Goal: Task Accomplishment & Management: Use online tool/utility

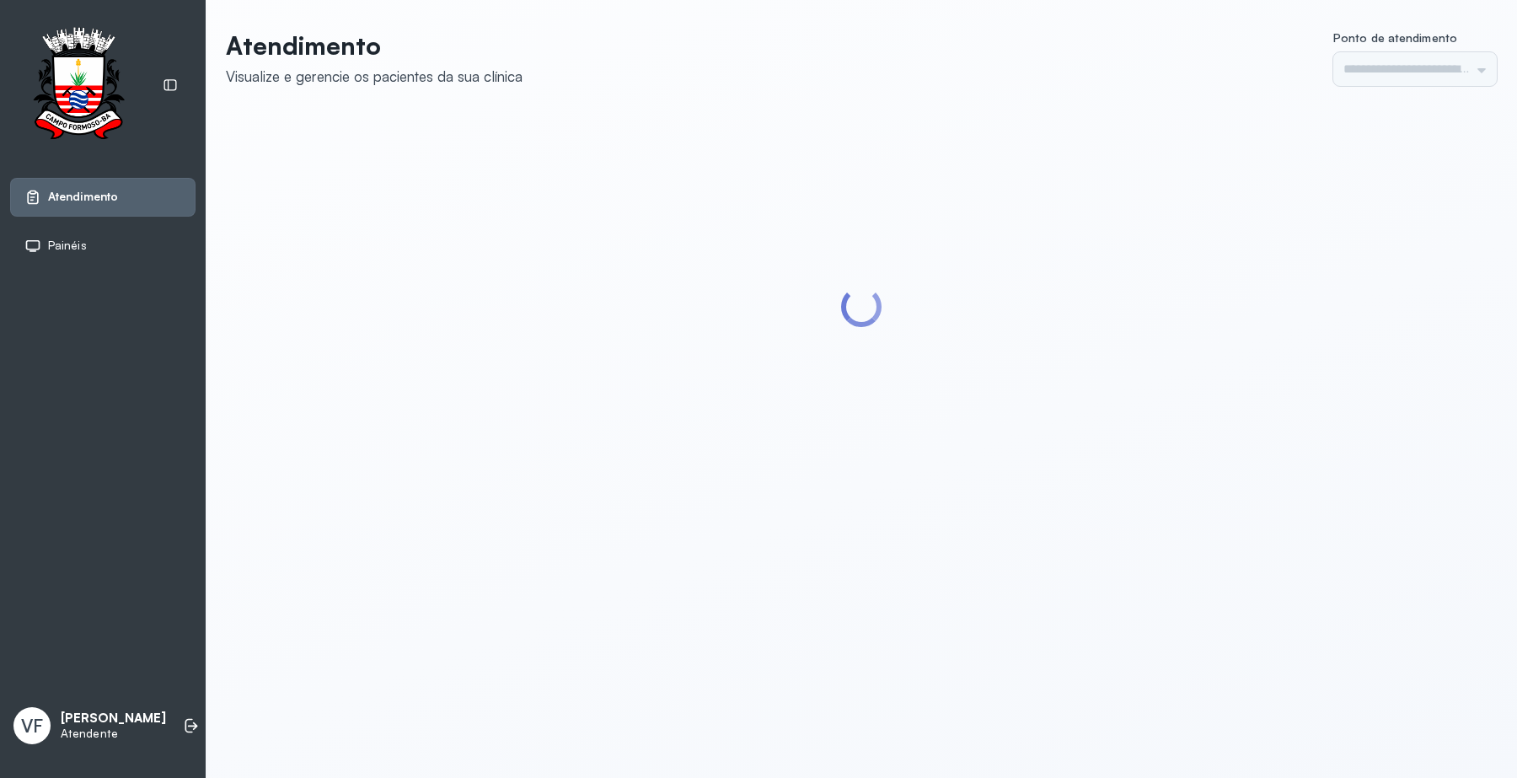
type input "*********"
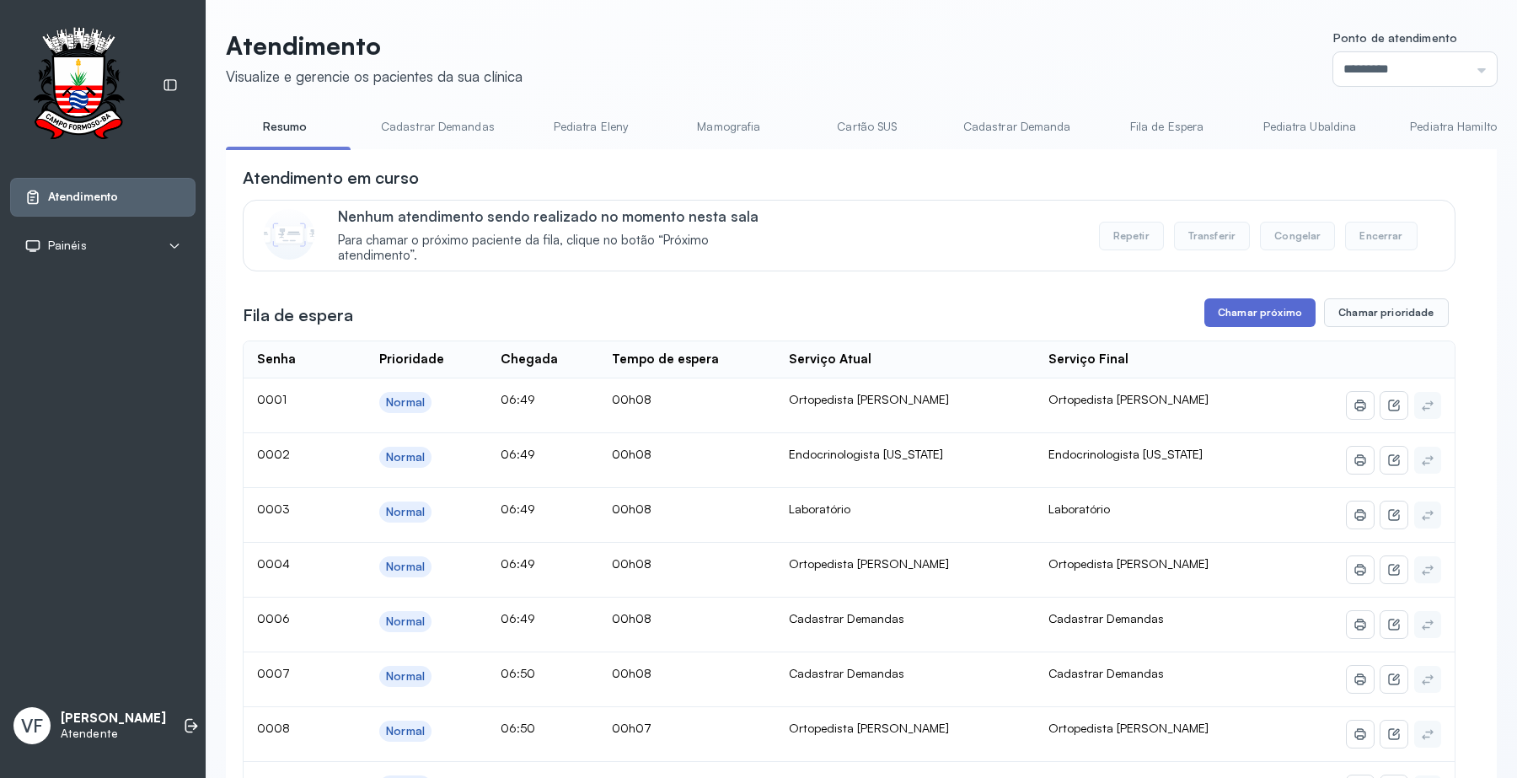
click at [1279, 304] on button "Chamar próximo" at bounding box center [1259, 312] width 111 height 29
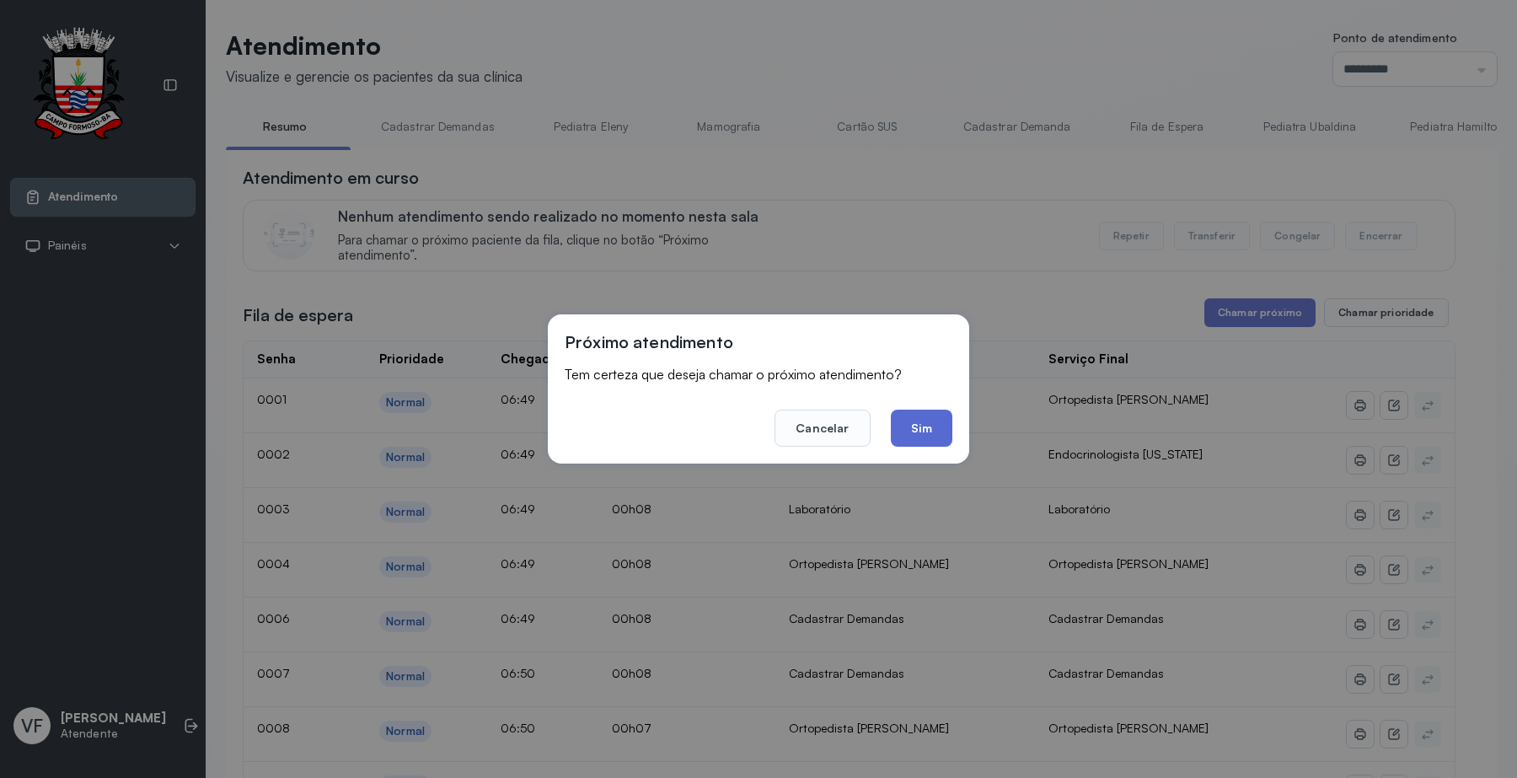
click at [916, 414] on button "Sim" at bounding box center [922, 427] width 62 height 37
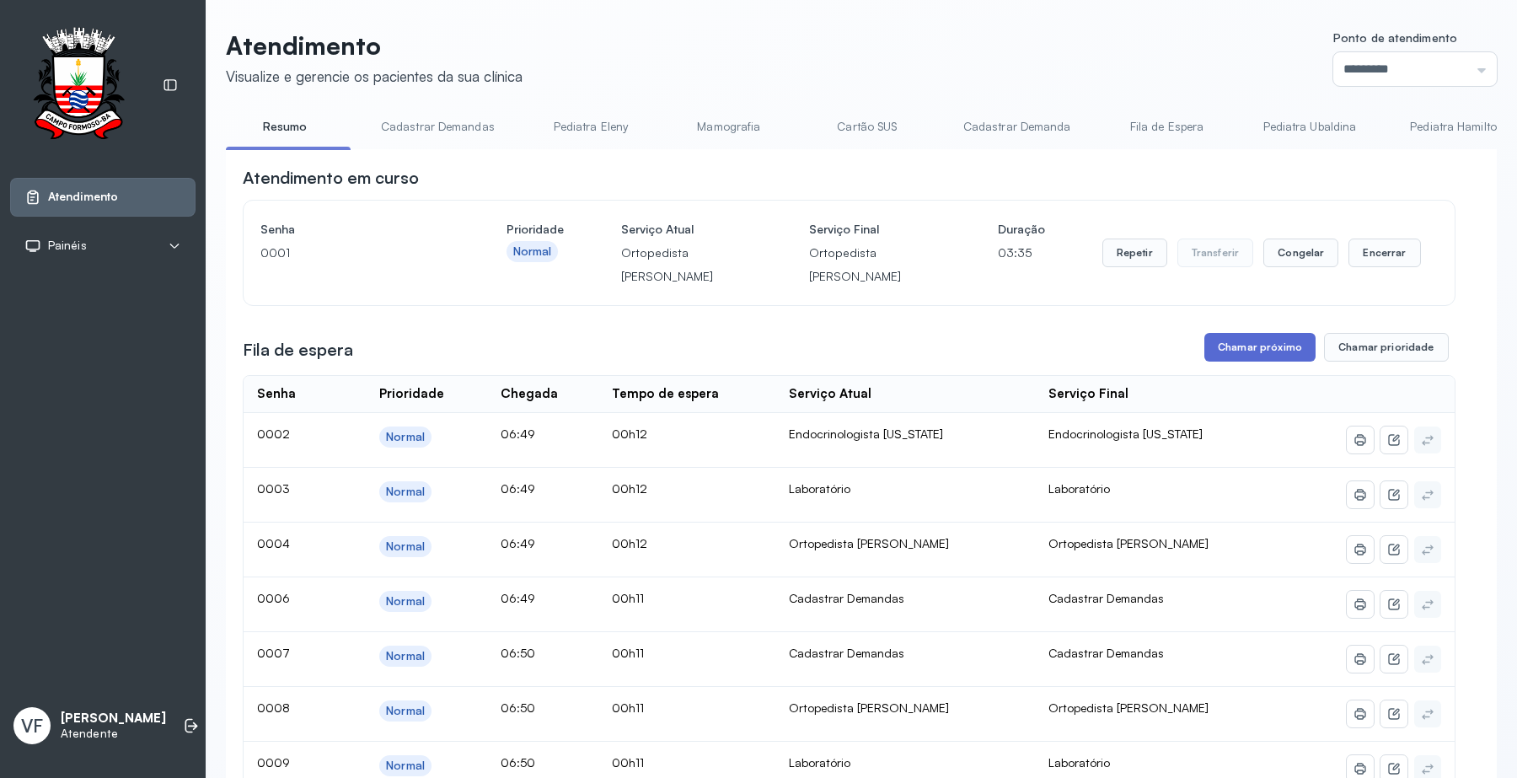
click at [1260, 335] on button "Chamar próximo" at bounding box center [1259, 347] width 111 height 29
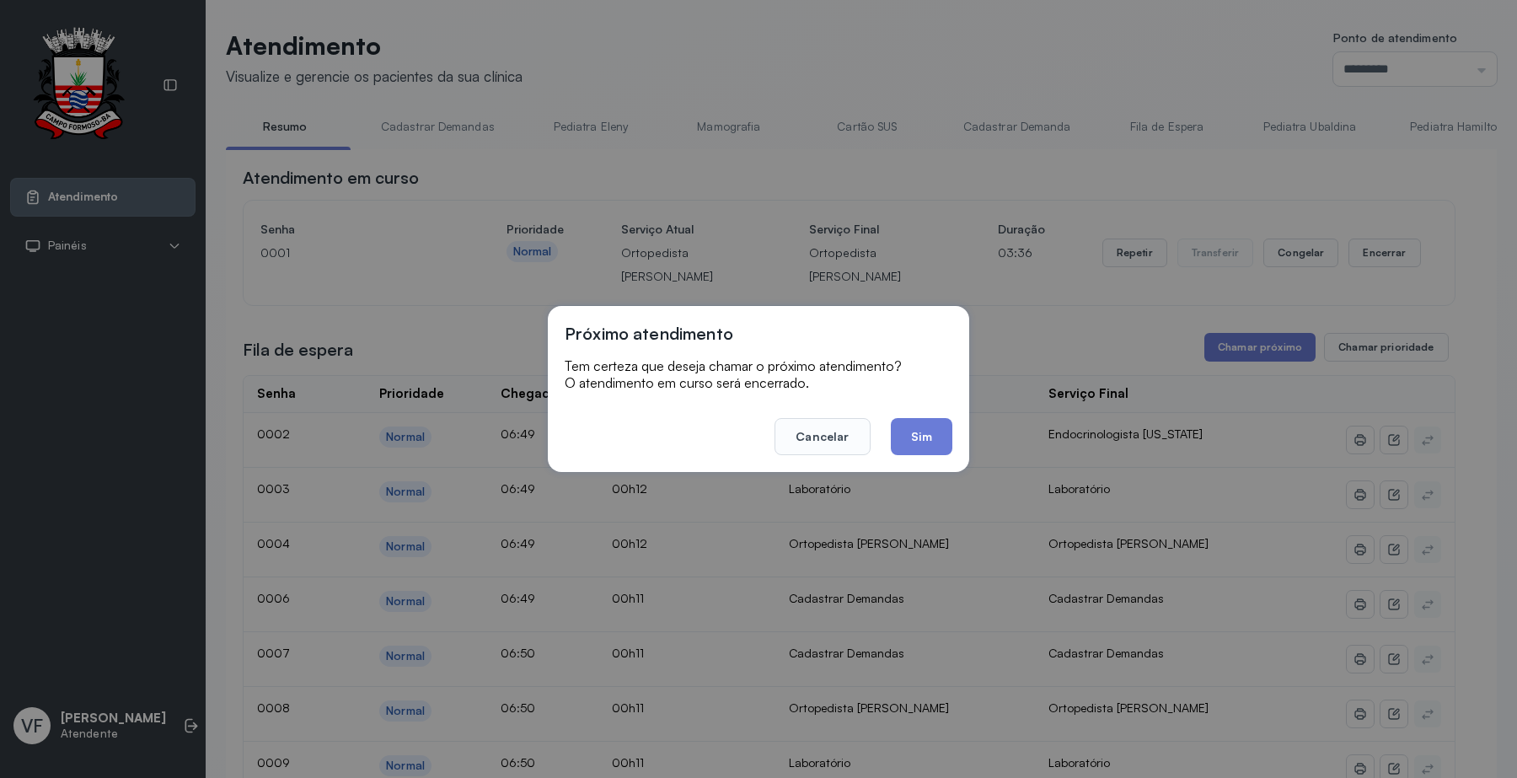
click at [907, 464] on div "Próximo atendimento Tem certeza que deseja chamar o próximo atendimento? O aten…" at bounding box center [758, 389] width 421 height 166
click at [907, 440] on button "Sim" at bounding box center [922, 436] width 62 height 37
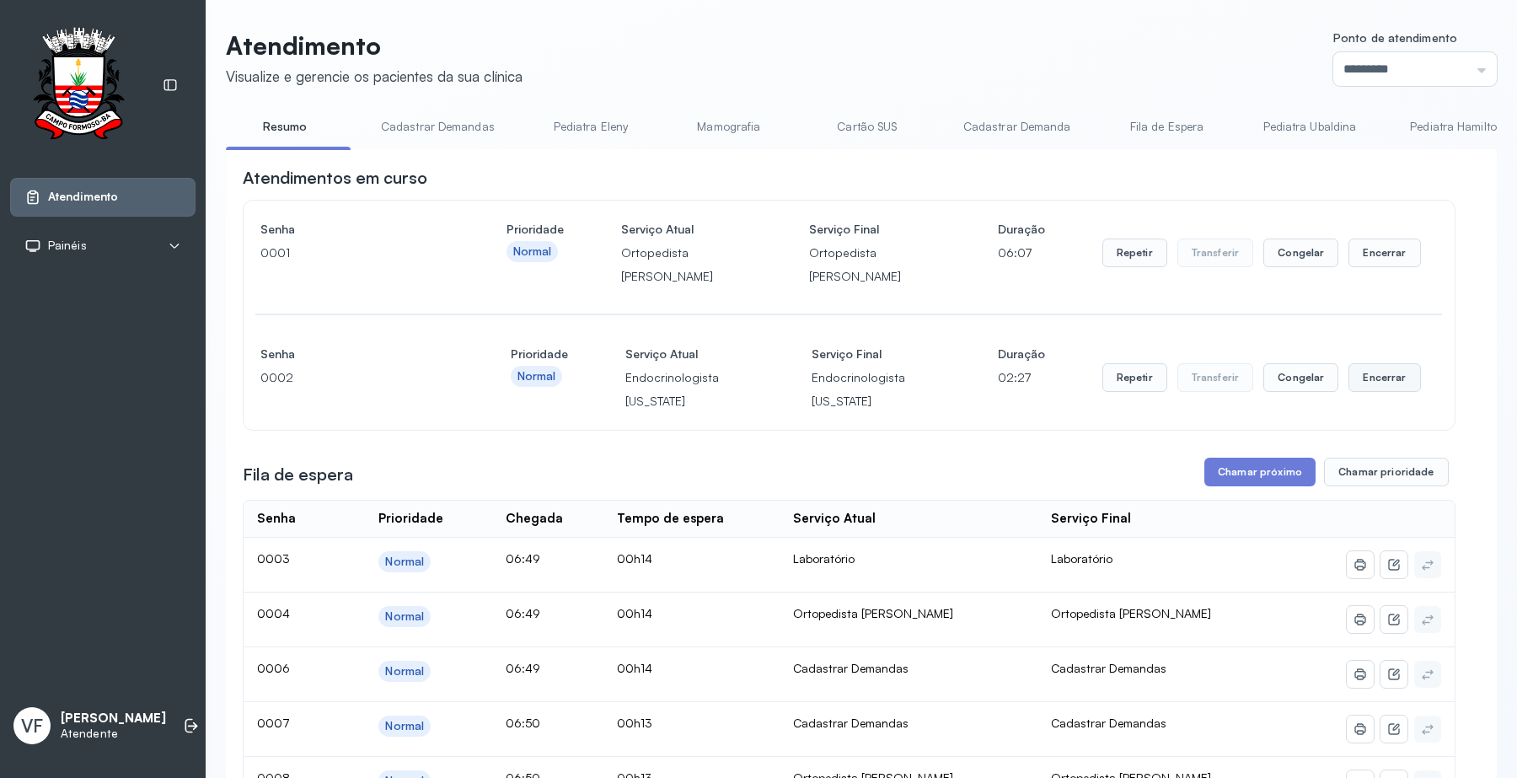
click at [1358, 363] on button "Encerrar" at bounding box center [1384, 377] width 72 height 29
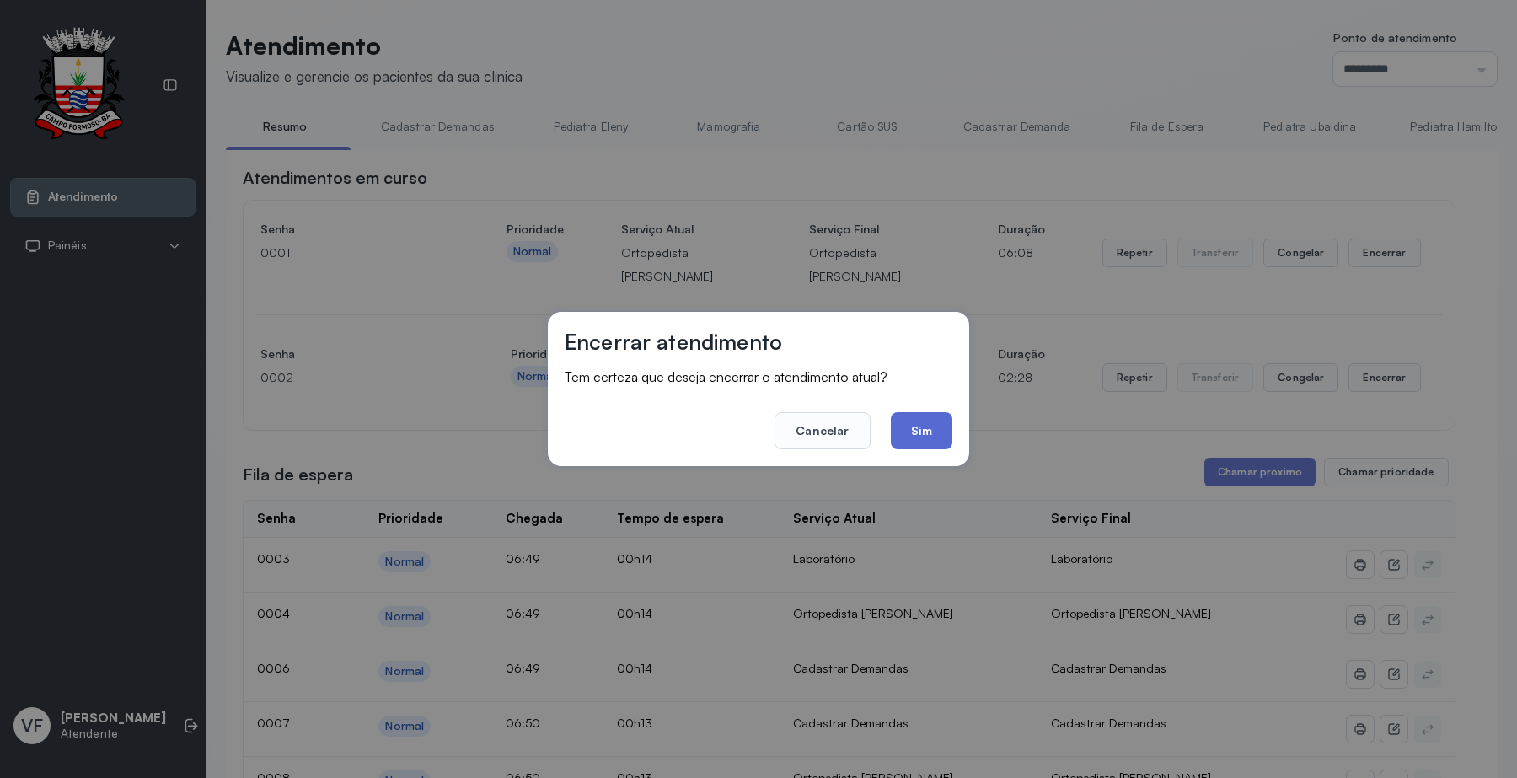
click at [923, 432] on button "Sim" at bounding box center [922, 430] width 62 height 37
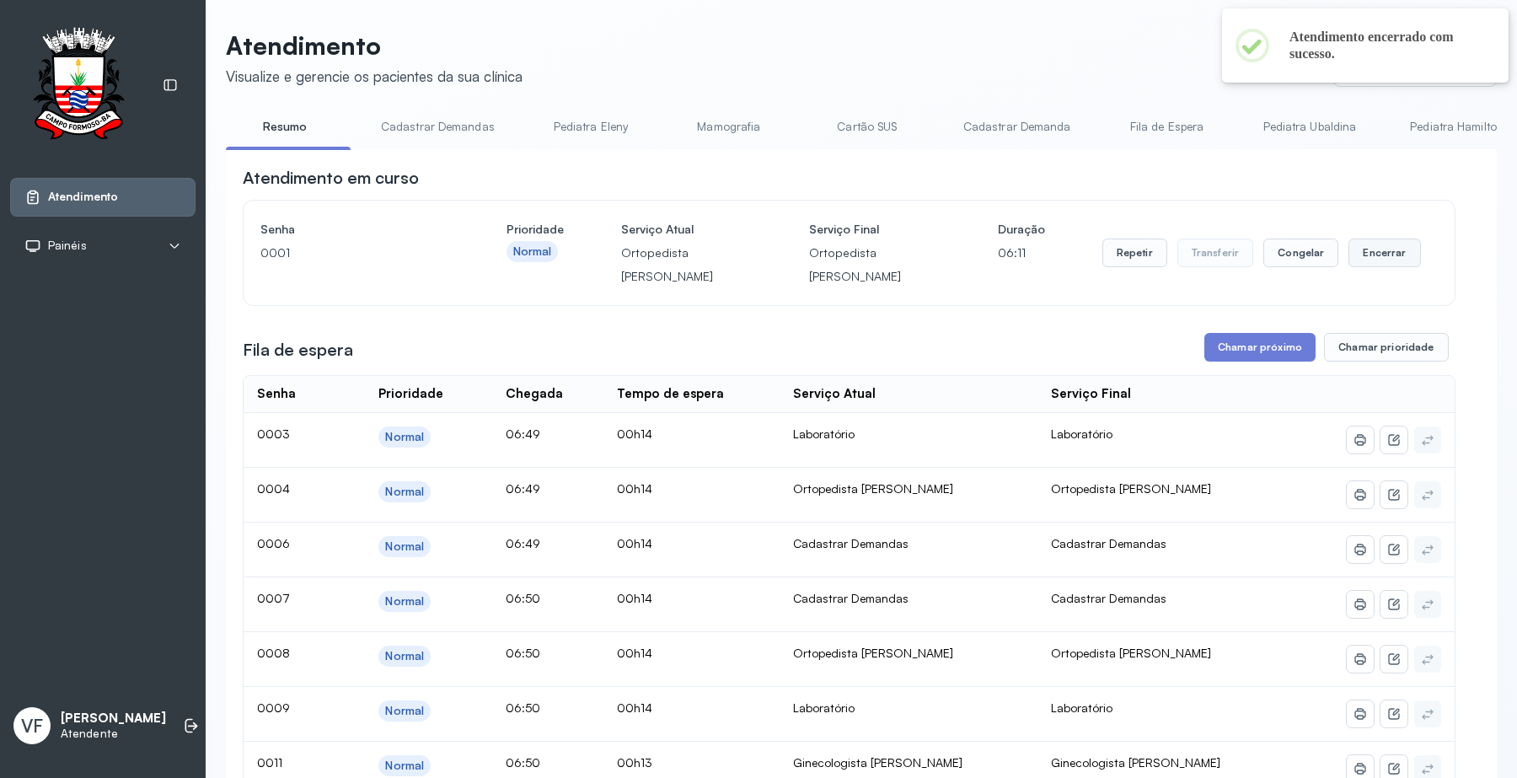
click at [1374, 238] on button "Encerrar" at bounding box center [1384, 252] width 72 height 29
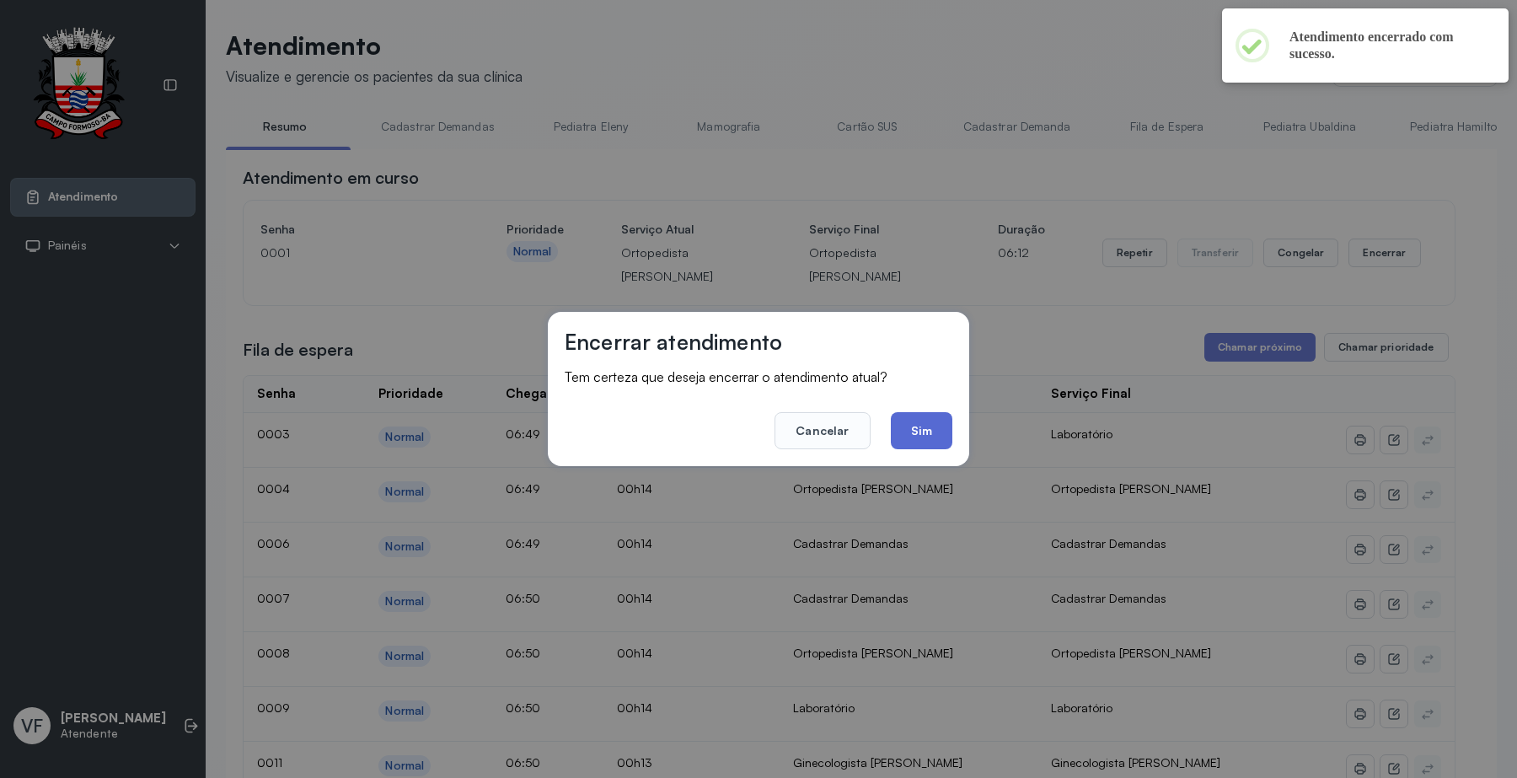
click at [938, 431] on button "Sim" at bounding box center [922, 430] width 62 height 37
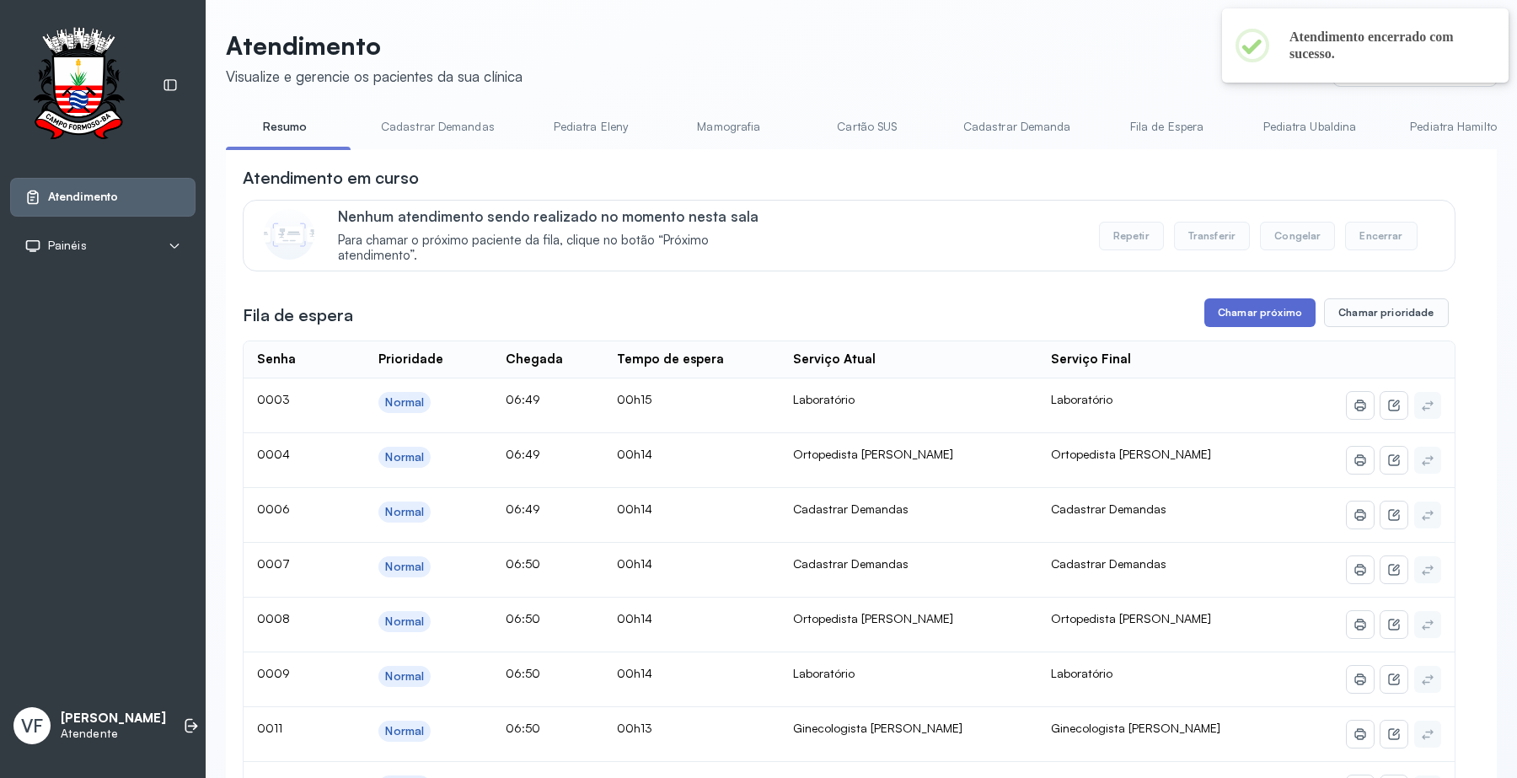
click at [1245, 309] on button "Chamar próximo" at bounding box center [1259, 312] width 111 height 29
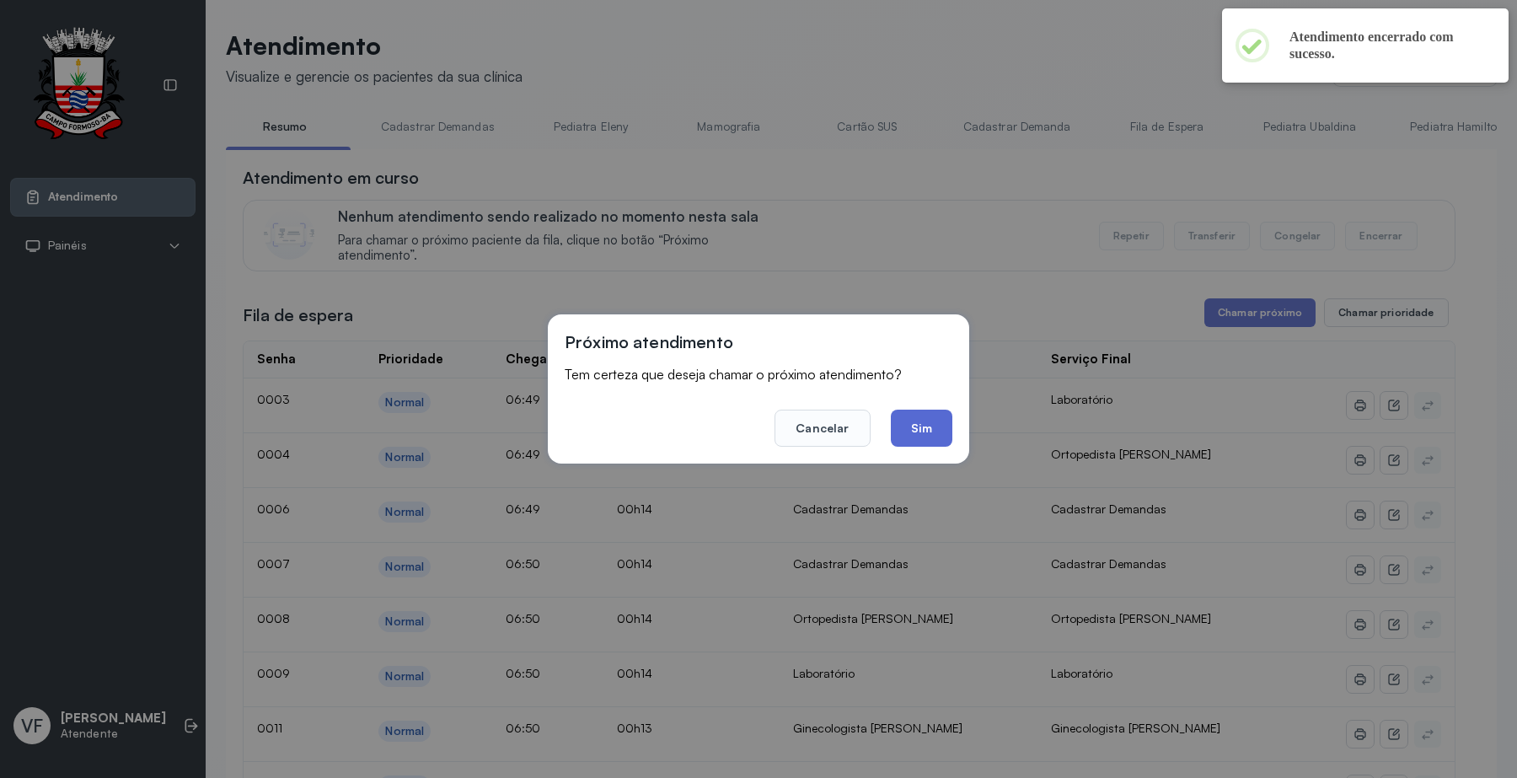
click at [933, 428] on button "Sim" at bounding box center [922, 427] width 62 height 37
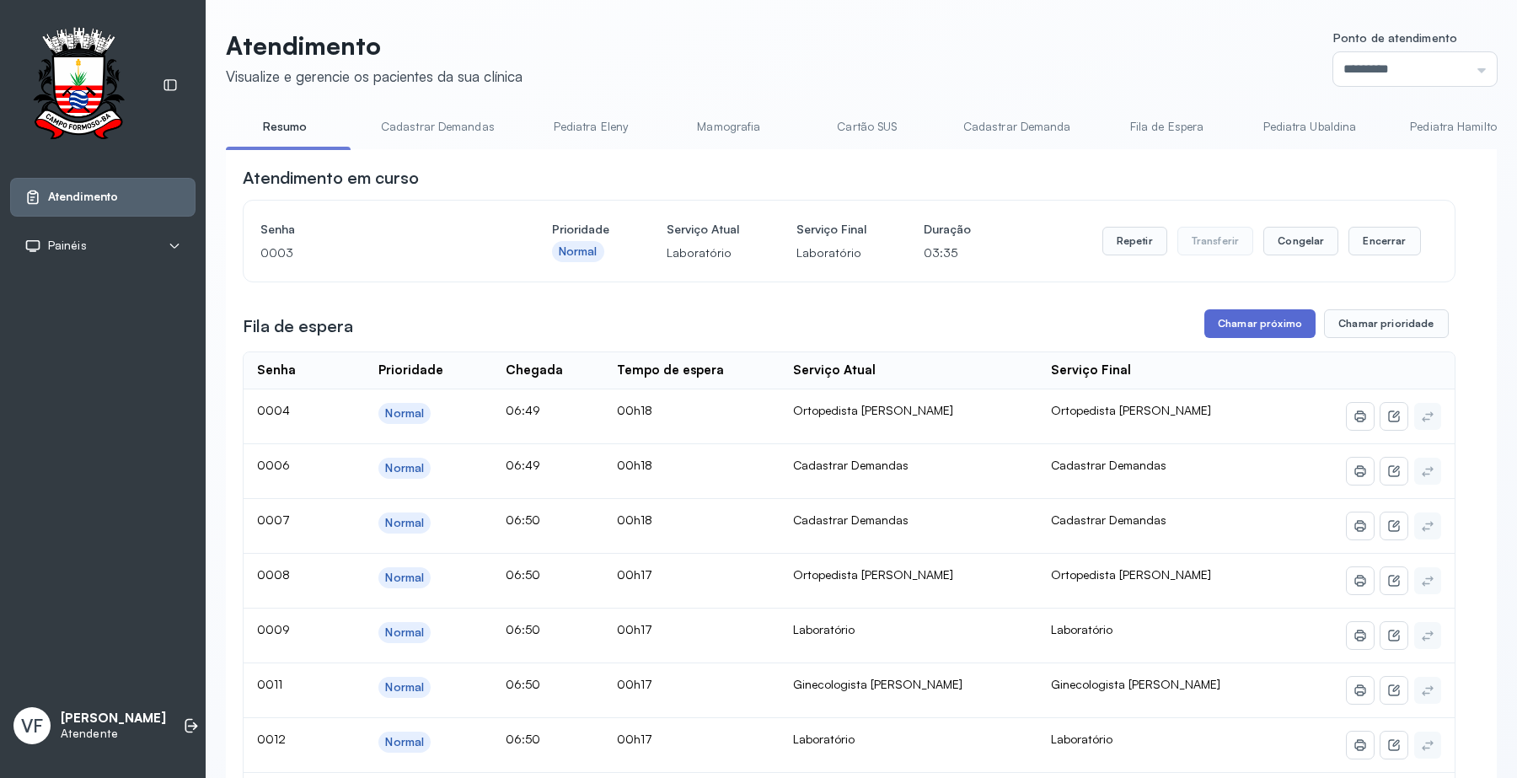
click at [1262, 333] on button "Chamar próximo" at bounding box center [1259, 323] width 111 height 29
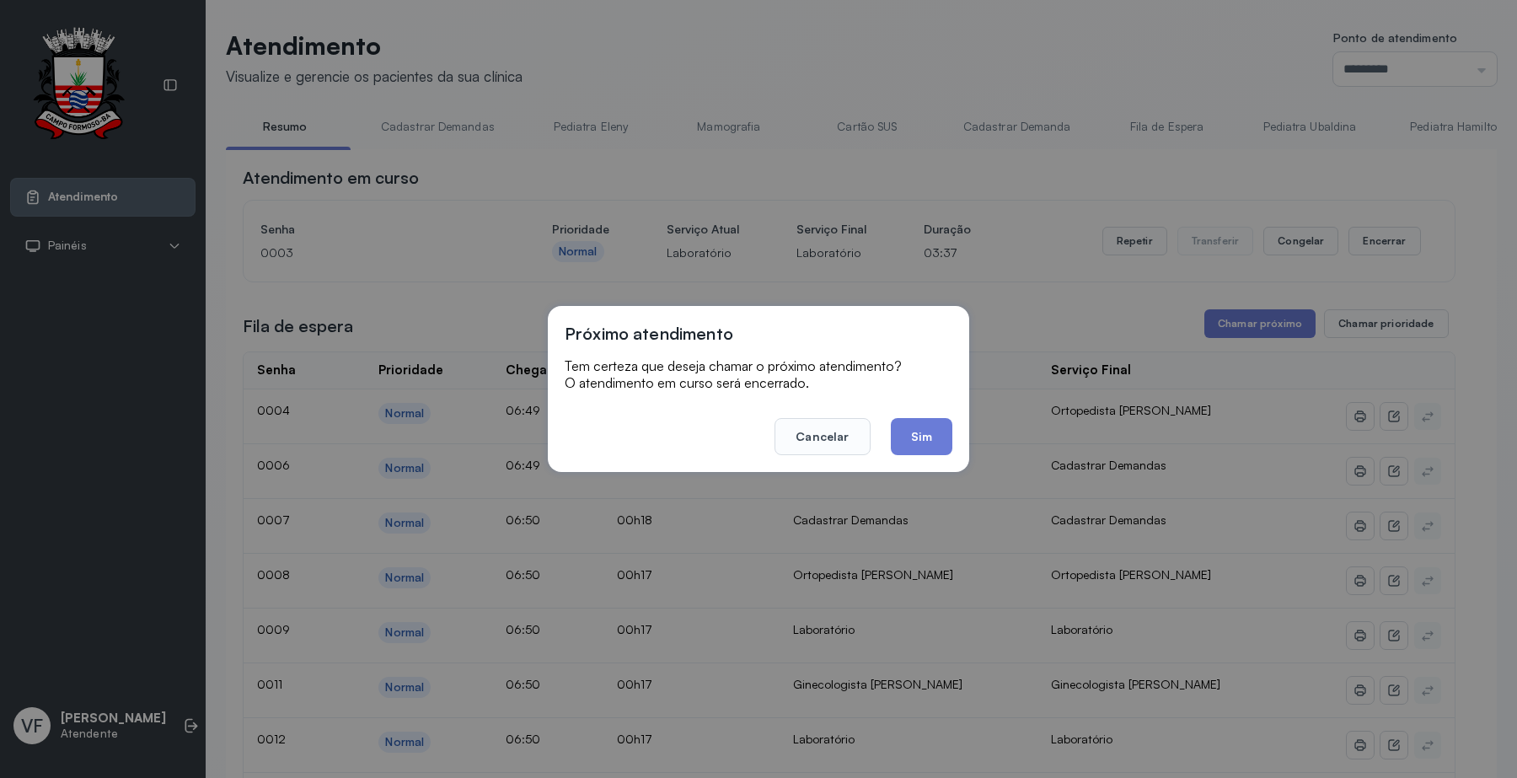
click at [937, 439] on button "Sim" at bounding box center [922, 436] width 62 height 37
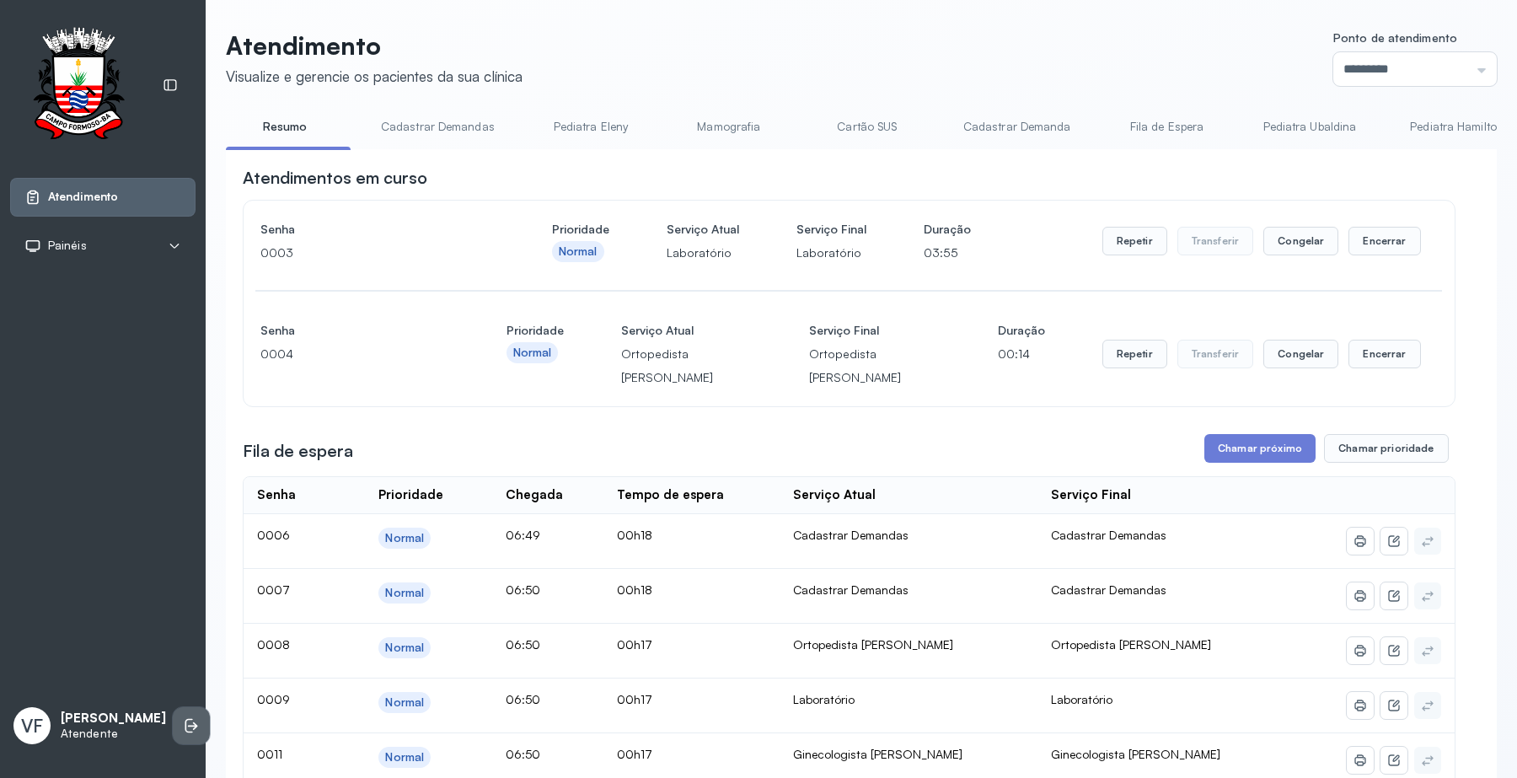
click at [183, 717] on icon at bounding box center [191, 725] width 17 height 17
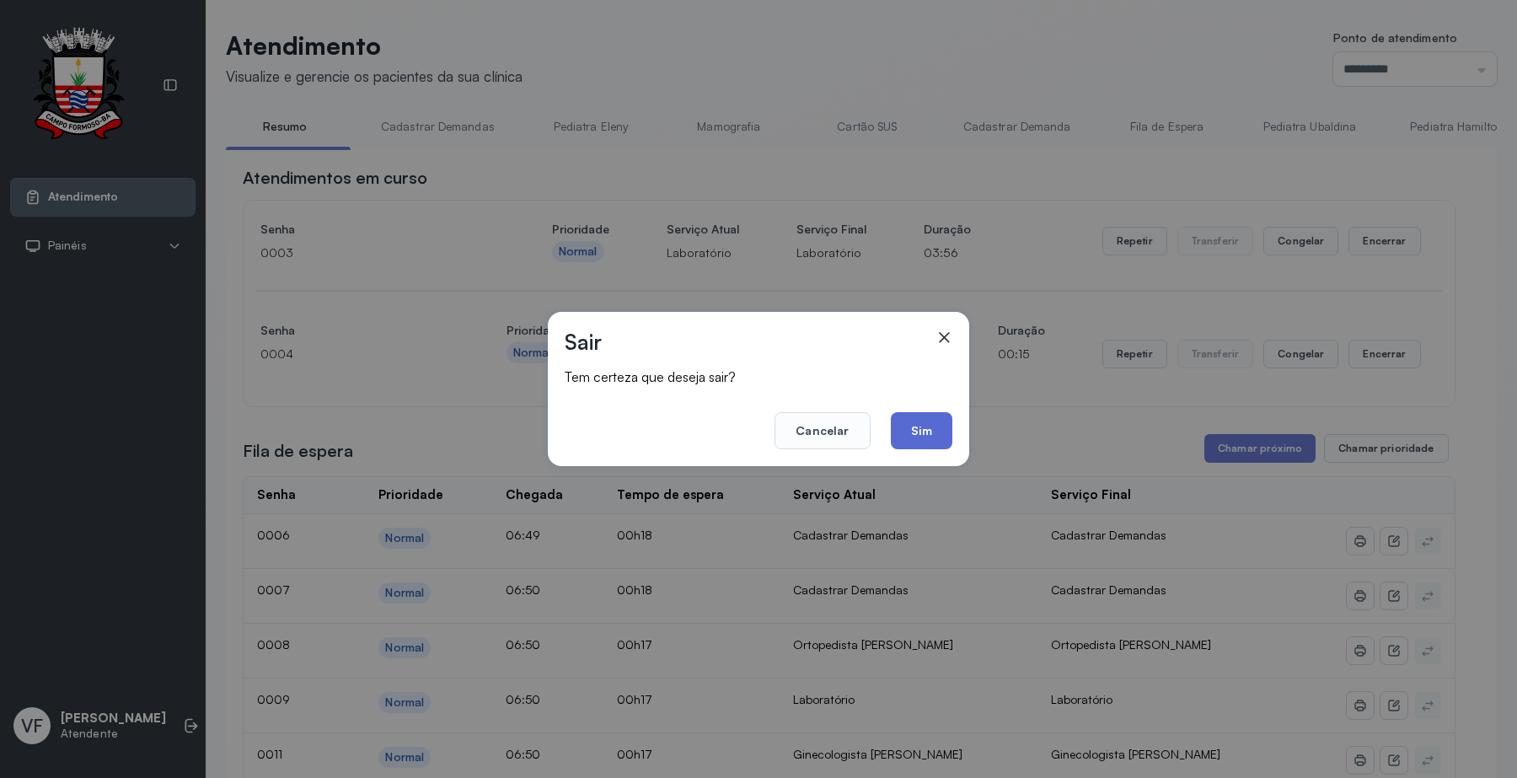
click at [924, 426] on button "Sim" at bounding box center [922, 430] width 62 height 37
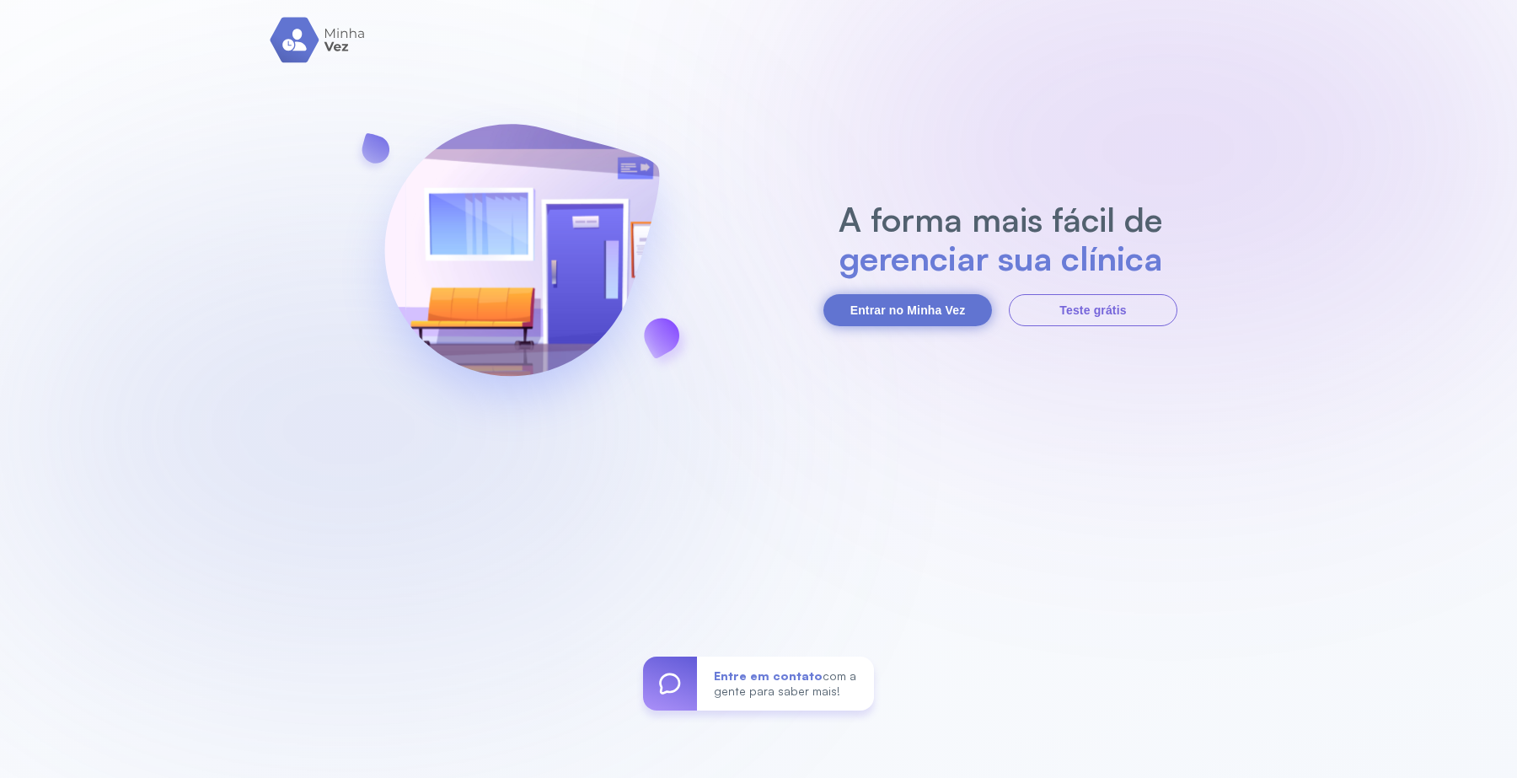
click at [889, 313] on button "Entrar no Minha Vez" at bounding box center [907, 310] width 169 height 32
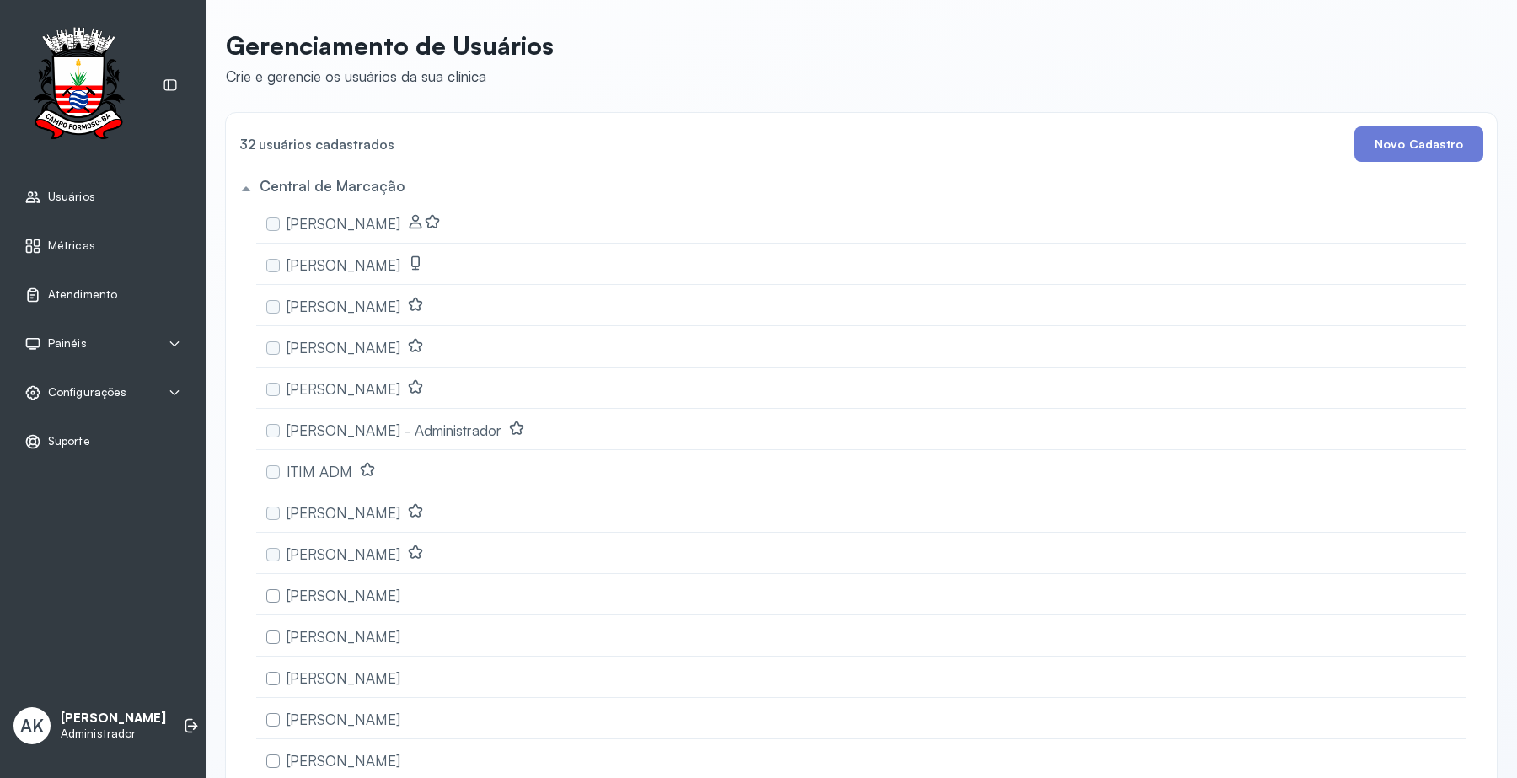
click at [82, 312] on div "Atendimento" at bounding box center [102, 295] width 185 height 39
click at [99, 302] on span "Atendimento" at bounding box center [83, 294] width 70 height 14
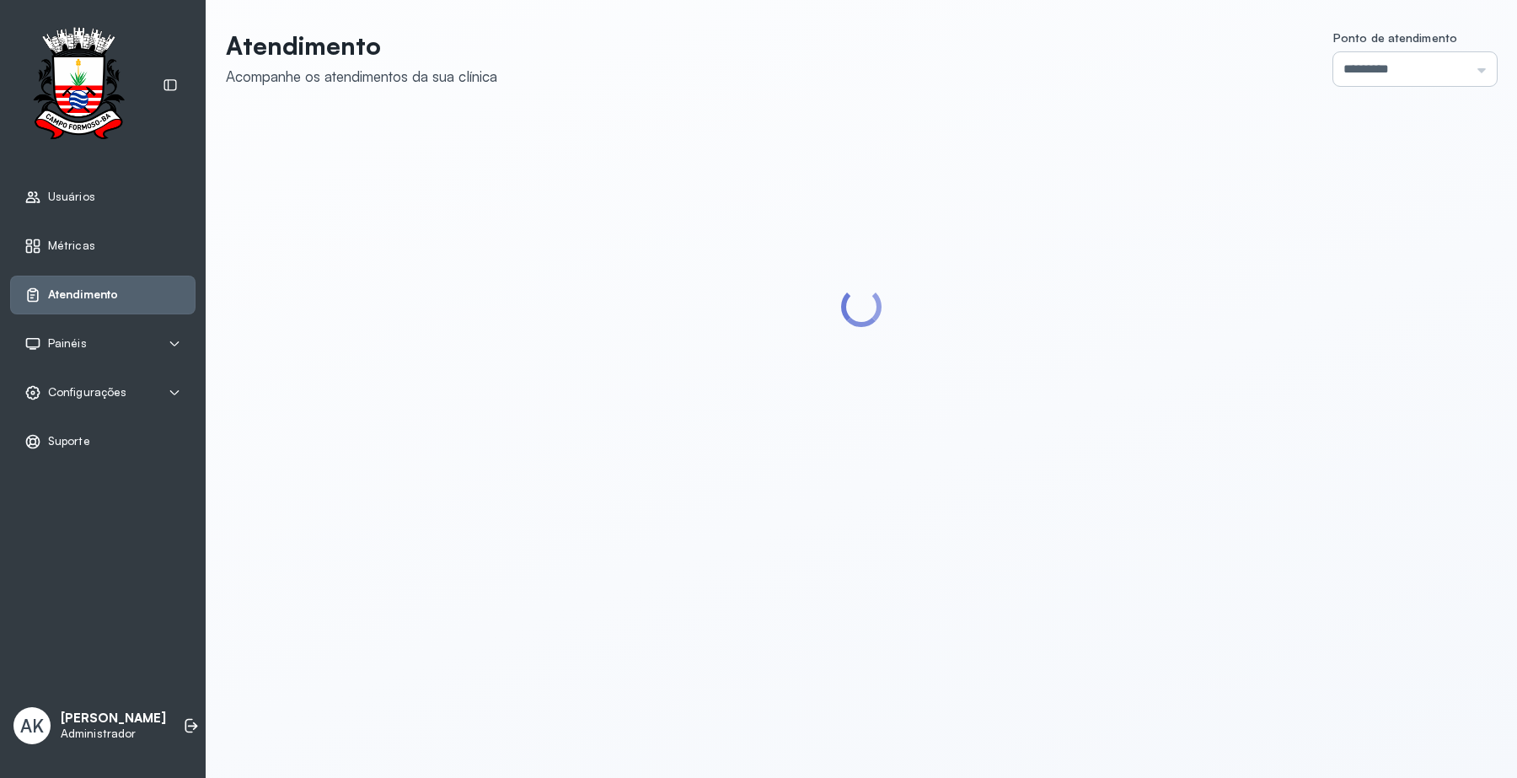
click at [1400, 74] on input "*********" at bounding box center [1414, 69] width 163 height 34
type input "*********"
click at [1346, 286] on div "Atendimento Acompanhe os atendimentos da sua clínica Ponto de atendimento *****…" at bounding box center [861, 265] width 1271 height 471
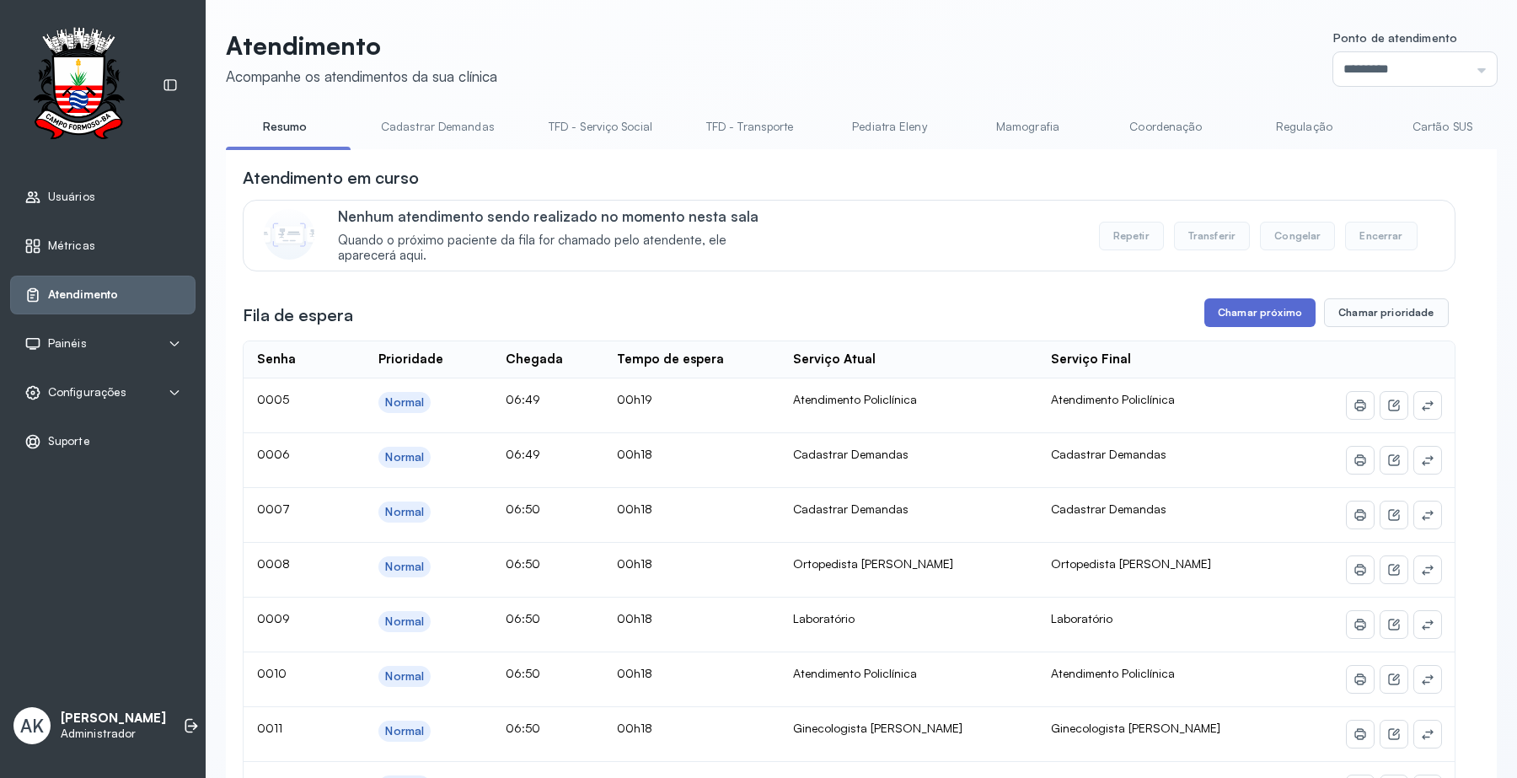
click at [1268, 325] on button "Chamar próximo" at bounding box center [1259, 312] width 111 height 29
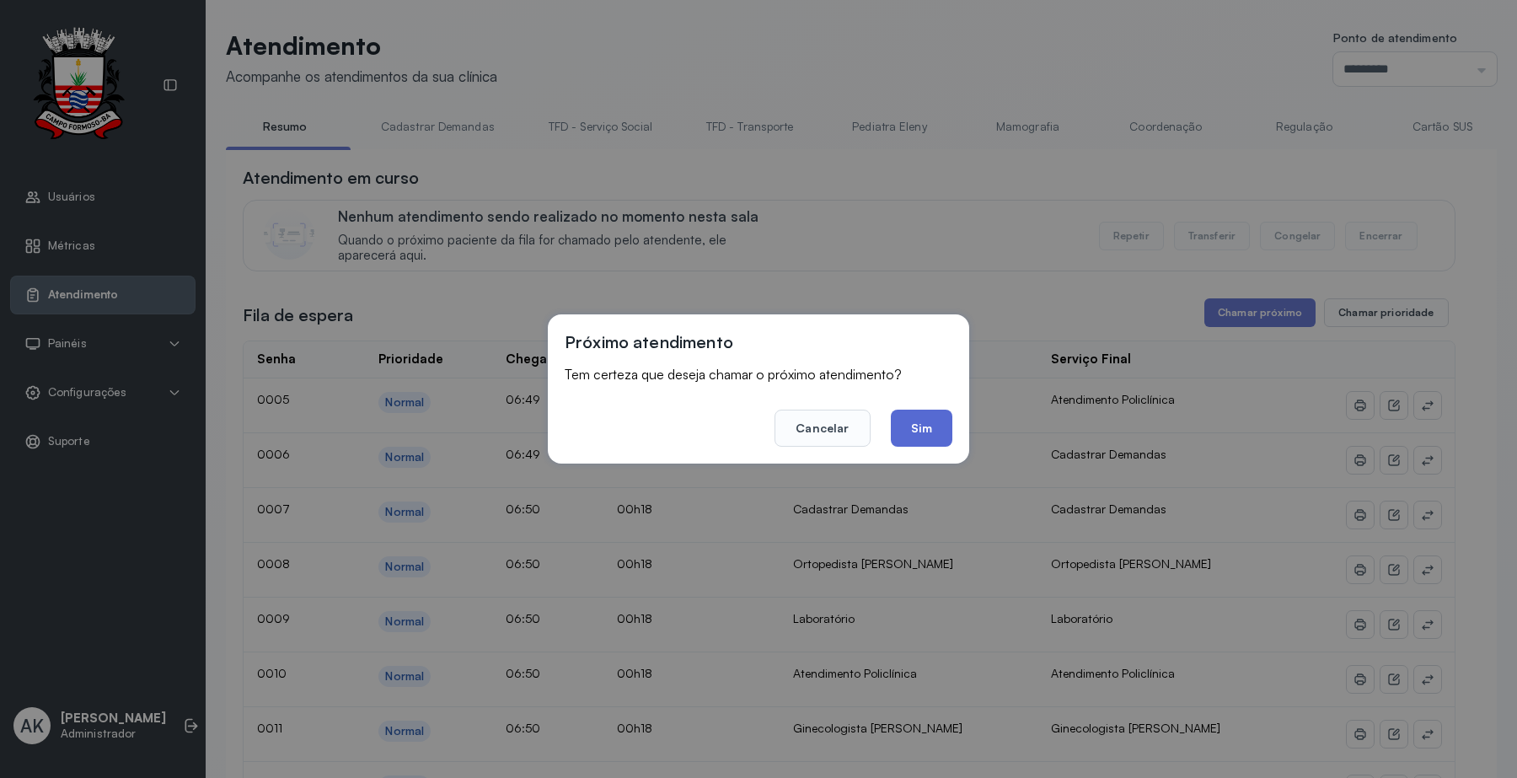
click at [921, 427] on button "Sim" at bounding box center [922, 427] width 62 height 37
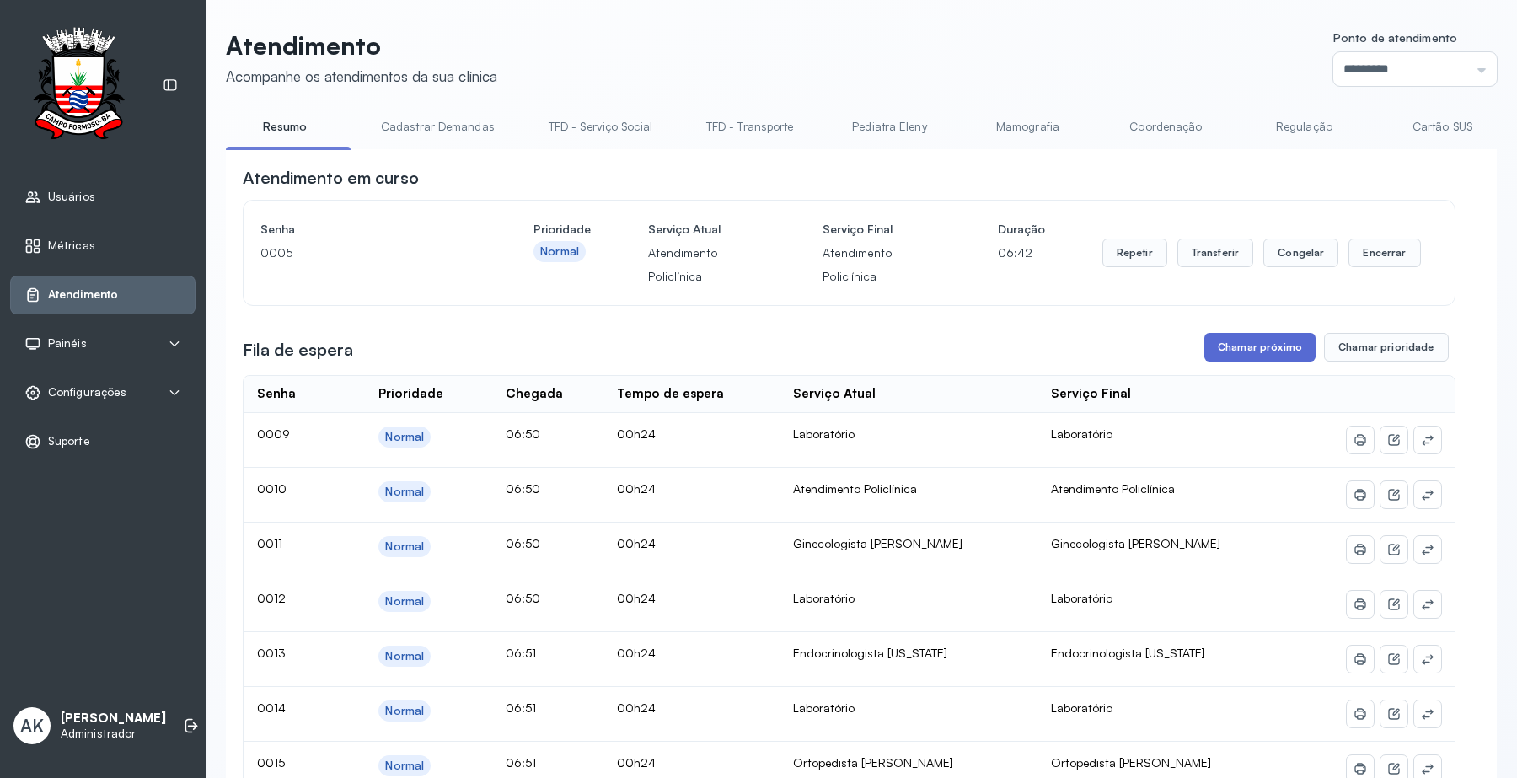
click at [1262, 343] on button "Chamar próximo" at bounding box center [1259, 347] width 111 height 29
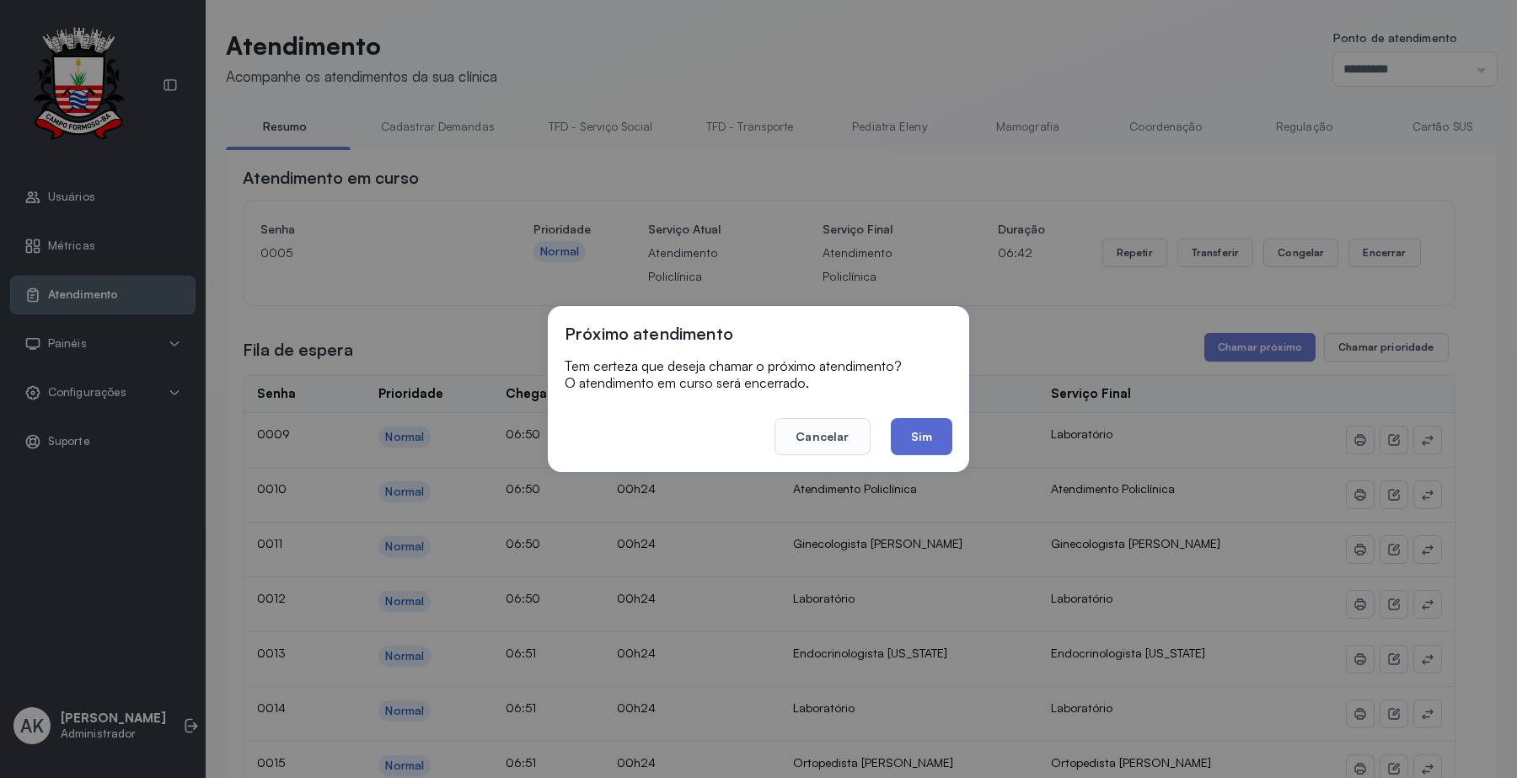
click at [941, 435] on button "Sim" at bounding box center [922, 436] width 62 height 37
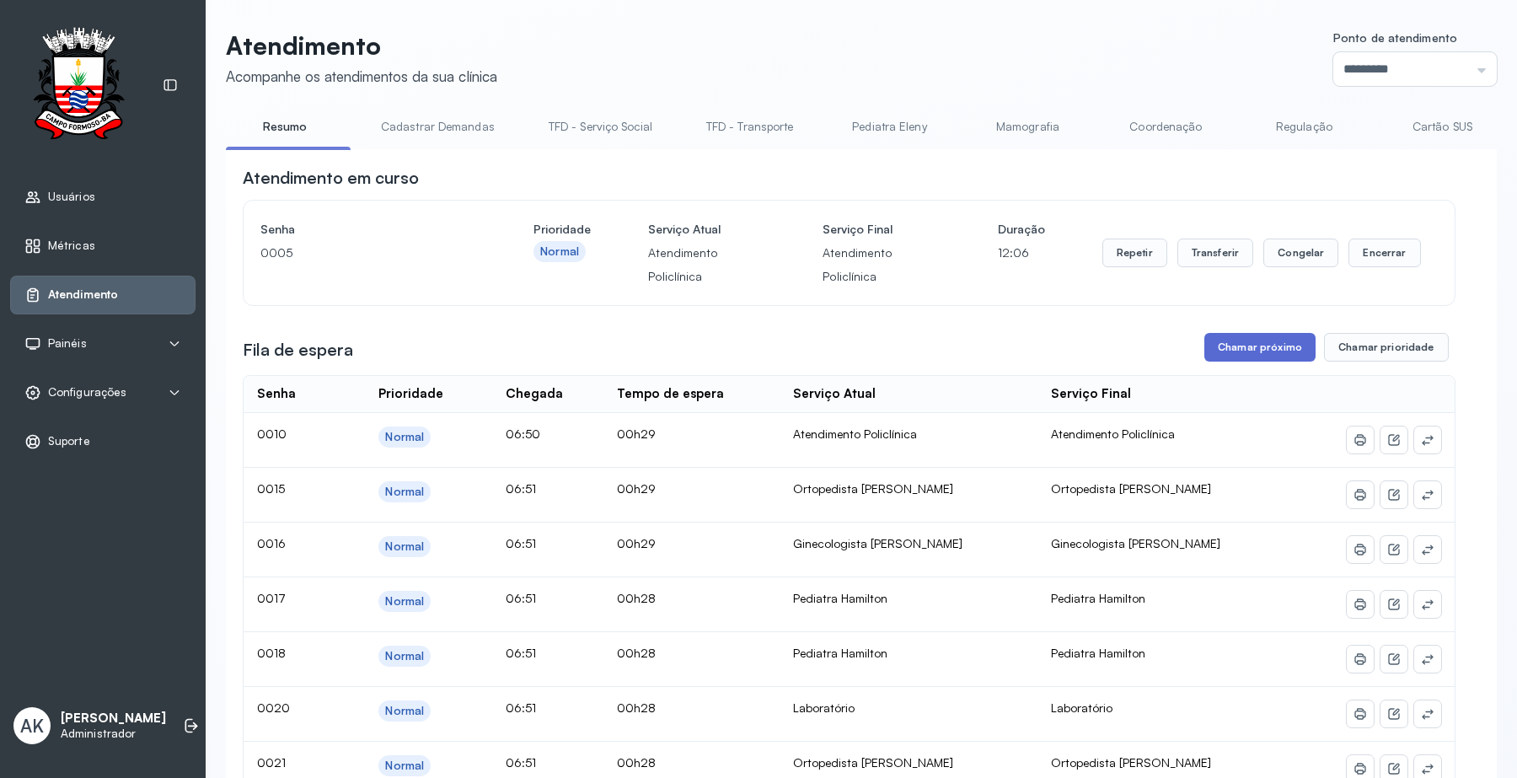
click at [1274, 361] on button "Chamar próximo" at bounding box center [1259, 347] width 111 height 29
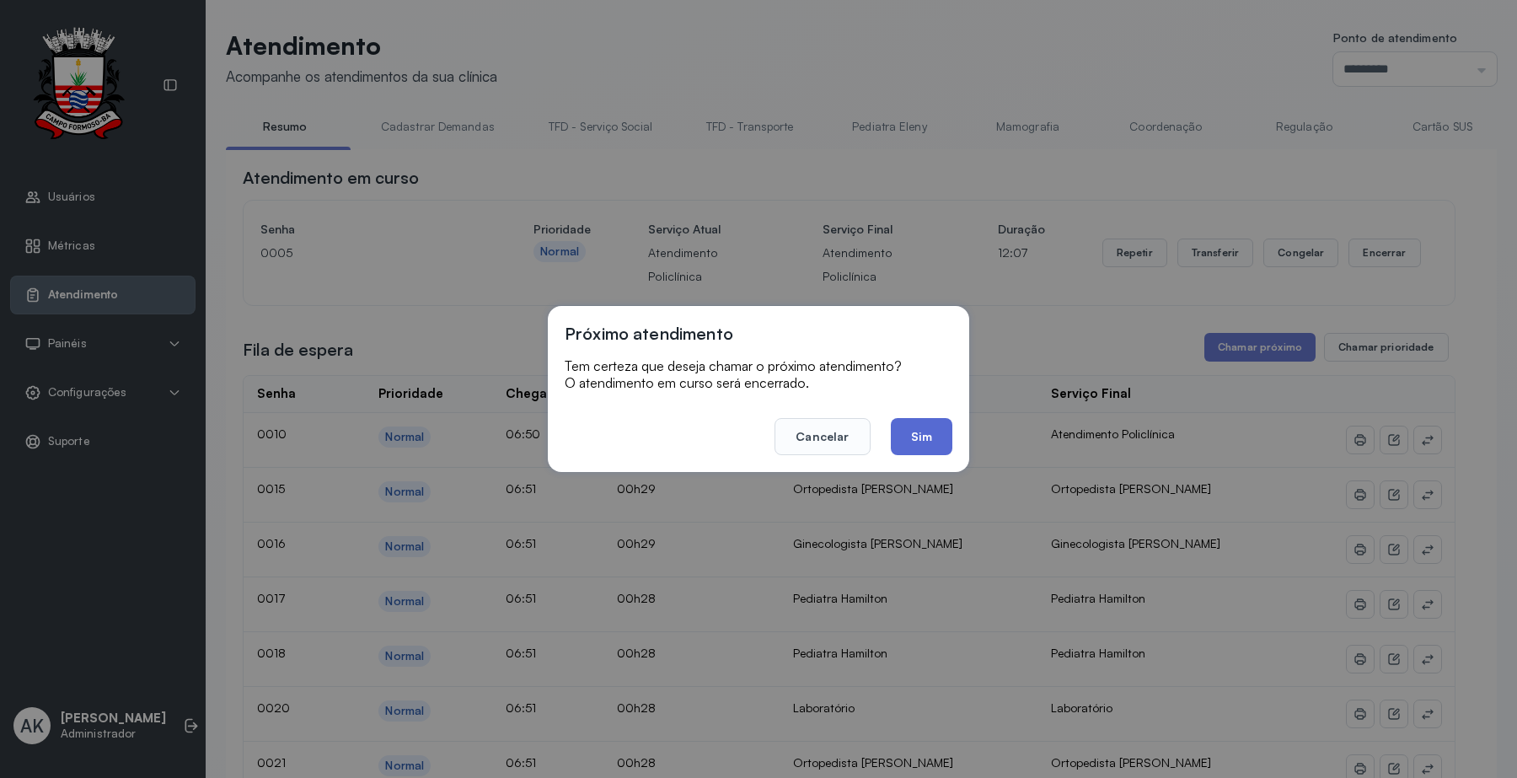
click at [938, 427] on button "Sim" at bounding box center [922, 436] width 62 height 37
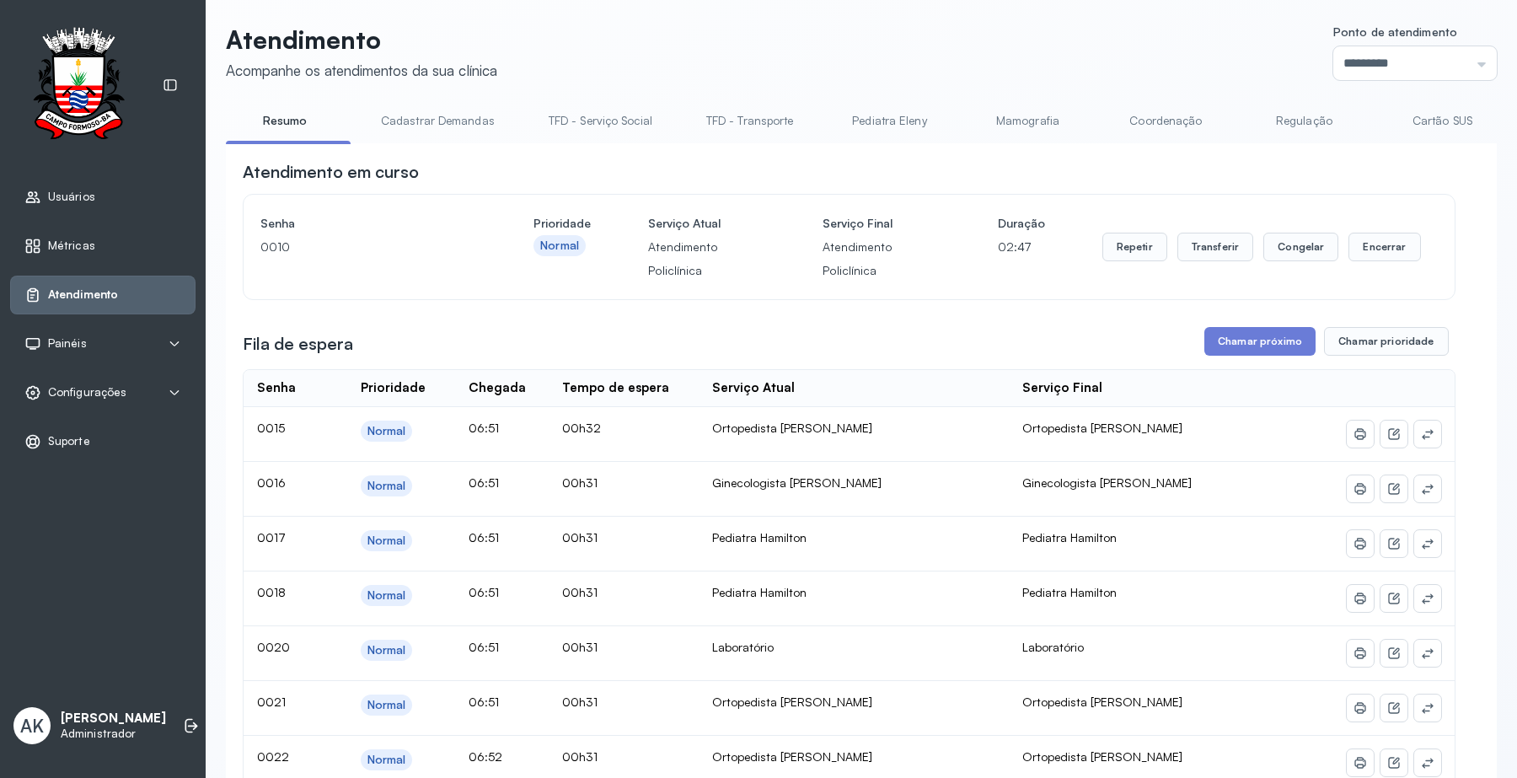
scroll to position [0, 0]
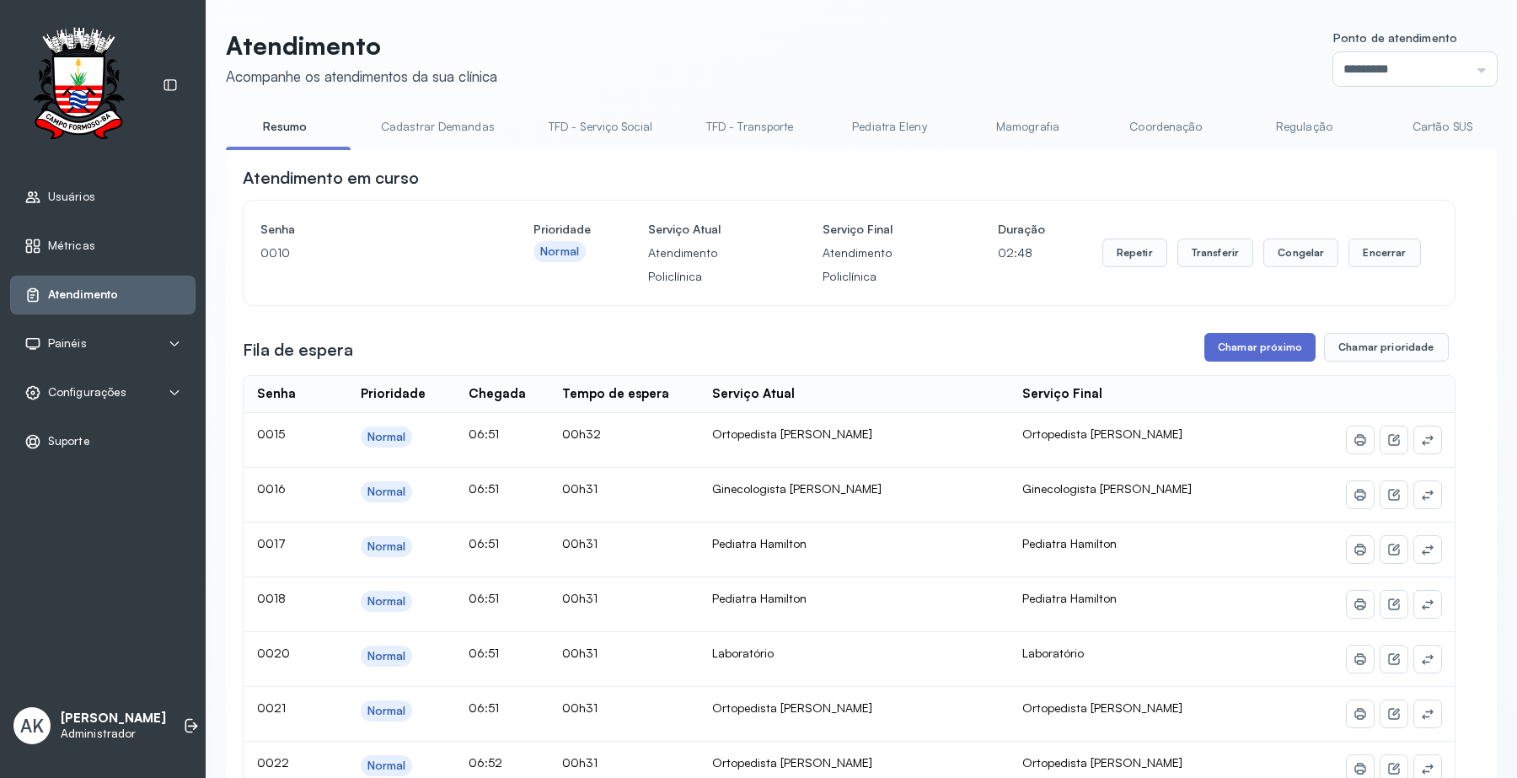
click at [1216, 356] on button "Chamar próximo" at bounding box center [1259, 347] width 111 height 29
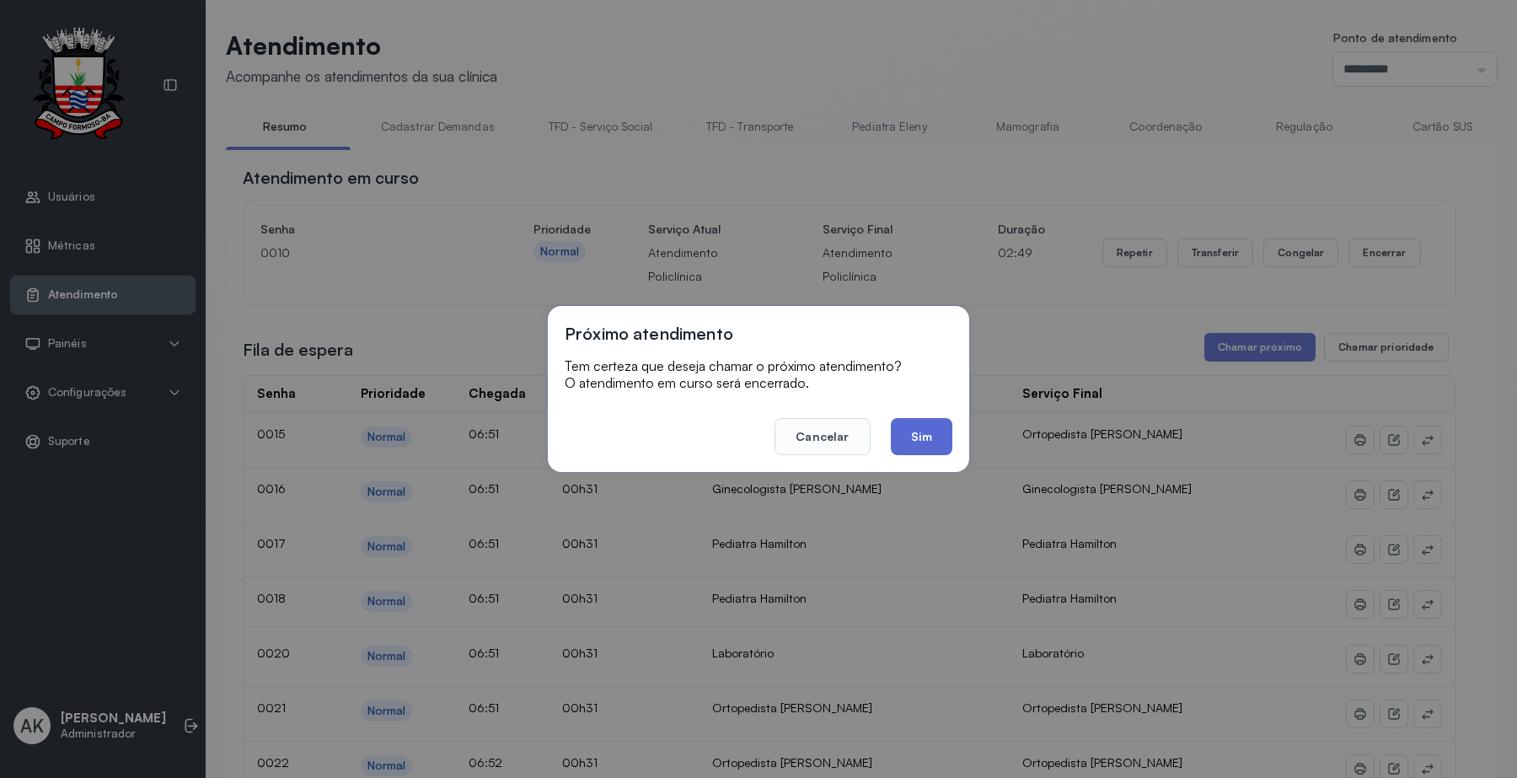
click at [917, 452] on button "Sim" at bounding box center [922, 436] width 62 height 37
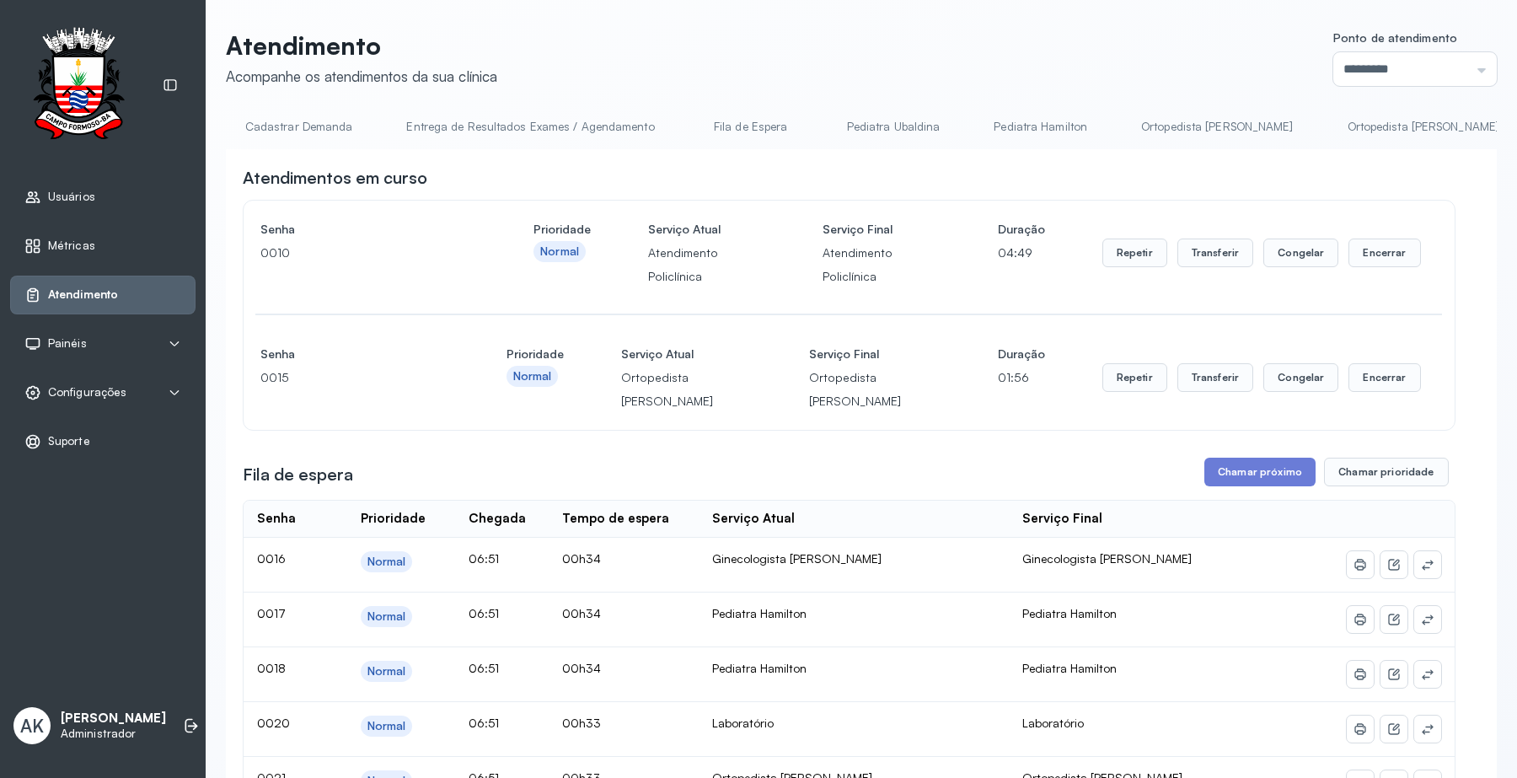
scroll to position [0, 1500]
click at [1005, 115] on link "Pediatra Hamilton" at bounding box center [1008, 127] width 127 height 28
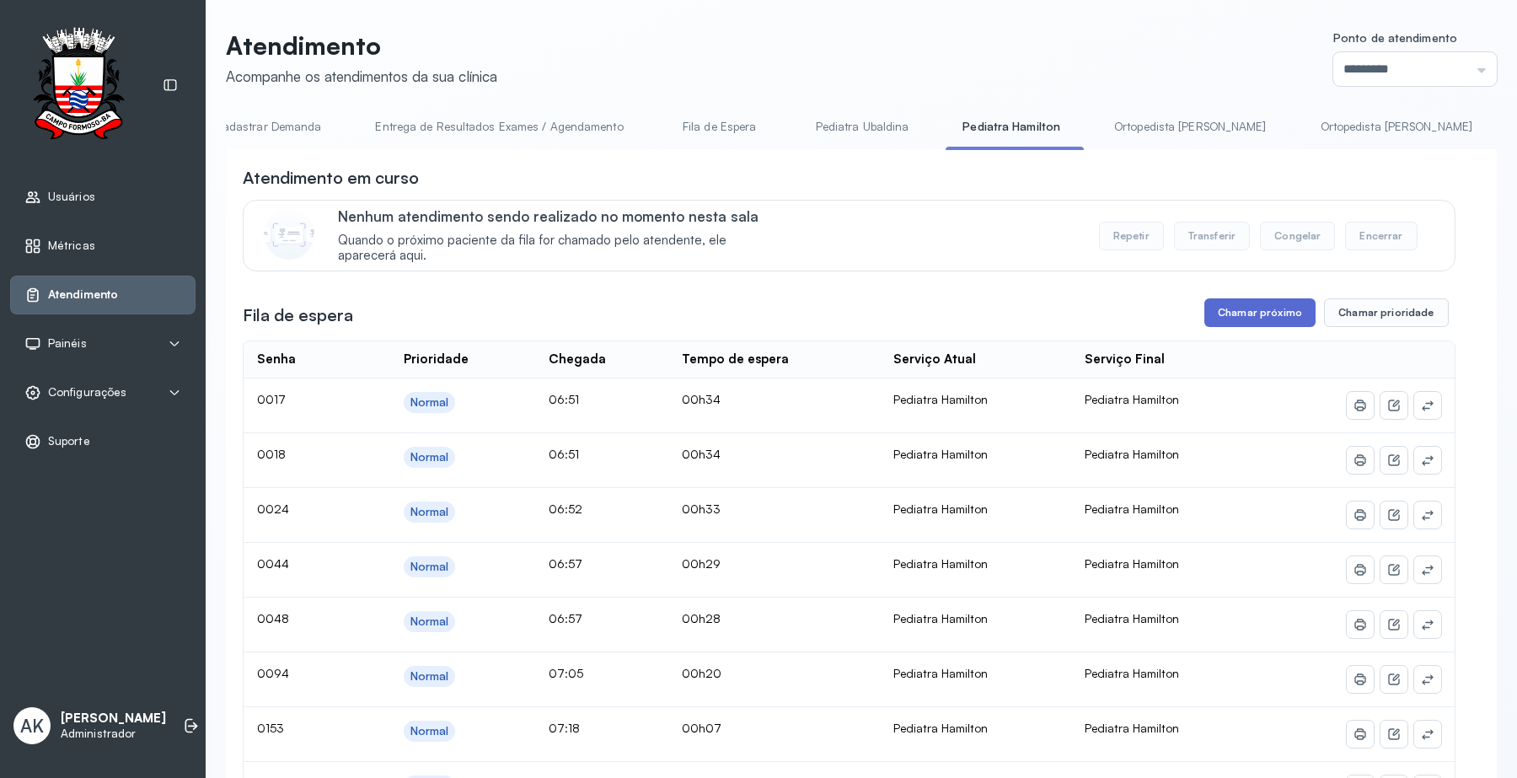
click at [1236, 314] on button "Chamar próximo" at bounding box center [1259, 312] width 111 height 29
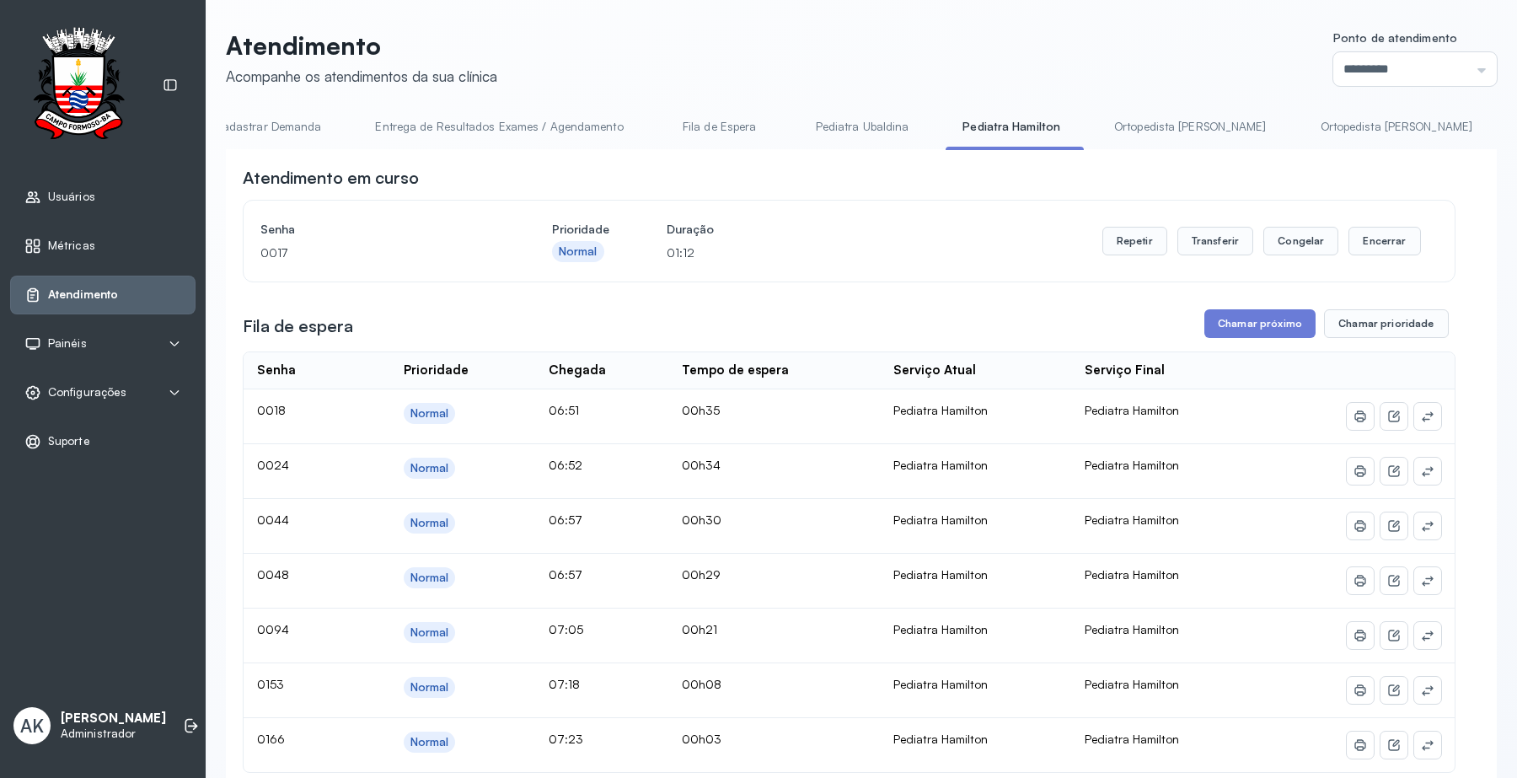
click at [76, 184] on div "Usuários" at bounding box center [102, 197] width 185 height 39
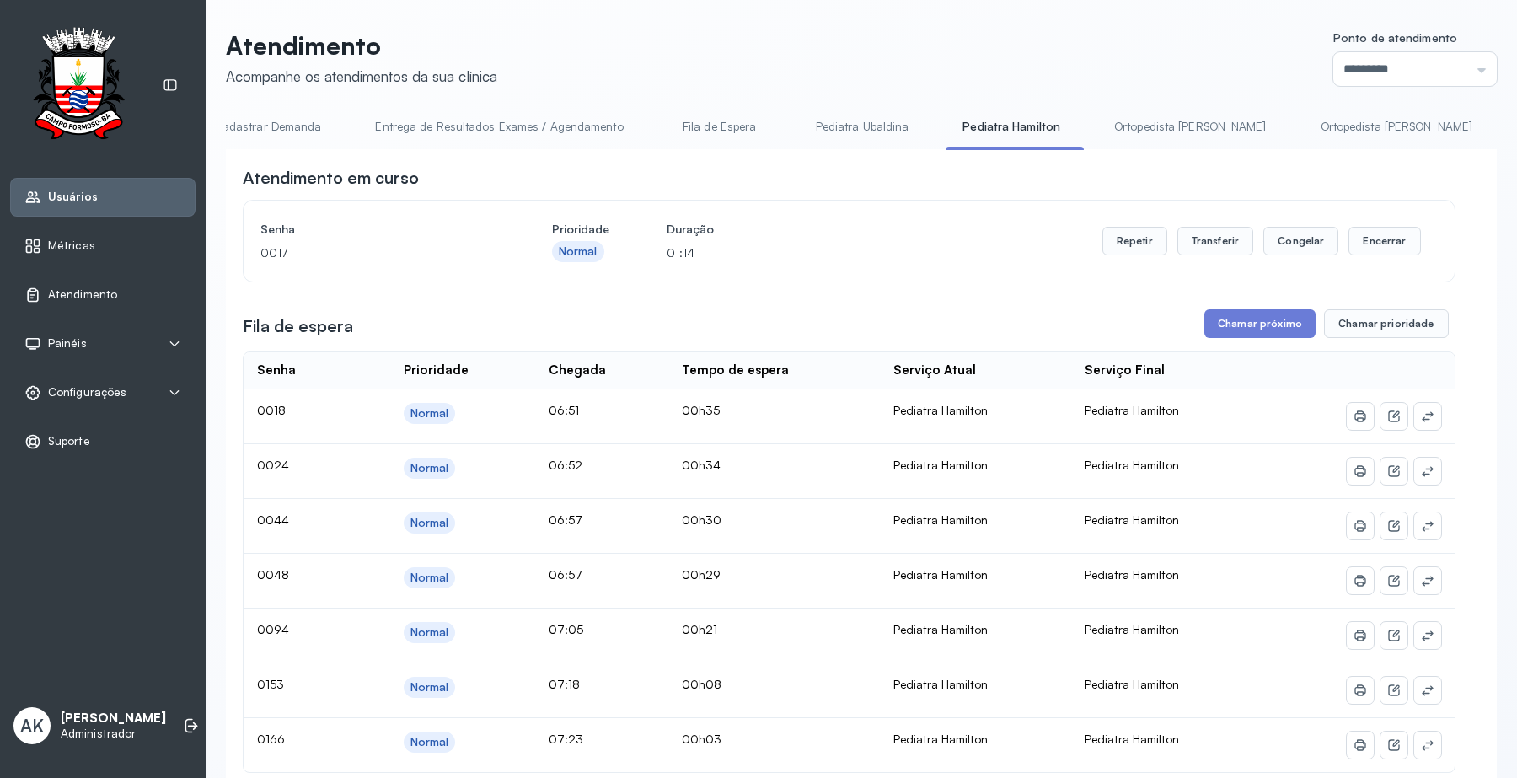
click at [97, 202] on link "Usuários" at bounding box center [102, 197] width 157 height 17
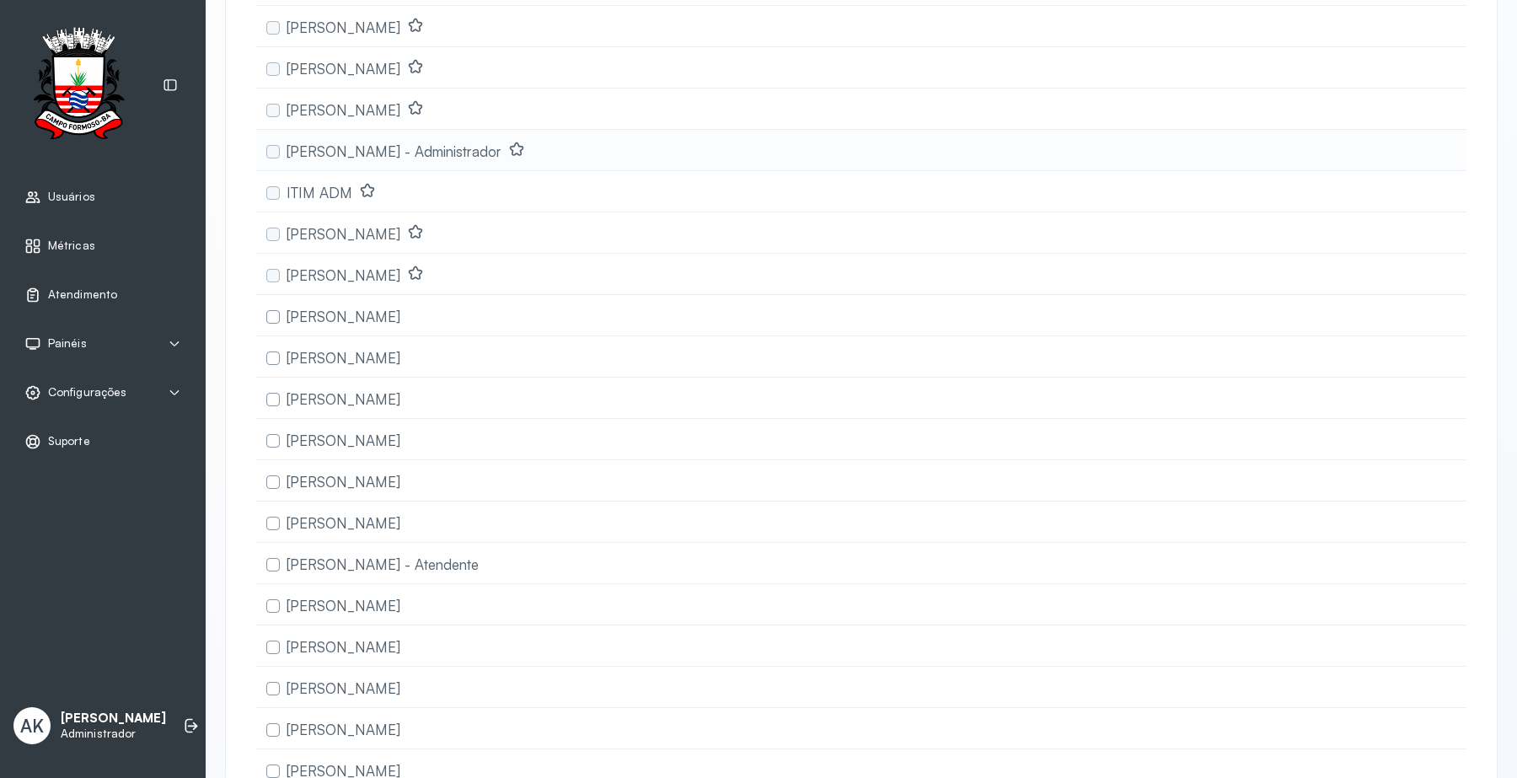
scroll to position [316, 0]
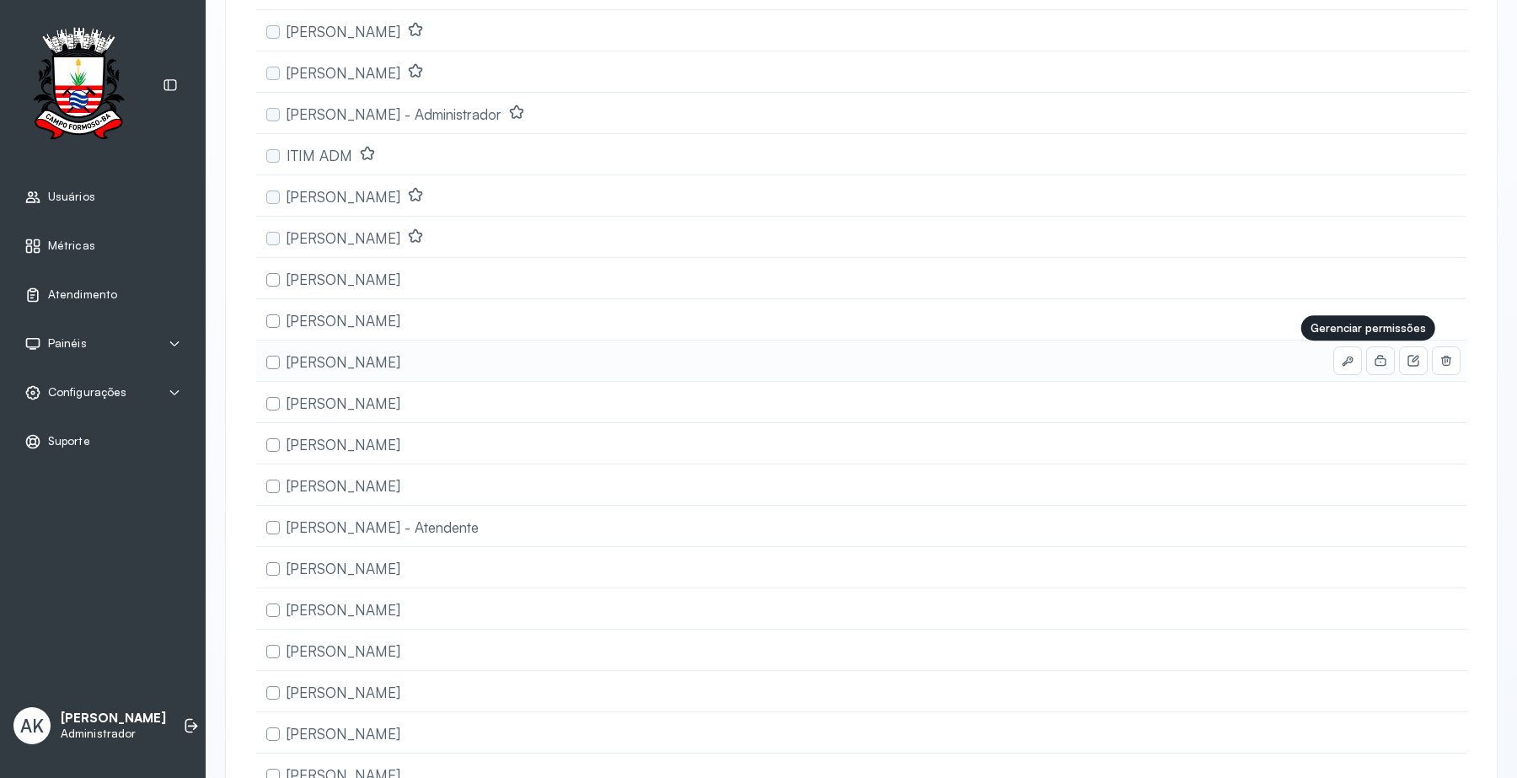
click at [1367, 363] on button at bounding box center [1380, 360] width 27 height 27
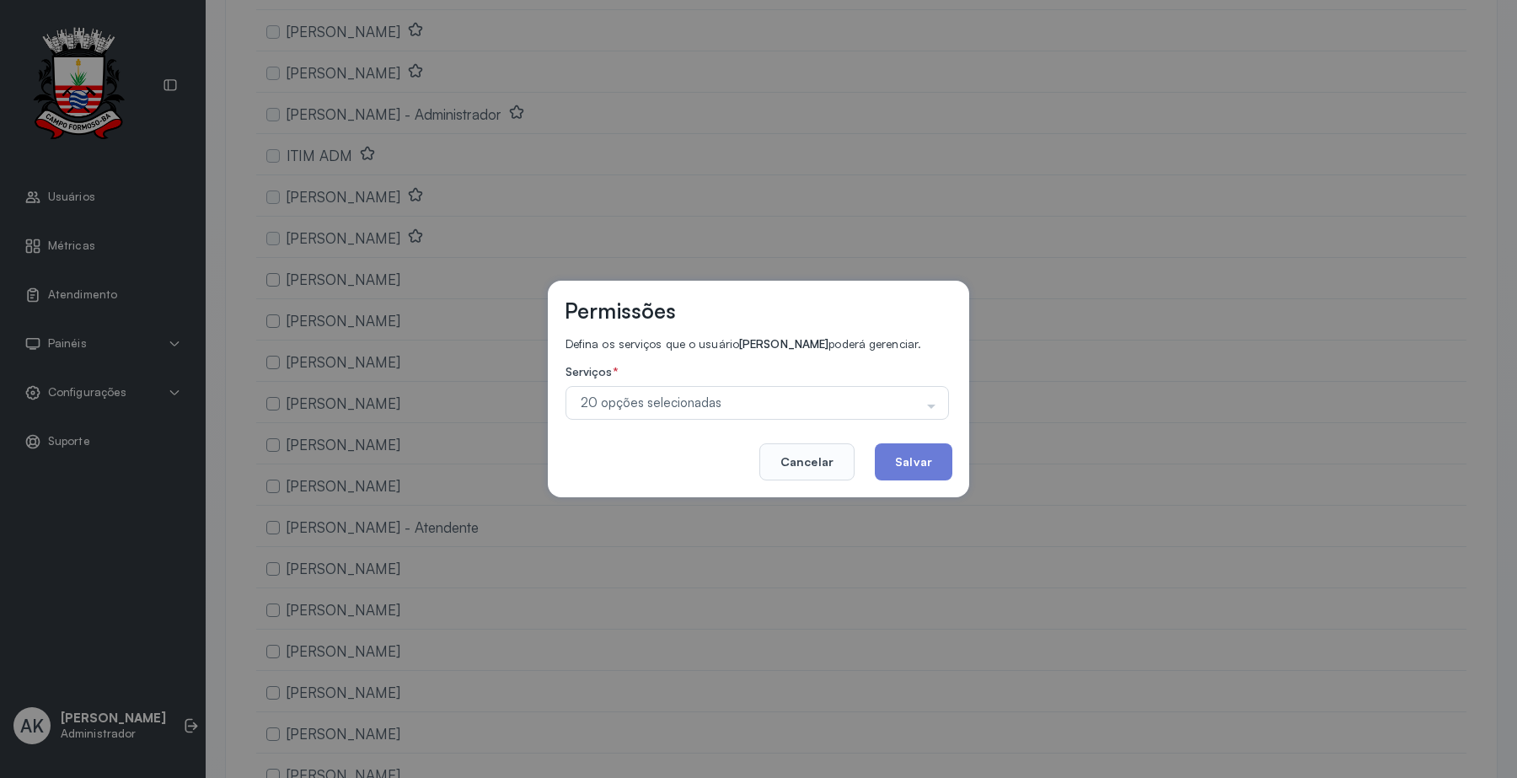
click at [674, 388] on div "20 opções selecionadas" at bounding box center [756, 403] width 383 height 34
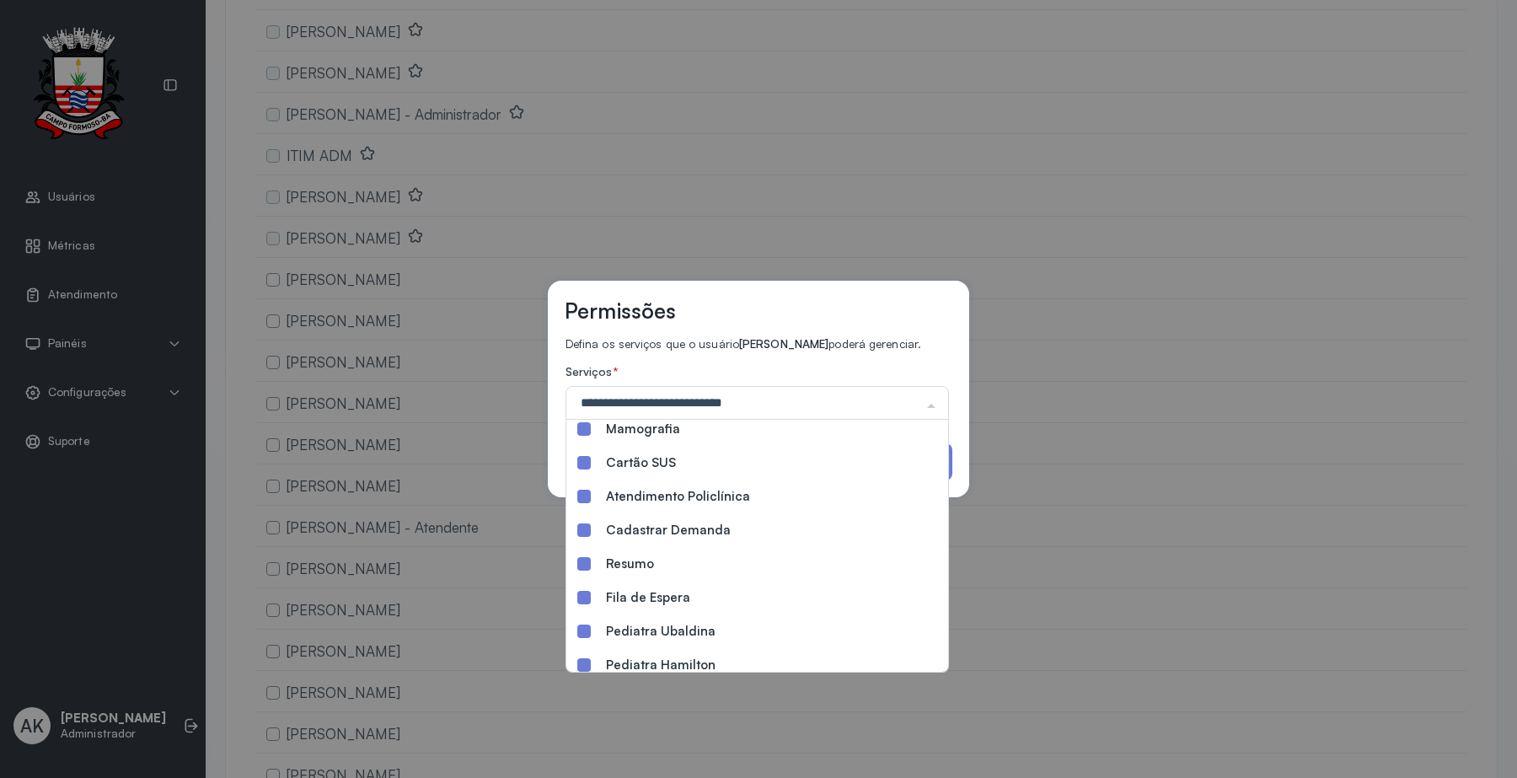
scroll to position [211, 0]
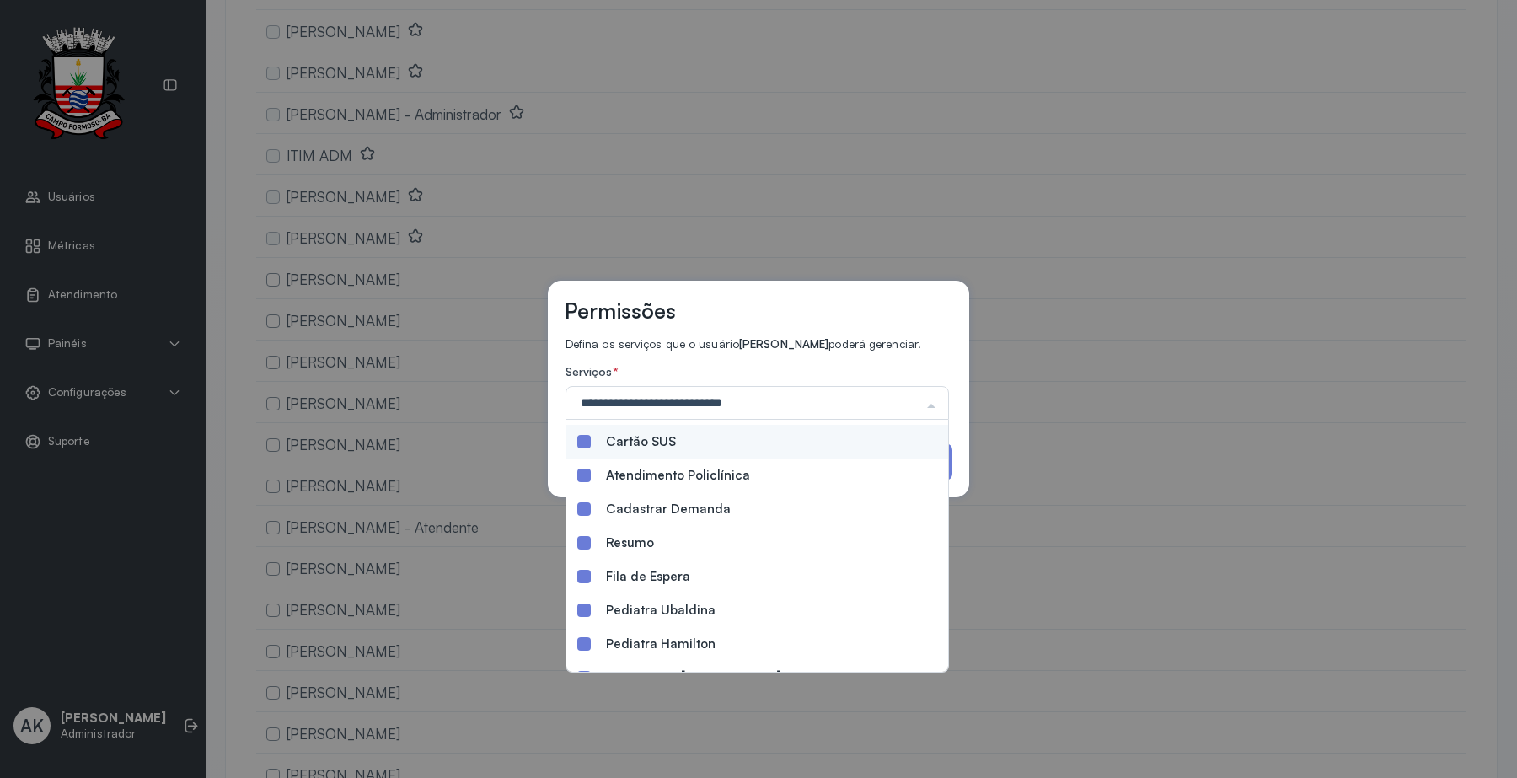
click at [955, 377] on div "Permissões Defina os serviços que o usuário Eliana da Silva Araújo poderá geren…" at bounding box center [758, 389] width 421 height 217
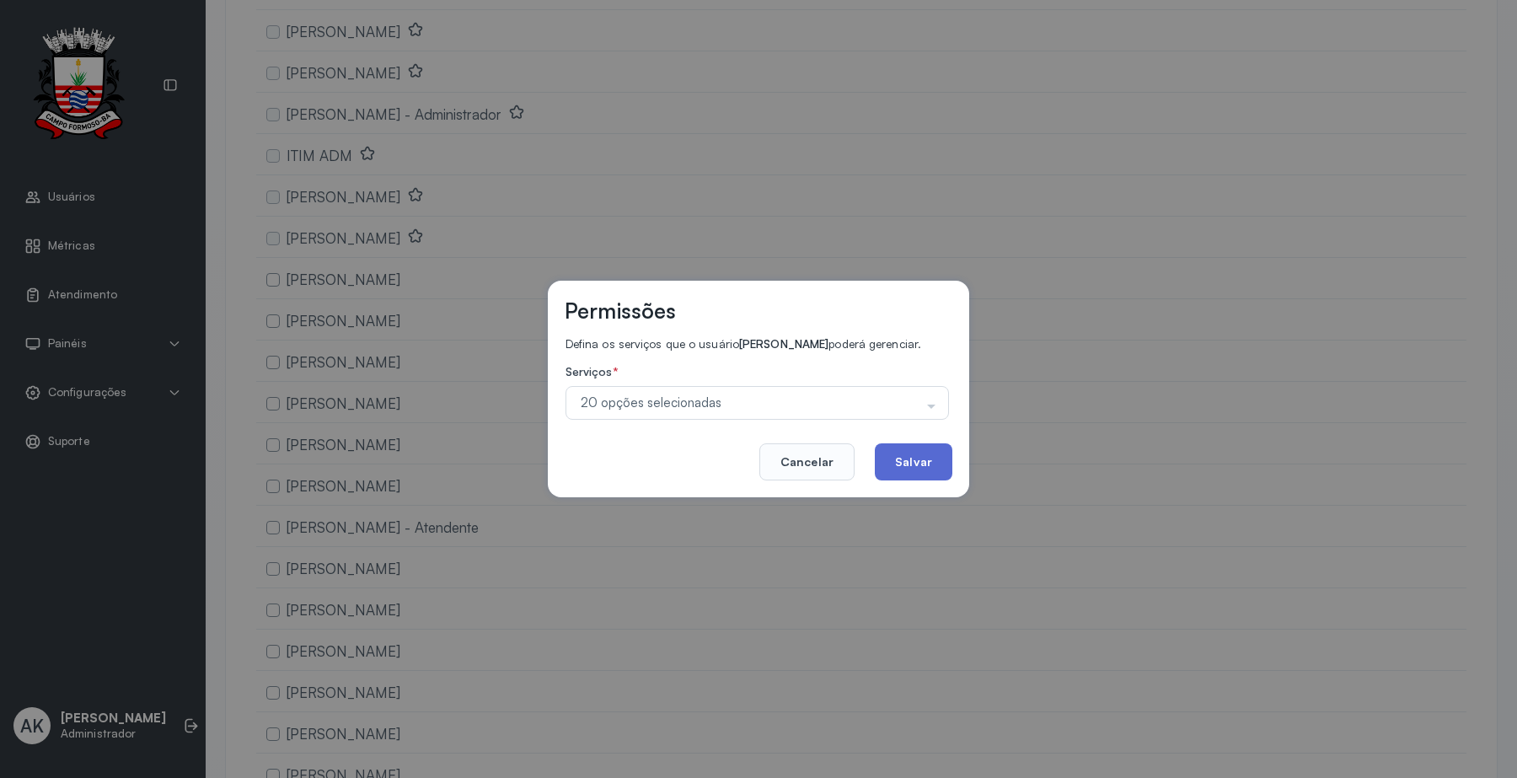
click at [941, 456] on button "Salvar" at bounding box center [914, 461] width 78 height 37
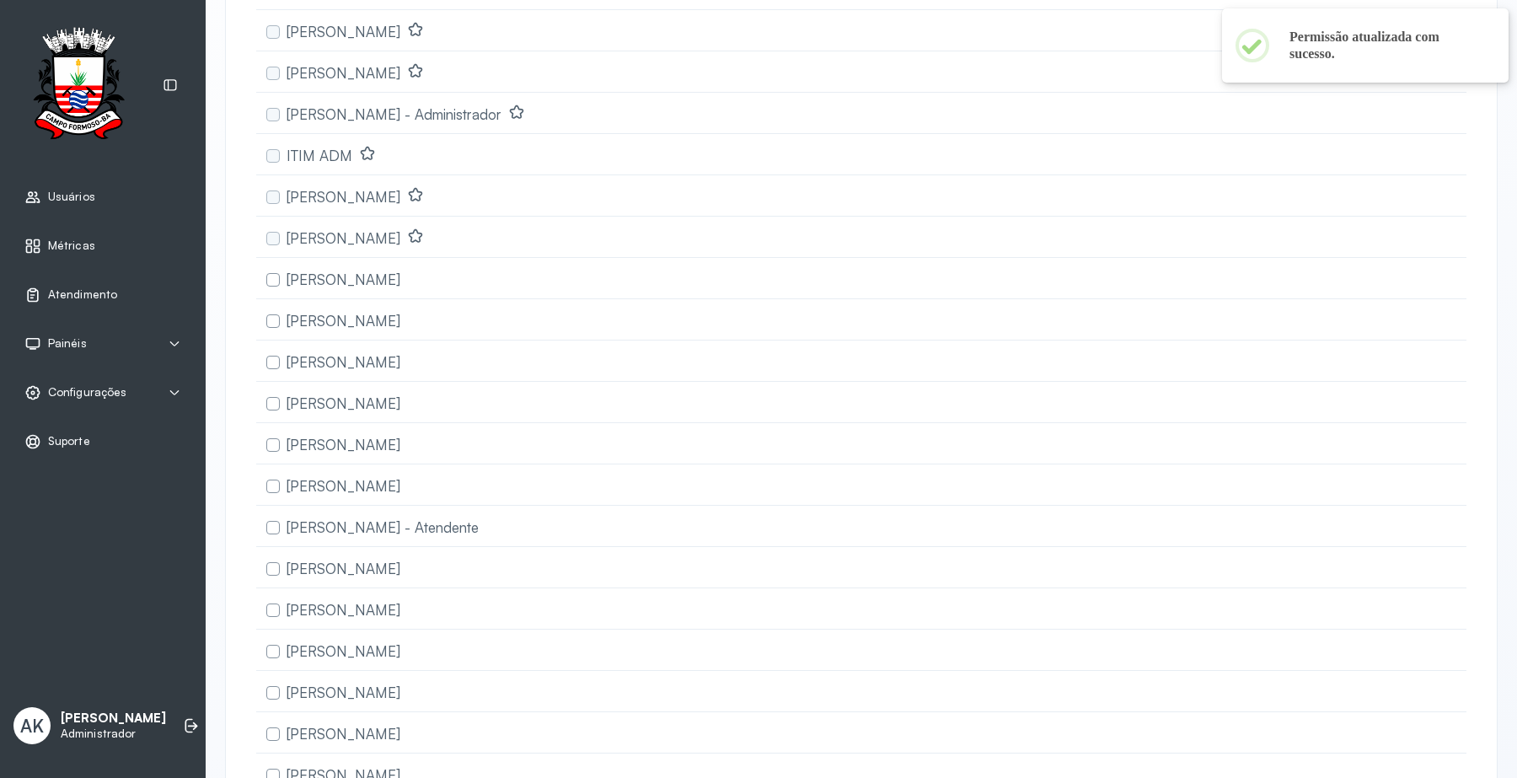
click at [69, 306] on div "Atendimento" at bounding box center [102, 295] width 185 height 39
click at [120, 293] on link "Atendimento" at bounding box center [102, 294] width 157 height 17
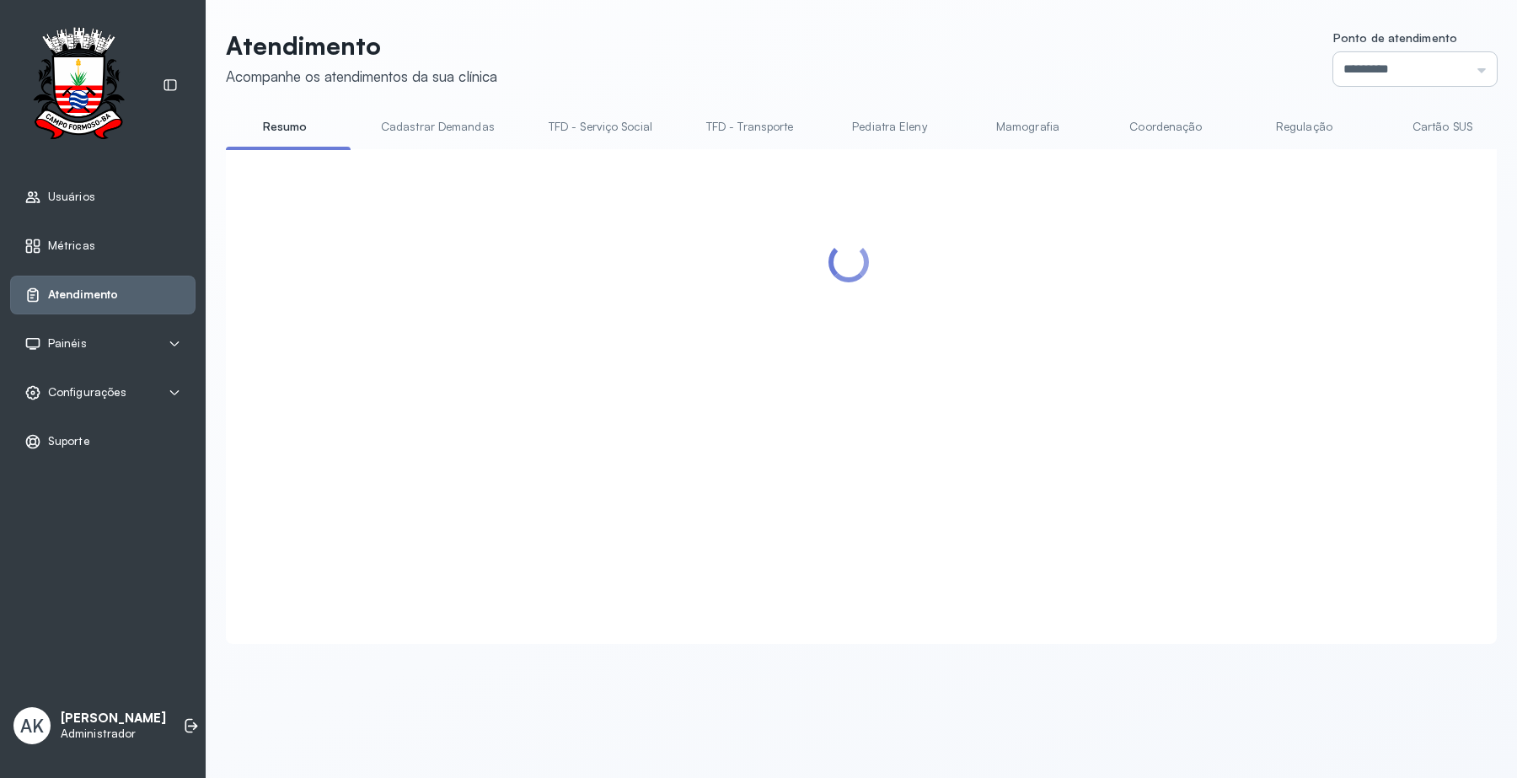
click at [1396, 59] on input "*********" at bounding box center [1414, 69] width 163 height 34
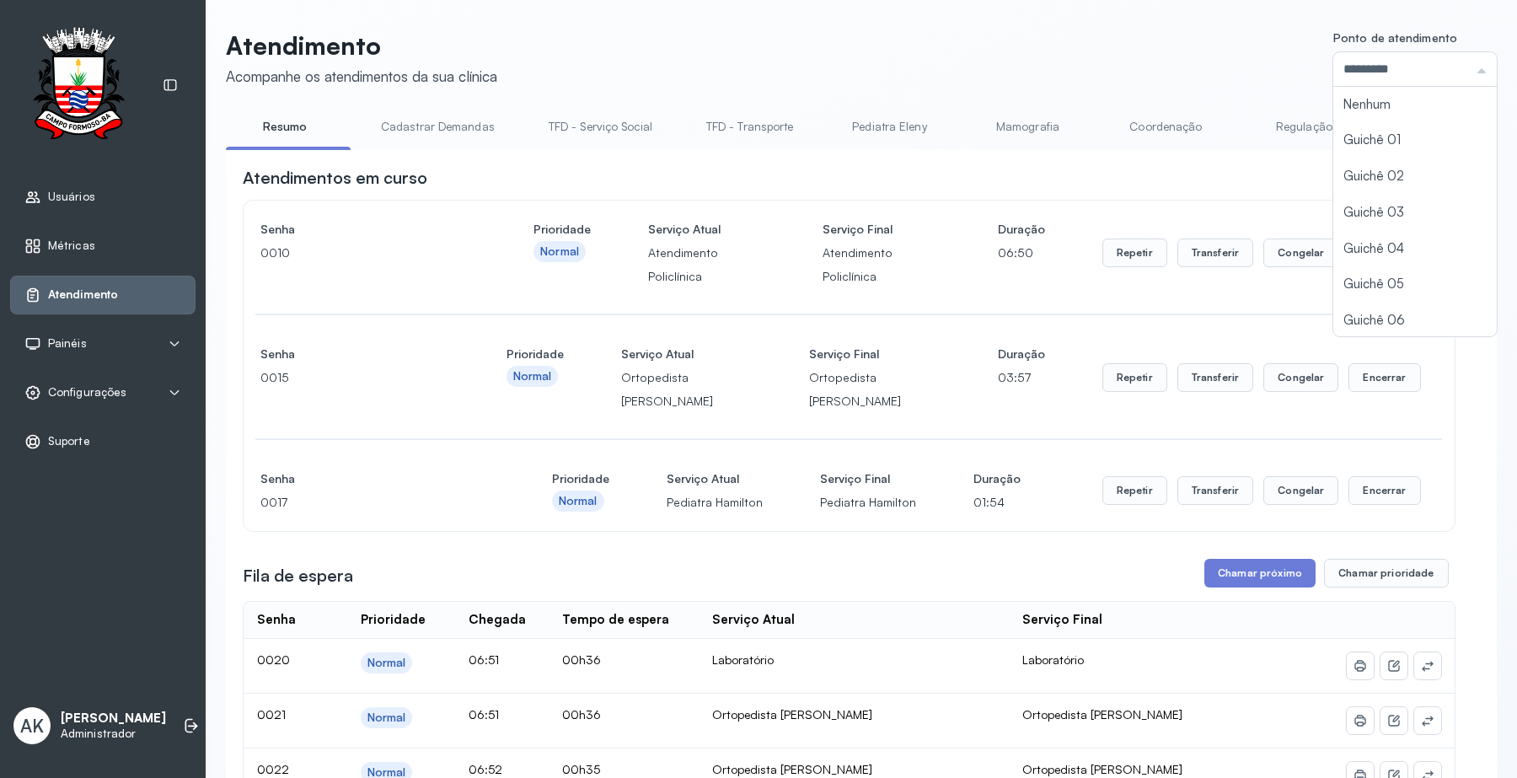
scroll to position [74, 0]
type input "*********"
click at [1371, 253] on button "Encerrar" at bounding box center [1384, 252] width 72 height 29
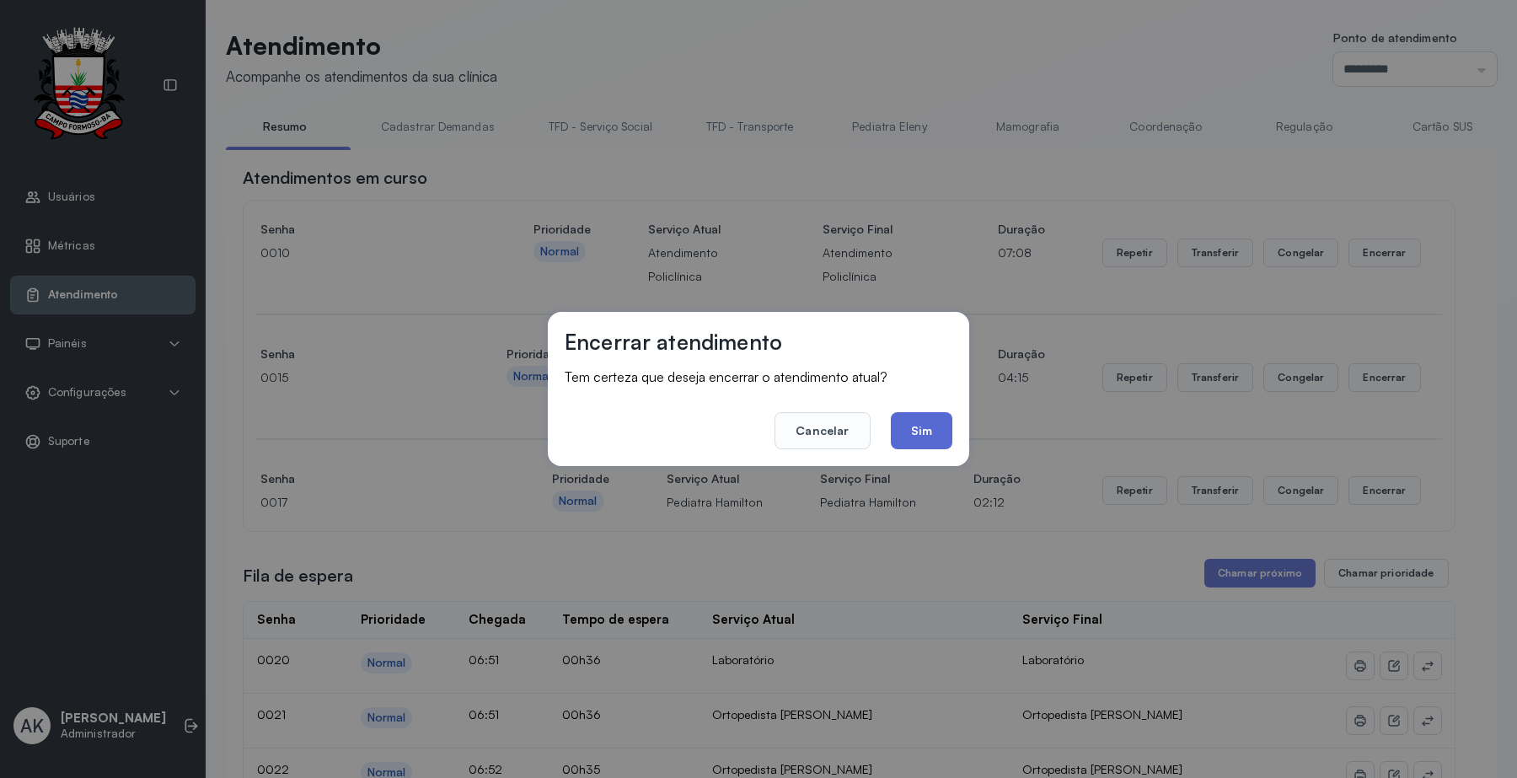
click at [945, 419] on button "Sim" at bounding box center [922, 430] width 62 height 37
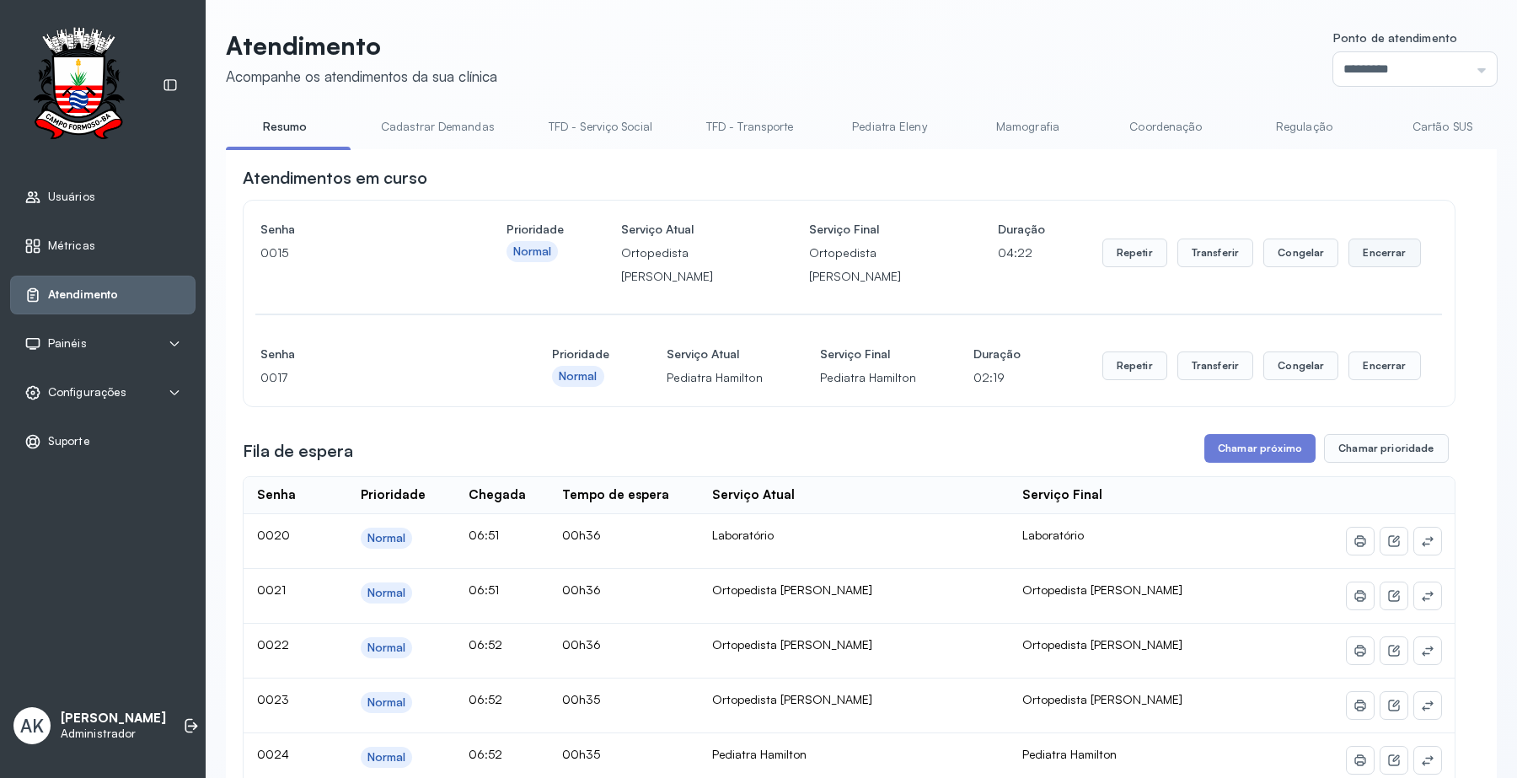
click at [1389, 260] on button "Encerrar" at bounding box center [1384, 252] width 72 height 29
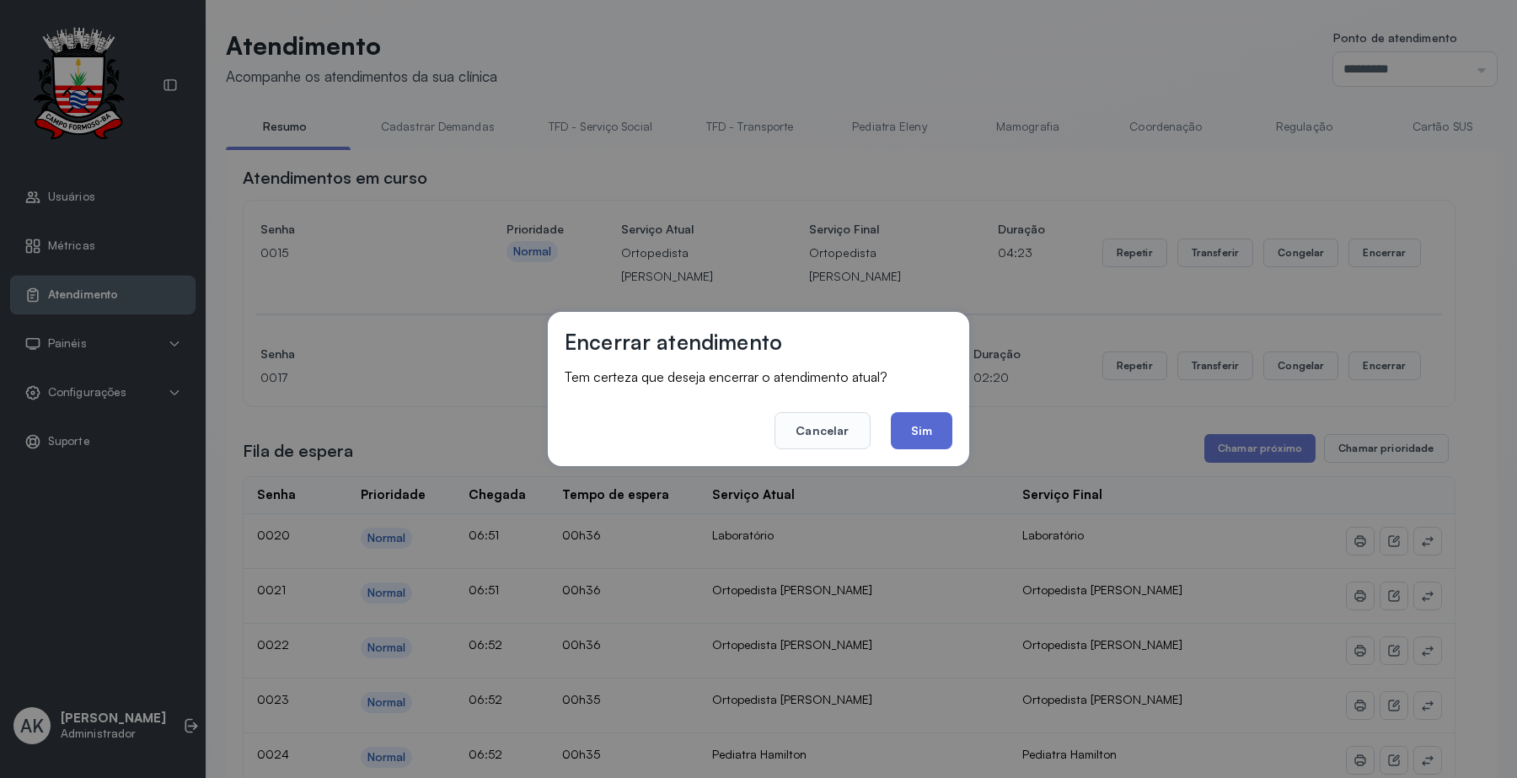
click at [936, 435] on button "Sim" at bounding box center [922, 430] width 62 height 37
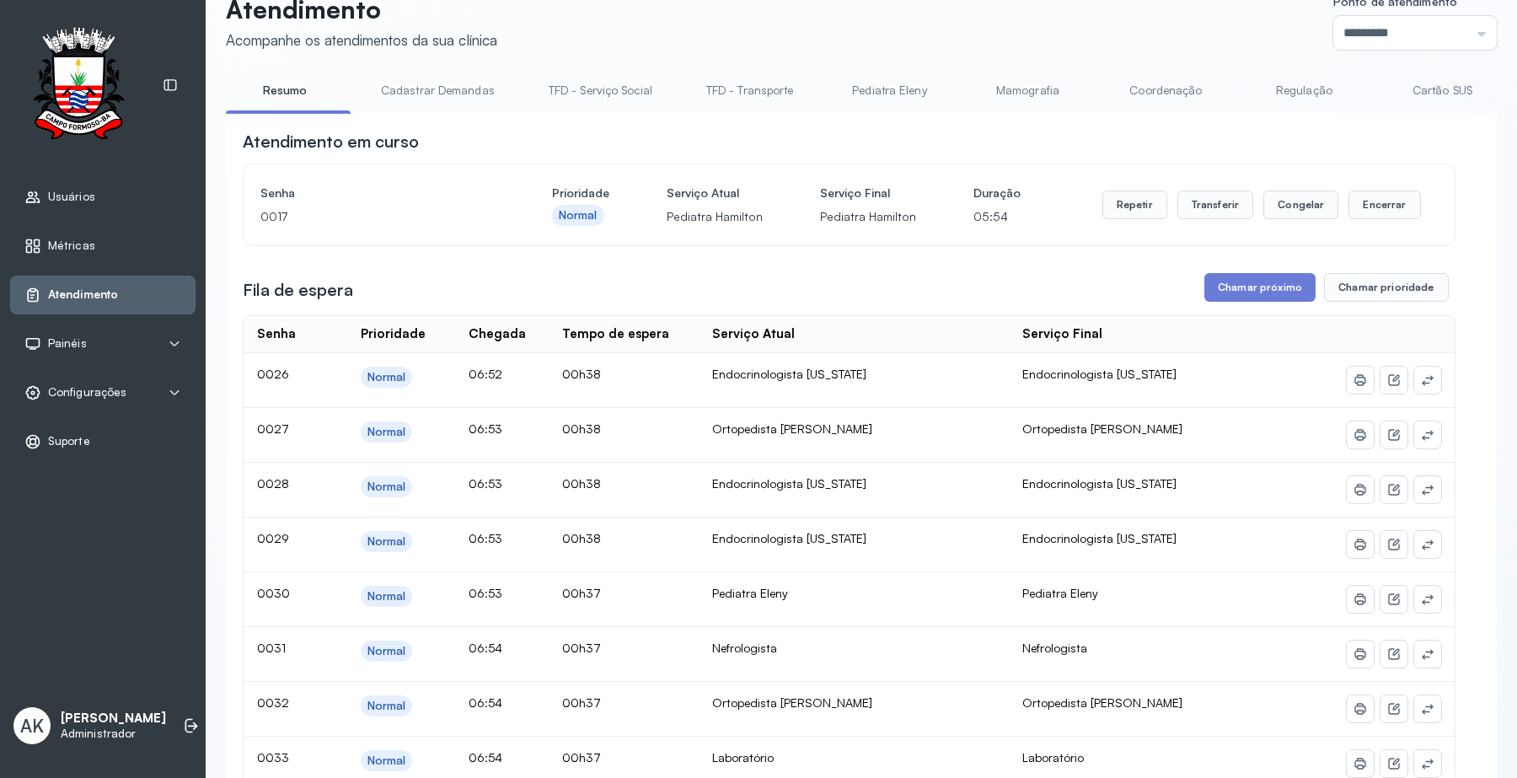
scroll to position [0, 0]
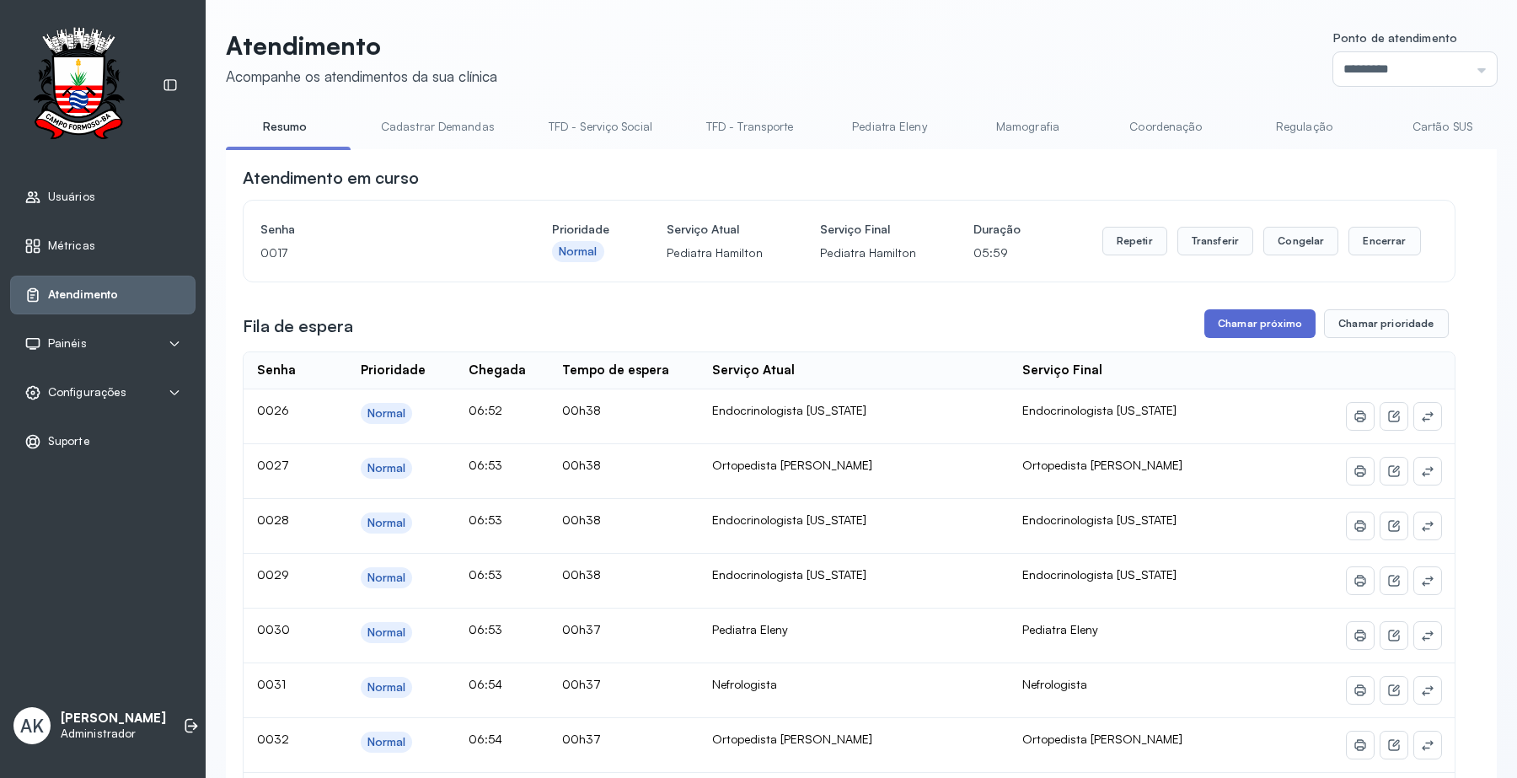
click at [1244, 330] on button "Chamar próximo" at bounding box center [1259, 323] width 111 height 29
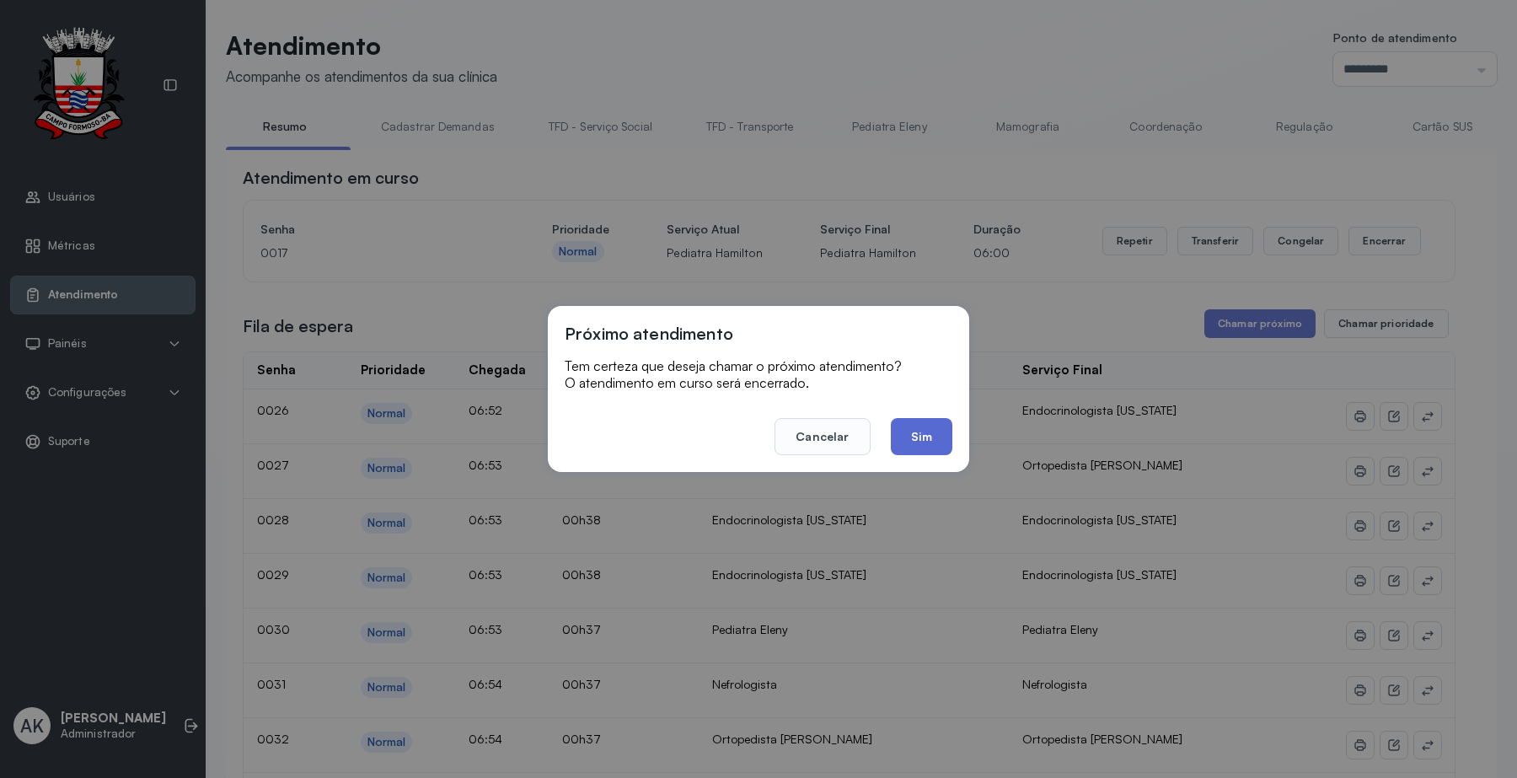
click at [921, 439] on button "Sim" at bounding box center [922, 436] width 62 height 37
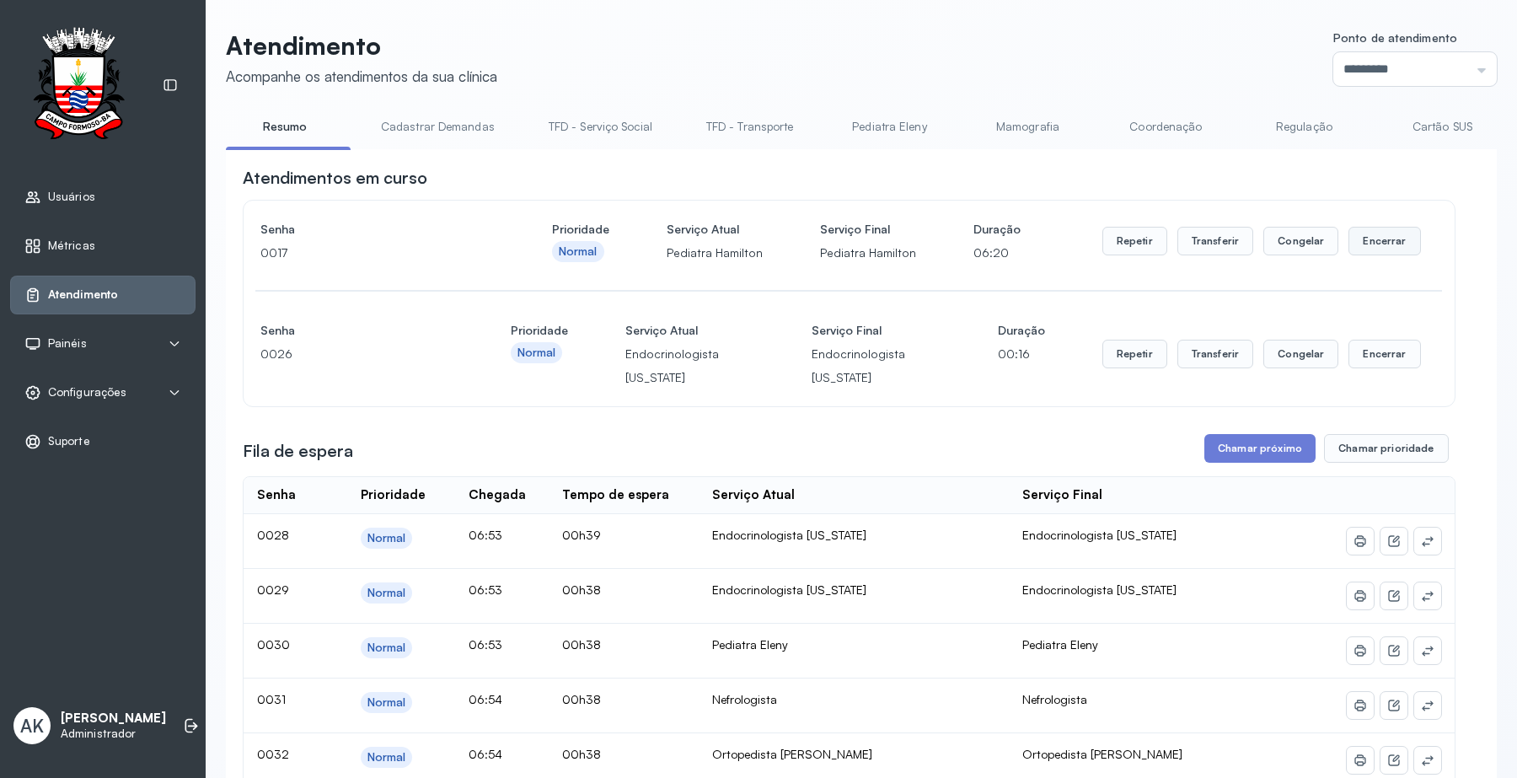
click at [1383, 246] on button "Encerrar" at bounding box center [1384, 241] width 72 height 29
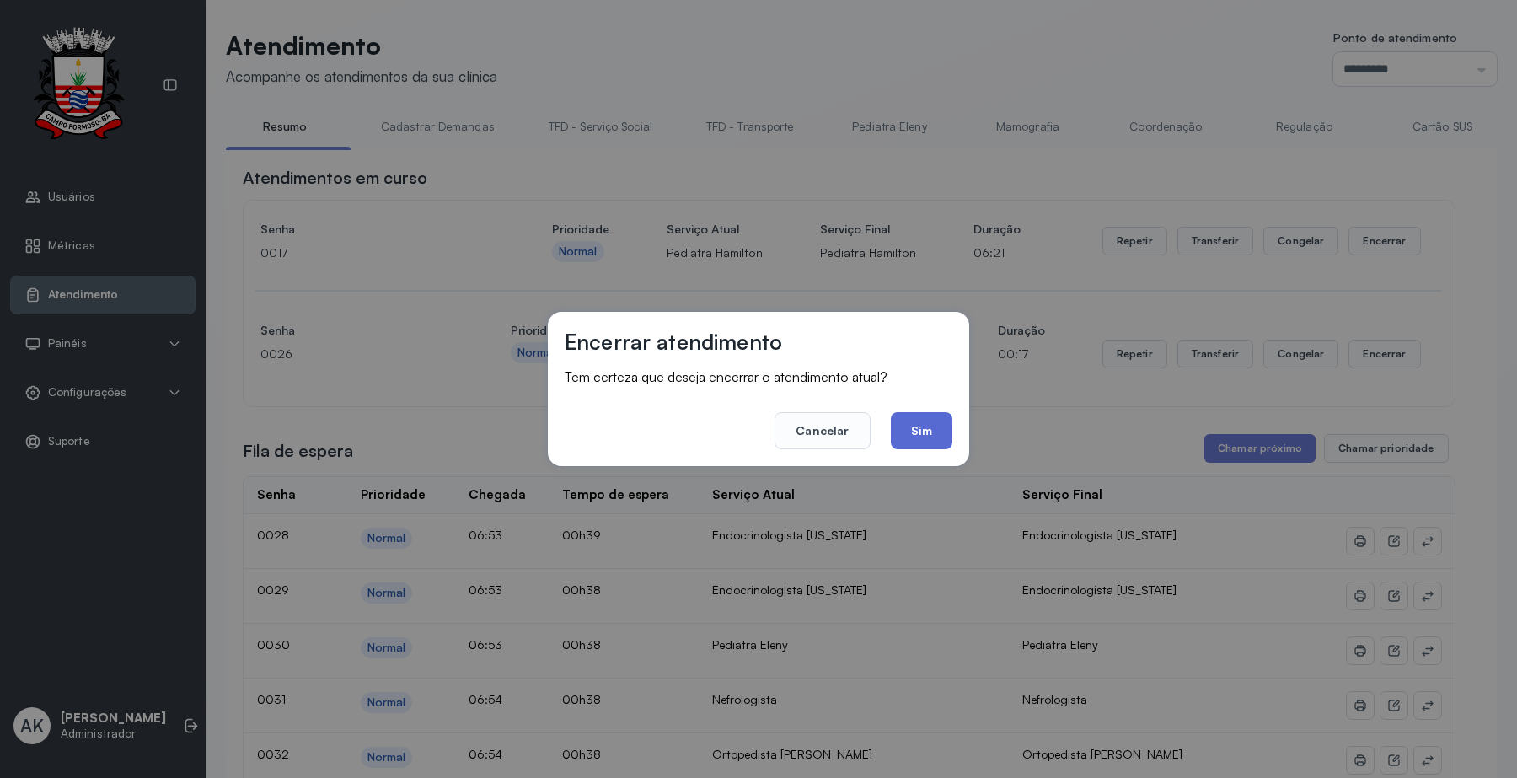
click at [912, 434] on button "Sim" at bounding box center [922, 430] width 62 height 37
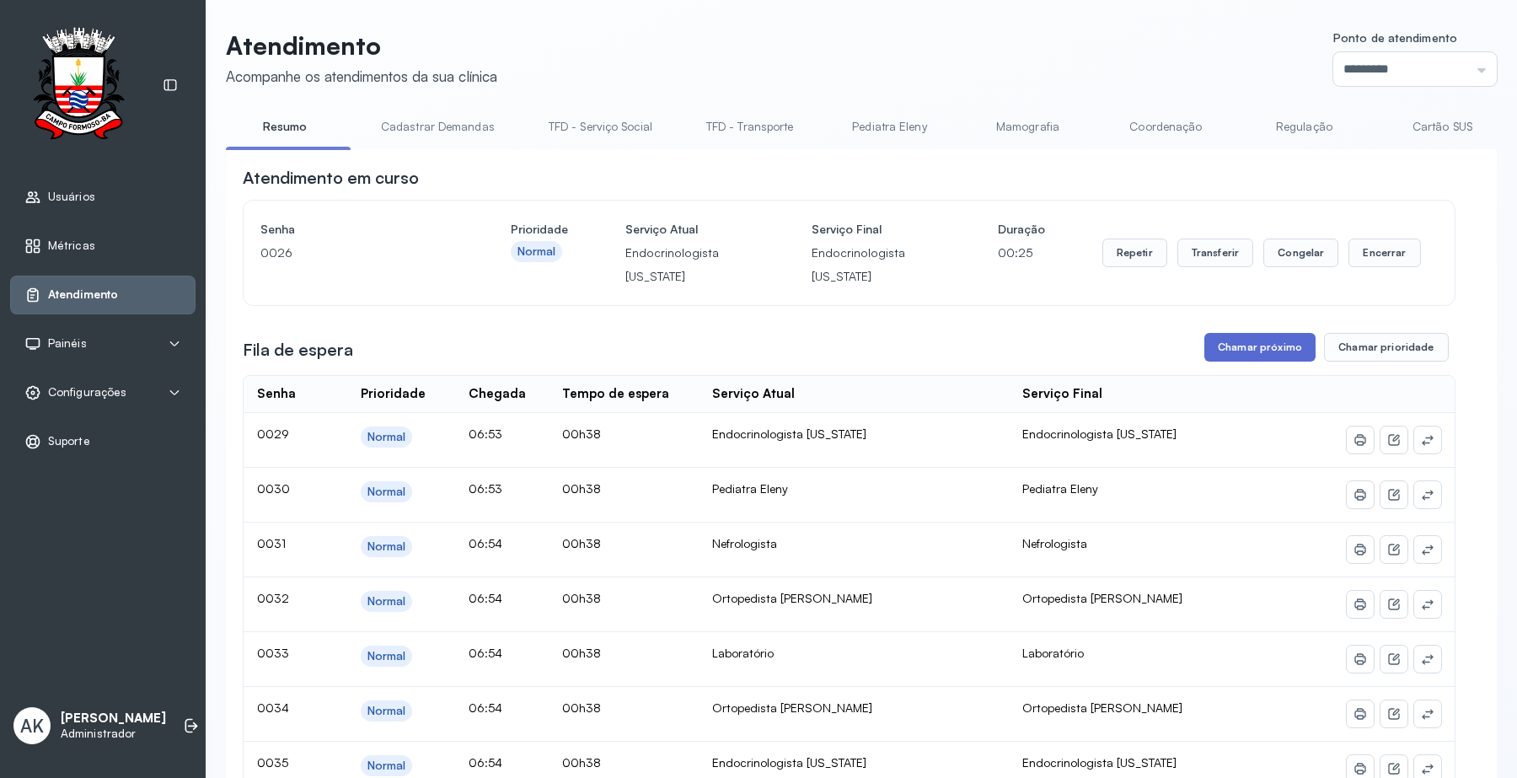
click at [1235, 351] on button "Chamar próximo" at bounding box center [1259, 347] width 111 height 29
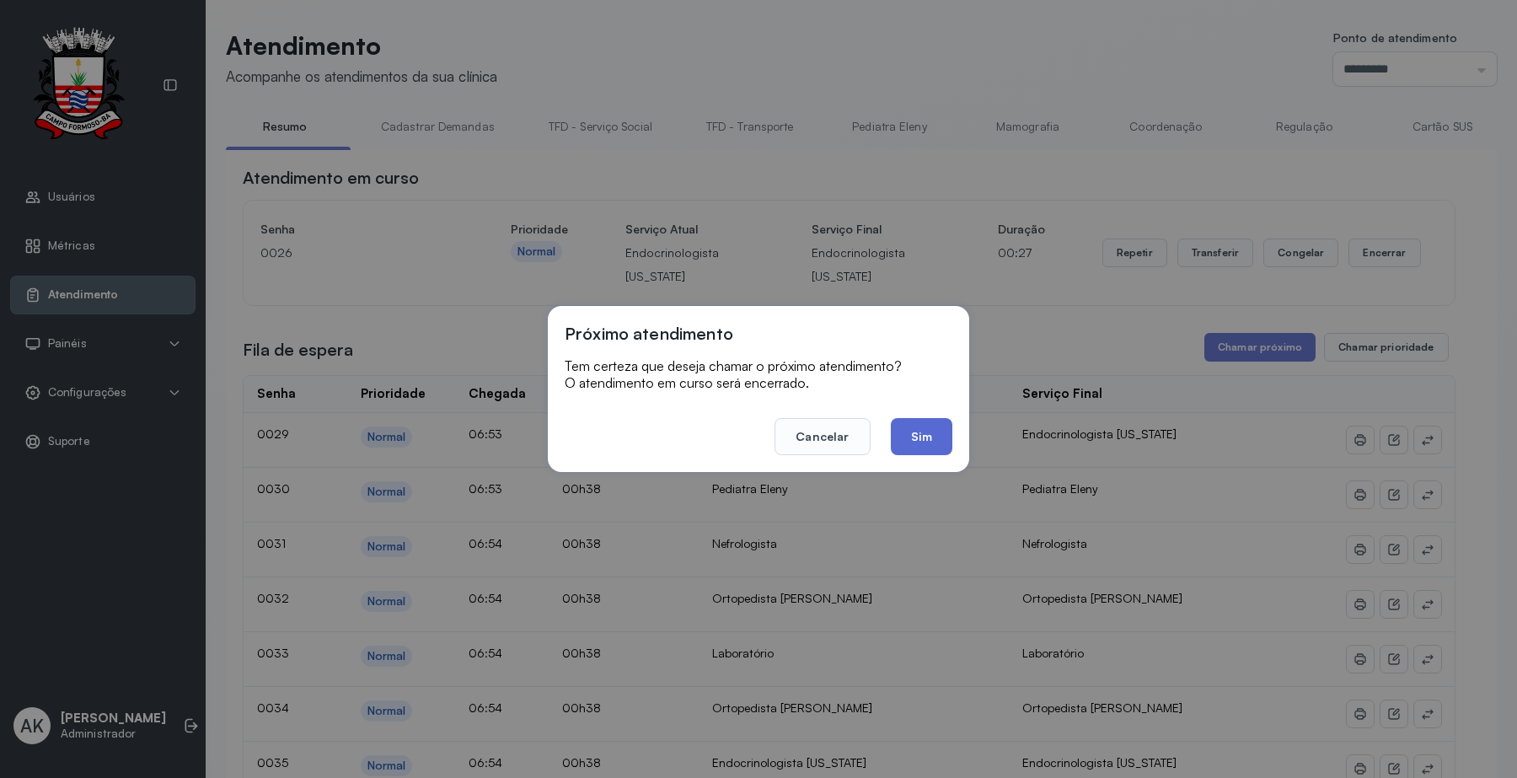
click at [912, 436] on button "Sim" at bounding box center [922, 436] width 62 height 37
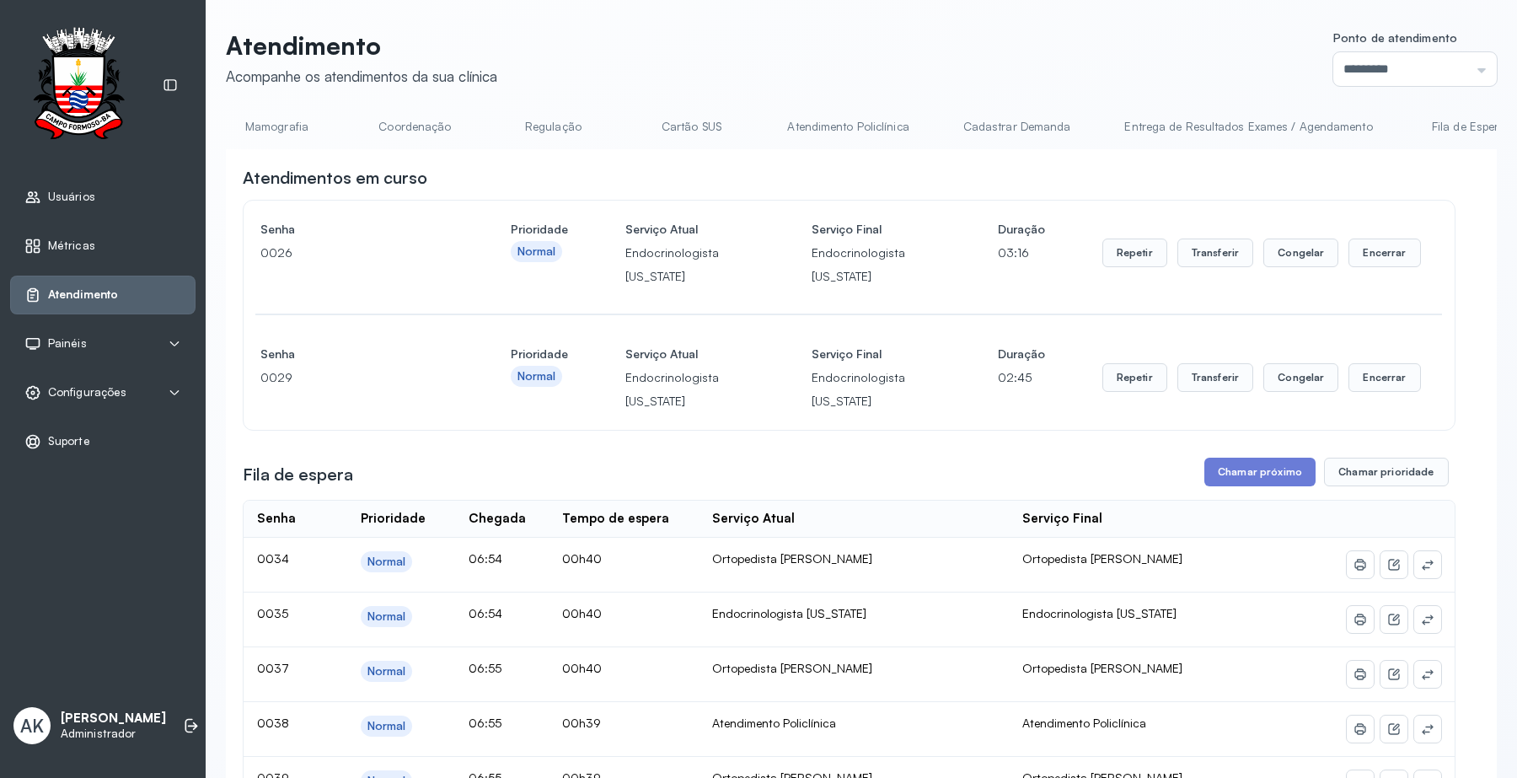
scroll to position [0, 802]
click at [810, 124] on link "Atendimento Policlínica" at bounding box center [796, 127] width 155 height 28
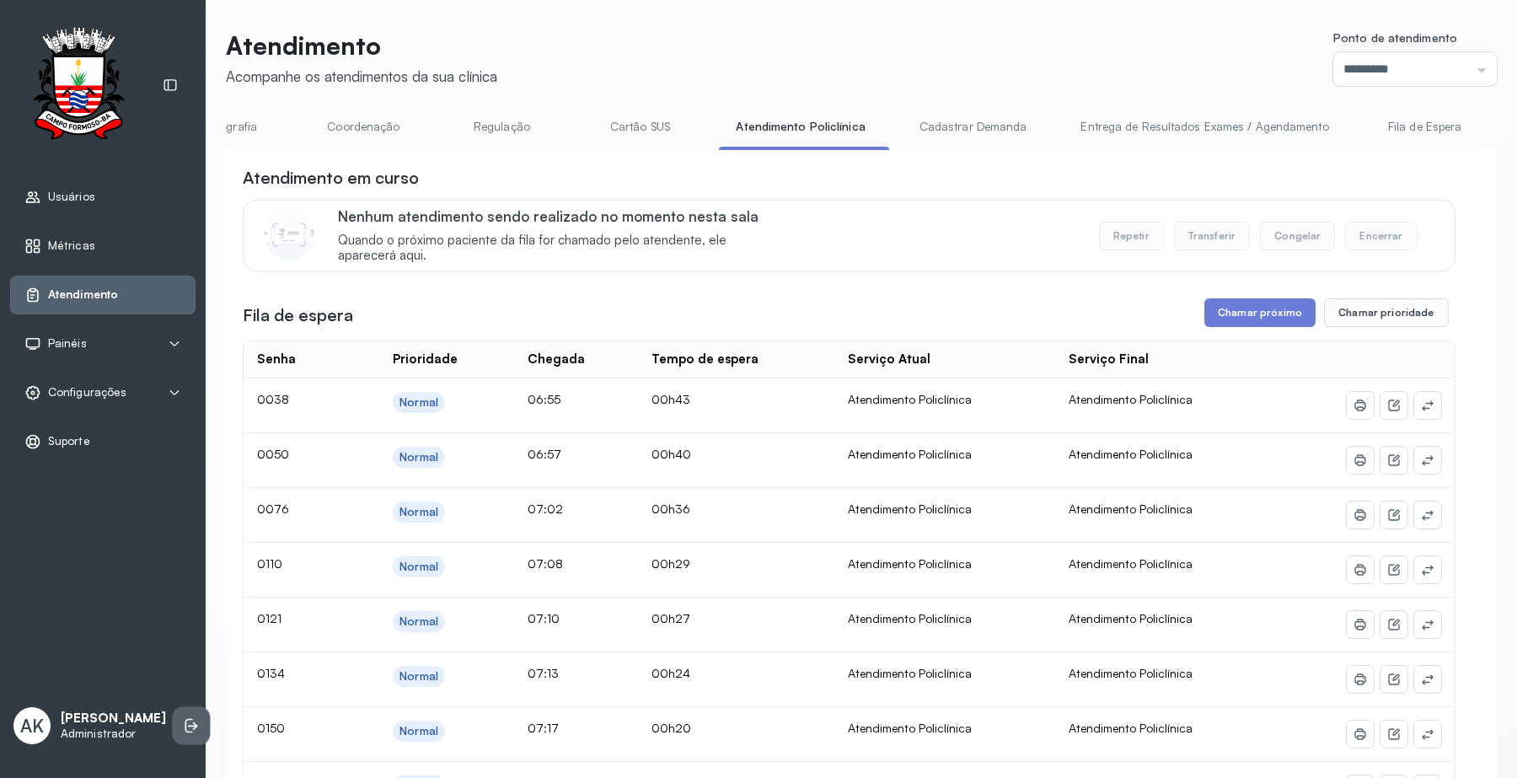
click at [183, 720] on icon at bounding box center [191, 725] width 17 height 17
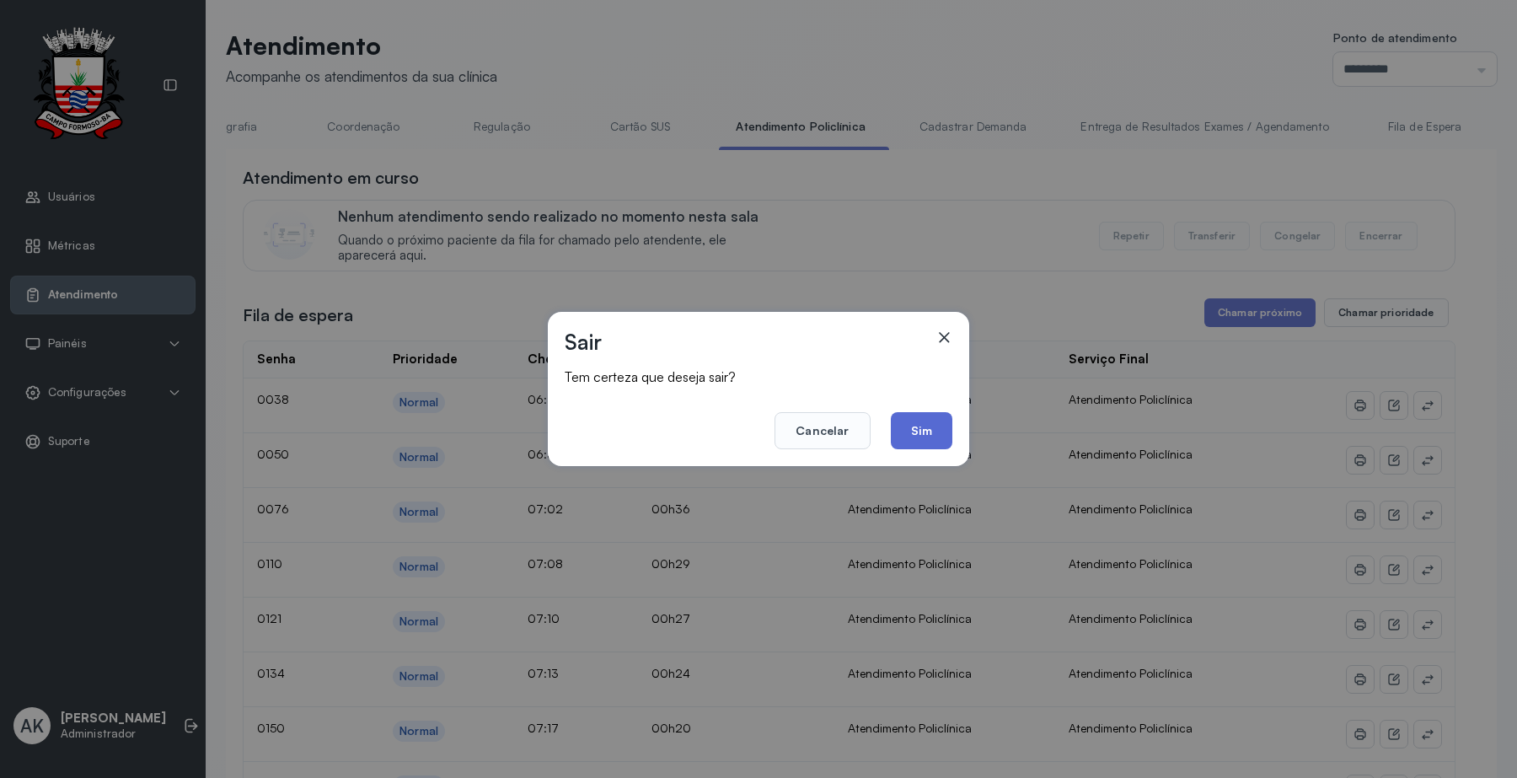
click at [912, 432] on button "Sim" at bounding box center [922, 430] width 62 height 37
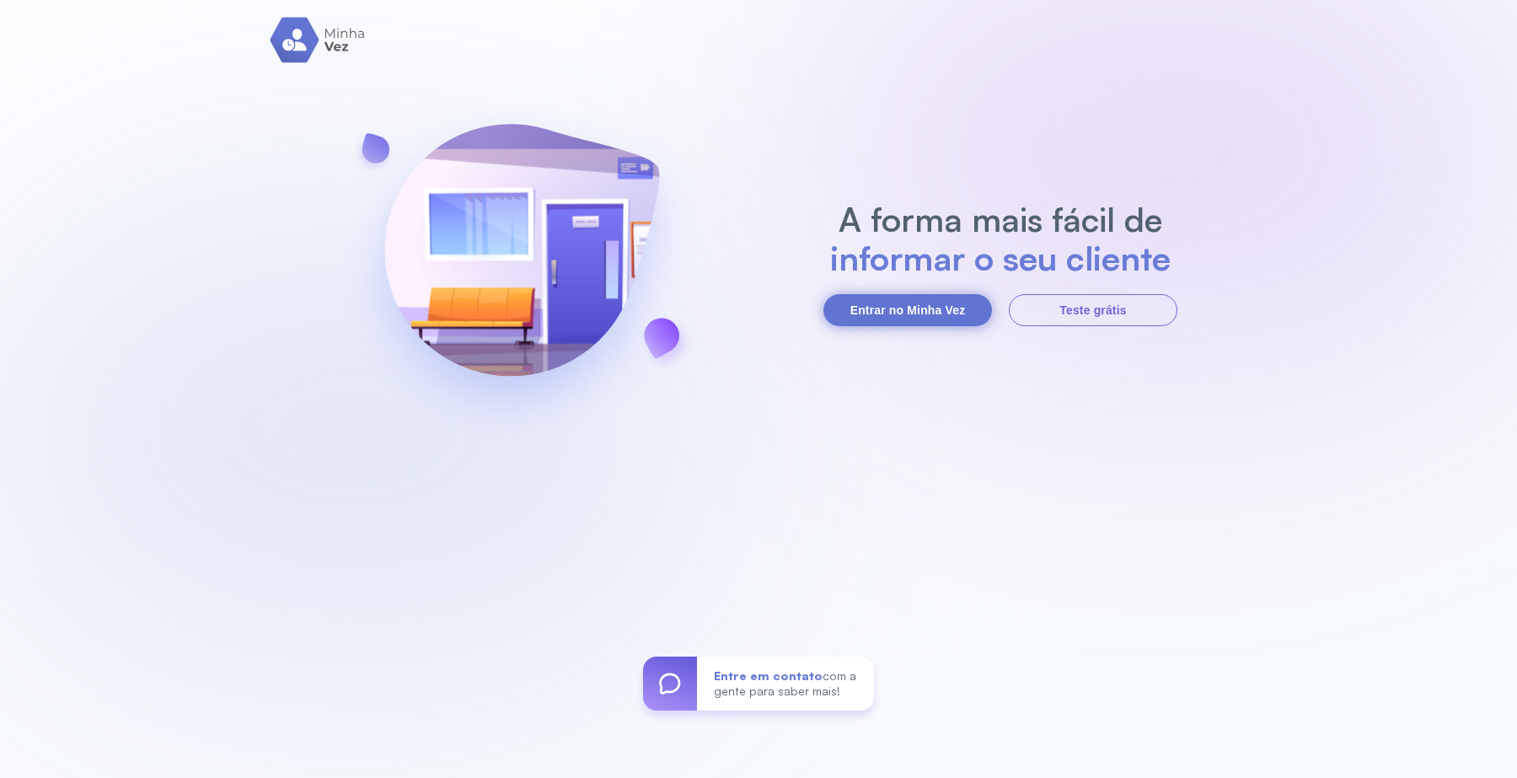
click at [924, 304] on button "Entrar no Minha Vez" at bounding box center [907, 310] width 169 height 32
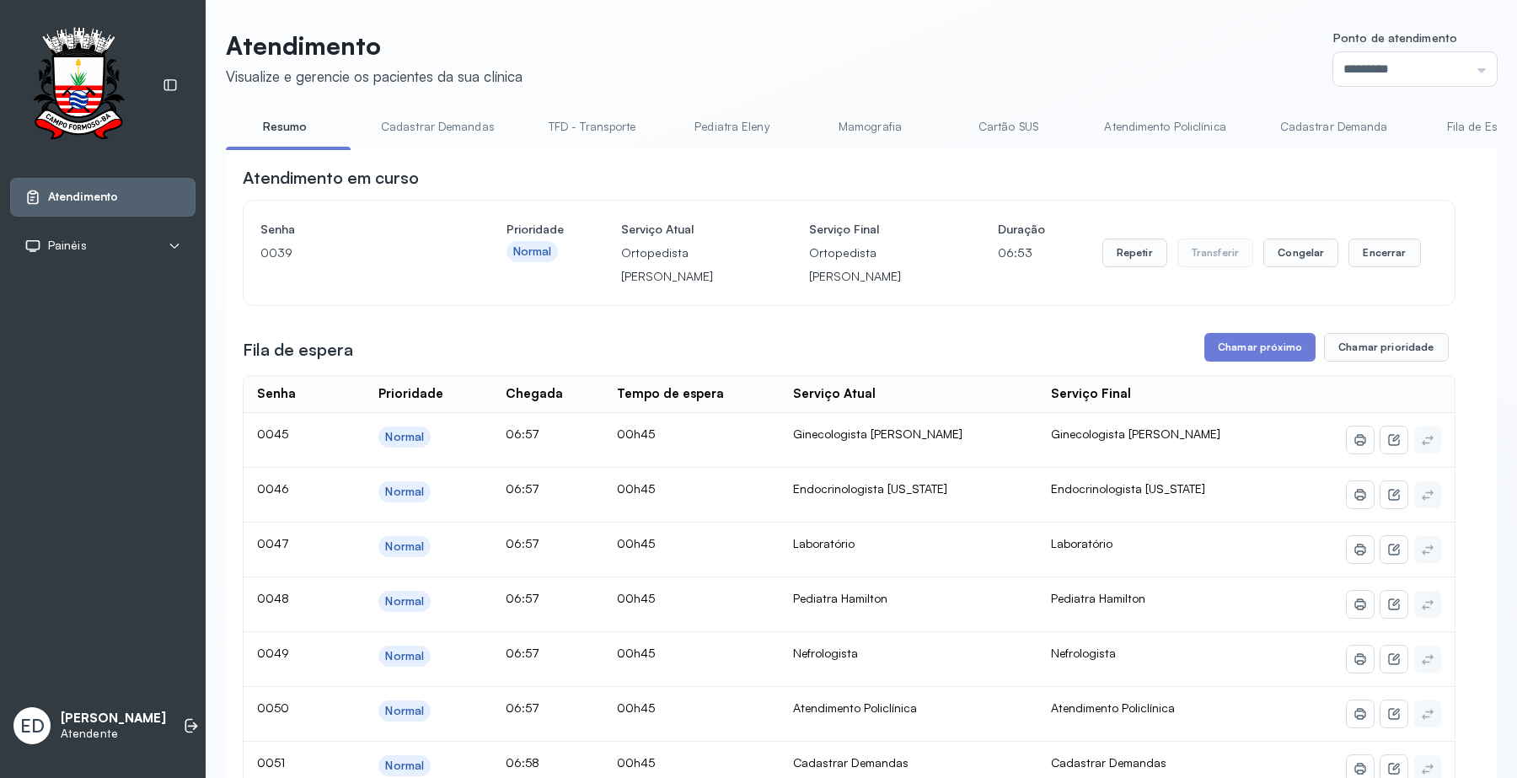
click at [1118, 40] on header "Atendimento Visualize e gerencie os pacientes da sua clínica Ponto de atendimen…" at bounding box center [861, 58] width 1271 height 56
click at [1362, 238] on button "Encerrar" at bounding box center [1384, 252] width 72 height 29
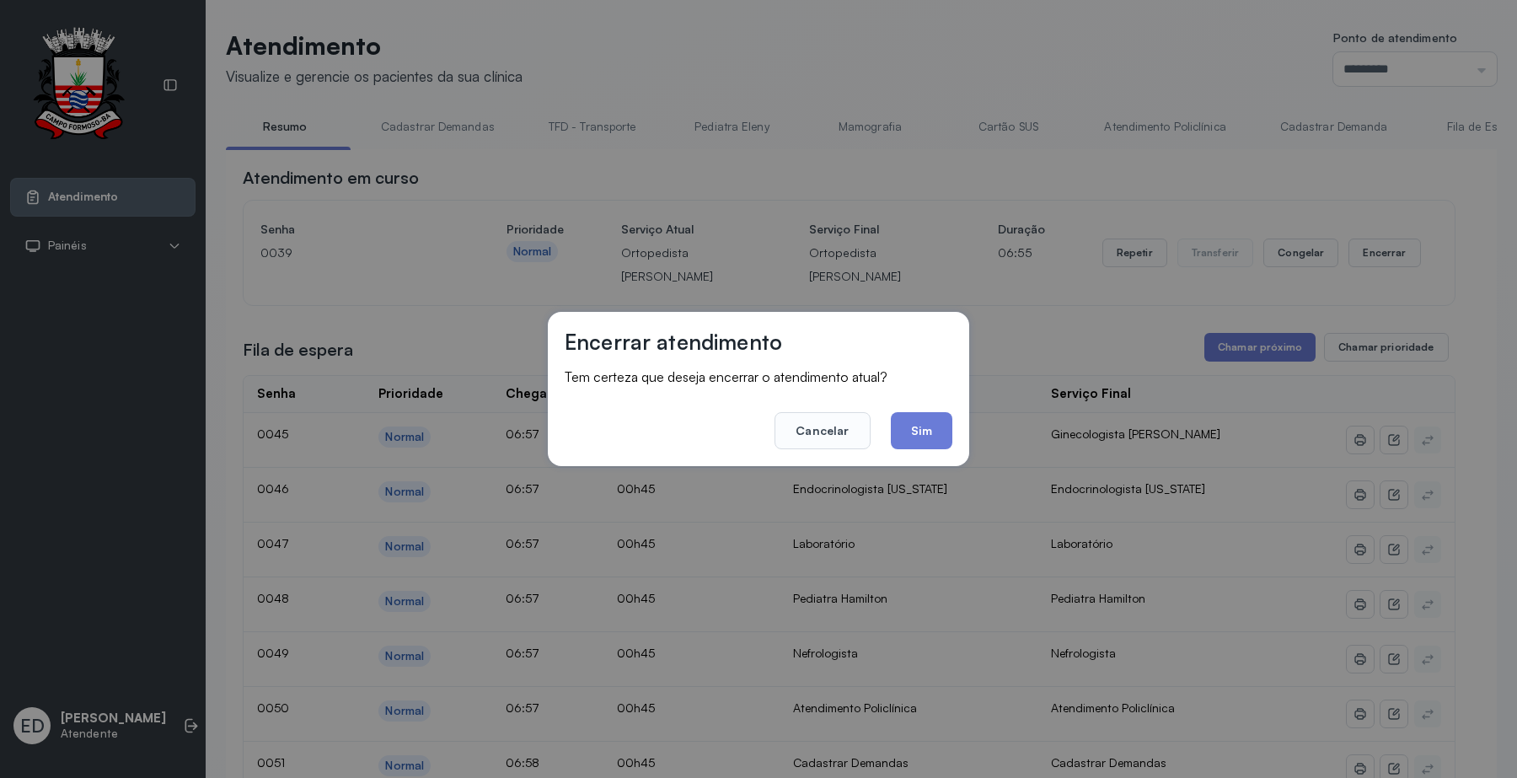
click at [923, 431] on button "Sim" at bounding box center [922, 430] width 62 height 37
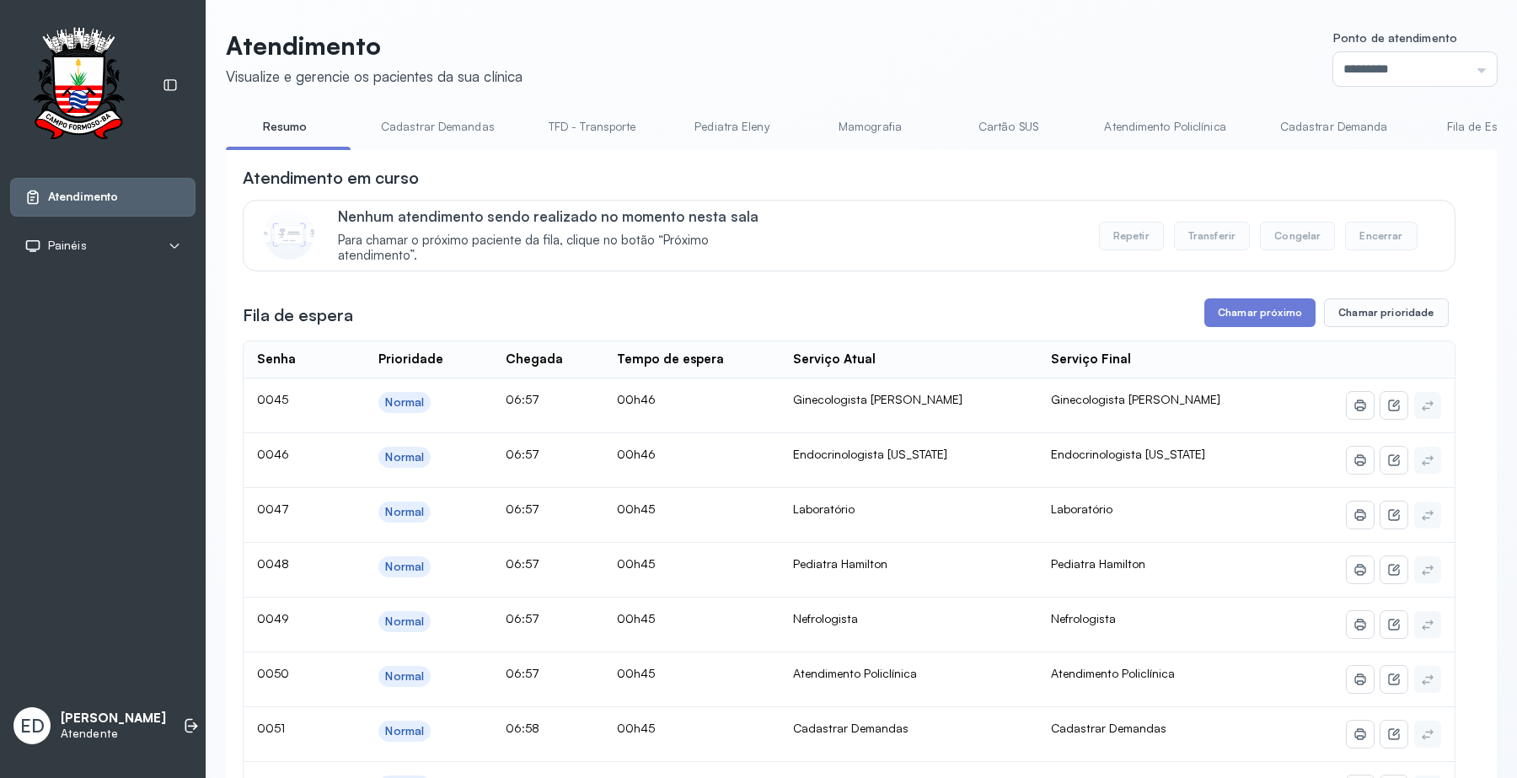
click at [1172, 122] on link "Atendimento Policlínica" at bounding box center [1164, 127] width 155 height 28
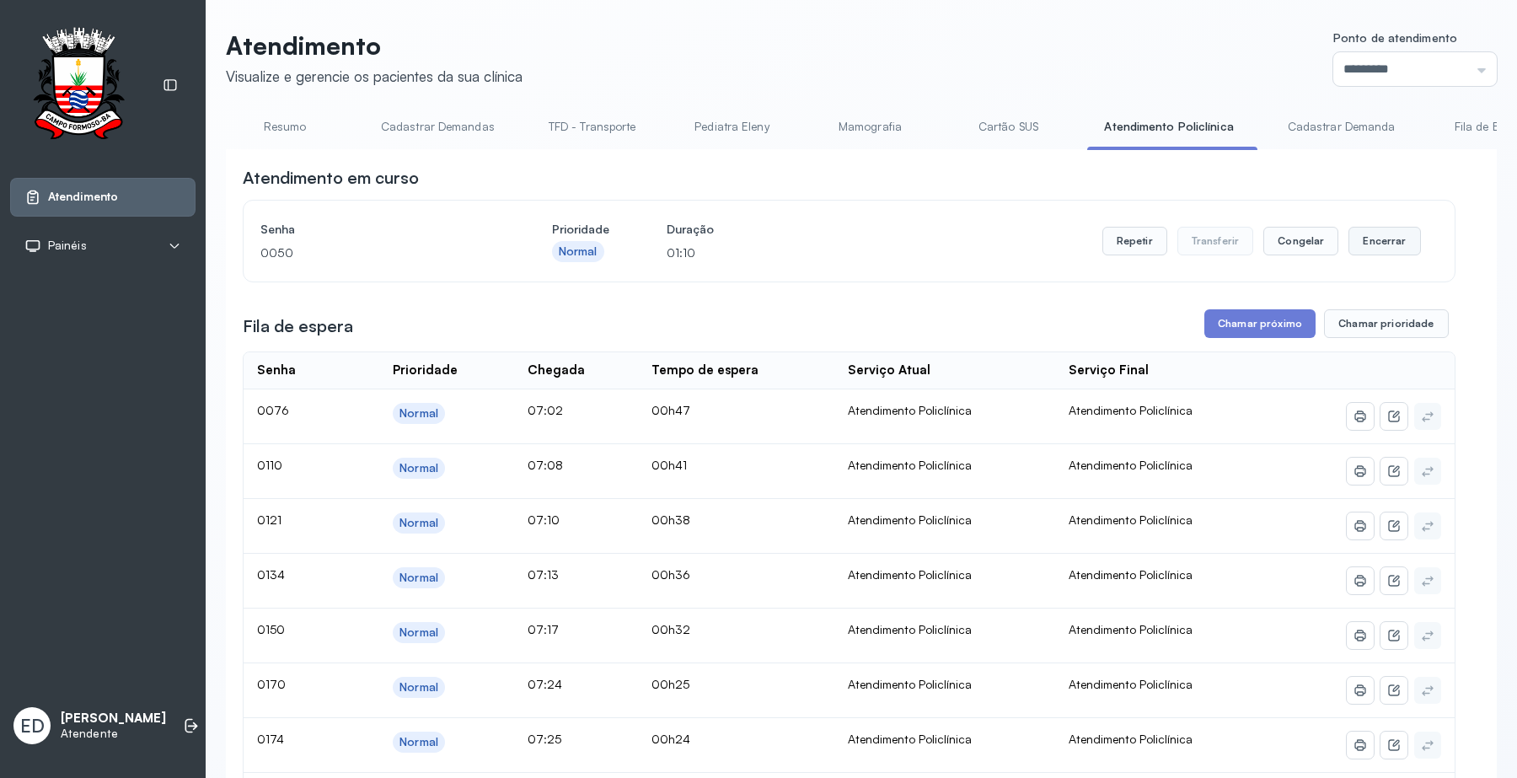
click at [1366, 249] on button "Encerrar" at bounding box center [1384, 241] width 72 height 29
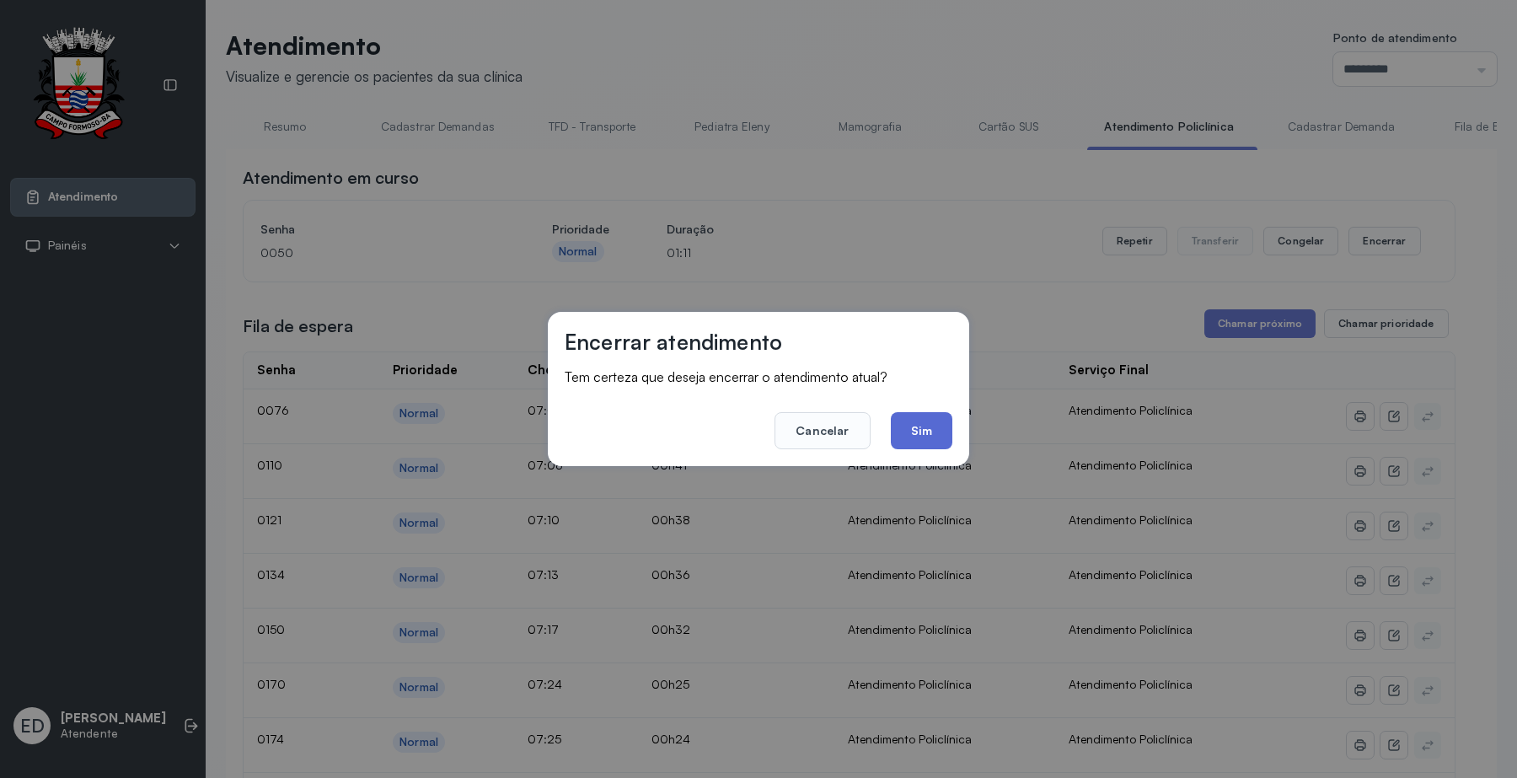
click at [935, 426] on button "Sim" at bounding box center [922, 430] width 62 height 37
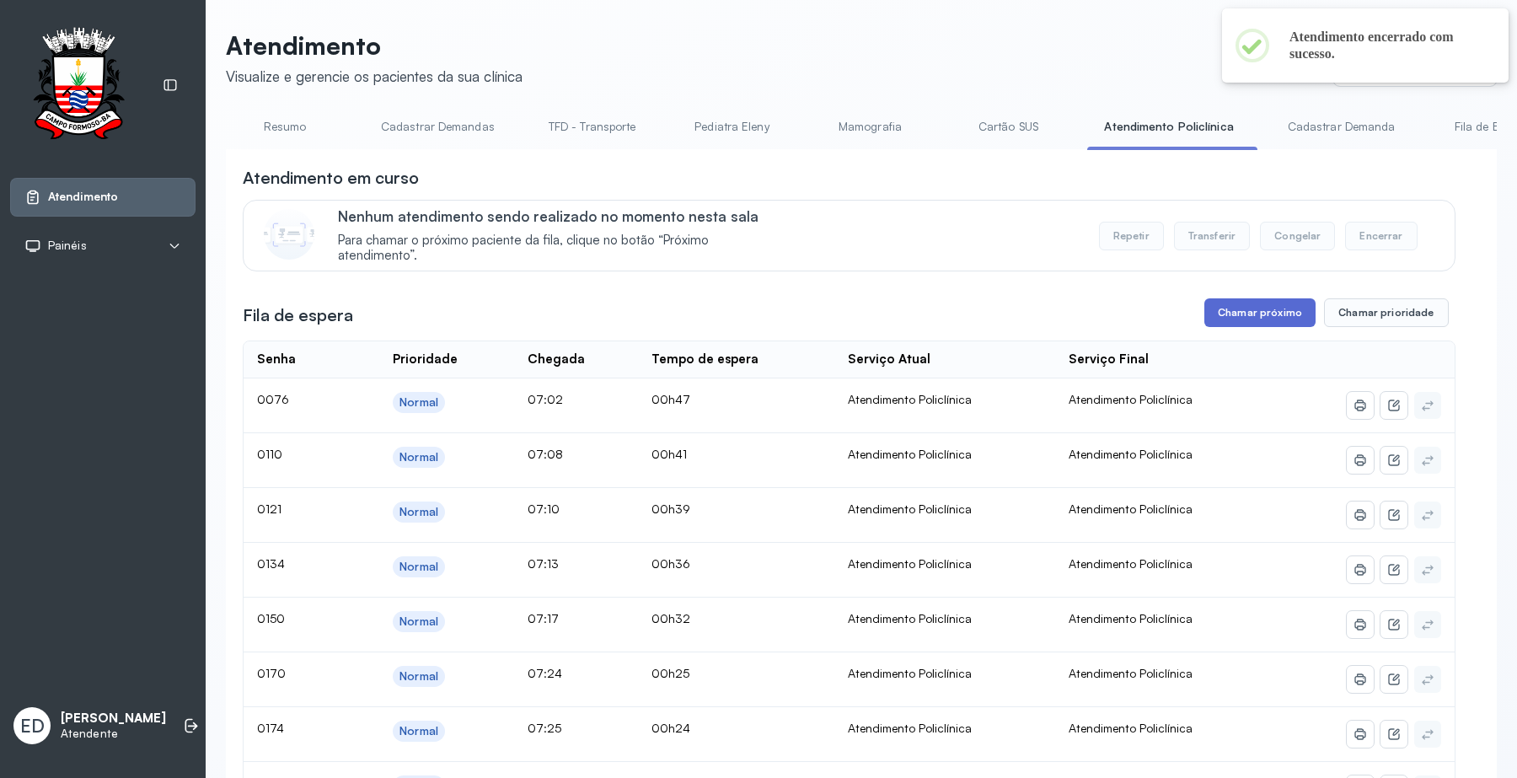
click at [1250, 318] on button "Chamar próximo" at bounding box center [1259, 312] width 111 height 29
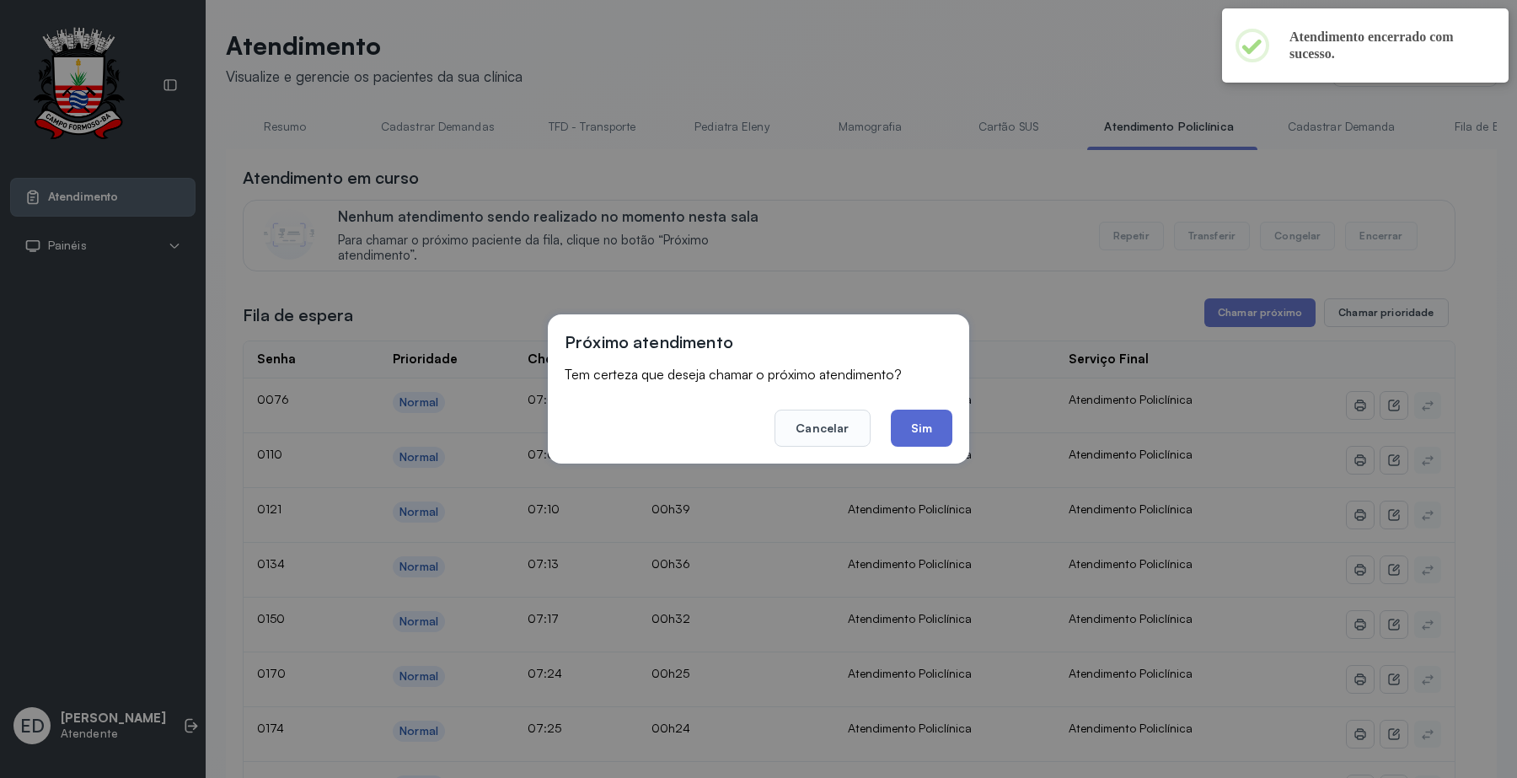
click at [935, 413] on button "Sim" at bounding box center [922, 427] width 62 height 37
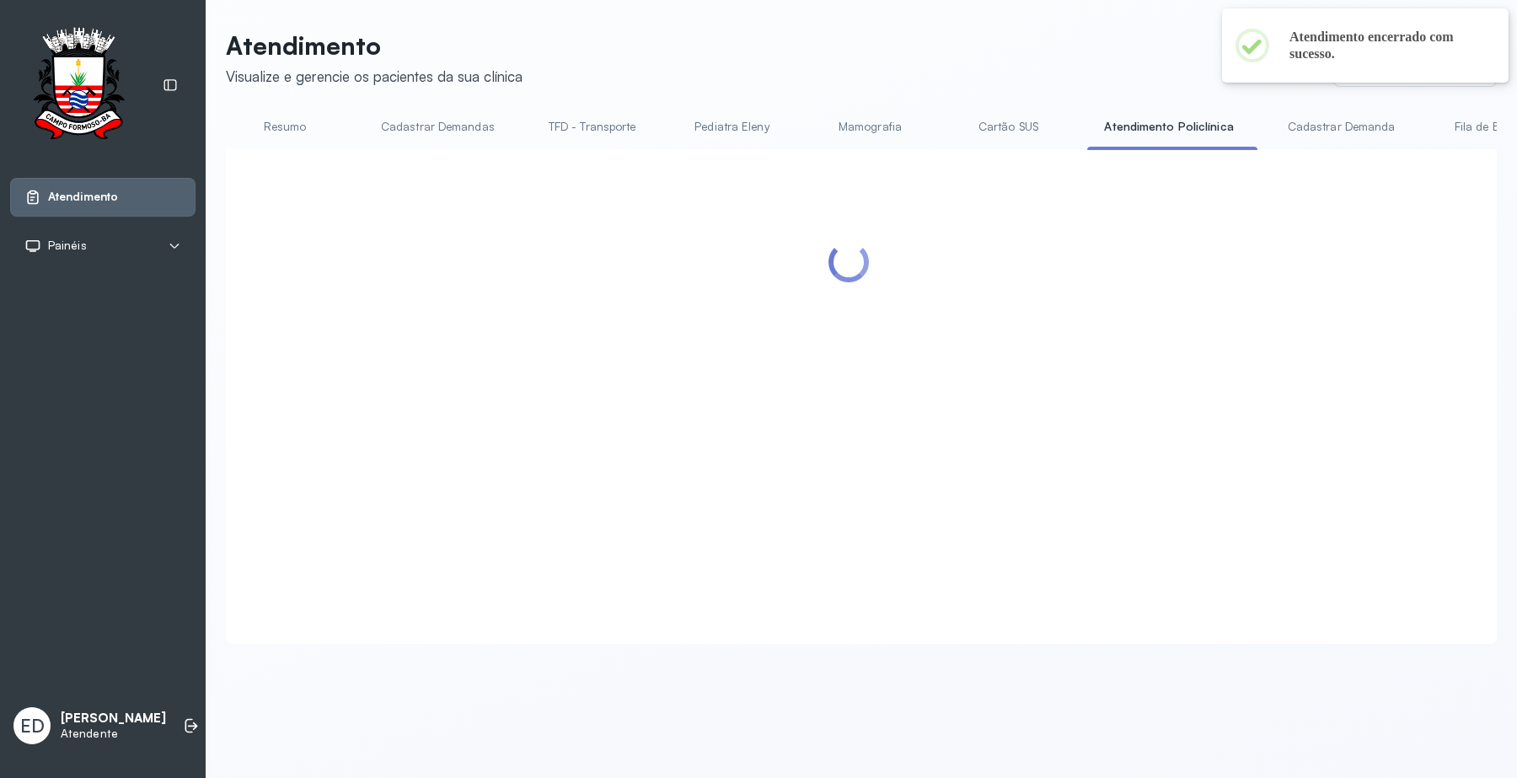
click at [965, 49] on header "Atendimento Visualize e gerencie os pacientes da sua clínica Ponto de atendimen…" at bounding box center [861, 58] width 1271 height 56
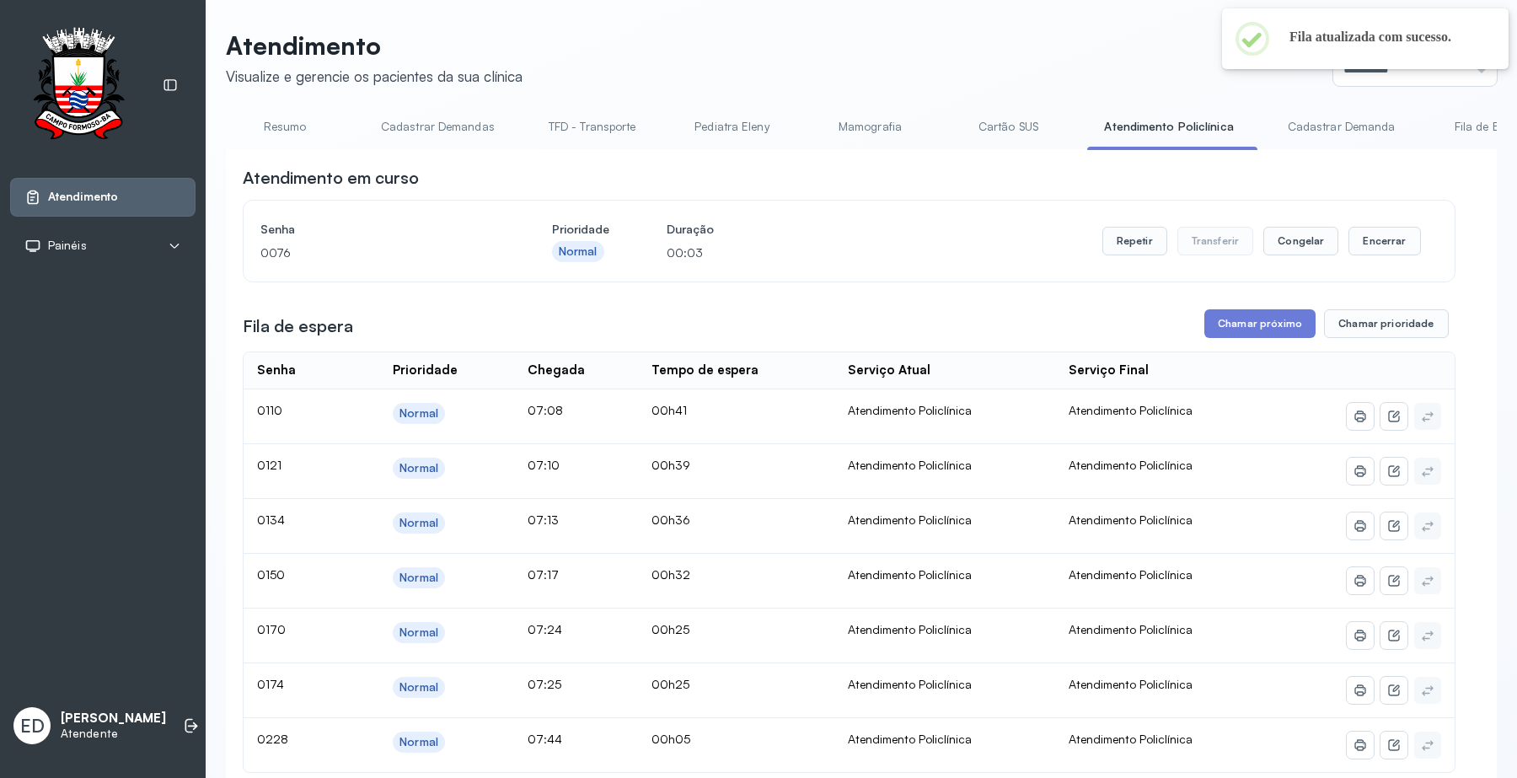
click at [1089, 51] on header "Atendimento Visualize e gerencie os pacientes da sua clínica Ponto de atendimen…" at bounding box center [861, 58] width 1271 height 56
click at [1464, 56] on input "*********" at bounding box center [1414, 69] width 163 height 34
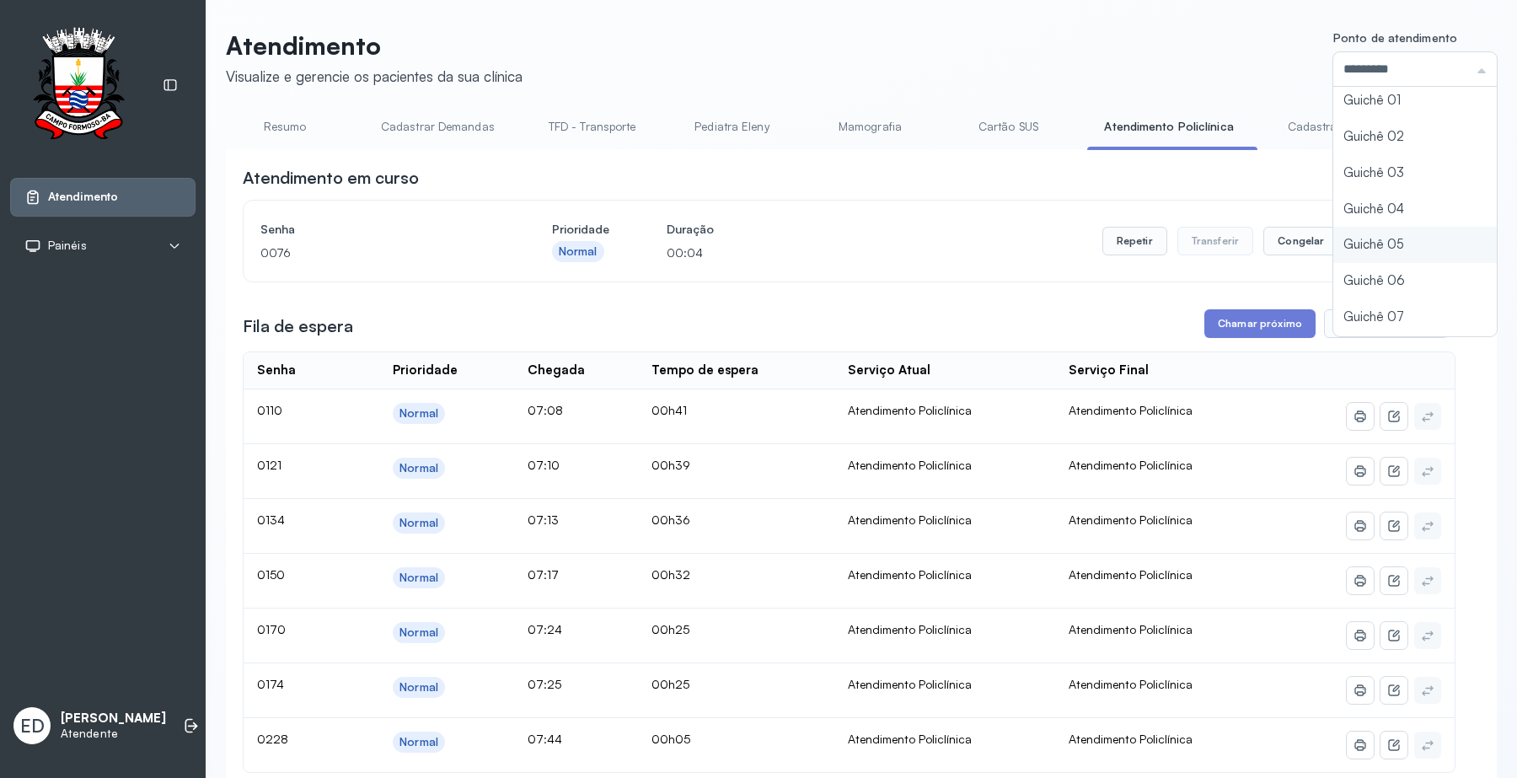
scroll to position [74, 0]
type input "*********"
click at [1354, 291] on div "Atendimento Visualize e gerencie os pacientes da sua clínica Ponto de atendimen…" at bounding box center [861, 675] width 1271 height 1291
click at [1088, 42] on header "Atendimento Visualize e gerencie os pacientes da sua clínica Ponto de atendimen…" at bounding box center [861, 58] width 1271 height 56
click at [948, 23] on div "Atendimento Visualize e gerencie os pacientes da sua clínica Ponto de atendimen…" at bounding box center [861, 684] width 1311 height 1368
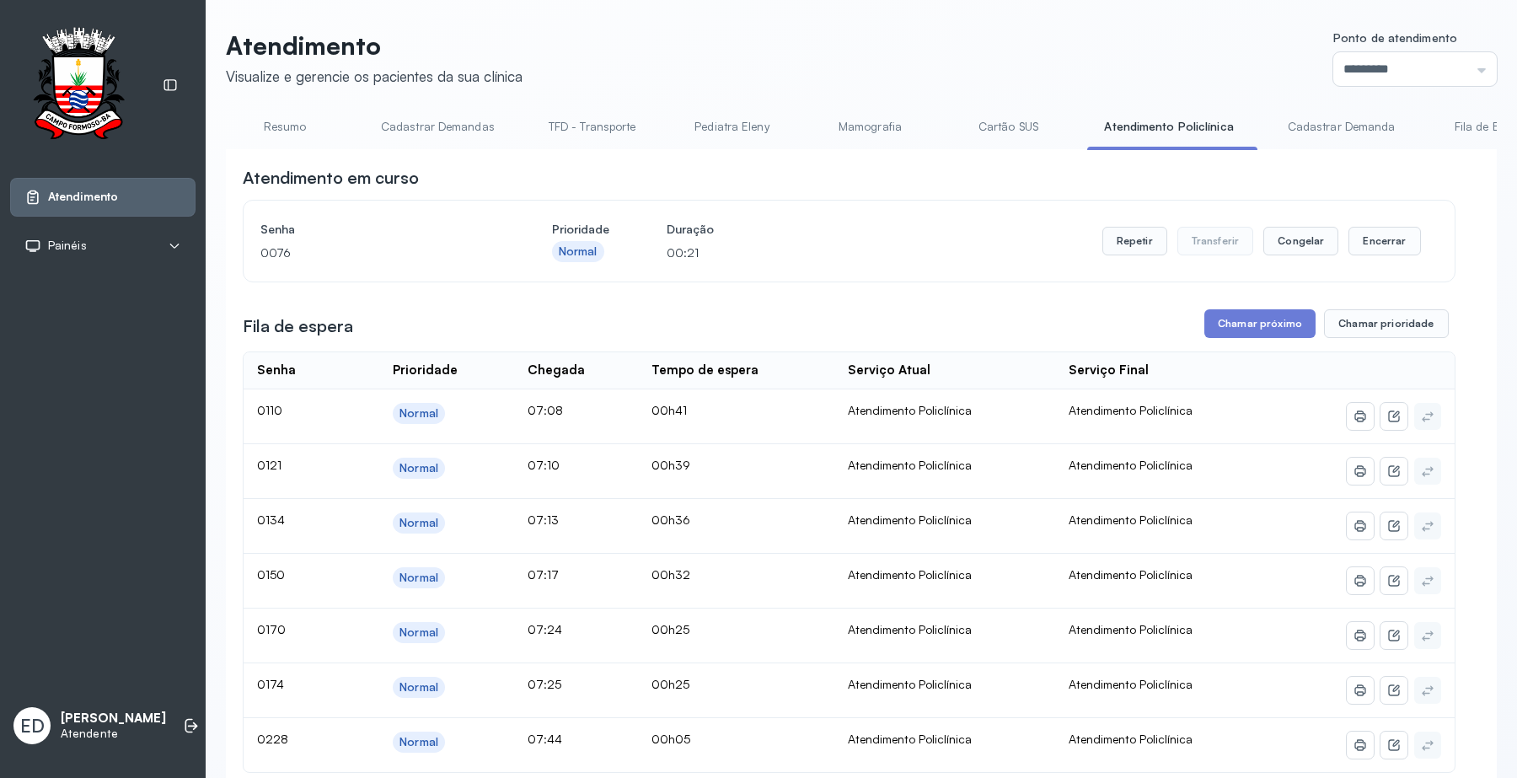
click at [948, 23] on div "Atendimento Visualize e gerencie os pacientes da sua clínica Ponto de atendimen…" at bounding box center [861, 684] width 1311 height 1368
click at [946, 22] on div "Atendimento Visualize e gerencie os pacientes da sua clínica Ponto de atendimen…" at bounding box center [861, 684] width 1311 height 1368
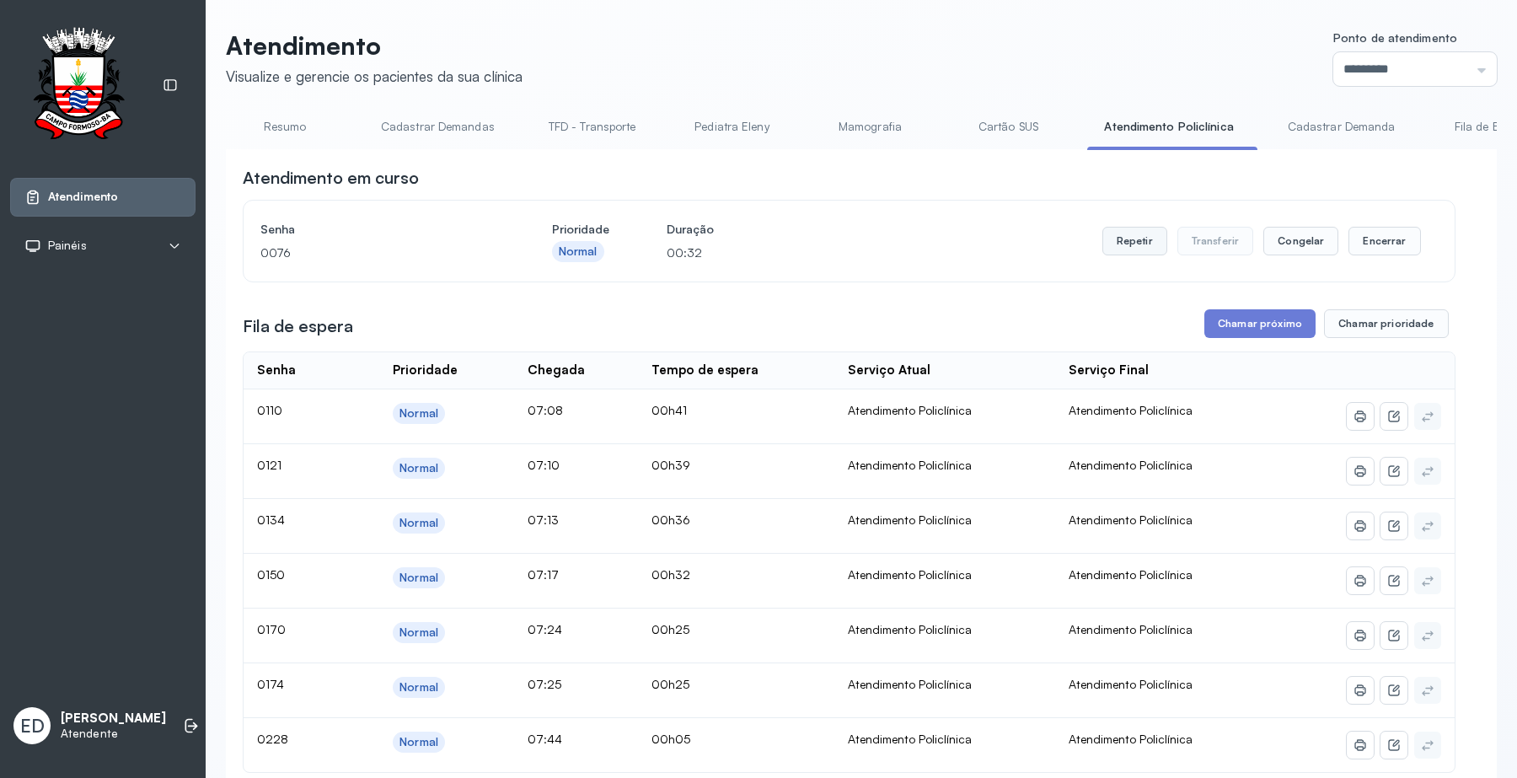
click at [1113, 255] on button "Repetir" at bounding box center [1134, 241] width 65 height 29
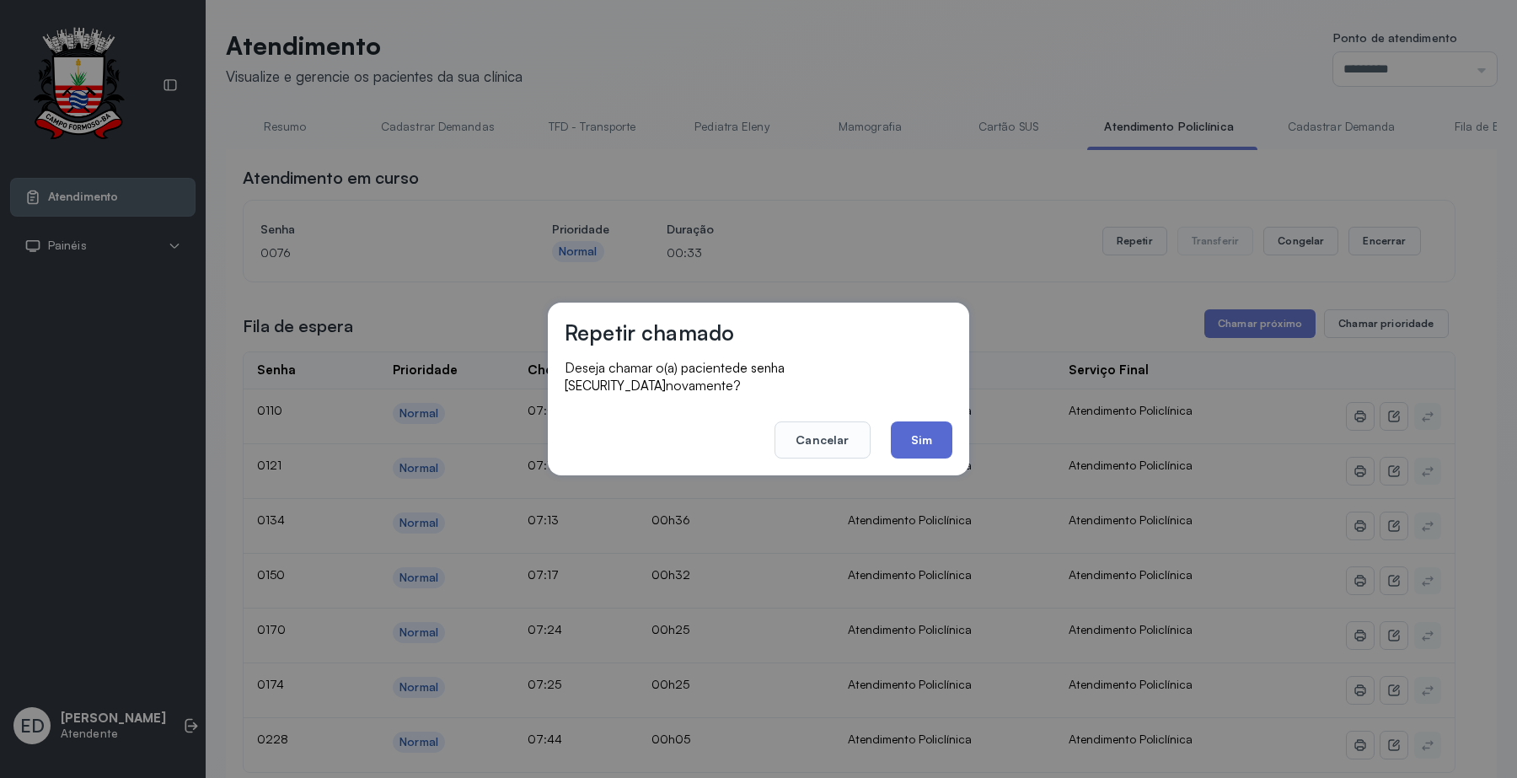
click at [918, 442] on button "Sim" at bounding box center [922, 439] width 62 height 37
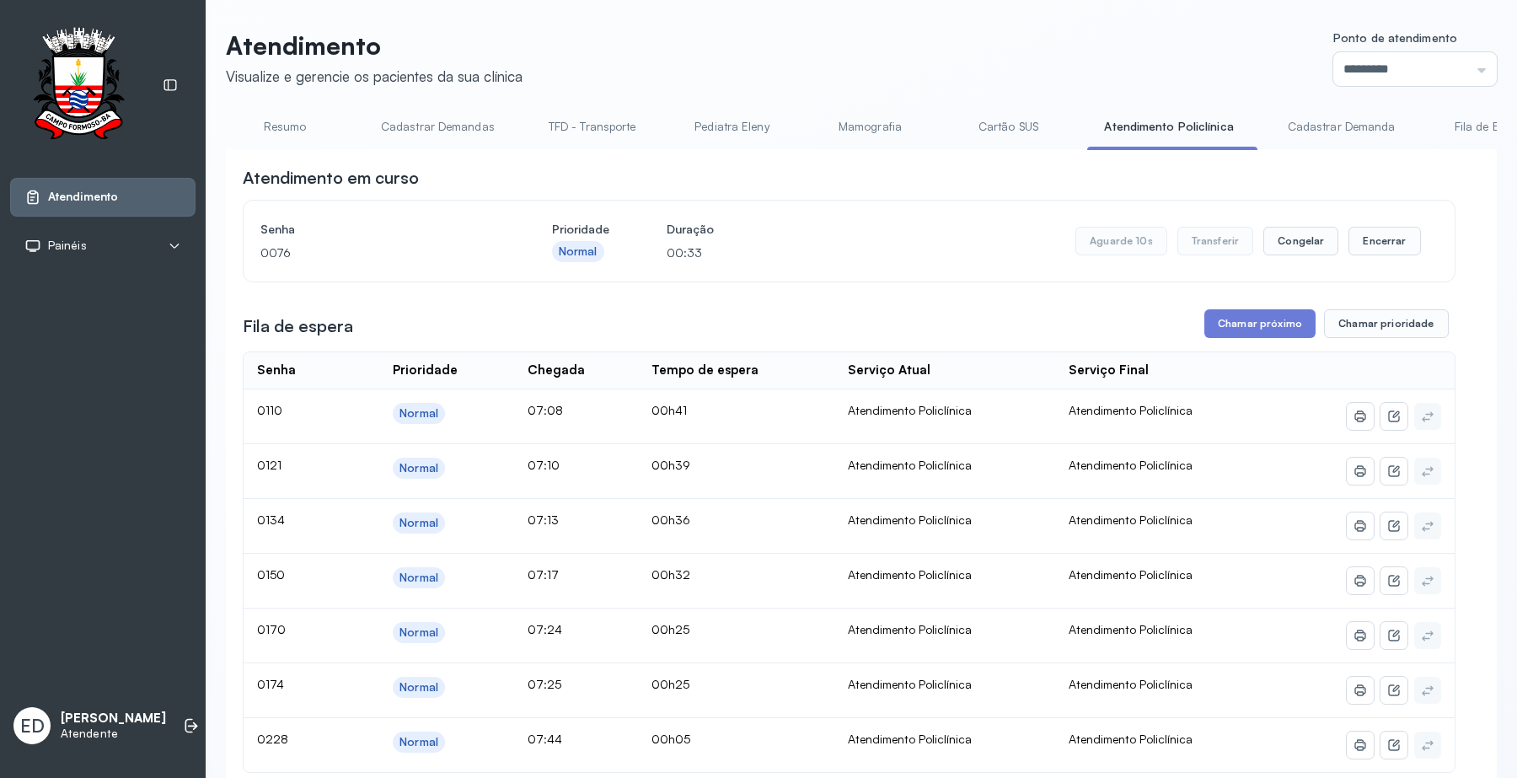
click at [864, 55] on header "Atendimento Visualize e gerencie os pacientes da sua clínica Ponto de atendimen…" at bounding box center [861, 58] width 1271 height 56
click at [1115, 34] on header "Atendimento Visualize e gerencie os pacientes da sua clínica Ponto de atendimen…" at bounding box center [861, 58] width 1271 height 56
click at [1116, 34] on header "Atendimento Visualize e gerencie os pacientes da sua clínica Ponto de atendimen…" at bounding box center [861, 58] width 1271 height 56
click at [1169, 30] on header "Atendimento Visualize e gerencie os pacientes da sua clínica Ponto de atendimen…" at bounding box center [861, 58] width 1271 height 56
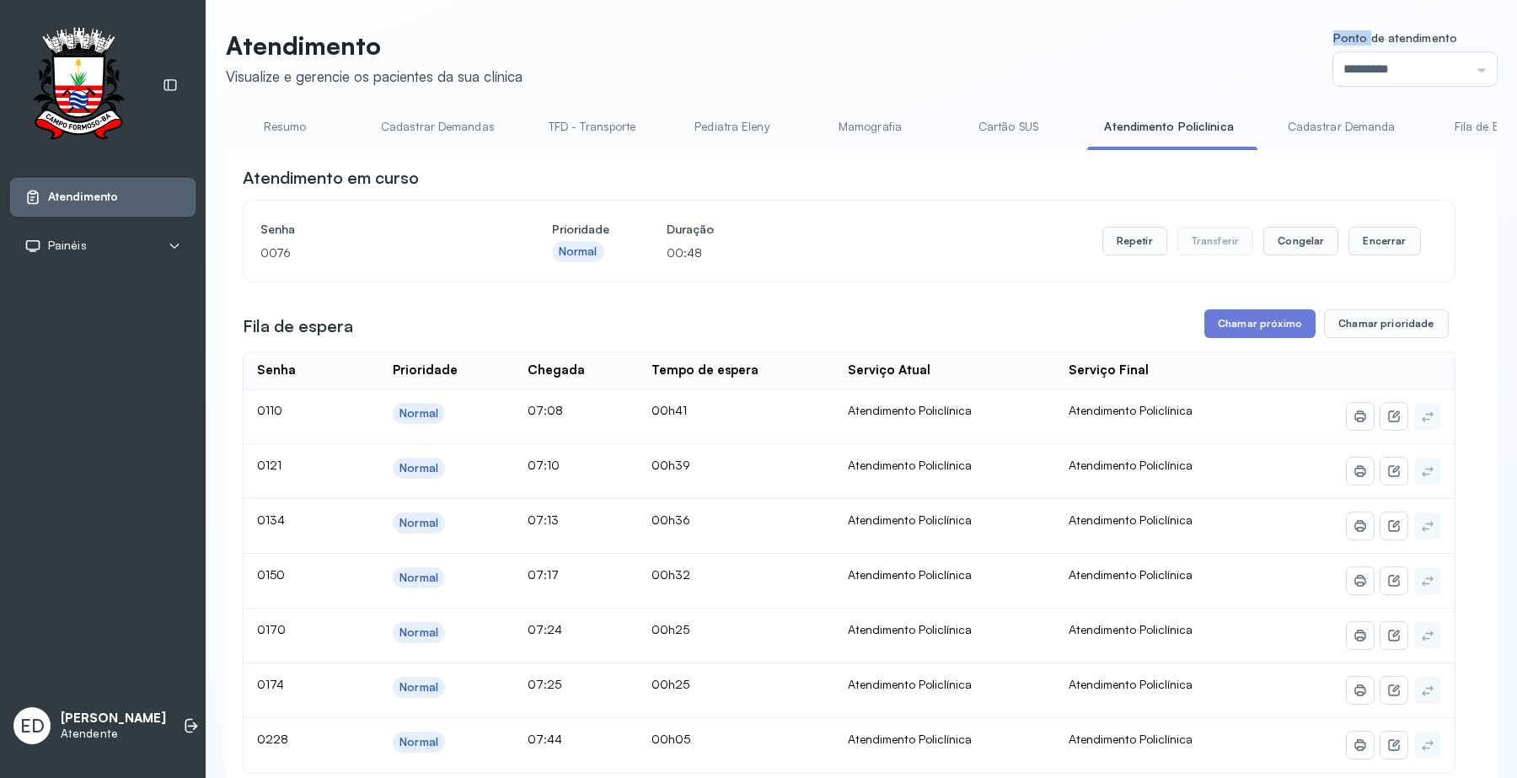
click at [1169, 30] on header "Atendimento Visualize e gerencie os pacientes da sua clínica Ponto de atendimen…" at bounding box center [861, 58] width 1271 height 56
click at [1373, 238] on button "Encerrar" at bounding box center [1384, 241] width 72 height 29
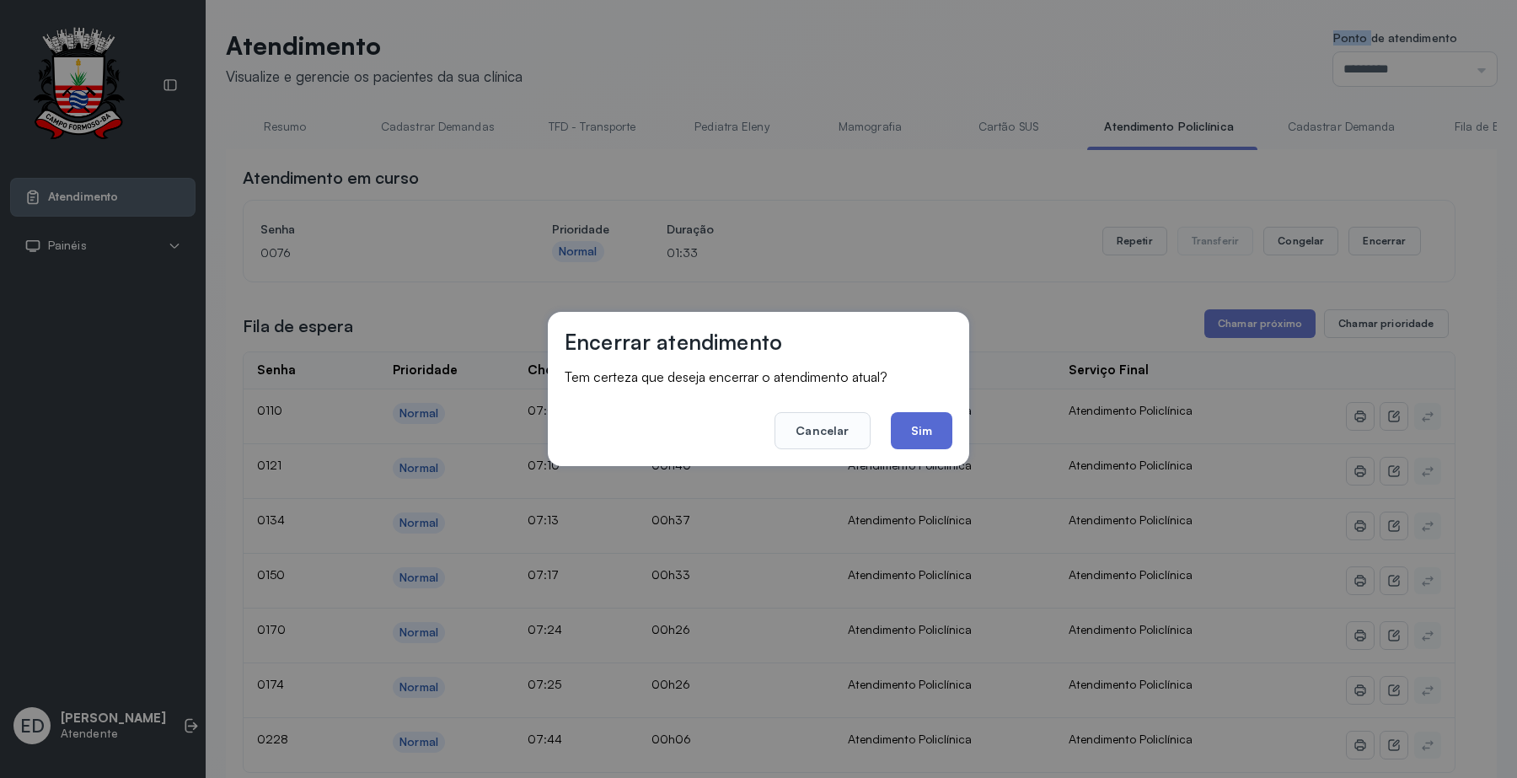
click at [928, 432] on button "Sim" at bounding box center [922, 430] width 62 height 37
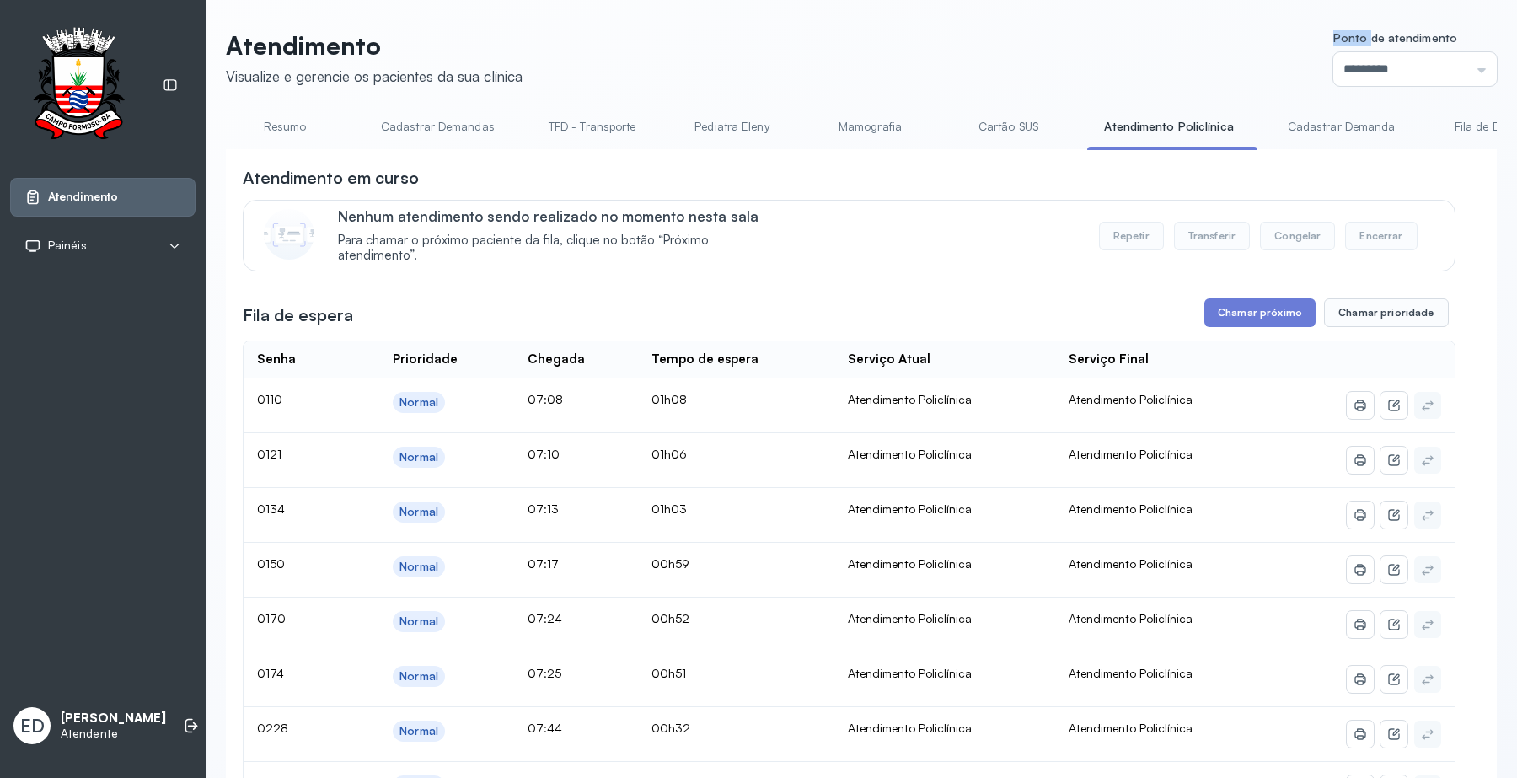
click at [988, 125] on link "Cartão SUS" at bounding box center [1008, 127] width 118 height 28
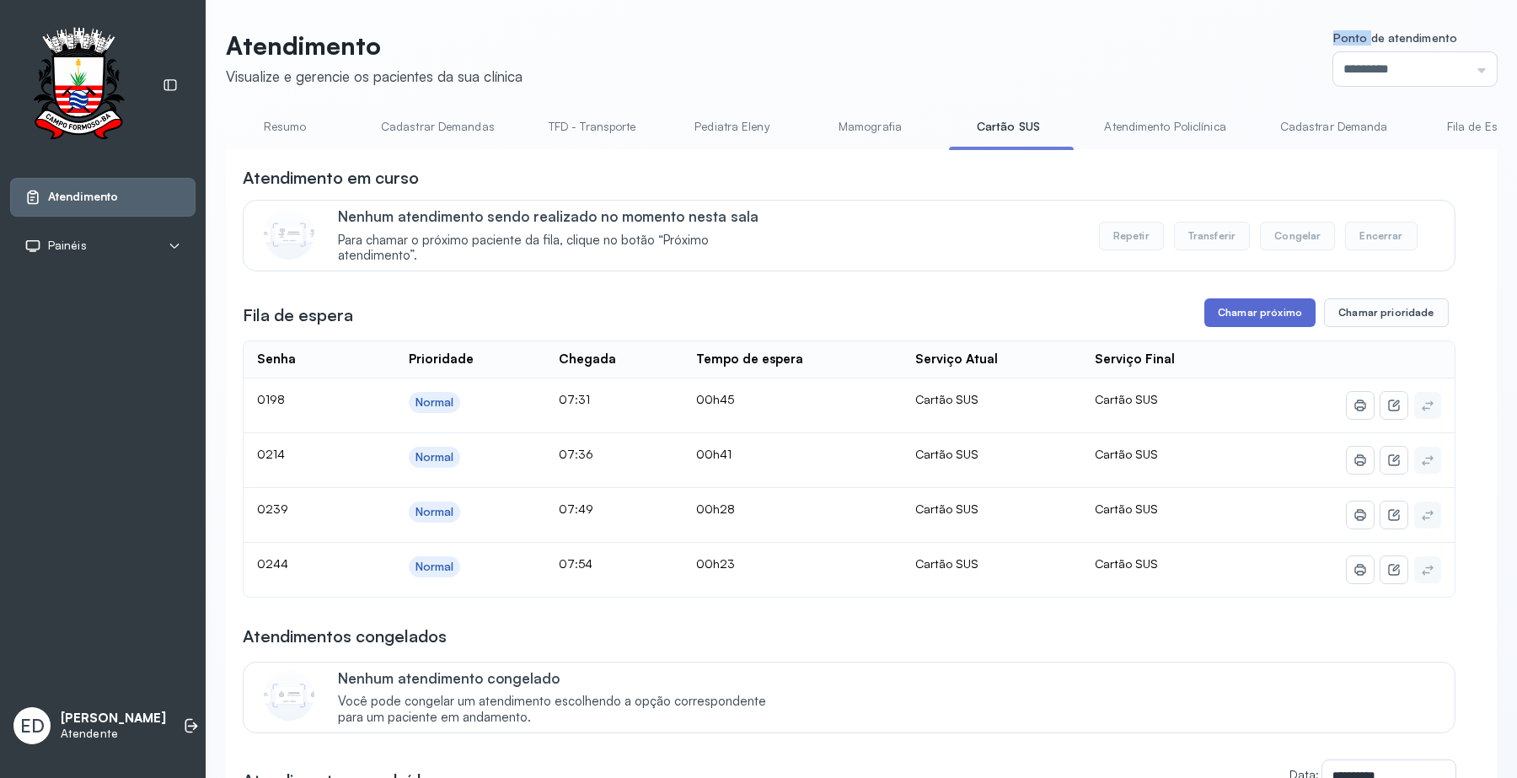
click at [1286, 323] on button "Chamar próximo" at bounding box center [1259, 312] width 111 height 29
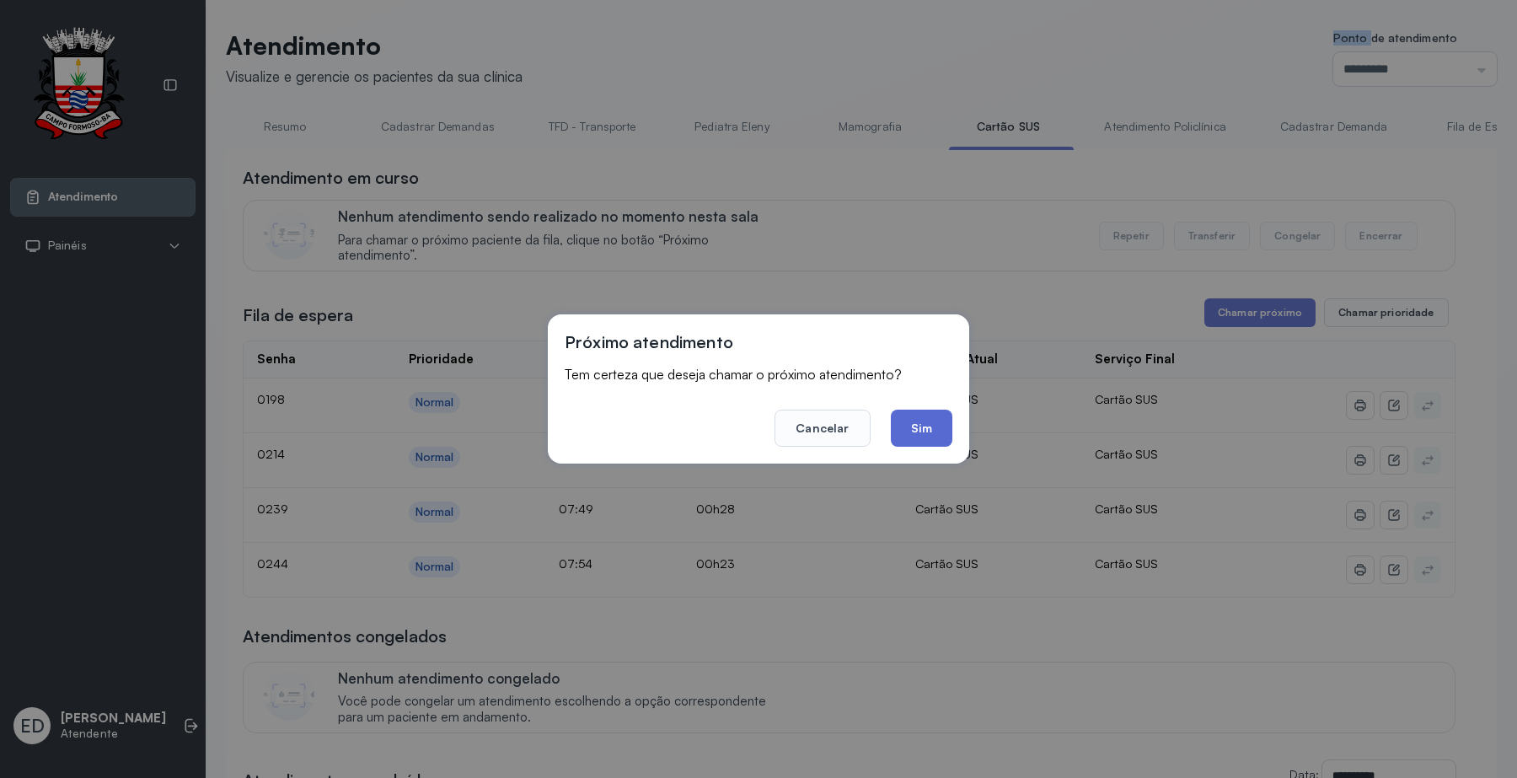
click at [928, 424] on button "Sim" at bounding box center [922, 427] width 62 height 37
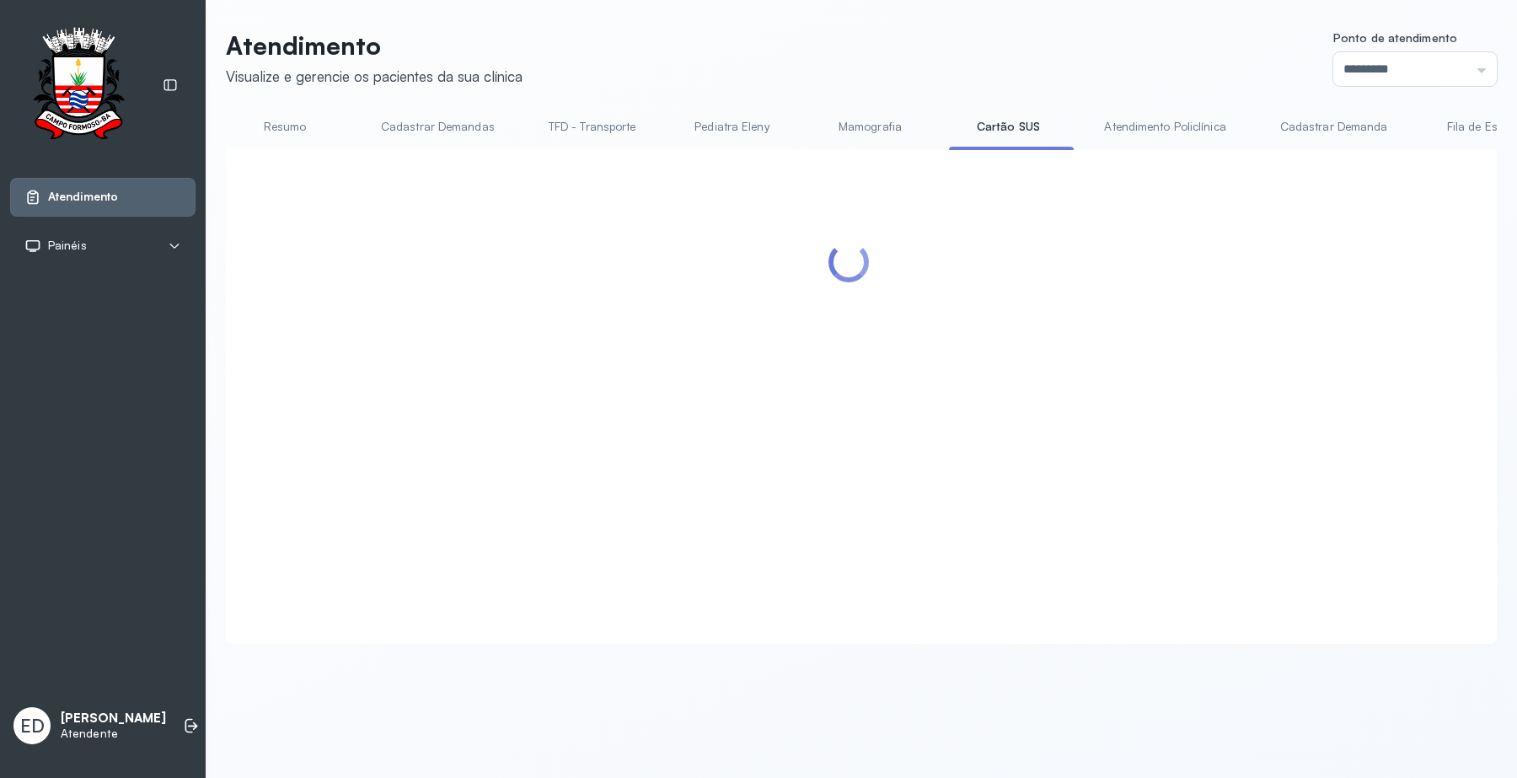
click at [961, 63] on header "Atendimento Visualize e gerencie os pacientes da sua clínica Ponto de atendimen…" at bounding box center [861, 58] width 1271 height 56
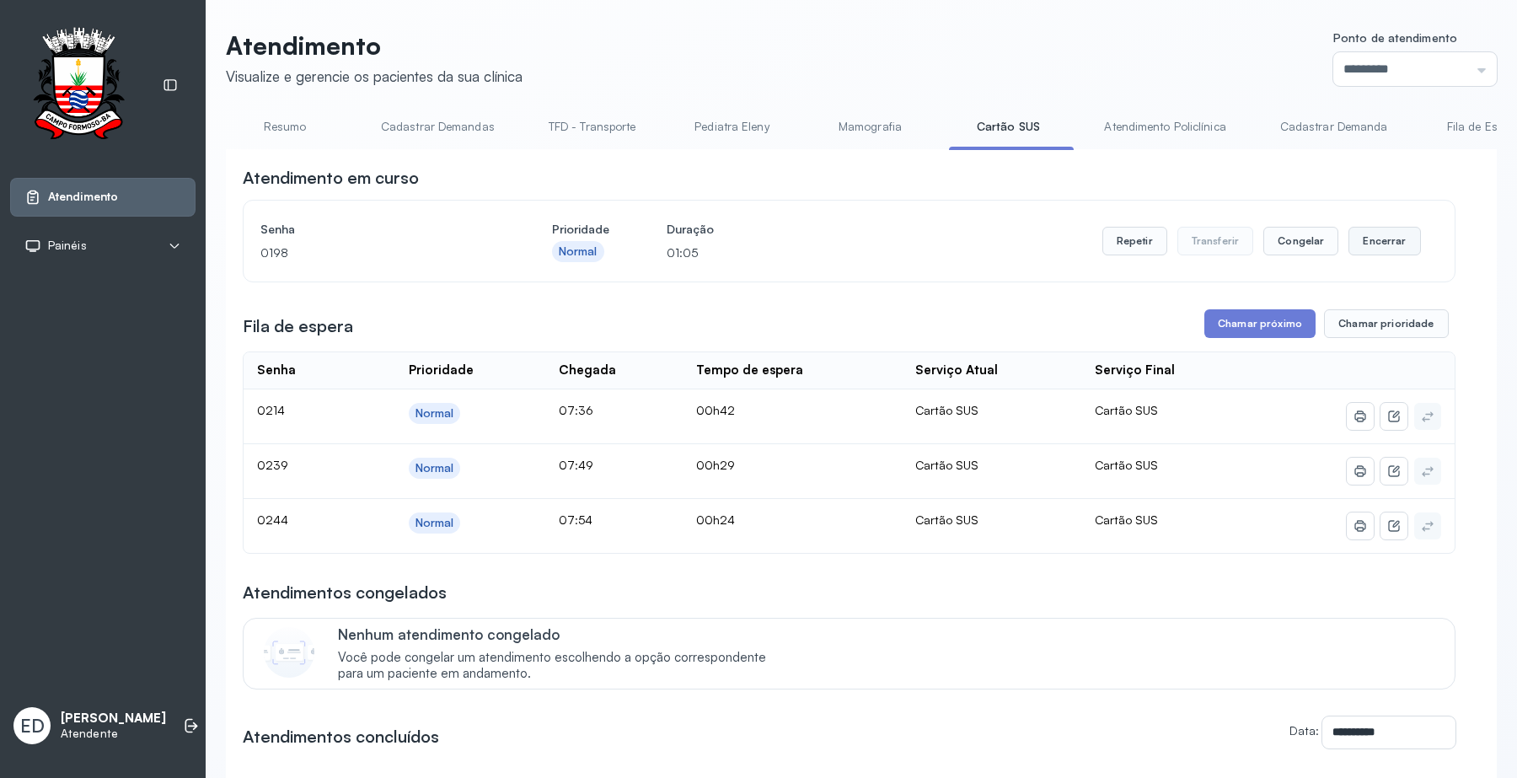
click at [1349, 237] on button "Encerrar" at bounding box center [1384, 241] width 72 height 29
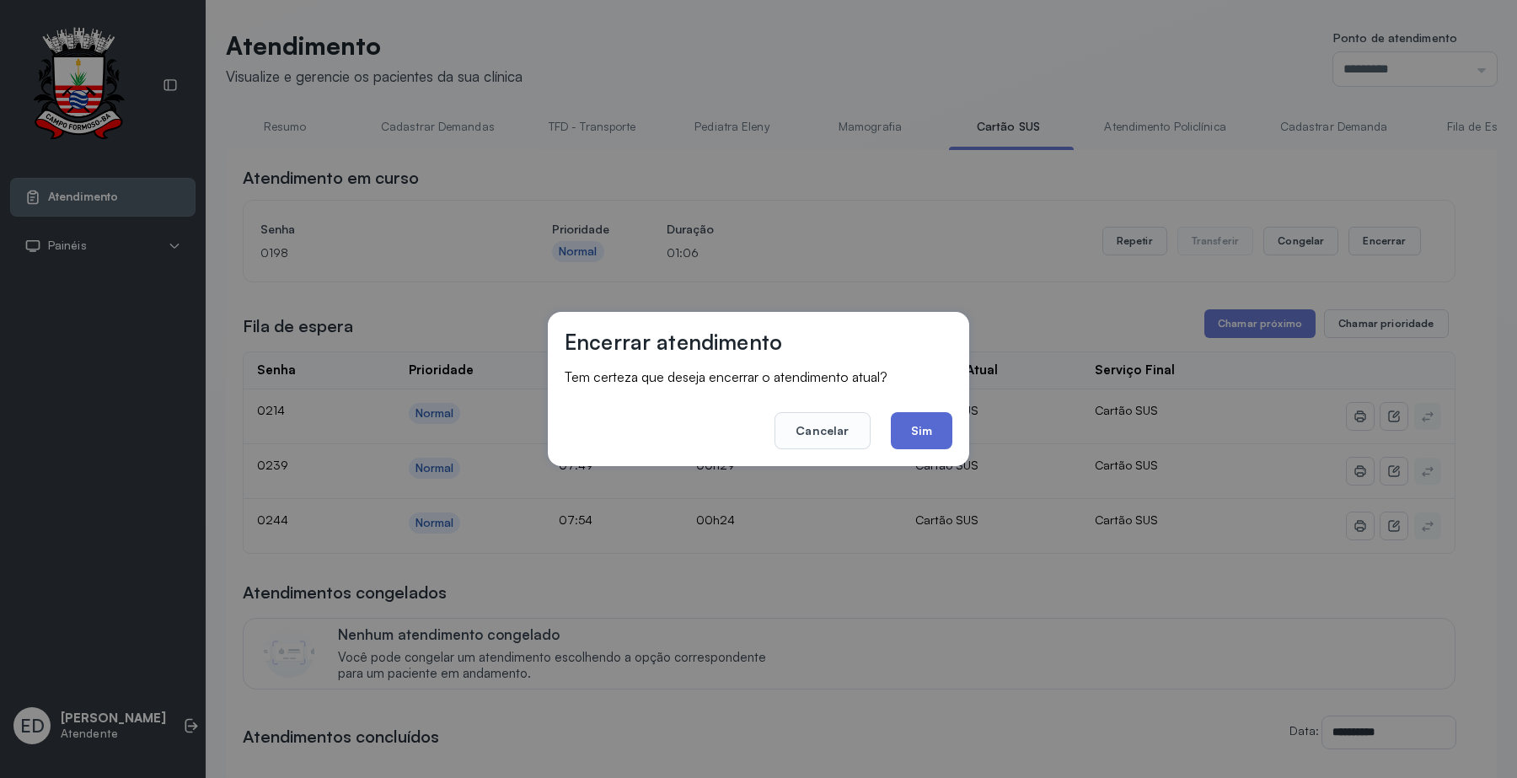
click at [914, 417] on button "Sim" at bounding box center [922, 430] width 62 height 37
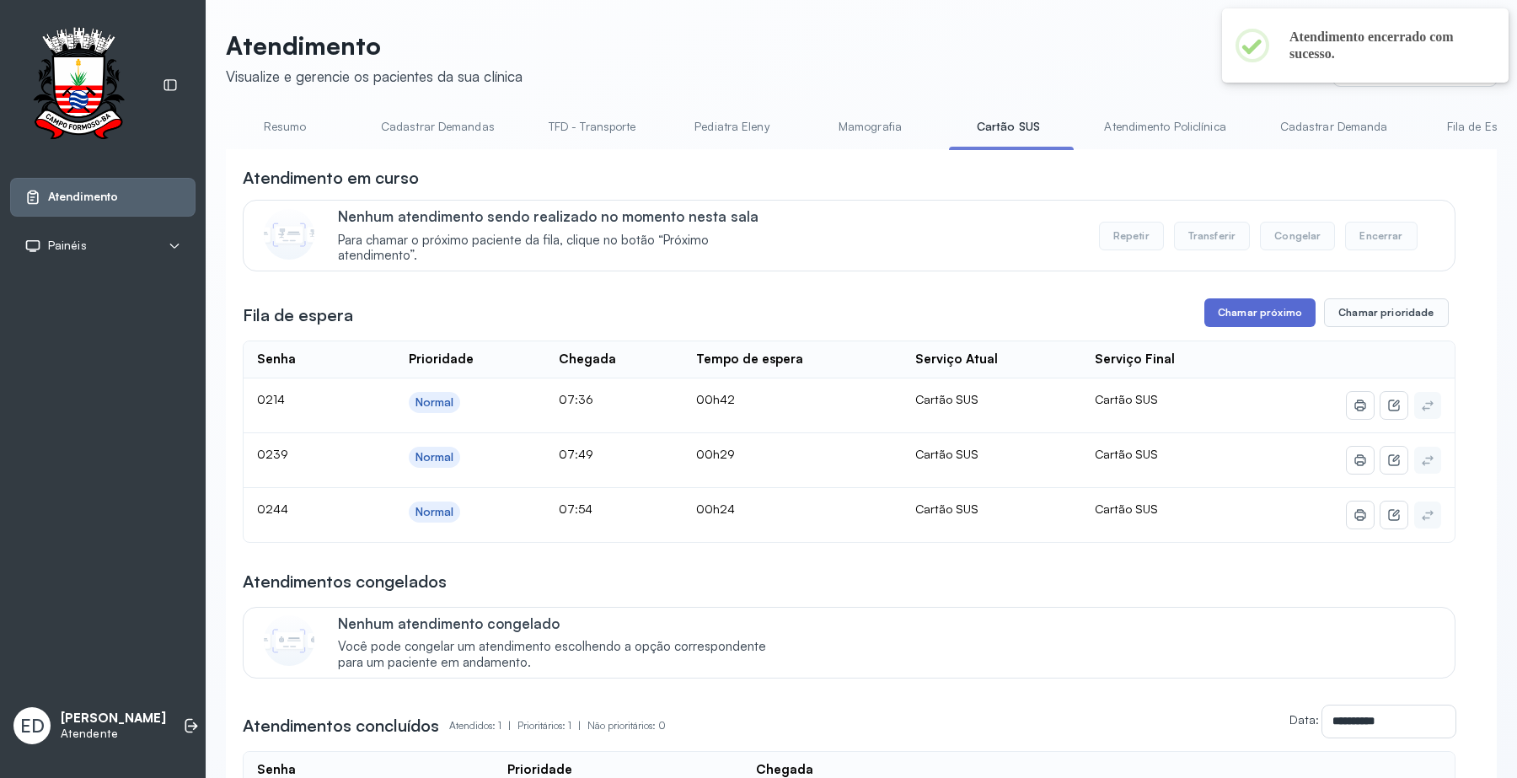
click at [1260, 304] on button "Chamar próximo" at bounding box center [1259, 312] width 111 height 29
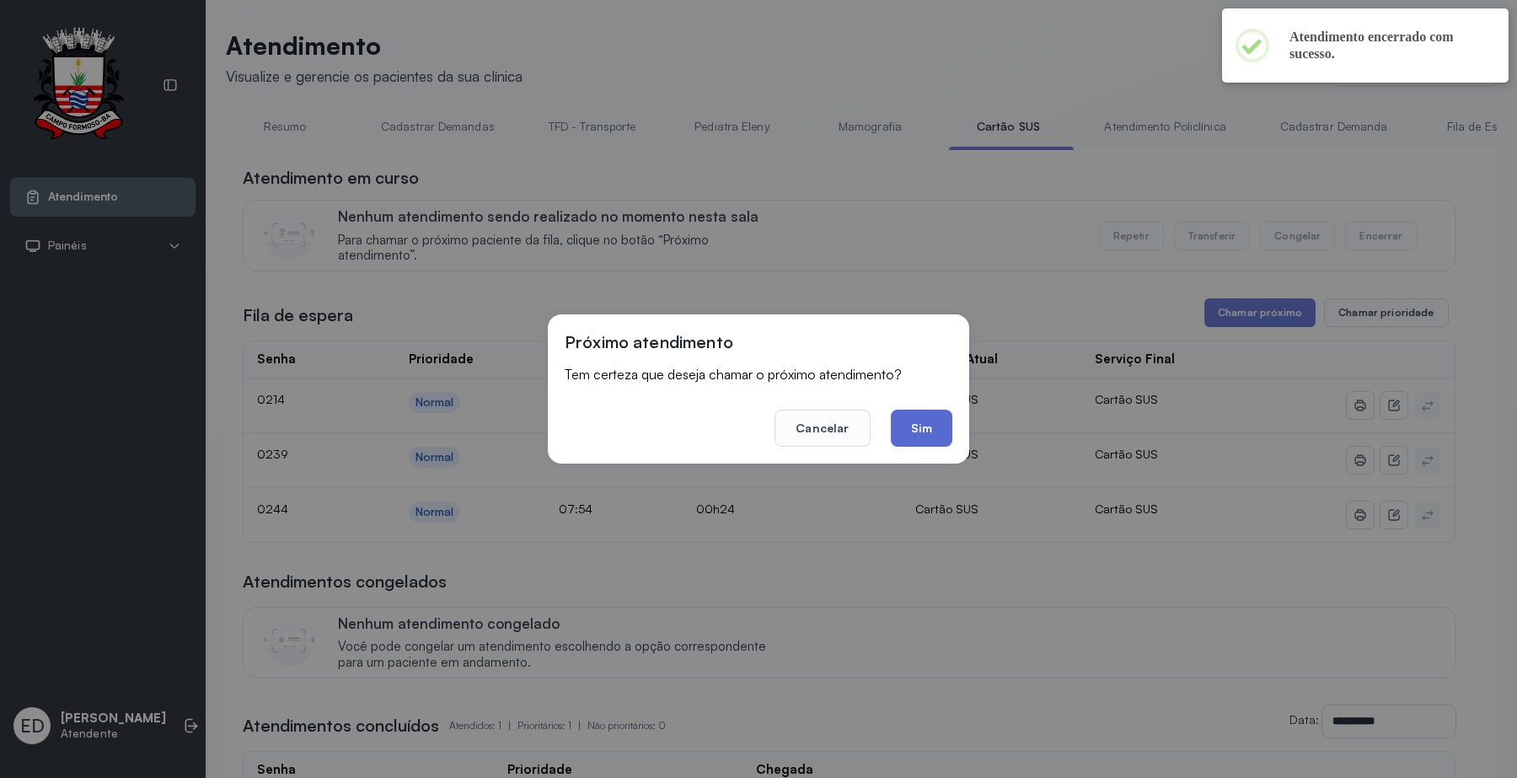
click at [923, 423] on button "Sim" at bounding box center [922, 427] width 62 height 37
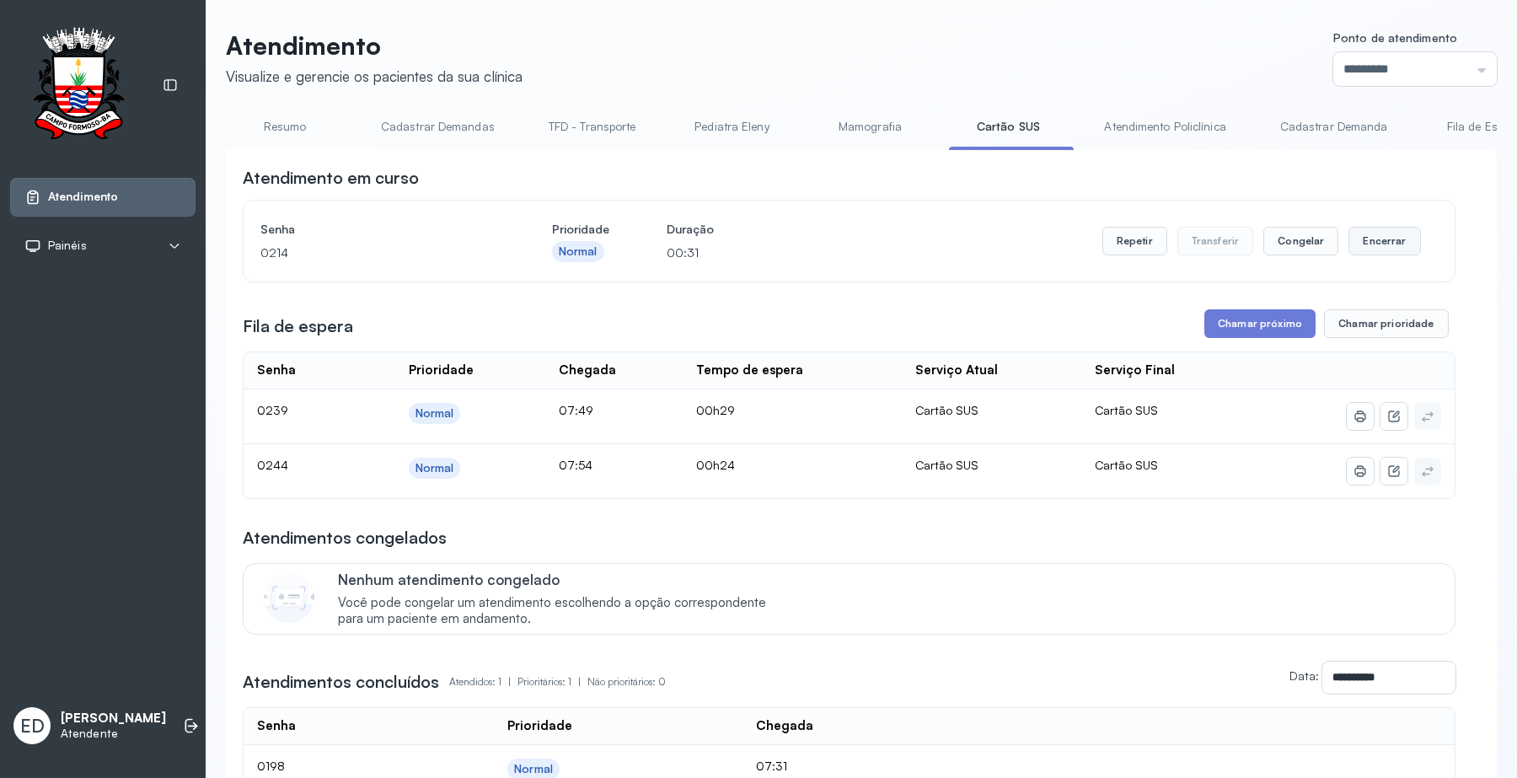
click at [1353, 232] on button "Encerrar" at bounding box center [1384, 241] width 72 height 29
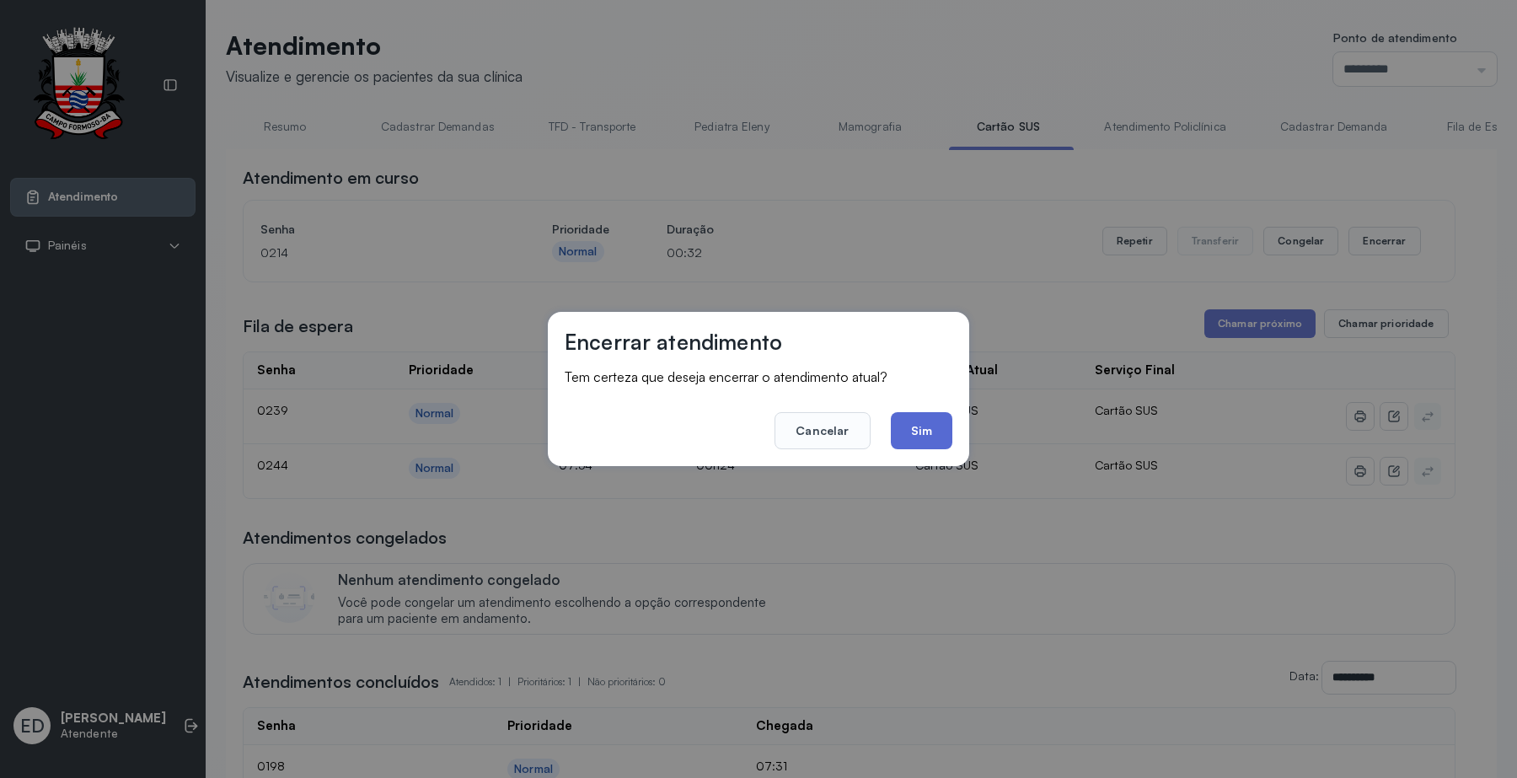
click at [910, 438] on button "Sim" at bounding box center [922, 430] width 62 height 37
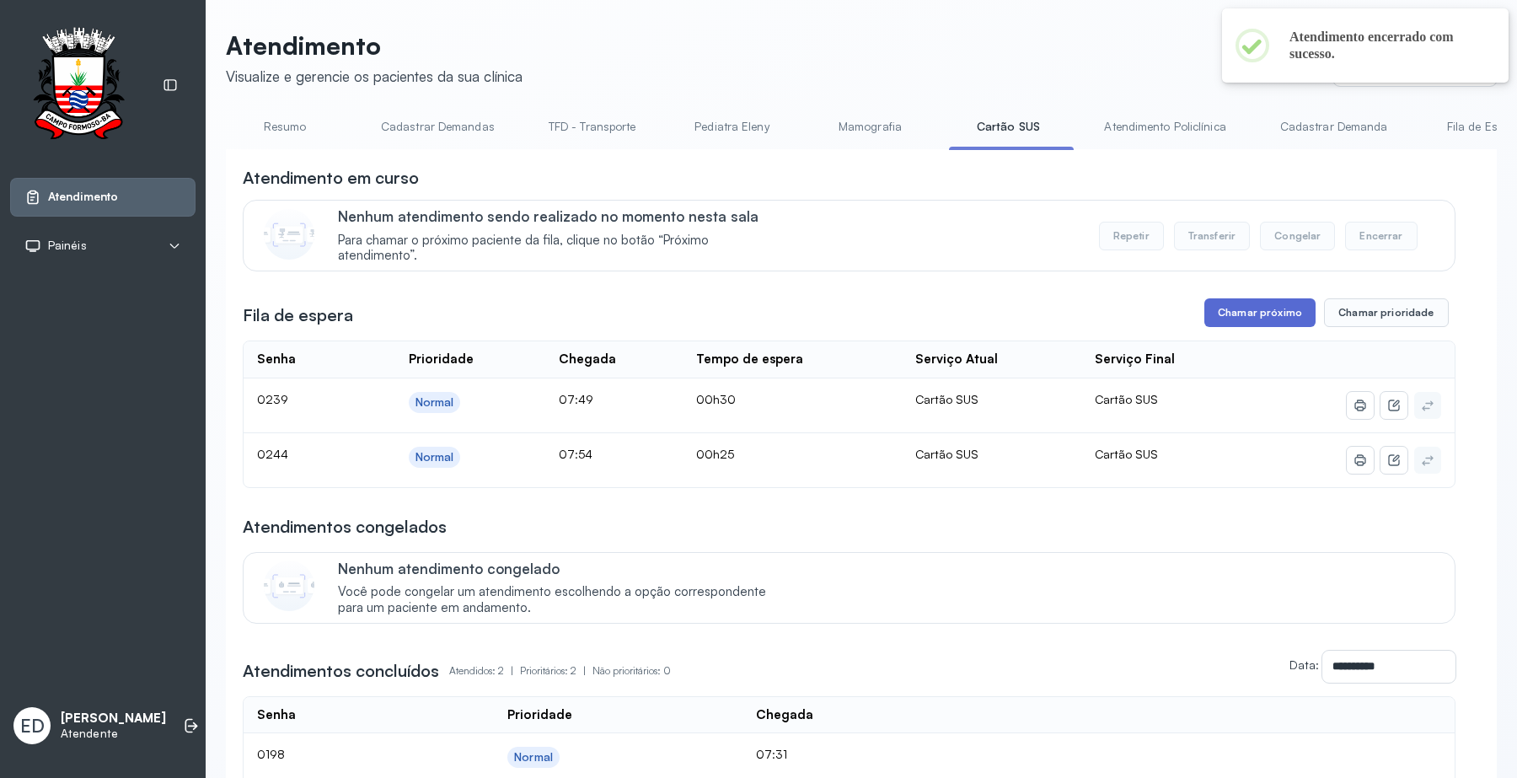
click at [1232, 309] on button "Chamar próximo" at bounding box center [1259, 312] width 111 height 29
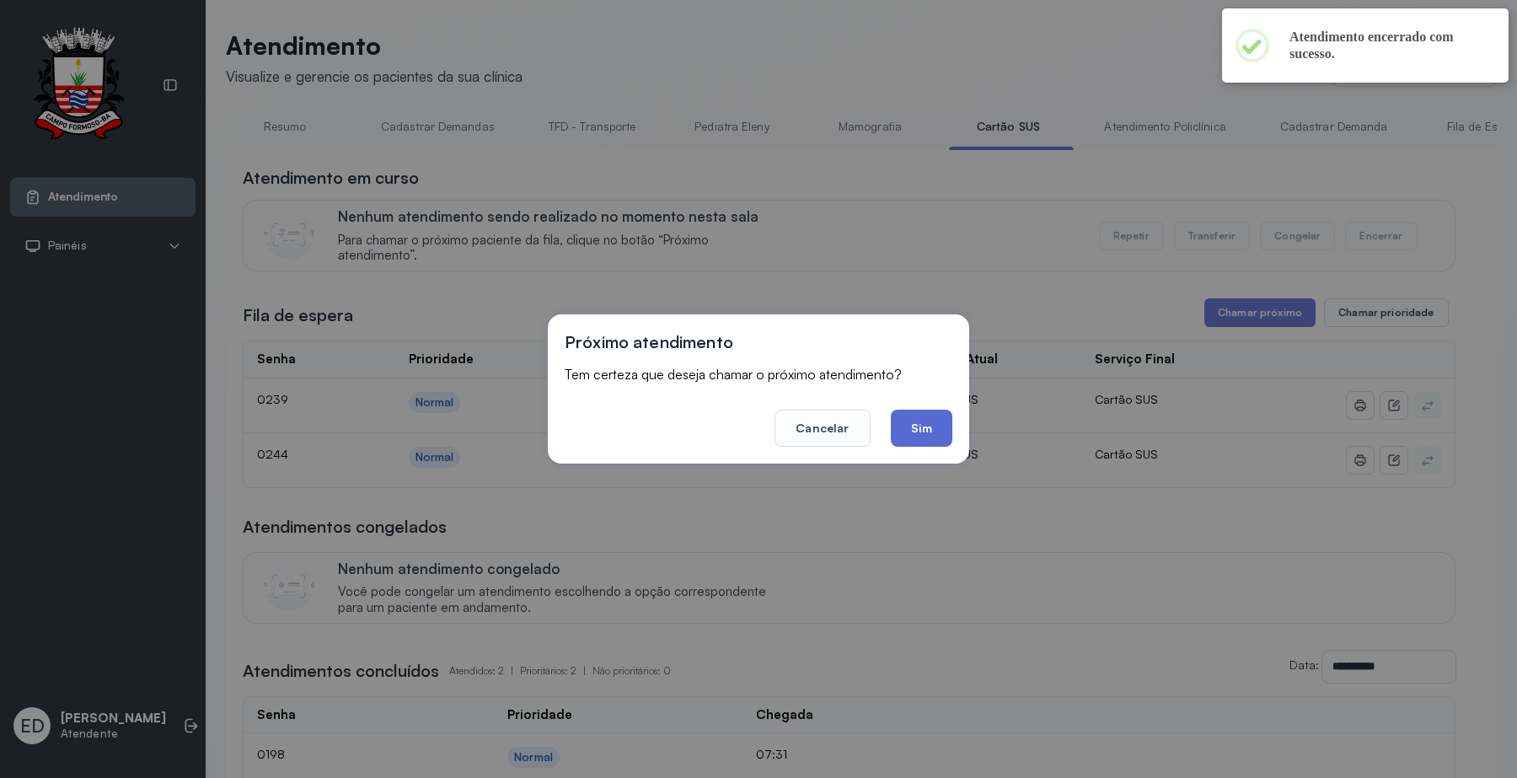
click at [932, 427] on button "Sim" at bounding box center [922, 427] width 62 height 37
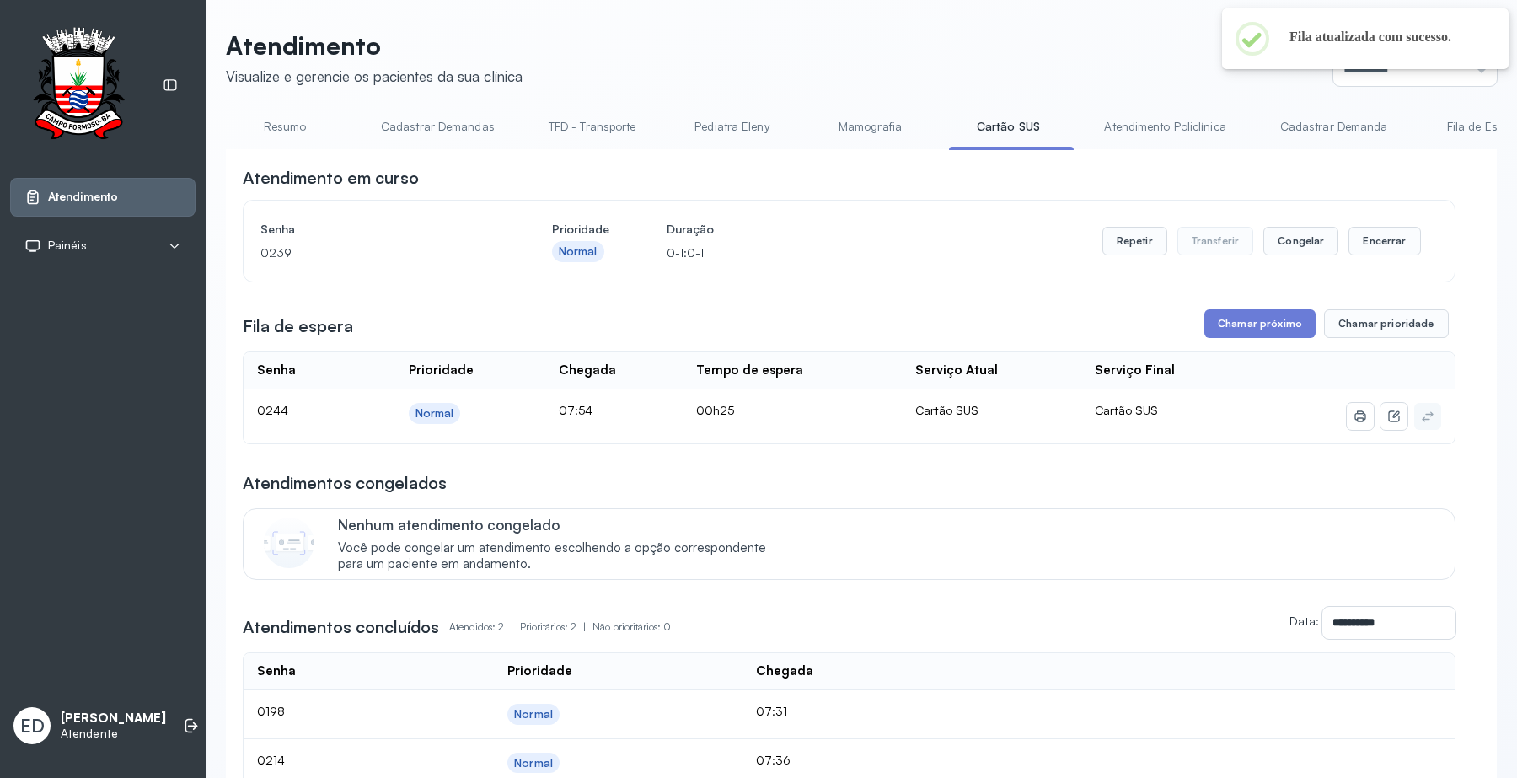
click at [878, 36] on header "Atendimento Visualize e gerencie os pacientes da sua clínica Ponto de atendimen…" at bounding box center [861, 58] width 1271 height 56
click at [1388, 250] on button "Encerrar" at bounding box center [1384, 241] width 72 height 29
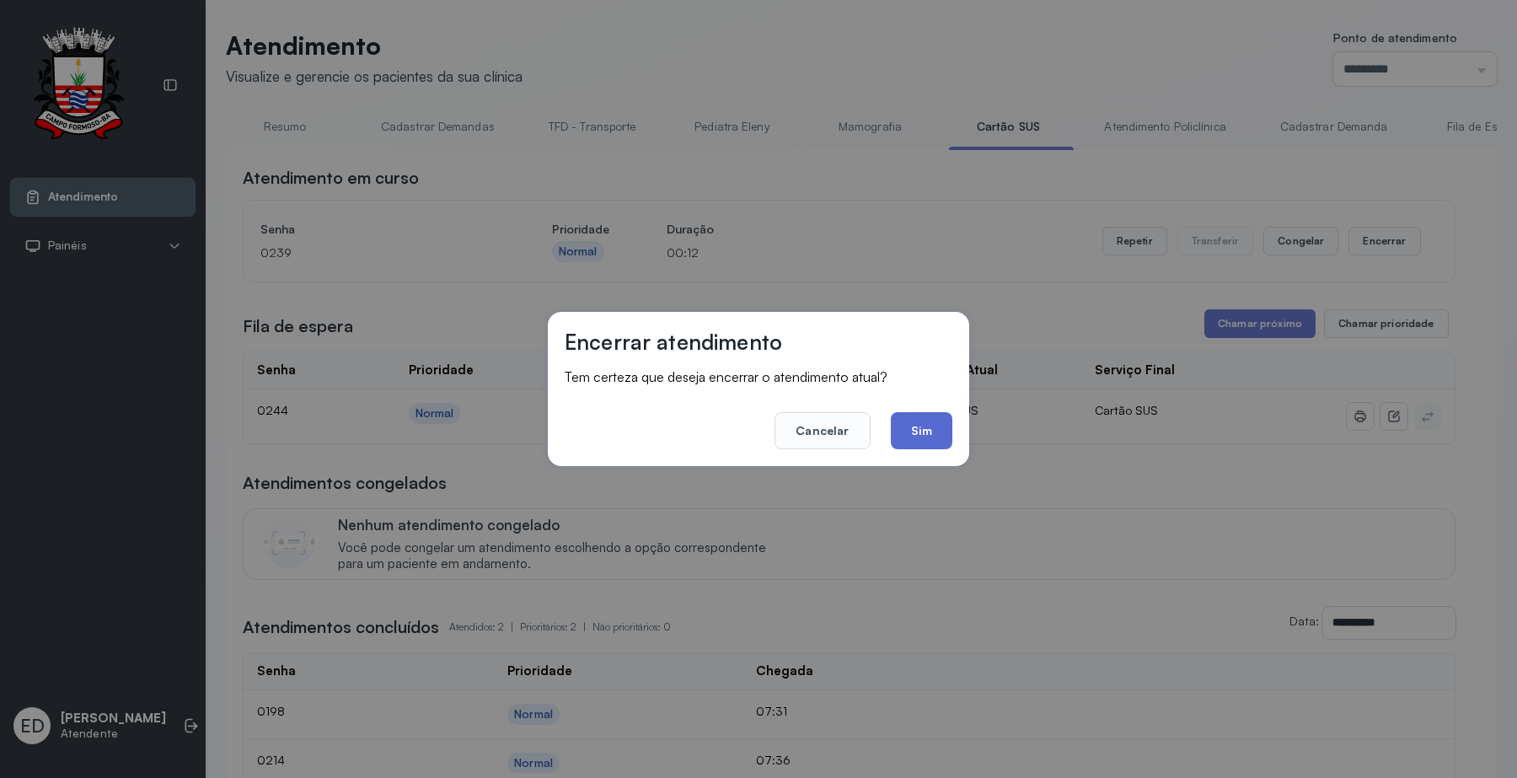
click at [918, 427] on button "Sim" at bounding box center [922, 430] width 62 height 37
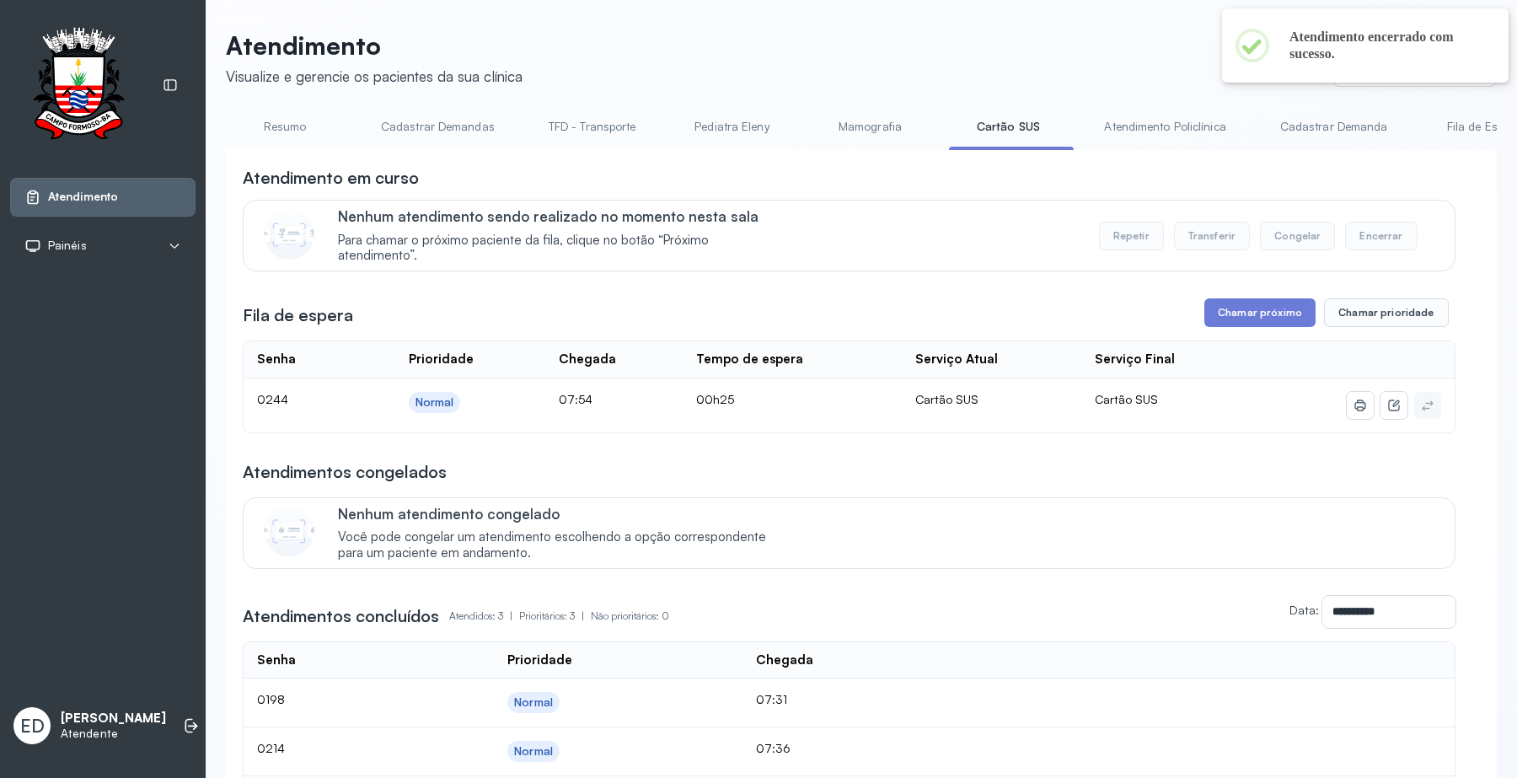
click at [1060, 44] on header "Atendimento Visualize e gerencie os pacientes da sua clínica Ponto de atendimen…" at bounding box center [861, 58] width 1271 height 56
click at [1237, 322] on button "Chamar próximo" at bounding box center [1259, 312] width 111 height 29
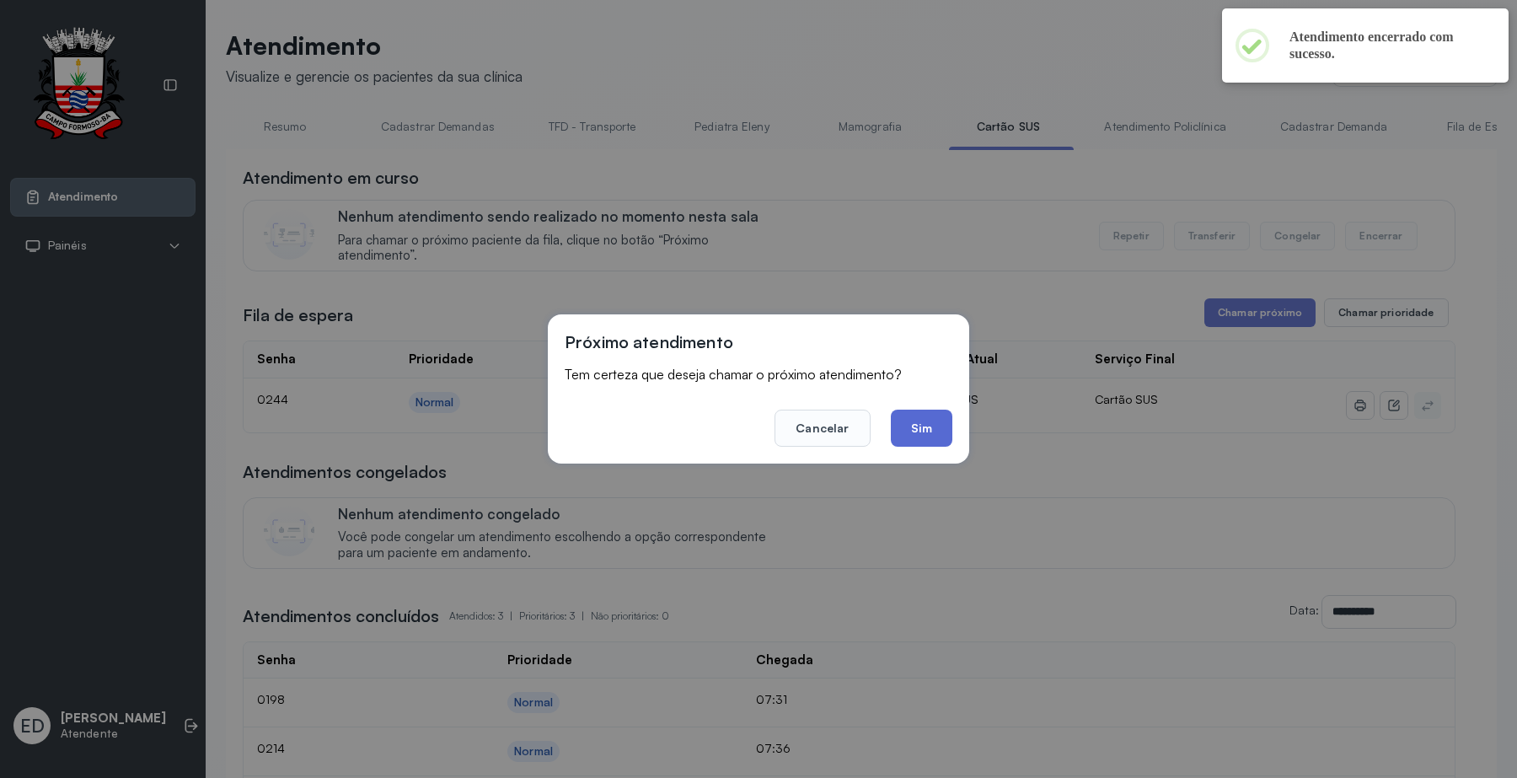
click at [937, 425] on button "Sim" at bounding box center [922, 427] width 62 height 37
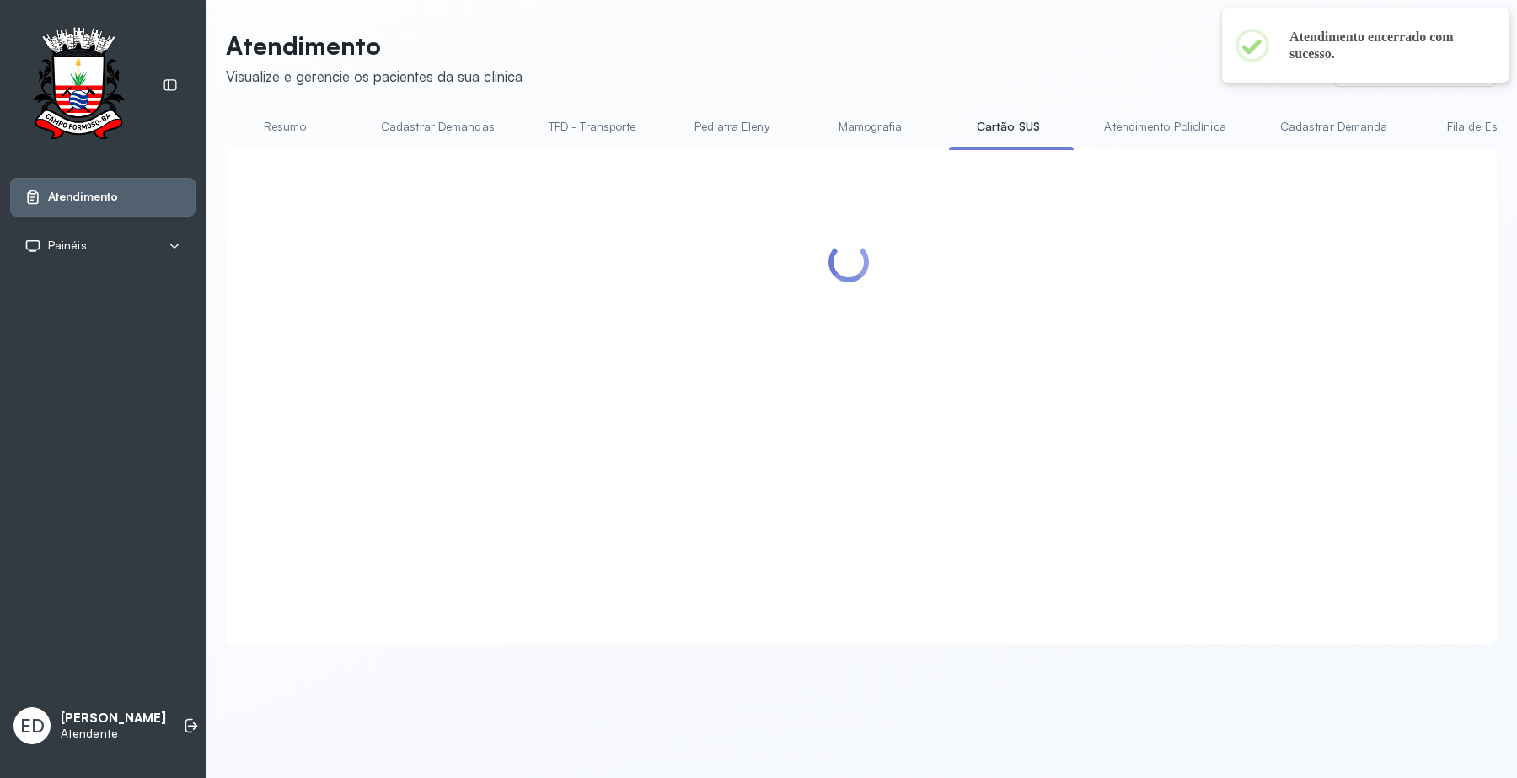
drag, startPoint x: 705, startPoint y: 62, endPoint x: 726, endPoint y: 56, distance: 21.7
click at [706, 61] on header "Atendimento Visualize e gerencie os pacientes da sua clínica Ponto de atendimen…" at bounding box center [861, 58] width 1271 height 56
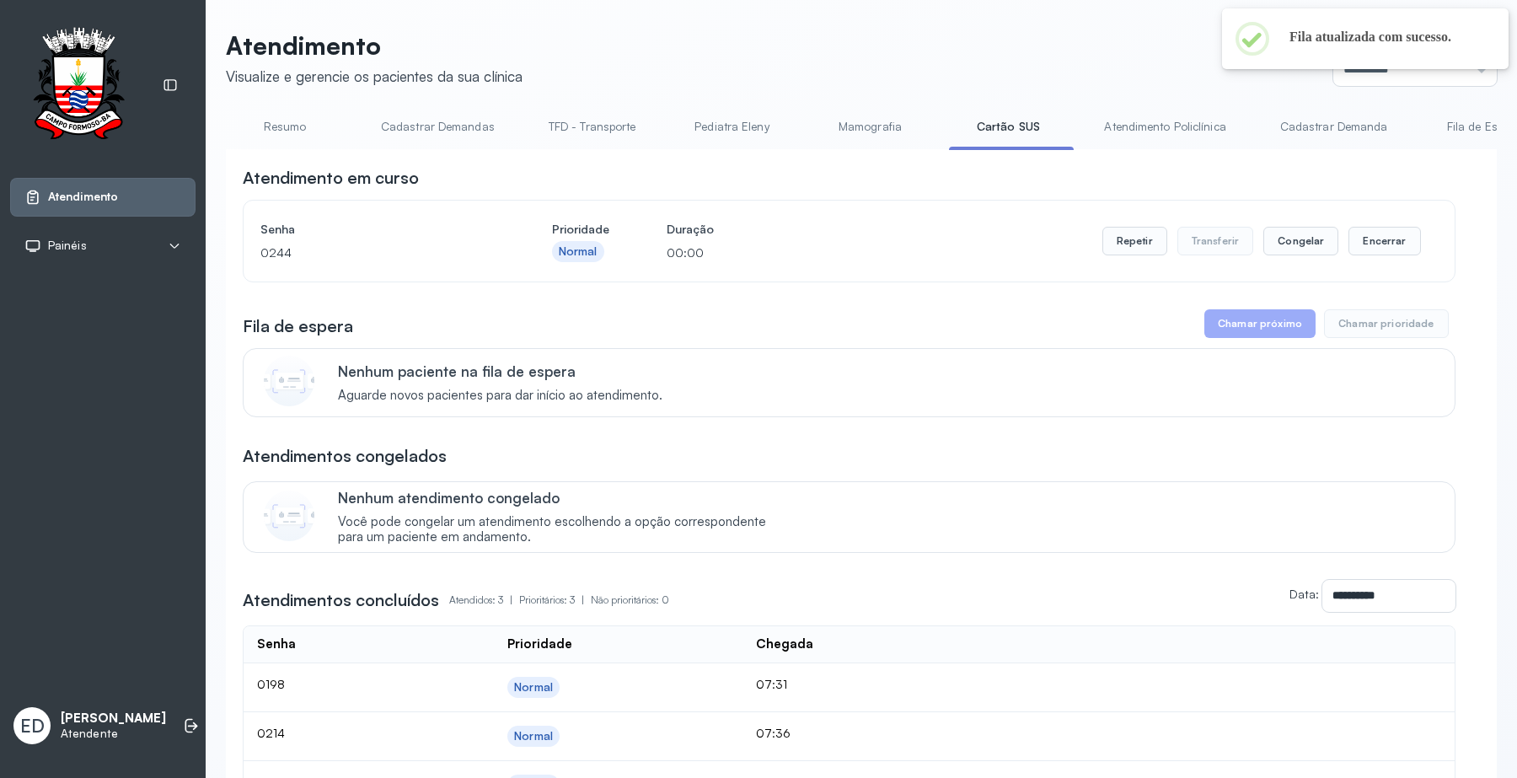
click at [818, 51] on header "Atendimento Visualize e gerencie os pacientes da sua clínica Ponto de atendimen…" at bounding box center [861, 58] width 1271 height 56
click at [820, 49] on header "Atendimento Visualize e gerencie os pacientes da sua clínica Ponto de atendimen…" at bounding box center [861, 58] width 1271 height 56
click at [836, 43] on header "Atendimento Visualize e gerencie os pacientes da sua clínica Ponto de atendimen…" at bounding box center [861, 58] width 1271 height 56
click at [1164, 125] on link "Atendimento Policlínica" at bounding box center [1164, 127] width 155 height 28
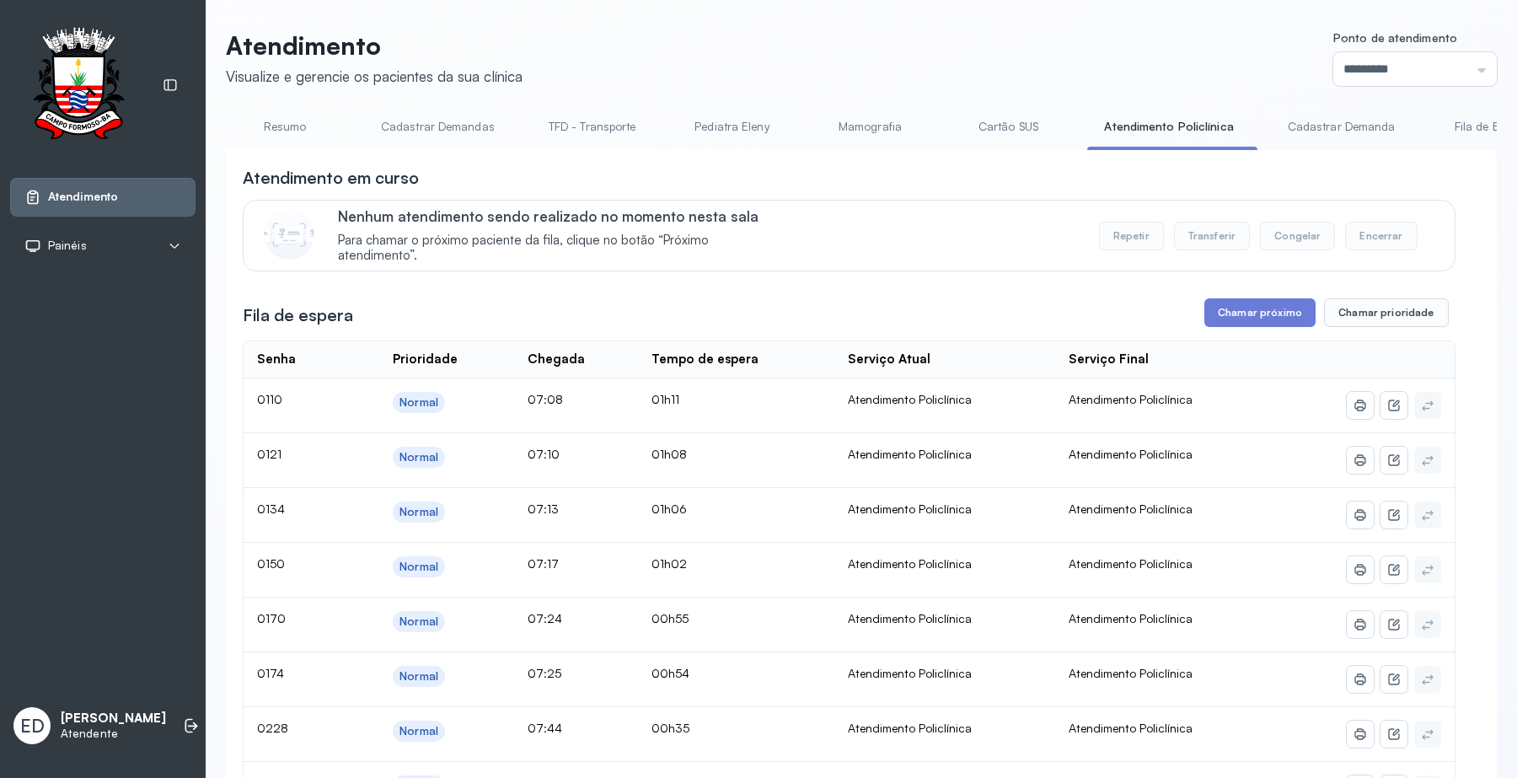
drag, startPoint x: 1030, startPoint y: 47, endPoint x: 1104, endPoint y: 80, distance: 80.3
click at [1041, 56] on header "Atendimento Visualize e gerencie os pacientes da sua clínica Ponto de atendimen…" at bounding box center [861, 58] width 1271 height 56
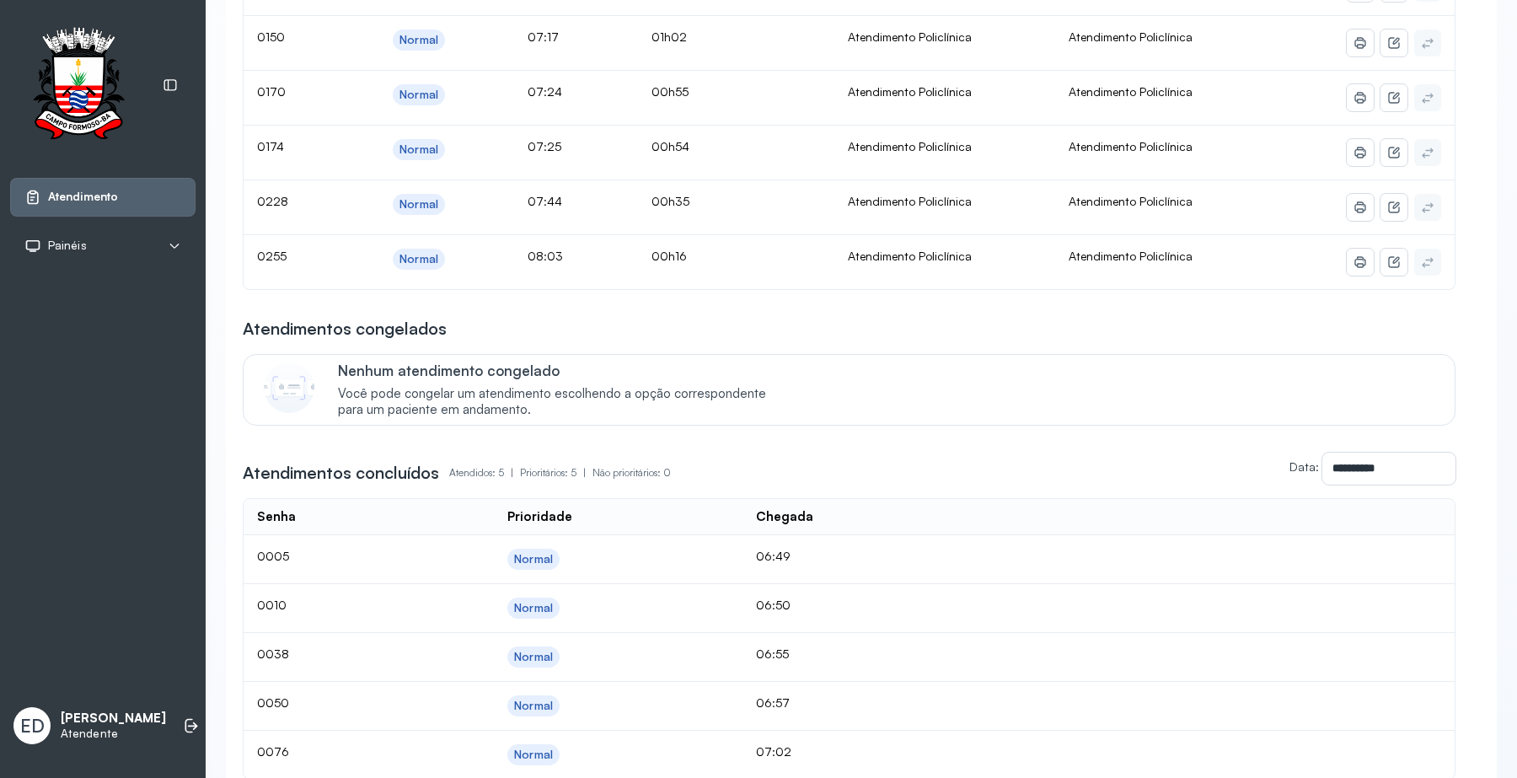
scroll to position [105, 0]
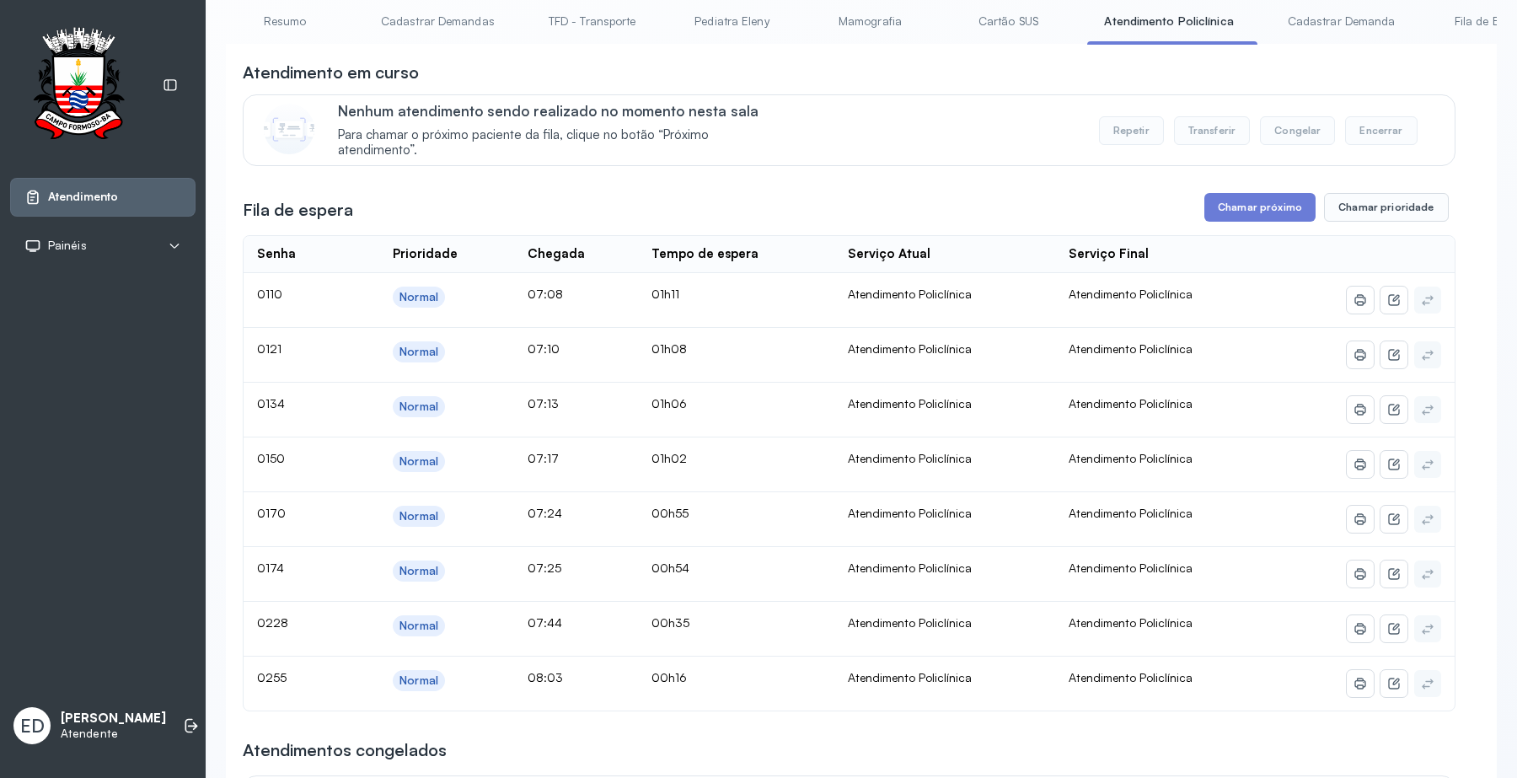
click at [974, 184] on div "Atendimento em curso Nenhum atendimento sendo realizado no momento nesta sala P…" at bounding box center [849, 630] width 1212 height 1139
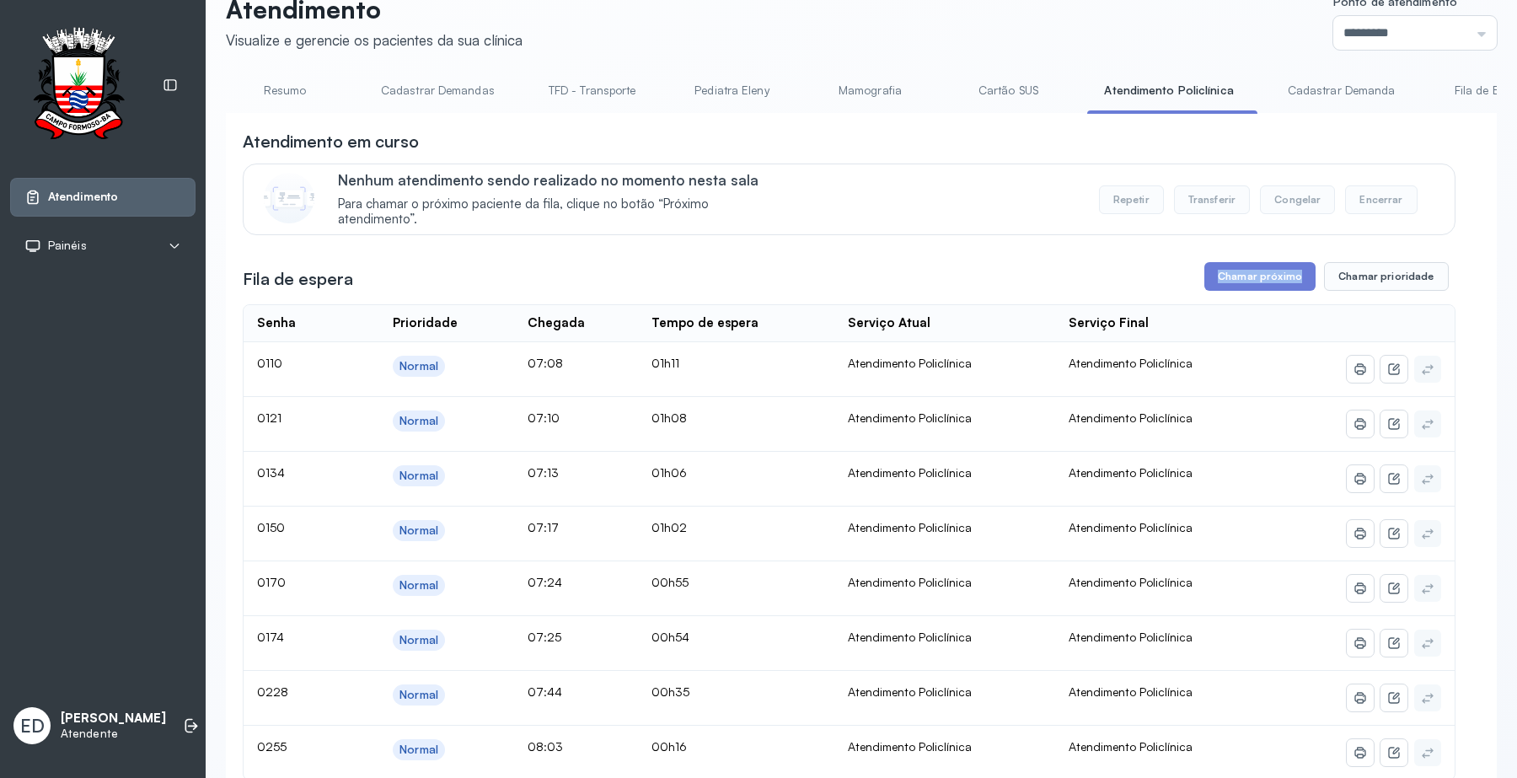
scroll to position [0, 0]
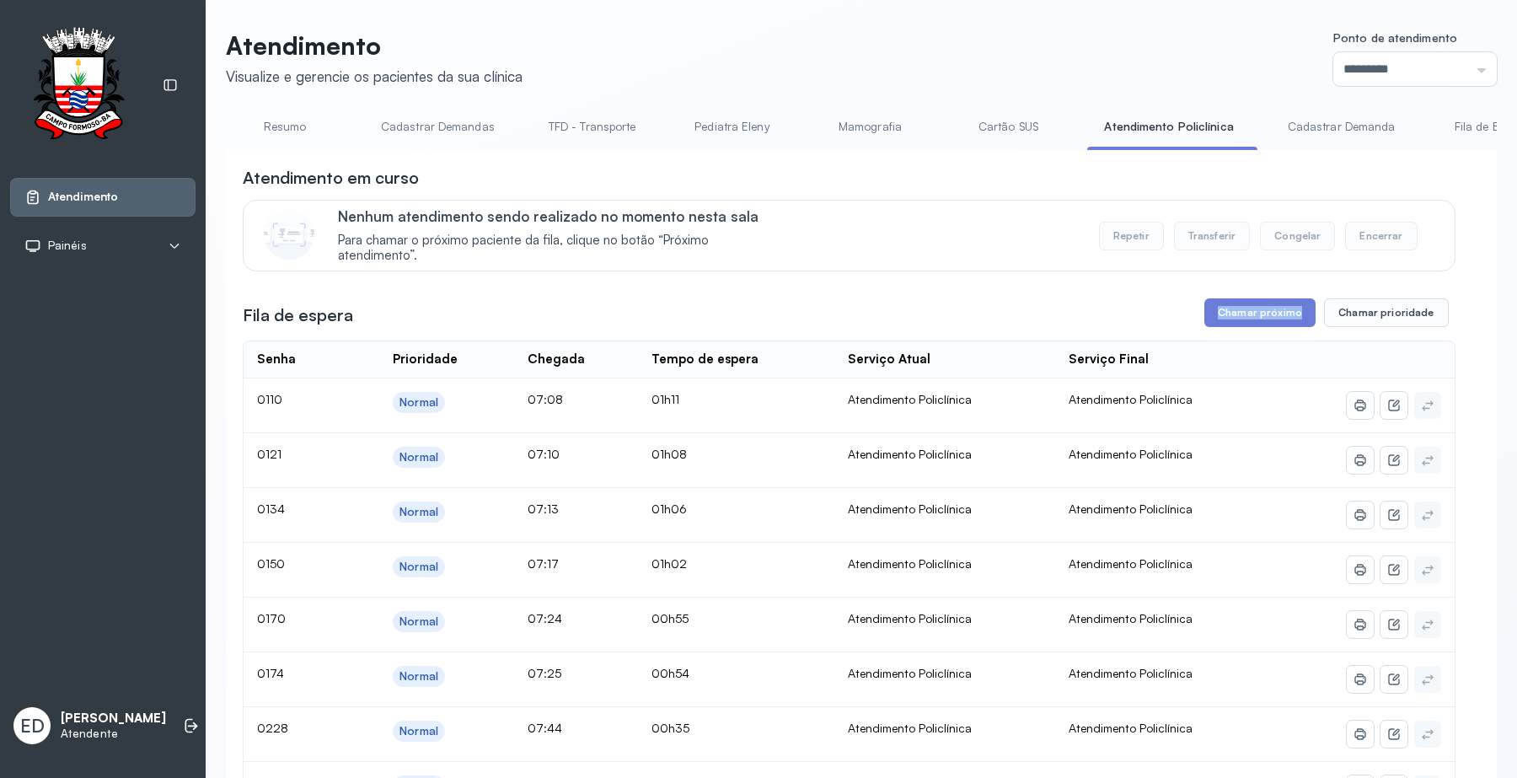
click at [1037, 314] on div "Fila de espera Chamar próximo Chamar prioridade" at bounding box center [849, 312] width 1212 height 29
click at [1041, 313] on div "Fila de espera Chamar próximo Chamar prioridade" at bounding box center [849, 312] width 1212 height 29
click at [1084, 308] on div "Fila de espera Chamar próximo Chamar prioridade" at bounding box center [849, 312] width 1212 height 29
click at [1260, 313] on button "Chamar próximo" at bounding box center [1259, 312] width 111 height 29
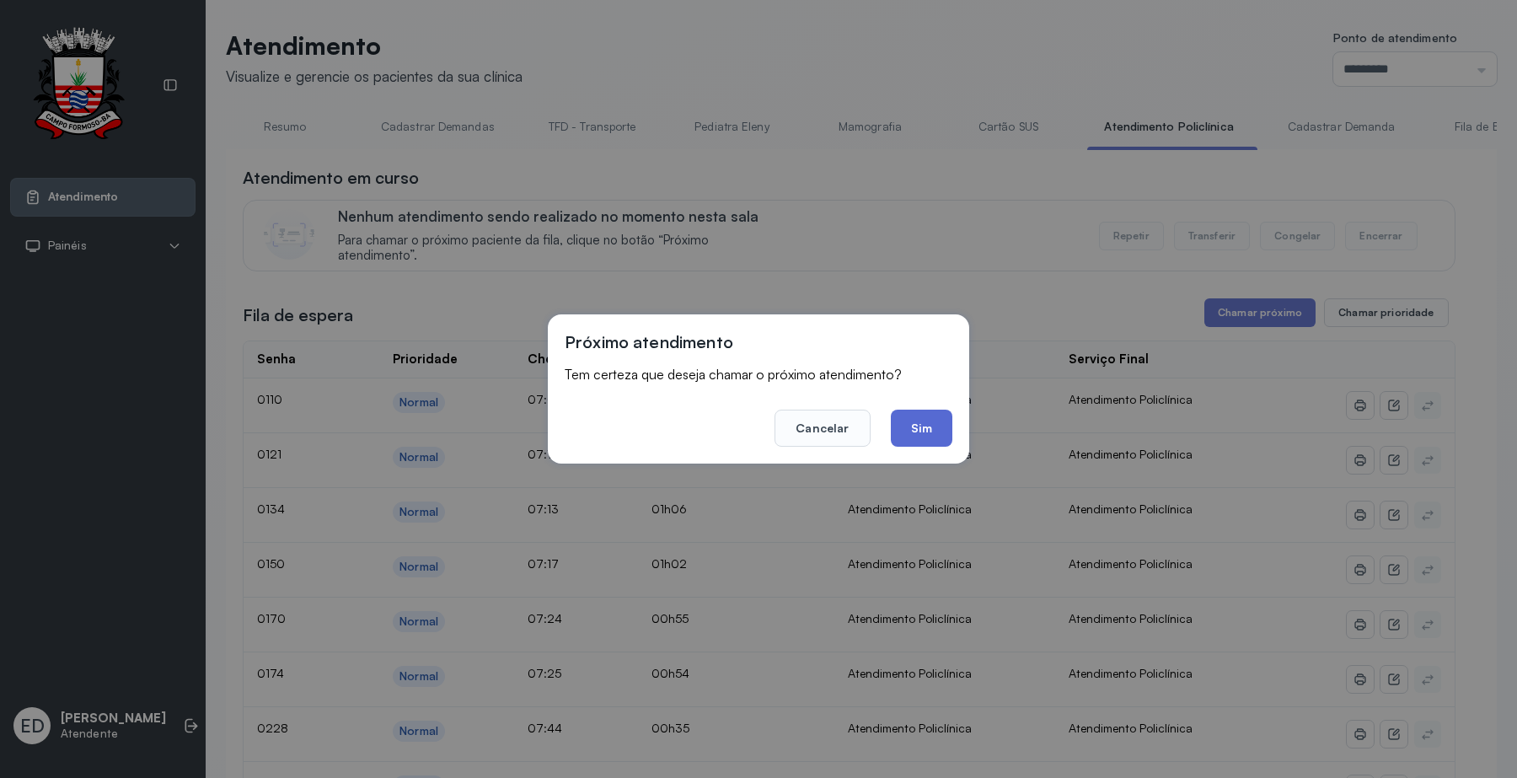
click at [927, 425] on button "Sim" at bounding box center [922, 427] width 62 height 37
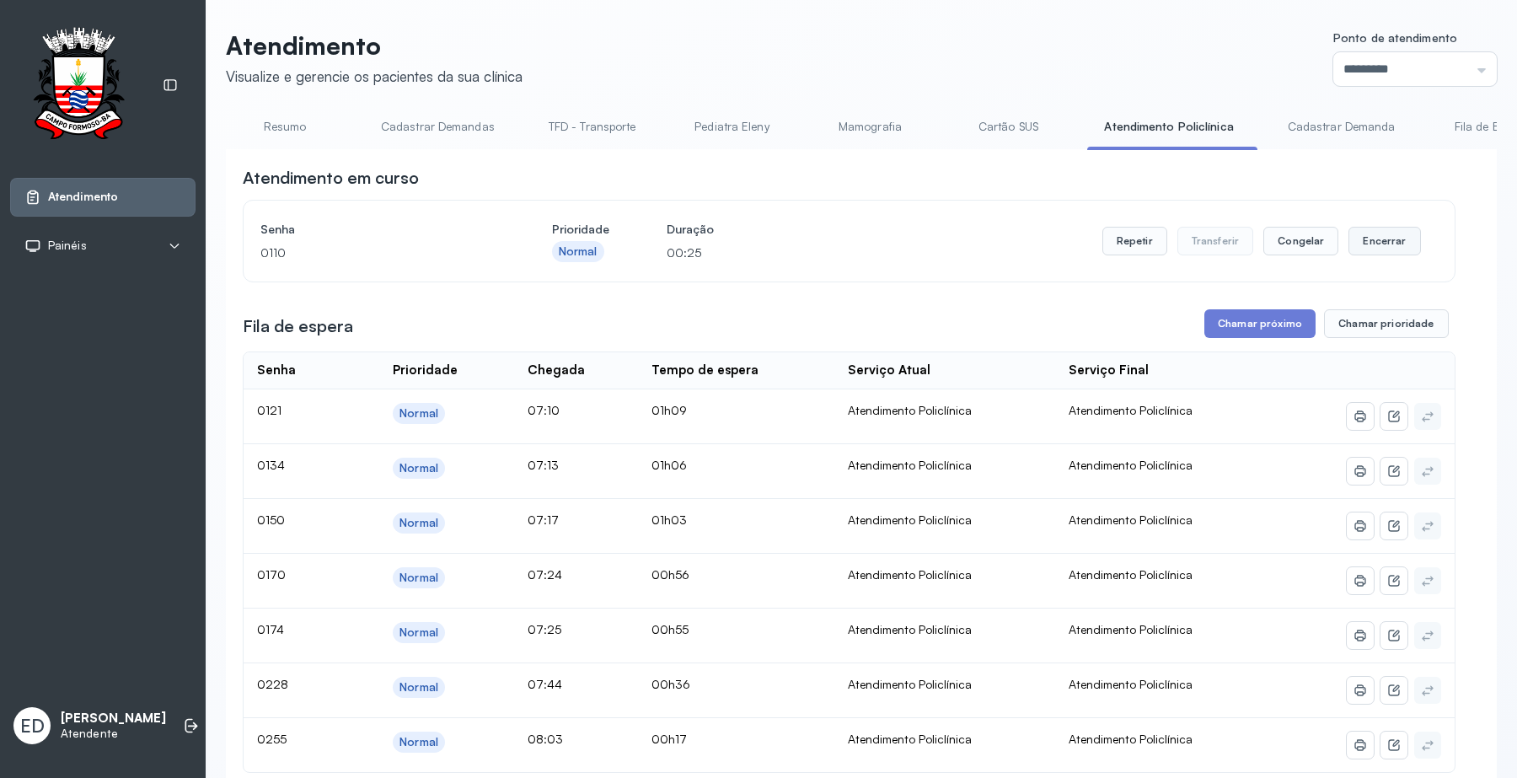
click at [1374, 253] on button "Encerrar" at bounding box center [1384, 241] width 72 height 29
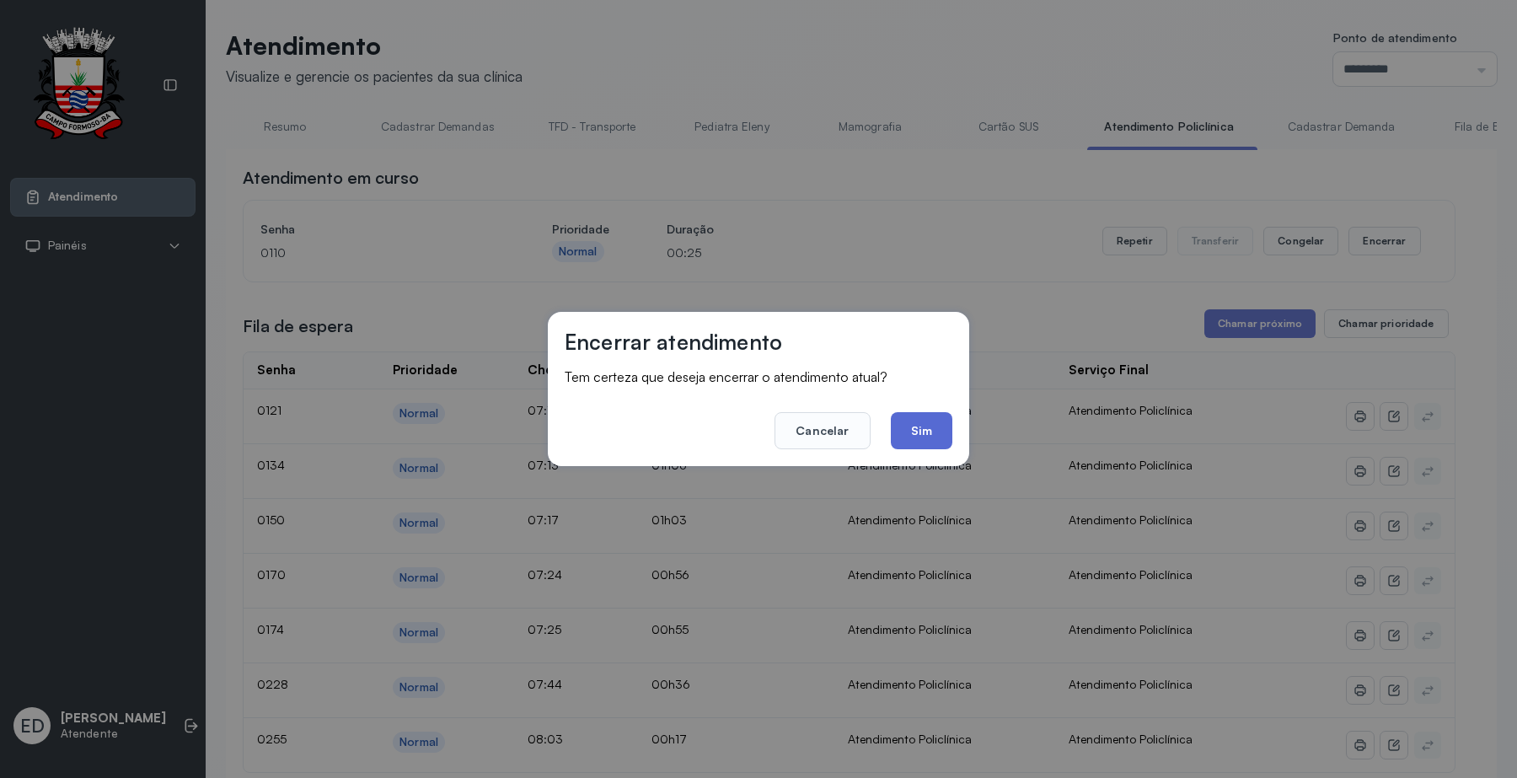
click at [939, 427] on button "Sim" at bounding box center [922, 430] width 62 height 37
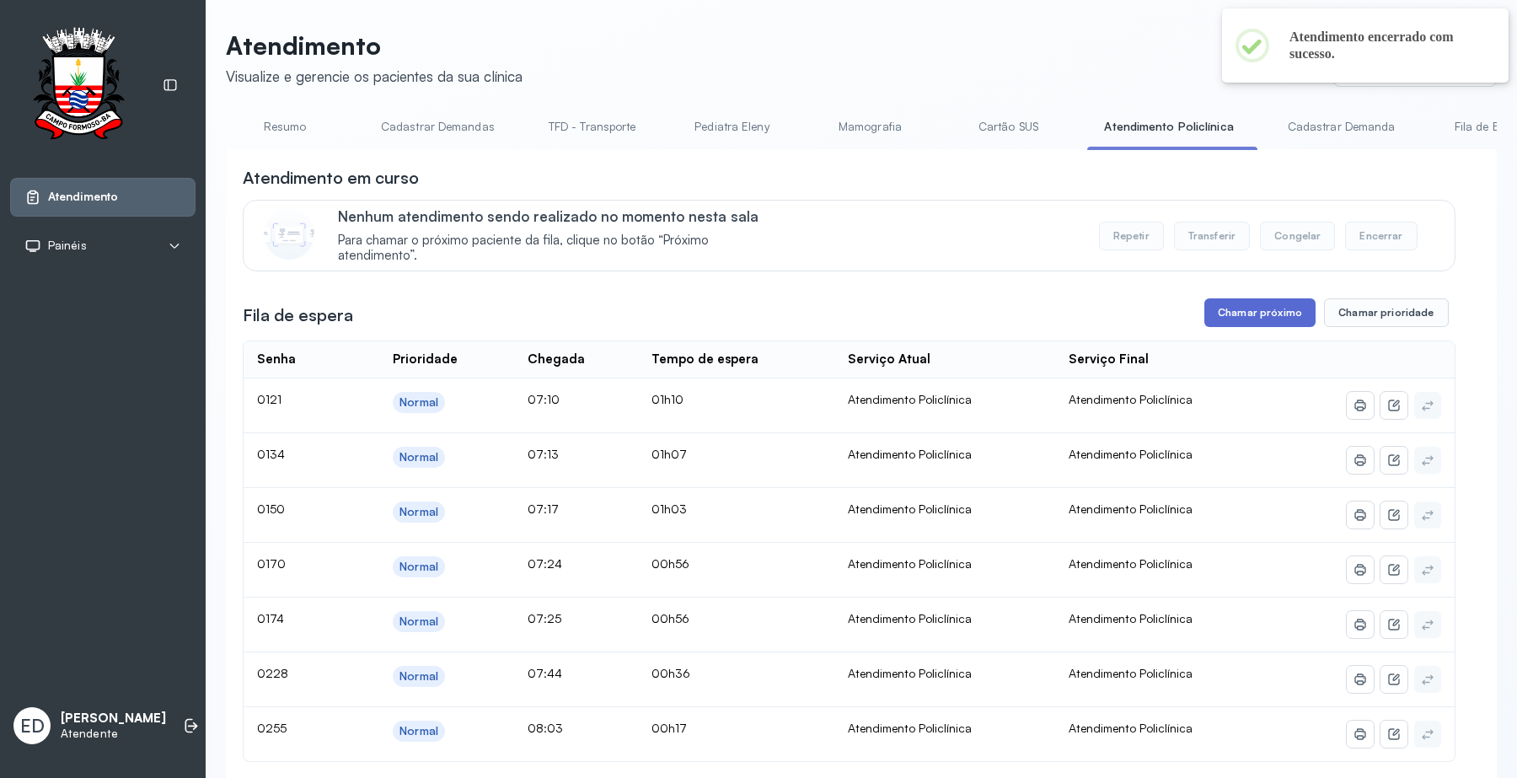
click at [1251, 309] on button "Chamar próximo" at bounding box center [1259, 312] width 111 height 29
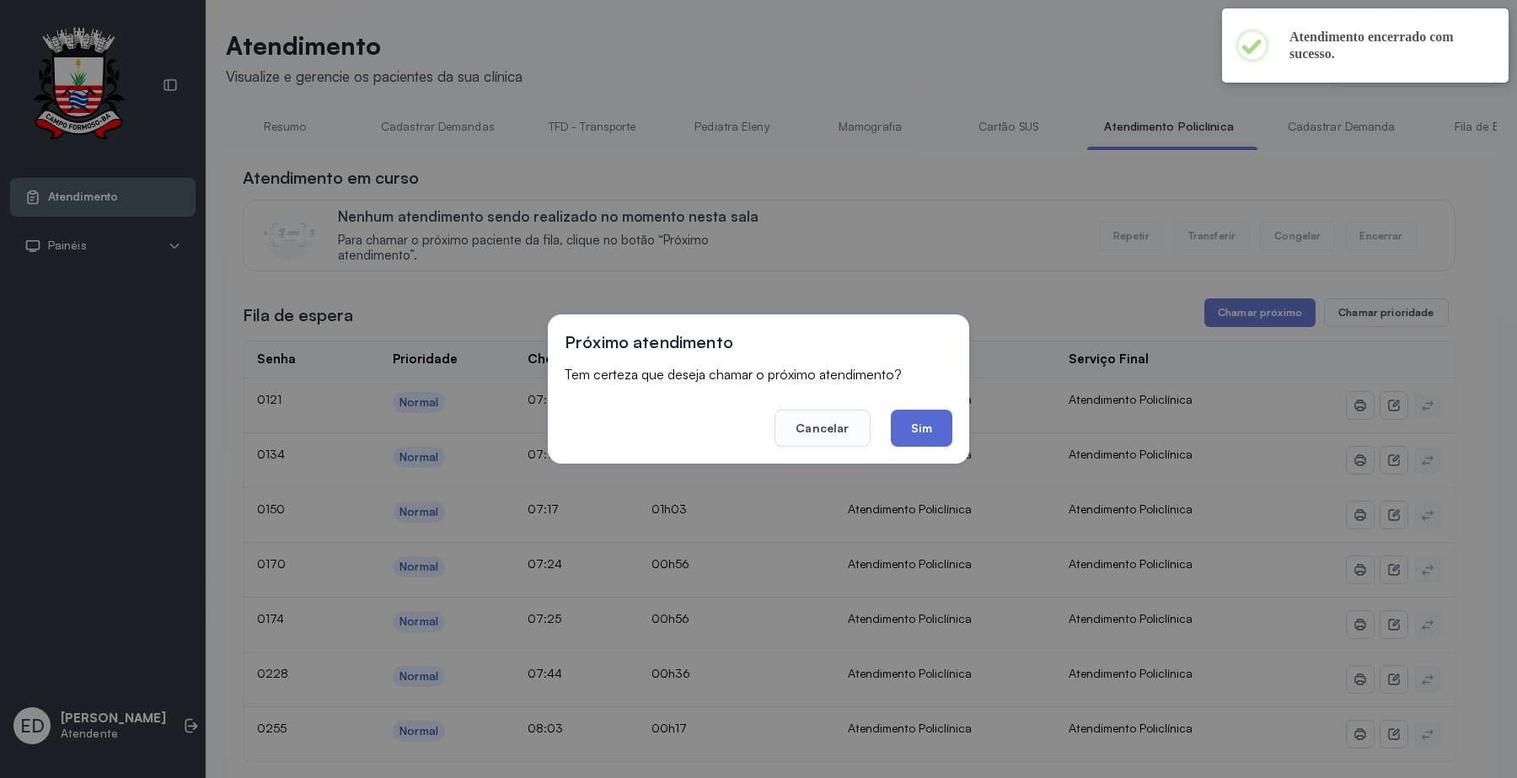
click at [920, 439] on button "Sim" at bounding box center [922, 427] width 62 height 37
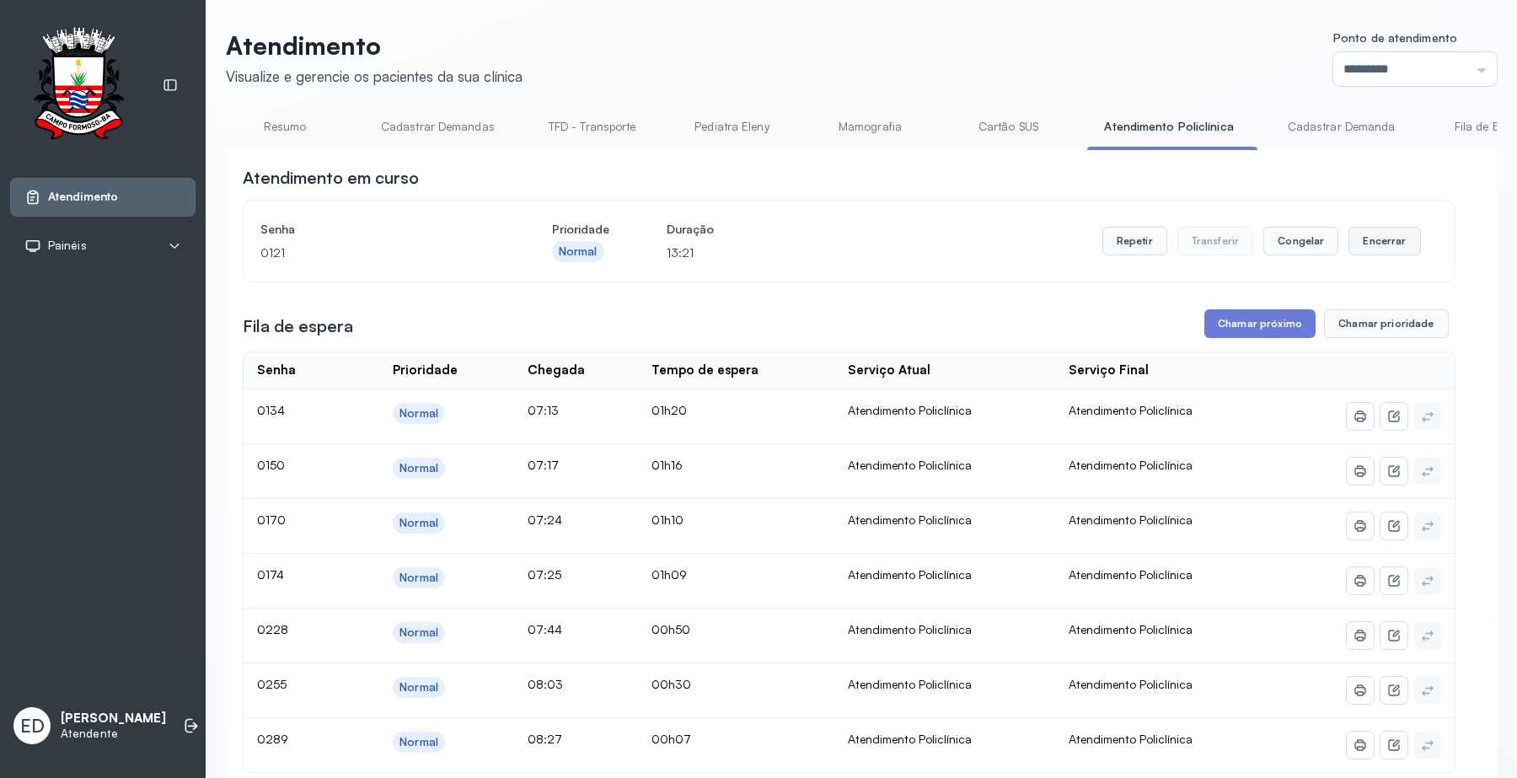
click at [1378, 249] on button "Encerrar" at bounding box center [1384, 241] width 72 height 29
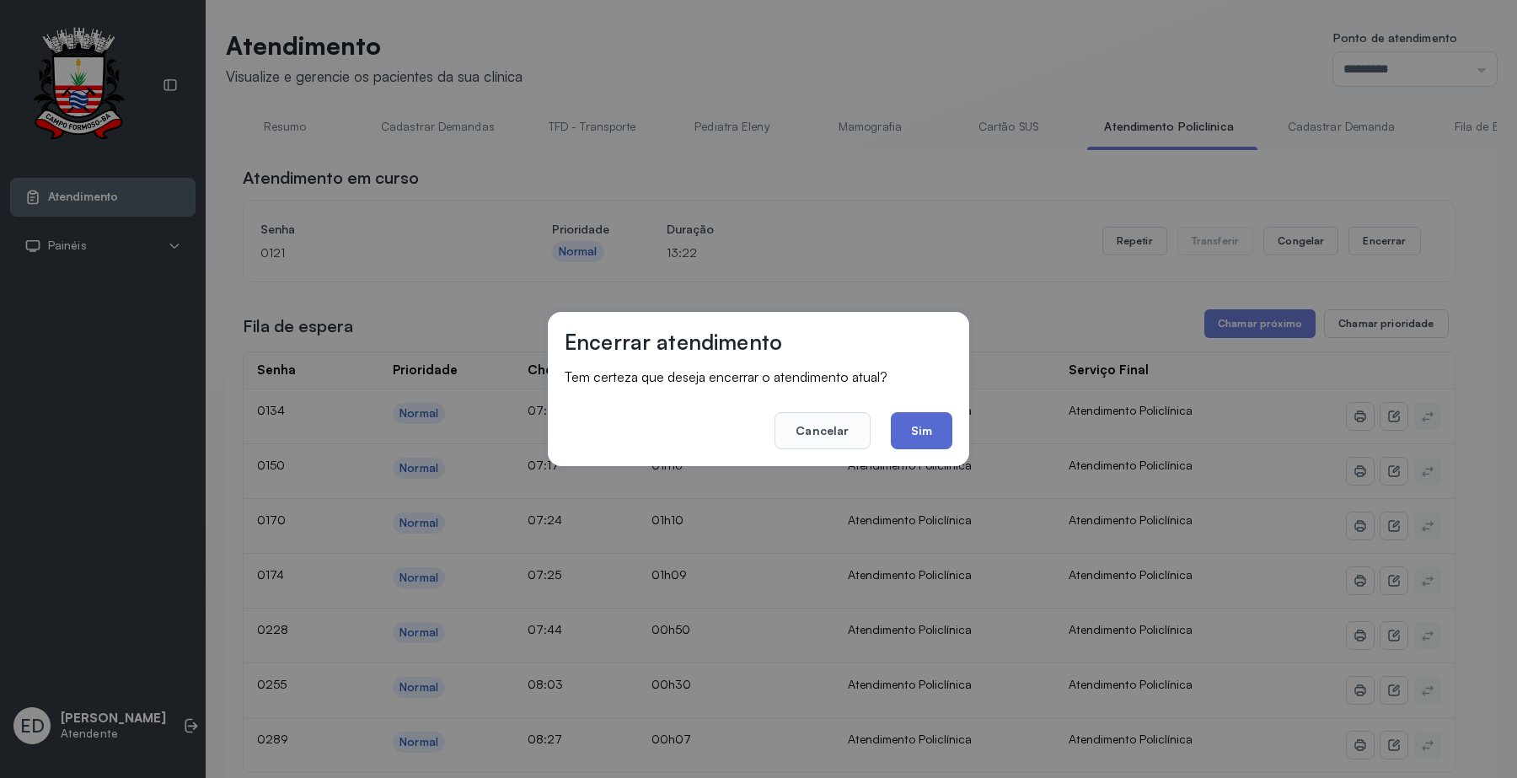
click at [899, 427] on button "Sim" at bounding box center [922, 430] width 62 height 37
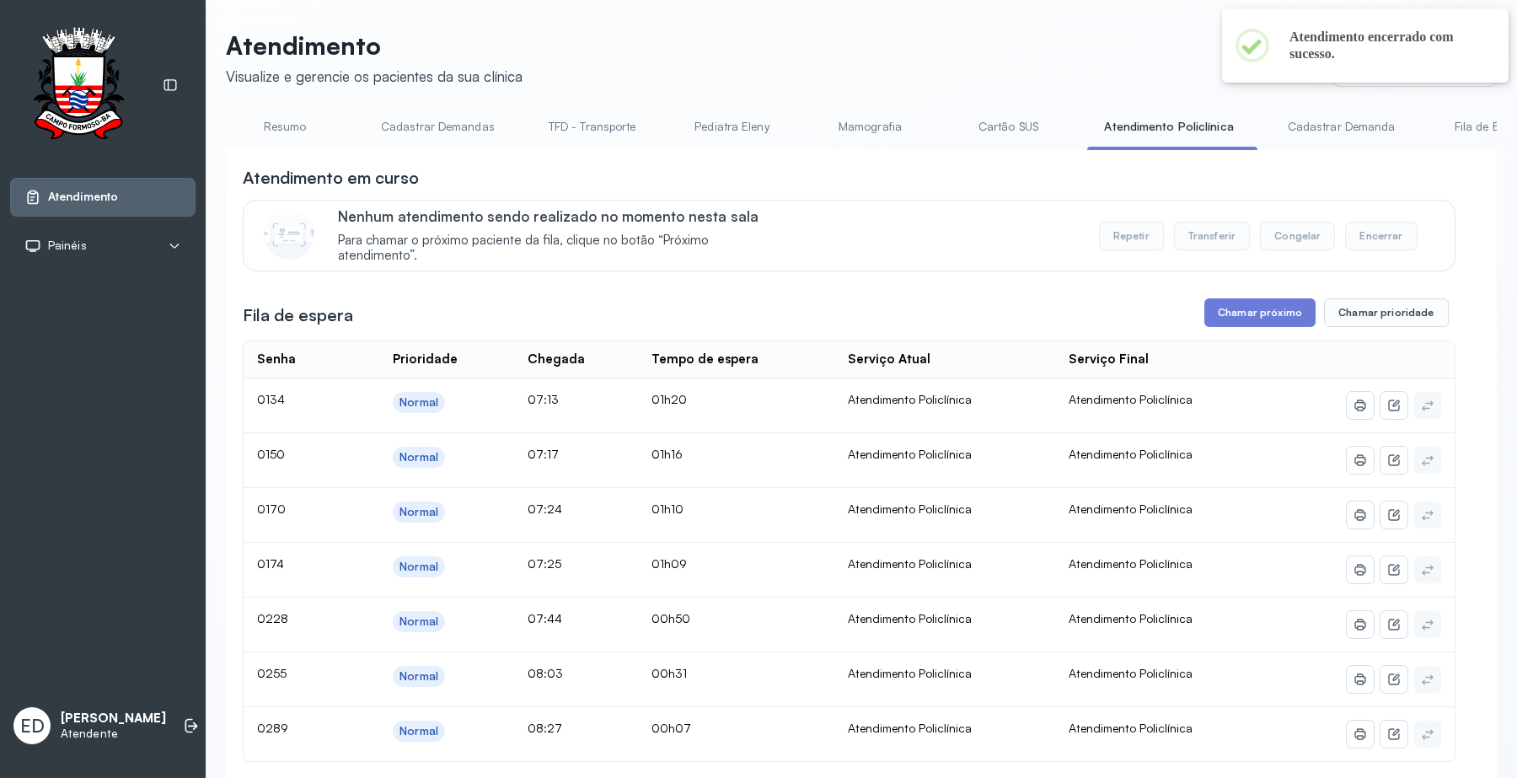
click at [1003, 126] on link "Cartão SUS" at bounding box center [1008, 127] width 118 height 28
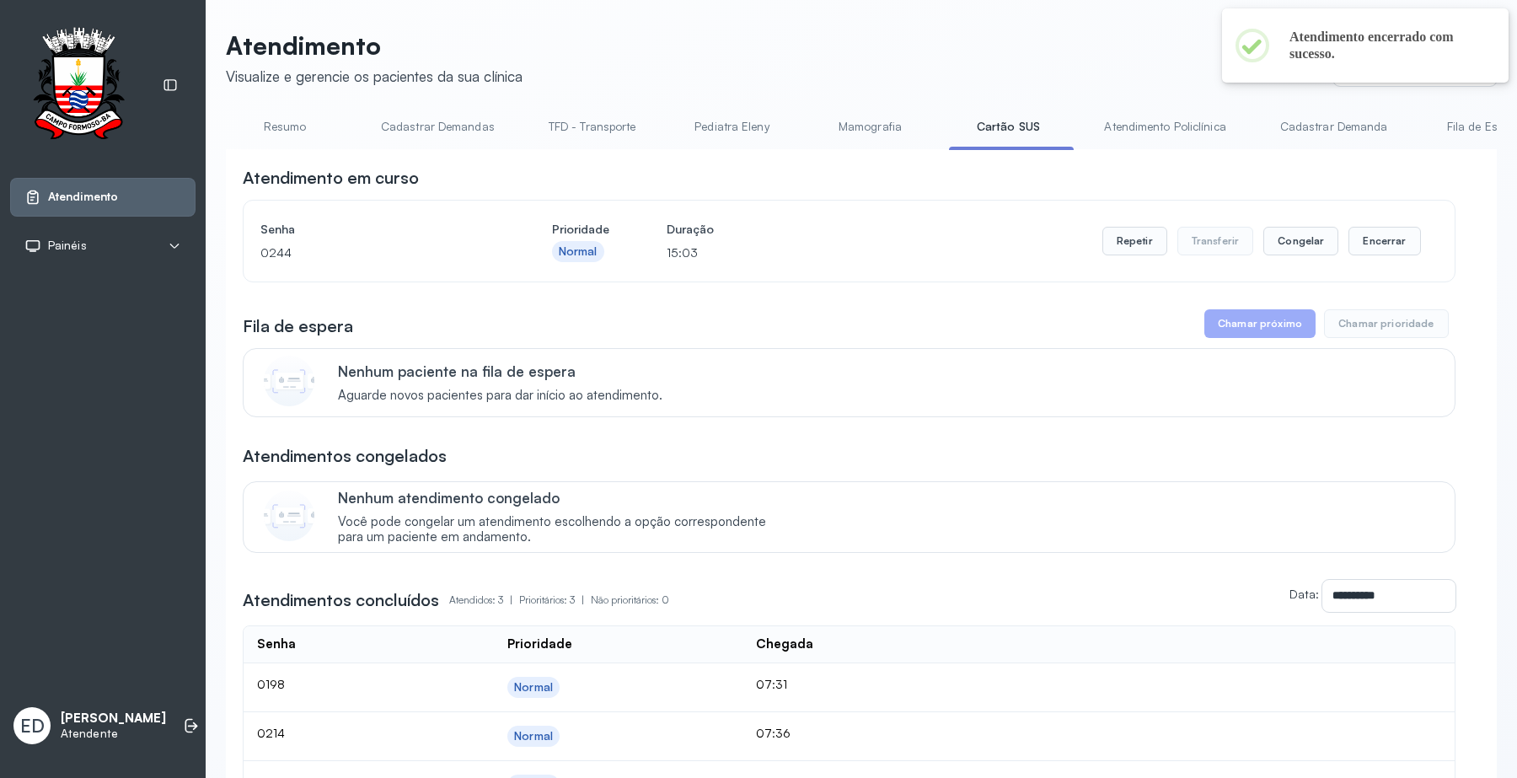
click at [1176, 126] on link "Atendimento Policlínica" at bounding box center [1164, 127] width 155 height 28
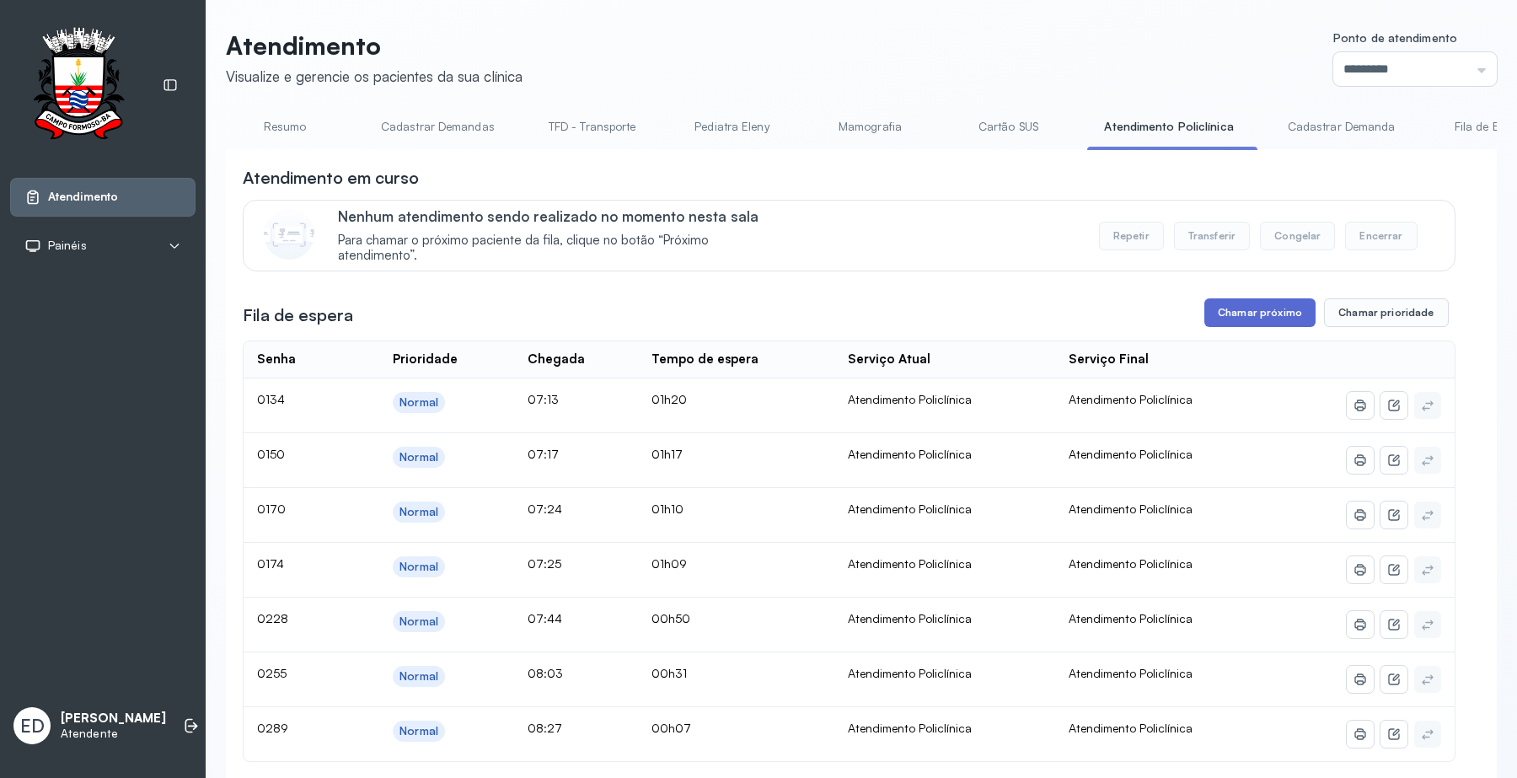
click at [1228, 306] on button "Chamar próximo" at bounding box center [1259, 312] width 111 height 29
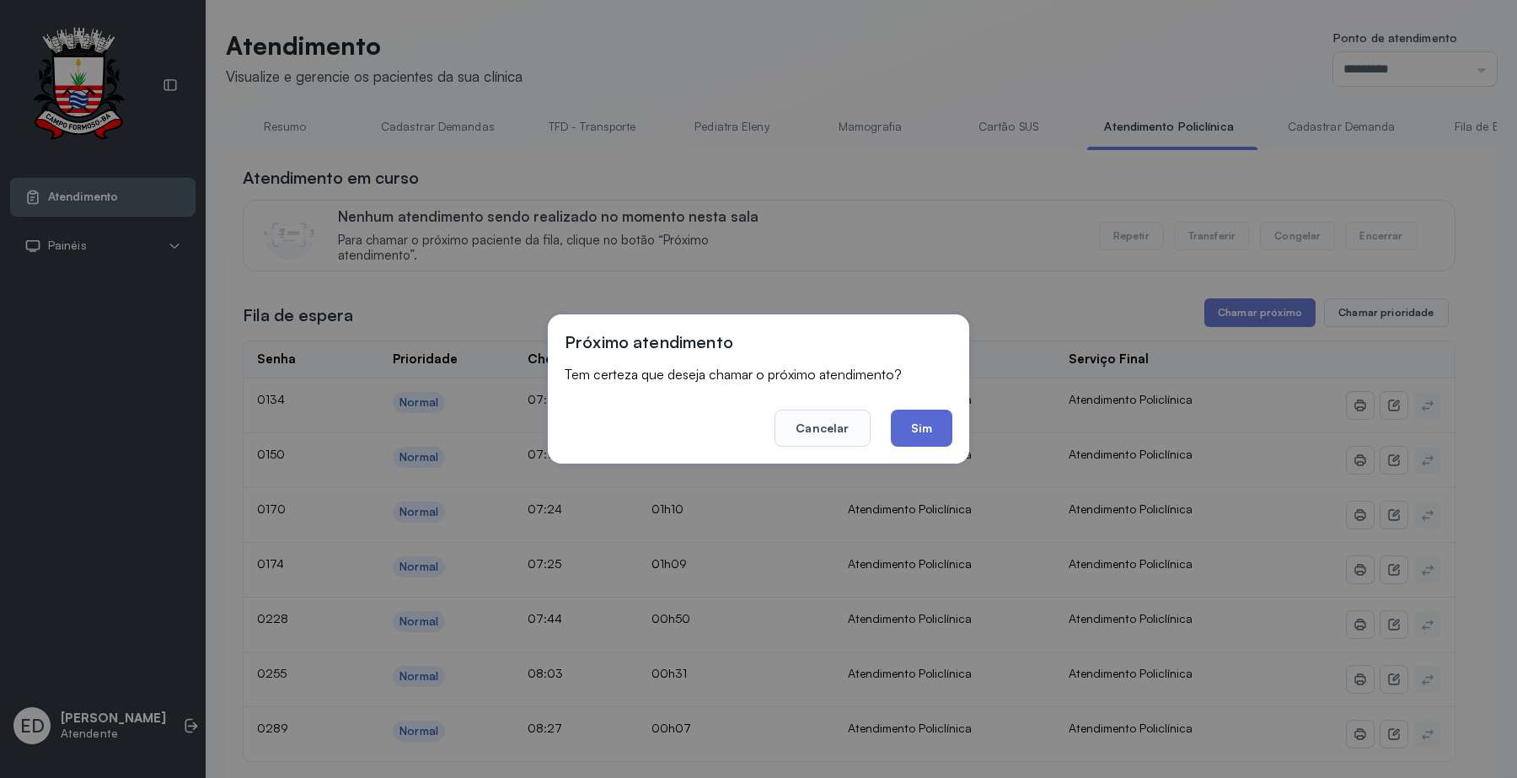
click at [950, 430] on button "Sim" at bounding box center [922, 427] width 62 height 37
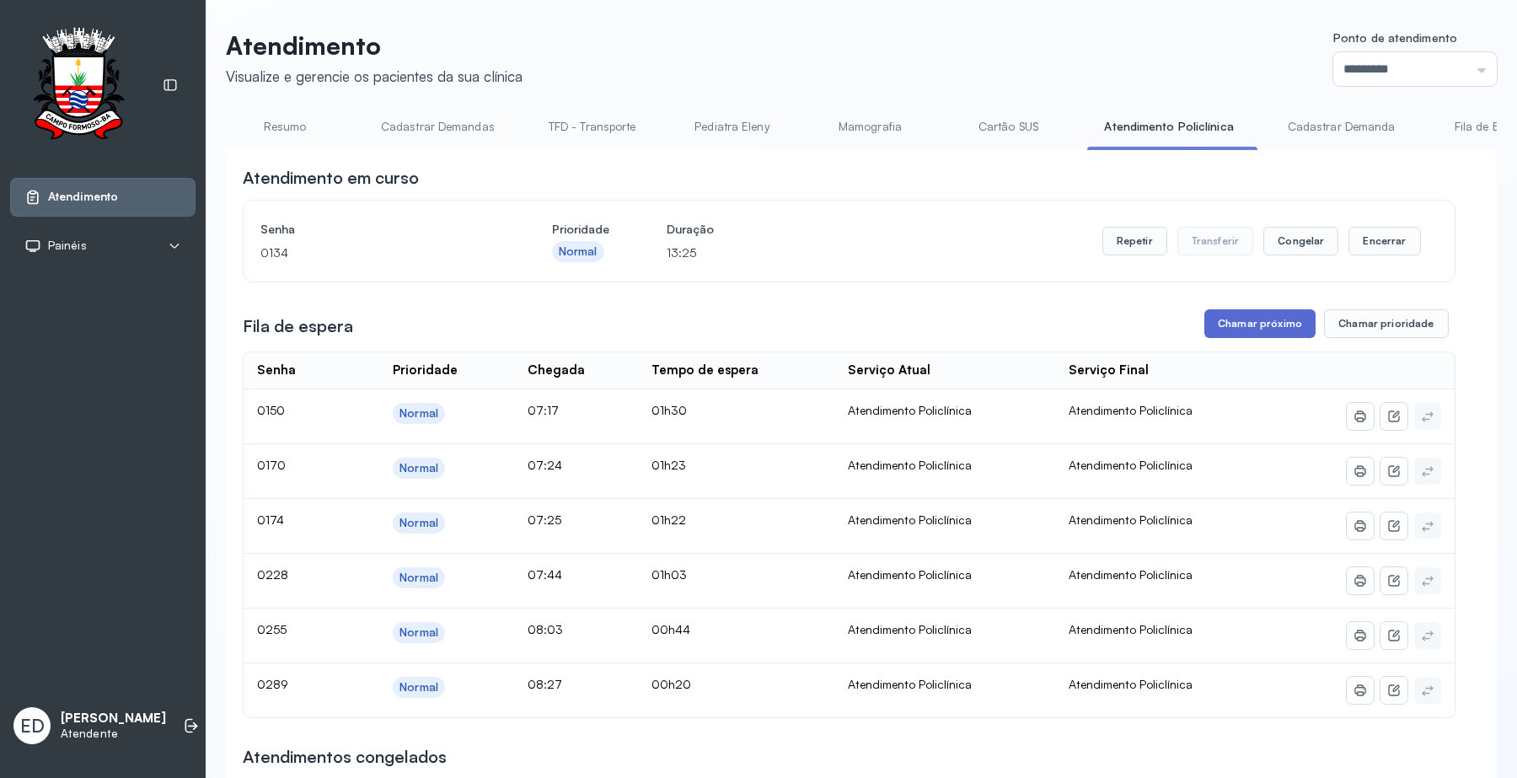
click at [1223, 323] on button "Chamar próximo" at bounding box center [1259, 323] width 111 height 29
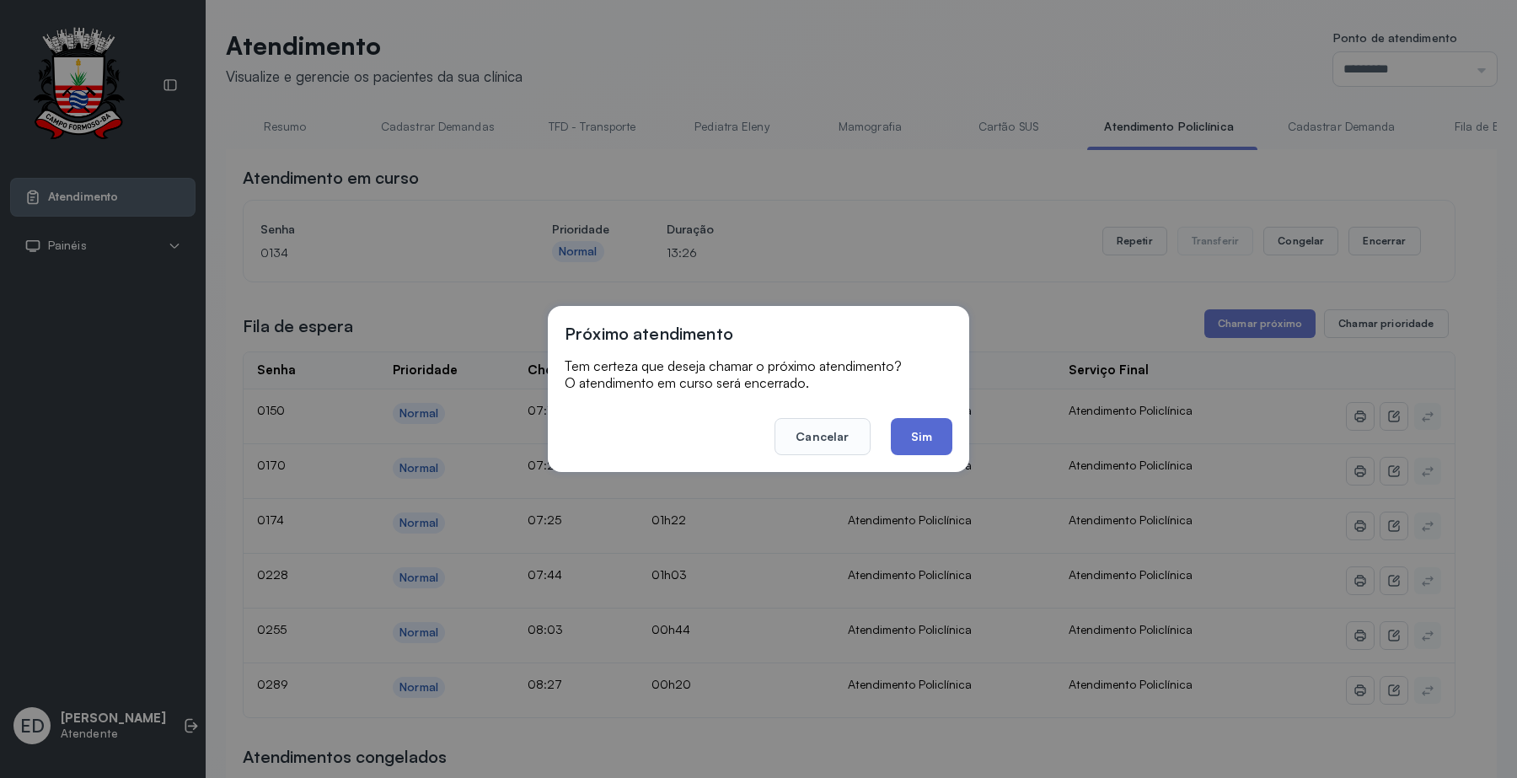
click at [929, 452] on button "Sim" at bounding box center [922, 436] width 62 height 37
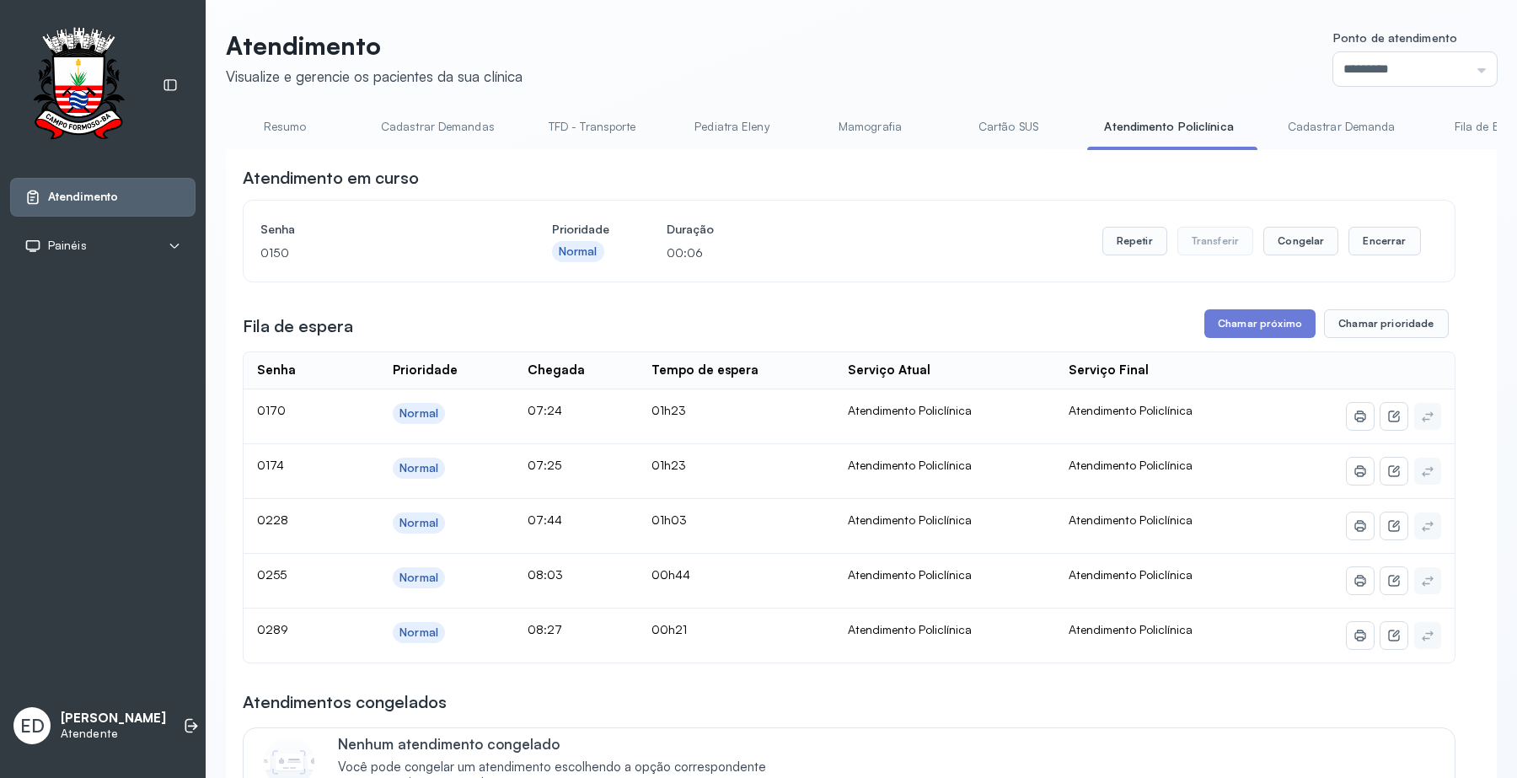
click at [993, 131] on link "Cartão SUS" at bounding box center [1008, 127] width 118 height 28
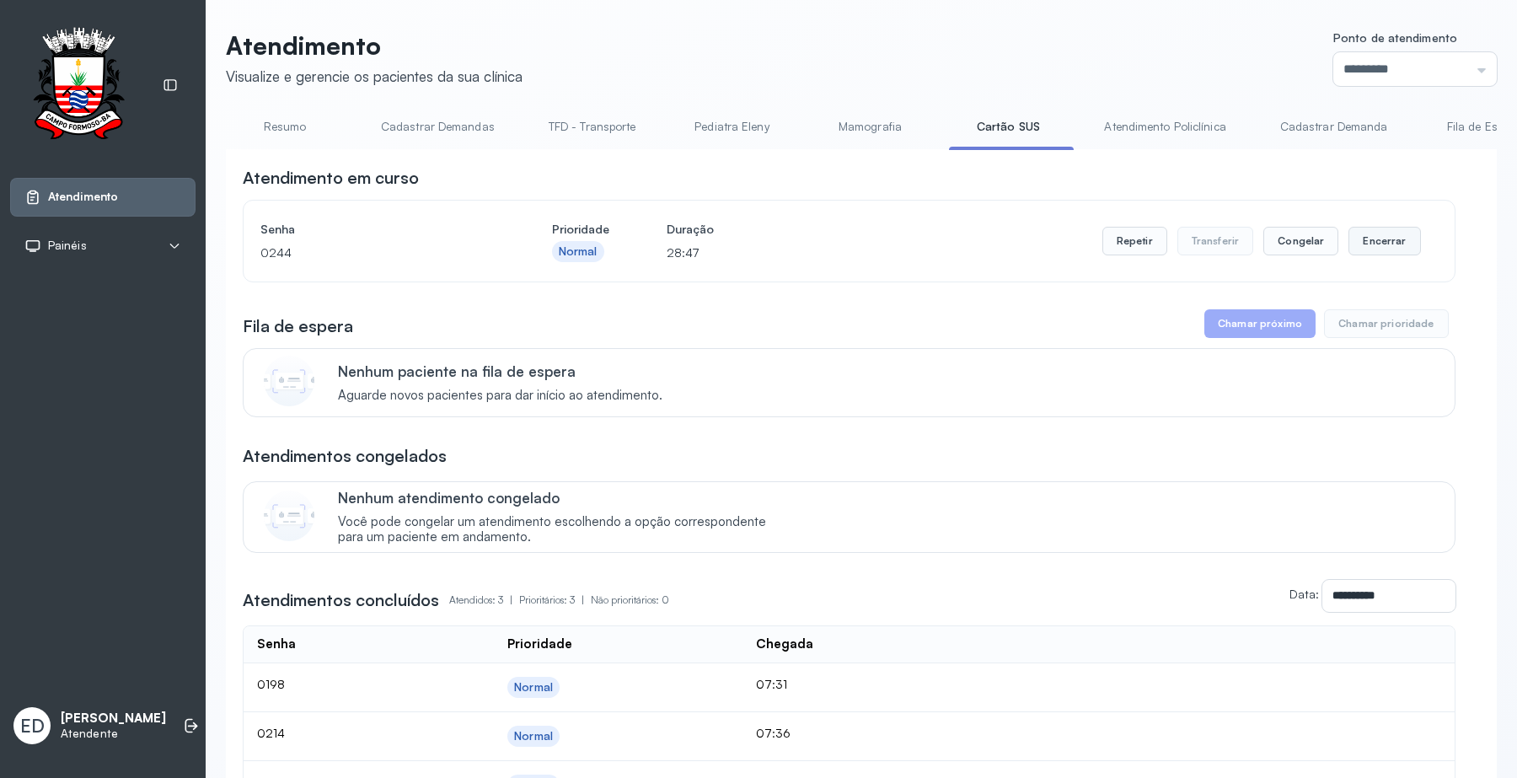
click at [1371, 245] on button "Encerrar" at bounding box center [1384, 241] width 72 height 29
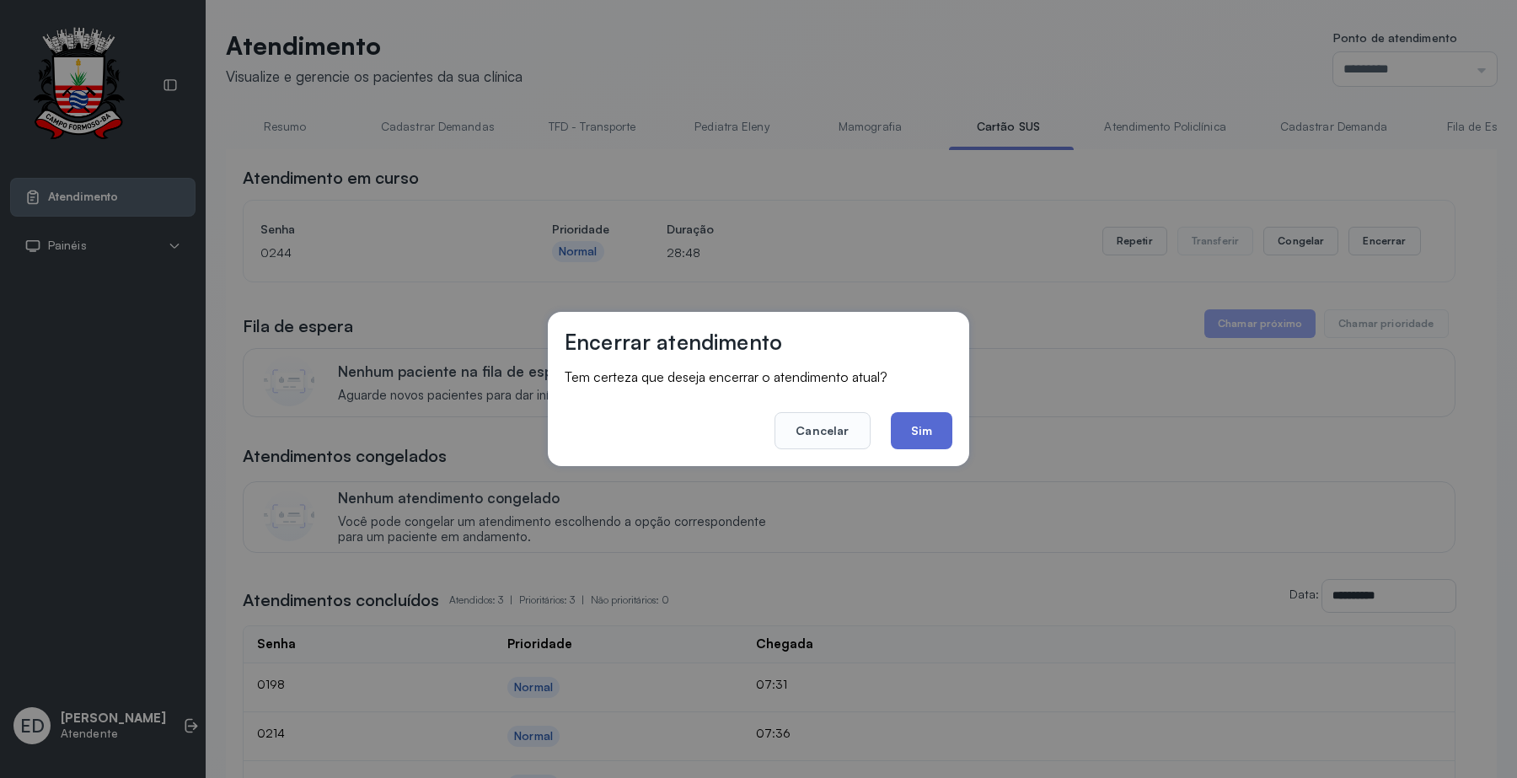
click at [927, 424] on button "Sim" at bounding box center [922, 430] width 62 height 37
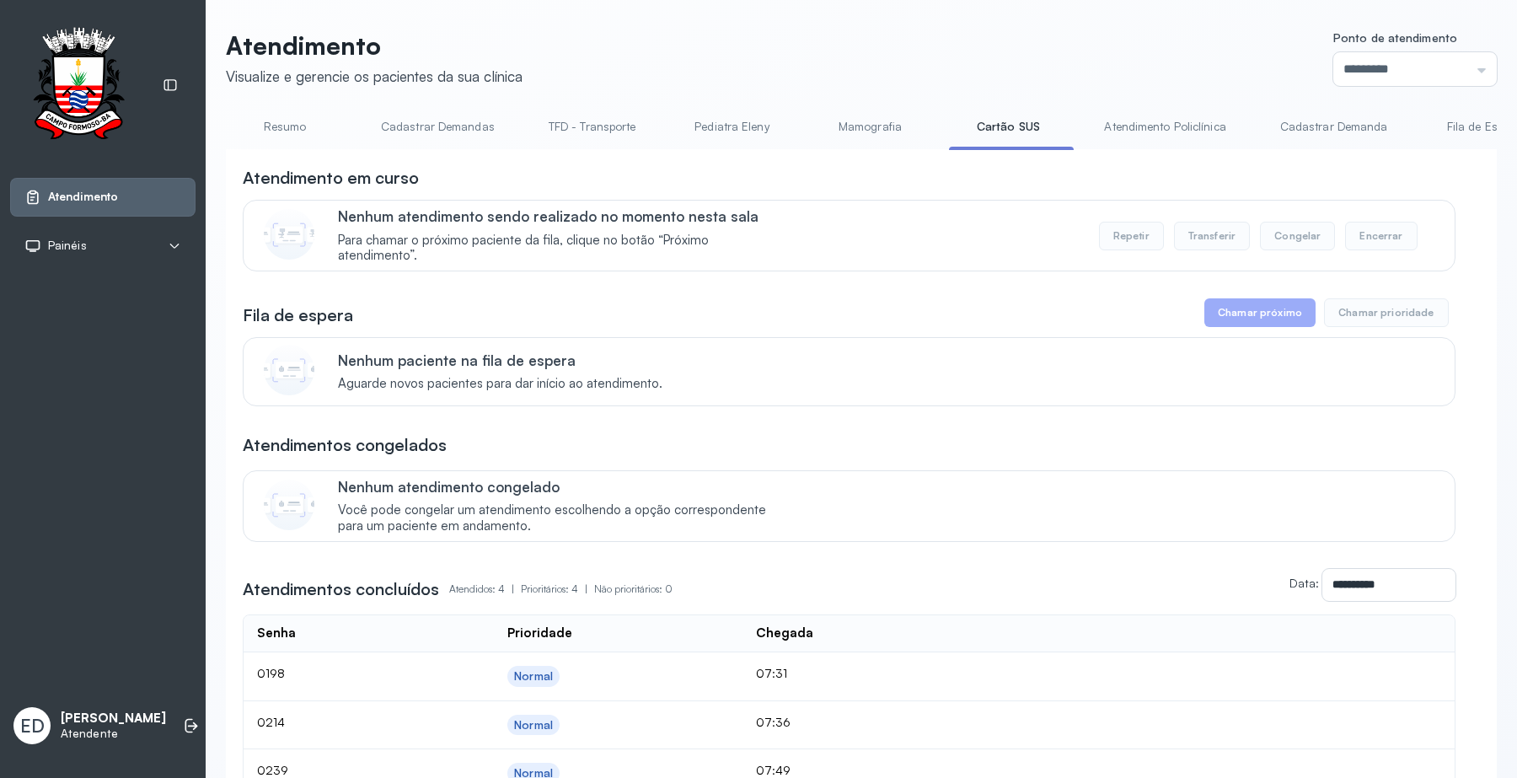
click at [1172, 124] on link "Atendimento Policlínica" at bounding box center [1164, 127] width 155 height 28
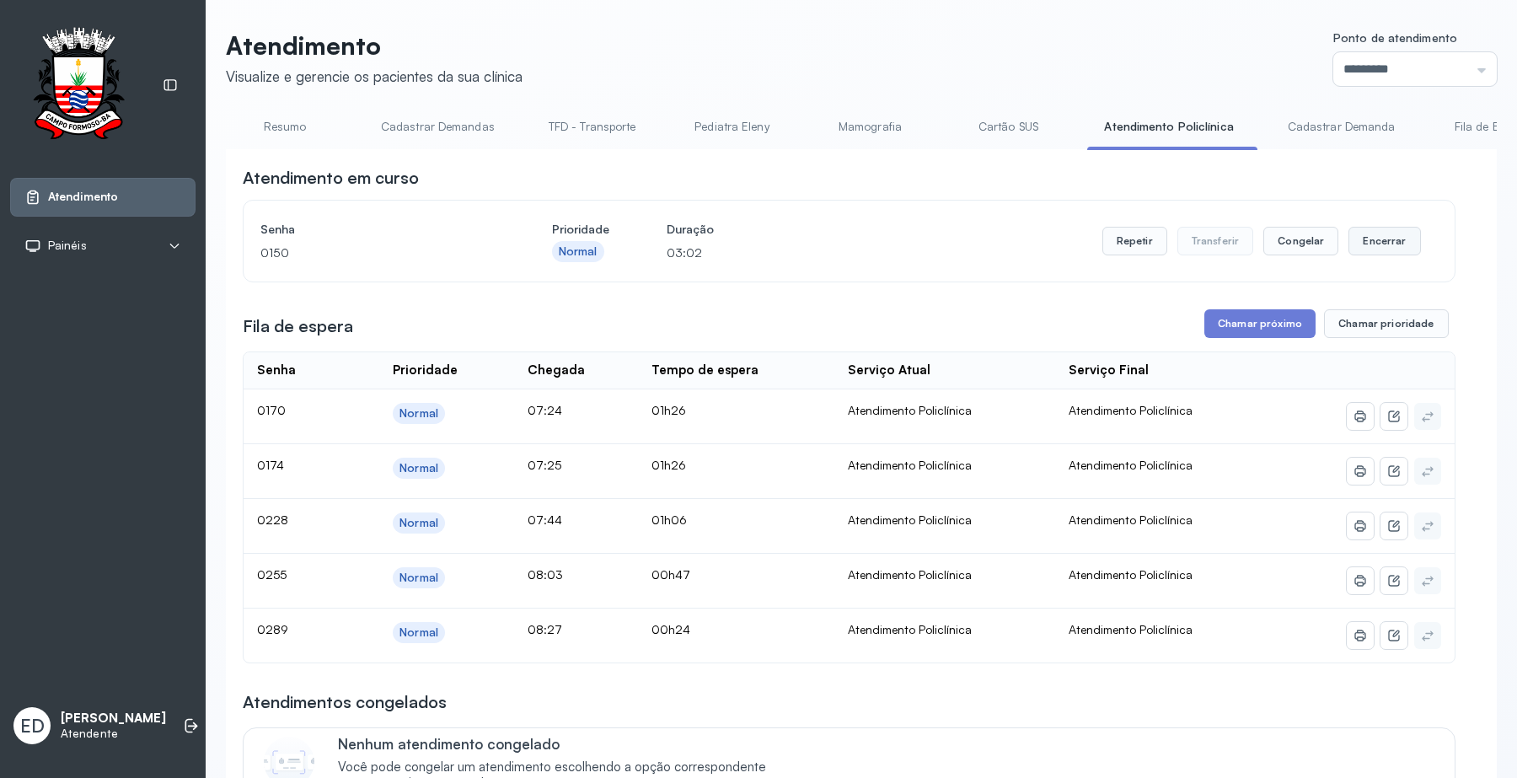
click at [1367, 238] on button "Encerrar" at bounding box center [1384, 241] width 72 height 29
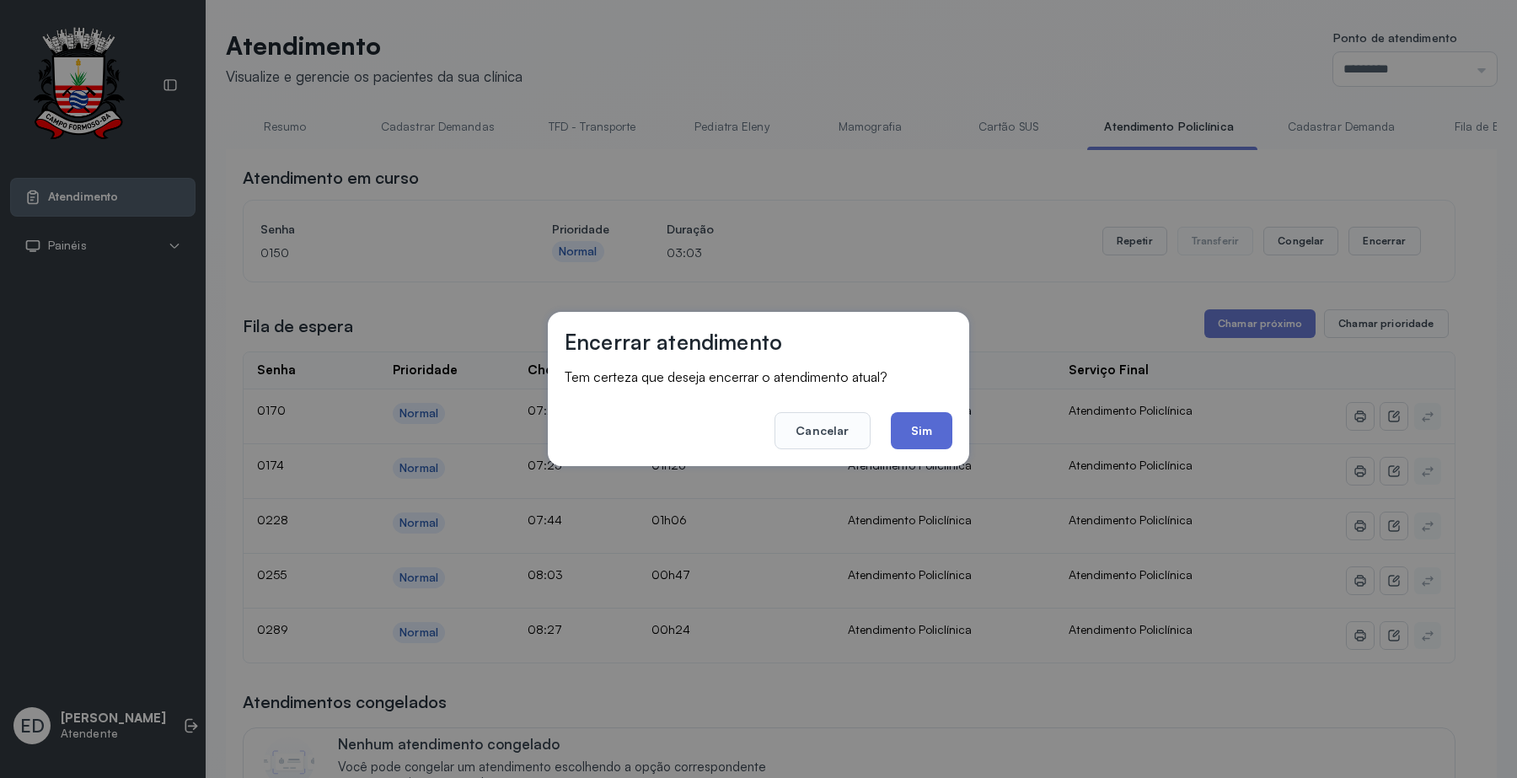
click at [936, 435] on button "Sim" at bounding box center [922, 430] width 62 height 37
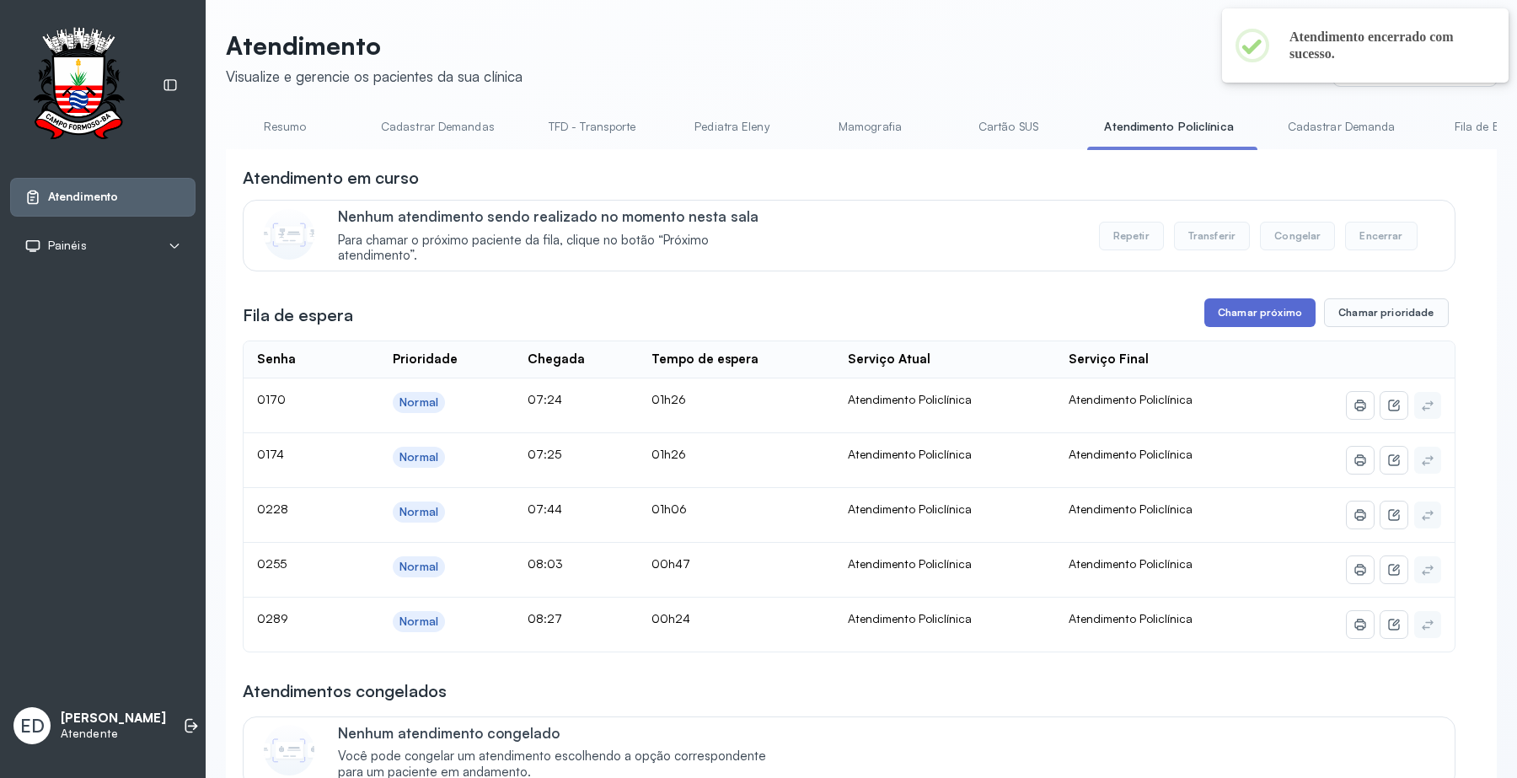
click at [1248, 322] on button "Chamar próximo" at bounding box center [1259, 312] width 111 height 29
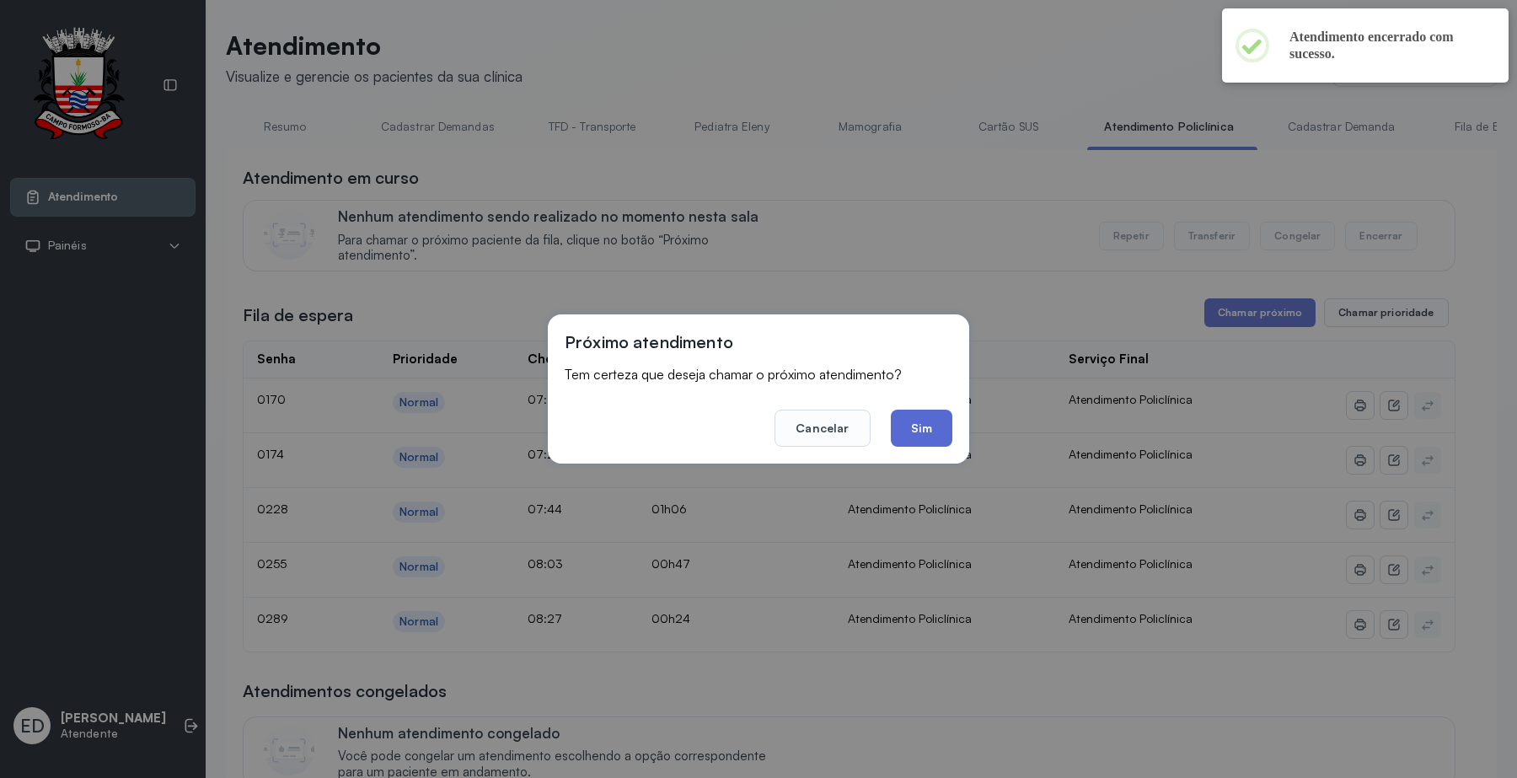
click at [923, 419] on button "Sim" at bounding box center [922, 427] width 62 height 37
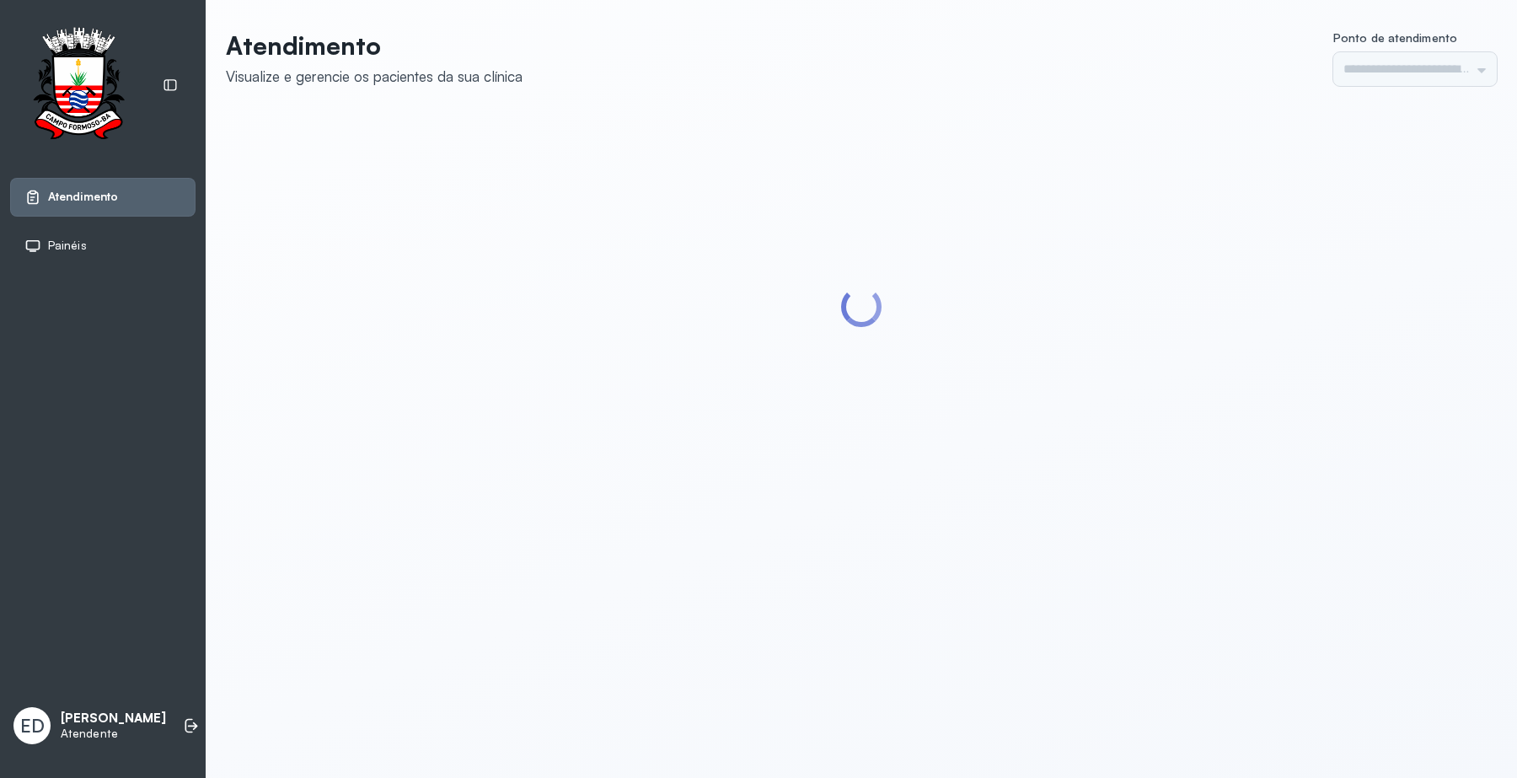
type input "*********"
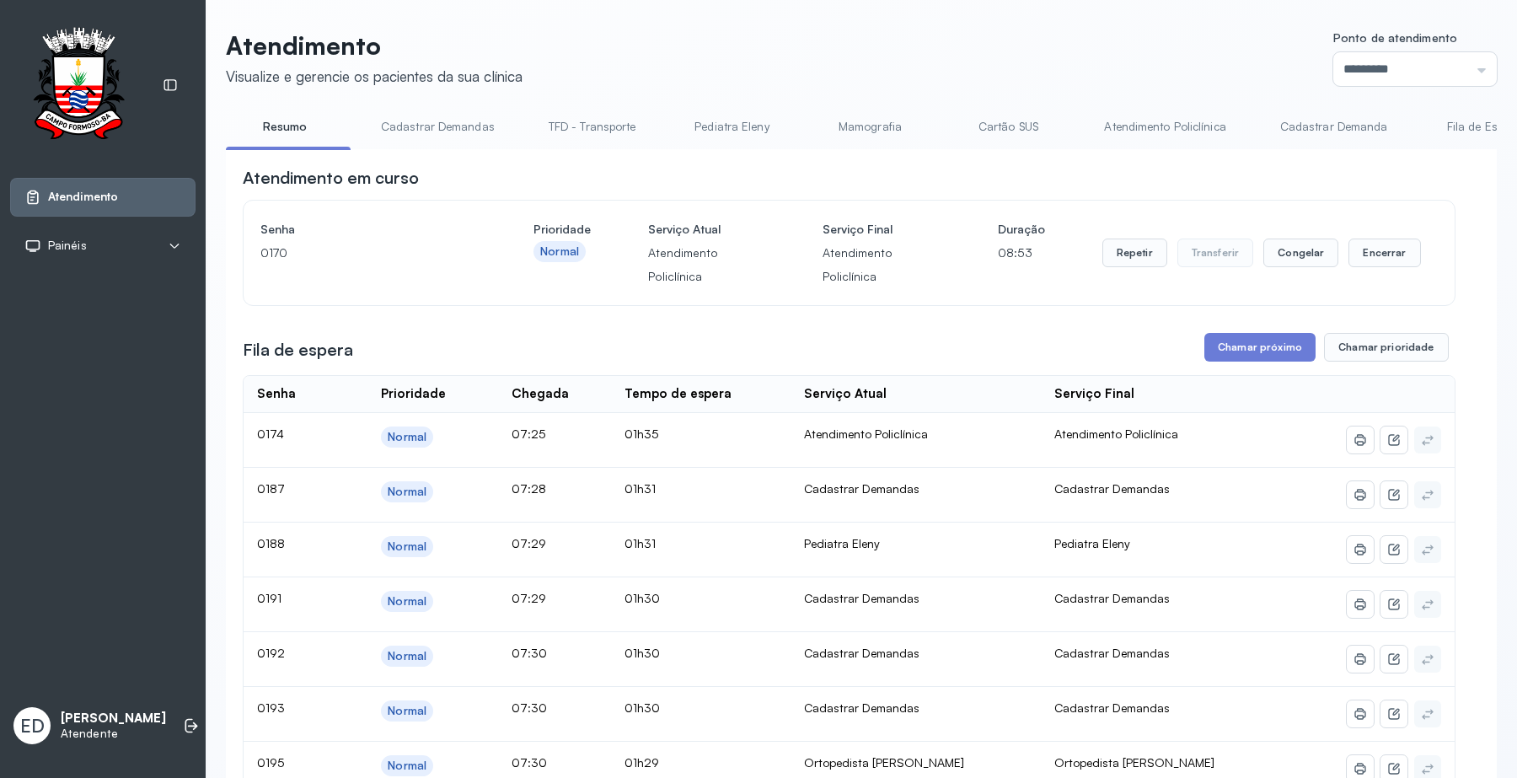
click at [1186, 126] on link "Atendimento Policlínica" at bounding box center [1164, 127] width 155 height 28
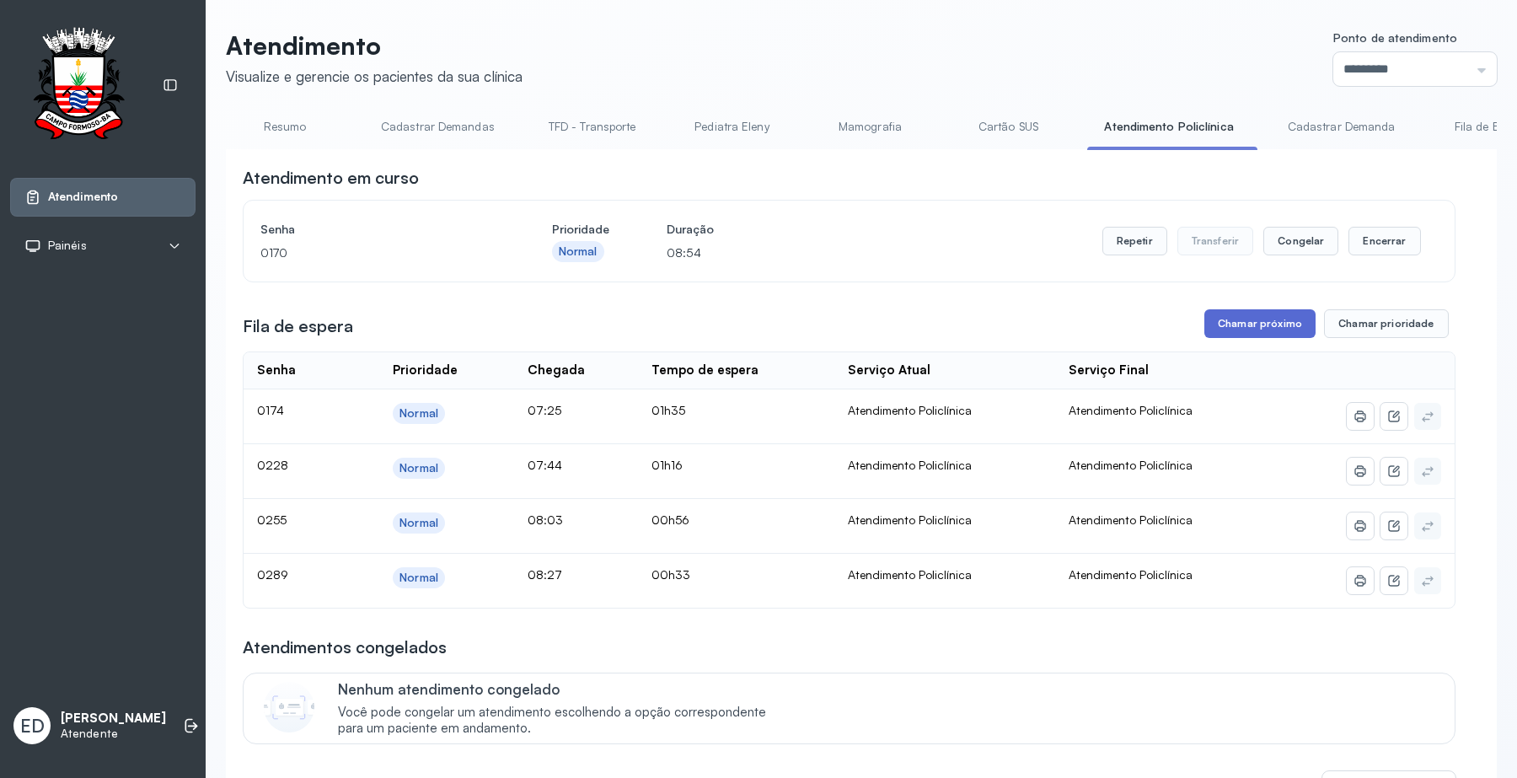
click at [1224, 318] on button "Chamar próximo" at bounding box center [1259, 323] width 111 height 29
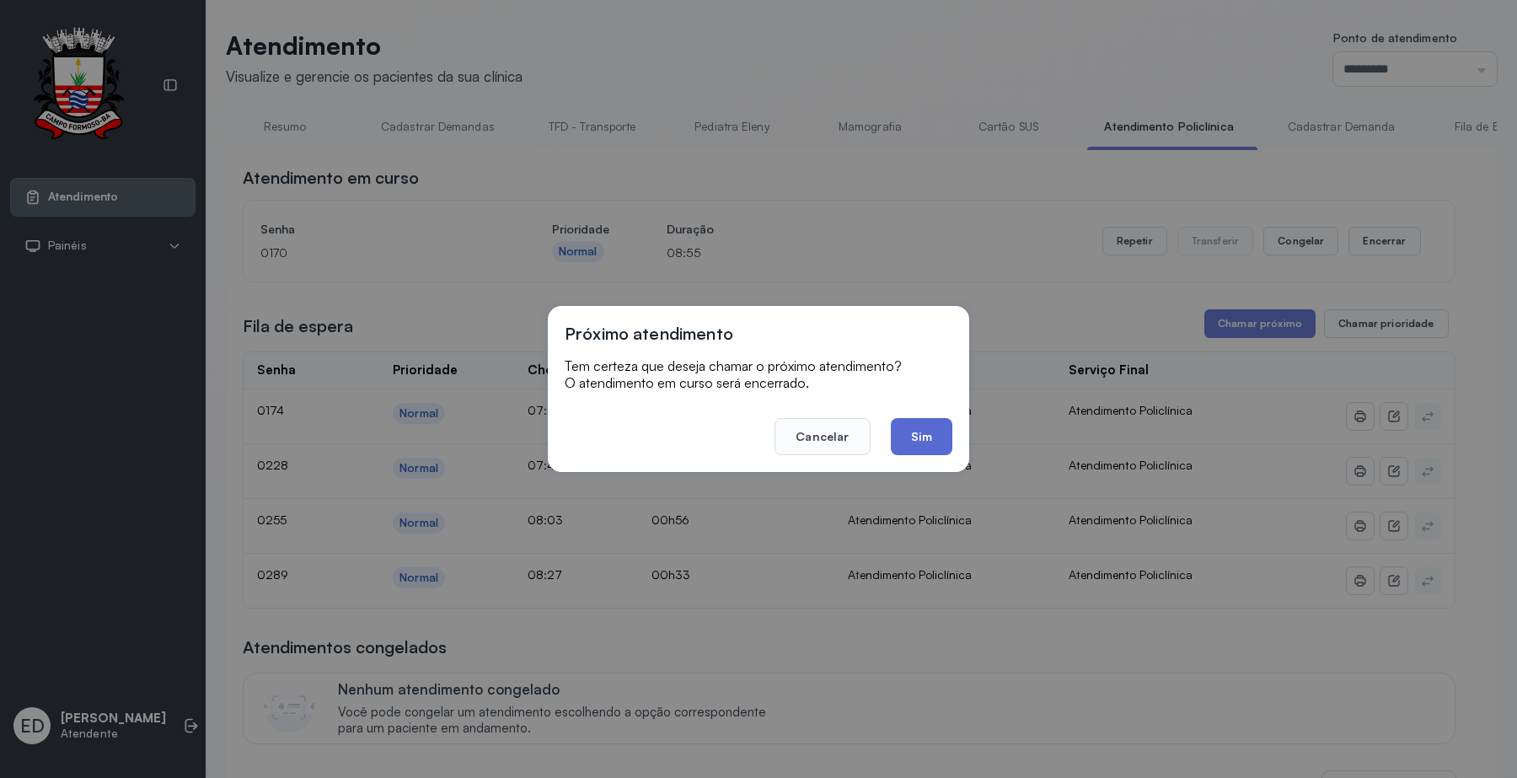
click at [920, 445] on button "Sim" at bounding box center [922, 436] width 62 height 37
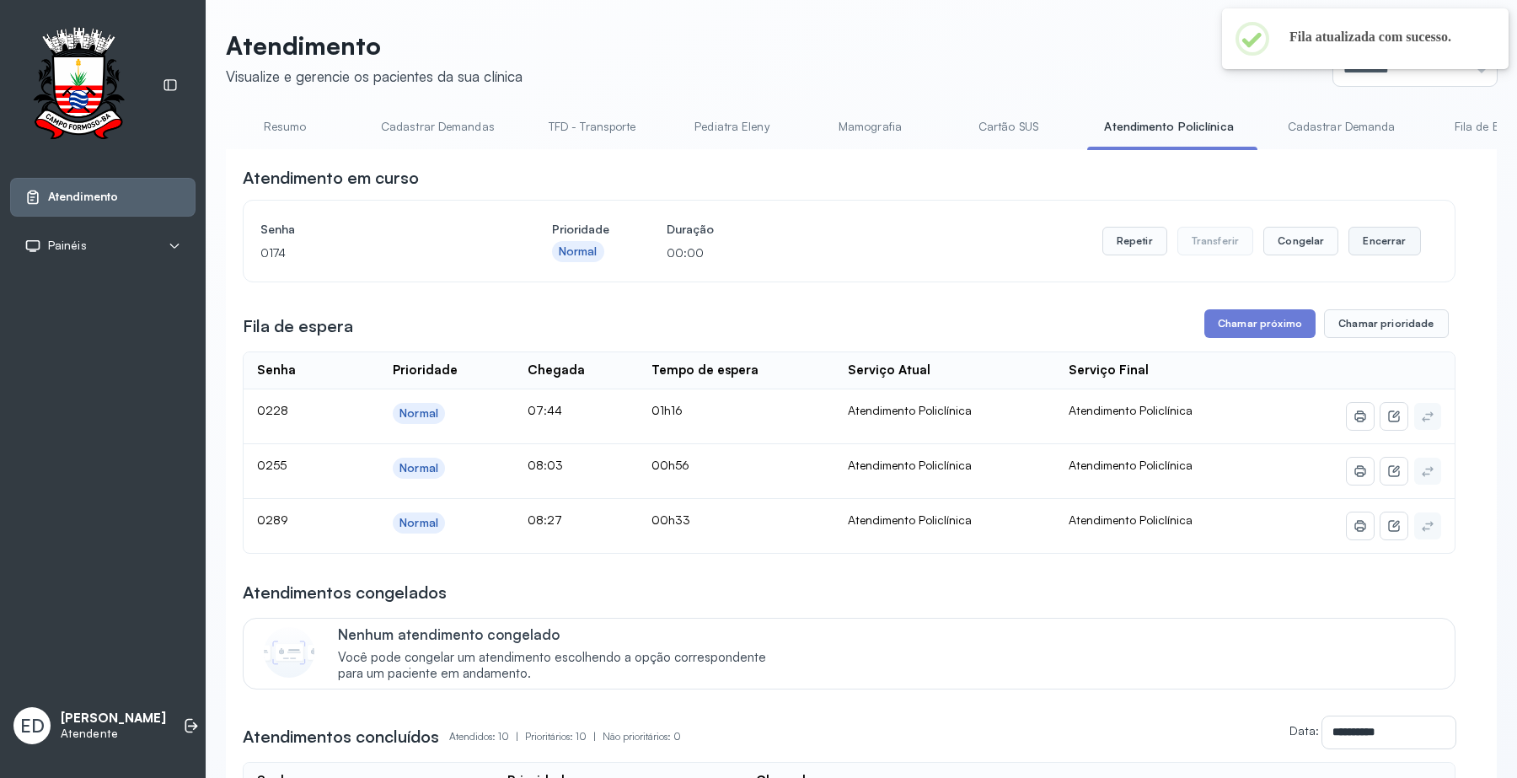
click at [1349, 233] on button "Encerrar" at bounding box center [1384, 241] width 72 height 29
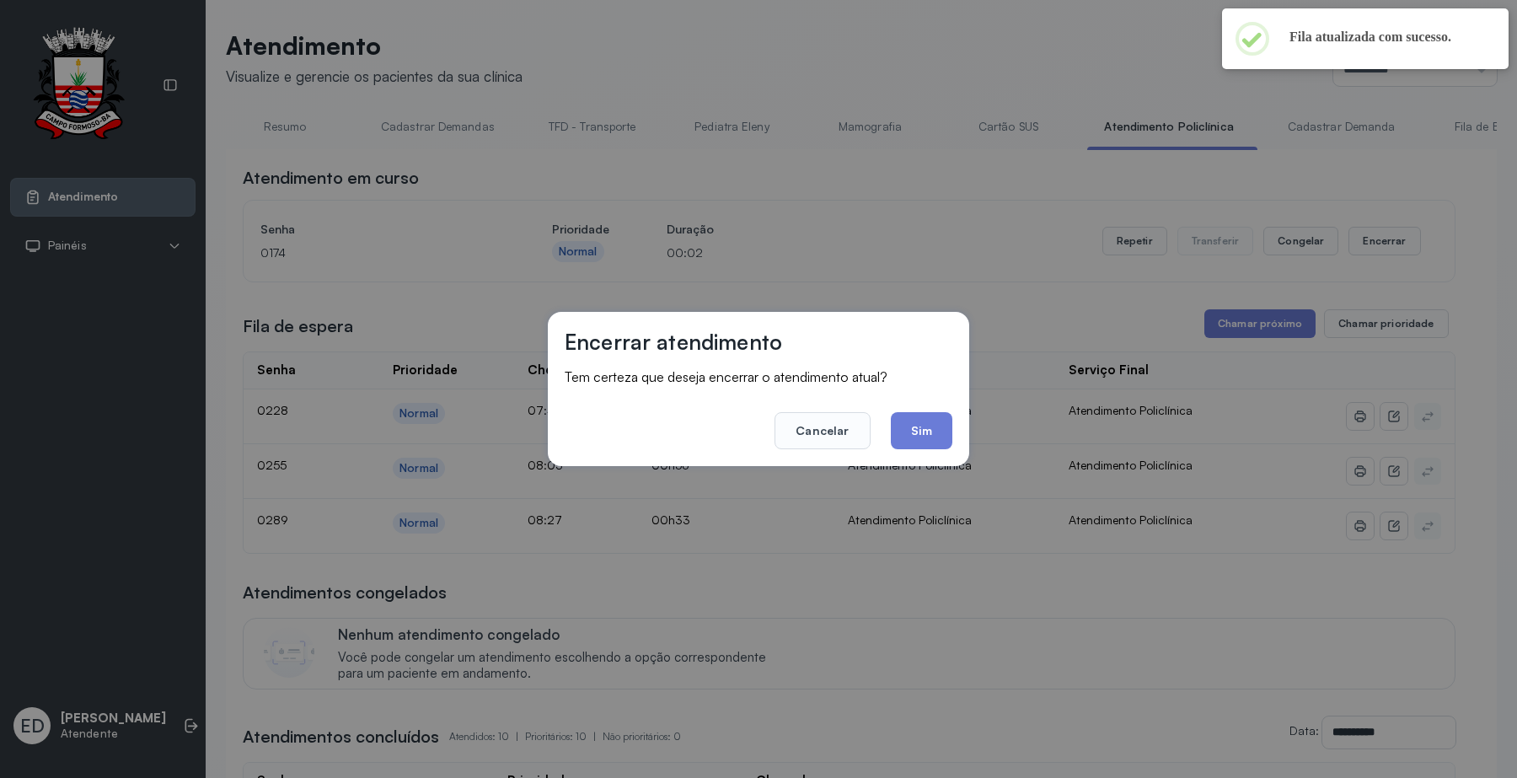
click at [920, 253] on div "Encerrar atendimento Tem certeza que deseja encerrar o atendimento atual? Cance…" at bounding box center [758, 389] width 1517 height 778
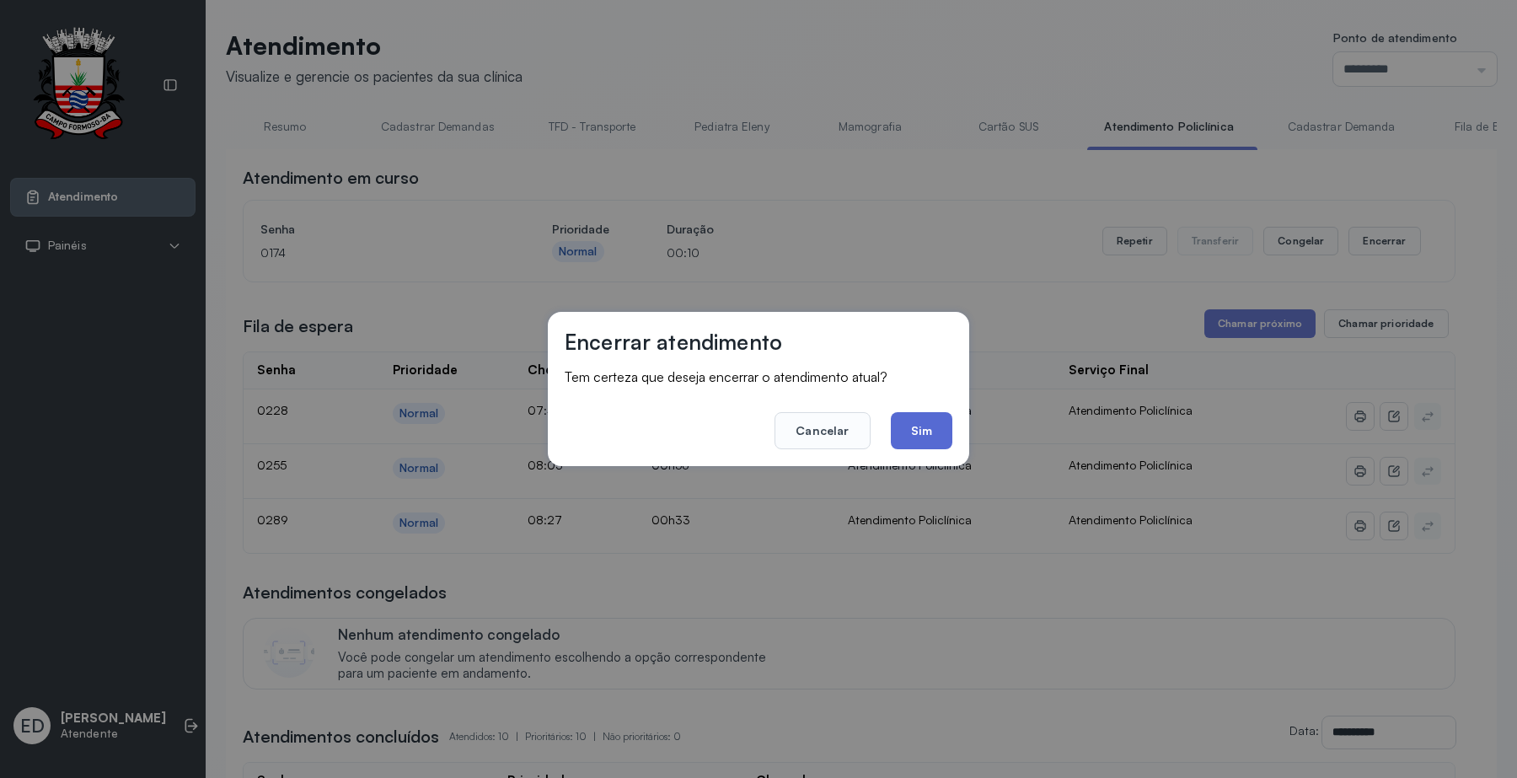
click at [938, 436] on button "Sim" at bounding box center [922, 430] width 62 height 37
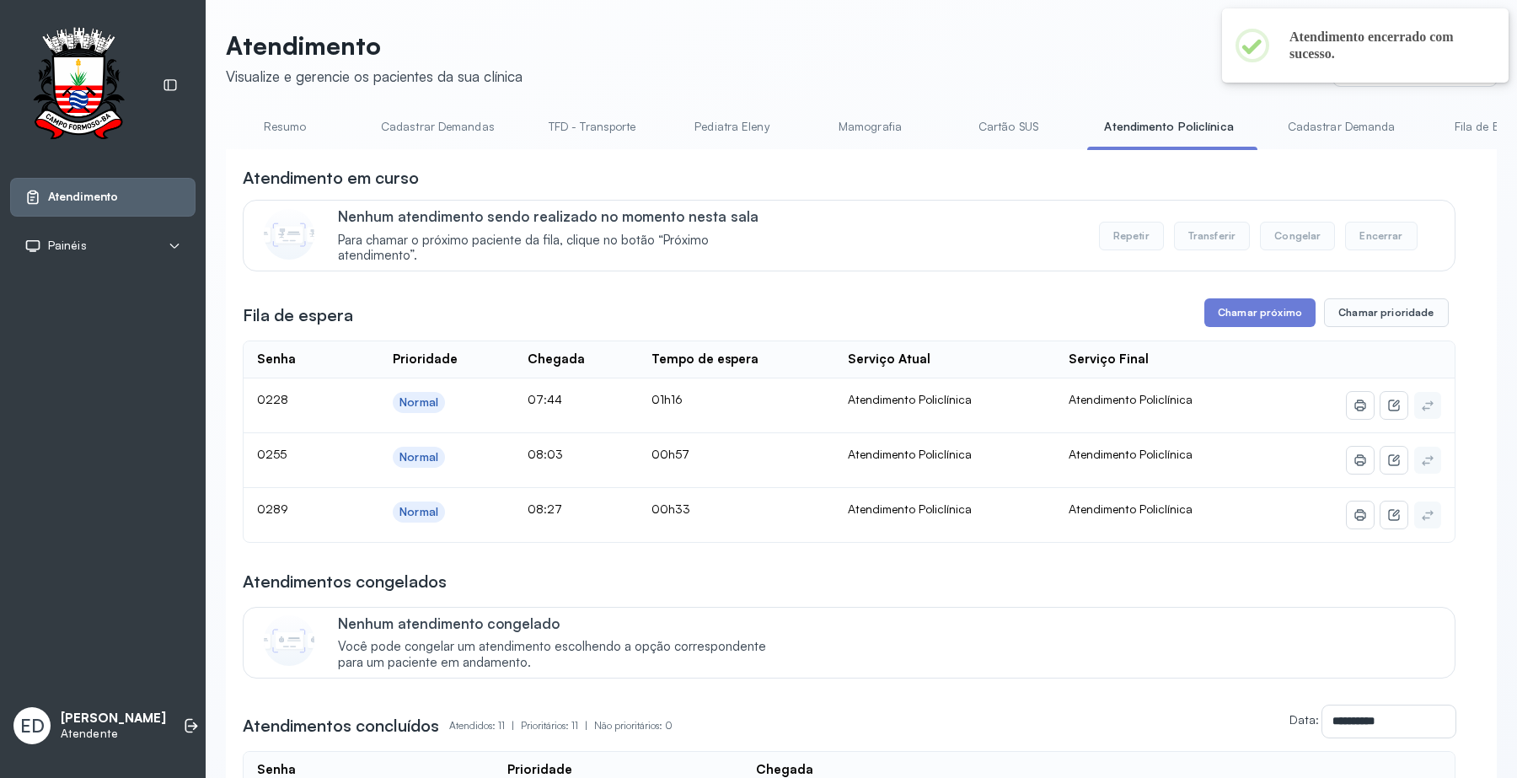
click at [1004, 119] on link "Cartão SUS" at bounding box center [1008, 127] width 118 height 28
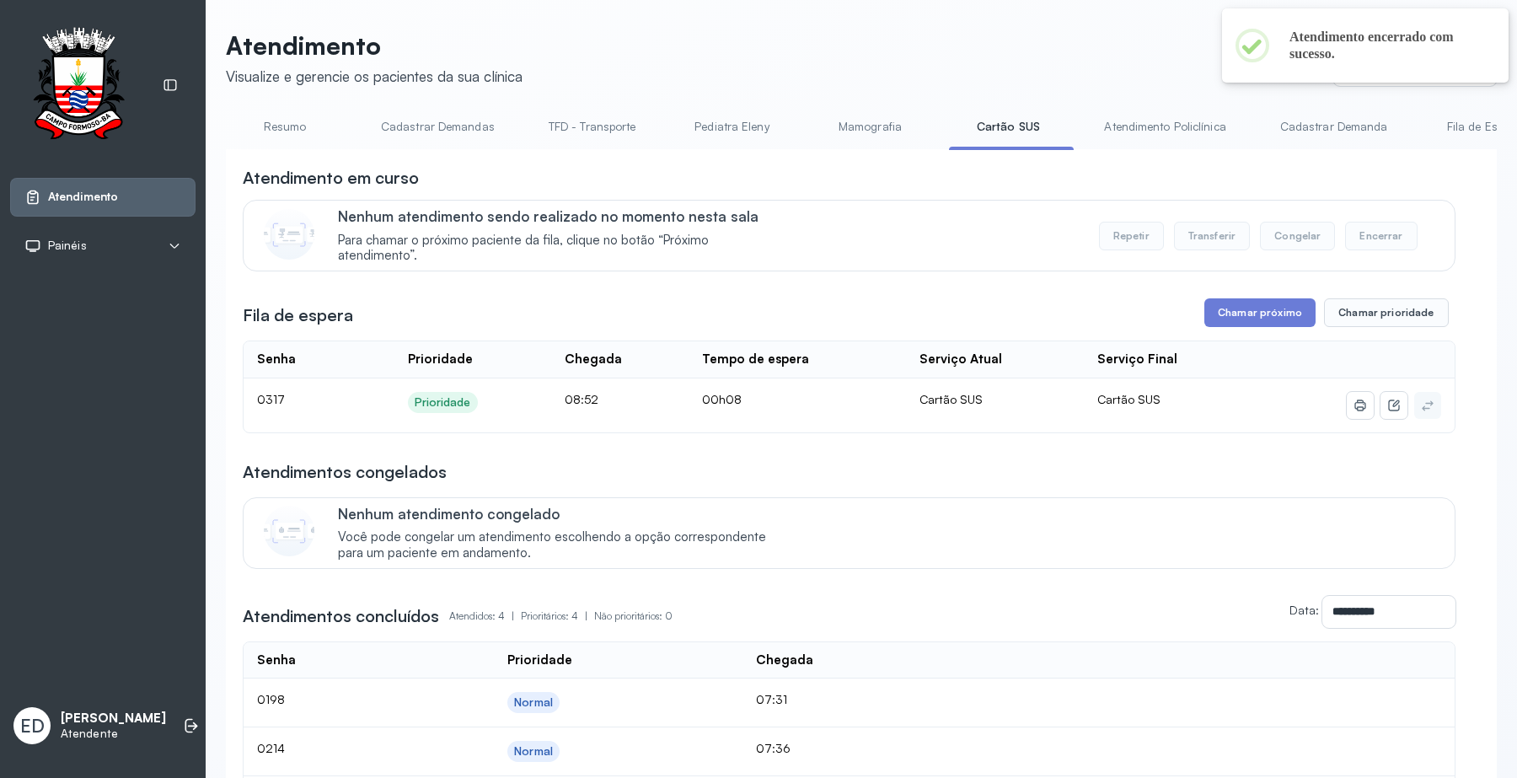
click at [1148, 129] on link "Atendimento Policlínica" at bounding box center [1164, 127] width 155 height 28
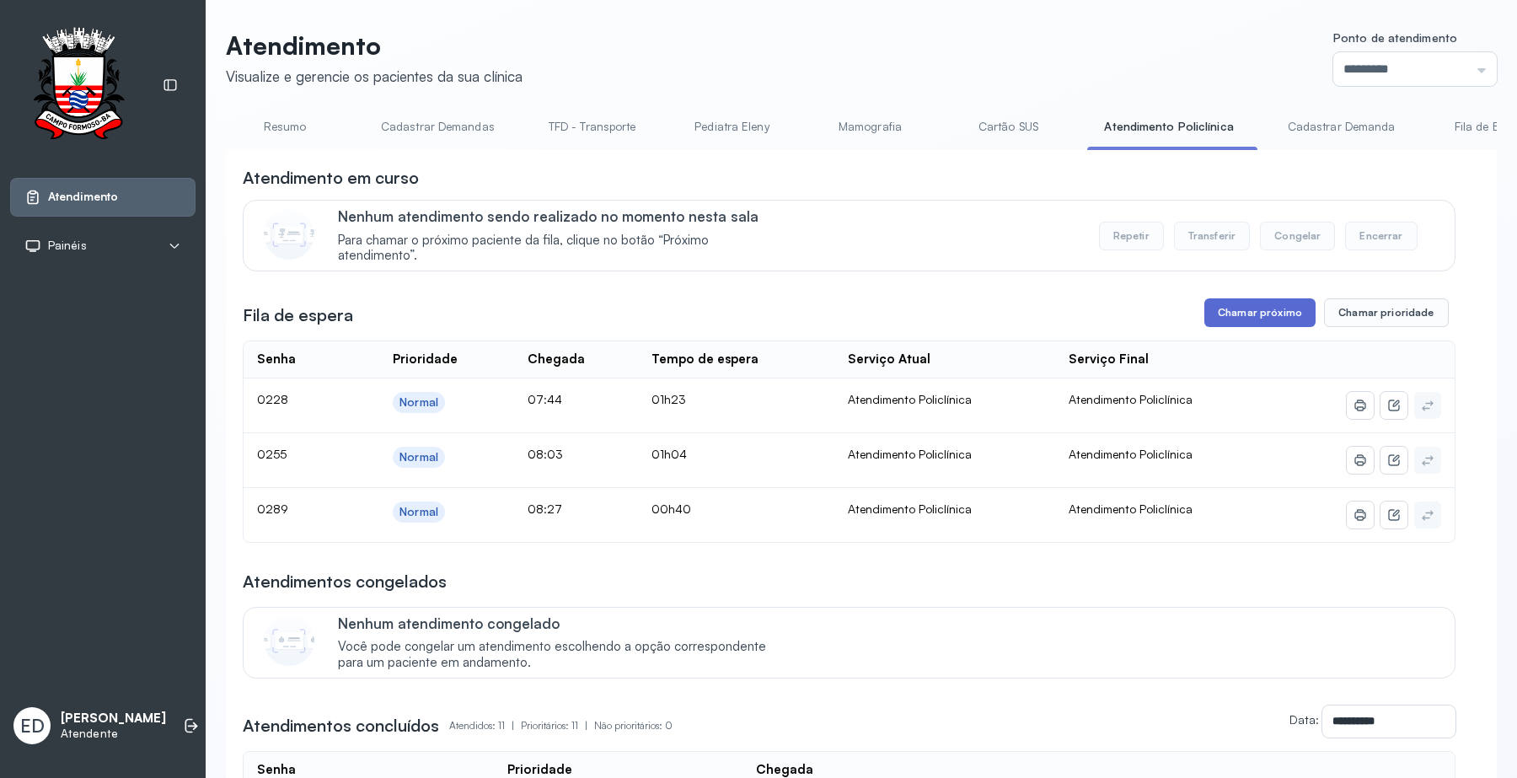
click at [1303, 322] on button "Chamar próximo" at bounding box center [1259, 312] width 111 height 29
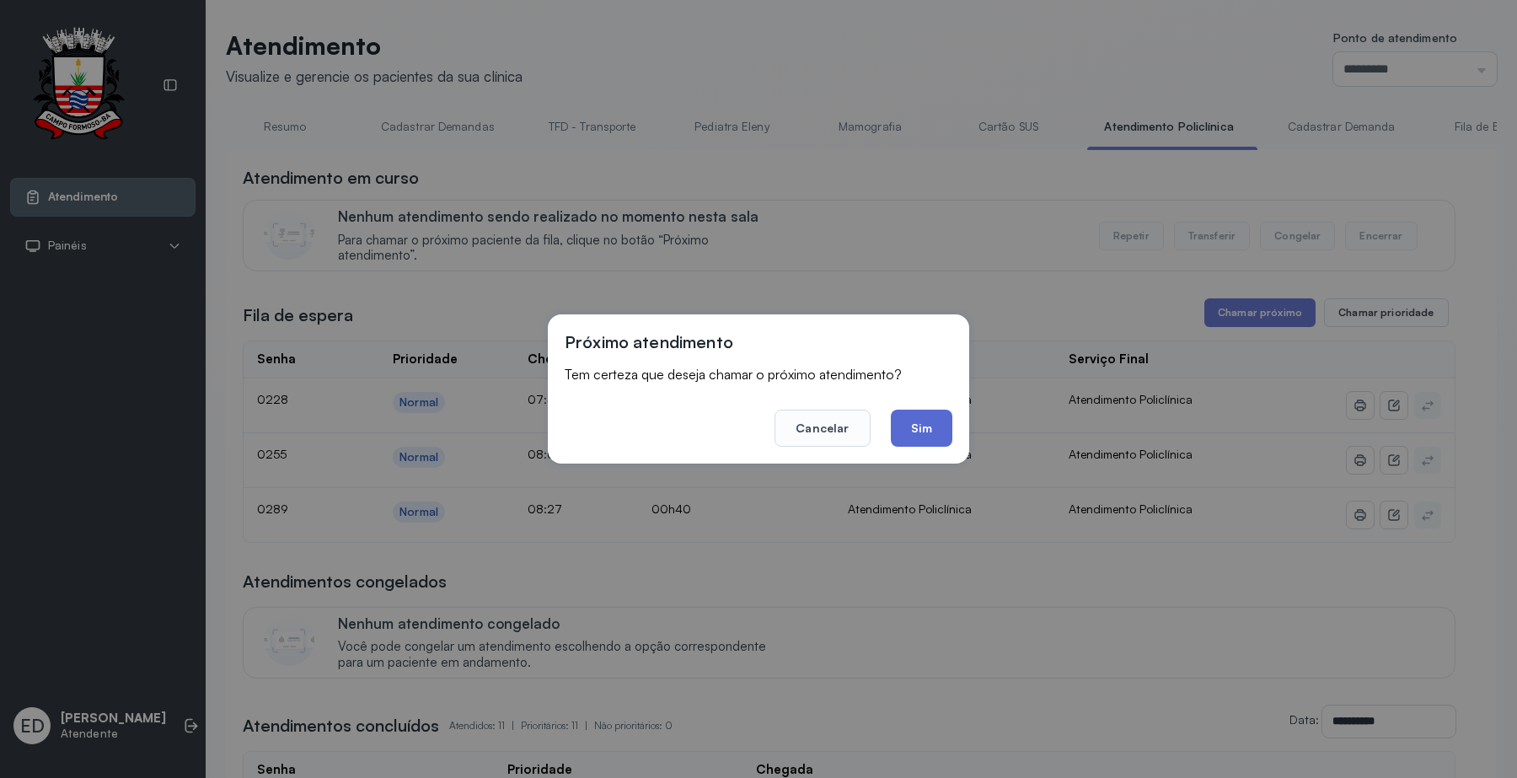
click at [928, 420] on button "Sim" at bounding box center [922, 427] width 62 height 37
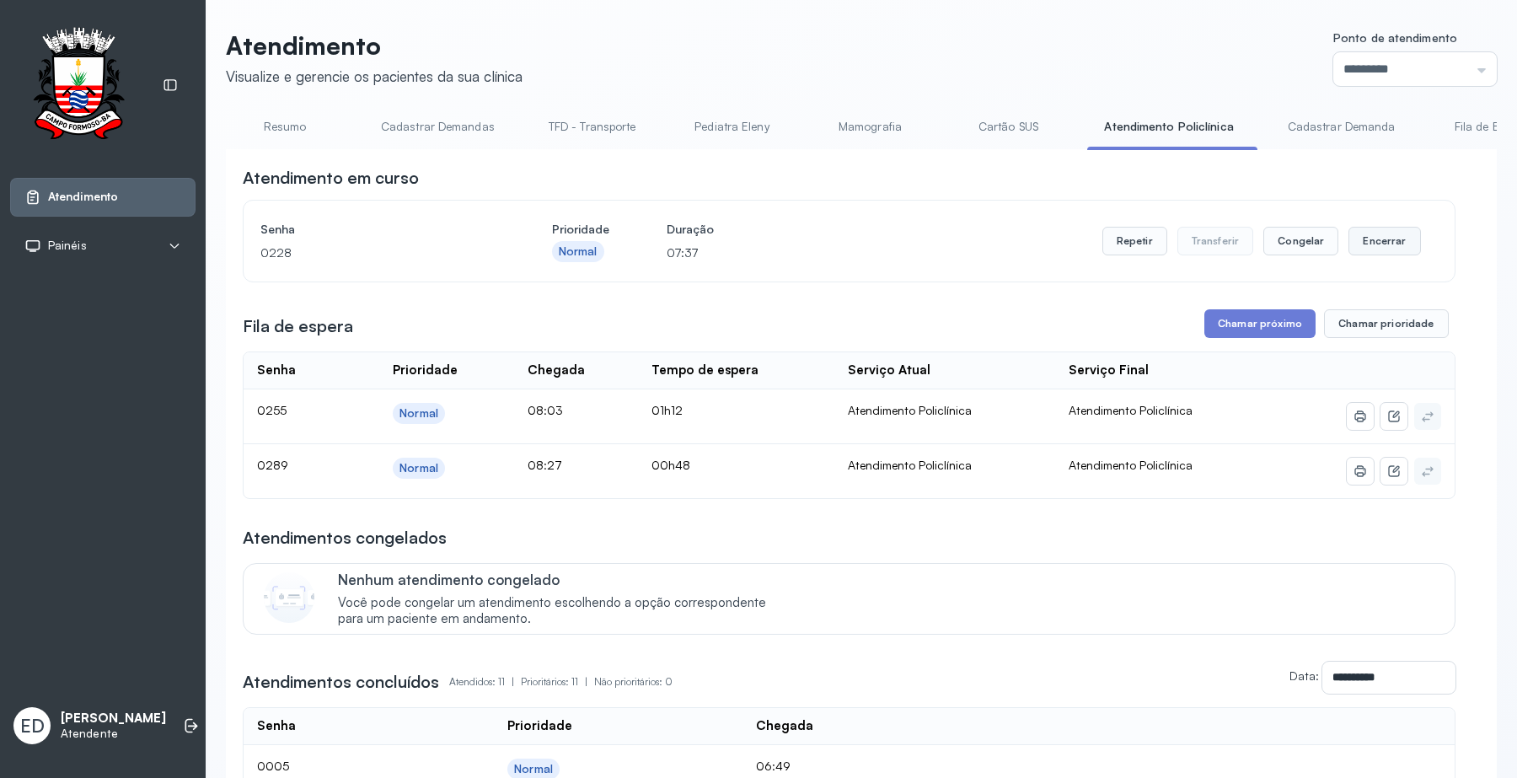
click at [1350, 246] on button "Encerrar" at bounding box center [1384, 241] width 72 height 29
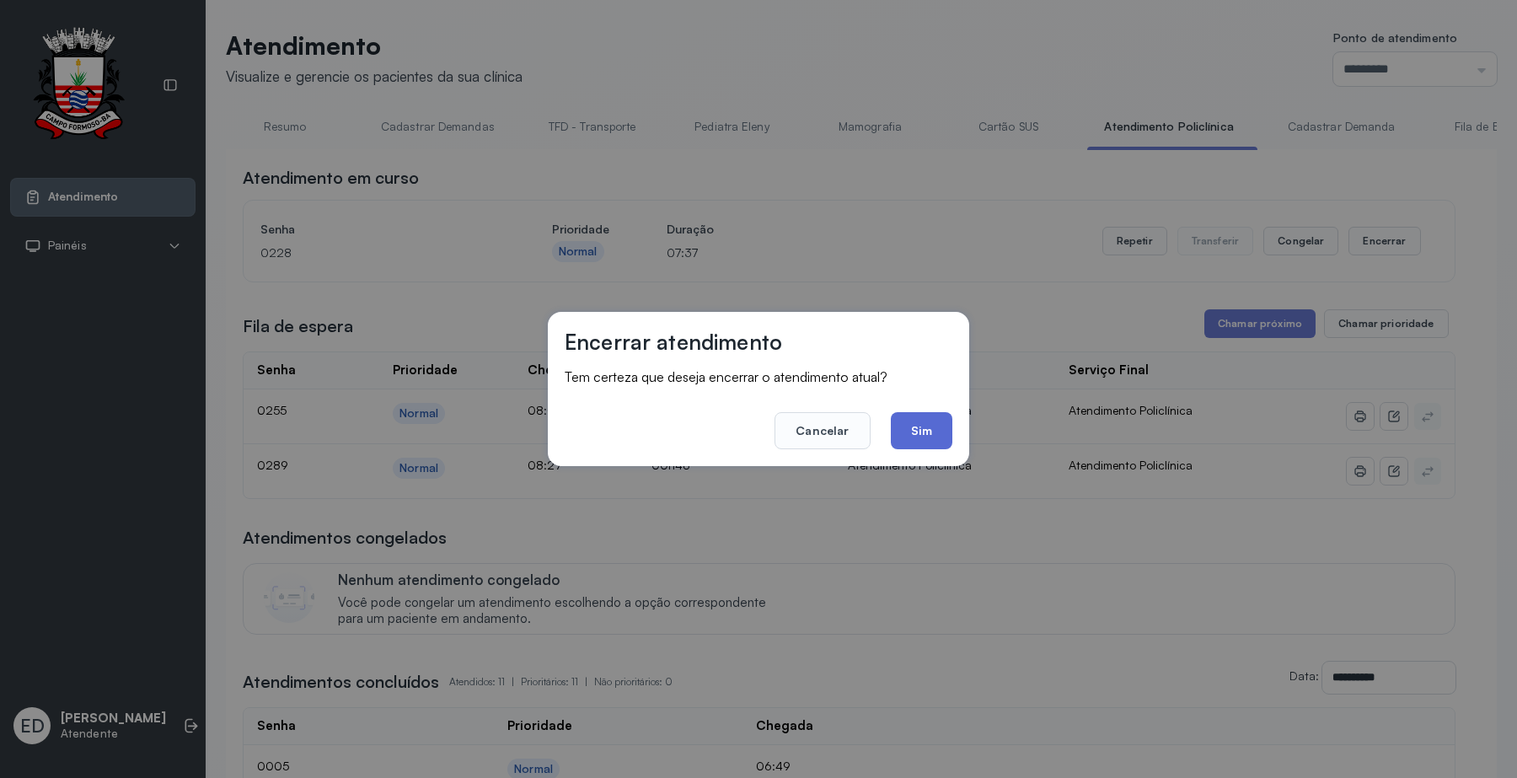
click at [949, 436] on button "Sim" at bounding box center [922, 430] width 62 height 37
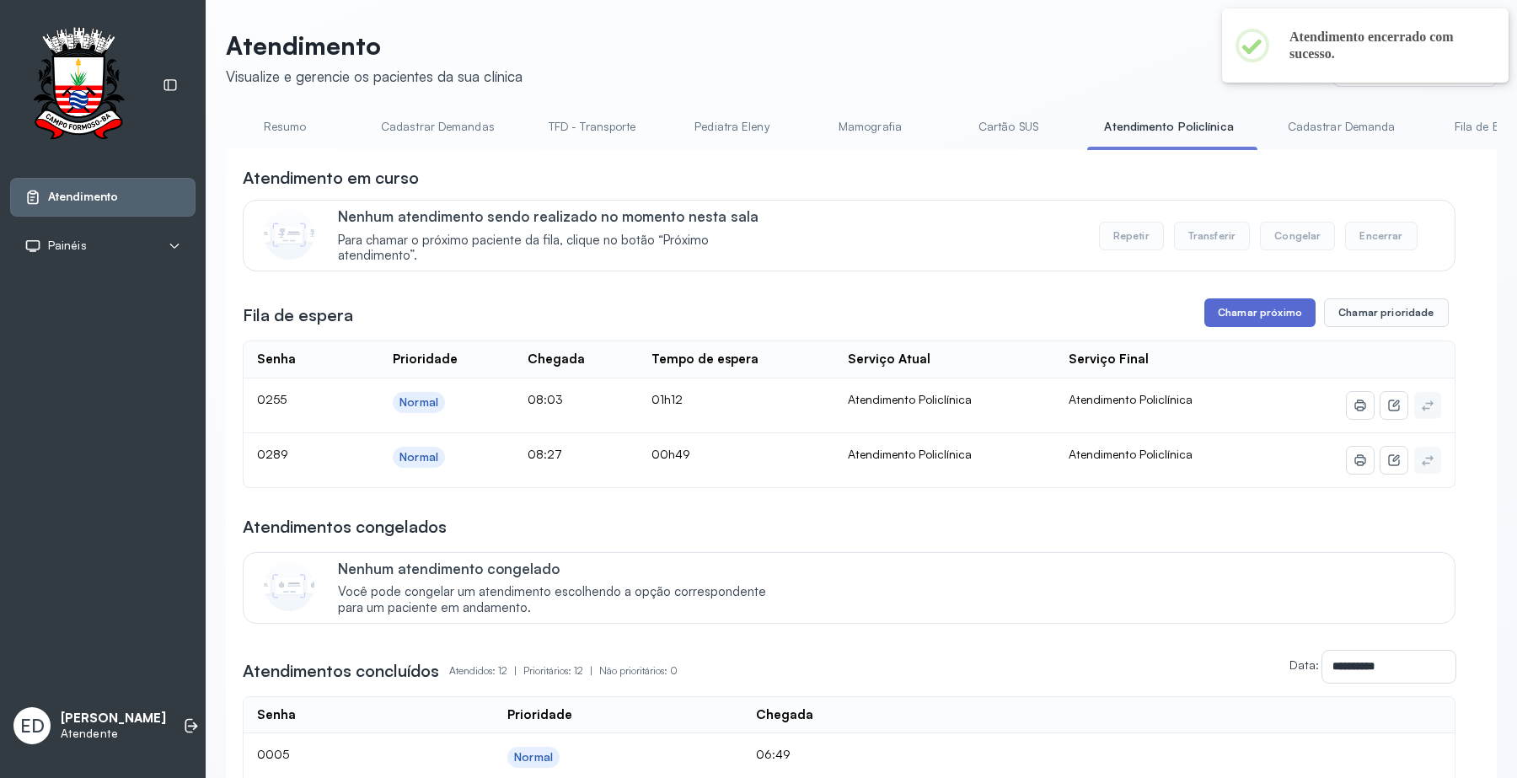
click at [1247, 312] on button "Chamar próximo" at bounding box center [1259, 312] width 111 height 29
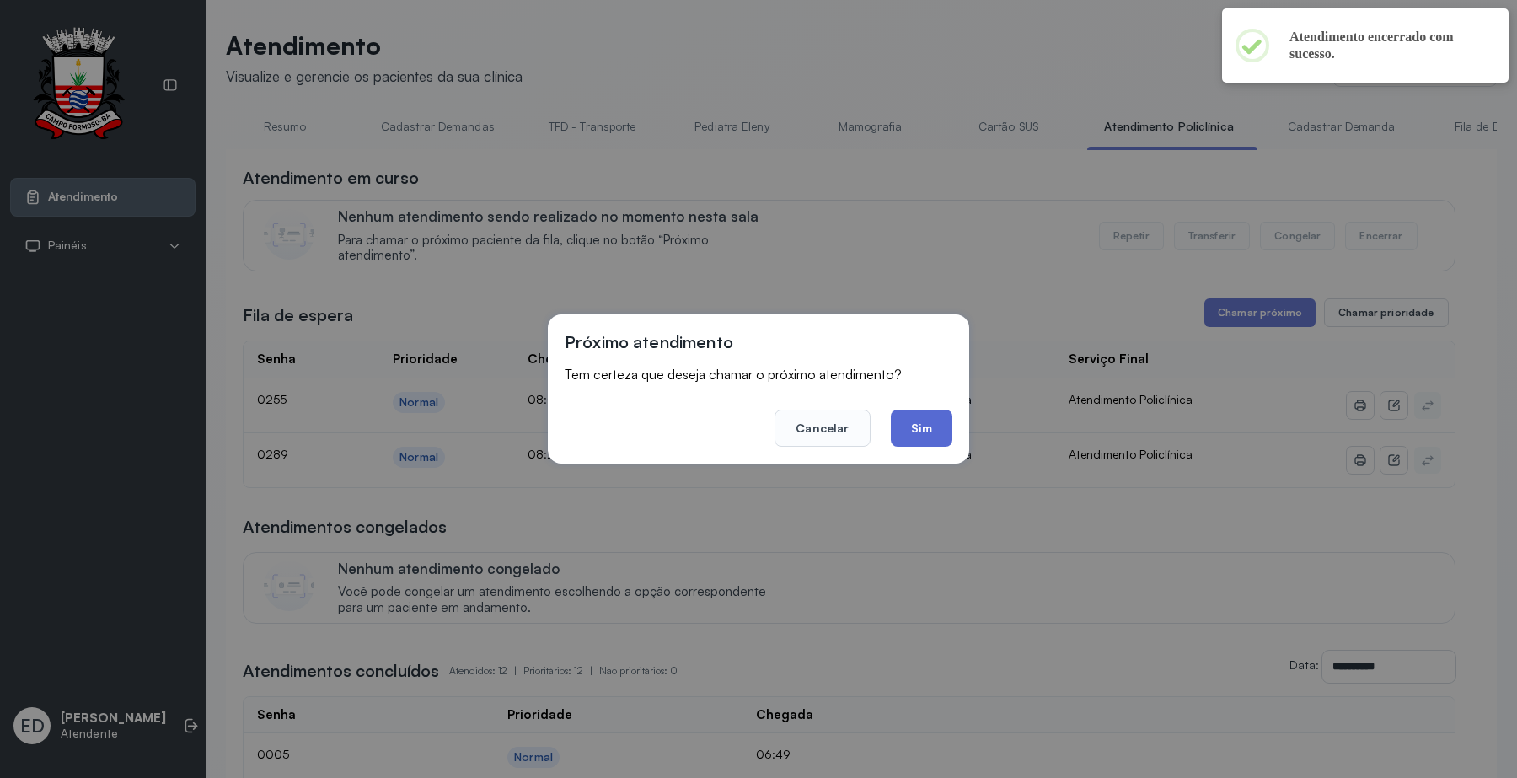
click at [931, 409] on button "Sim" at bounding box center [922, 427] width 62 height 37
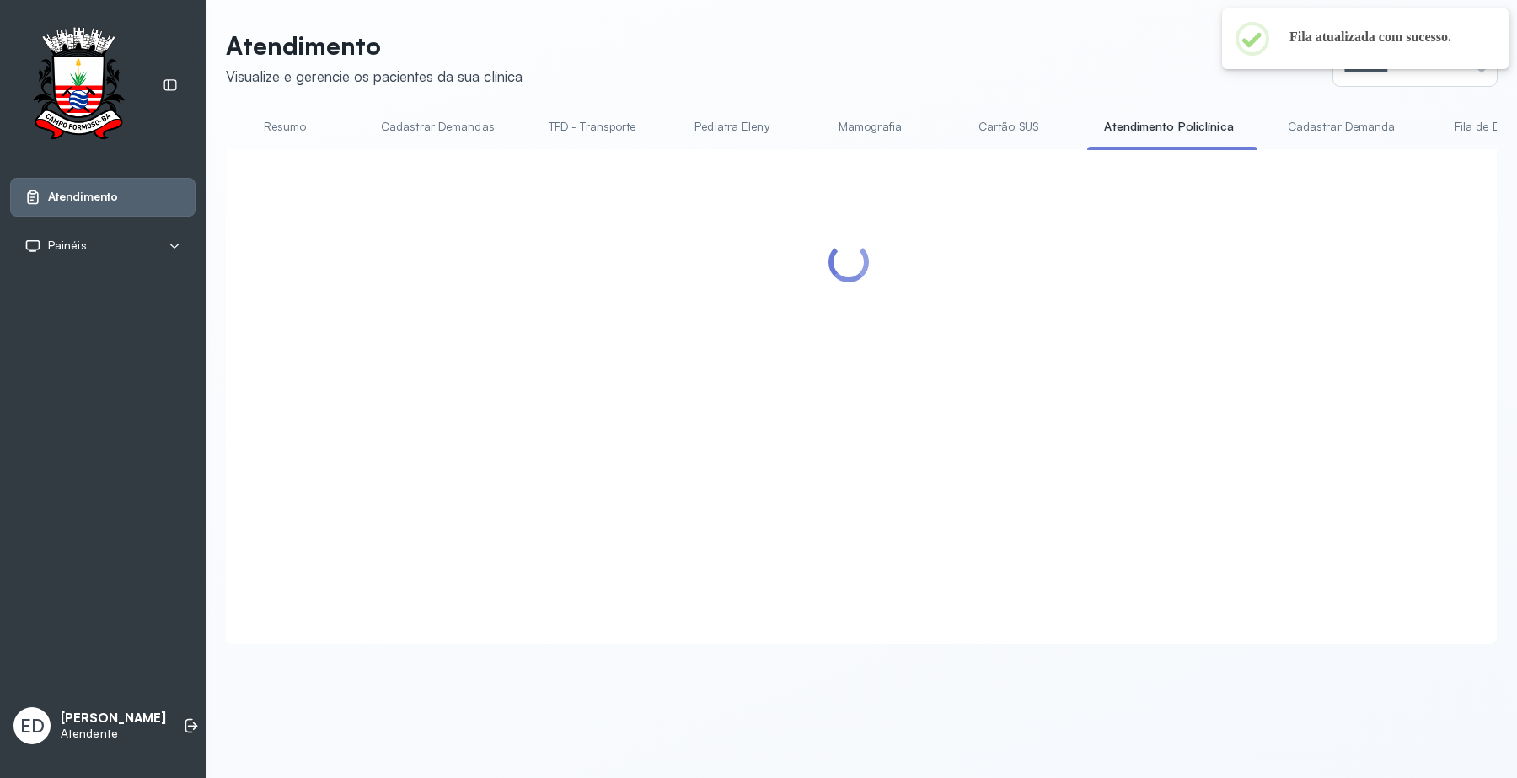
click at [1014, 124] on link "Cartão SUS" at bounding box center [1008, 127] width 118 height 28
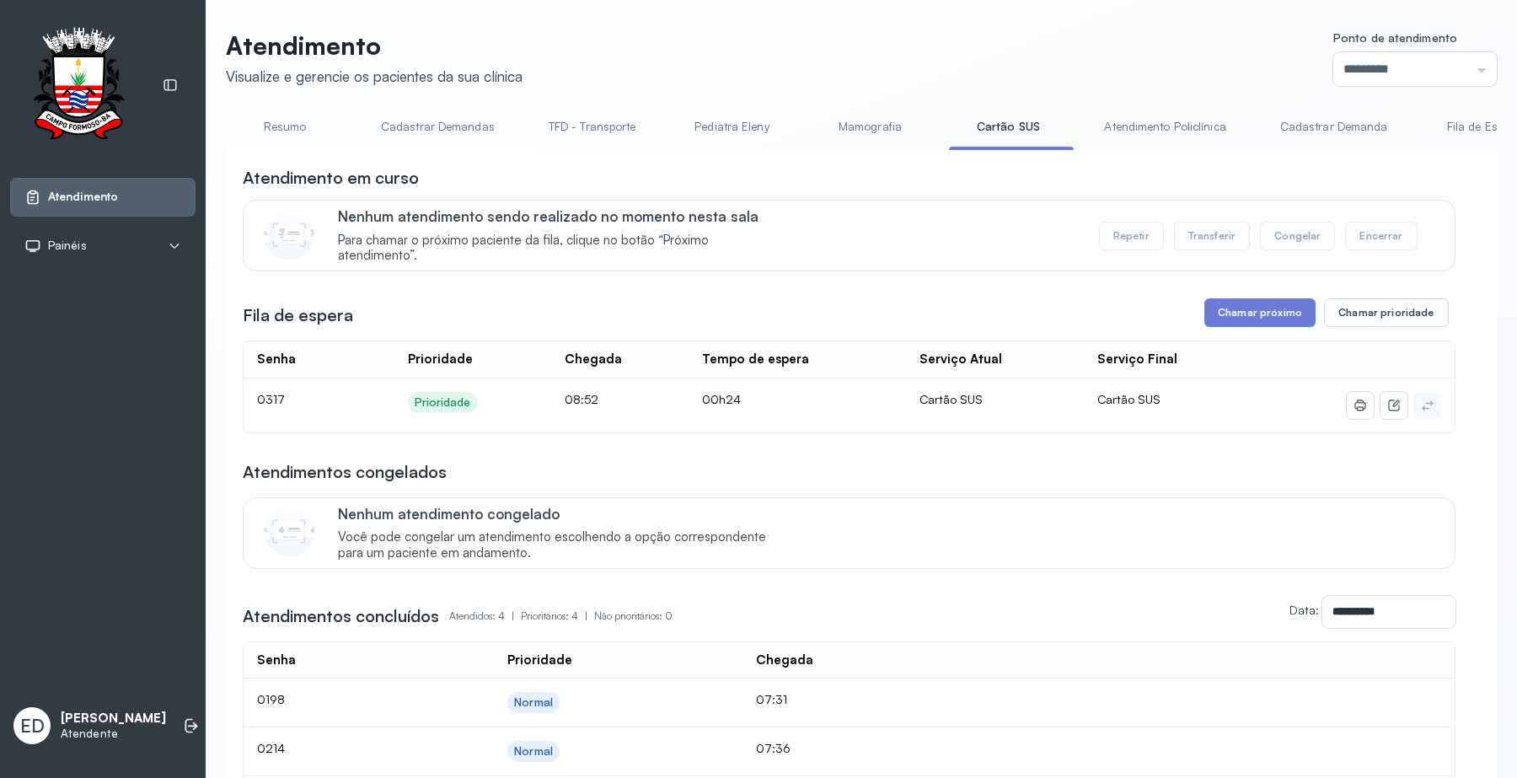
click at [1171, 127] on link "Atendimento Policlínica" at bounding box center [1164, 127] width 155 height 28
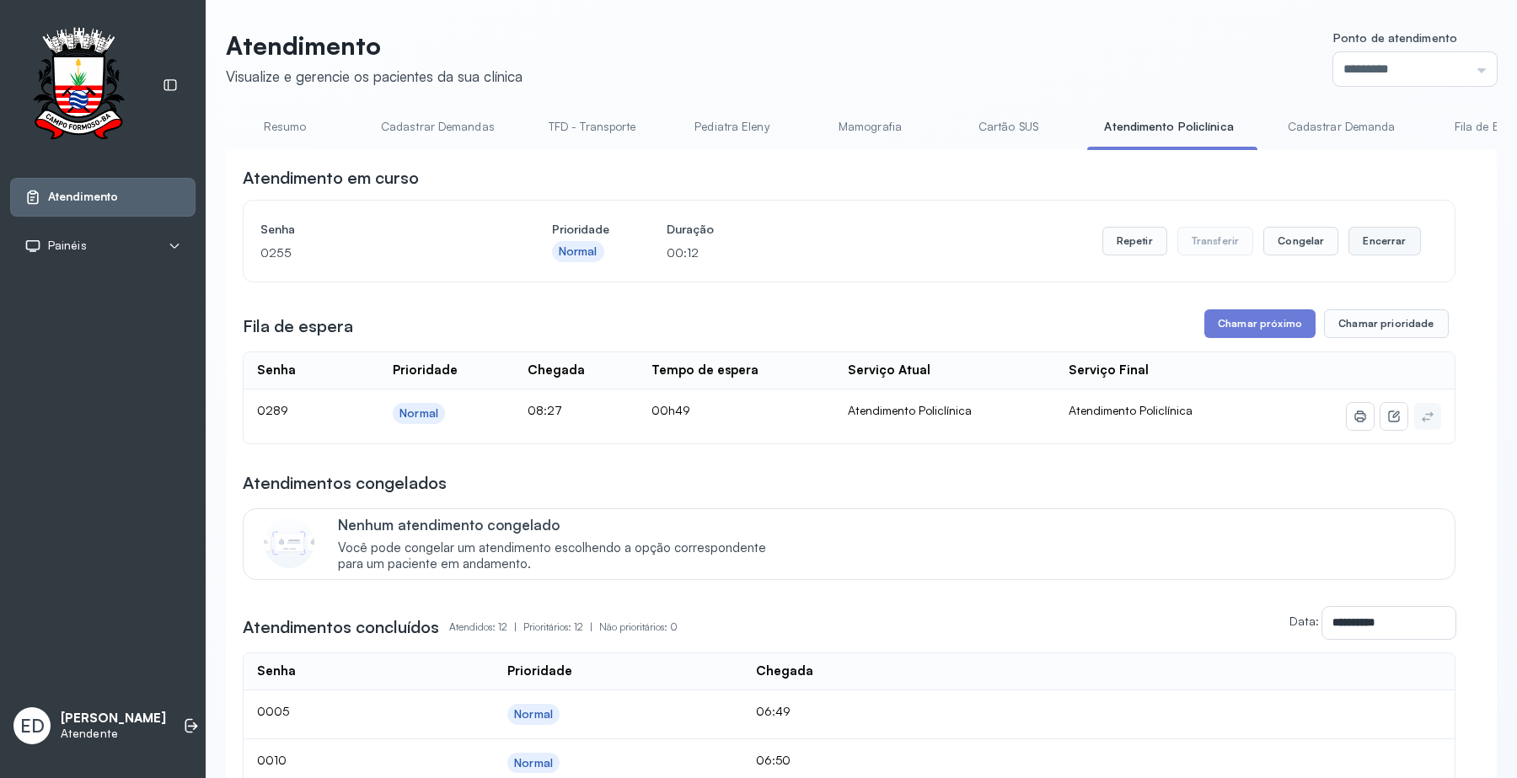
click at [1373, 243] on button "Encerrar" at bounding box center [1384, 241] width 72 height 29
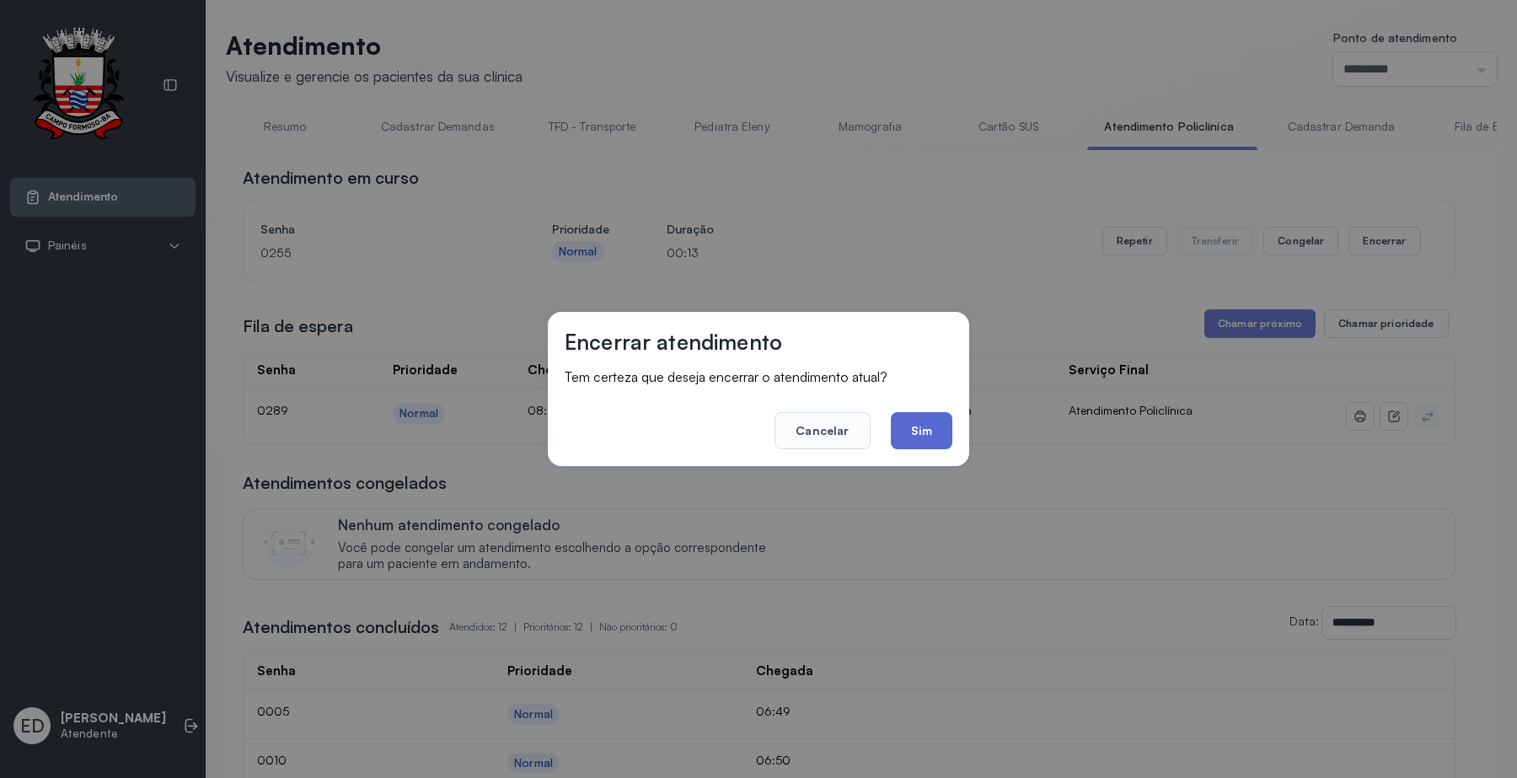
click at [915, 426] on button "Sim" at bounding box center [922, 430] width 62 height 37
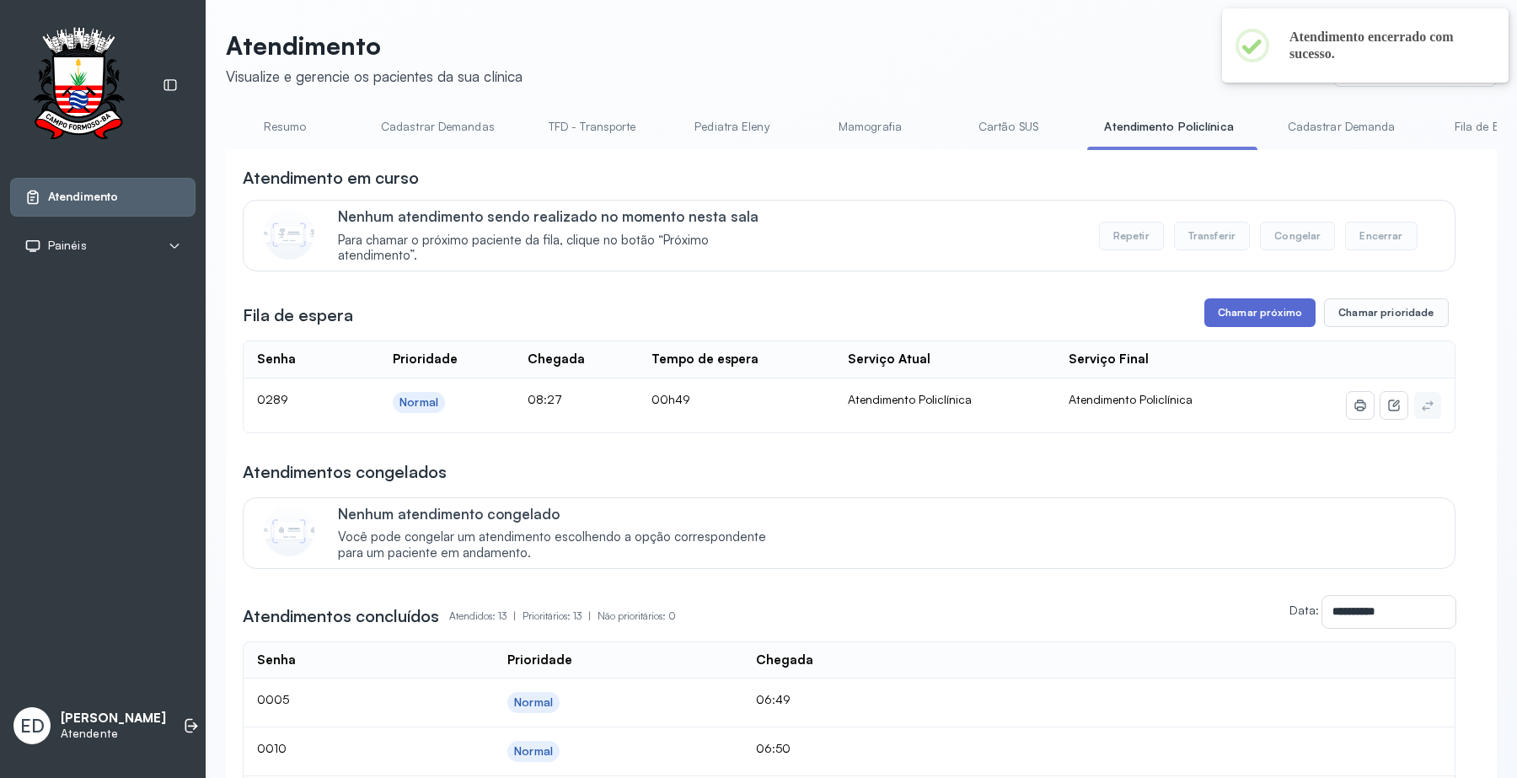
click at [1251, 323] on button "Chamar próximo" at bounding box center [1259, 312] width 111 height 29
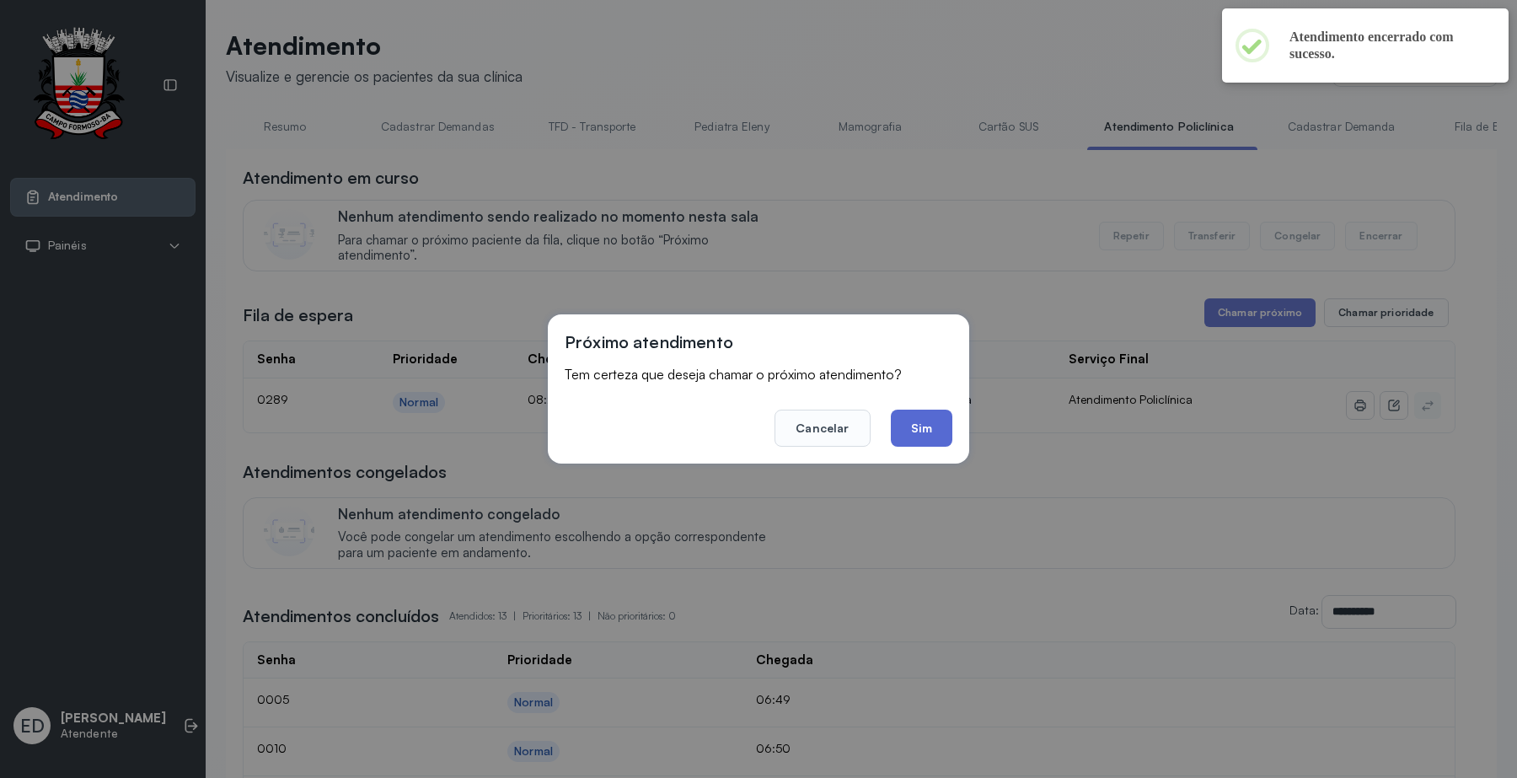
click at [945, 426] on button "Sim" at bounding box center [922, 427] width 62 height 37
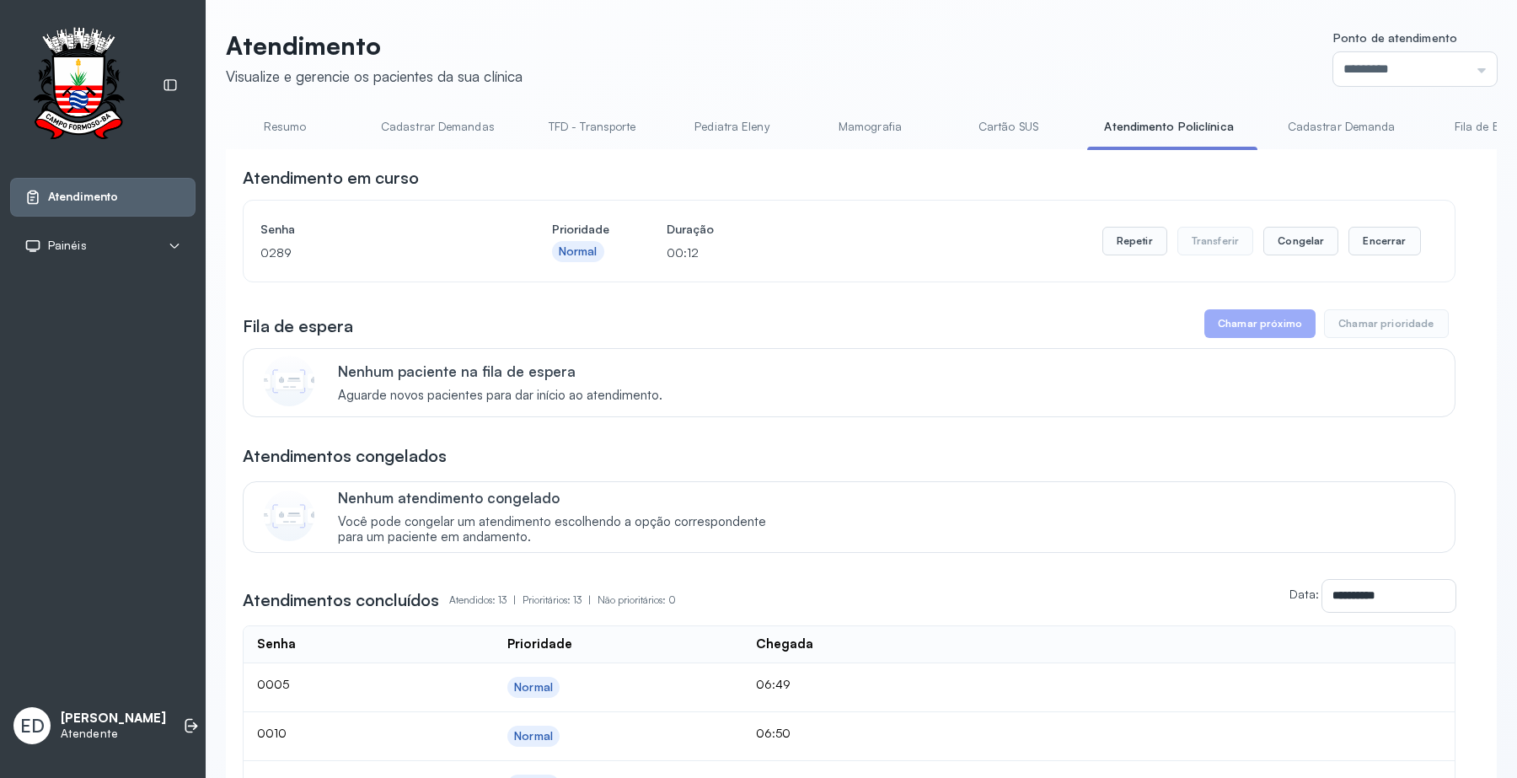
click at [935, 31] on header "Atendimento Visualize e gerencie os pacientes da sua clínica Ponto de atendimen…" at bounding box center [861, 58] width 1271 height 56
click at [994, 131] on link "Cartão SUS" at bounding box center [1008, 127] width 118 height 28
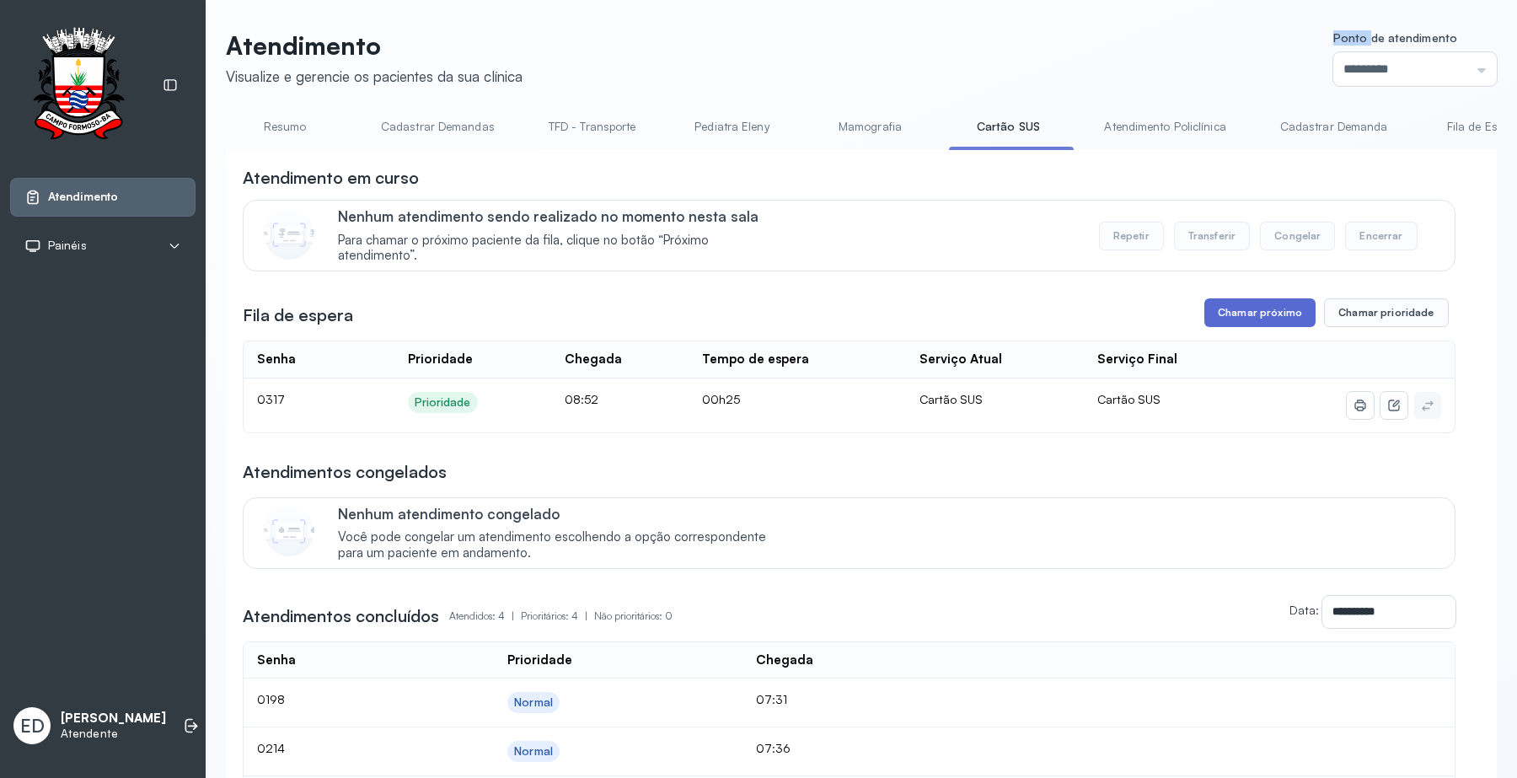
click at [1239, 316] on button "Chamar próximo" at bounding box center [1259, 312] width 111 height 29
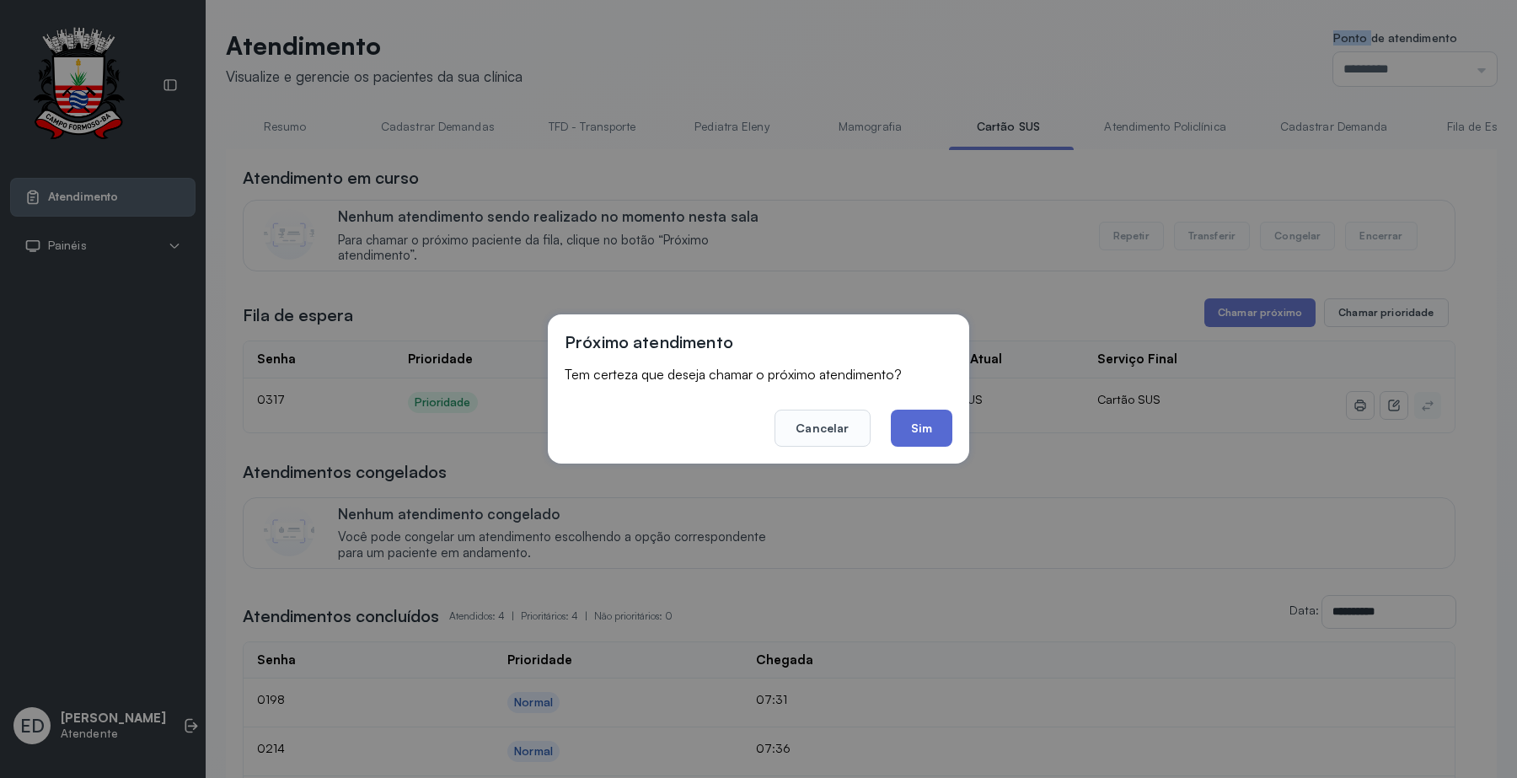
click at [938, 428] on button "Sim" at bounding box center [922, 427] width 62 height 37
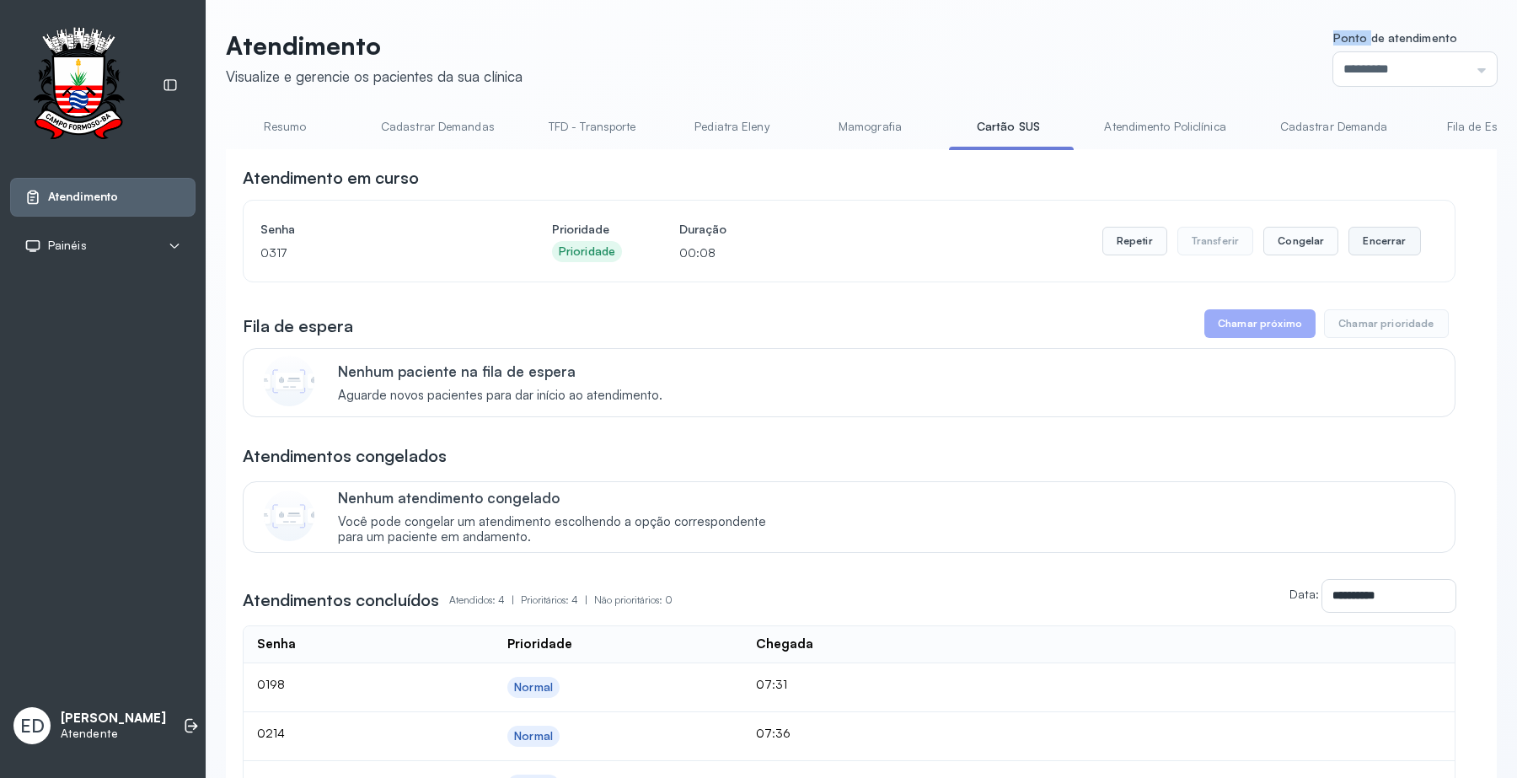
click at [1372, 250] on button "Encerrar" at bounding box center [1384, 241] width 72 height 29
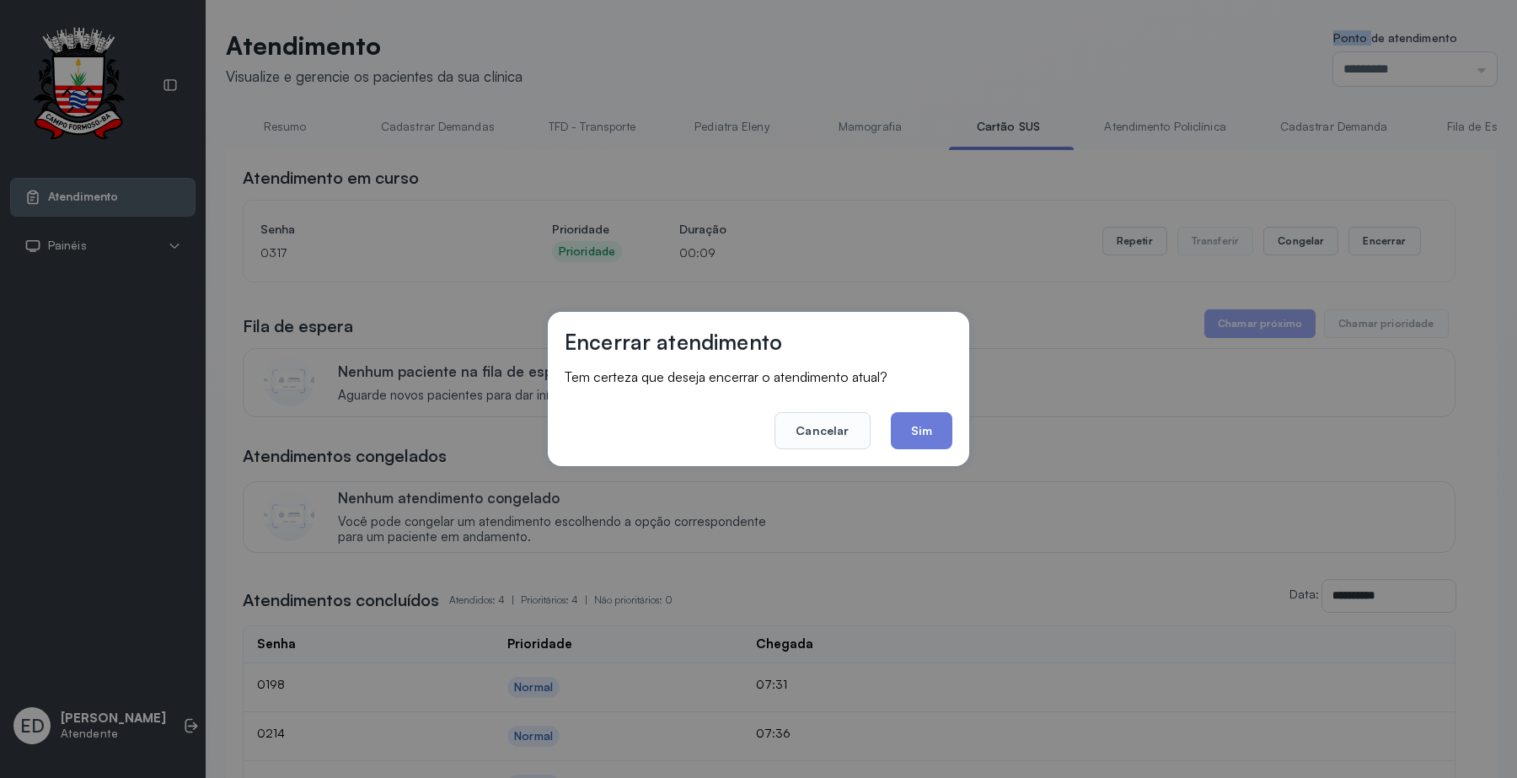
drag, startPoint x: 925, startPoint y: 425, endPoint x: 911, endPoint y: 431, distance: 15.2
click at [924, 425] on button "Sim" at bounding box center [922, 430] width 62 height 37
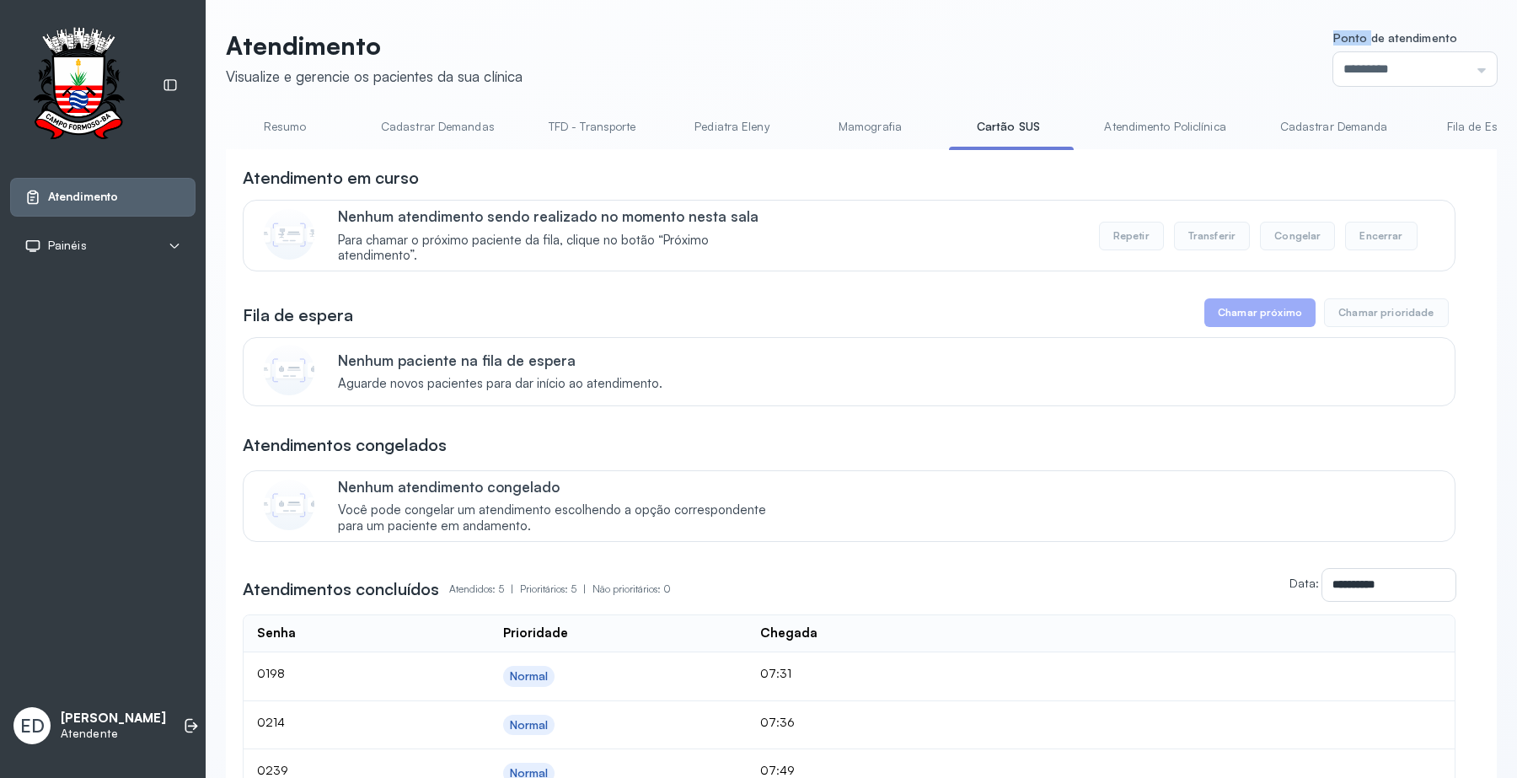
click at [1135, 116] on link "Atendimento Policlínica" at bounding box center [1164, 127] width 155 height 28
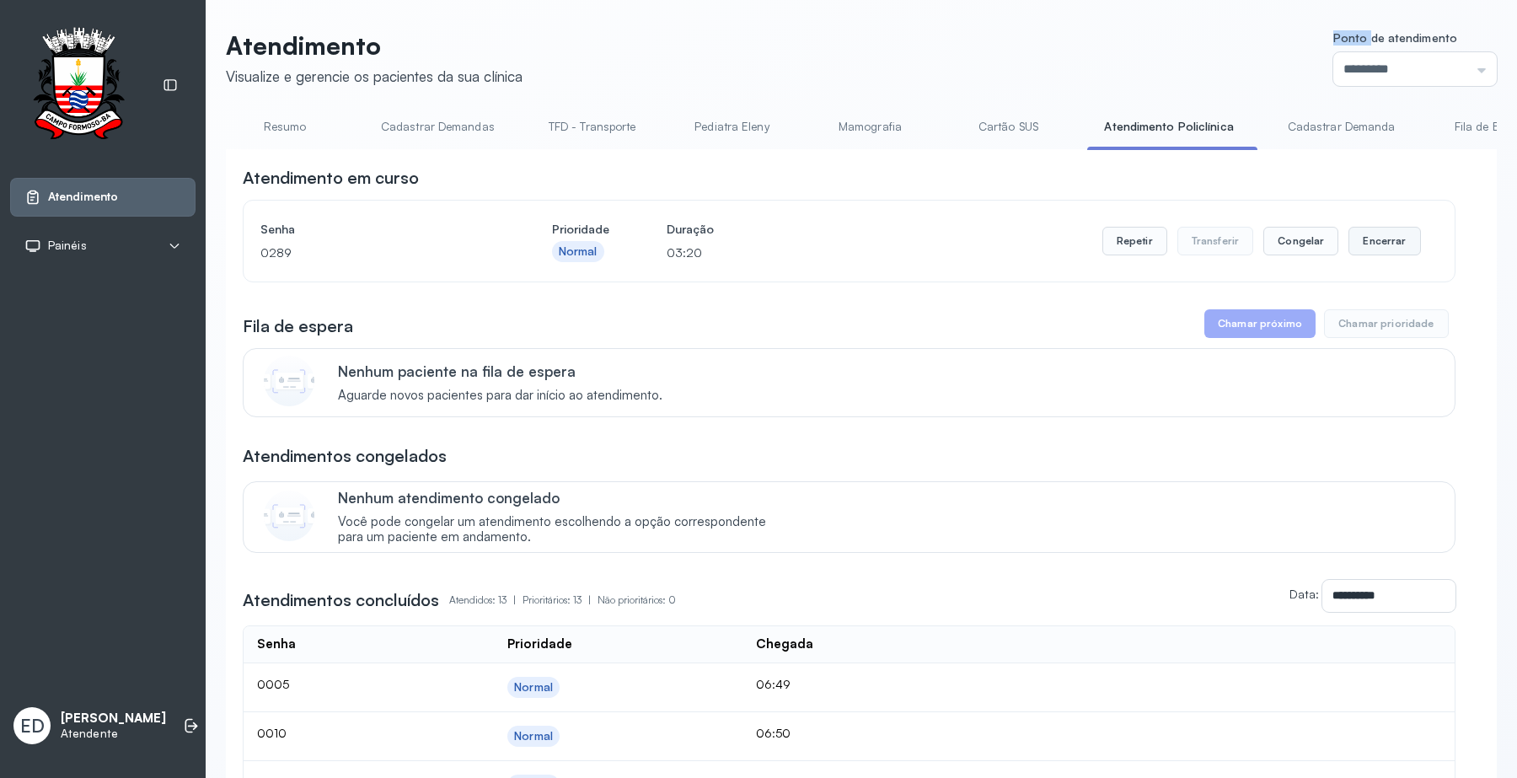
click at [1361, 249] on button "Encerrar" at bounding box center [1384, 241] width 72 height 29
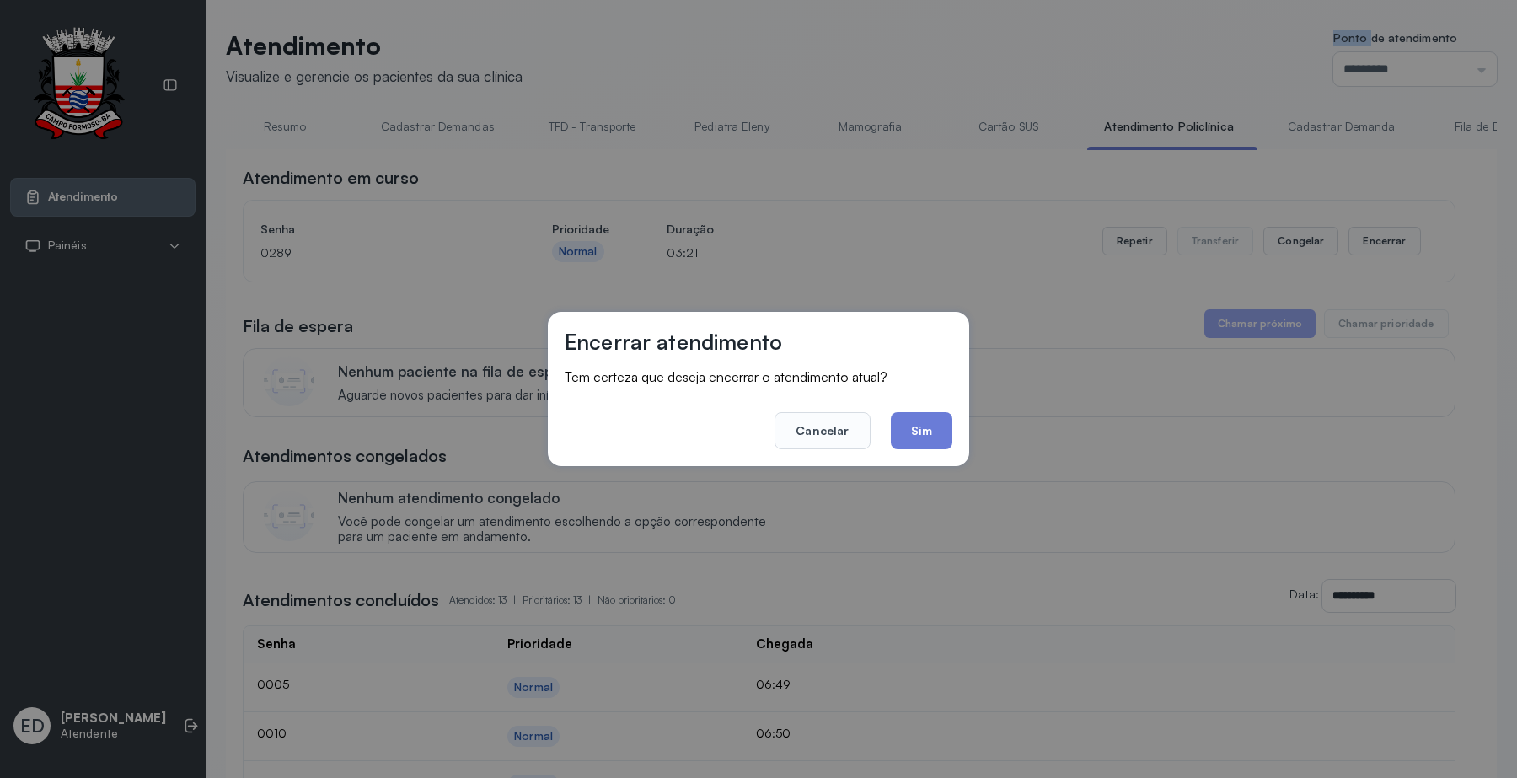
click at [912, 435] on button "Sim" at bounding box center [922, 430] width 62 height 37
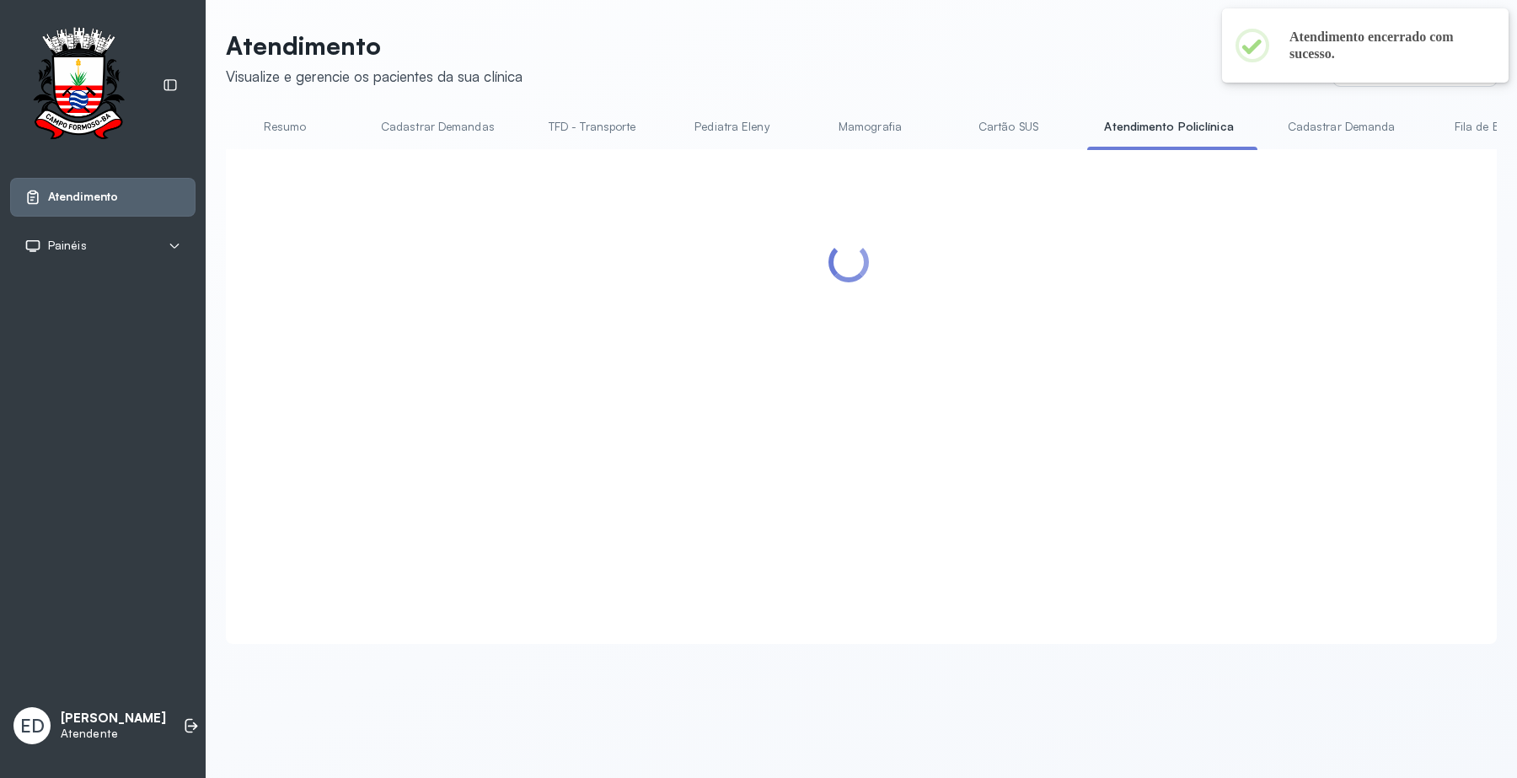
click at [993, 136] on link "Cartão SUS" at bounding box center [1008, 127] width 118 height 28
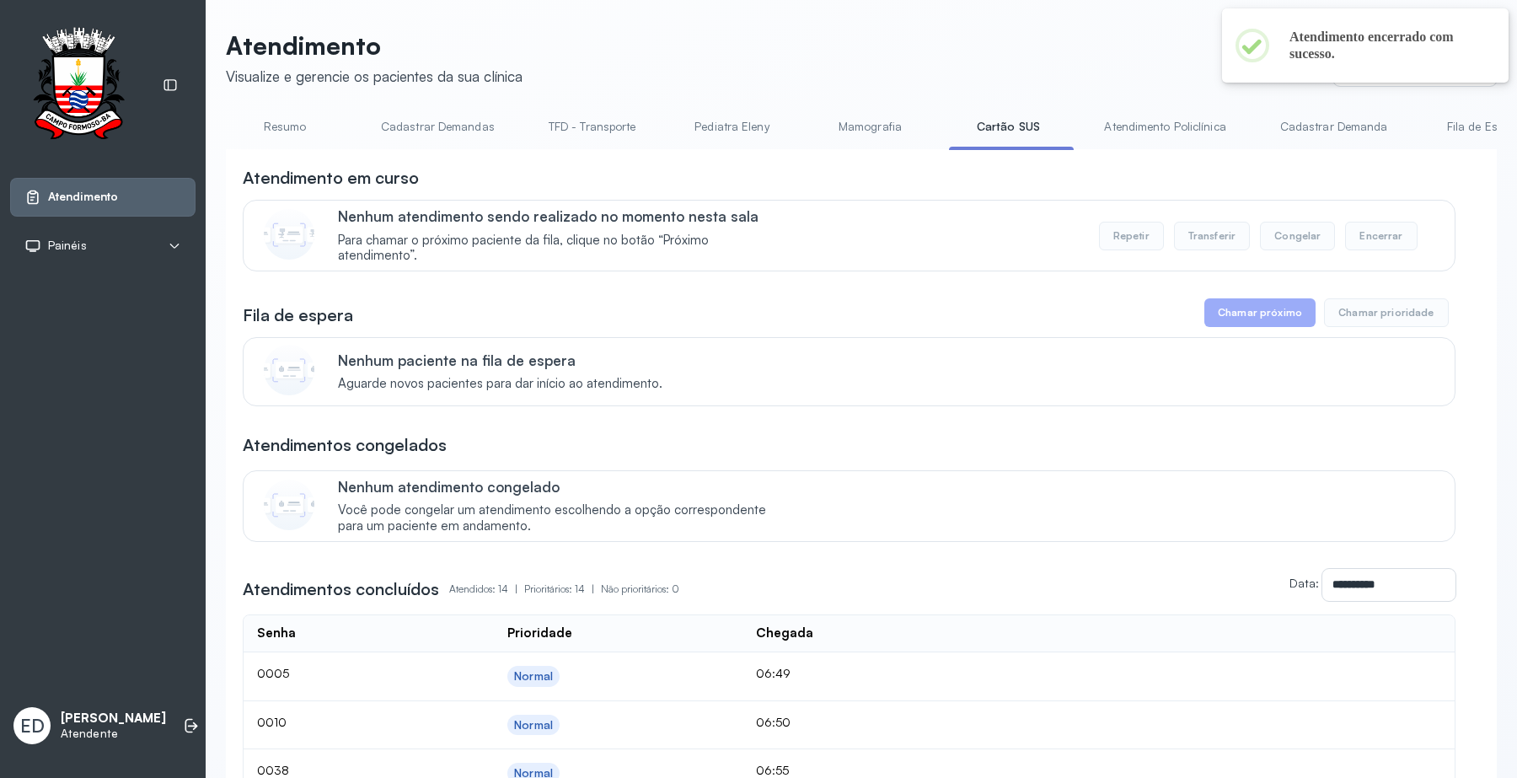
click at [297, 133] on link "Resumo" at bounding box center [285, 127] width 118 height 28
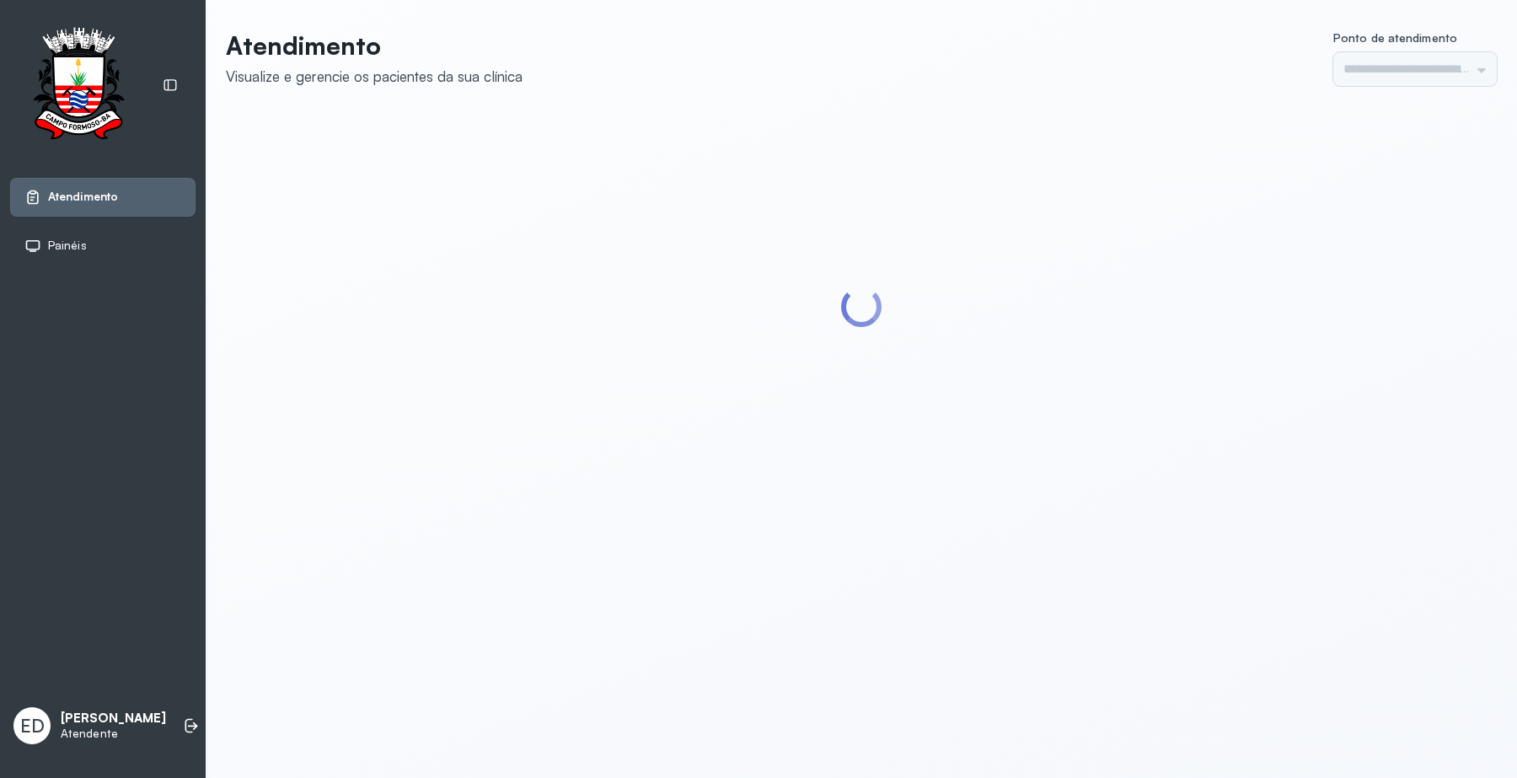
type input "*********"
click at [793, 85] on header "Atendimento Visualize e gerencie os pacientes da sua clínica Ponto de atendimen…" at bounding box center [861, 58] width 1271 height 56
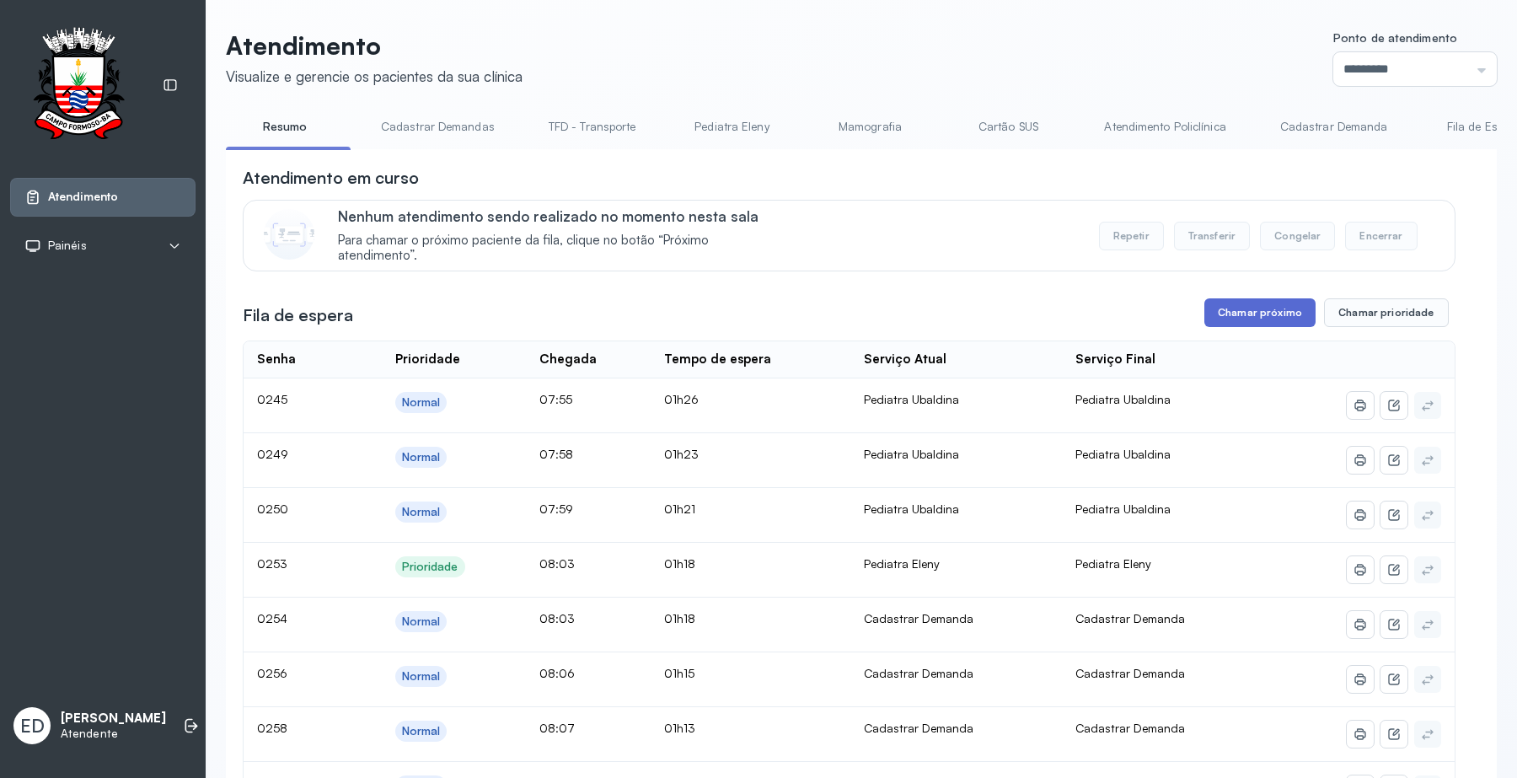
click at [1275, 310] on button "Chamar próximo" at bounding box center [1259, 312] width 111 height 29
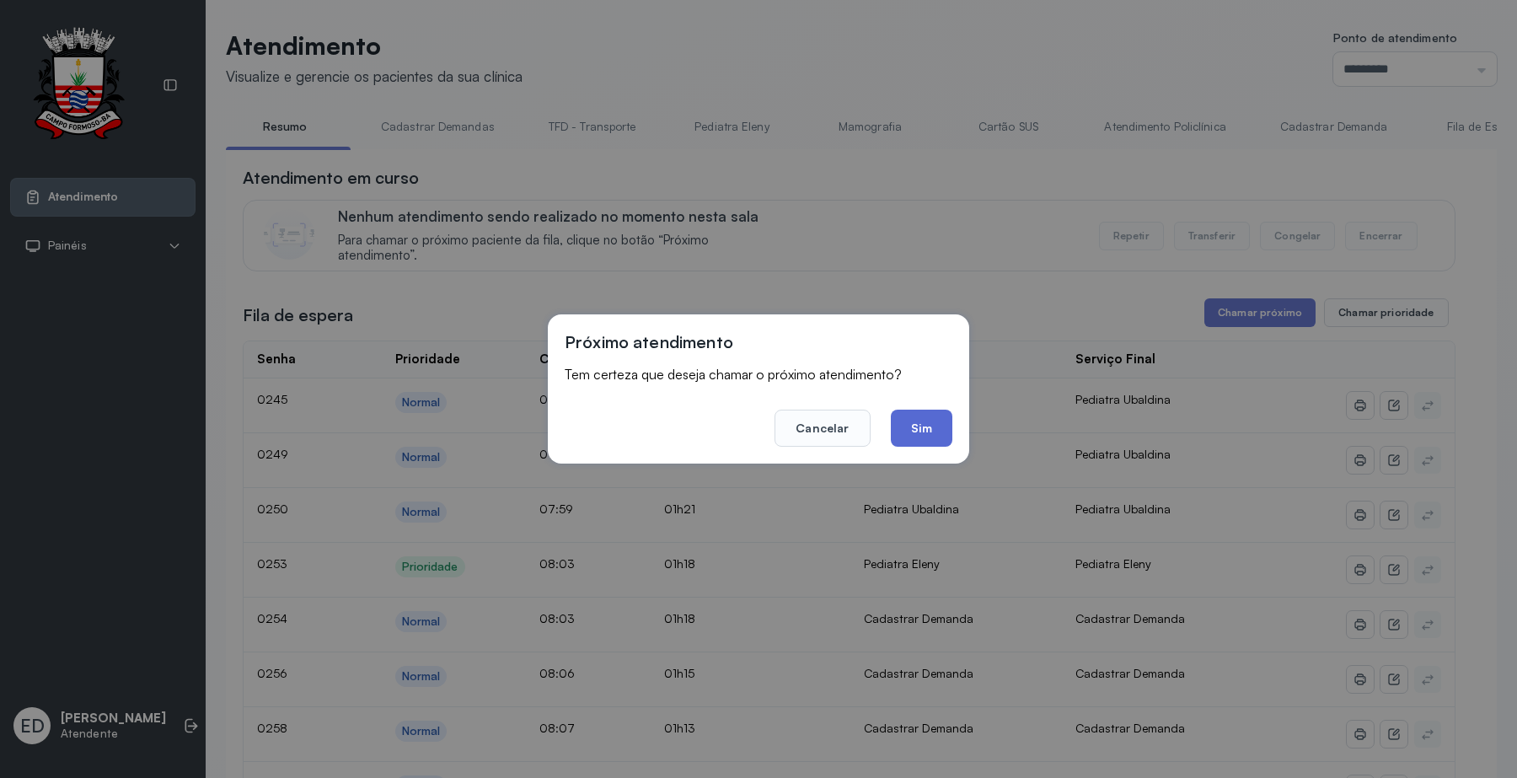
click at [920, 415] on button "Sim" at bounding box center [922, 427] width 62 height 37
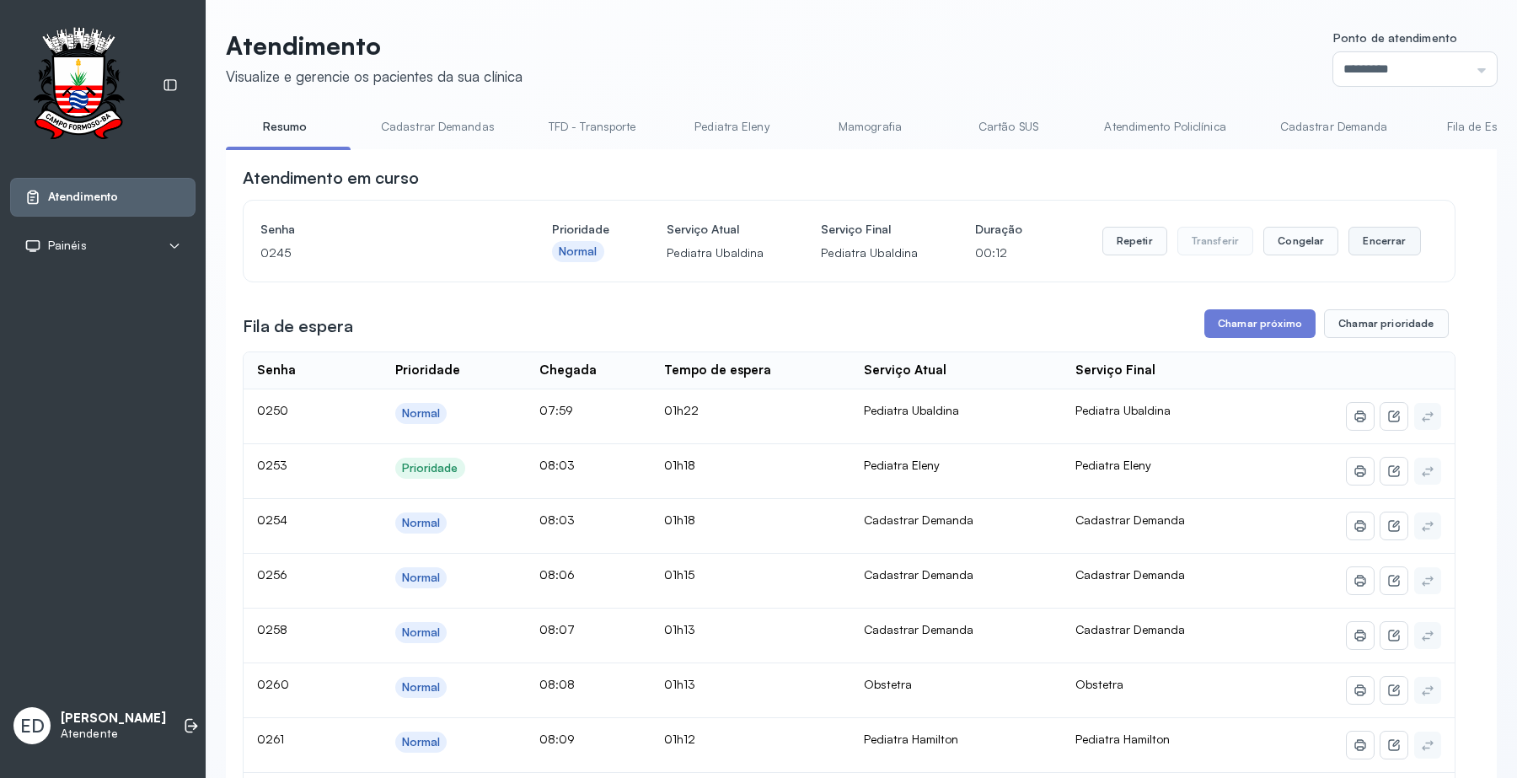
click at [1379, 238] on button "Encerrar" at bounding box center [1384, 241] width 72 height 29
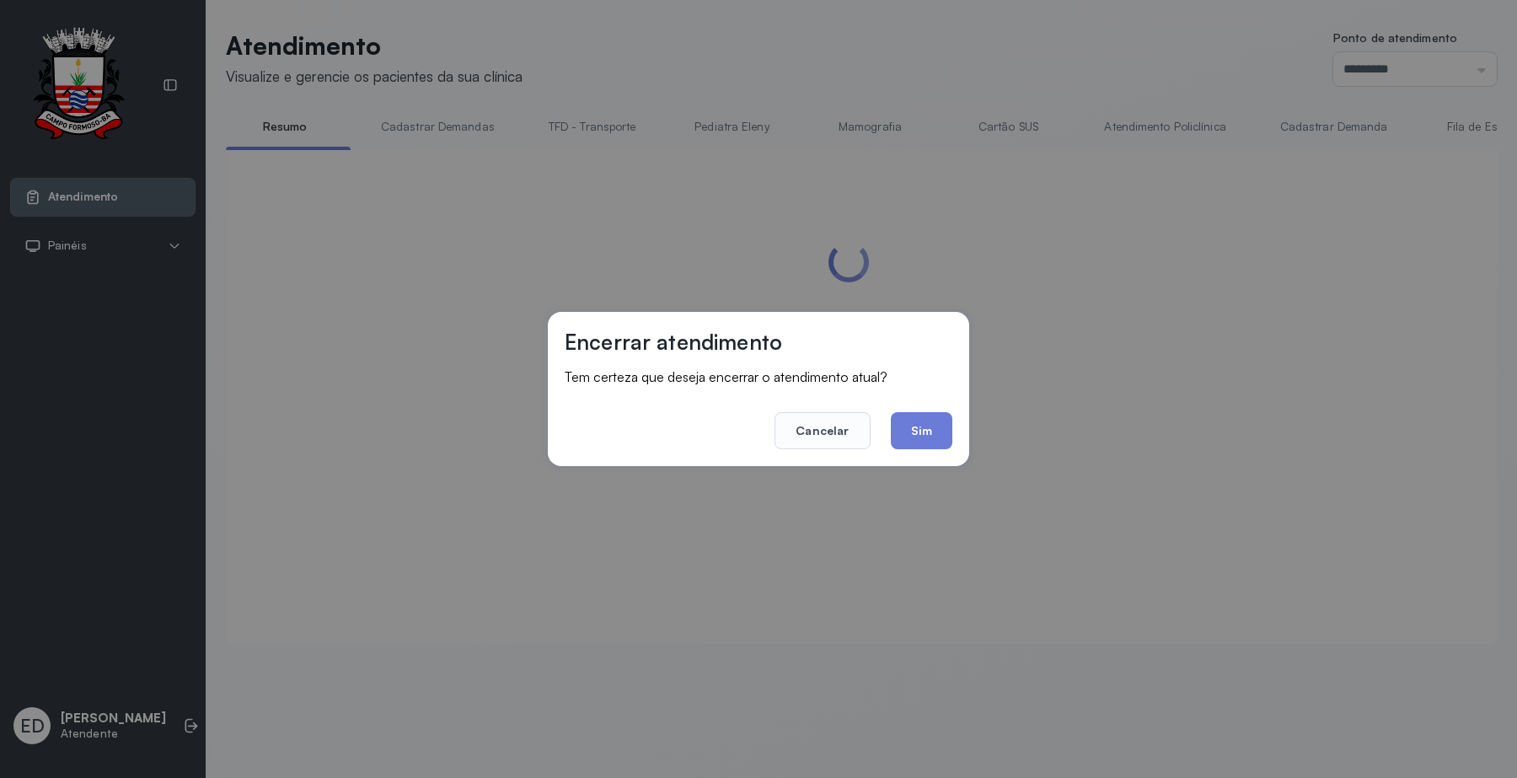
drag, startPoint x: 937, startPoint y: 421, endPoint x: 902, endPoint y: 448, distance: 44.5
click at [923, 431] on button "Sim" at bounding box center [922, 430] width 62 height 37
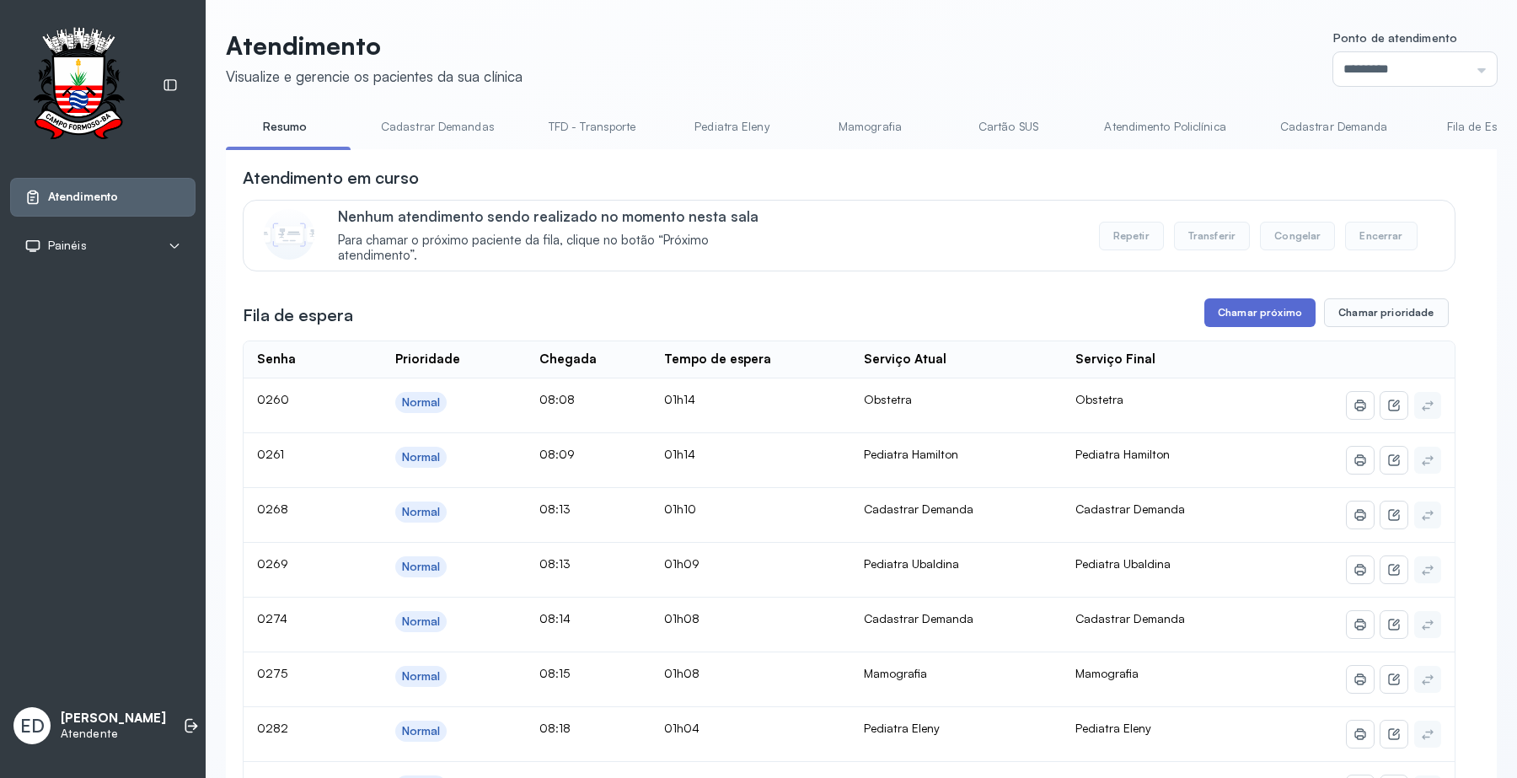
click at [1266, 327] on button "Chamar próximo" at bounding box center [1259, 312] width 111 height 29
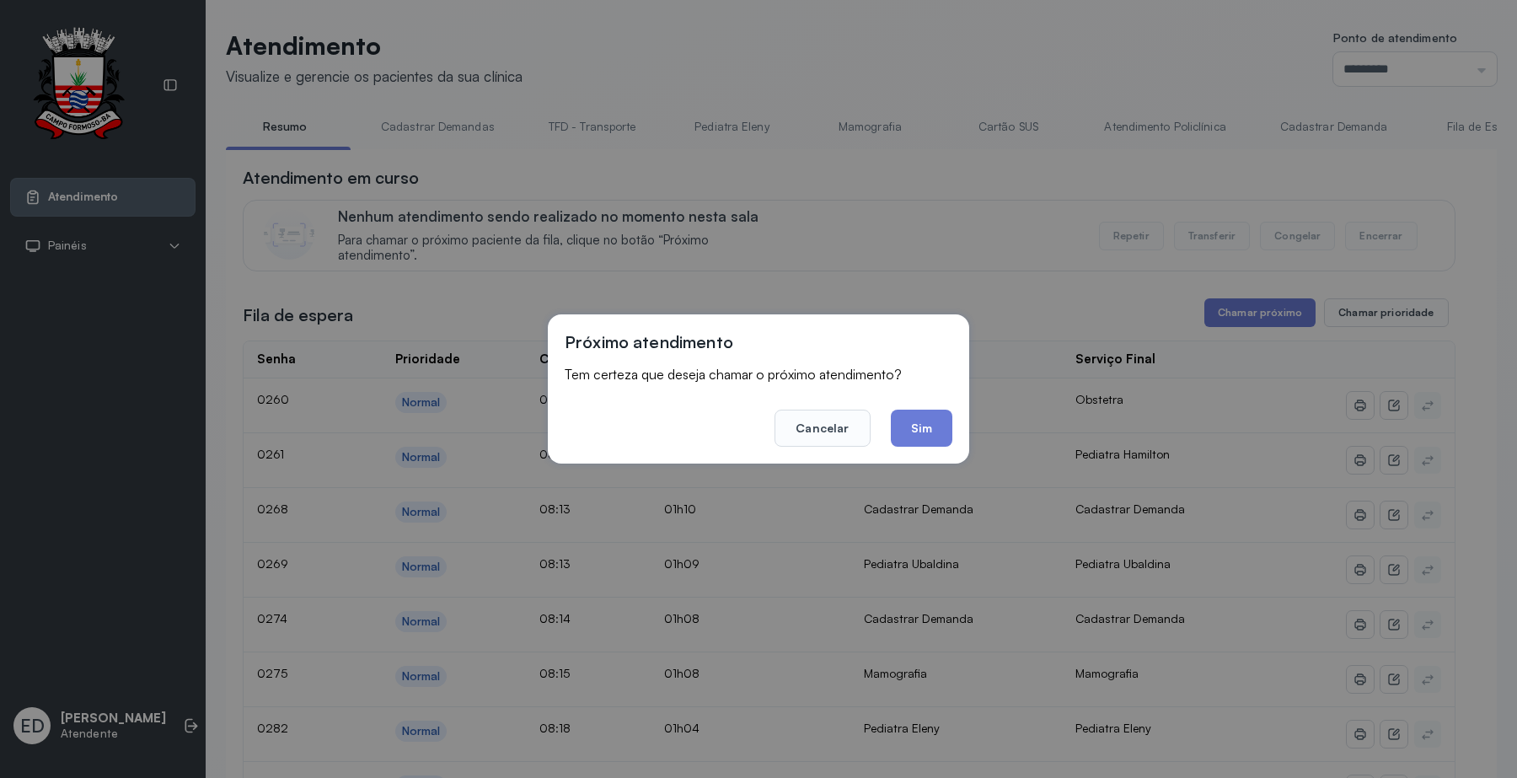
drag, startPoint x: 917, startPoint y: 417, endPoint x: 919, endPoint y: 425, distance: 8.8
click at [917, 422] on button "Sim" at bounding box center [922, 427] width 62 height 37
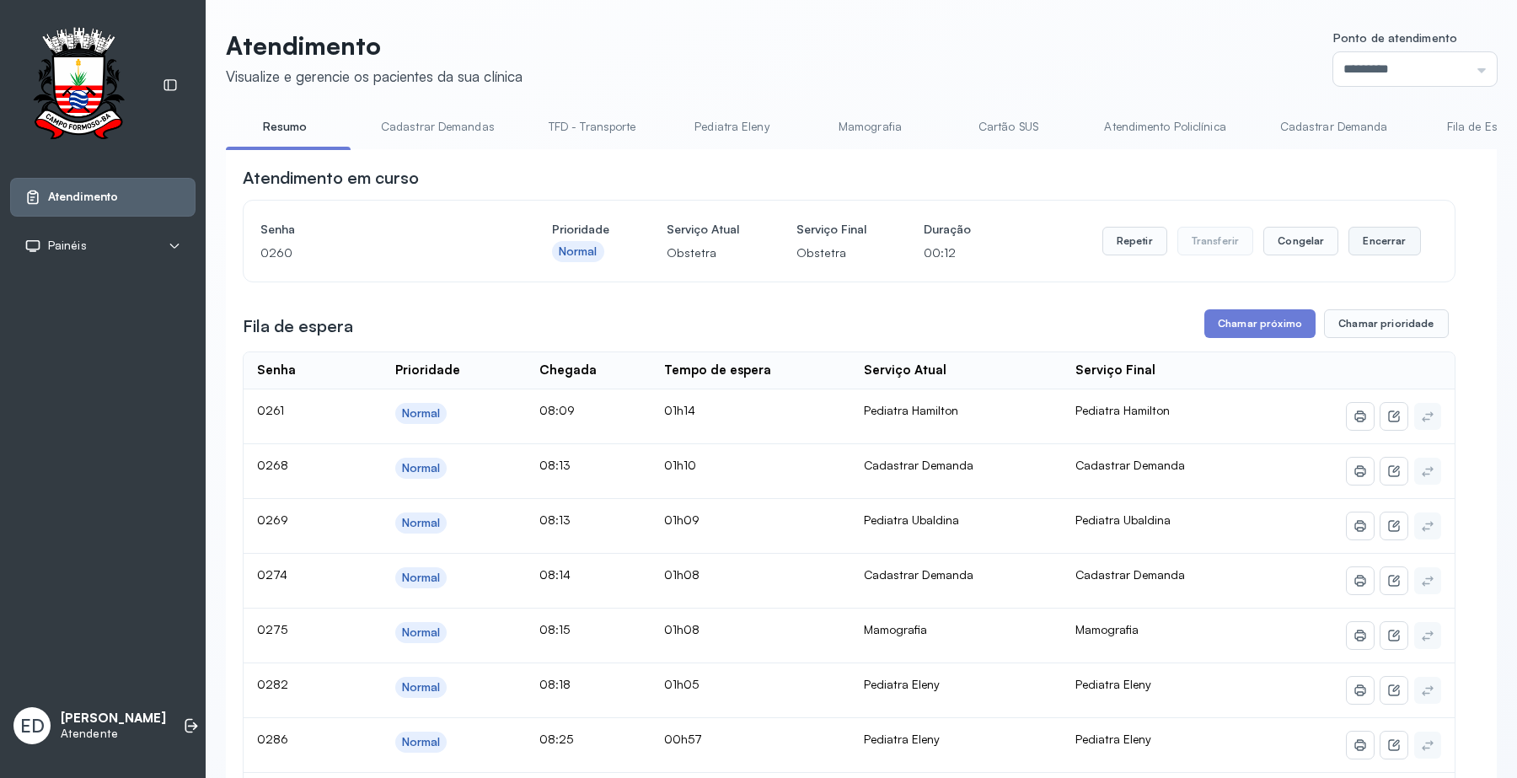
click at [1383, 246] on button "Encerrar" at bounding box center [1384, 241] width 72 height 29
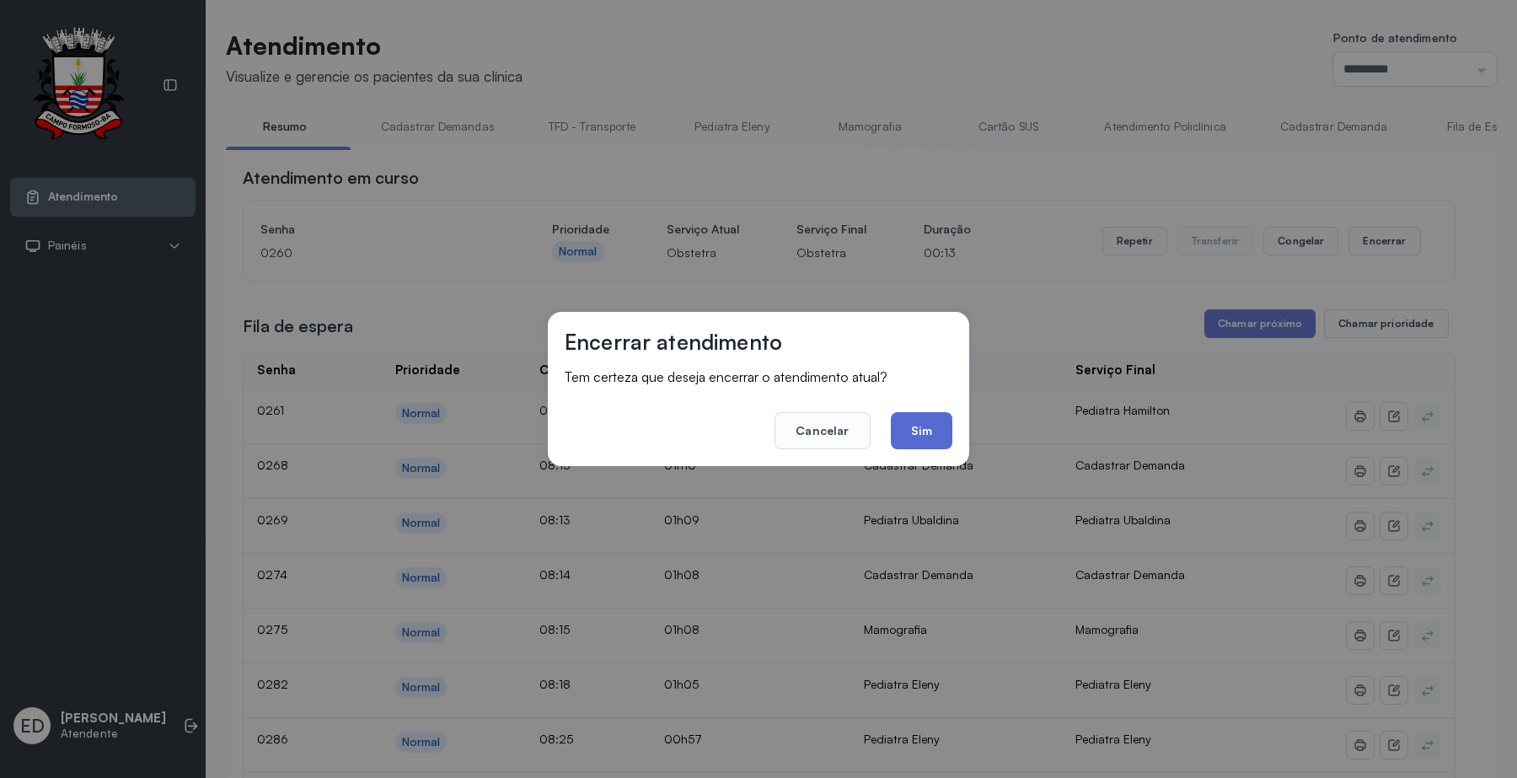
click at [907, 435] on button "Sim" at bounding box center [922, 430] width 62 height 37
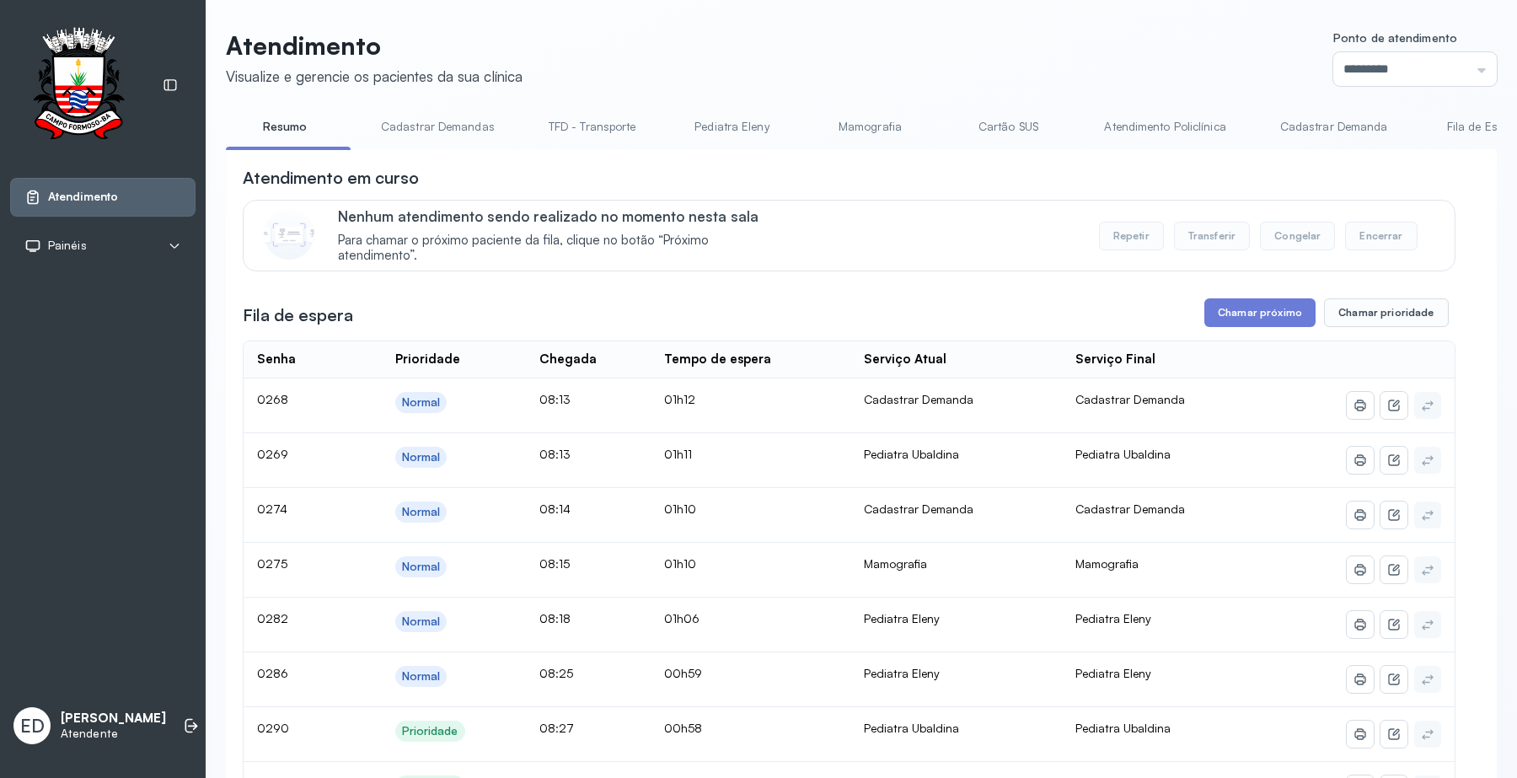
click at [1011, 120] on link "Cartão SUS" at bounding box center [1008, 127] width 118 height 28
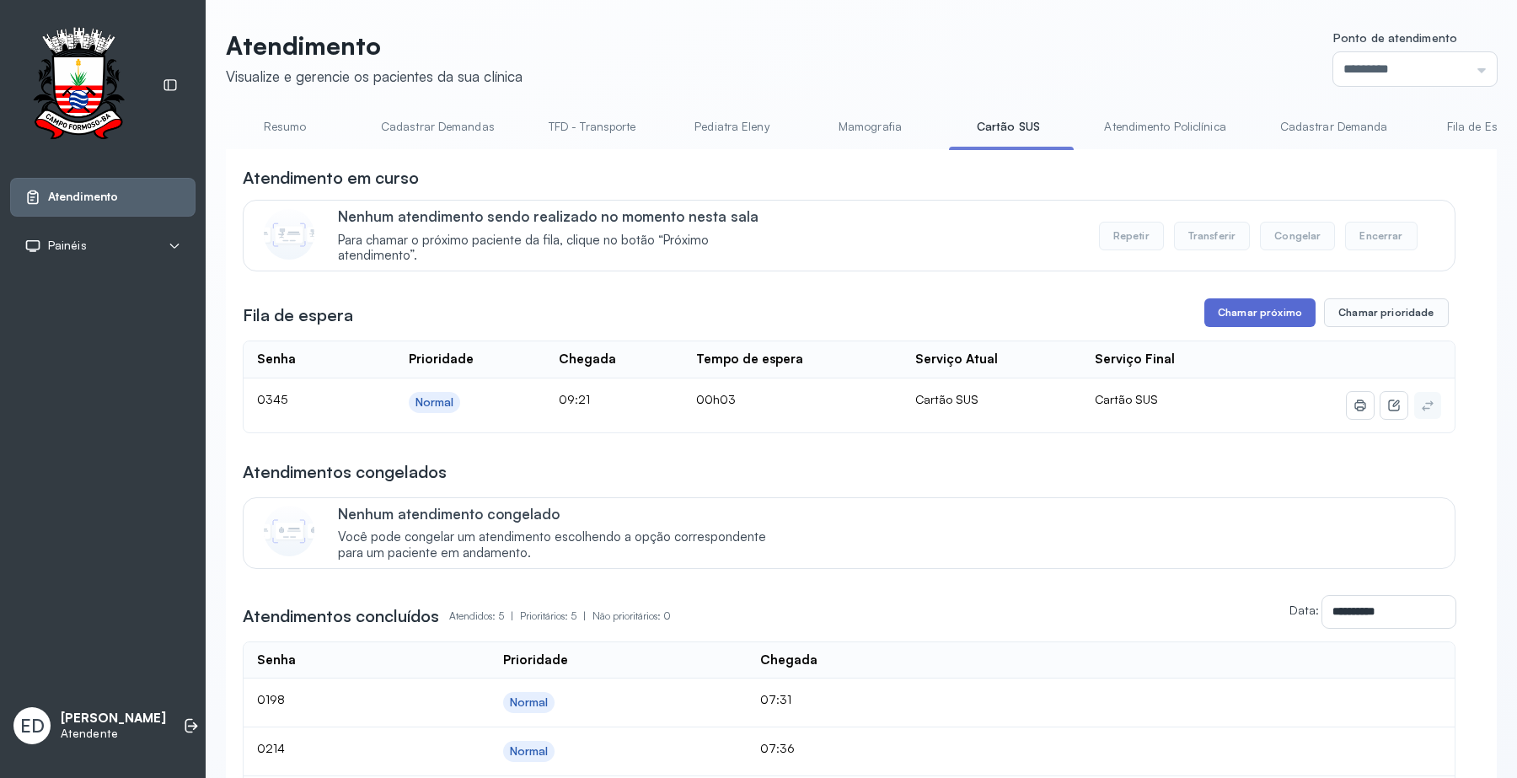
click at [1244, 323] on button "Chamar próximo" at bounding box center [1259, 312] width 111 height 29
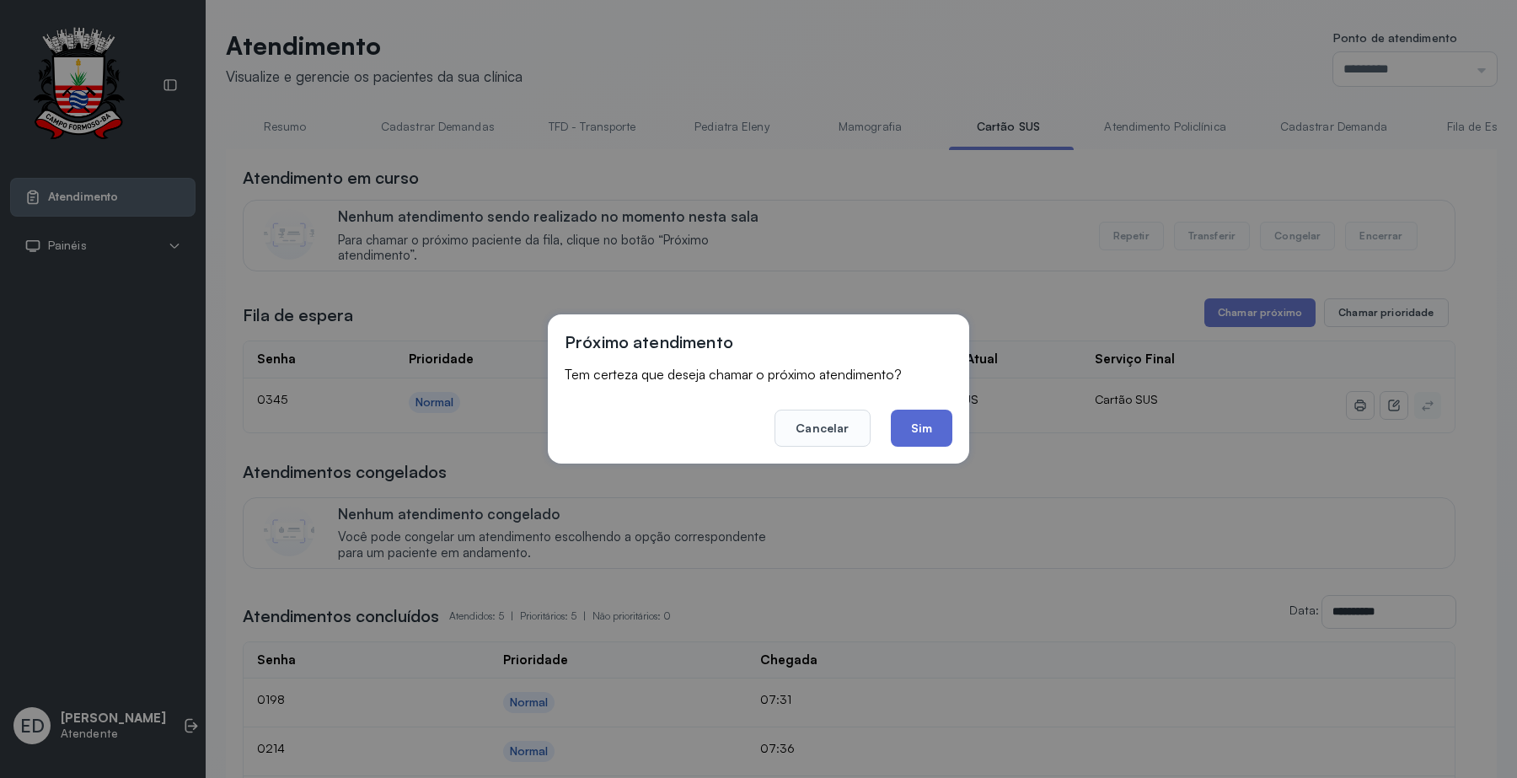
click at [921, 428] on button "Sim" at bounding box center [922, 427] width 62 height 37
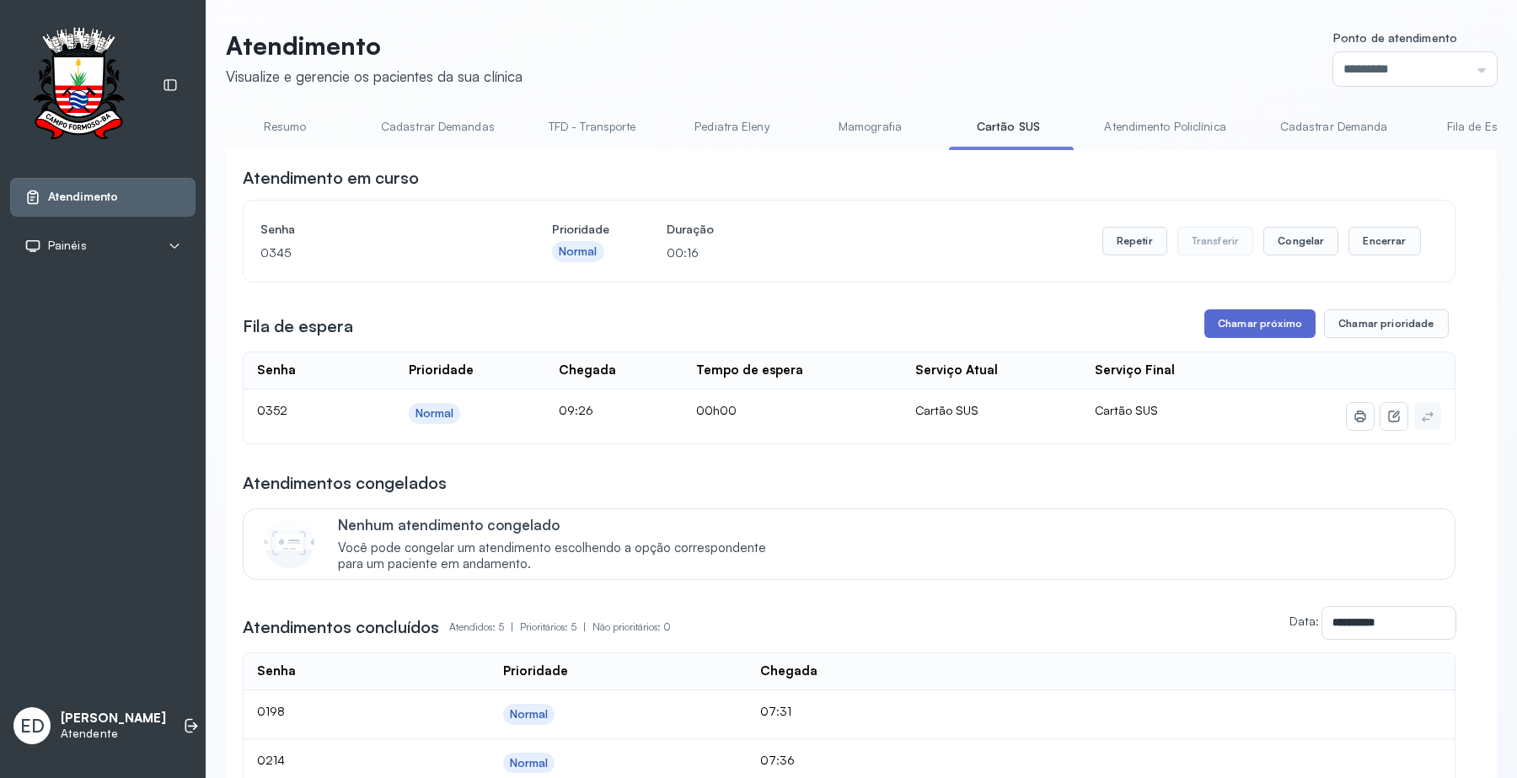
click at [1251, 330] on button "Chamar próximo" at bounding box center [1259, 323] width 111 height 29
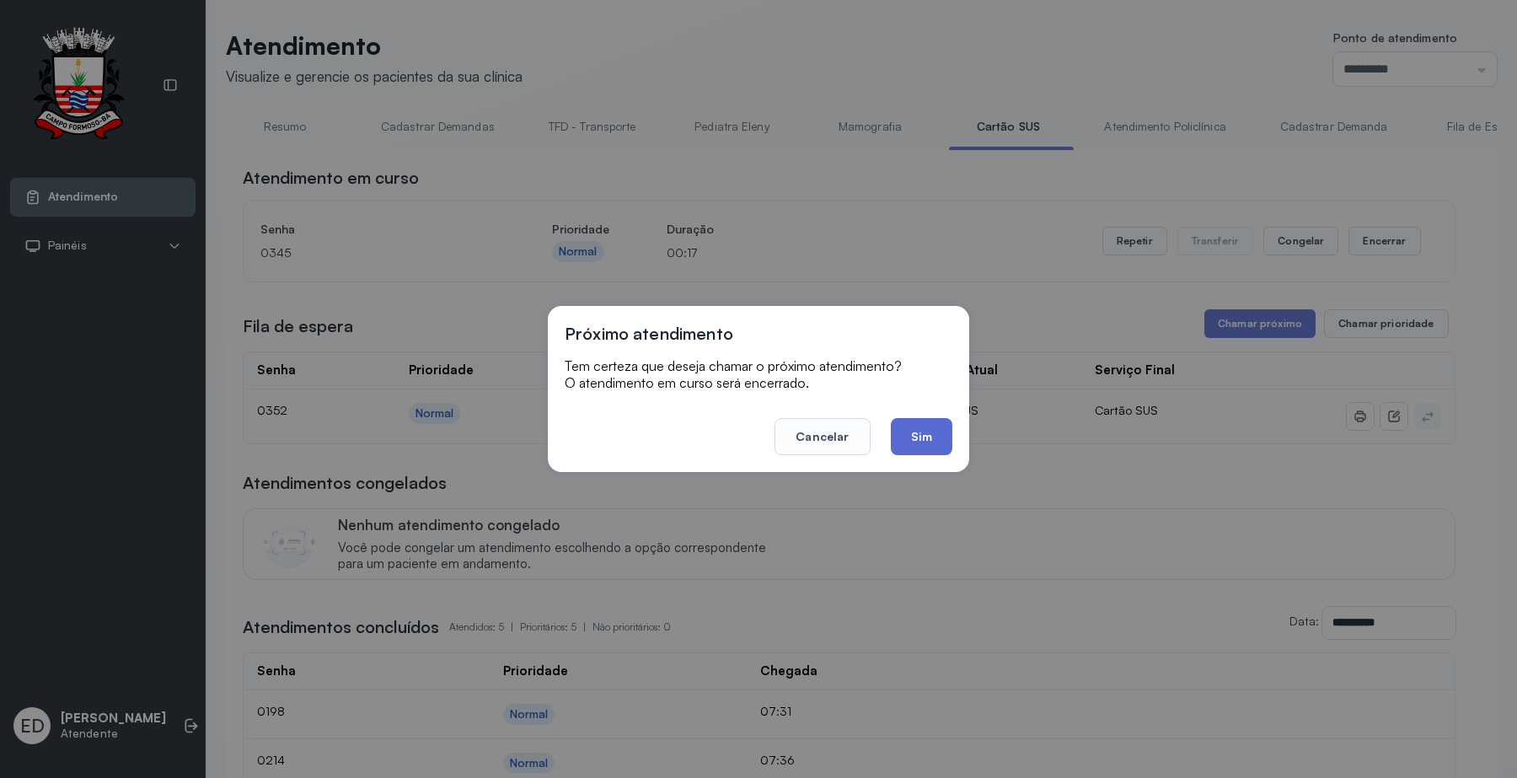
click at [921, 439] on button "Sim" at bounding box center [922, 436] width 62 height 37
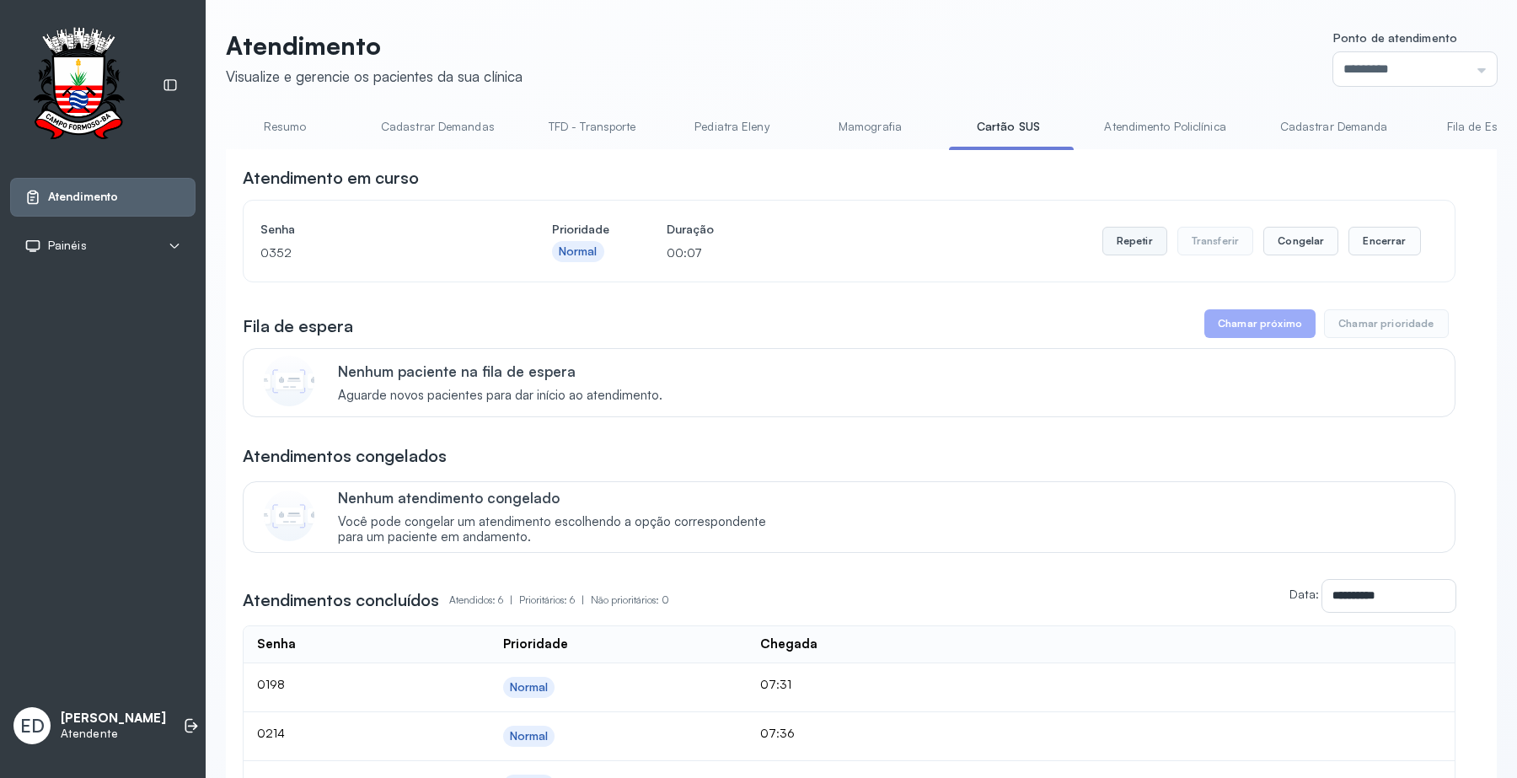
click at [1125, 243] on button "Repetir" at bounding box center [1134, 241] width 65 height 29
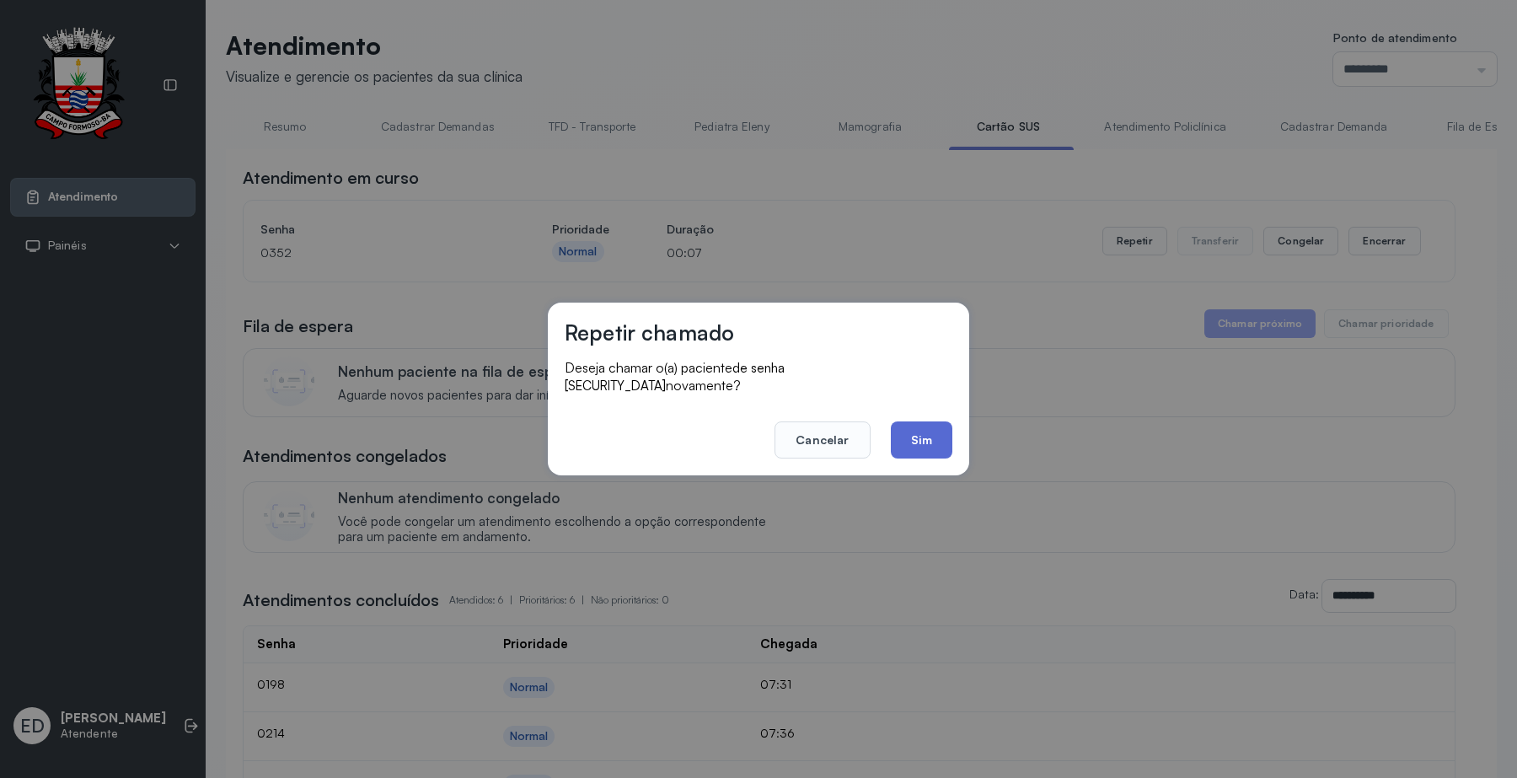
click at [917, 440] on button "Sim" at bounding box center [922, 439] width 62 height 37
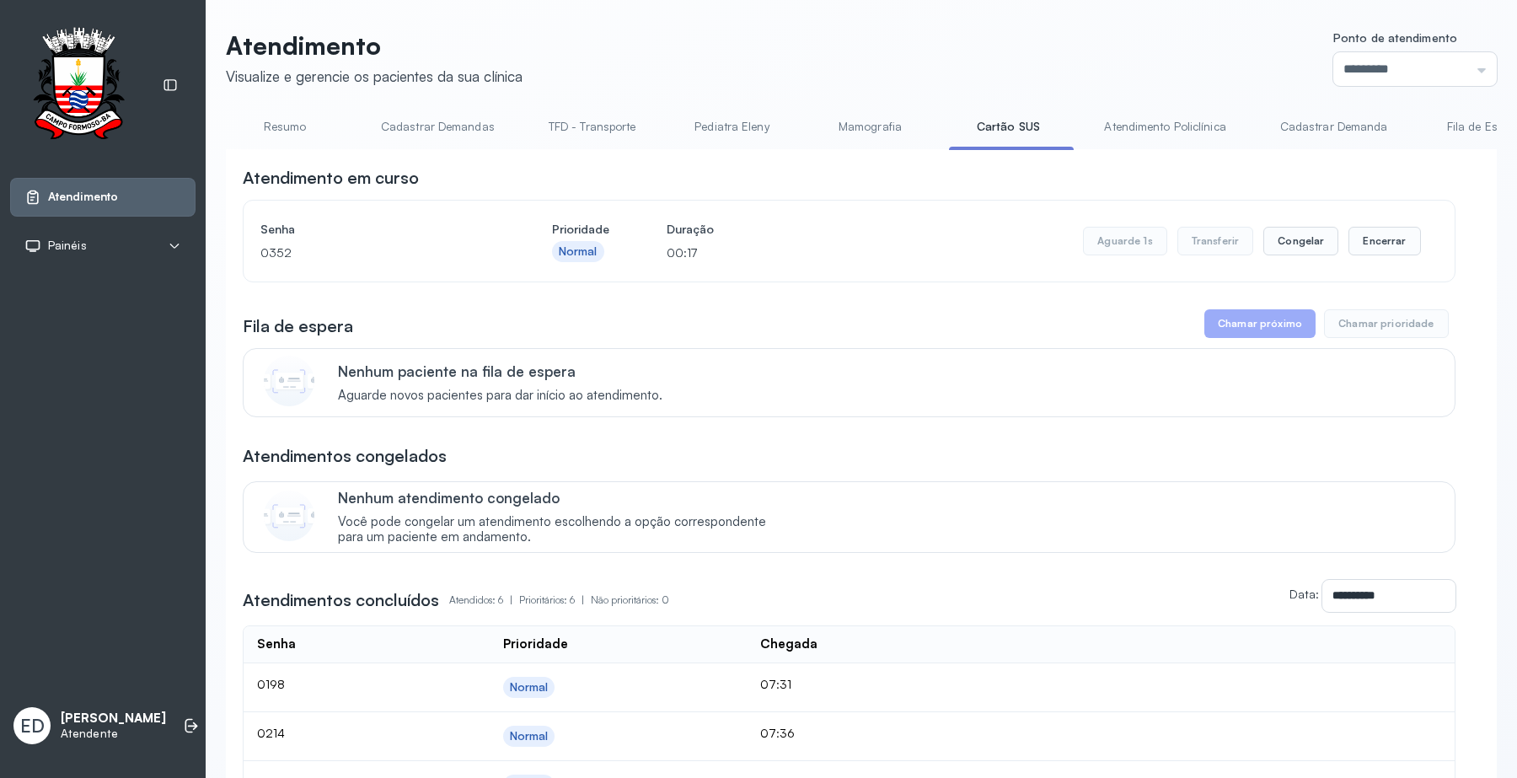
click at [281, 126] on link "Resumo" at bounding box center [285, 127] width 118 height 28
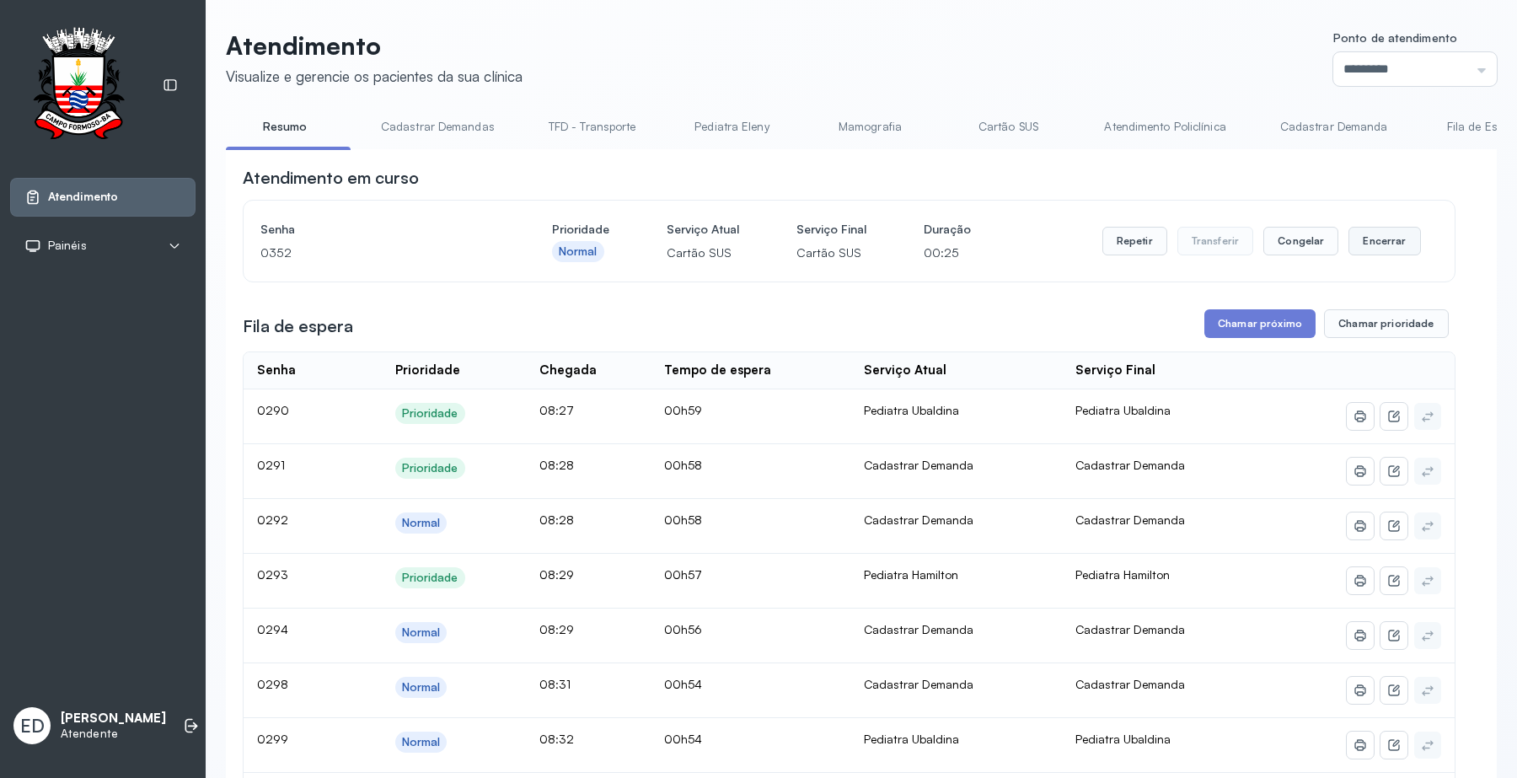
click at [1370, 237] on button "Encerrar" at bounding box center [1384, 241] width 72 height 29
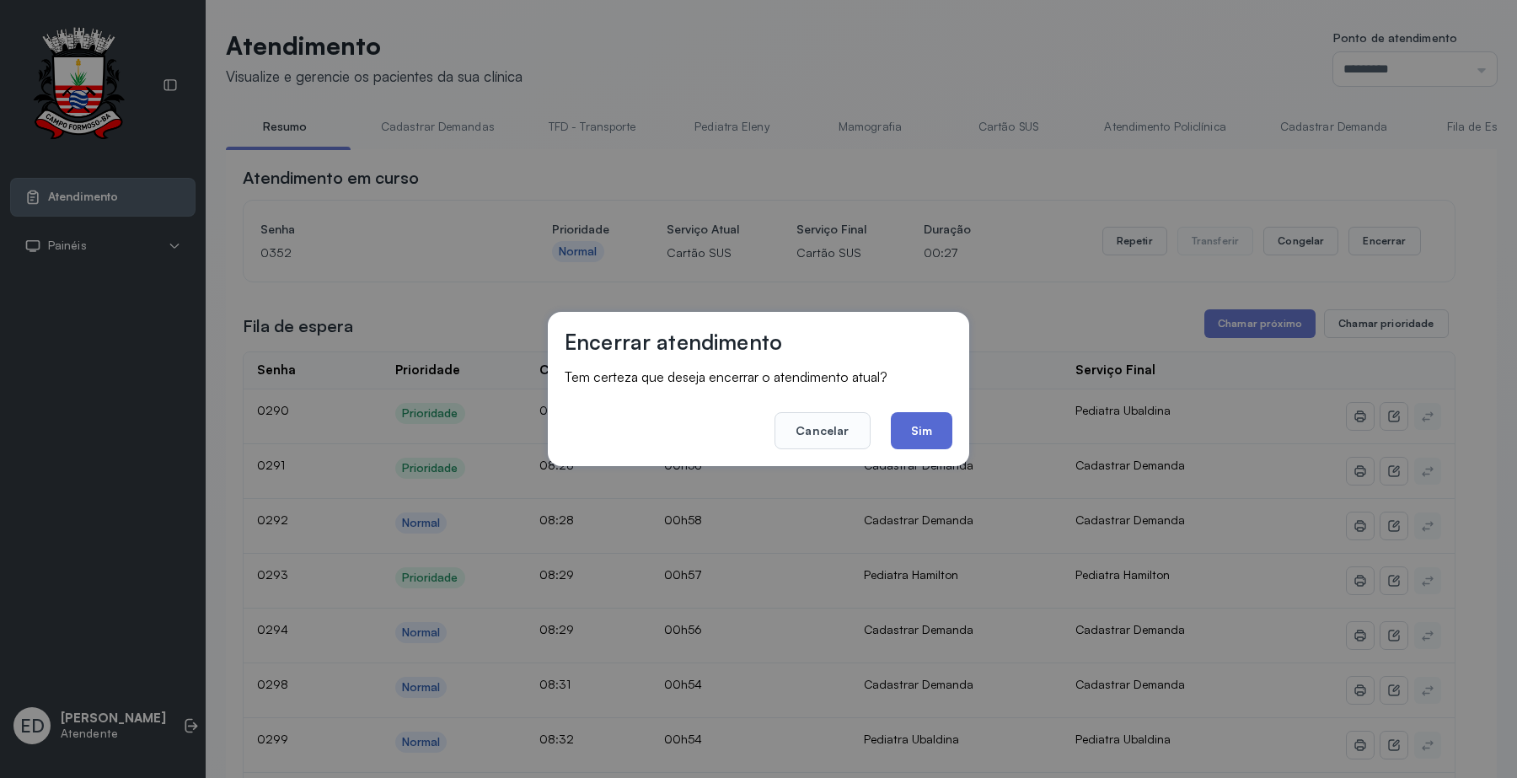
click at [925, 436] on button "Sim" at bounding box center [922, 430] width 62 height 37
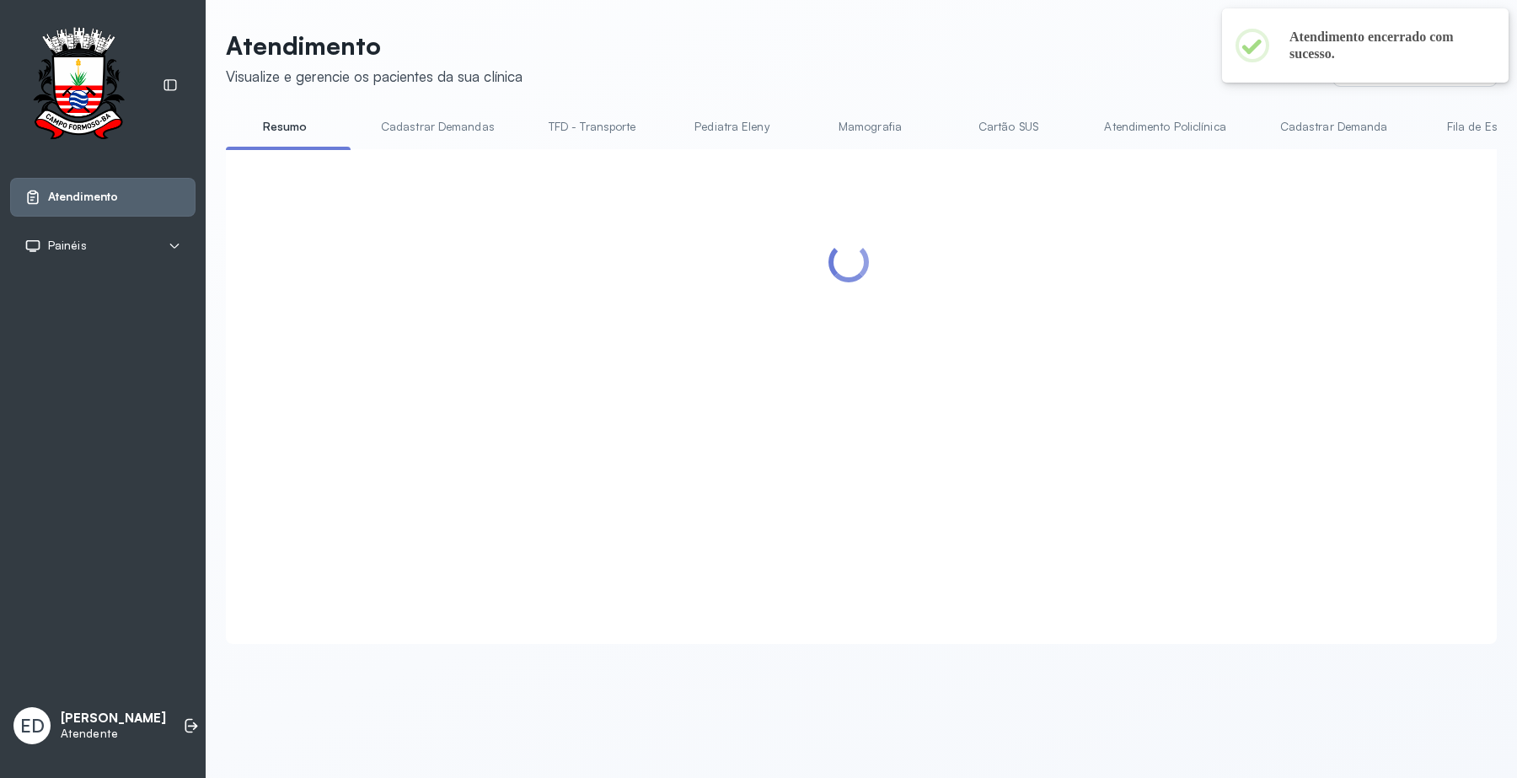
click at [924, 34] on header "Atendimento Visualize e gerencie os pacientes da sua clínica Ponto de atendimen…" at bounding box center [861, 58] width 1271 height 56
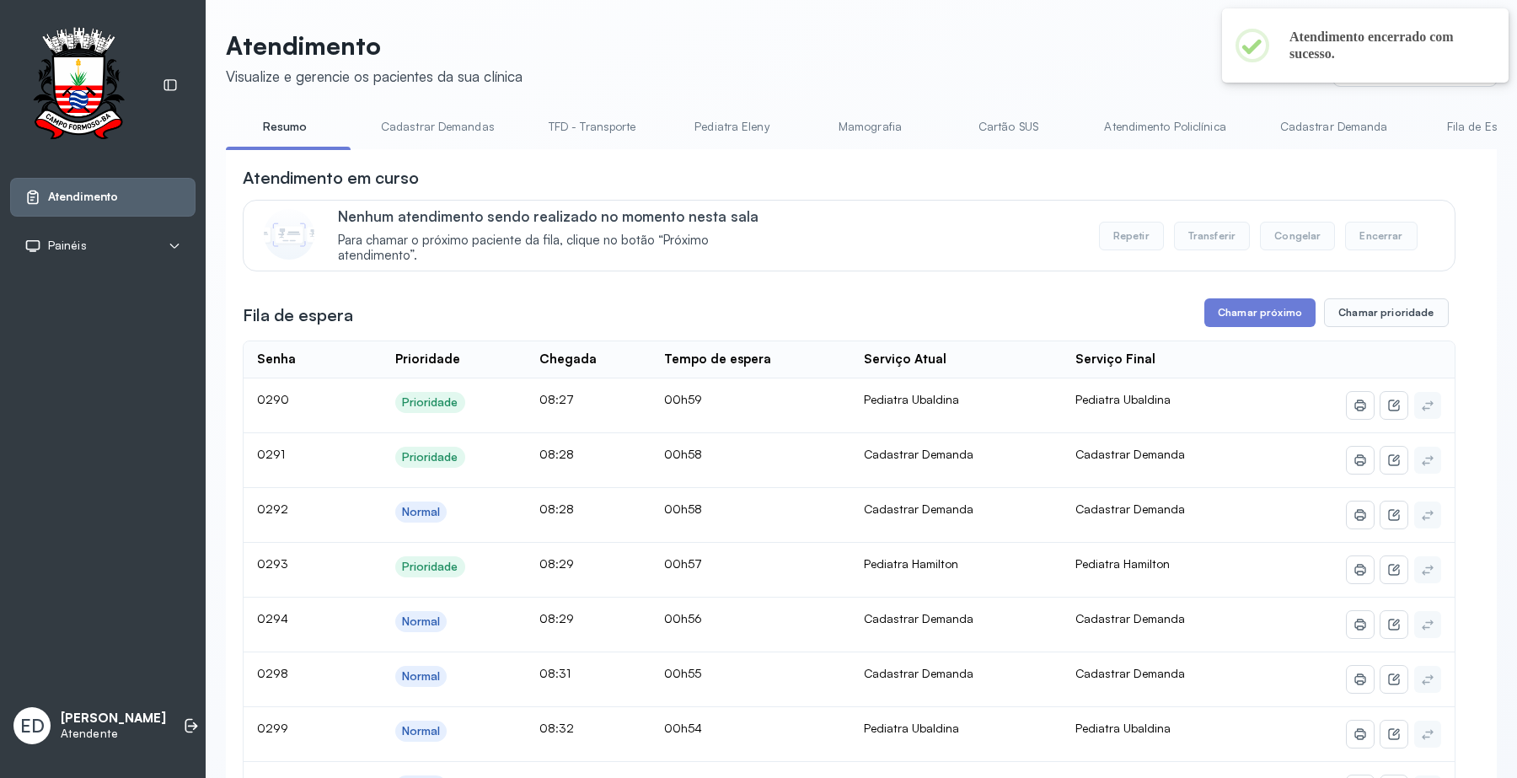
click at [924, 34] on header "Atendimento Visualize e gerencie os pacientes da sua clínica Ponto de atendimen…" at bounding box center [861, 58] width 1271 height 56
click at [1230, 317] on button "Chamar próximo" at bounding box center [1259, 312] width 111 height 29
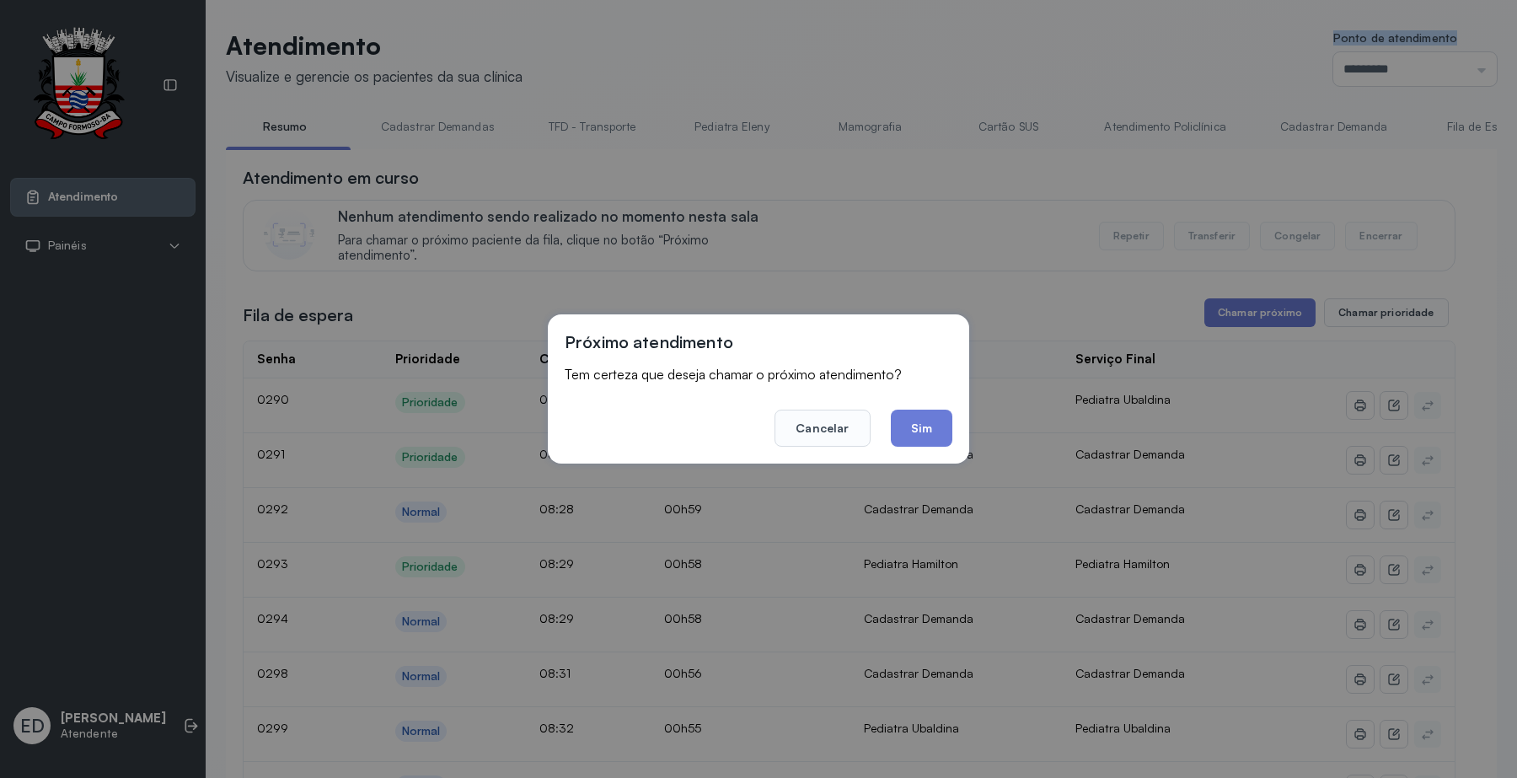
click at [921, 423] on button "Sim" at bounding box center [922, 427] width 62 height 37
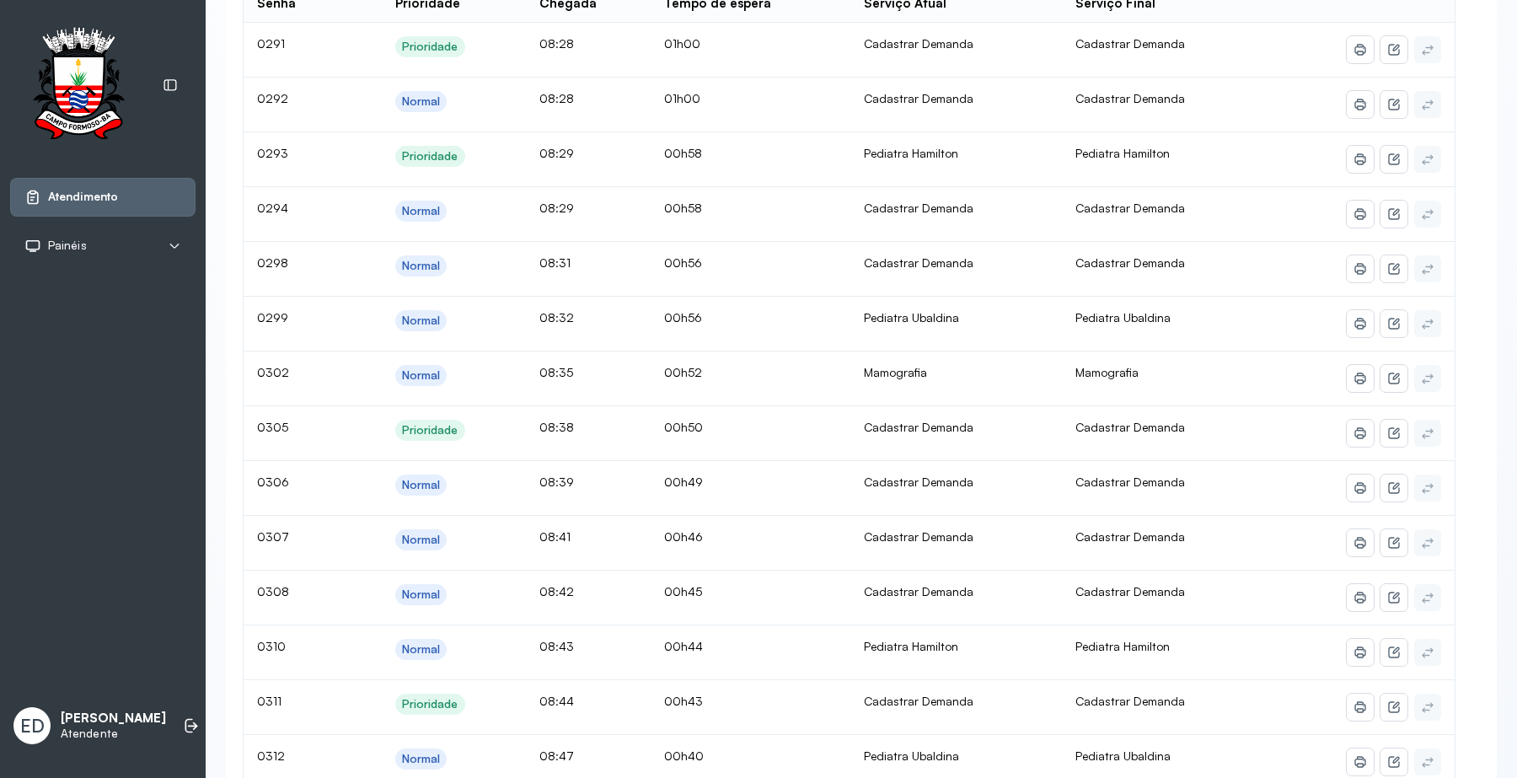
scroll to position [105, 0]
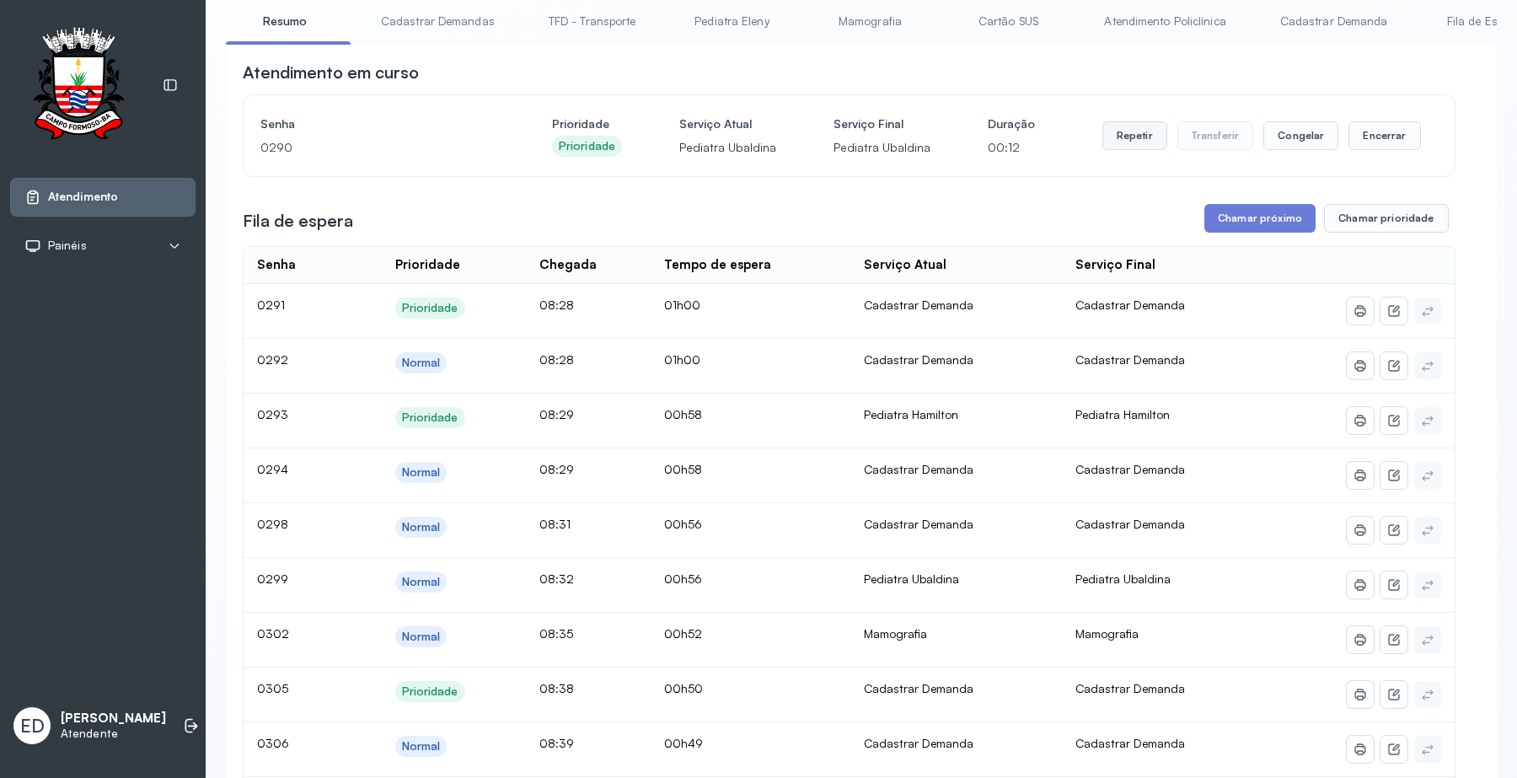
click at [1113, 148] on button "Repetir" at bounding box center [1134, 135] width 65 height 29
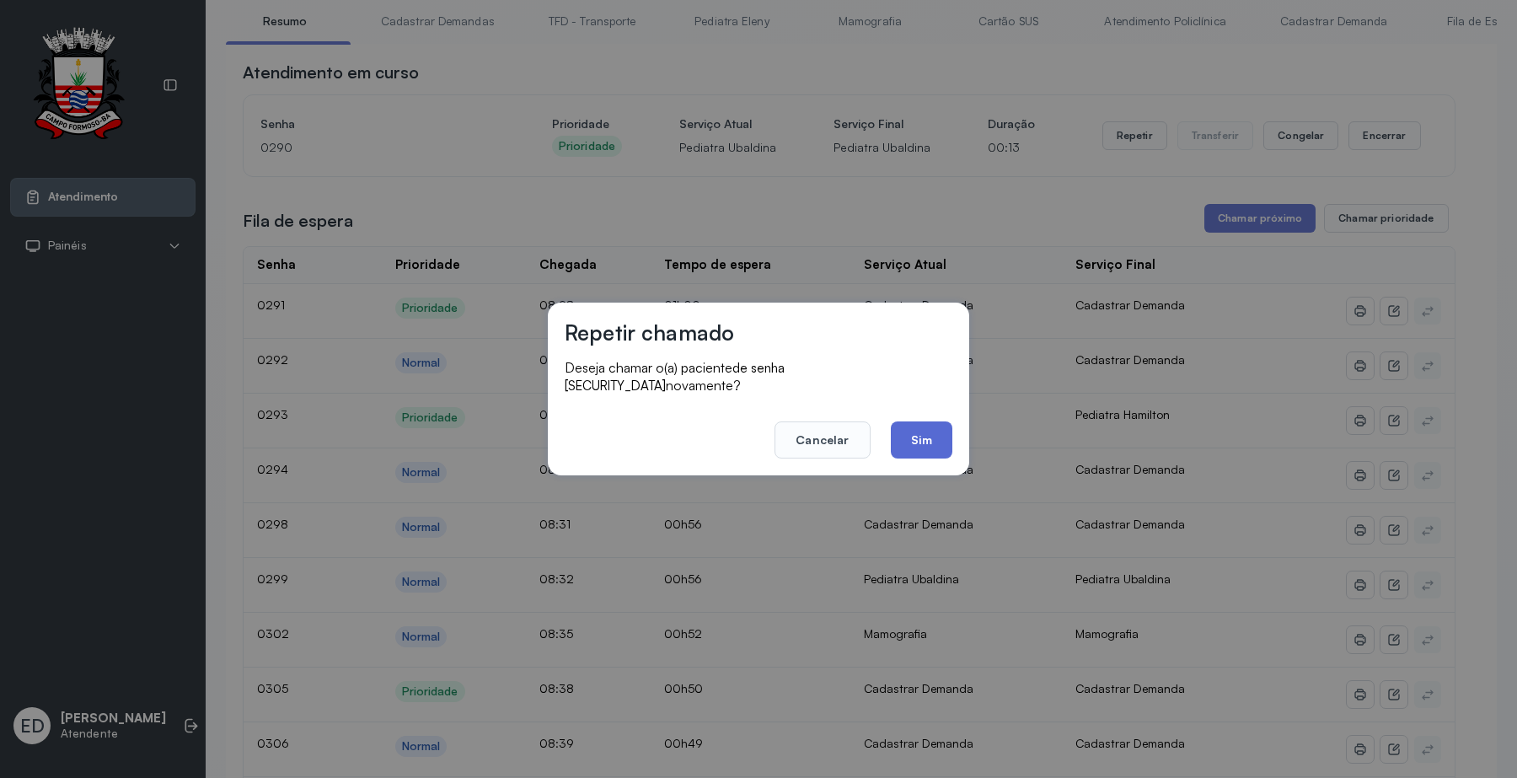
click at [936, 427] on button "Sim" at bounding box center [922, 439] width 62 height 37
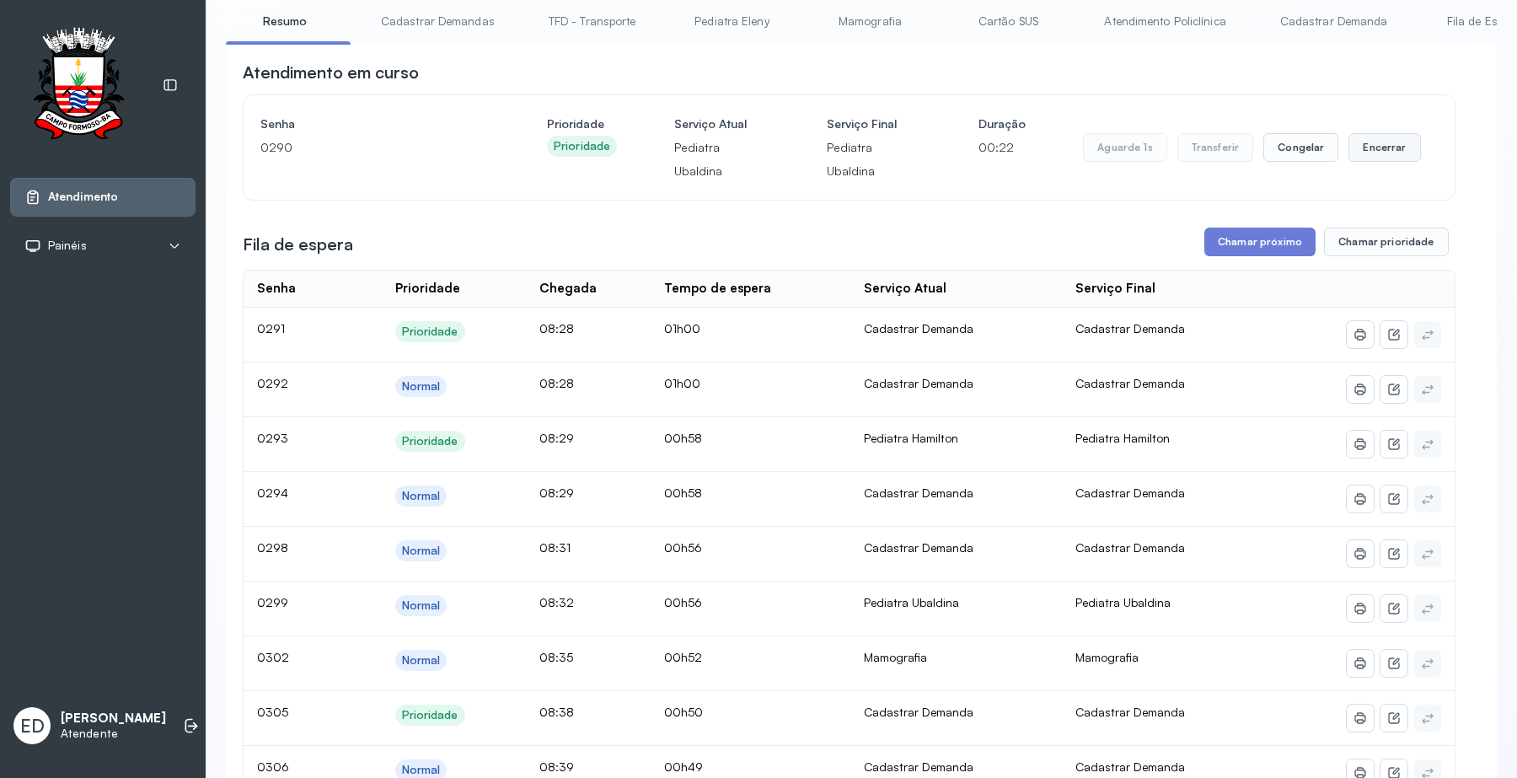
click at [1393, 157] on button "Encerrar" at bounding box center [1384, 147] width 72 height 29
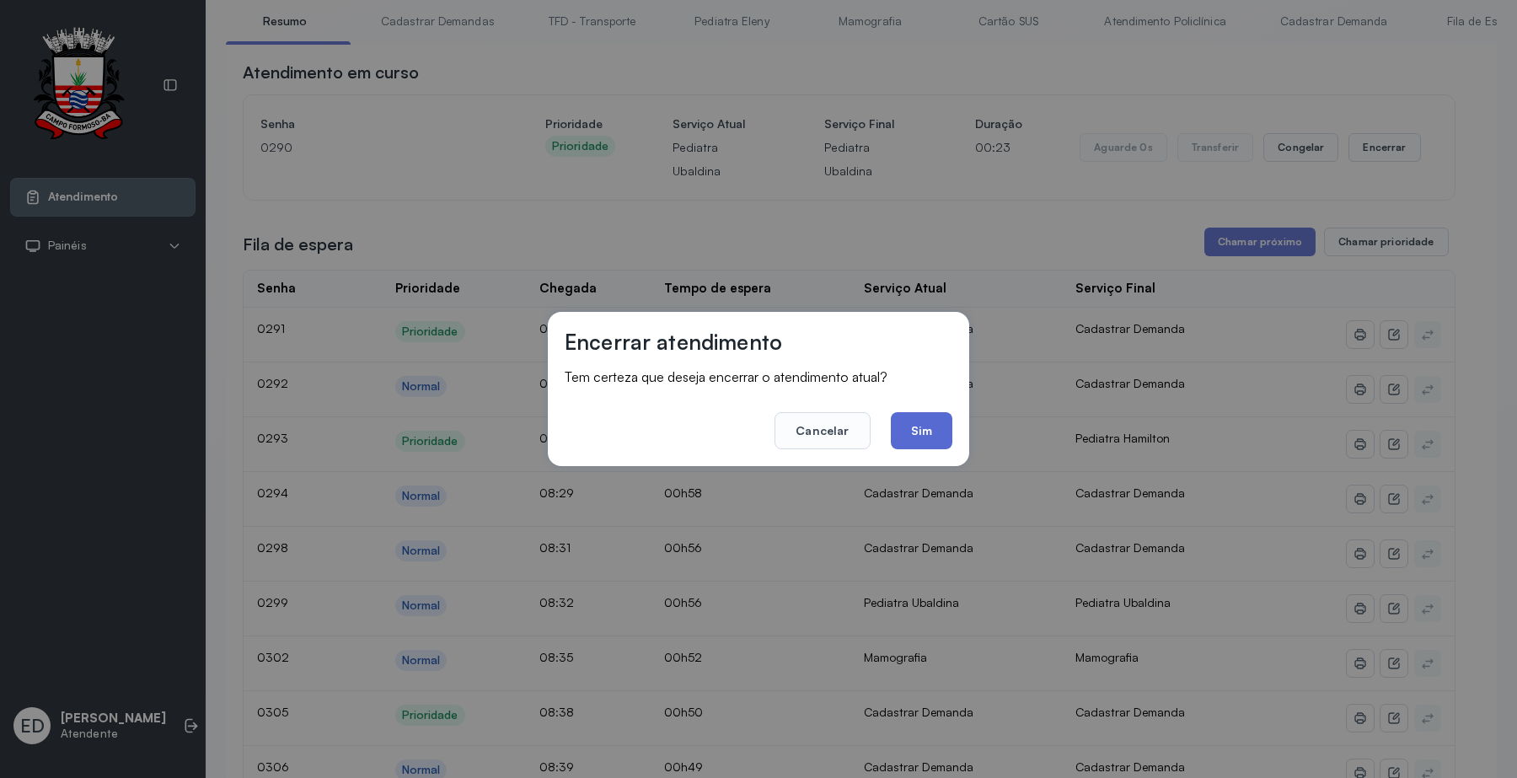
click at [942, 422] on button "Sim" at bounding box center [922, 430] width 62 height 37
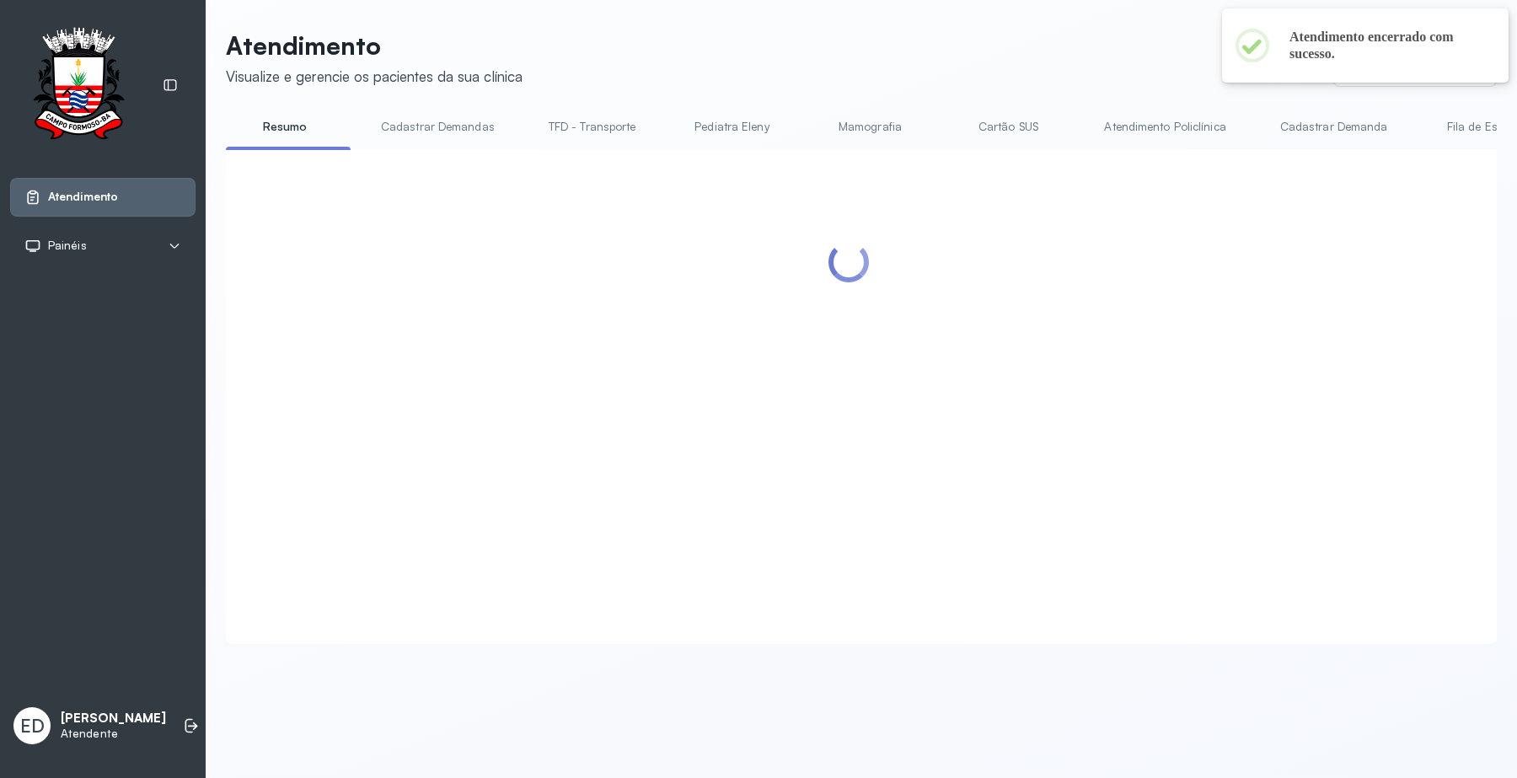
scroll to position [0, 0]
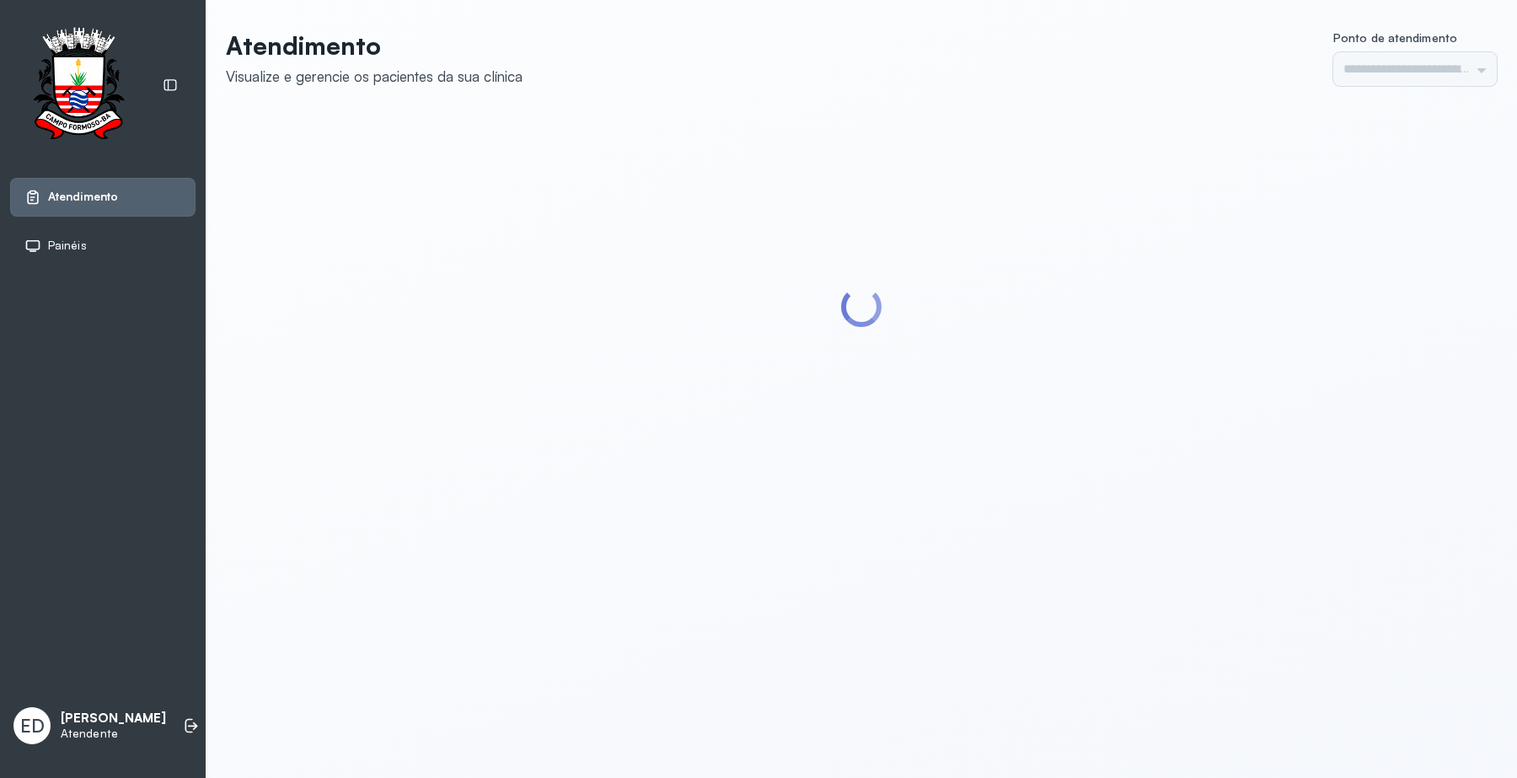
type input "*********"
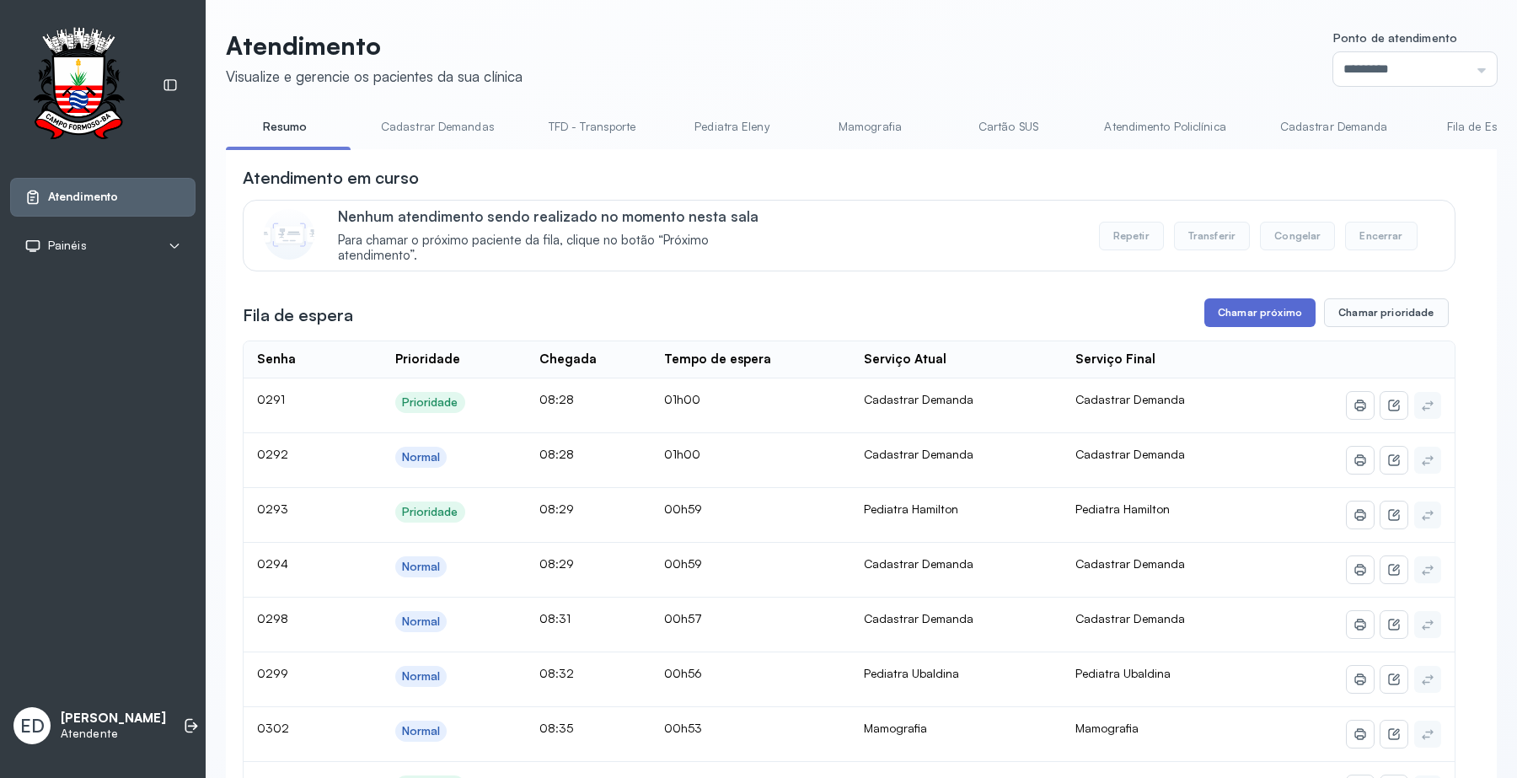
click at [1279, 313] on button "Chamar próximo" at bounding box center [1259, 312] width 111 height 29
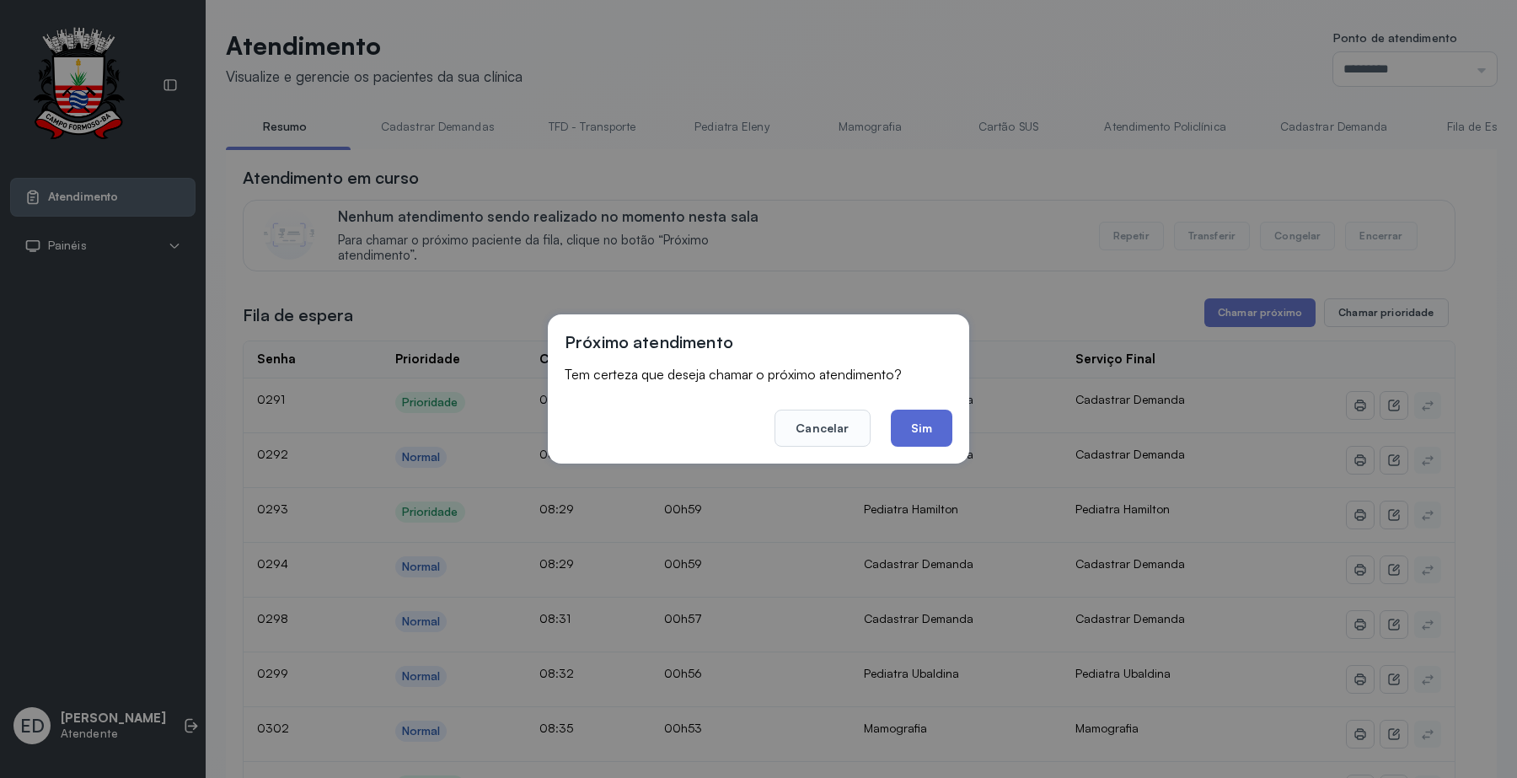
click at [933, 425] on button "Sim" at bounding box center [922, 427] width 62 height 37
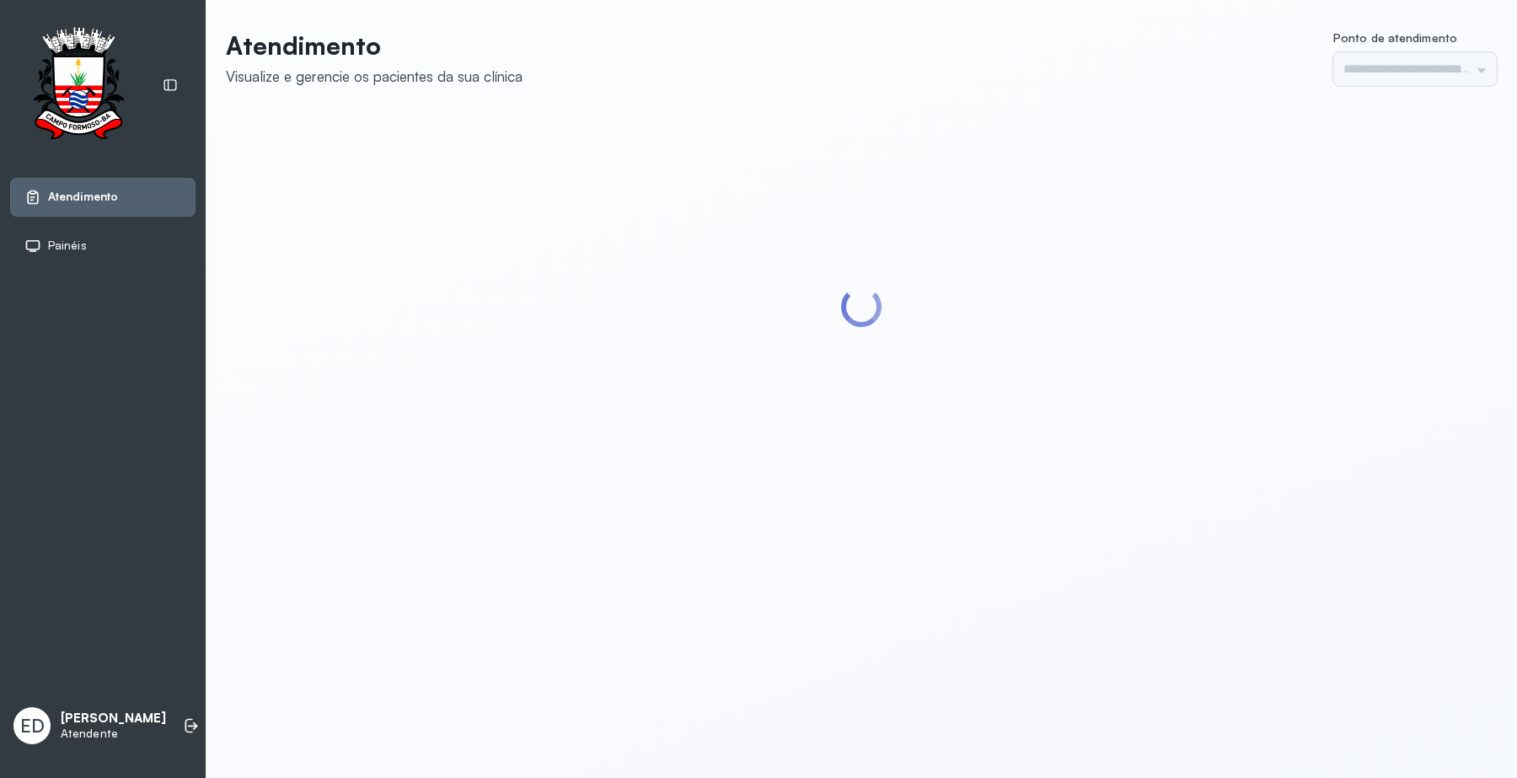
type input "*********"
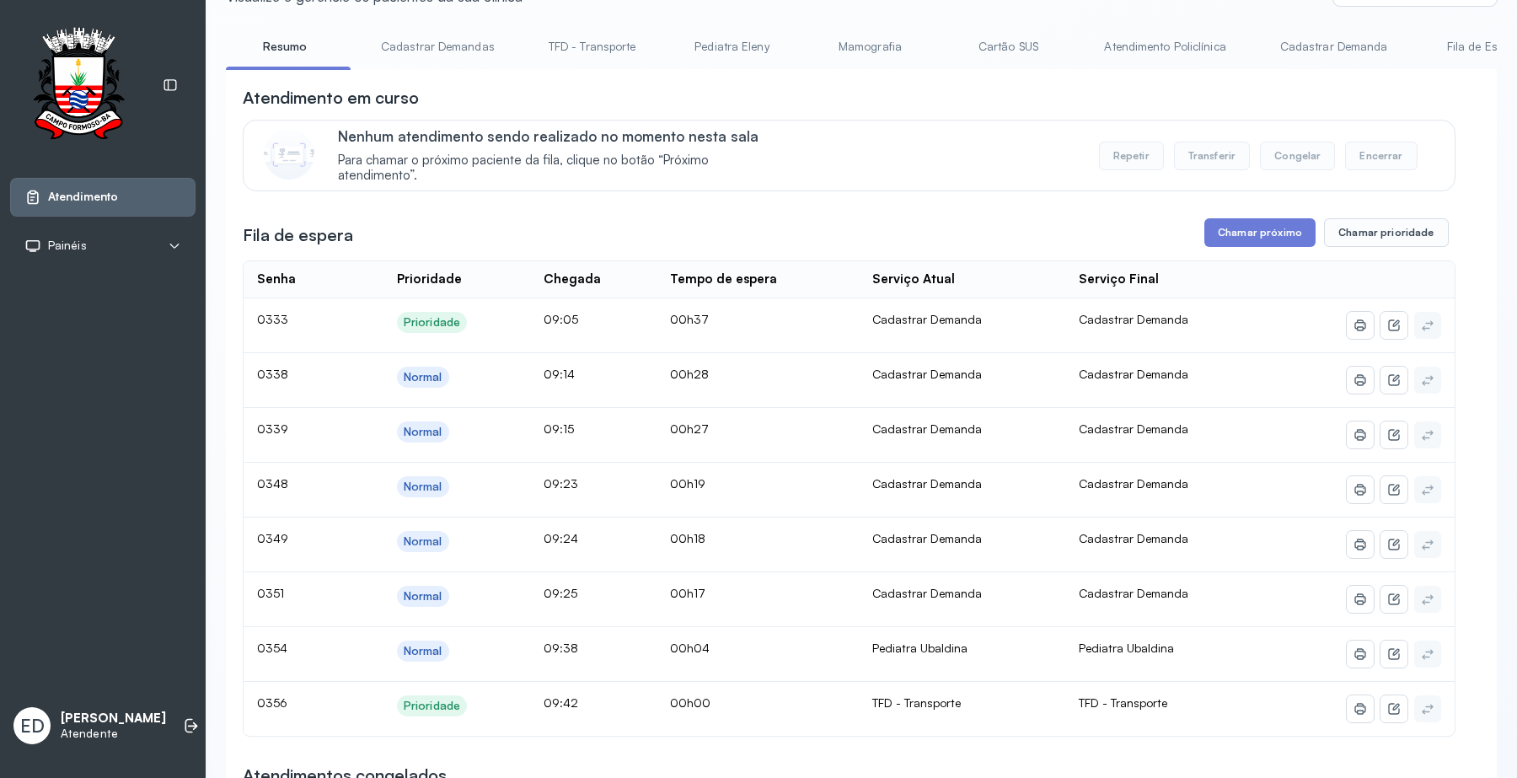
scroll to position [211, 0]
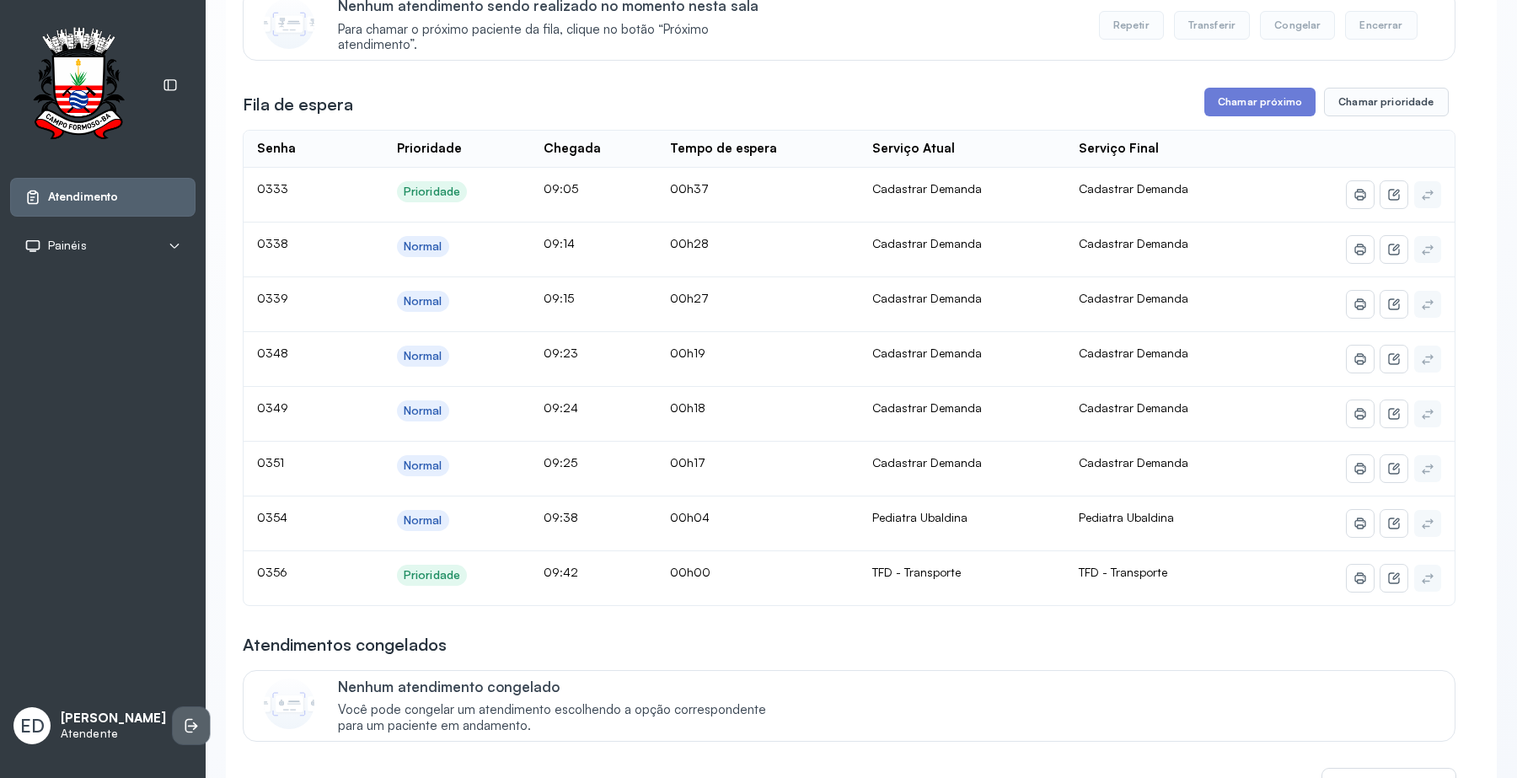
click at [183, 717] on icon at bounding box center [191, 725] width 17 height 17
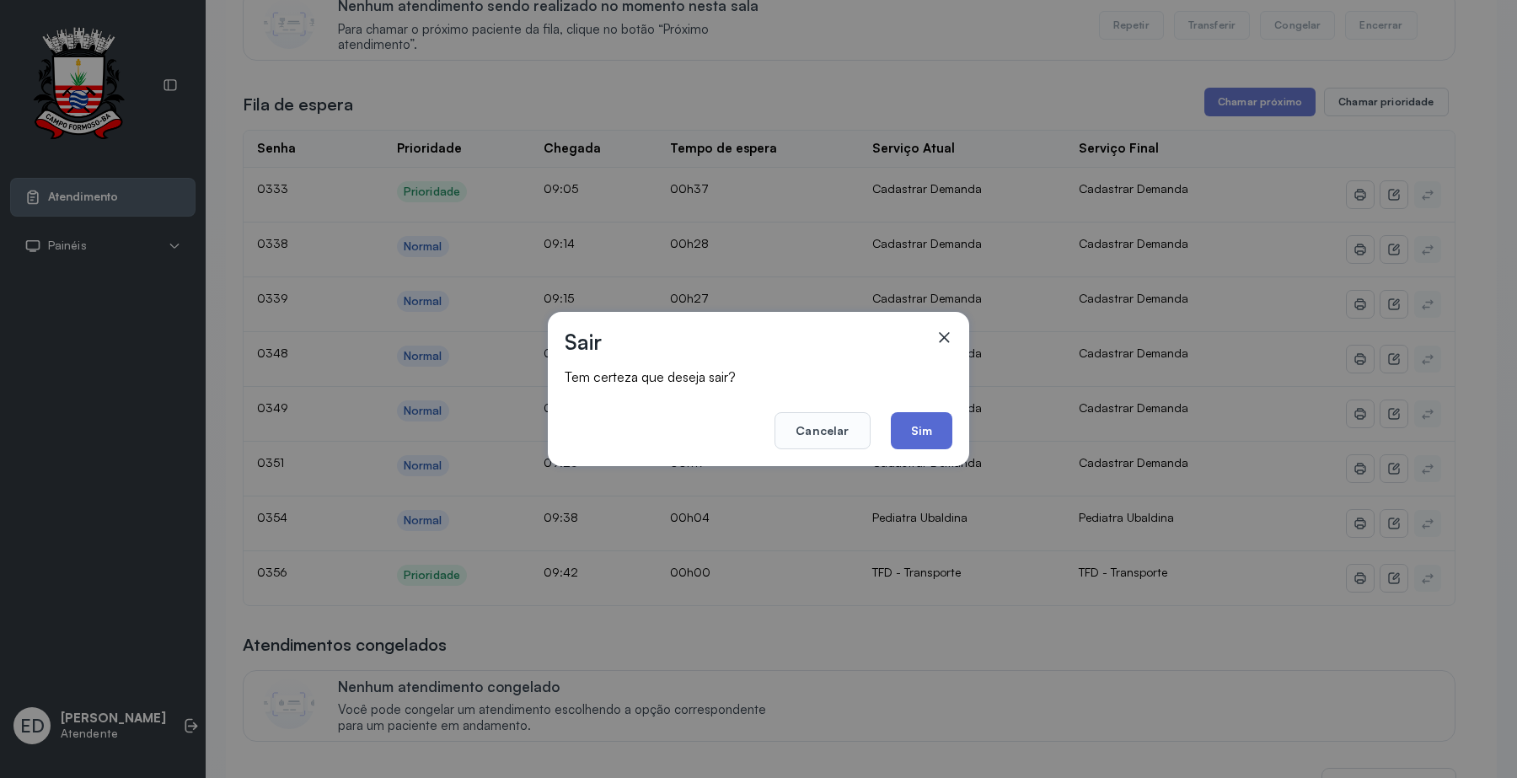
click at [946, 417] on button "Sim" at bounding box center [922, 430] width 62 height 37
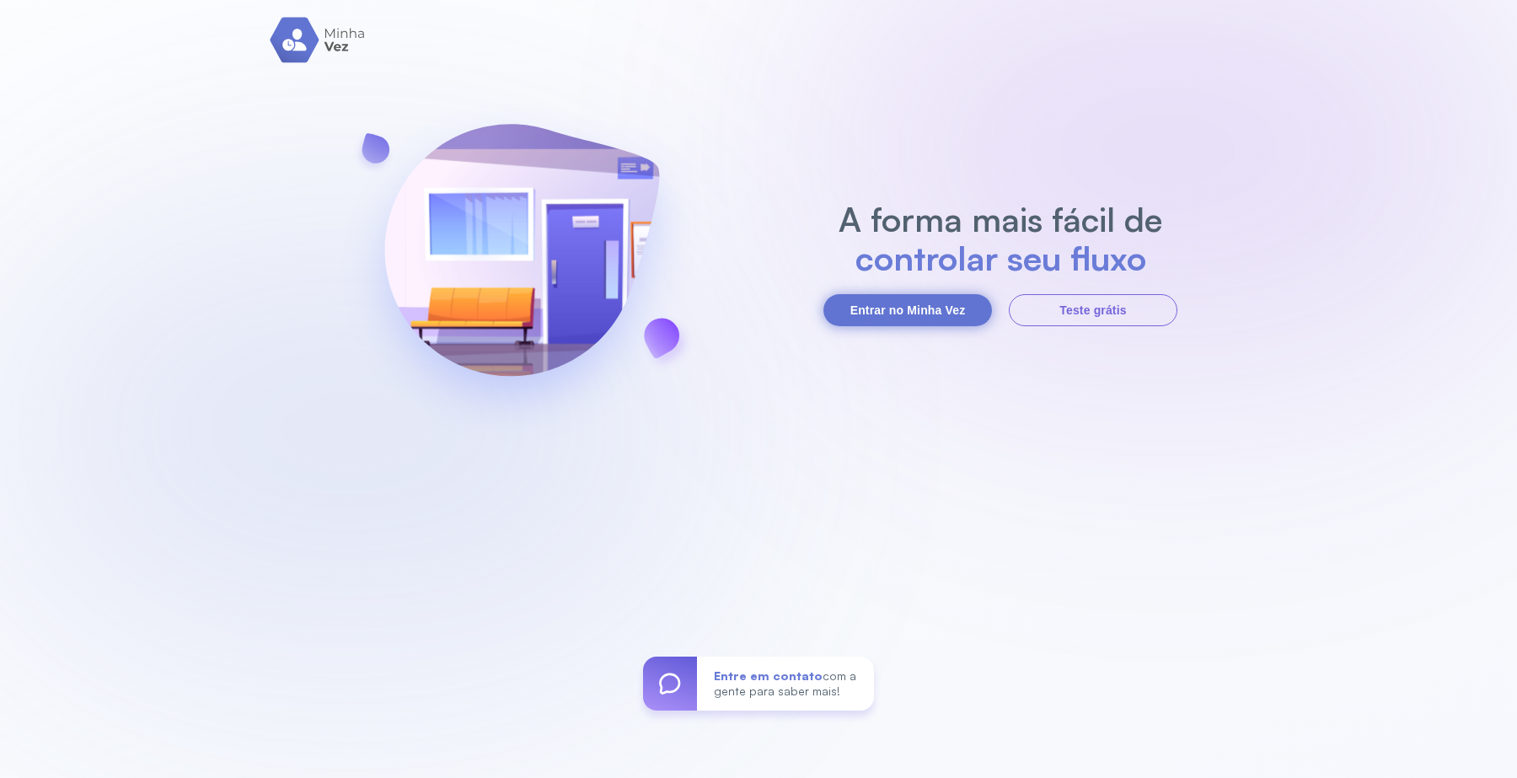
click at [929, 302] on button "Entrar no Minha Vez" at bounding box center [907, 310] width 169 height 32
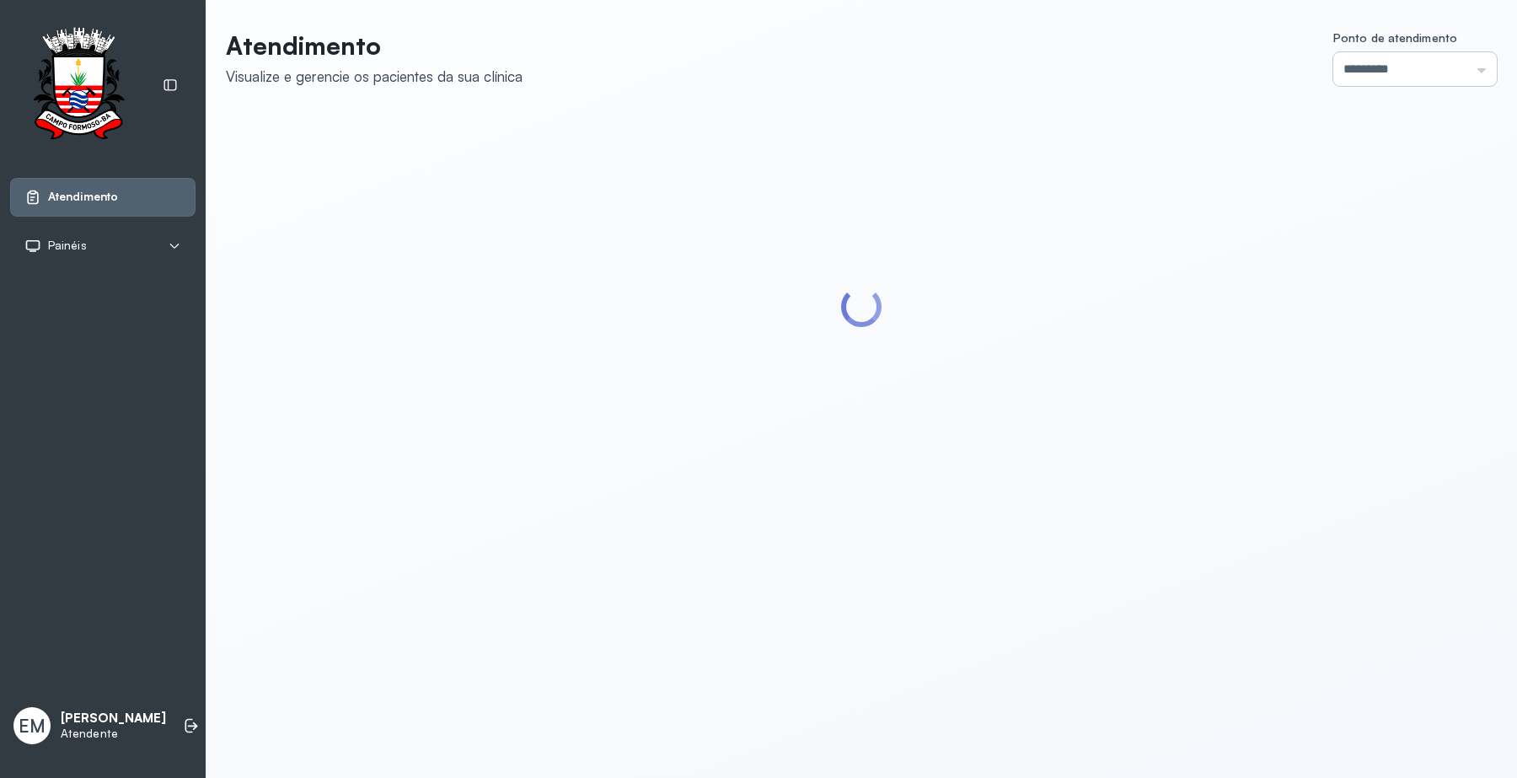
click at [1428, 70] on input "*********" at bounding box center [1414, 69] width 163 height 34
type input "*********"
click at [1359, 285] on div "Atendimento Visualize e gerencie os pacientes da sua clínica Ponto de atendimen…" at bounding box center [861, 265] width 1271 height 471
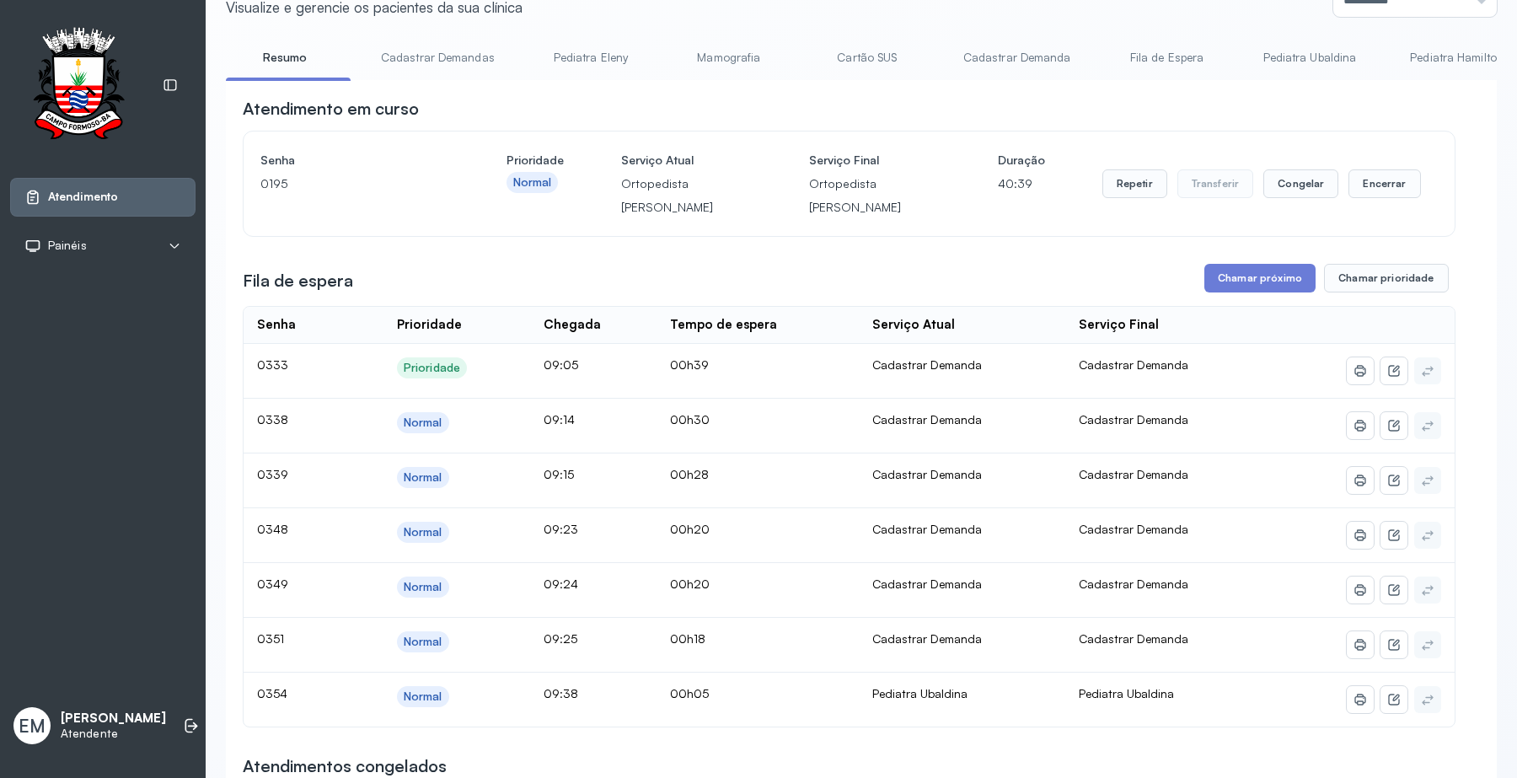
scroll to position [0, 0]
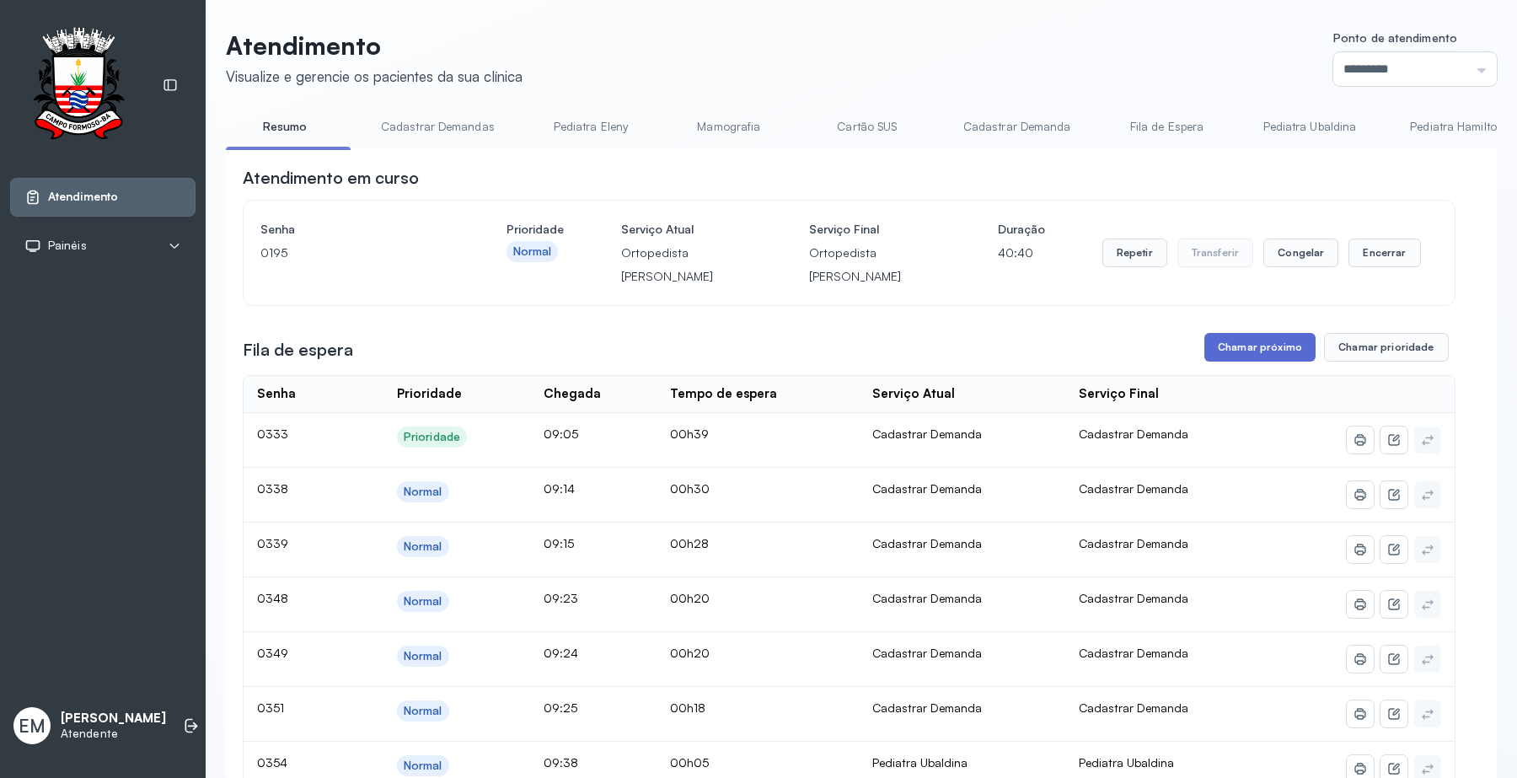
click at [1257, 333] on button "Chamar próximo" at bounding box center [1259, 347] width 111 height 29
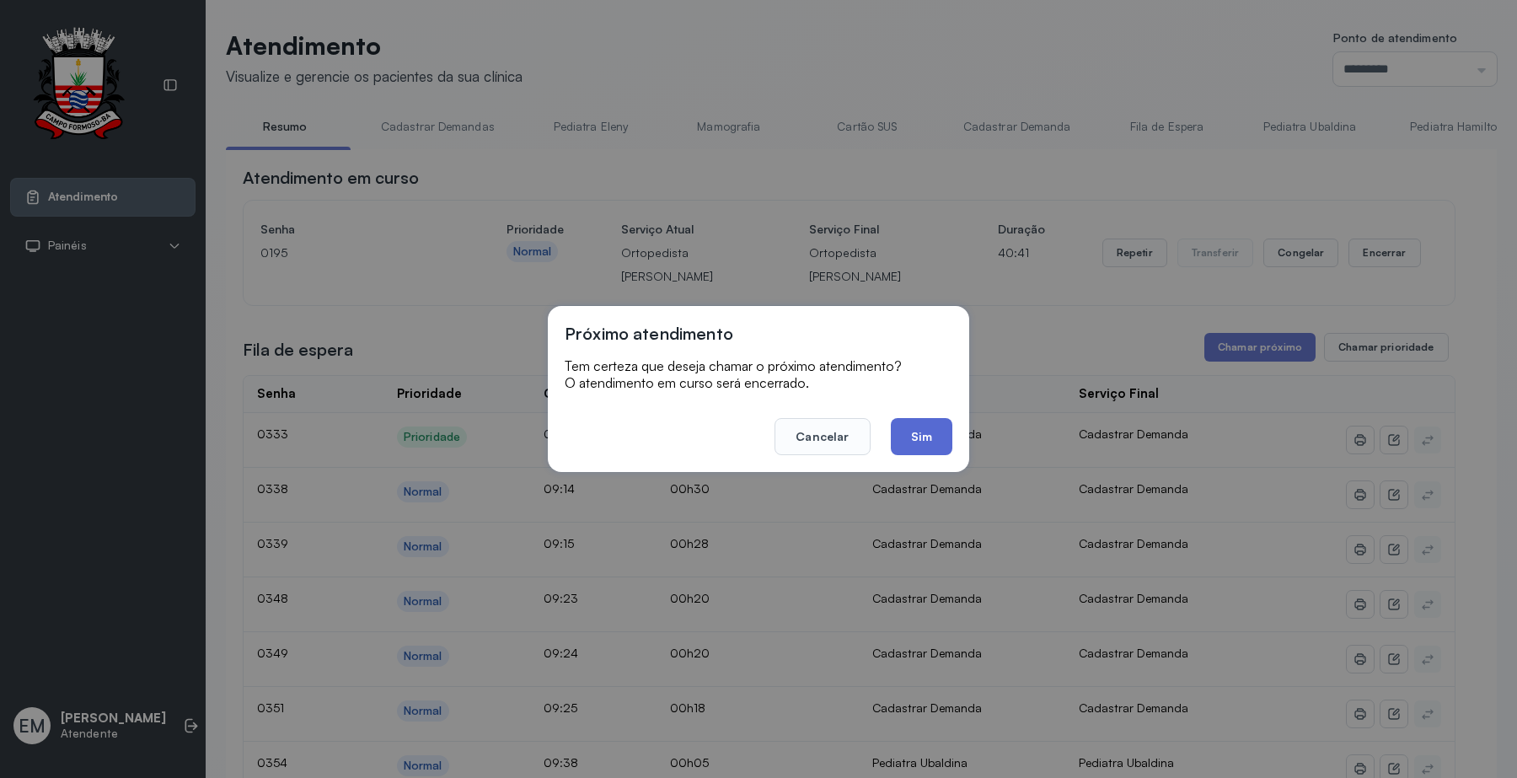
click at [912, 436] on button "Sim" at bounding box center [922, 436] width 62 height 37
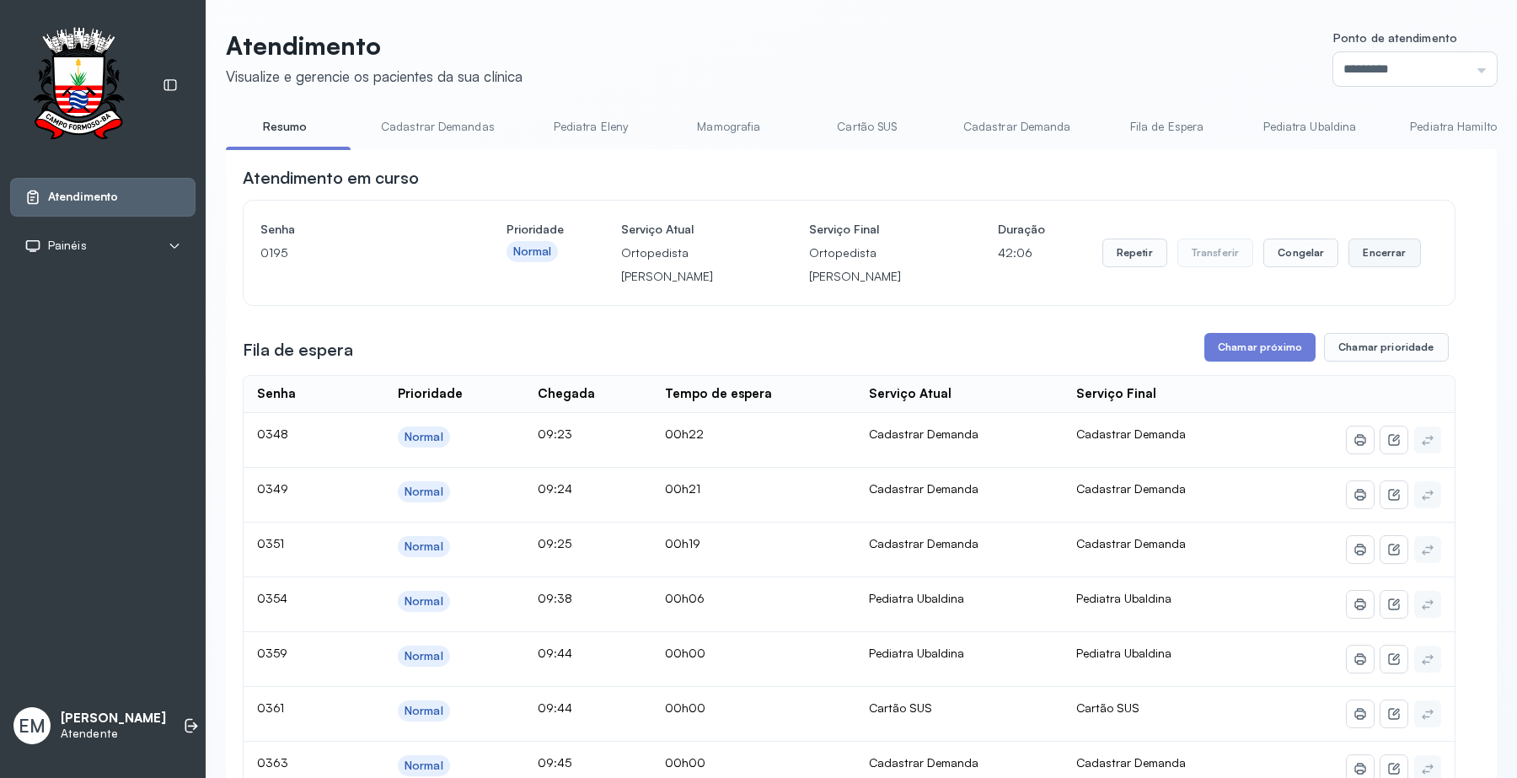
click at [1391, 241] on button "Encerrar" at bounding box center [1384, 252] width 72 height 29
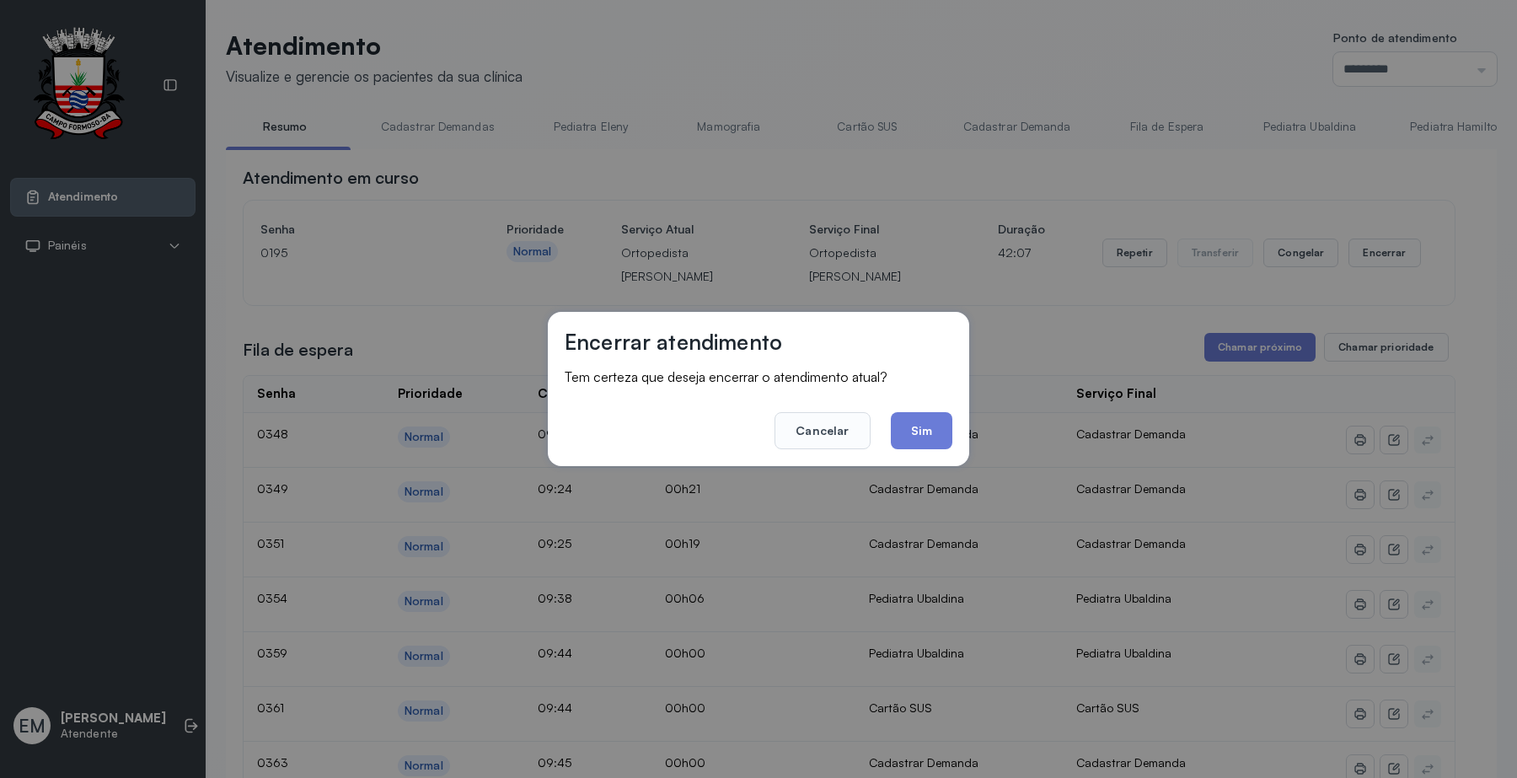
click at [942, 403] on footer "Cancelar Sim" at bounding box center [759, 418] width 388 height 61
click at [936, 427] on button "Sim" at bounding box center [922, 430] width 62 height 37
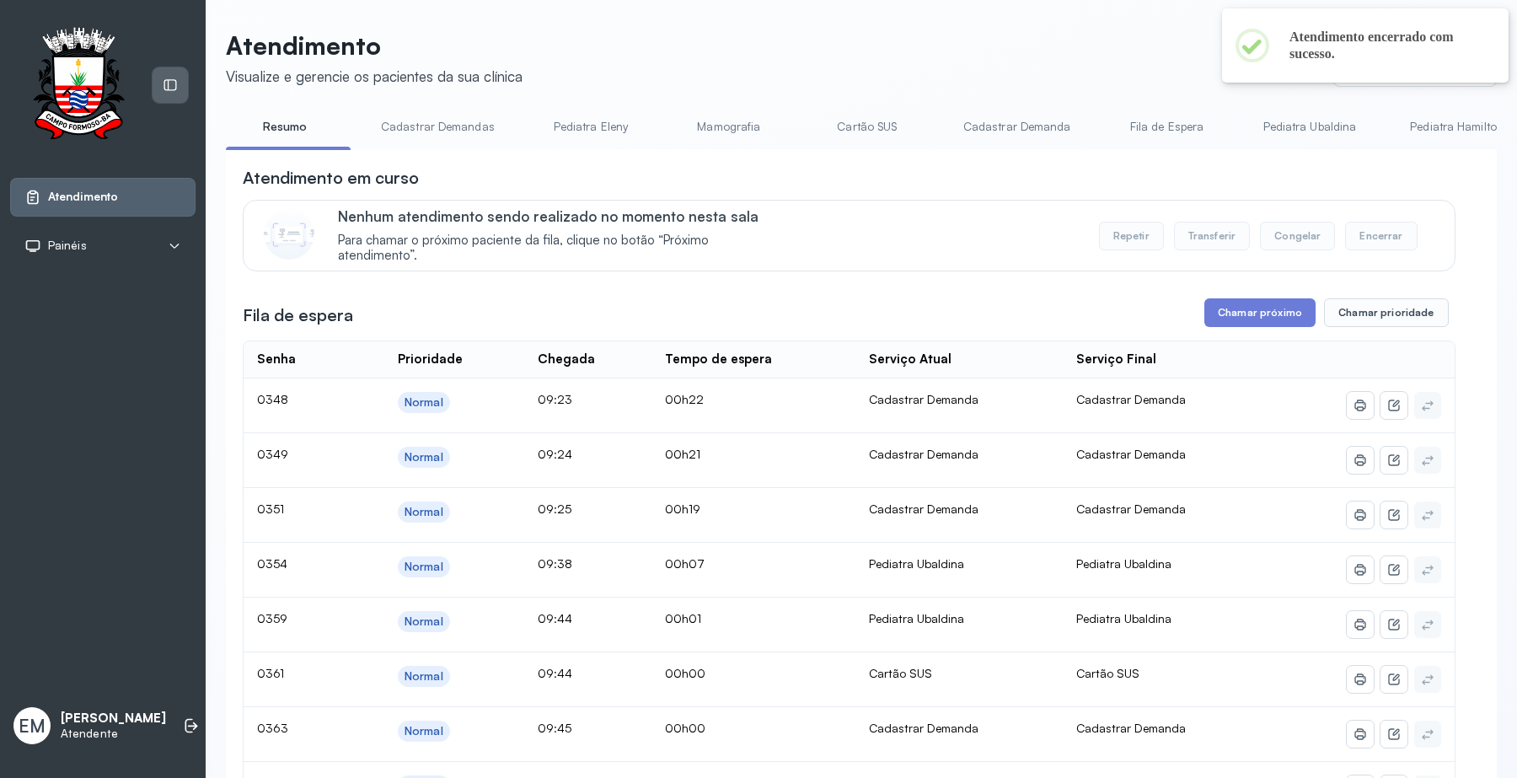
click at [161, 89] on div at bounding box center [170, 84] width 35 height 35
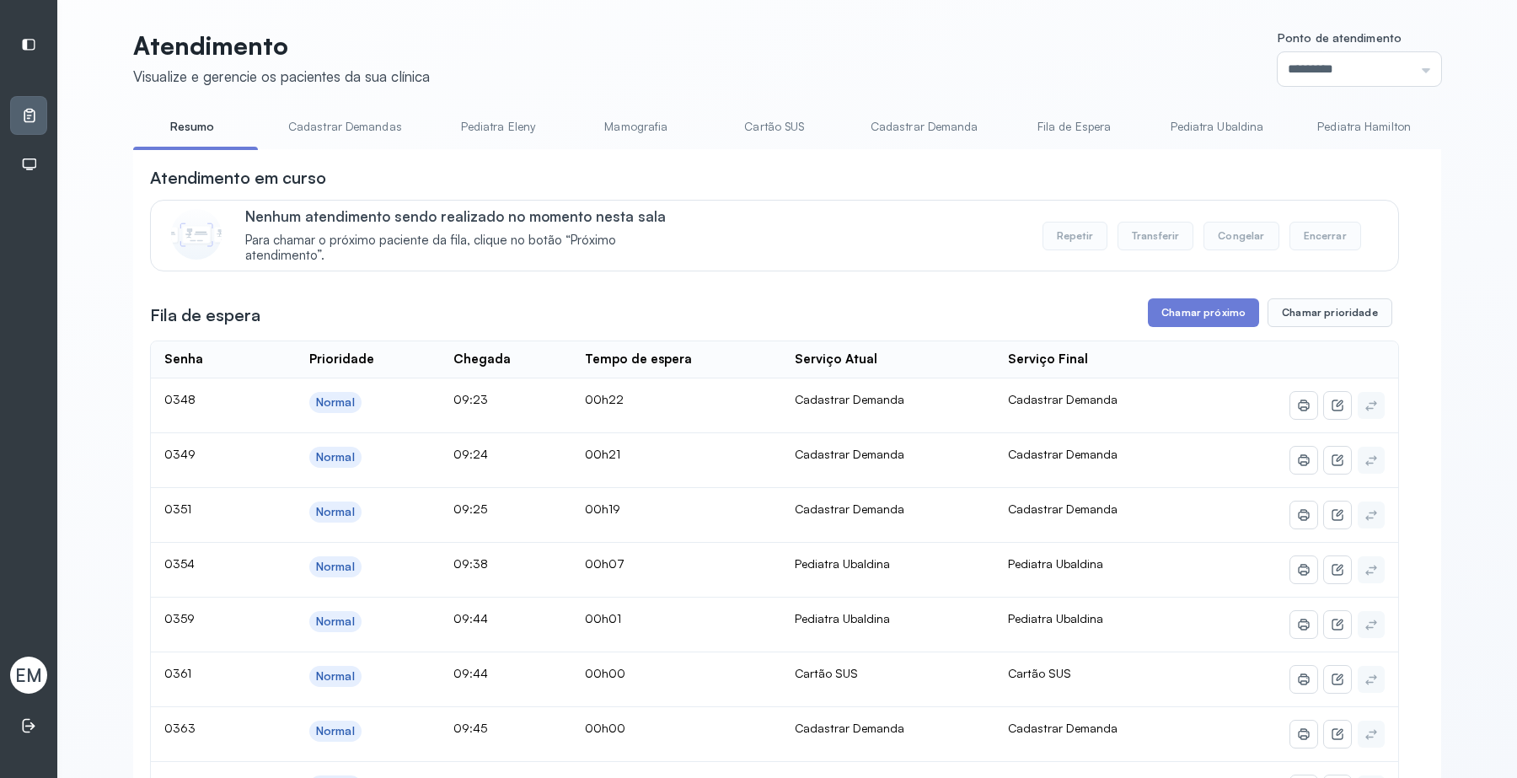
click at [1371, 137] on link "Pediatra Hamilton" at bounding box center [1363, 127] width 127 height 28
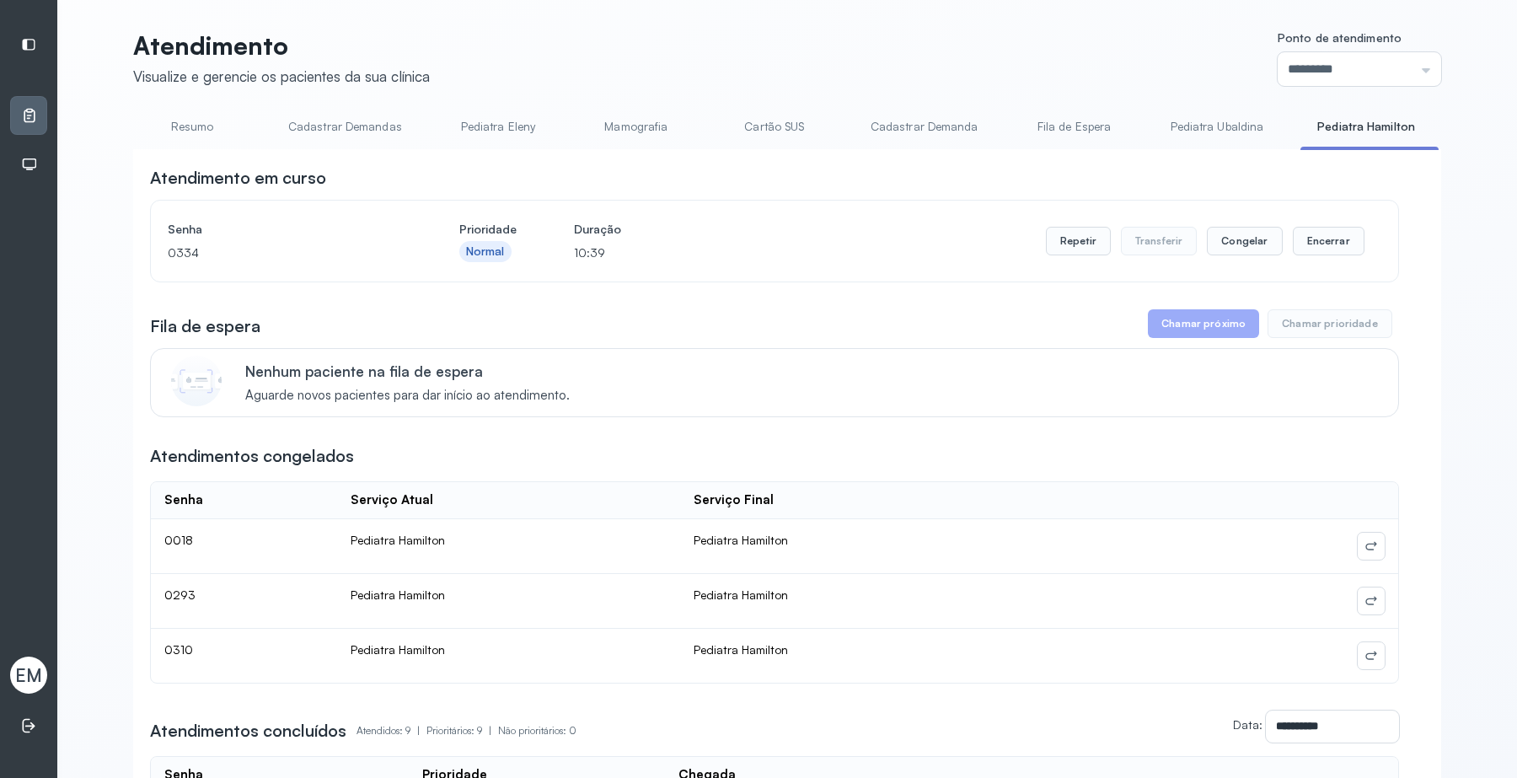
click at [780, 133] on link "Cartão SUS" at bounding box center [774, 127] width 118 height 28
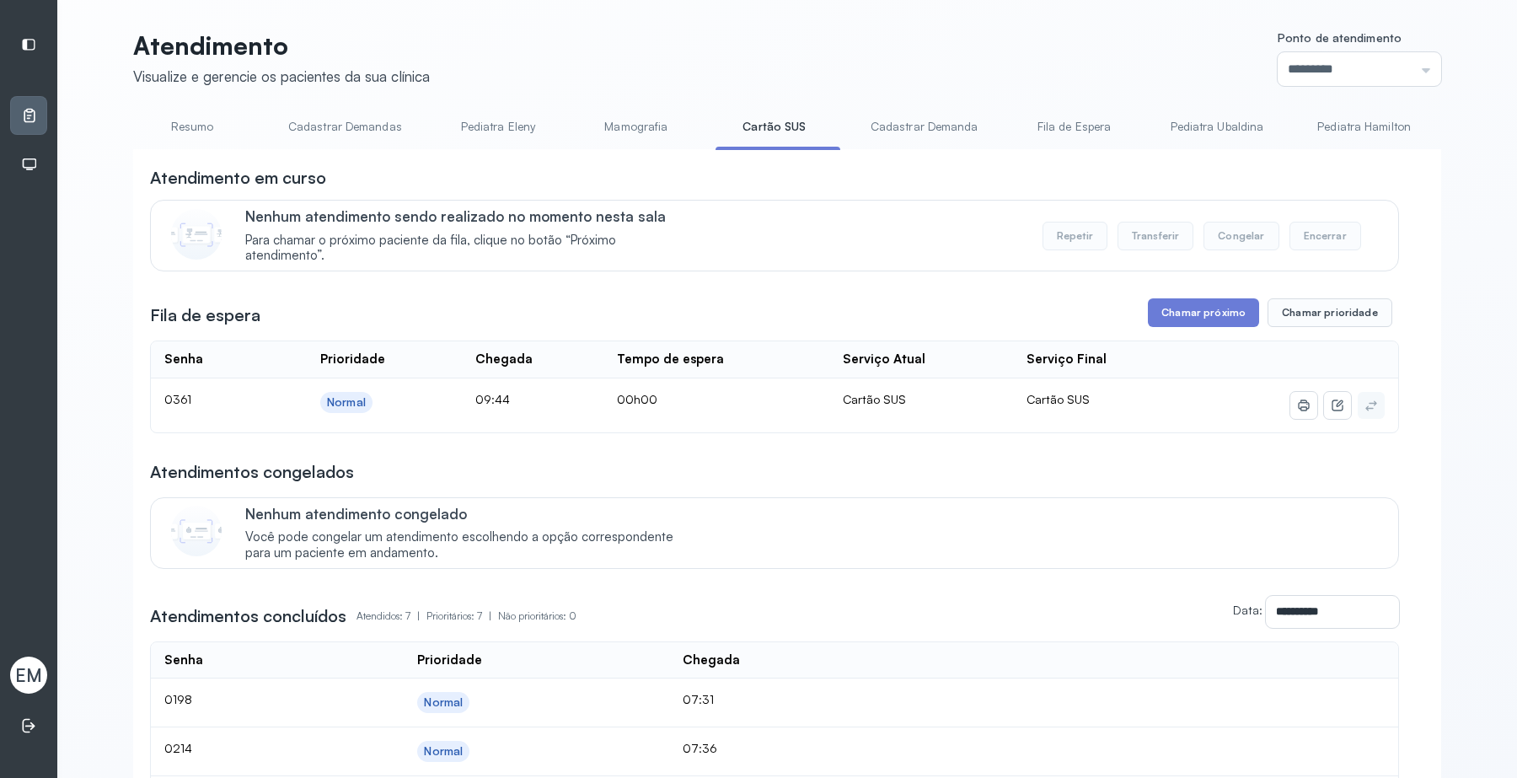
click at [1163, 297] on div "**********" at bounding box center [774, 593] width 1249 height 854
click at [1169, 304] on button "Chamar próximo" at bounding box center [1203, 312] width 111 height 29
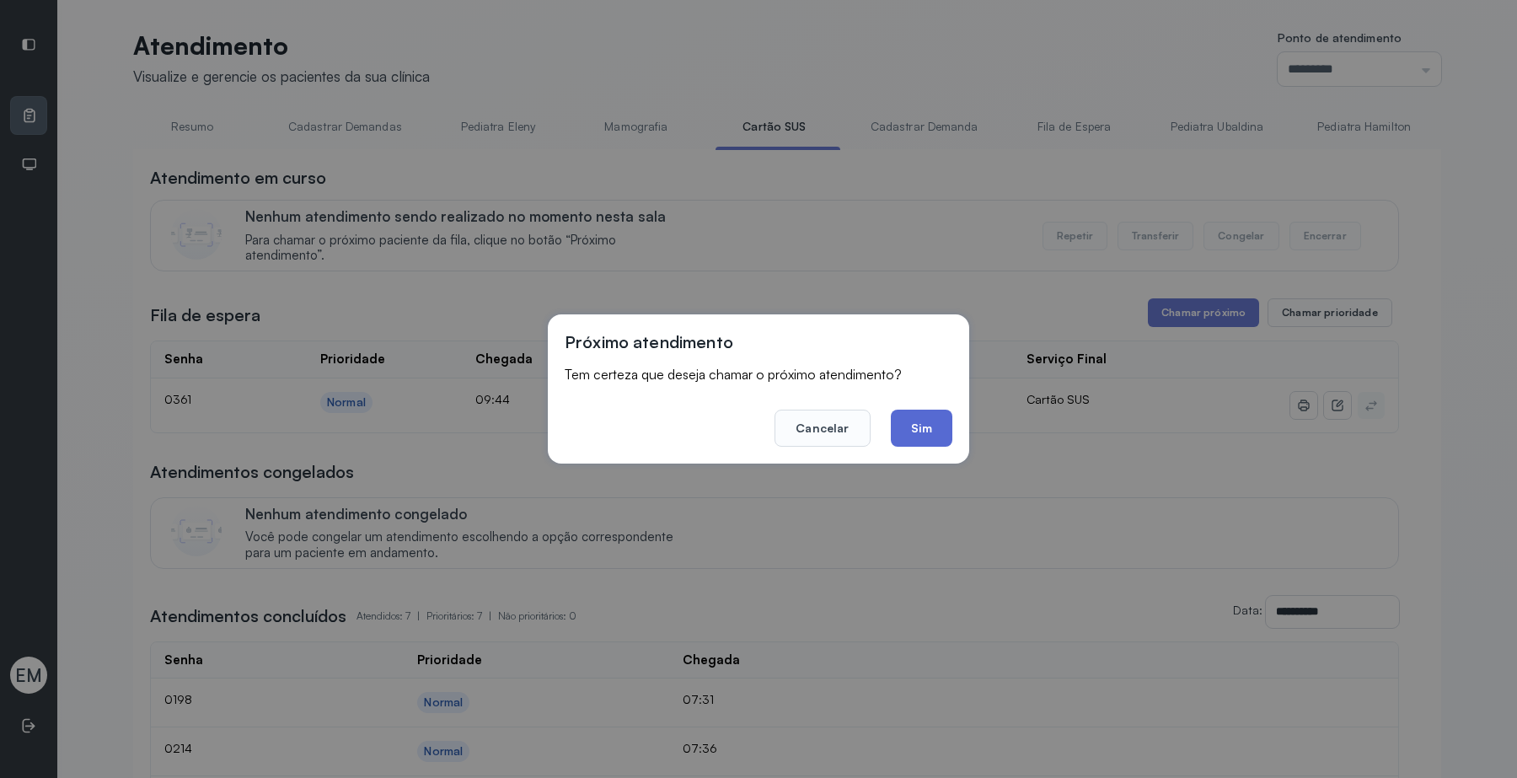
click at [939, 420] on button "Sim" at bounding box center [922, 427] width 62 height 37
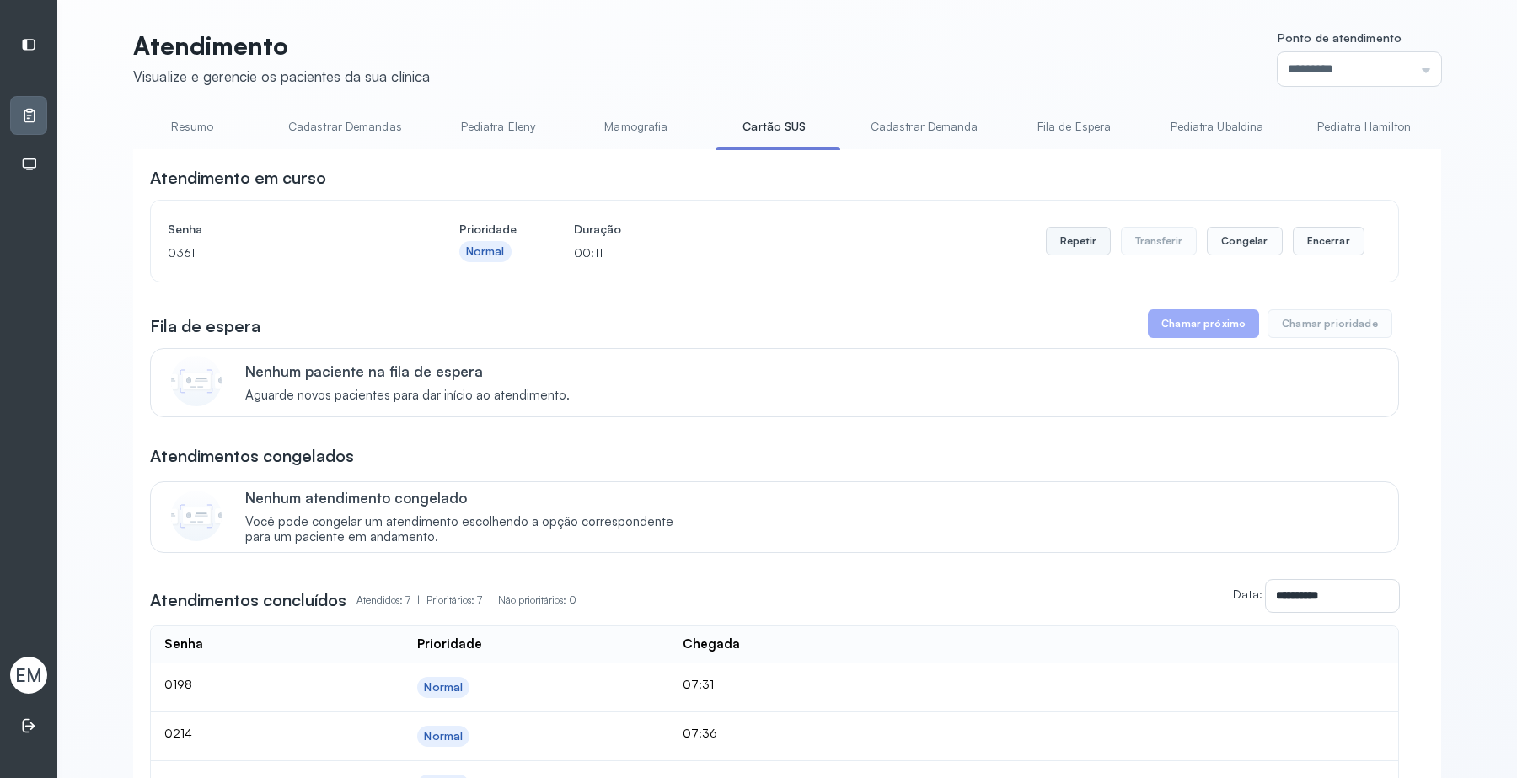
click at [1076, 243] on button "Repetir" at bounding box center [1078, 241] width 65 height 29
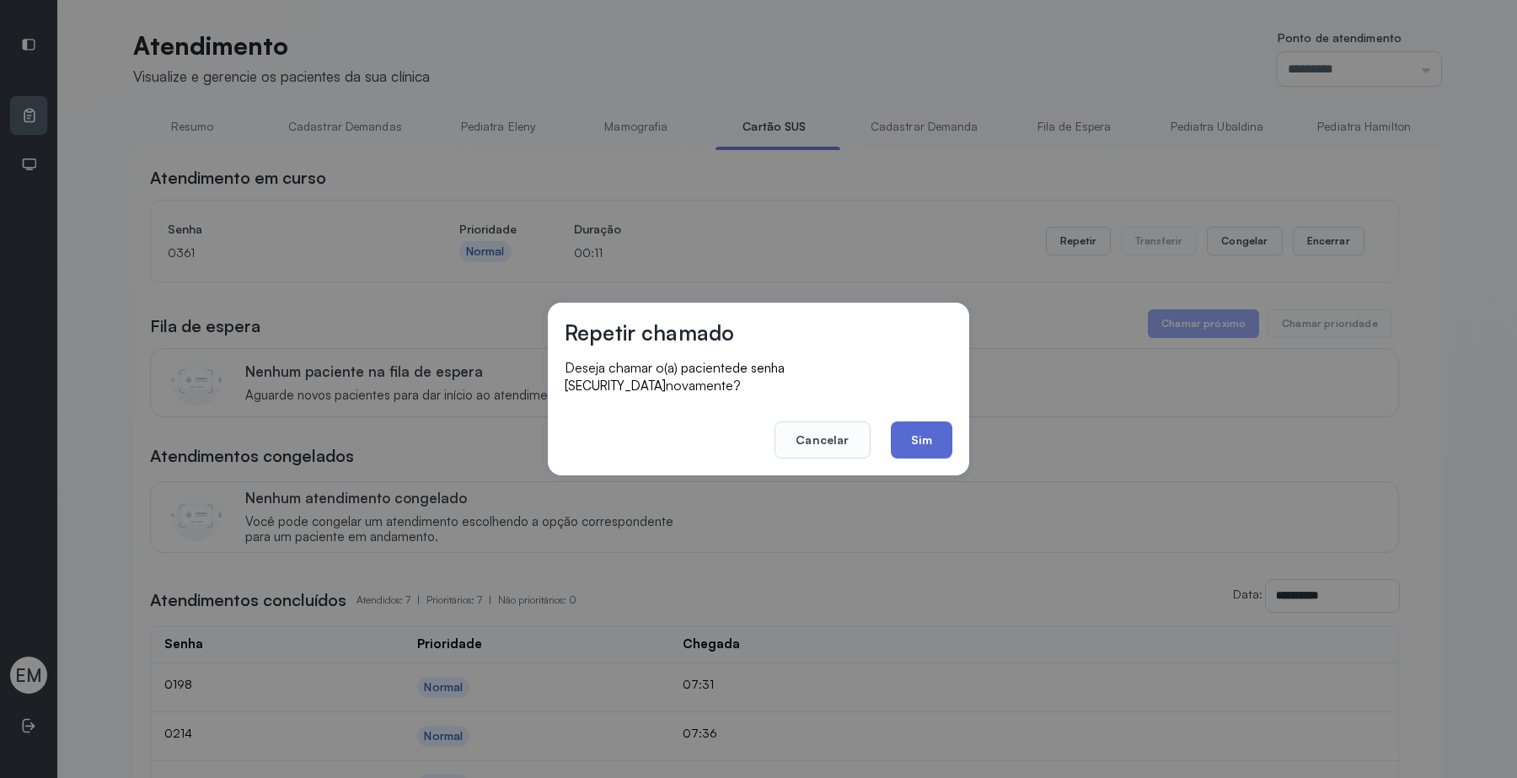
click at [935, 426] on button "Sim" at bounding box center [922, 439] width 62 height 37
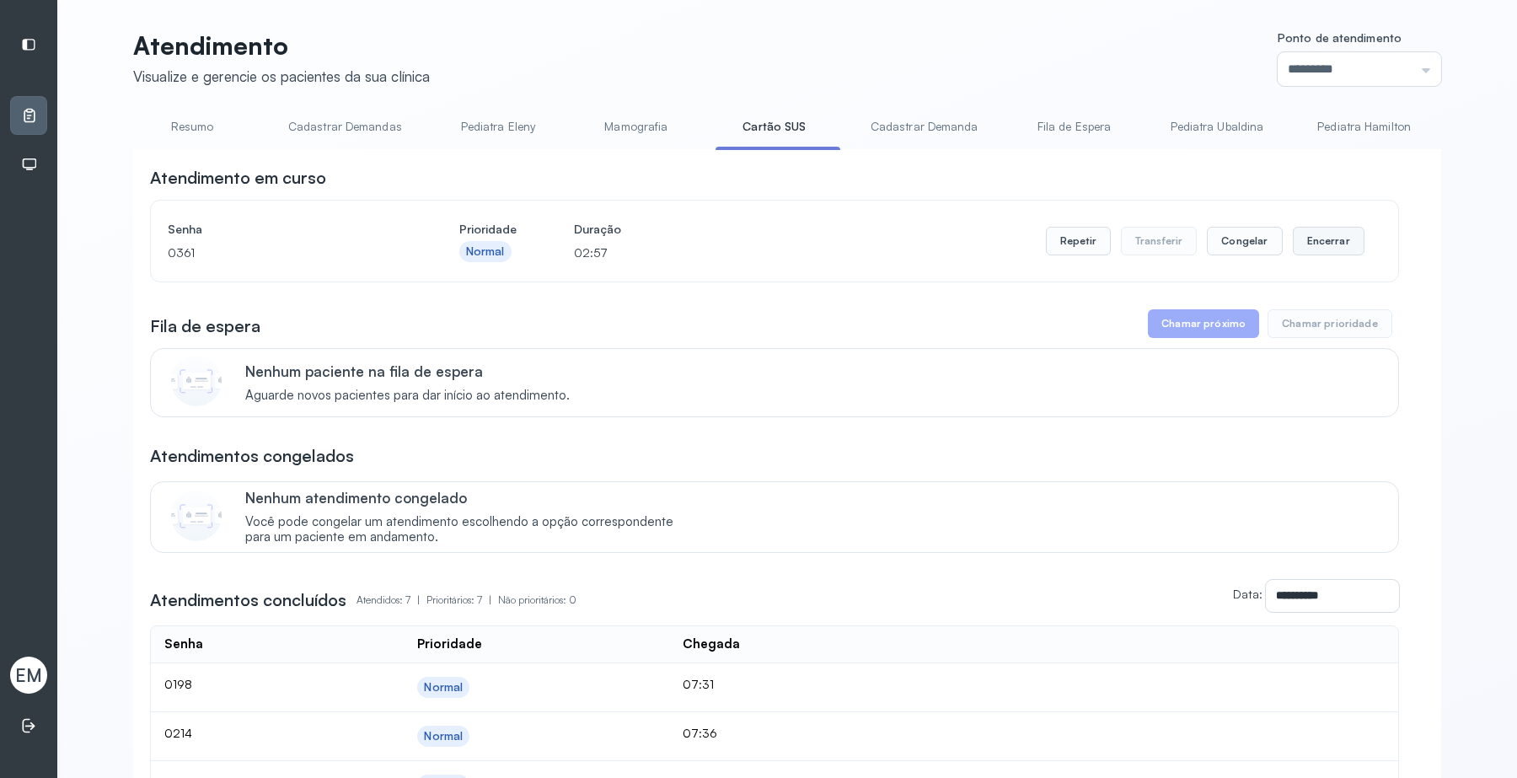
click at [1310, 247] on button "Encerrar" at bounding box center [1328, 241] width 72 height 29
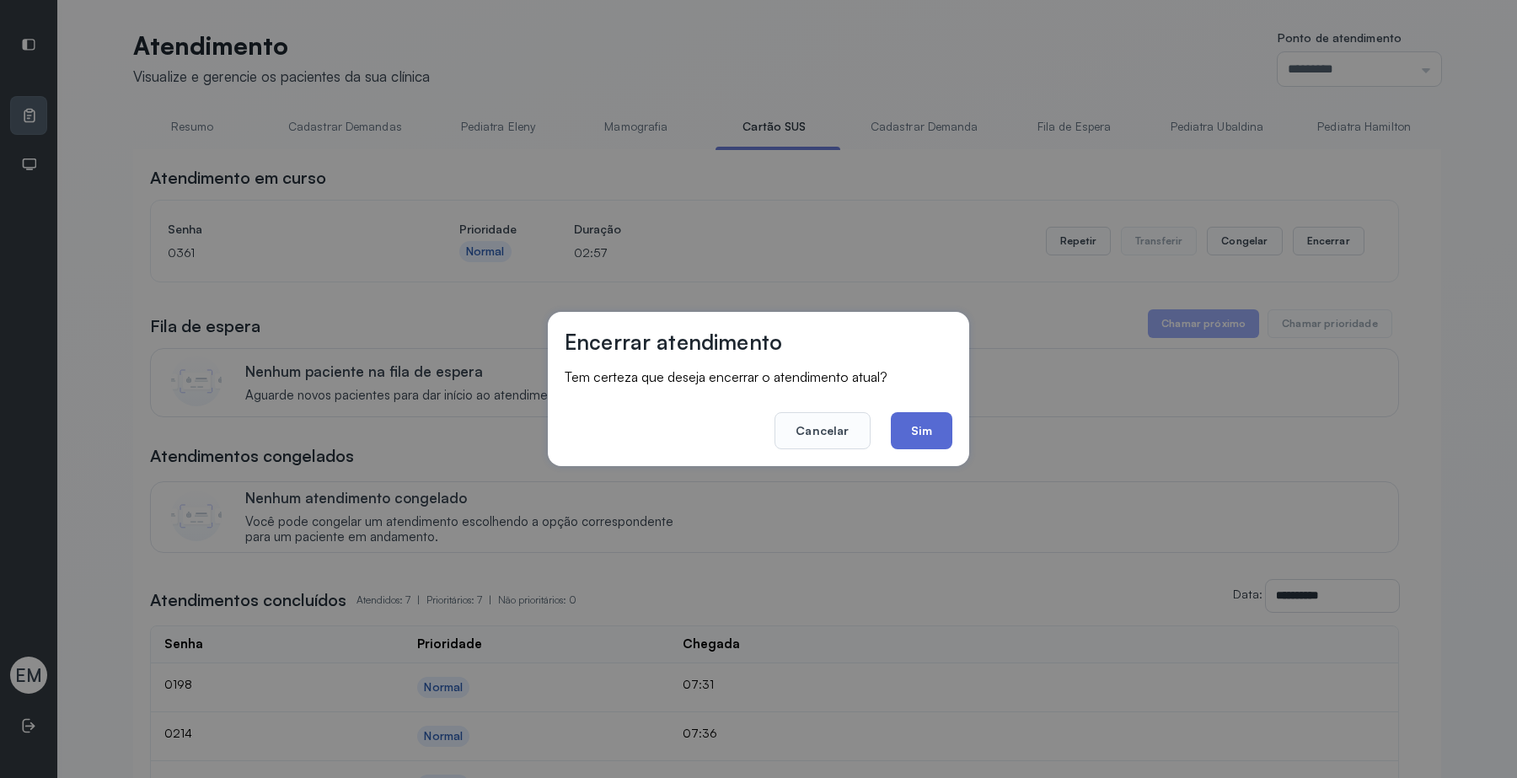
click at [944, 426] on button "Sim" at bounding box center [922, 430] width 62 height 37
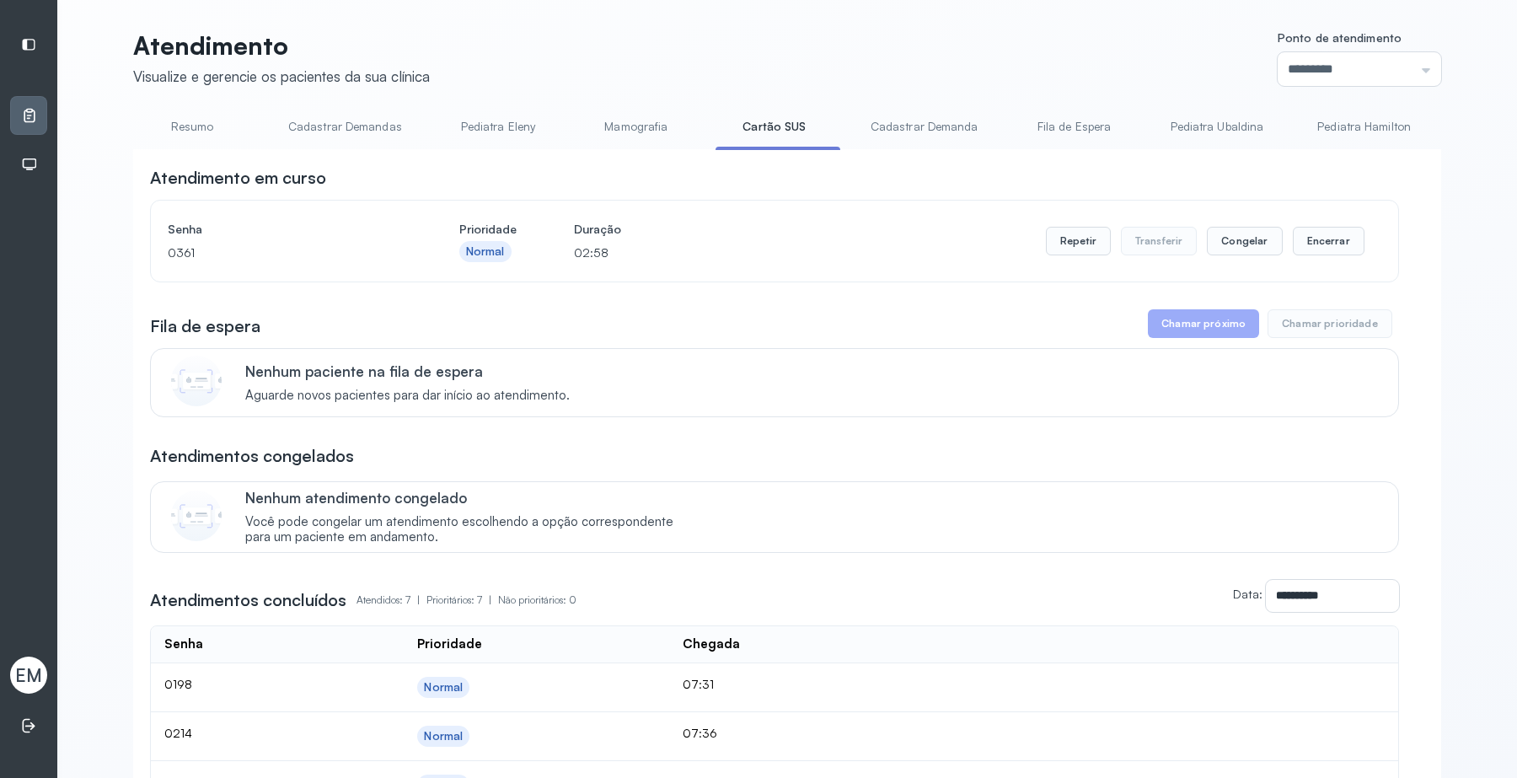
click at [199, 131] on link "Resumo" at bounding box center [192, 127] width 118 height 28
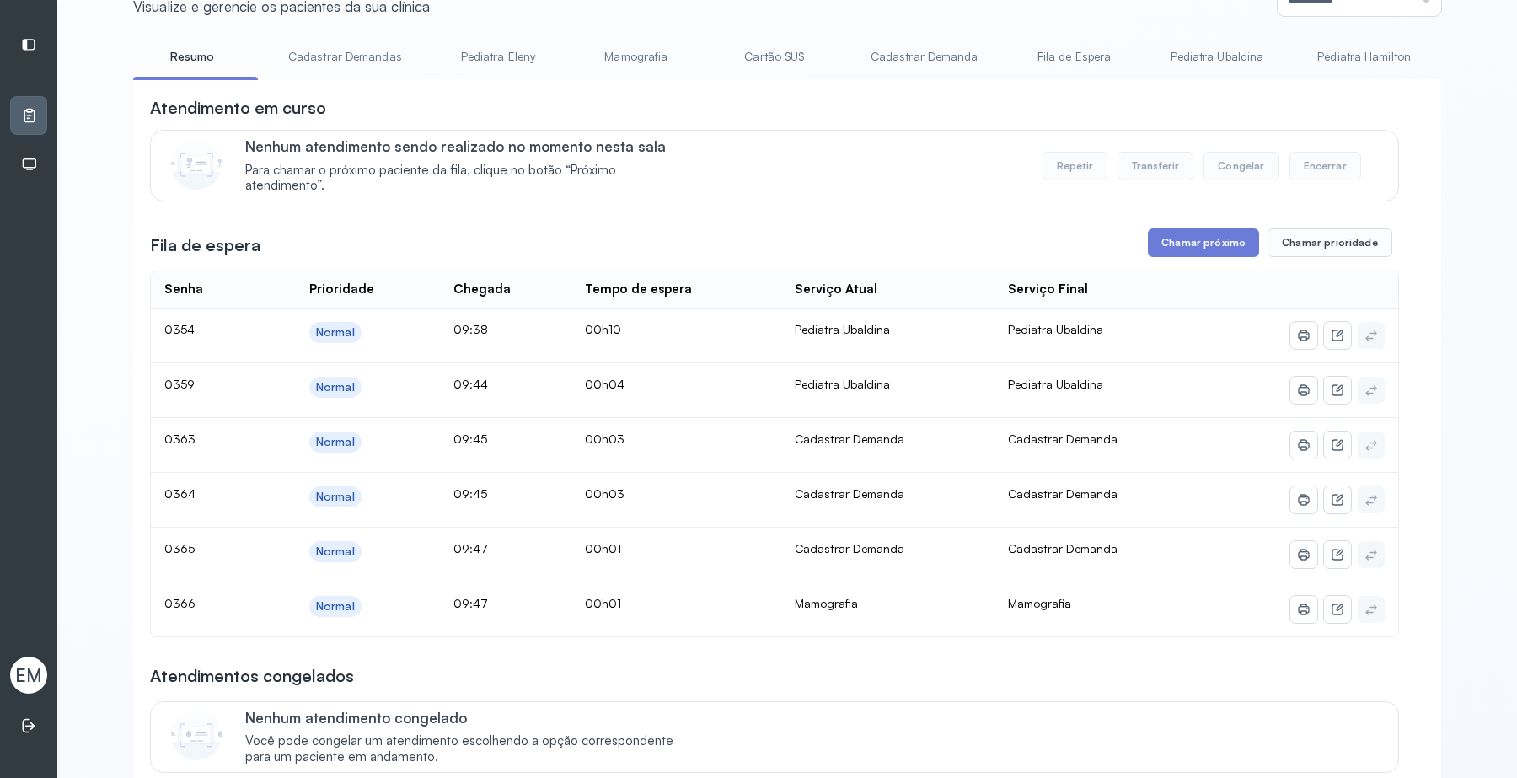
scroll to position [105, 0]
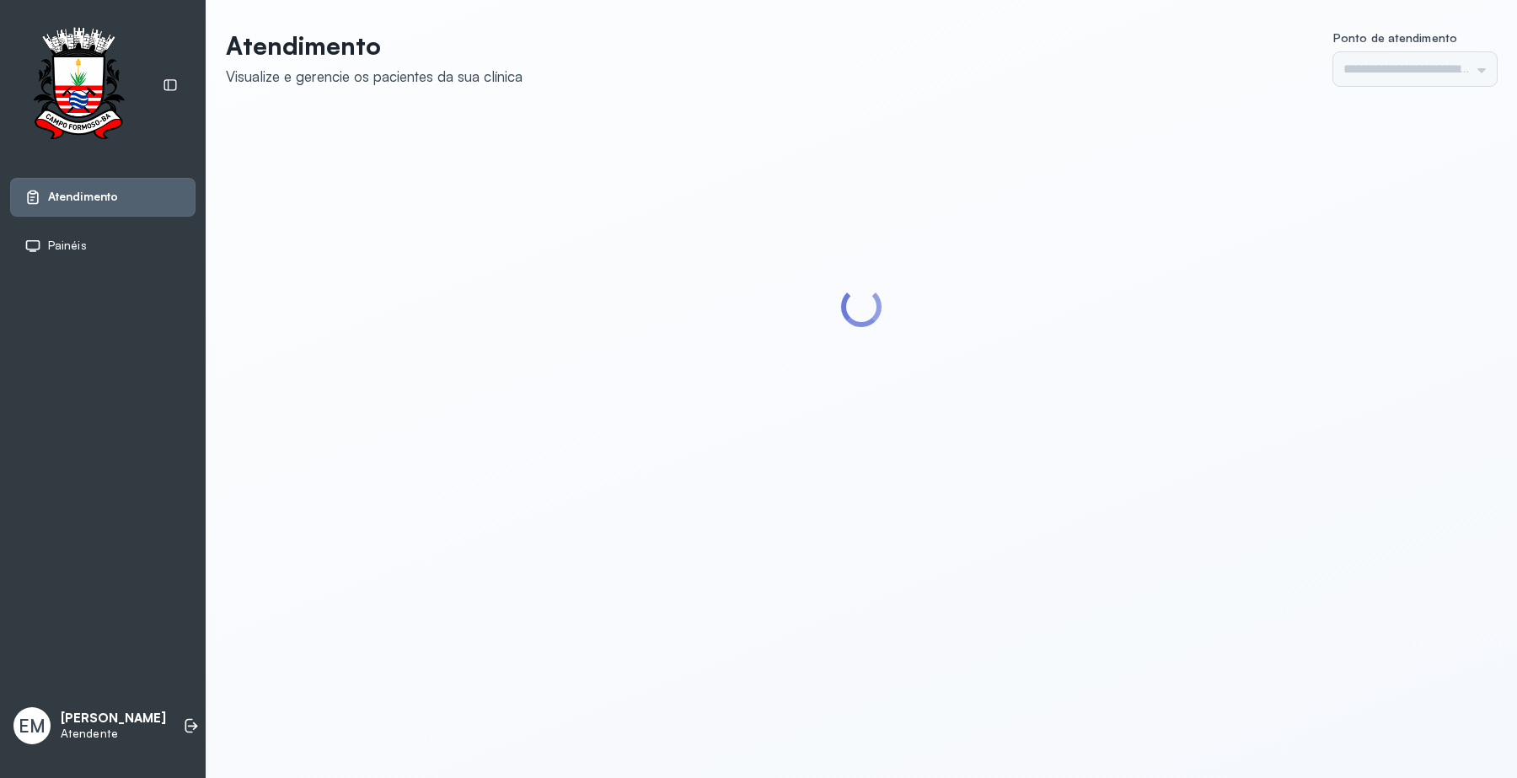
type input "*********"
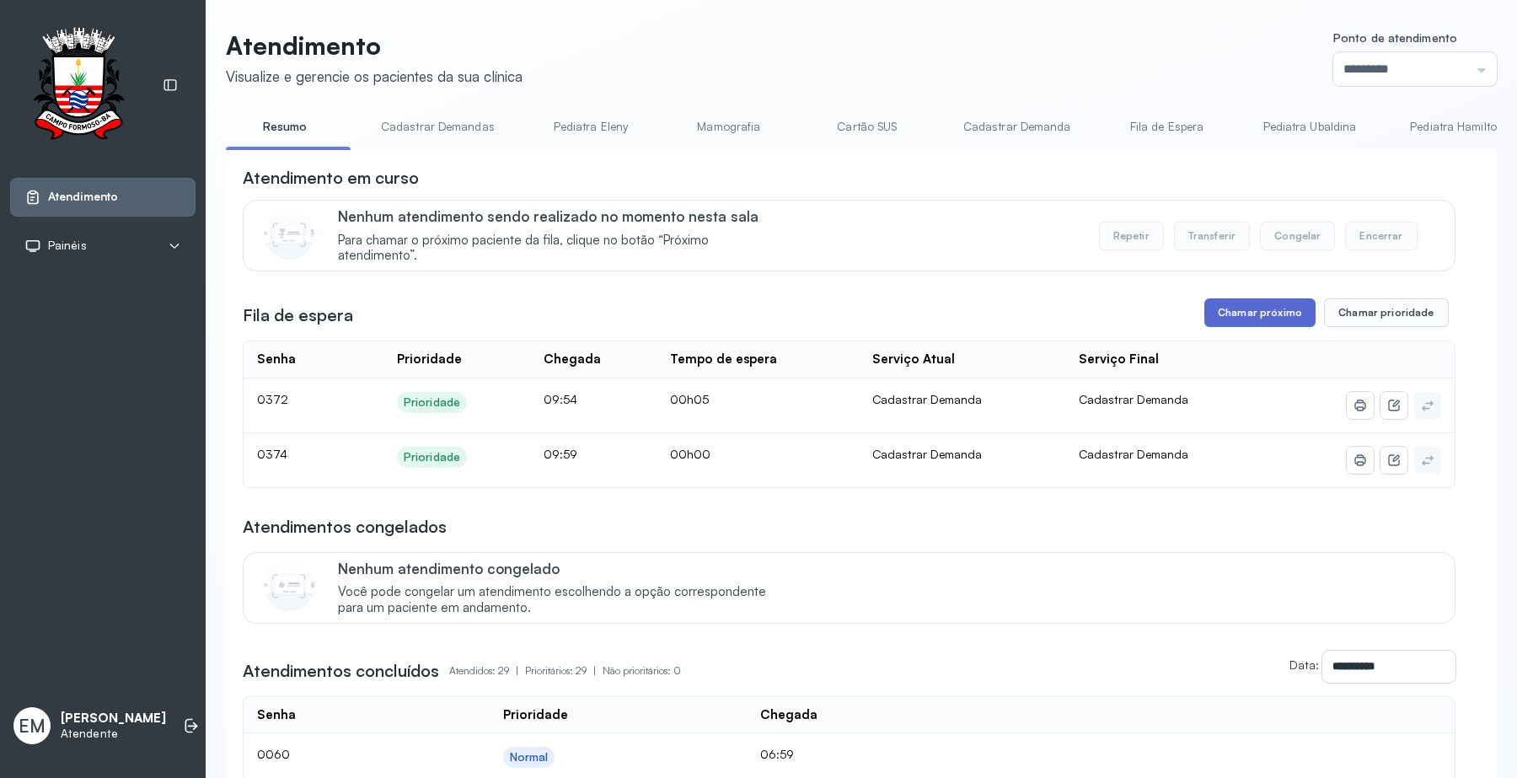
click at [1266, 310] on button "Chamar próximo" at bounding box center [1259, 312] width 111 height 29
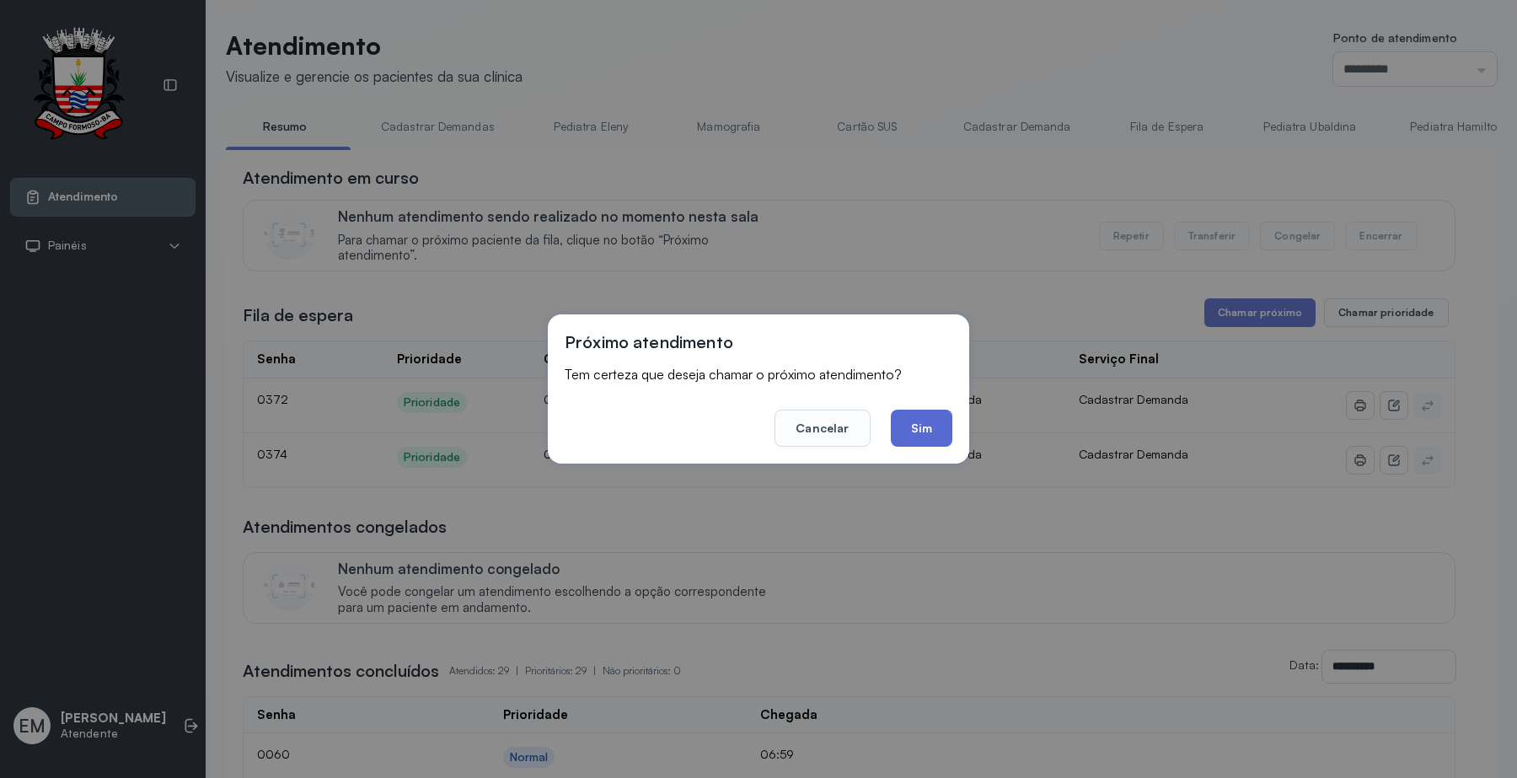
click at [944, 422] on button "Sim" at bounding box center [922, 427] width 62 height 37
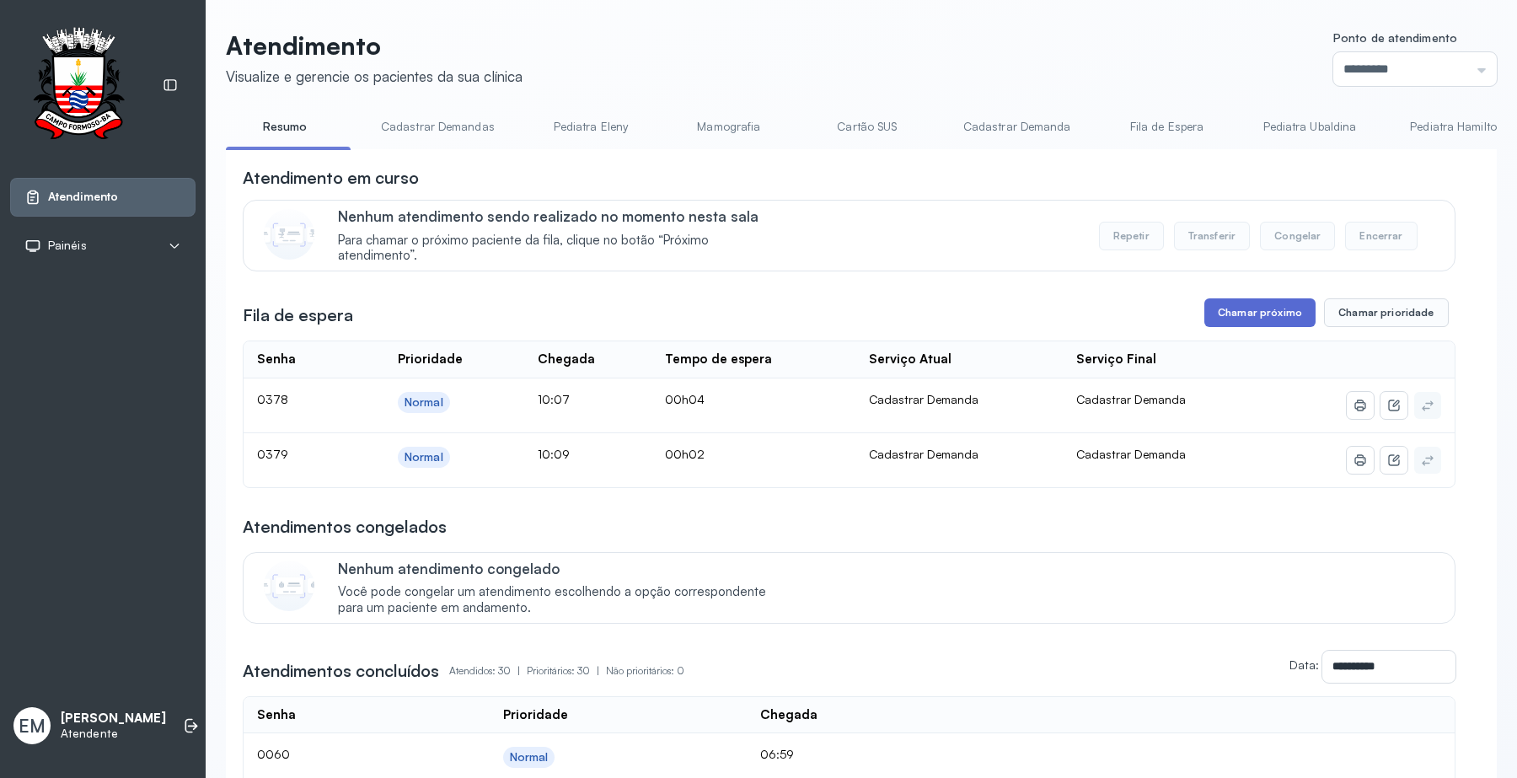
click at [1254, 317] on button "Chamar próximo" at bounding box center [1259, 312] width 111 height 29
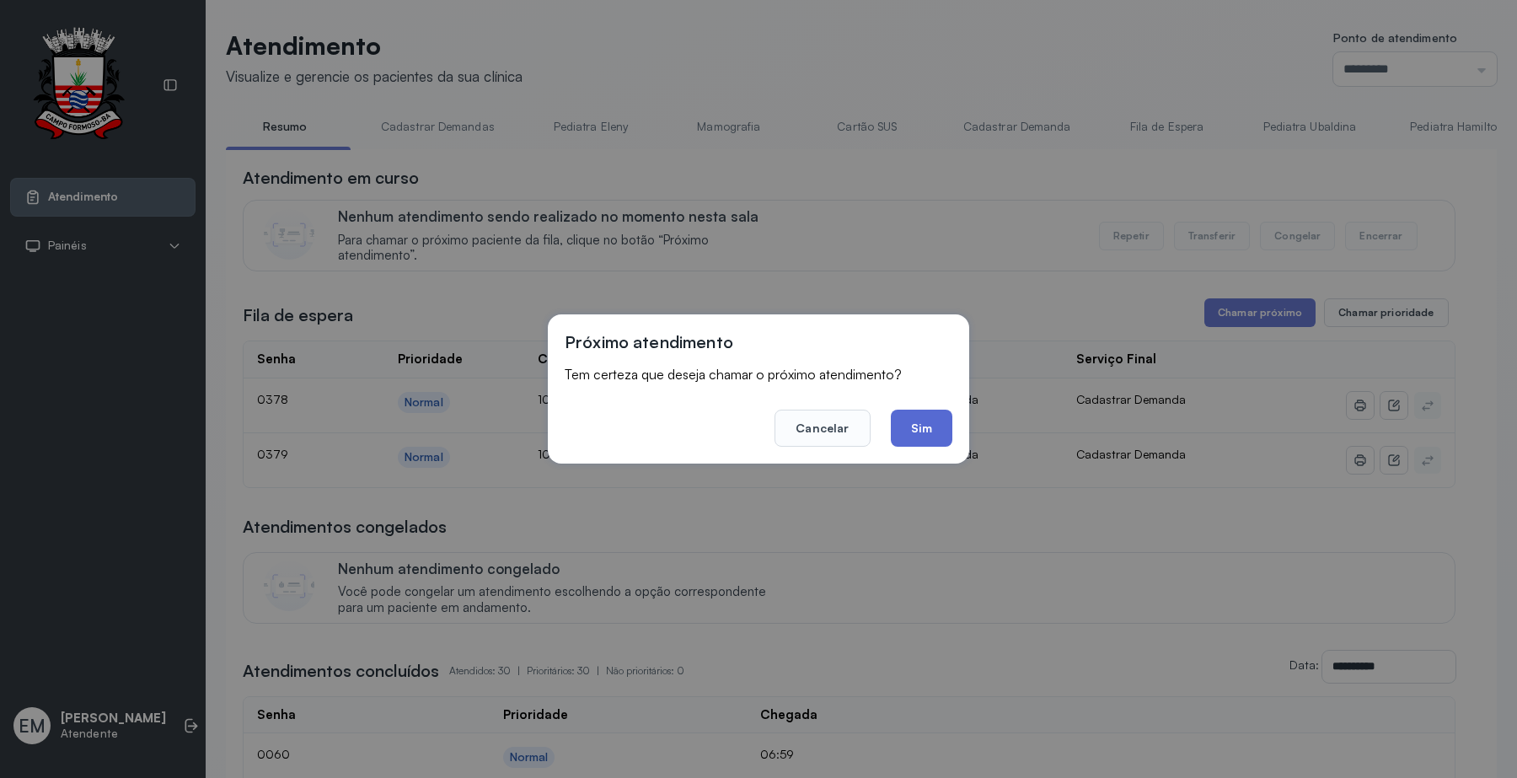
click at [941, 420] on button "Sim" at bounding box center [922, 427] width 62 height 37
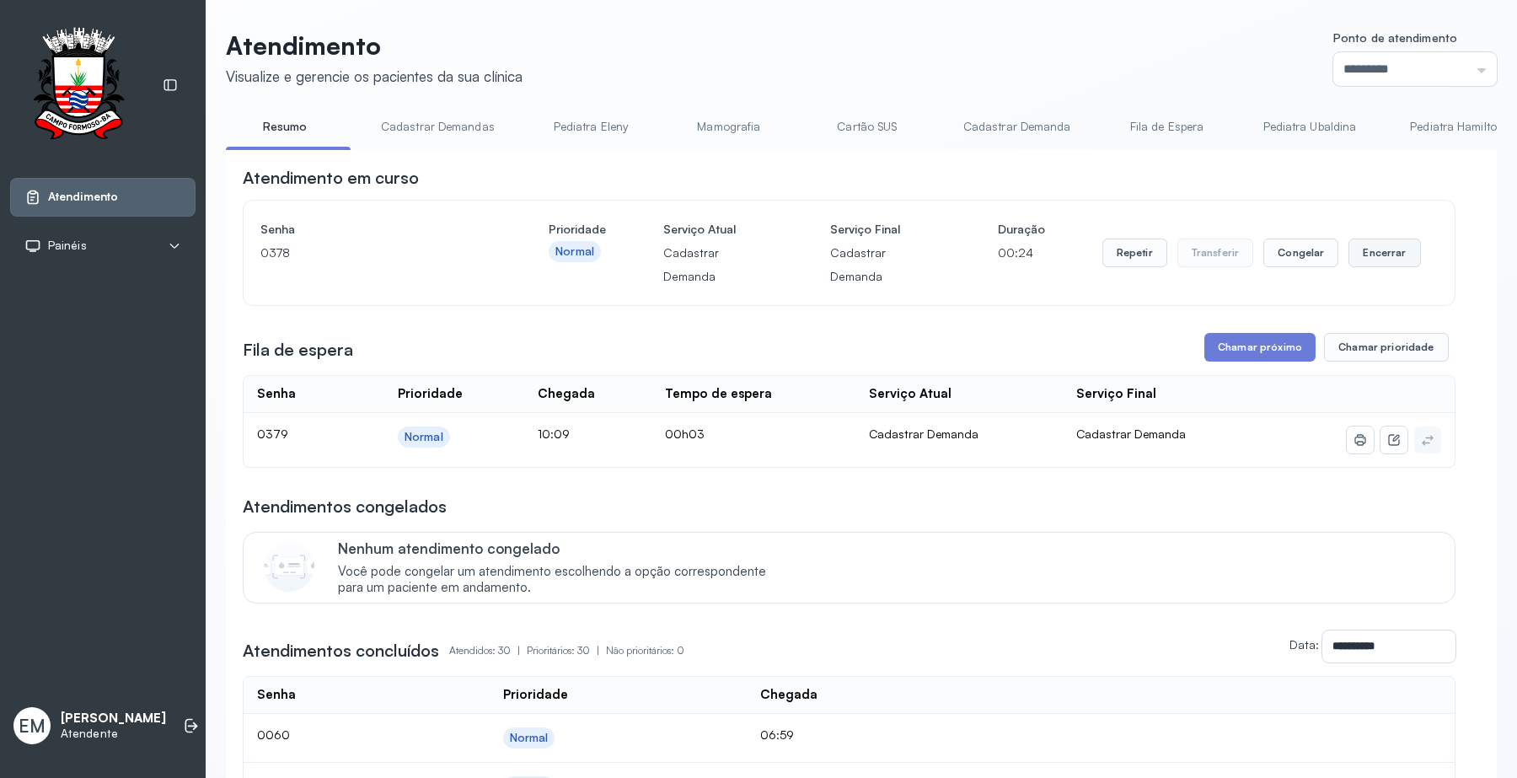
click at [1369, 249] on button "Encerrar" at bounding box center [1384, 252] width 72 height 29
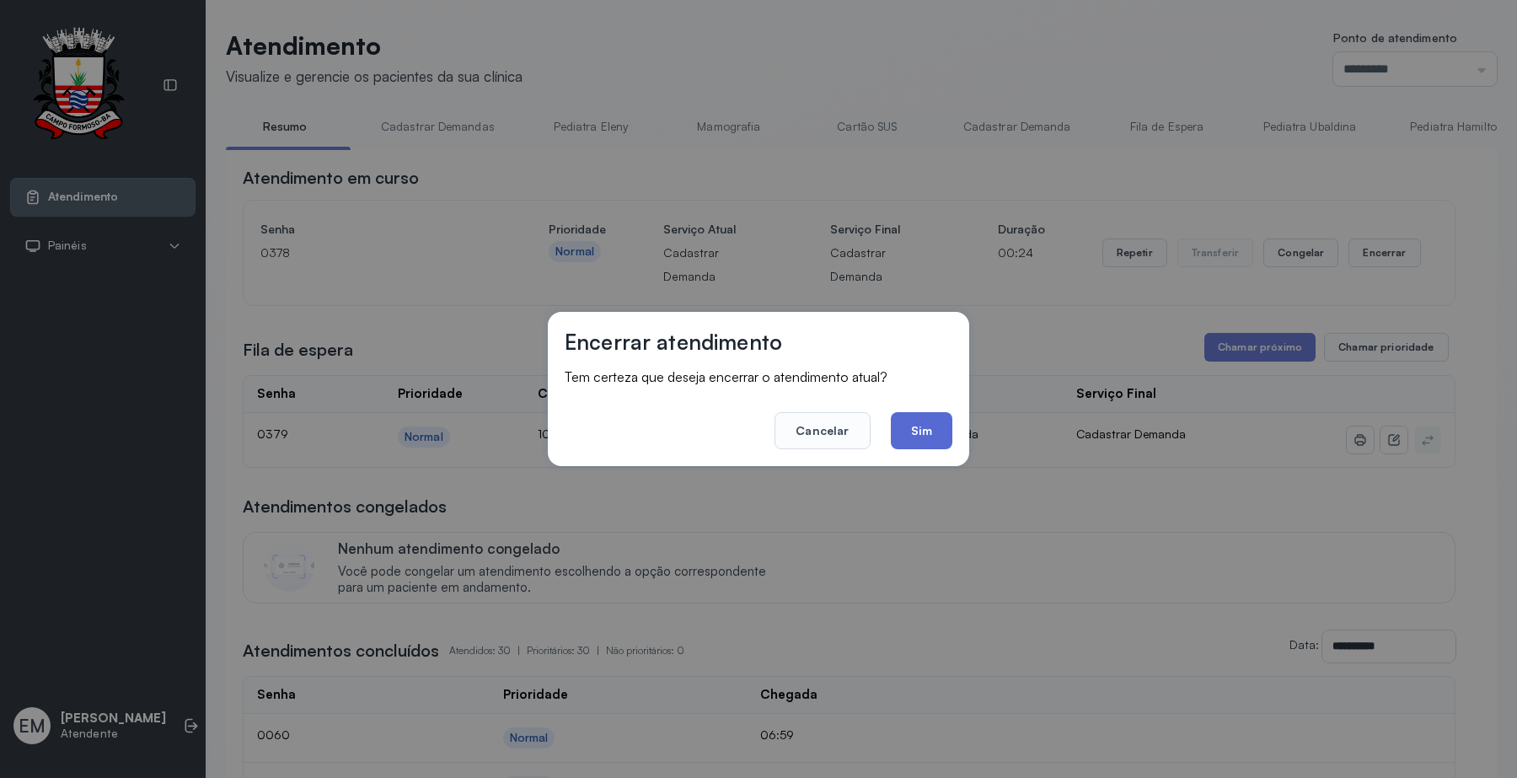
click at [912, 421] on button "Sim" at bounding box center [922, 430] width 62 height 37
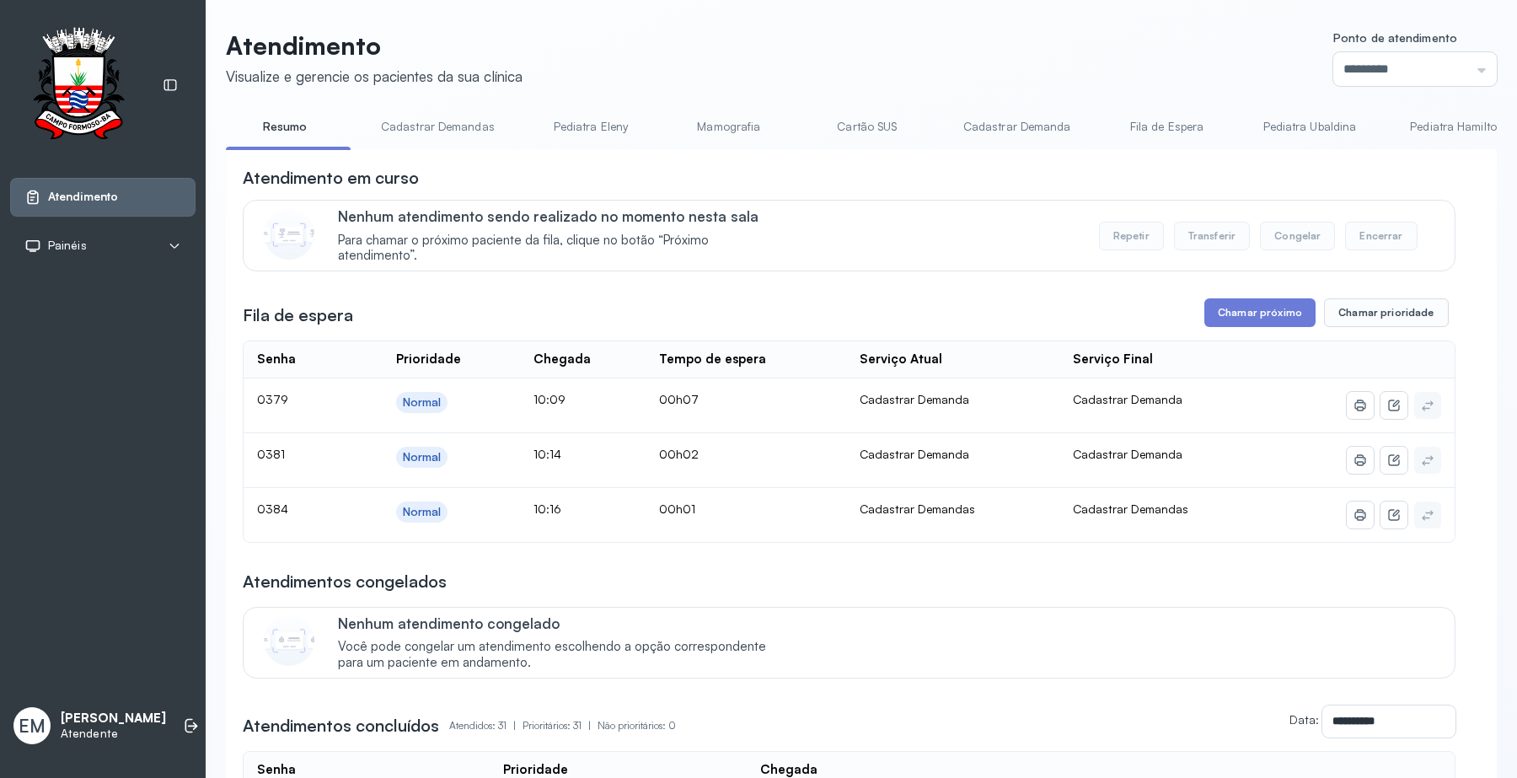
click at [872, 122] on link "Cartão SUS" at bounding box center [867, 127] width 118 height 28
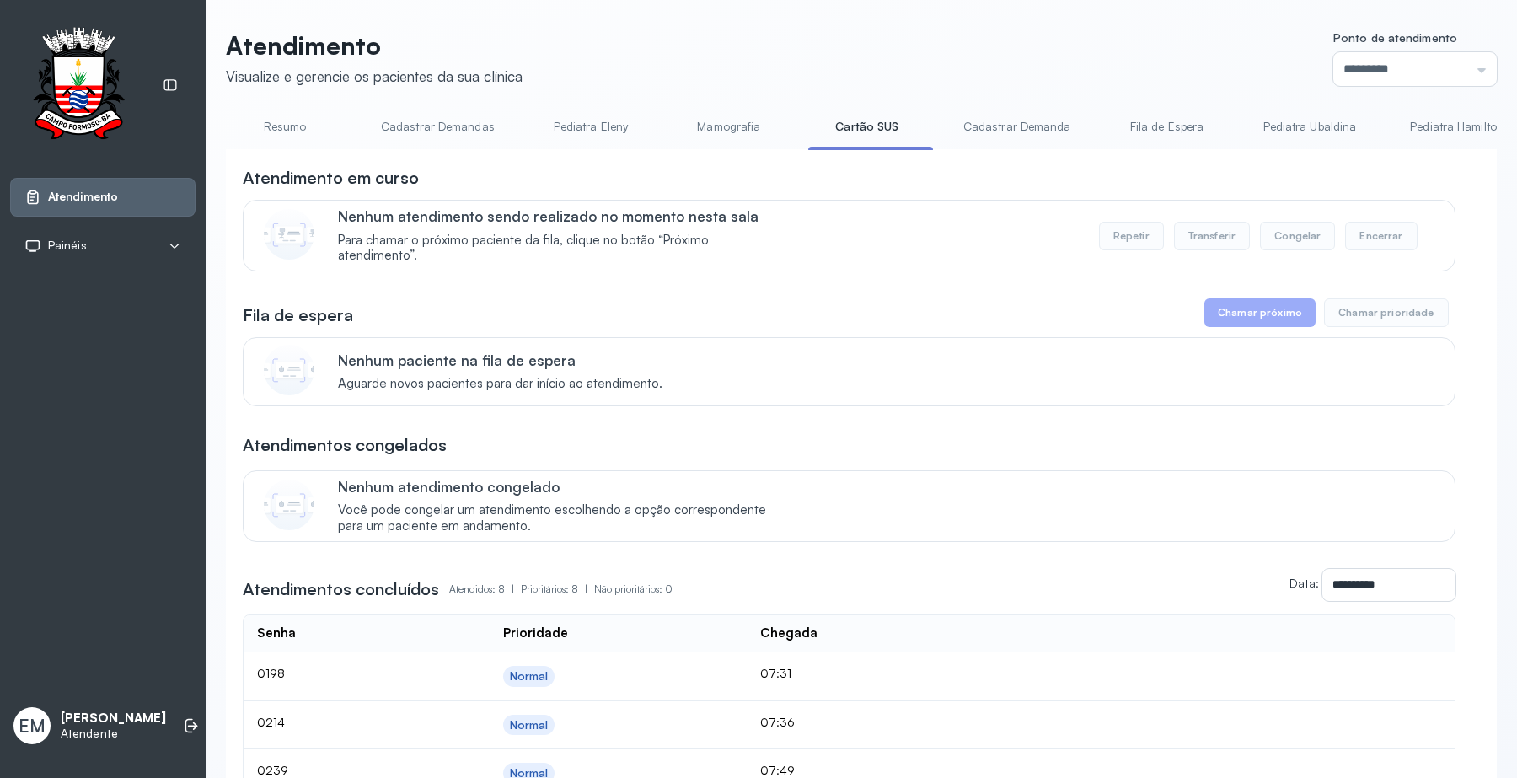
click at [280, 118] on link "Resumo" at bounding box center [285, 127] width 118 height 28
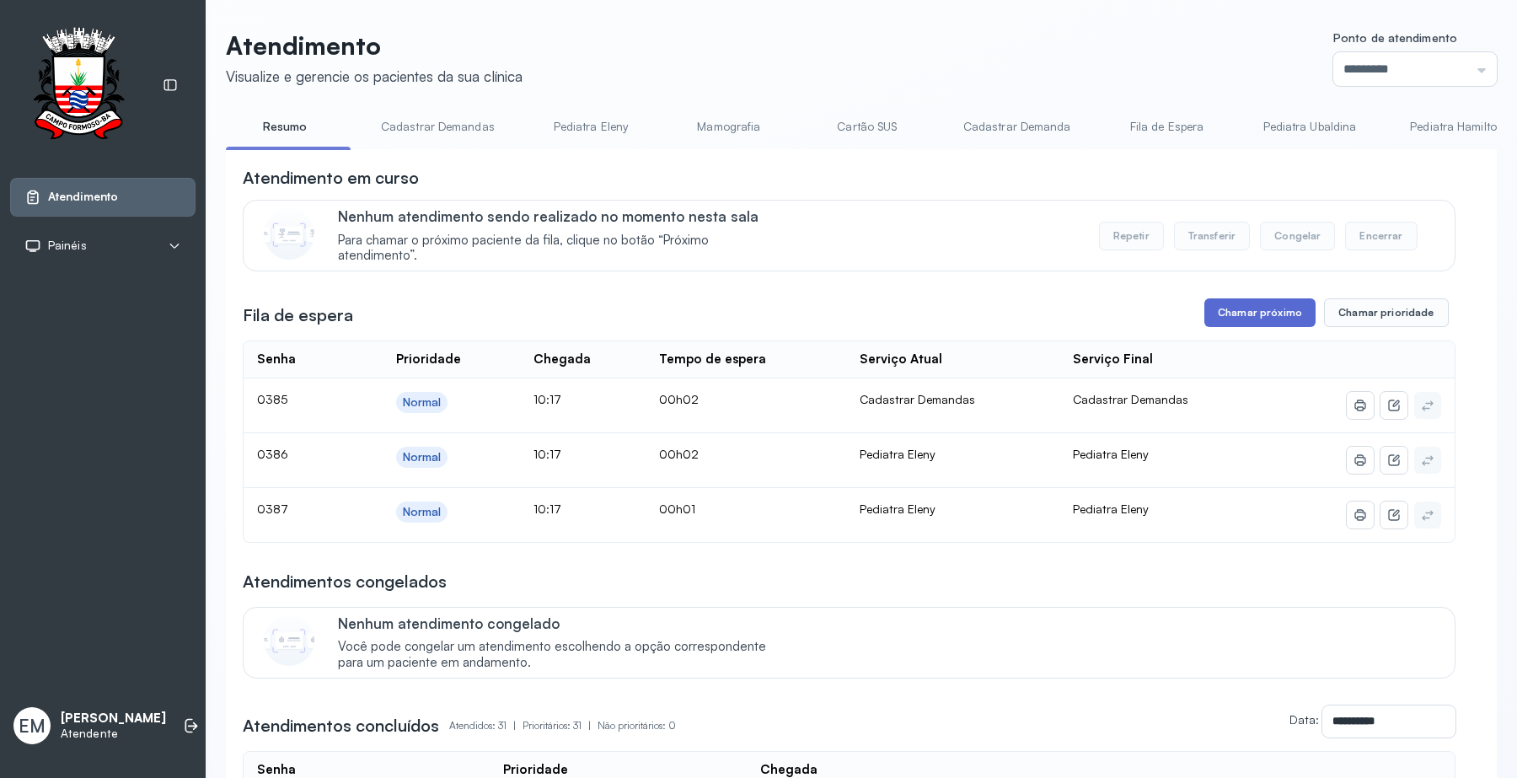
click at [1228, 305] on button "Chamar próximo" at bounding box center [1259, 312] width 111 height 29
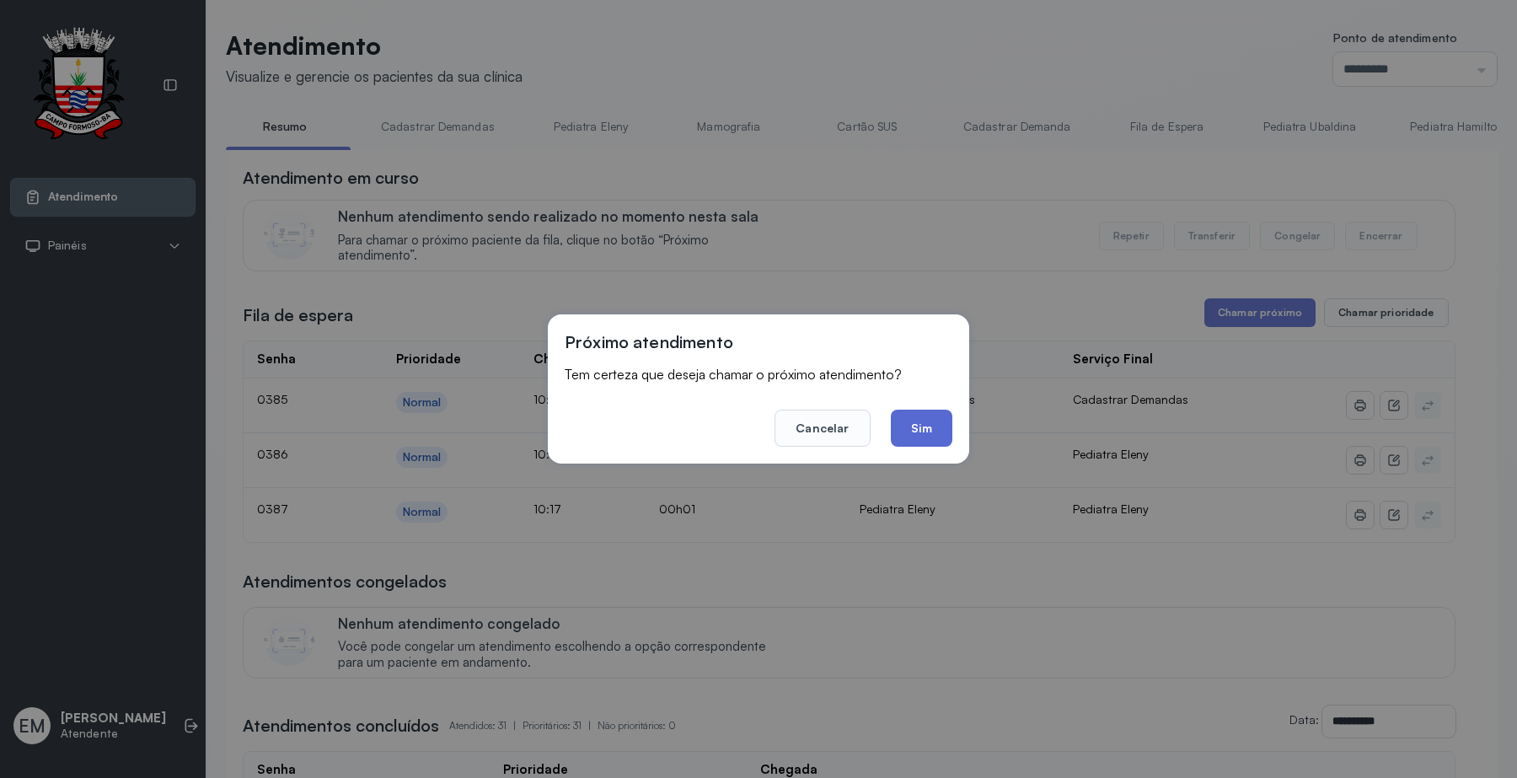
click at [924, 436] on button "Sim" at bounding box center [922, 427] width 62 height 37
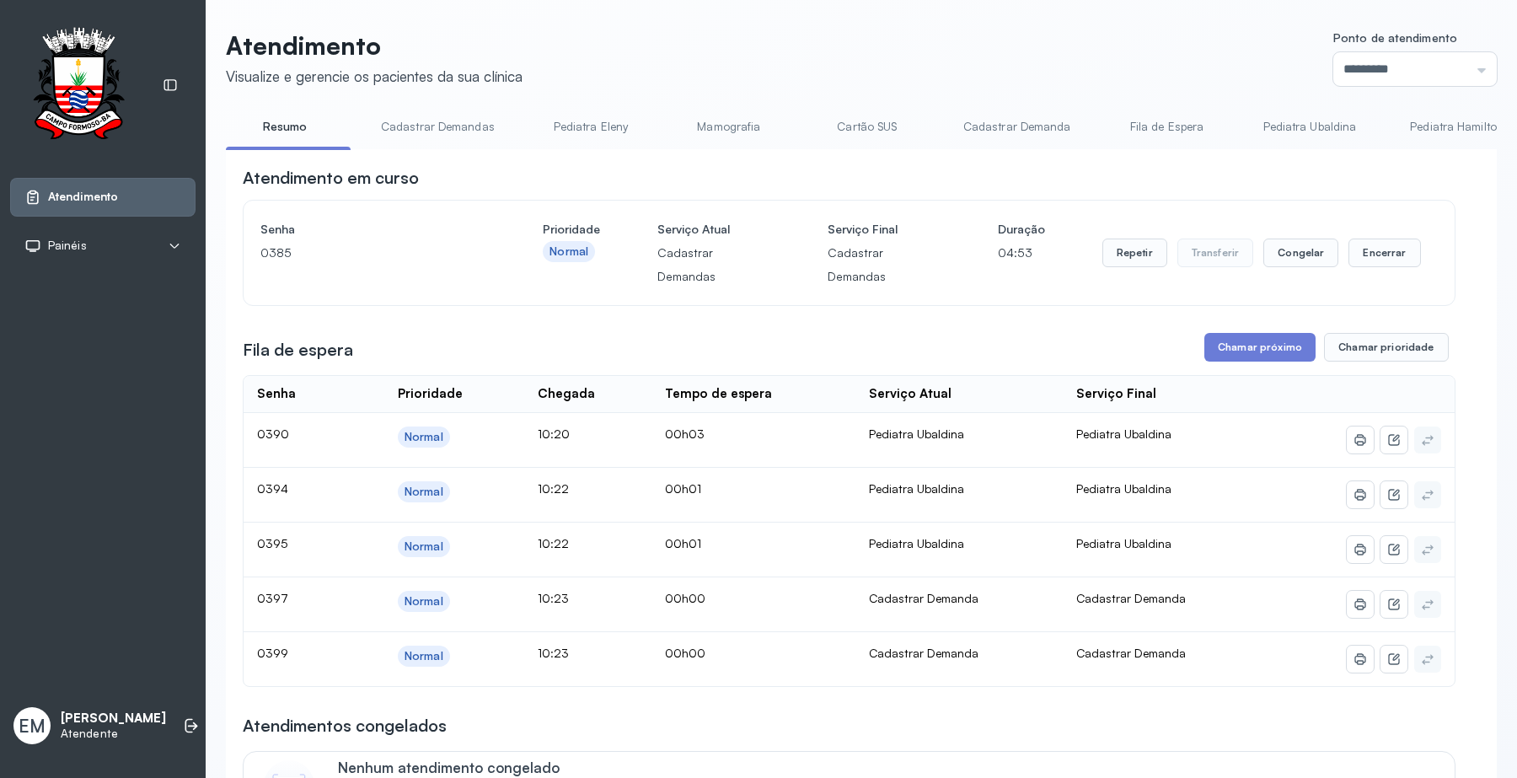
click at [1348, 236] on div "Repetir Transferir Congelar Encerrar" at bounding box center [1261, 252] width 318 height 71
click at [1363, 246] on button "Encerrar" at bounding box center [1384, 252] width 72 height 29
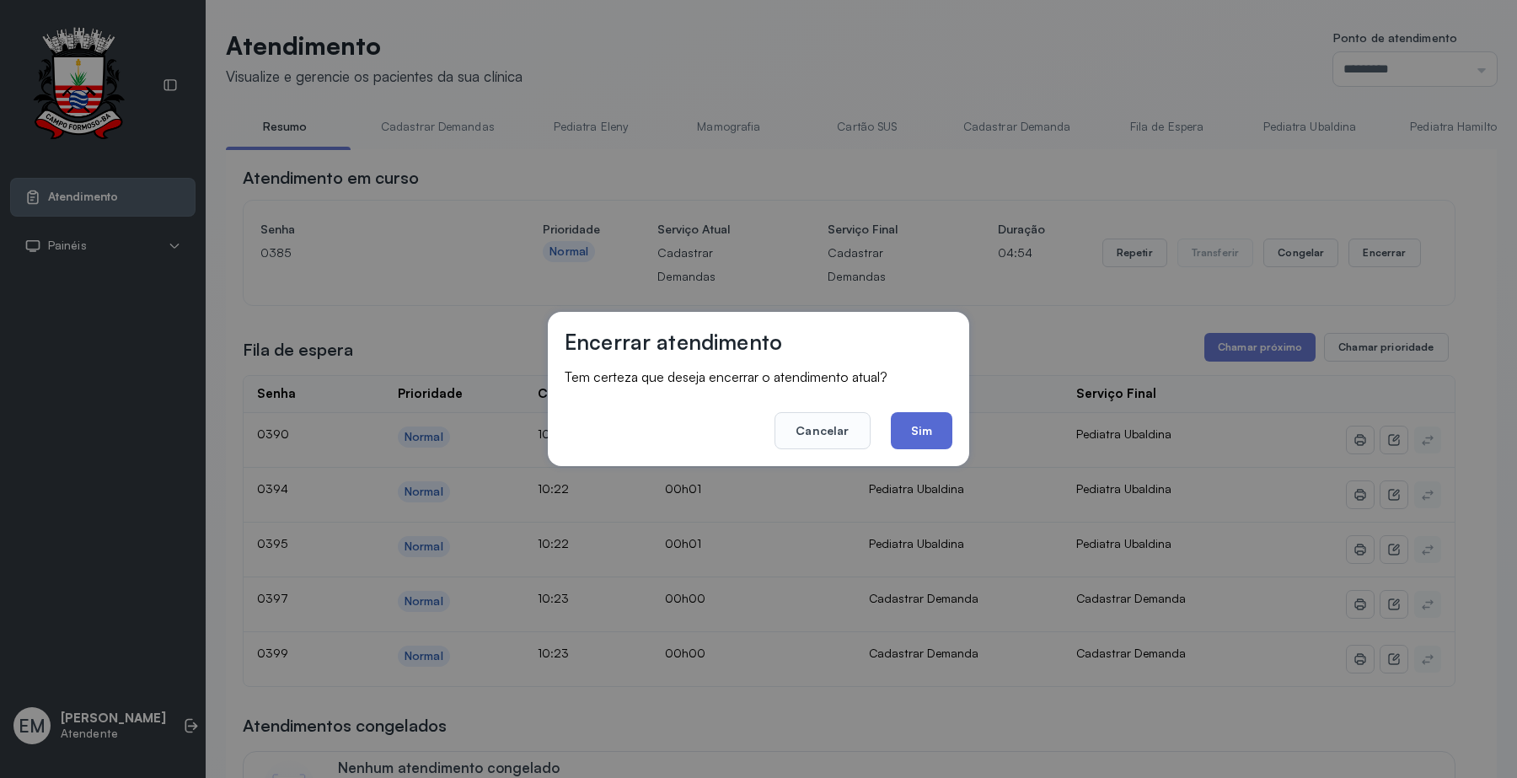
click at [912, 425] on button "Sim" at bounding box center [922, 430] width 62 height 37
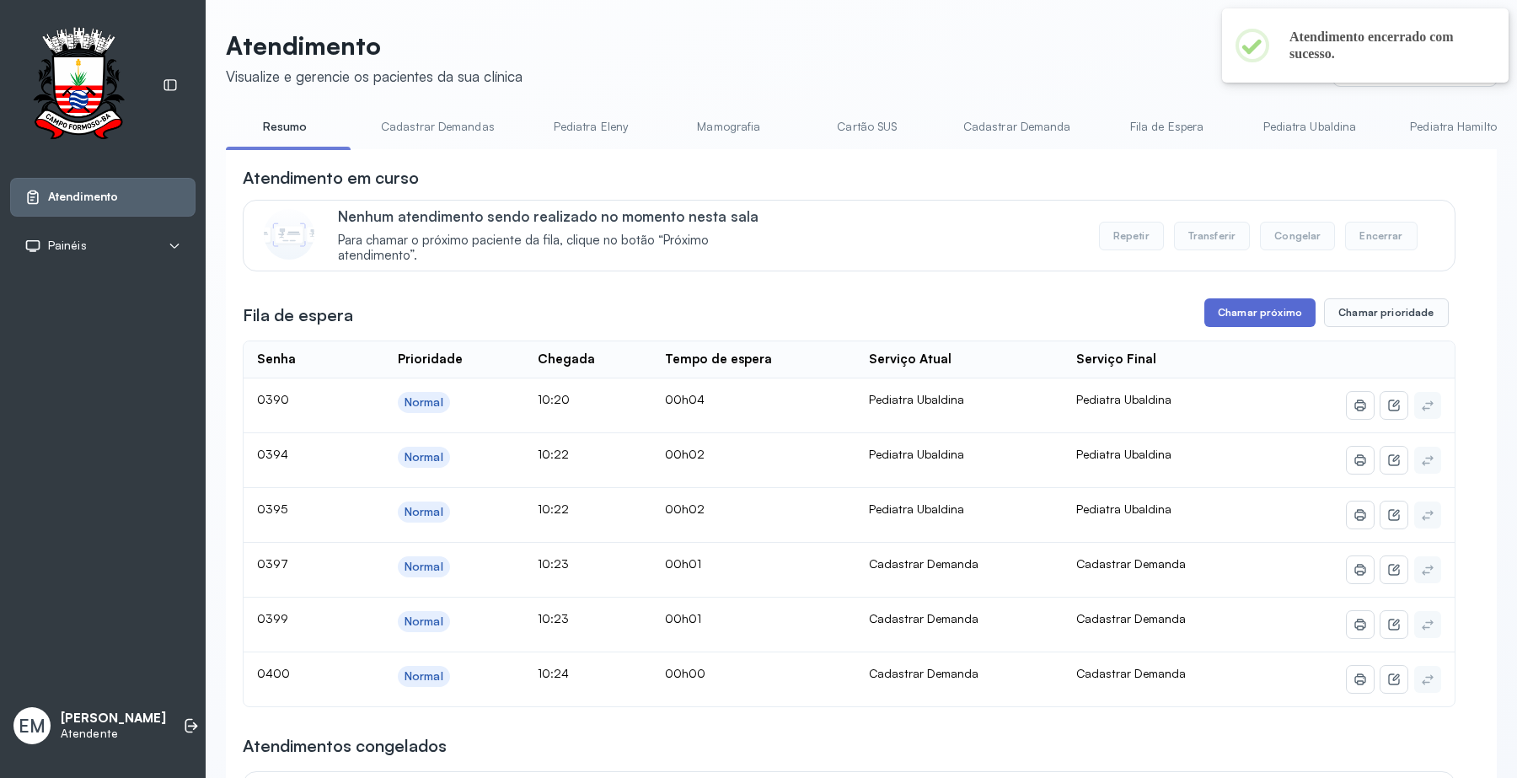
click at [1265, 316] on button "Chamar próximo" at bounding box center [1259, 312] width 111 height 29
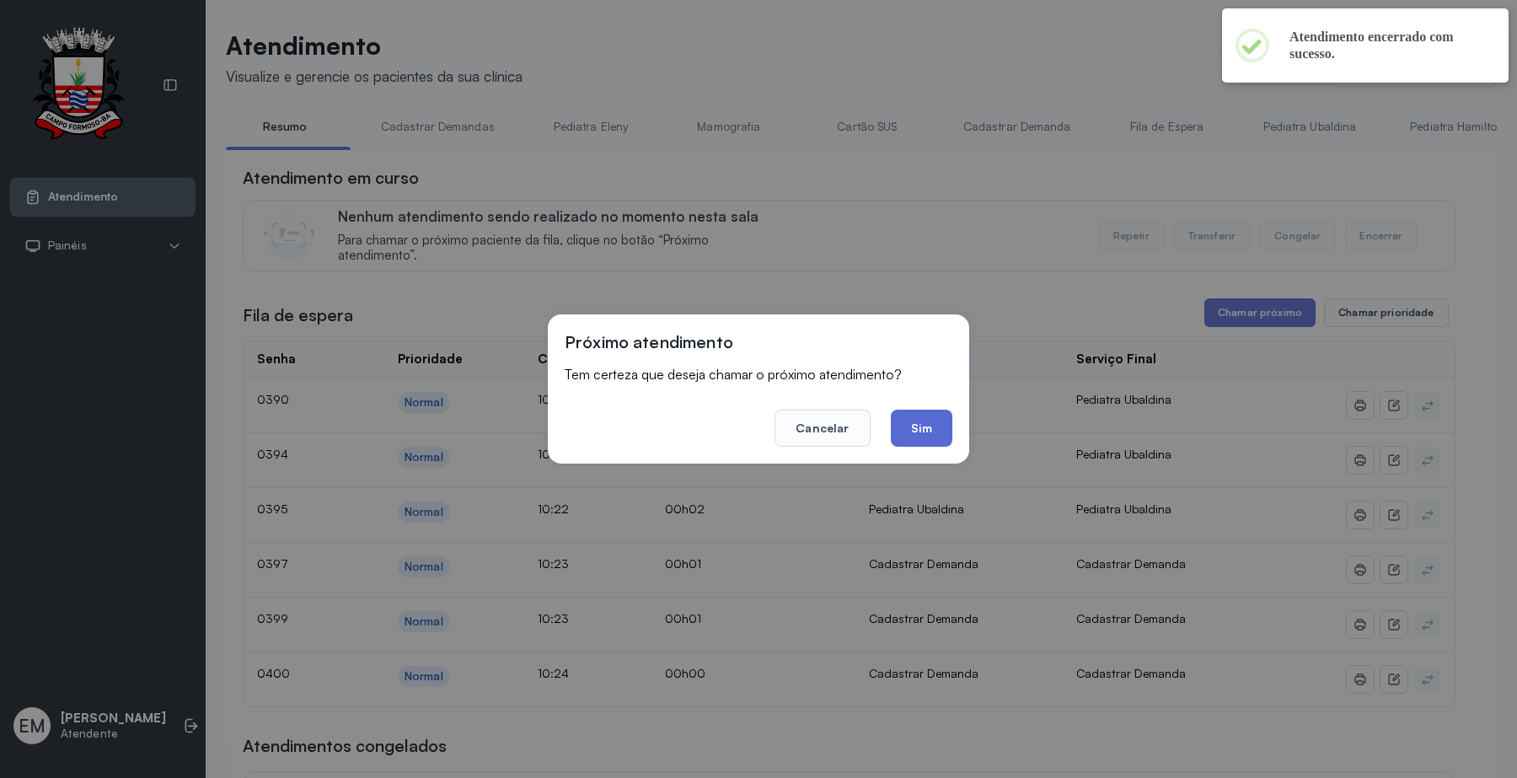
click at [950, 439] on button "Sim" at bounding box center [922, 427] width 62 height 37
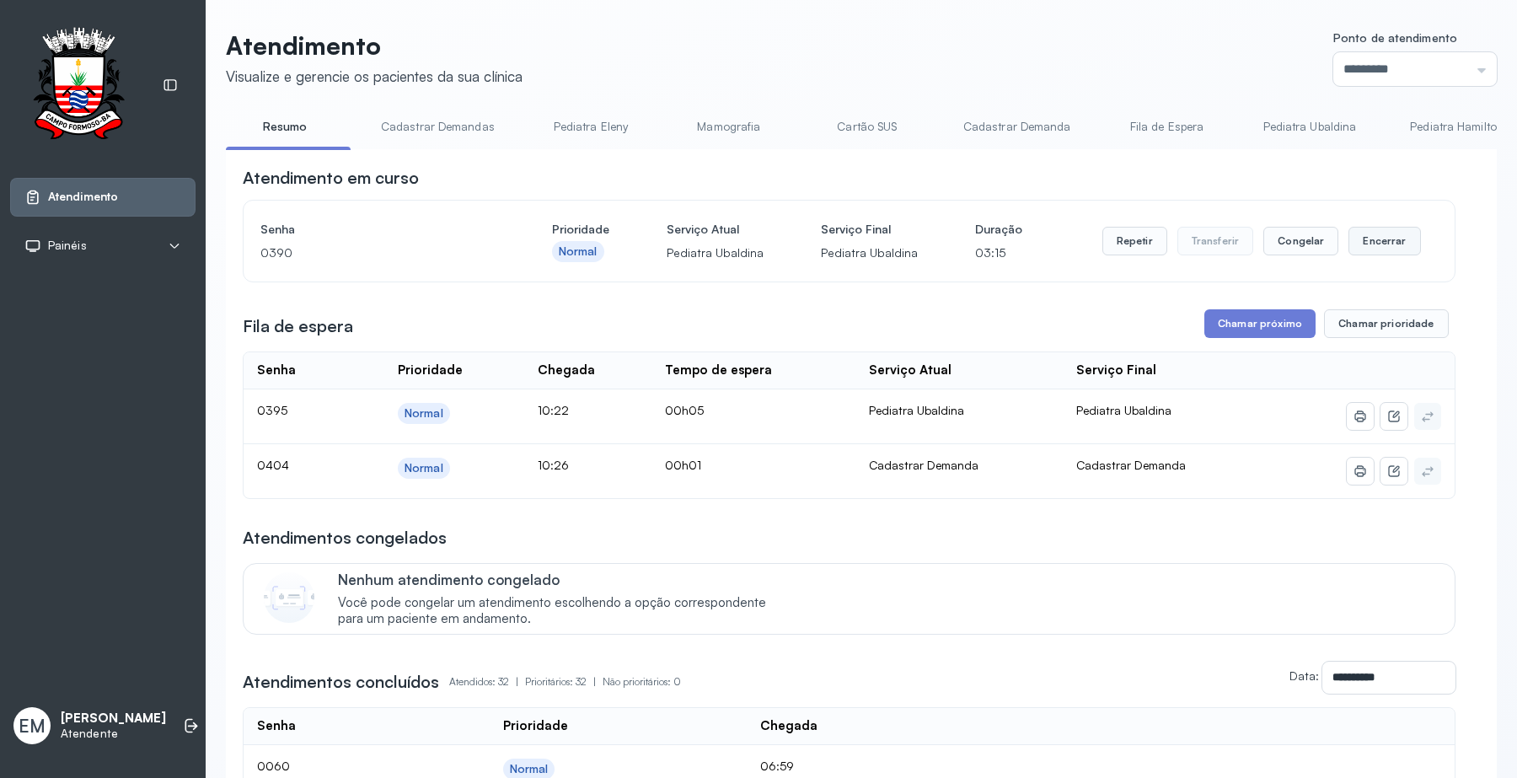
click at [1367, 255] on button "Encerrar" at bounding box center [1384, 241] width 72 height 29
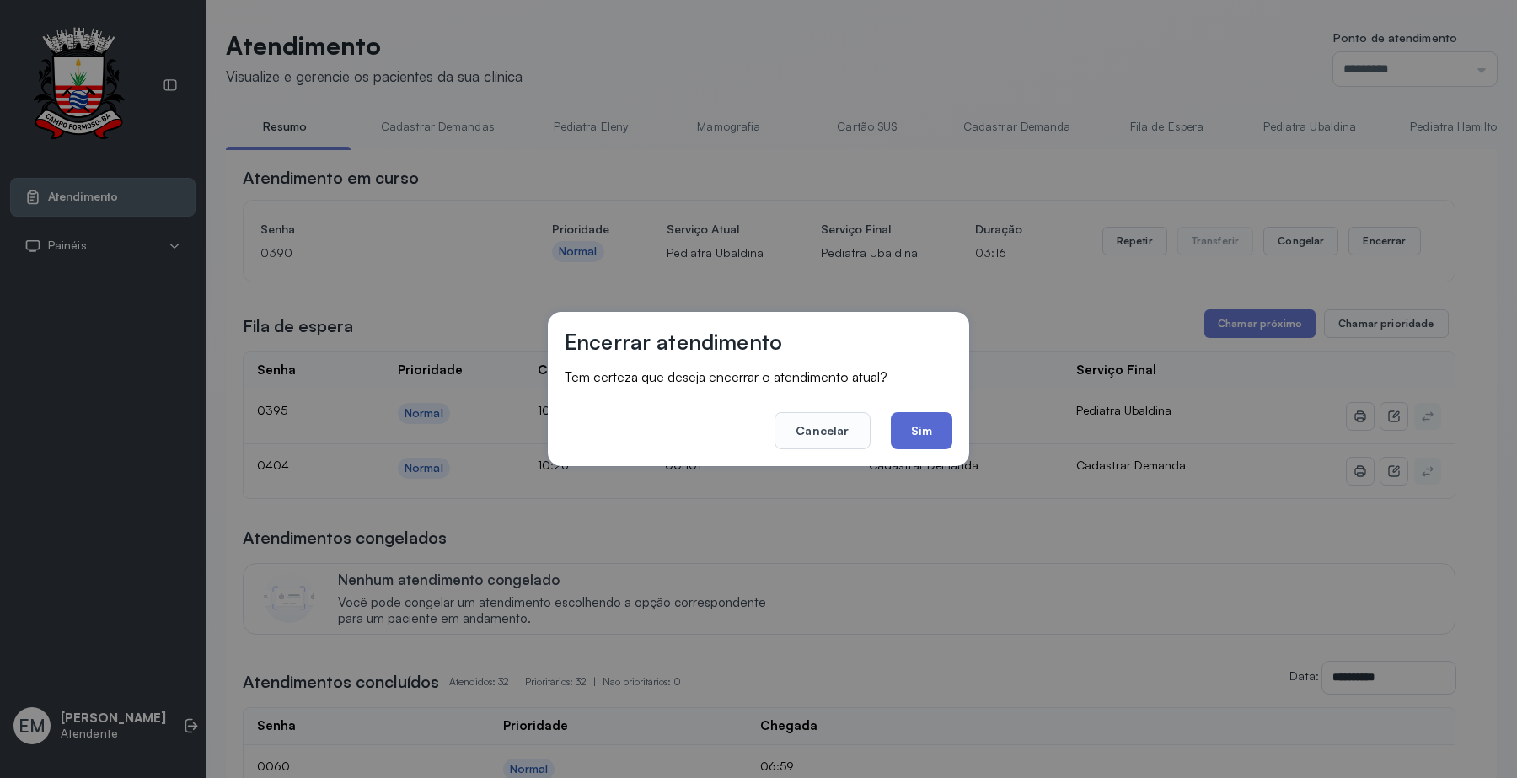
click at [900, 444] on button "Sim" at bounding box center [922, 430] width 62 height 37
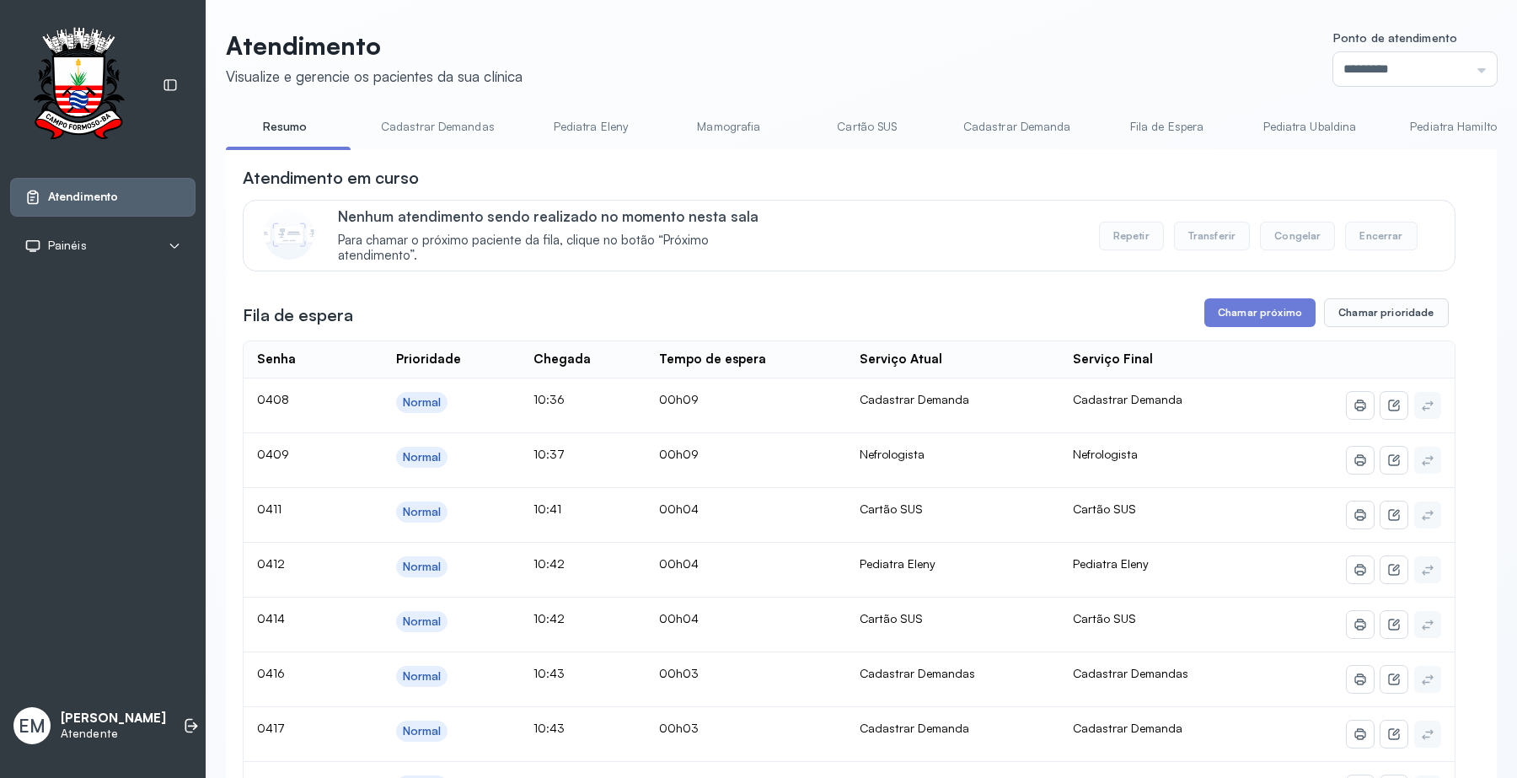
click at [869, 120] on link "Cartão SUS" at bounding box center [867, 127] width 118 height 28
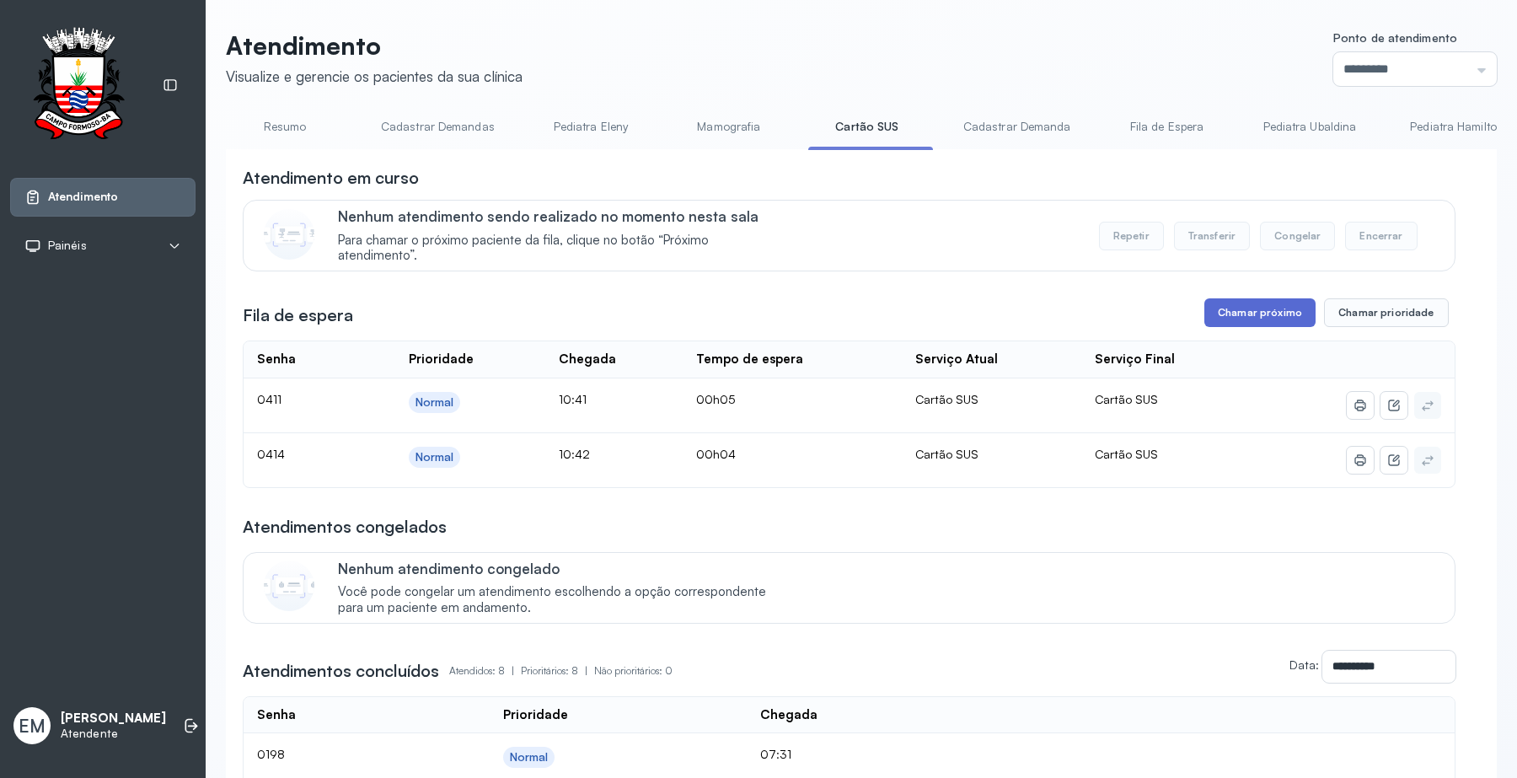
click at [1260, 318] on button "Chamar próximo" at bounding box center [1259, 312] width 111 height 29
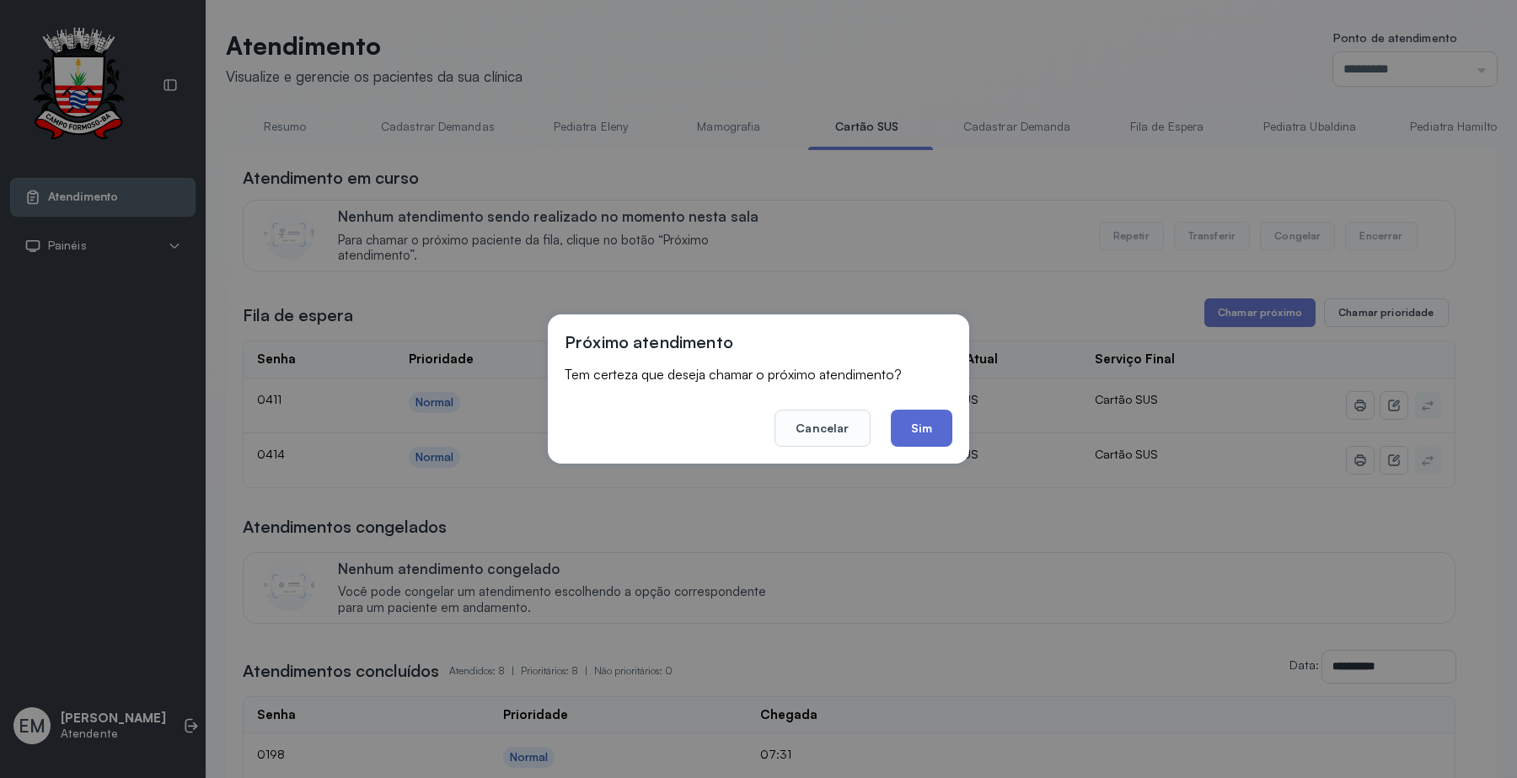
click at [918, 427] on button "Sim" at bounding box center [922, 427] width 62 height 37
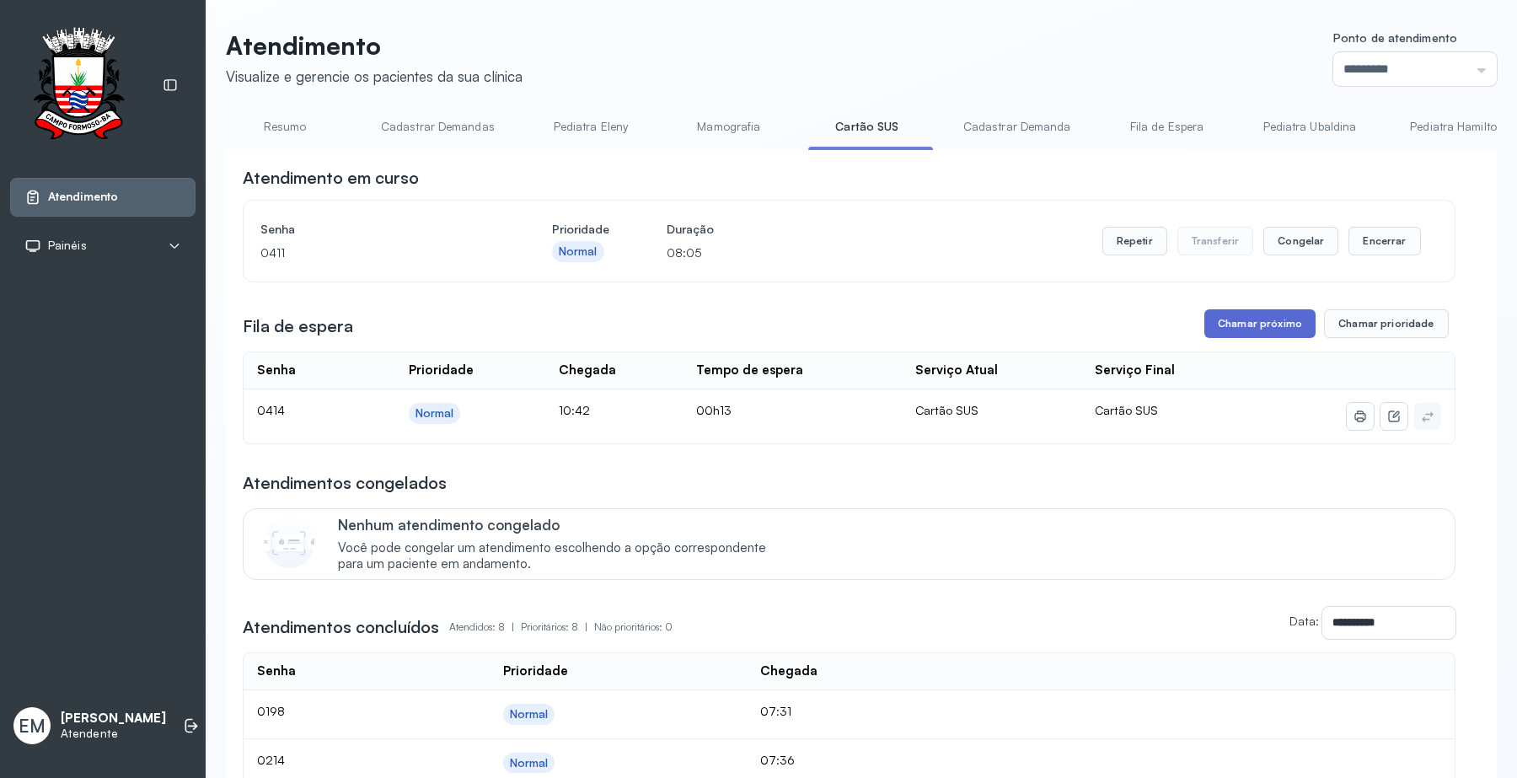
click at [1266, 325] on button "Chamar próximo" at bounding box center [1259, 323] width 111 height 29
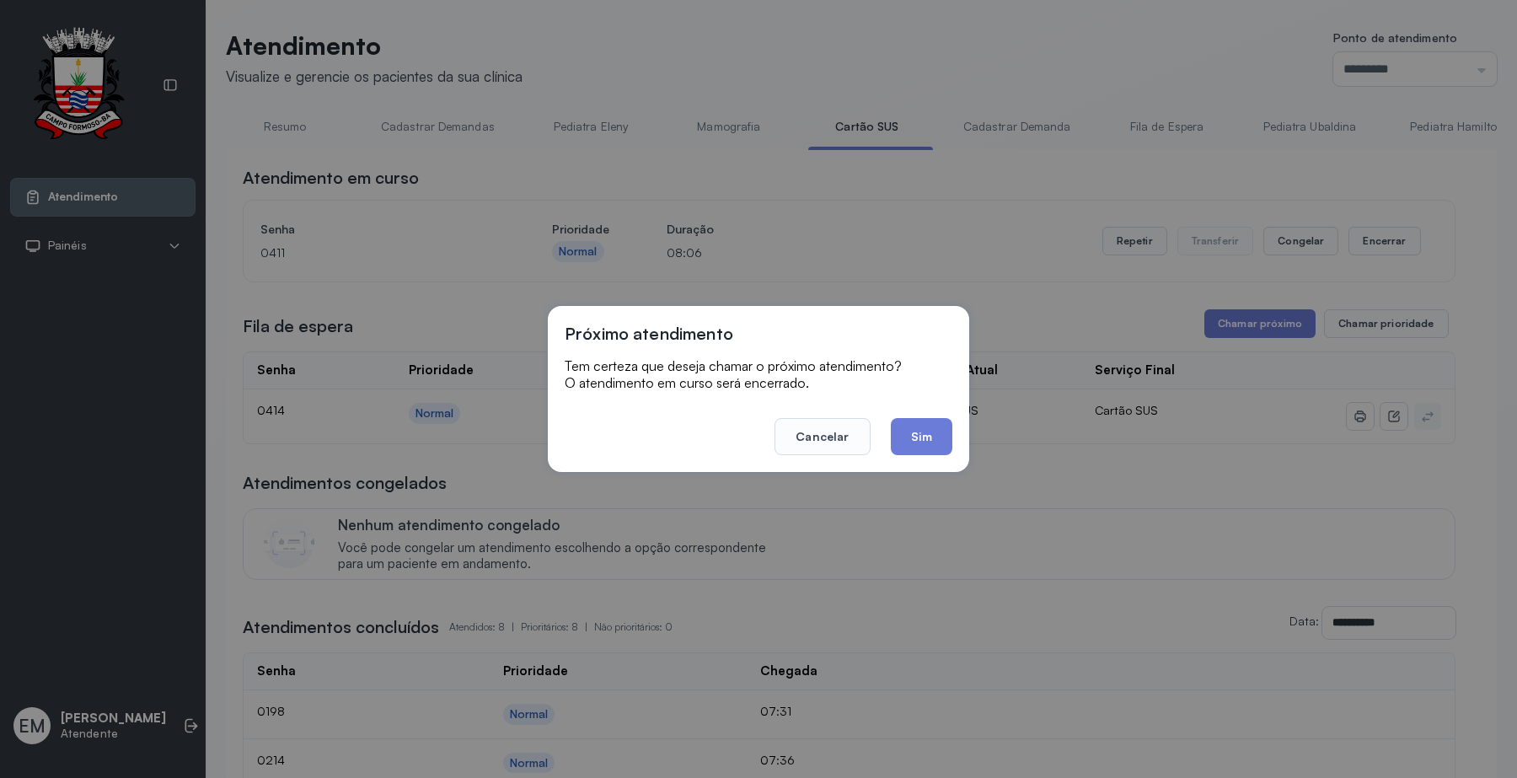
click at [920, 432] on button "Sim" at bounding box center [922, 436] width 62 height 37
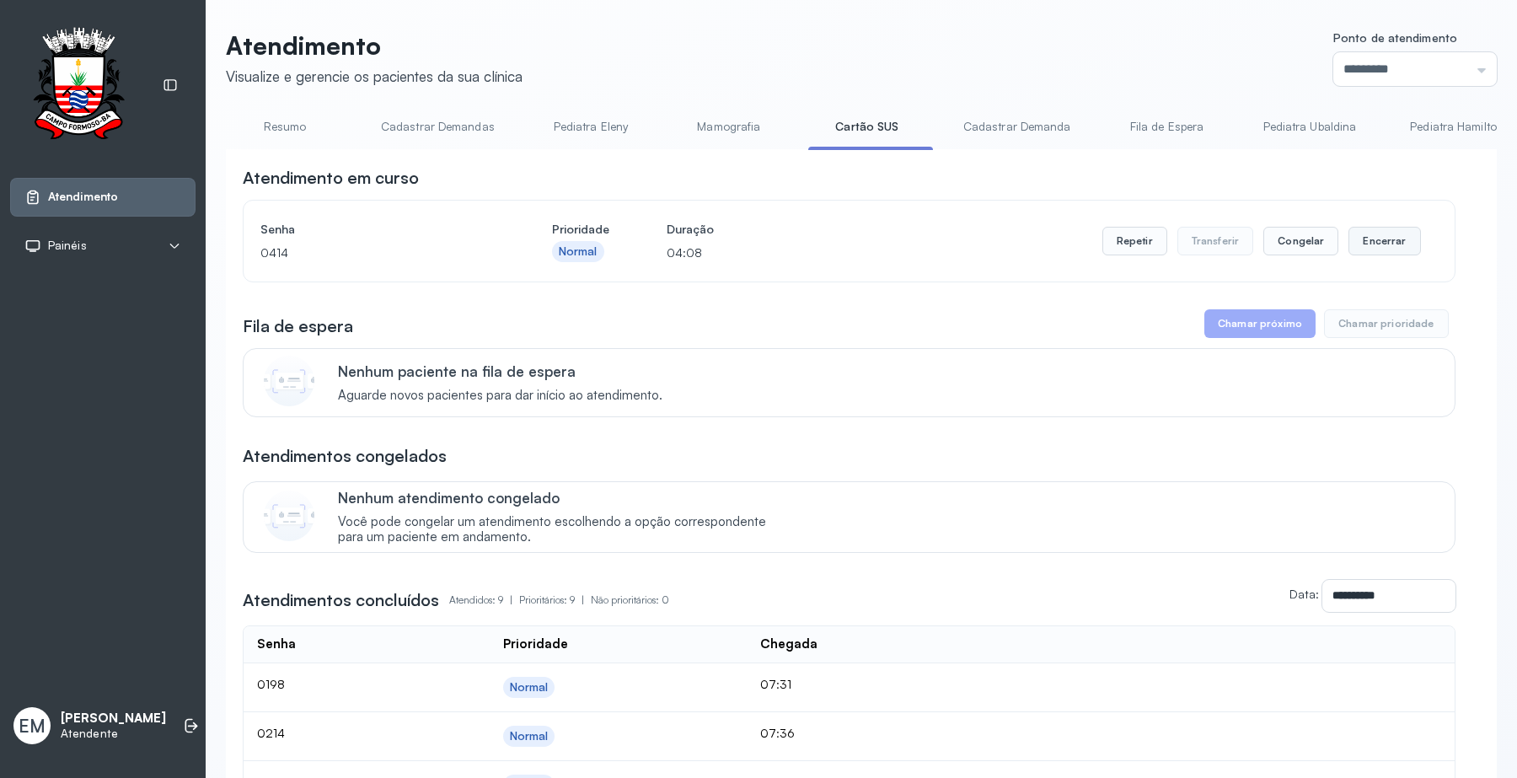
click at [1383, 238] on button "Encerrar" at bounding box center [1384, 241] width 72 height 29
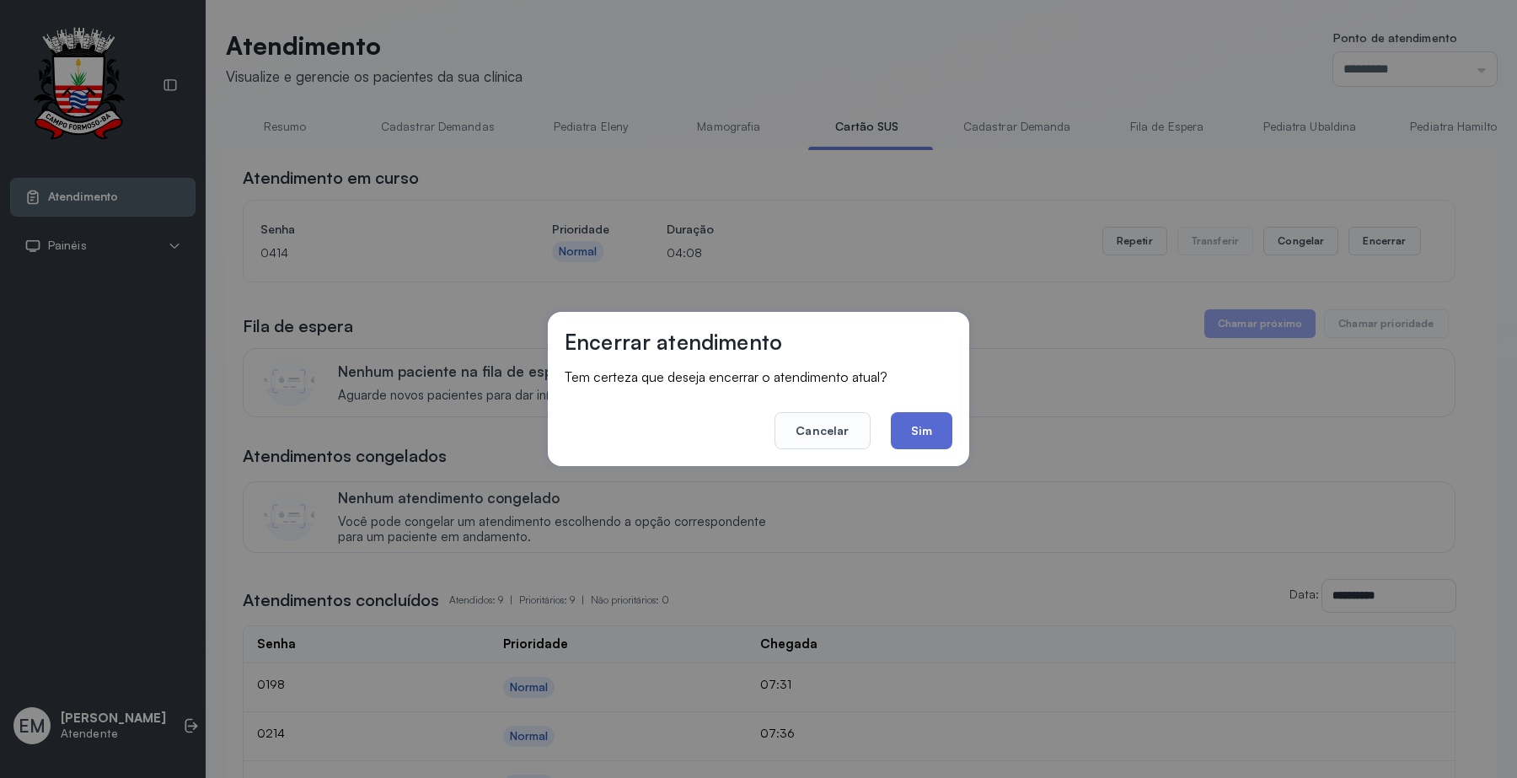
click at [916, 424] on button "Sim" at bounding box center [922, 430] width 62 height 37
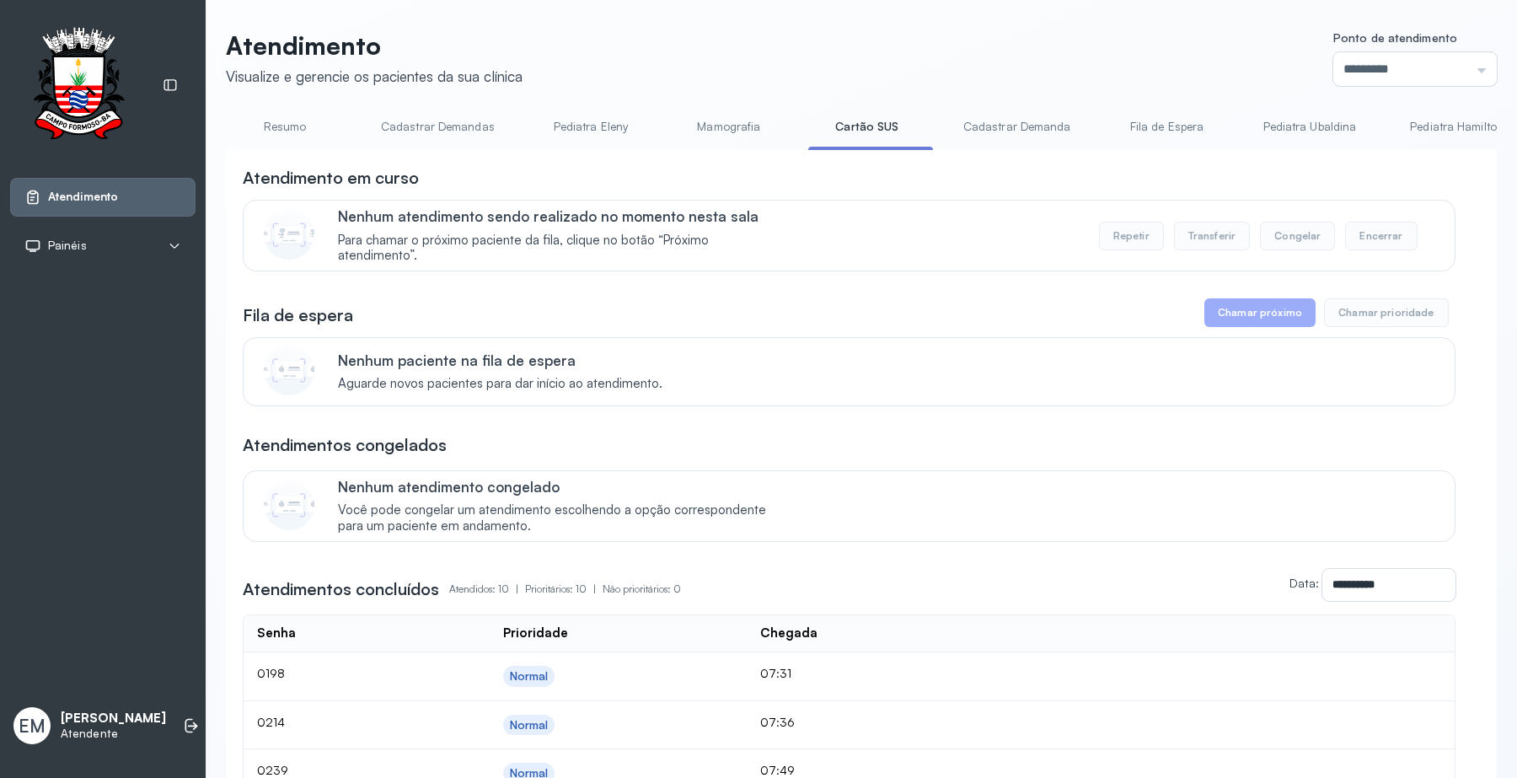
drag, startPoint x: 285, startPoint y: 129, endPoint x: 405, endPoint y: 154, distance: 123.1
click at [285, 129] on link "Resumo" at bounding box center [285, 127] width 118 height 28
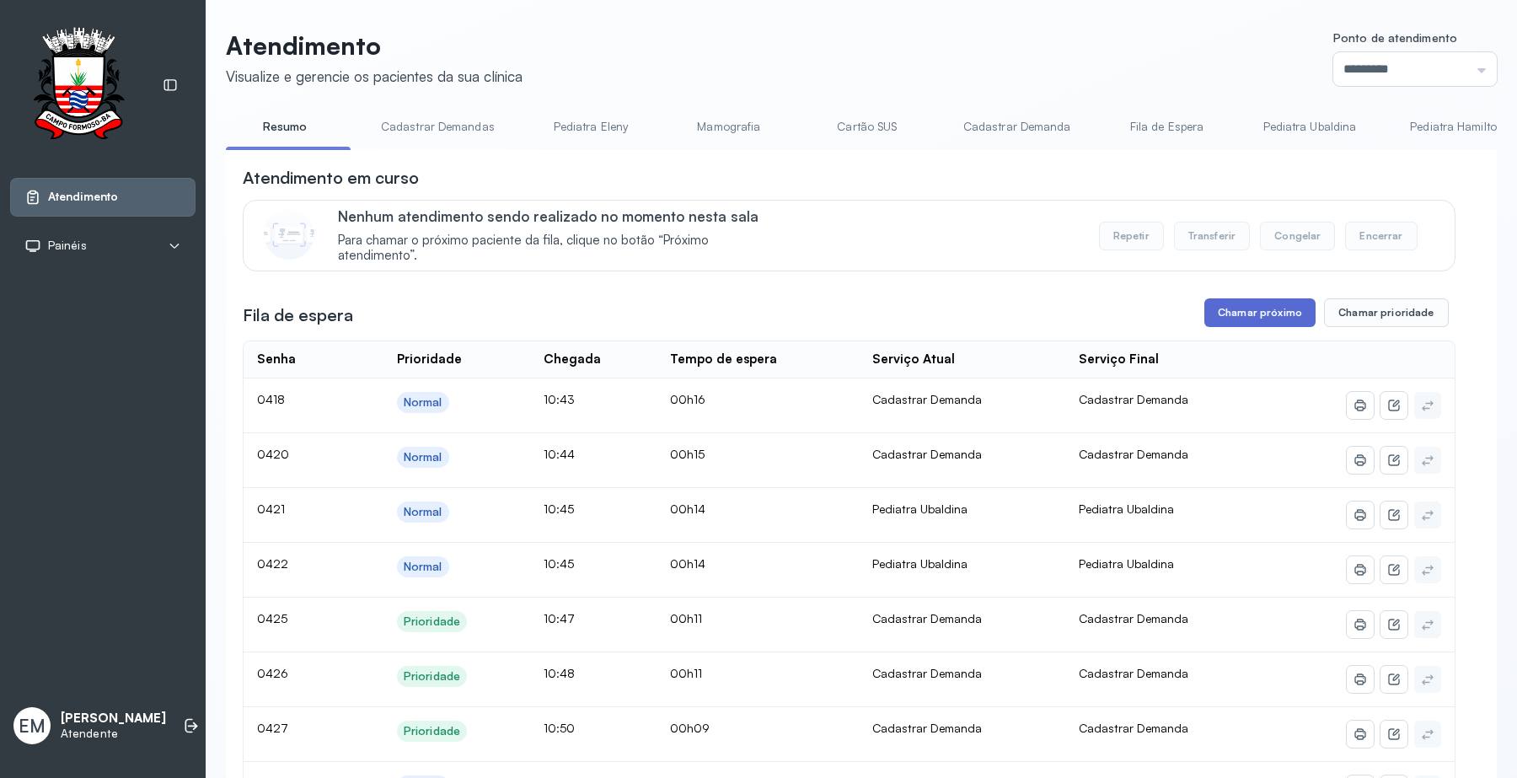
click at [1226, 314] on button "Chamar próximo" at bounding box center [1259, 312] width 111 height 29
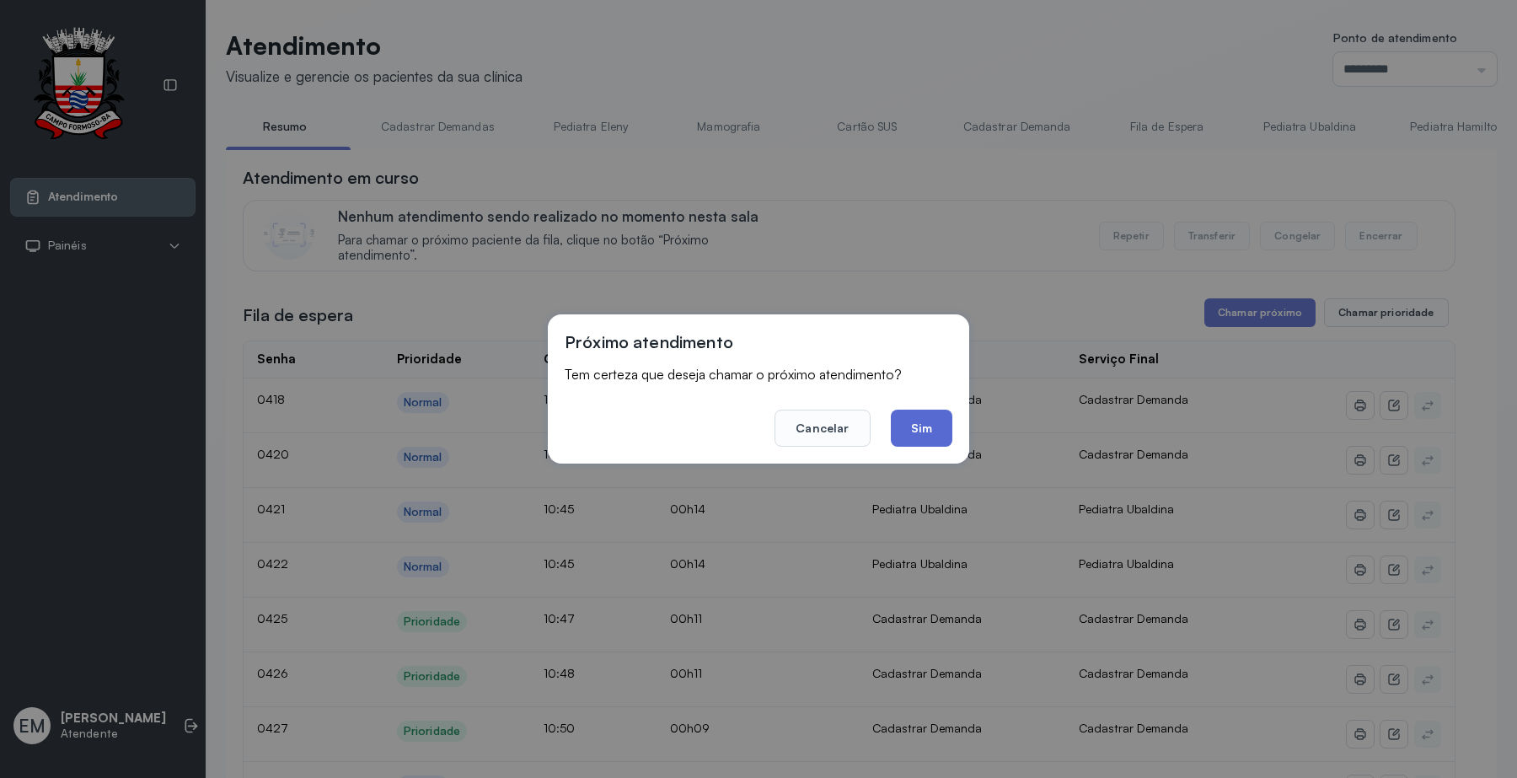
click at [929, 438] on button "Sim" at bounding box center [922, 427] width 62 height 37
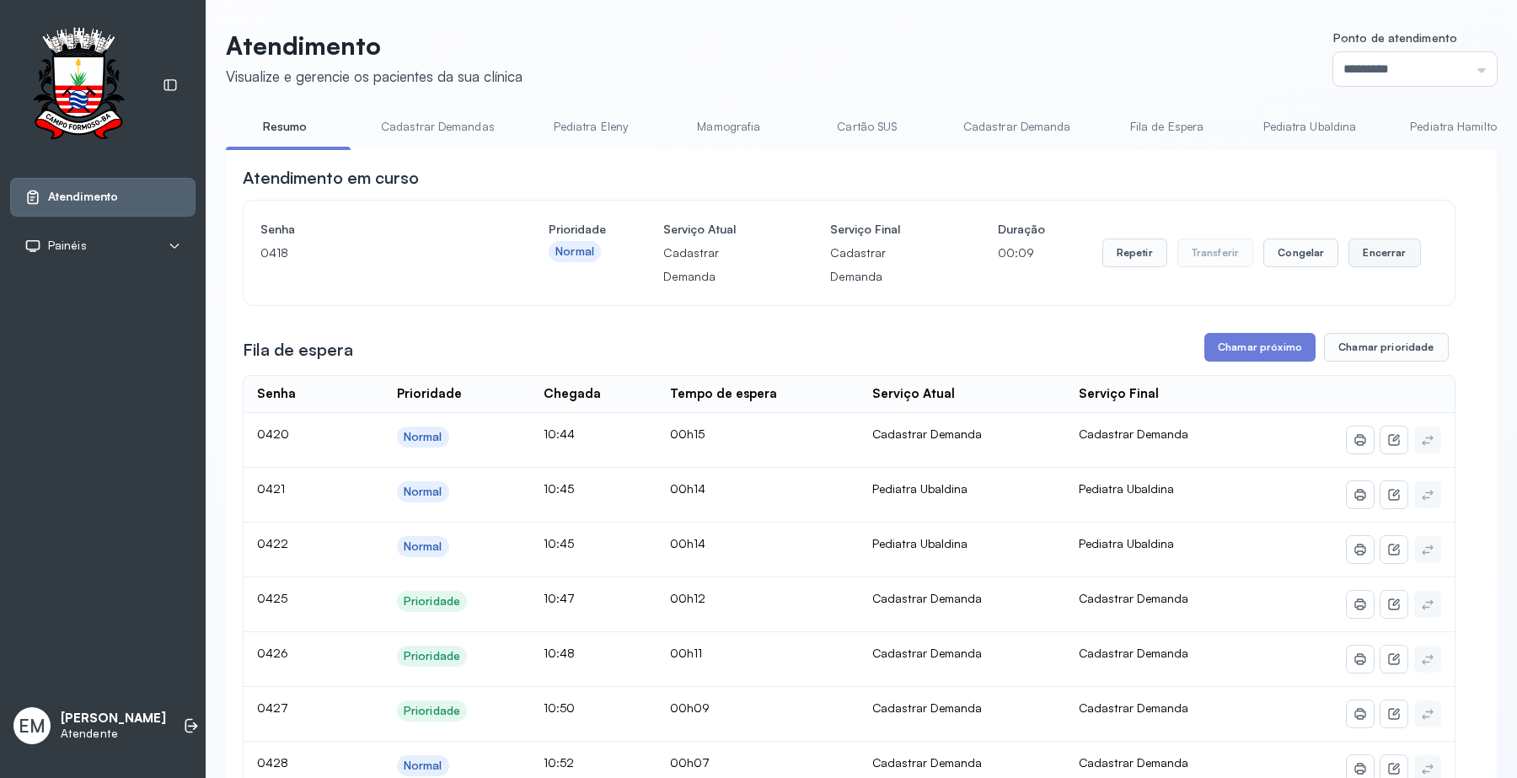
drag, startPoint x: 1394, startPoint y: 238, endPoint x: 1394, endPoint y: 251, distance: 12.6
click at [1394, 251] on button "Encerrar" at bounding box center [1384, 252] width 72 height 29
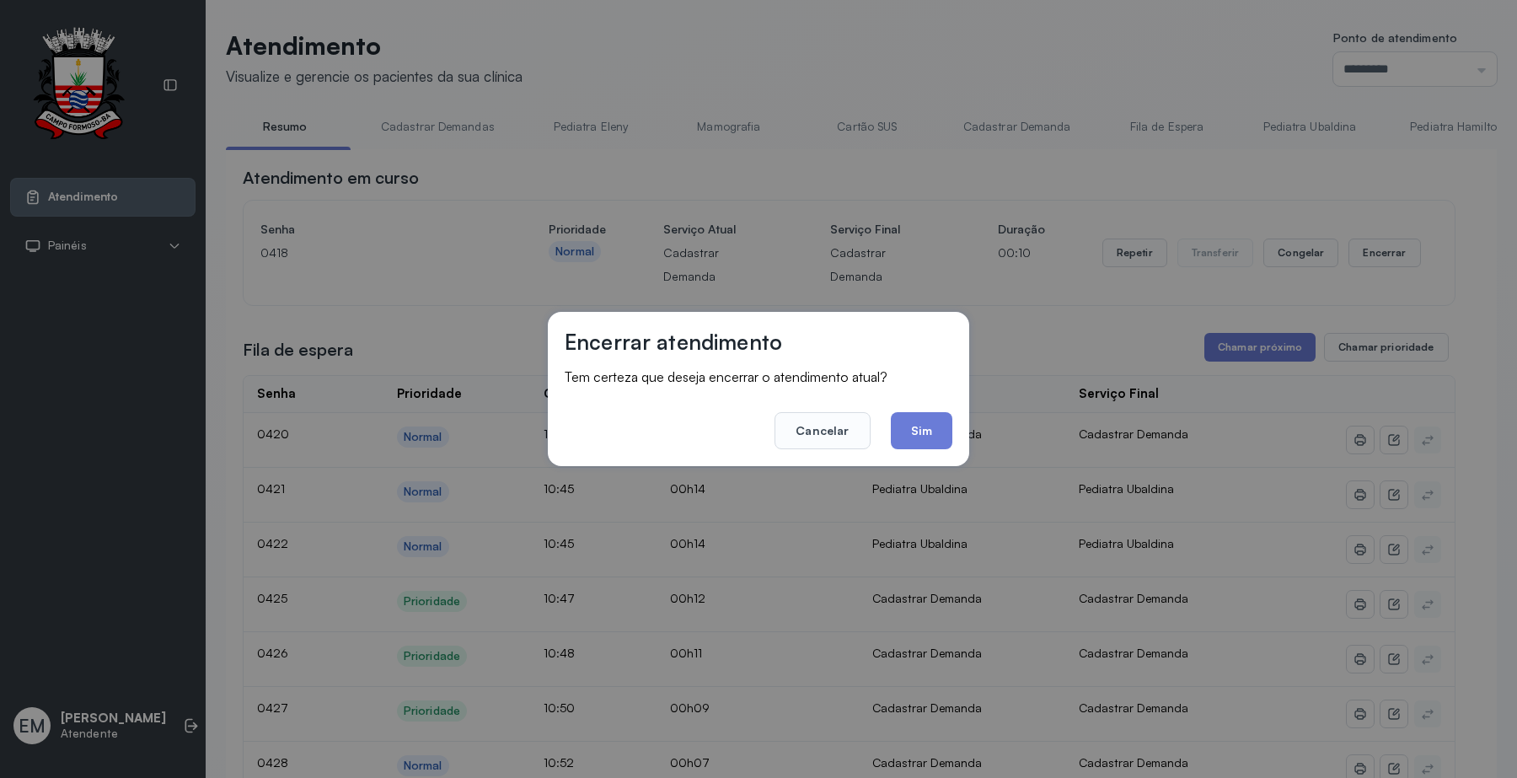
click at [908, 428] on button "Sim" at bounding box center [922, 430] width 62 height 37
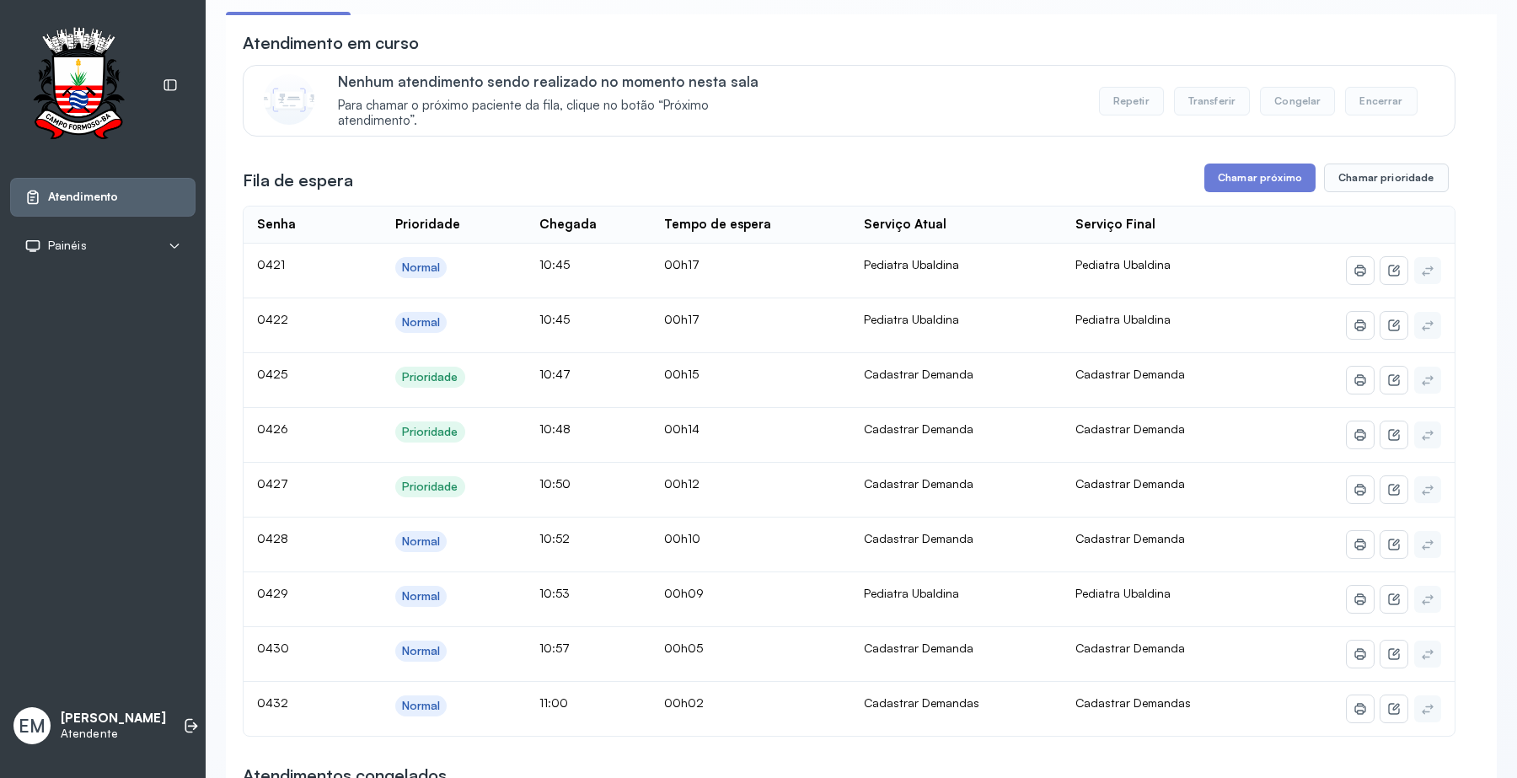
scroll to position [105, 0]
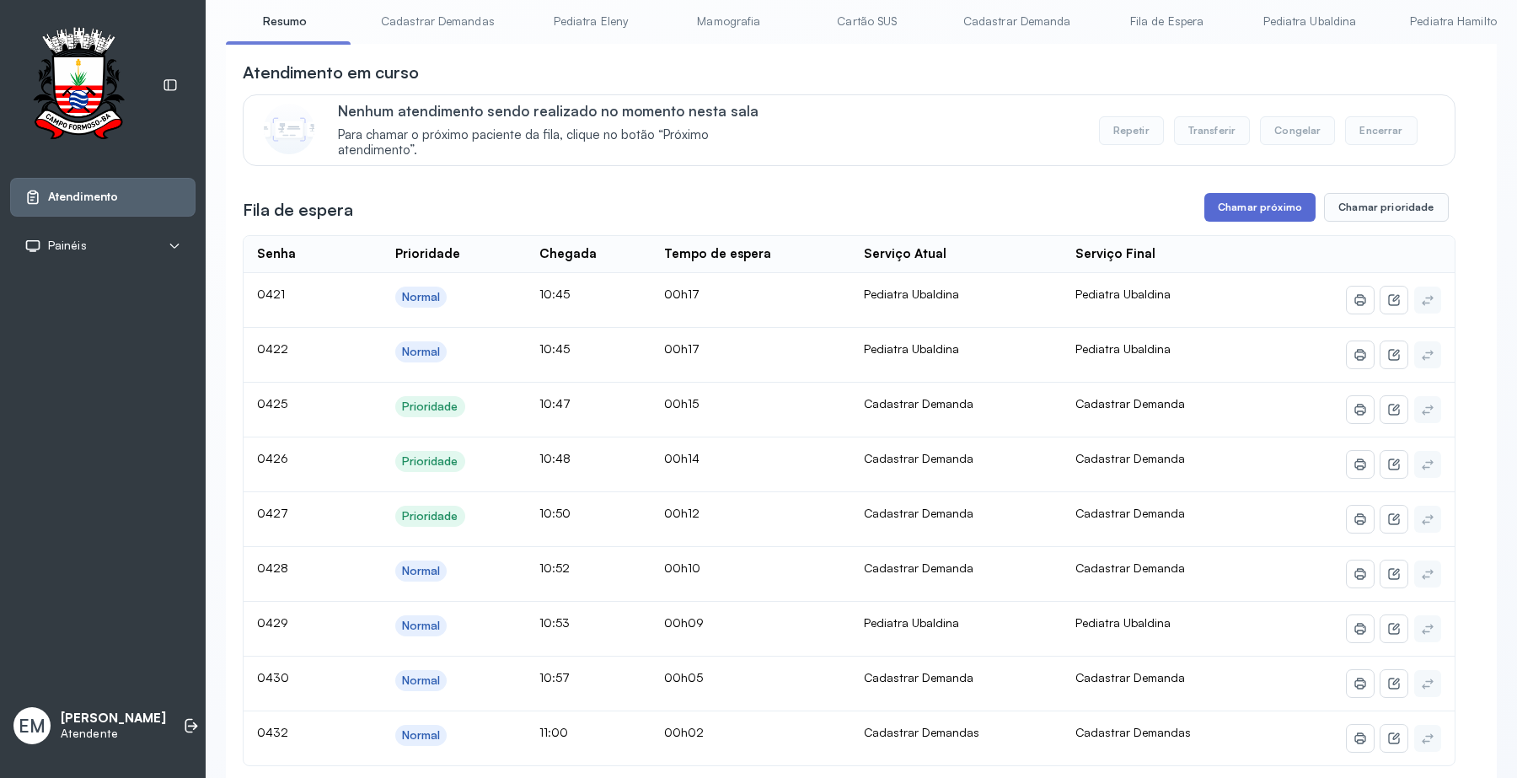
click at [1255, 217] on button "Chamar próximo" at bounding box center [1259, 207] width 111 height 29
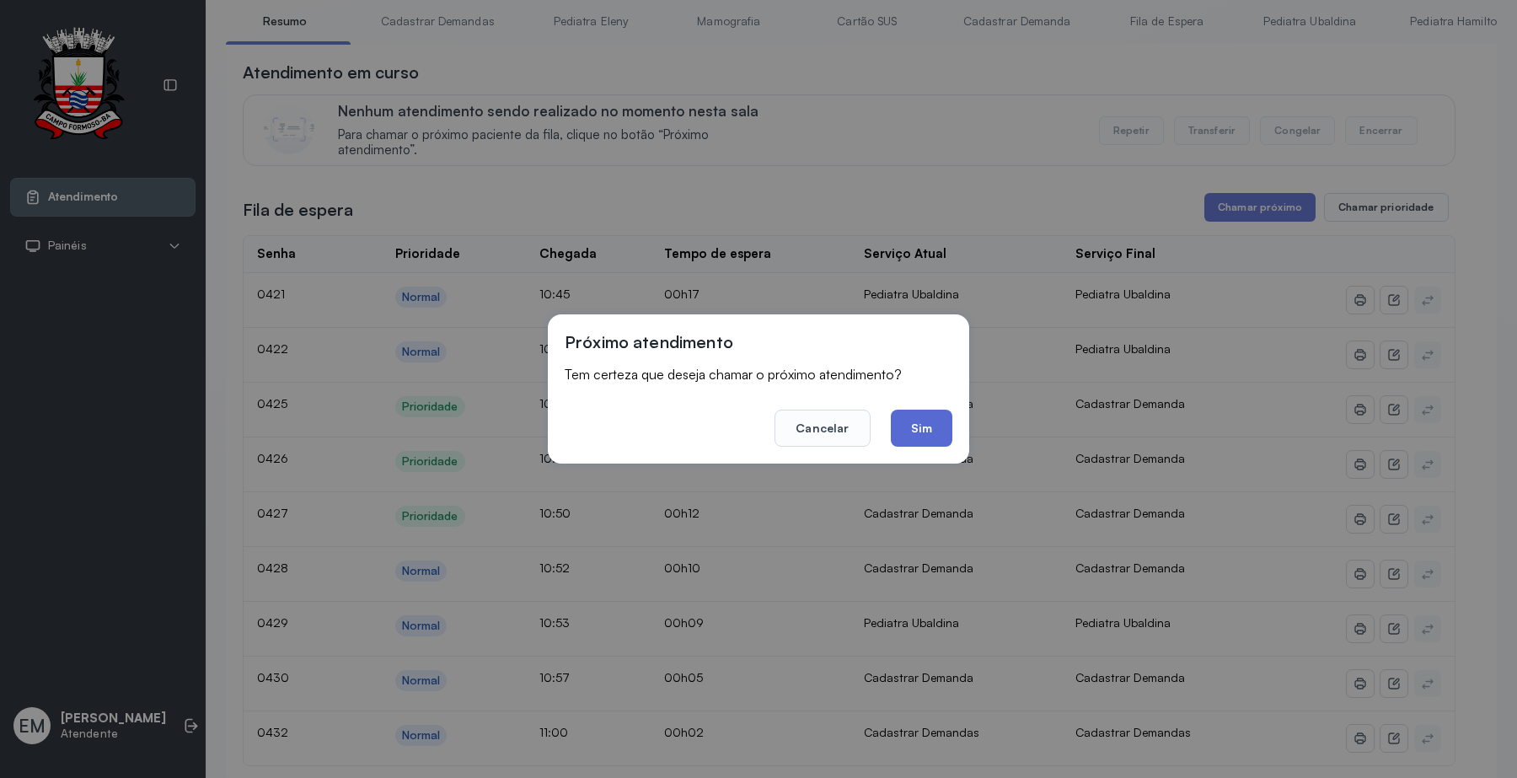
click at [920, 430] on button "Sim" at bounding box center [922, 427] width 62 height 37
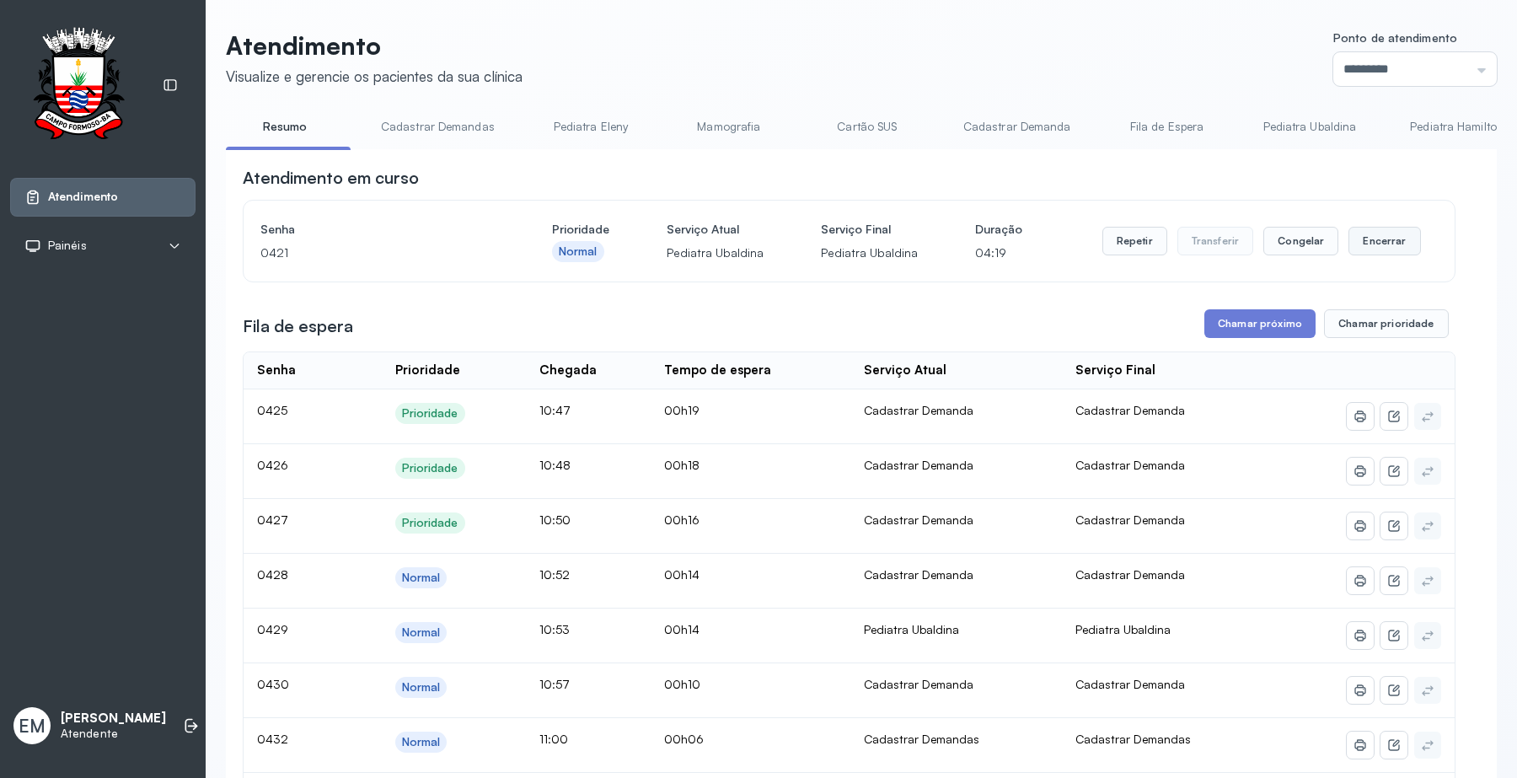
click at [1363, 244] on button "Encerrar" at bounding box center [1384, 241] width 72 height 29
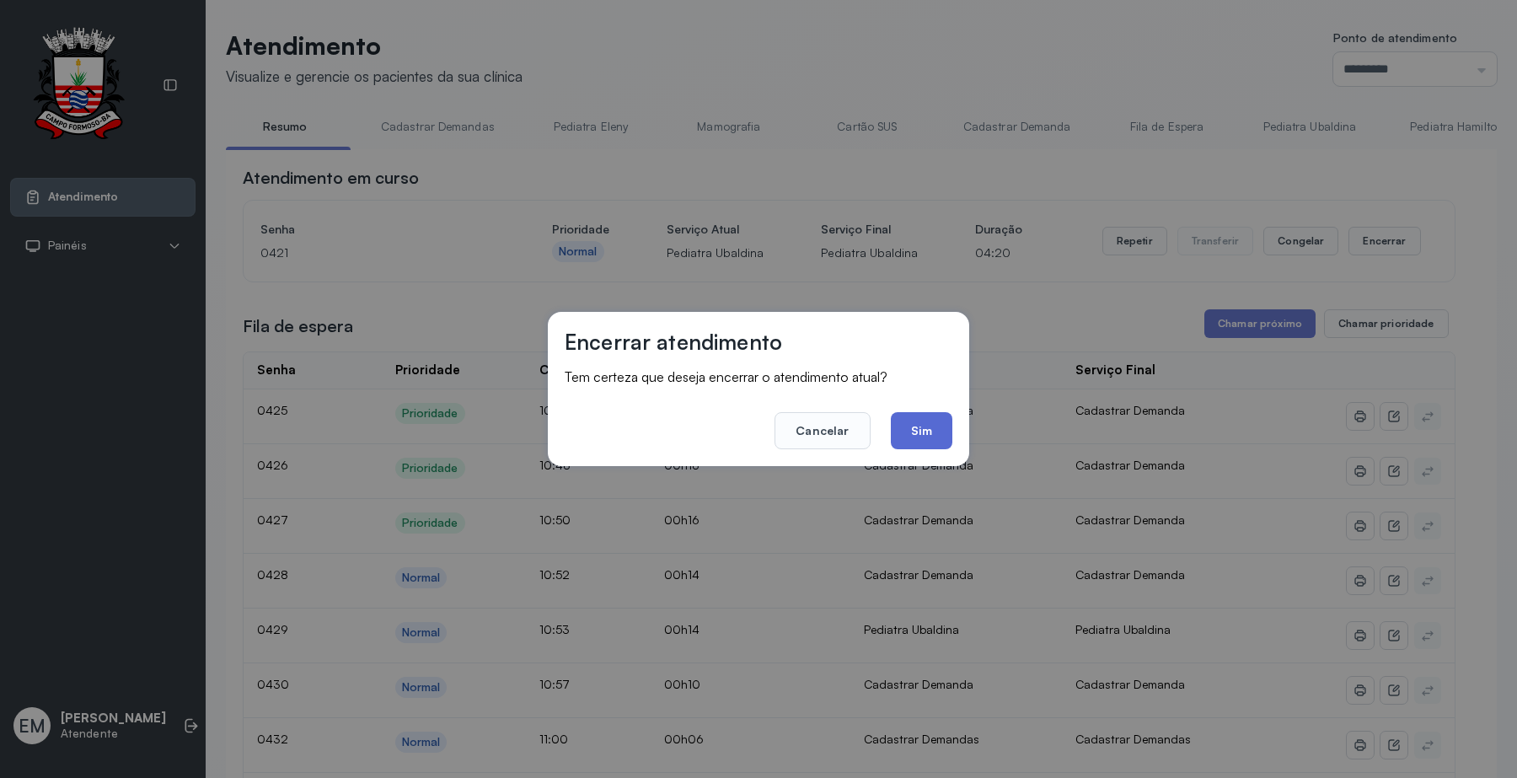
click at [924, 439] on button "Sim" at bounding box center [922, 430] width 62 height 37
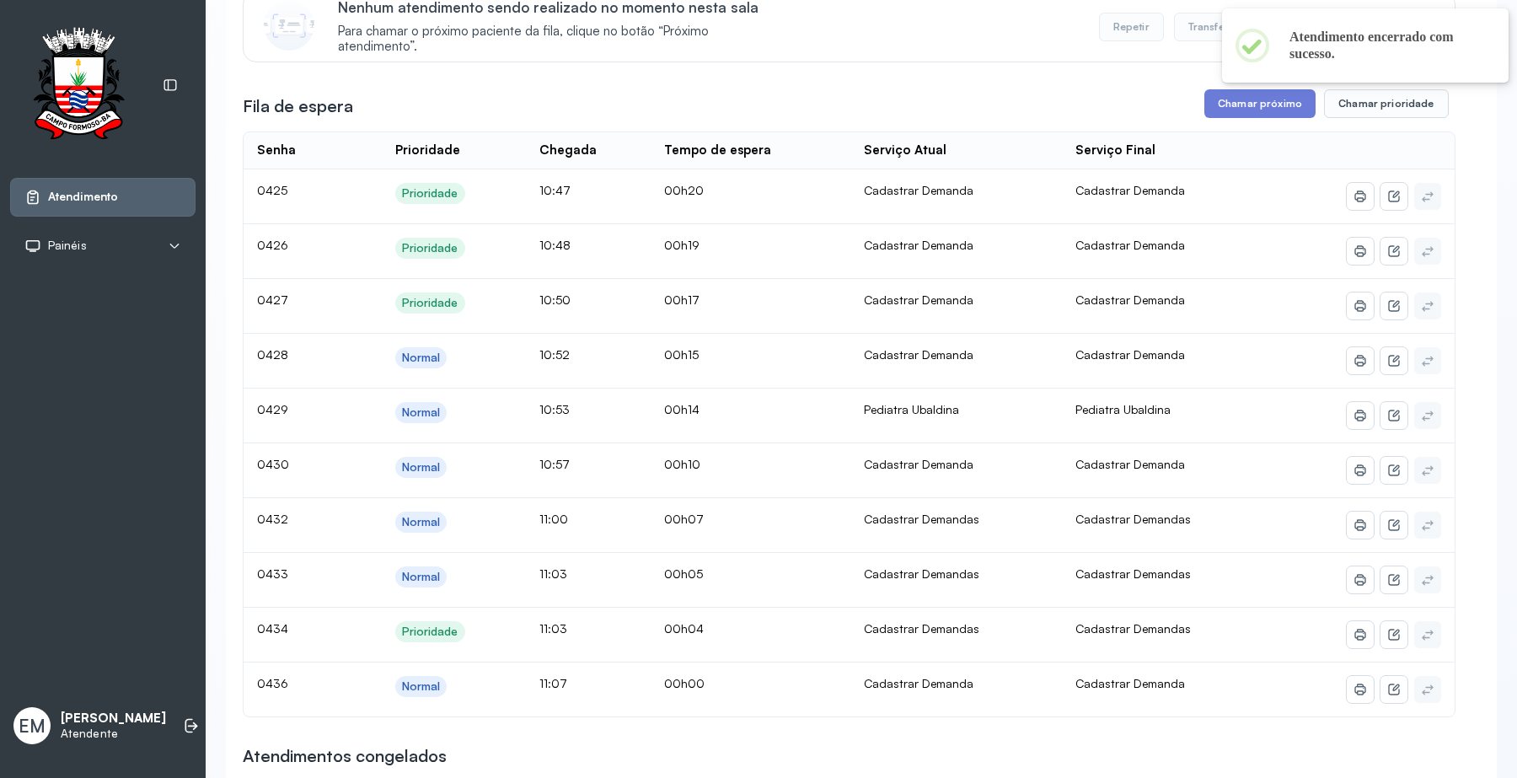
scroll to position [211, 0]
click at [1250, 111] on button "Chamar próximo" at bounding box center [1259, 102] width 111 height 29
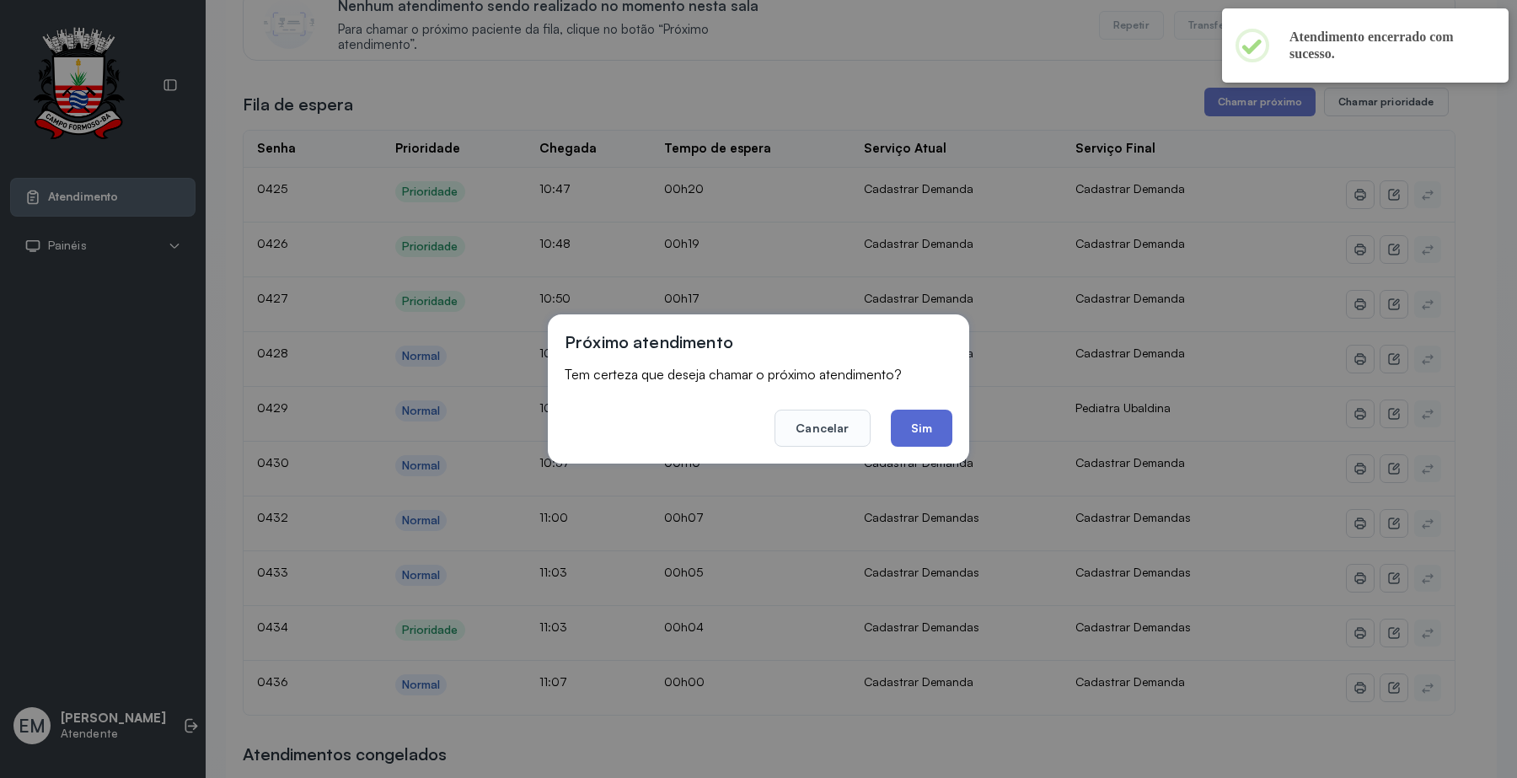
click at [940, 427] on button "Sim" at bounding box center [922, 427] width 62 height 37
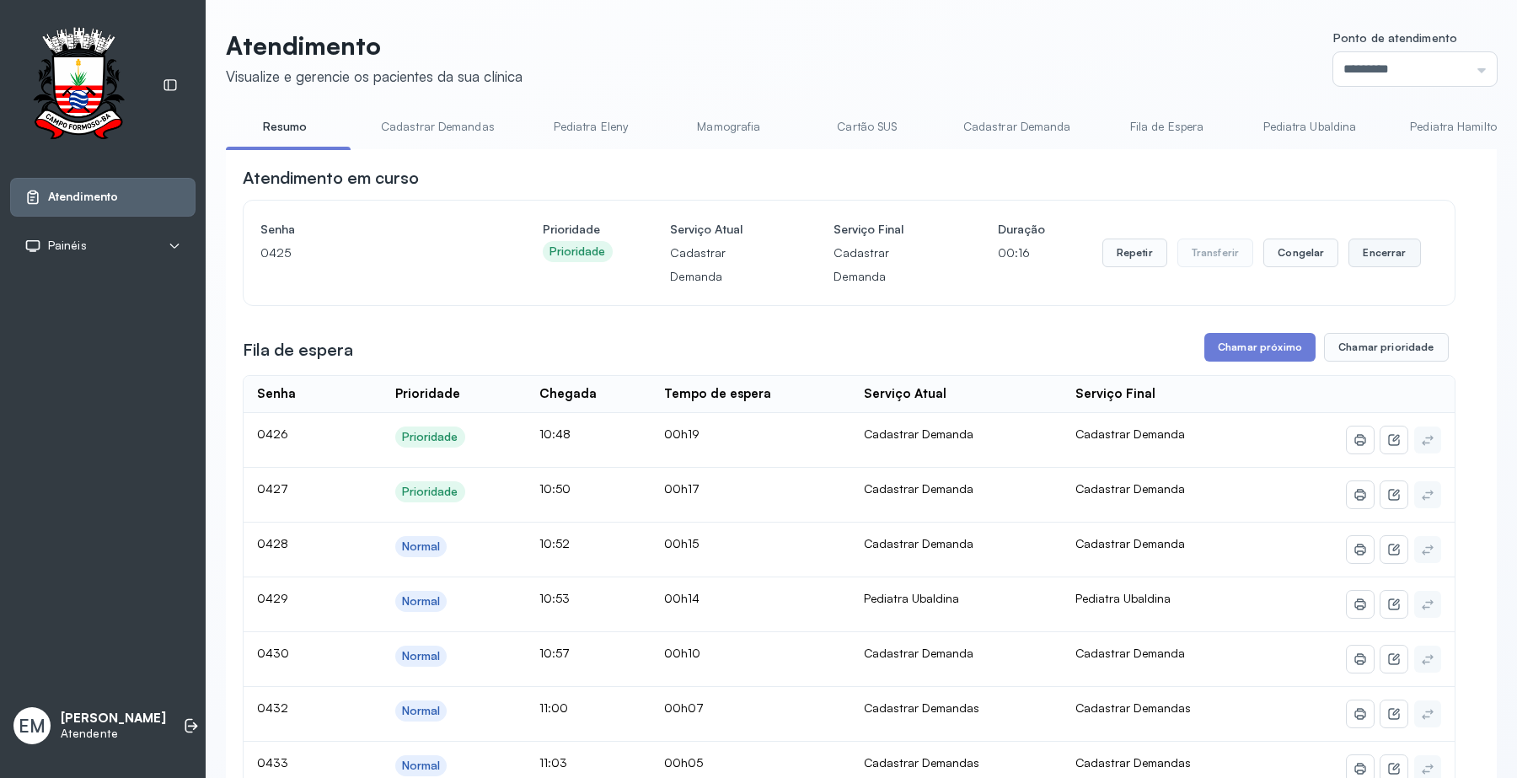
click at [1387, 259] on button "Encerrar" at bounding box center [1384, 252] width 72 height 29
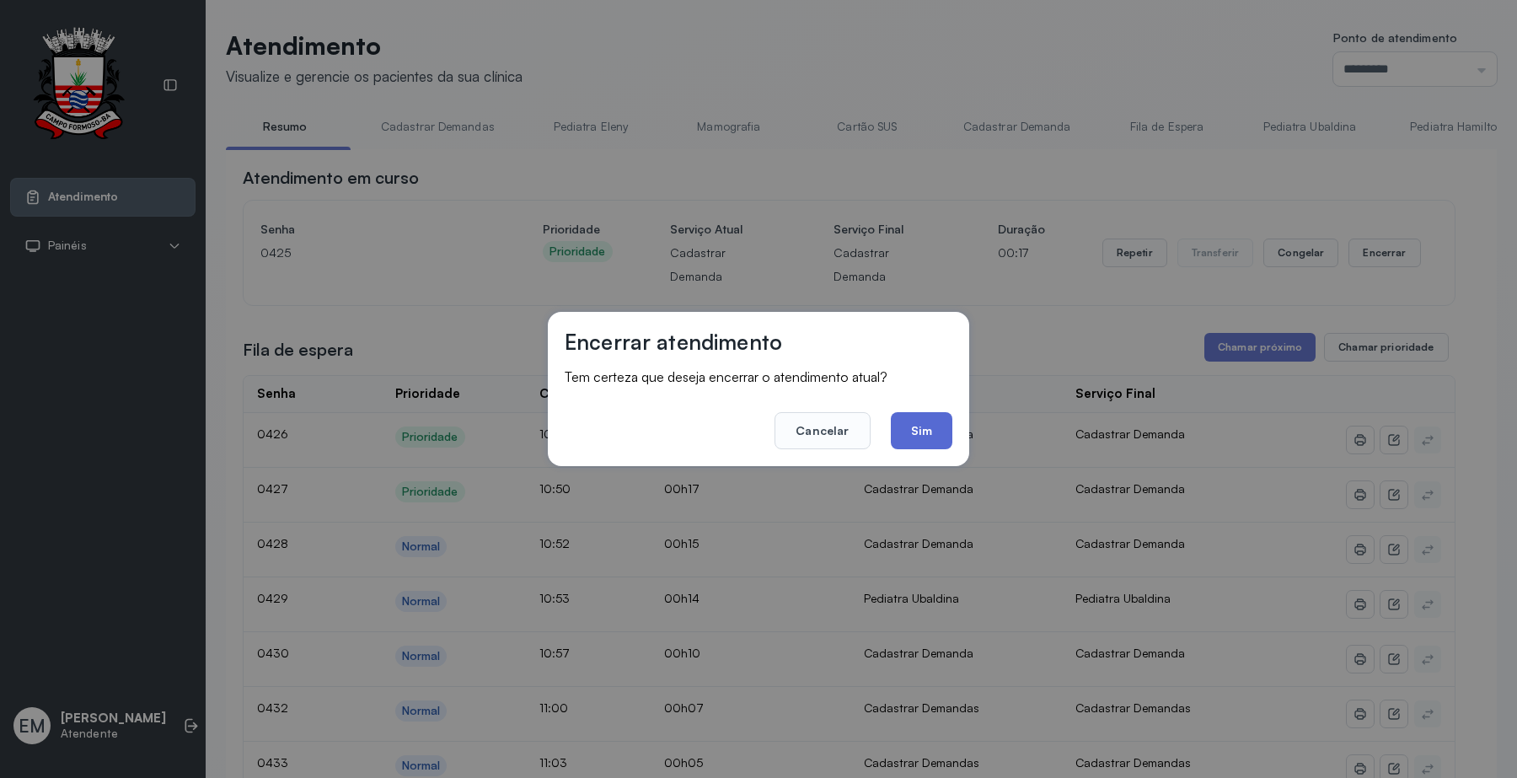
click at [910, 423] on button "Sim" at bounding box center [922, 430] width 62 height 37
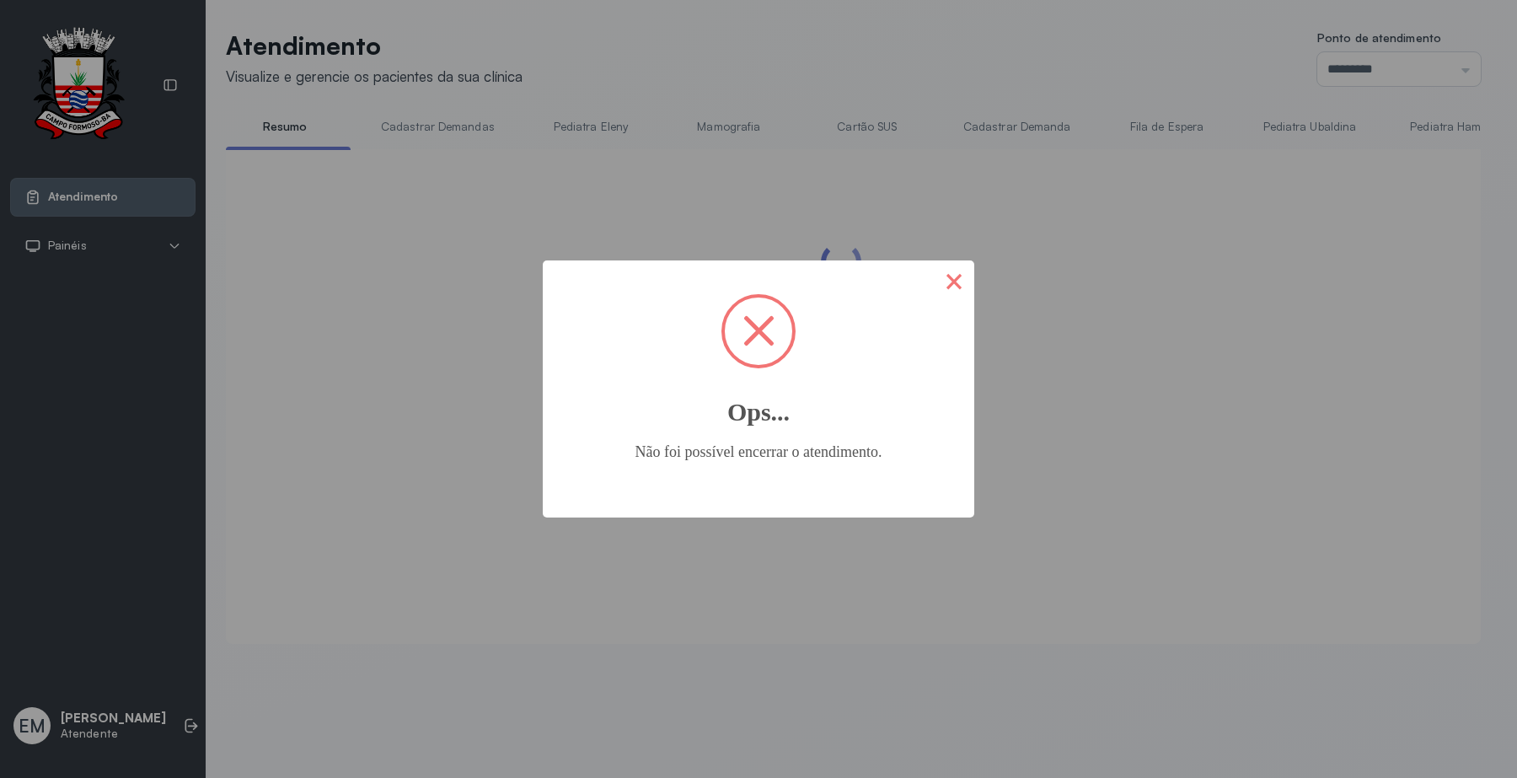
click at [954, 280] on button "×" at bounding box center [954, 280] width 40 height 40
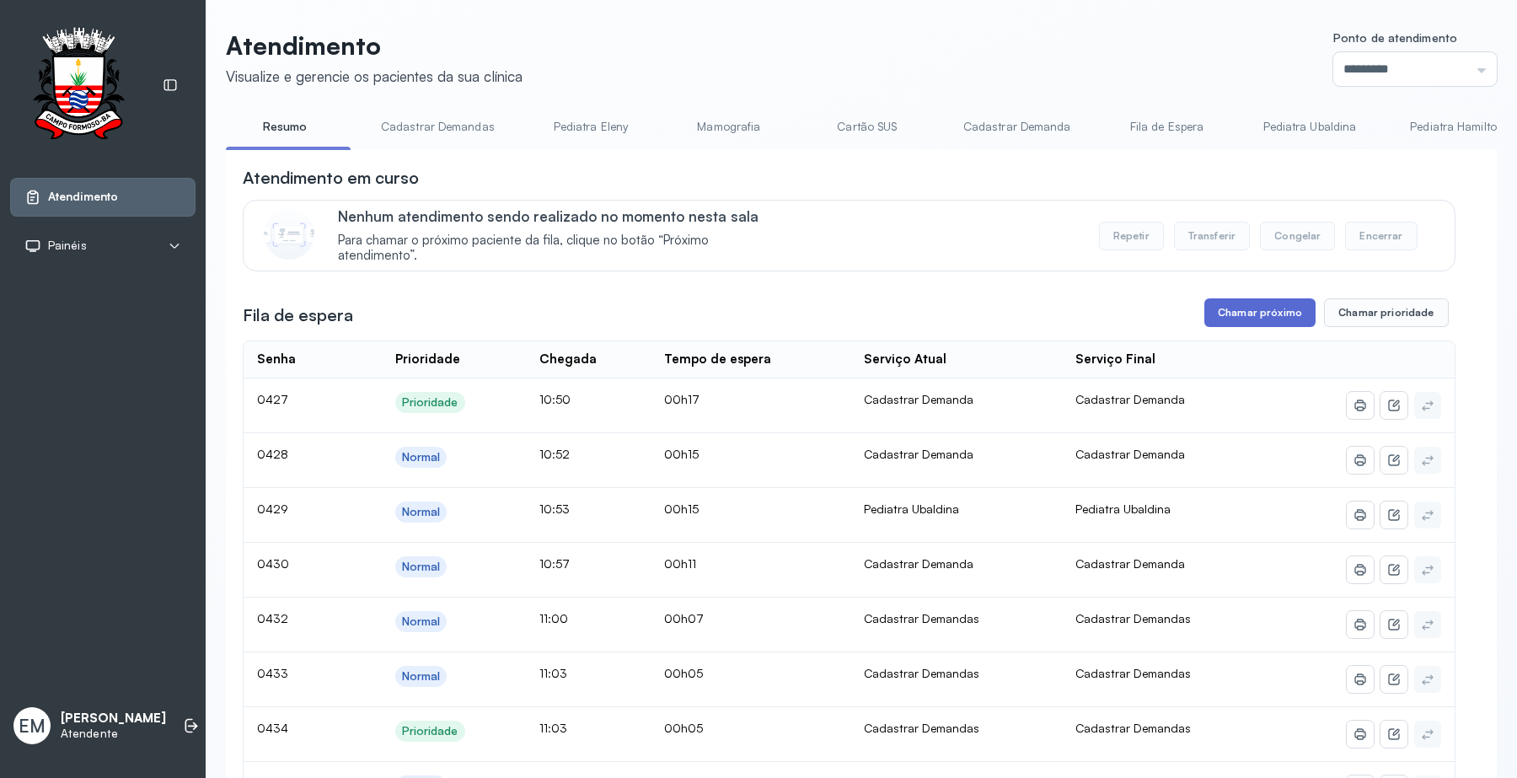
click at [1257, 327] on button "Chamar próximo" at bounding box center [1259, 312] width 111 height 29
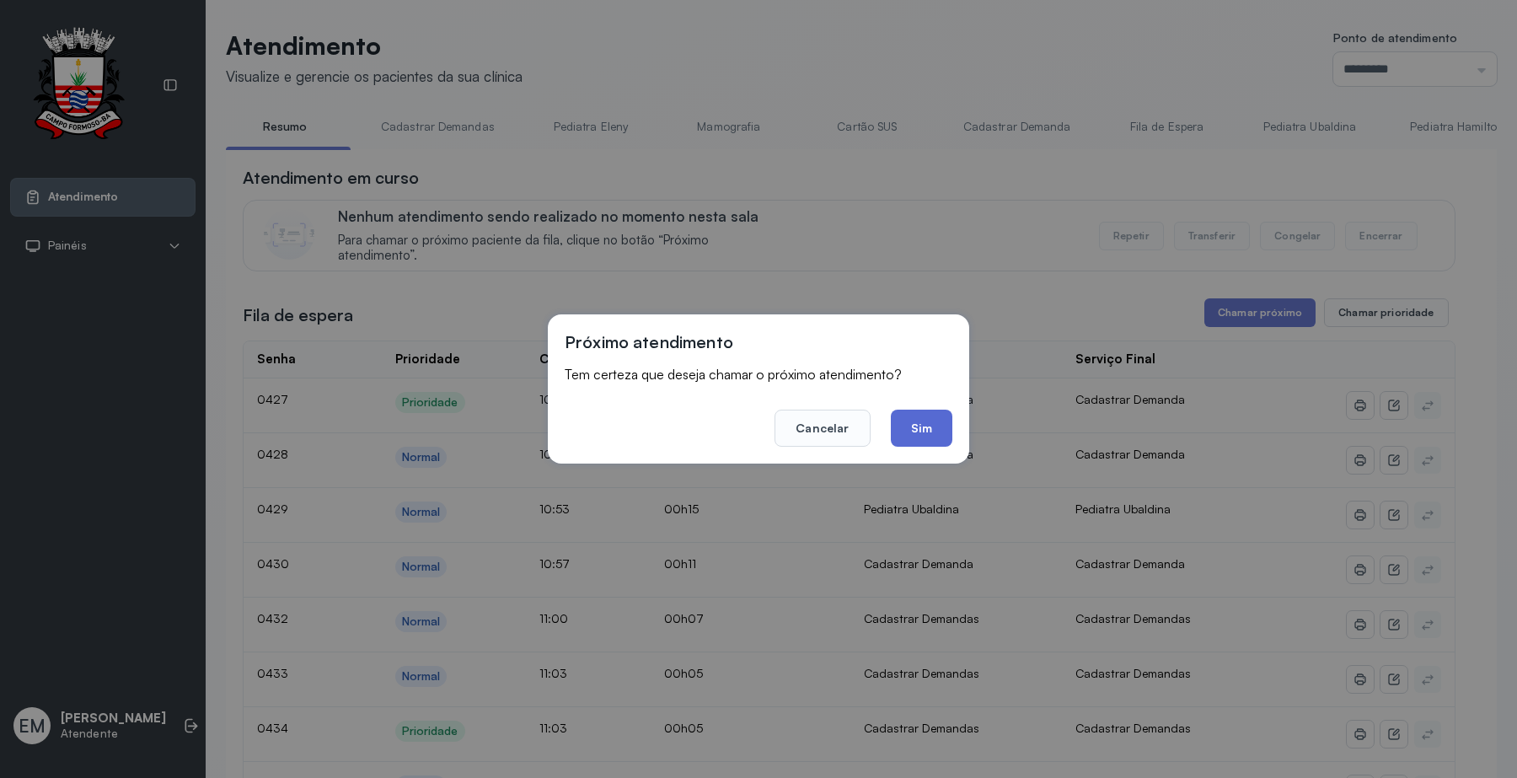
click at [949, 414] on button "Sim" at bounding box center [922, 427] width 62 height 37
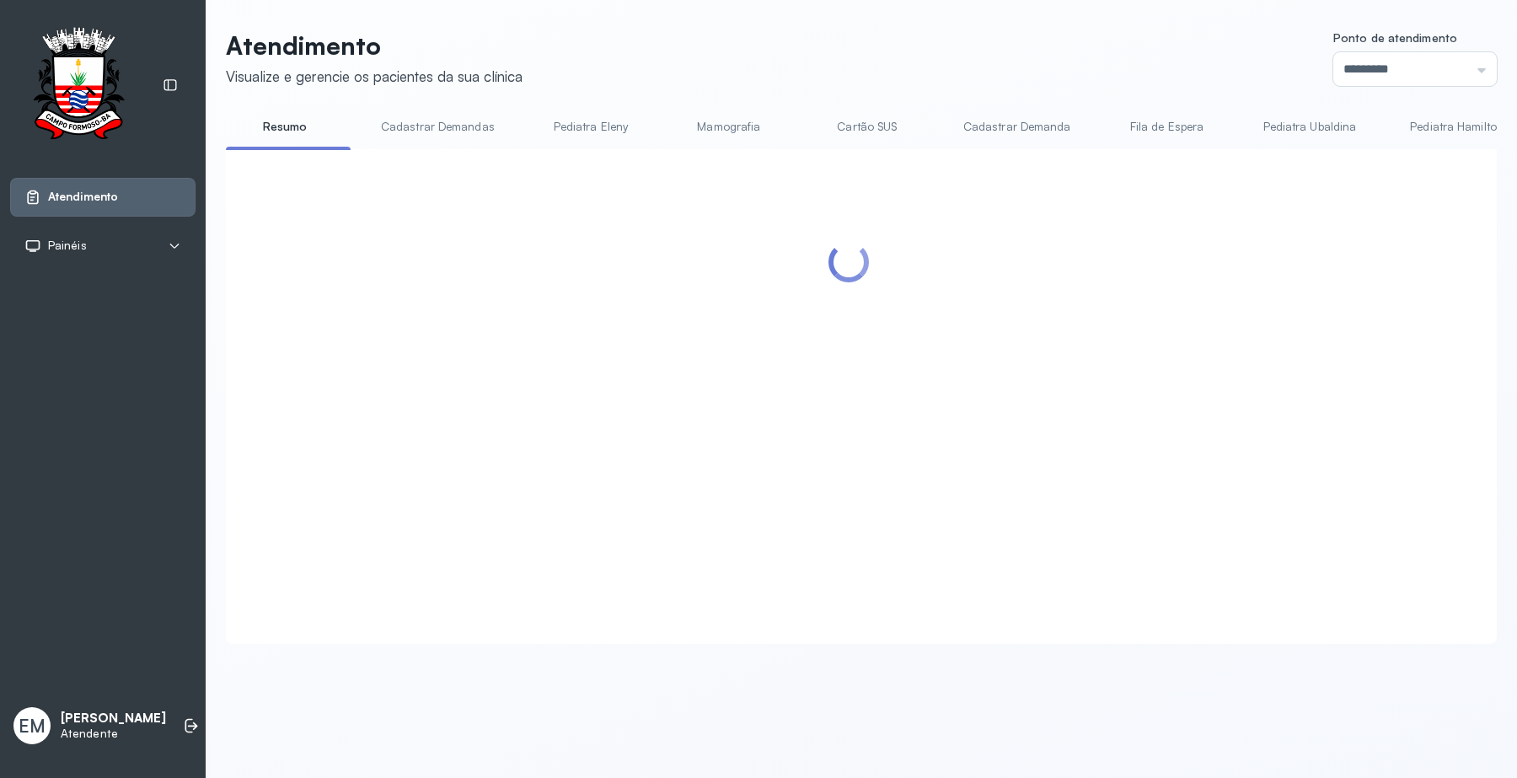
click at [1030, 72] on header "Atendimento Visualize e gerencie os pacientes da sua clínica Ponto de atendimen…" at bounding box center [861, 58] width 1271 height 56
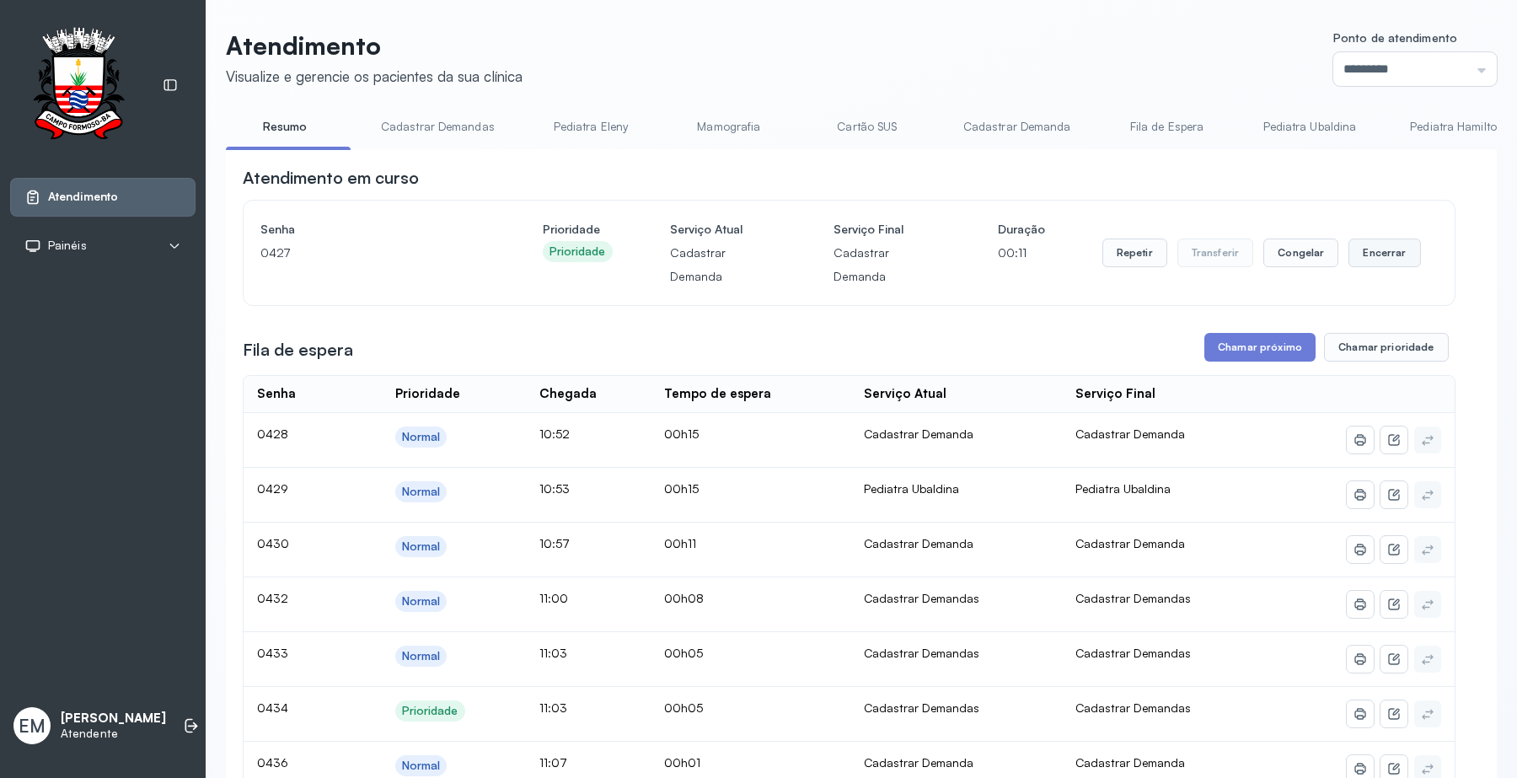
click at [1376, 261] on button "Encerrar" at bounding box center [1384, 252] width 72 height 29
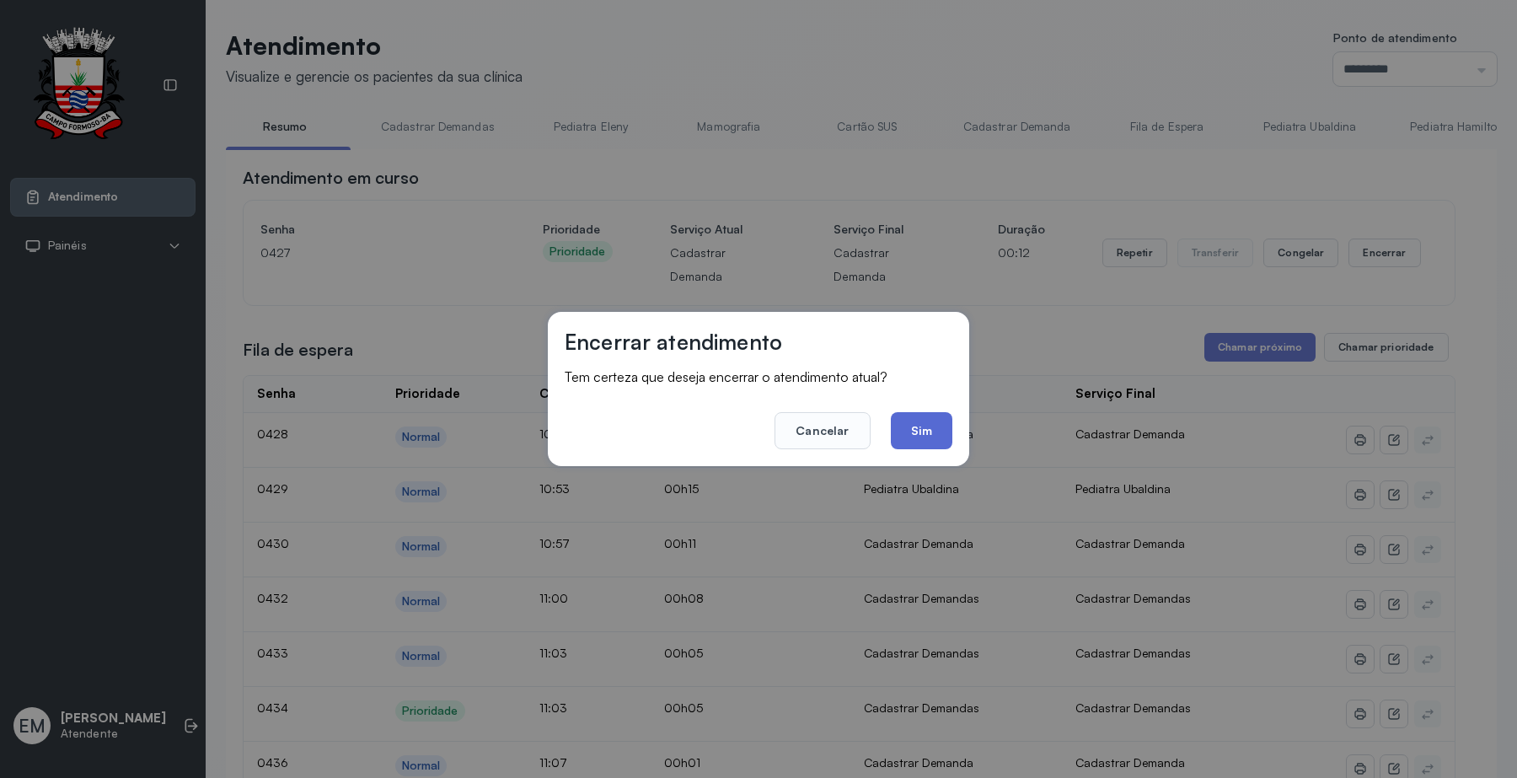
click at [910, 439] on button "Sim" at bounding box center [922, 430] width 62 height 37
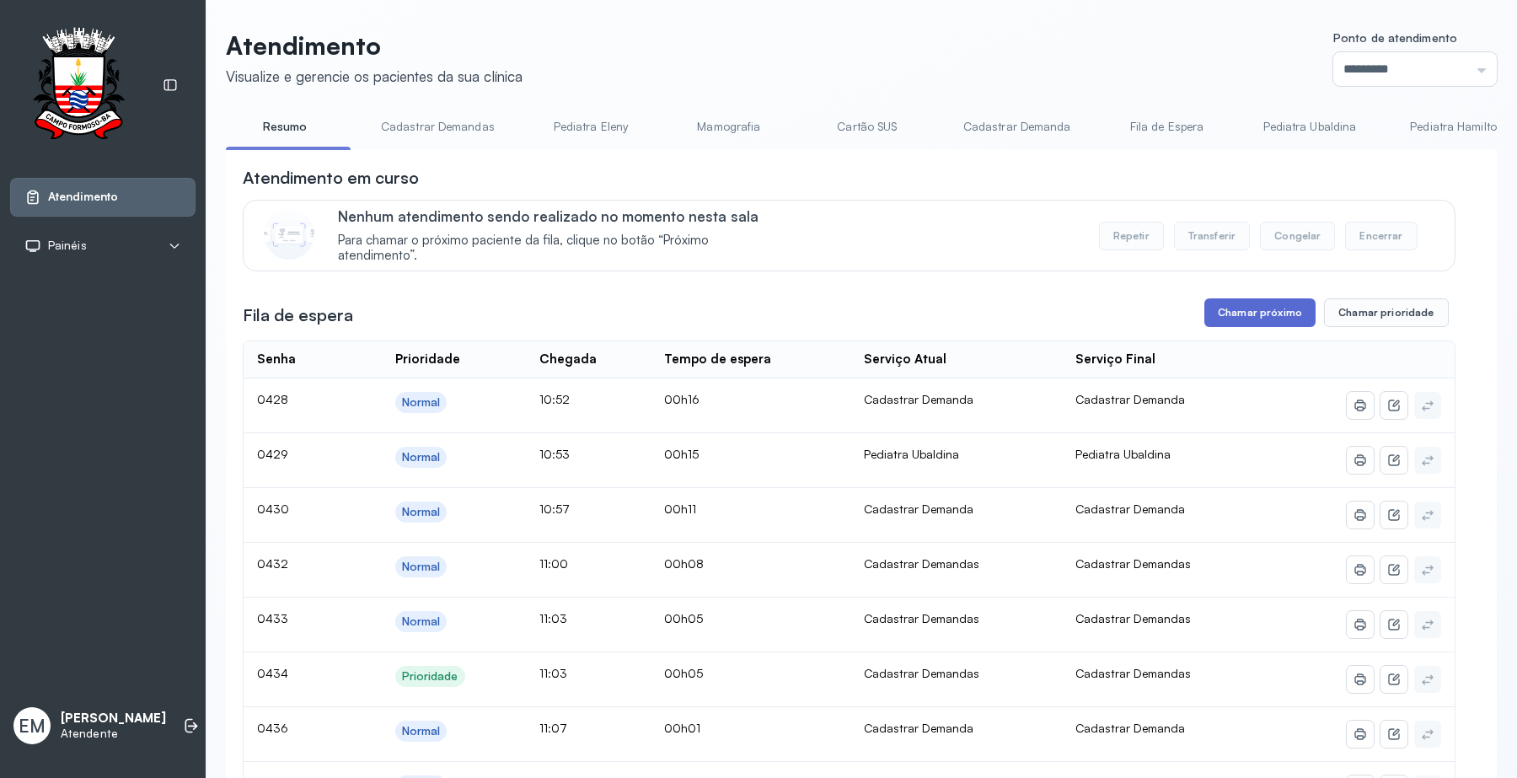
click at [1248, 309] on button "Chamar próximo" at bounding box center [1259, 312] width 111 height 29
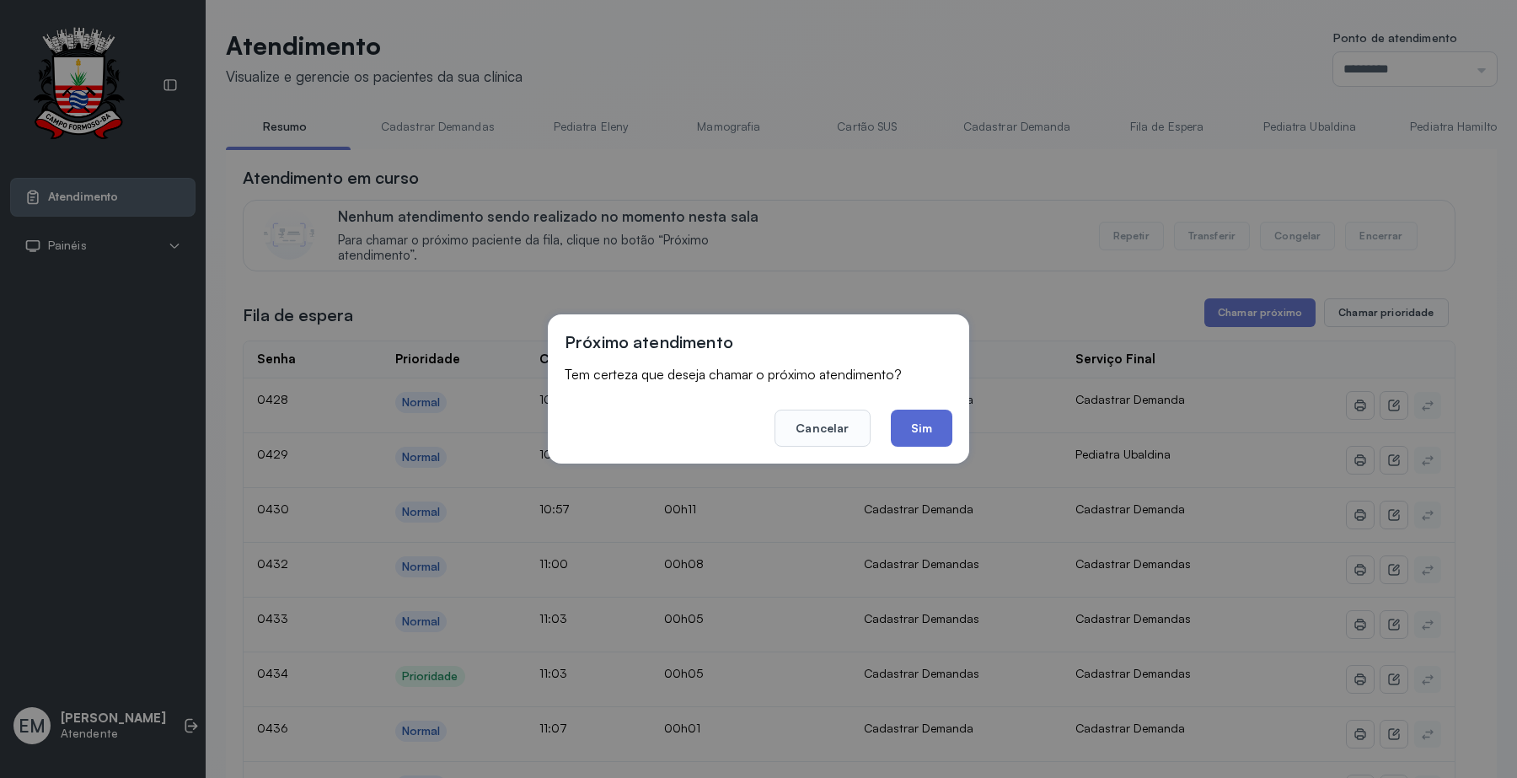
click at [935, 425] on button "Sim" at bounding box center [922, 427] width 62 height 37
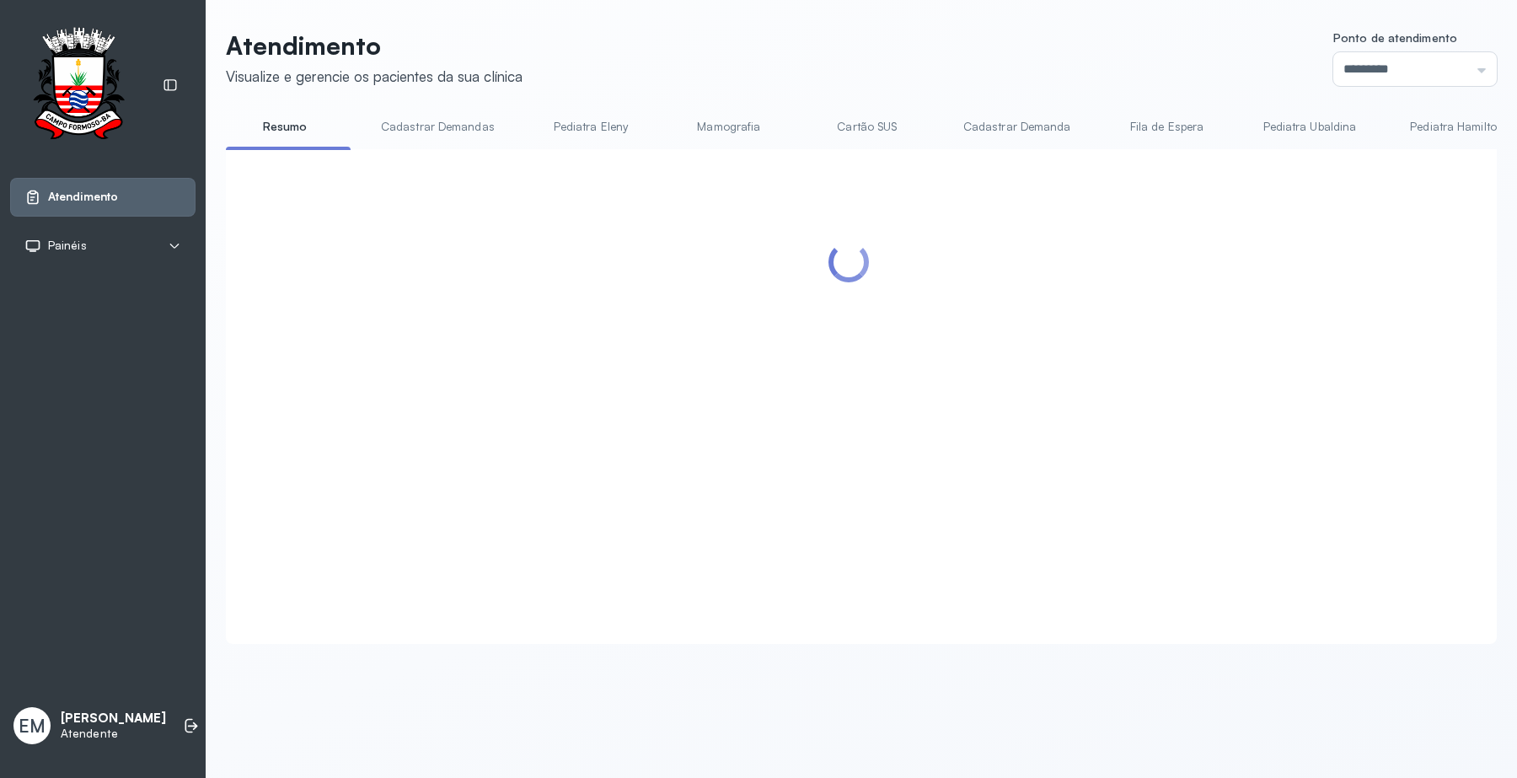
click at [1009, 46] on header "Atendimento Visualize e gerencie os pacientes da sua clínica Ponto de atendimen…" at bounding box center [861, 58] width 1271 height 56
drag, startPoint x: 1014, startPoint y: 49, endPoint x: 1021, endPoint y: 53, distance: 8.7
click at [1016, 53] on header "Atendimento Visualize e gerencie os pacientes da sua clínica Ponto de atendimen…" at bounding box center [861, 58] width 1271 height 56
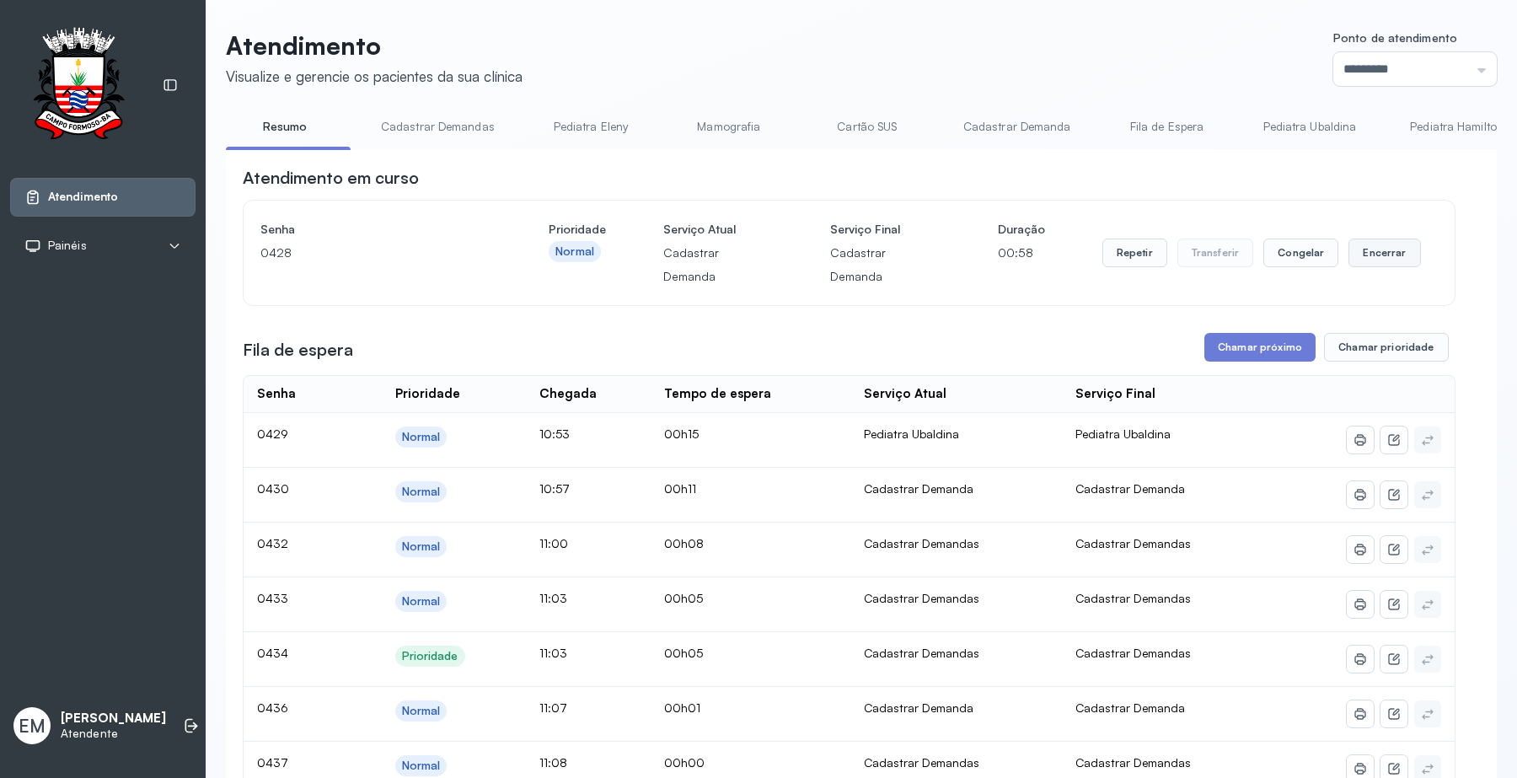
click at [1359, 240] on button "Encerrar" at bounding box center [1384, 252] width 72 height 29
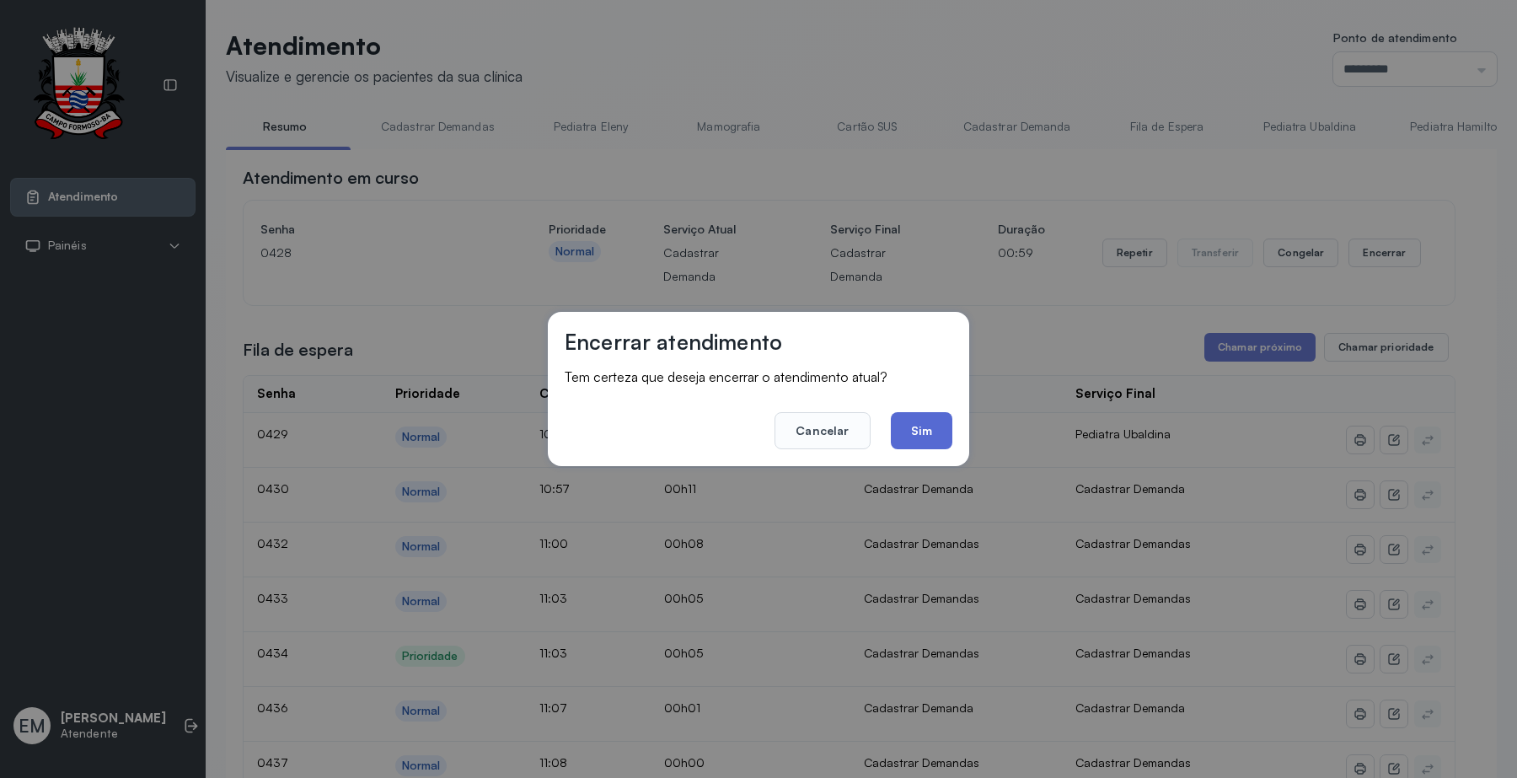
click at [904, 442] on button "Sim" at bounding box center [922, 430] width 62 height 37
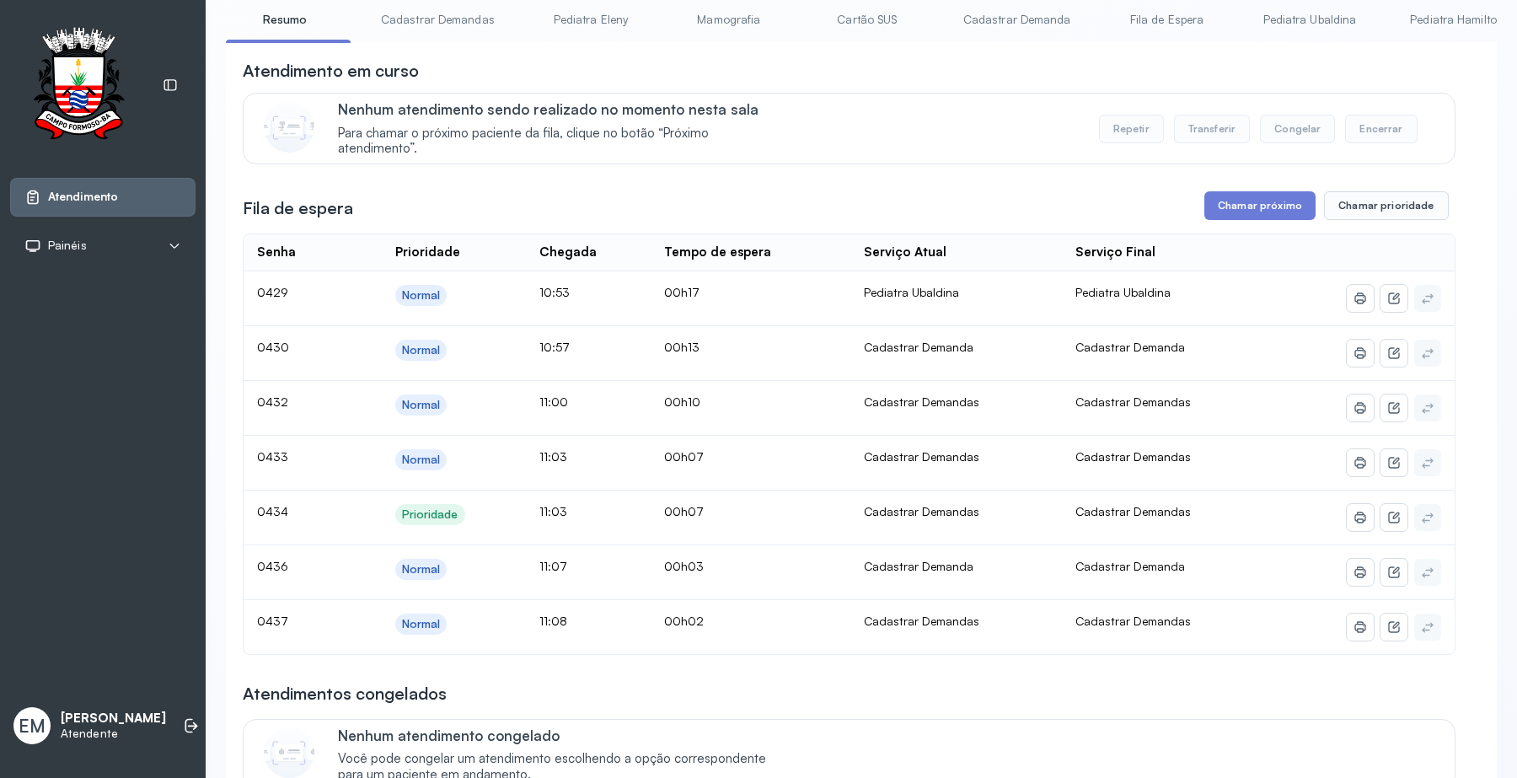
scroll to position [105, 0]
click at [1210, 208] on button "Chamar próximo" at bounding box center [1259, 207] width 111 height 29
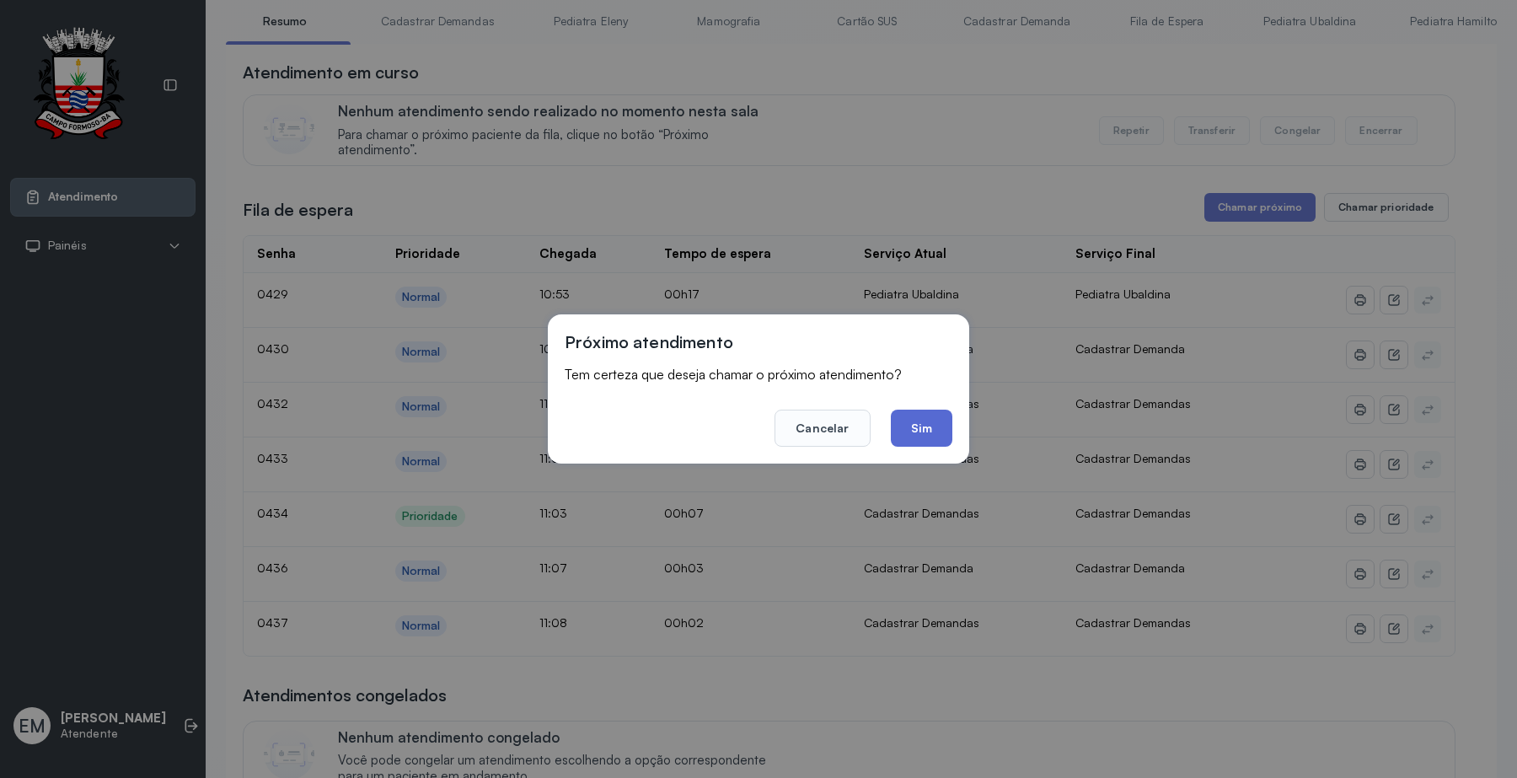
click at [935, 425] on button "Sim" at bounding box center [922, 427] width 62 height 37
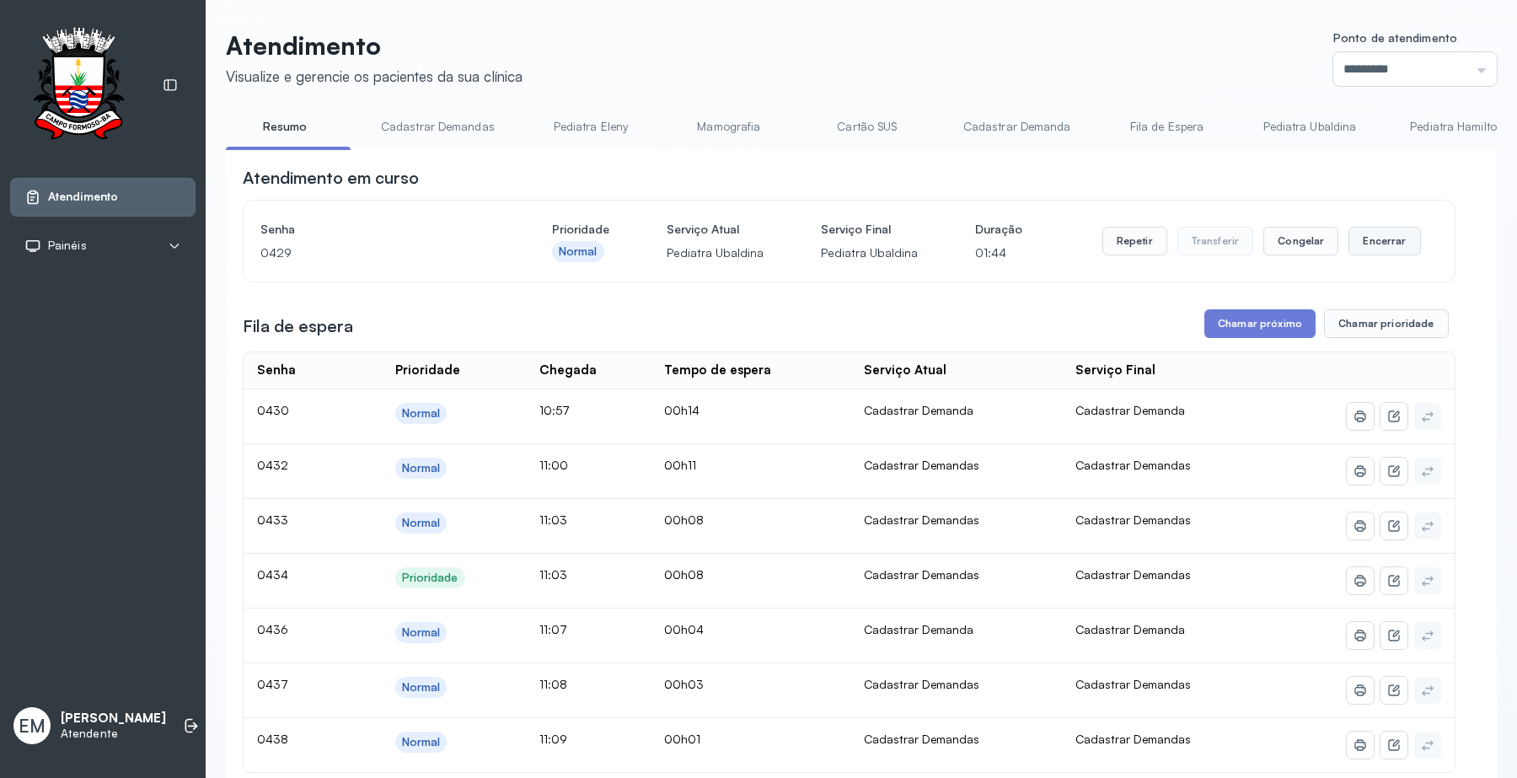
click at [1348, 243] on button "Encerrar" at bounding box center [1384, 241] width 72 height 29
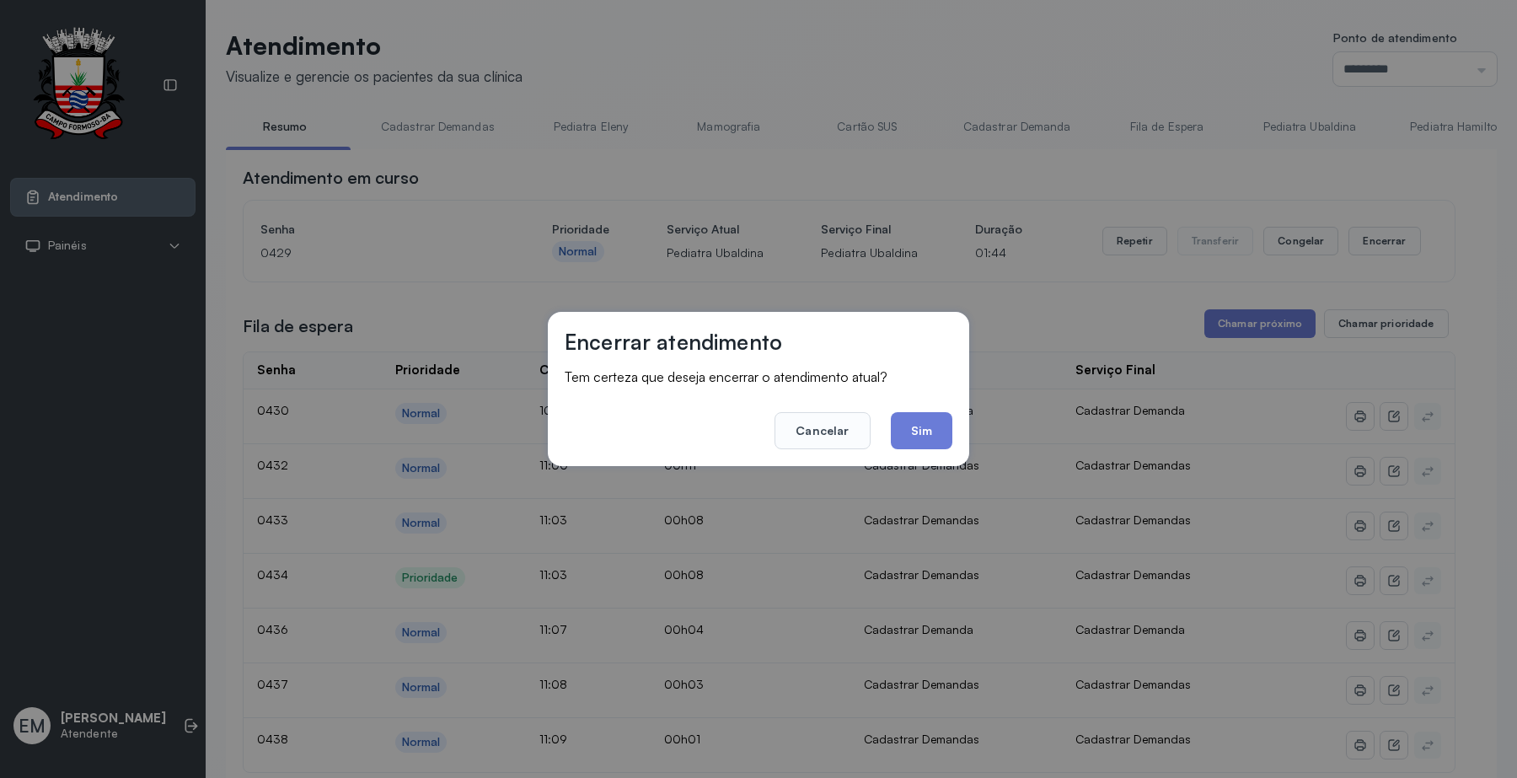
click at [925, 431] on button "Sim" at bounding box center [922, 430] width 62 height 37
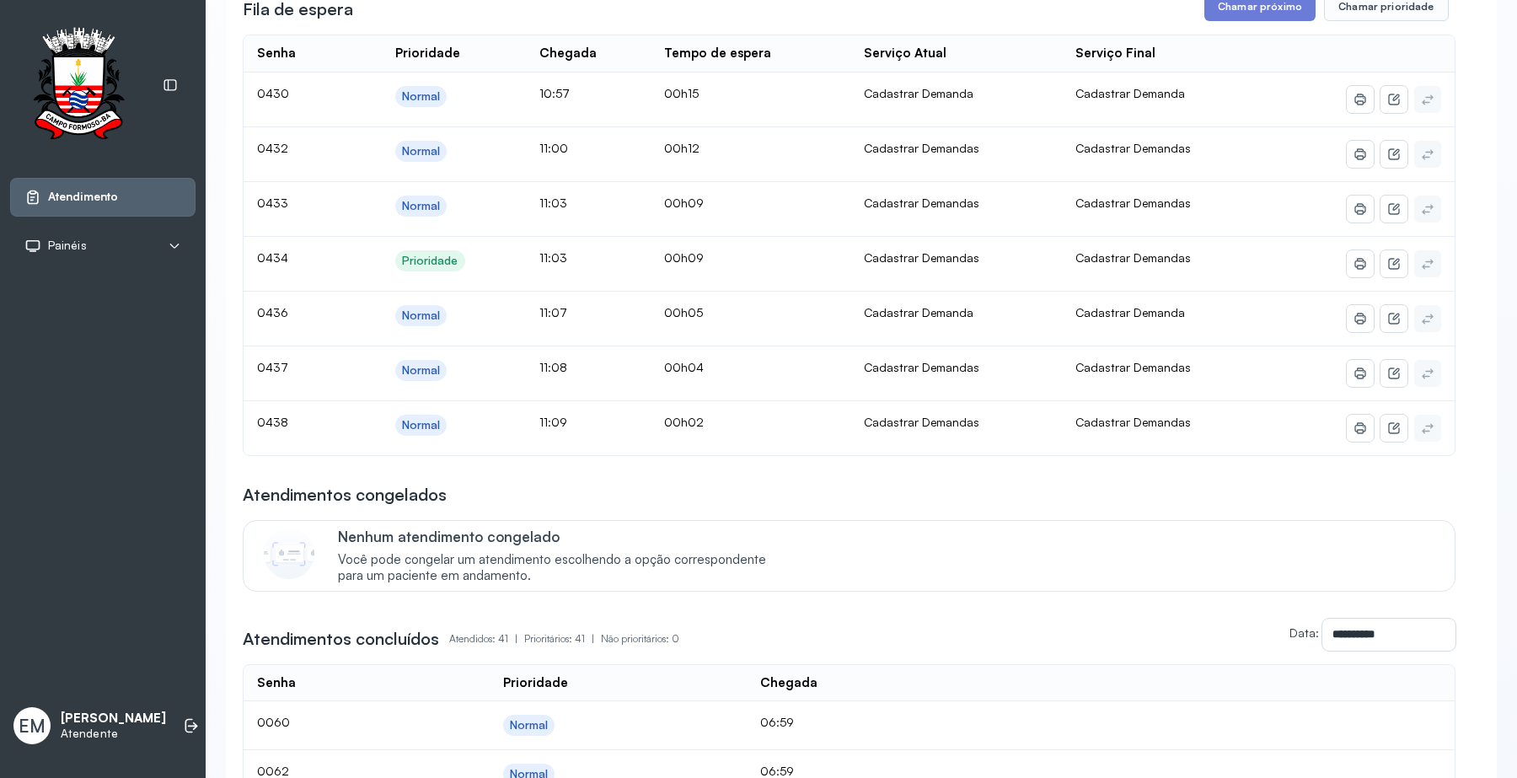
scroll to position [316, 0]
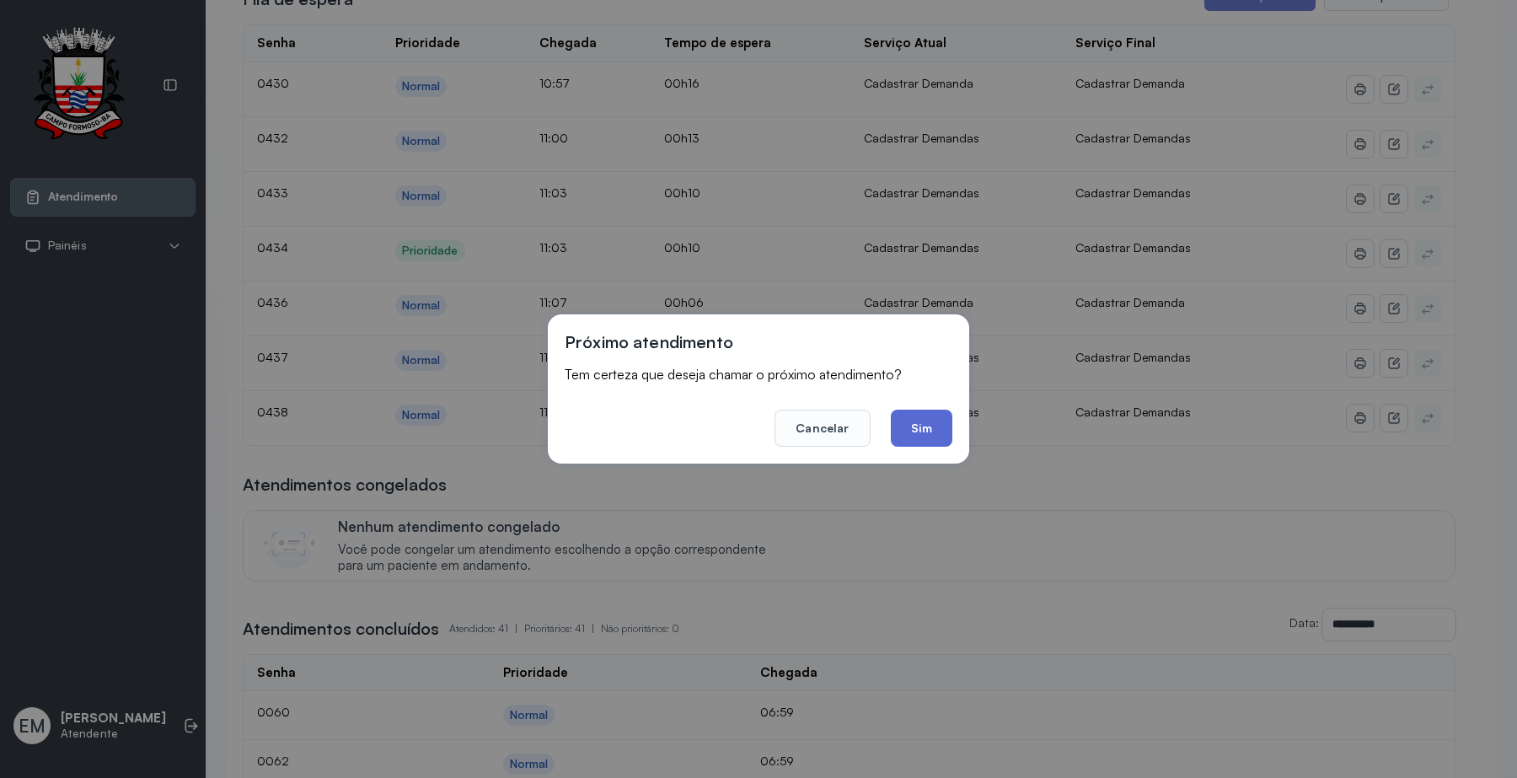
click at [907, 431] on button "Sim" at bounding box center [922, 427] width 62 height 37
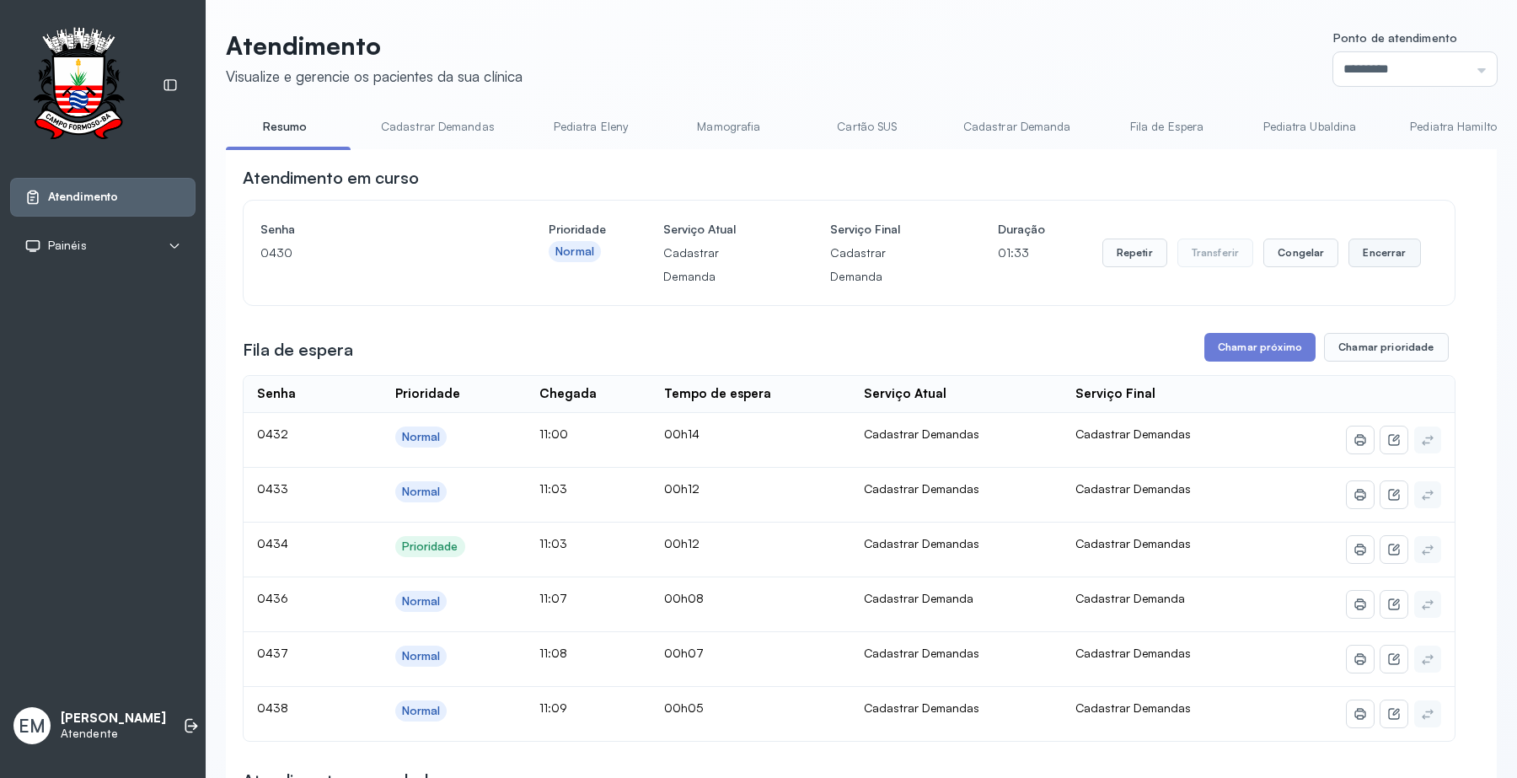
click at [1367, 238] on button "Encerrar" at bounding box center [1384, 252] width 72 height 29
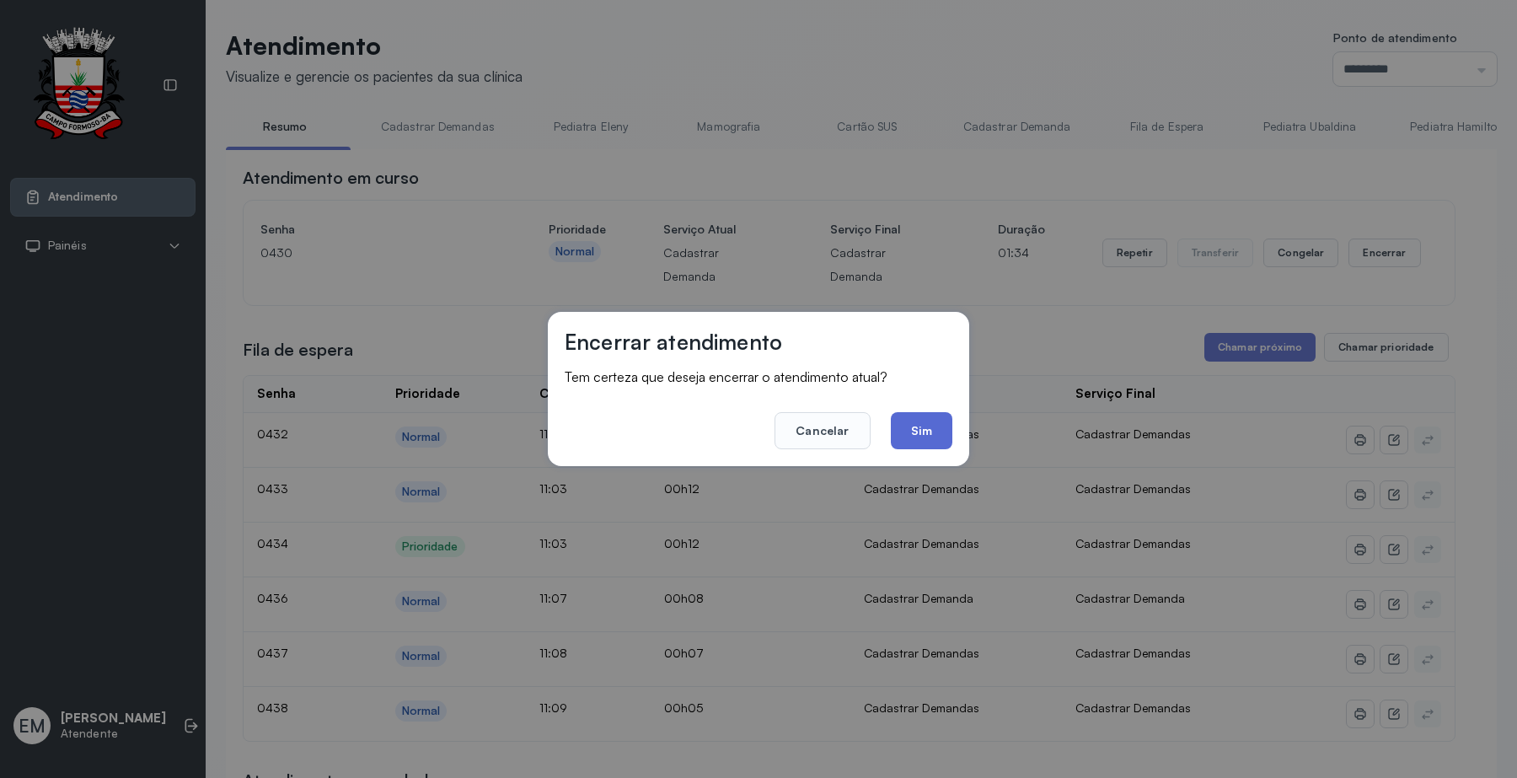
click at [929, 423] on button "Sim" at bounding box center [922, 430] width 62 height 37
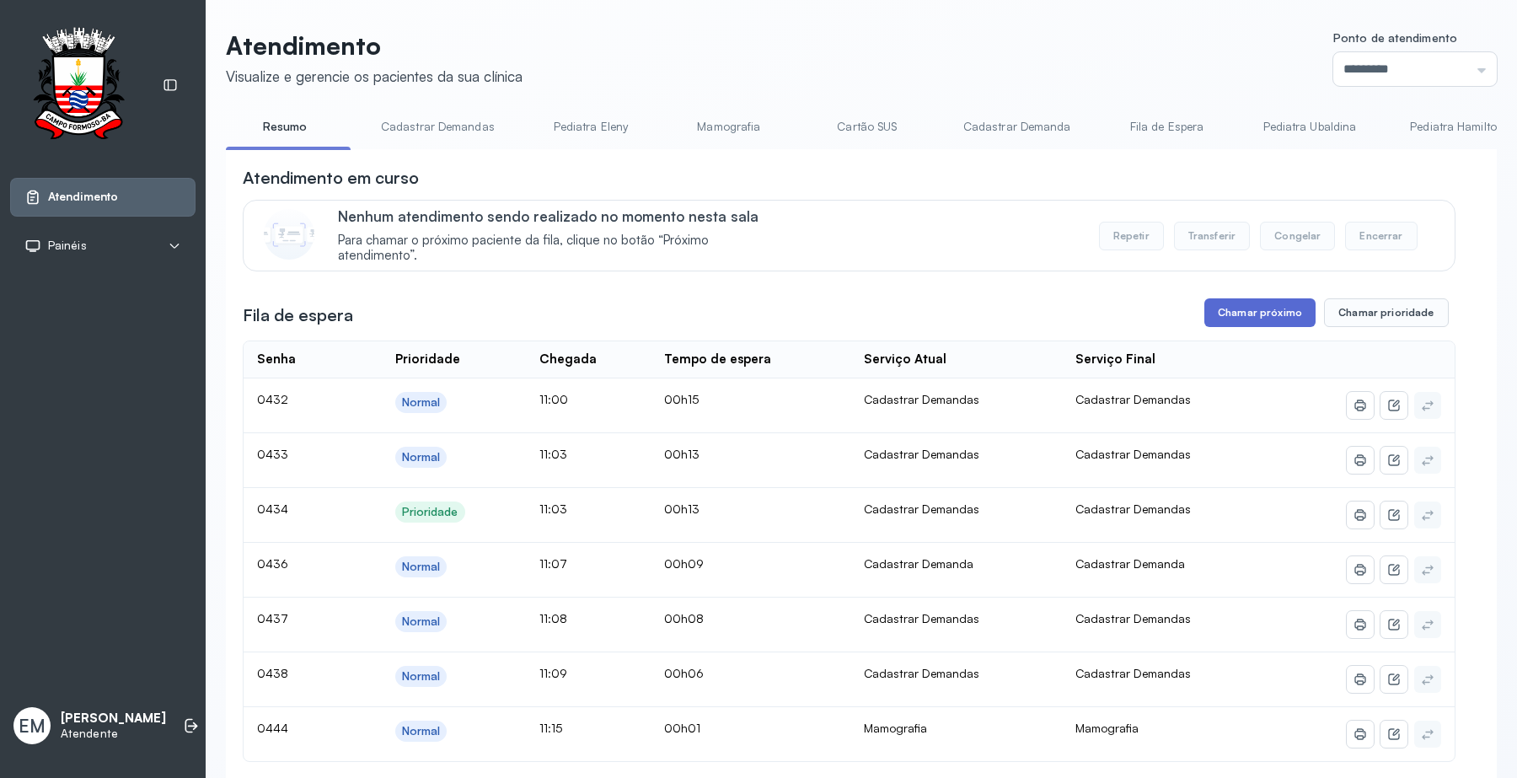
click at [1228, 302] on button "Chamar próximo" at bounding box center [1259, 312] width 111 height 29
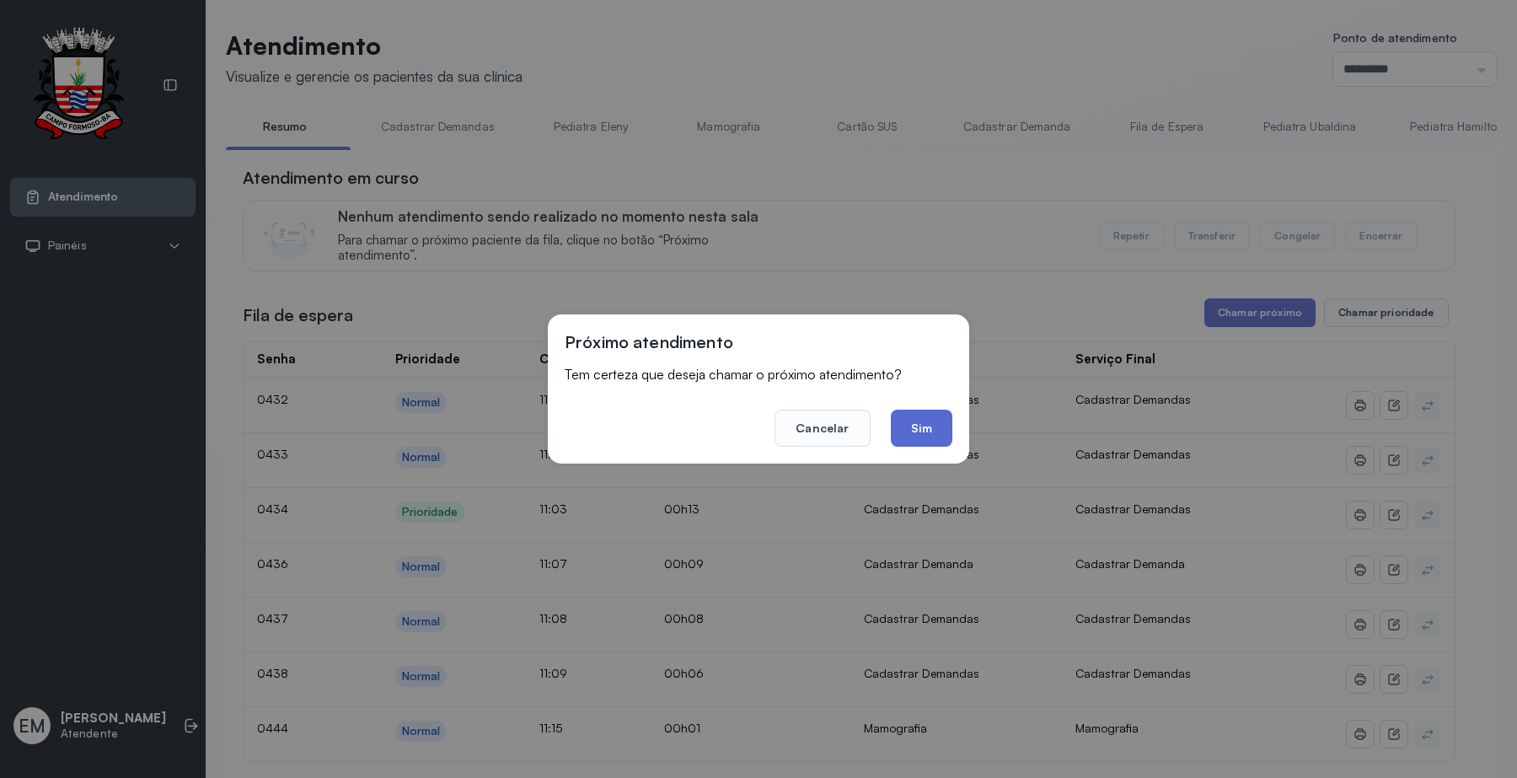
click at [925, 417] on button "Sim" at bounding box center [922, 427] width 62 height 37
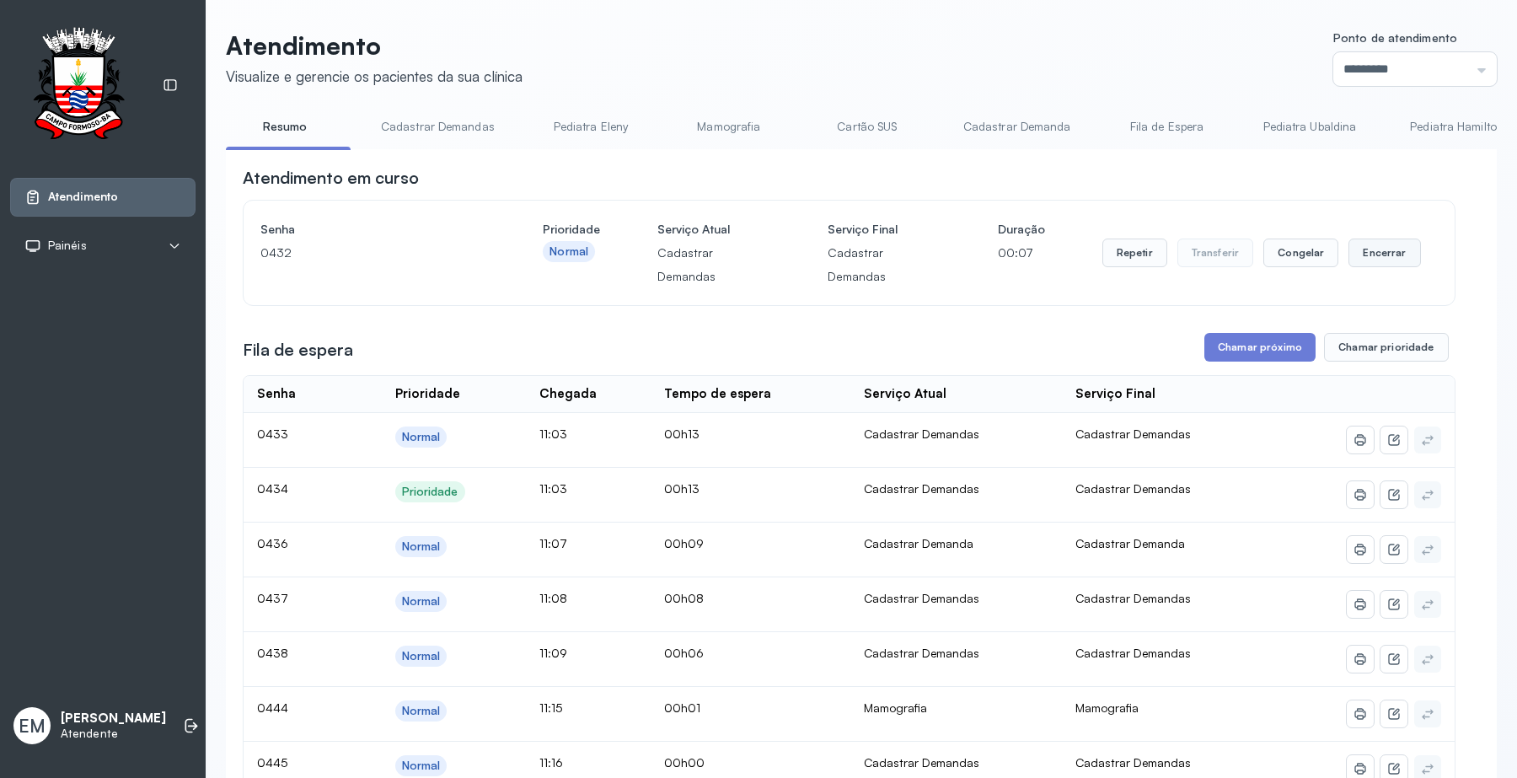
click at [1373, 261] on button "Encerrar" at bounding box center [1384, 252] width 72 height 29
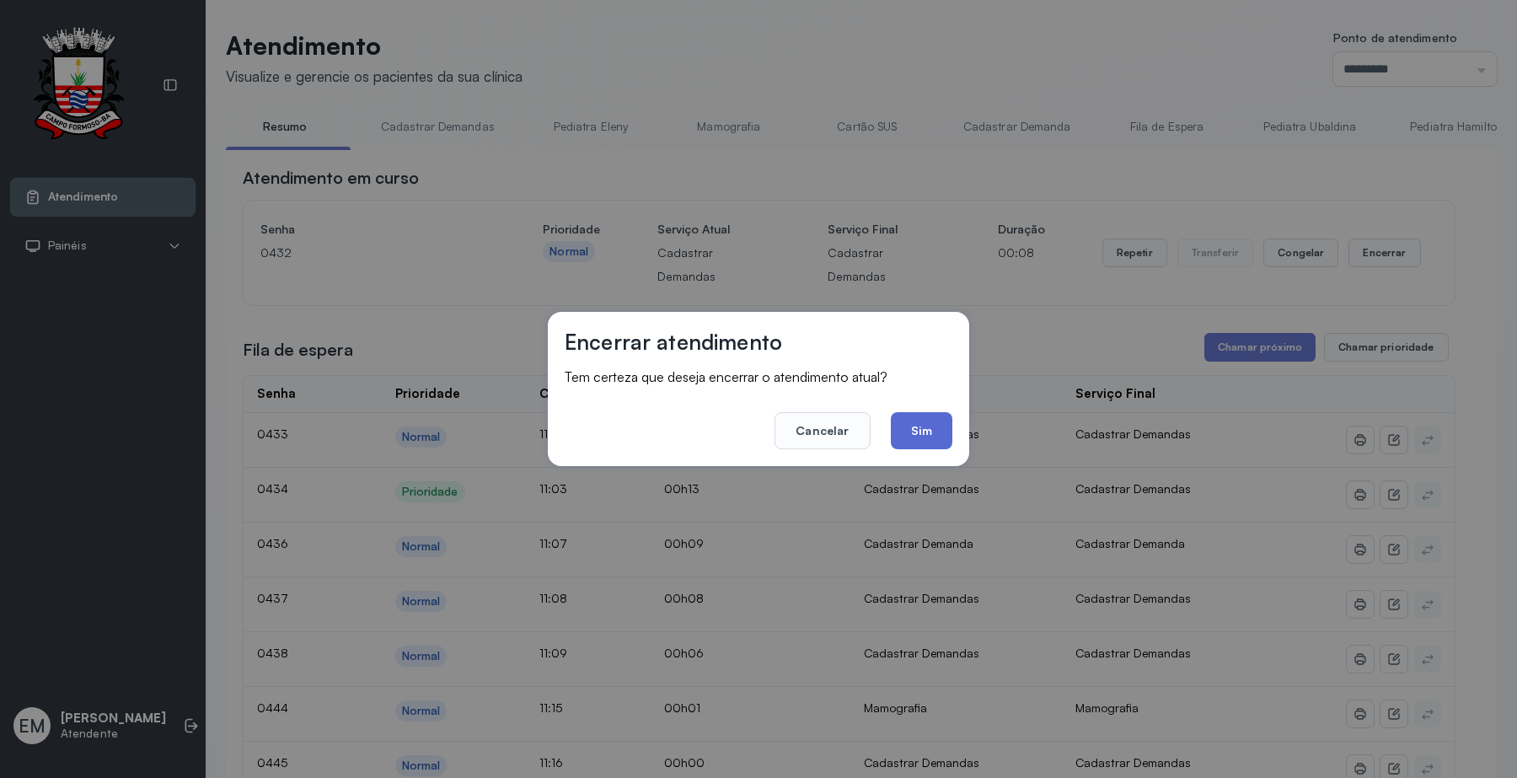
click at [921, 425] on button "Sim" at bounding box center [922, 430] width 62 height 37
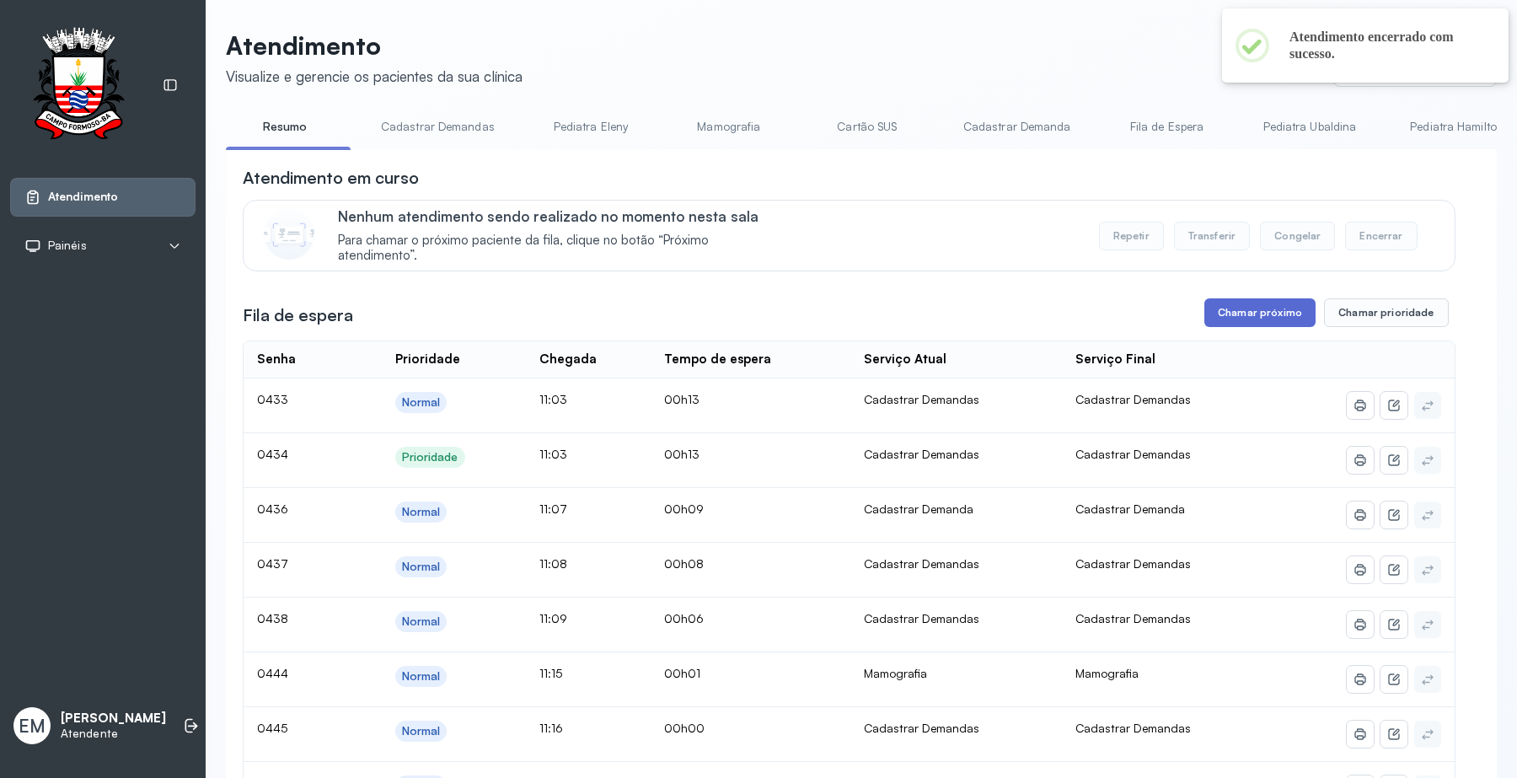
click at [1251, 321] on button "Chamar próximo" at bounding box center [1259, 312] width 111 height 29
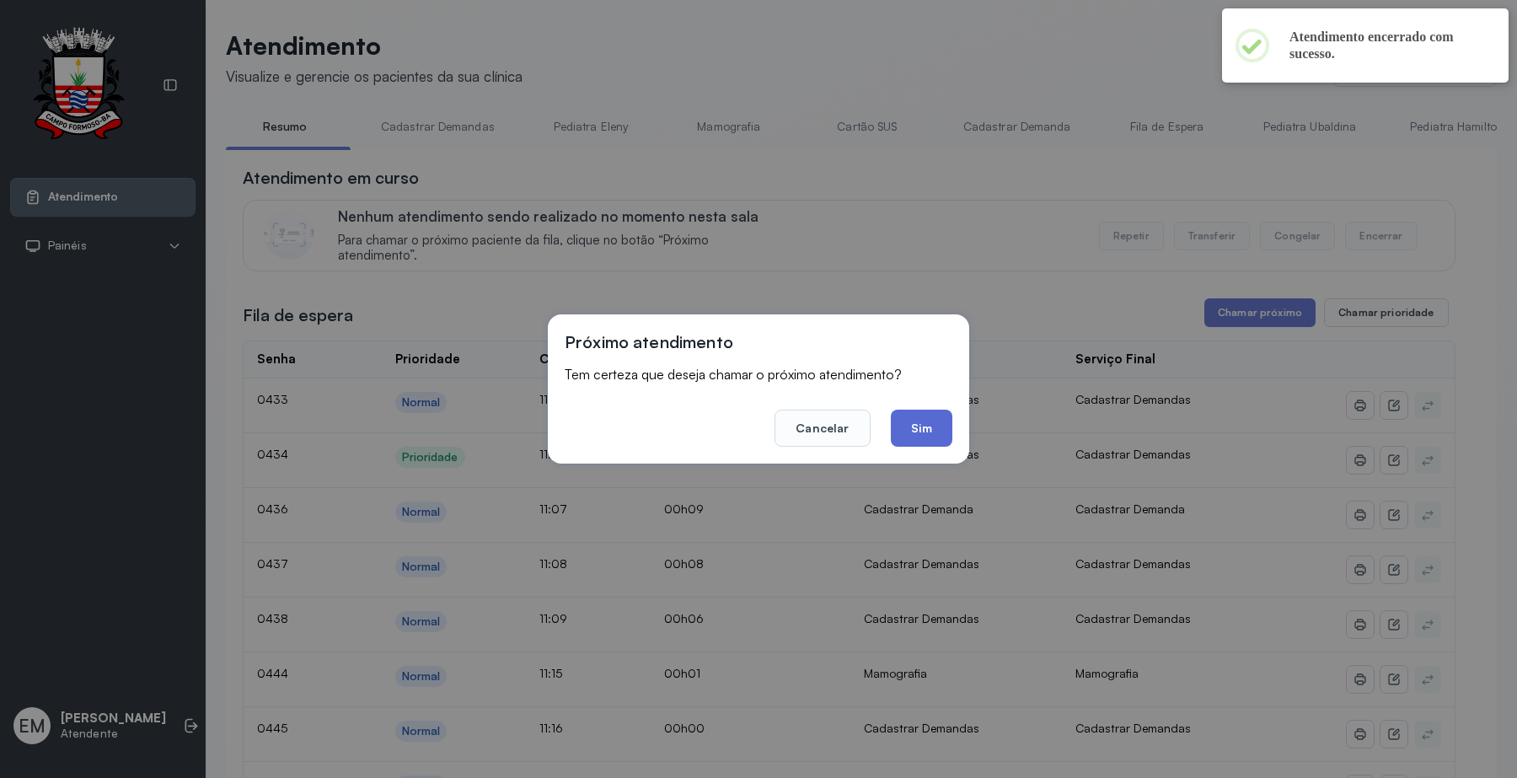
click at [929, 427] on button "Sim" at bounding box center [922, 427] width 62 height 37
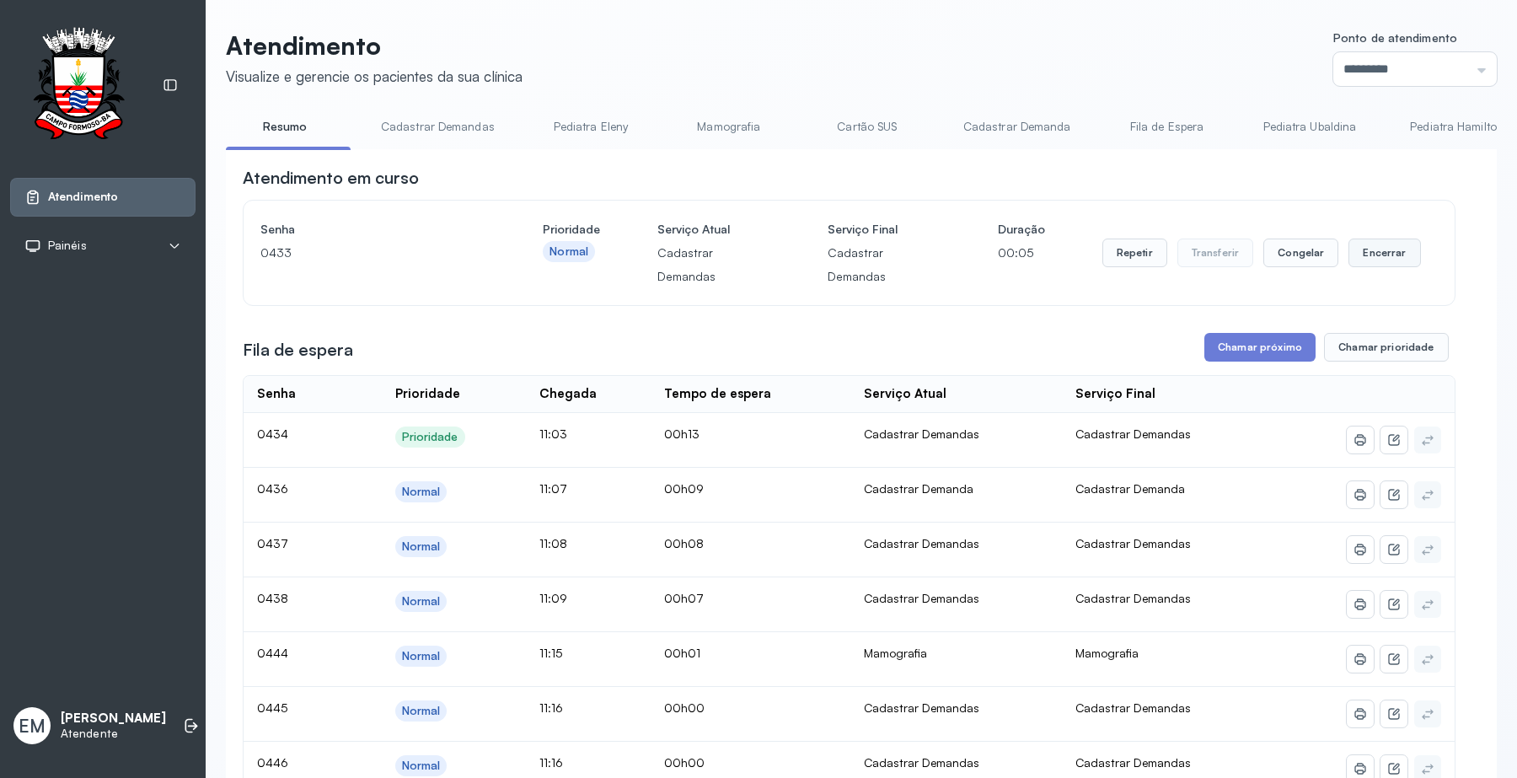
click at [1358, 254] on button "Encerrar" at bounding box center [1384, 252] width 72 height 29
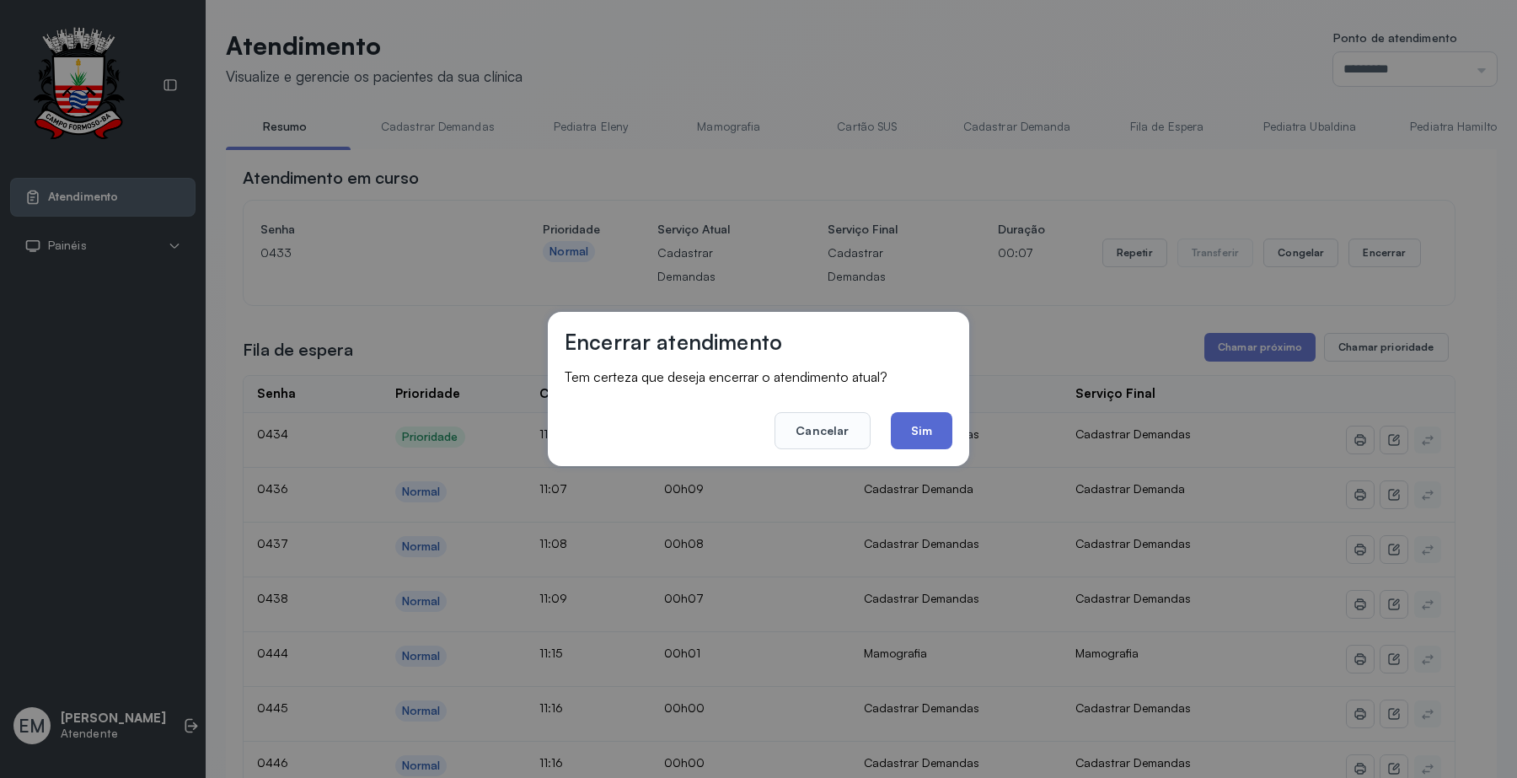
click at [948, 427] on button "Sim" at bounding box center [922, 430] width 62 height 37
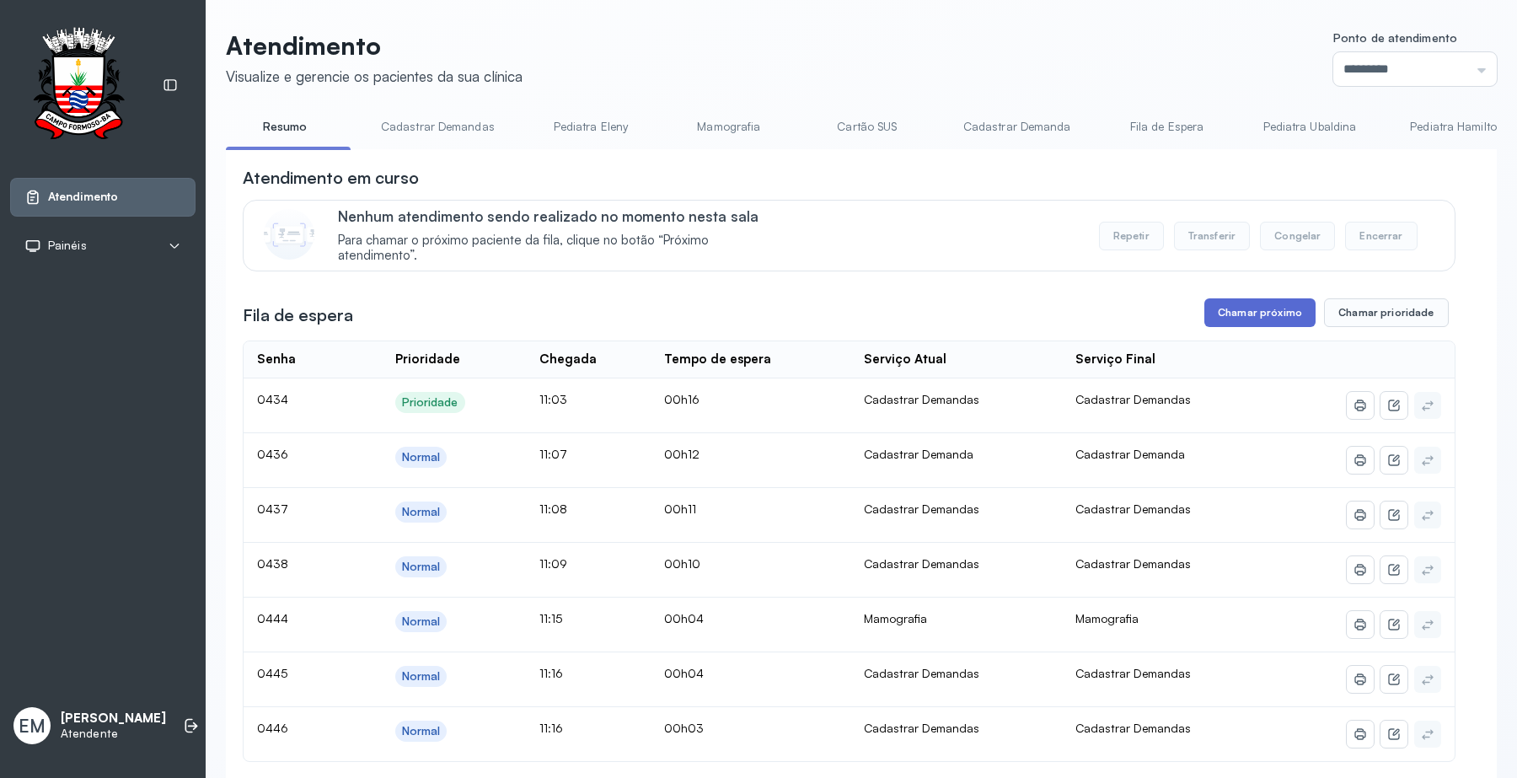
click at [1234, 308] on button "Chamar próximo" at bounding box center [1259, 312] width 111 height 29
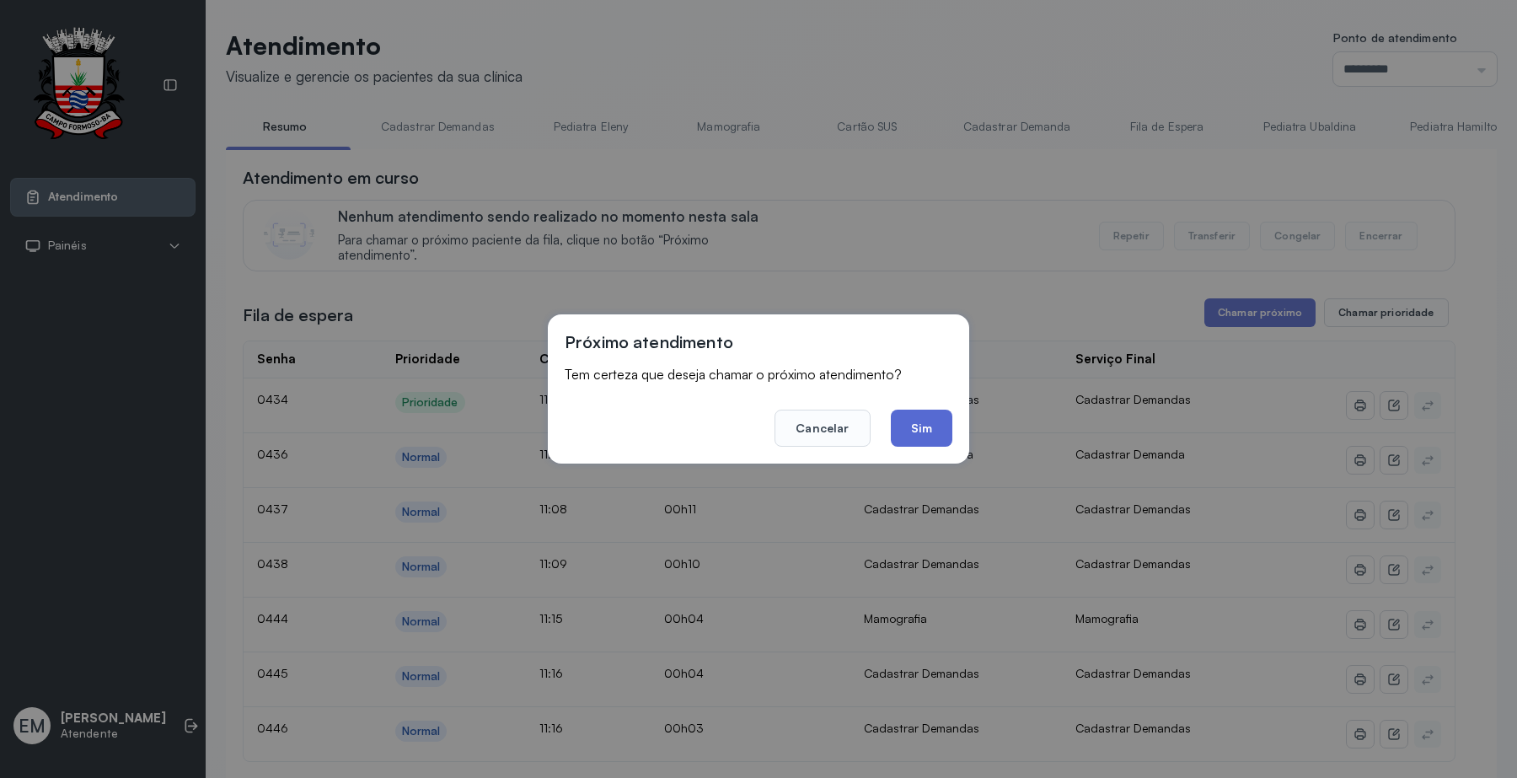
click at [923, 428] on button "Sim" at bounding box center [922, 427] width 62 height 37
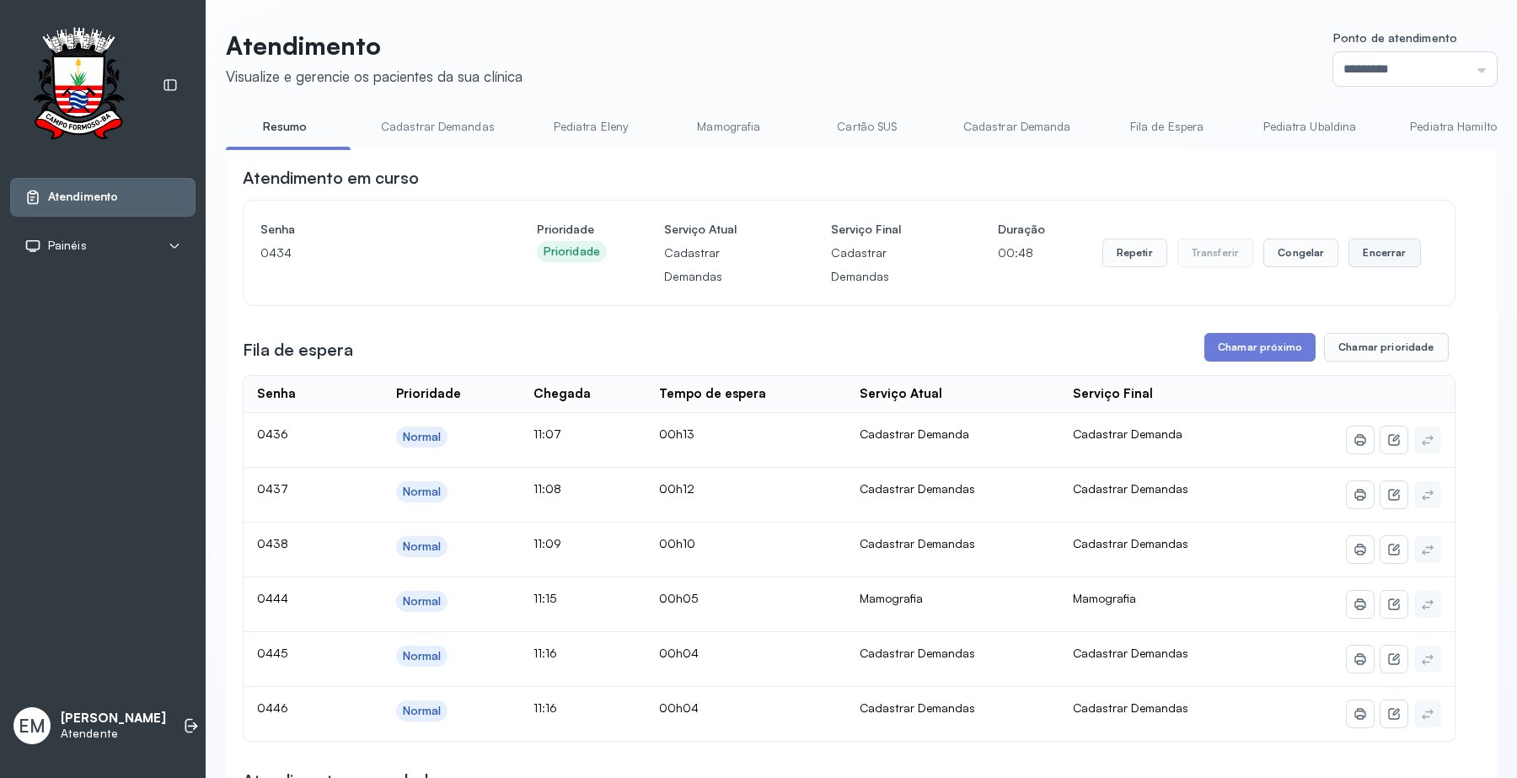
click at [1383, 258] on button "Encerrar" at bounding box center [1384, 252] width 72 height 29
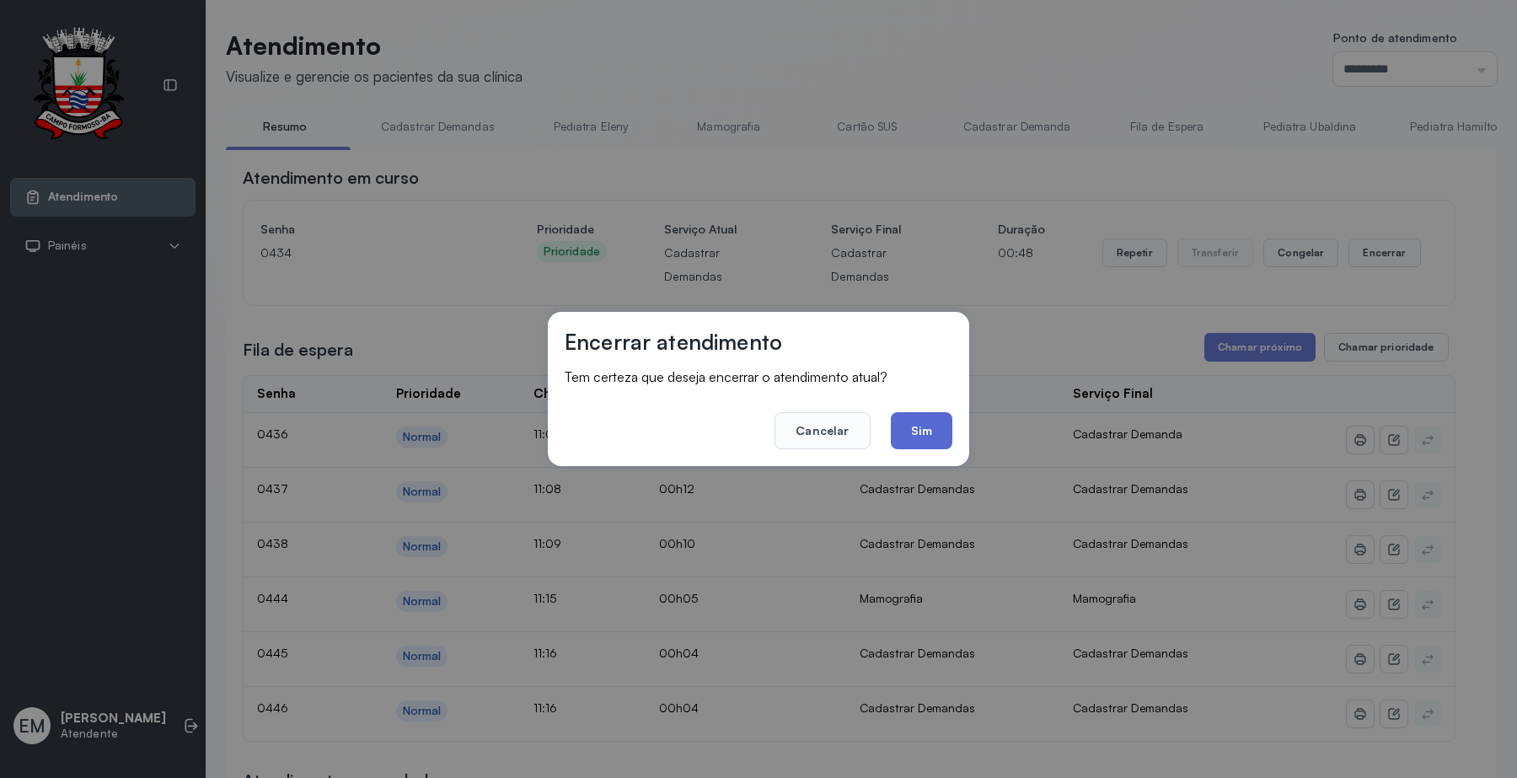
click at [932, 430] on button "Sim" at bounding box center [922, 430] width 62 height 37
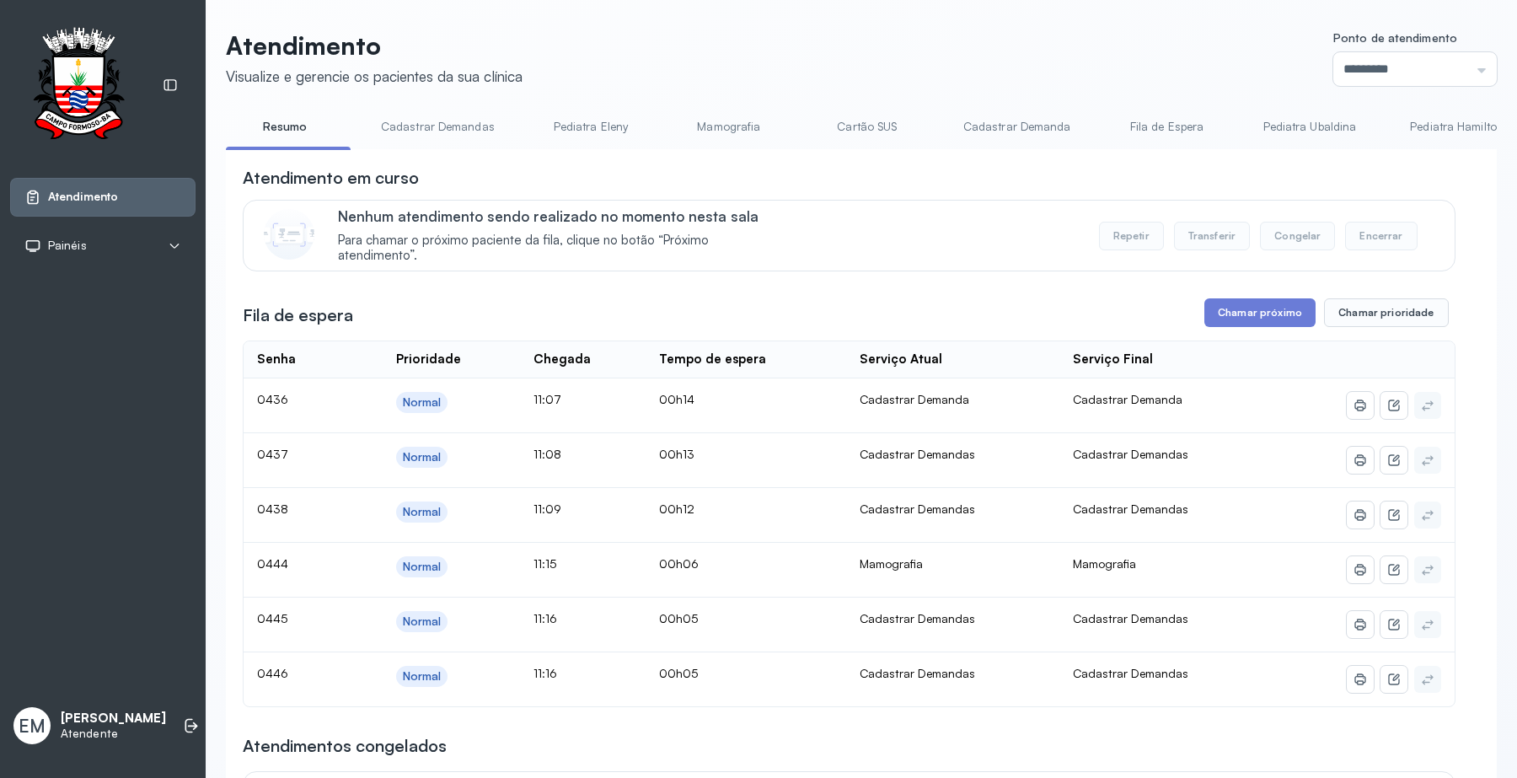
click at [1266, 316] on button "Chamar próximo" at bounding box center [1259, 312] width 111 height 29
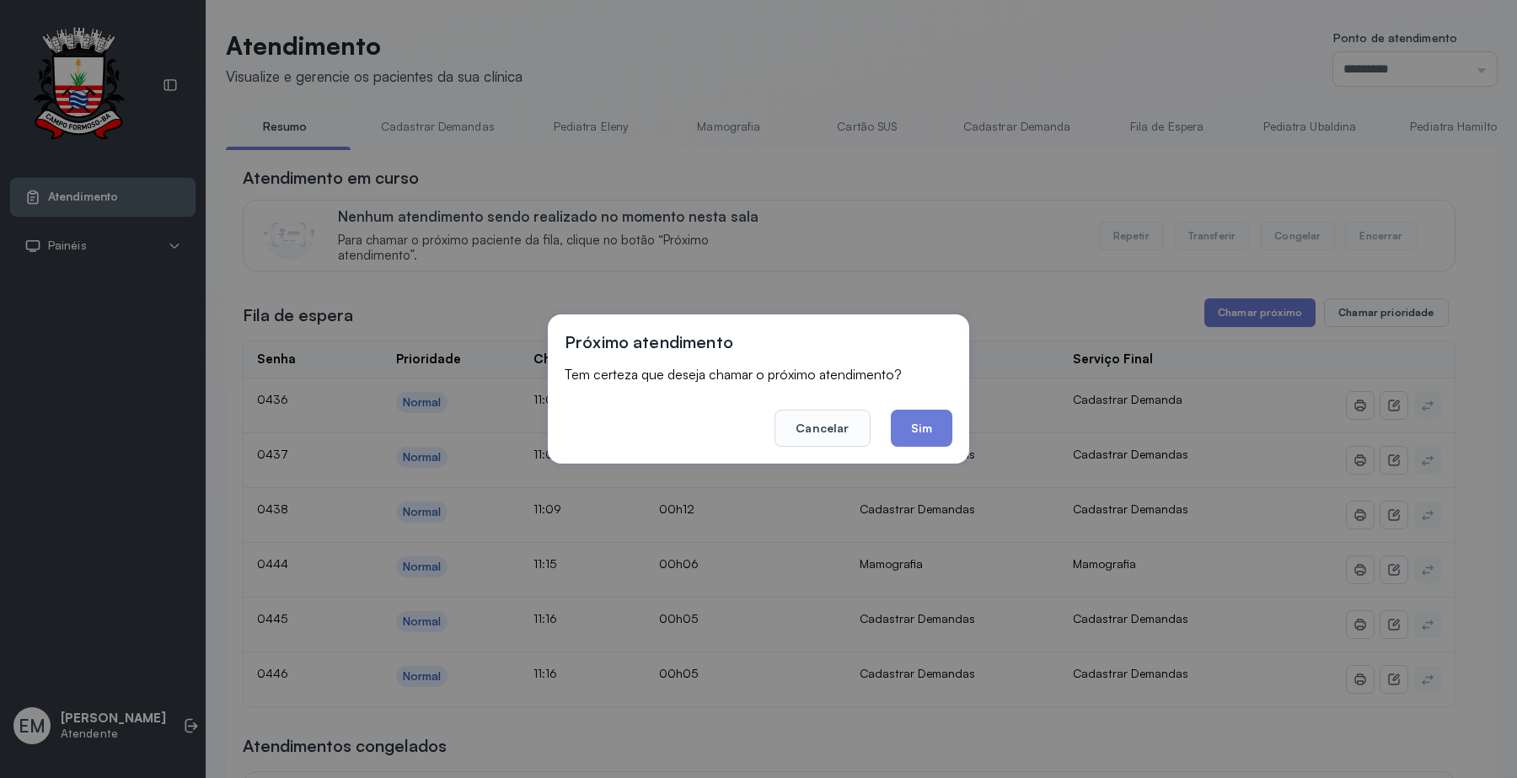
click at [938, 425] on button "Sim" at bounding box center [922, 427] width 62 height 37
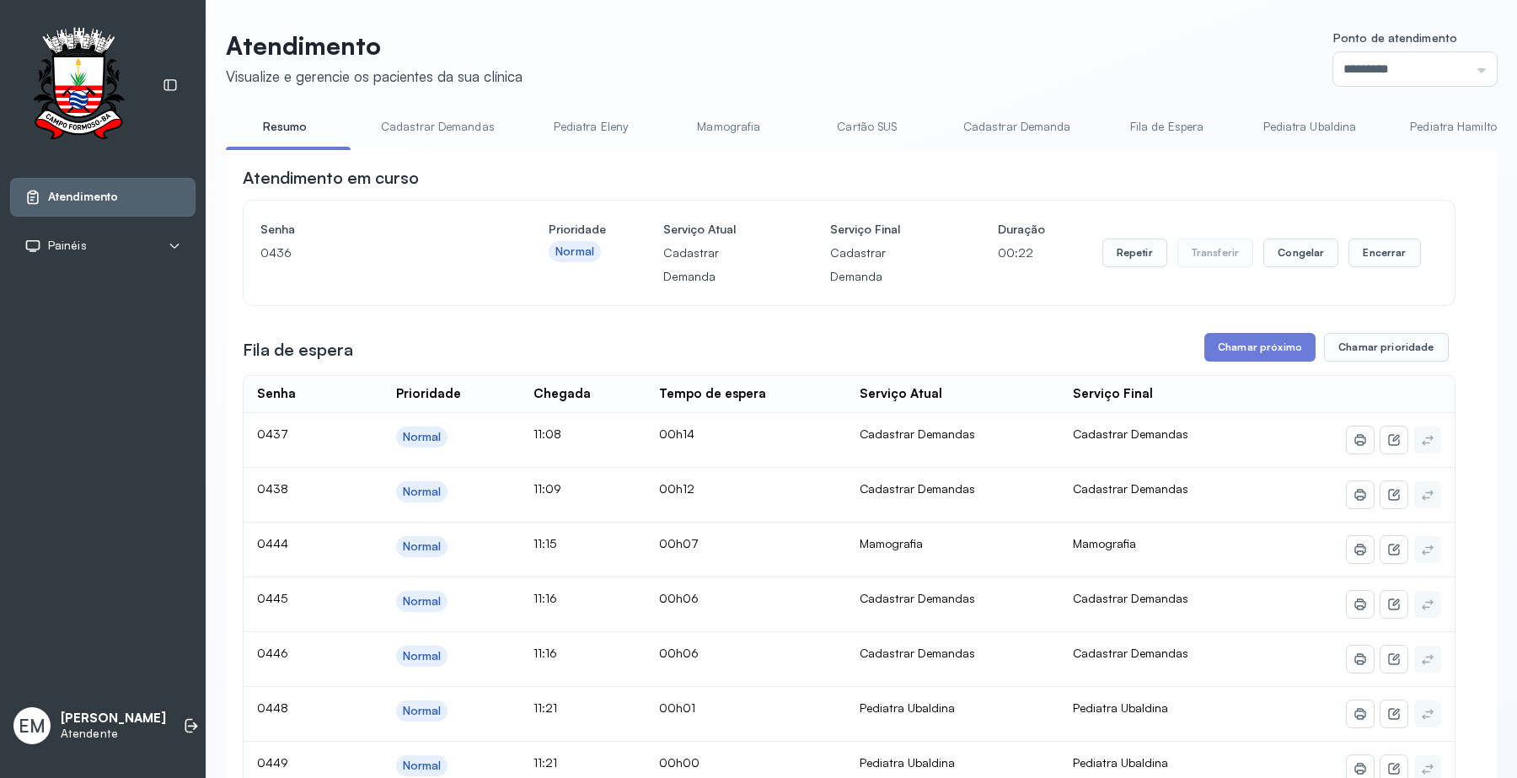
click at [999, 187] on div "Atendimento em curso" at bounding box center [849, 178] width 1212 height 24
click at [1389, 249] on button "Encerrar" at bounding box center [1384, 252] width 72 height 29
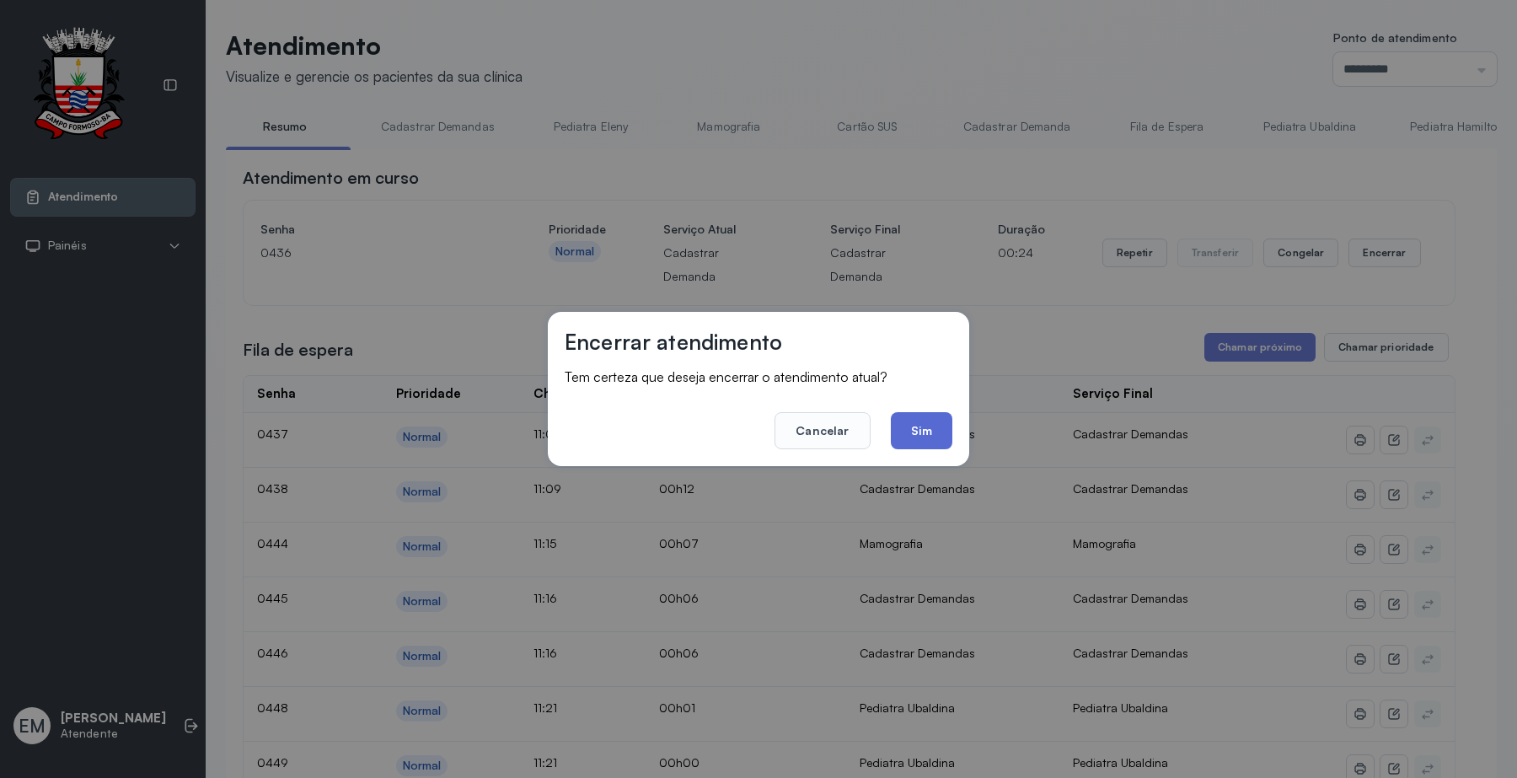
click at [921, 421] on button "Sim" at bounding box center [922, 430] width 62 height 37
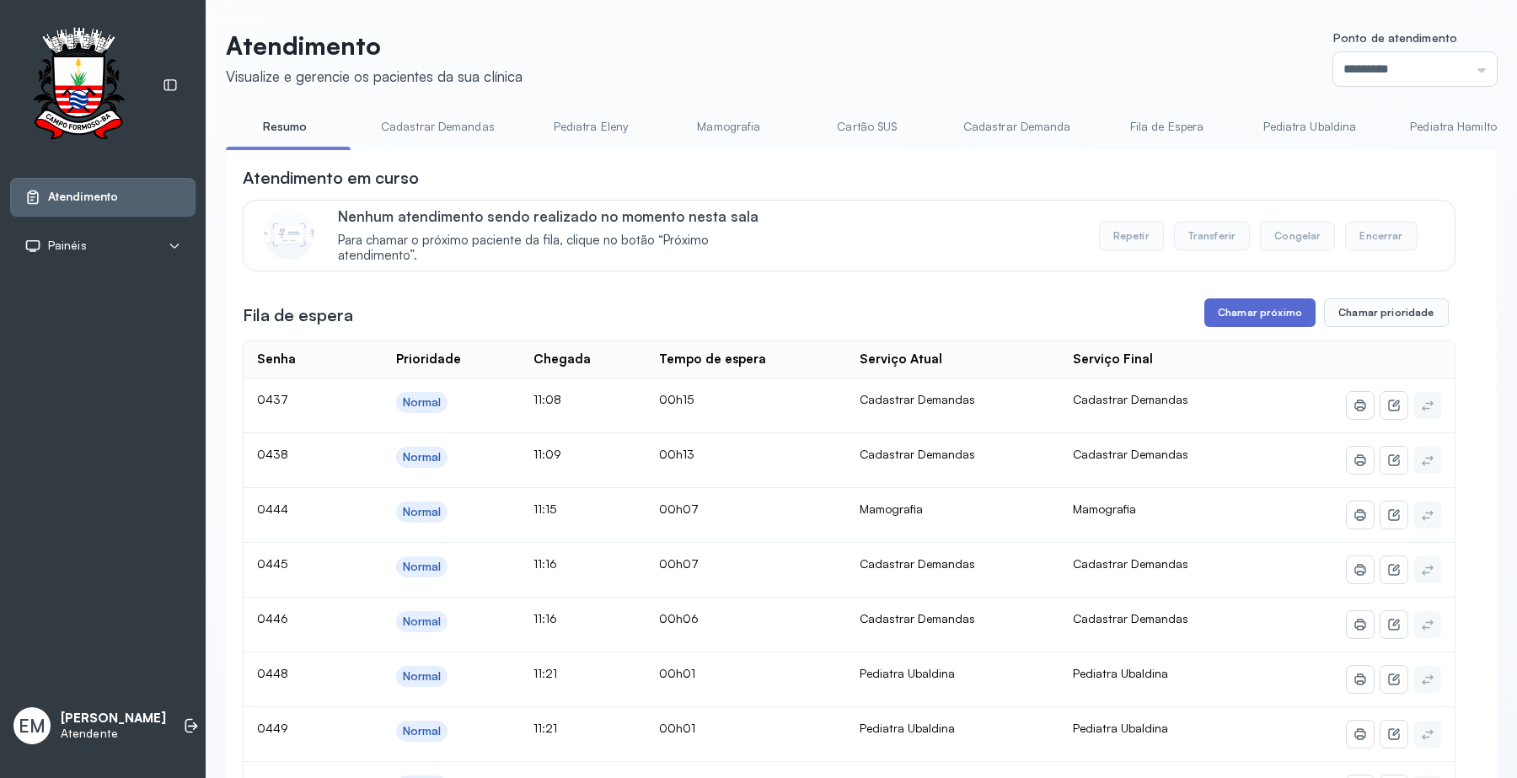
click at [1268, 305] on button "Chamar próximo" at bounding box center [1259, 312] width 111 height 29
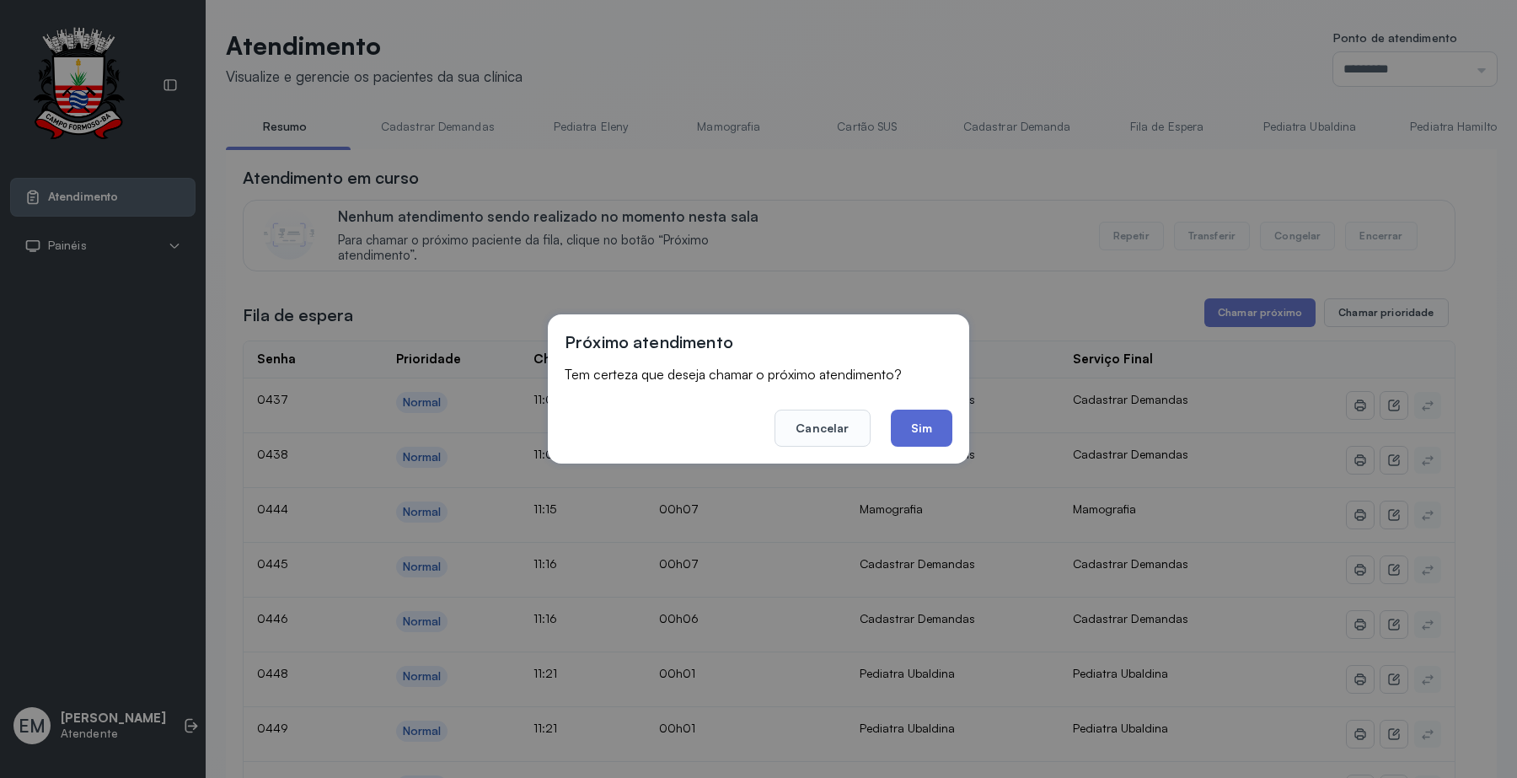
click at [940, 432] on button "Sim" at bounding box center [922, 427] width 62 height 37
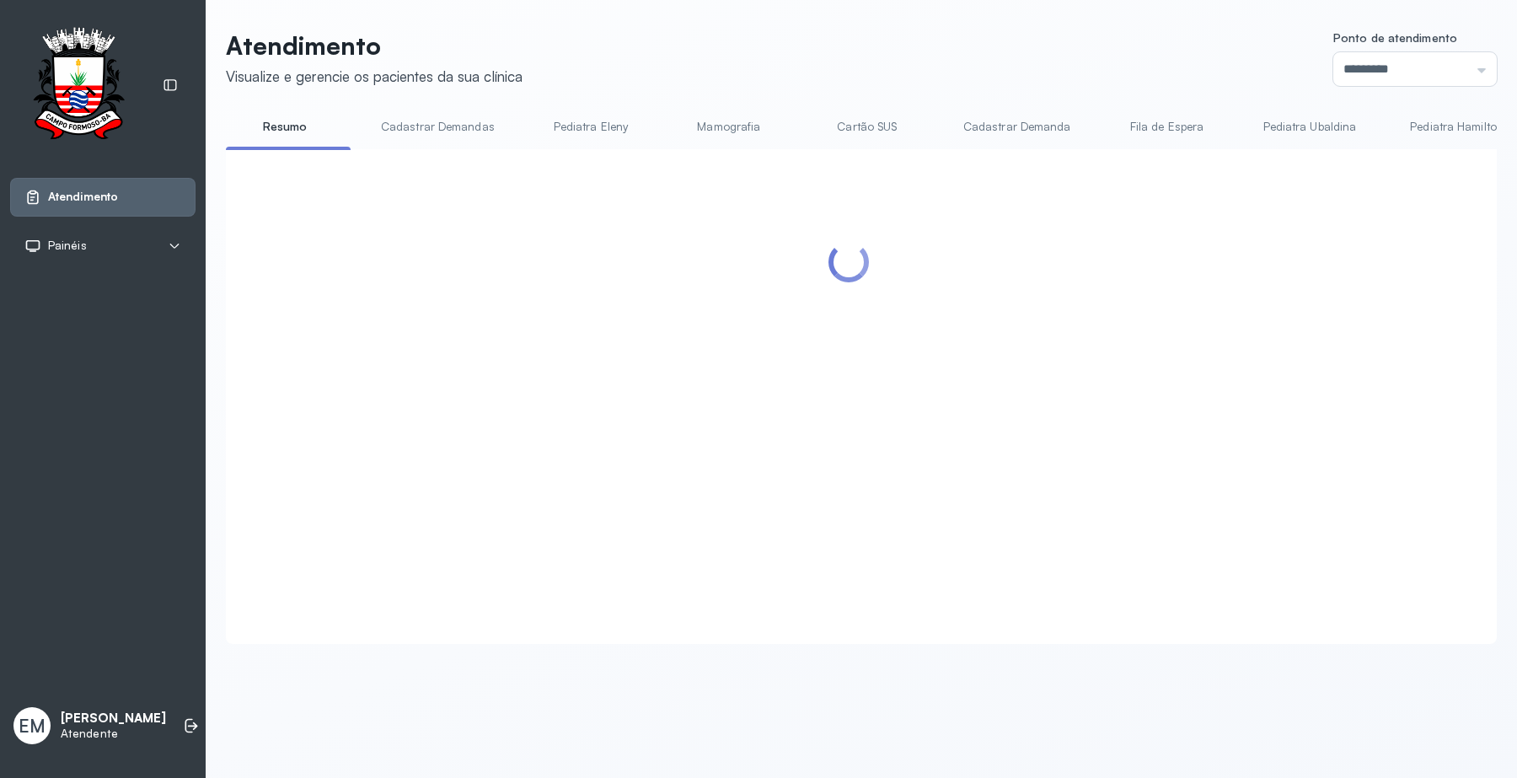
click at [1052, 49] on header "Atendimento Visualize e gerencie os pacientes da sua clínica Ponto de atendimen…" at bounding box center [861, 58] width 1271 height 56
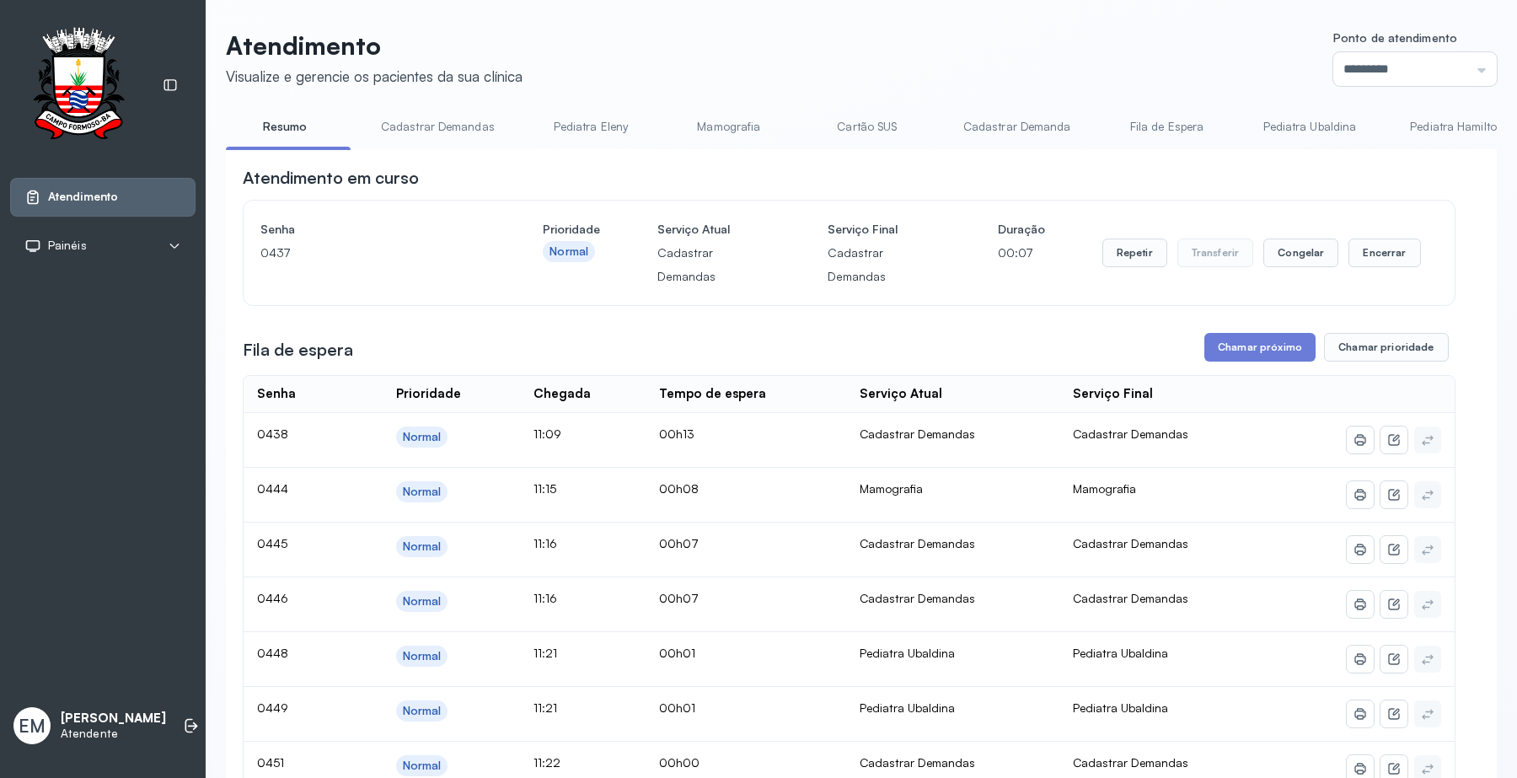
click at [1106, 46] on header "Atendimento Visualize e gerencie os pacientes da sua clínica Ponto de atendimen…" at bounding box center [861, 58] width 1271 height 56
click at [1367, 245] on button "Encerrar" at bounding box center [1384, 252] width 72 height 29
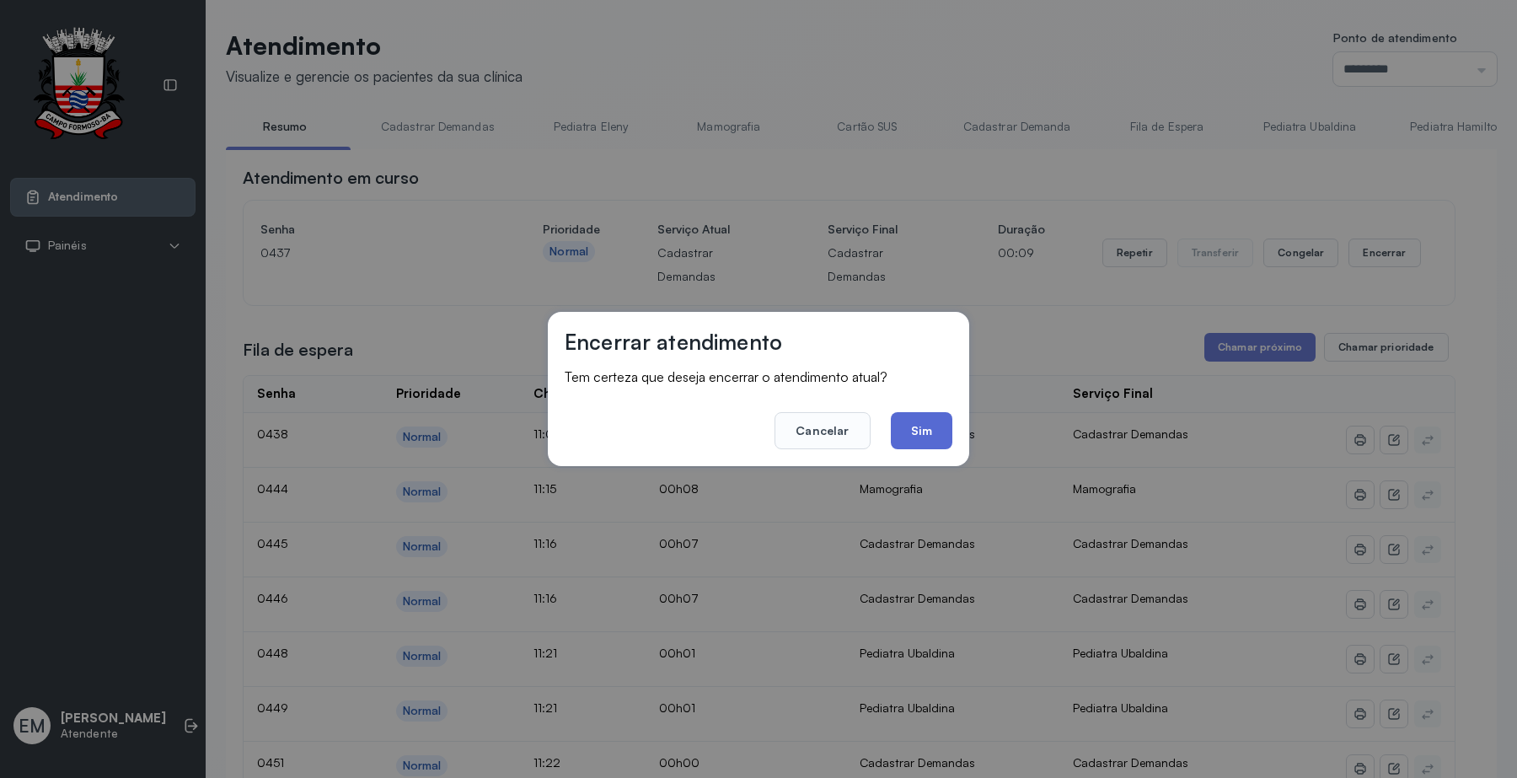
click at [937, 430] on button "Sim" at bounding box center [922, 430] width 62 height 37
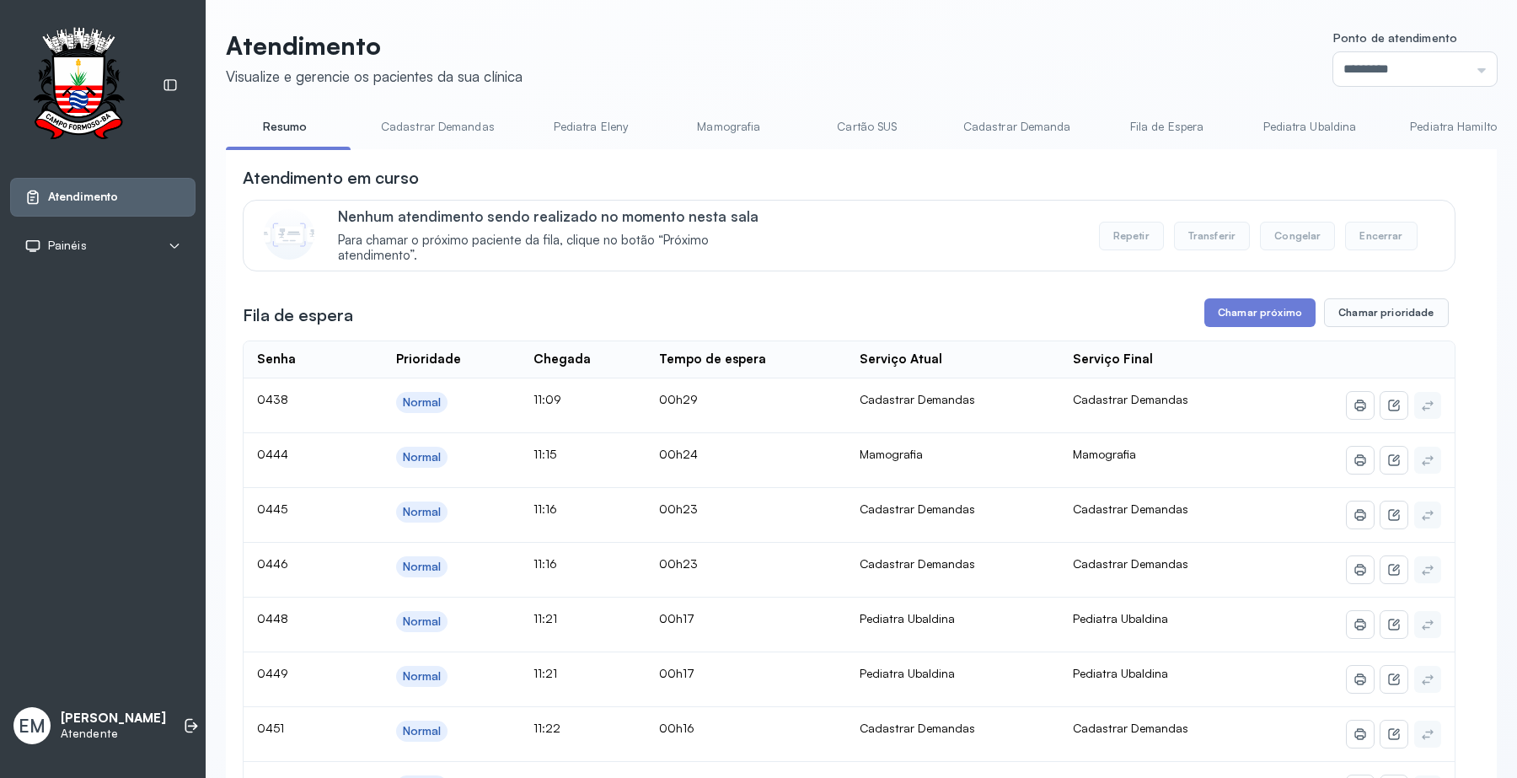
click at [945, 190] on div "Atendimento em curso" at bounding box center [849, 178] width 1212 height 24
click at [853, 118] on link "Cartão SUS" at bounding box center [867, 127] width 118 height 28
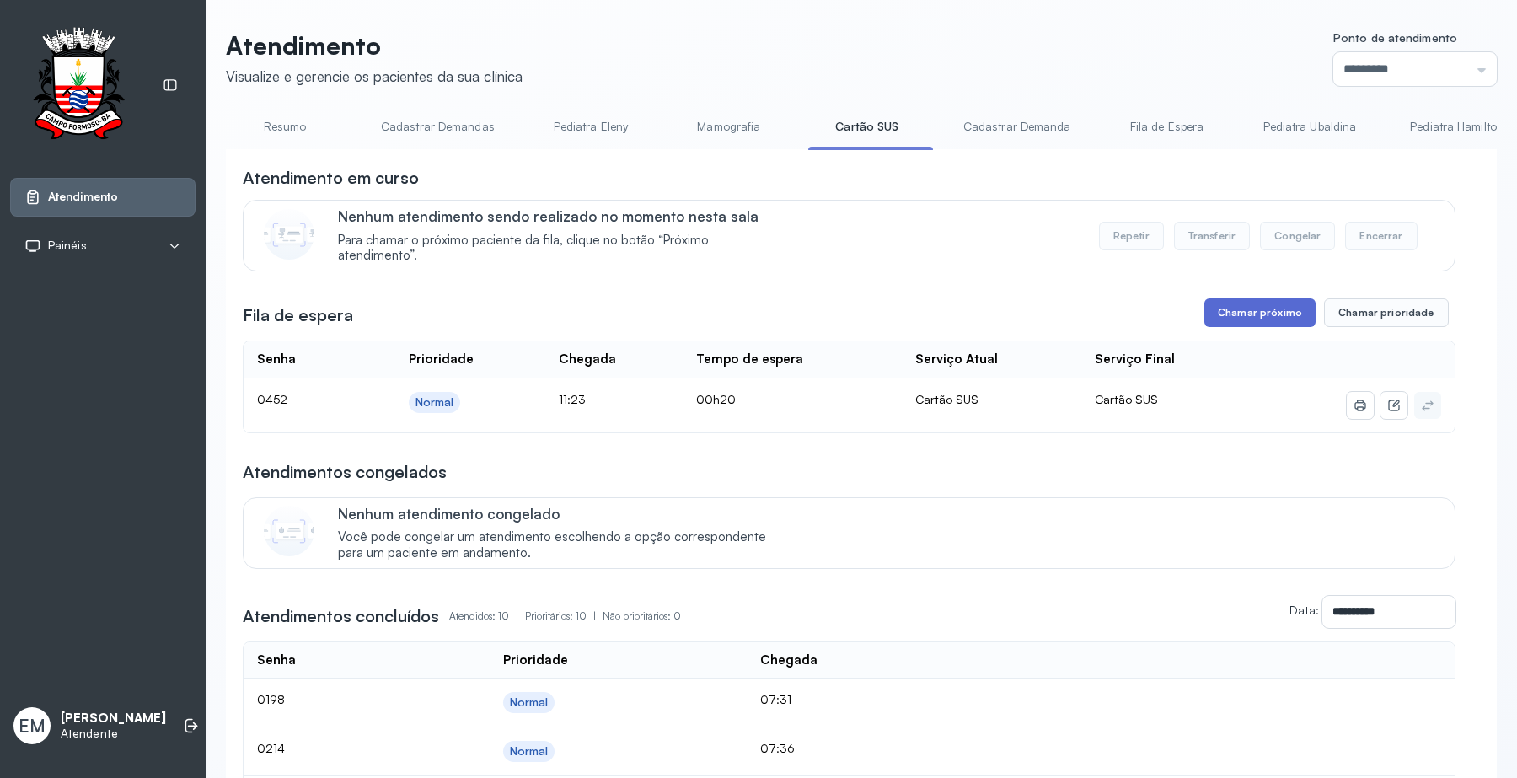
drag, startPoint x: 1239, startPoint y: 314, endPoint x: 1231, endPoint y: 325, distance: 13.8
click at [1231, 325] on button "Chamar próximo" at bounding box center [1259, 312] width 111 height 29
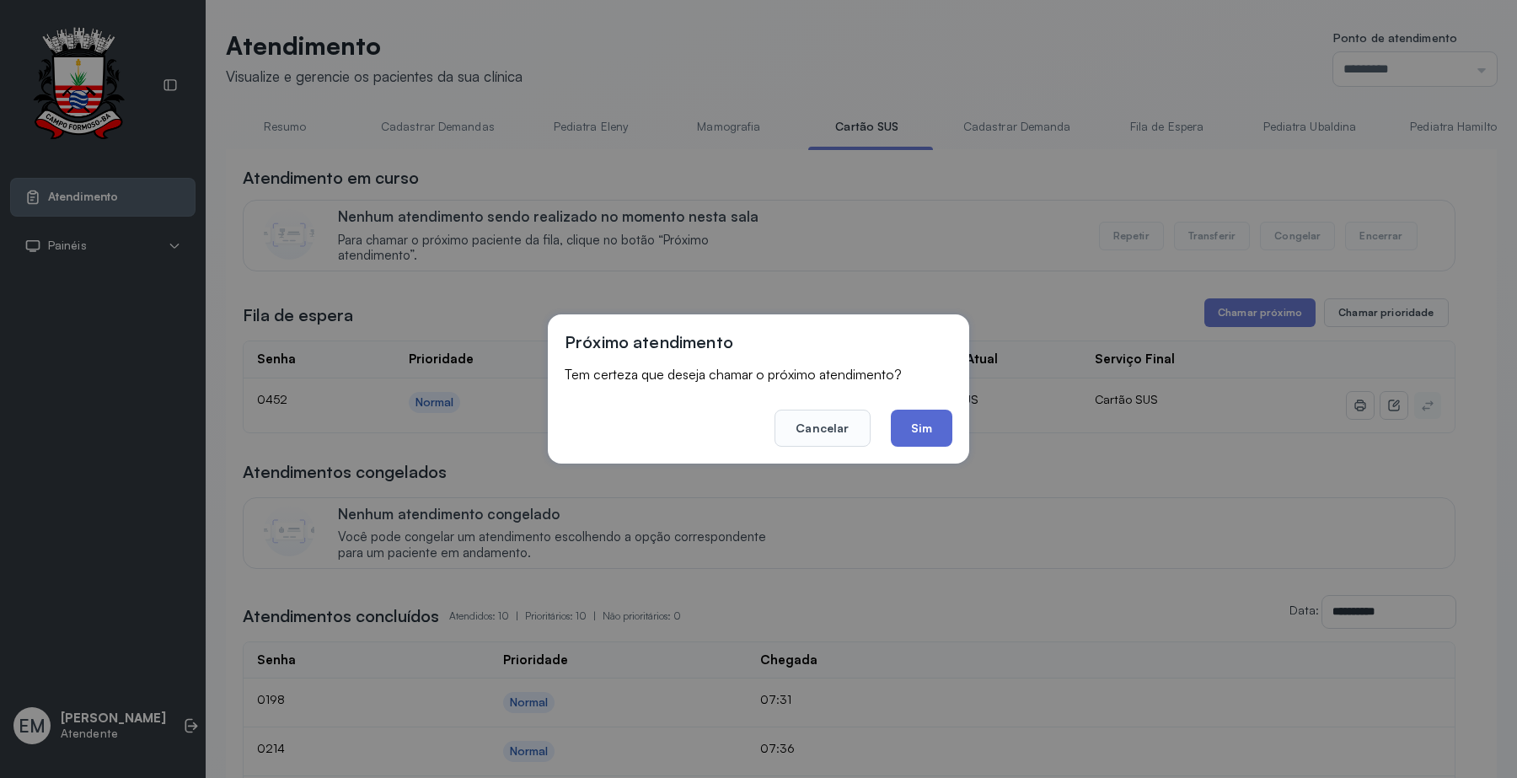
click at [933, 420] on button "Sim" at bounding box center [922, 427] width 62 height 37
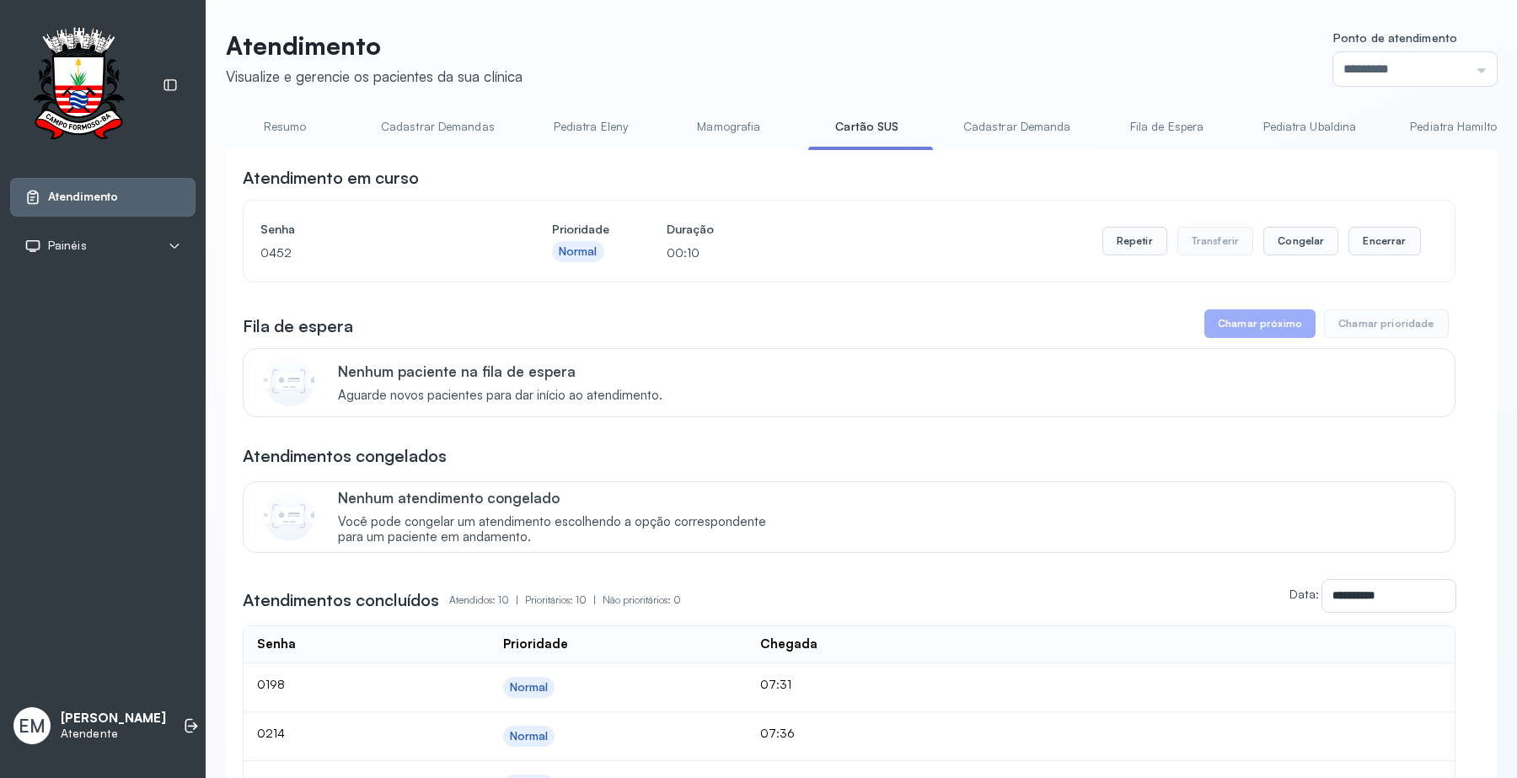
click at [1140, 18] on div "**********" at bounding box center [861, 653] width 1311 height 1306
click at [1163, 30] on header "Atendimento Visualize e gerencie os pacientes da sua clínica Ponto de atendimen…" at bounding box center [861, 58] width 1271 height 56
click at [1394, 236] on button "Encerrar" at bounding box center [1384, 241] width 72 height 29
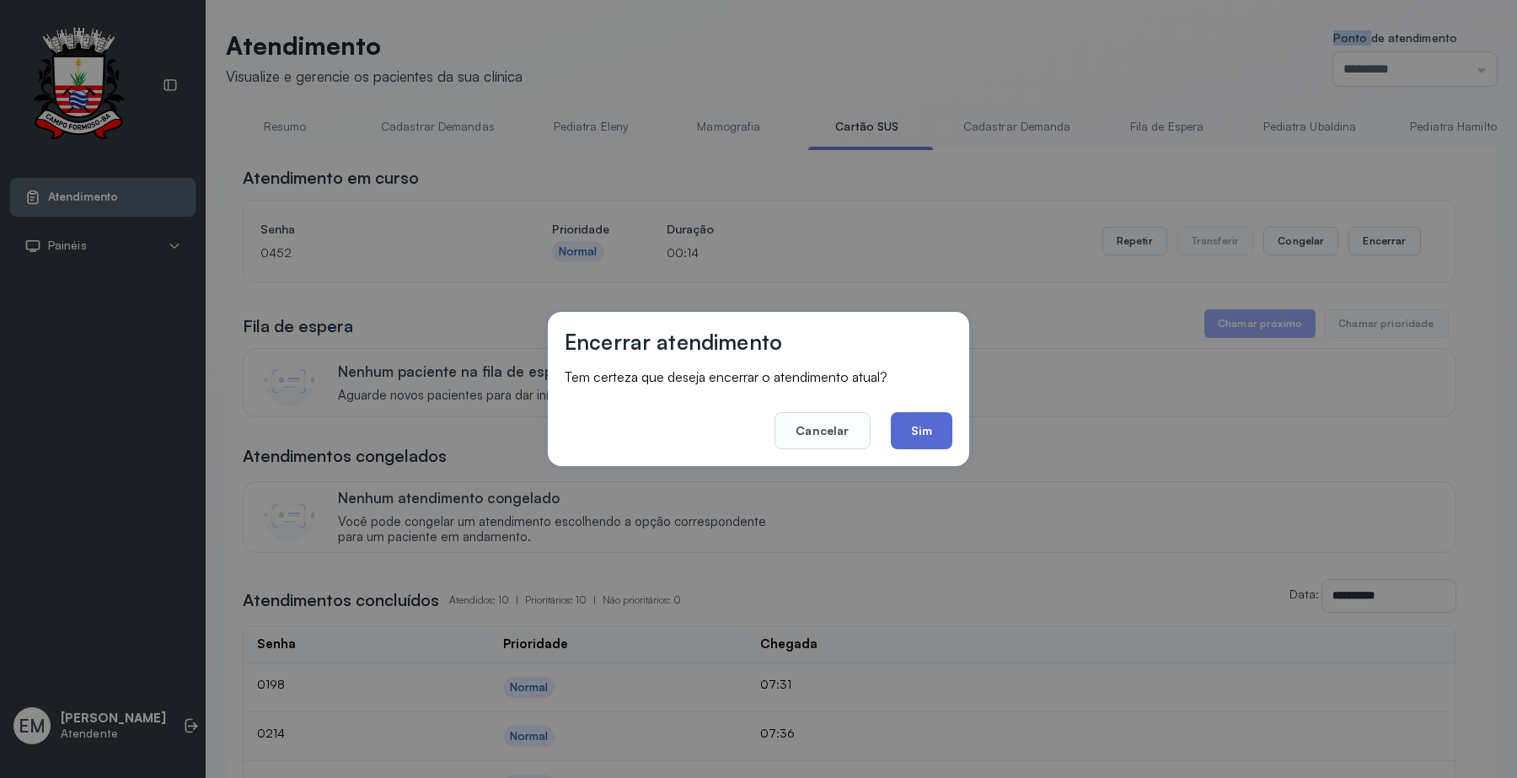
click at [920, 434] on button "Sim" at bounding box center [922, 430] width 62 height 37
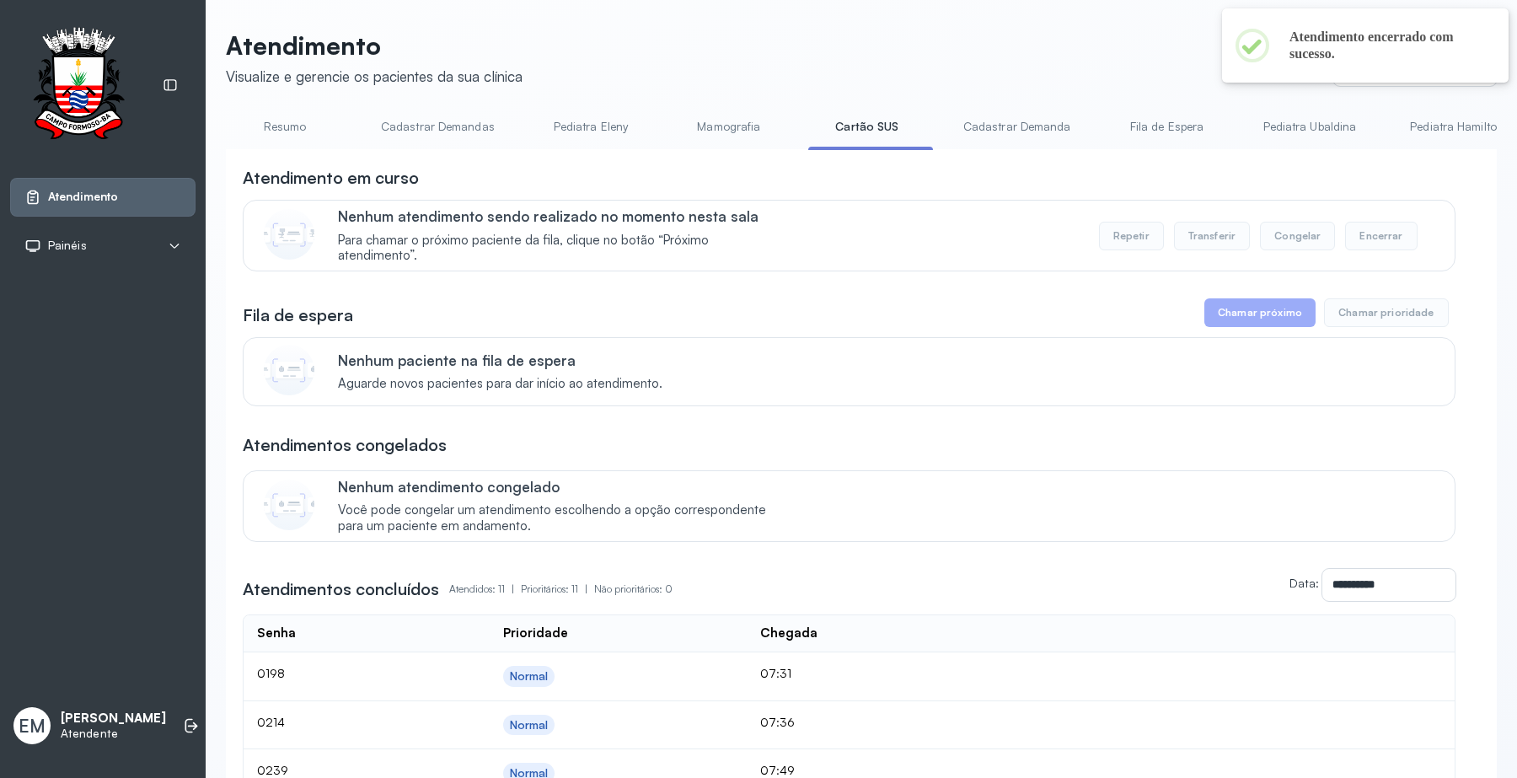
click at [270, 118] on link "Resumo" at bounding box center [285, 127] width 118 height 28
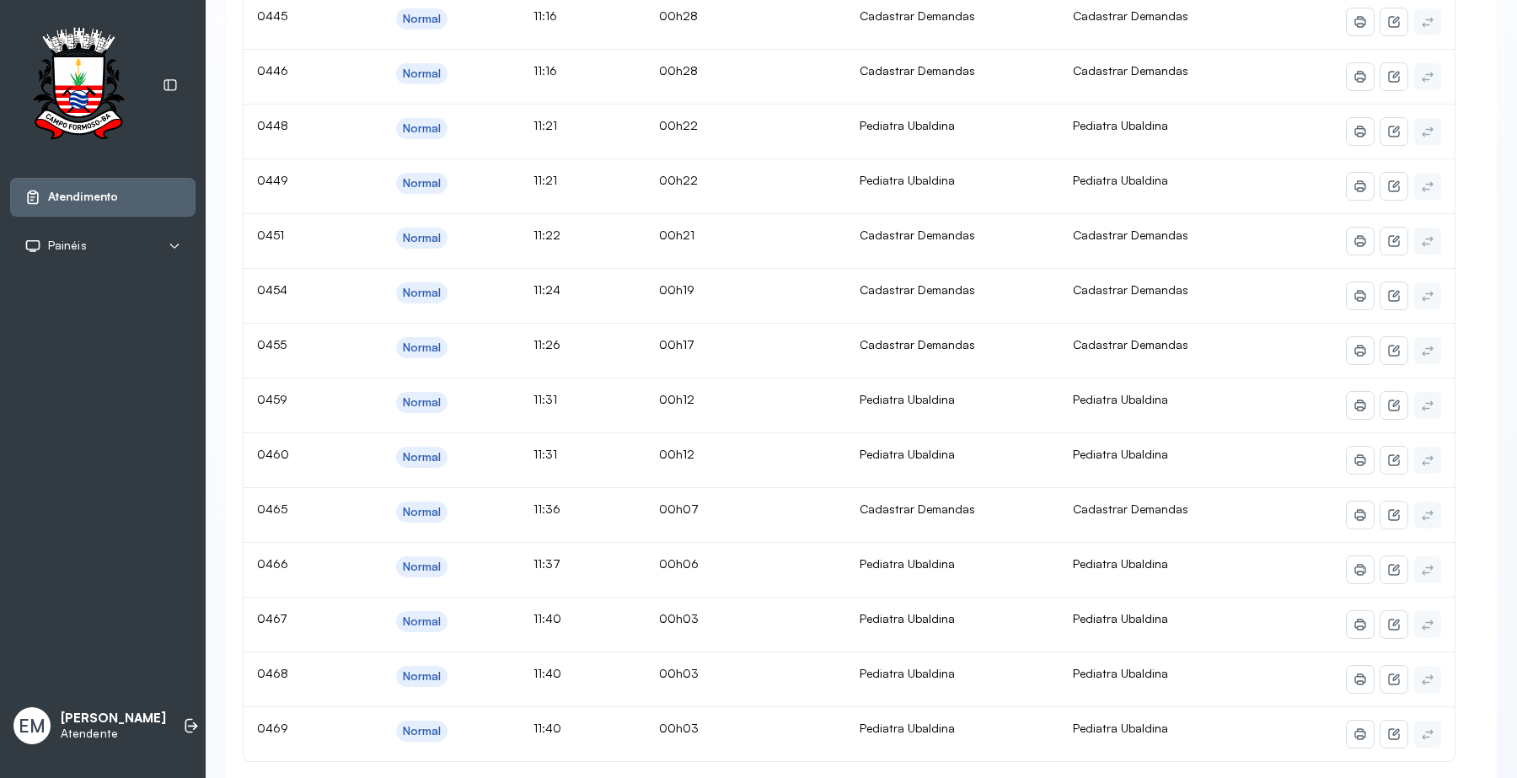
scroll to position [211, 0]
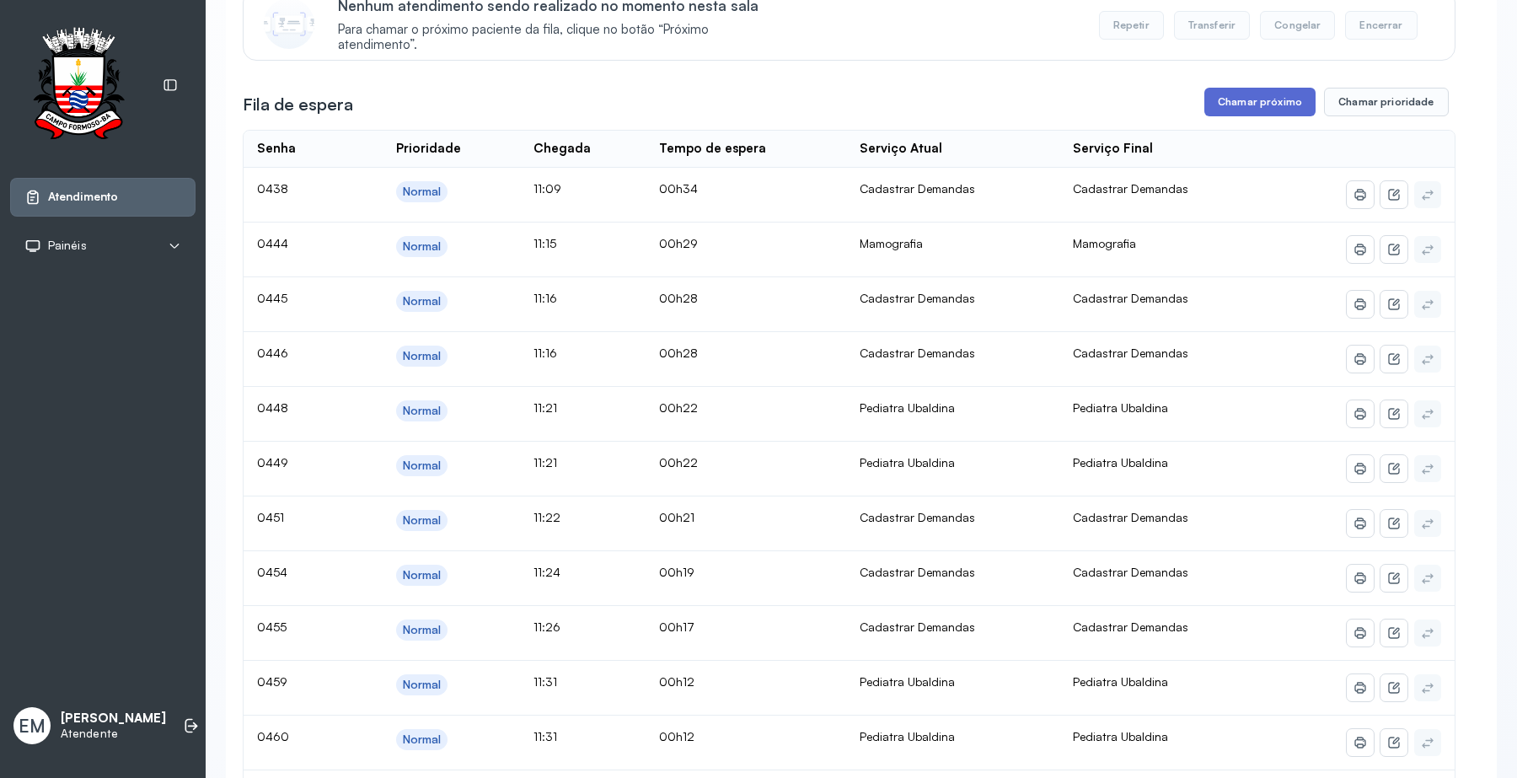
drag, startPoint x: 1248, startPoint y: 105, endPoint x: 1233, endPoint y: 110, distance: 15.7
click at [1233, 110] on button "Chamar próximo" at bounding box center [1259, 102] width 111 height 29
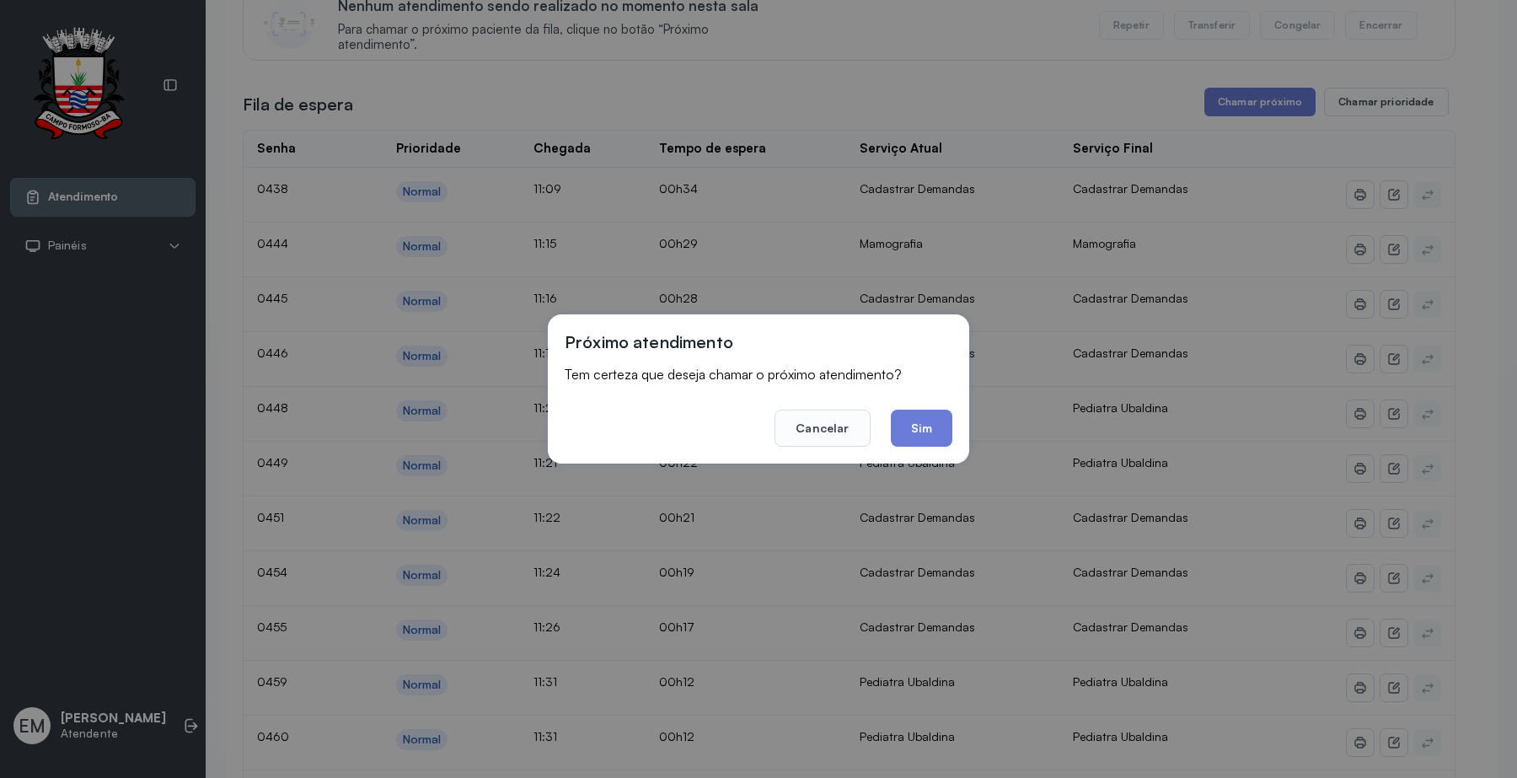
click at [935, 431] on button "Sim" at bounding box center [922, 427] width 62 height 37
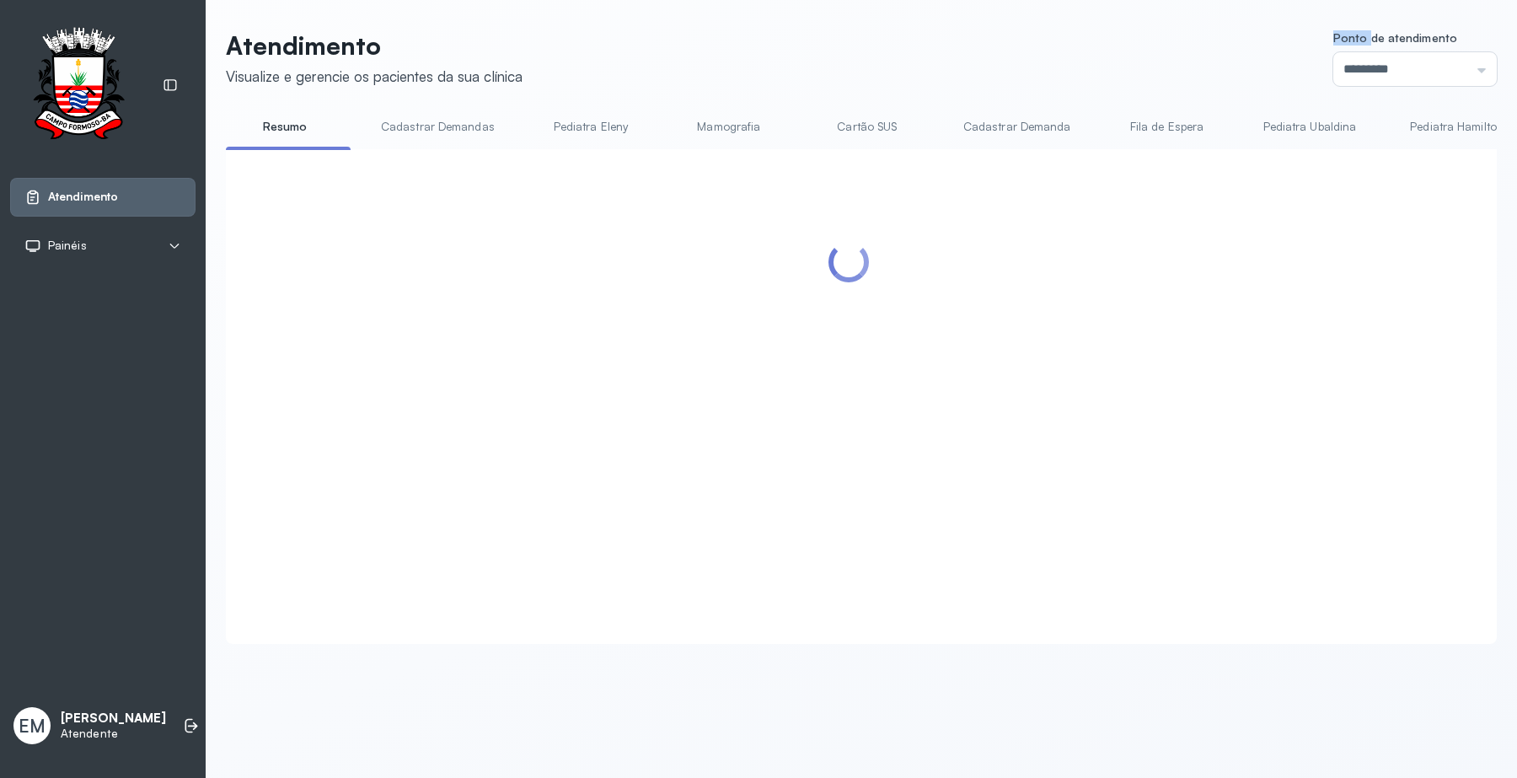
click at [996, 31] on header "Atendimento Visualize e gerencie os pacientes da sua clínica Ponto de atendimen…" at bounding box center [861, 58] width 1271 height 56
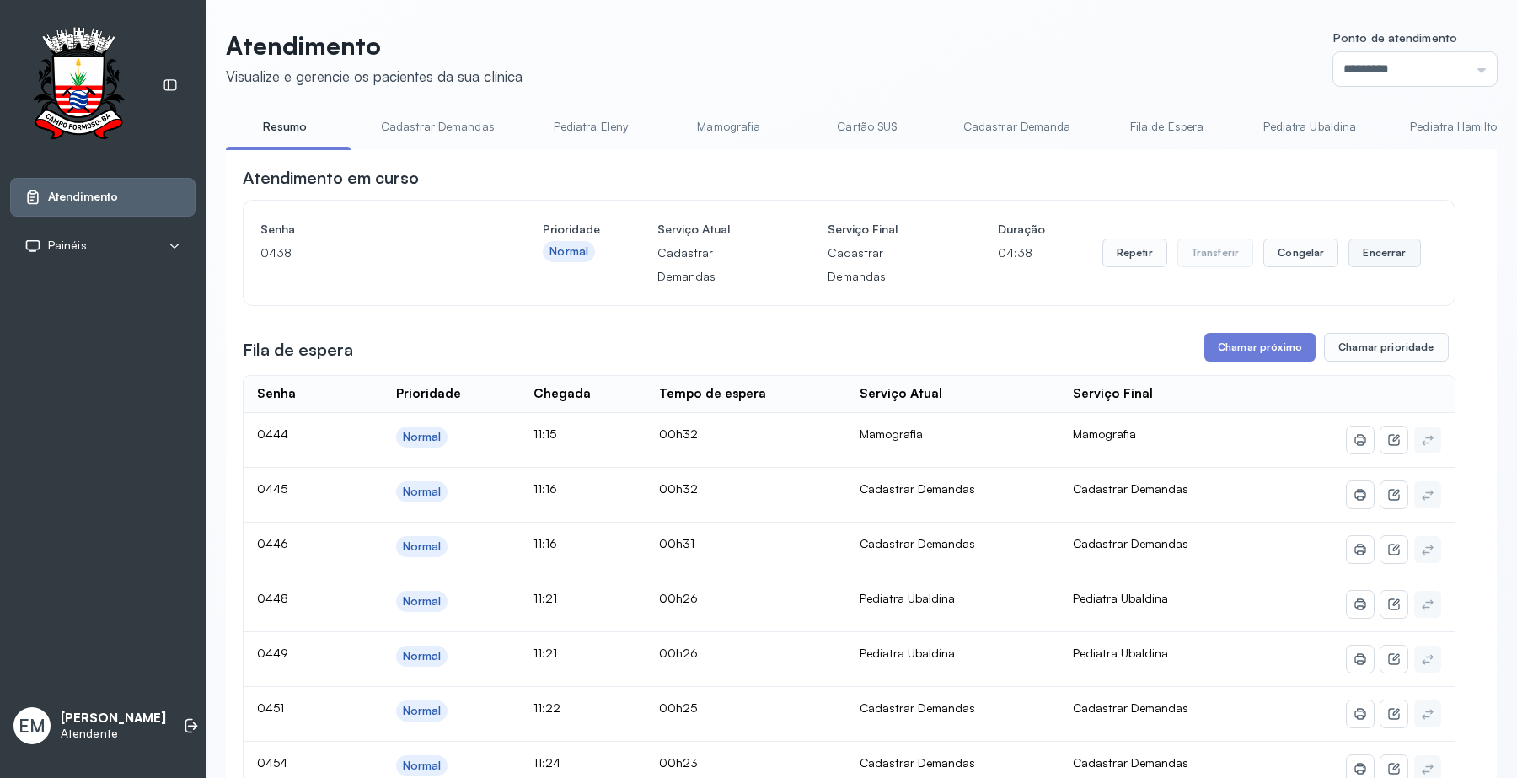
click at [1376, 250] on button "Encerrar" at bounding box center [1384, 252] width 72 height 29
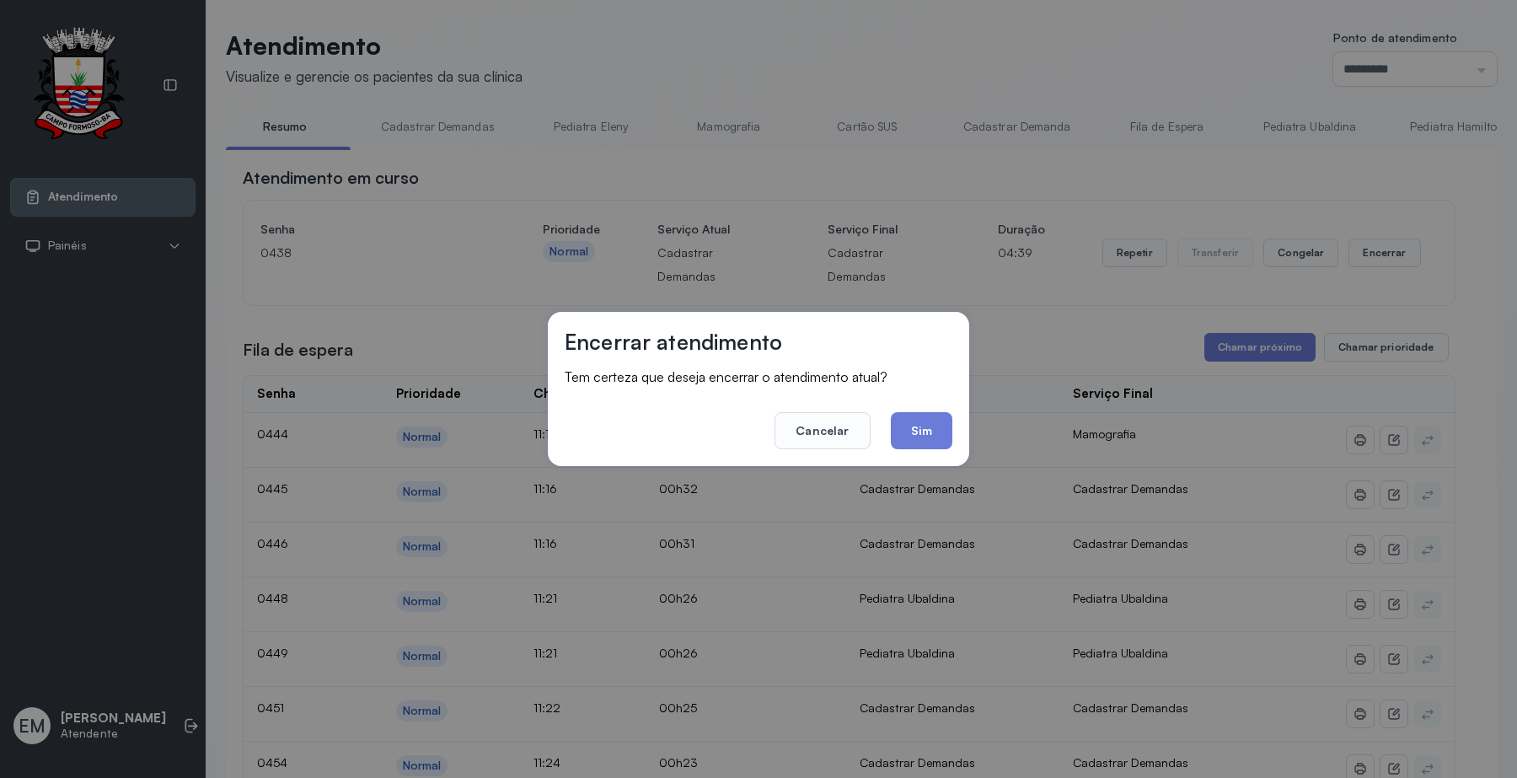
click at [917, 432] on button "Sim" at bounding box center [922, 430] width 62 height 37
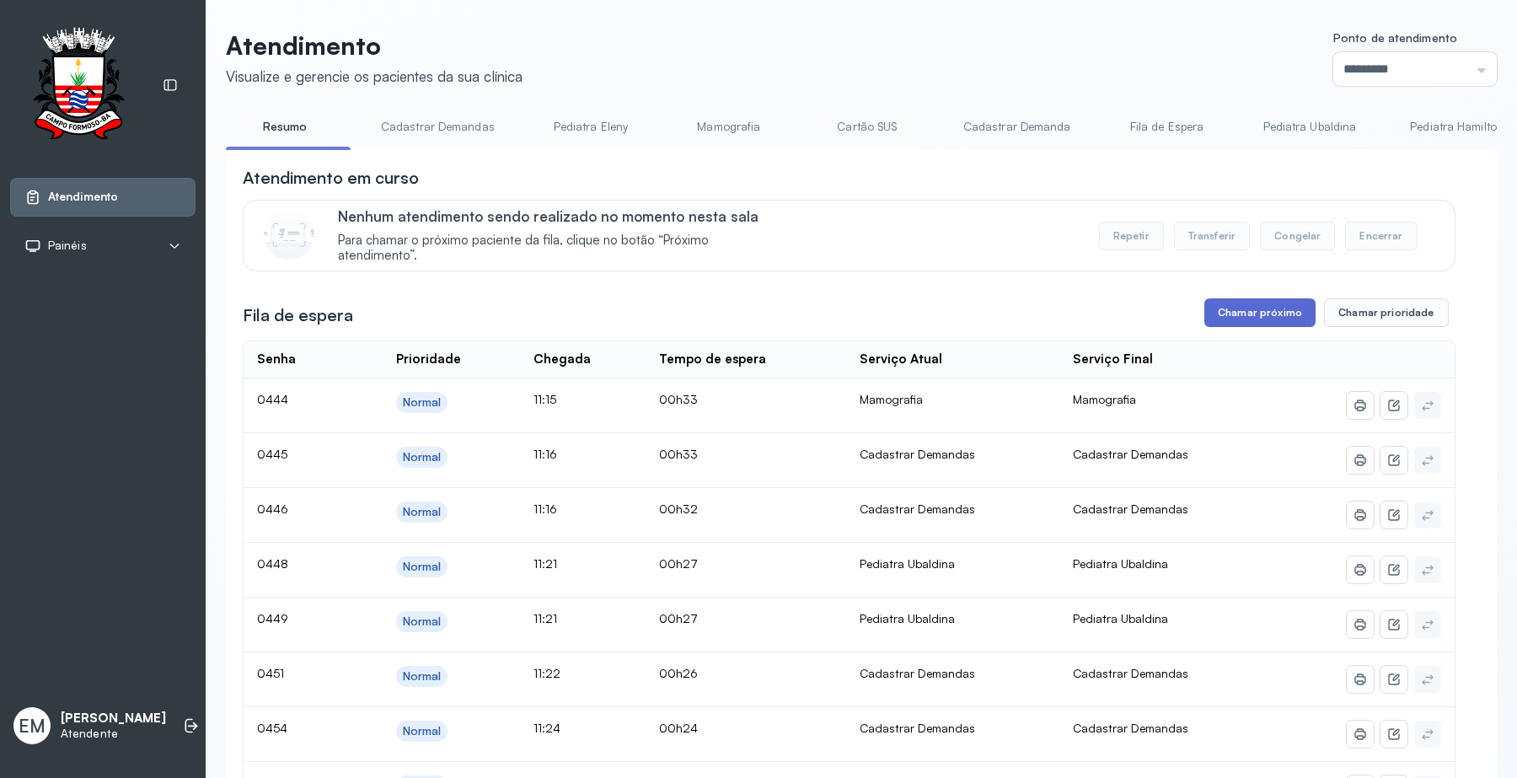
click at [1272, 308] on button "Chamar próximo" at bounding box center [1259, 312] width 111 height 29
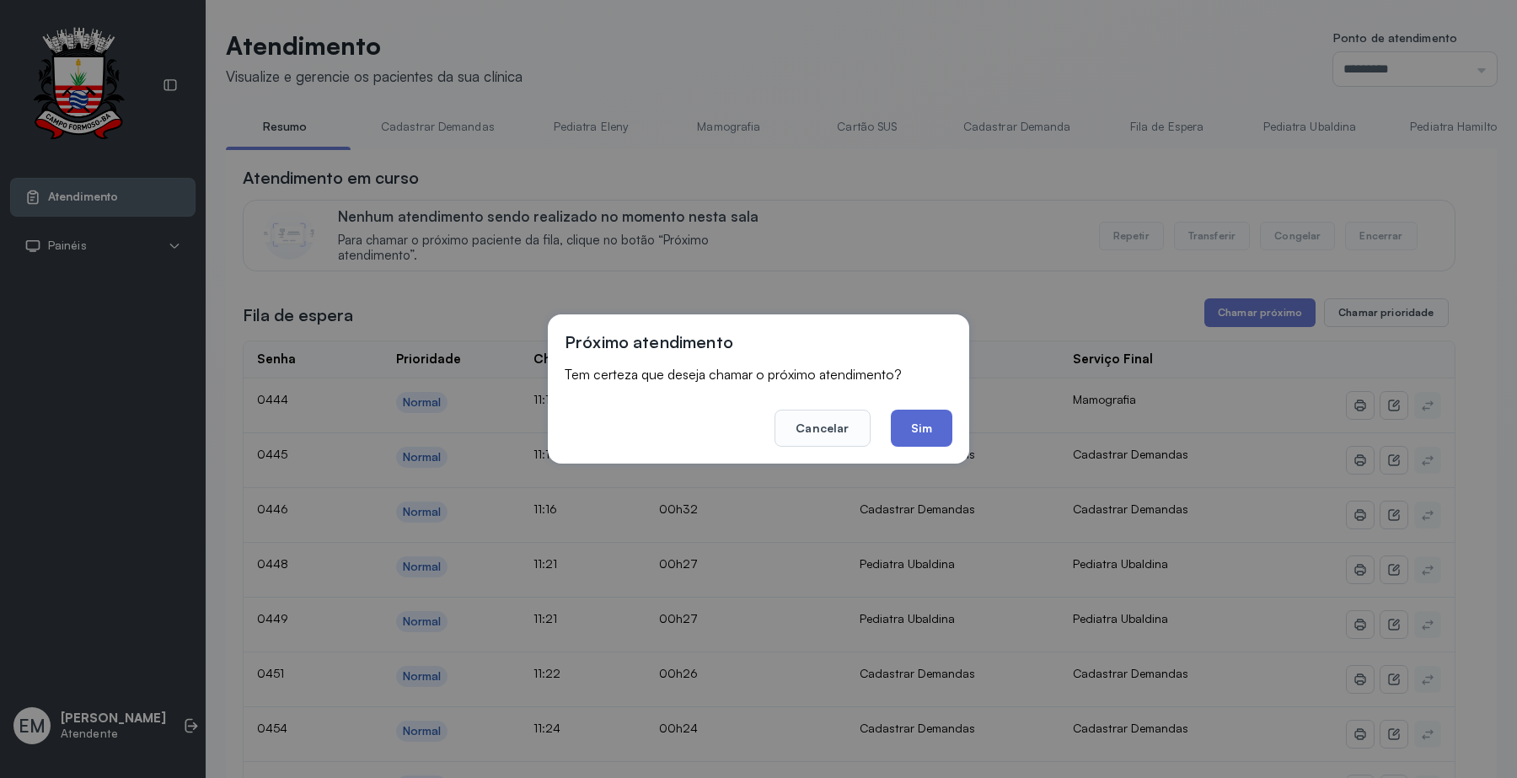
click at [929, 431] on button "Sim" at bounding box center [922, 427] width 62 height 37
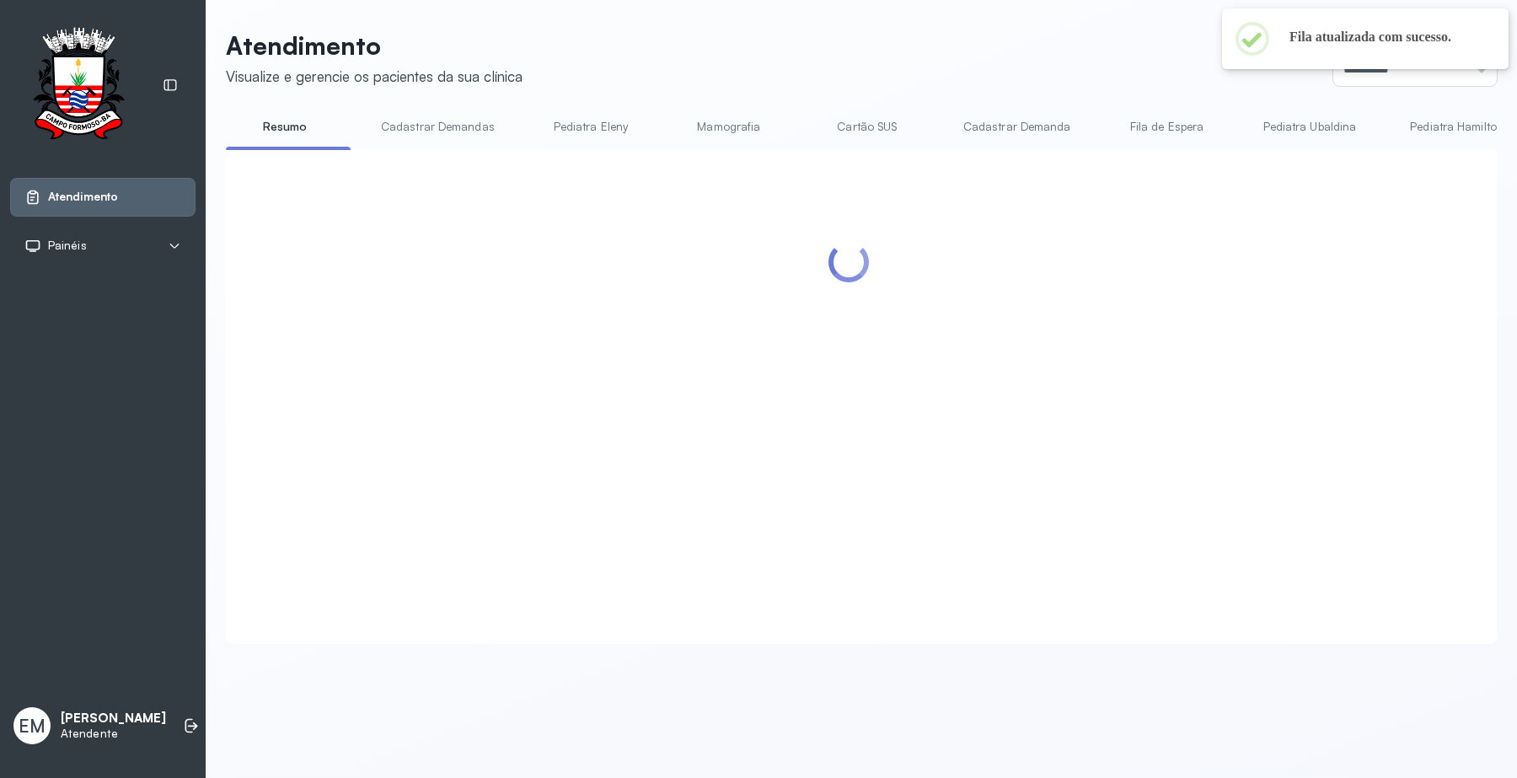
click at [740, 53] on header "Atendimento Visualize e gerencie os pacientes da sua clínica Ponto de atendimen…" at bounding box center [861, 58] width 1271 height 56
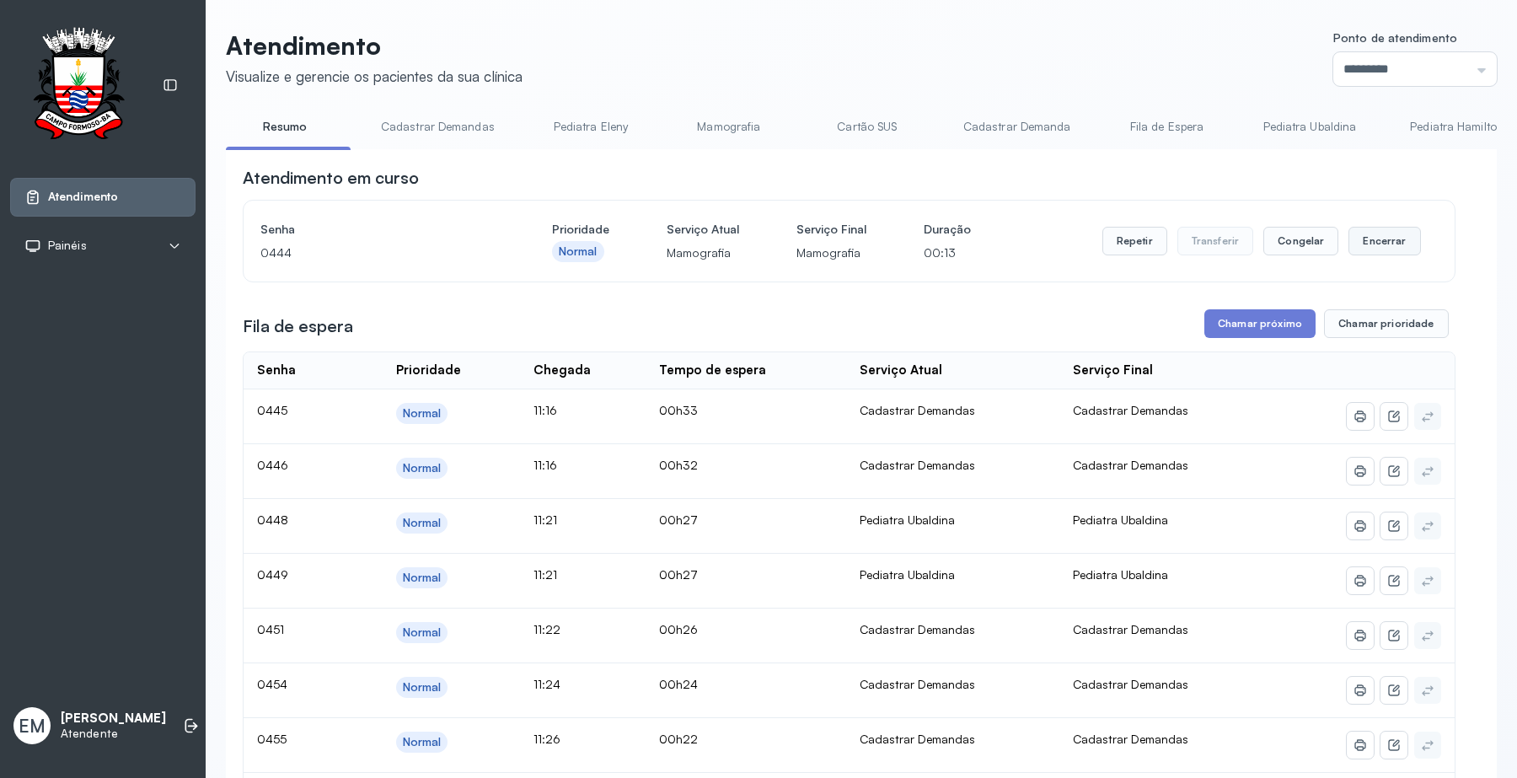
click at [1395, 249] on button "Encerrar" at bounding box center [1384, 241] width 72 height 29
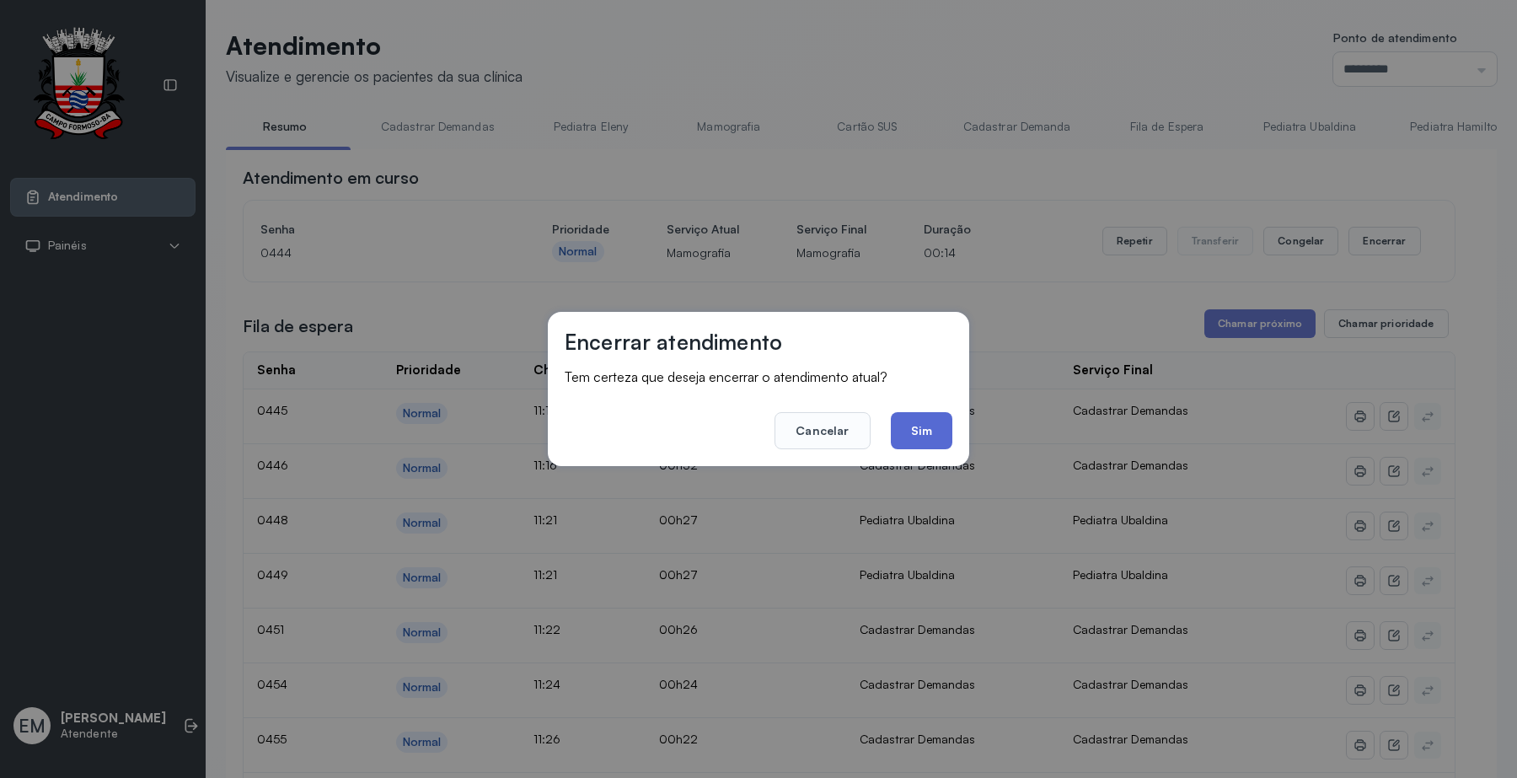
click at [927, 431] on button "Sim" at bounding box center [922, 430] width 62 height 37
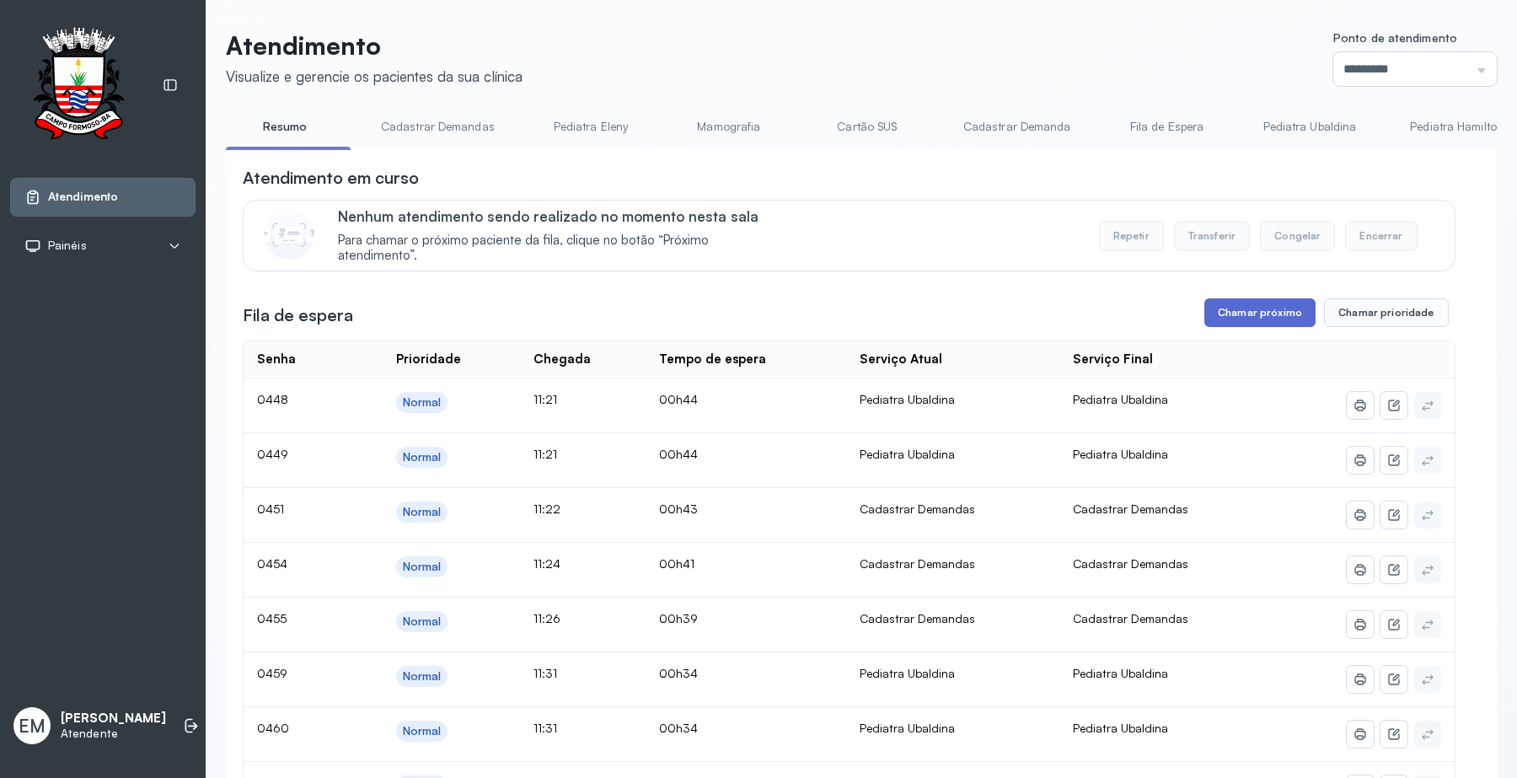
click at [1212, 318] on button "Chamar próximo" at bounding box center [1259, 312] width 111 height 29
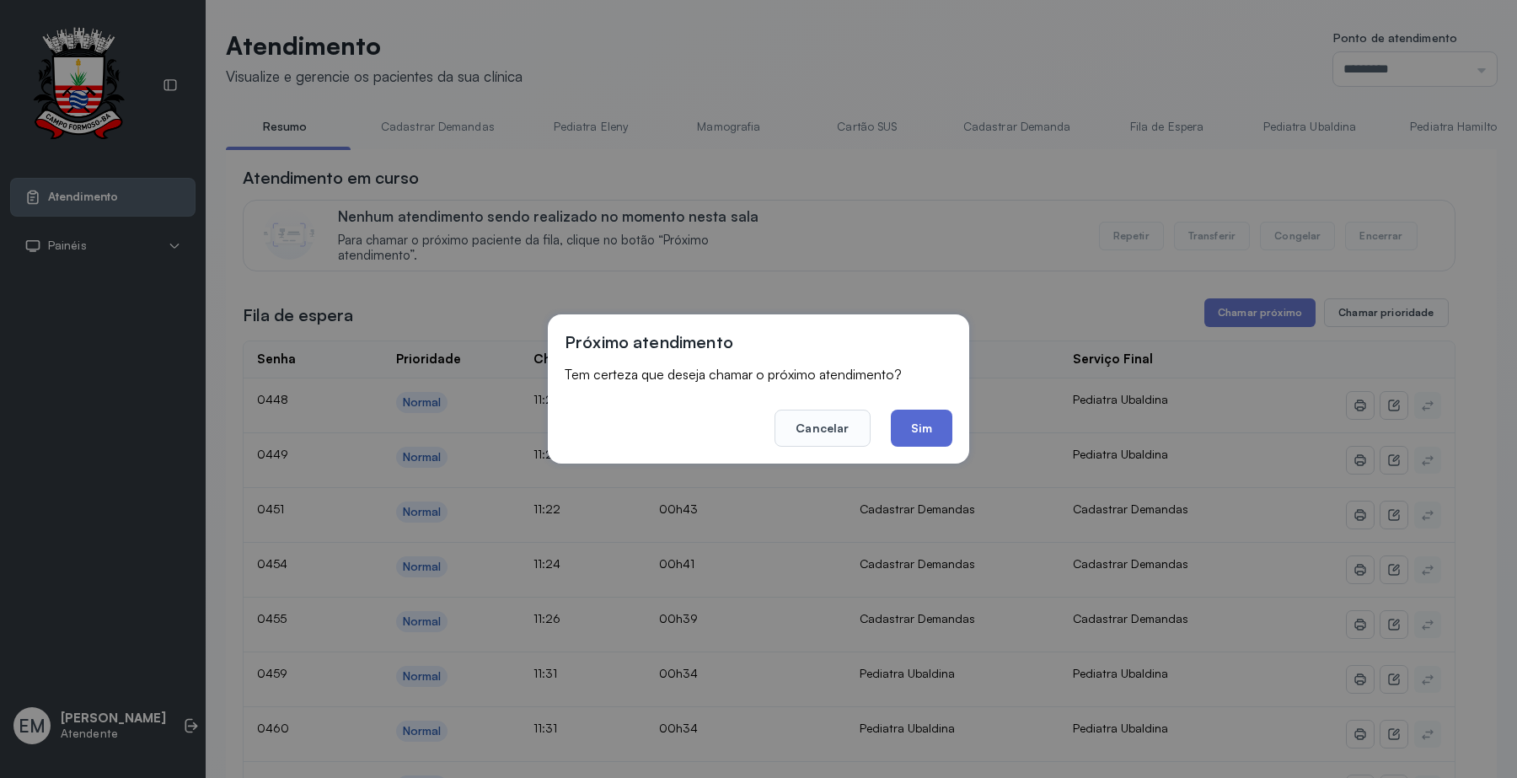
click at [945, 422] on button "Sim" at bounding box center [922, 427] width 62 height 37
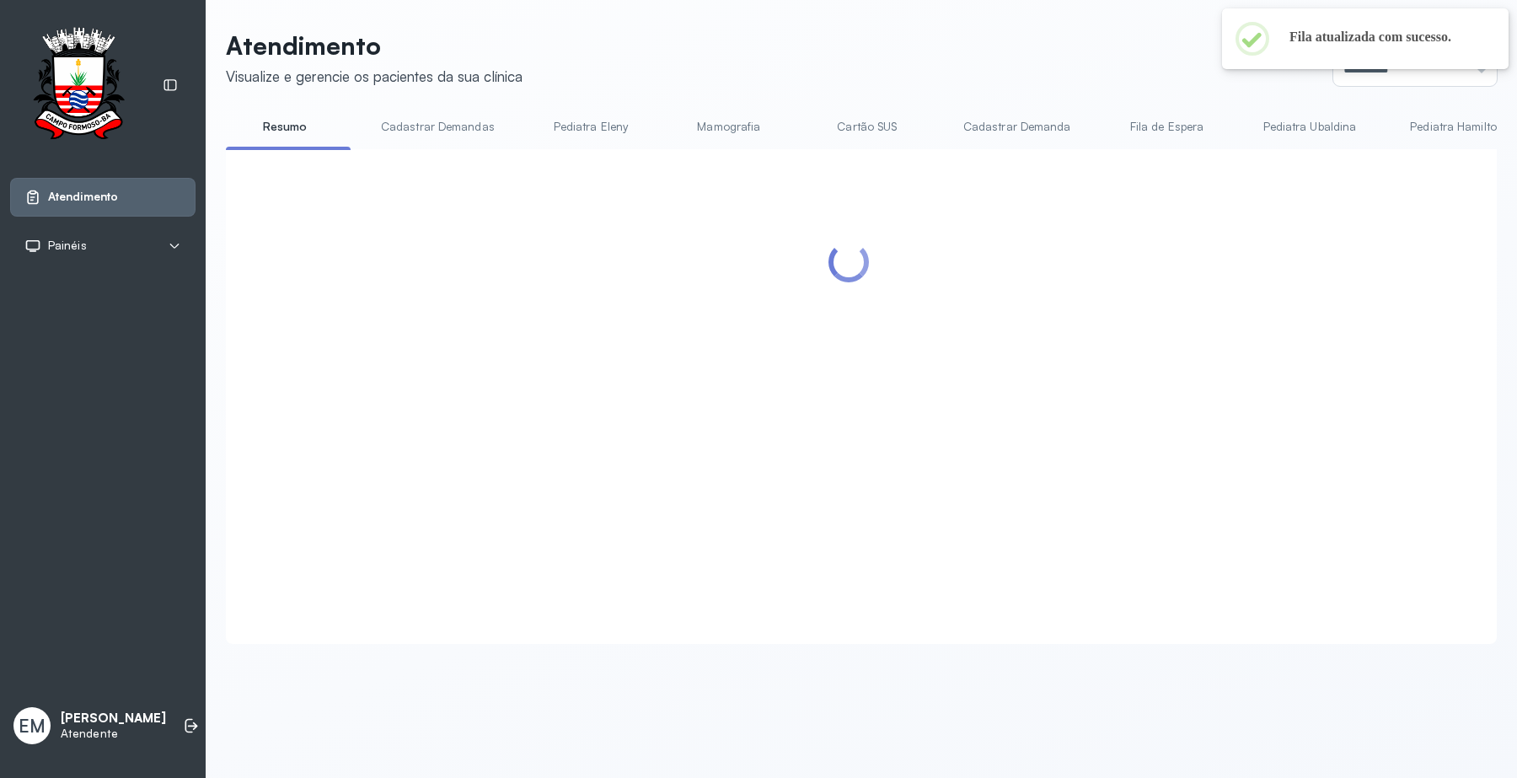
click at [835, 40] on header "Atendimento Visualize e gerencie os pacientes da sua clínica Ponto de atendimen…" at bounding box center [861, 58] width 1271 height 56
click at [1000, 34] on header "Atendimento Visualize e gerencie os pacientes da sua clínica Ponto de atendimen…" at bounding box center [861, 58] width 1271 height 56
click at [1001, 34] on header "Atendimento Visualize e gerencie os pacientes da sua clínica Ponto de atendimen…" at bounding box center [861, 58] width 1271 height 56
click at [1004, 32] on header "Atendimento Visualize e gerencie os pacientes da sua clínica Ponto de atendimen…" at bounding box center [861, 58] width 1271 height 56
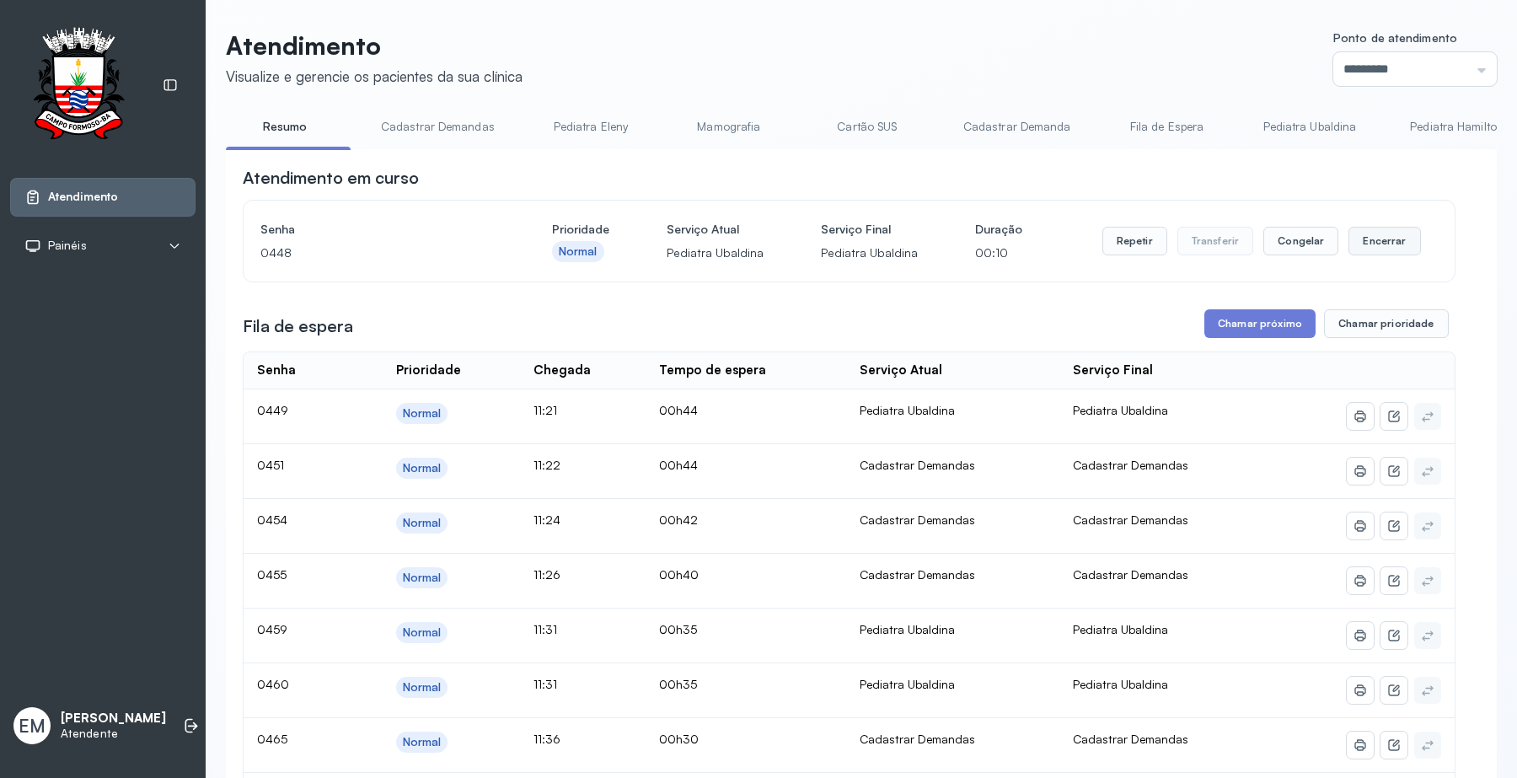
click at [1387, 249] on button "Encerrar" at bounding box center [1384, 241] width 72 height 29
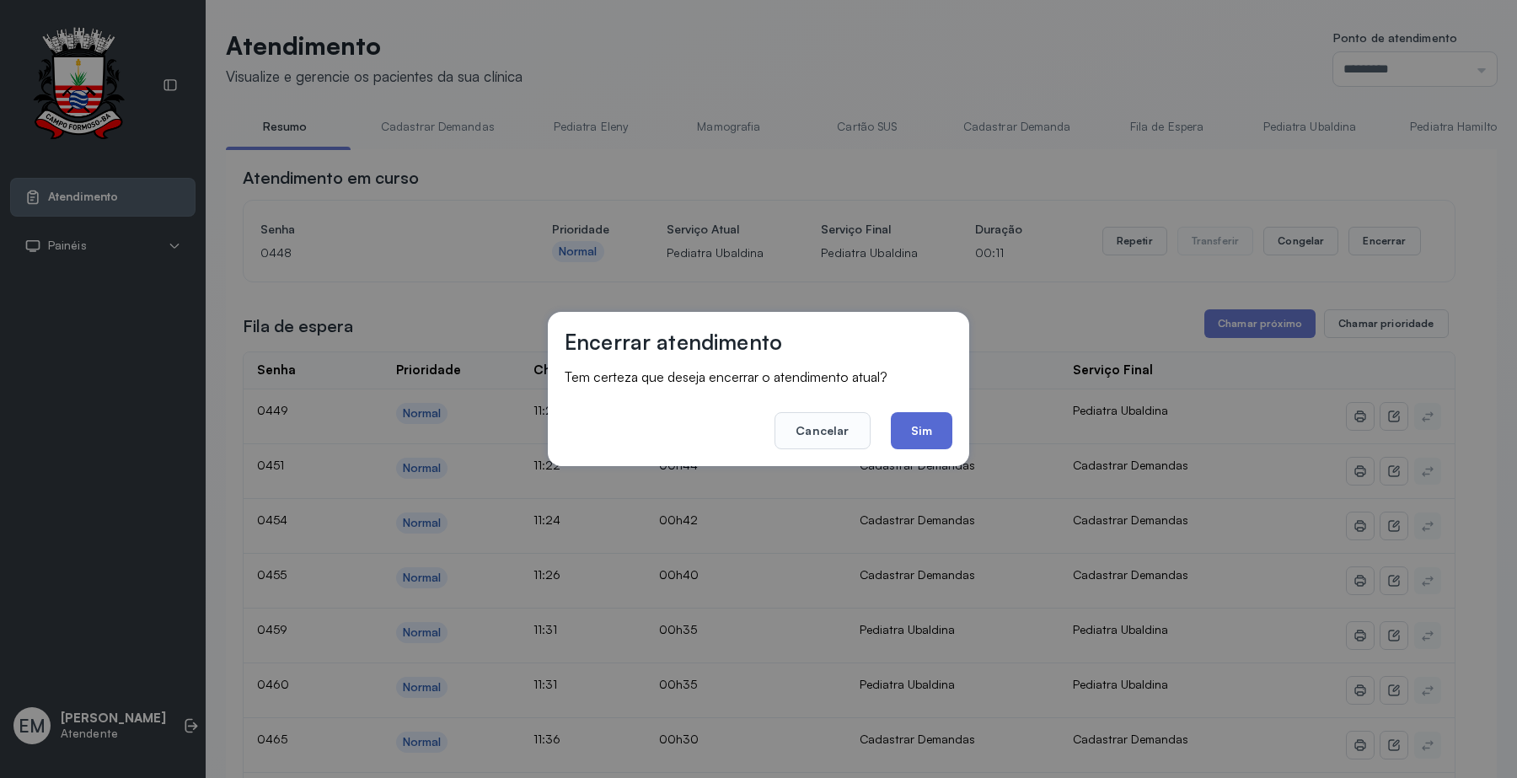
click at [932, 441] on button "Sim" at bounding box center [922, 430] width 62 height 37
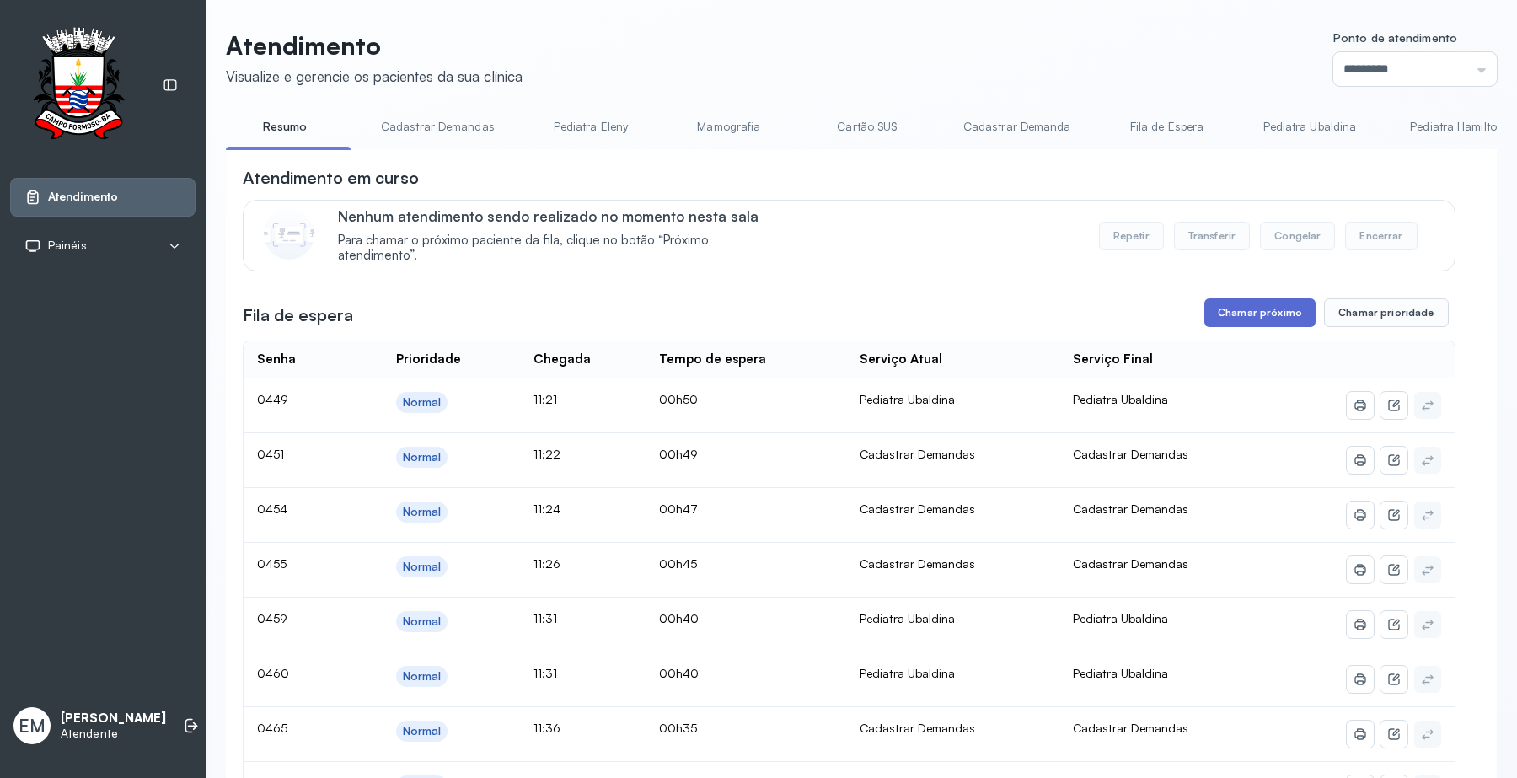
click at [1214, 322] on button "Chamar próximo" at bounding box center [1259, 312] width 111 height 29
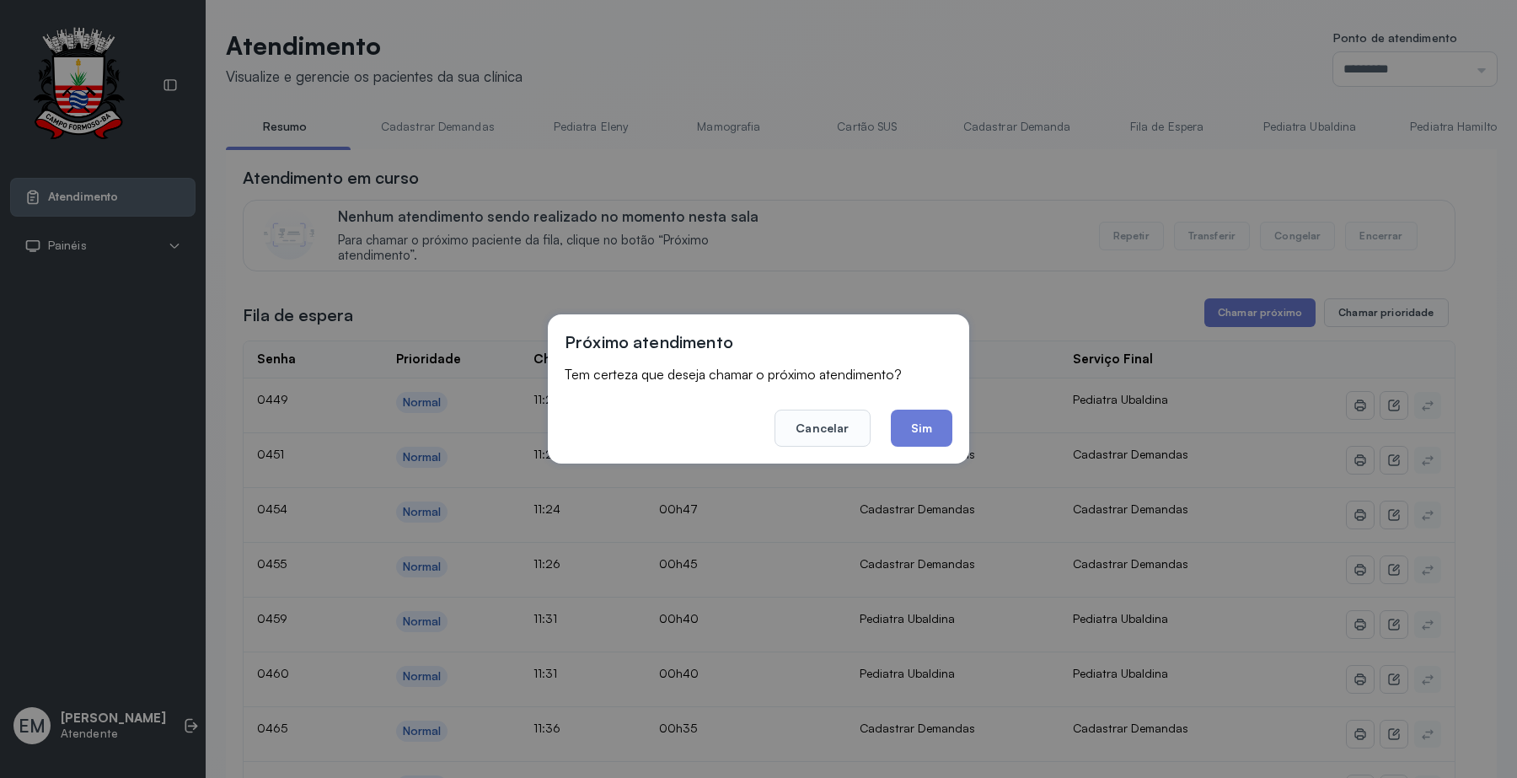
click at [952, 426] on div "Próximo atendimento Tem certeza que deseja chamar o próximo atendimento? Cancel…" at bounding box center [758, 388] width 421 height 149
click at [916, 426] on button "Sim" at bounding box center [922, 427] width 62 height 37
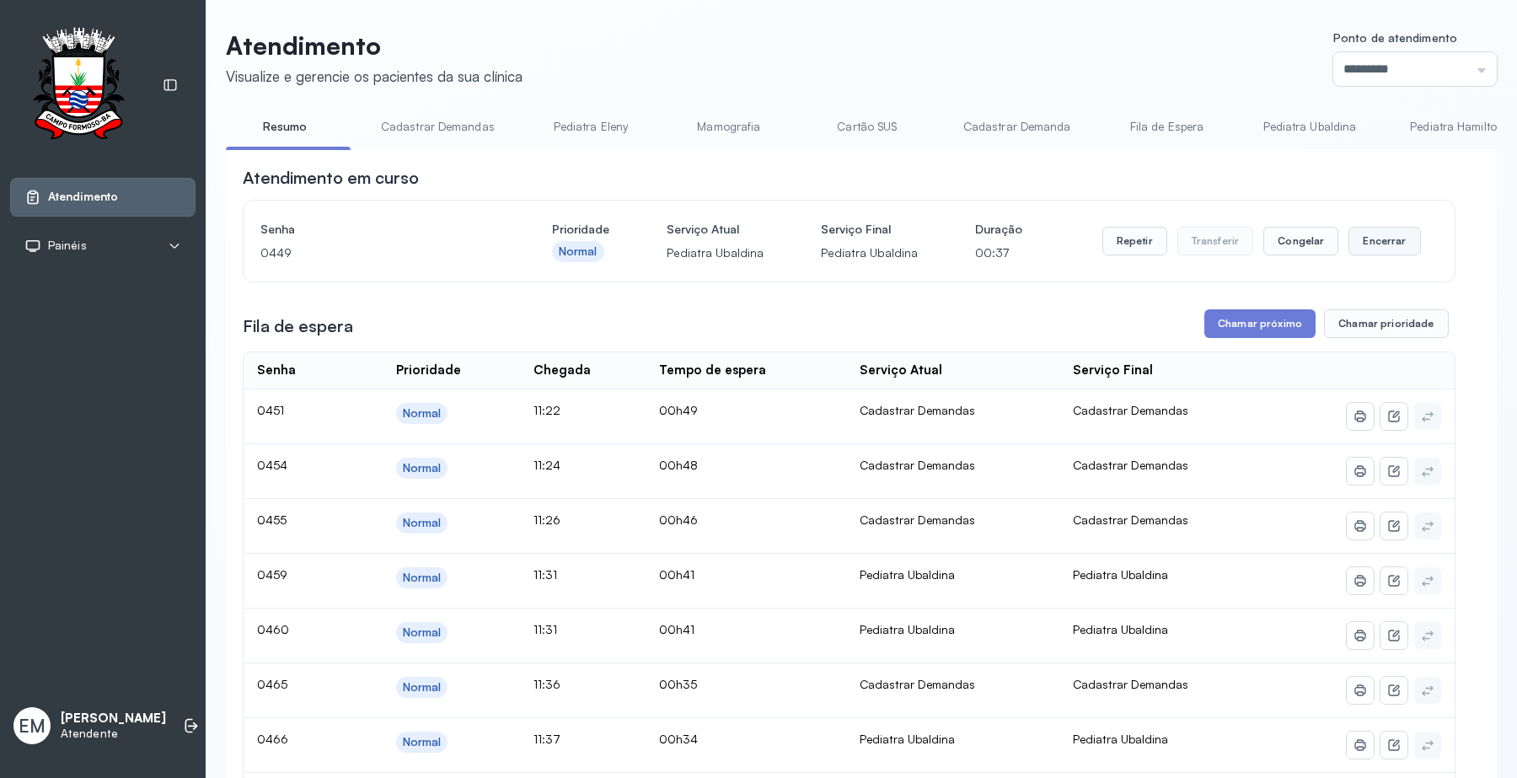
click at [1375, 247] on button "Encerrar" at bounding box center [1384, 241] width 72 height 29
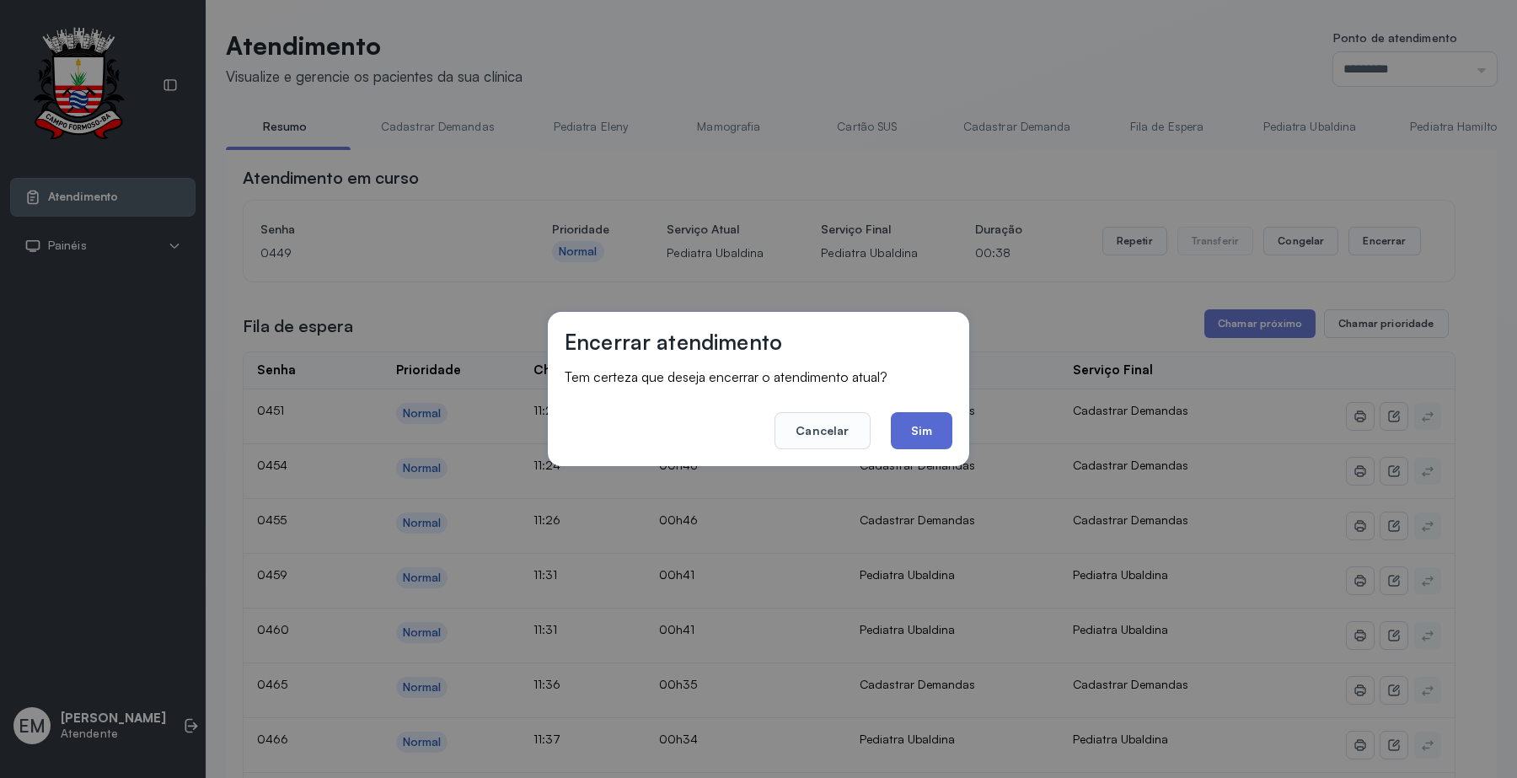
click at [923, 432] on button "Sim" at bounding box center [922, 430] width 62 height 37
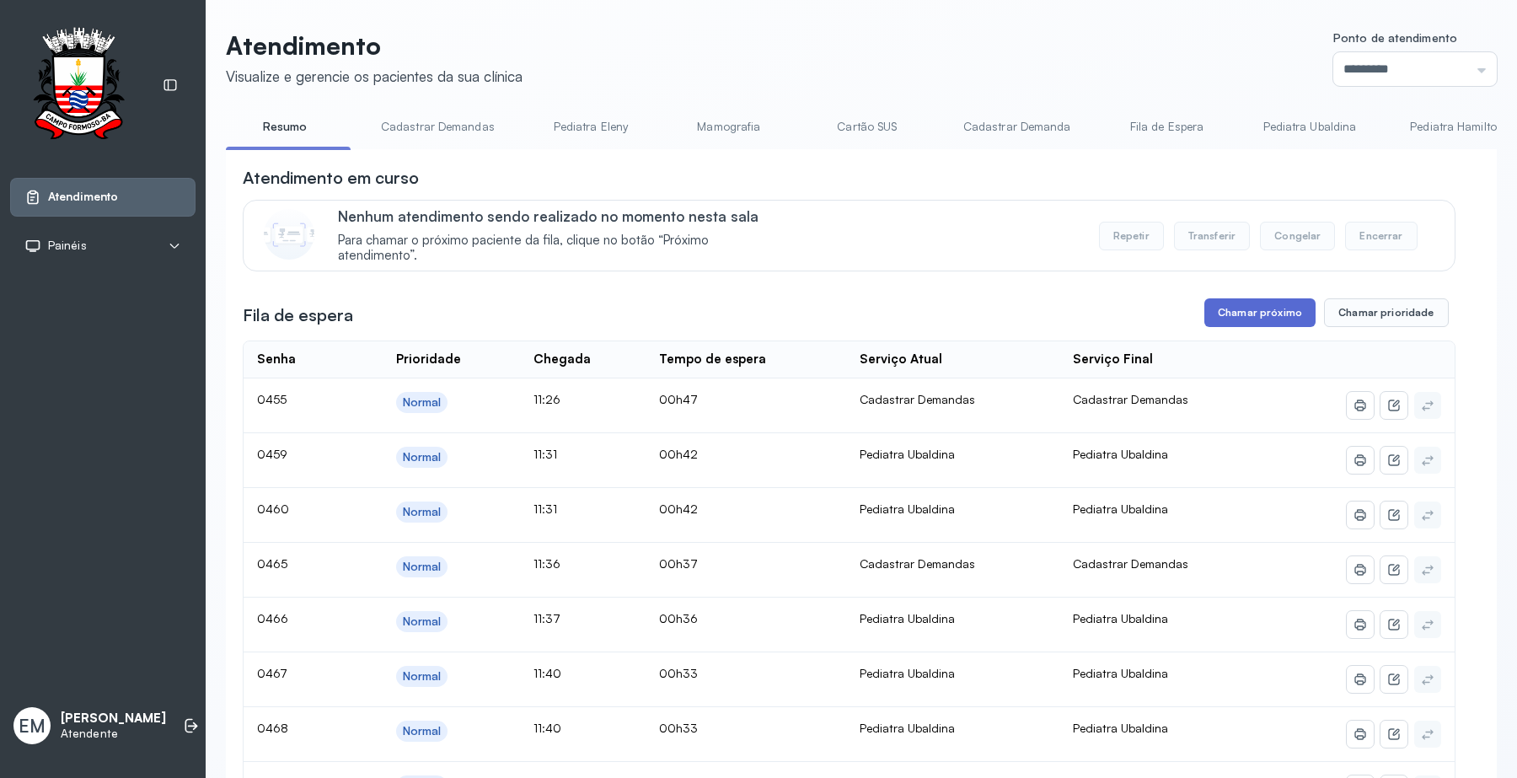
drag, startPoint x: 1278, startPoint y: 309, endPoint x: 1270, endPoint y: 317, distance: 11.3
click at [1270, 317] on button "Chamar próximo" at bounding box center [1259, 312] width 111 height 29
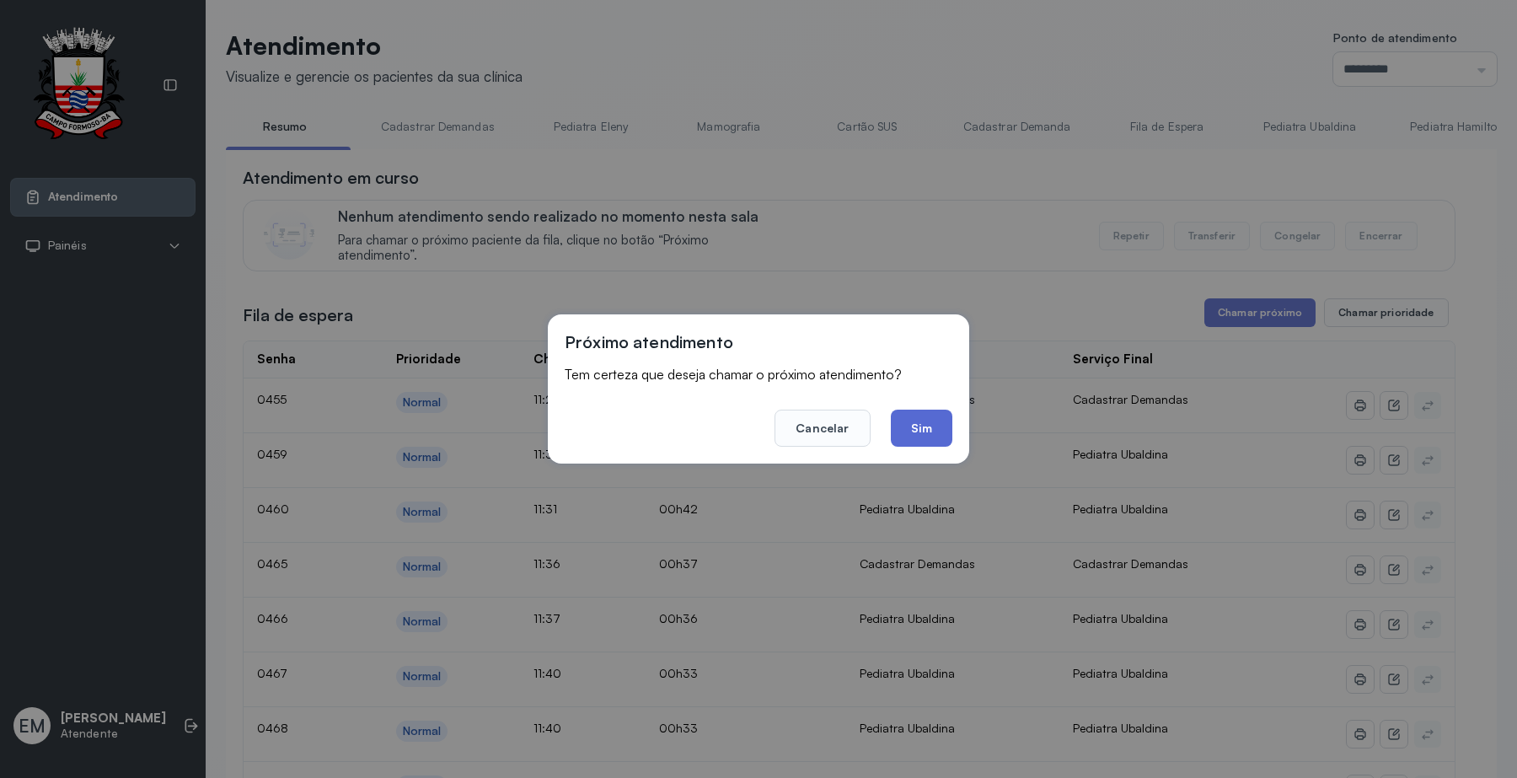
click at [925, 426] on button "Sim" at bounding box center [922, 427] width 62 height 37
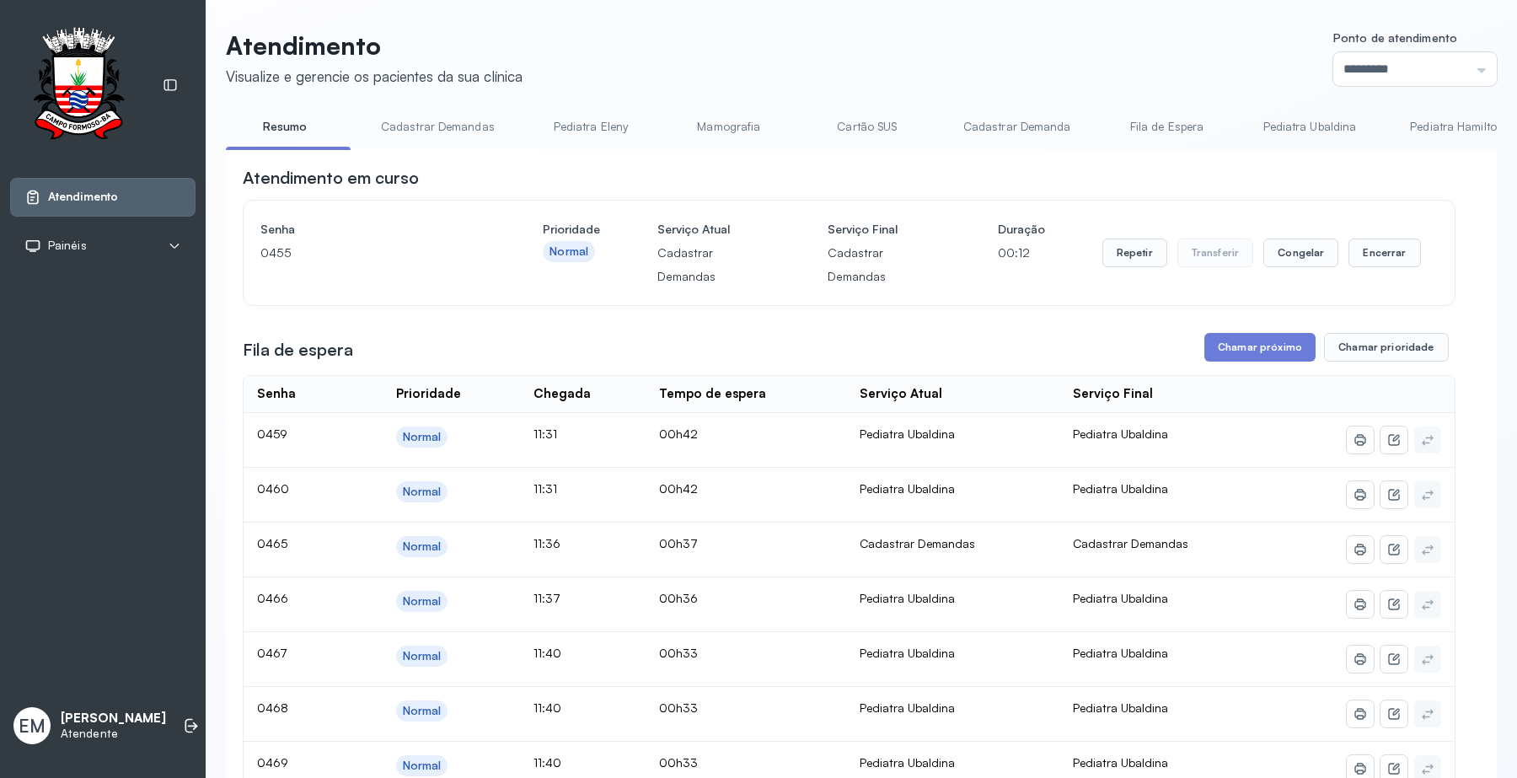
click at [1362, 274] on div "Repetir Transferir Congelar Encerrar" at bounding box center [1261, 252] width 318 height 71
click at [1372, 254] on button "Encerrar" at bounding box center [1384, 252] width 72 height 29
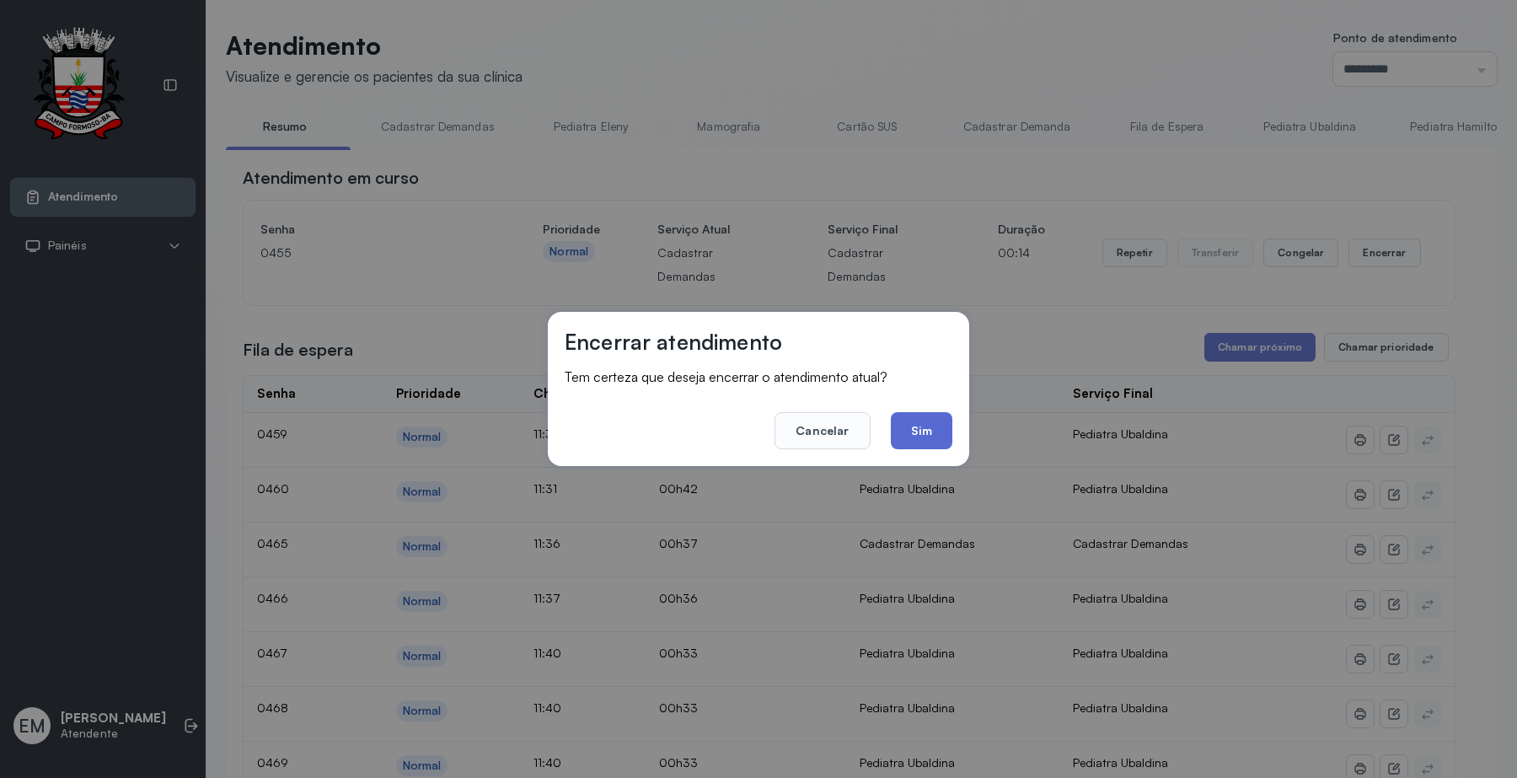
click at [918, 431] on button "Sim" at bounding box center [922, 430] width 62 height 37
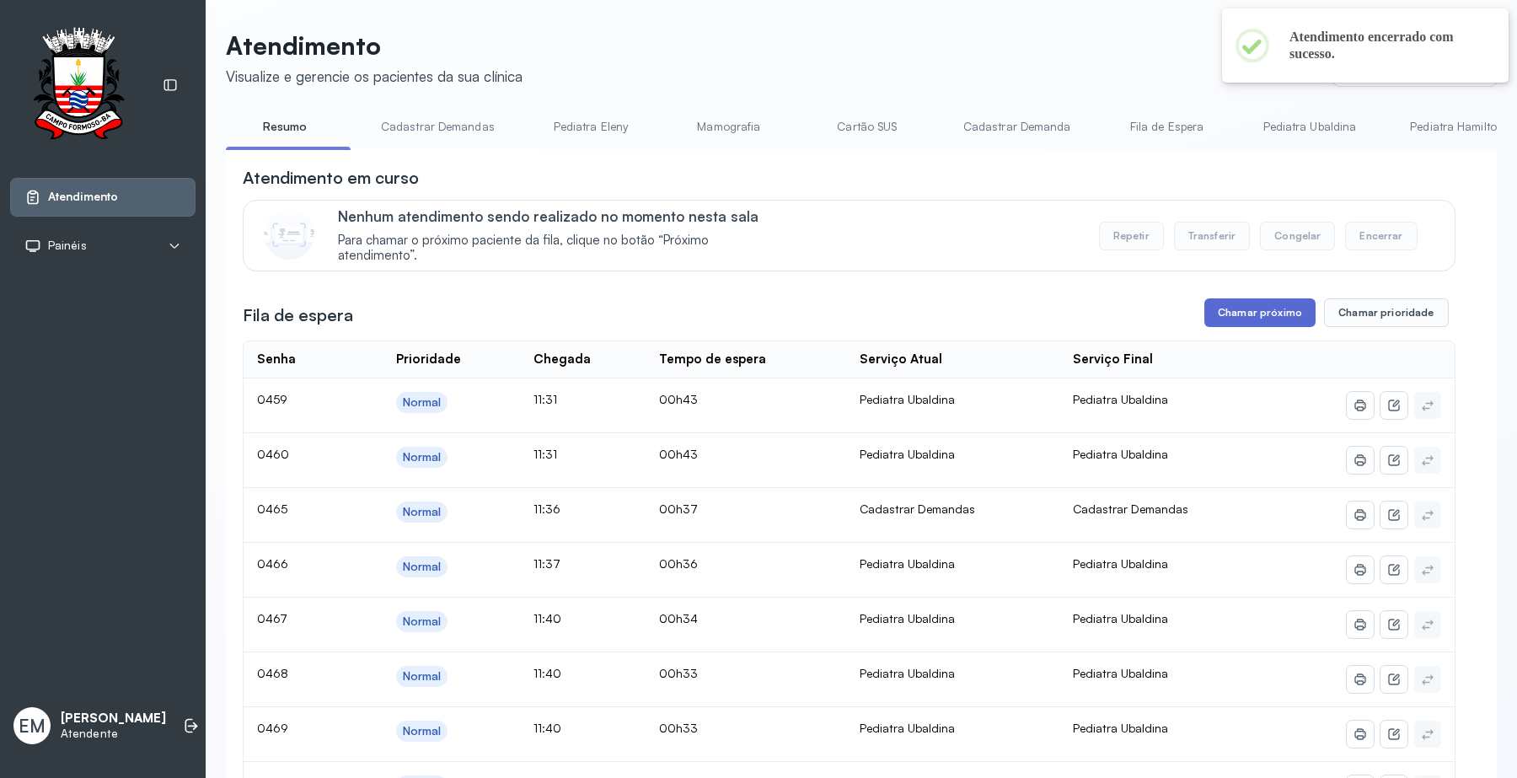
click at [1239, 308] on button "Chamar próximo" at bounding box center [1259, 312] width 111 height 29
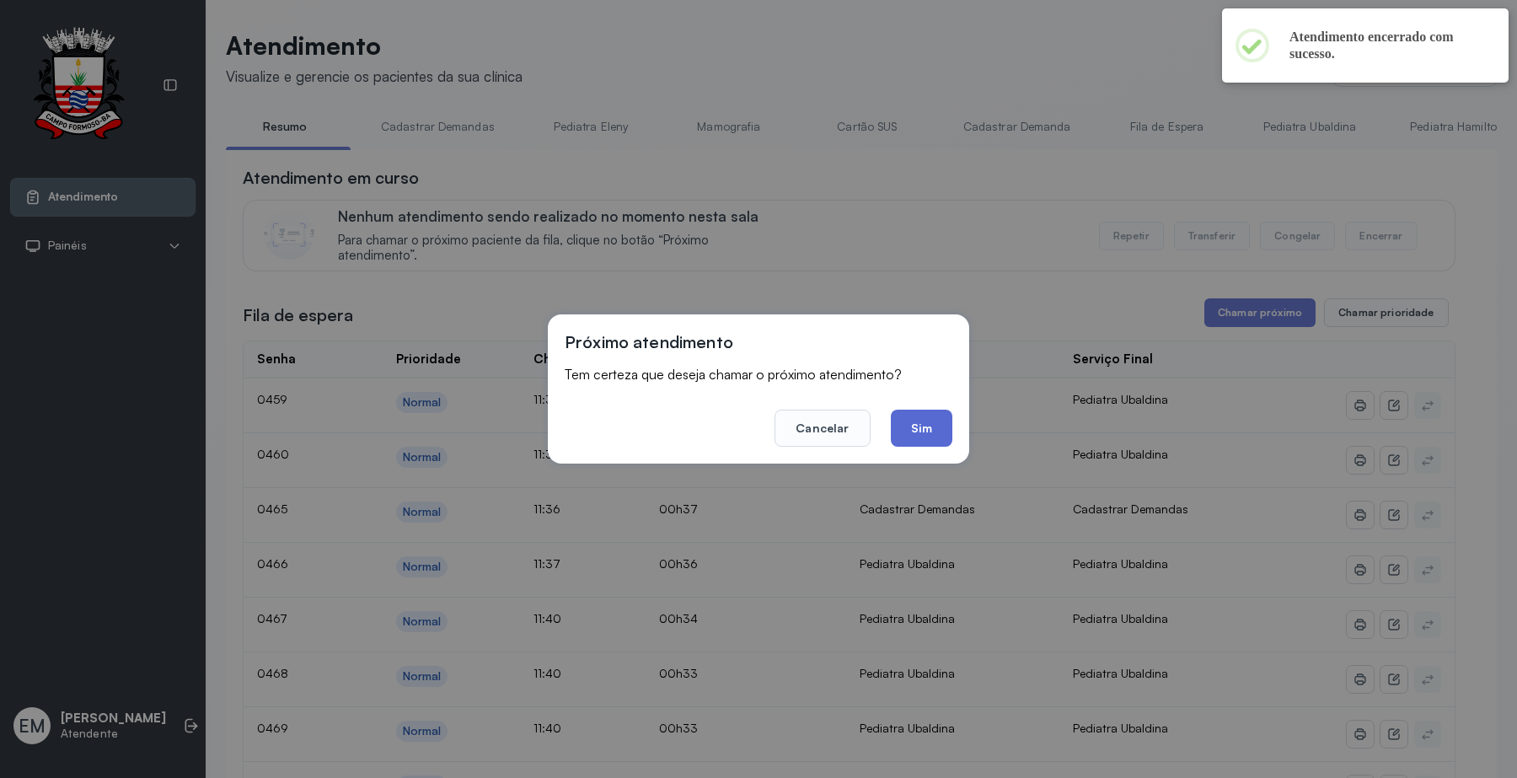
click at [928, 431] on button "Sim" at bounding box center [922, 427] width 62 height 37
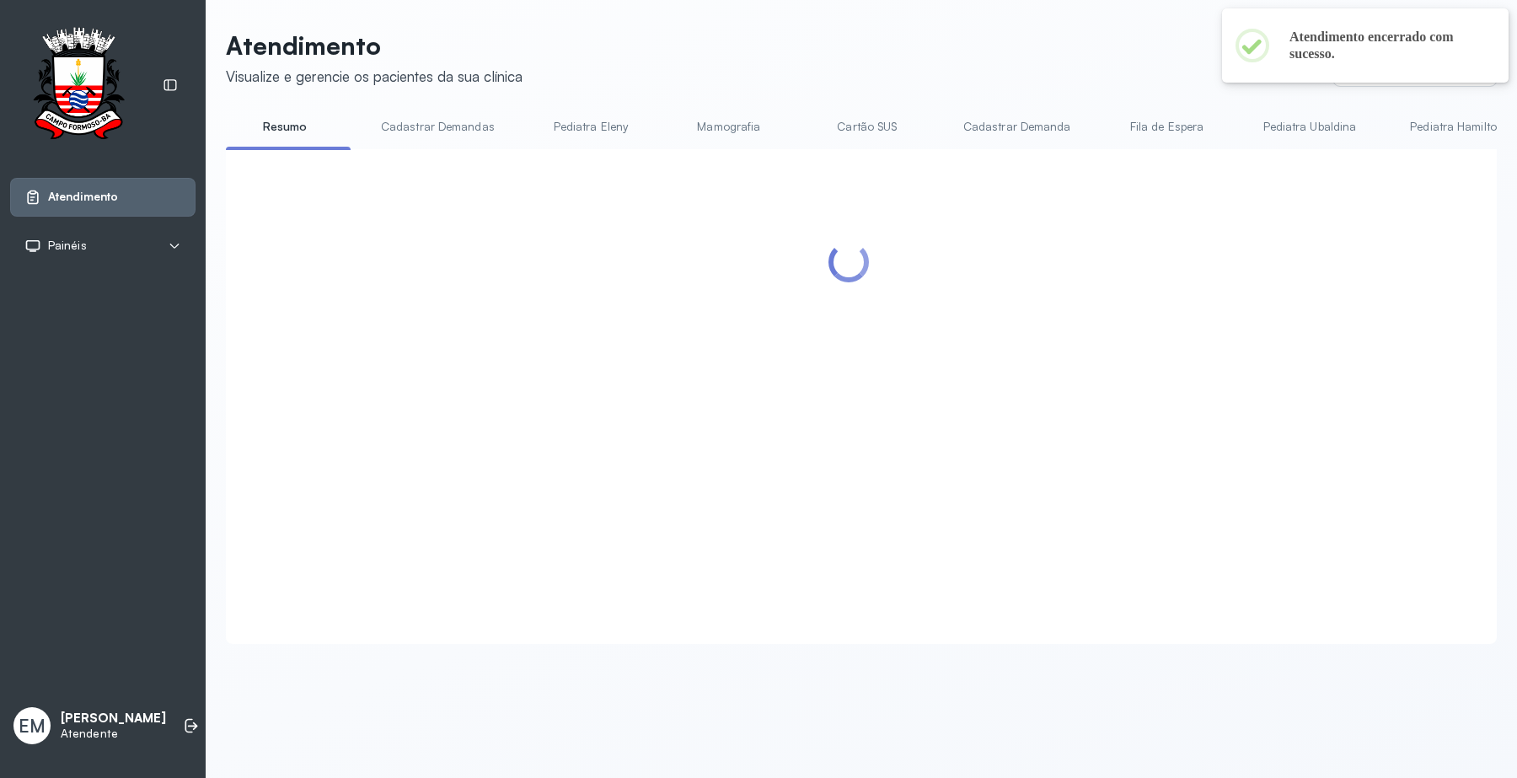
click at [800, 35] on header "Atendimento Visualize e gerencie os pacientes da sua clínica Ponto de atendimen…" at bounding box center [861, 58] width 1271 height 56
click at [1068, 48] on header "Atendimento Visualize e gerencie os pacientes da sua clínica Ponto de atendimen…" at bounding box center [861, 58] width 1271 height 56
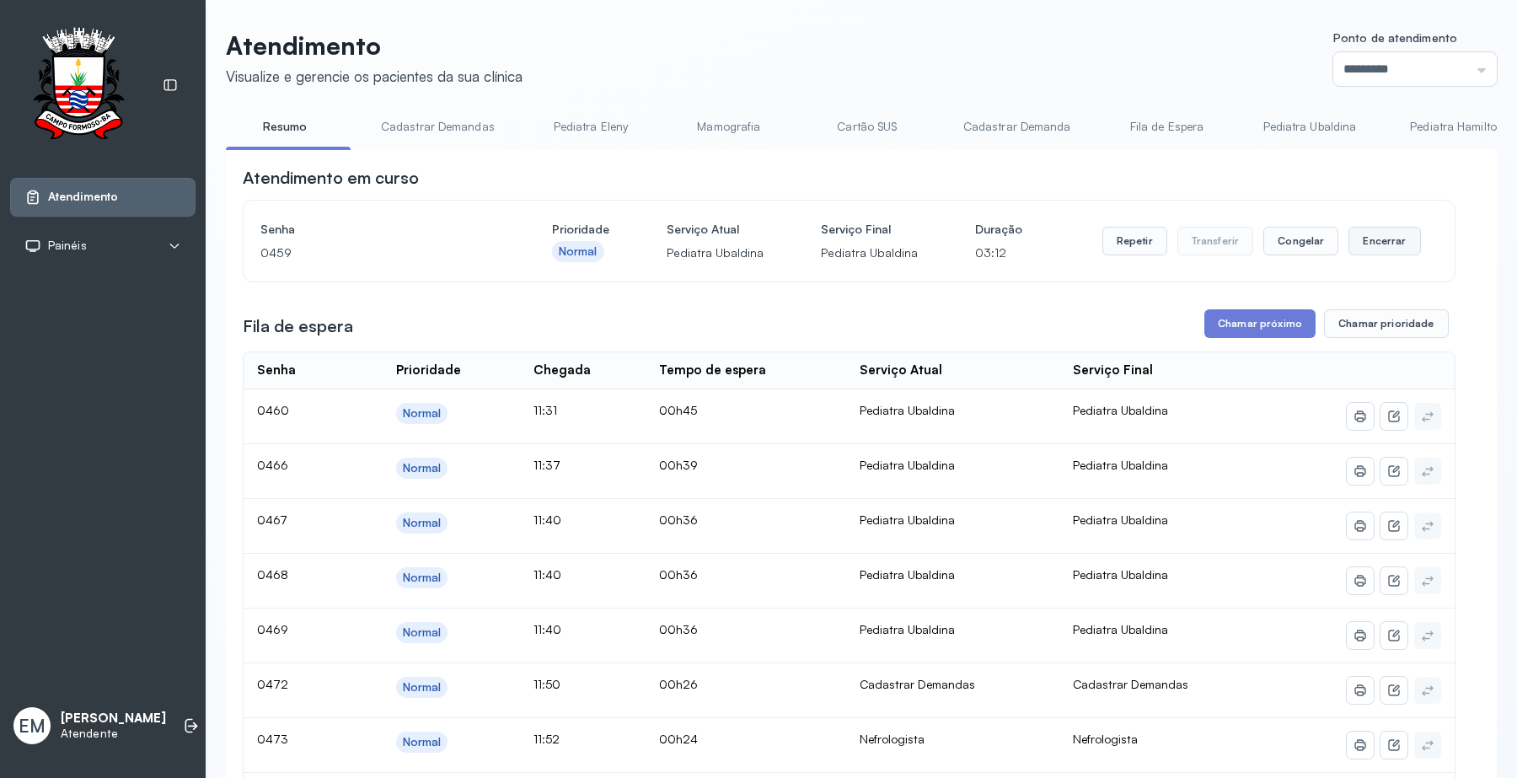
click at [1369, 251] on button "Encerrar" at bounding box center [1384, 241] width 72 height 29
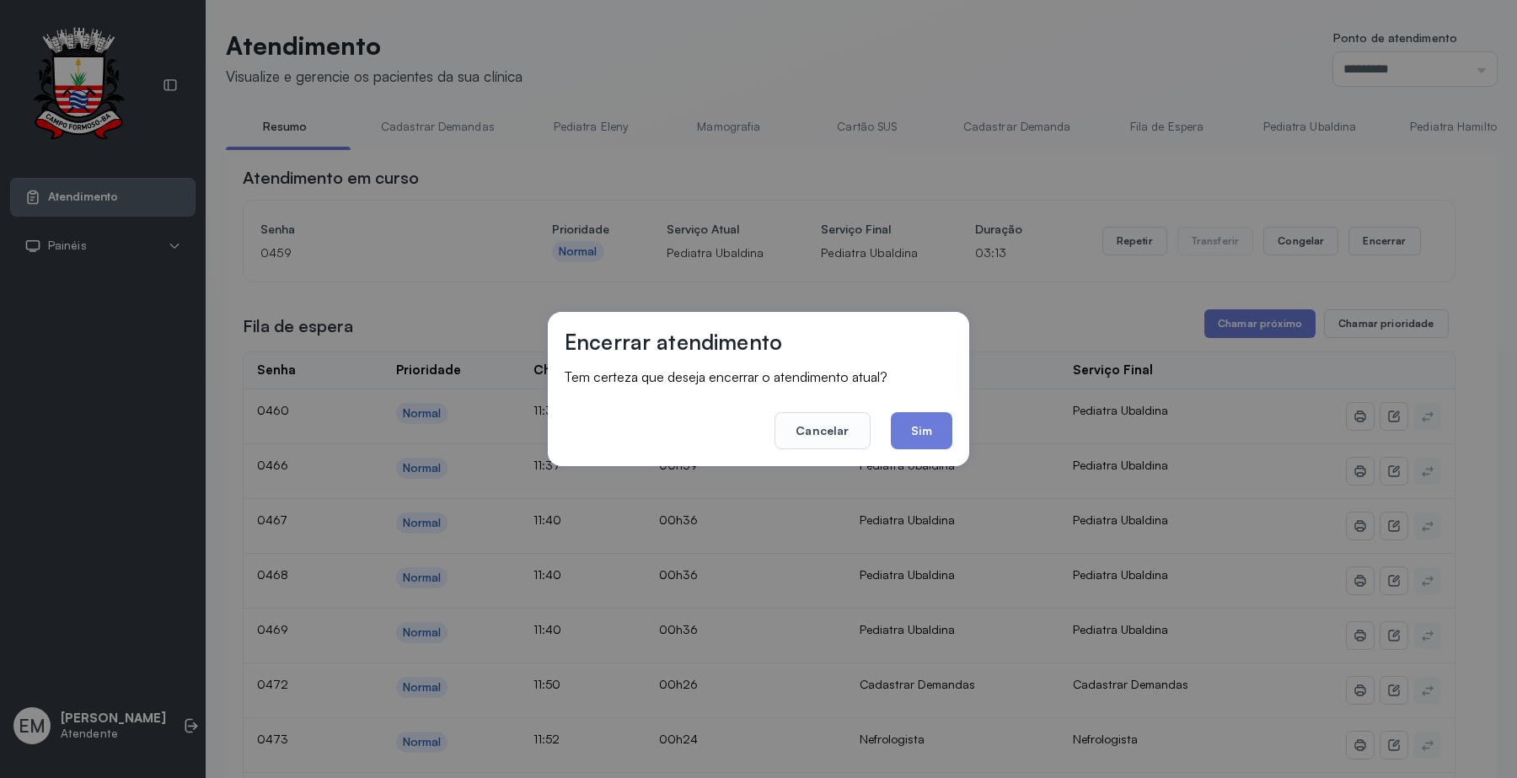
click at [934, 431] on button "Sim" at bounding box center [922, 430] width 62 height 37
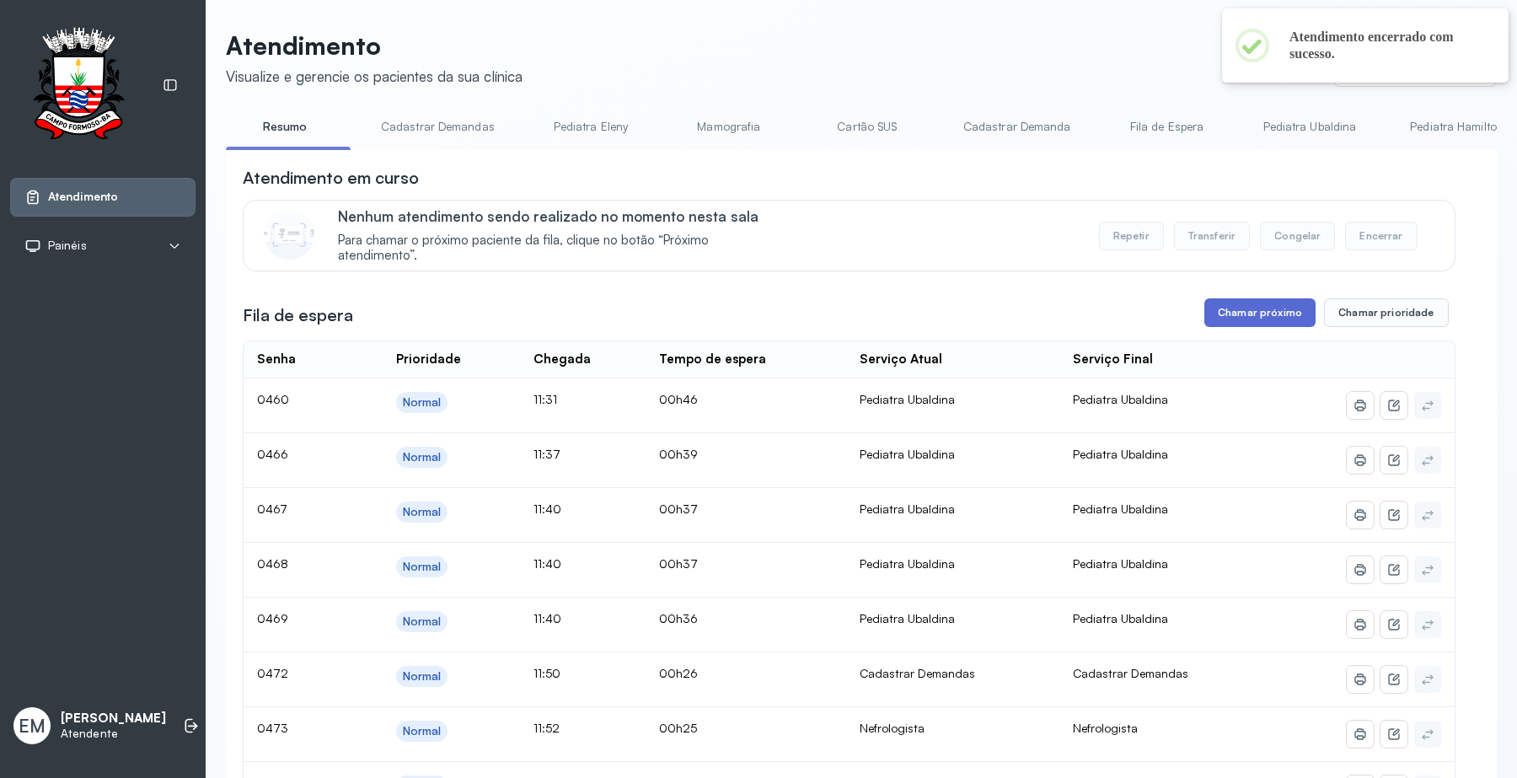
click at [1251, 313] on button "Chamar próximo" at bounding box center [1259, 312] width 111 height 29
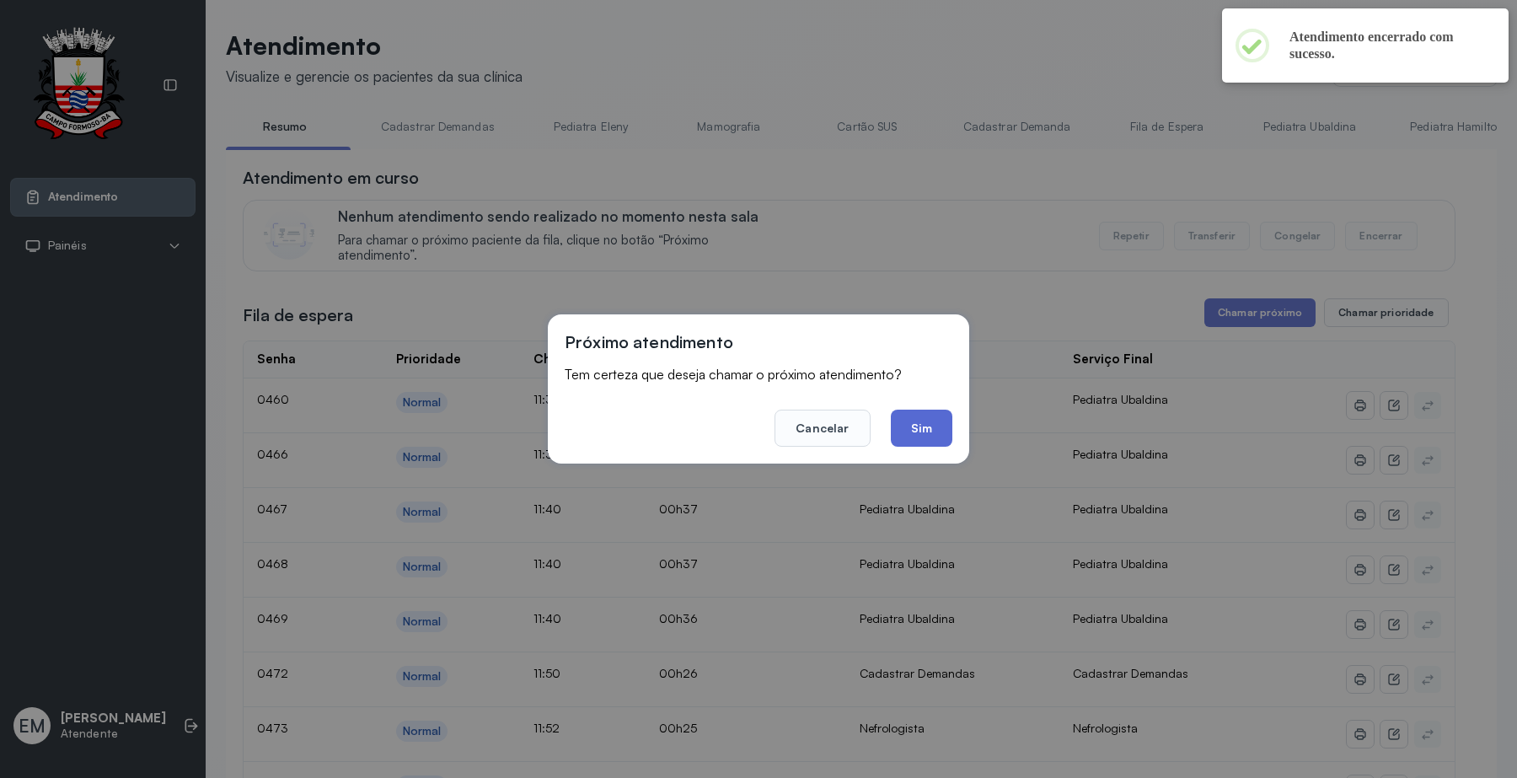
click at [945, 439] on button "Sim" at bounding box center [922, 427] width 62 height 37
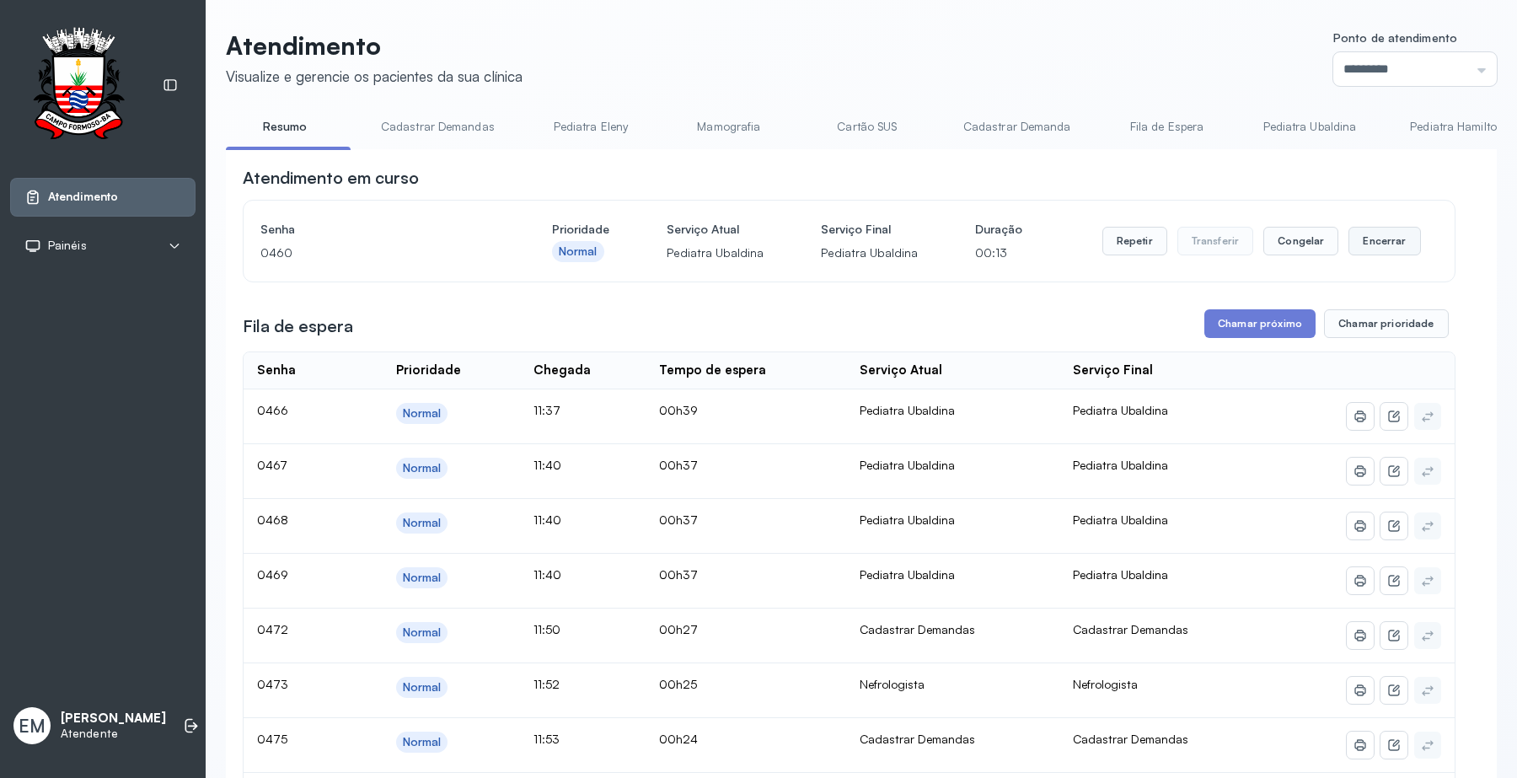
click at [1375, 249] on button "Encerrar" at bounding box center [1384, 241] width 72 height 29
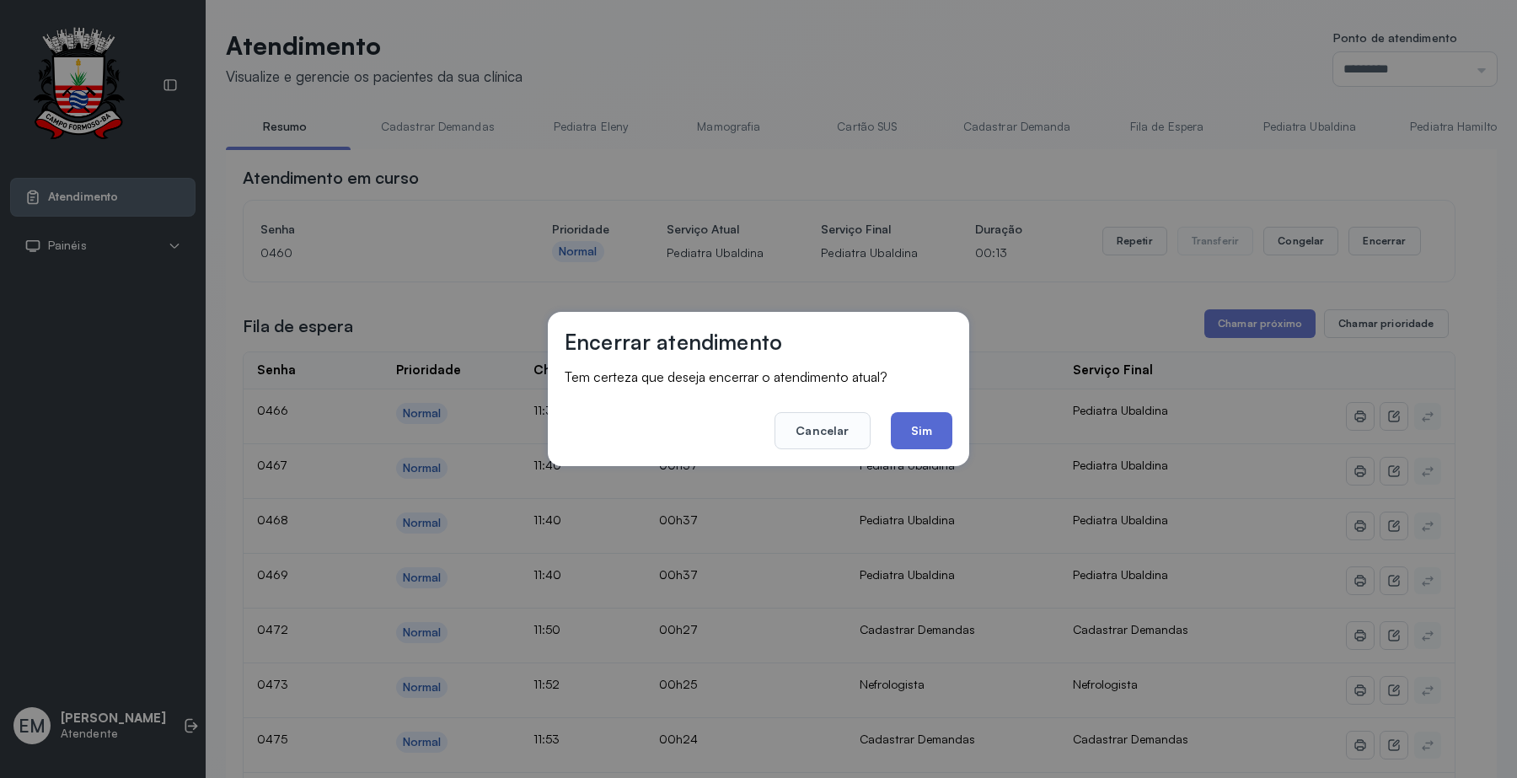
click at [931, 424] on button "Sim" at bounding box center [922, 430] width 62 height 37
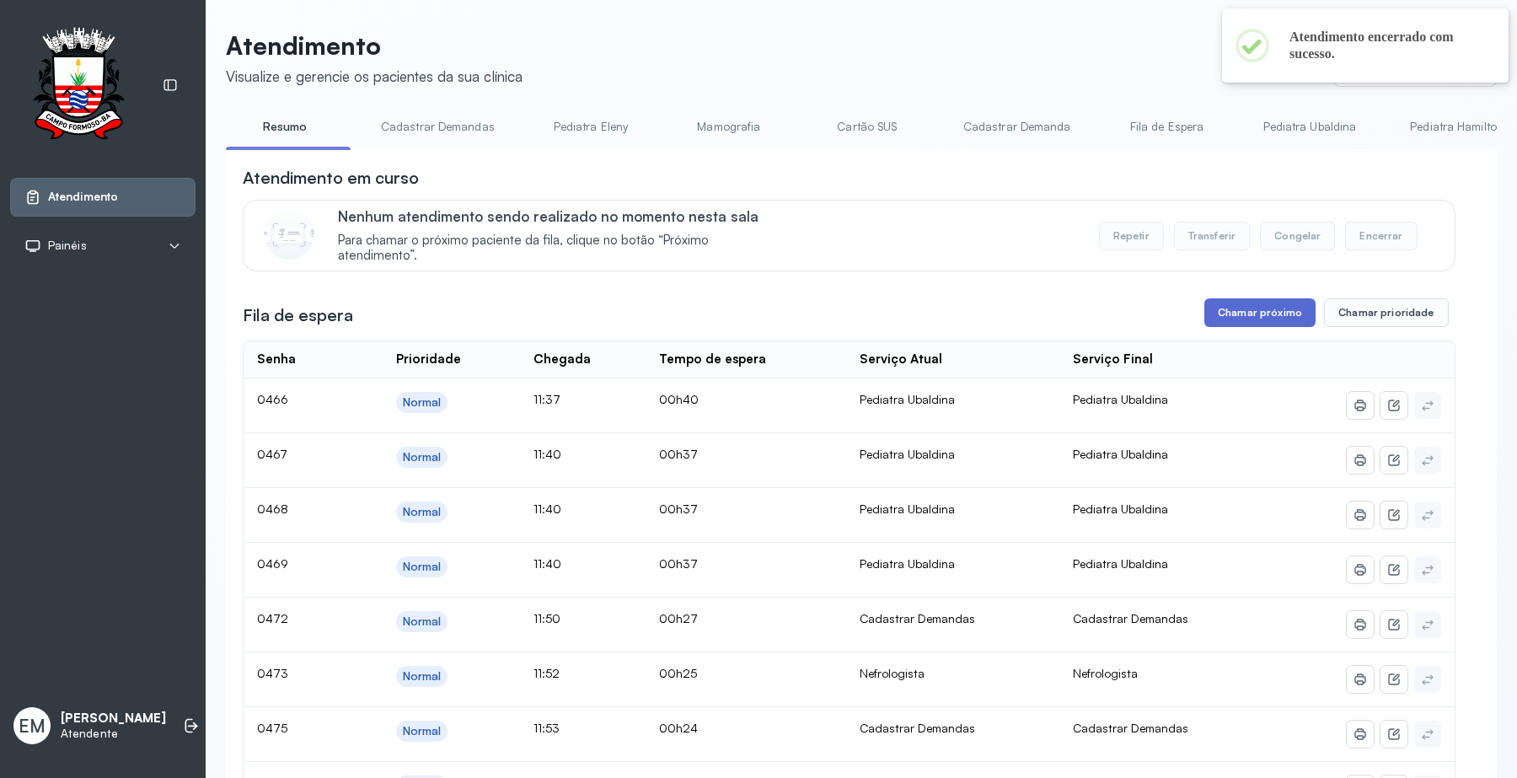
click at [1265, 313] on button "Chamar próximo" at bounding box center [1259, 312] width 111 height 29
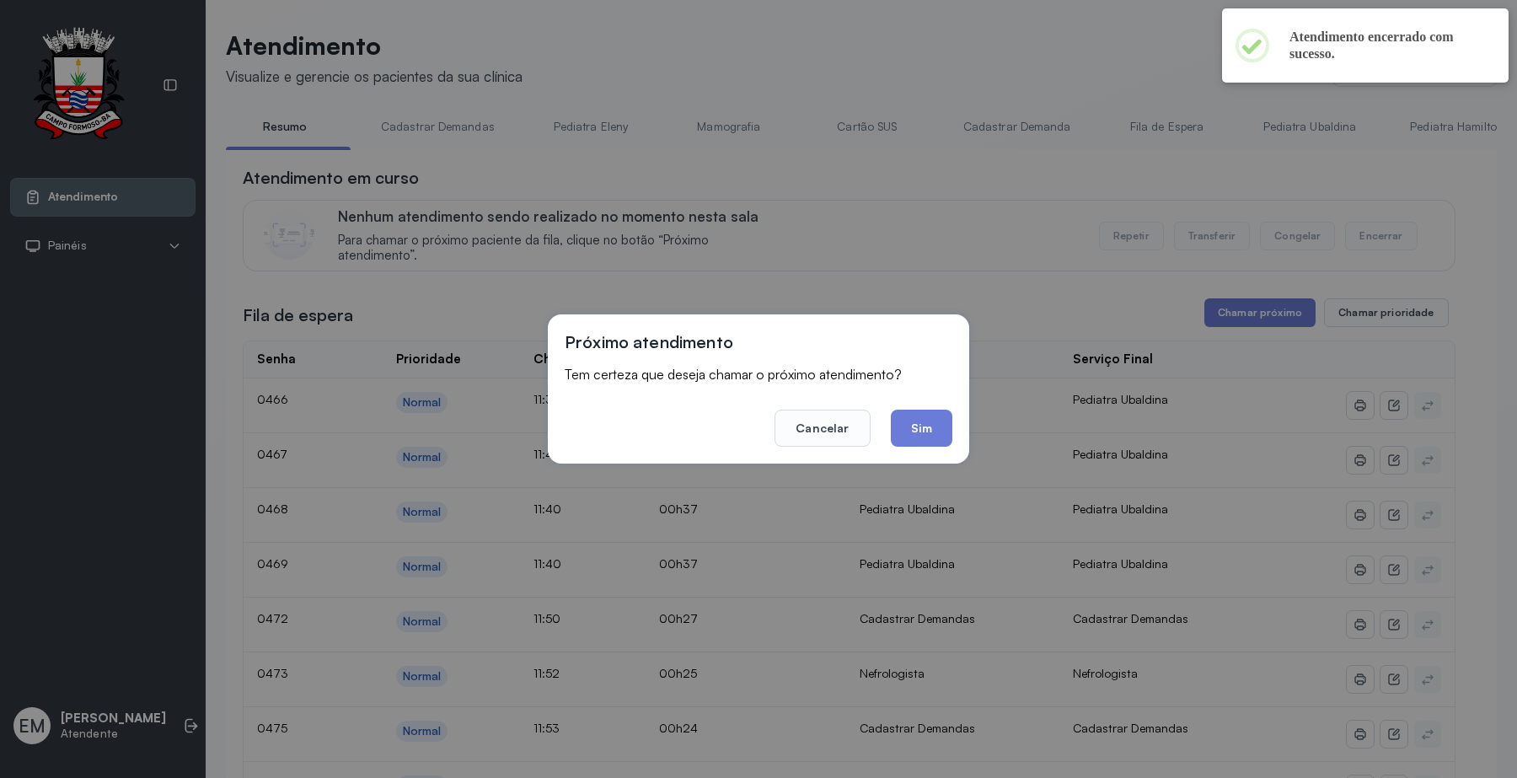
drag, startPoint x: 908, startPoint y: 422, endPoint x: 933, endPoint y: 432, distance: 26.4
click at [915, 427] on button "Sim" at bounding box center [922, 427] width 62 height 37
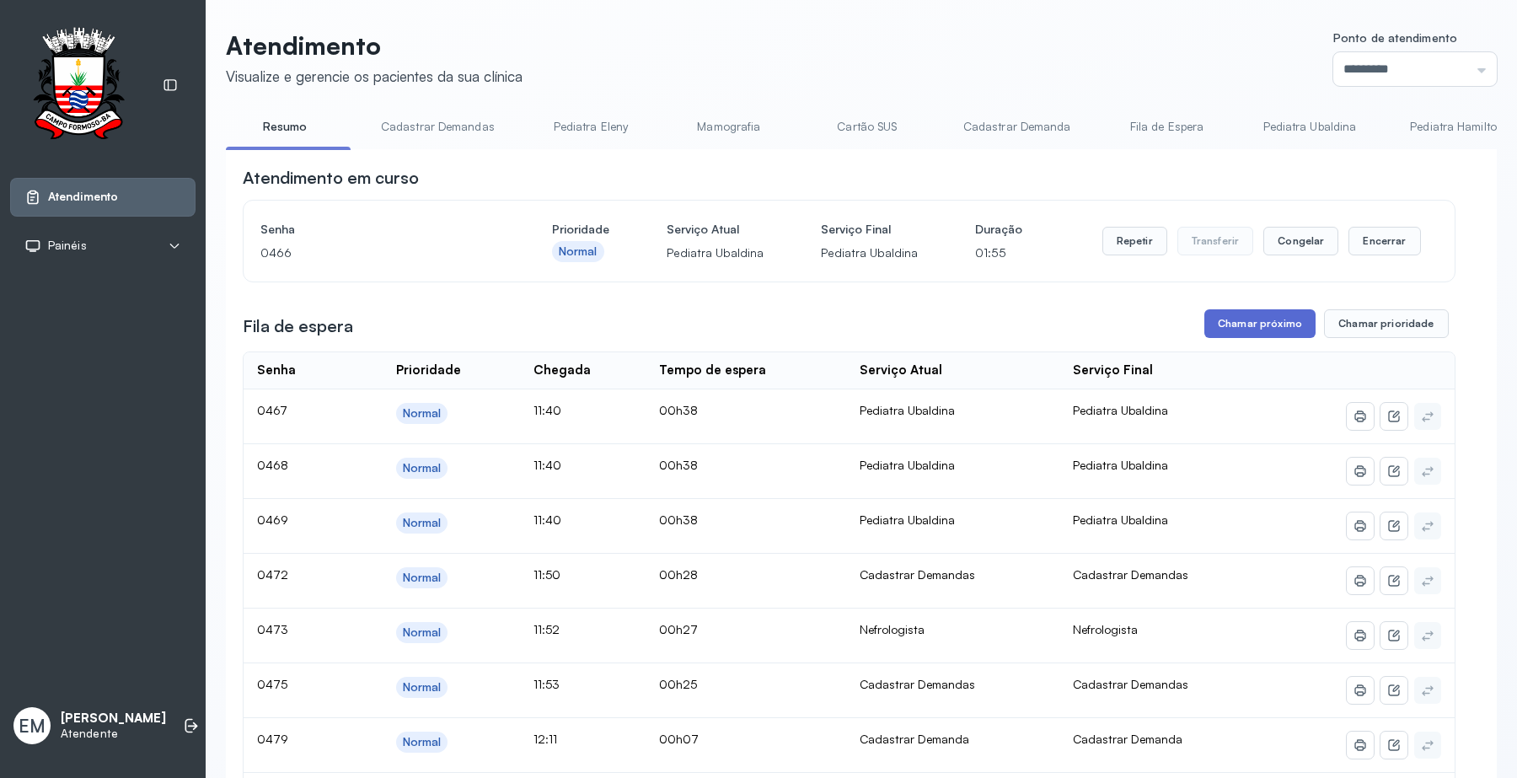
click at [1250, 333] on button "Chamar próximo" at bounding box center [1259, 323] width 111 height 29
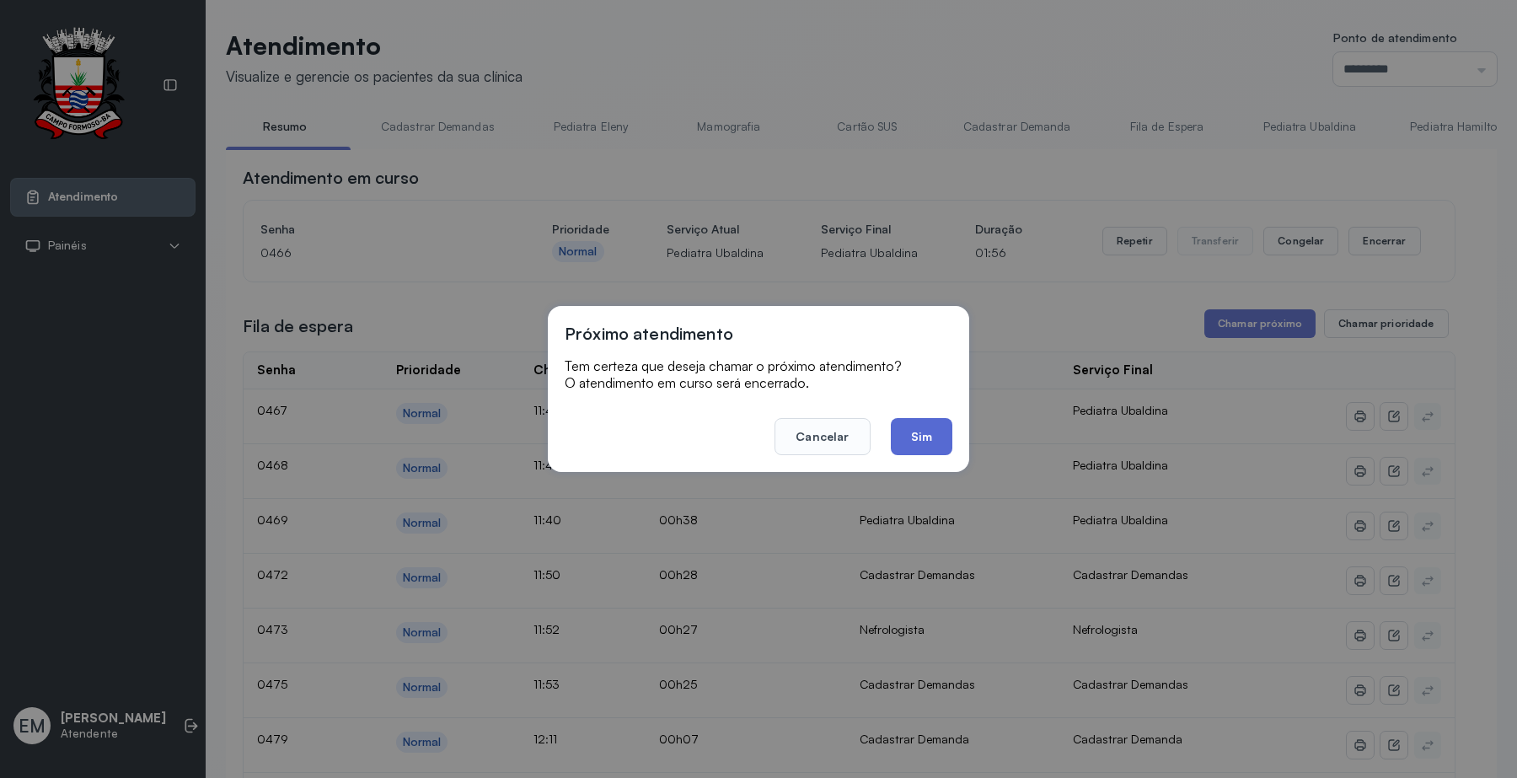
click at [931, 431] on button "Sim" at bounding box center [922, 436] width 62 height 37
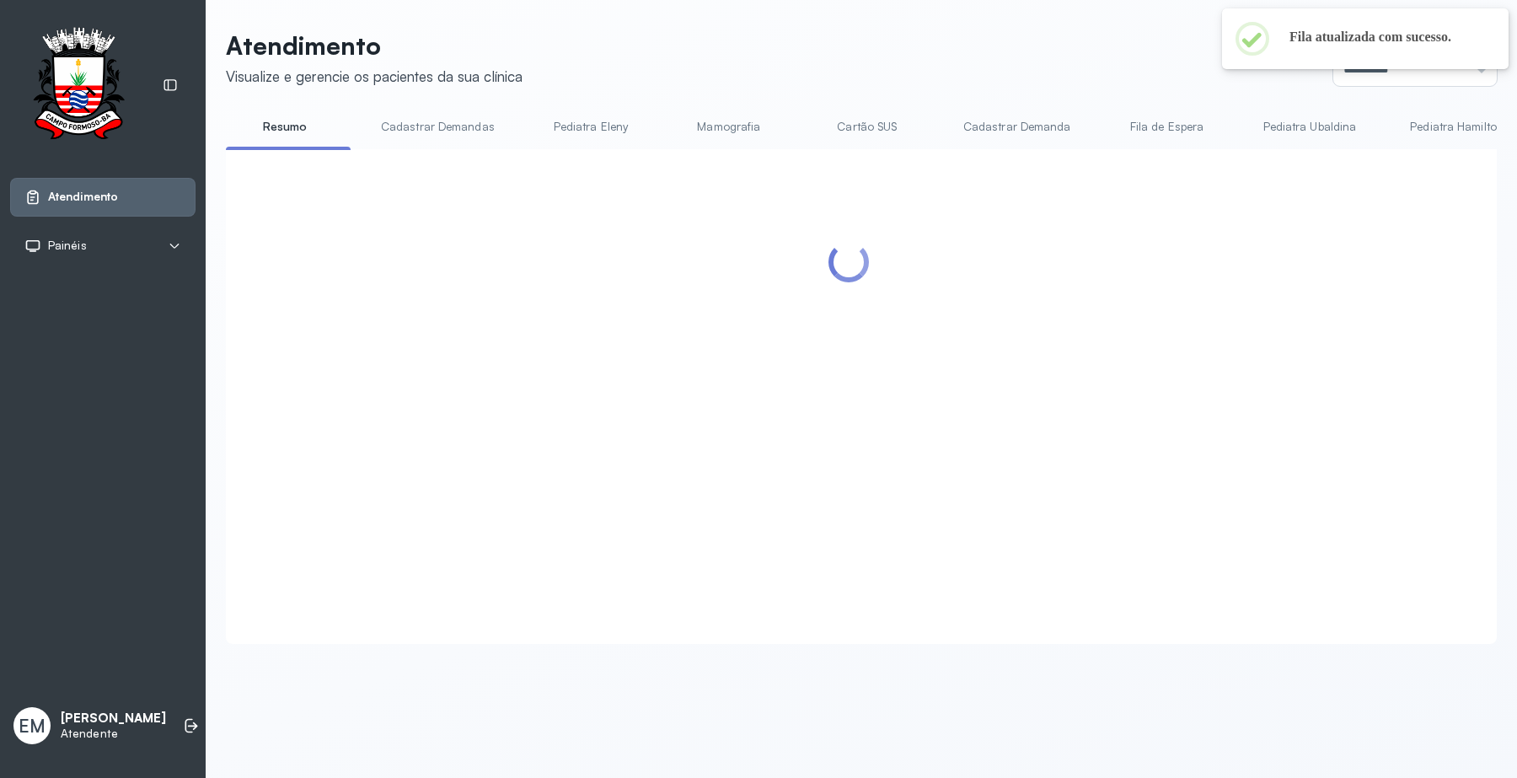
click at [993, 70] on header "Atendimento Visualize e gerencie os pacientes da sua clínica Ponto de atendimen…" at bounding box center [861, 58] width 1271 height 56
click at [998, 78] on header "Atendimento Visualize e gerencie os pacientes da sua clínica Ponto de atendimen…" at bounding box center [861, 58] width 1271 height 56
click at [1001, 78] on header "Atendimento Visualize e gerencie os pacientes da sua clínica Ponto de atendimen…" at bounding box center [861, 58] width 1271 height 56
click at [1043, 62] on header "Atendimento Visualize e gerencie os pacientes da sua clínica Ponto de atendimen…" at bounding box center [861, 58] width 1271 height 56
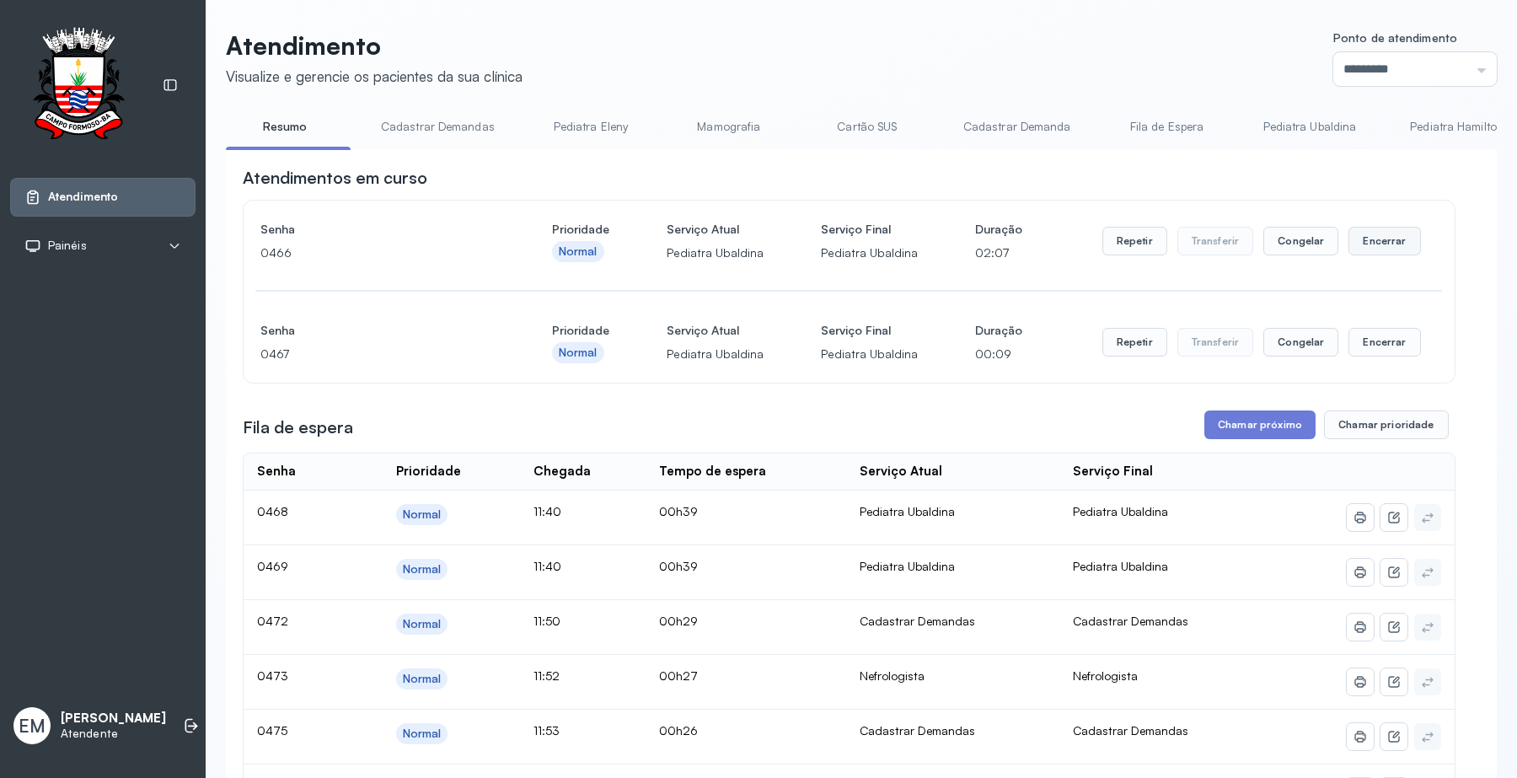
click at [1373, 246] on button "Encerrar" at bounding box center [1384, 241] width 72 height 29
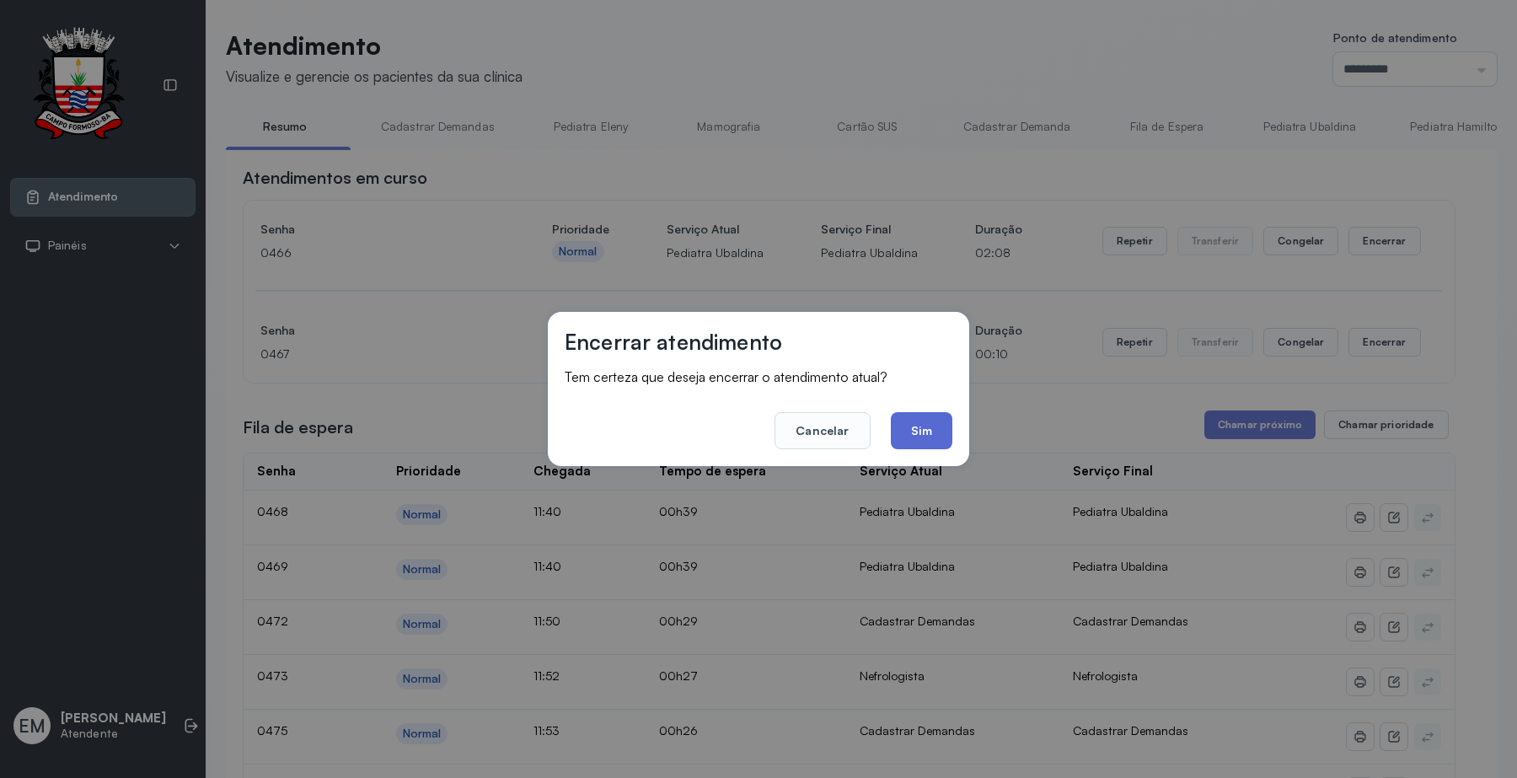
click at [928, 428] on button "Sim" at bounding box center [922, 430] width 62 height 37
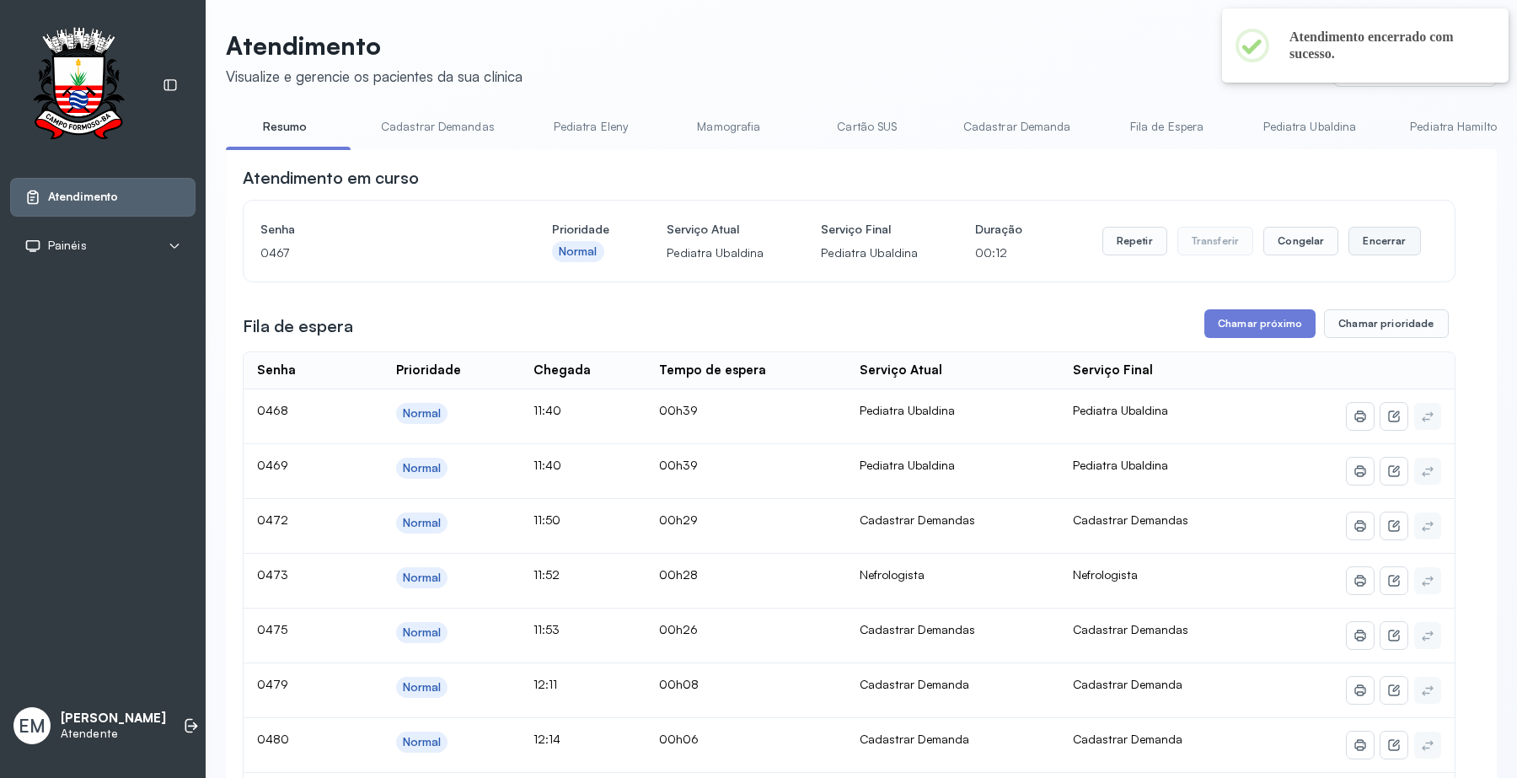
drag, startPoint x: 1369, startPoint y: 247, endPoint x: 1359, endPoint y: 249, distance: 10.4
click at [1359, 249] on button "Encerrar" at bounding box center [1384, 241] width 72 height 29
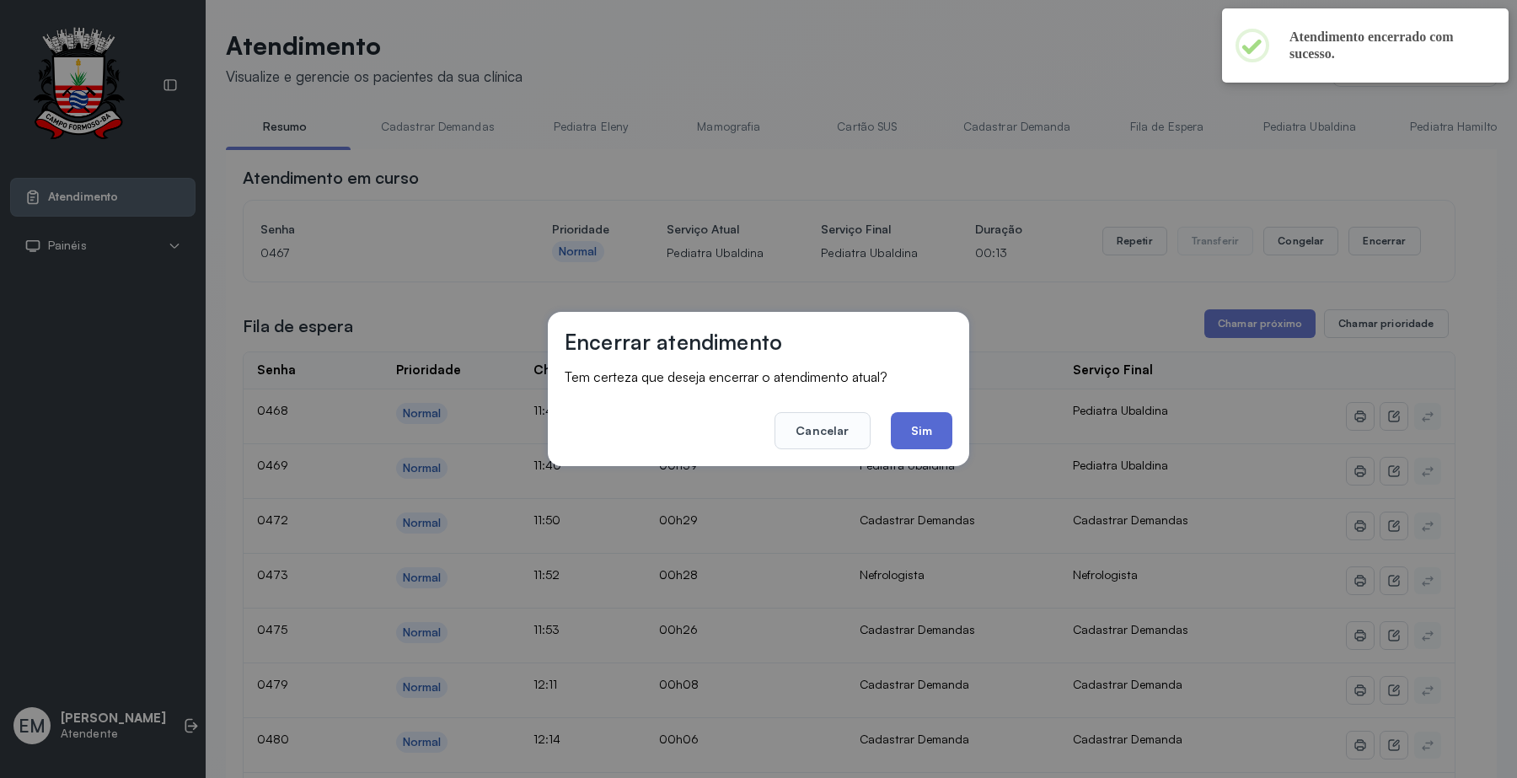
click at [928, 434] on button "Sim" at bounding box center [922, 430] width 62 height 37
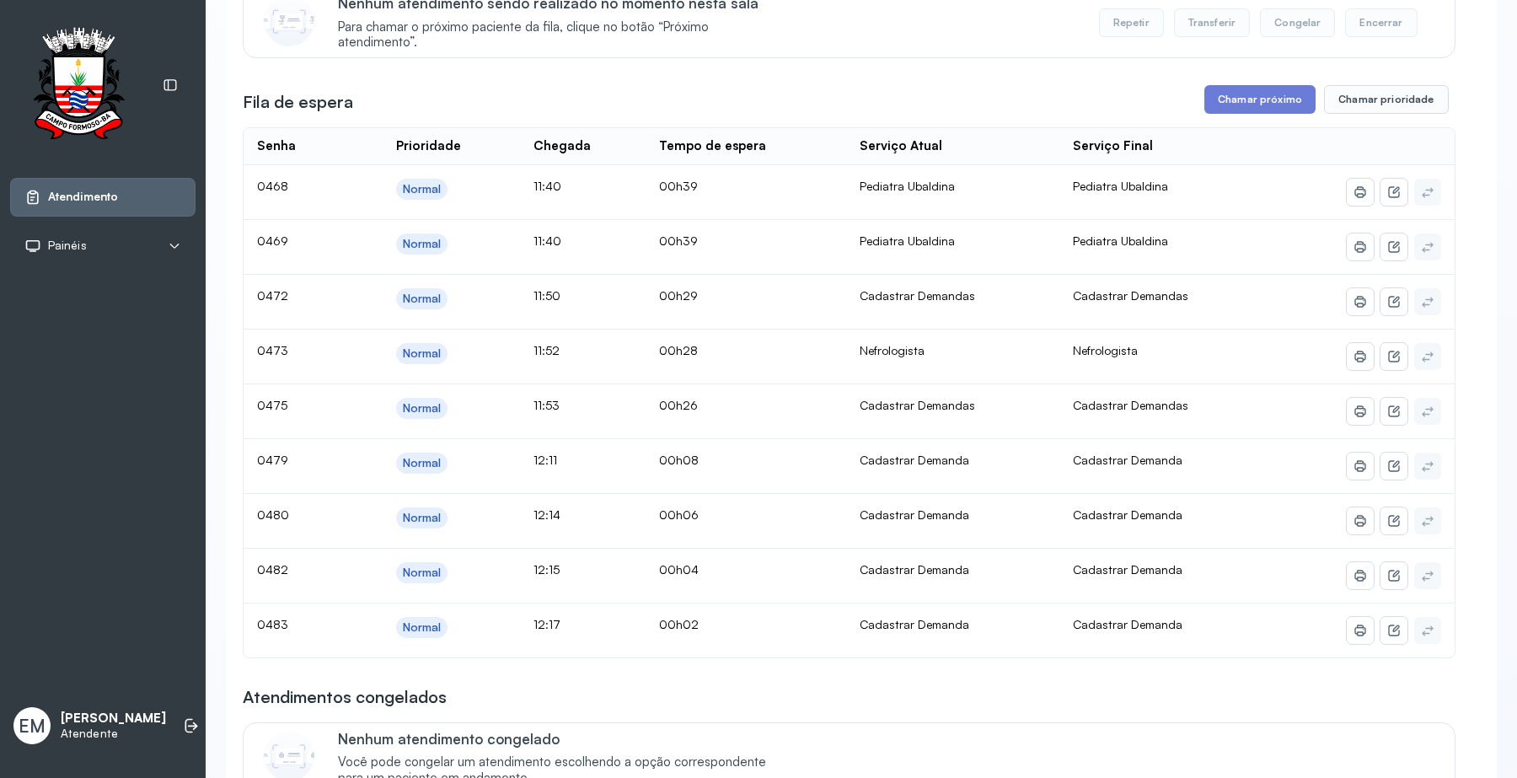
scroll to position [211, 0]
click at [1253, 103] on button "Chamar próximo" at bounding box center [1259, 102] width 111 height 29
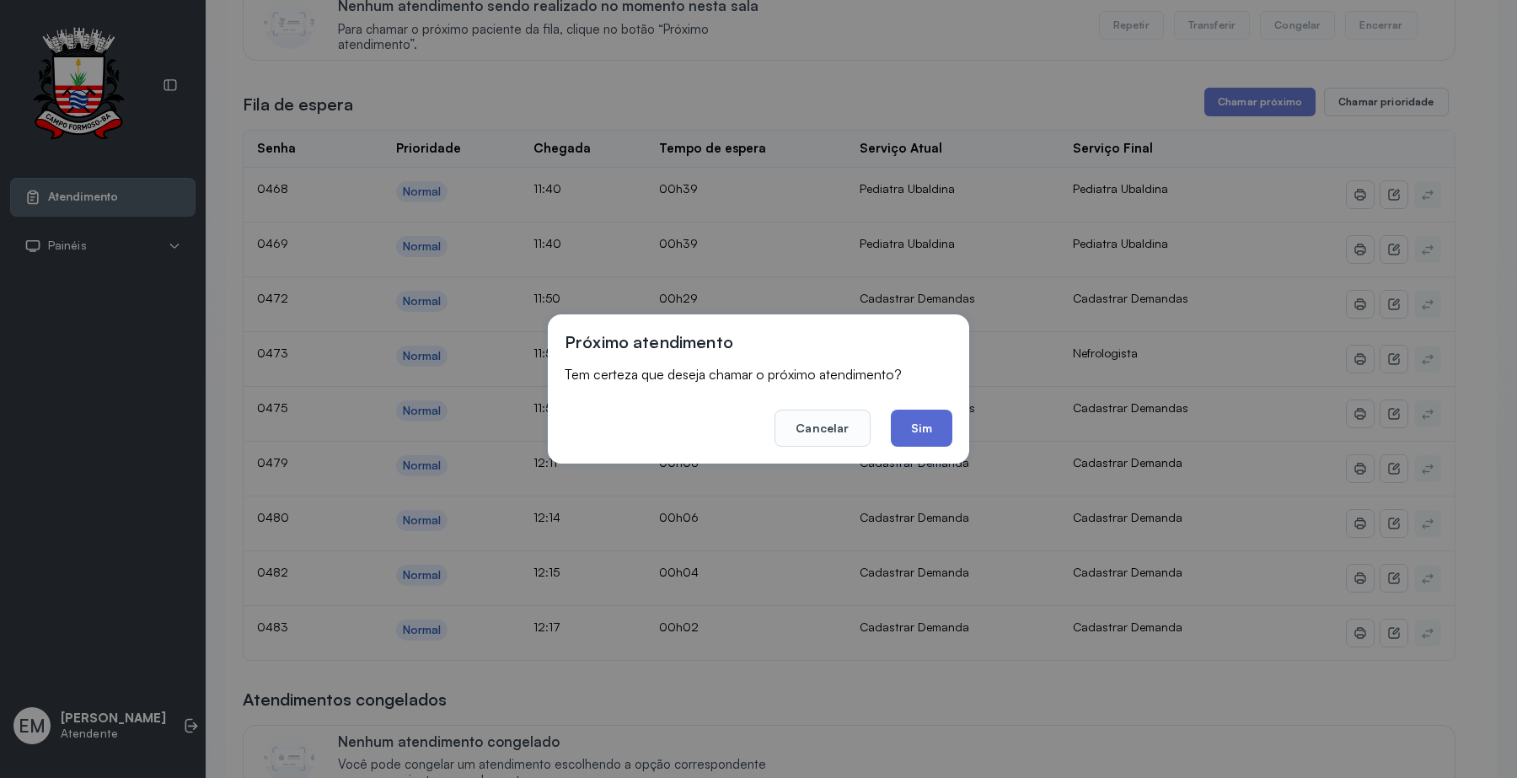
click at [912, 436] on button "Sim" at bounding box center [922, 427] width 62 height 37
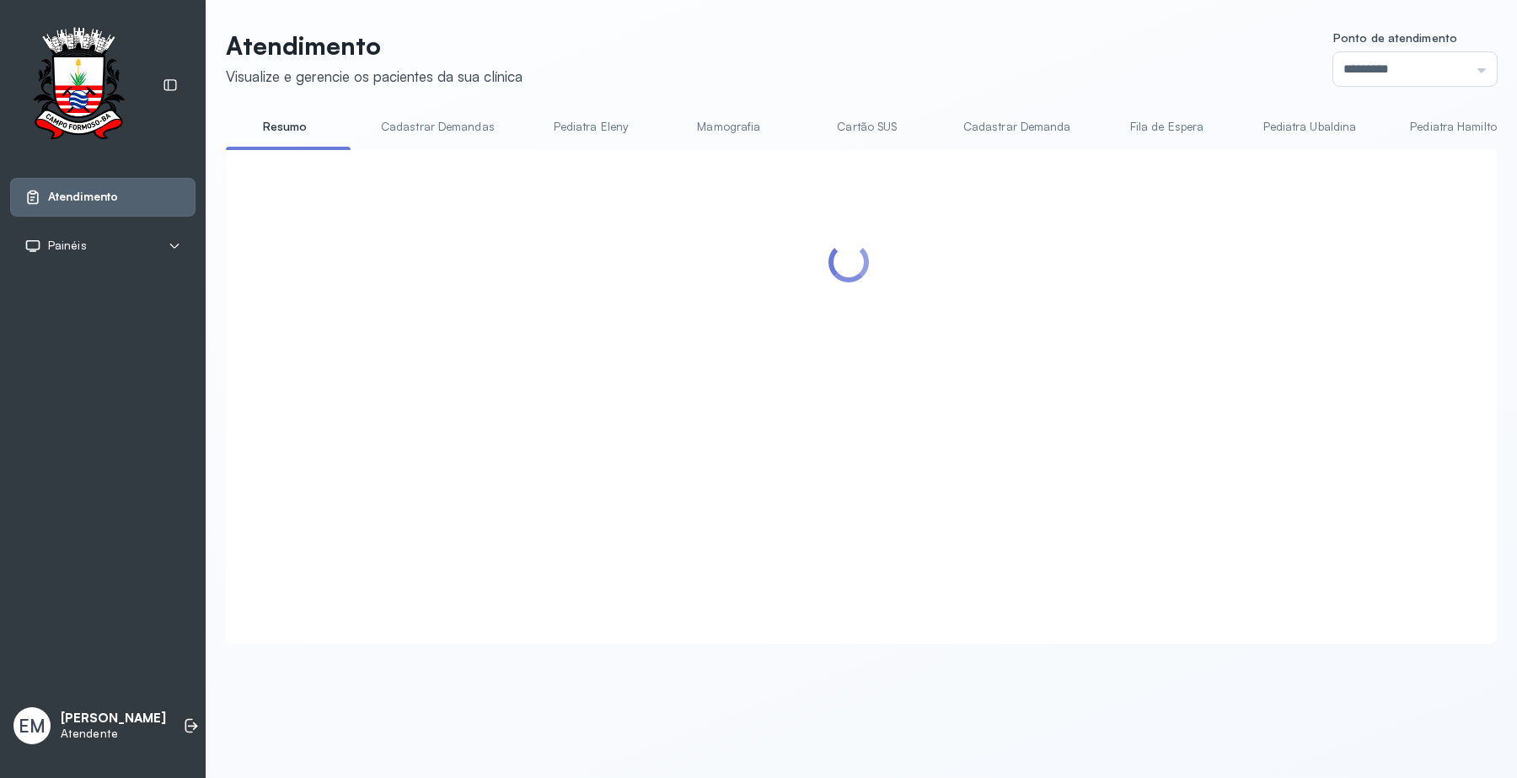
scroll to position [0, 0]
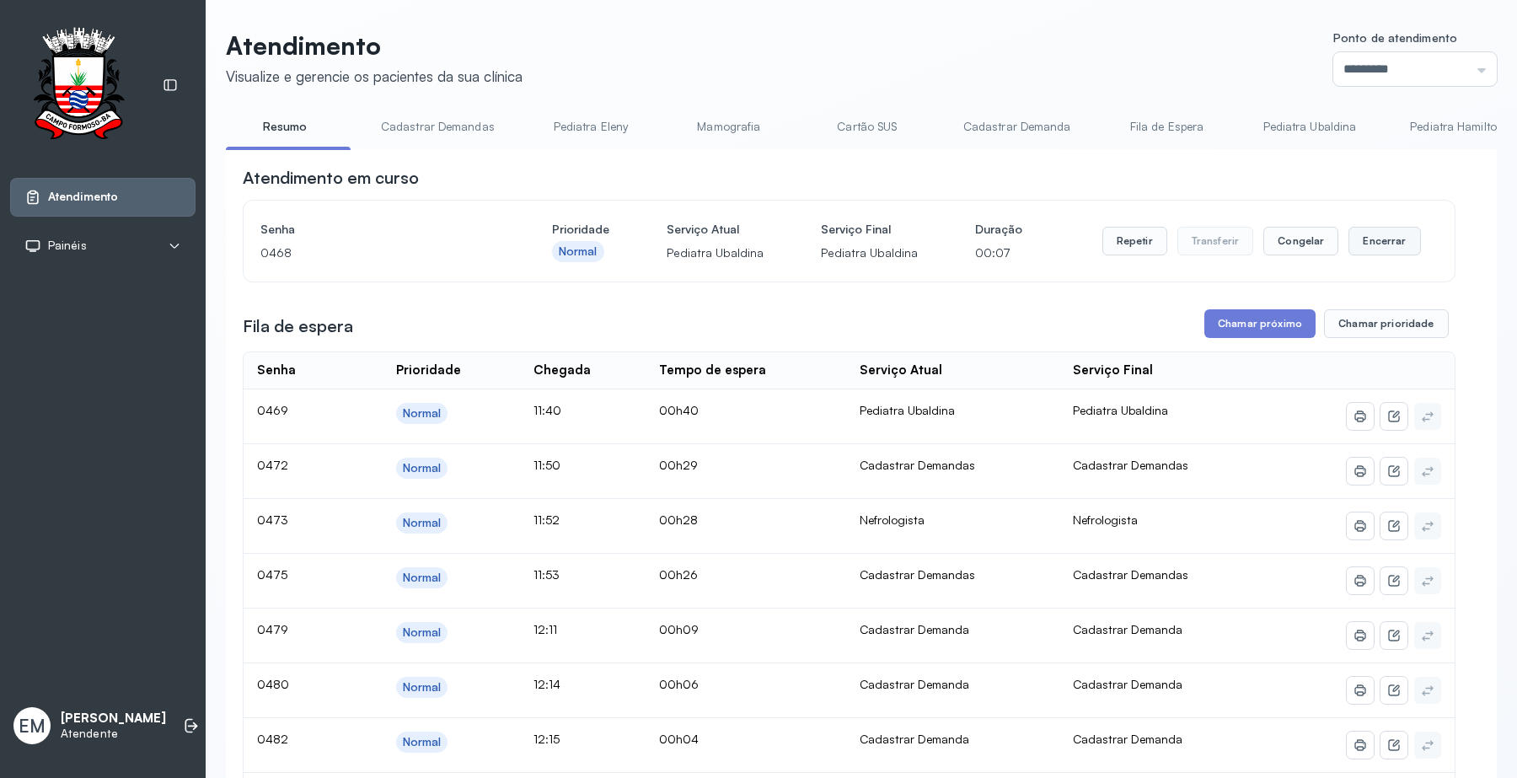
drag, startPoint x: 1357, startPoint y: 237, endPoint x: 1345, endPoint y: 243, distance: 13.9
click at [1348, 243] on button "Encerrar" at bounding box center [1384, 241] width 72 height 29
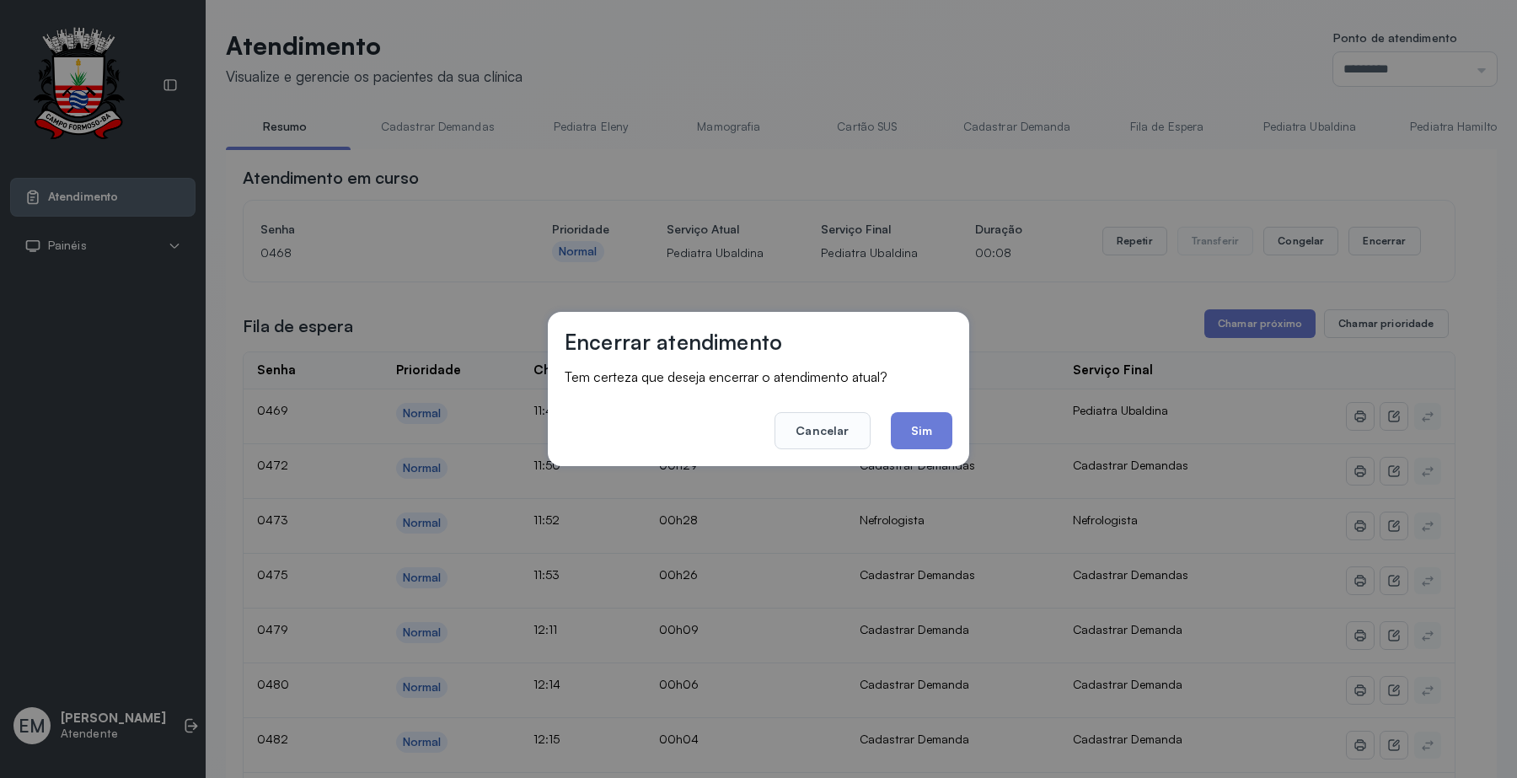
click at [919, 409] on footer "Cancelar Sim" at bounding box center [759, 418] width 388 height 61
click at [917, 422] on button "Sim" at bounding box center [922, 430] width 62 height 37
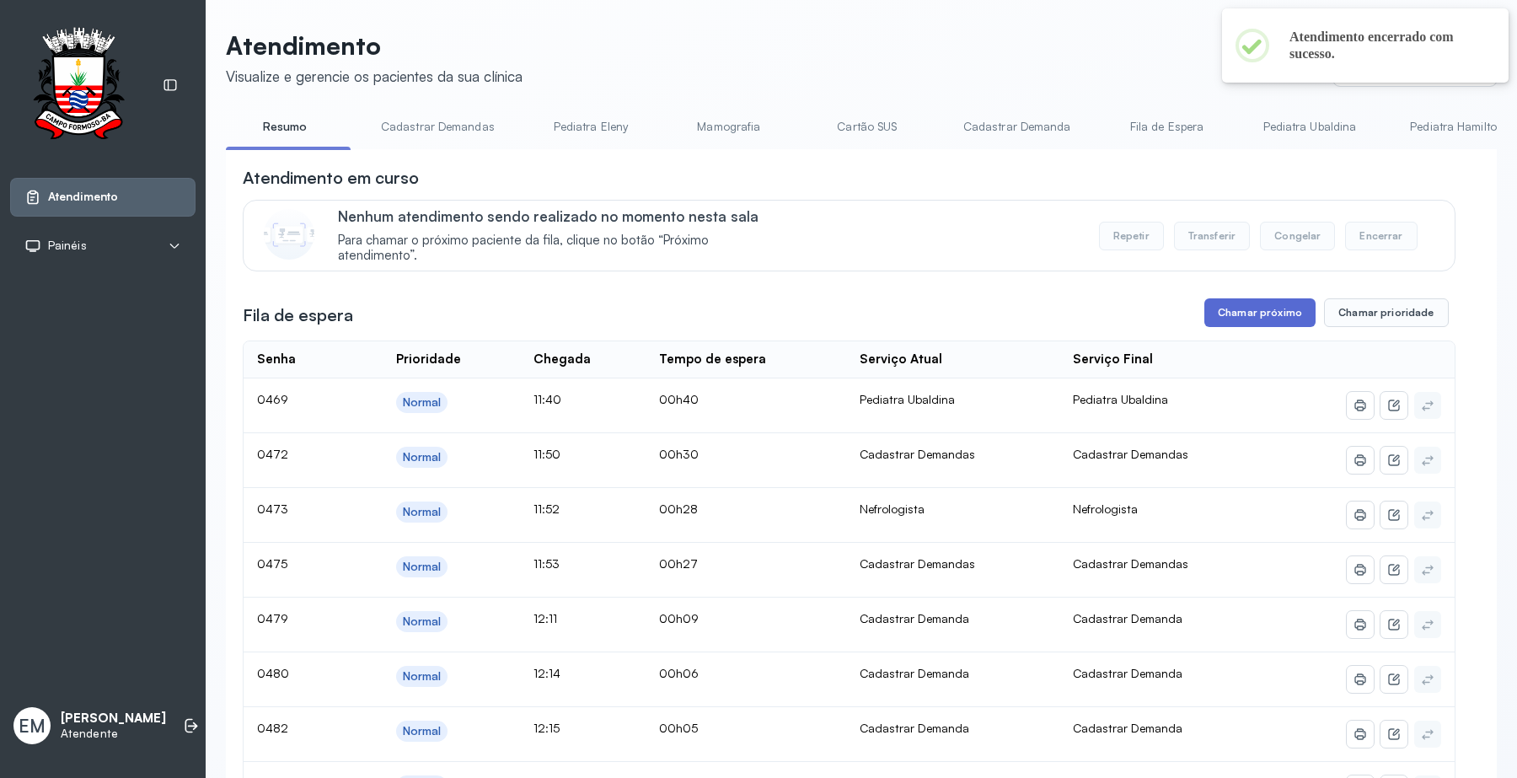
click at [1239, 320] on button "Chamar próximo" at bounding box center [1259, 312] width 111 height 29
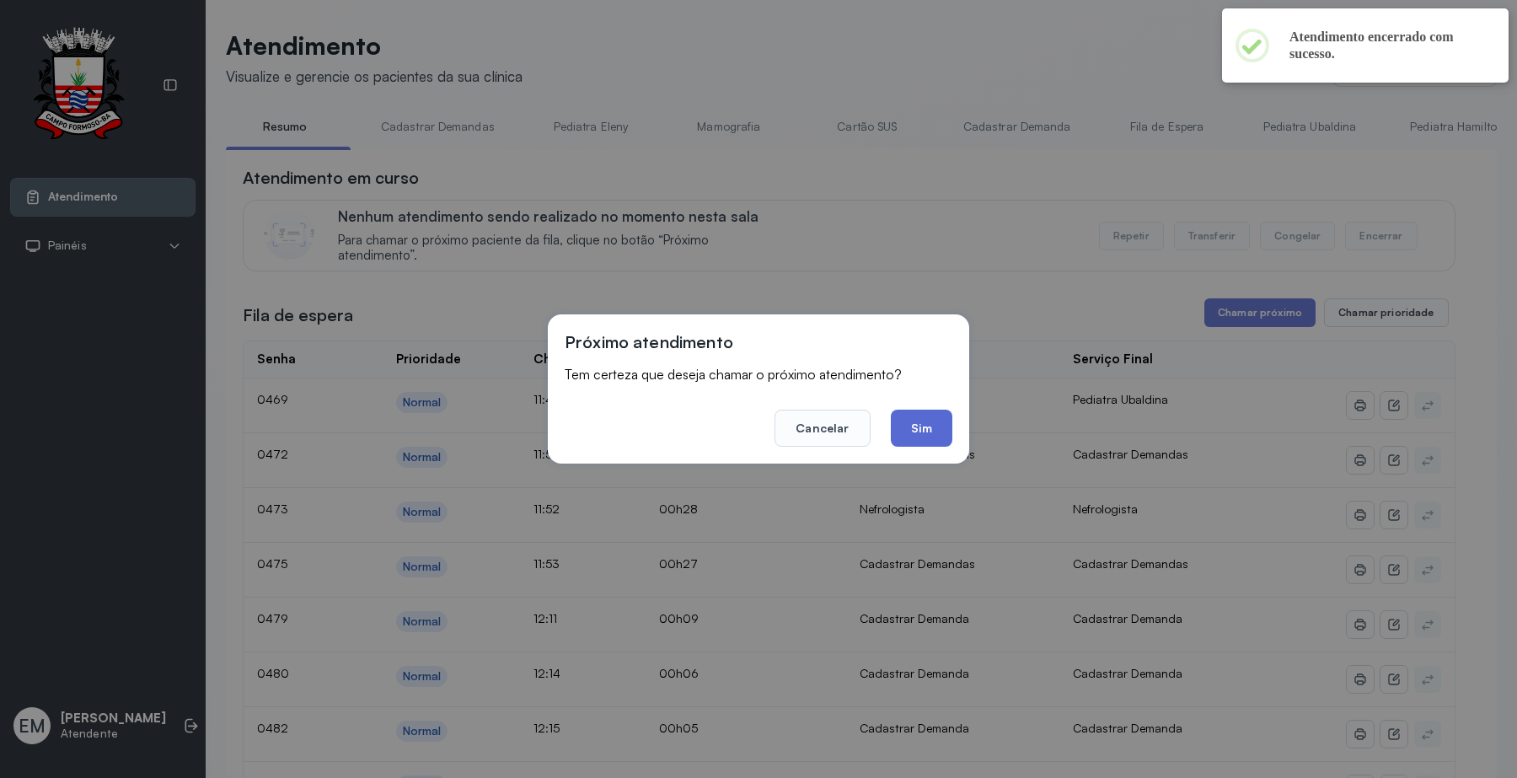
click at [924, 435] on button "Sim" at bounding box center [922, 427] width 62 height 37
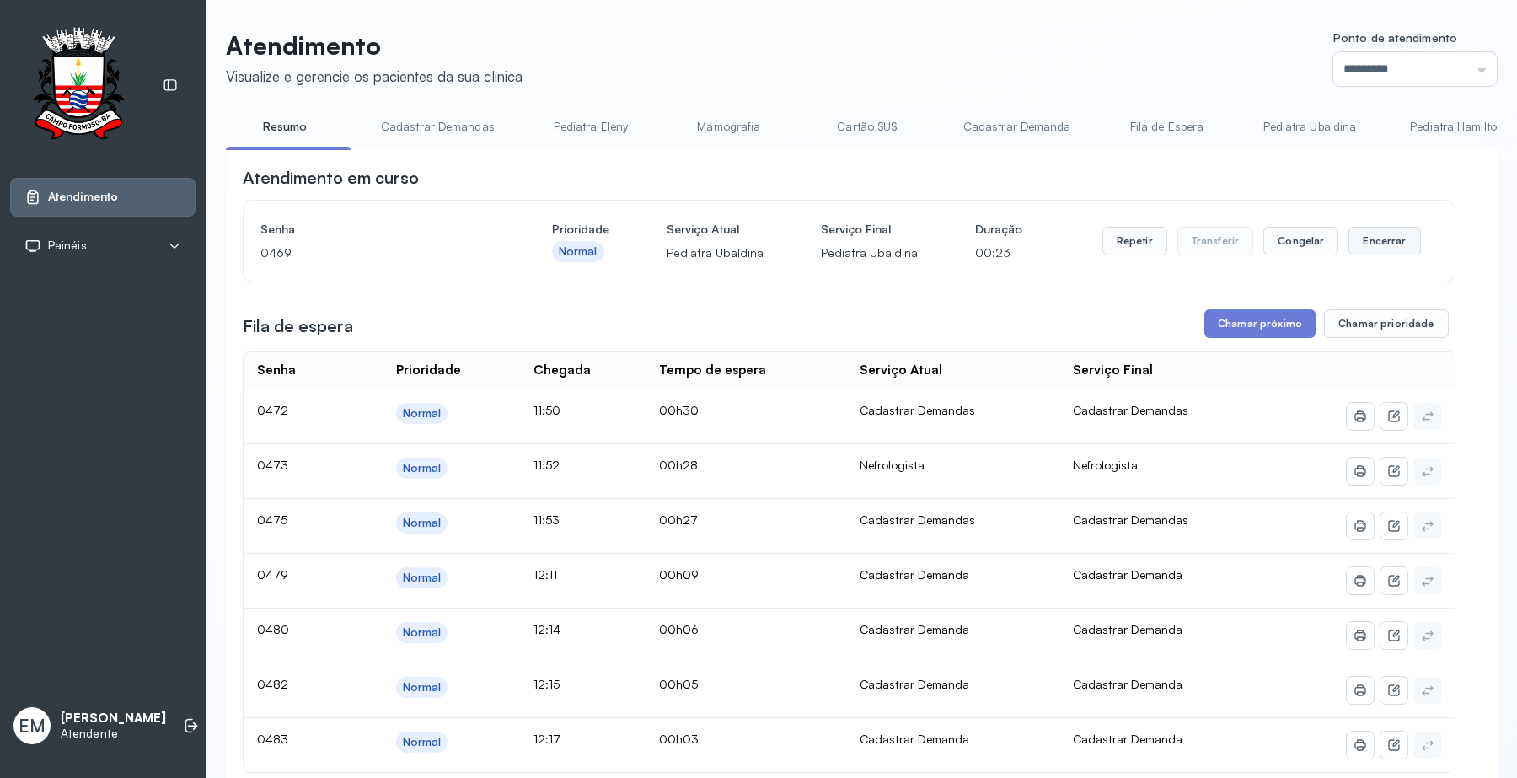
drag, startPoint x: 1376, startPoint y: 223, endPoint x: 1372, endPoint y: 249, distance: 25.6
click at [1374, 233] on div "Repetir Transferir Congelar Encerrar" at bounding box center [1261, 240] width 318 height 47
click at [1372, 249] on button "Encerrar" at bounding box center [1384, 241] width 72 height 29
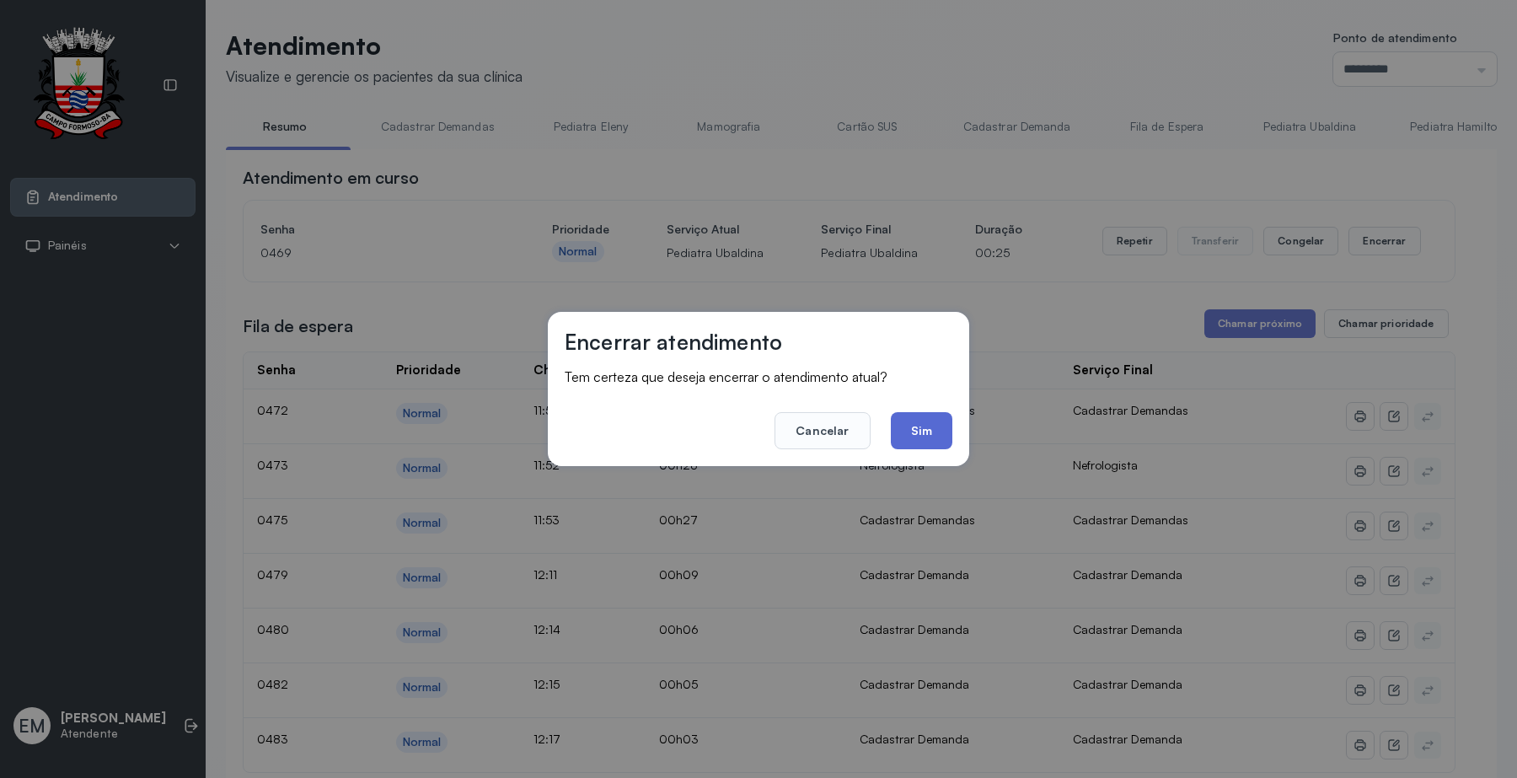
click at [924, 445] on button "Sim" at bounding box center [922, 430] width 62 height 37
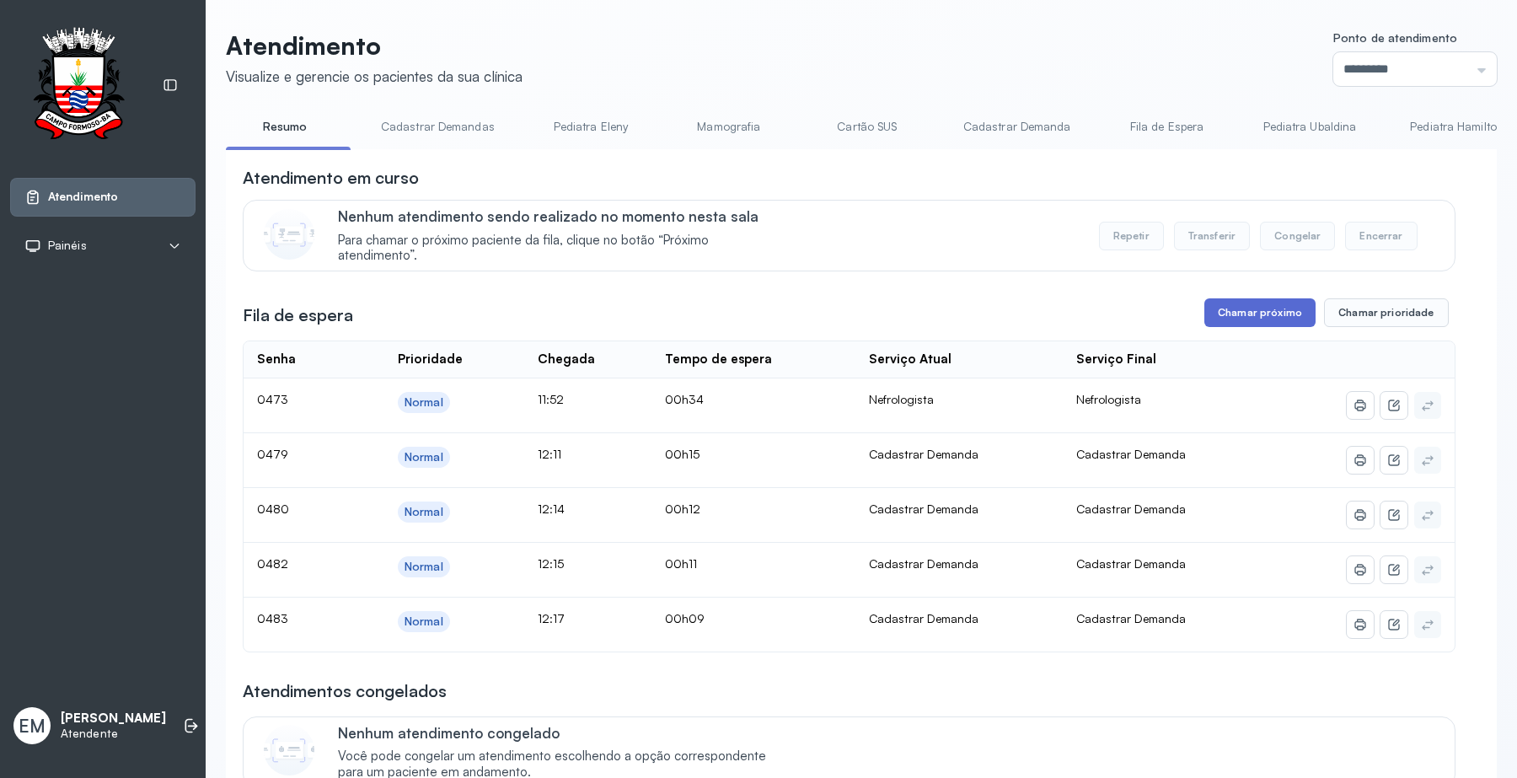
click at [1257, 318] on button "Chamar próximo" at bounding box center [1259, 312] width 111 height 29
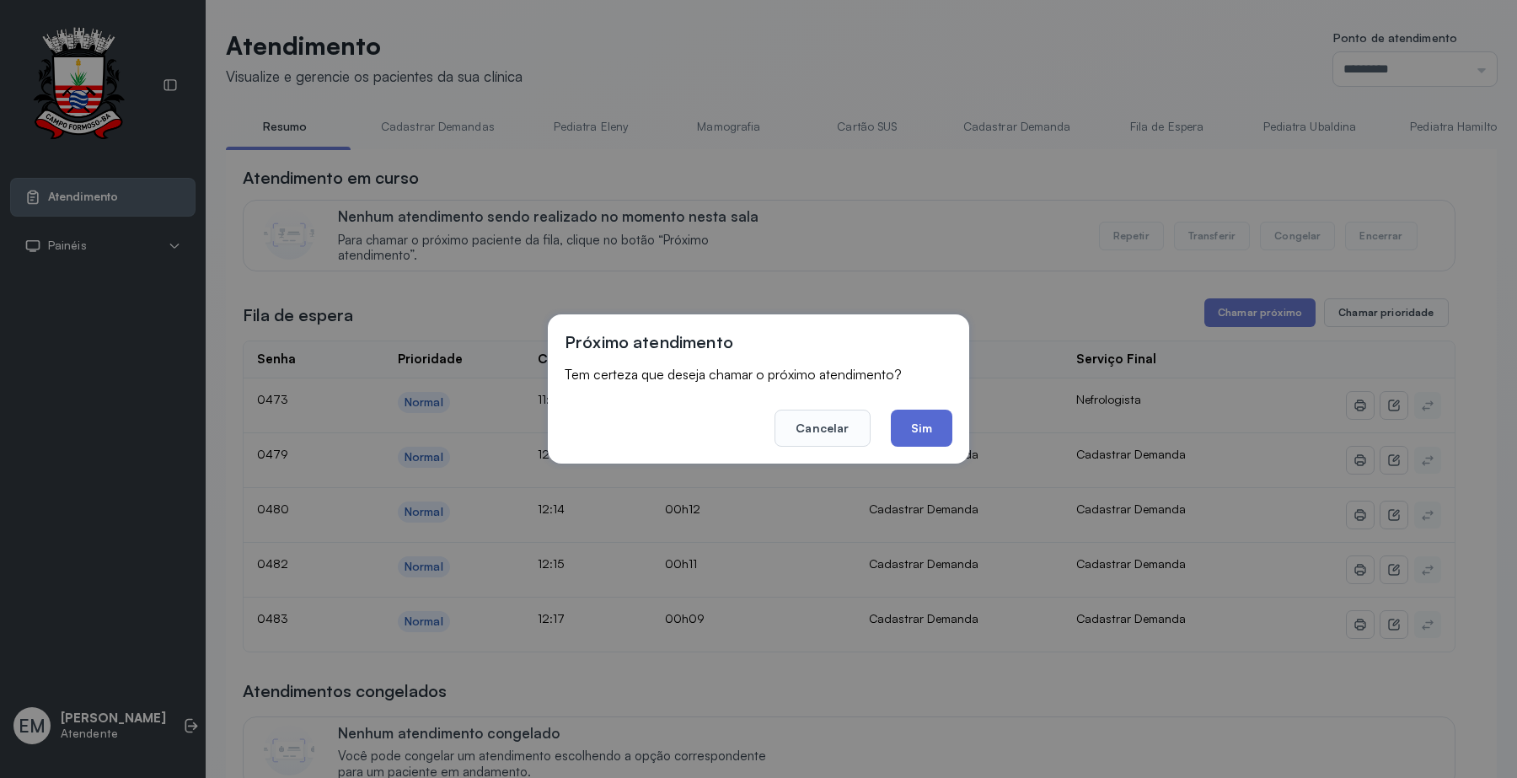
click at [940, 432] on button "Sim" at bounding box center [922, 427] width 62 height 37
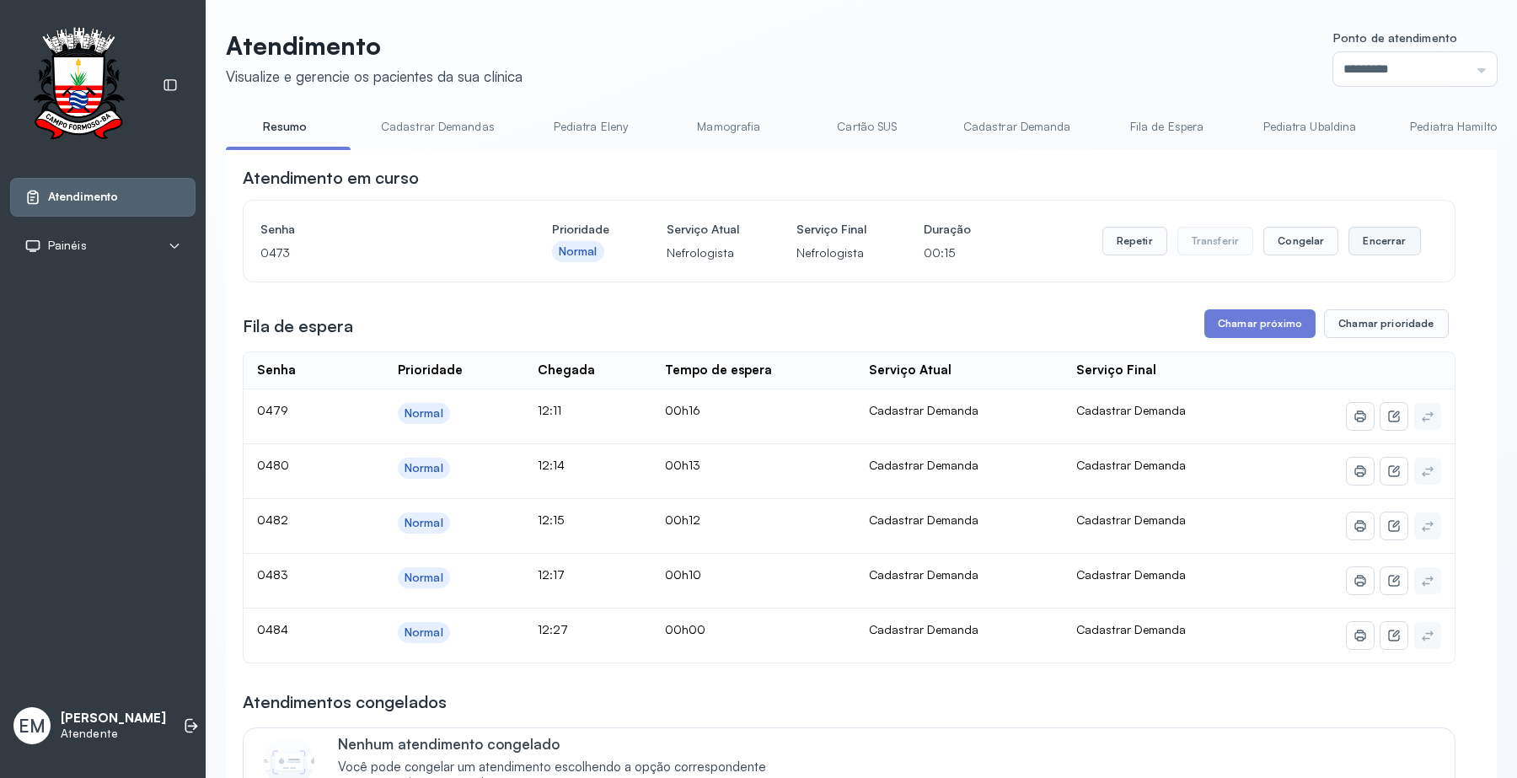
click at [1375, 243] on button "Encerrar" at bounding box center [1384, 241] width 72 height 29
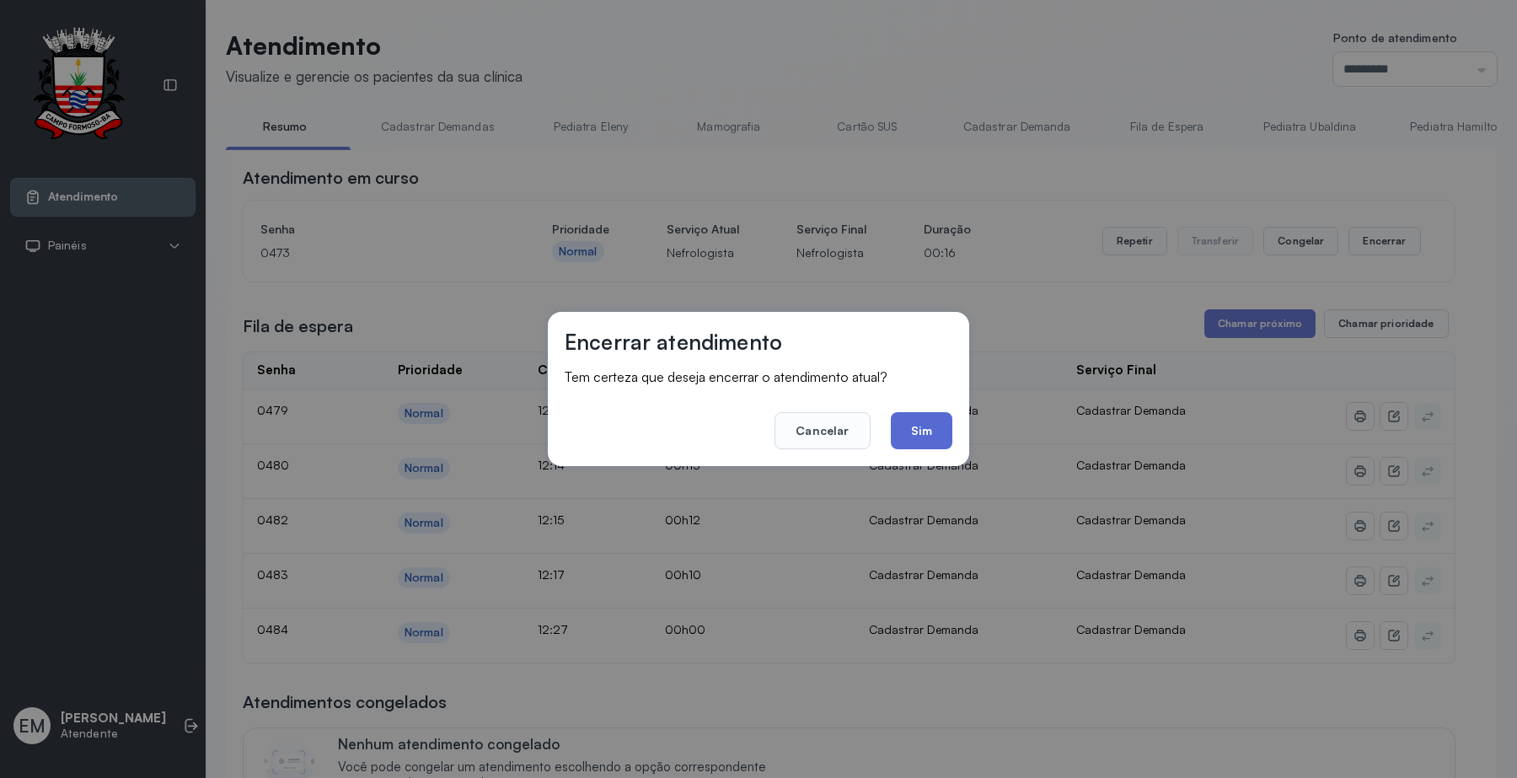
click at [927, 430] on button "Sim" at bounding box center [922, 430] width 62 height 37
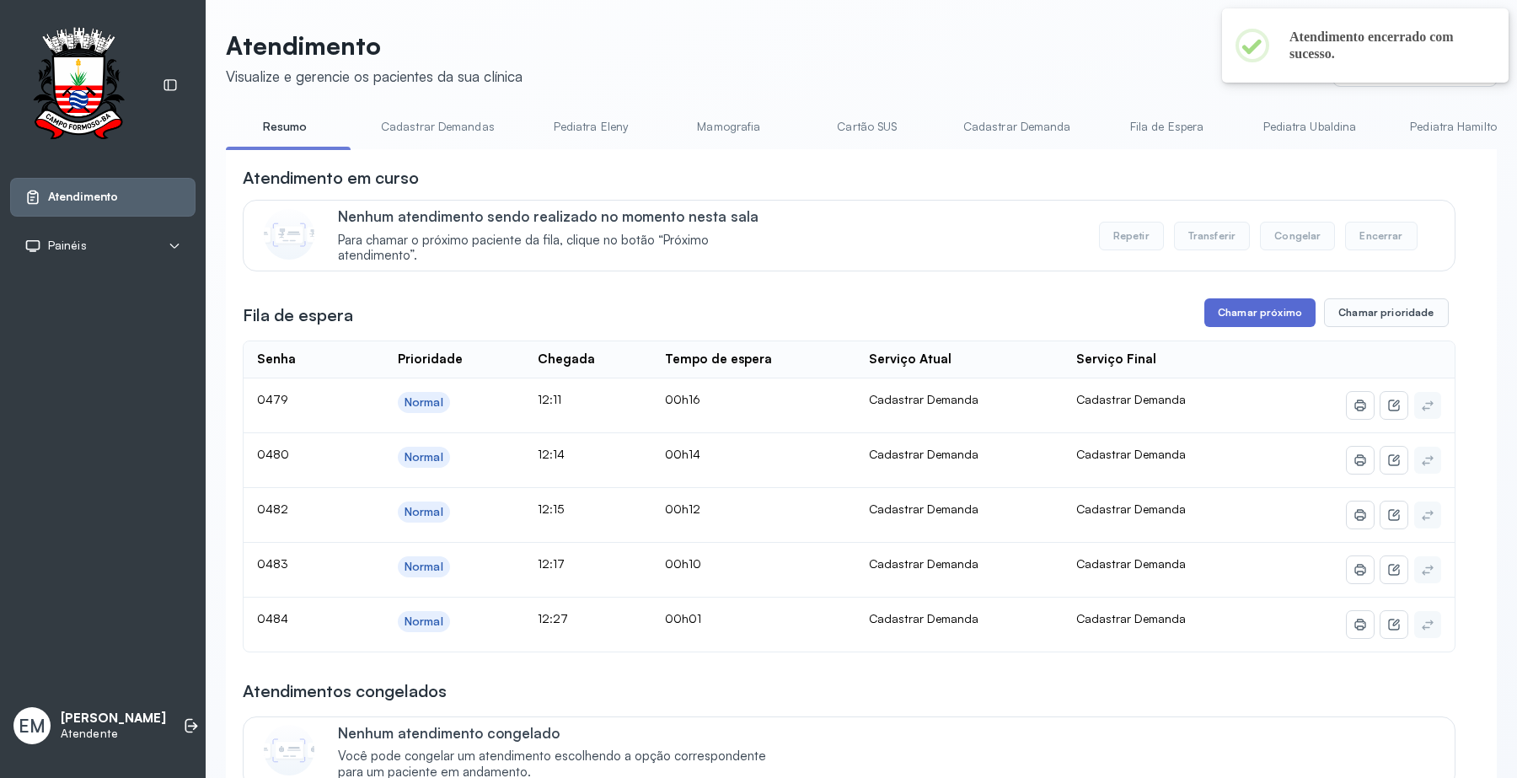
click at [1220, 310] on button "Chamar próximo" at bounding box center [1259, 312] width 111 height 29
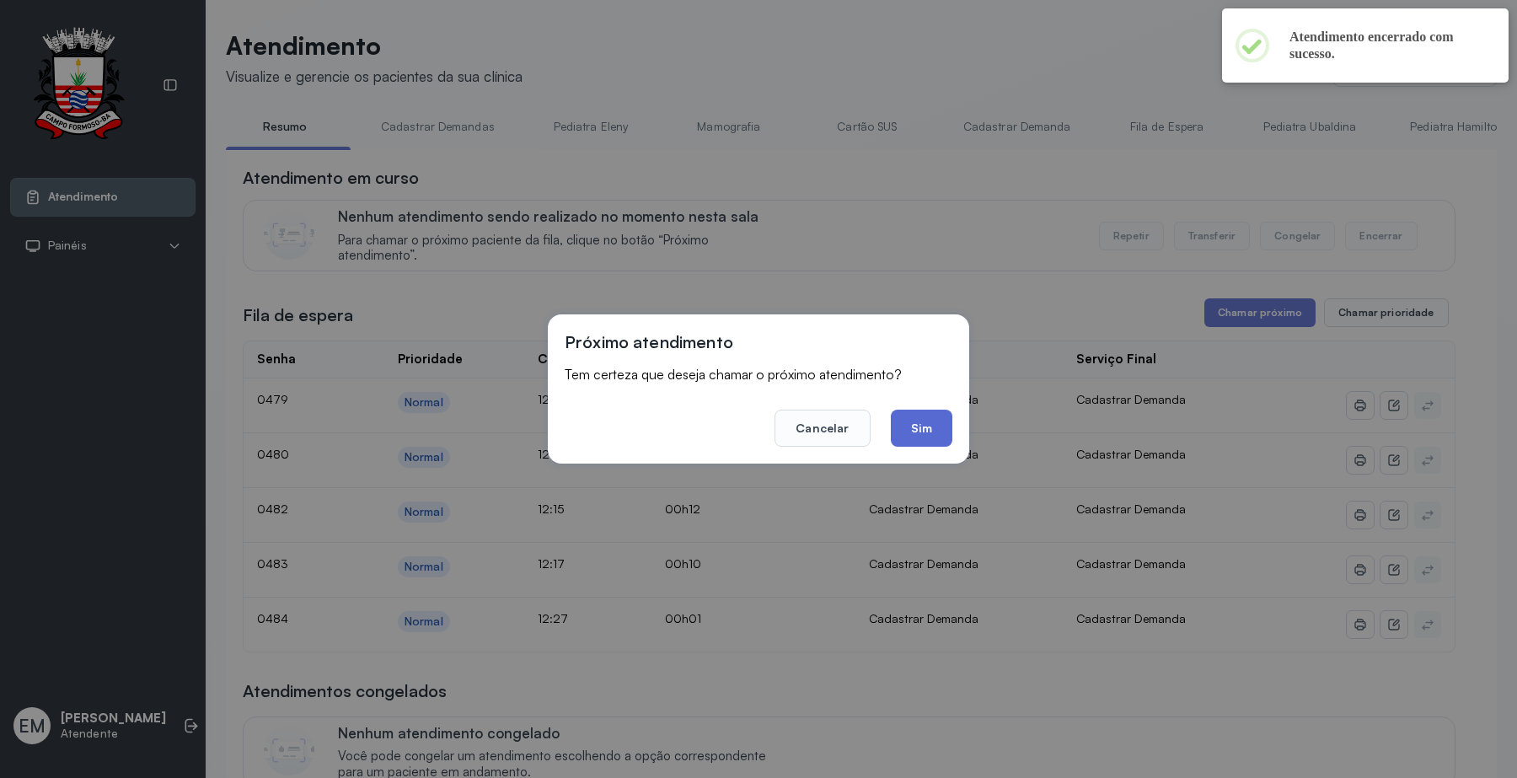
click at [919, 428] on button "Sim" at bounding box center [922, 427] width 62 height 37
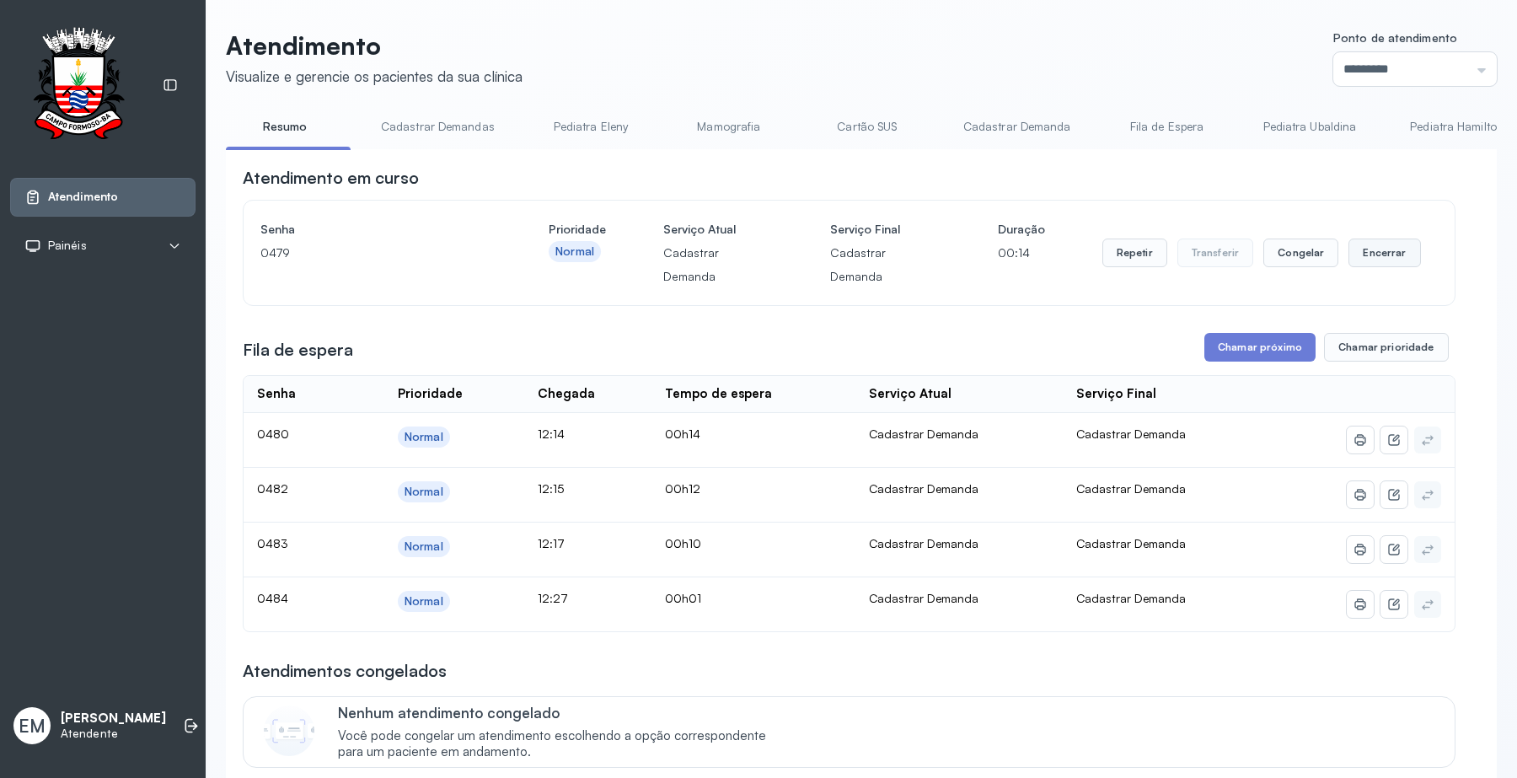
click at [1363, 245] on button "Encerrar" at bounding box center [1384, 252] width 72 height 29
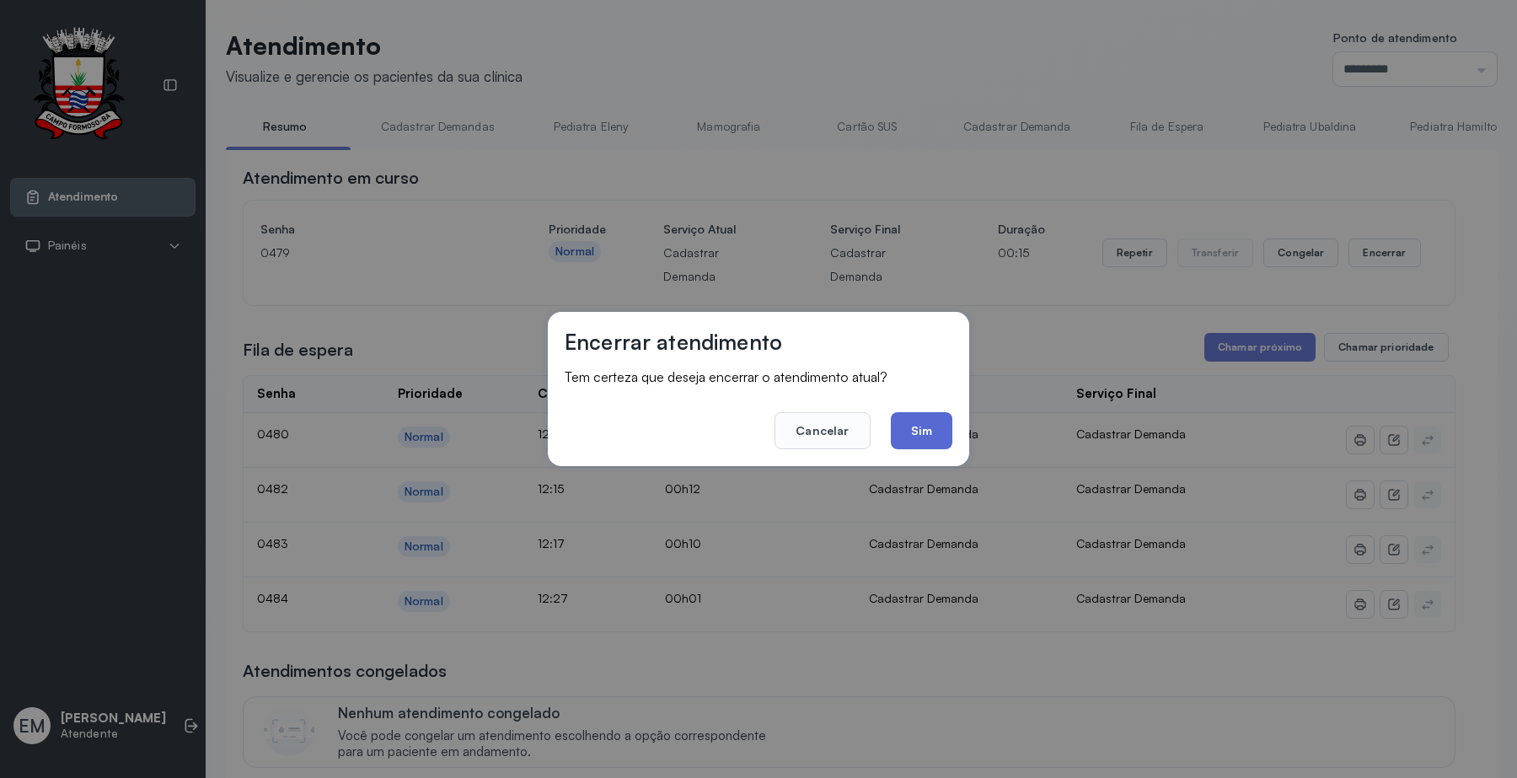
click at [912, 428] on button "Sim" at bounding box center [922, 430] width 62 height 37
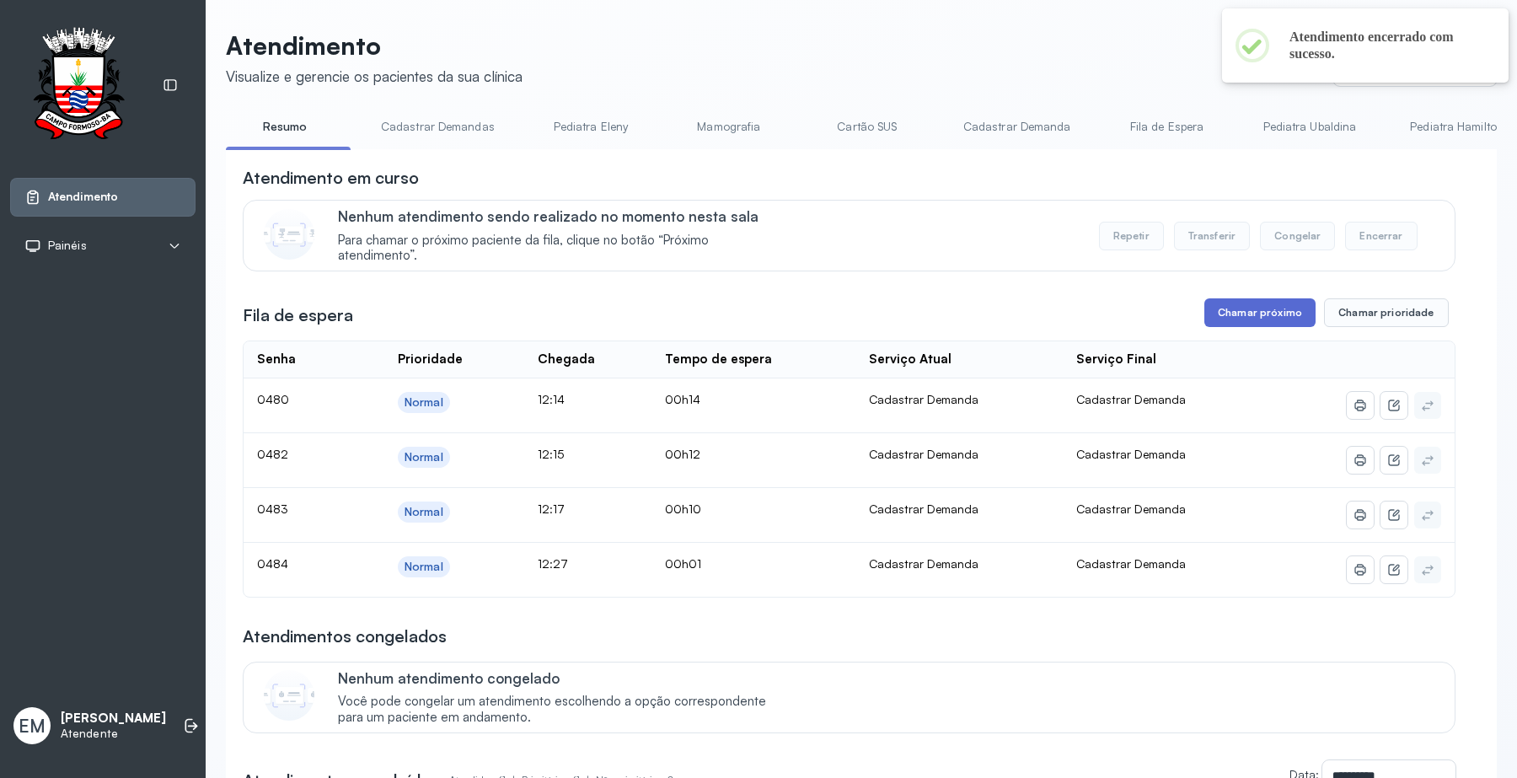
click at [1227, 327] on button "Chamar próximo" at bounding box center [1259, 312] width 111 height 29
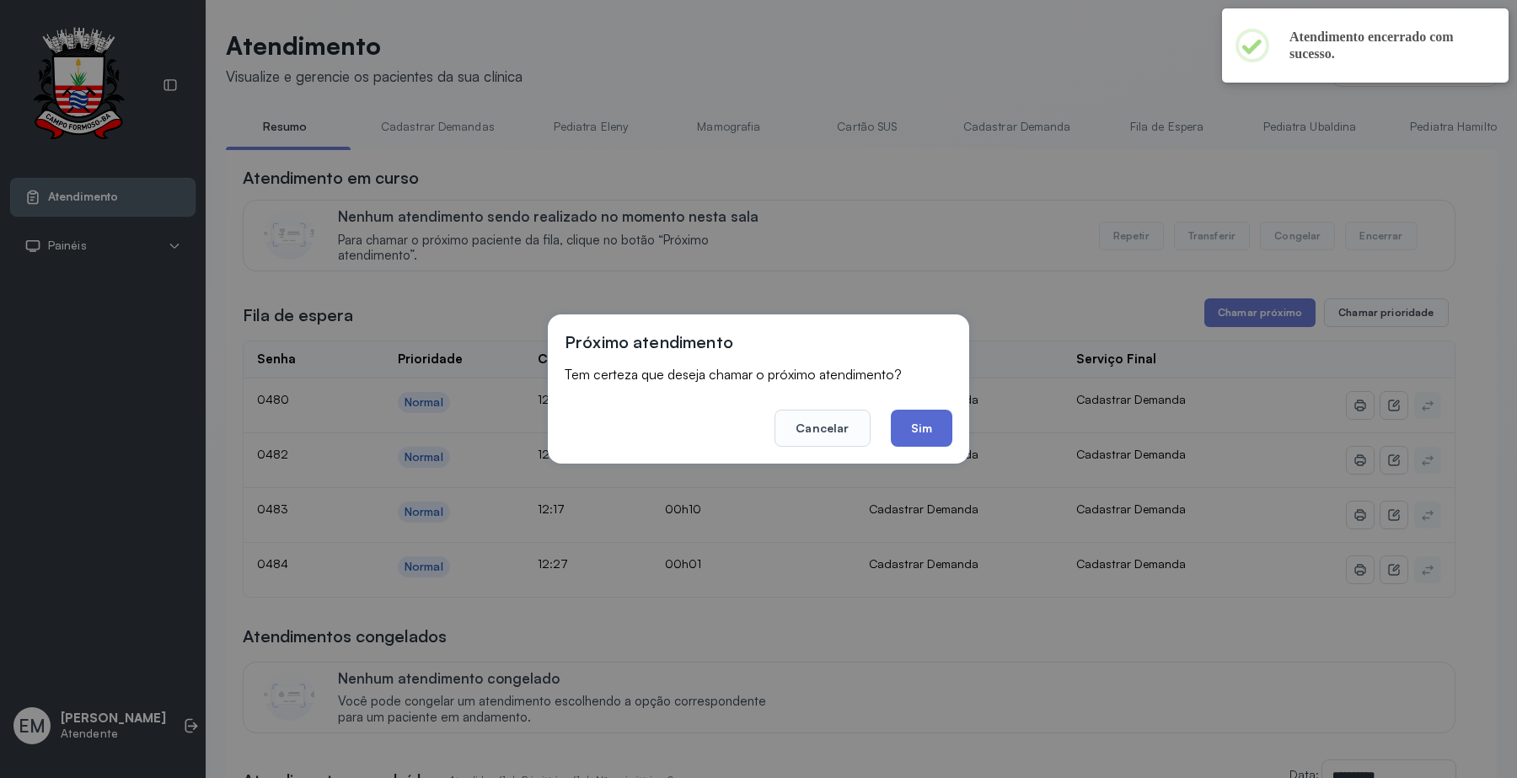
click at [912, 430] on button "Sim" at bounding box center [922, 427] width 62 height 37
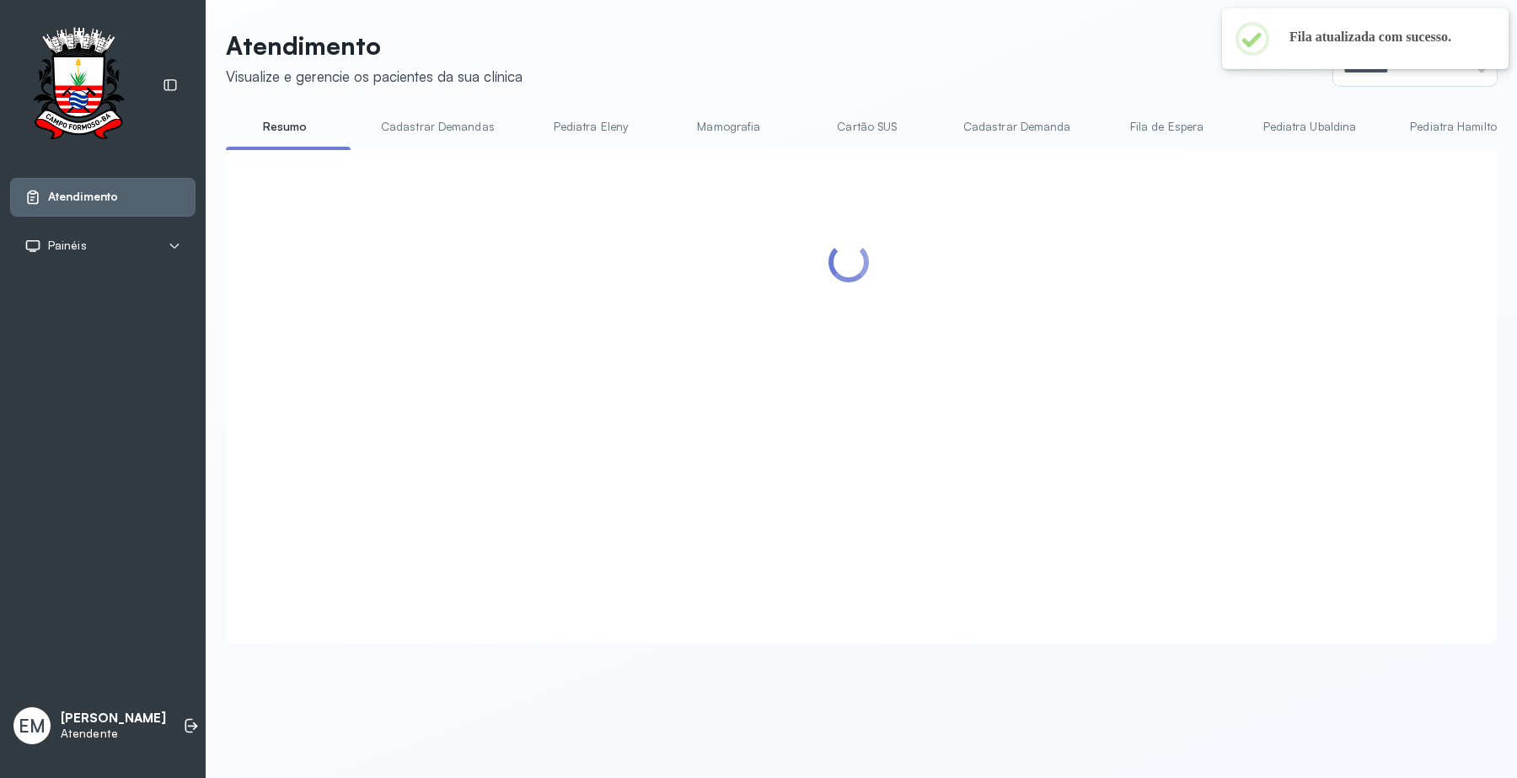
click at [865, 74] on header "Atendimento Visualize e gerencie os pacientes da sua clínica Ponto de atendimen…" at bounding box center [861, 58] width 1271 height 56
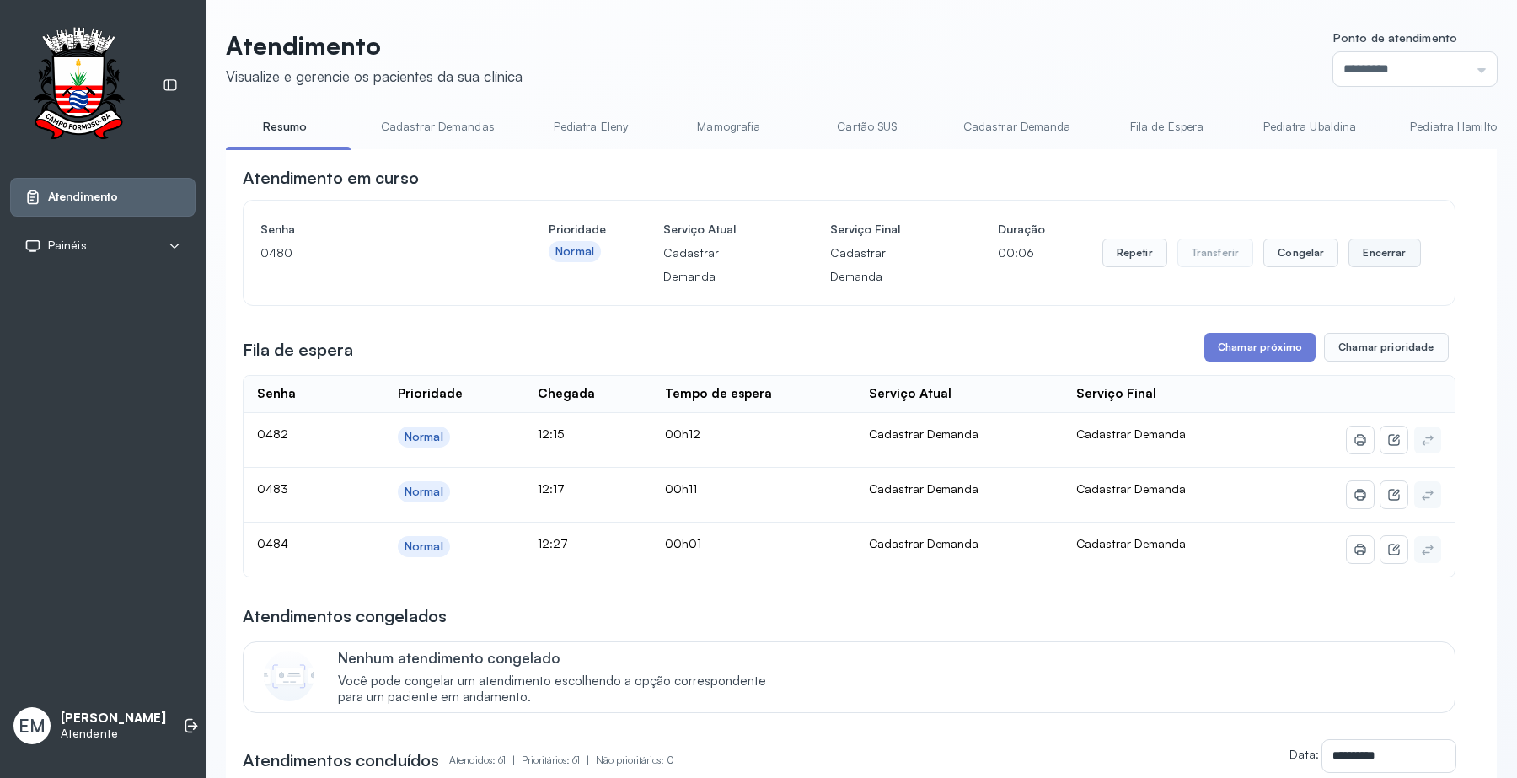
click at [1374, 243] on button "Encerrar" at bounding box center [1384, 252] width 72 height 29
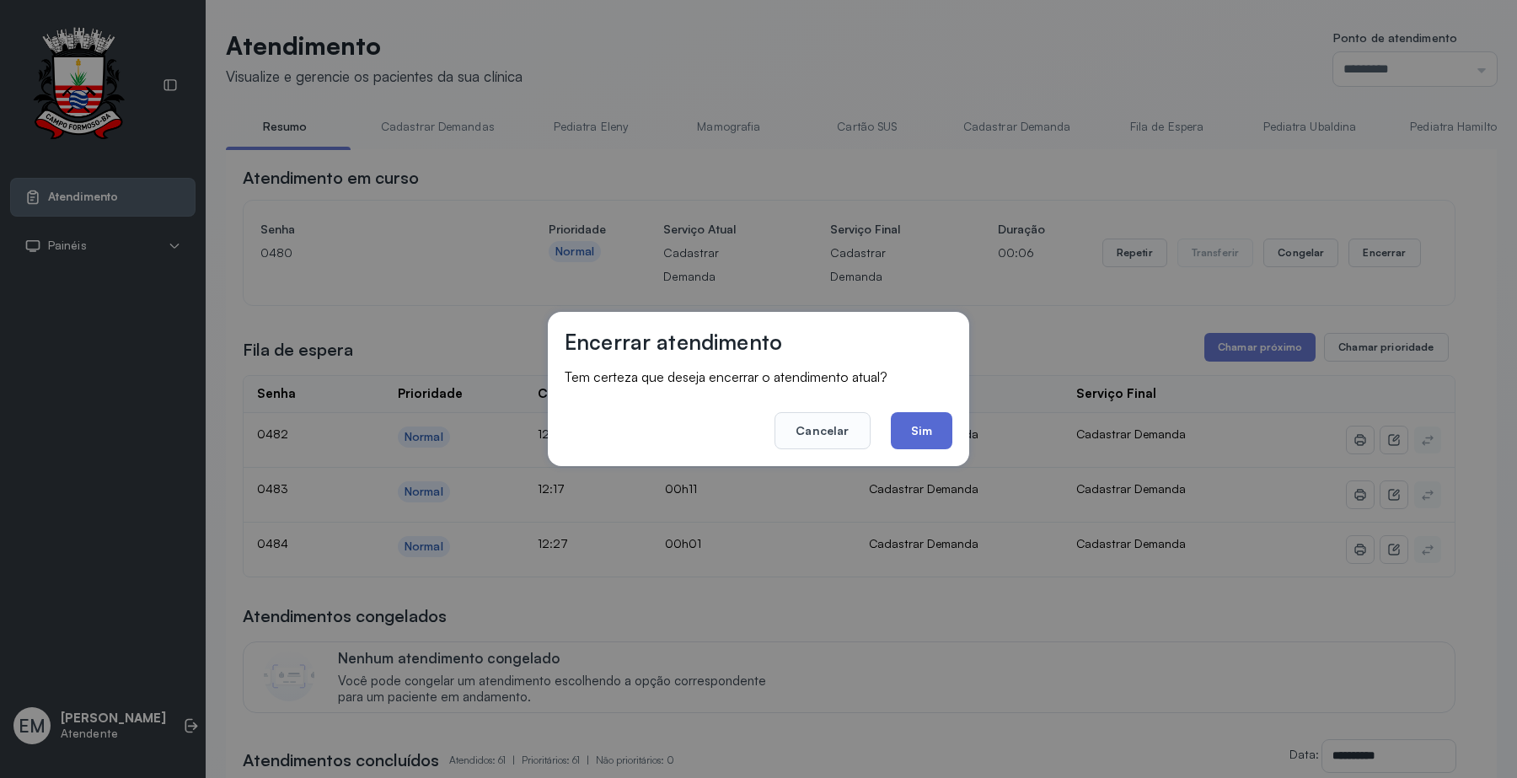
click at [936, 434] on button "Sim" at bounding box center [922, 430] width 62 height 37
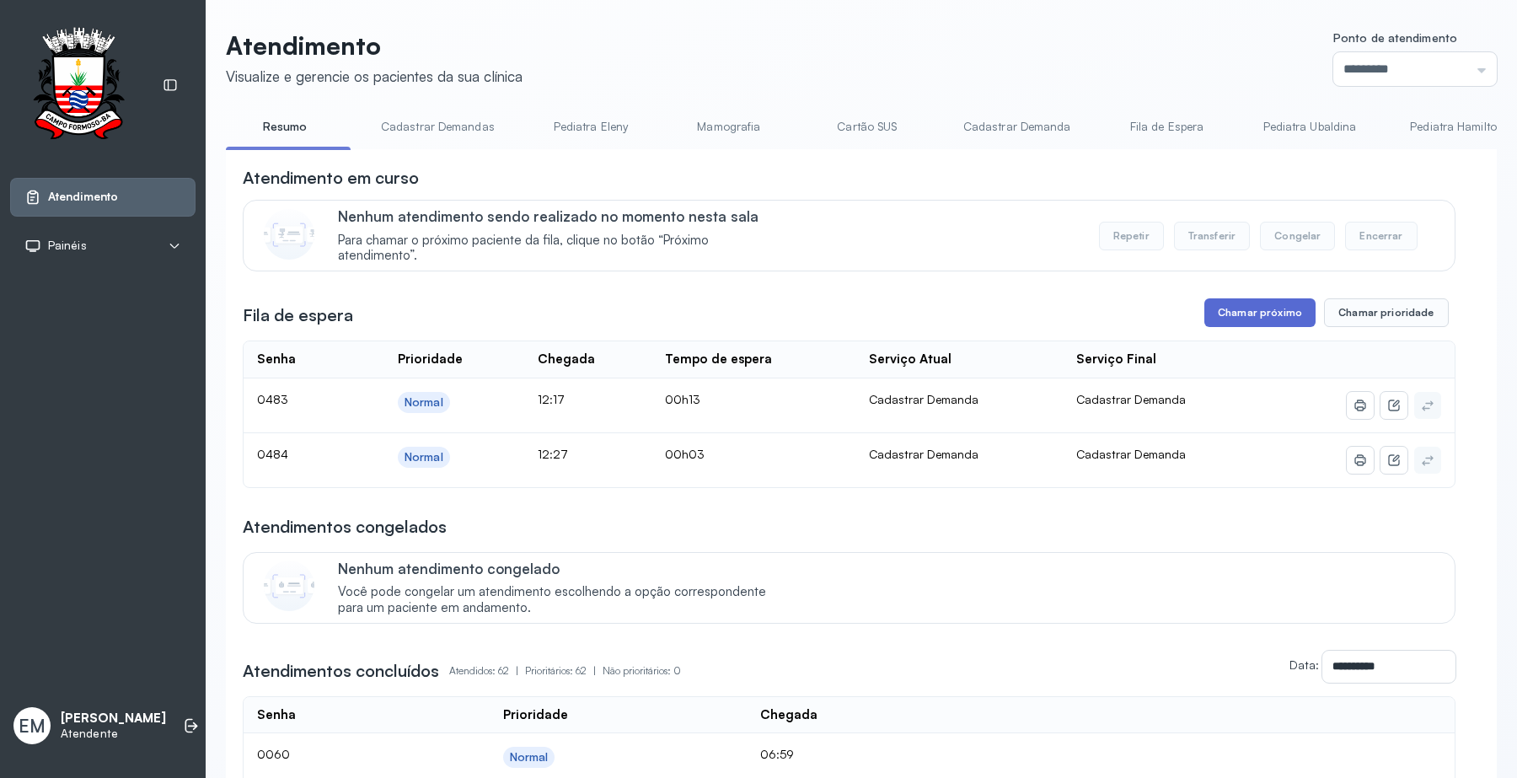
click at [1285, 313] on button "Chamar próximo" at bounding box center [1259, 312] width 111 height 29
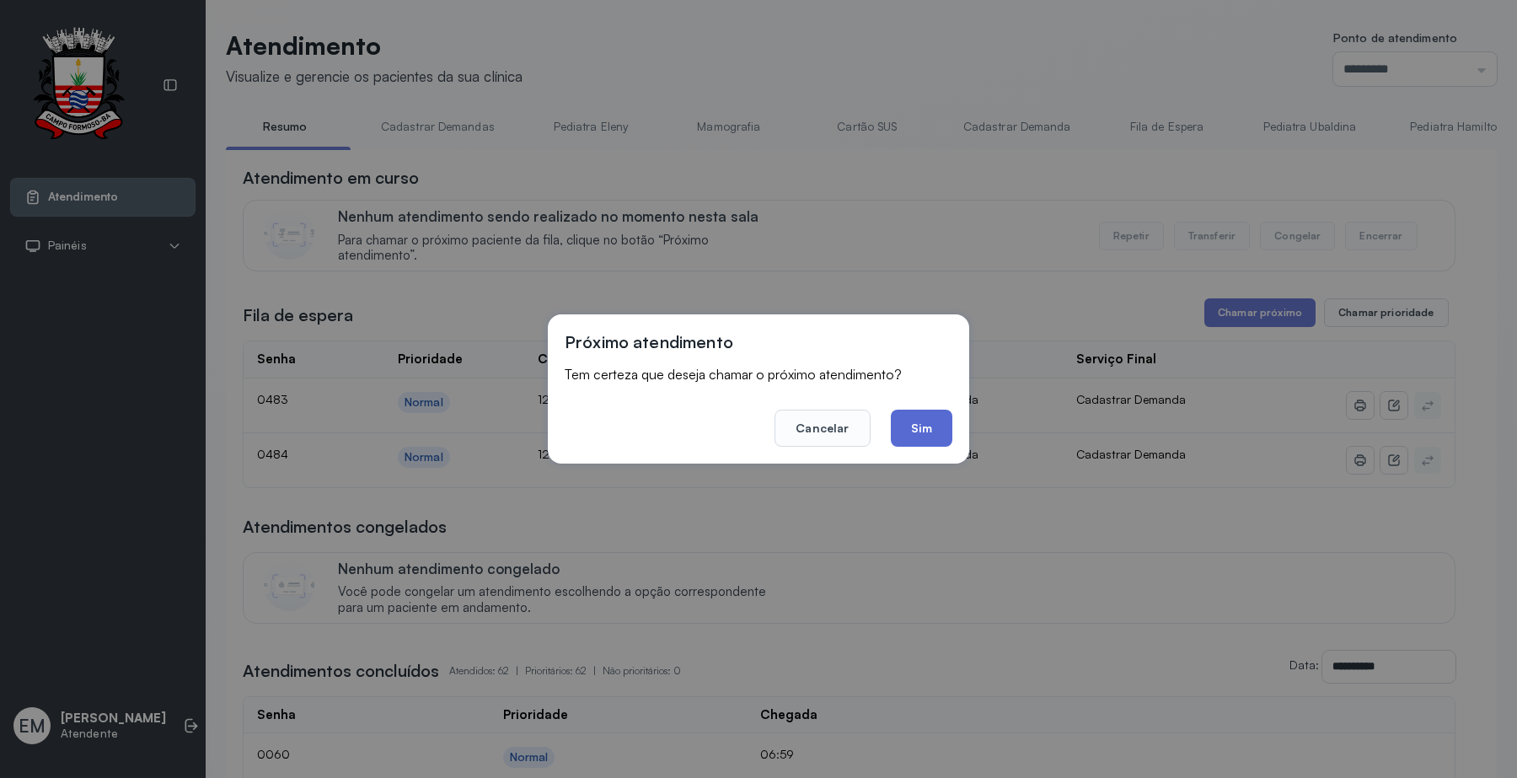
click at [927, 417] on button "Sim" at bounding box center [922, 427] width 62 height 37
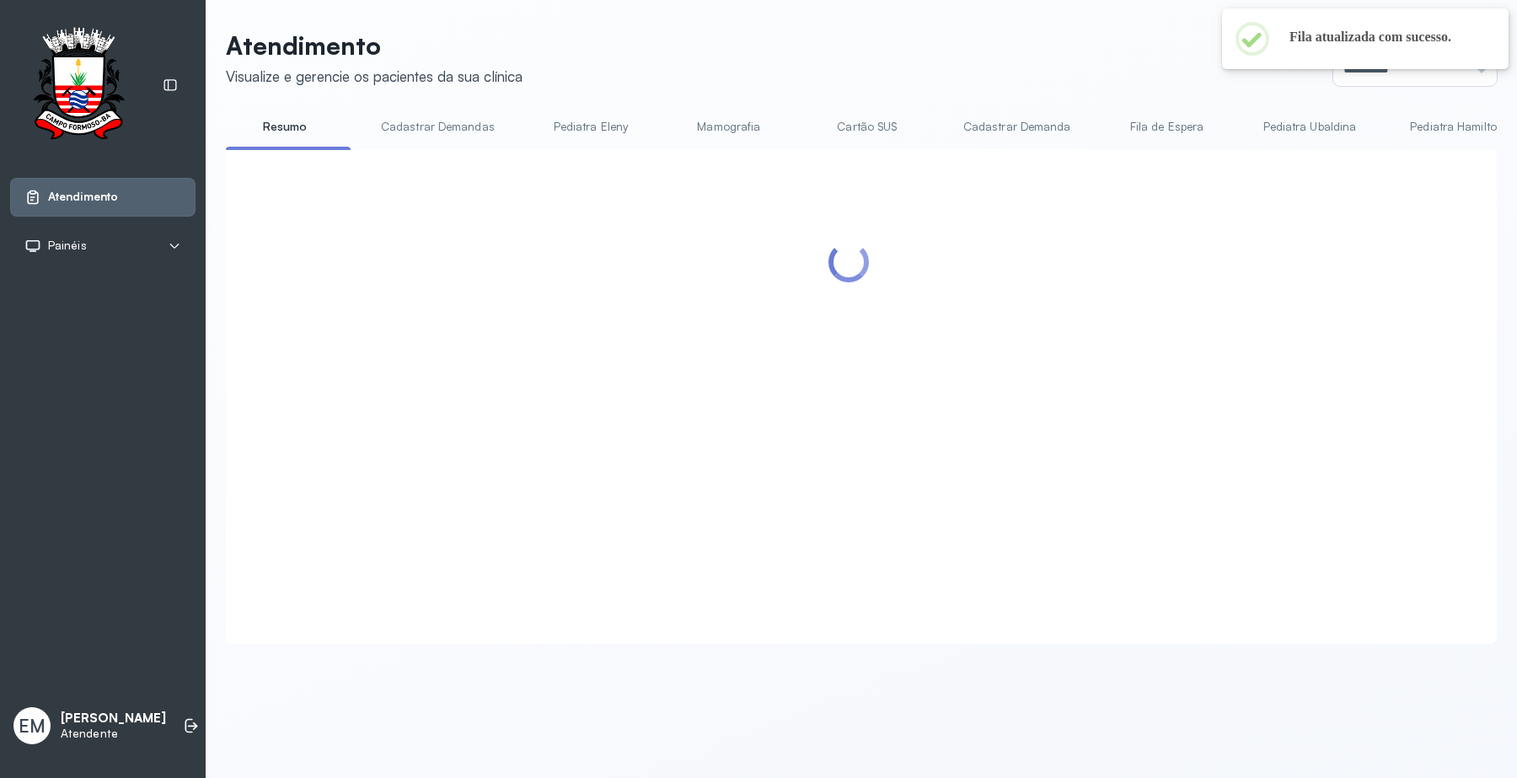
drag, startPoint x: 1046, startPoint y: 45, endPoint x: 1059, endPoint y: 62, distance: 21.1
click at [1057, 62] on header "Atendimento Visualize e gerencie os pacientes da sua clínica Ponto de atendimen…" at bounding box center [861, 58] width 1271 height 56
click at [1075, 46] on header "Atendimento Visualize e gerencie os pacientes da sua clínica Ponto de atendimen…" at bounding box center [861, 58] width 1271 height 56
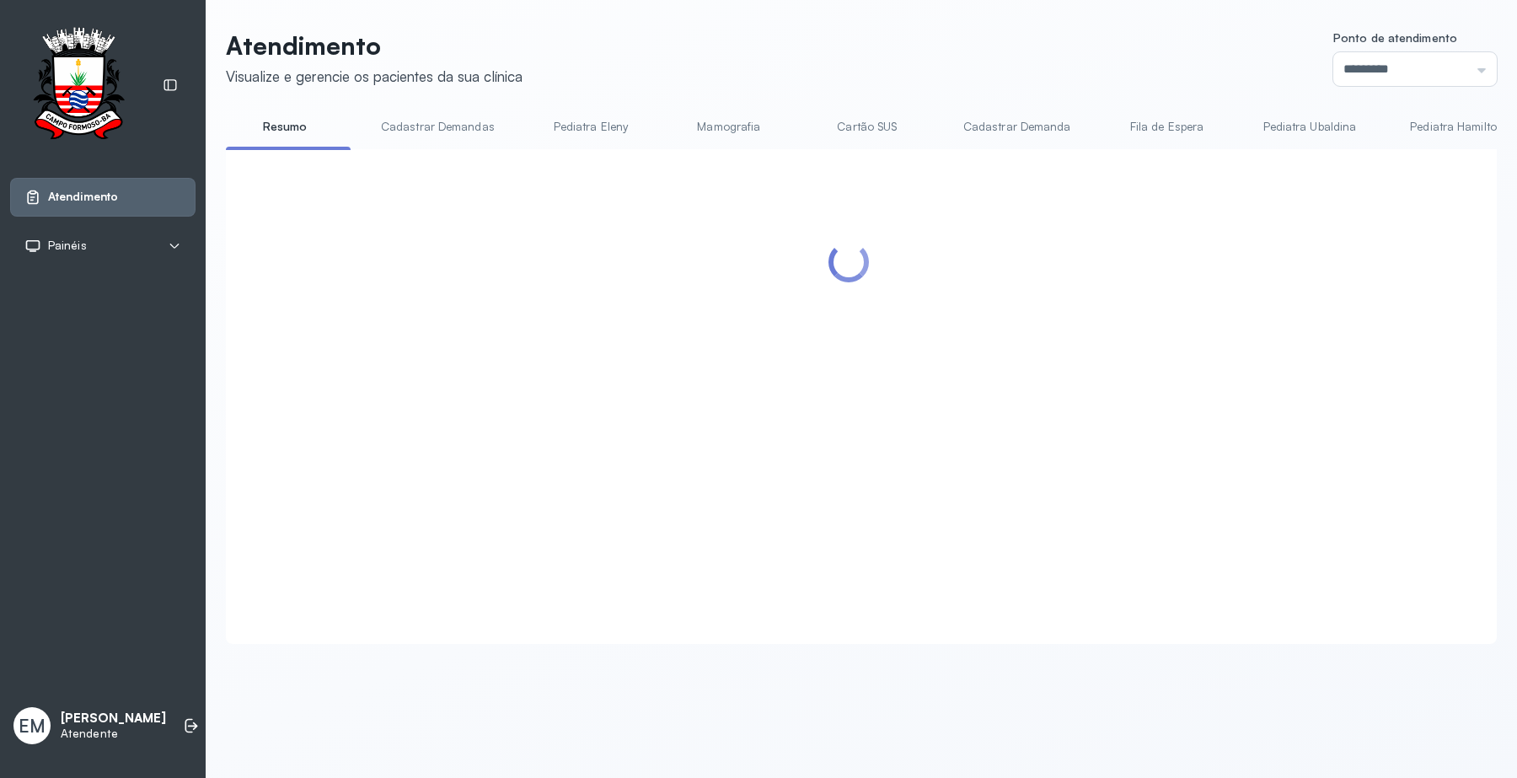
click at [1013, 67] on header "Atendimento Visualize e gerencie os pacientes da sua clínica Ponto de atendimen…" at bounding box center [861, 58] width 1271 height 56
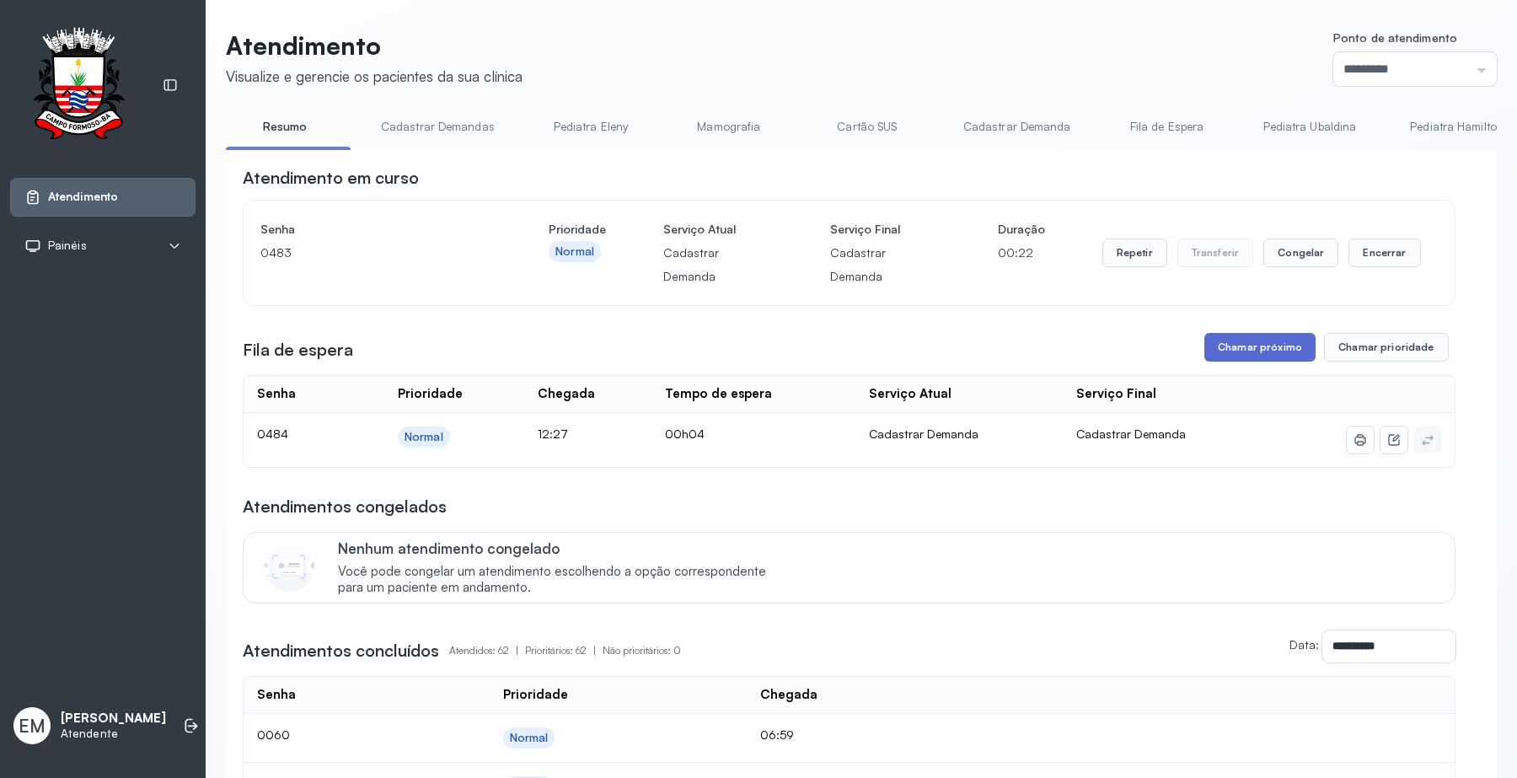
drag, startPoint x: 1266, startPoint y: 321, endPoint x: 1255, endPoint y: 335, distance: 18.0
click at [1255, 335] on button "Chamar próximo" at bounding box center [1259, 347] width 111 height 29
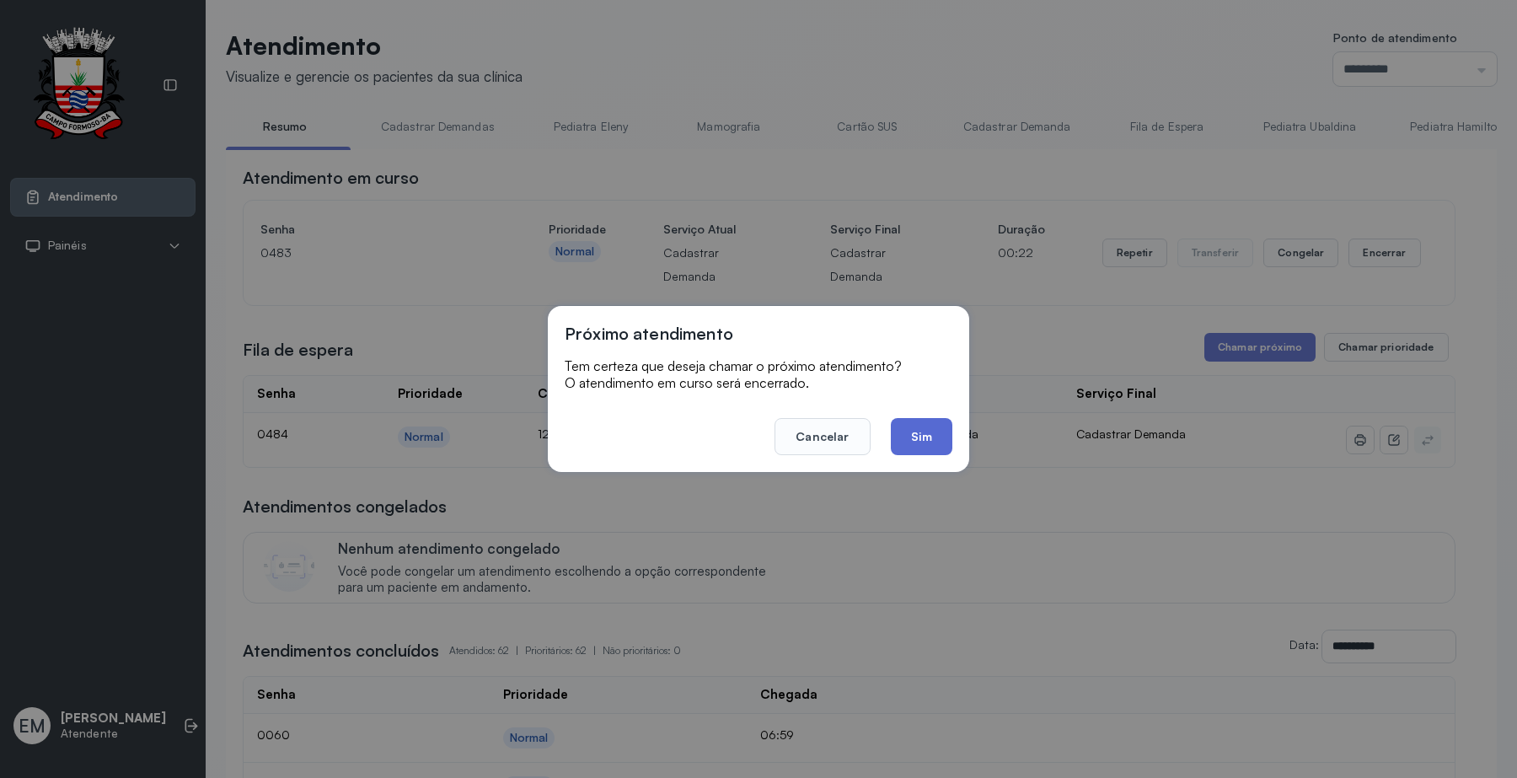
click at [923, 442] on button "Sim" at bounding box center [922, 436] width 62 height 37
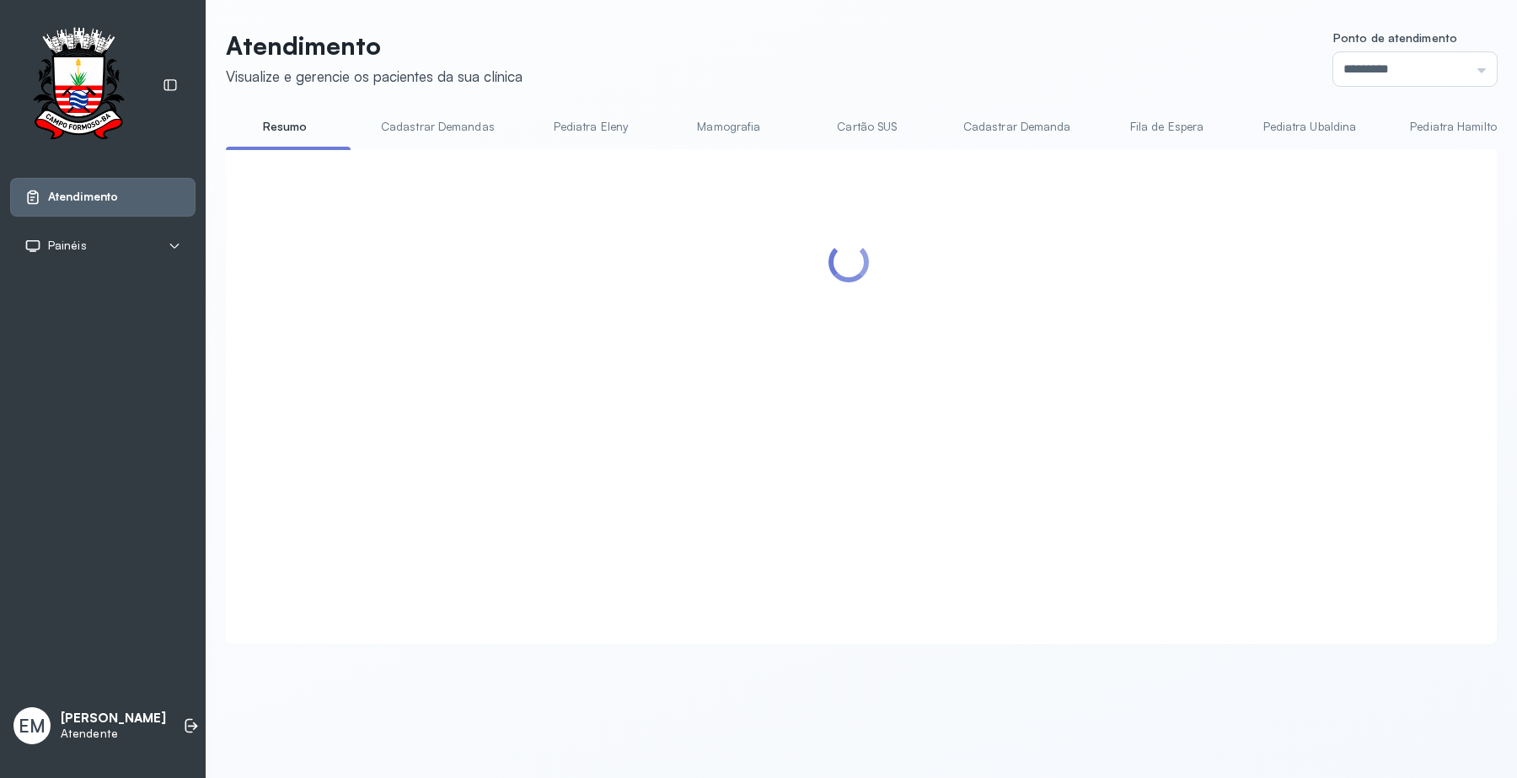
click at [990, 90] on div "Atendimento Visualize e gerencie os pacientes da sua clínica Ponto de atendimen…" at bounding box center [861, 336] width 1271 height 613
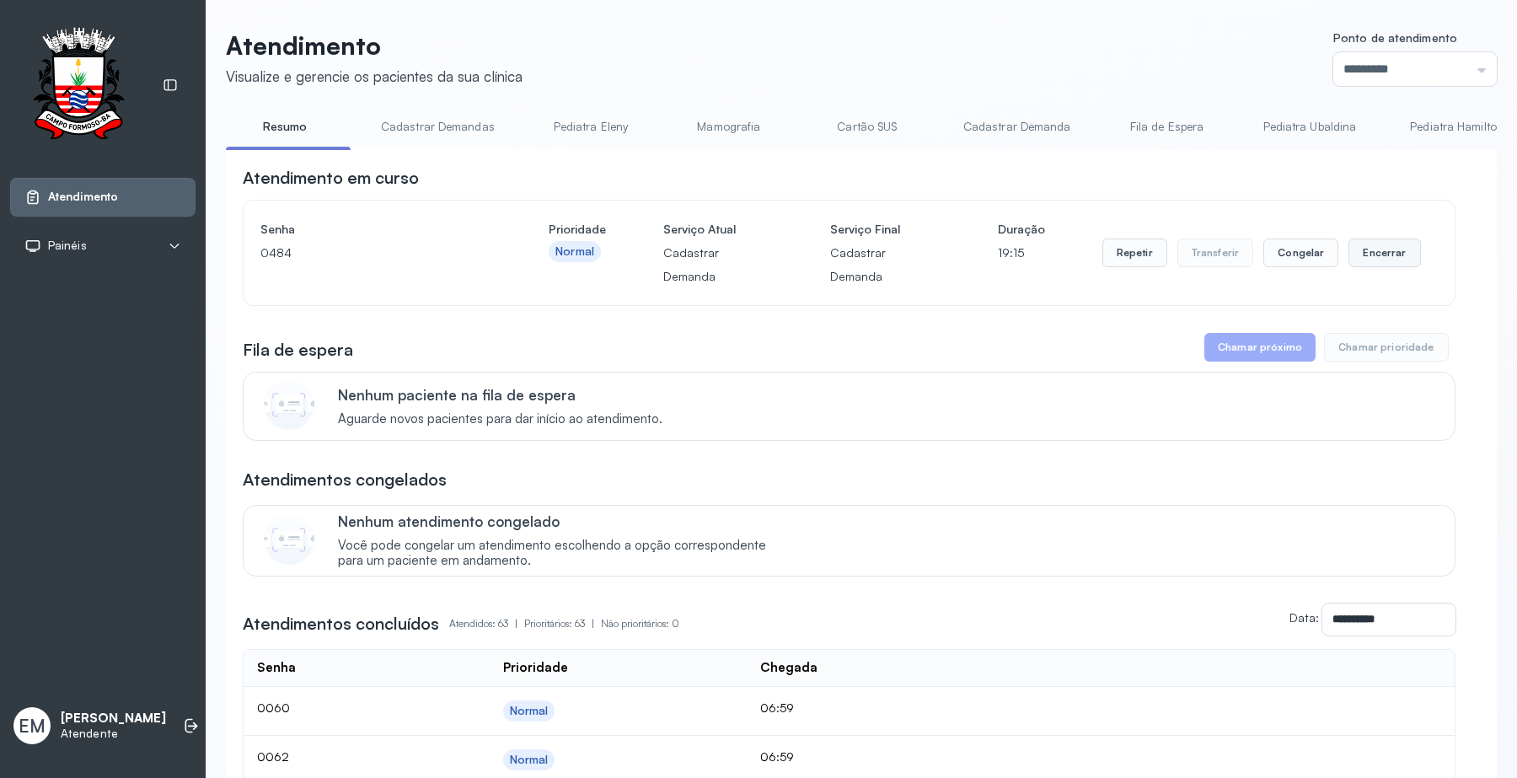
click at [1354, 249] on button "Encerrar" at bounding box center [1384, 252] width 72 height 29
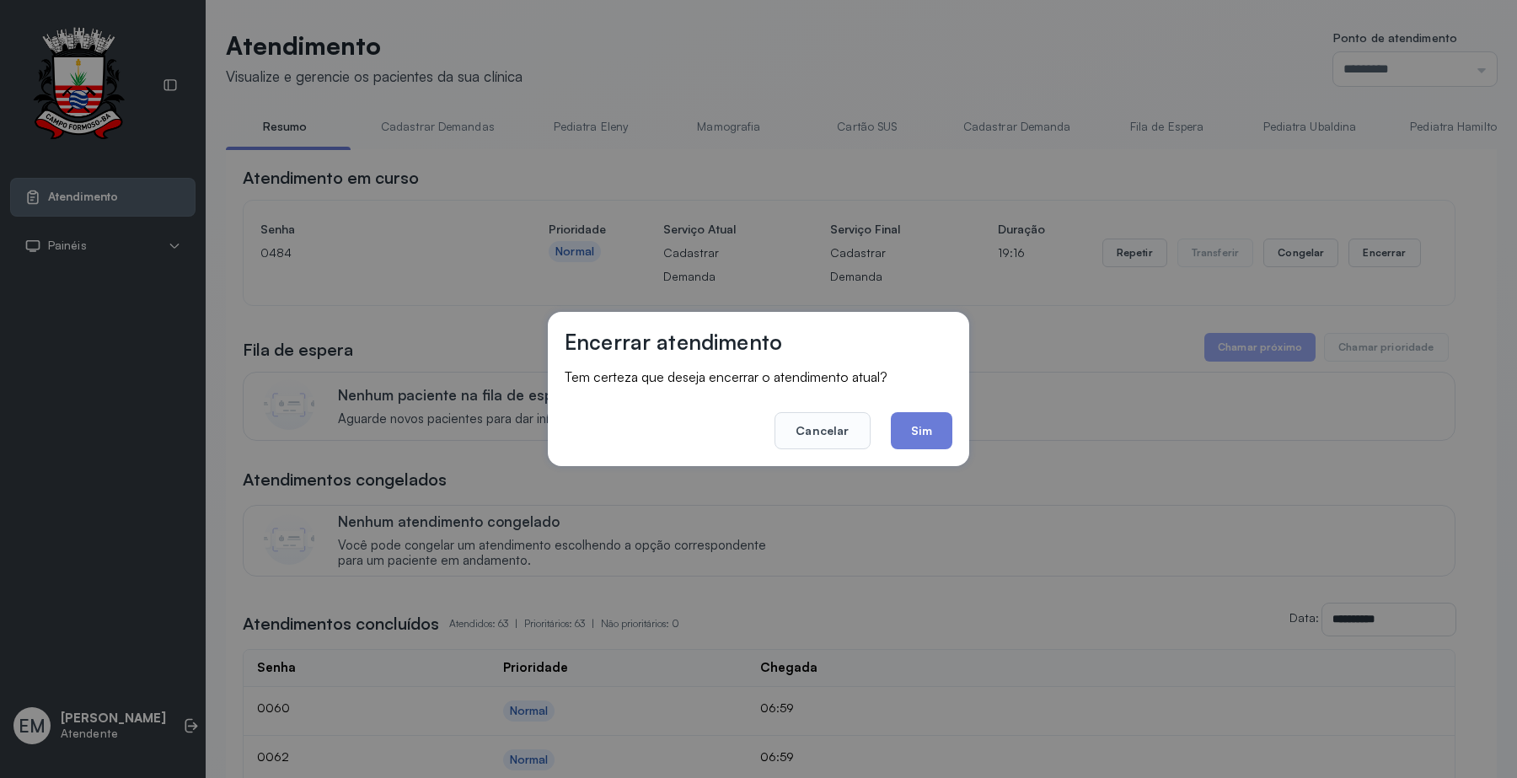
drag, startPoint x: 923, startPoint y: 435, endPoint x: 927, endPoint y: 444, distance: 9.9
click at [927, 444] on button "Sim" at bounding box center [922, 430] width 62 height 37
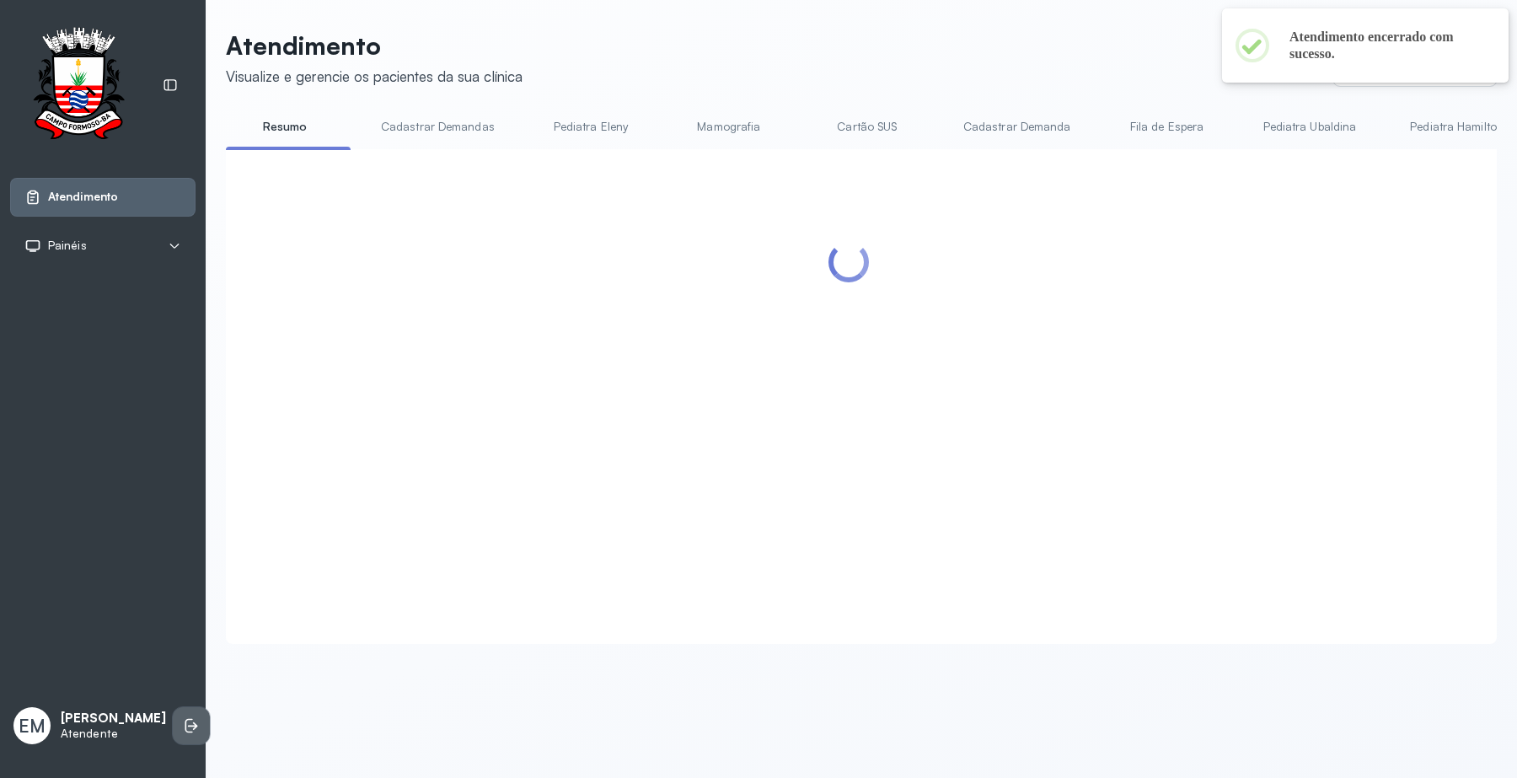
click at [183, 725] on icon at bounding box center [191, 725] width 17 height 17
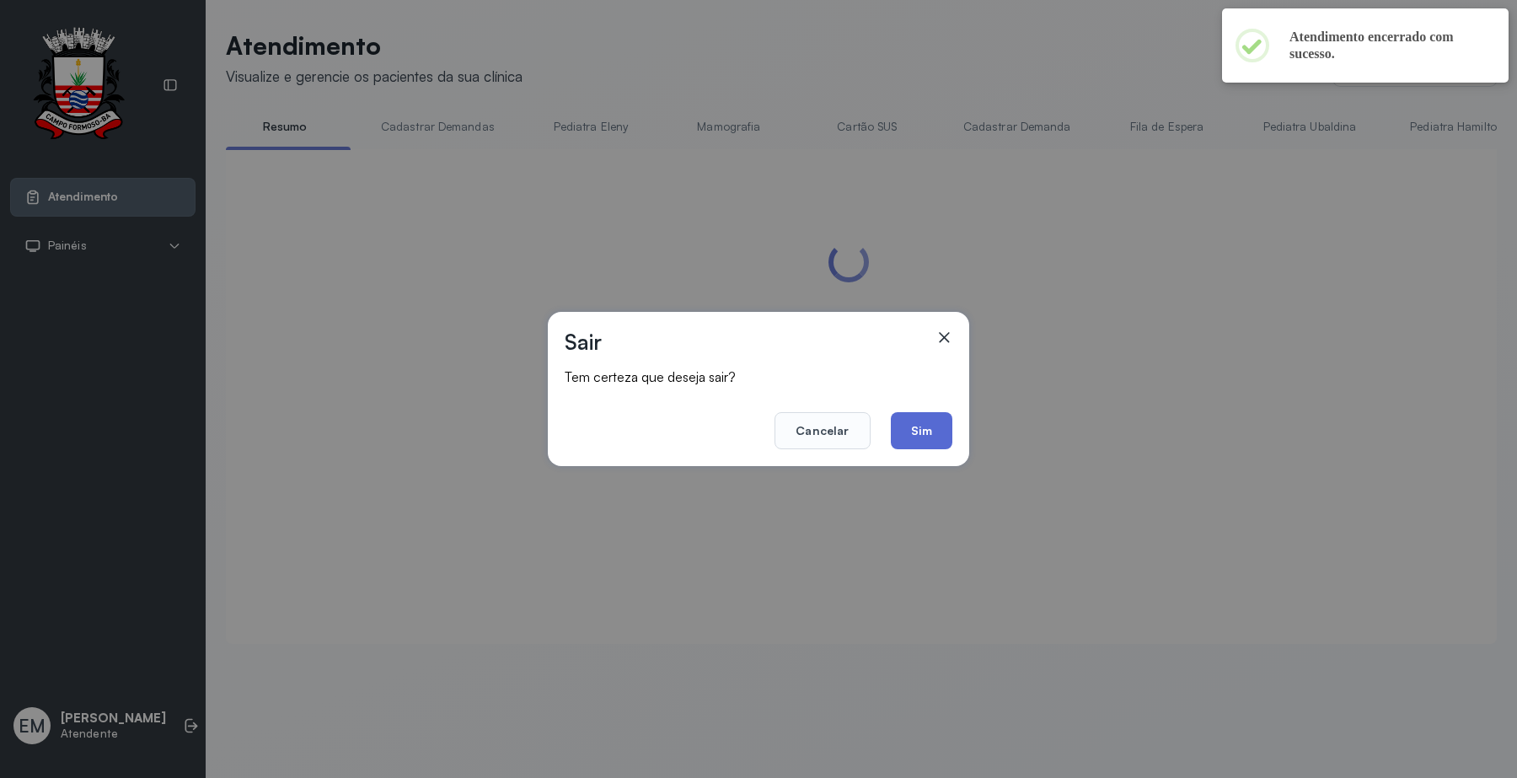
click at [904, 432] on button "Sim" at bounding box center [922, 430] width 62 height 37
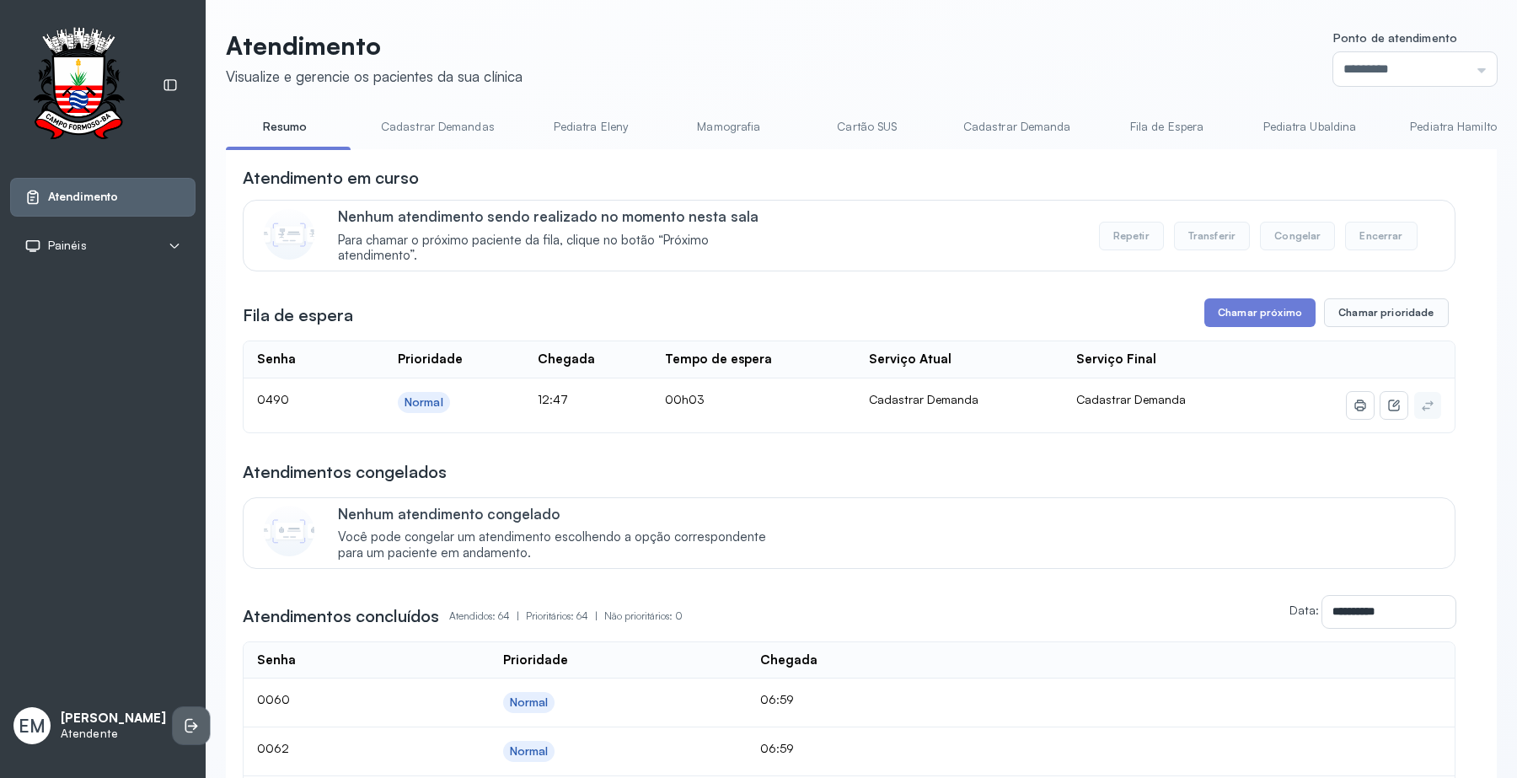
click at [183, 718] on icon at bounding box center [191, 725] width 17 height 17
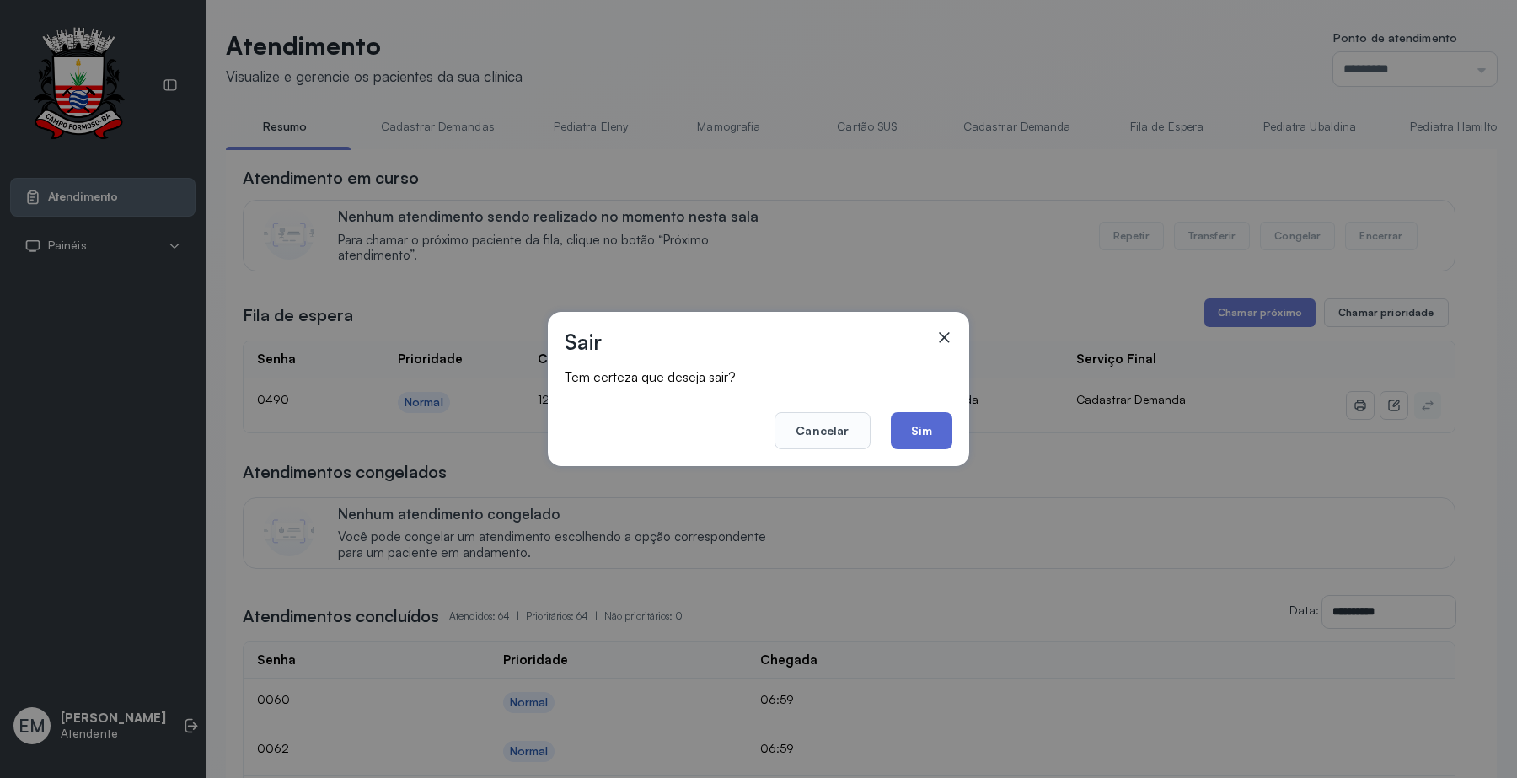
click at [933, 426] on button "Sim" at bounding box center [922, 430] width 62 height 37
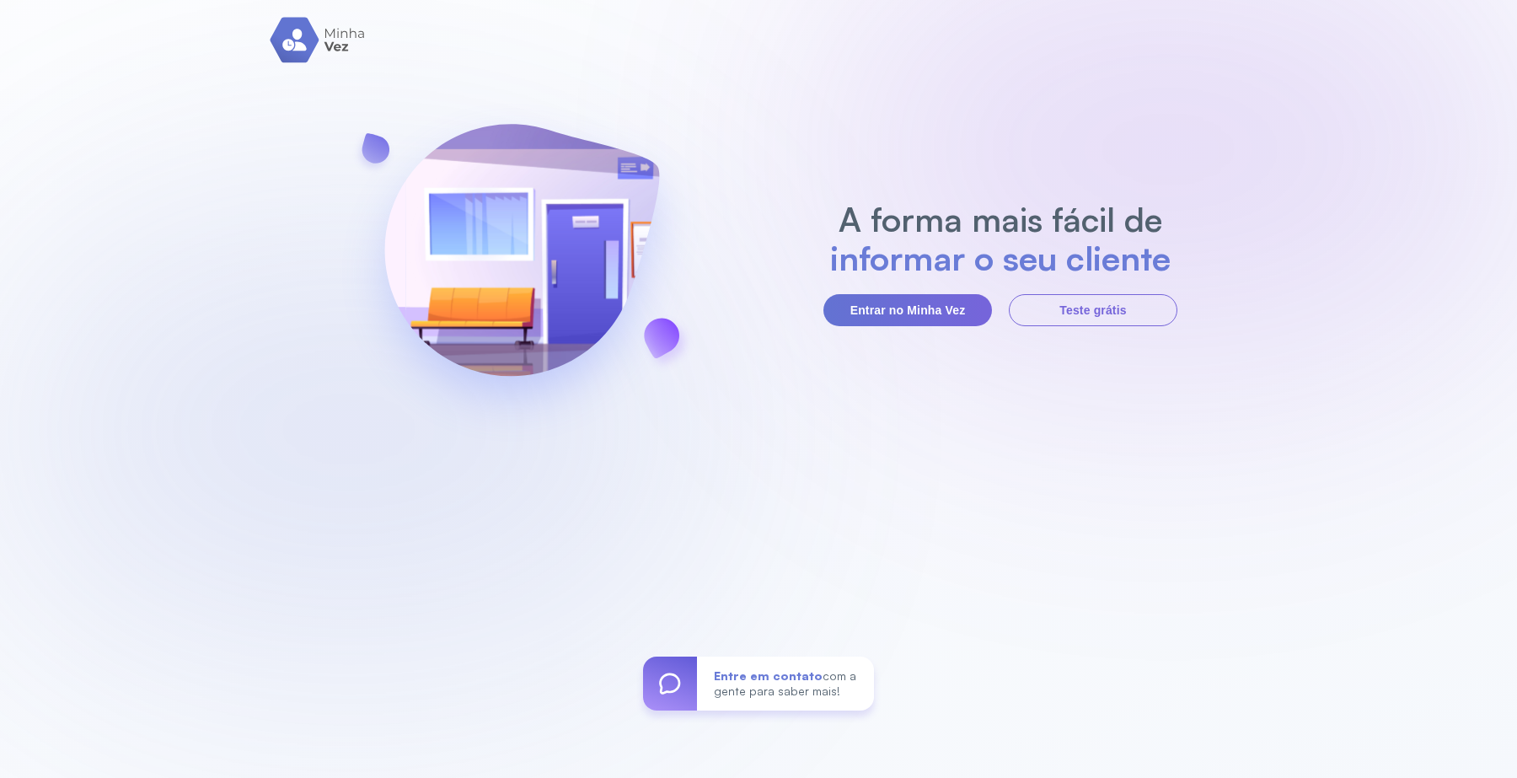
drag, startPoint x: 246, startPoint y: 253, endPoint x: 303, endPoint y: 15, distance: 244.4
click at [242, 242] on div "A forma mais fácil de informar o seu cliente Entrar no Minha Vez Teste grátis E…" at bounding box center [758, 389] width 1517 height 778
click at [915, 317] on button "Entrar no Minha Vez" at bounding box center [907, 310] width 169 height 32
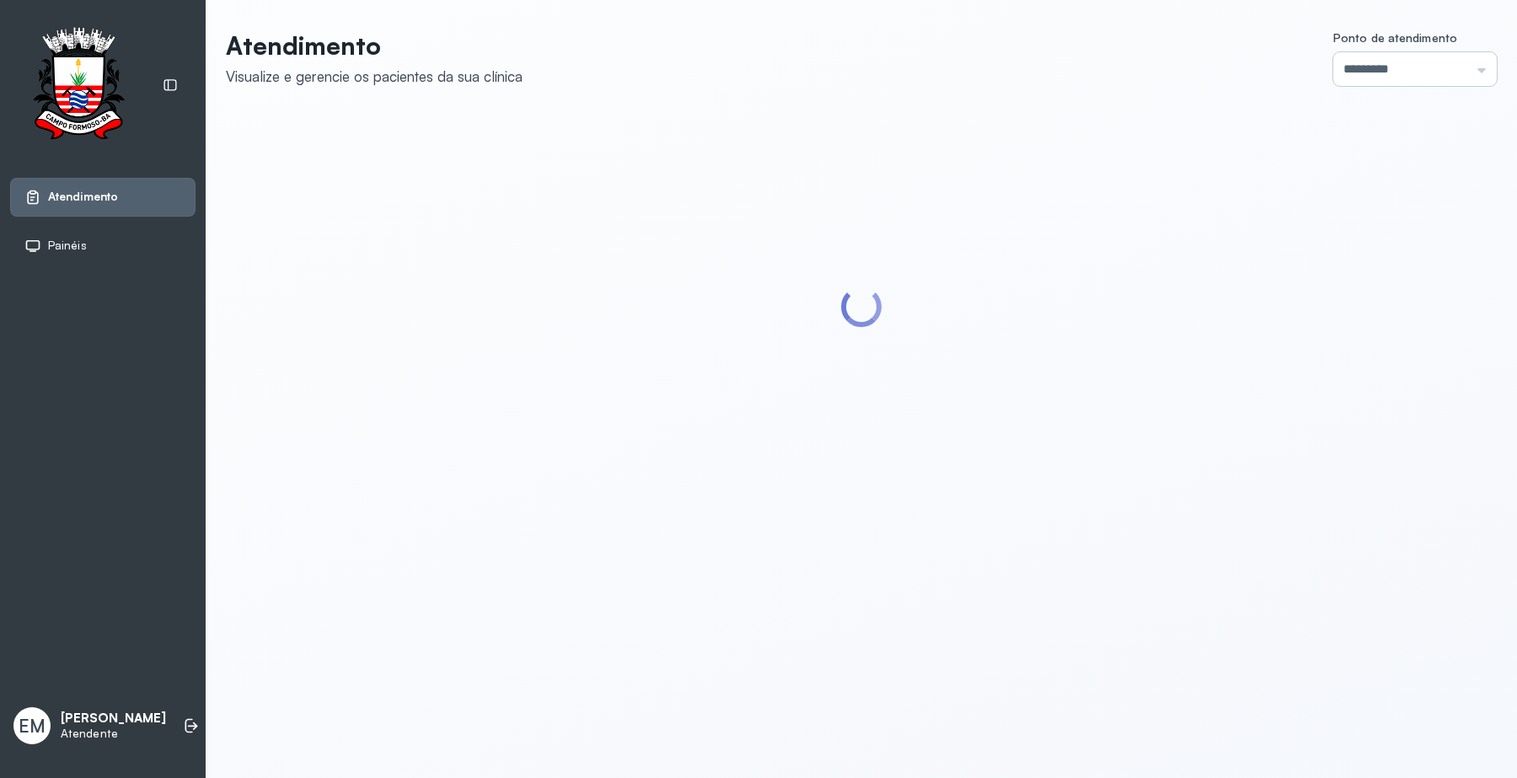
click at [1452, 64] on input "*********" at bounding box center [1414, 69] width 163 height 34
type input "*********"
click at [1350, 281] on div "Atendimento Visualize e gerencie os pacientes da sua clínica Ponto de atendimen…" at bounding box center [861, 265] width 1271 height 471
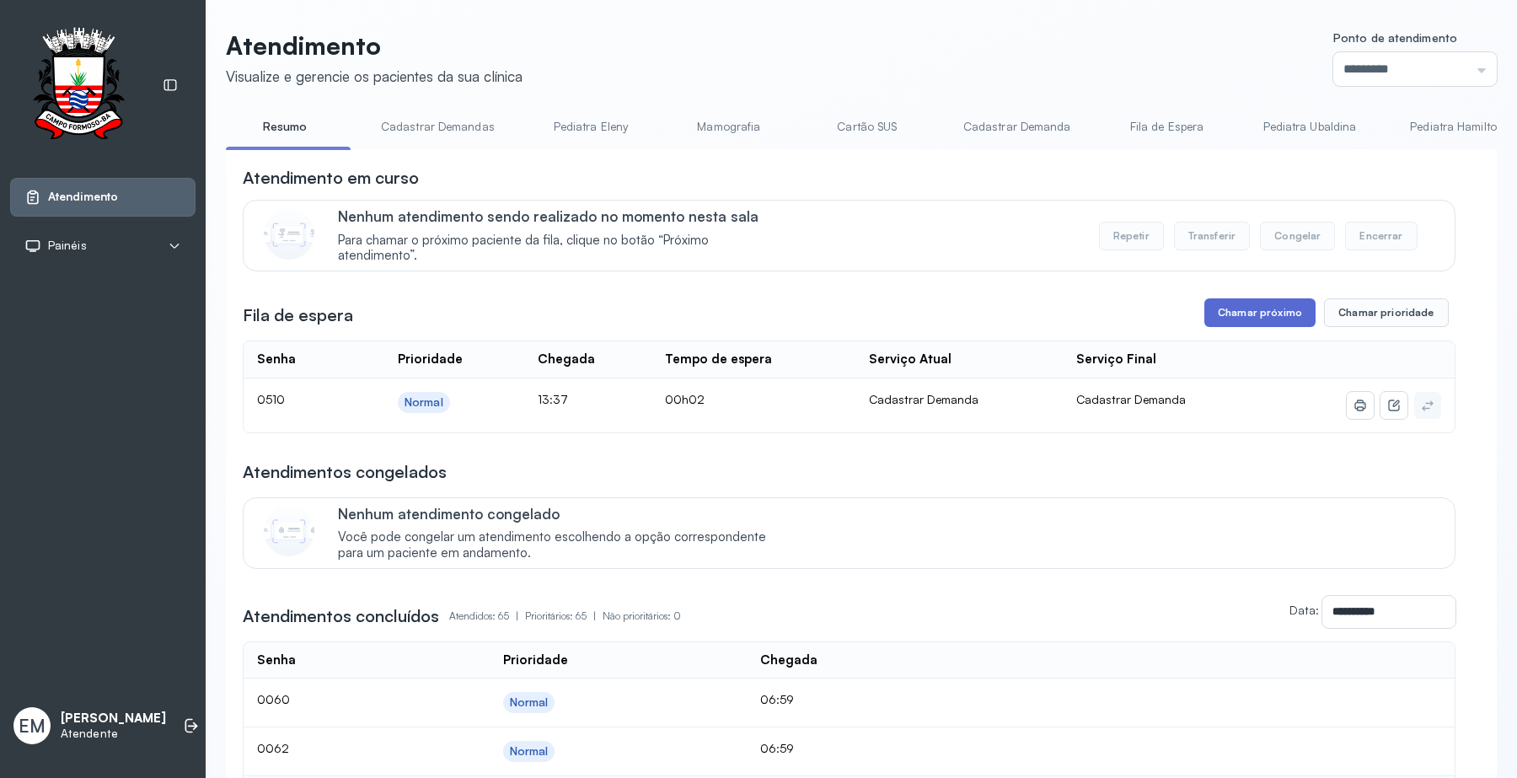
click at [1234, 320] on button "Chamar próximo" at bounding box center [1259, 312] width 111 height 29
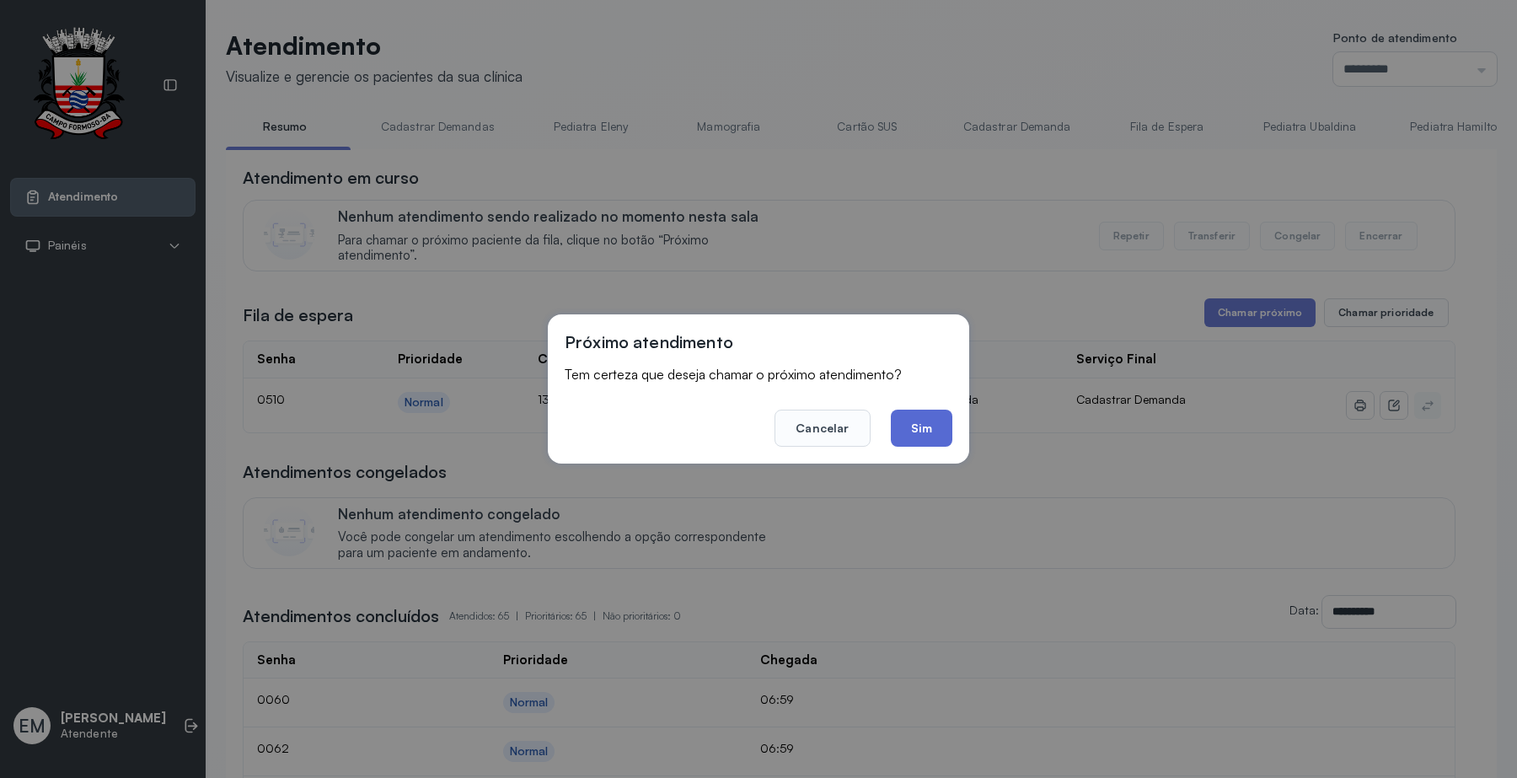
click at [918, 423] on button "Sim" at bounding box center [922, 427] width 62 height 37
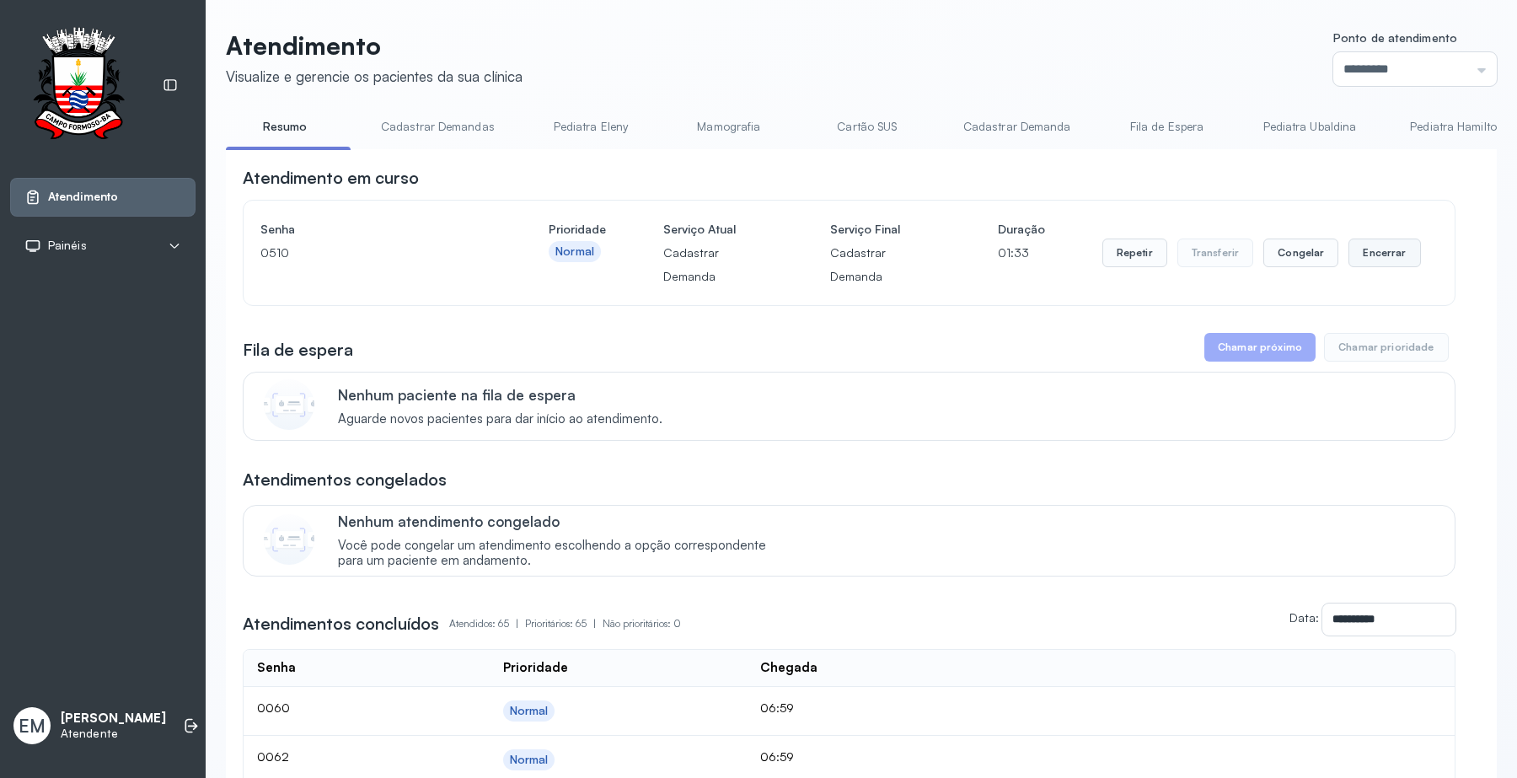
click at [1365, 241] on button "Encerrar" at bounding box center [1384, 252] width 72 height 29
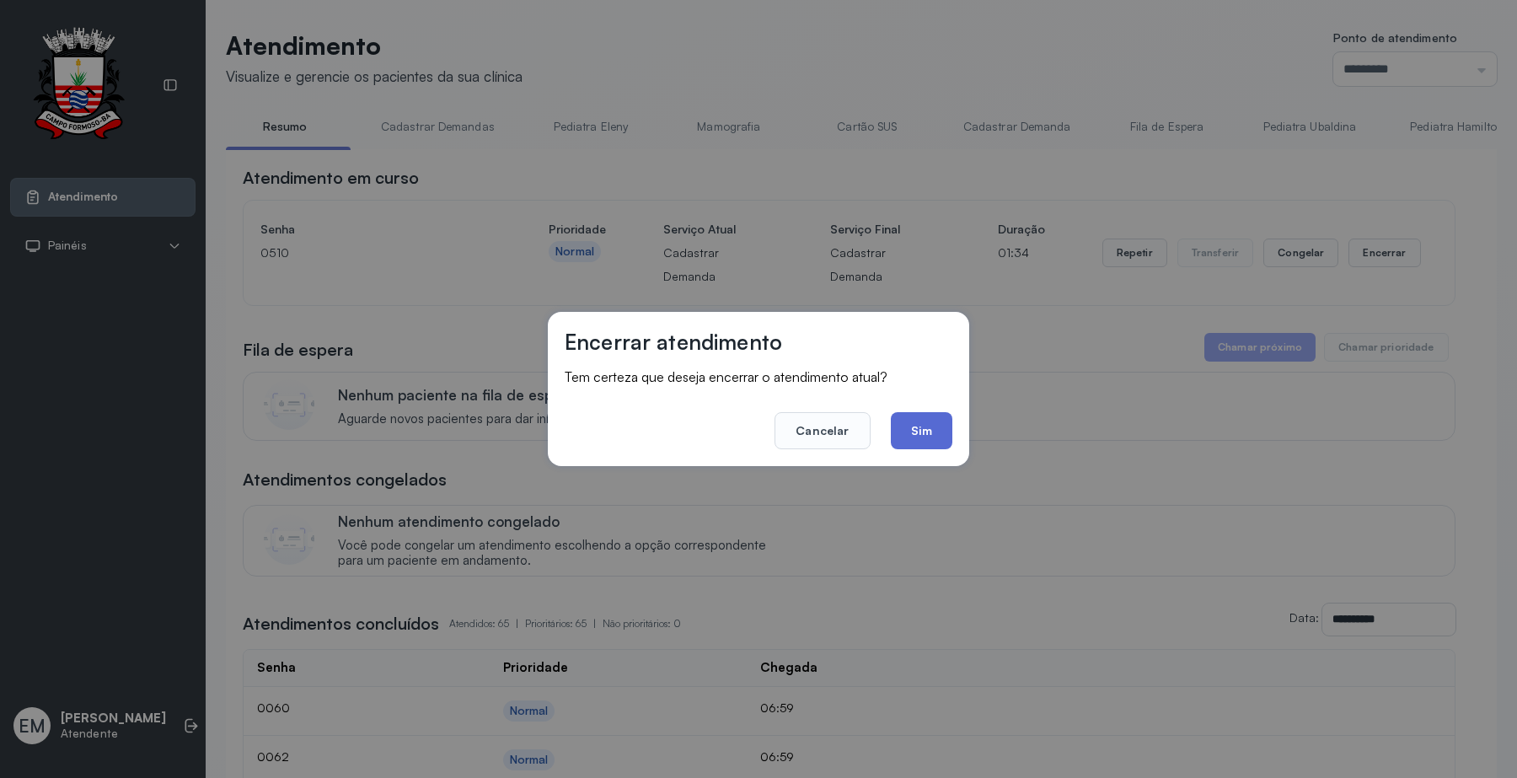
click at [941, 420] on button "Sim" at bounding box center [922, 430] width 62 height 37
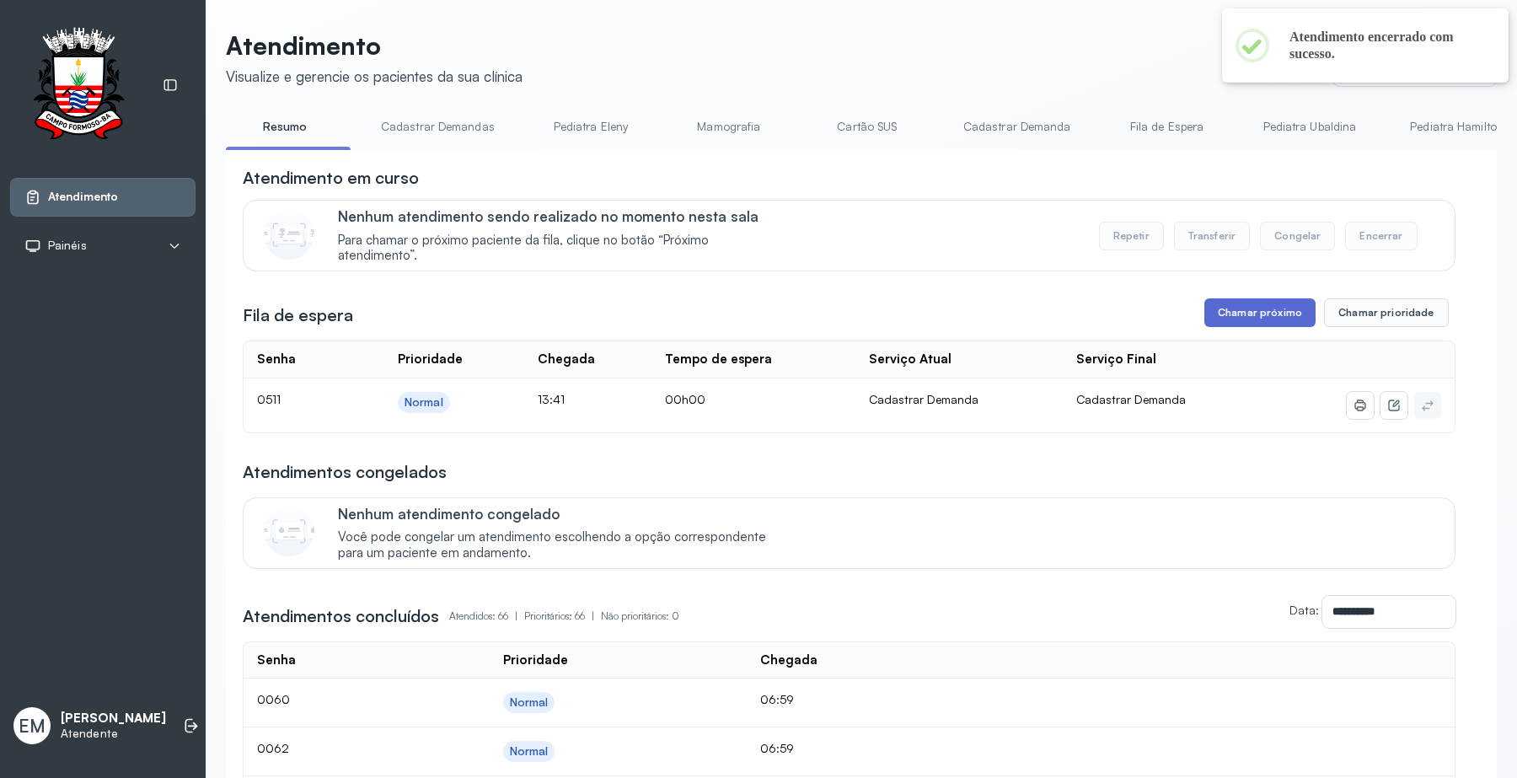
click at [1285, 312] on button "Chamar próximo" at bounding box center [1259, 312] width 111 height 29
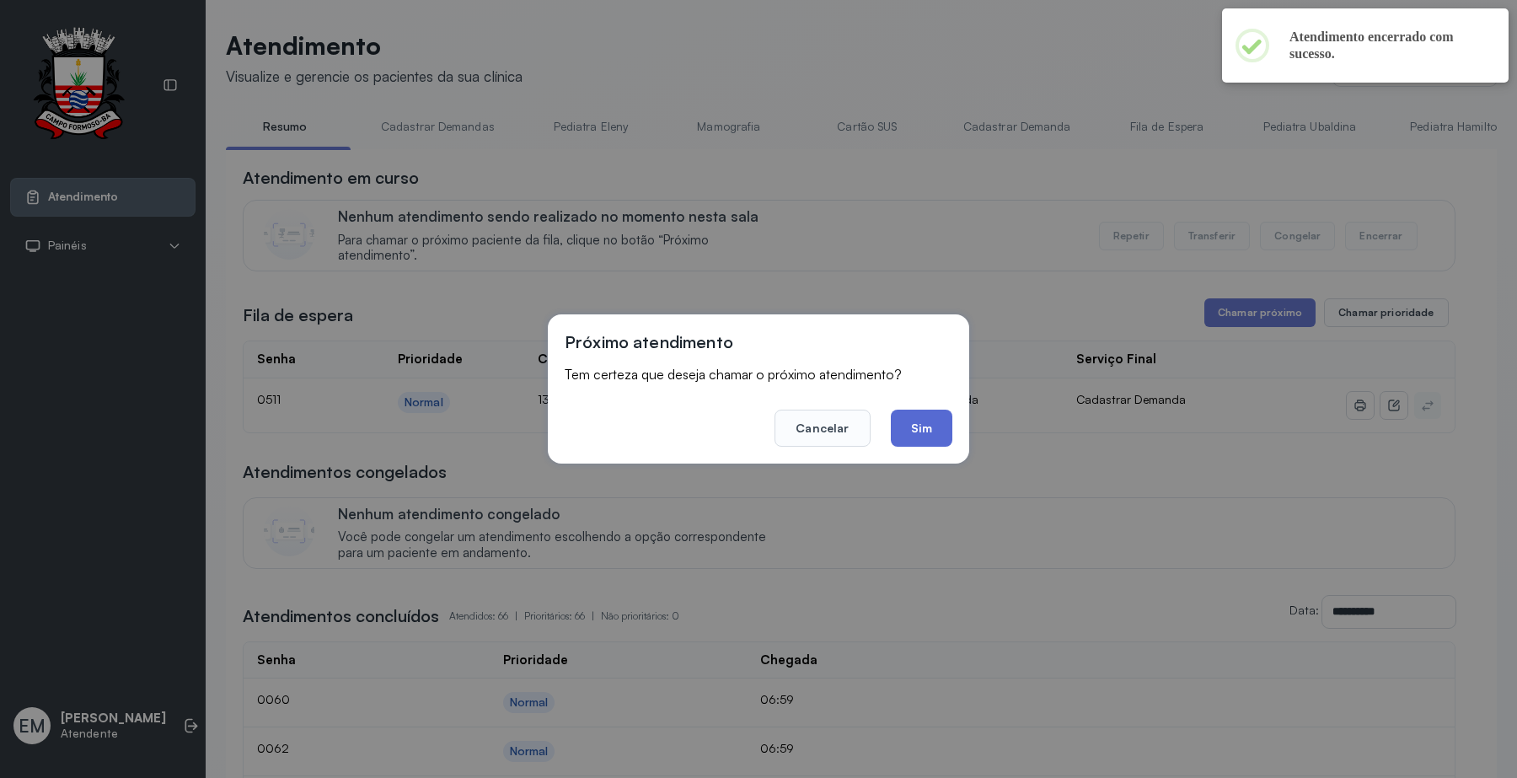
click at [920, 417] on button "Sim" at bounding box center [922, 427] width 62 height 37
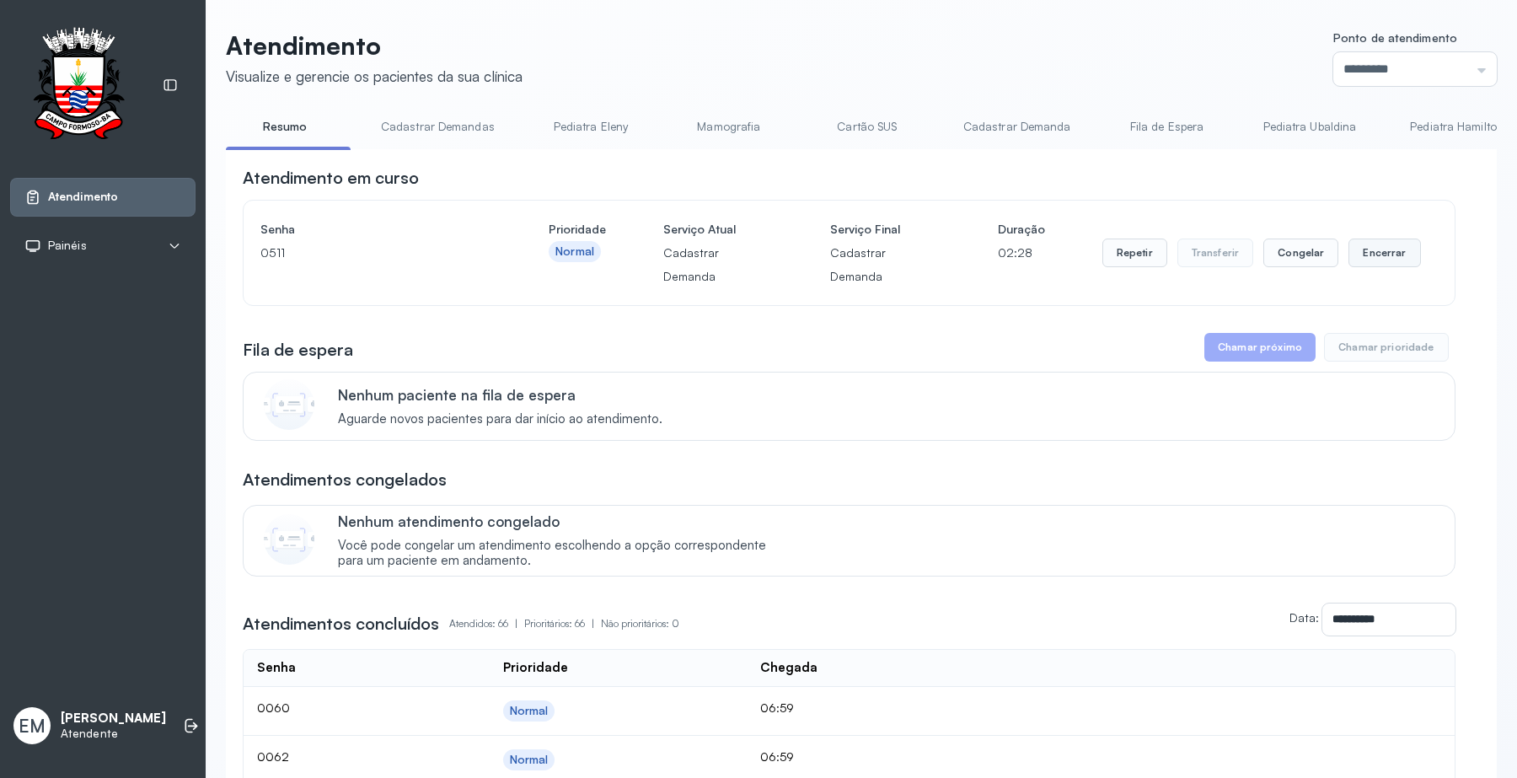
click at [1388, 253] on button "Encerrar" at bounding box center [1384, 252] width 72 height 29
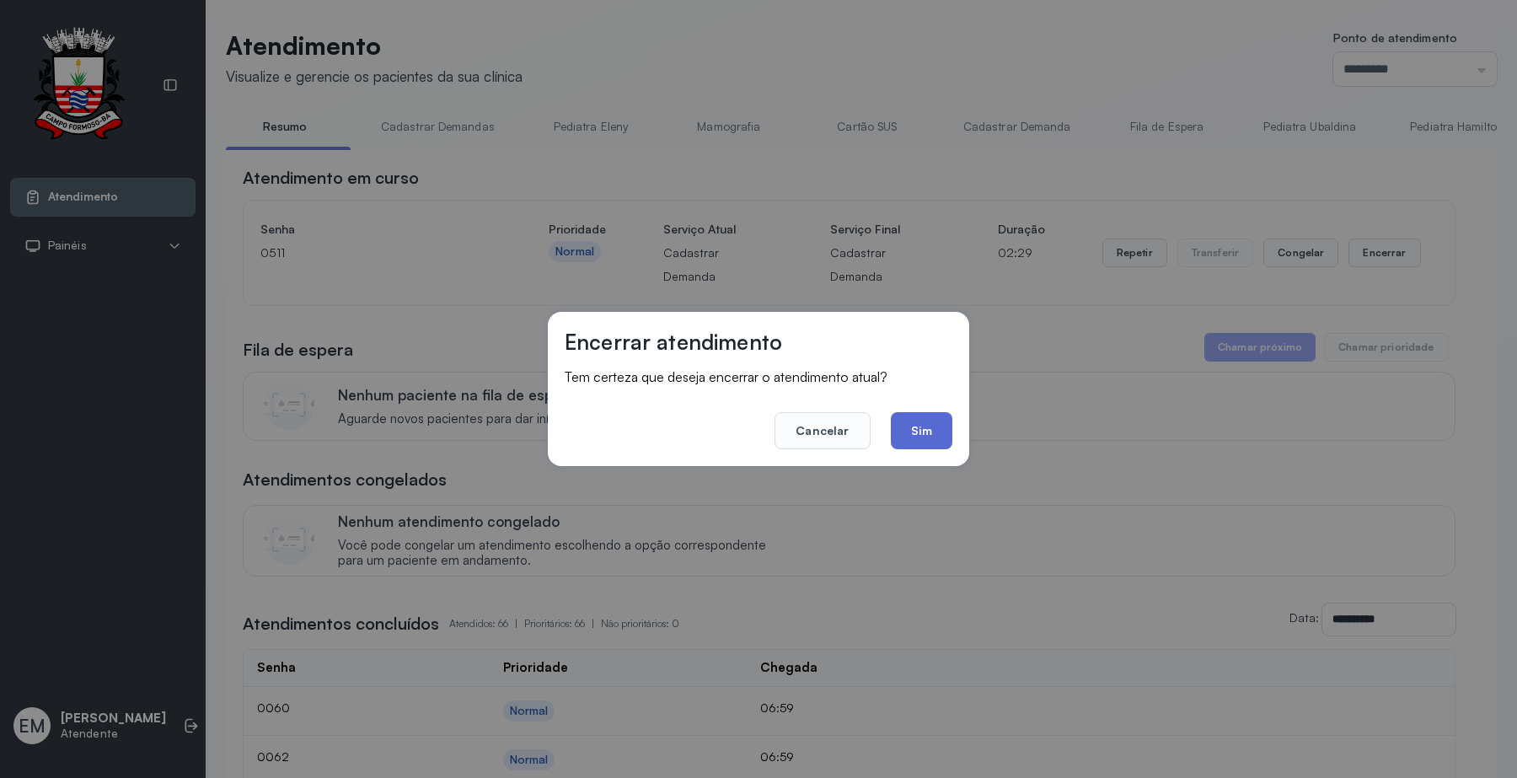
click at [935, 431] on button "Sim" at bounding box center [922, 430] width 62 height 37
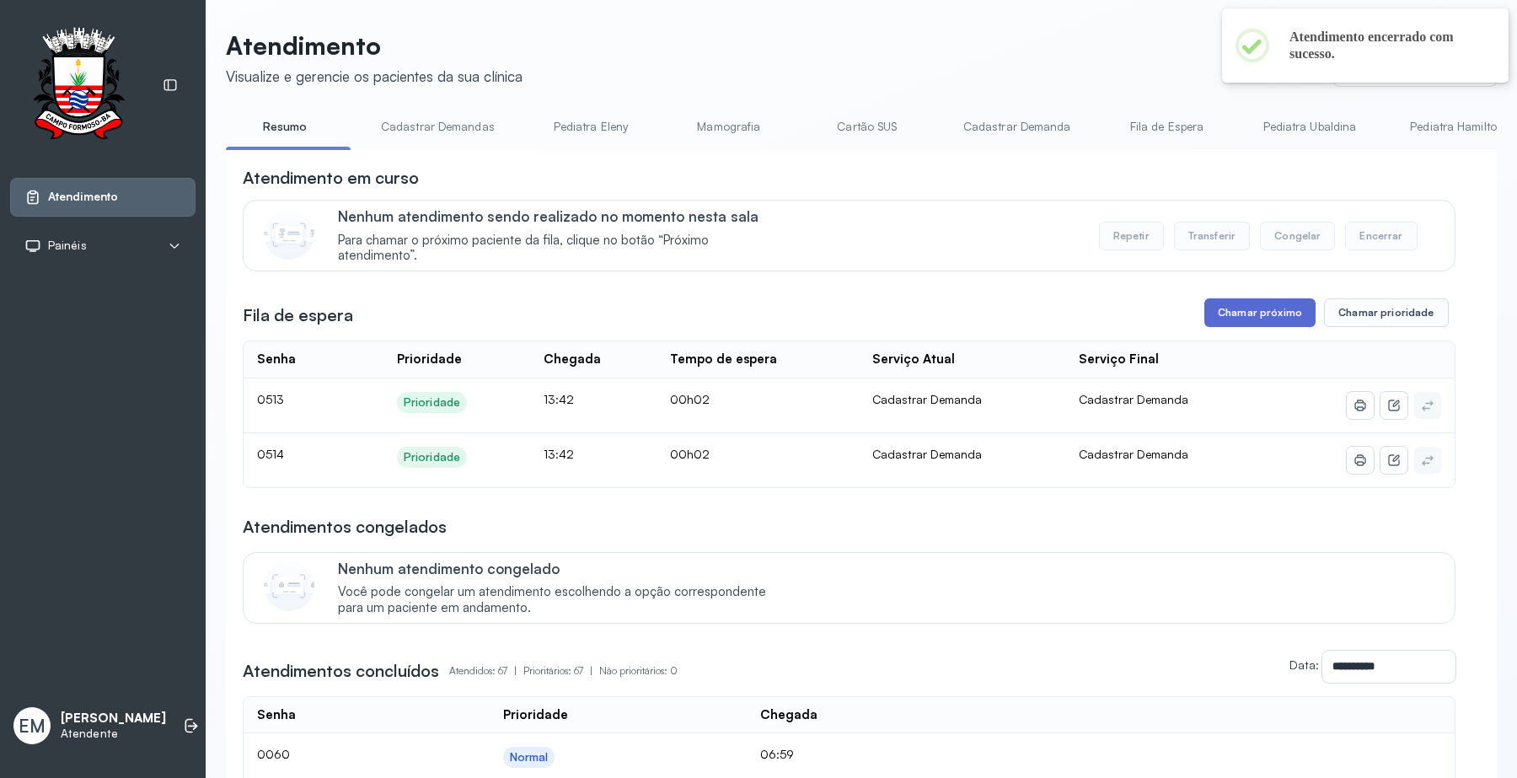
click at [1257, 314] on button "Chamar próximo" at bounding box center [1259, 312] width 111 height 29
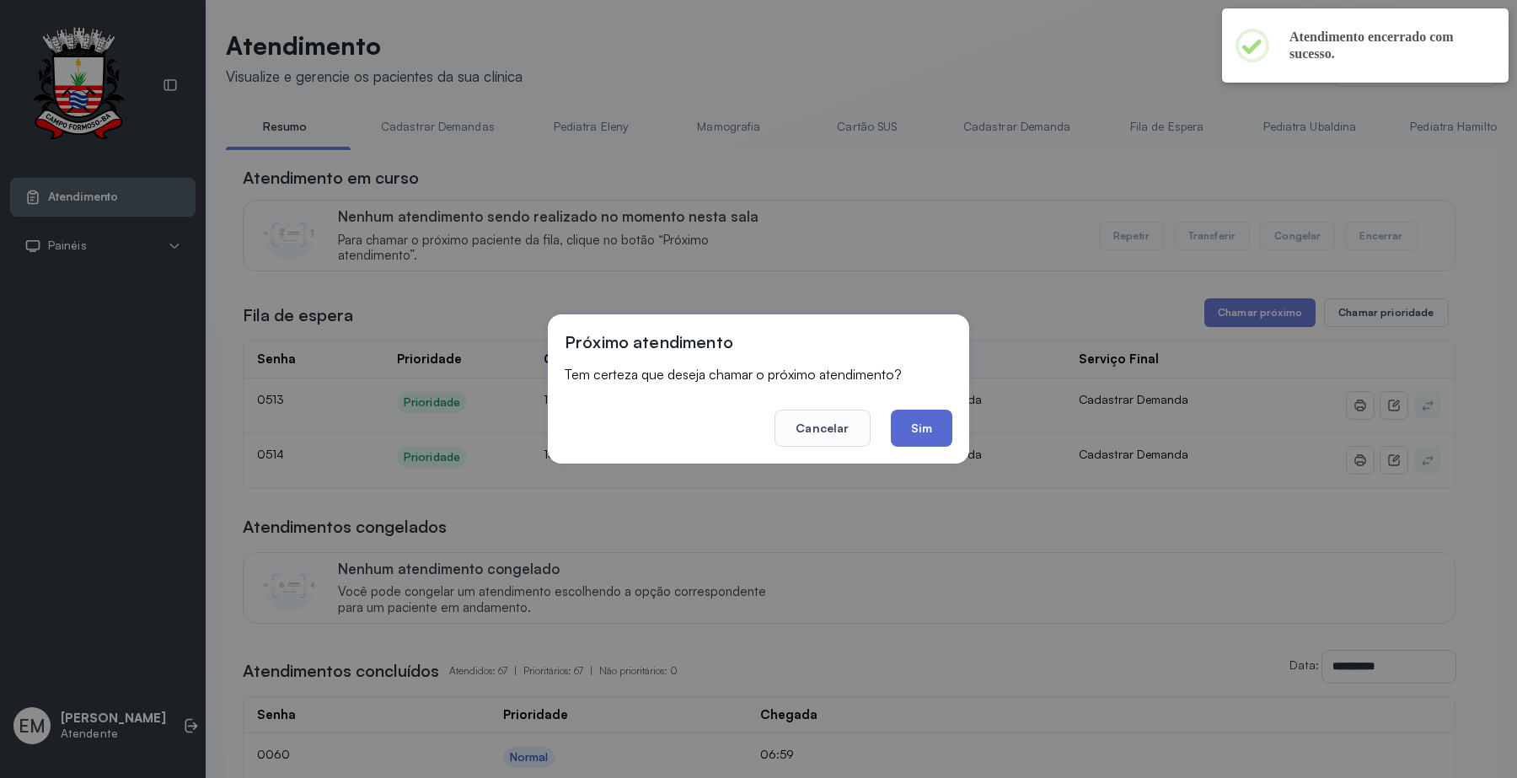
click at [921, 428] on button "Sim" at bounding box center [922, 427] width 62 height 37
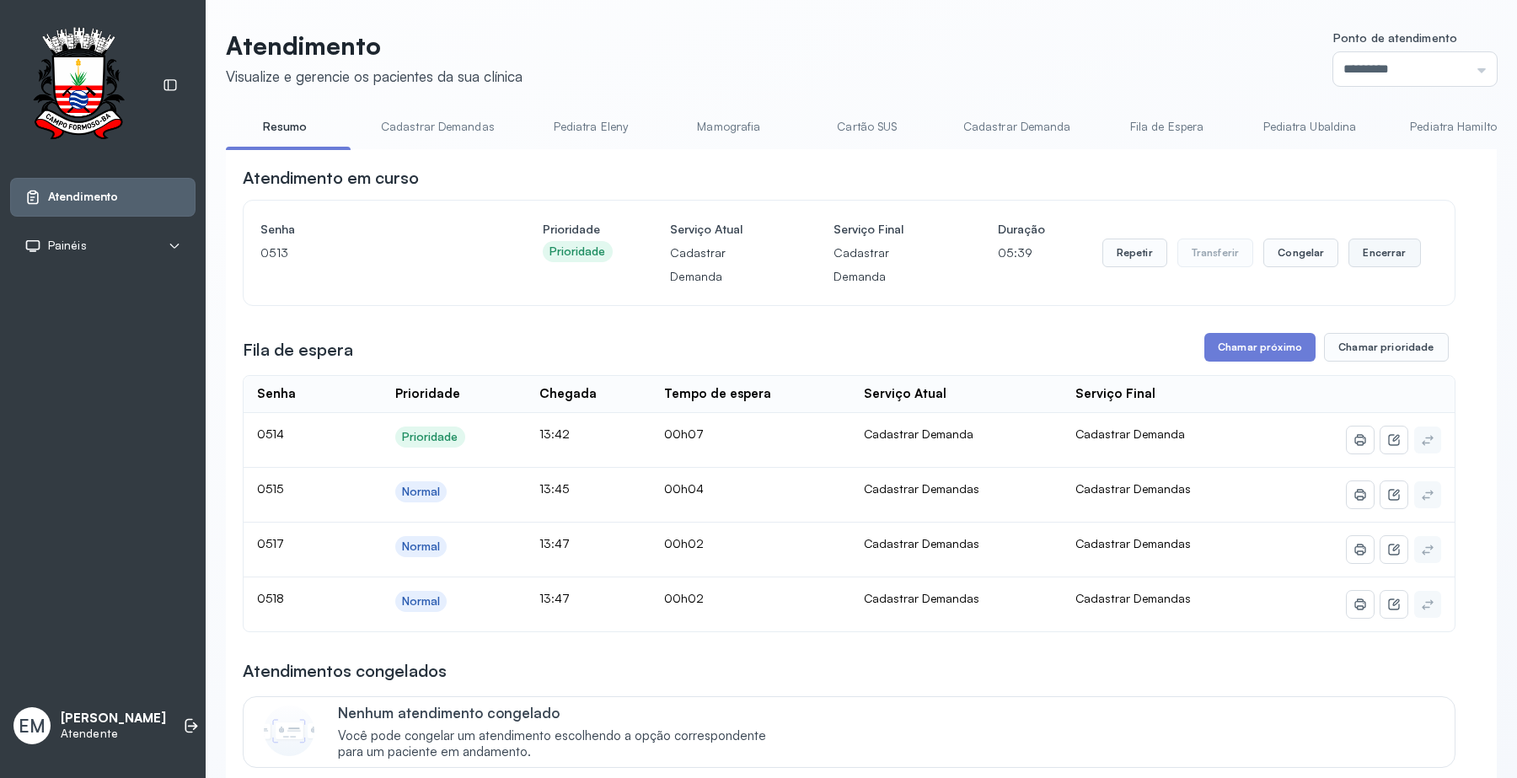
click at [1371, 251] on button "Encerrar" at bounding box center [1384, 252] width 72 height 29
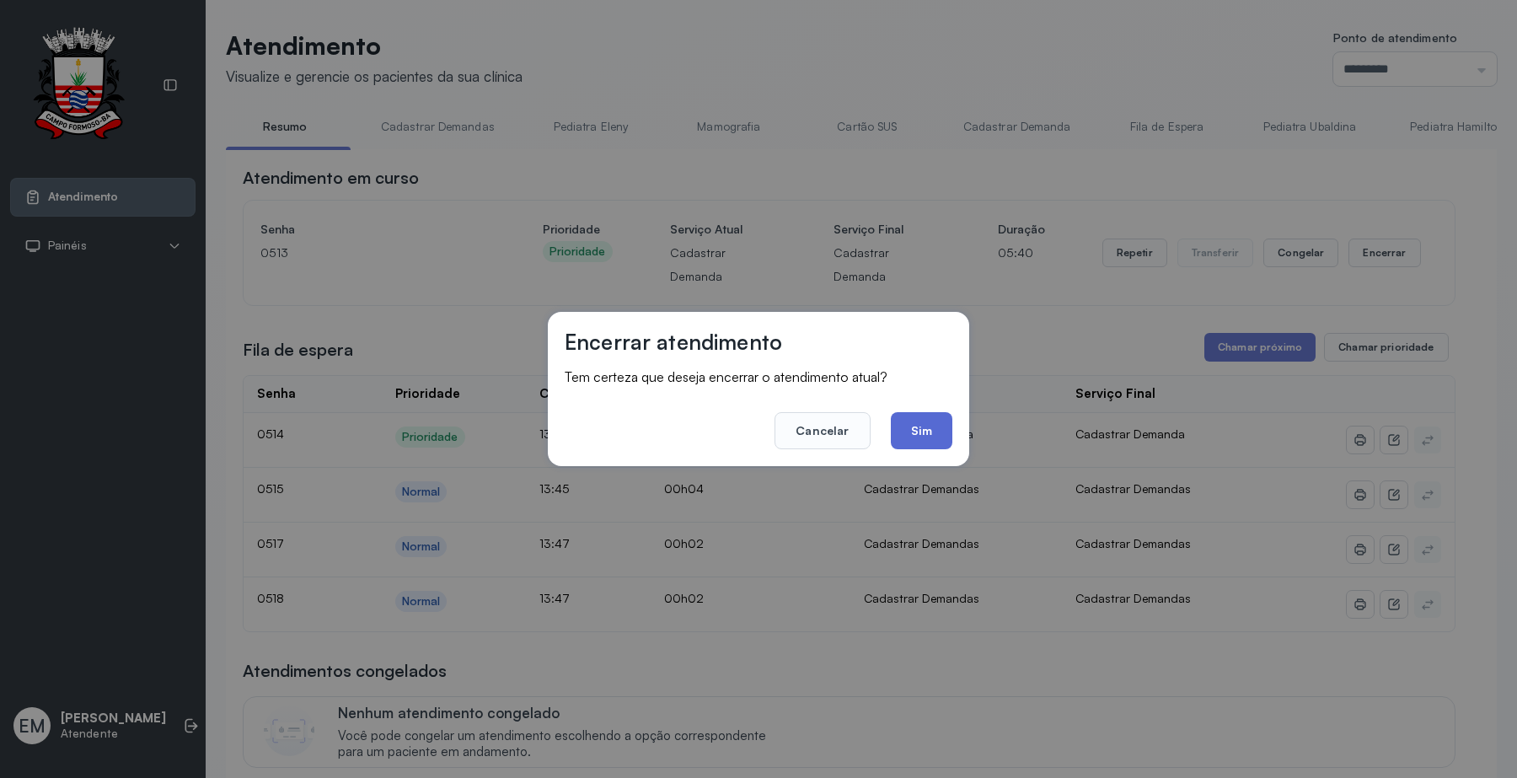
click at [935, 431] on button "Sim" at bounding box center [922, 430] width 62 height 37
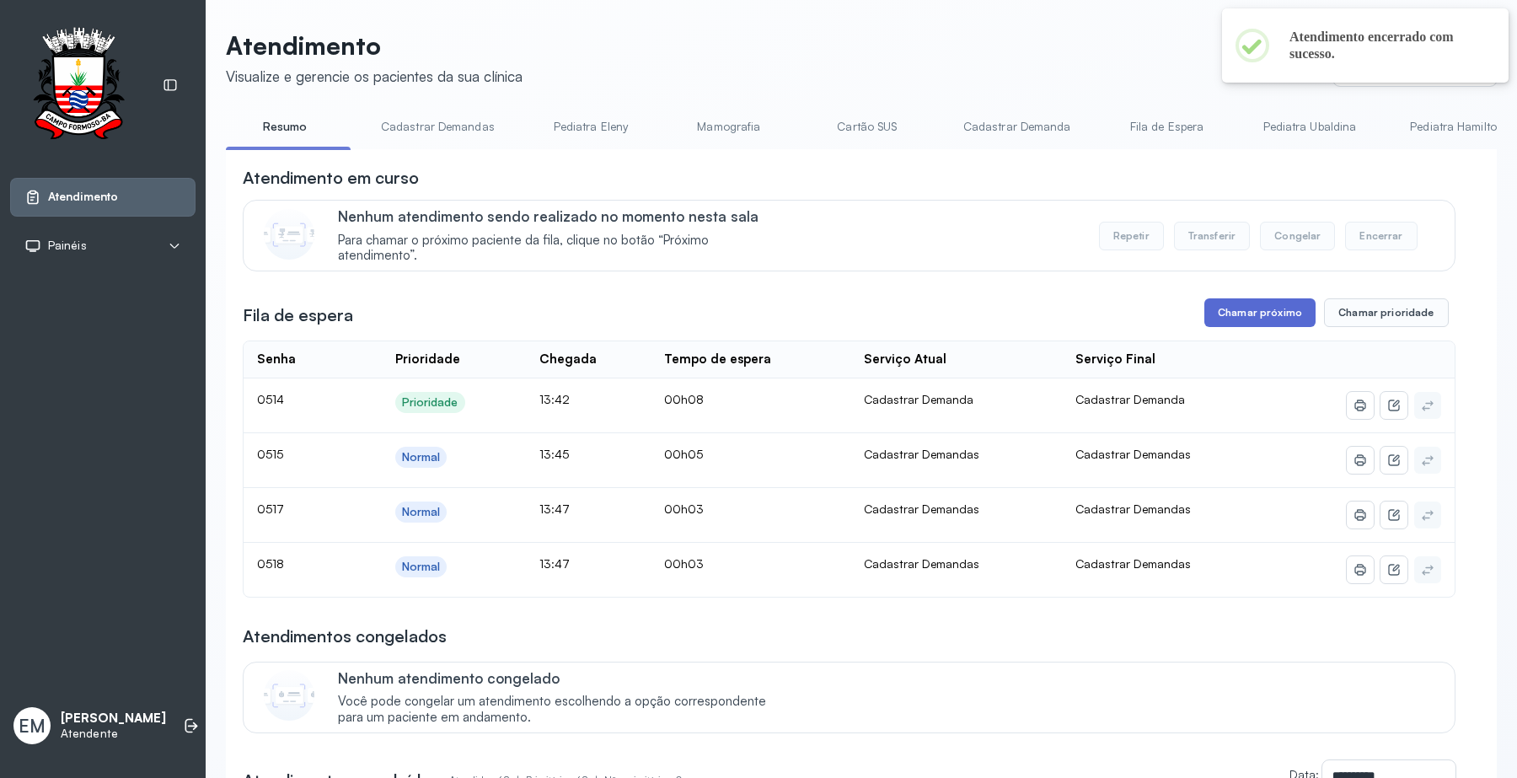
click at [1223, 325] on button "Chamar próximo" at bounding box center [1259, 312] width 111 height 29
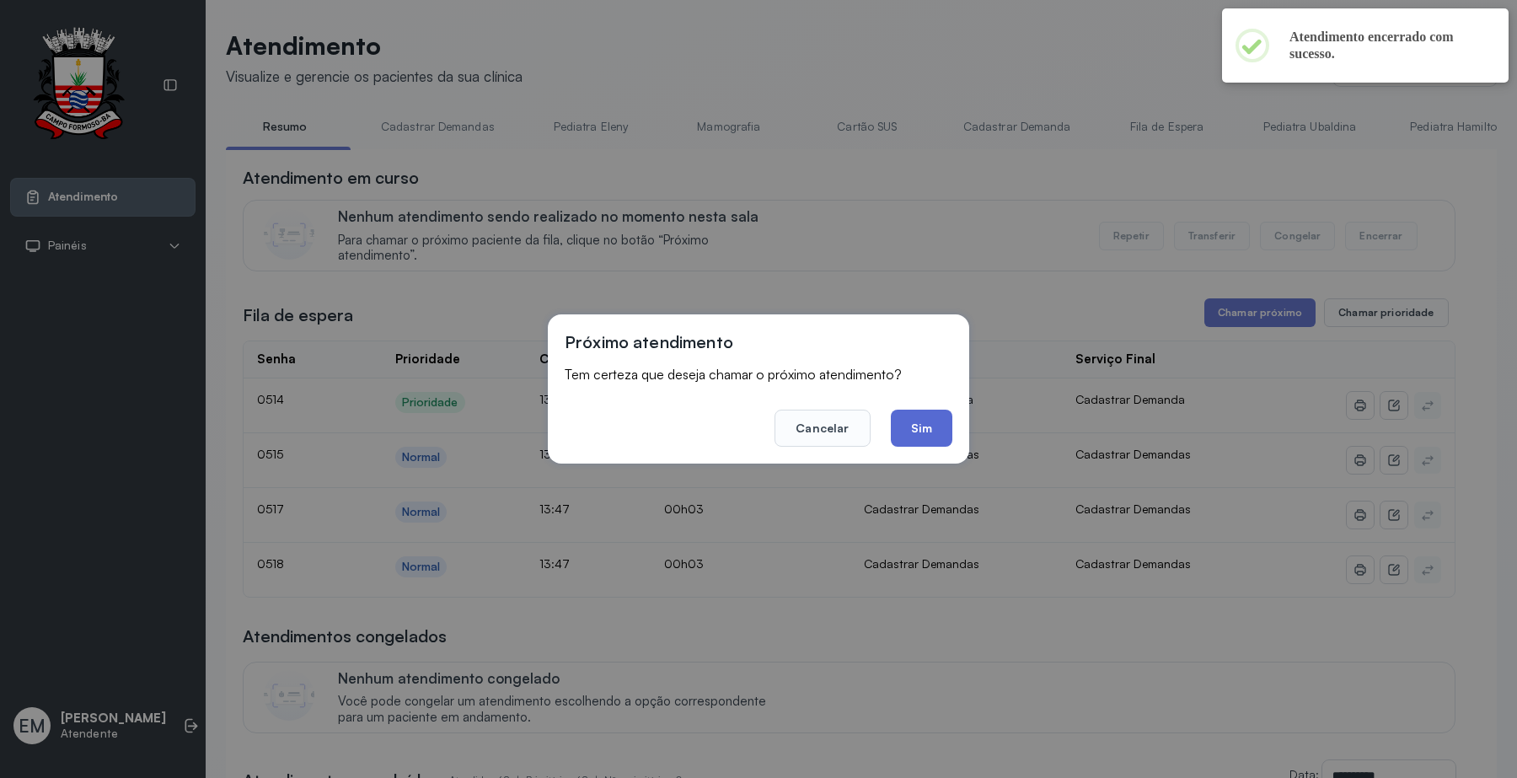
click at [934, 427] on button "Sim" at bounding box center [922, 427] width 62 height 37
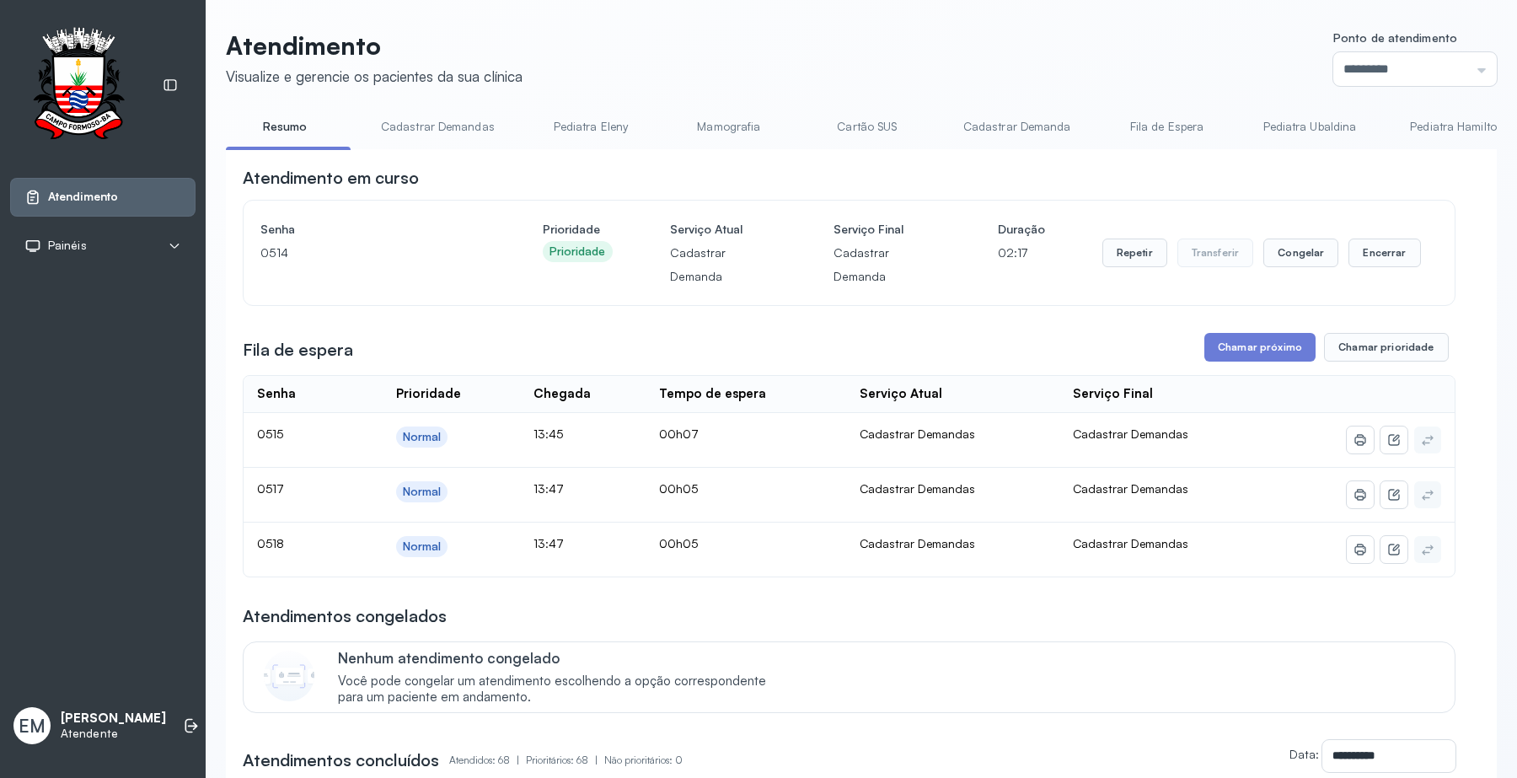
click at [1375, 240] on div "Repetir Transferir Congelar Encerrar" at bounding box center [1261, 252] width 318 height 71
click at [1363, 258] on button "Encerrar" at bounding box center [1384, 252] width 72 height 29
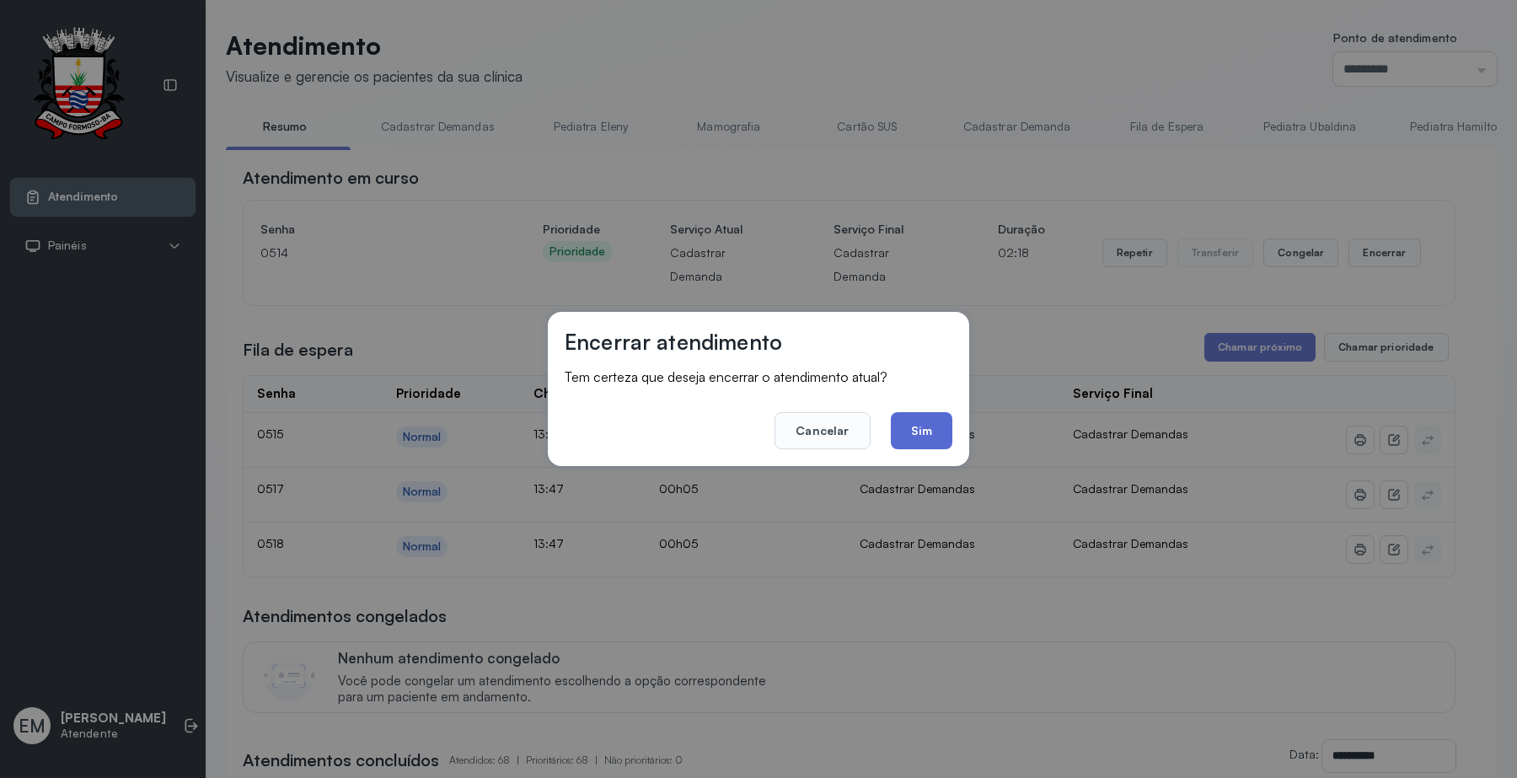
click at [910, 419] on button "Sim" at bounding box center [922, 430] width 62 height 37
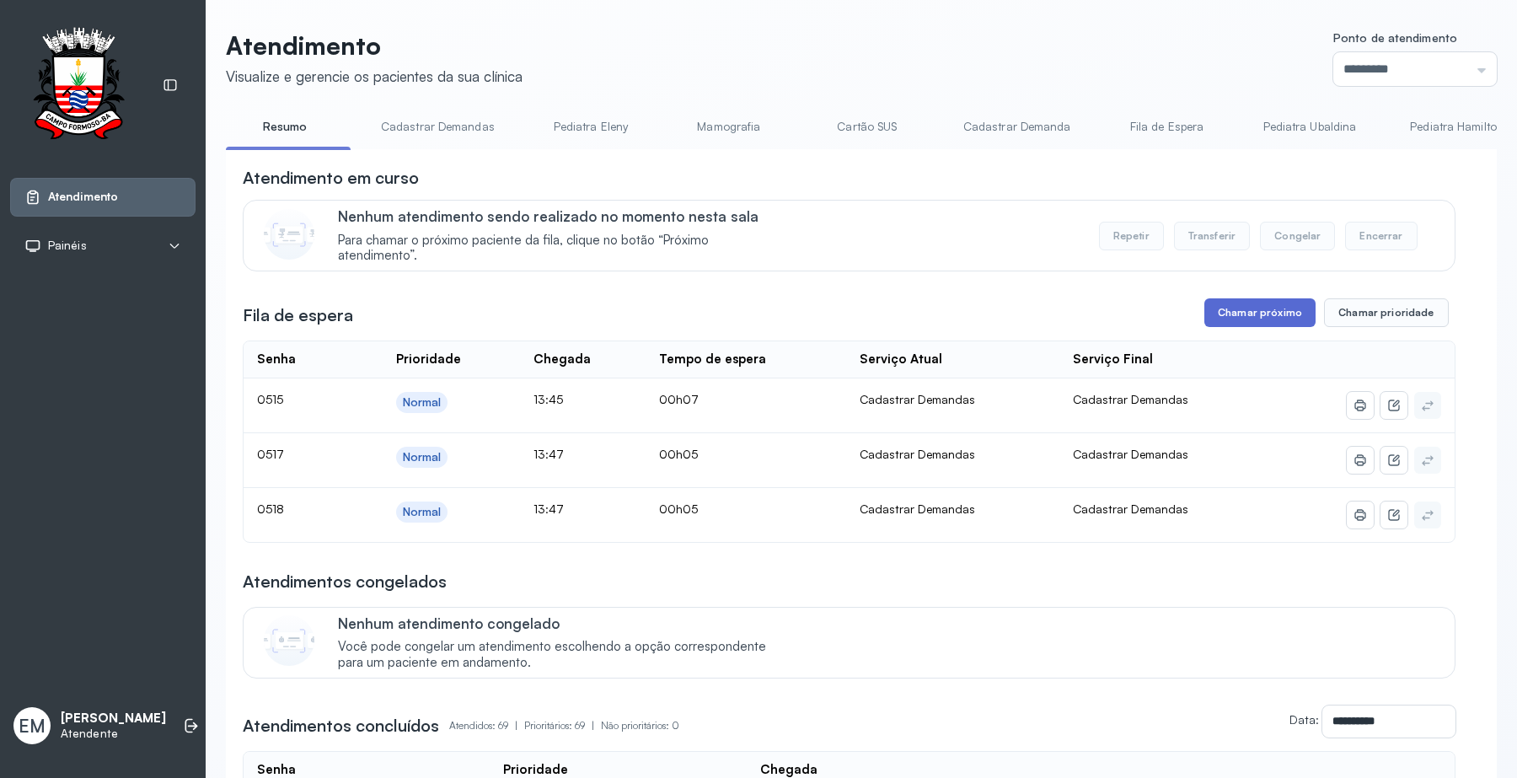
click at [1224, 324] on button "Chamar próximo" at bounding box center [1259, 312] width 111 height 29
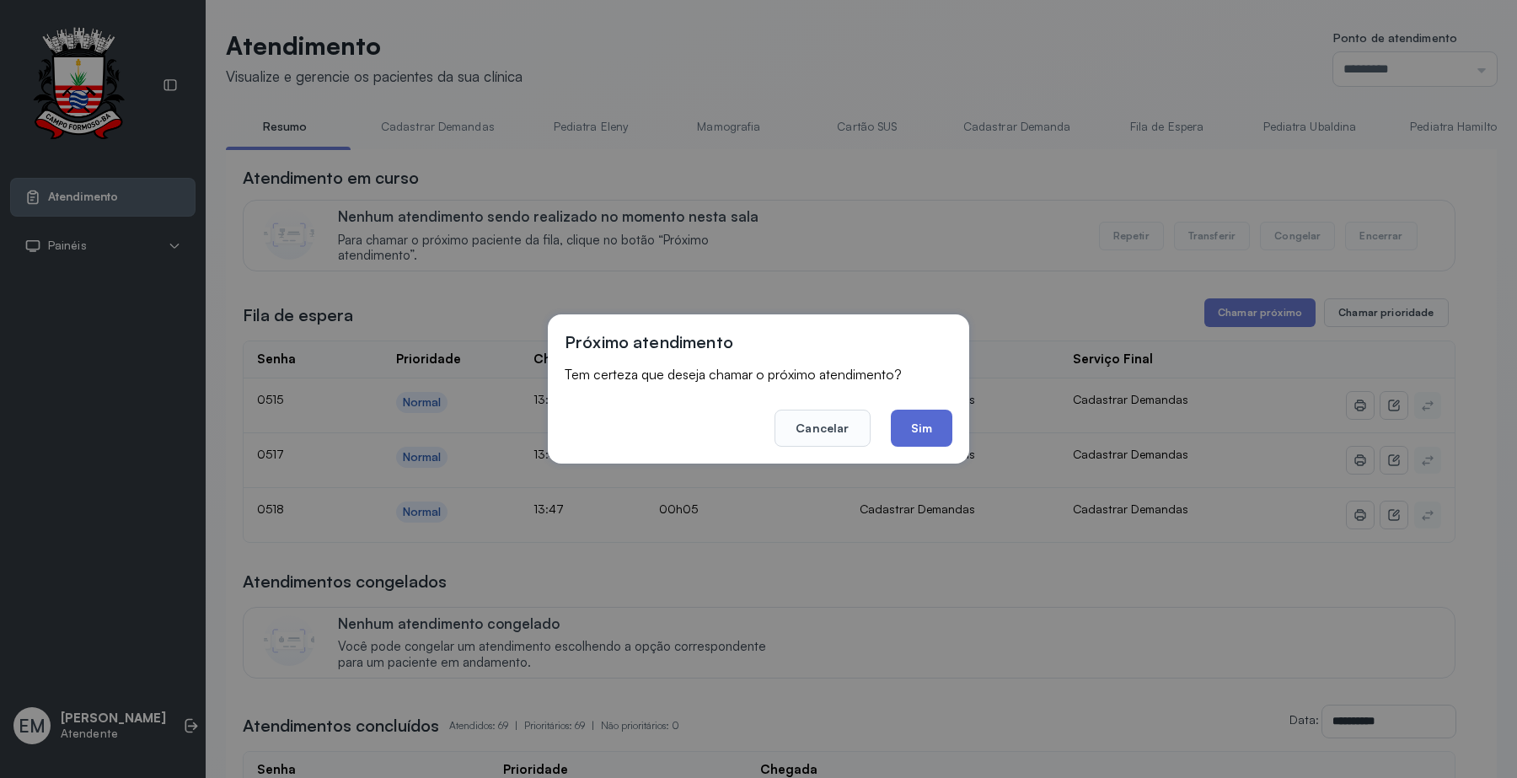
click at [935, 424] on button "Sim" at bounding box center [922, 427] width 62 height 37
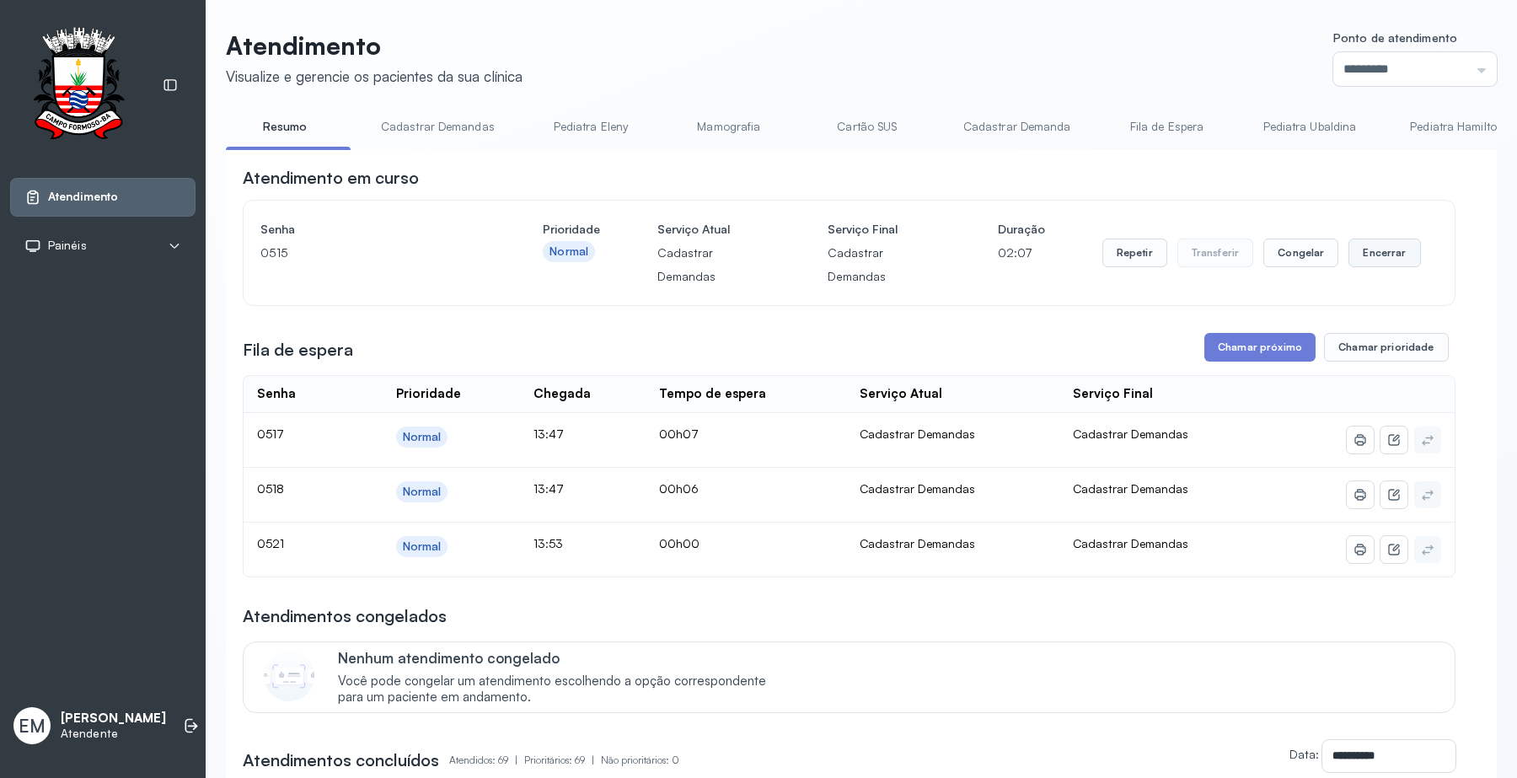
click at [1357, 255] on button "Encerrar" at bounding box center [1384, 252] width 72 height 29
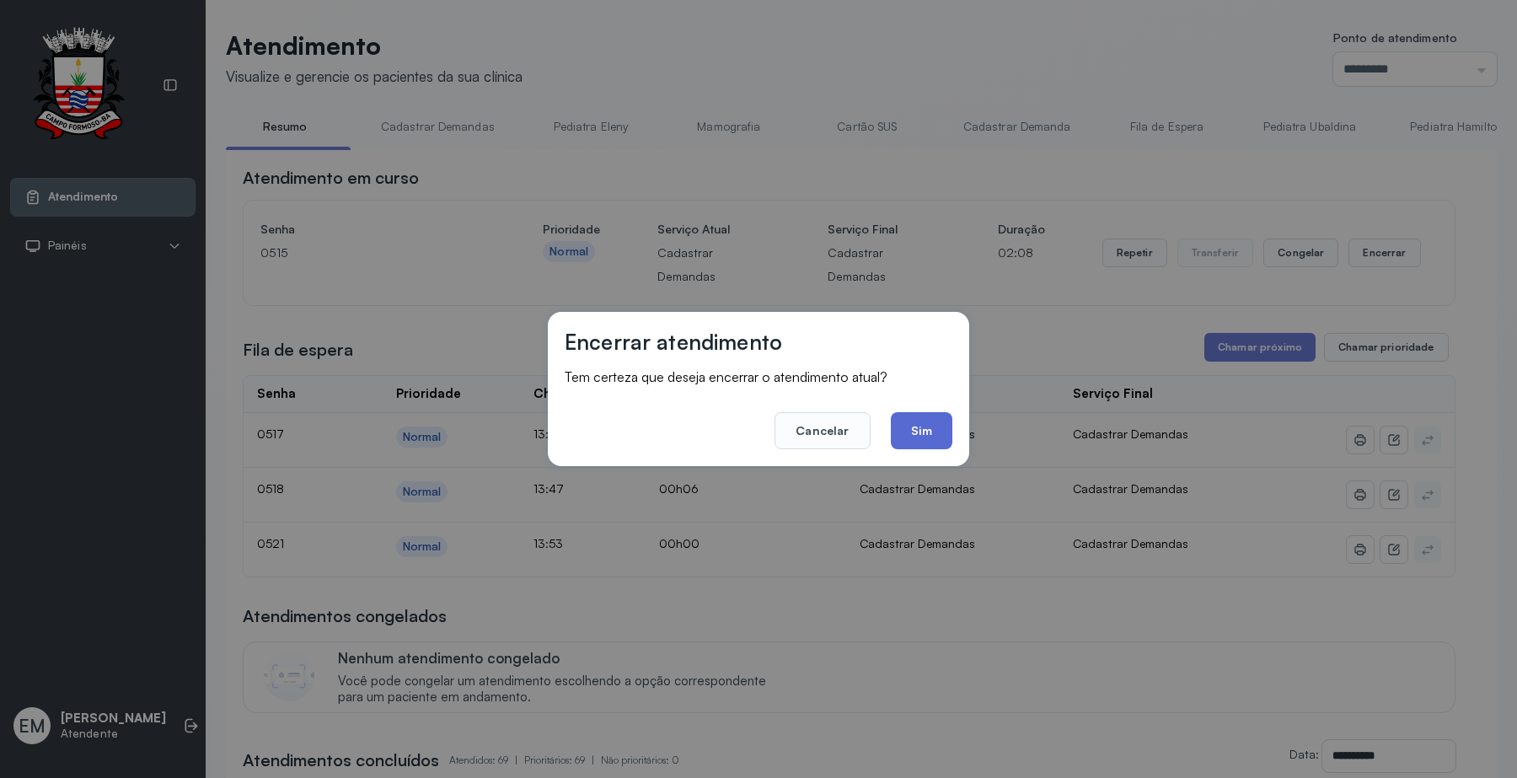
click at [945, 427] on button "Sim" at bounding box center [922, 430] width 62 height 37
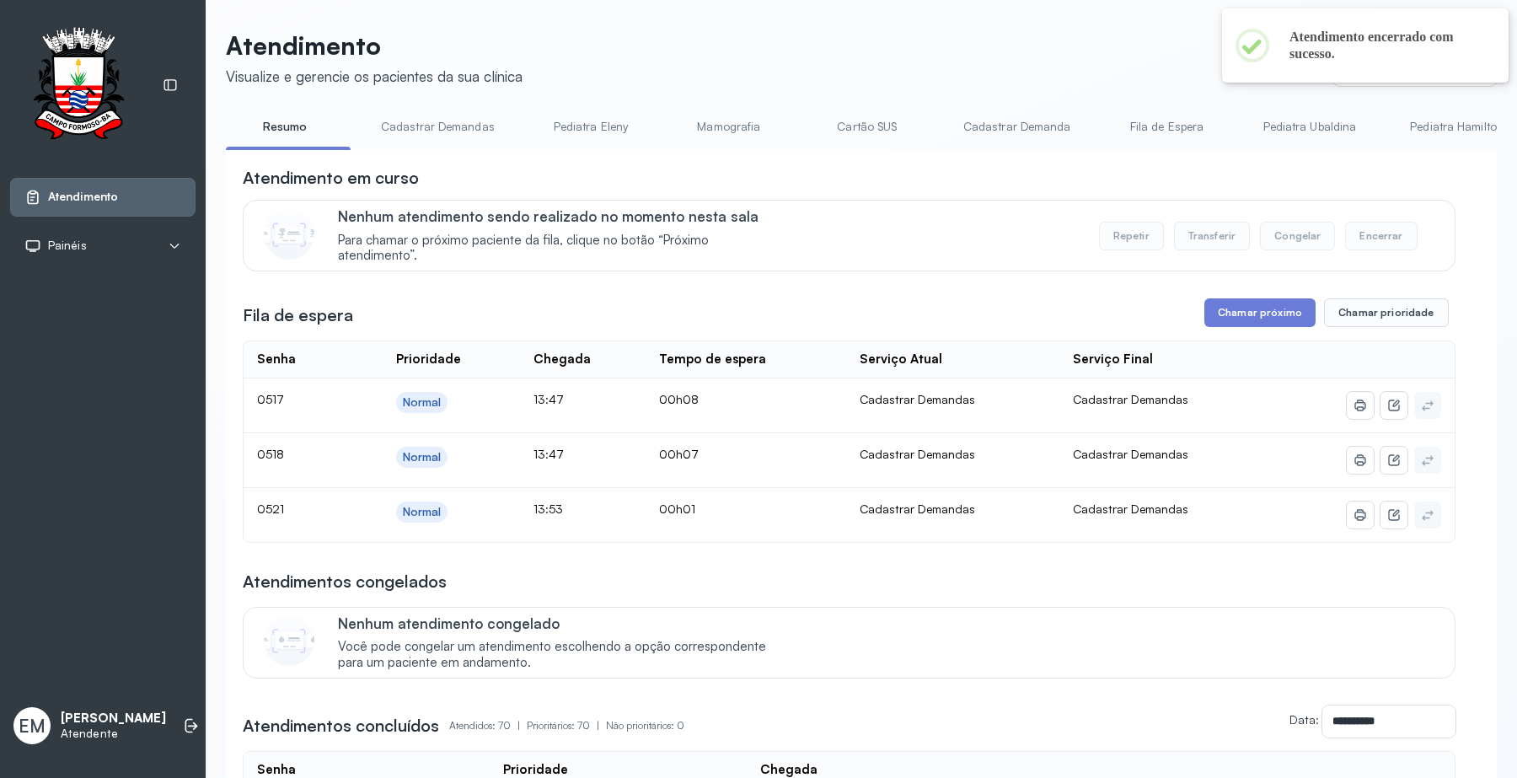
drag, startPoint x: 1252, startPoint y: 299, endPoint x: 1241, endPoint y: 323, distance: 26.0
click at [1239, 305] on button "Chamar próximo" at bounding box center [1259, 312] width 111 height 29
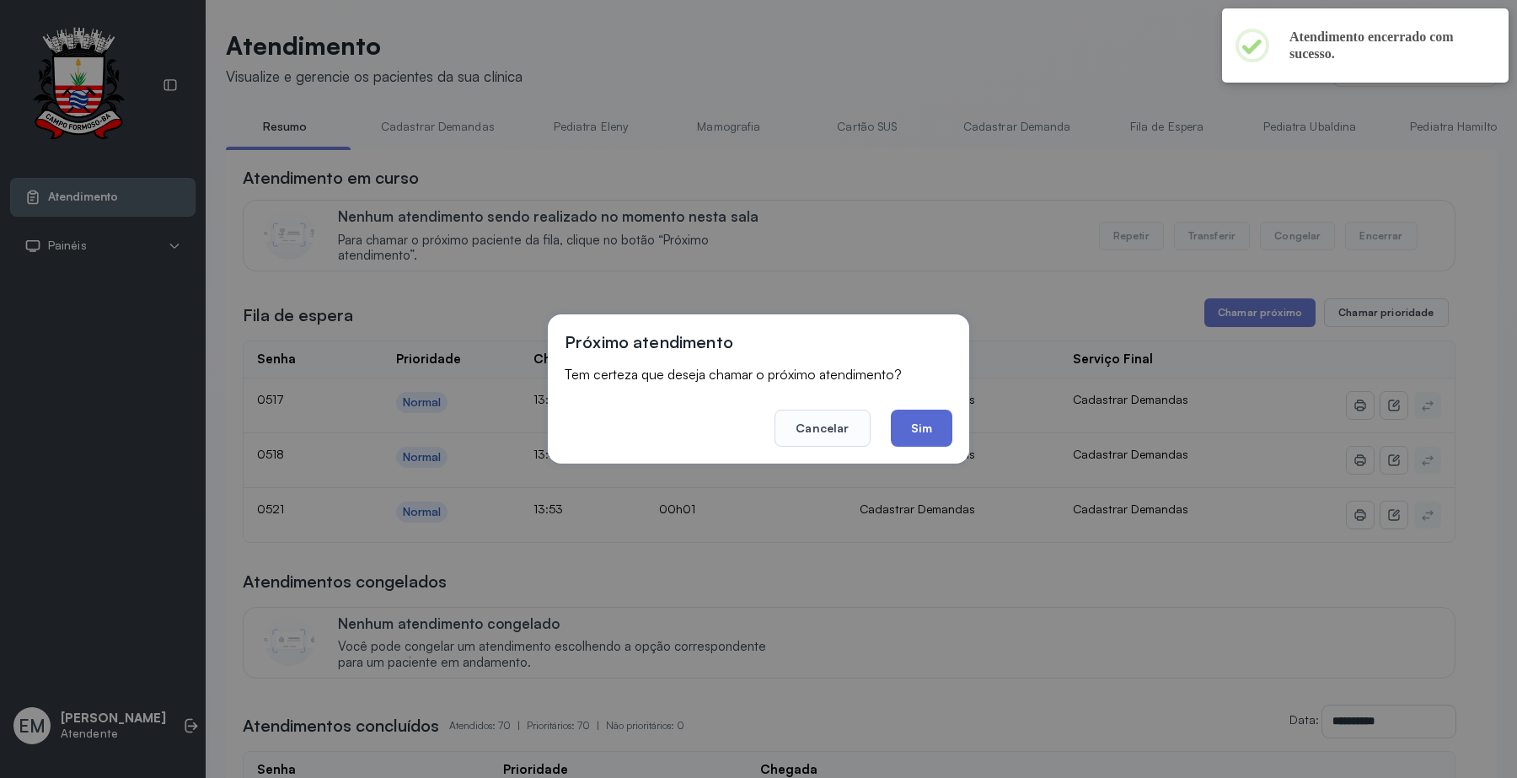
click at [933, 424] on button "Sim" at bounding box center [922, 427] width 62 height 37
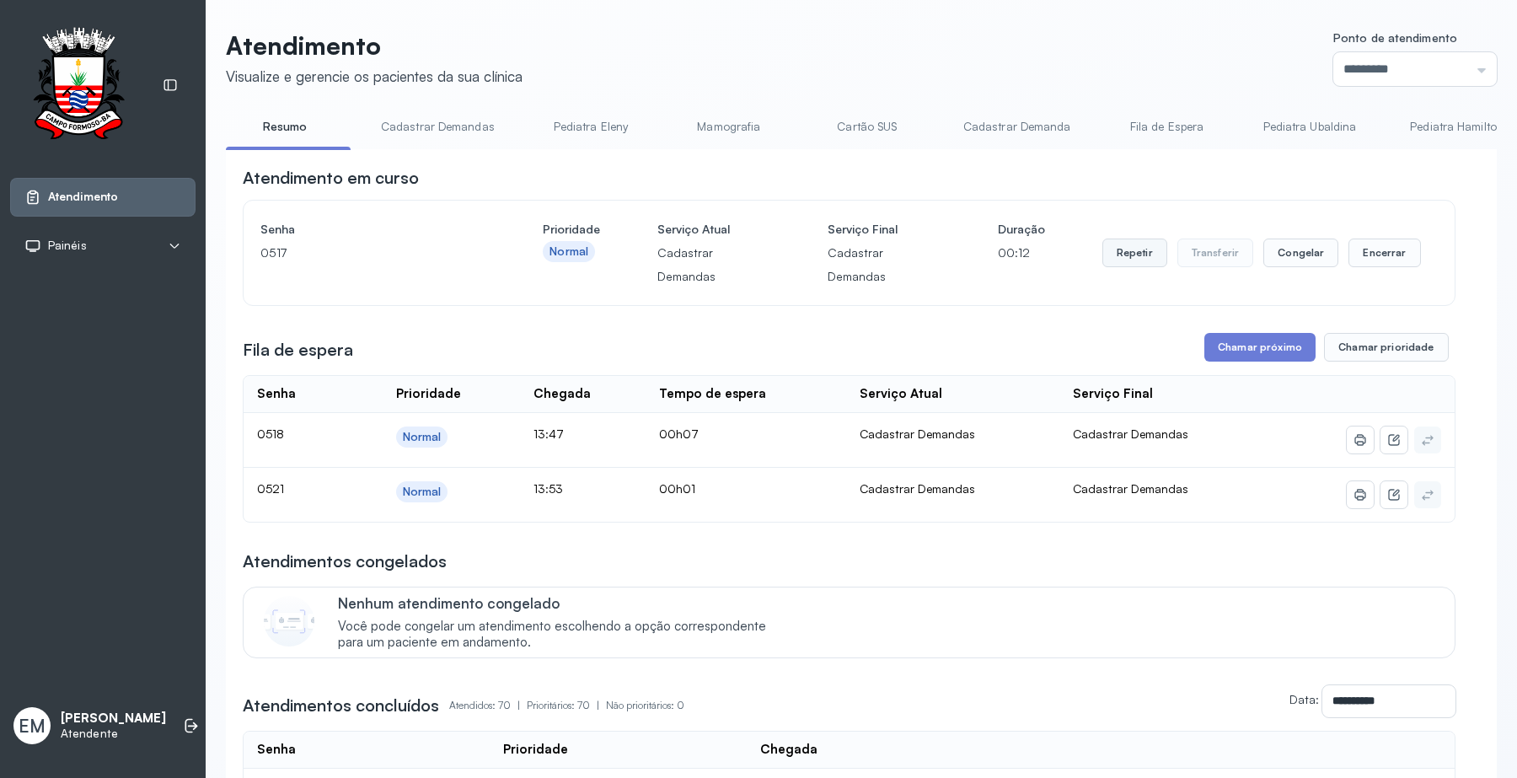
click at [1104, 264] on button "Repetir" at bounding box center [1134, 252] width 65 height 29
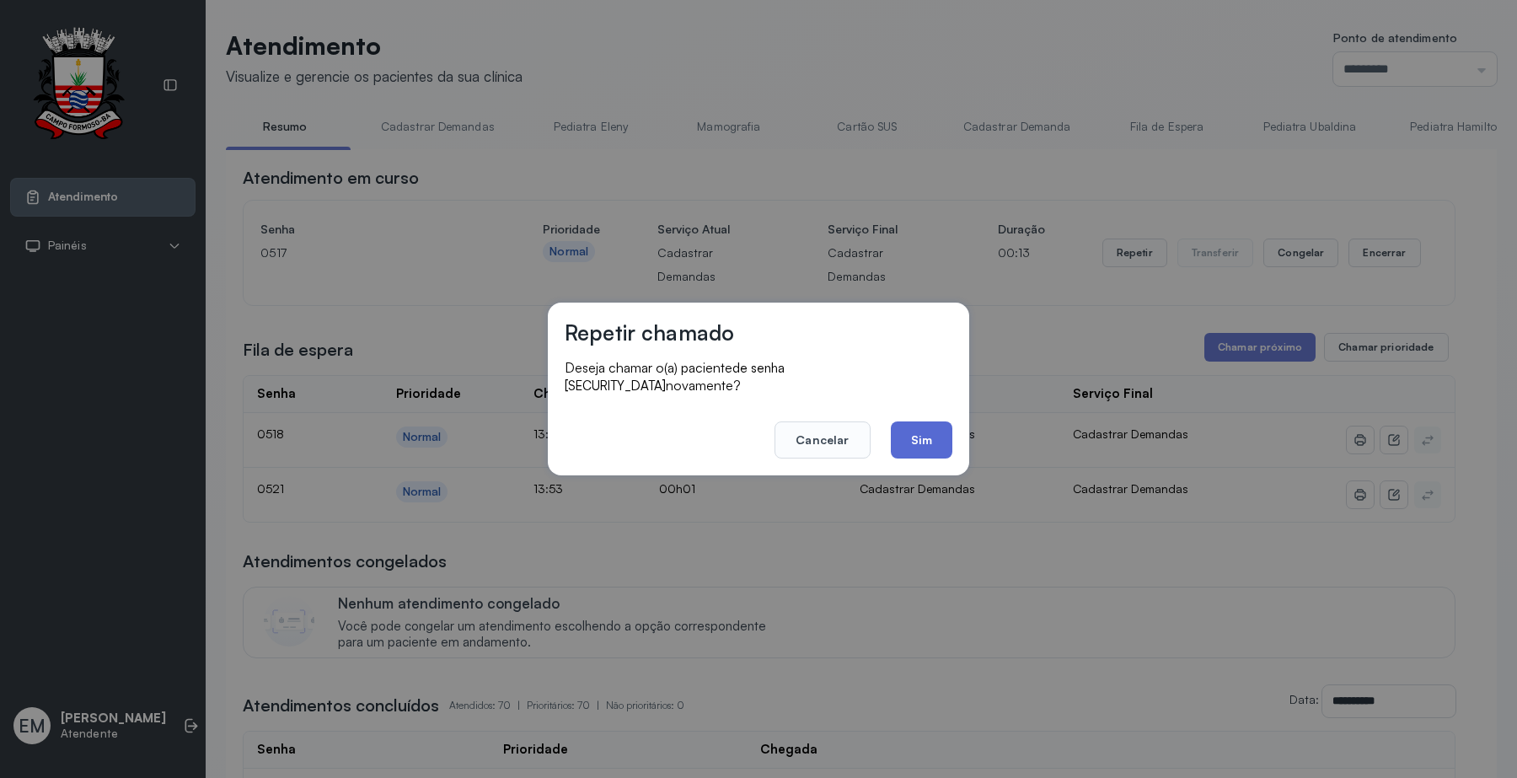
click at [928, 436] on button "Sim" at bounding box center [922, 439] width 62 height 37
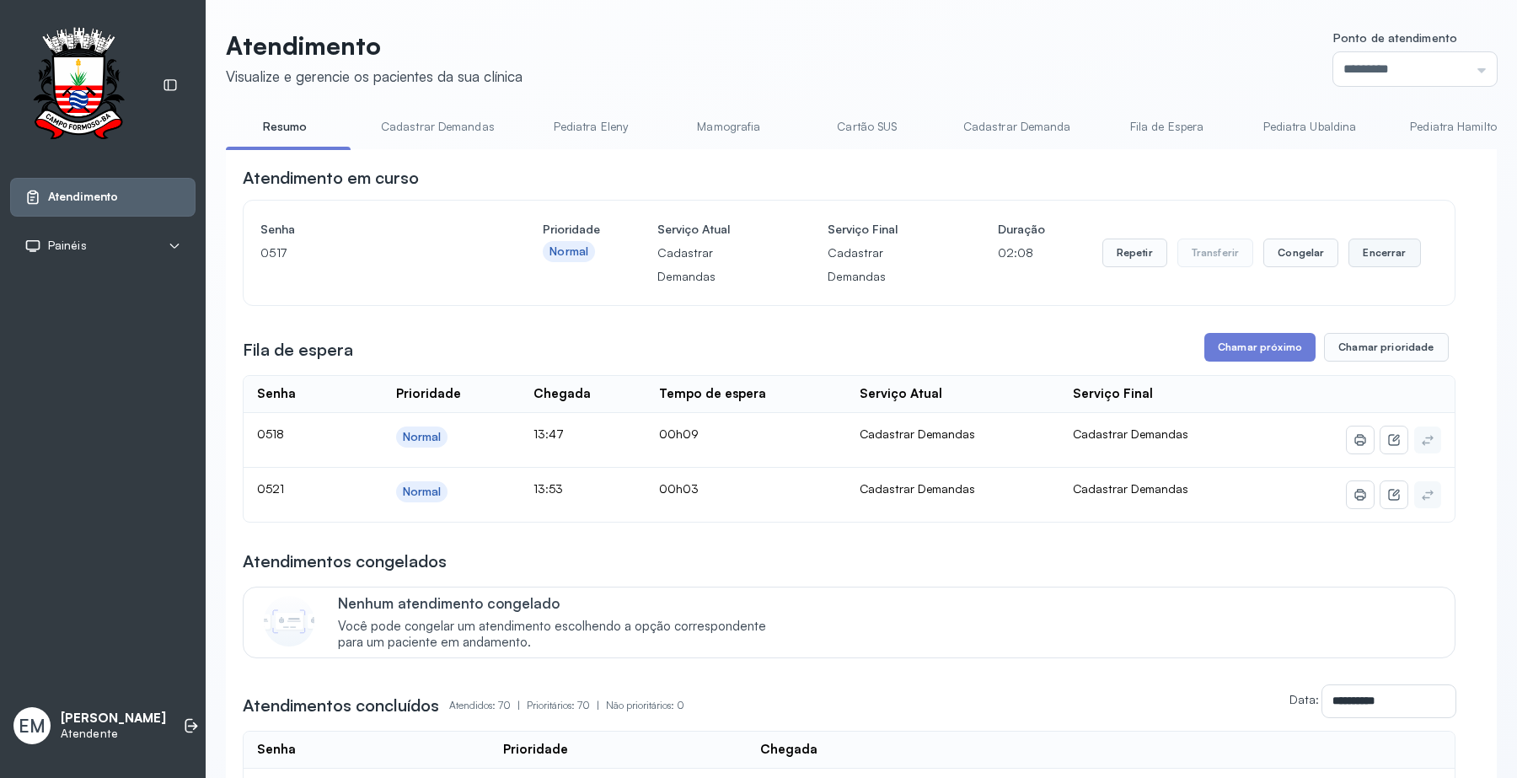
click at [1362, 249] on button "Encerrar" at bounding box center [1384, 252] width 72 height 29
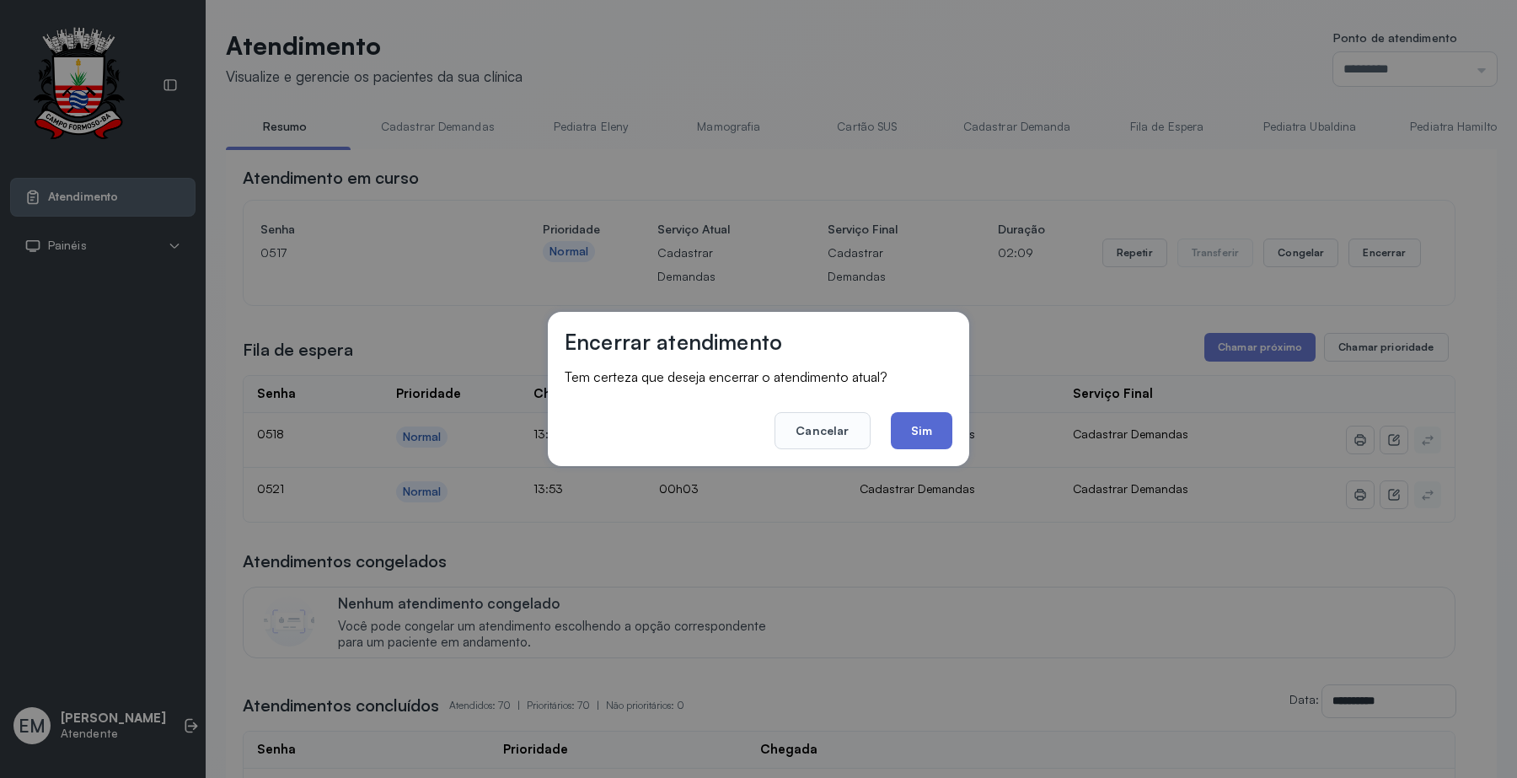
click at [925, 435] on button "Sim" at bounding box center [922, 430] width 62 height 37
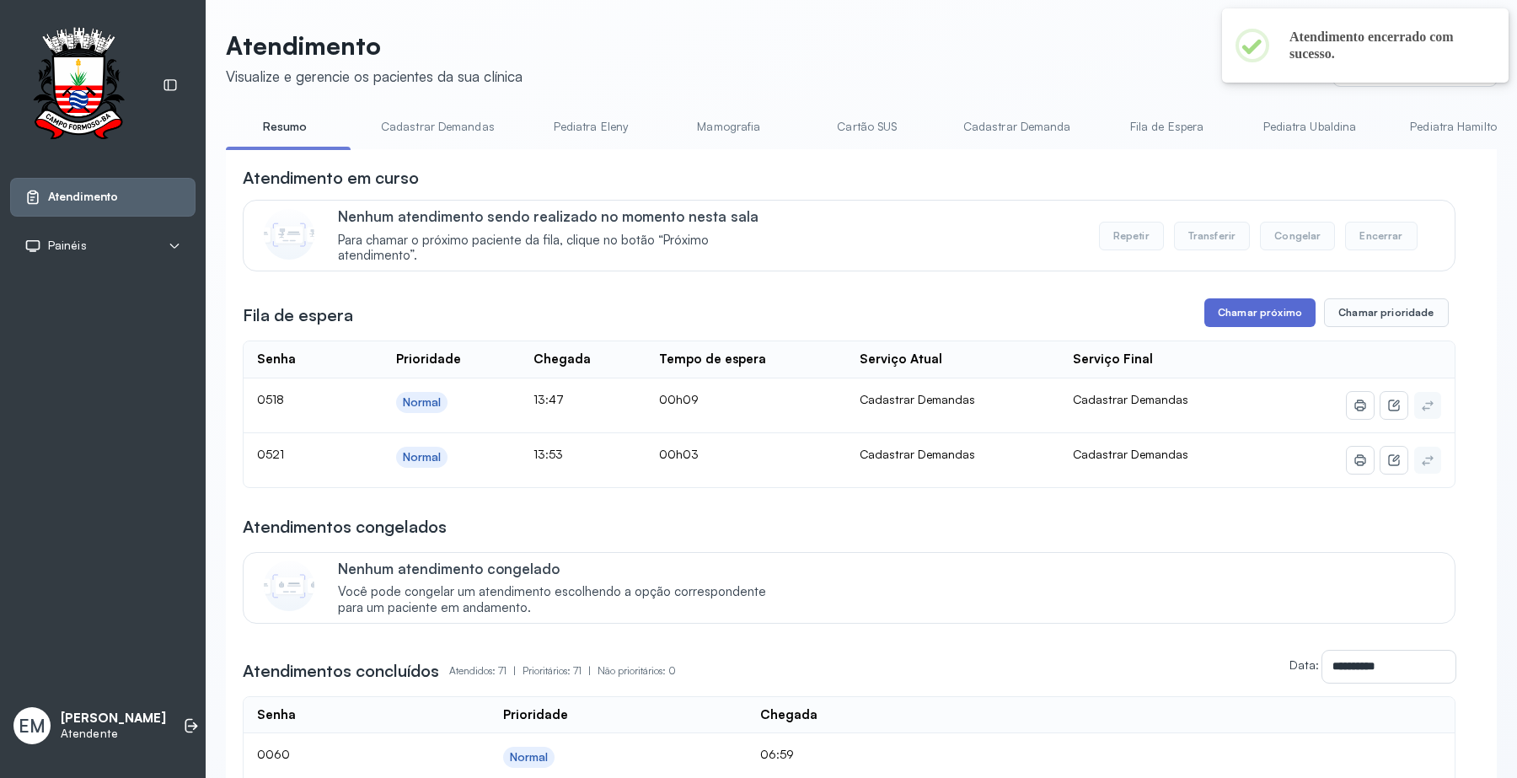
click at [1244, 320] on button "Chamar próximo" at bounding box center [1259, 312] width 111 height 29
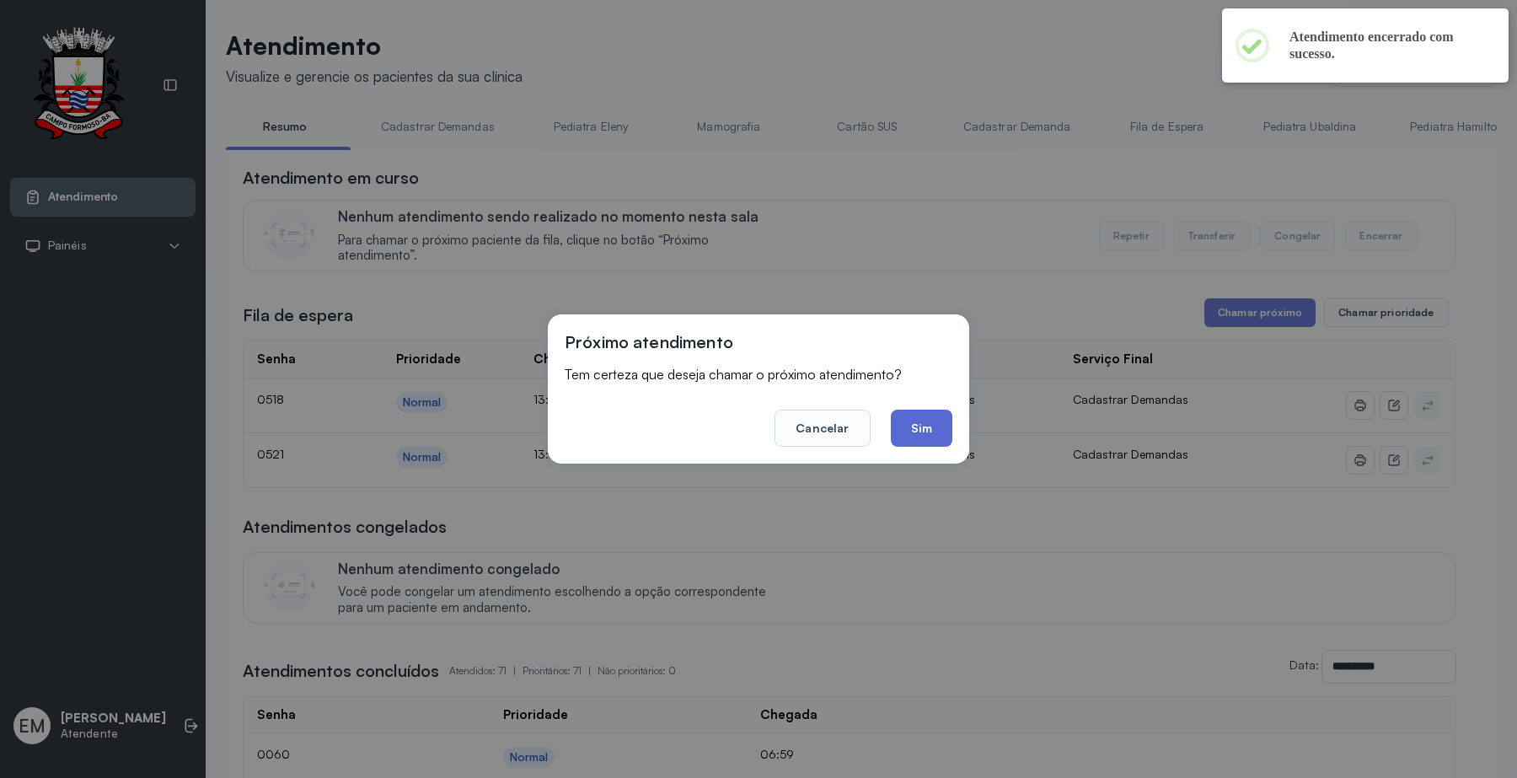
click at [950, 419] on button "Sim" at bounding box center [922, 427] width 62 height 37
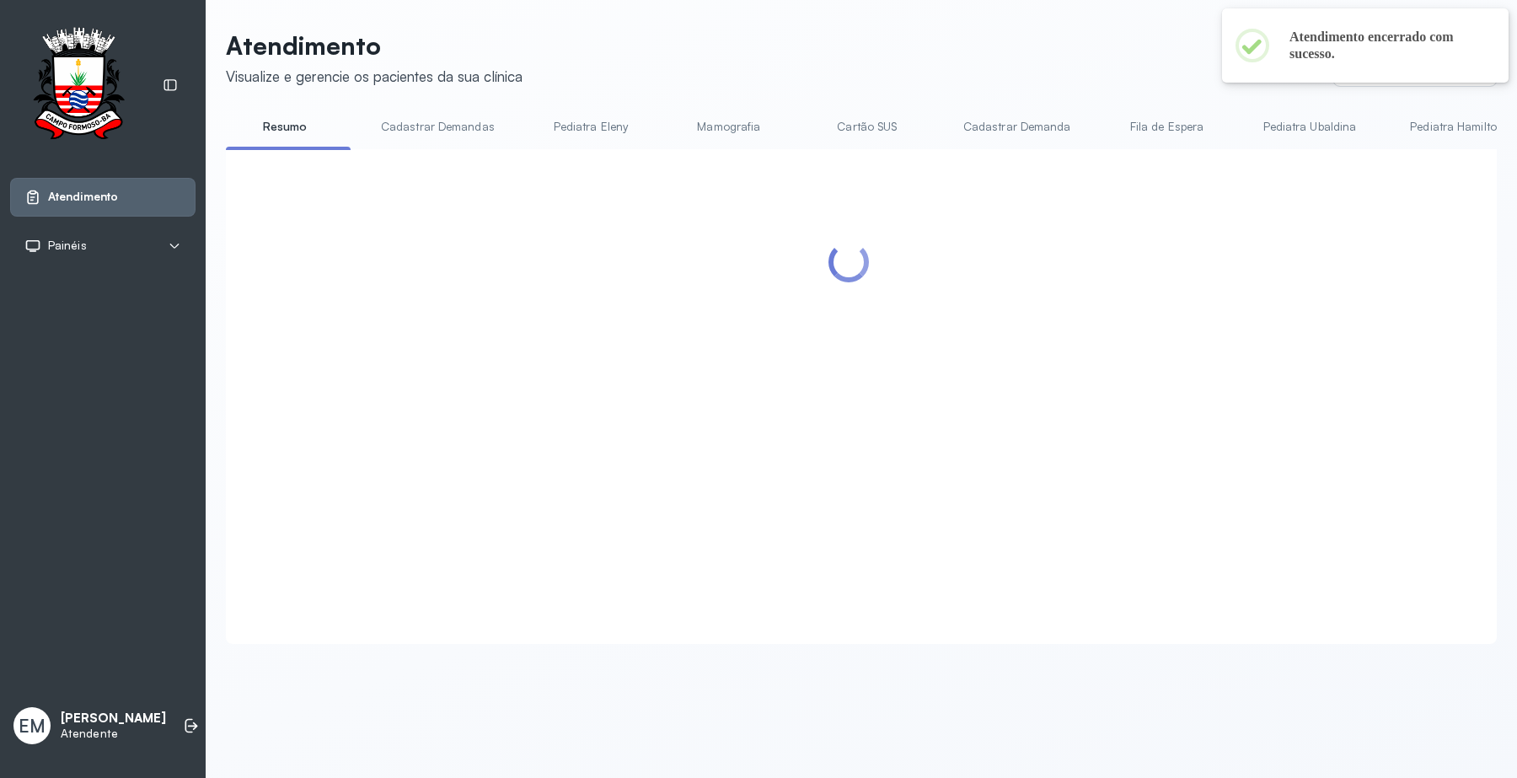
click at [934, 435] on div at bounding box center [849, 376] width 1212 height 420
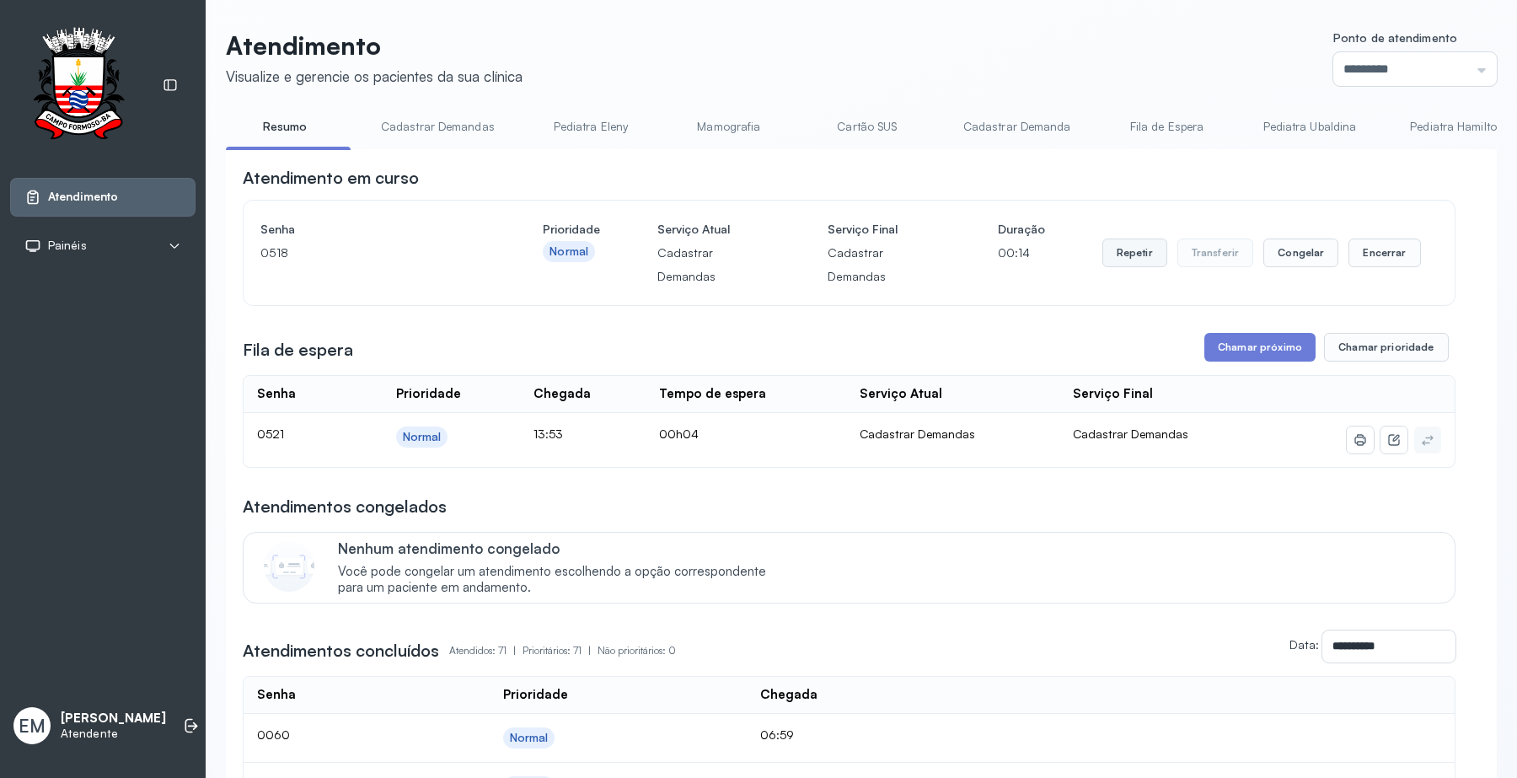
click at [1138, 246] on button "Repetir" at bounding box center [1134, 252] width 65 height 29
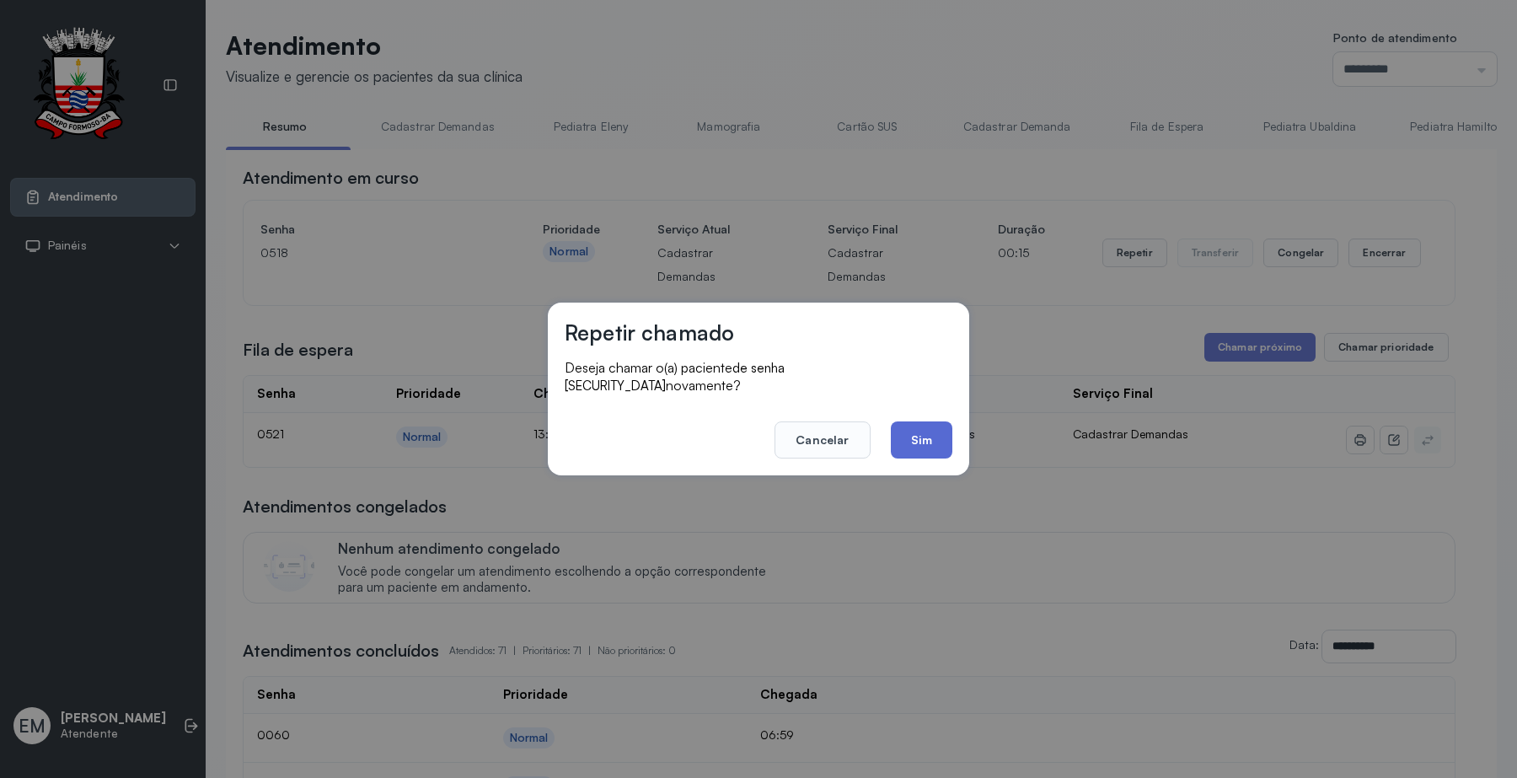
click at [941, 424] on button "Sim" at bounding box center [922, 439] width 62 height 37
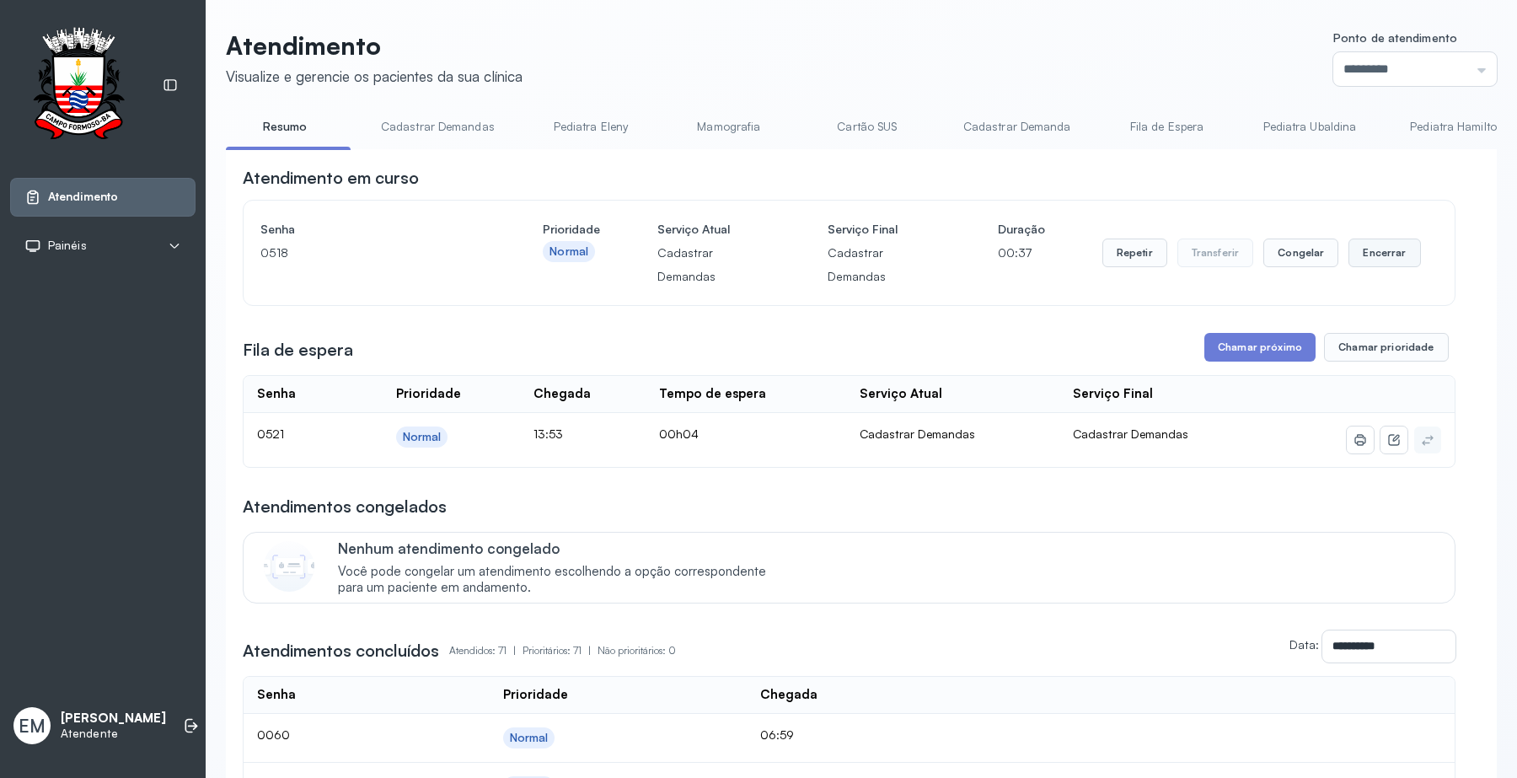
click at [1348, 242] on button "Encerrar" at bounding box center [1384, 252] width 72 height 29
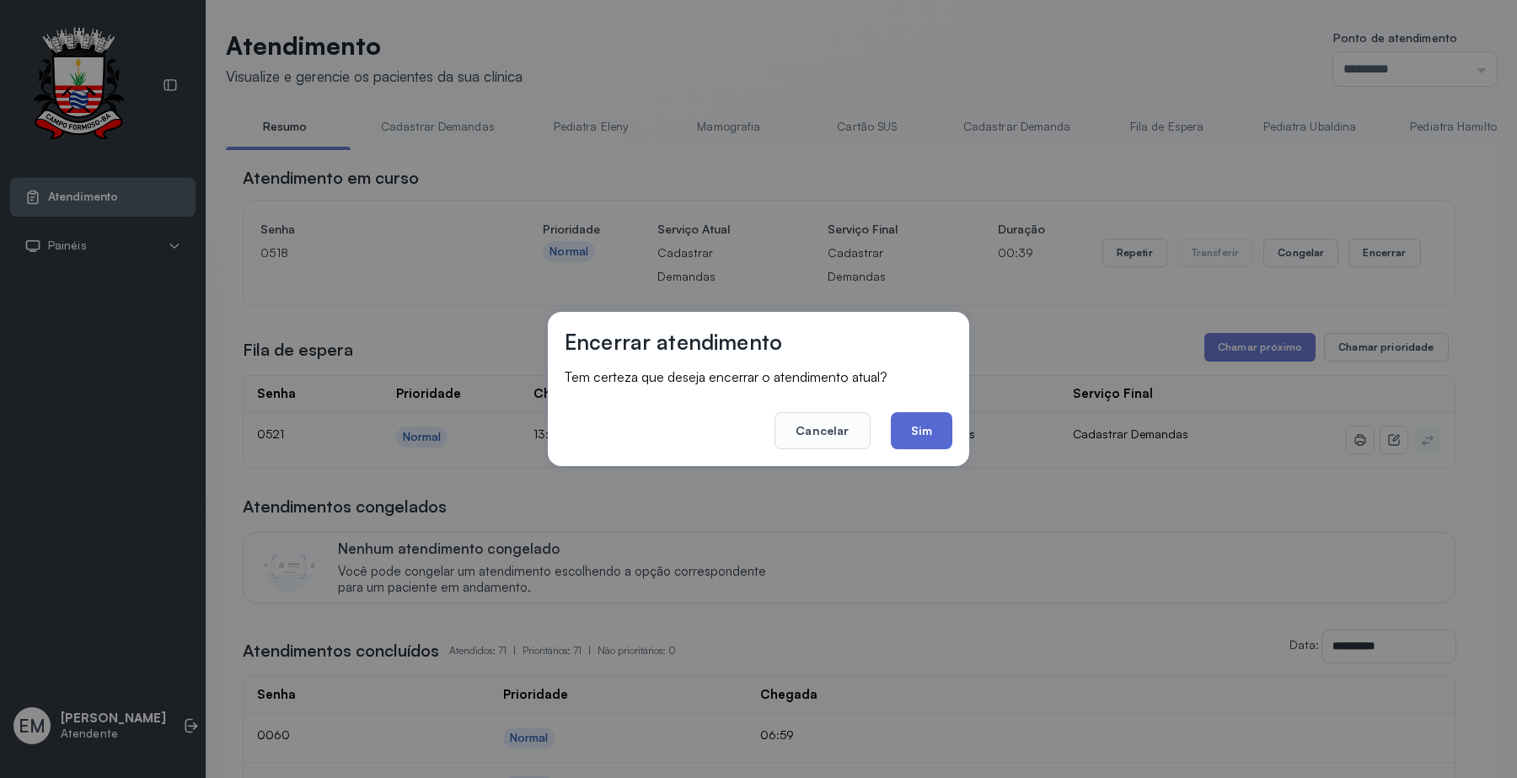
drag, startPoint x: 945, startPoint y: 436, endPoint x: 726, endPoint y: 43, distance: 449.6
click at [942, 426] on button "Sim" at bounding box center [922, 430] width 62 height 37
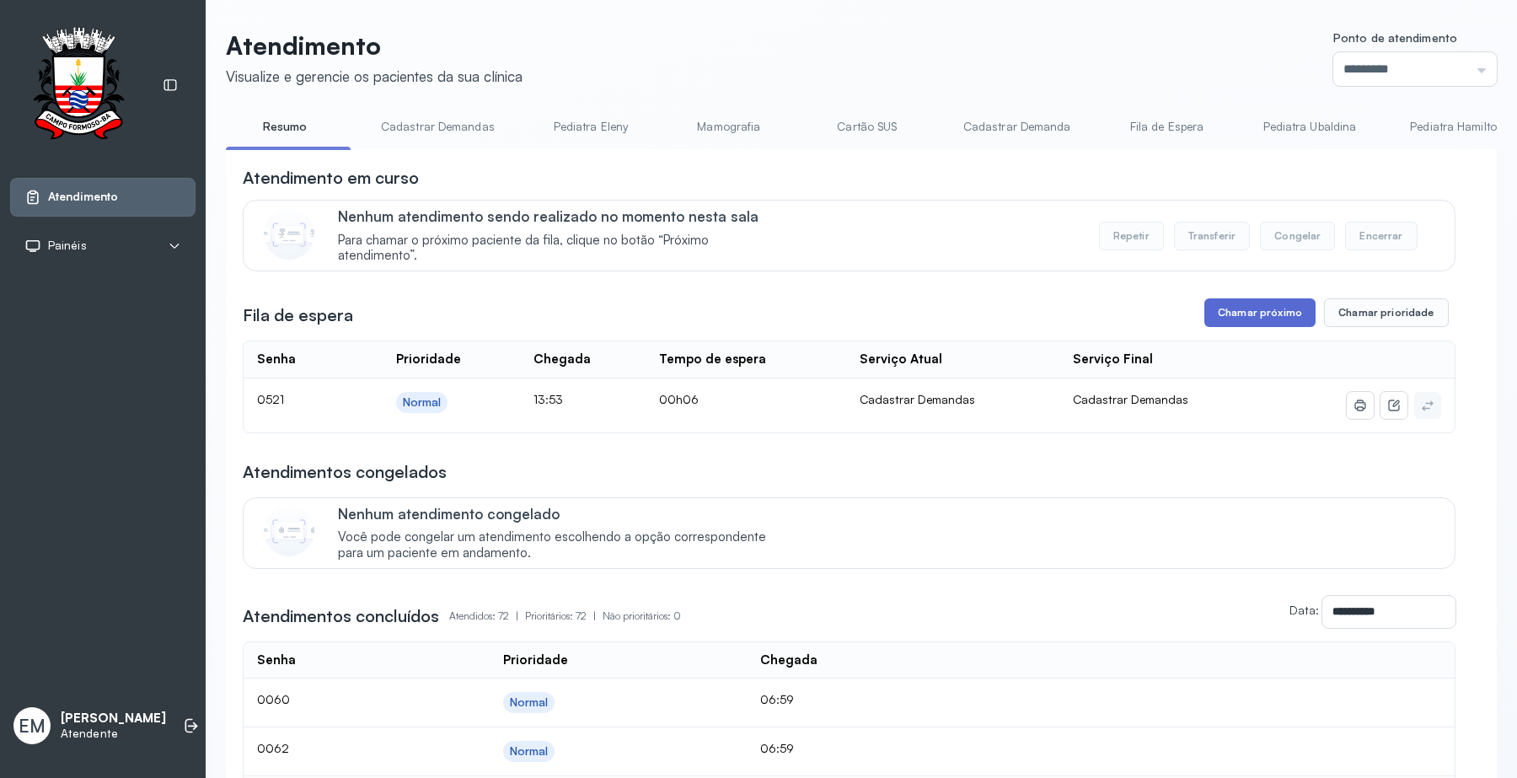
drag, startPoint x: 1268, startPoint y: 295, endPoint x: 1260, endPoint y: 318, distance: 24.3
click at [1260, 318] on button "Chamar próximo" at bounding box center [1259, 312] width 111 height 29
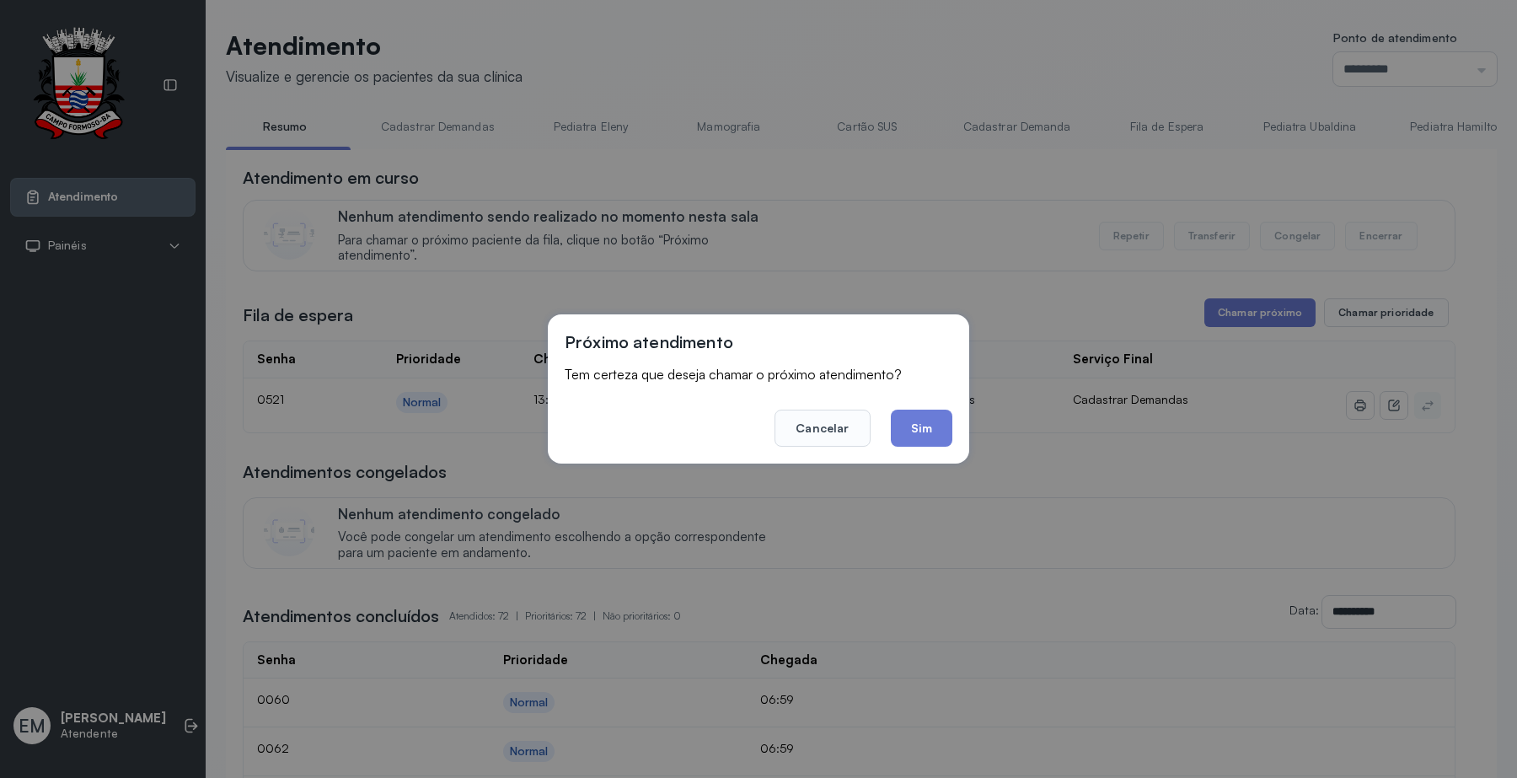
click at [952, 422] on div "Próximo atendimento Tem certeza que deseja chamar o próximo atendimento? Cancel…" at bounding box center [758, 388] width 421 height 149
click at [941, 428] on button "Sim" at bounding box center [922, 427] width 62 height 37
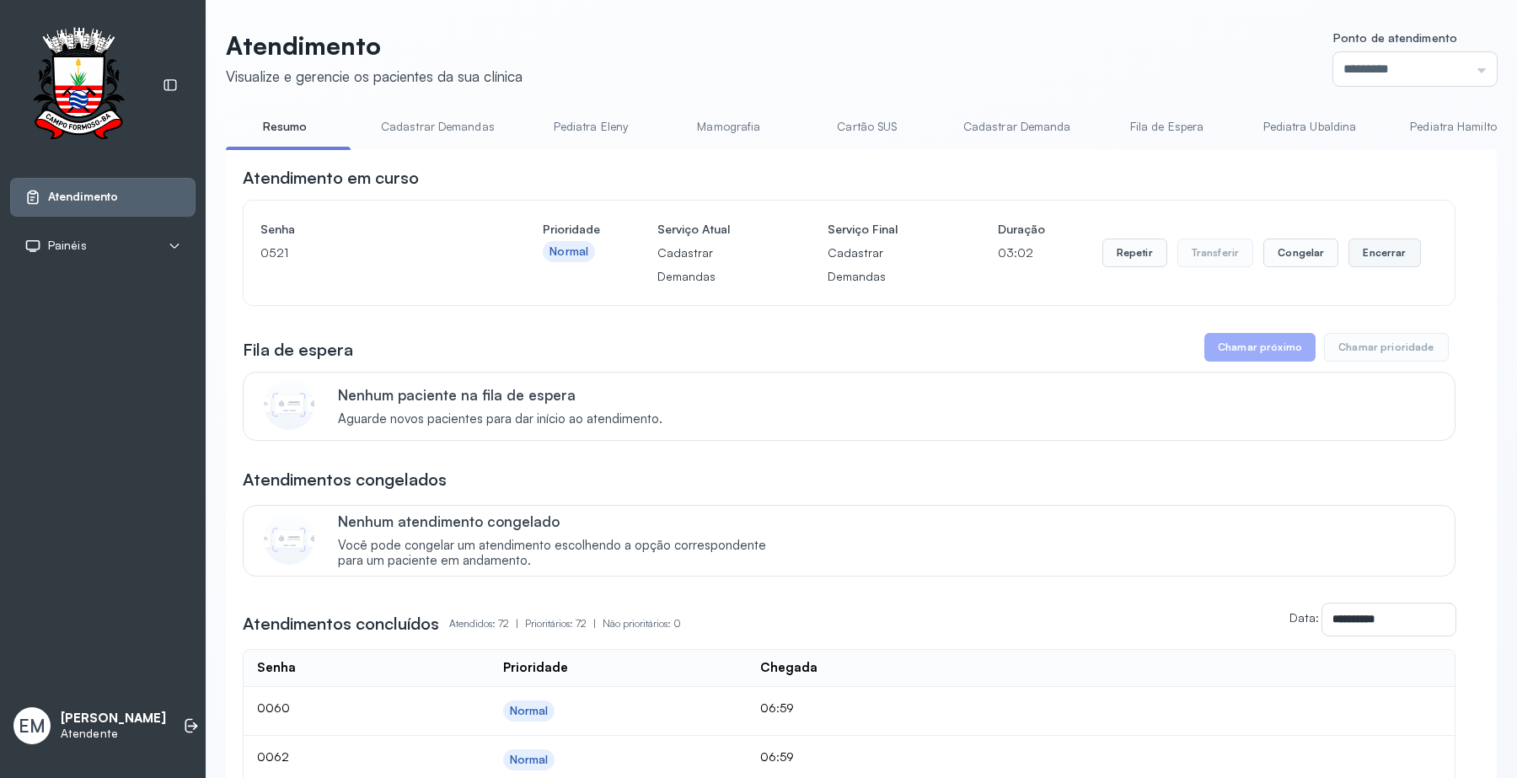
click at [1378, 254] on button "Encerrar" at bounding box center [1384, 252] width 72 height 29
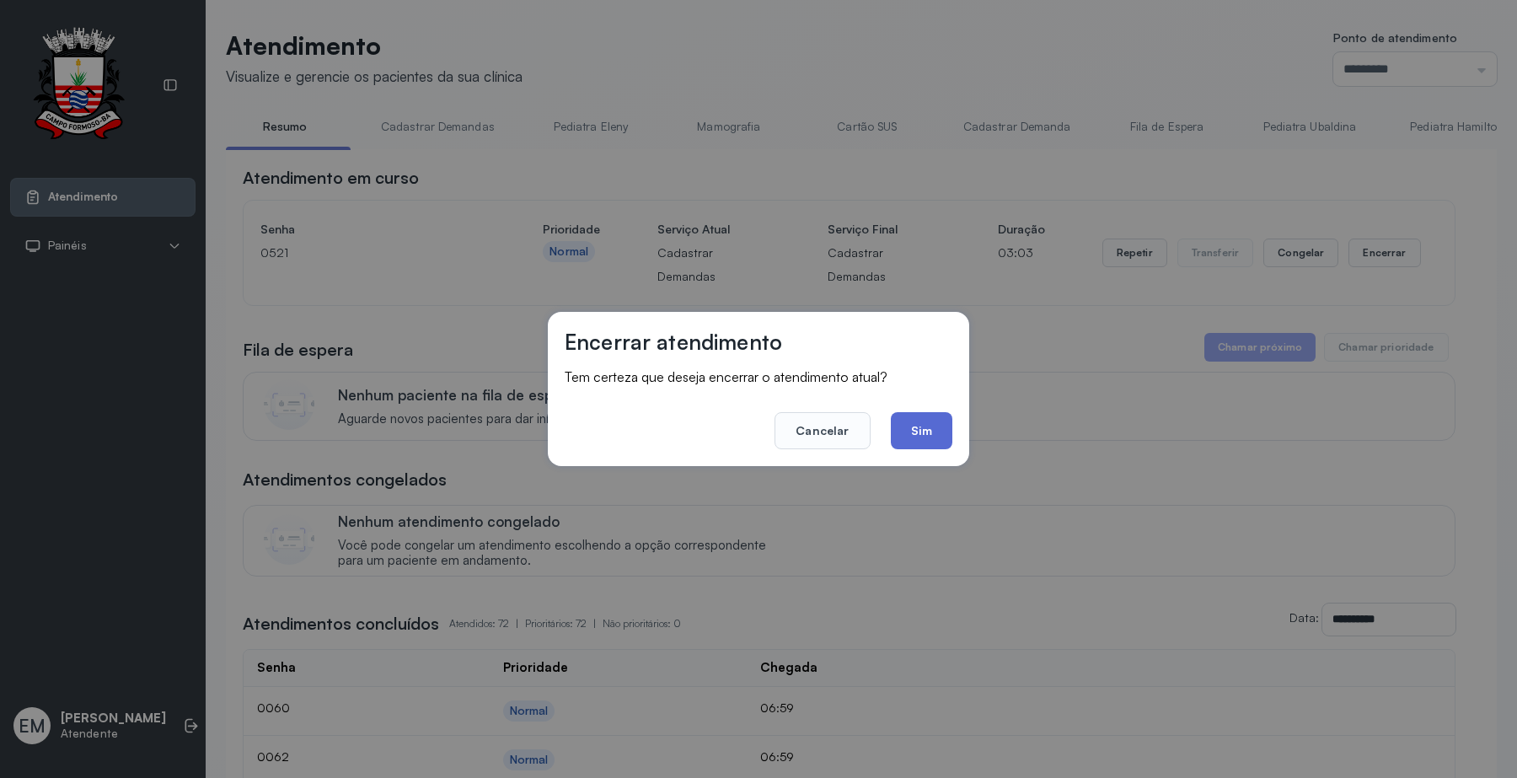
click at [915, 434] on button "Sim" at bounding box center [922, 430] width 62 height 37
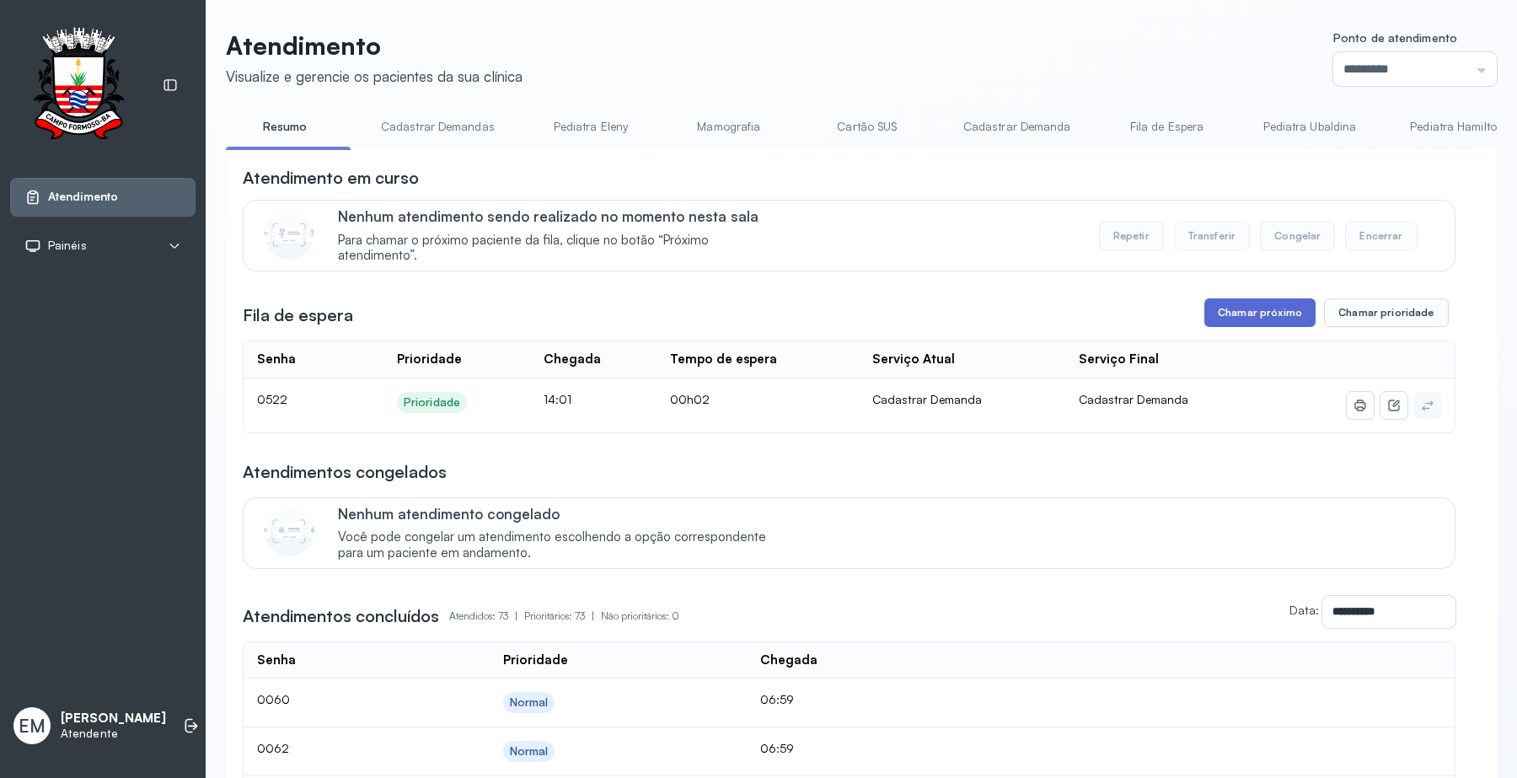
click at [1252, 312] on button "Chamar próximo" at bounding box center [1259, 312] width 111 height 29
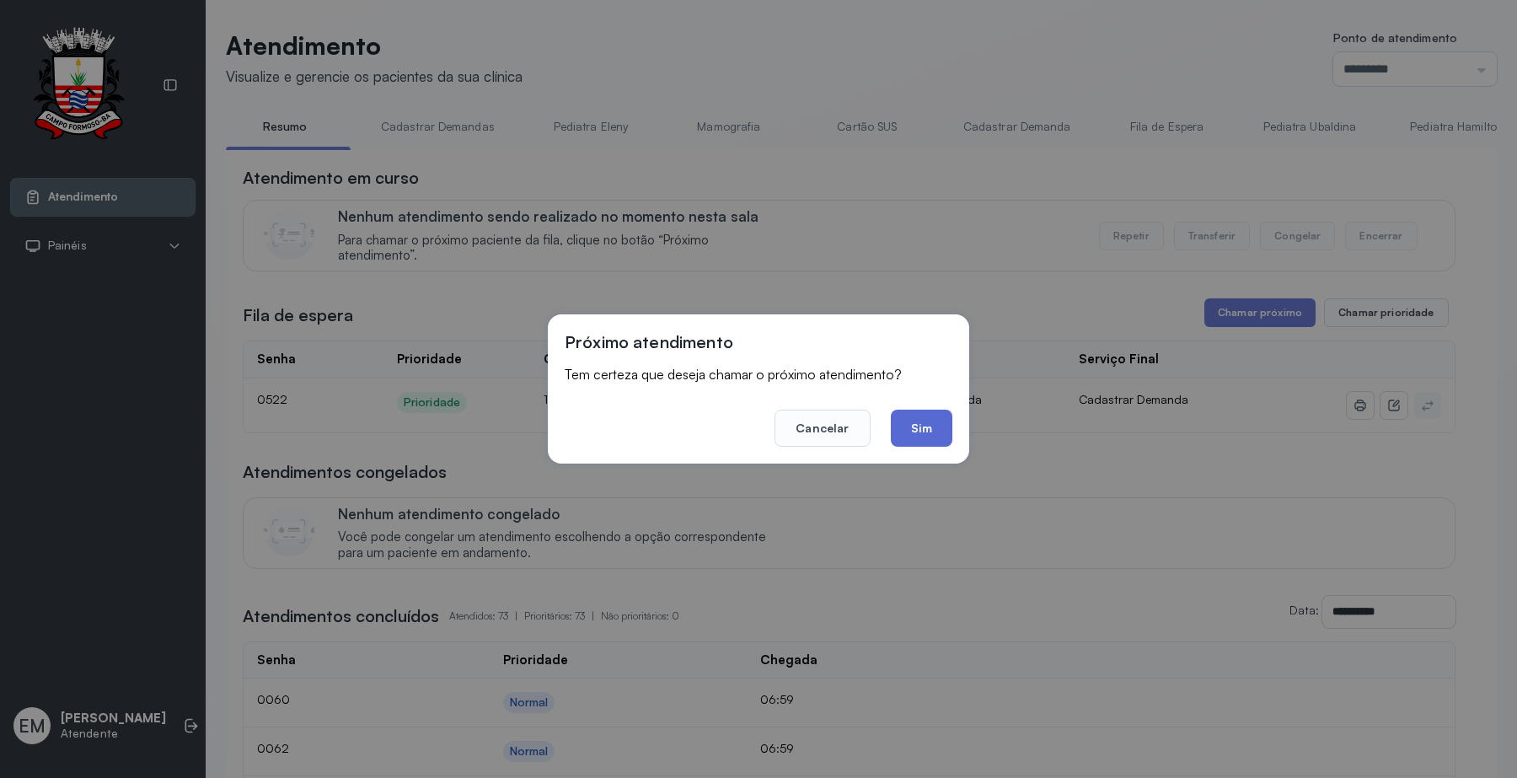
click at [902, 424] on button "Sim" at bounding box center [922, 427] width 62 height 37
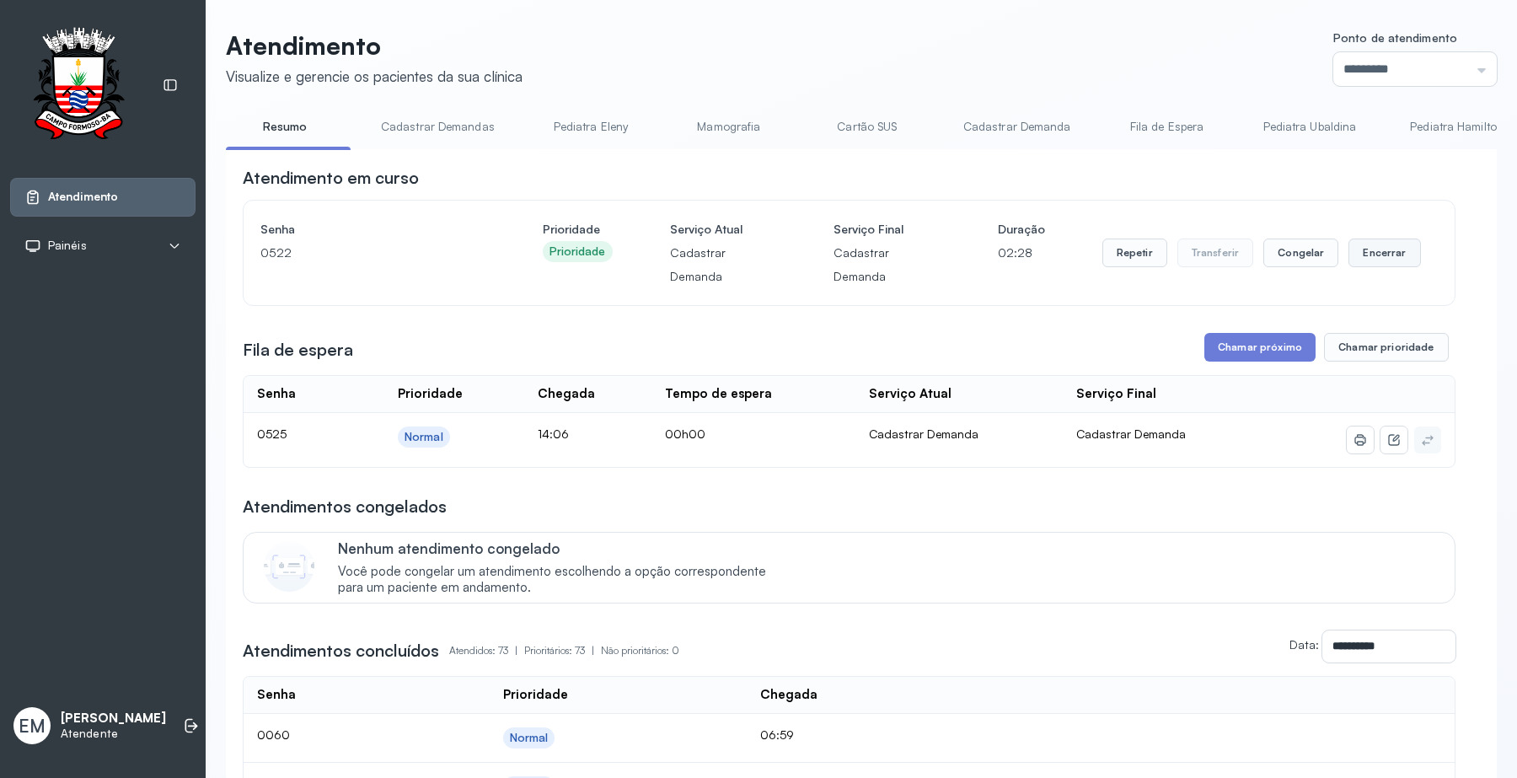
click at [1375, 262] on button "Encerrar" at bounding box center [1384, 252] width 72 height 29
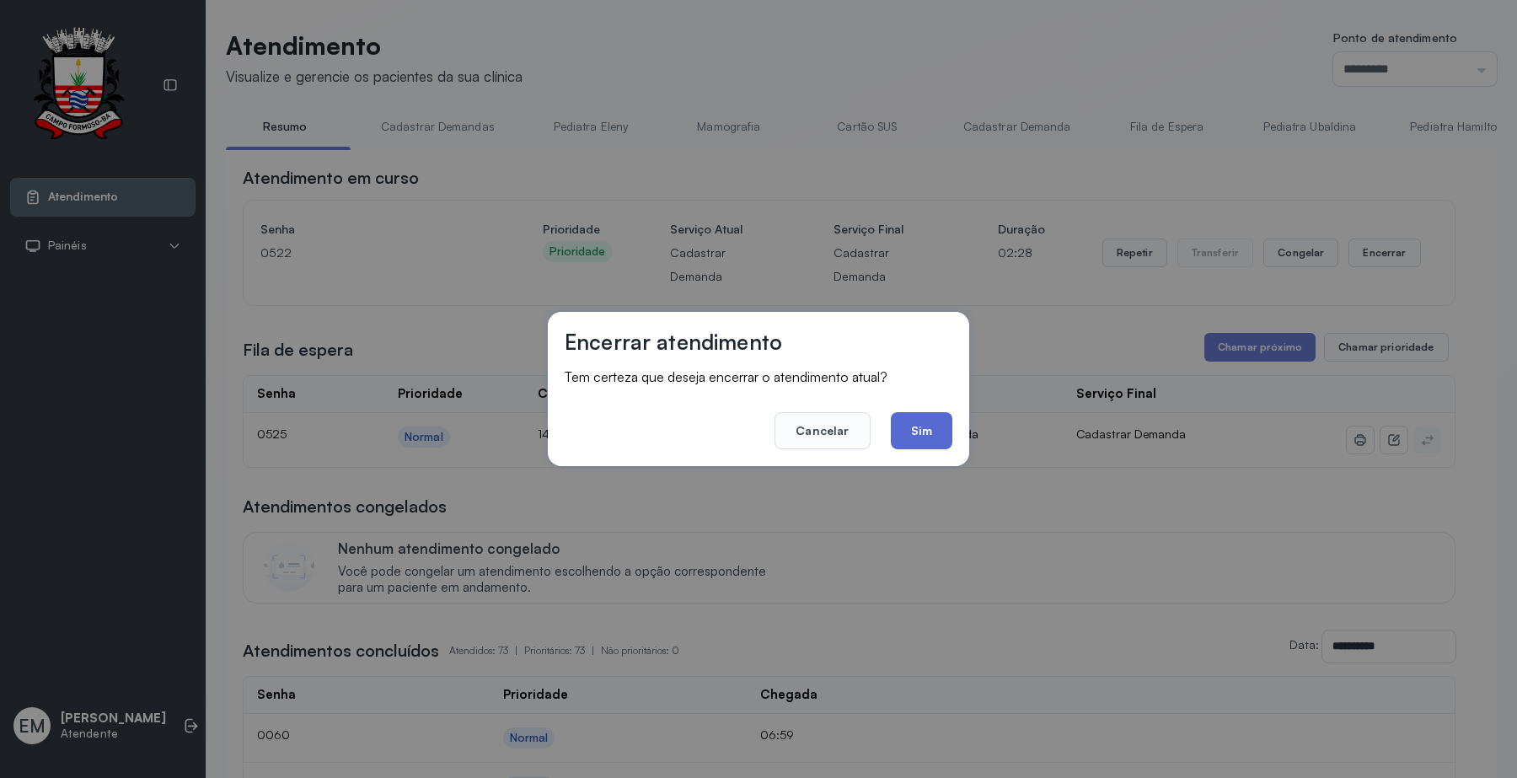
click at [942, 424] on button "Sim" at bounding box center [922, 430] width 62 height 37
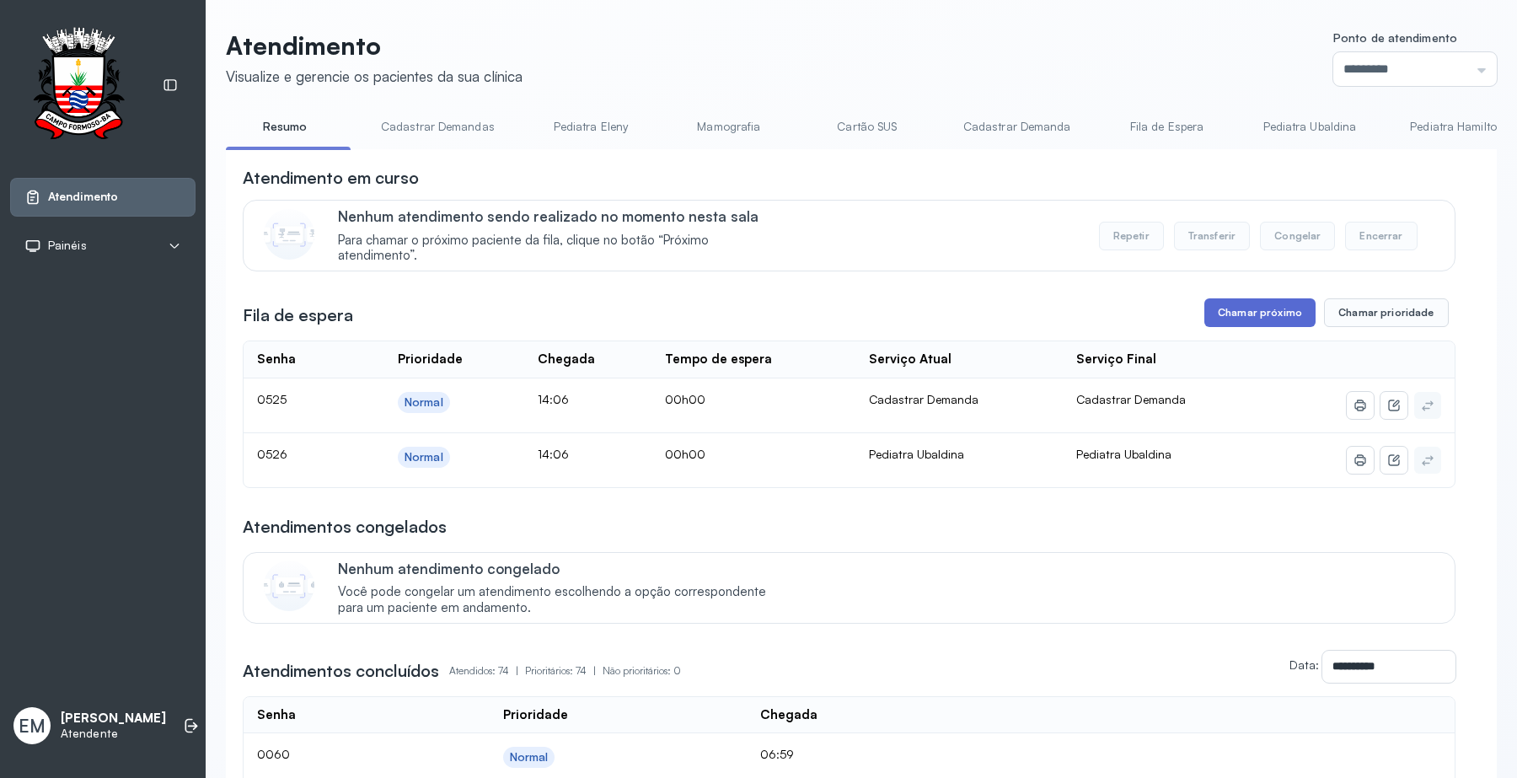
click at [1223, 321] on button "Chamar próximo" at bounding box center [1259, 312] width 111 height 29
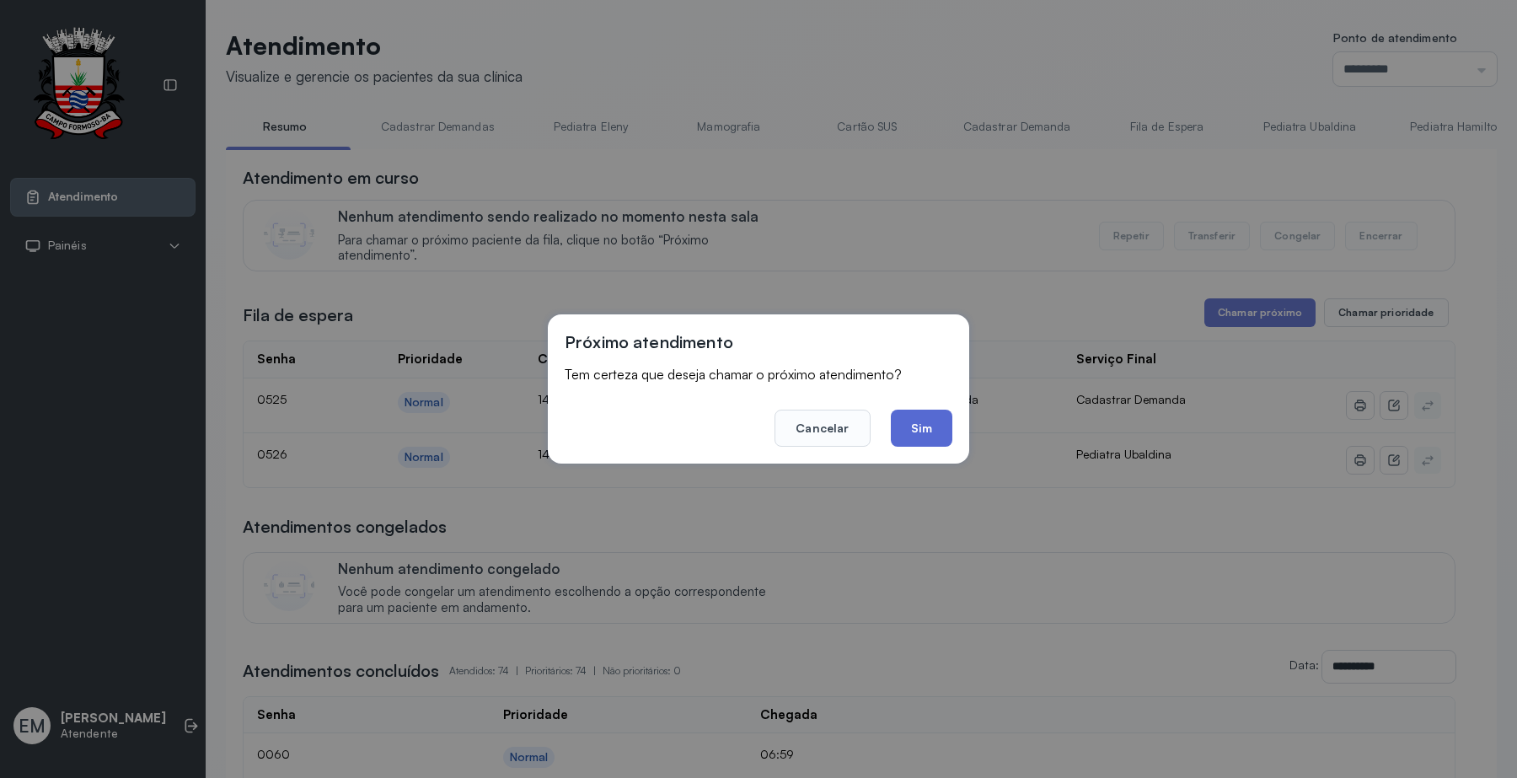
click at [939, 419] on button "Sim" at bounding box center [922, 427] width 62 height 37
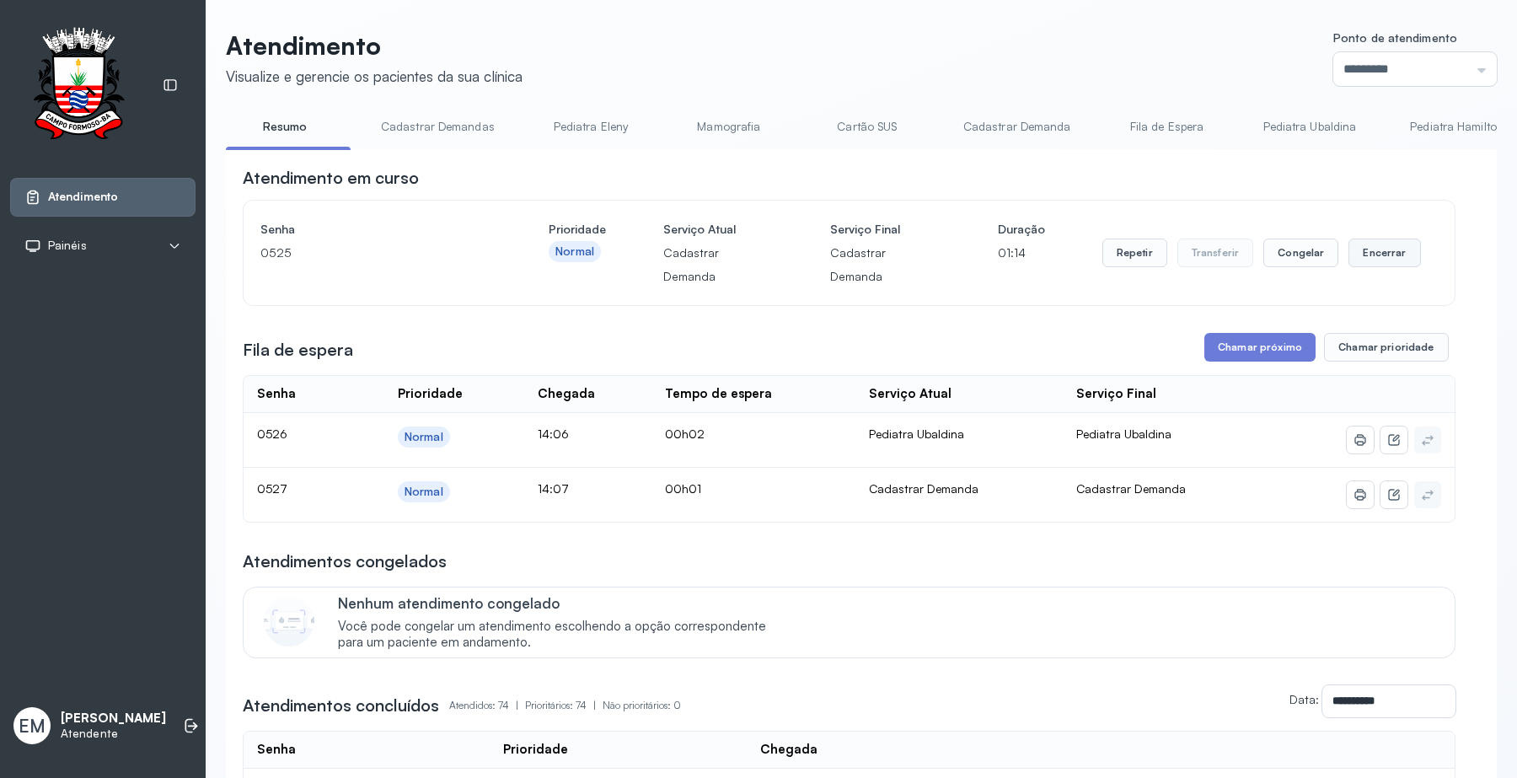
click at [1358, 243] on button "Encerrar" at bounding box center [1384, 252] width 72 height 29
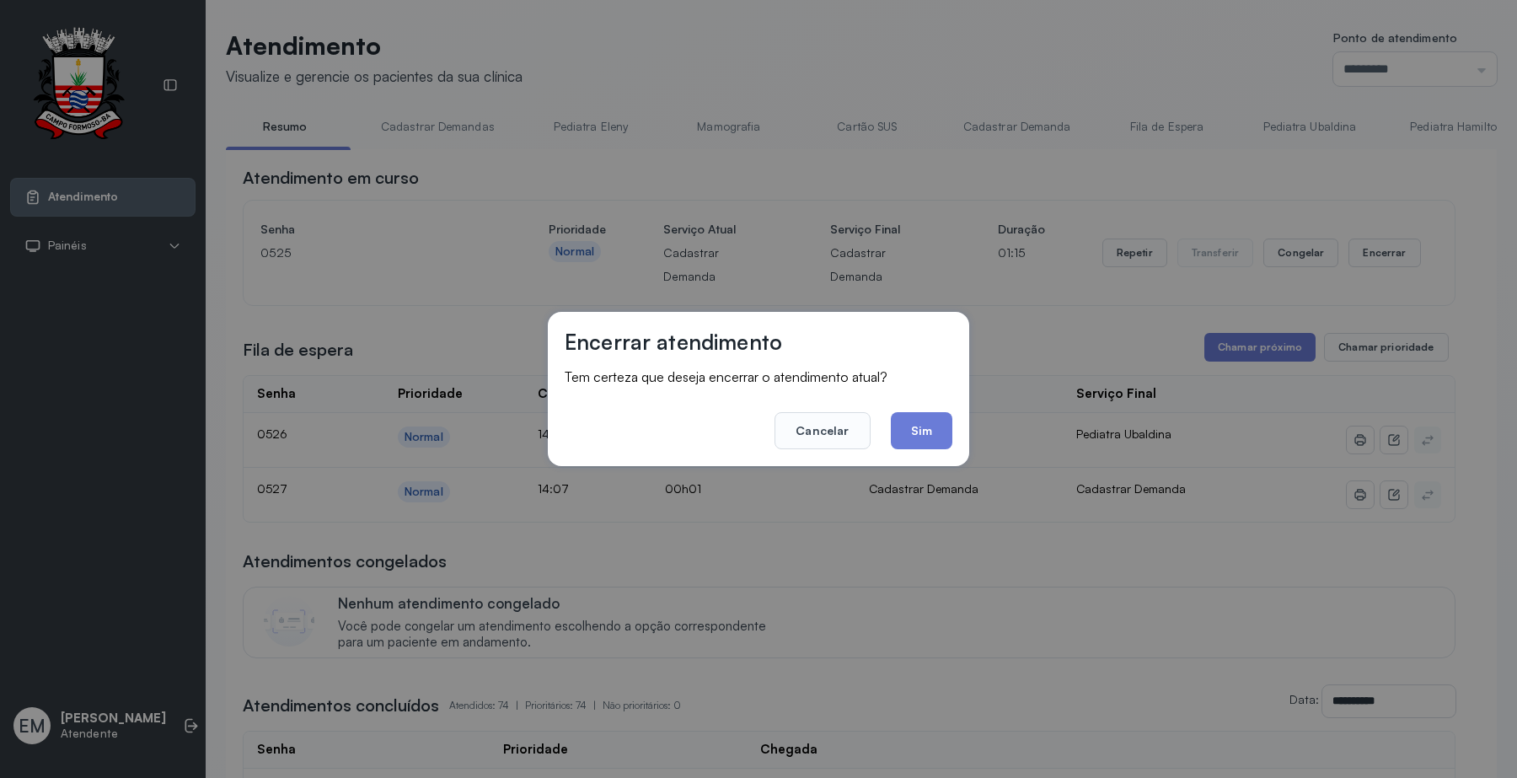
click at [975, 427] on div "Encerrar atendimento Tem certeza que deseja encerrar o atendimento atual? Cance…" at bounding box center [758, 389] width 1517 height 778
drag, startPoint x: 950, startPoint y: 426, endPoint x: 929, endPoint y: 440, distance: 24.3
click at [946, 431] on button "Sim" at bounding box center [922, 430] width 62 height 37
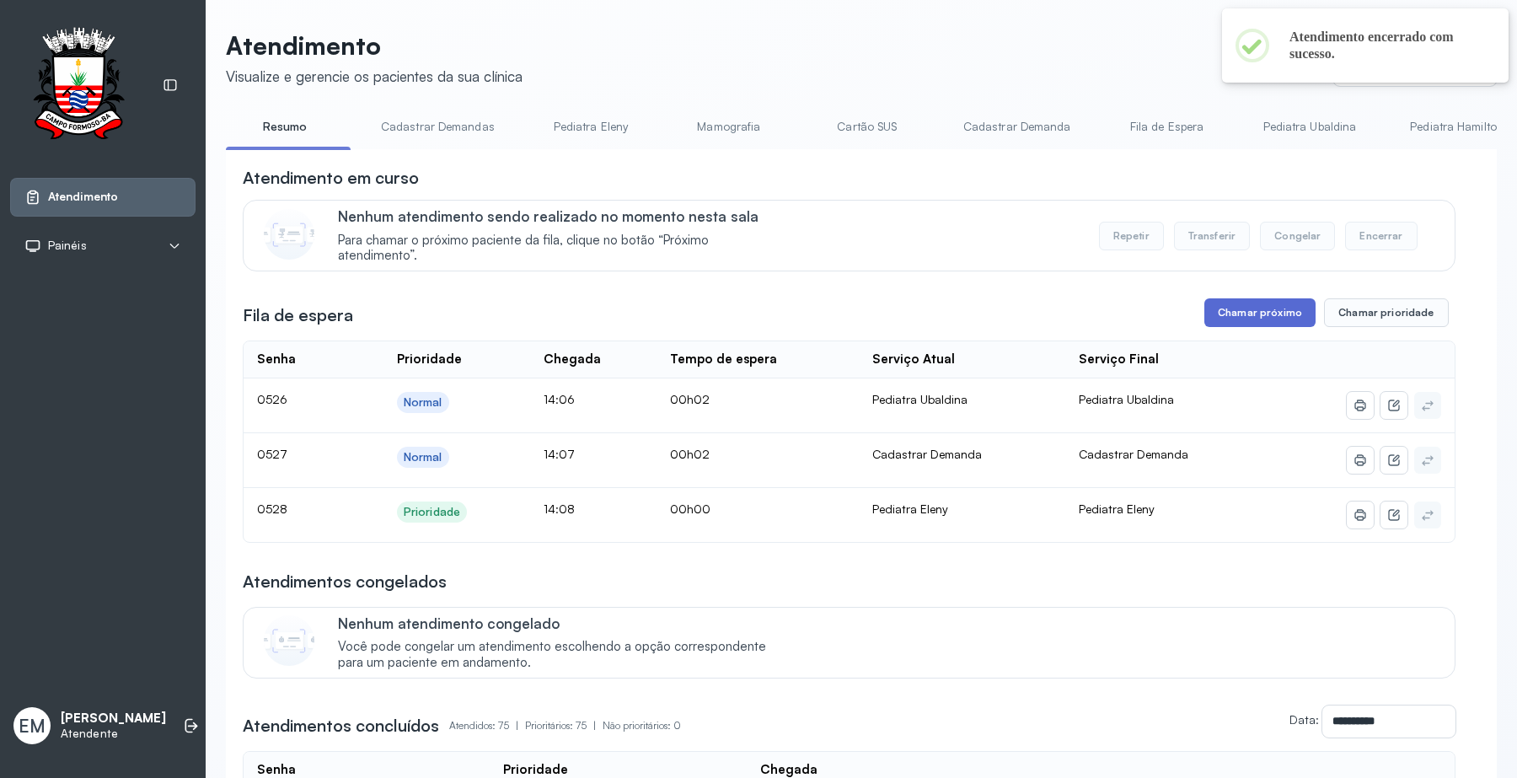
click at [1249, 317] on button "Chamar próximo" at bounding box center [1259, 312] width 111 height 29
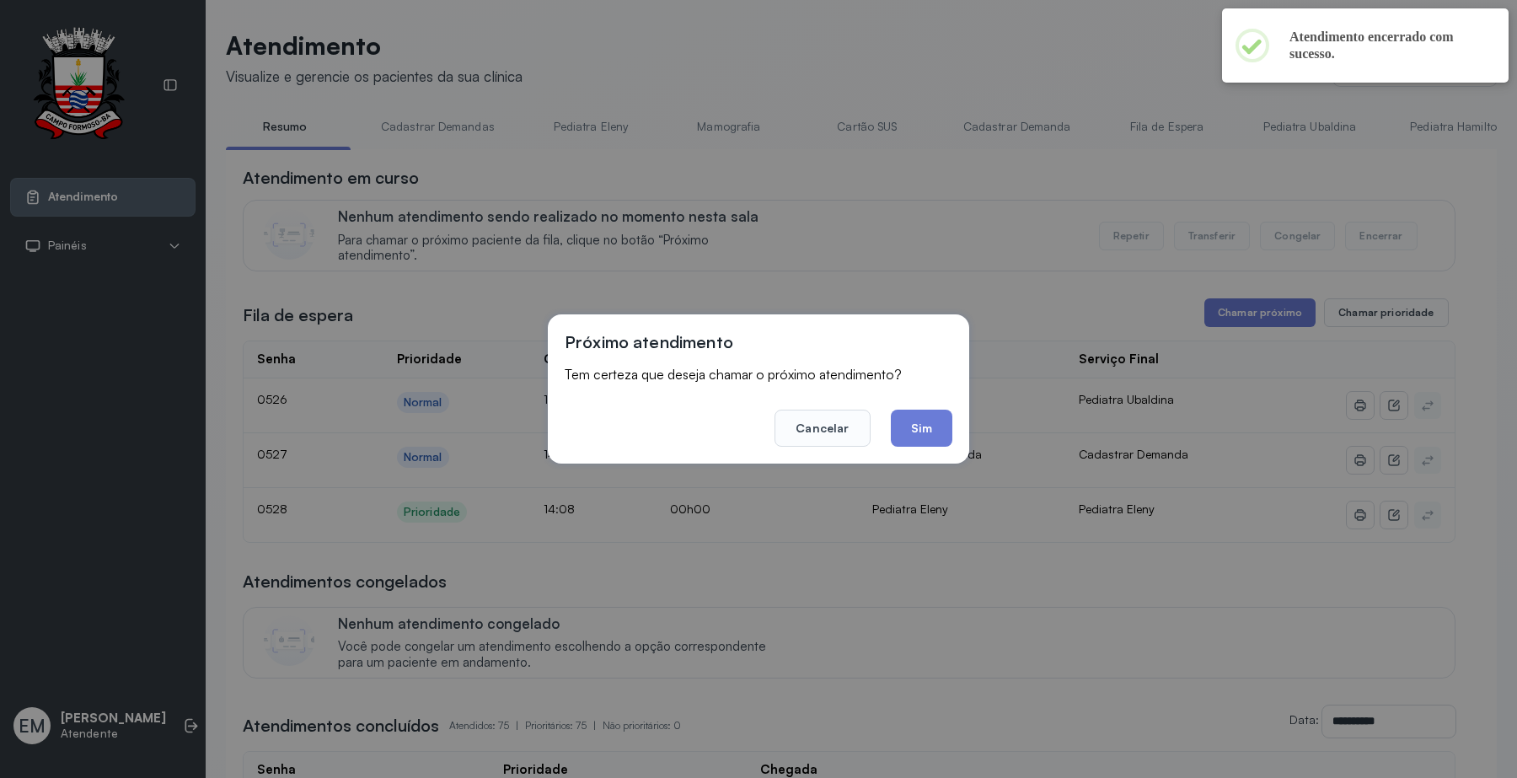
drag, startPoint x: 917, startPoint y: 423, endPoint x: 934, endPoint y: 423, distance: 16.9
click at [927, 423] on button "Sim" at bounding box center [922, 427] width 62 height 37
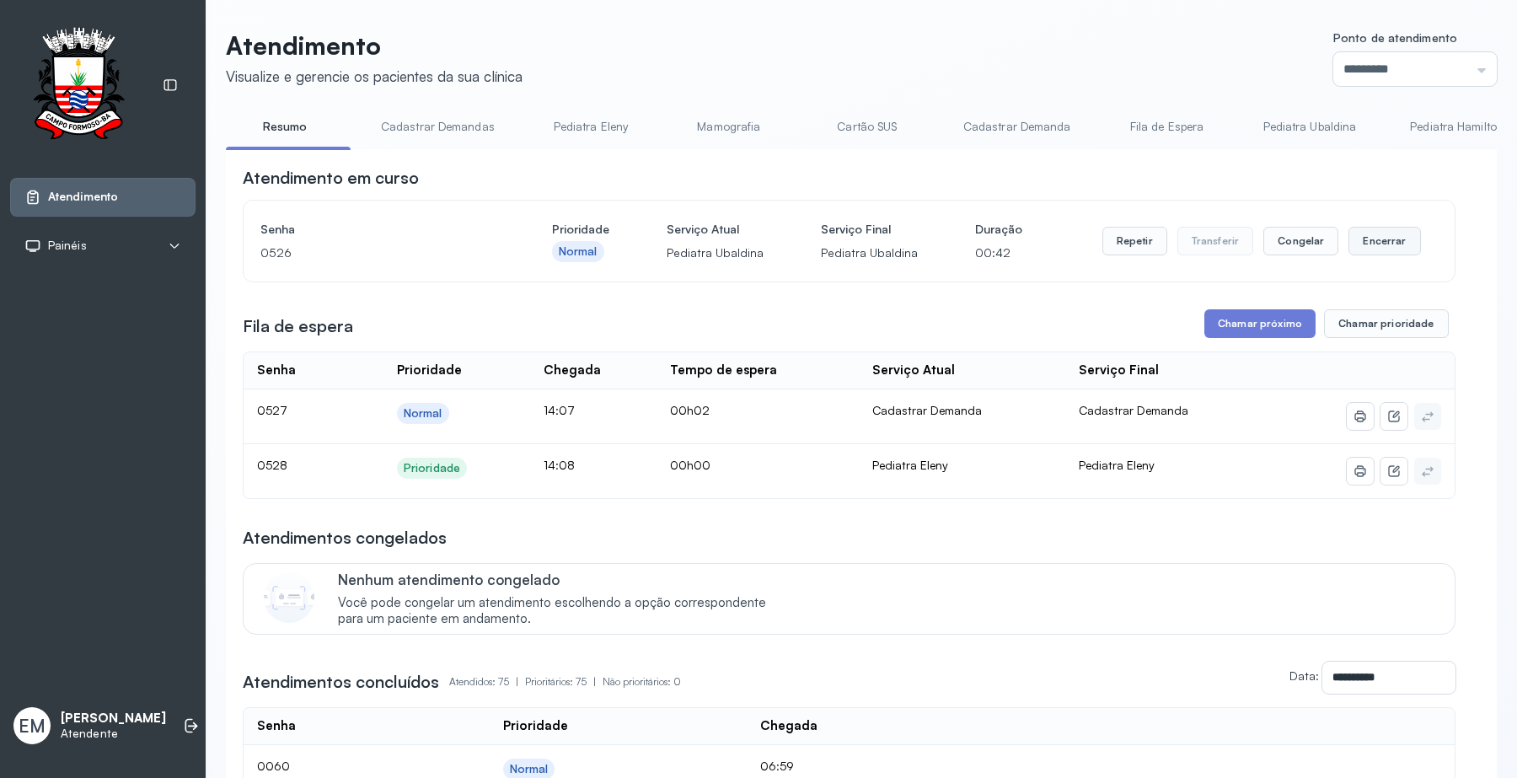
click at [1362, 255] on button "Encerrar" at bounding box center [1384, 241] width 72 height 29
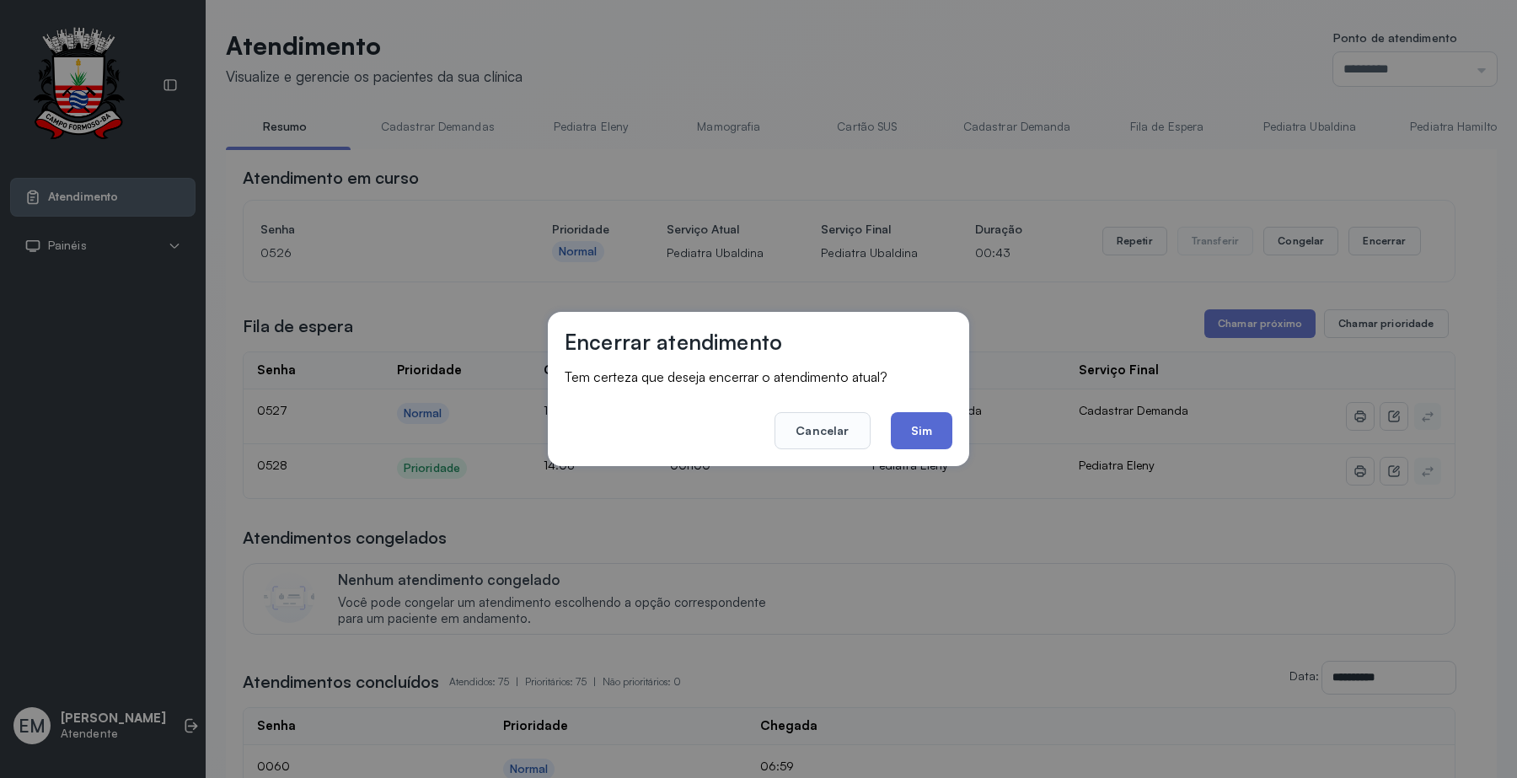
click at [934, 445] on button "Sim" at bounding box center [922, 430] width 62 height 37
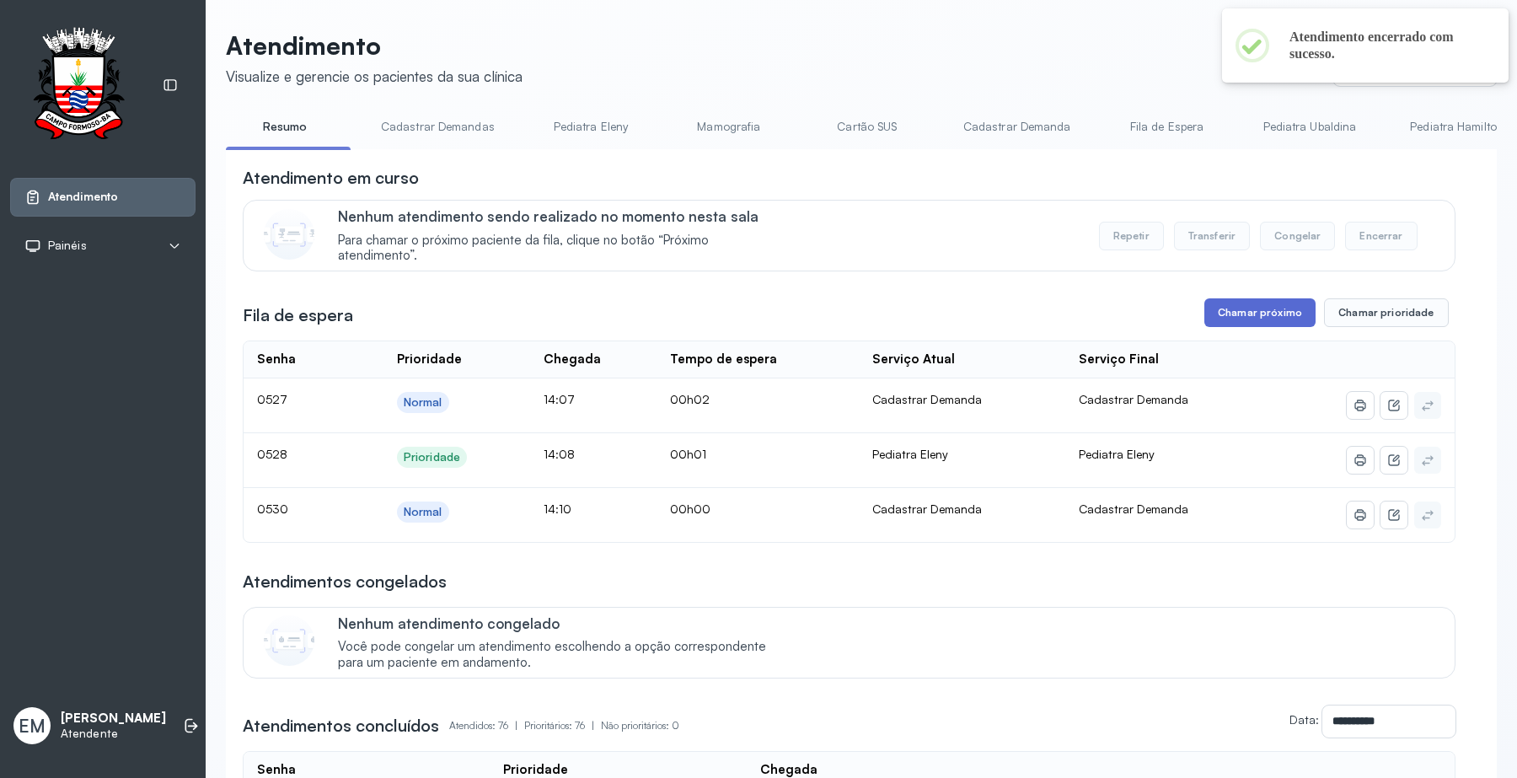
click at [1239, 317] on button "Chamar próximo" at bounding box center [1259, 312] width 111 height 29
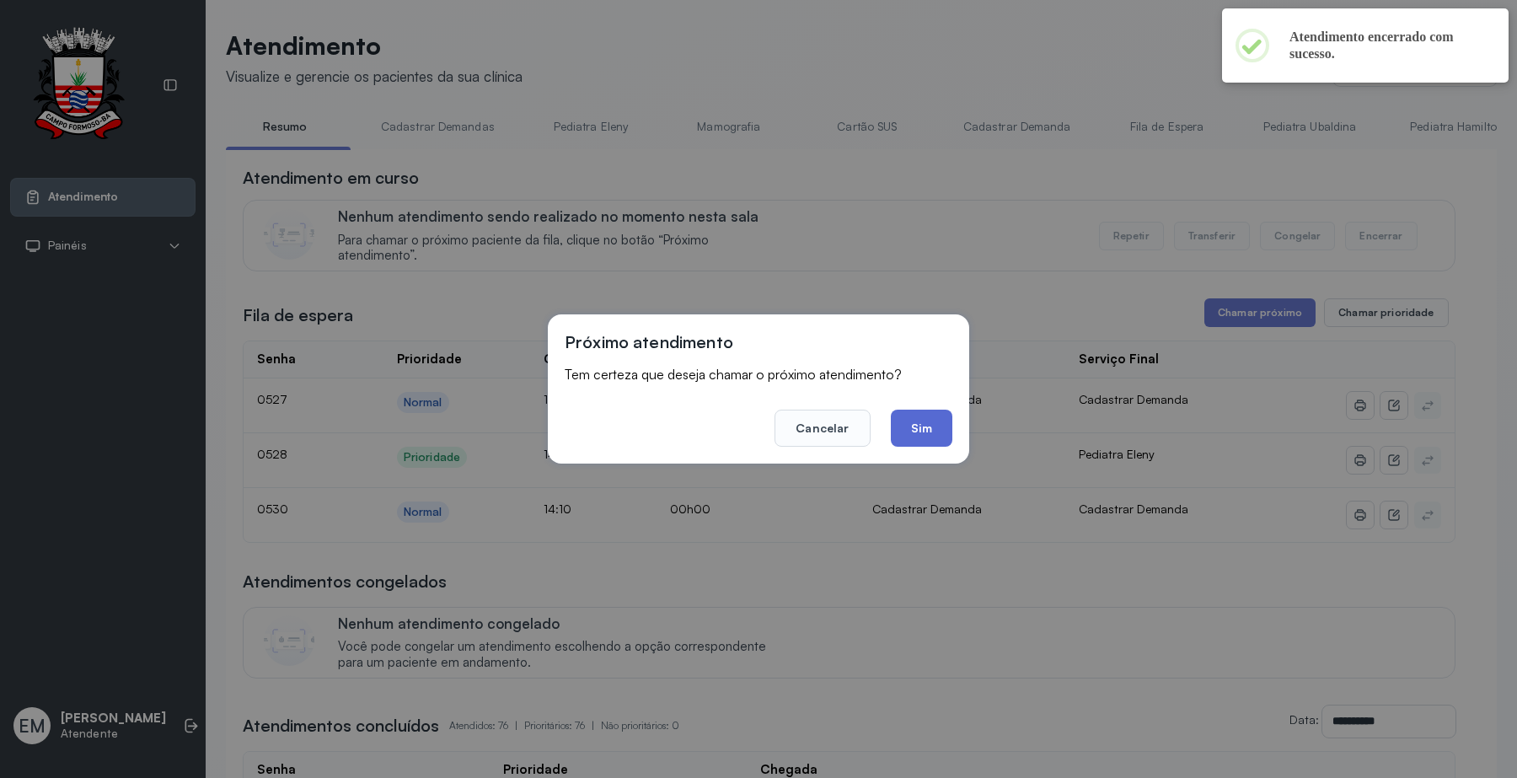
click at [936, 440] on button "Sim" at bounding box center [922, 427] width 62 height 37
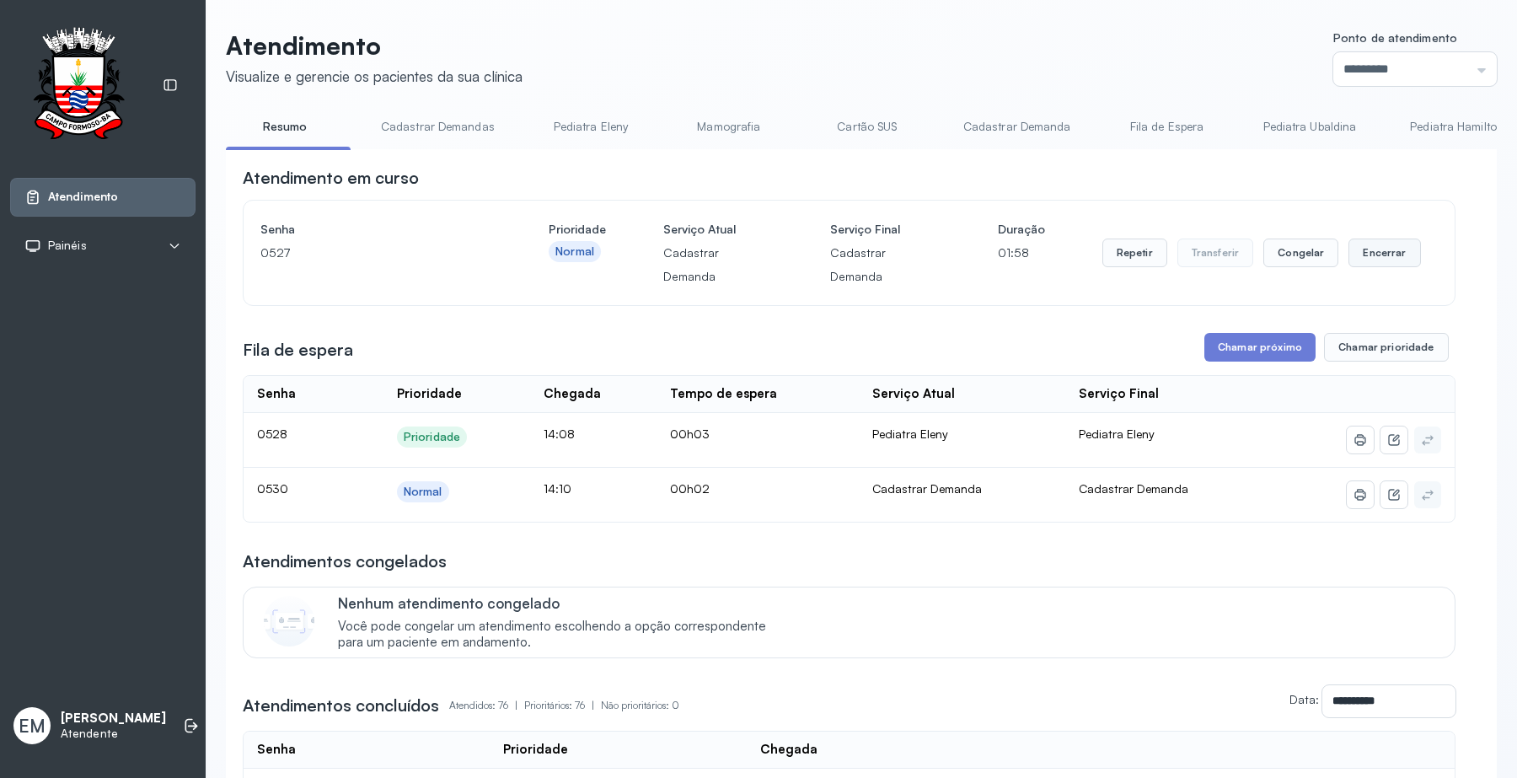
click at [1348, 238] on button "Encerrar" at bounding box center [1384, 252] width 72 height 29
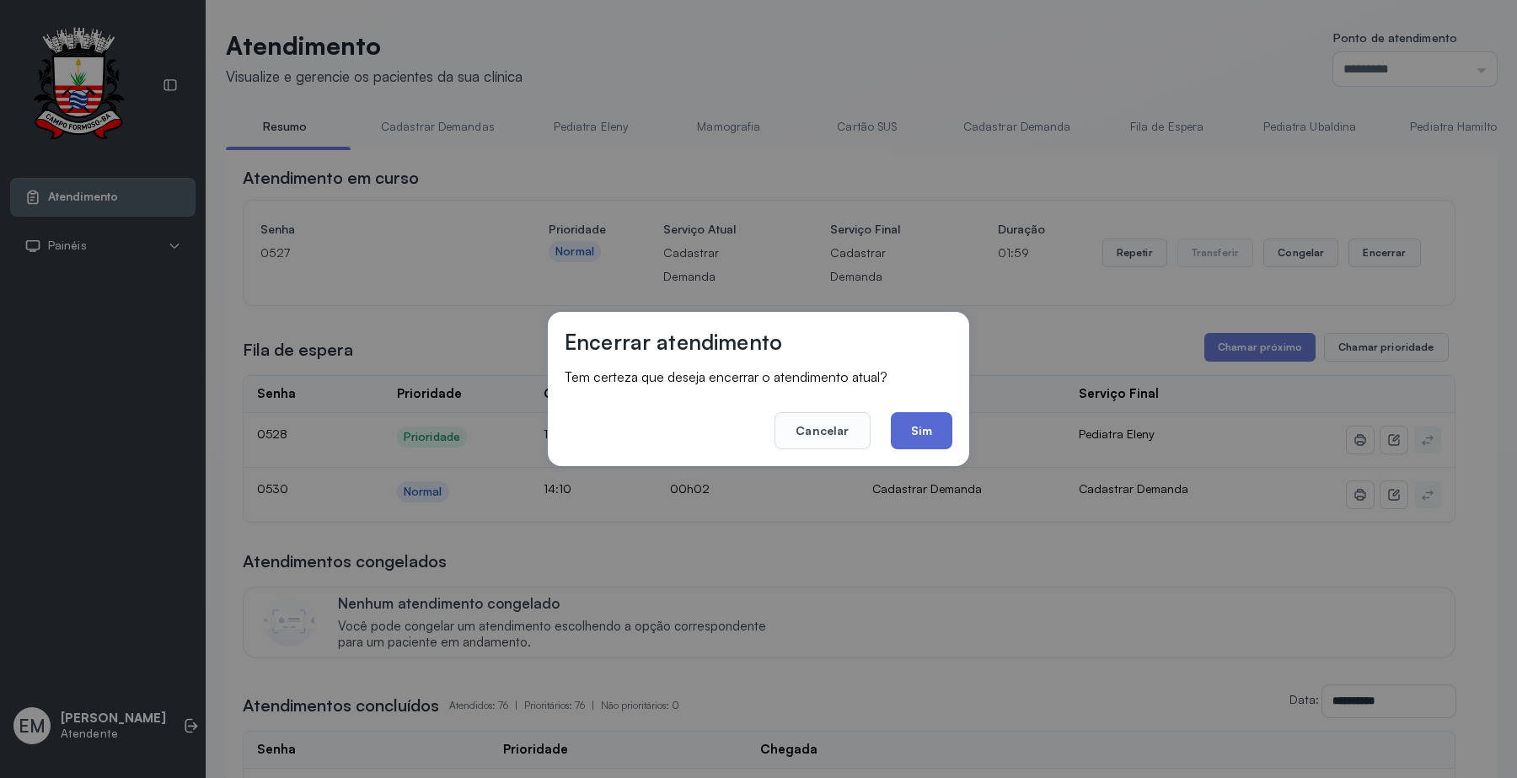
click at [923, 432] on button "Sim" at bounding box center [922, 430] width 62 height 37
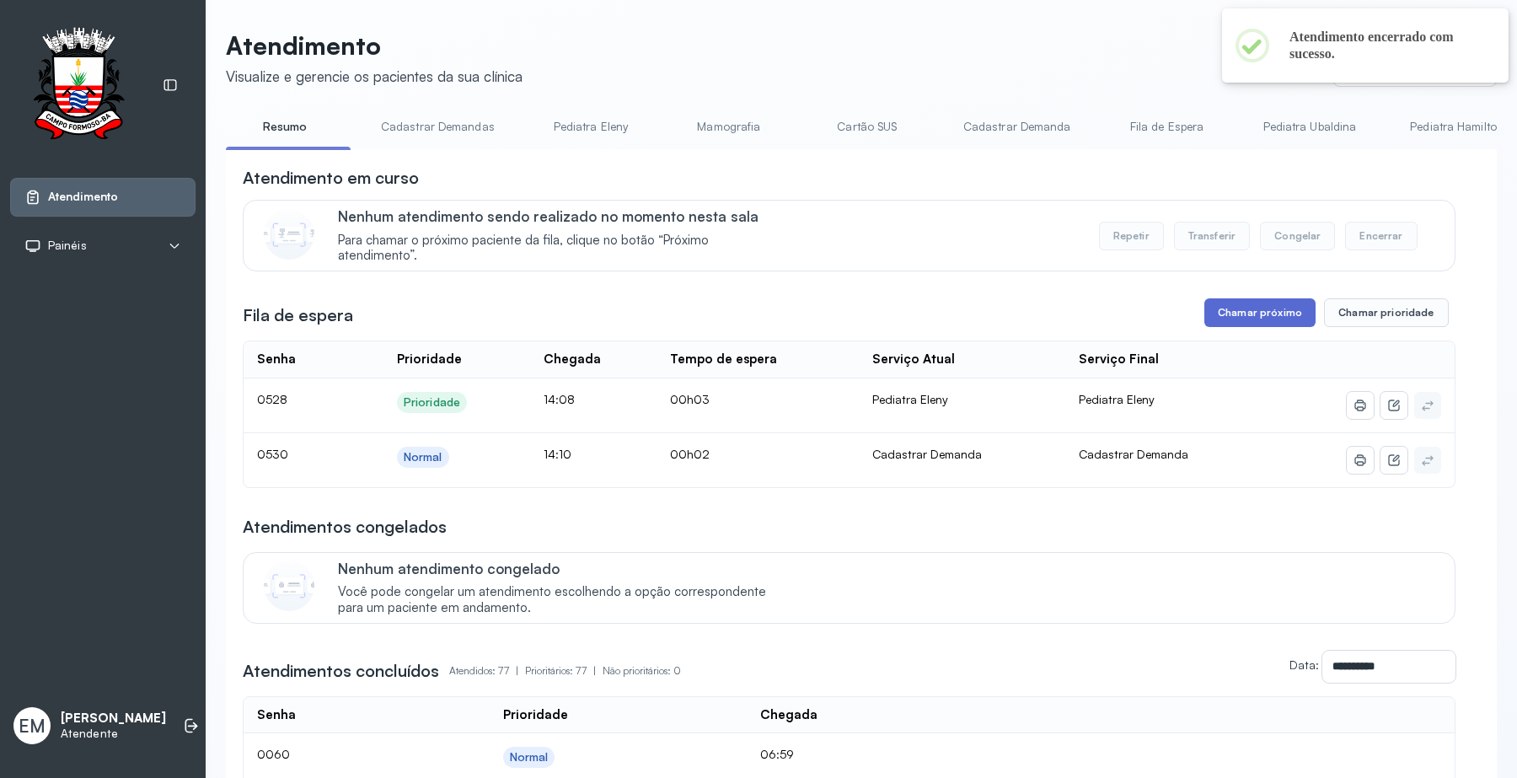
click at [1260, 323] on button "Chamar próximo" at bounding box center [1259, 312] width 111 height 29
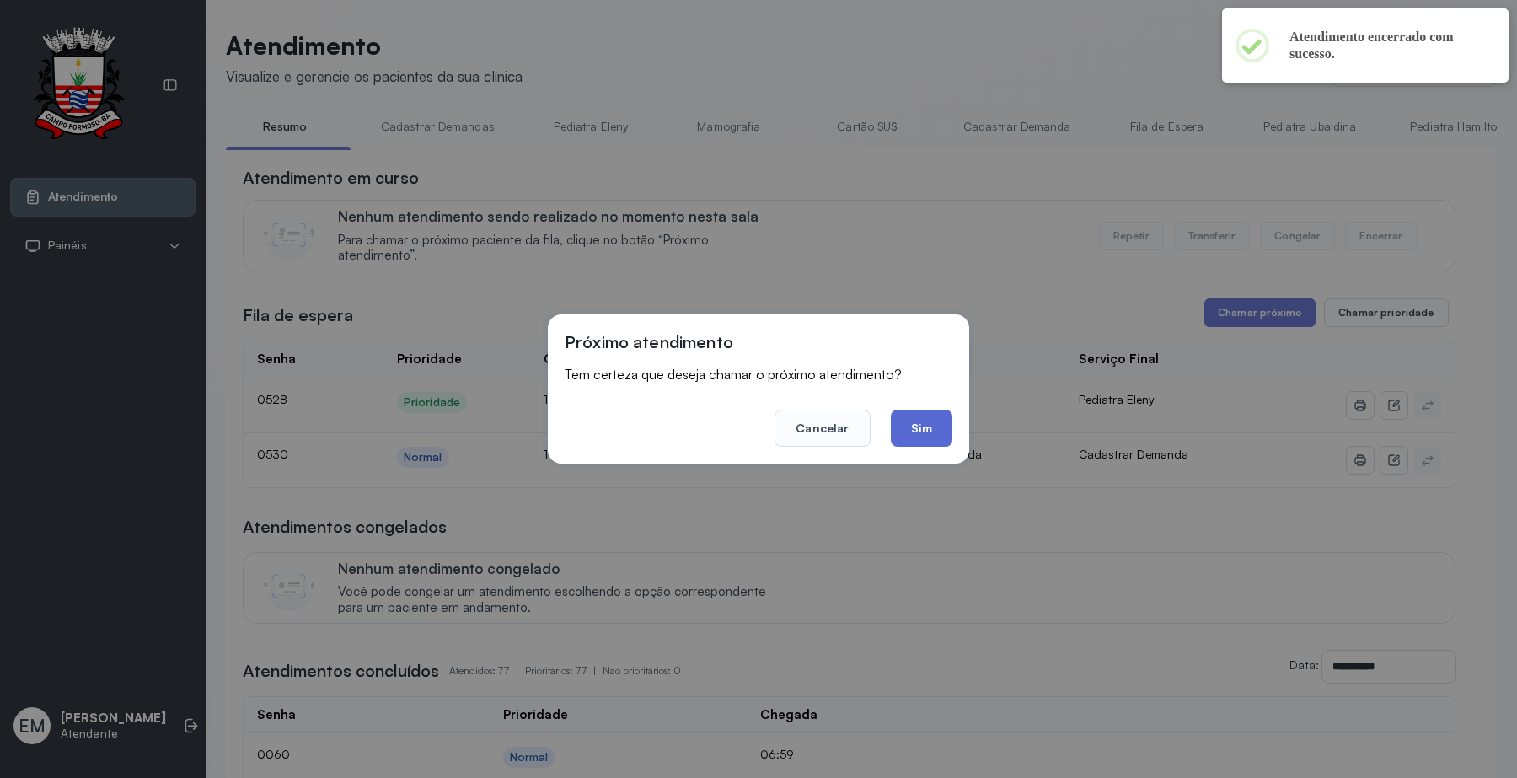
click at [939, 417] on button "Sim" at bounding box center [922, 427] width 62 height 37
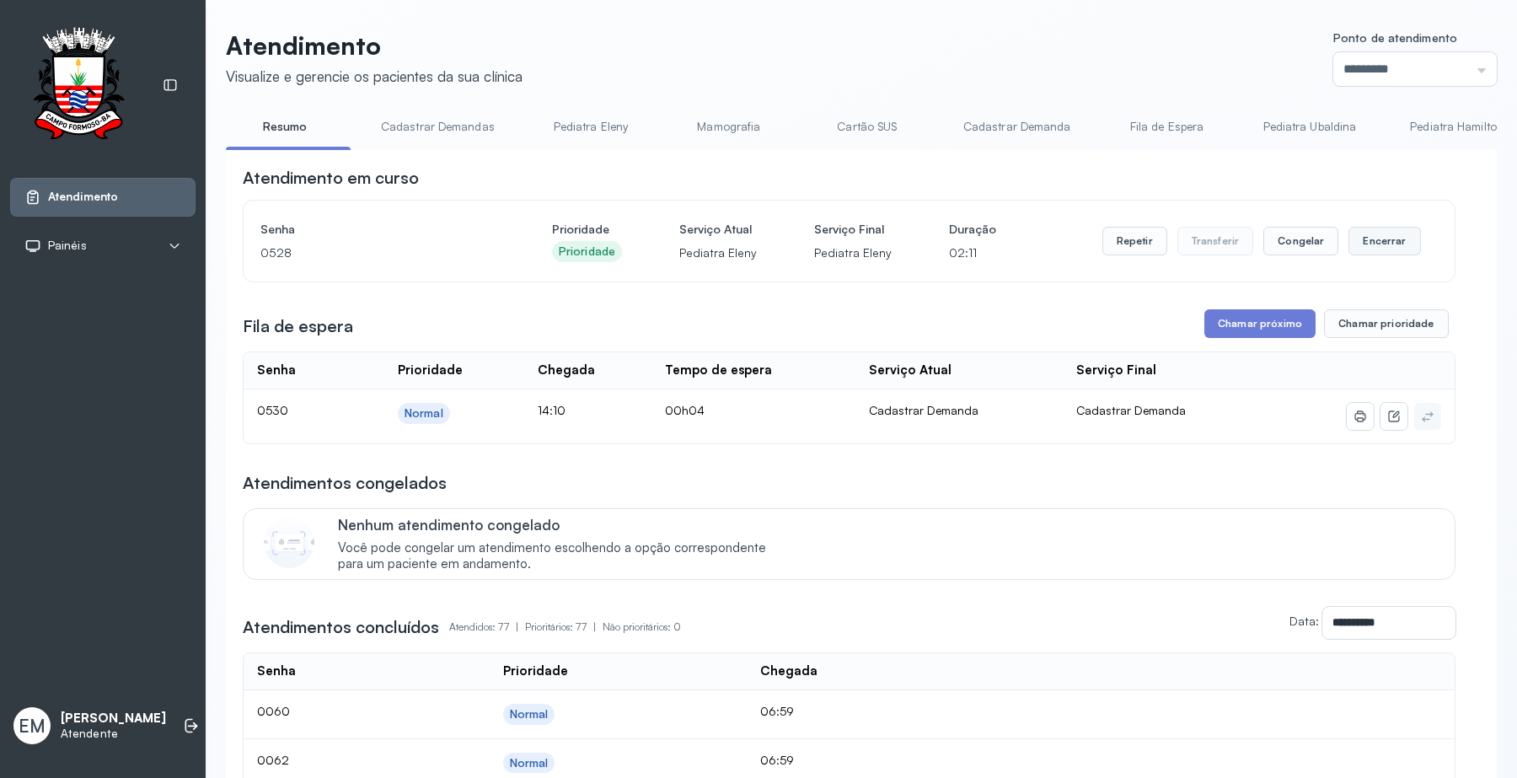
click at [1353, 245] on button "Encerrar" at bounding box center [1384, 241] width 72 height 29
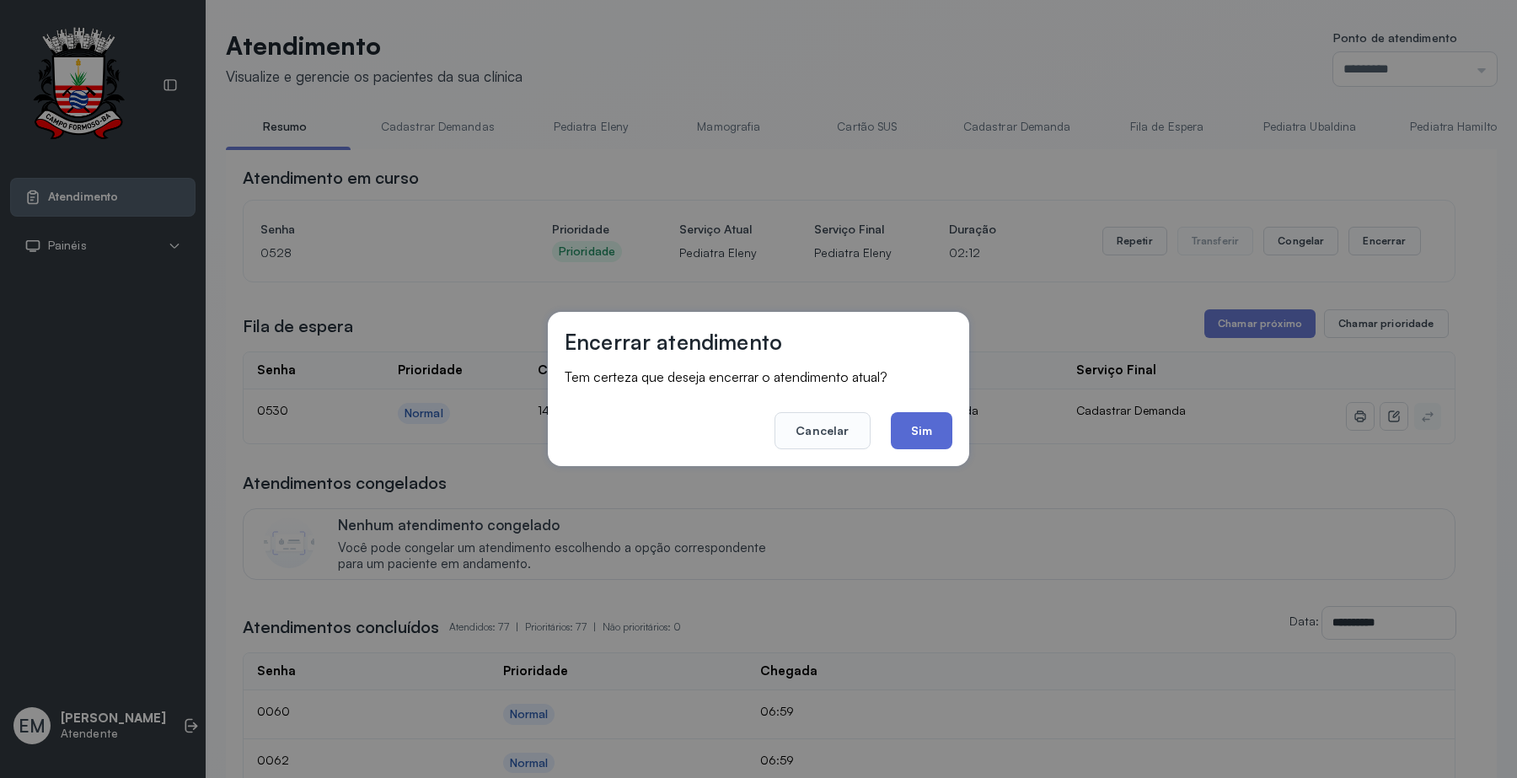
click at [918, 424] on button "Sim" at bounding box center [922, 430] width 62 height 37
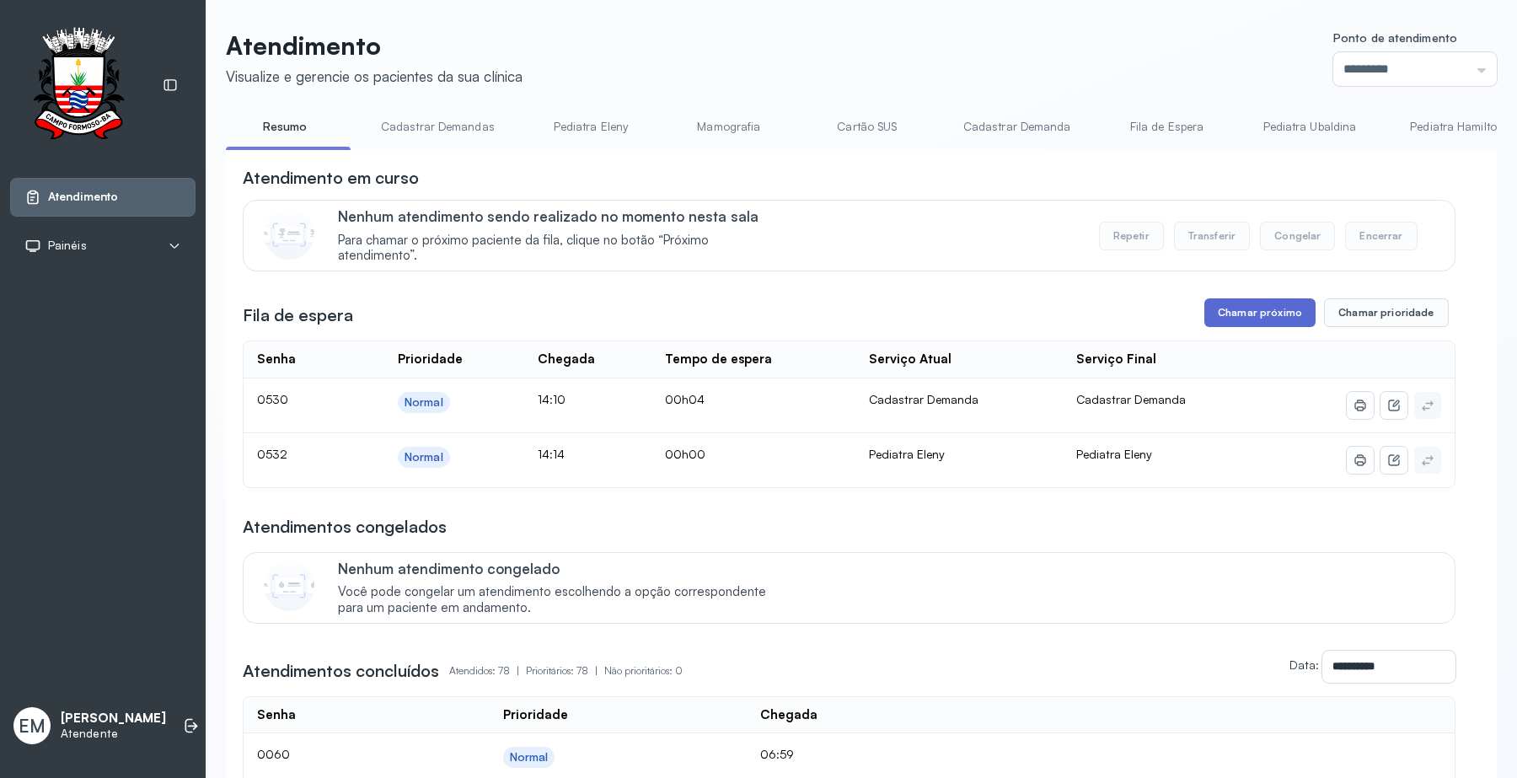
click at [1282, 316] on button "Chamar próximo" at bounding box center [1259, 312] width 111 height 29
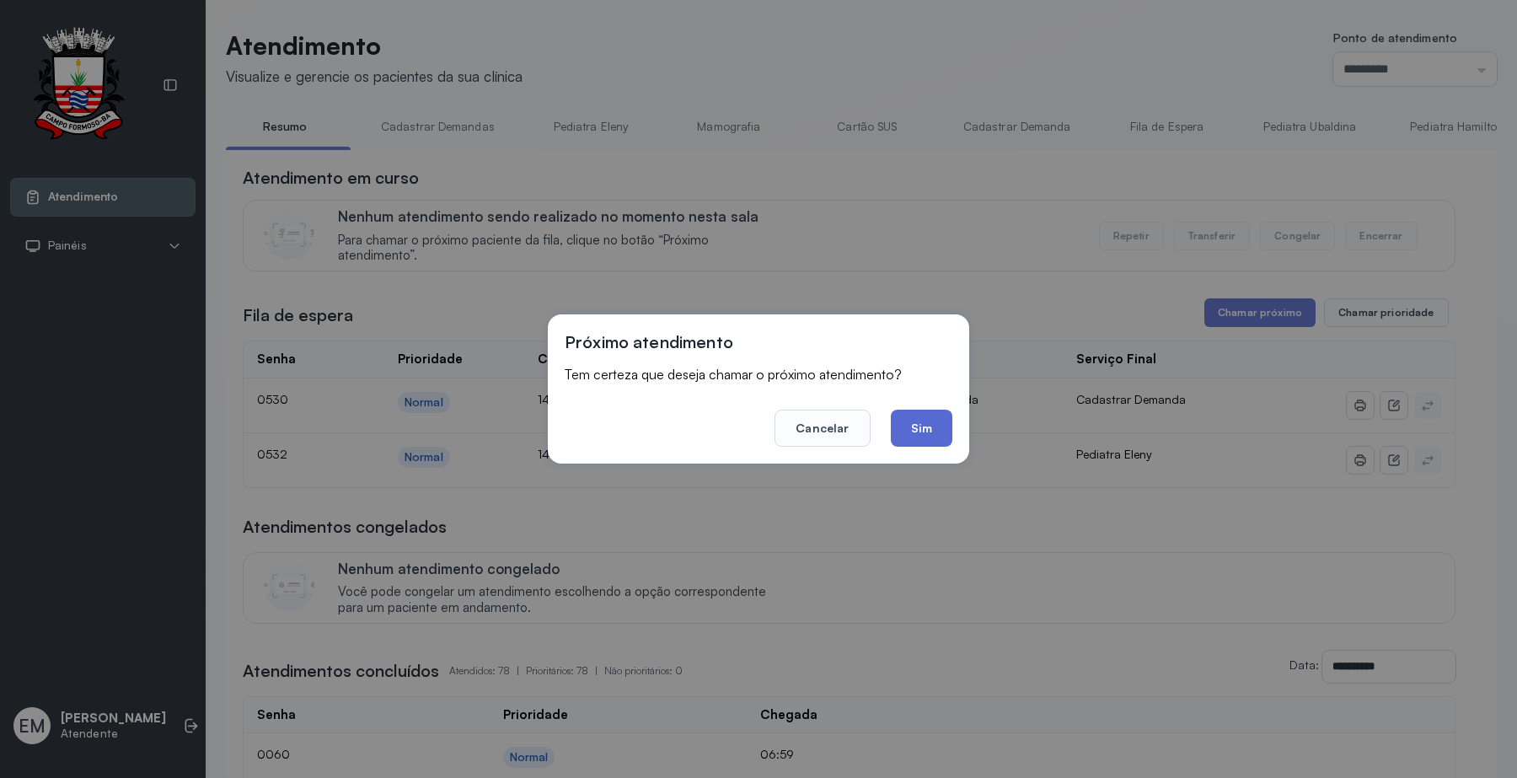
click at [921, 421] on button "Sim" at bounding box center [922, 427] width 62 height 37
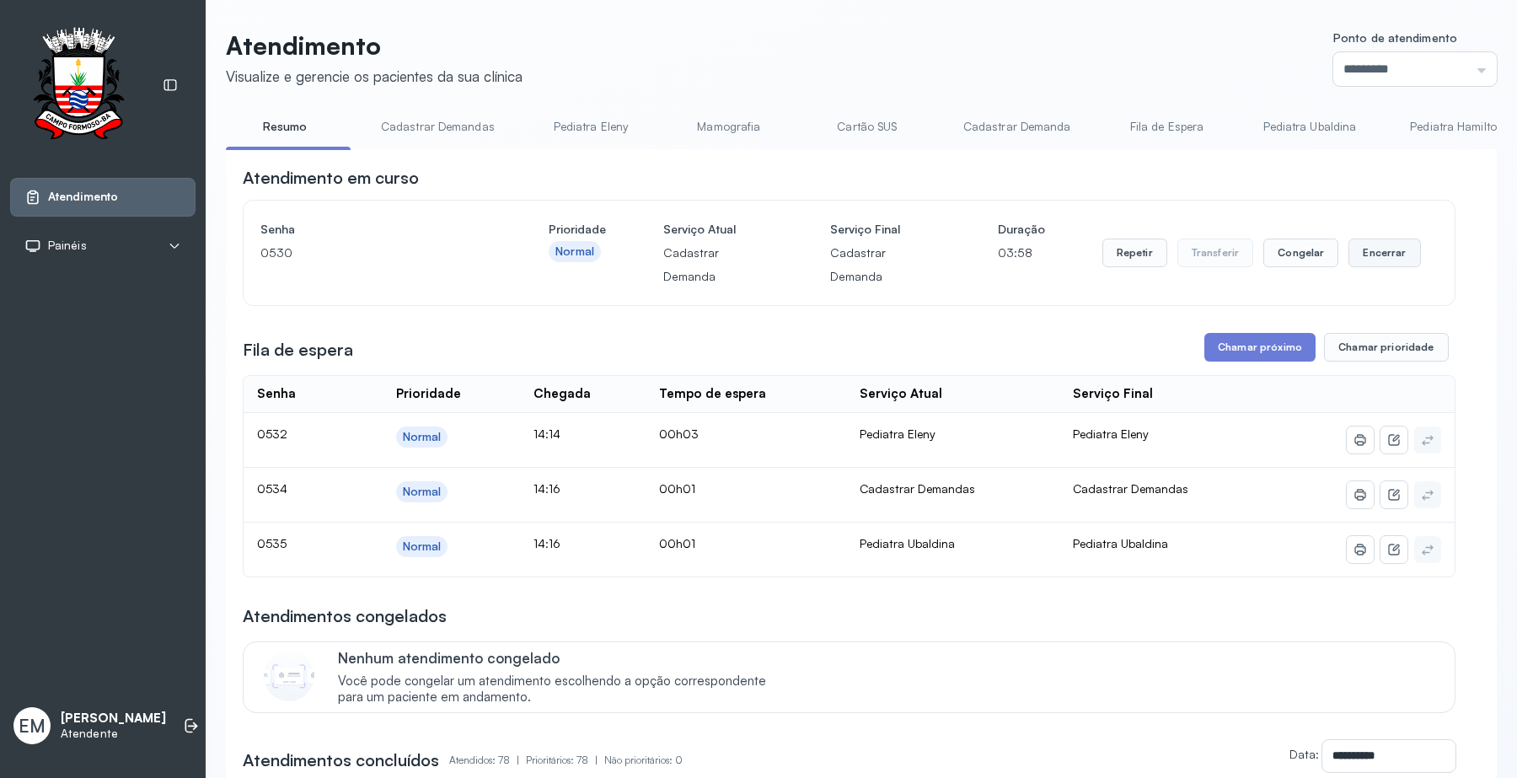
click at [1363, 240] on button "Encerrar" at bounding box center [1384, 252] width 72 height 29
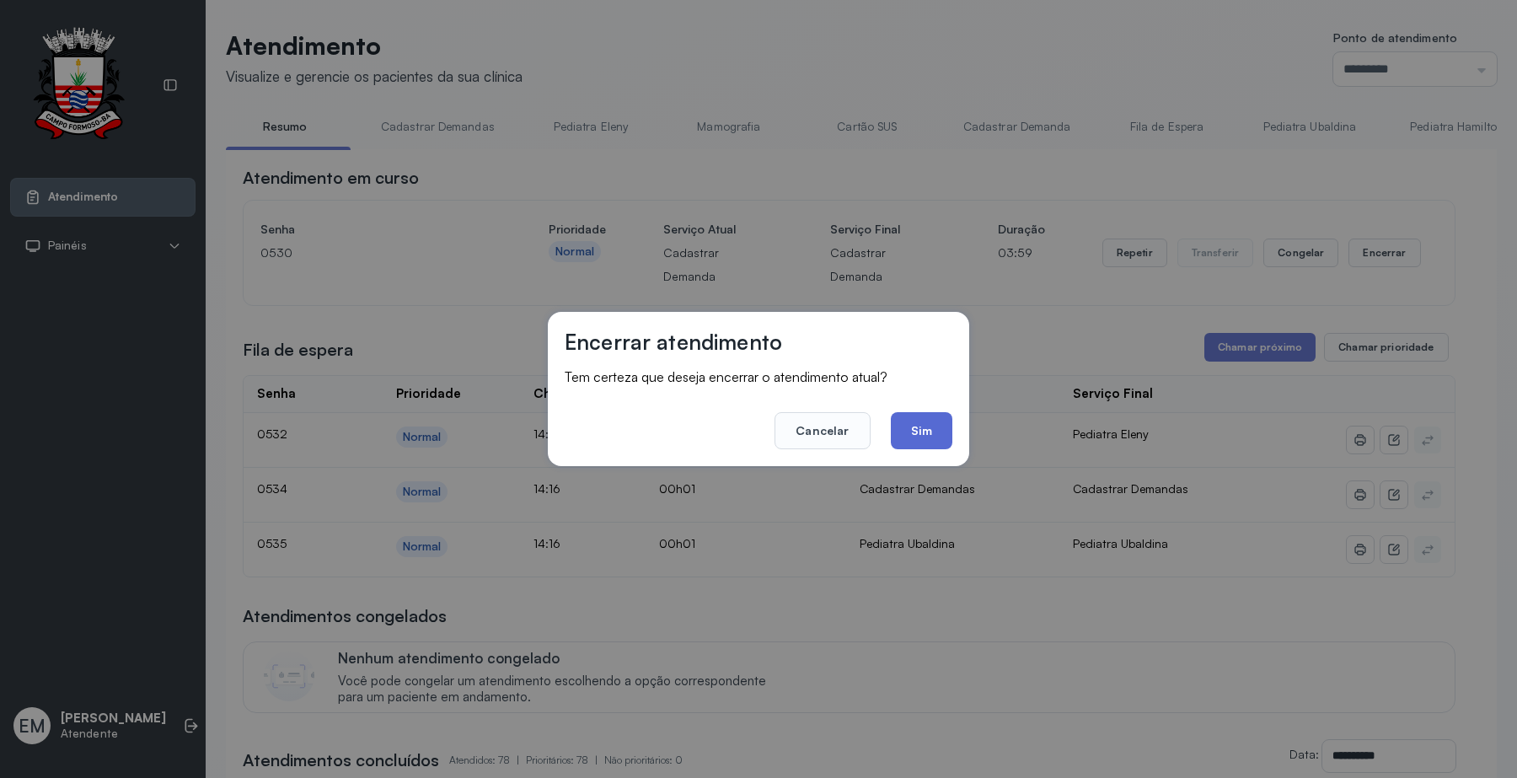
click at [927, 432] on button "Sim" at bounding box center [922, 430] width 62 height 37
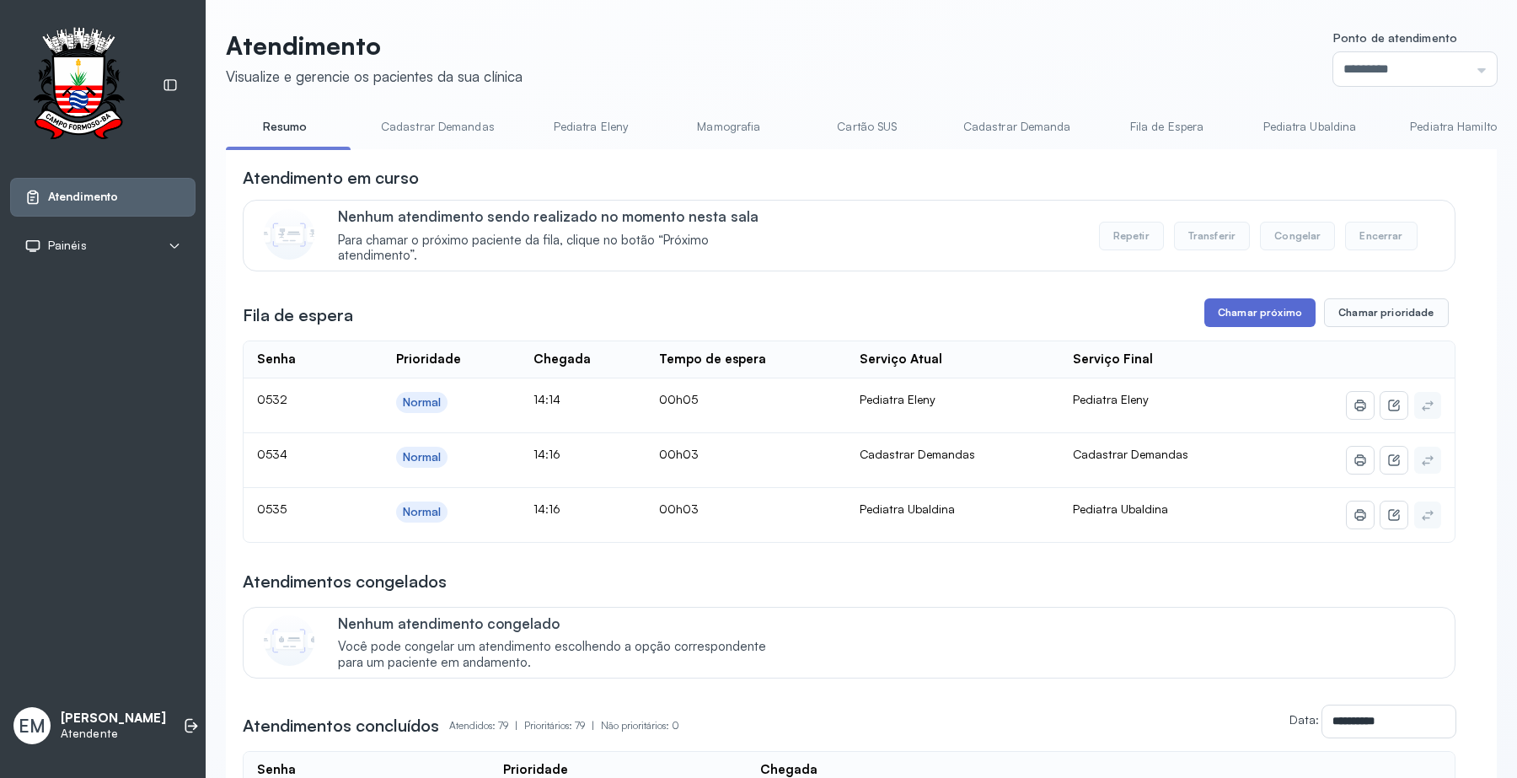
click at [1279, 313] on button "Chamar próximo" at bounding box center [1259, 312] width 111 height 29
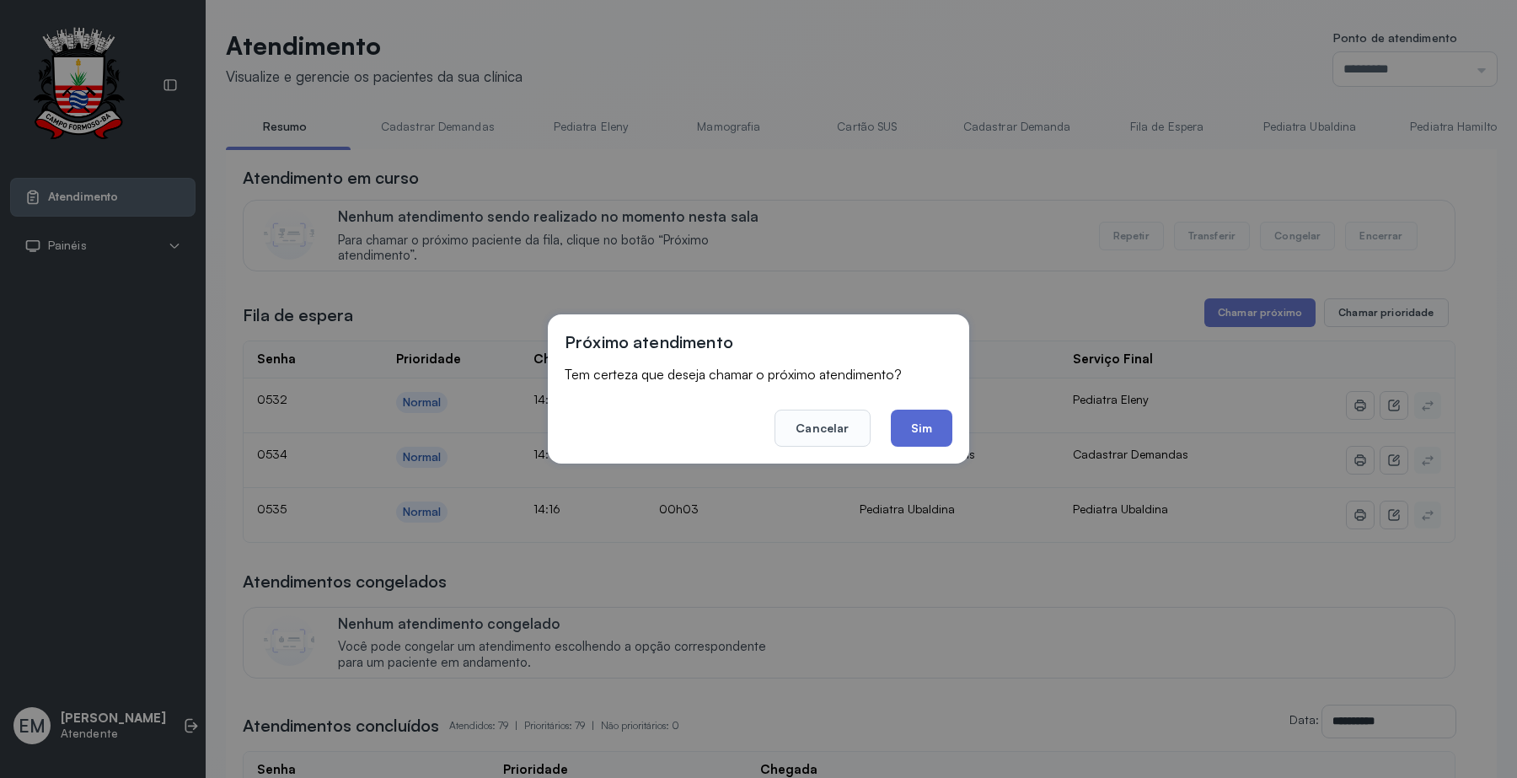
click at [950, 413] on button "Sim" at bounding box center [922, 427] width 62 height 37
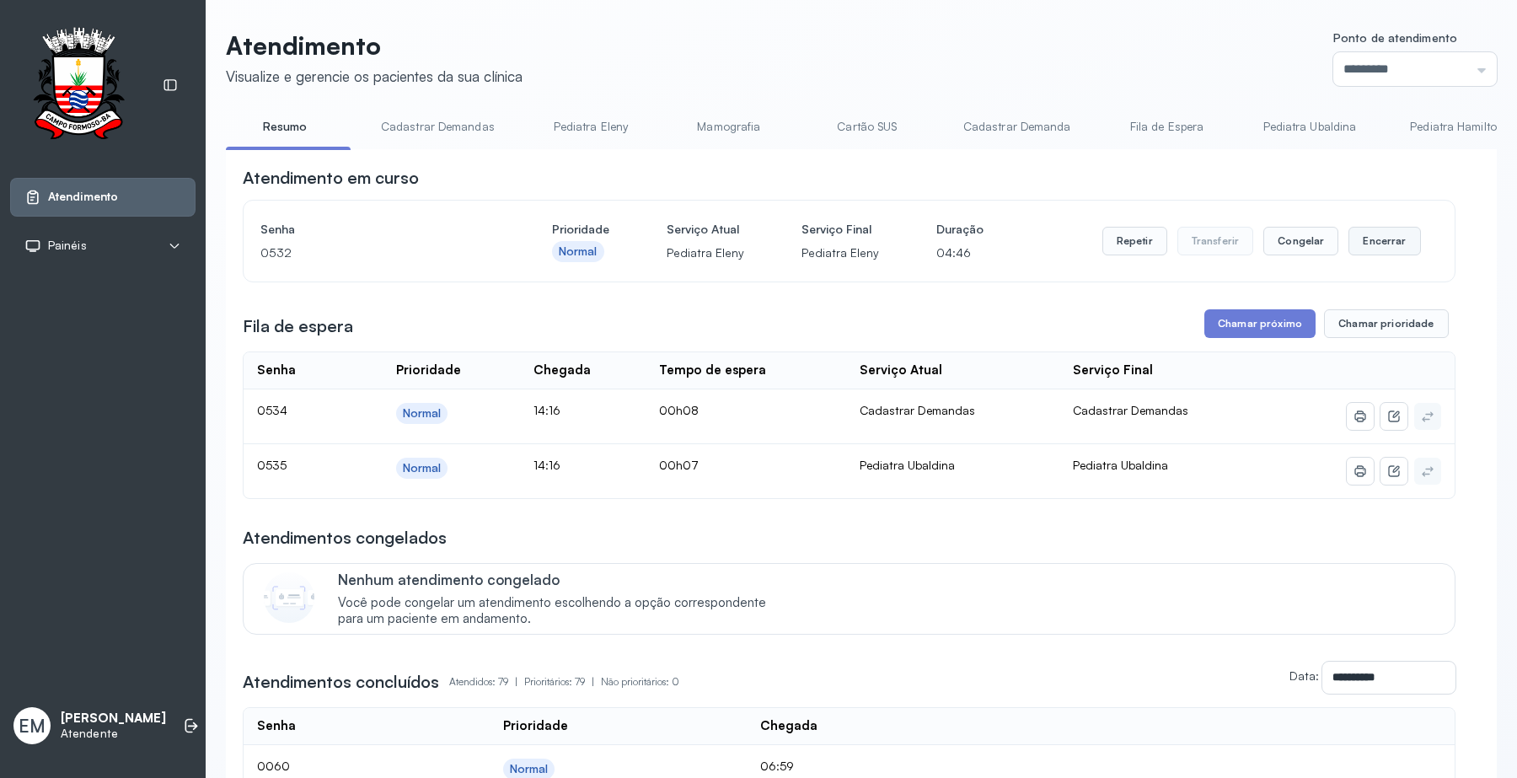
click at [1350, 238] on button "Encerrar" at bounding box center [1384, 241] width 72 height 29
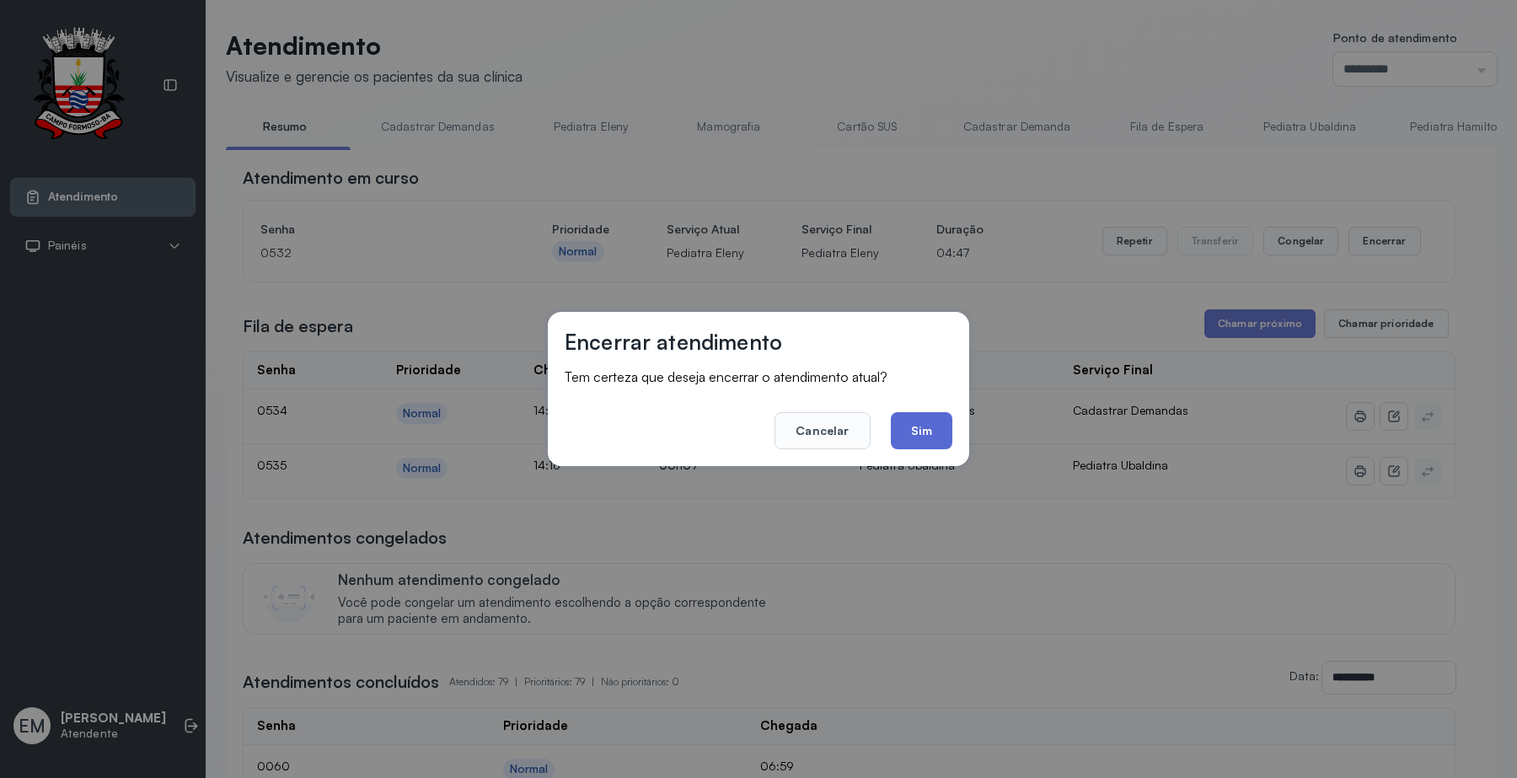
click at [914, 424] on button "Sim" at bounding box center [922, 430] width 62 height 37
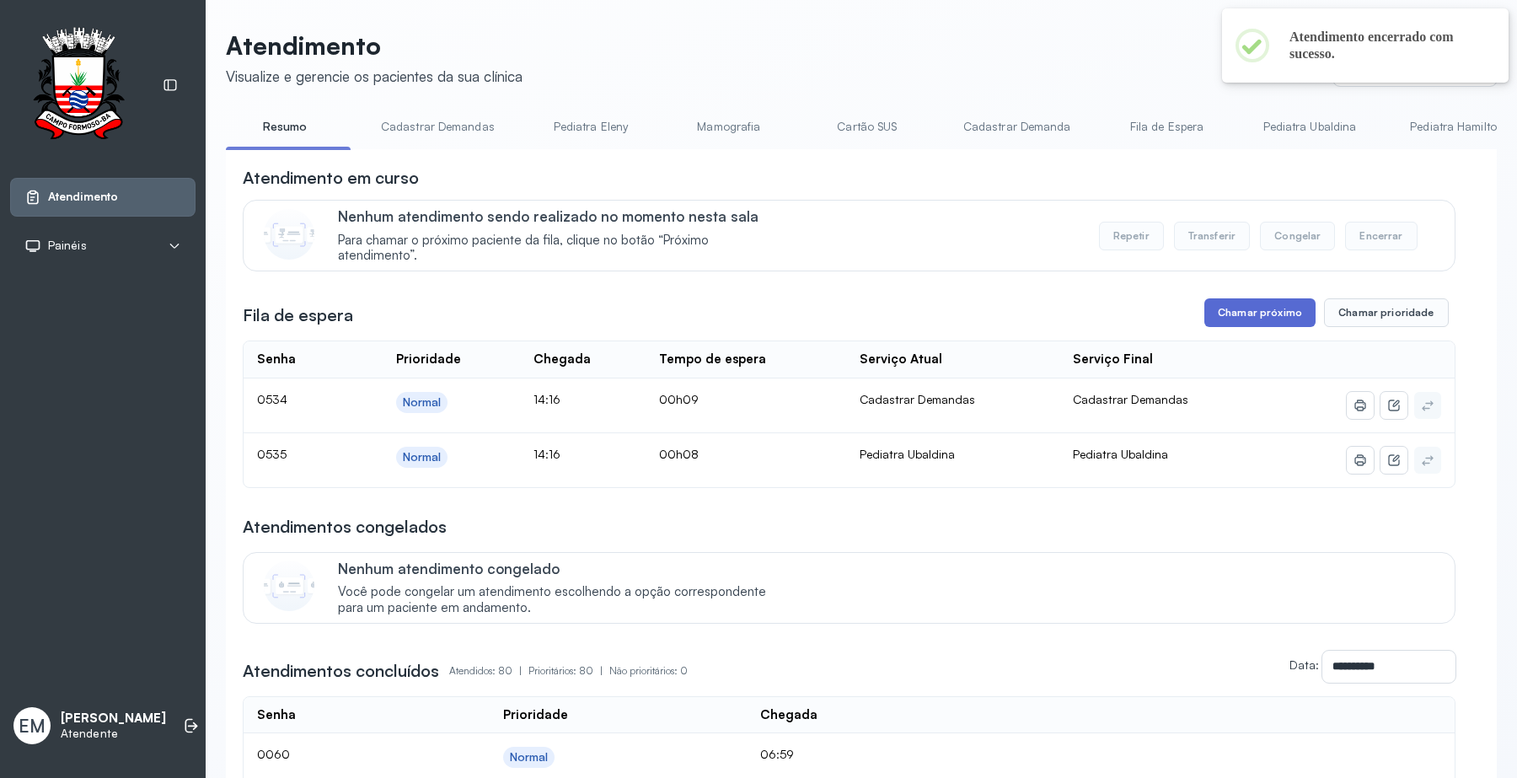
click at [1205, 323] on button "Chamar próximo" at bounding box center [1259, 312] width 111 height 29
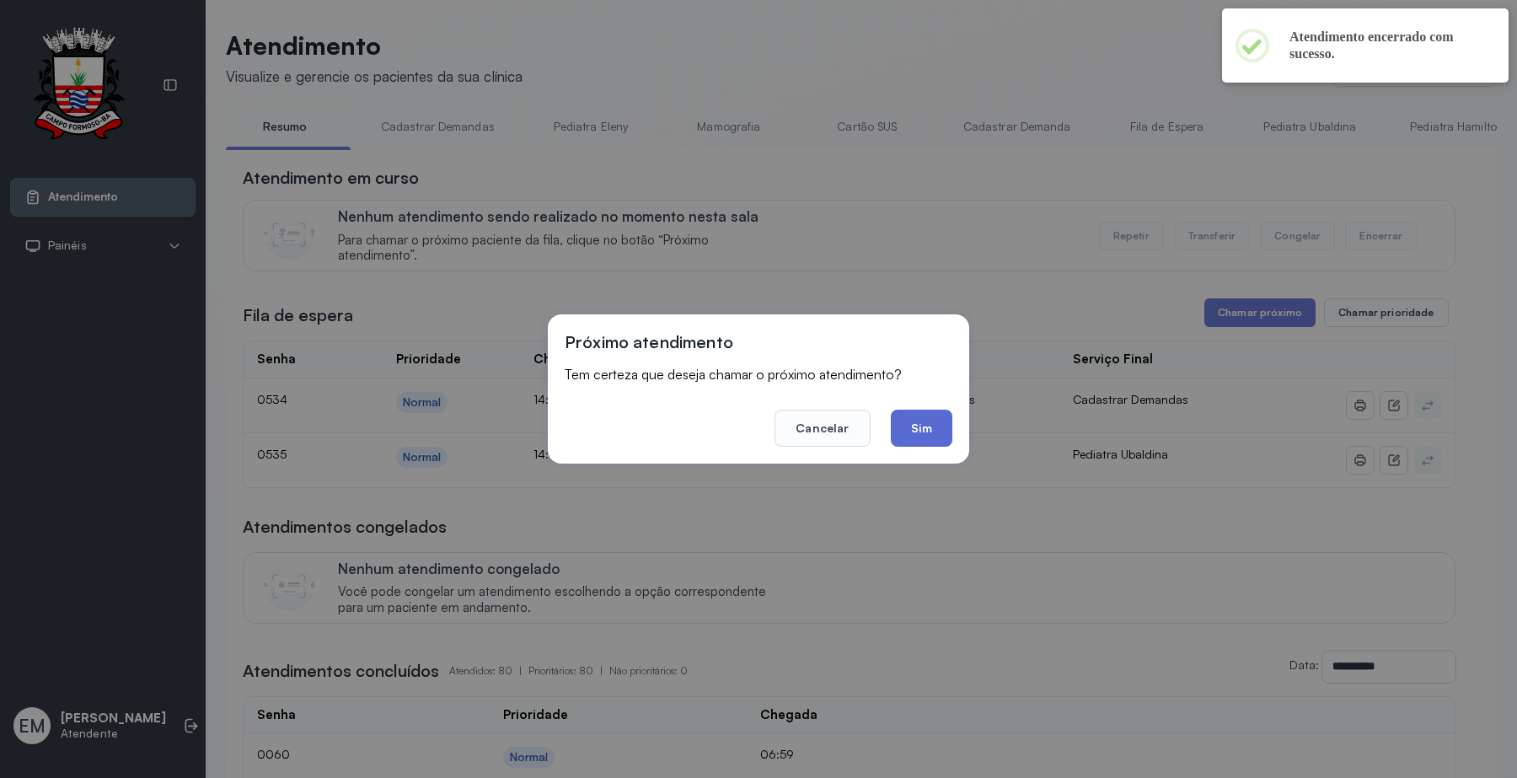
click at [933, 422] on button "Sim" at bounding box center [922, 427] width 62 height 37
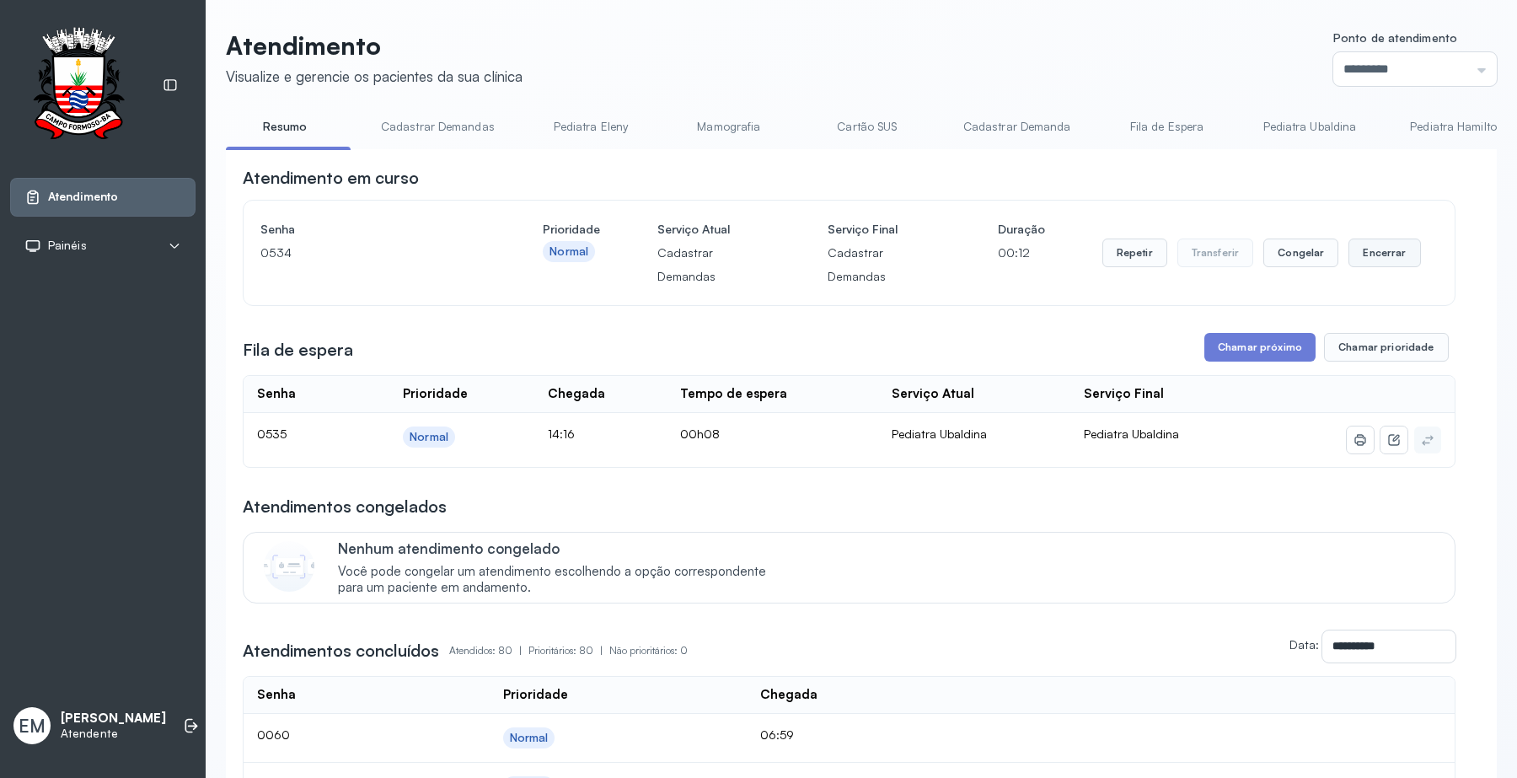
click at [1348, 259] on button "Encerrar" at bounding box center [1384, 252] width 72 height 29
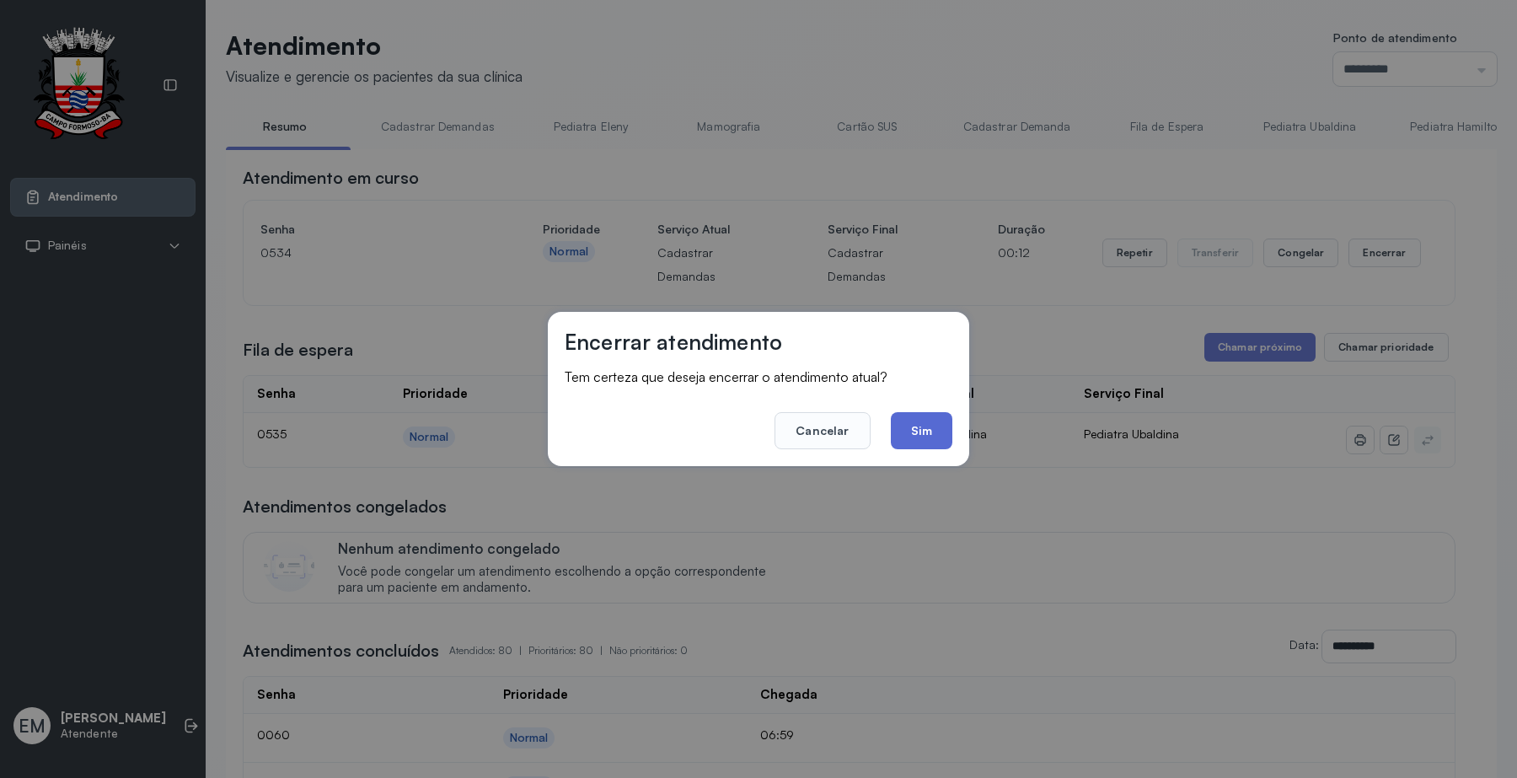
click at [907, 426] on button "Sim" at bounding box center [922, 430] width 62 height 37
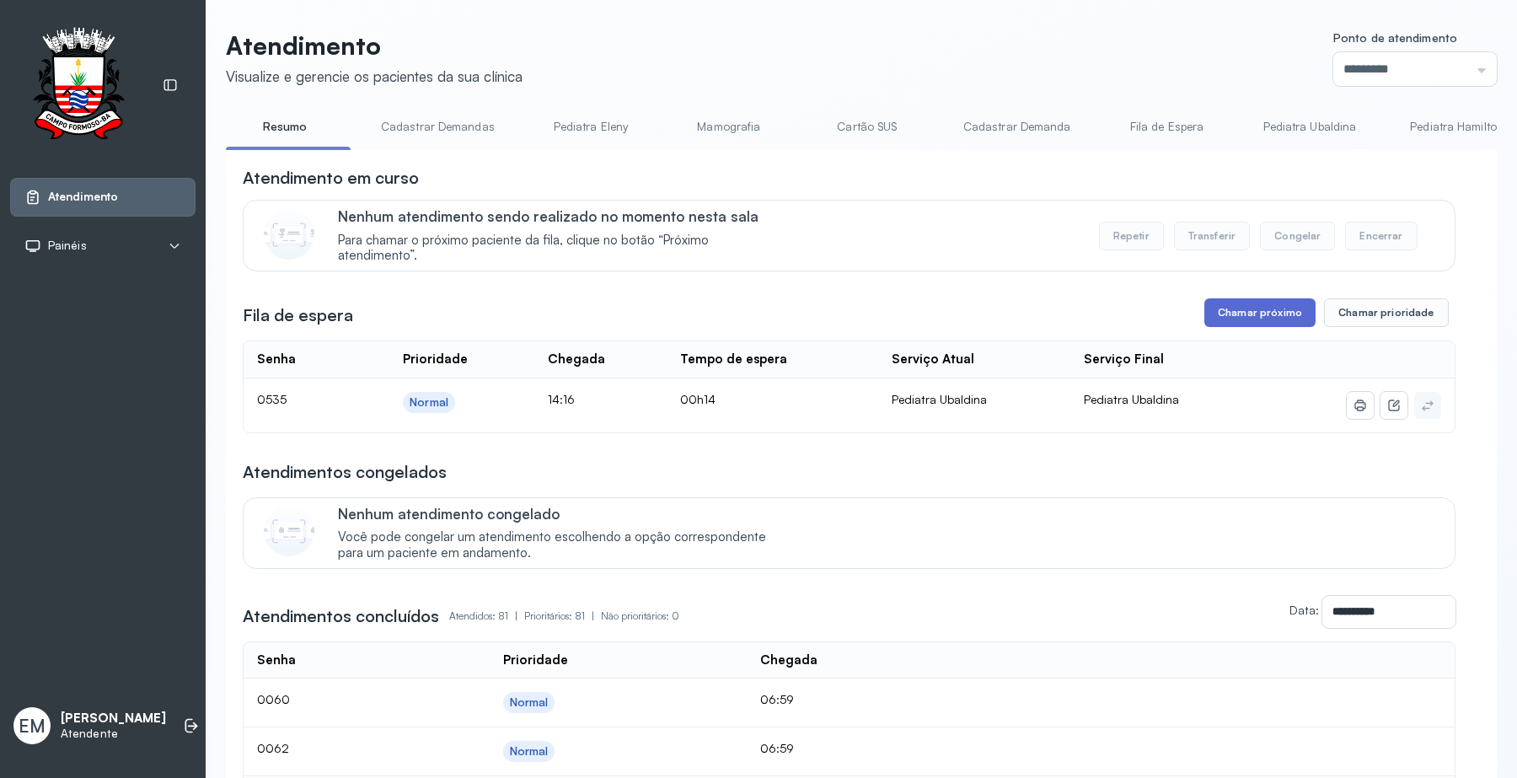
click at [1269, 322] on button "Chamar próximo" at bounding box center [1259, 312] width 111 height 29
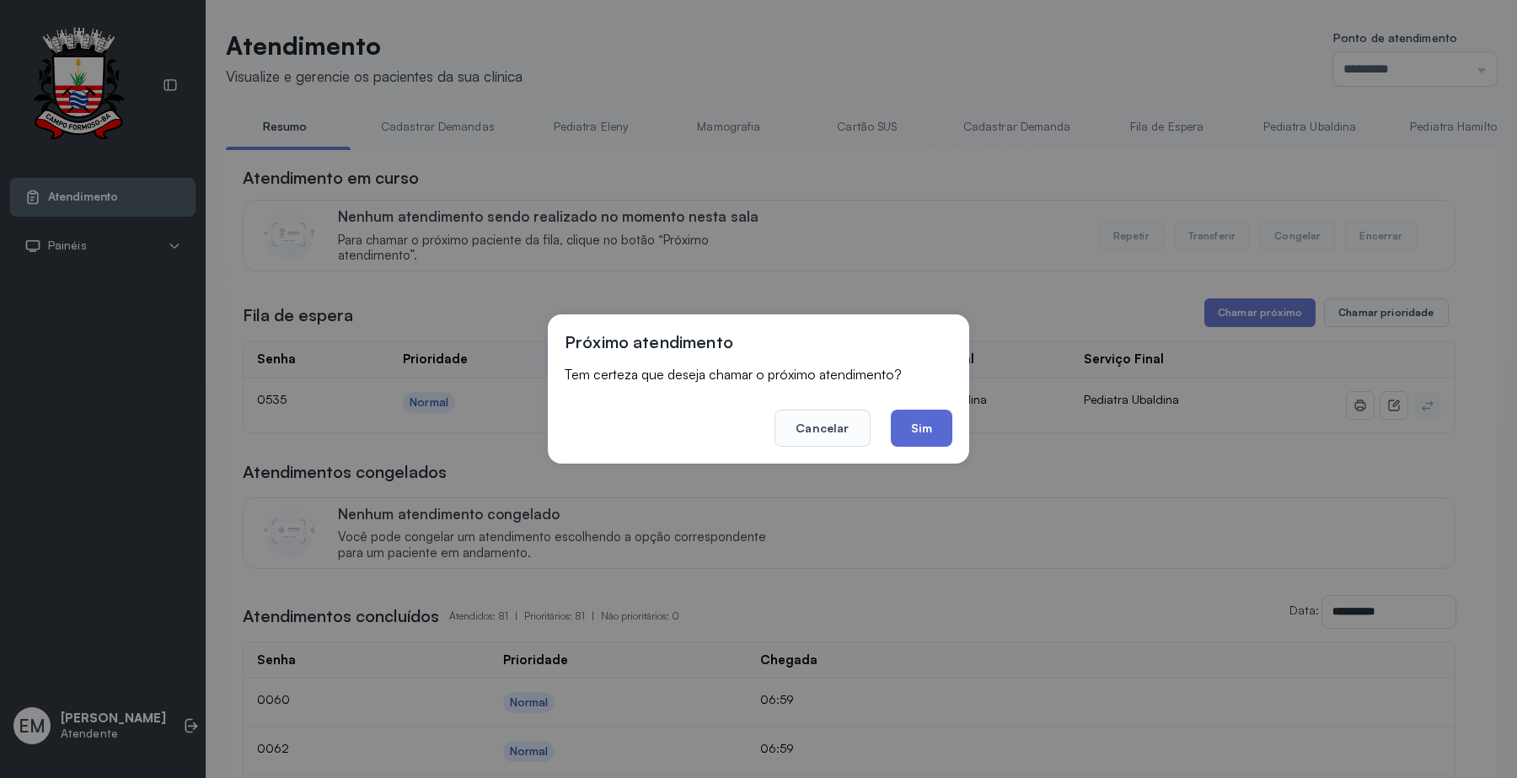
click at [918, 414] on button "Sim" at bounding box center [922, 427] width 62 height 37
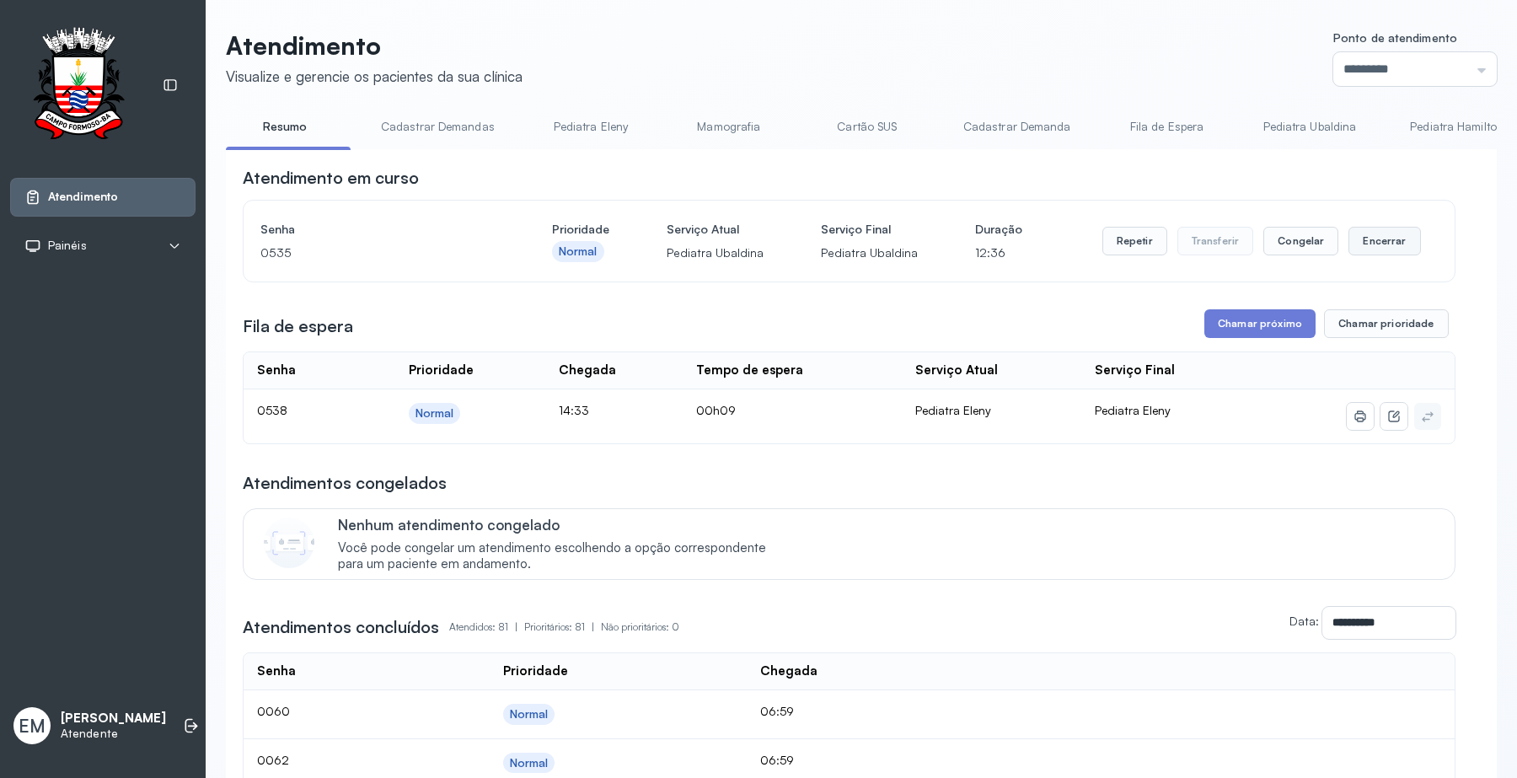
click at [1357, 245] on button "Encerrar" at bounding box center [1384, 241] width 72 height 29
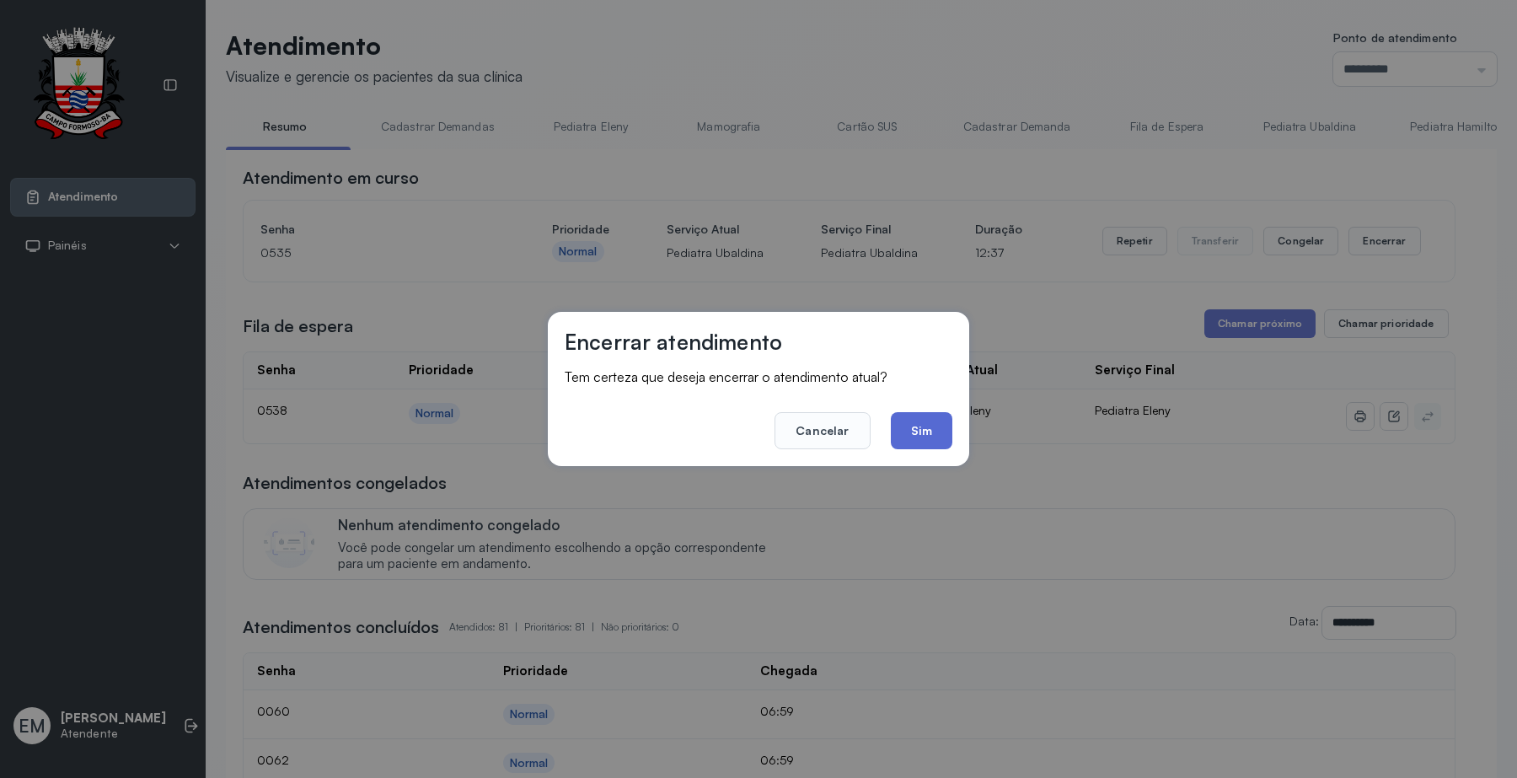
click at [907, 432] on button "Sim" at bounding box center [922, 430] width 62 height 37
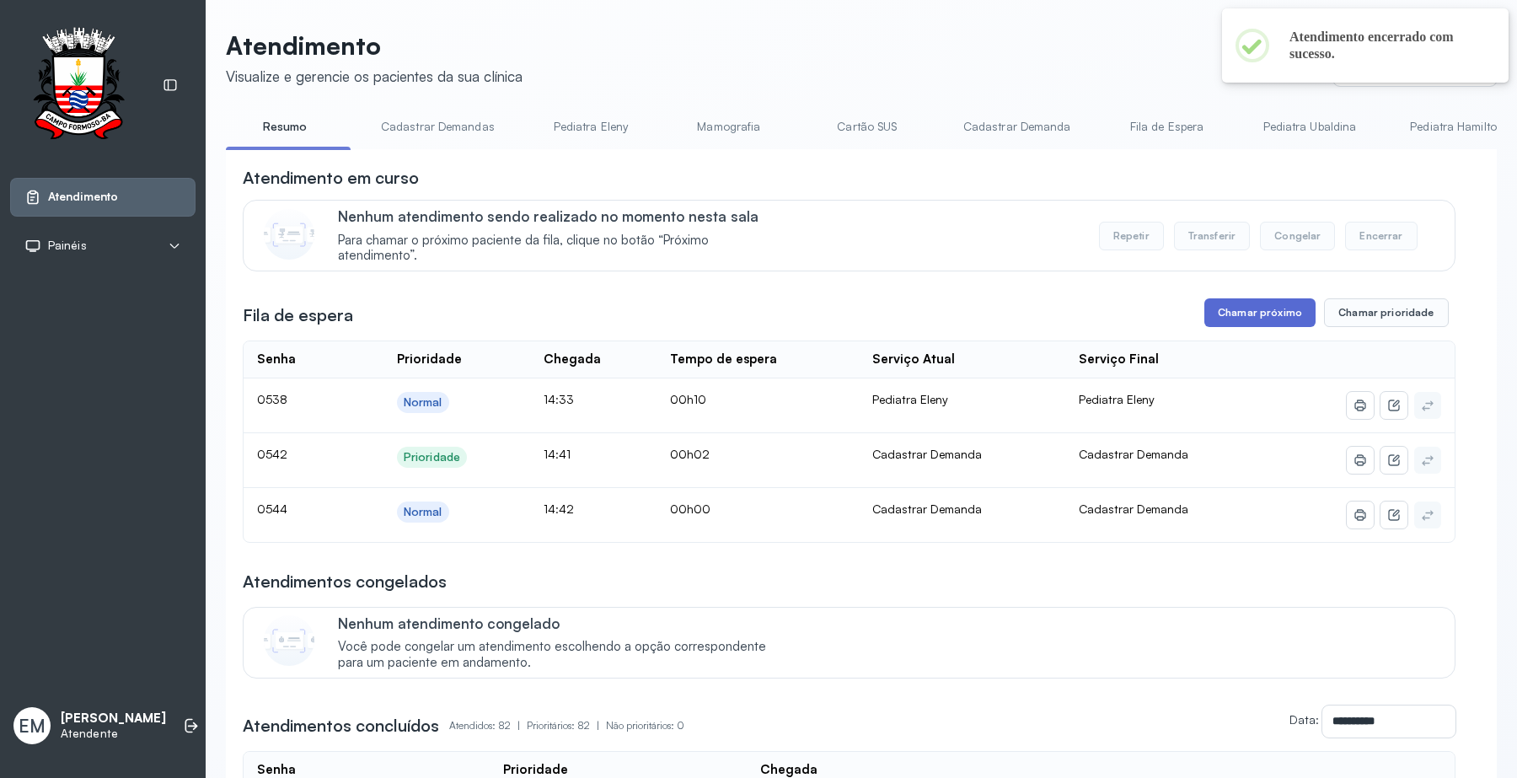
click at [1237, 327] on button "Chamar próximo" at bounding box center [1259, 312] width 111 height 29
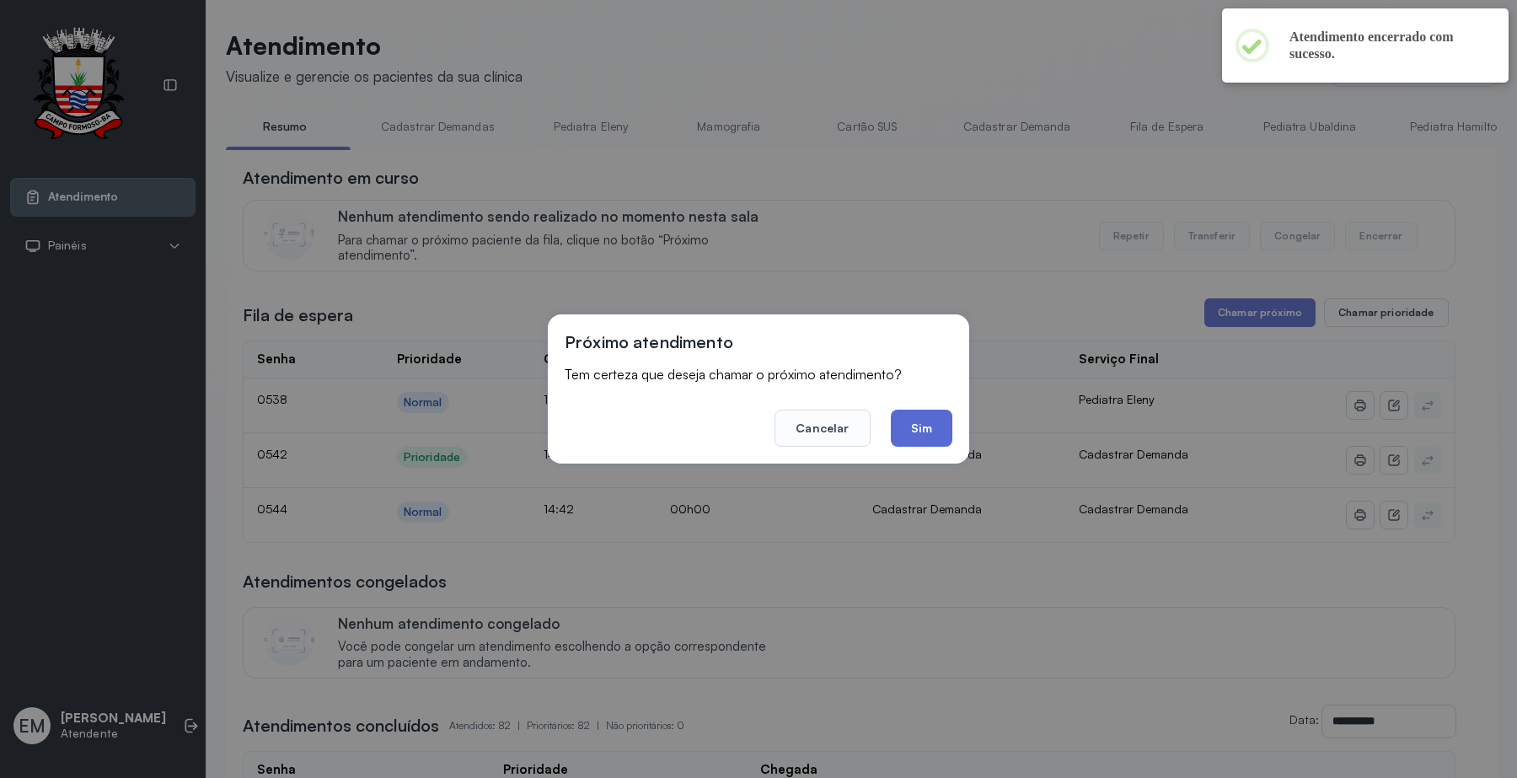
click at [950, 431] on button "Sim" at bounding box center [922, 427] width 62 height 37
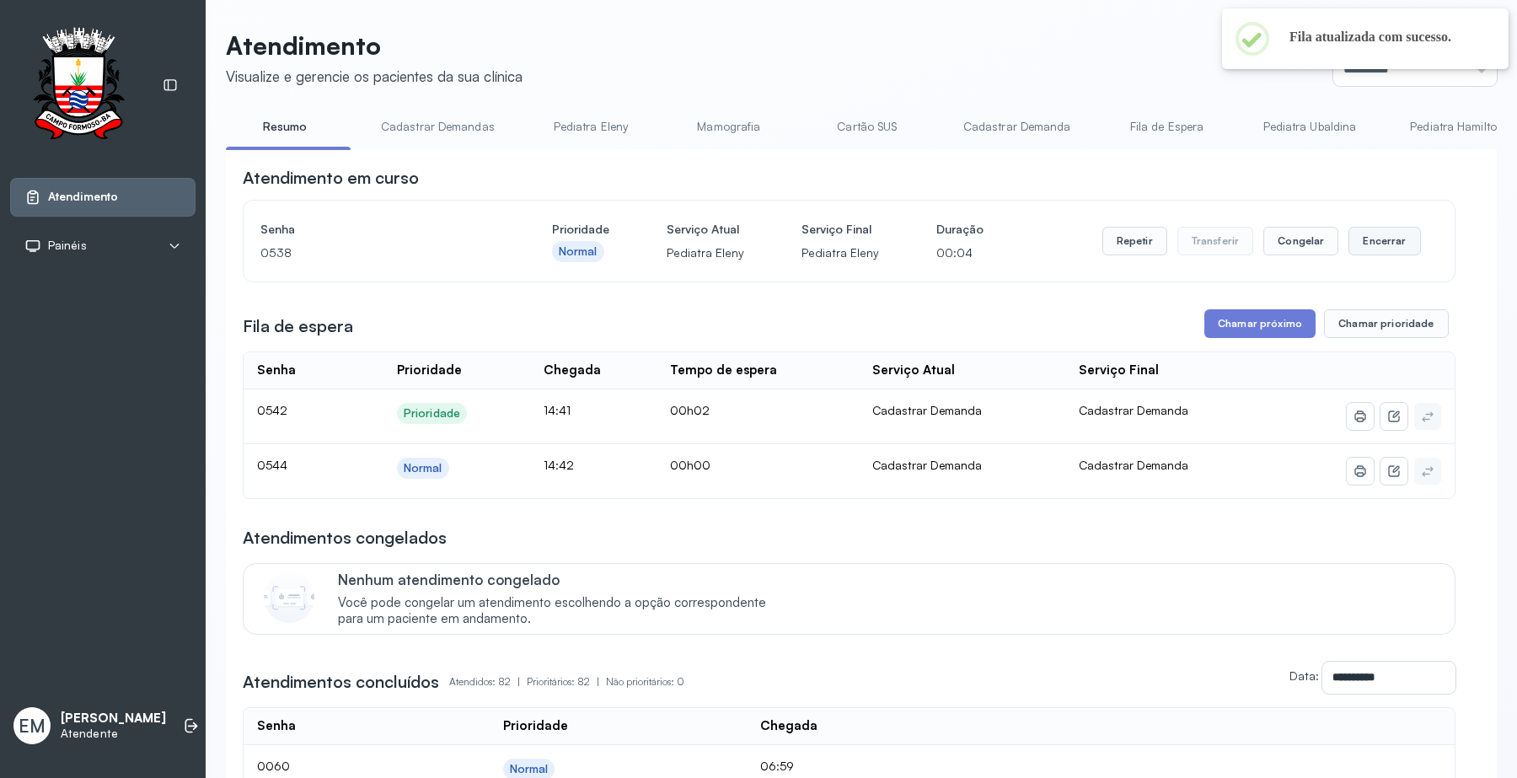
click at [1378, 249] on button "Encerrar" at bounding box center [1384, 241] width 72 height 29
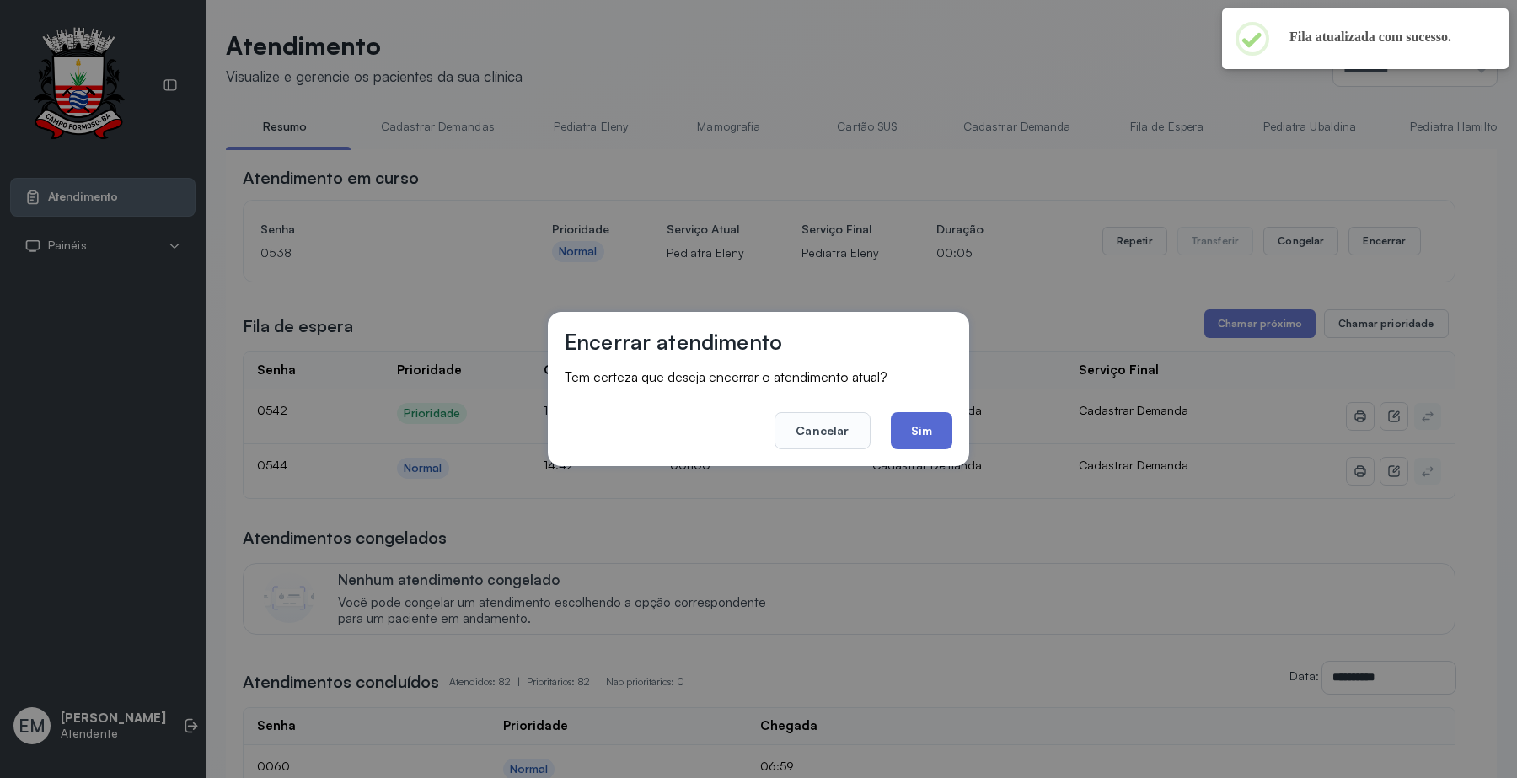
click at [908, 422] on button "Sim" at bounding box center [922, 430] width 62 height 37
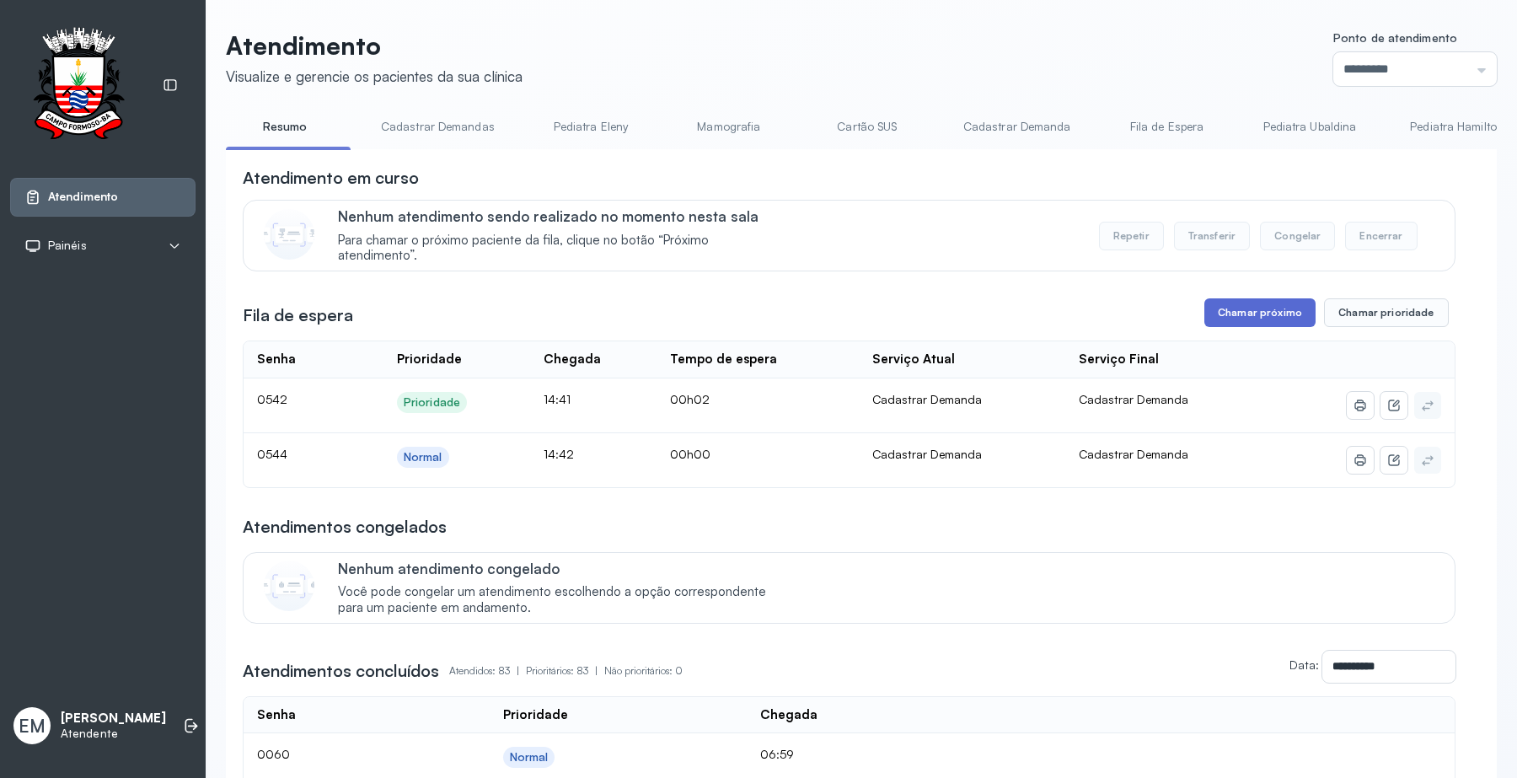
click at [1233, 327] on button "Chamar próximo" at bounding box center [1259, 312] width 111 height 29
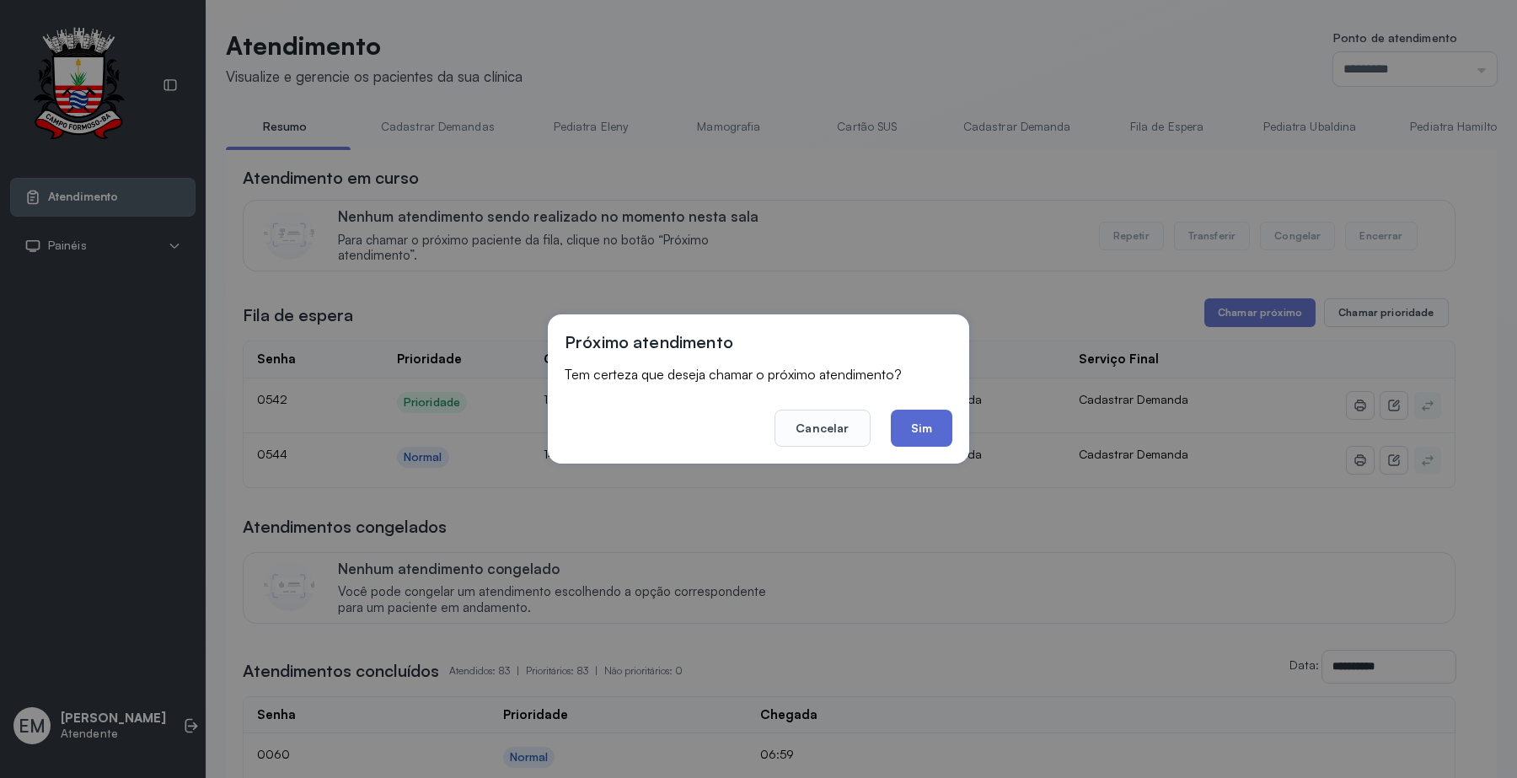
click at [932, 430] on button "Sim" at bounding box center [922, 427] width 62 height 37
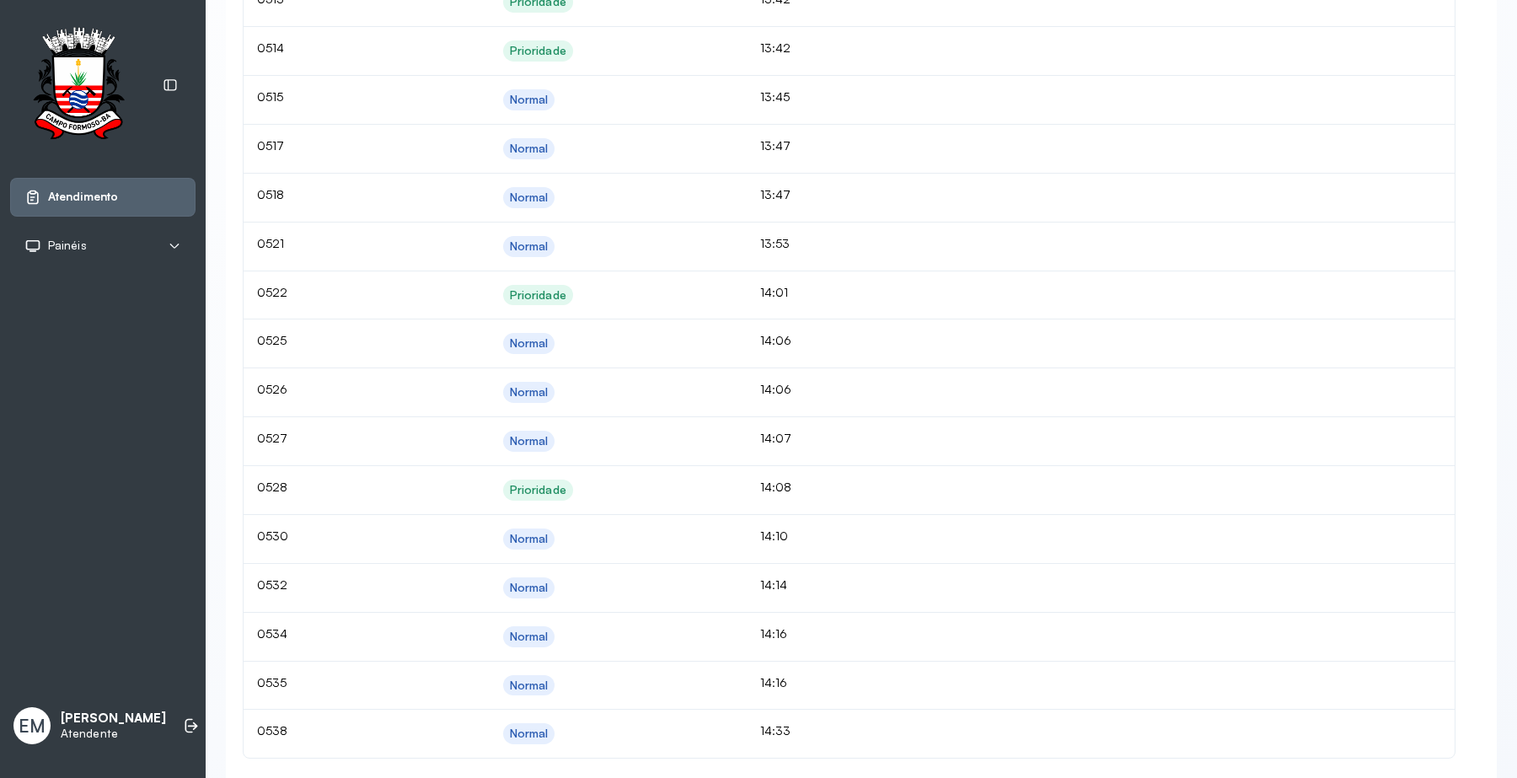
scroll to position [4173, 0]
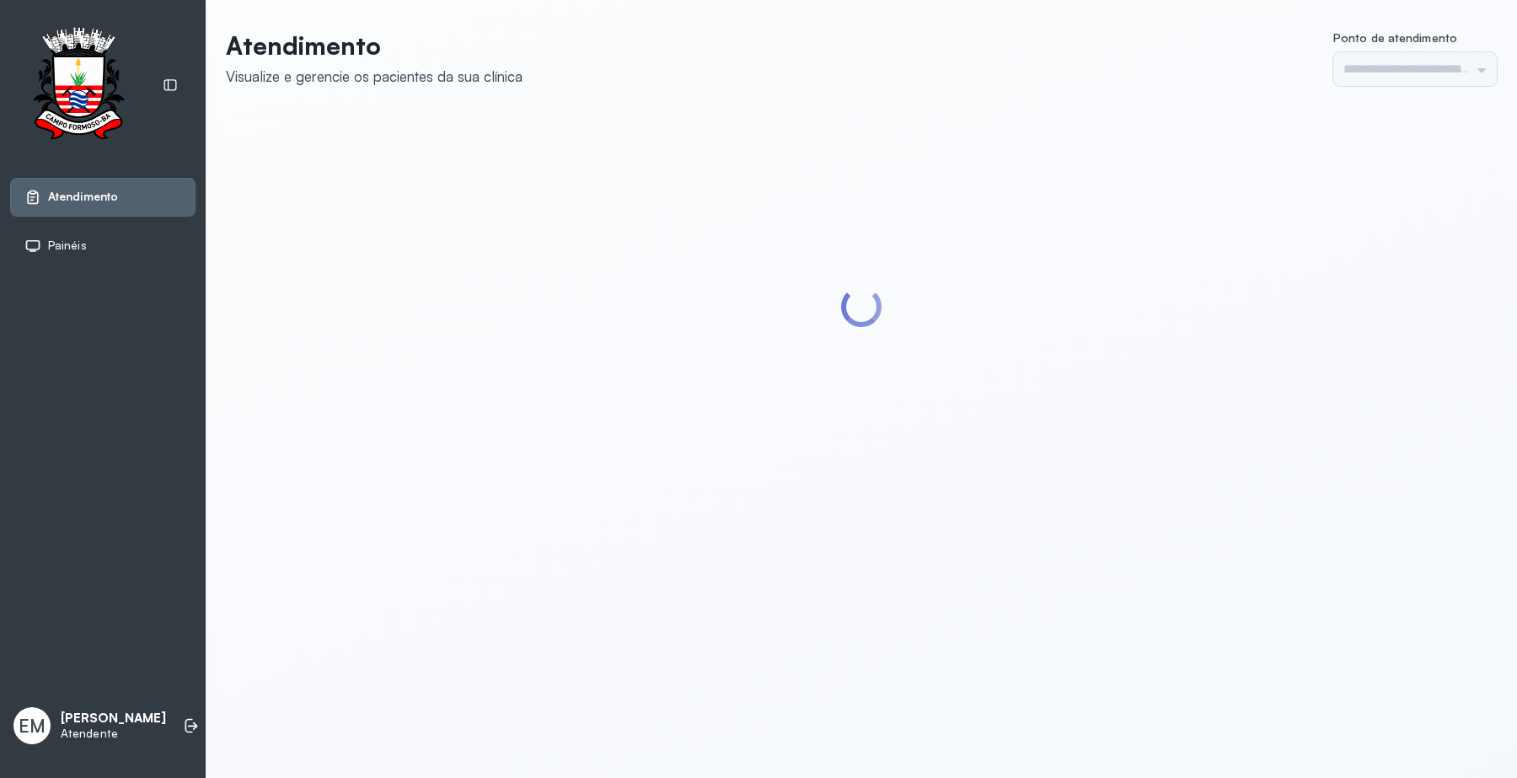
type input "*********"
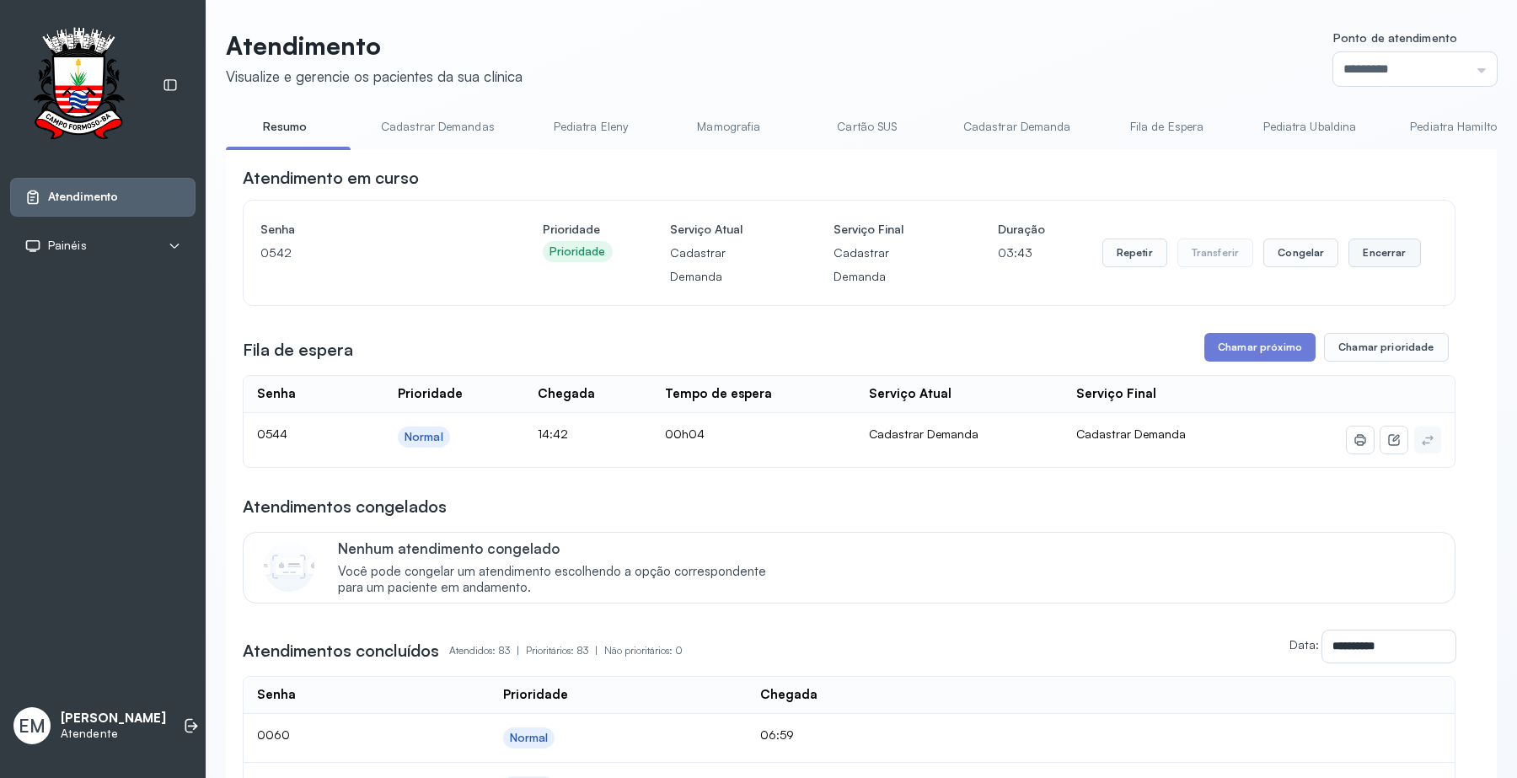
click at [1367, 258] on button "Encerrar" at bounding box center [1384, 252] width 72 height 29
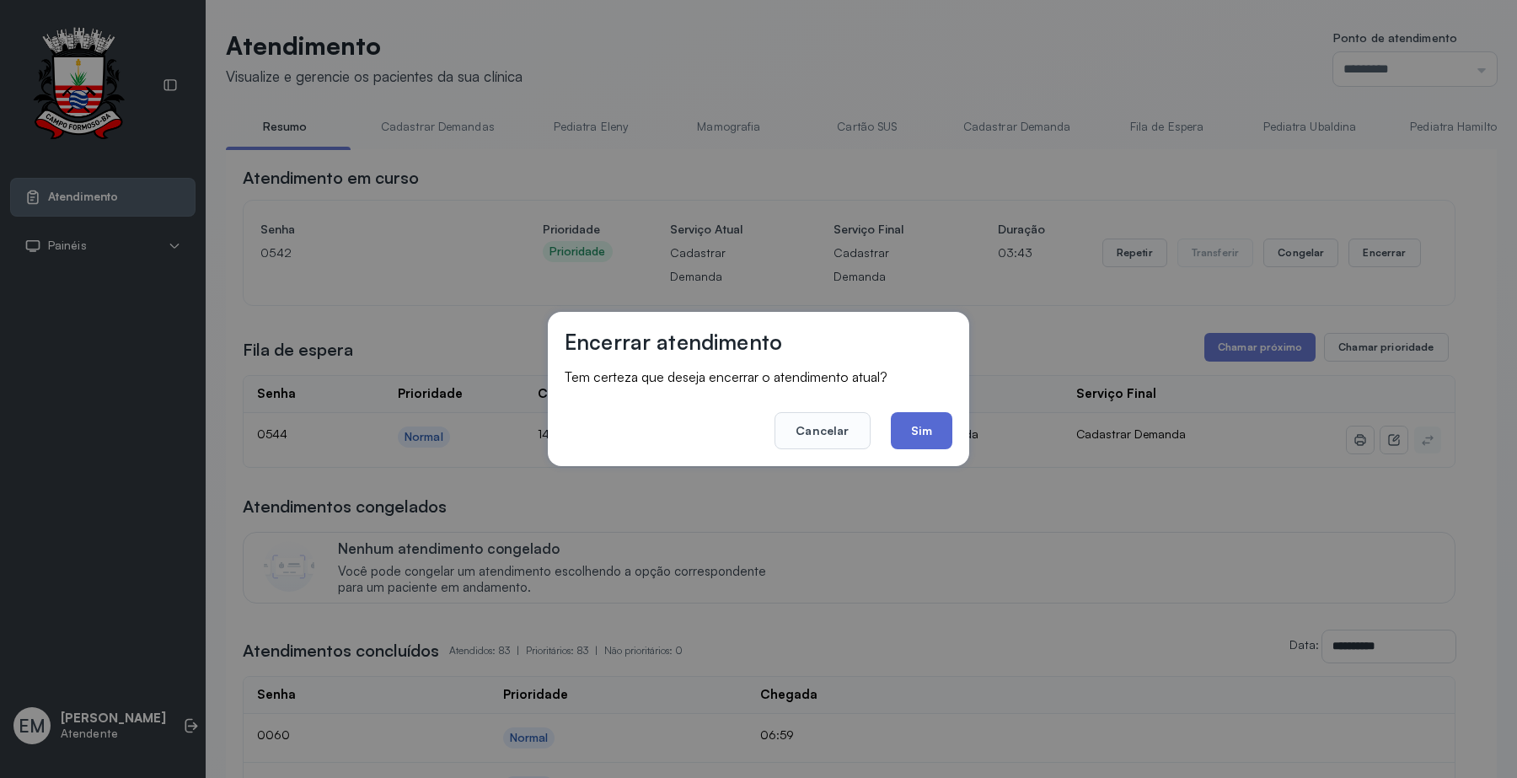
click at [931, 431] on button "Sim" at bounding box center [922, 430] width 62 height 37
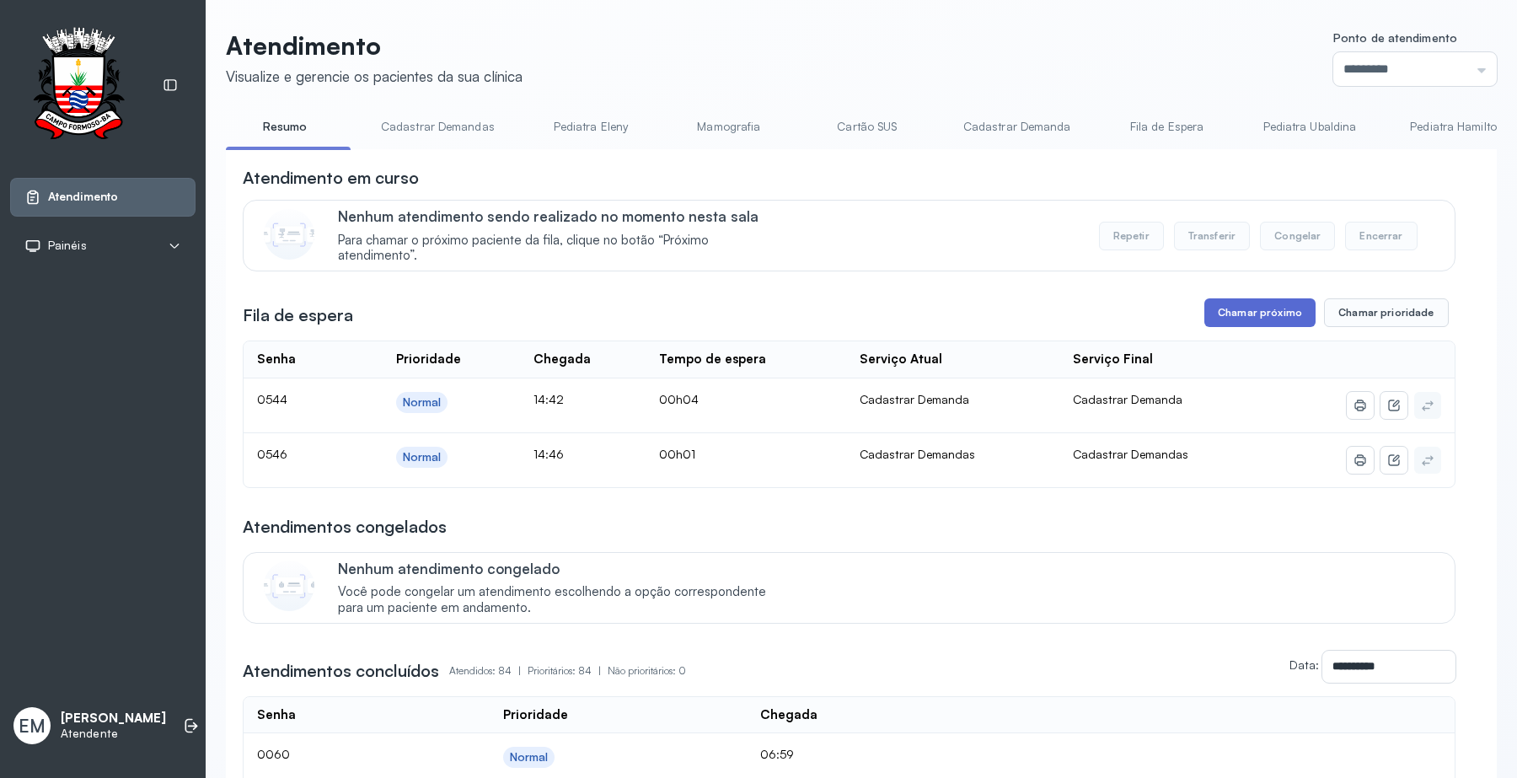
click at [1265, 303] on button "Chamar próximo" at bounding box center [1259, 312] width 111 height 29
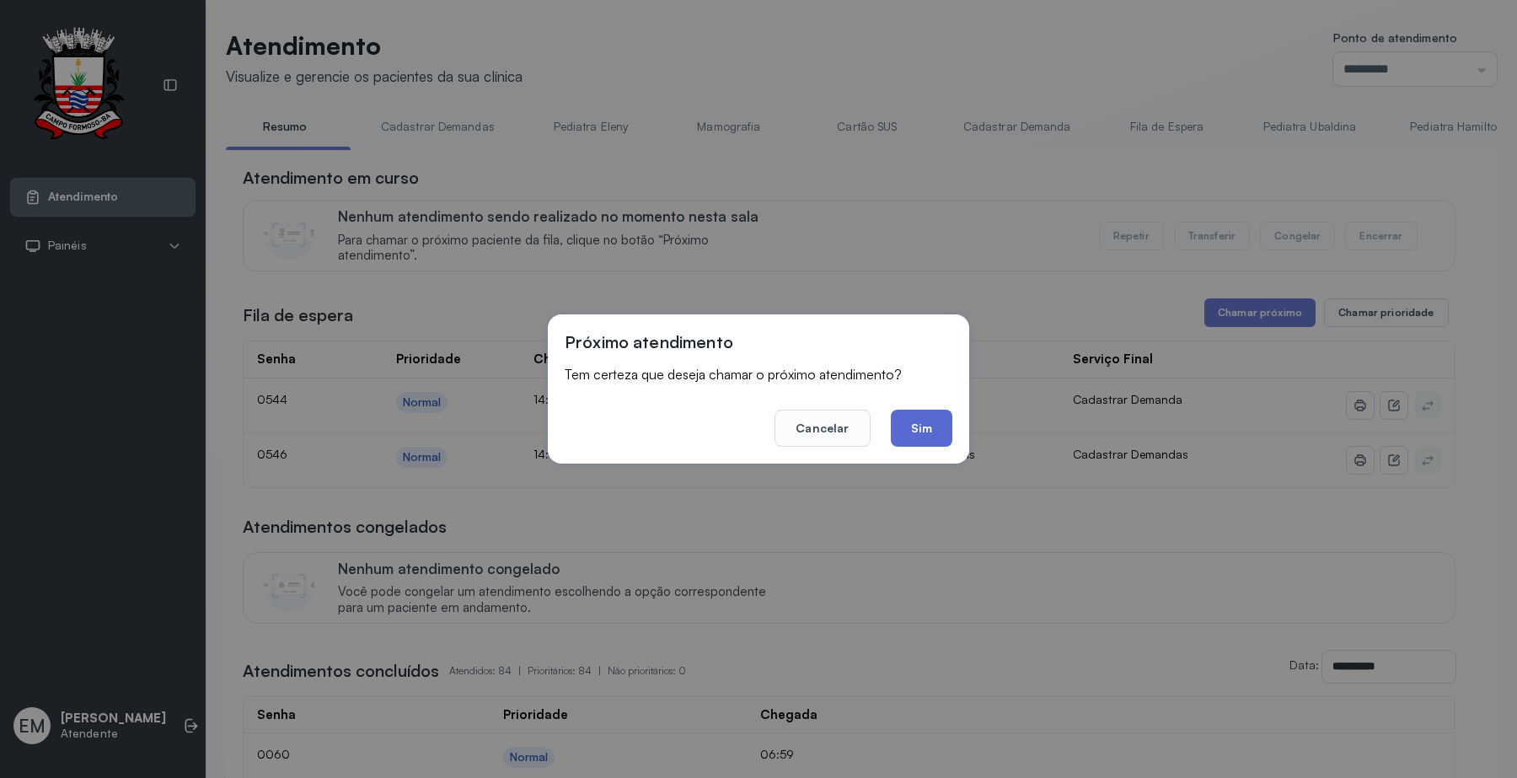
click at [903, 432] on button "Sim" at bounding box center [922, 427] width 62 height 37
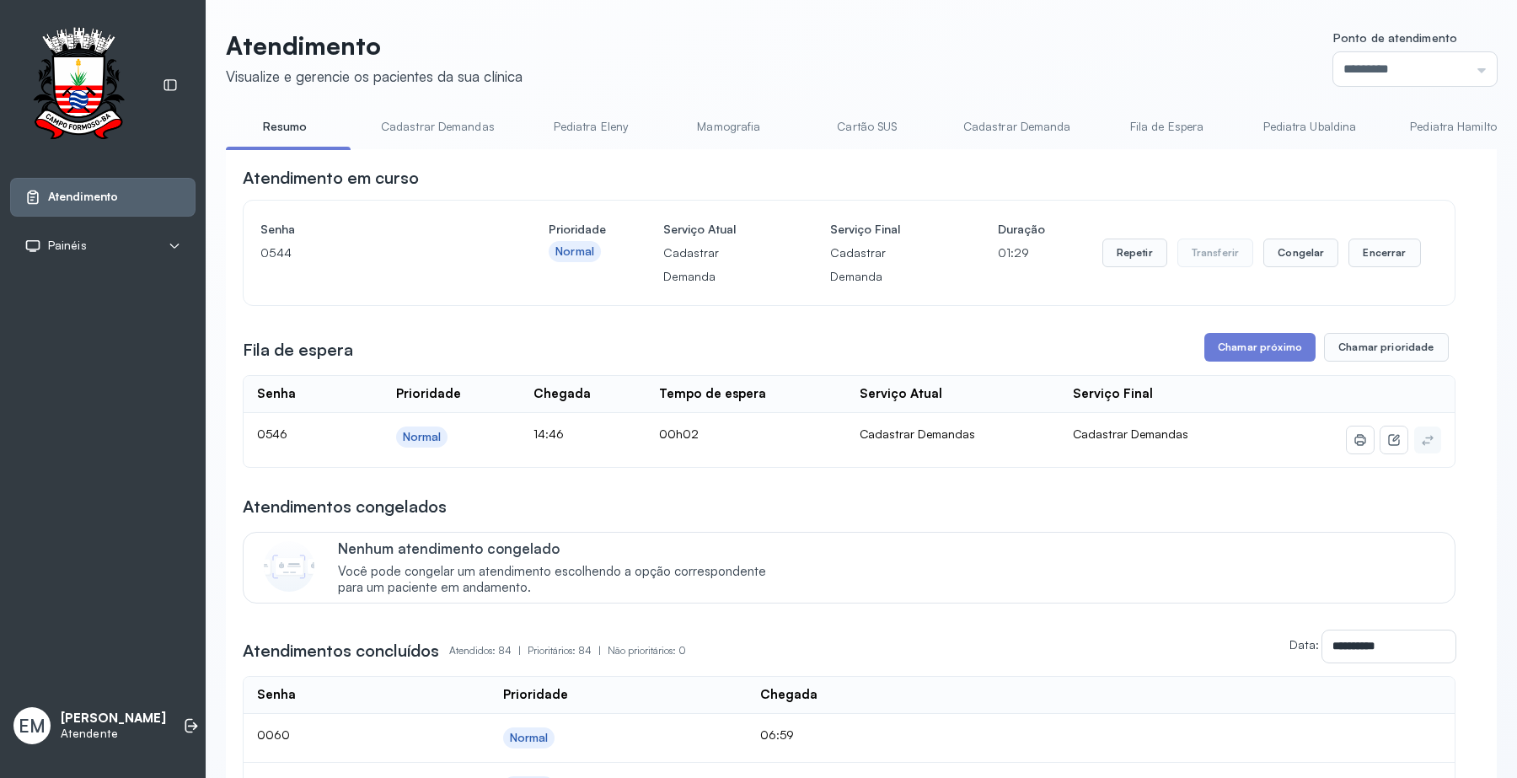
click at [1357, 261] on div "Repetir Transferir Congelar Encerrar" at bounding box center [1261, 252] width 318 height 71
click at [1353, 245] on button "Encerrar" at bounding box center [1384, 252] width 72 height 29
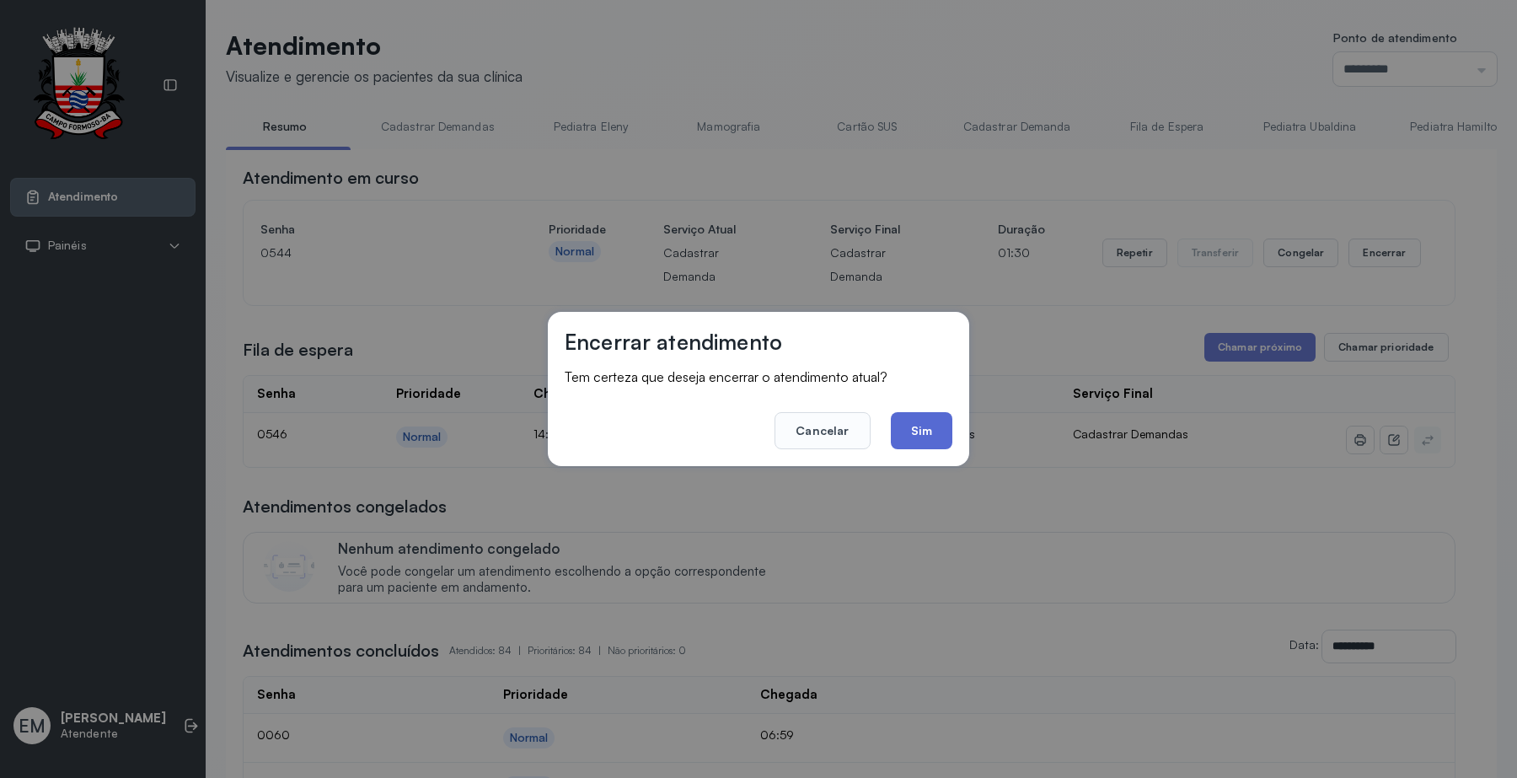
click at [934, 419] on button "Sim" at bounding box center [922, 430] width 62 height 37
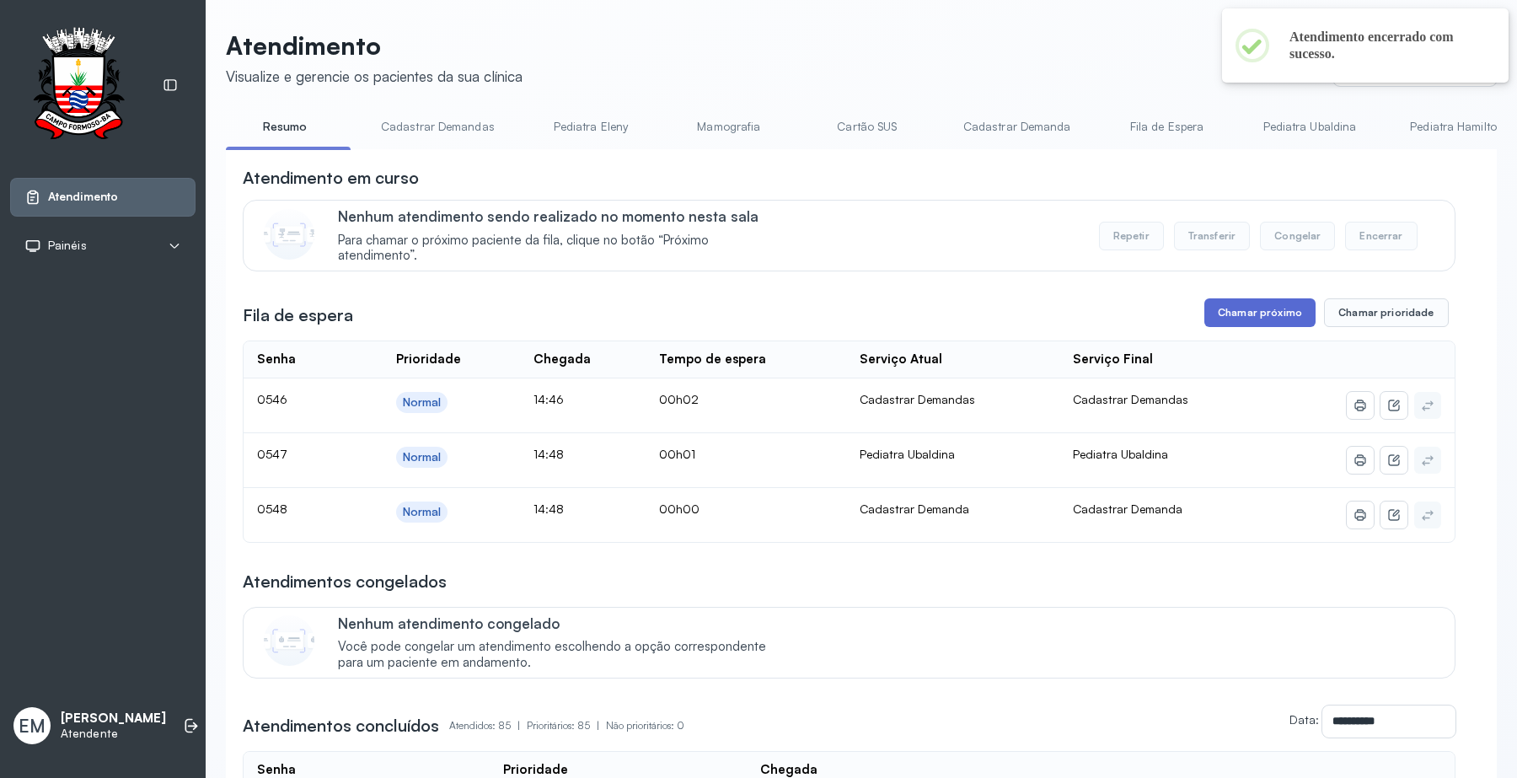
click at [1250, 324] on button "Chamar próximo" at bounding box center [1259, 312] width 111 height 29
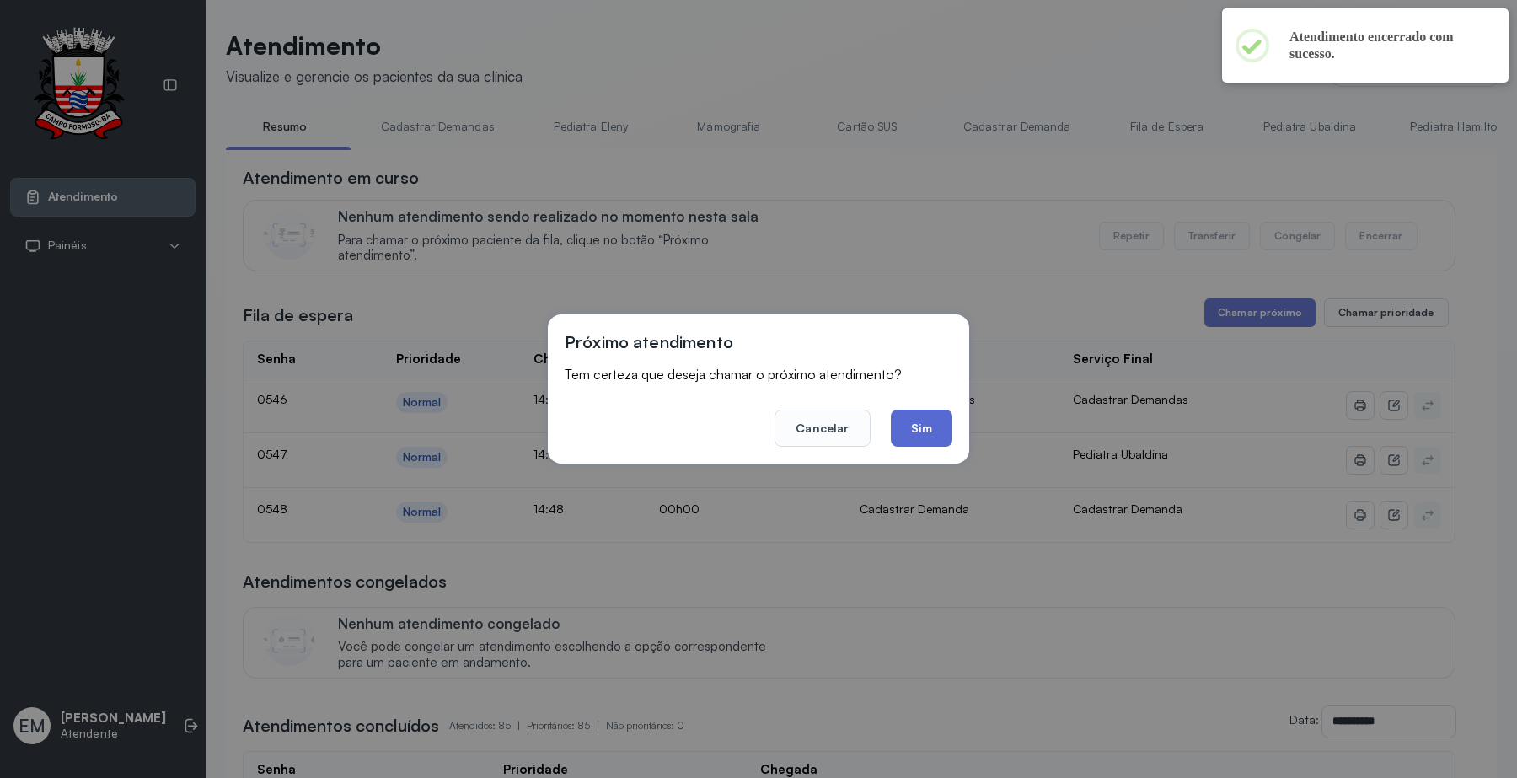
click at [915, 439] on button "Sim" at bounding box center [922, 427] width 62 height 37
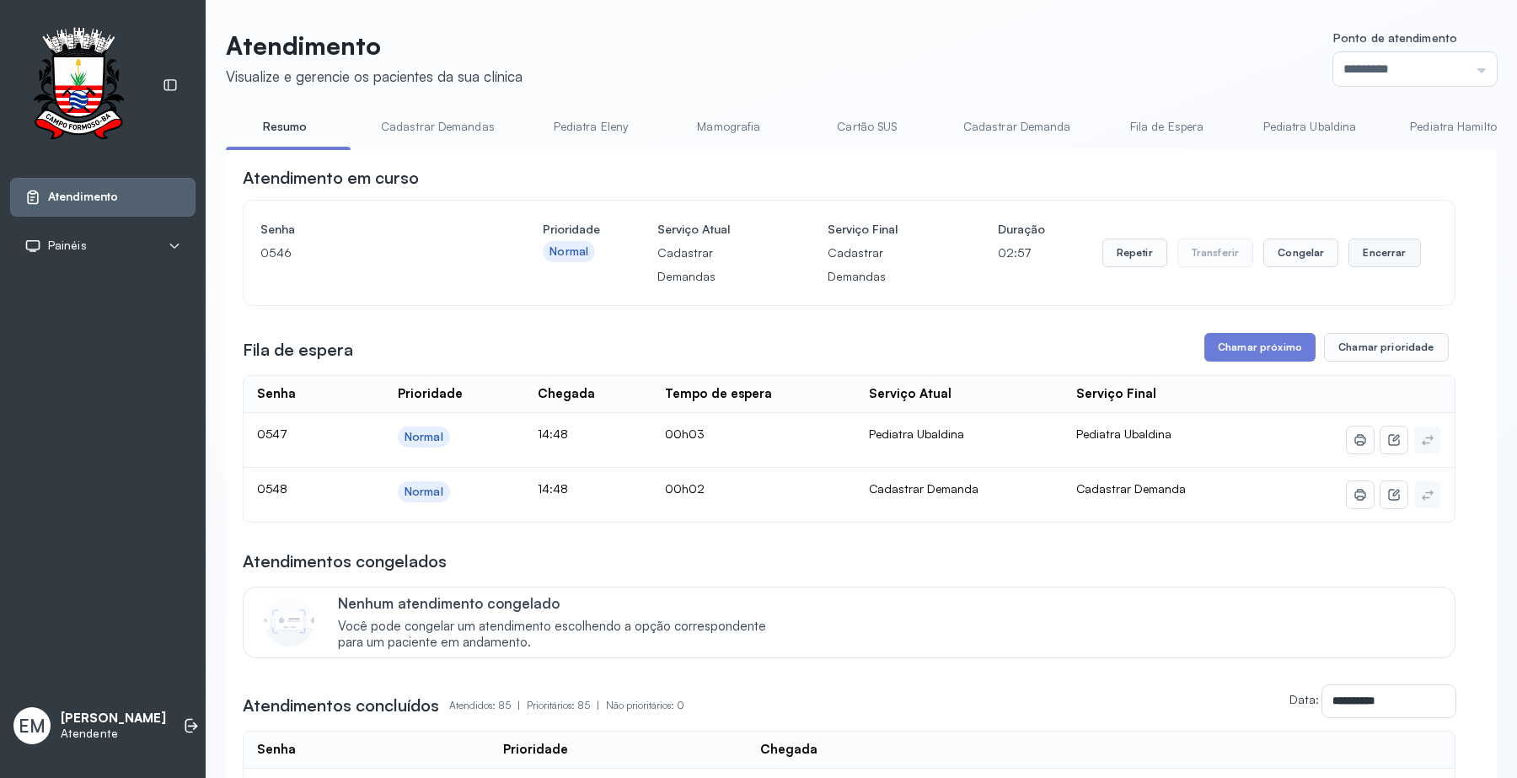
click at [1349, 255] on button "Encerrar" at bounding box center [1384, 252] width 72 height 29
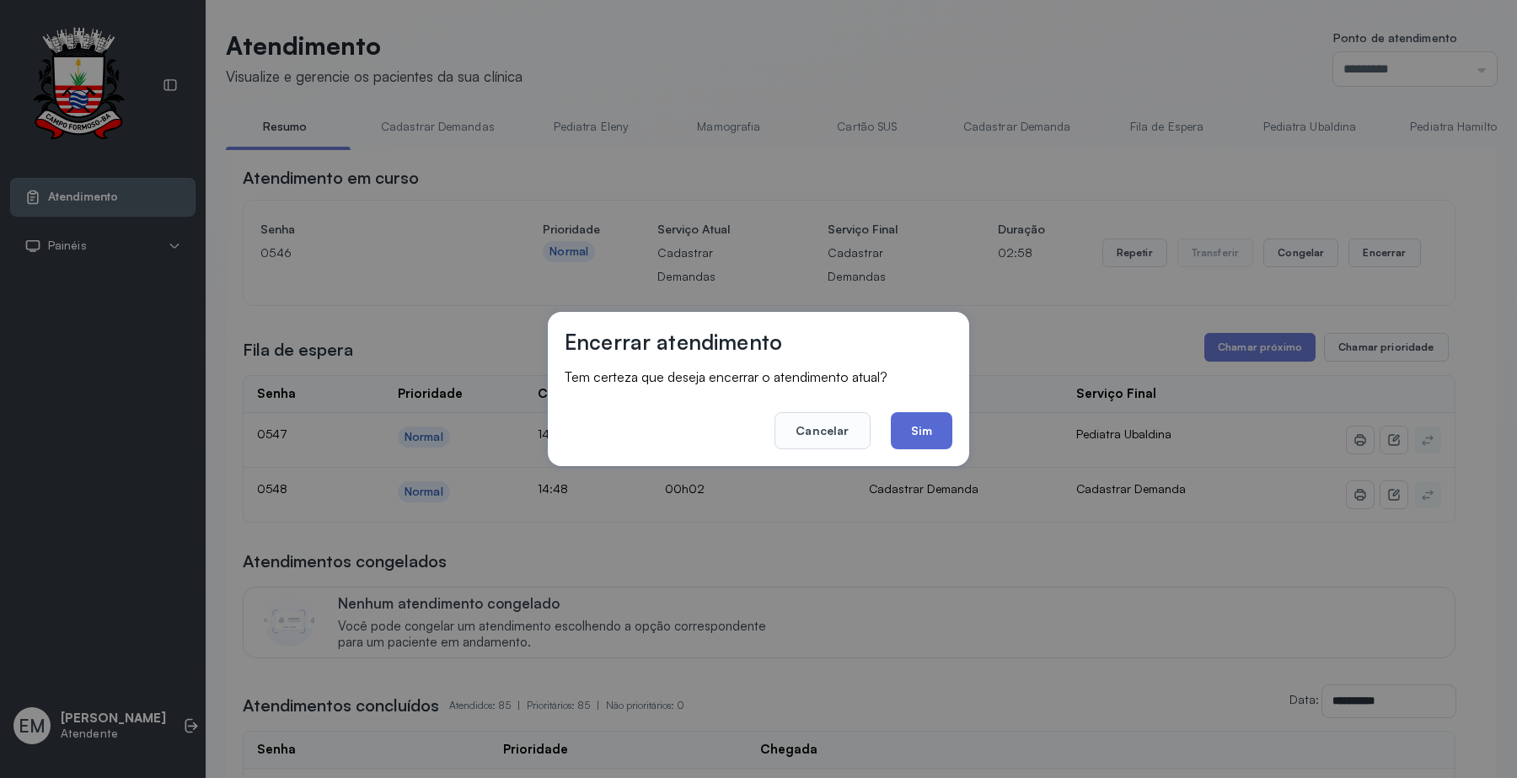
click at [934, 430] on button "Sim" at bounding box center [922, 430] width 62 height 37
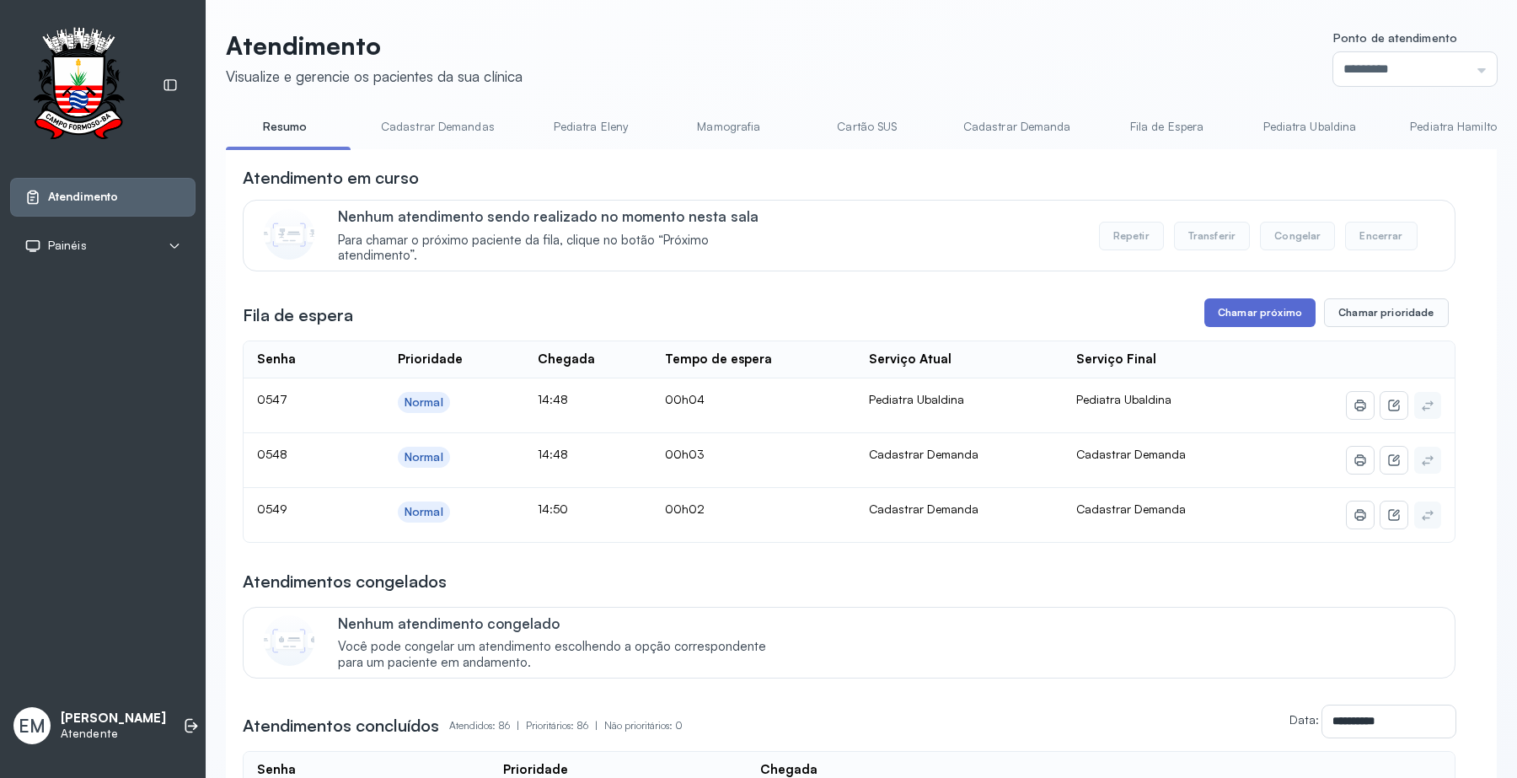
click at [1248, 317] on button "Chamar próximo" at bounding box center [1259, 312] width 111 height 29
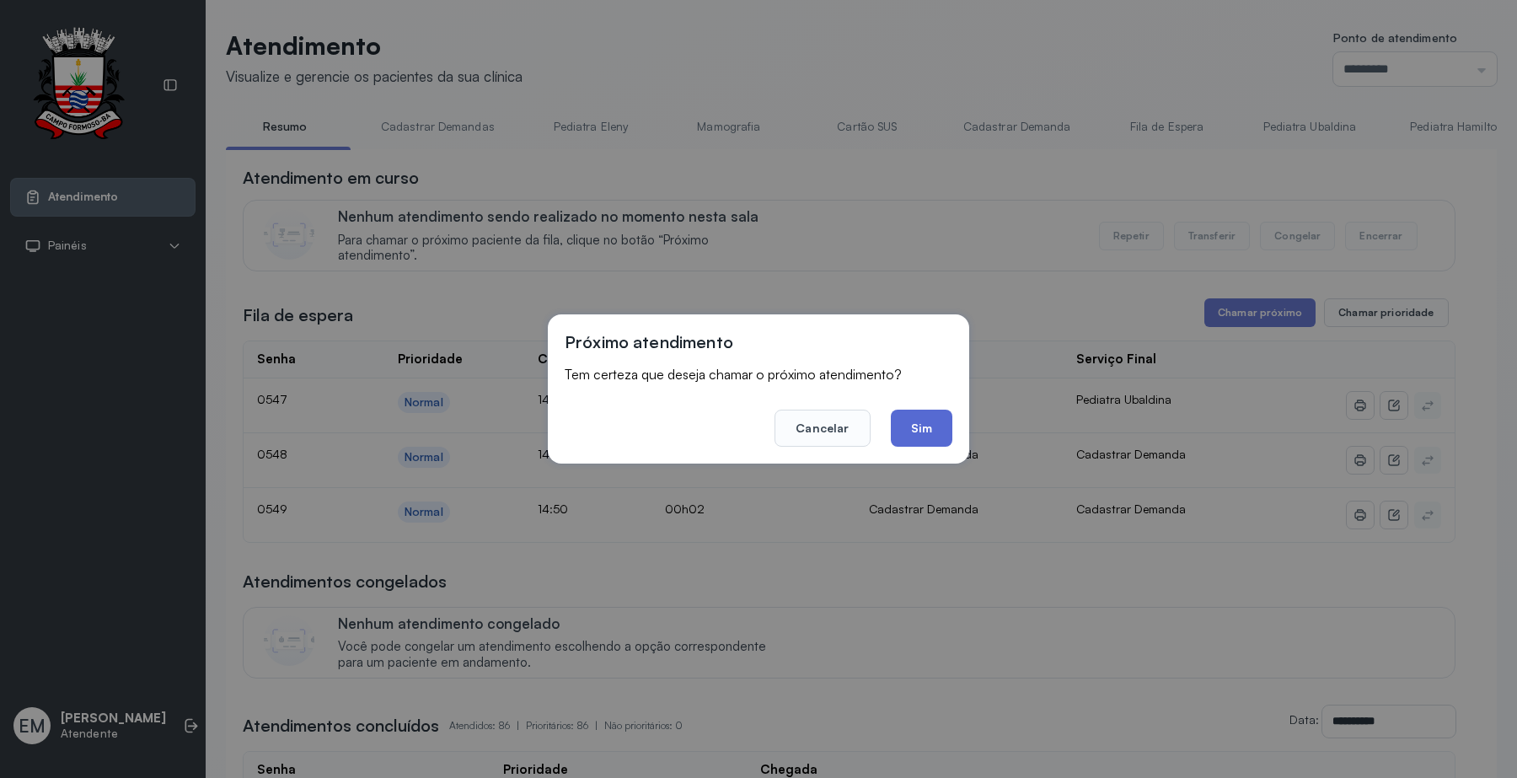
click at [910, 419] on button "Sim" at bounding box center [922, 427] width 62 height 37
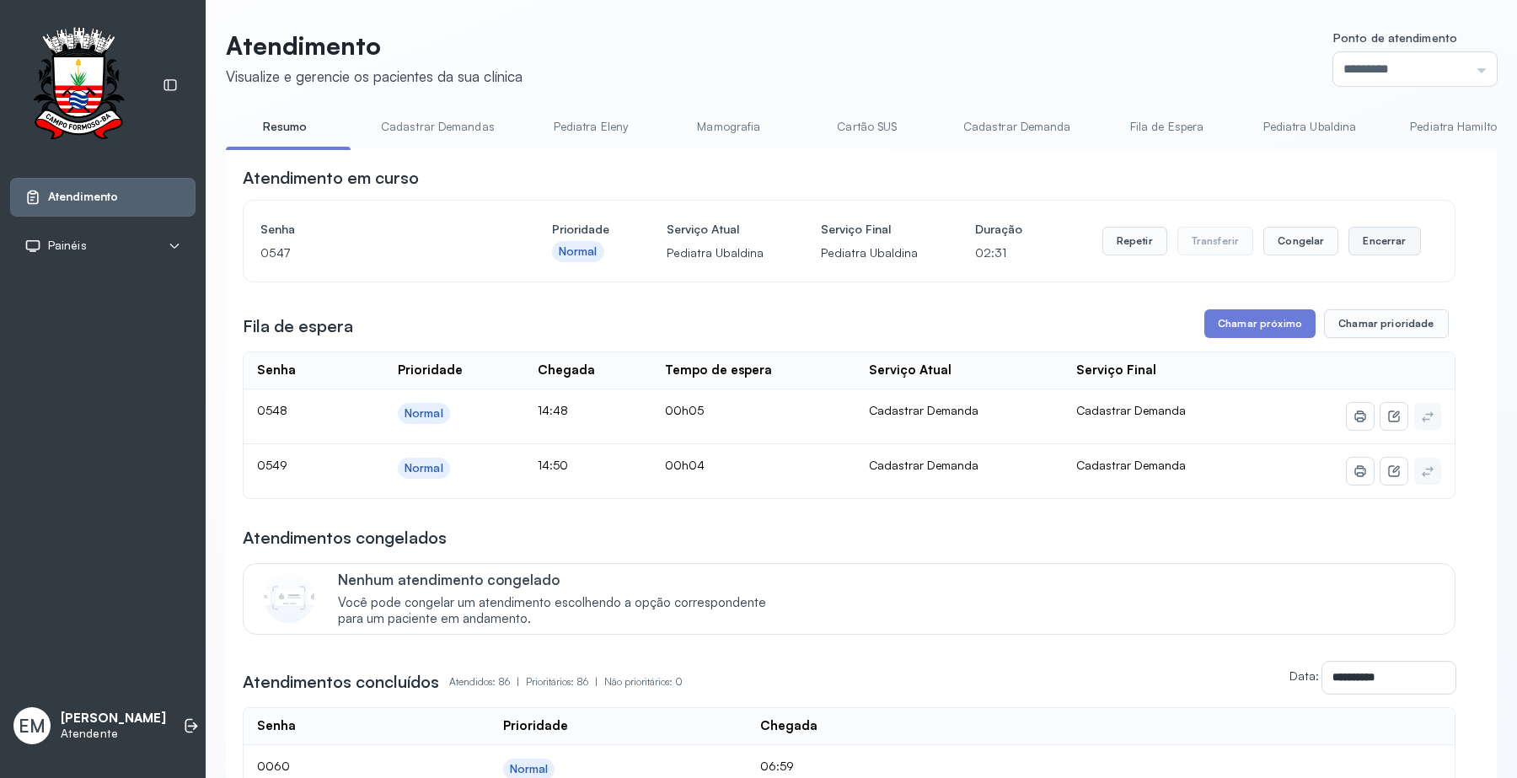
click at [1373, 238] on button "Encerrar" at bounding box center [1384, 241] width 72 height 29
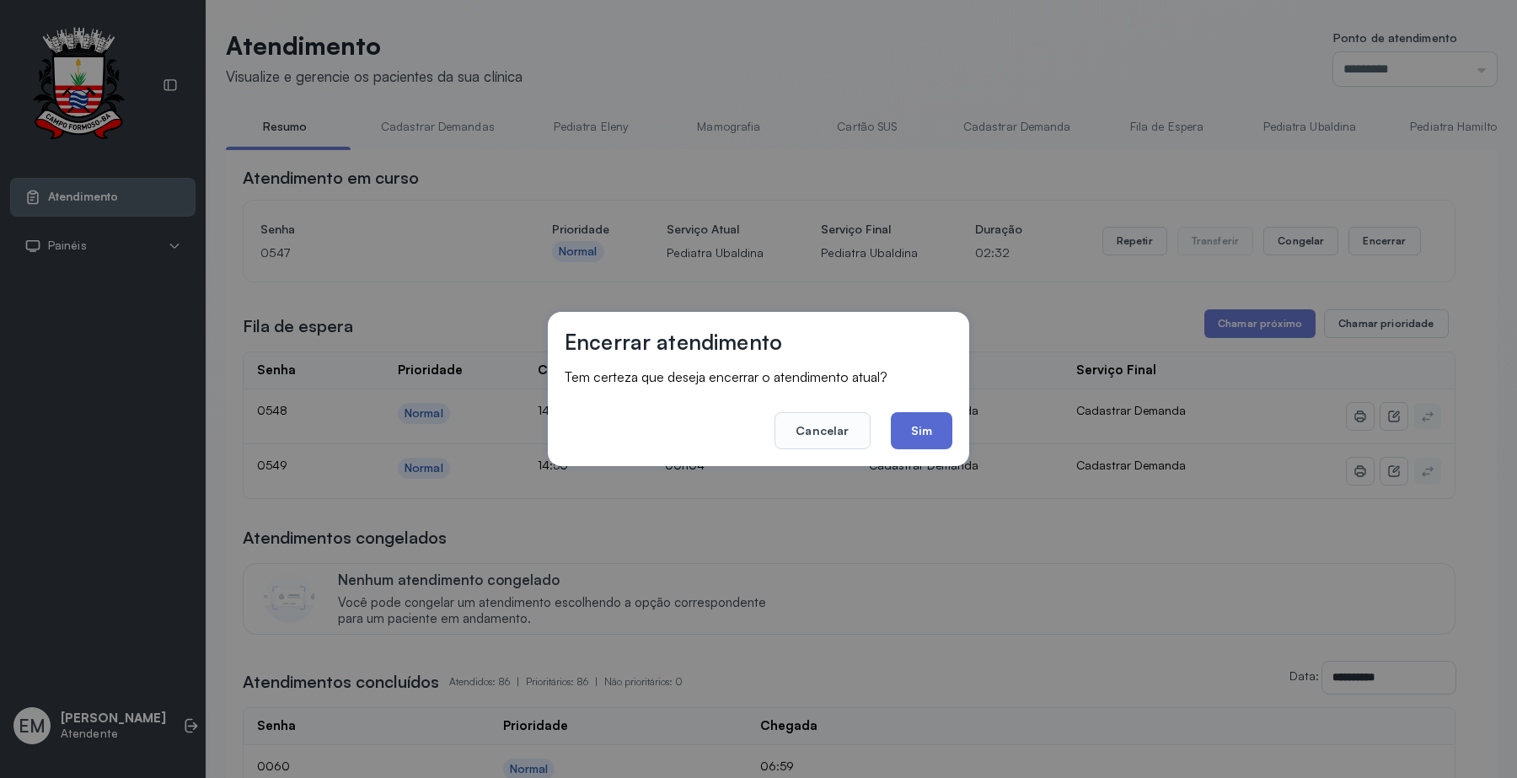
drag, startPoint x: 897, startPoint y: 430, endPoint x: 993, endPoint y: 422, distance: 95.5
click at [898, 430] on button "Sim" at bounding box center [922, 430] width 62 height 37
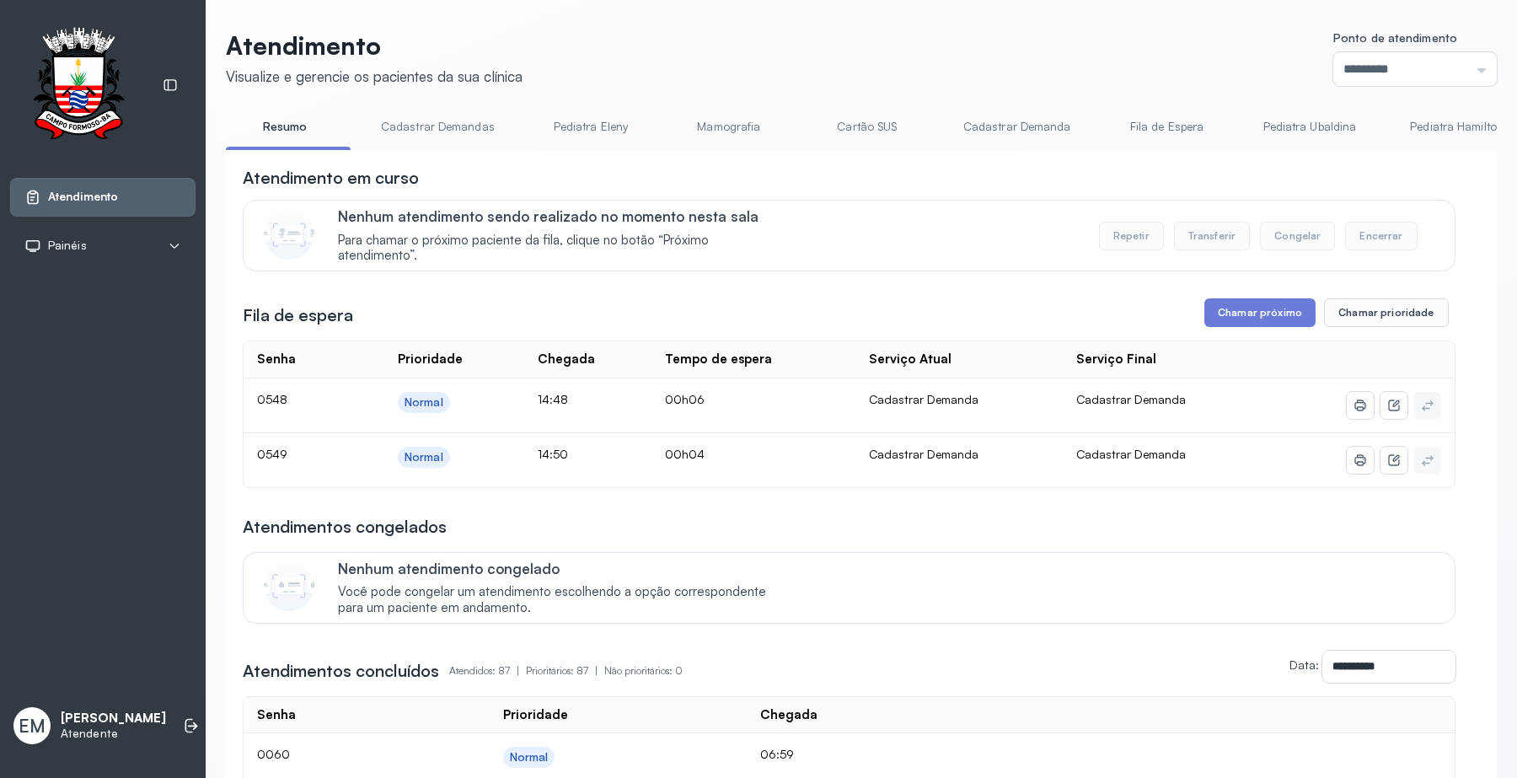
click at [1219, 308] on button "Chamar próximo" at bounding box center [1259, 312] width 111 height 29
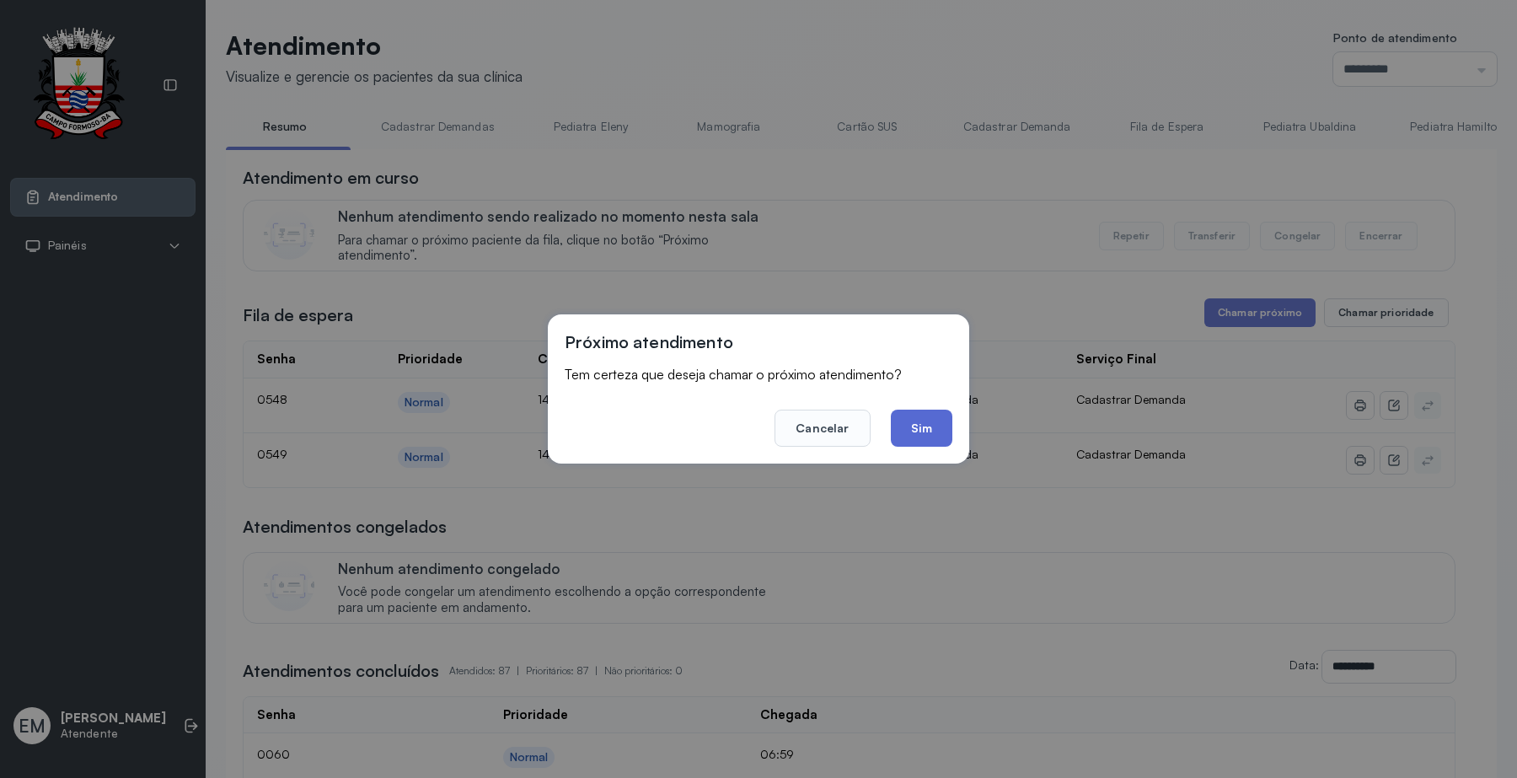
click at [928, 415] on button "Sim" at bounding box center [922, 427] width 62 height 37
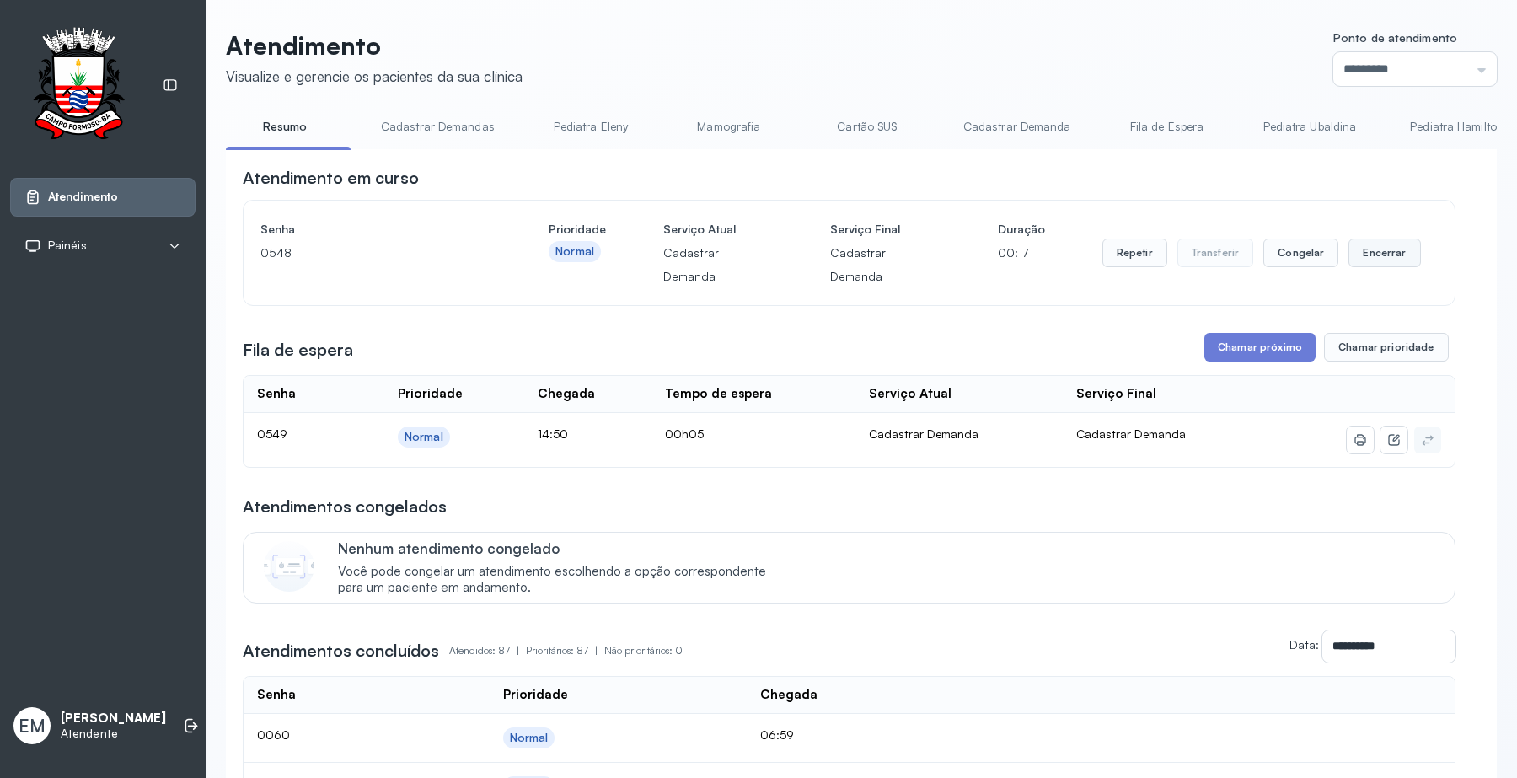
click at [1369, 250] on button "Encerrar" at bounding box center [1384, 252] width 72 height 29
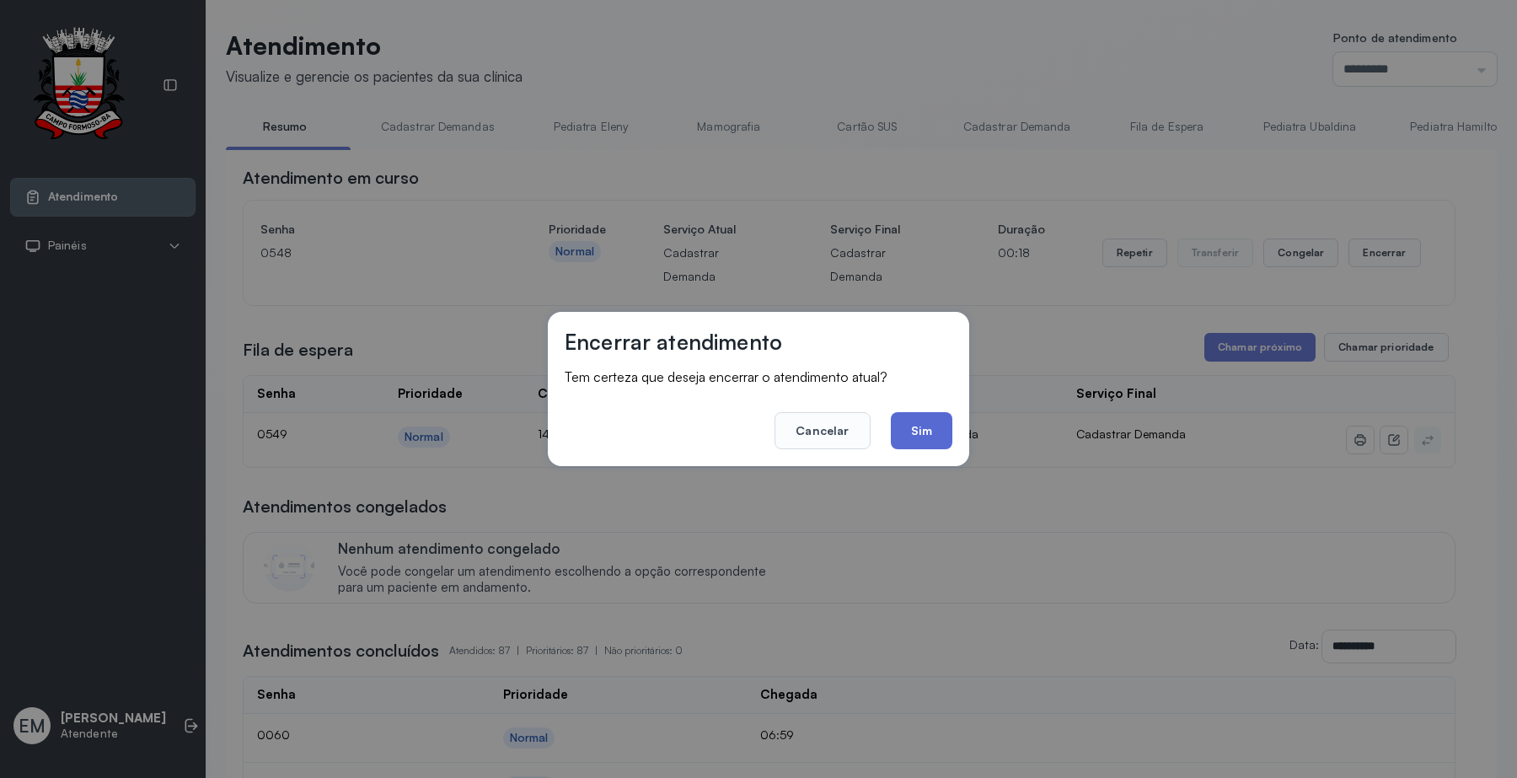
click at [935, 424] on button "Sim" at bounding box center [922, 430] width 62 height 37
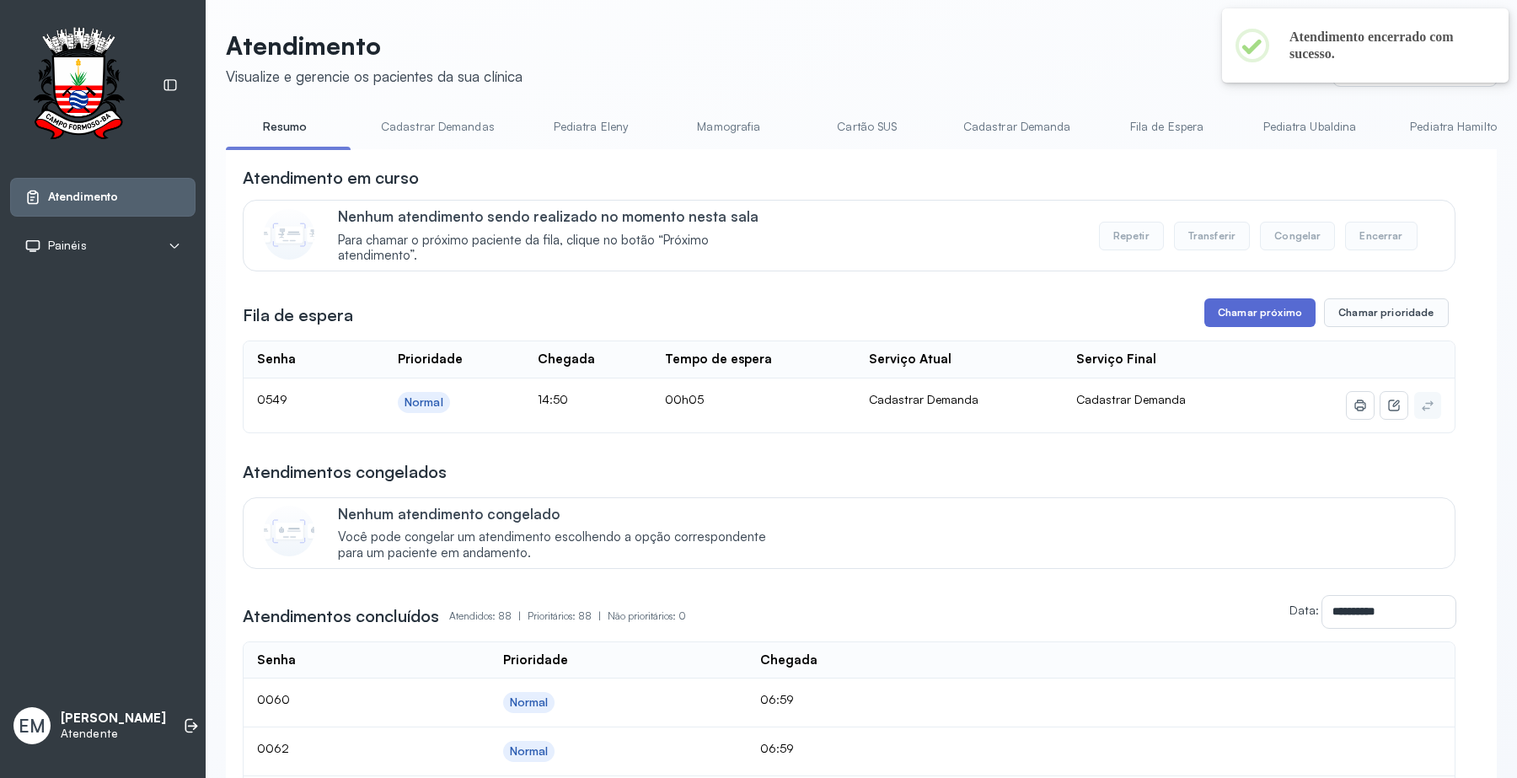
click at [1219, 322] on button "Chamar próximo" at bounding box center [1259, 312] width 111 height 29
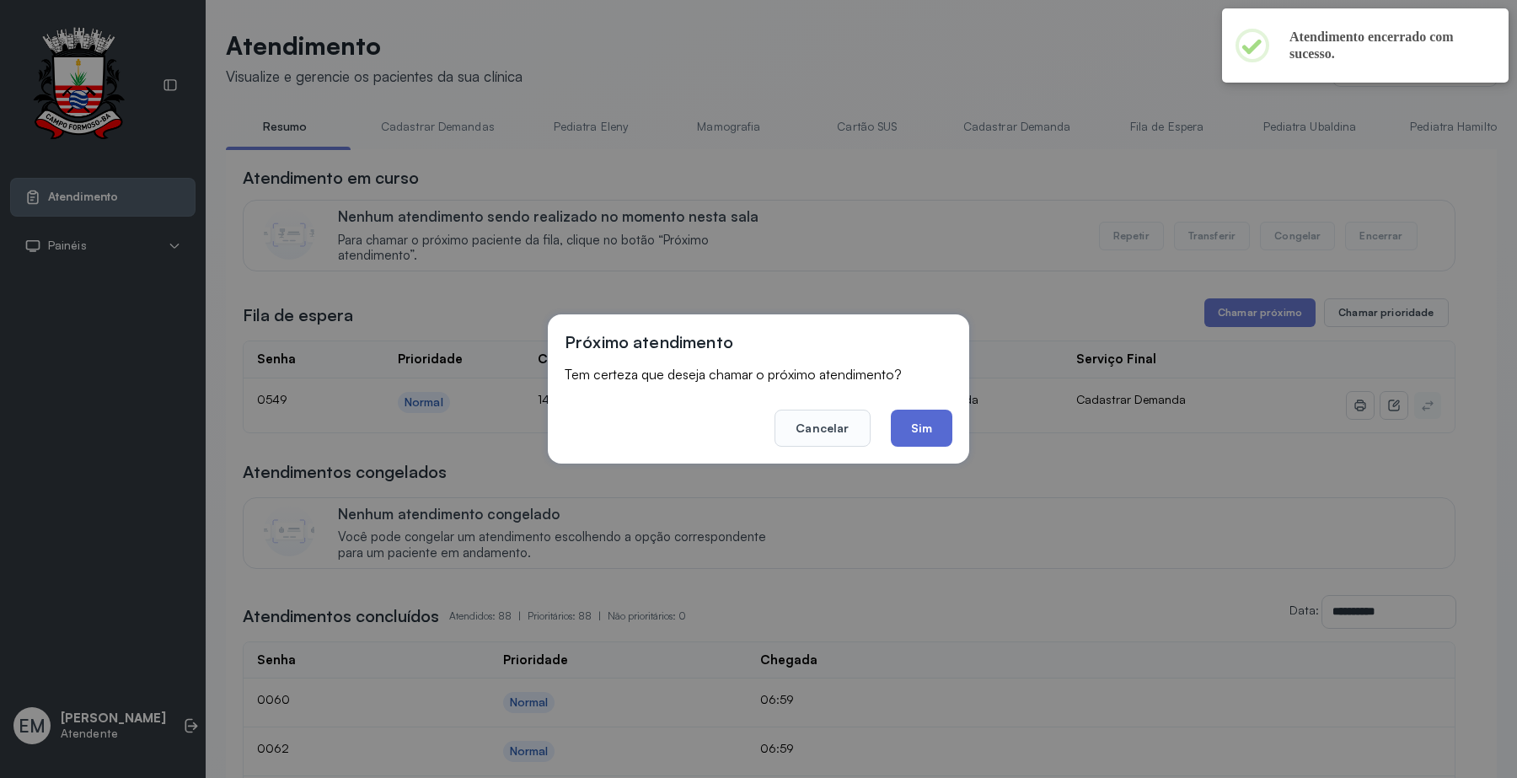
click at [907, 421] on button "Sim" at bounding box center [922, 427] width 62 height 37
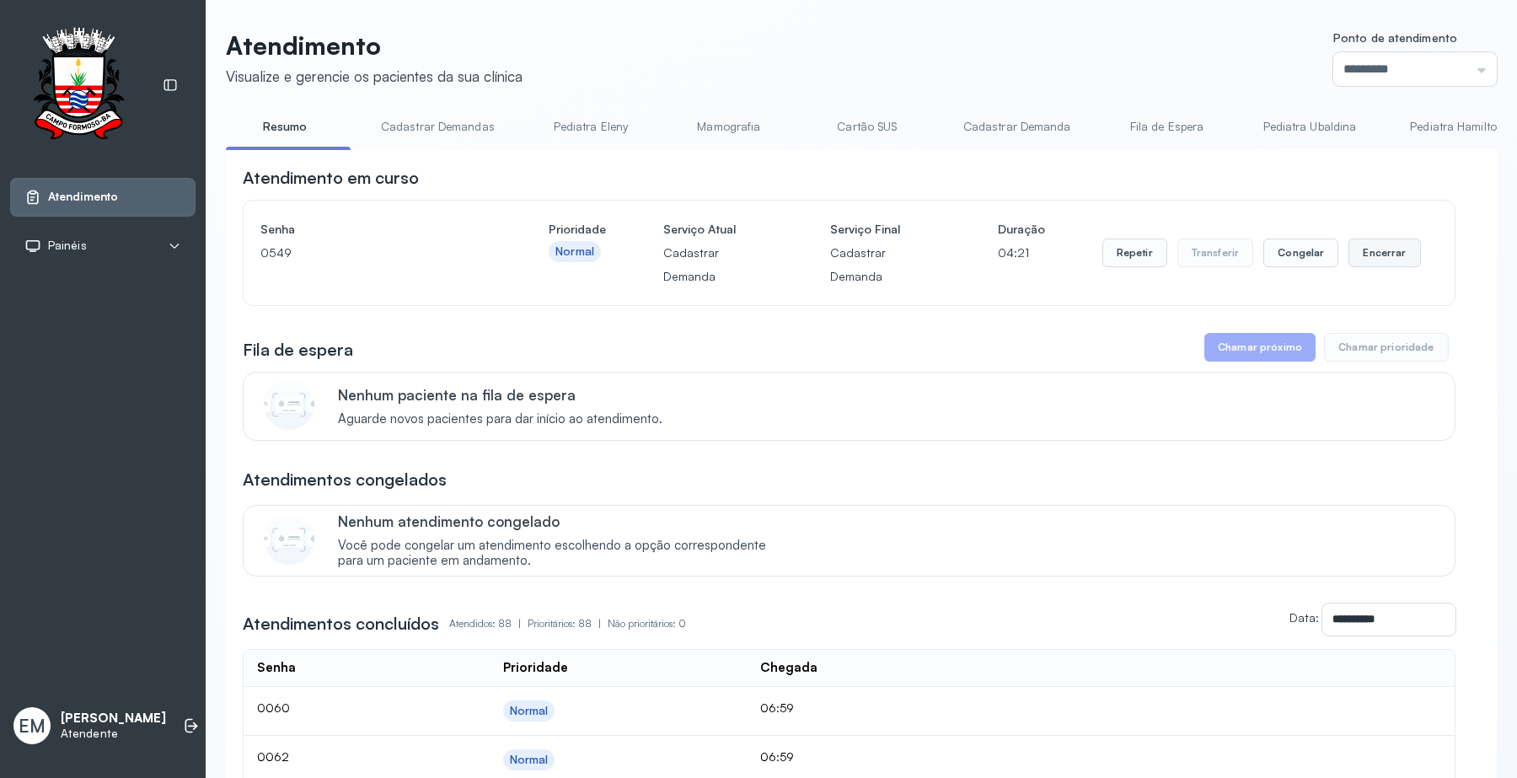
click at [1366, 246] on button "Encerrar" at bounding box center [1384, 252] width 72 height 29
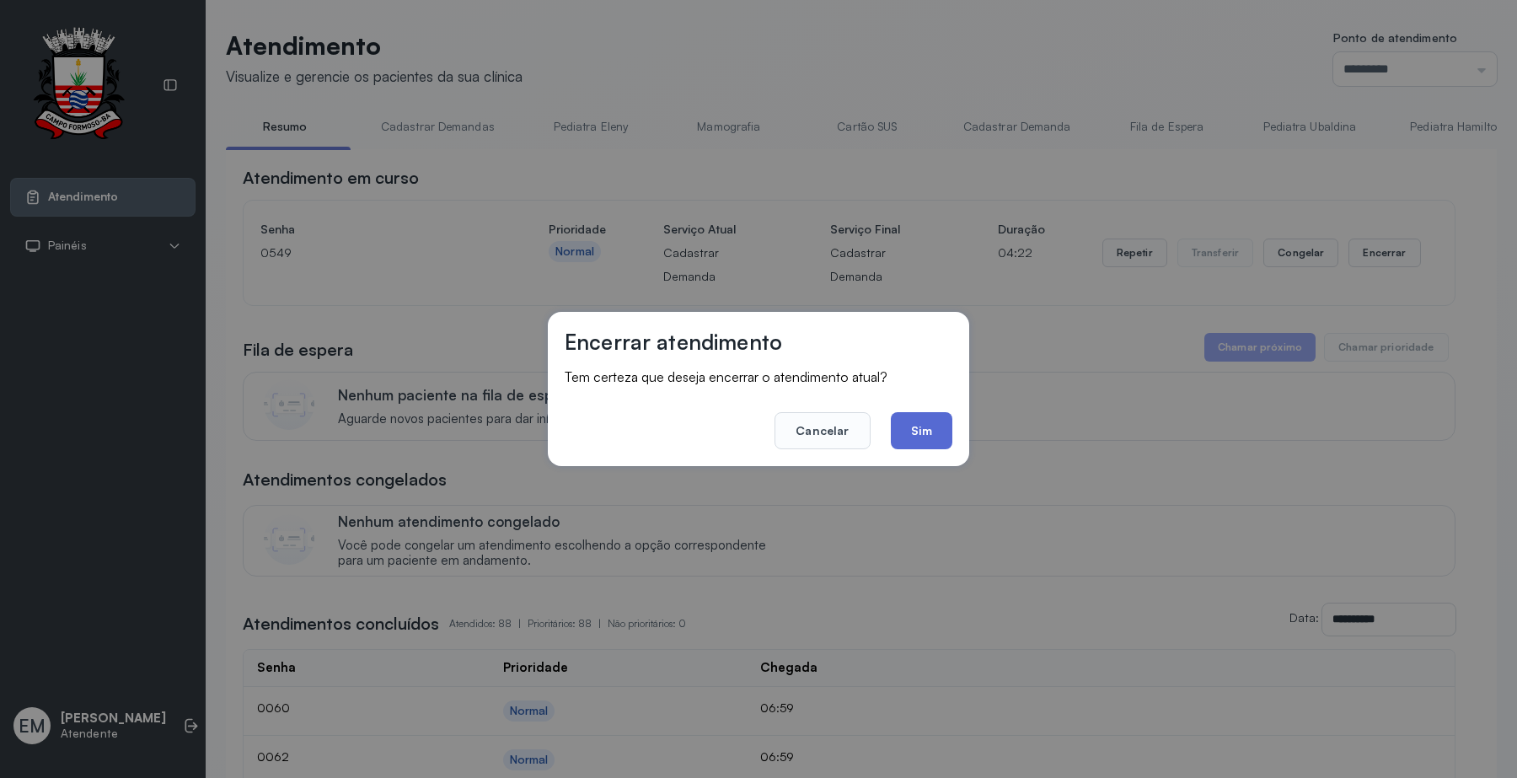
click at [933, 426] on button "Sim" at bounding box center [922, 430] width 62 height 37
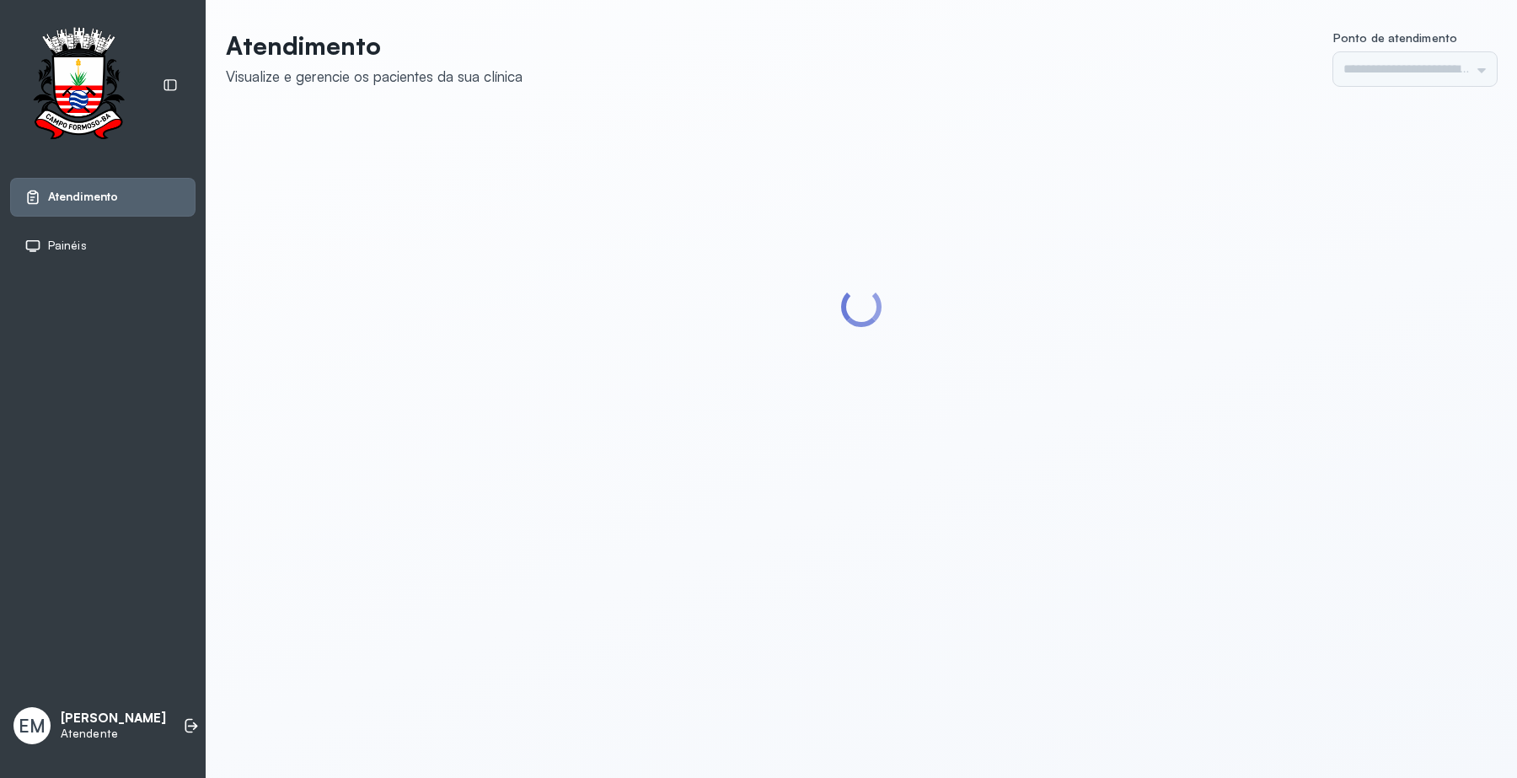
type input "*********"
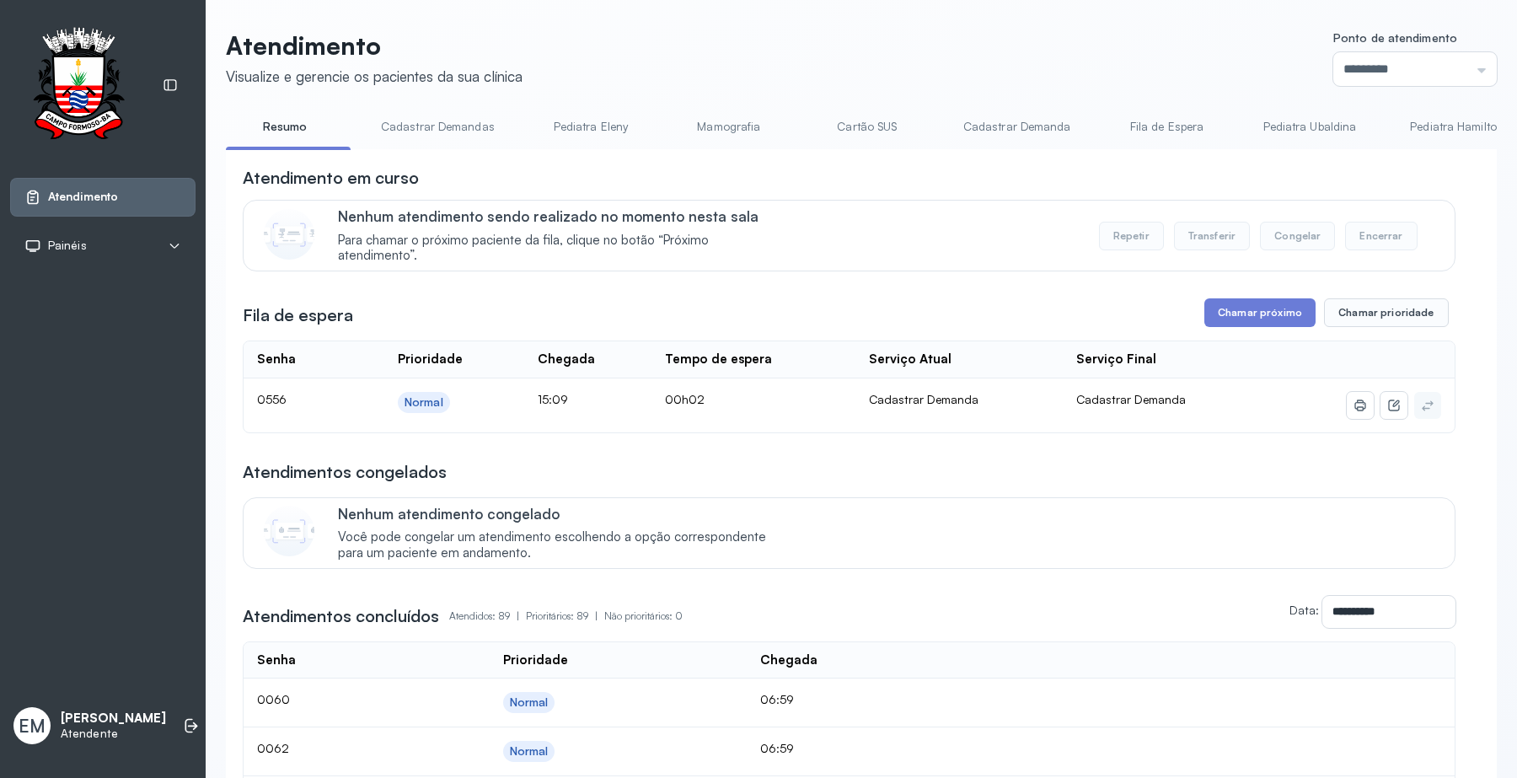
drag, startPoint x: 1270, startPoint y: 337, endPoint x: 1273, endPoint y: 308, distance: 28.8
click at [1273, 308] on button "Chamar próximo" at bounding box center [1259, 312] width 111 height 29
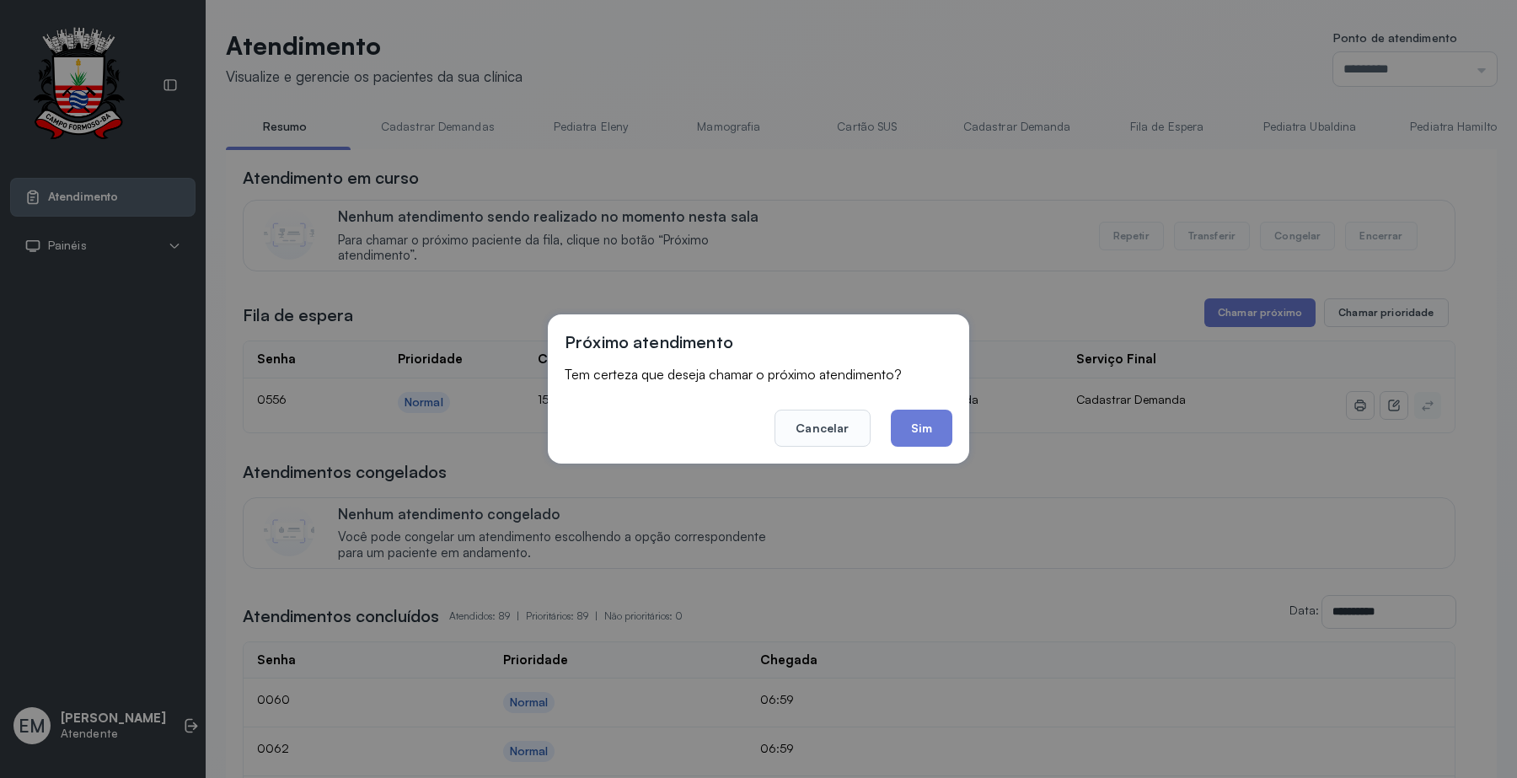
drag, startPoint x: 953, startPoint y: 424, endPoint x: 932, endPoint y: 419, distance: 21.7
click at [949, 424] on div "Próximo atendimento Tem certeza que deseja chamar o próximo atendimento? Cancel…" at bounding box center [758, 388] width 421 height 149
click at [932, 419] on button "Sim" at bounding box center [922, 427] width 62 height 37
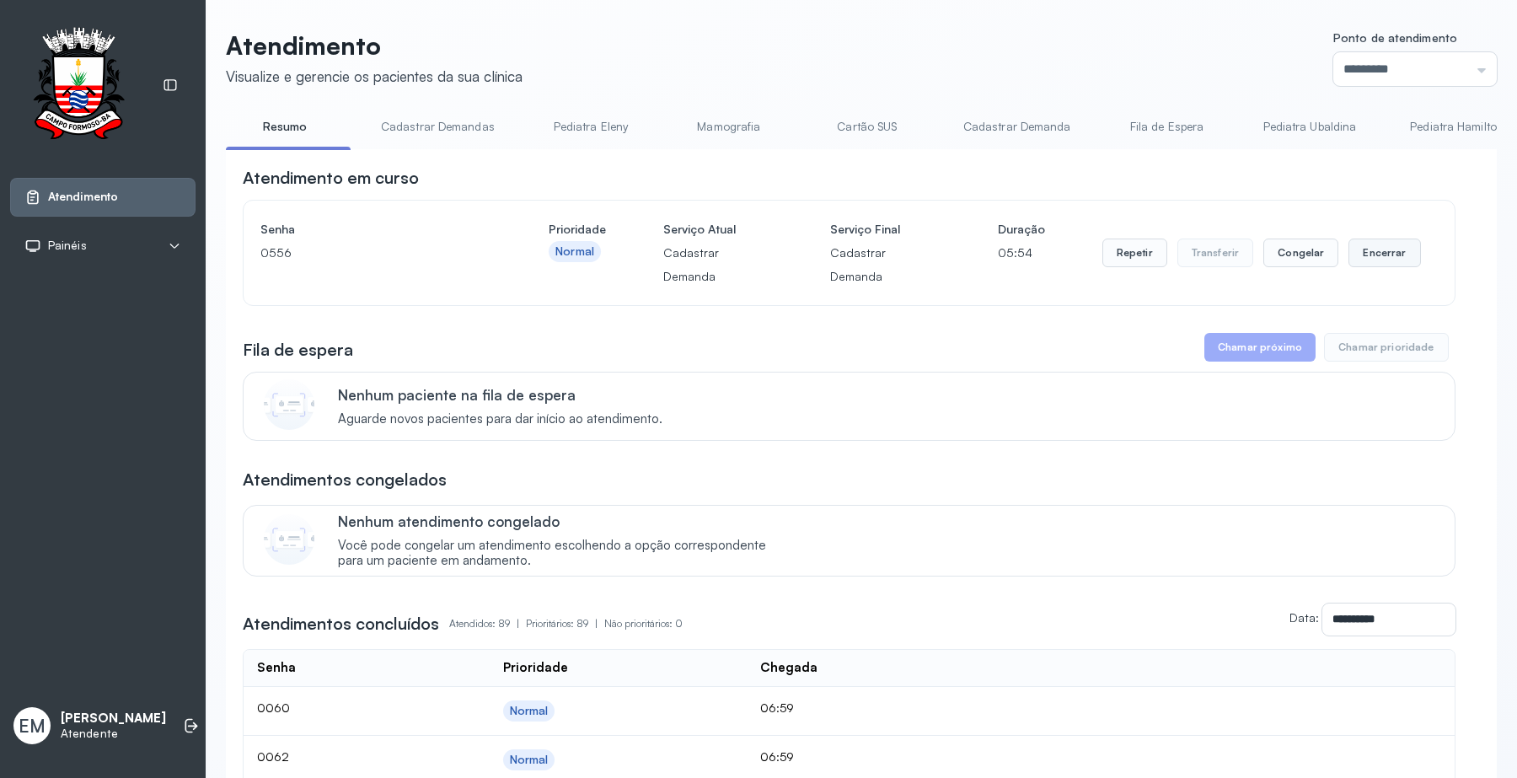
click at [1348, 241] on button "Encerrar" at bounding box center [1384, 252] width 72 height 29
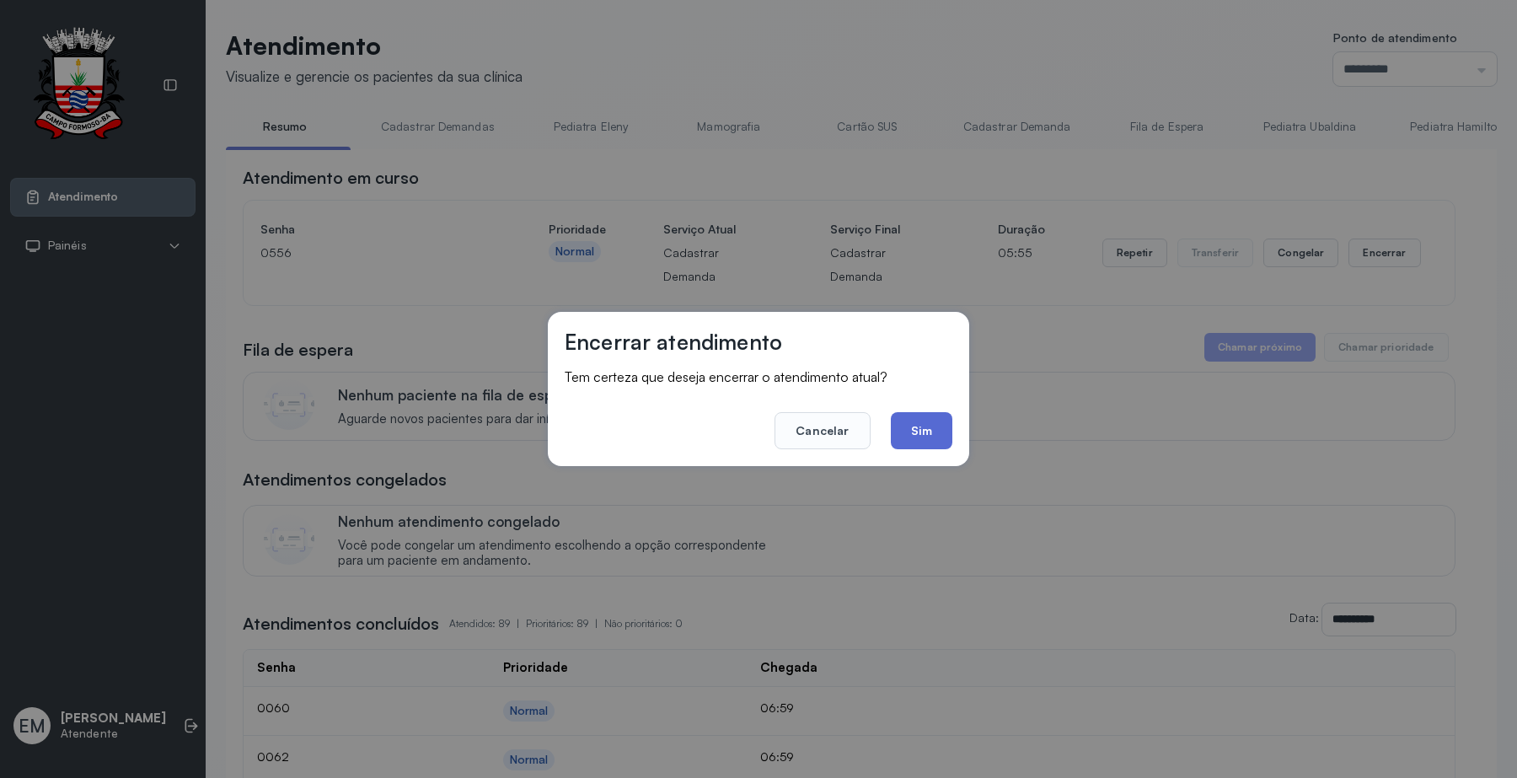
click at [928, 434] on button "Sim" at bounding box center [922, 430] width 62 height 37
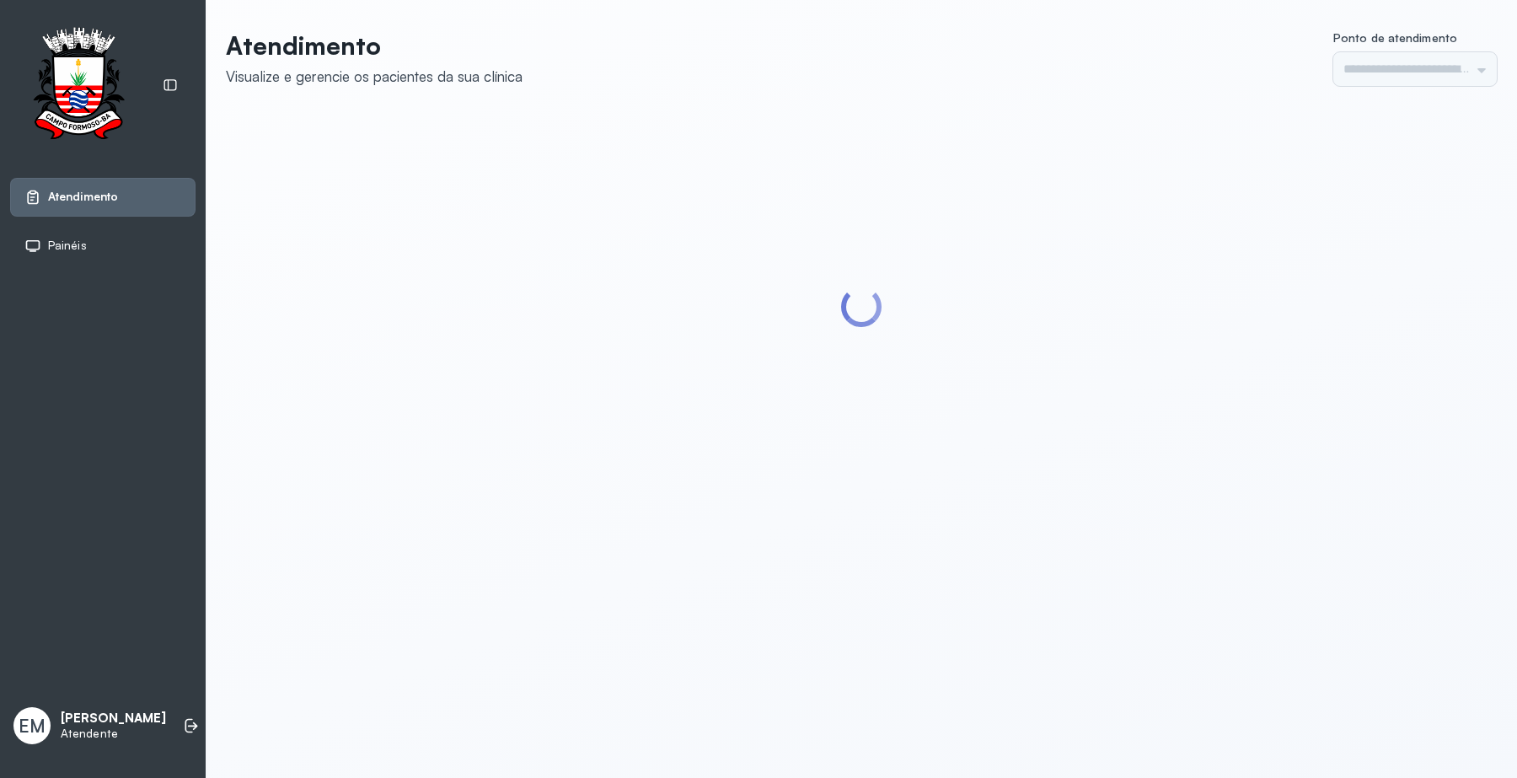
type input "*********"
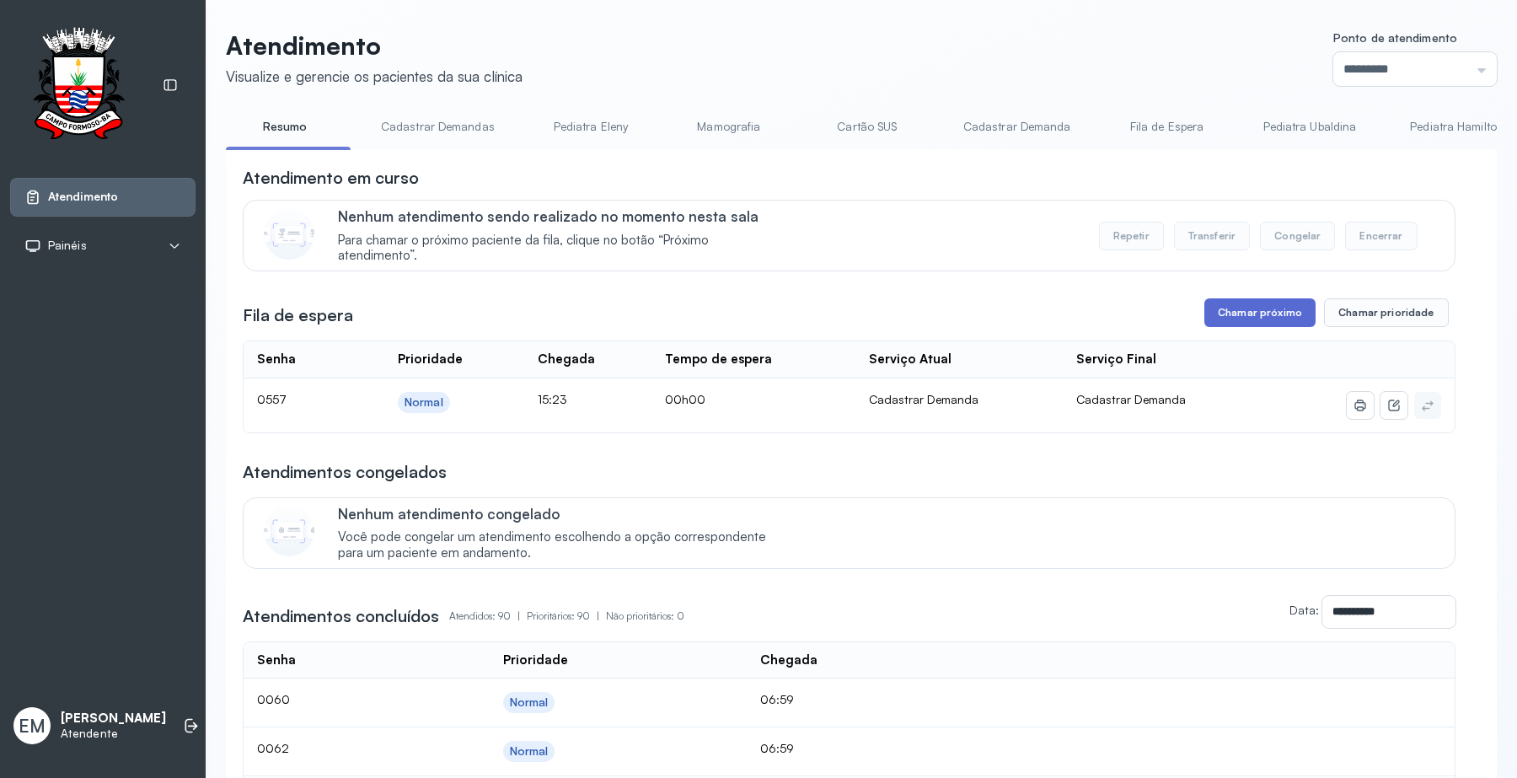
click at [1243, 321] on button "Chamar próximo" at bounding box center [1259, 312] width 111 height 29
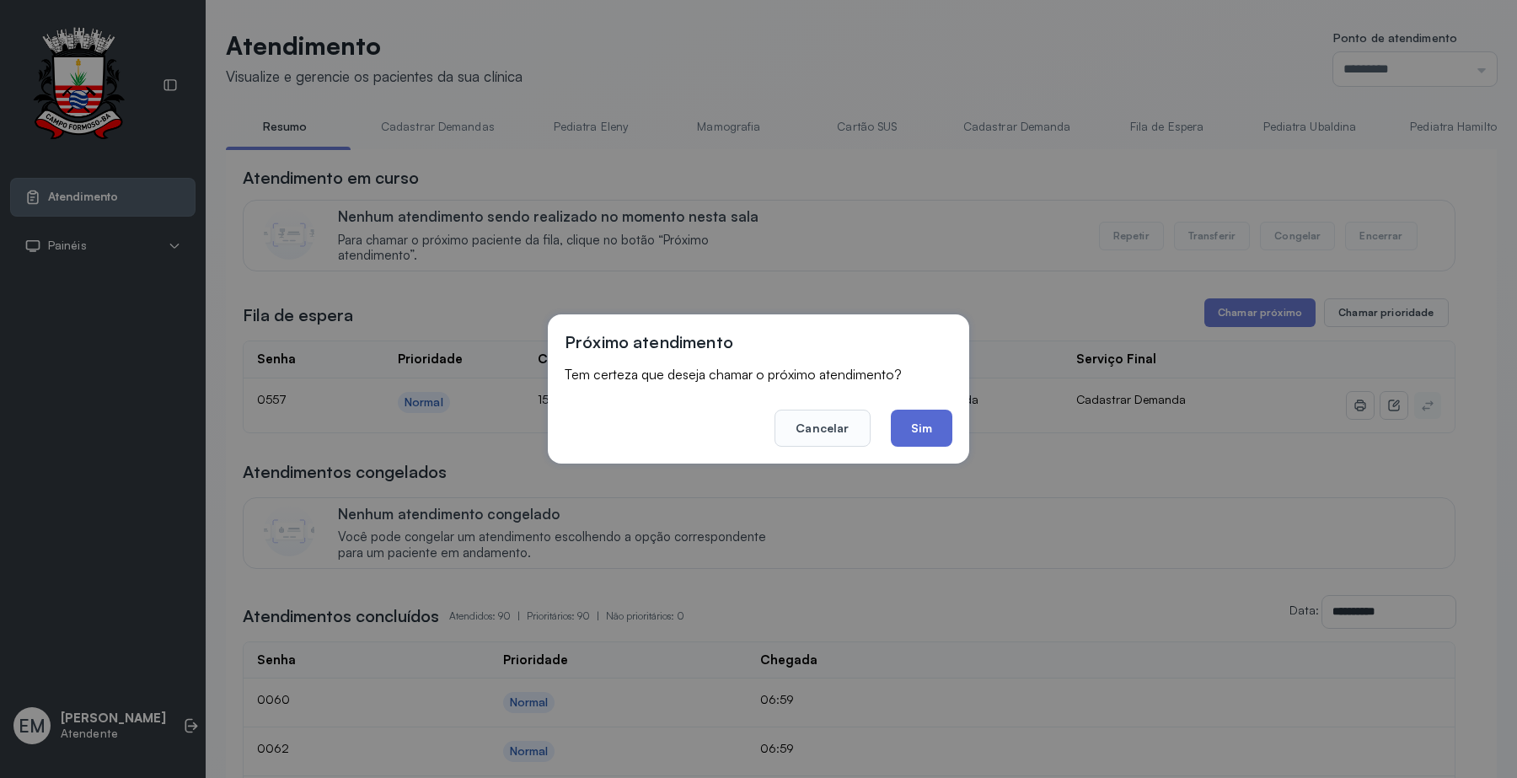
click at [920, 418] on button "Sim" at bounding box center [922, 427] width 62 height 37
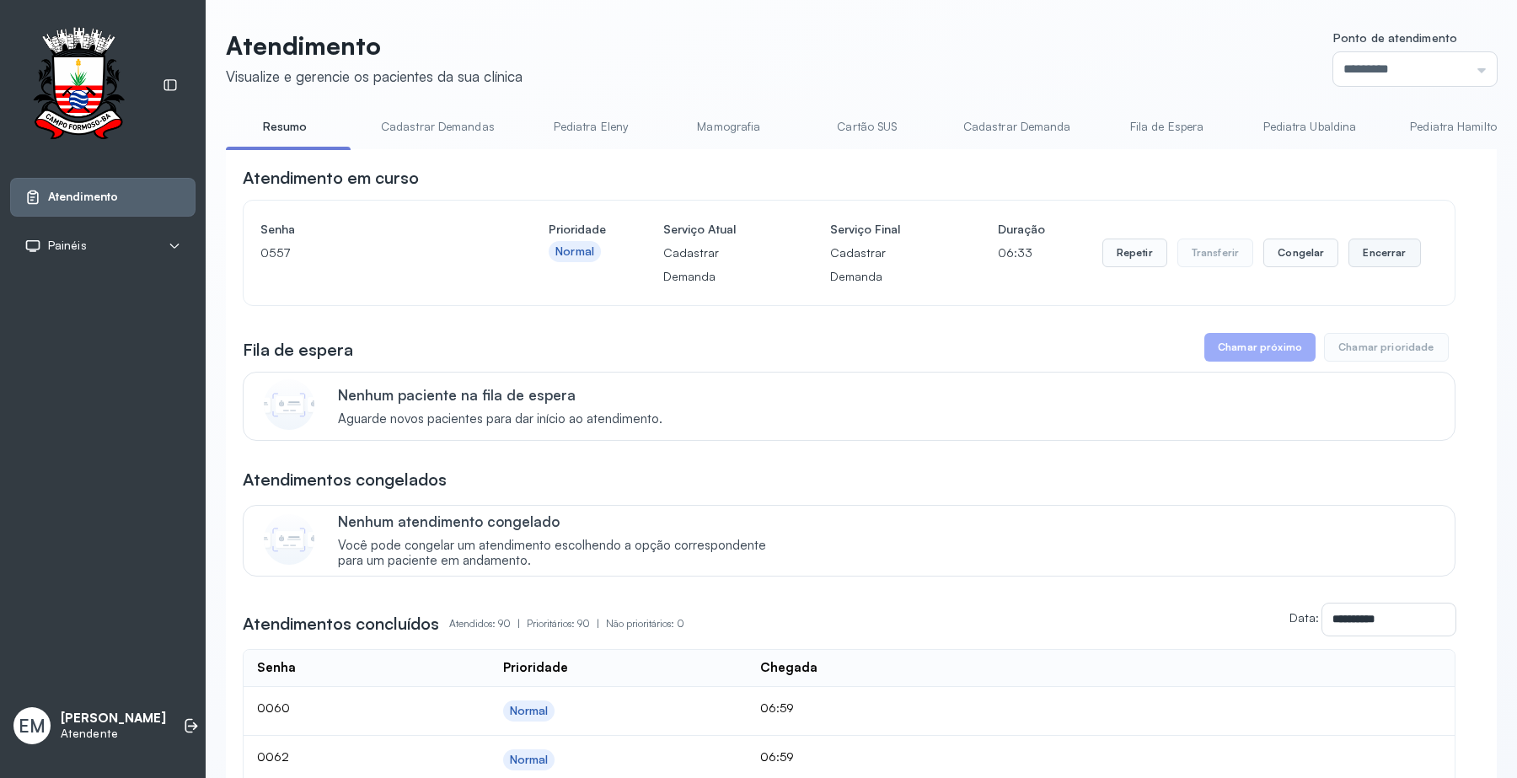
click at [1363, 243] on button "Encerrar" at bounding box center [1384, 252] width 72 height 29
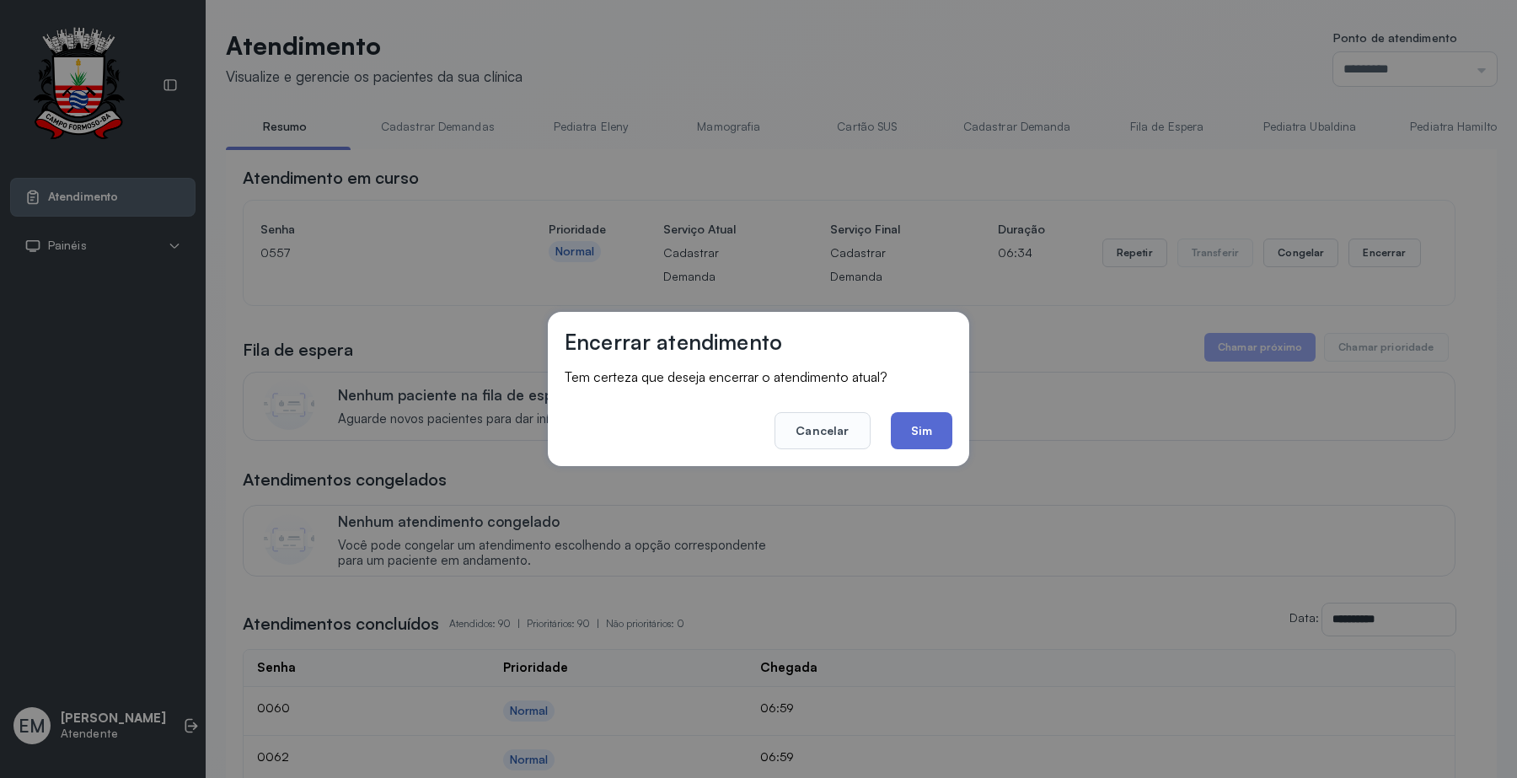
click at [944, 430] on button "Sim" at bounding box center [922, 430] width 62 height 37
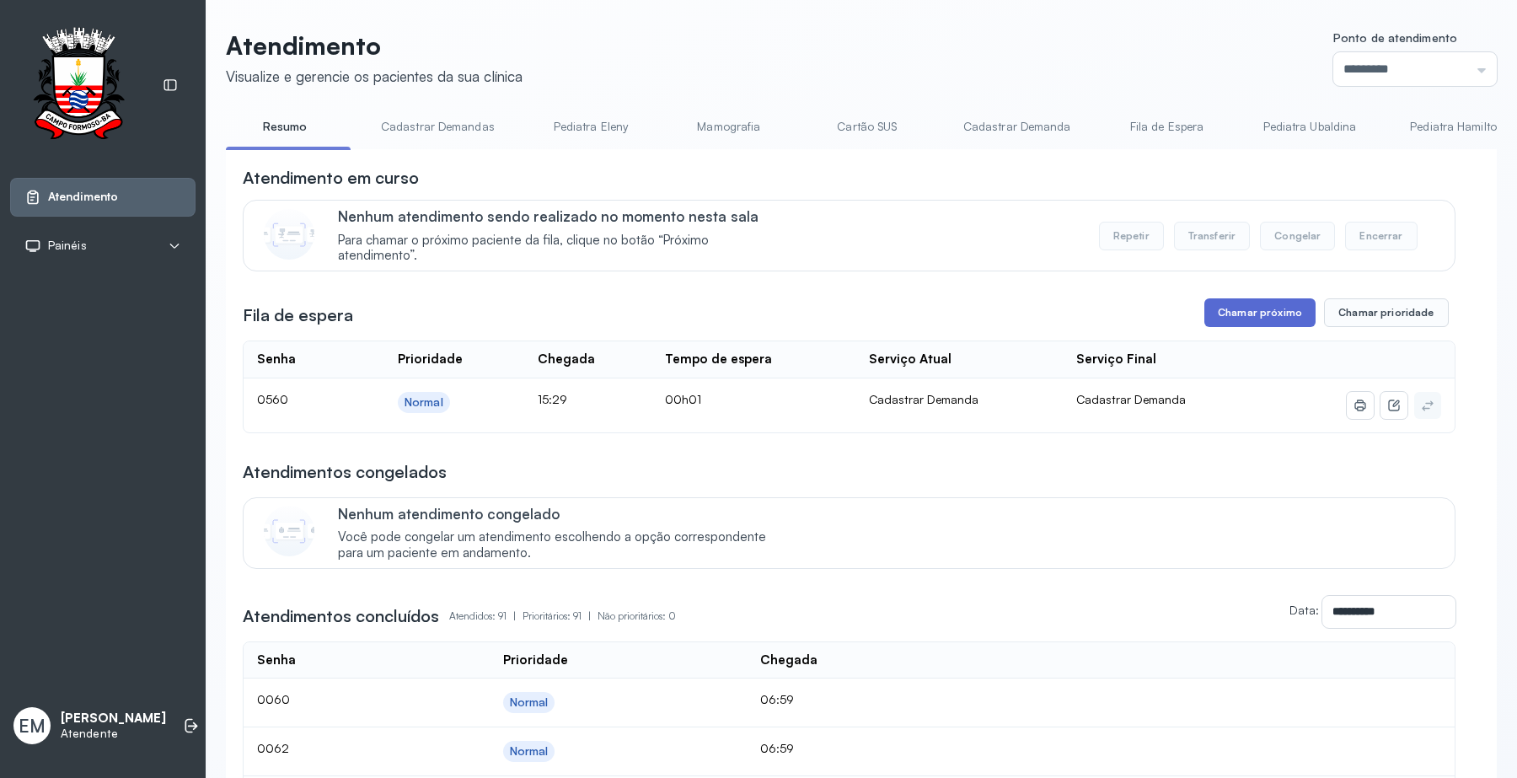
click at [1224, 318] on button "Chamar próximo" at bounding box center [1259, 312] width 111 height 29
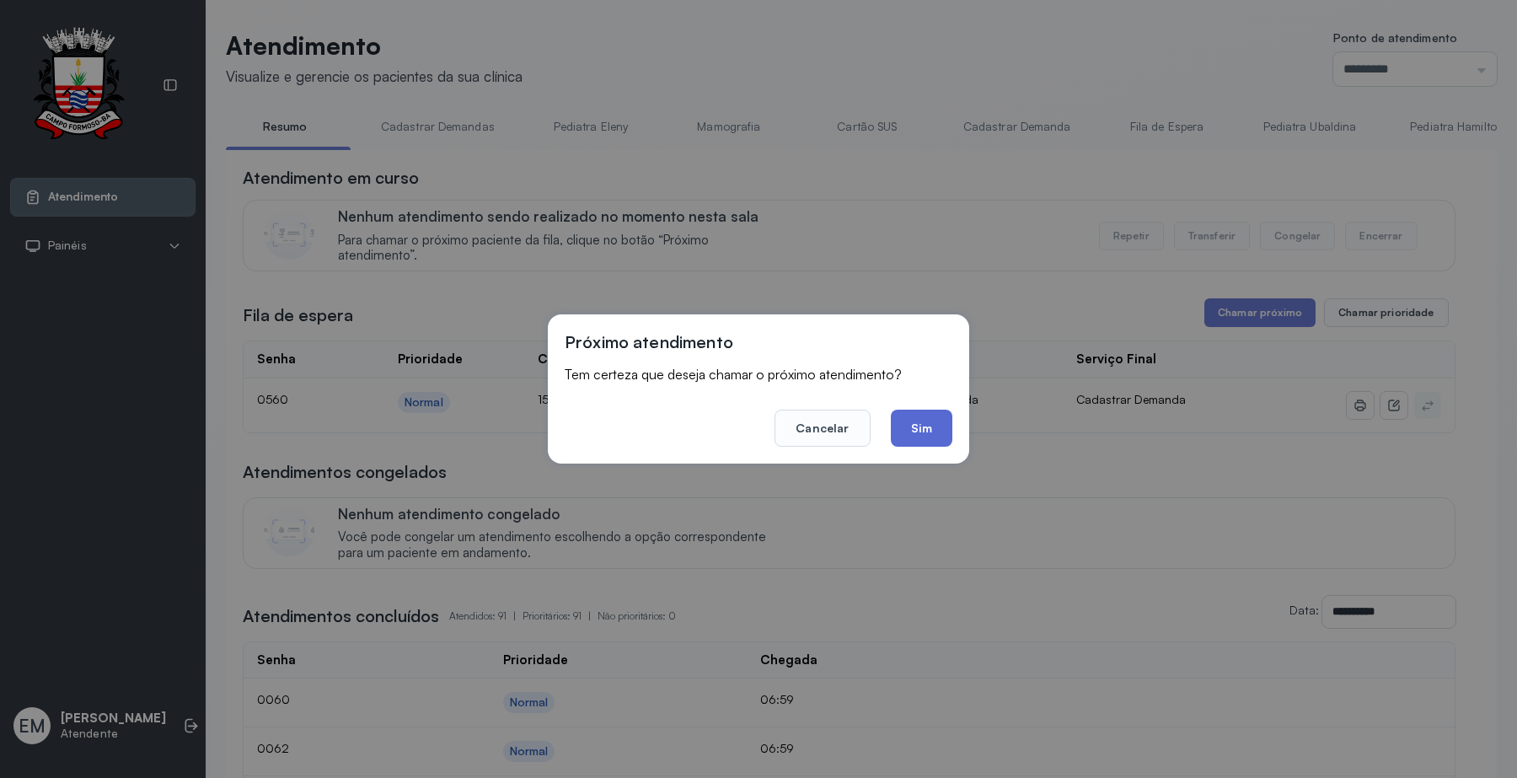
click at [897, 432] on button "Sim" at bounding box center [922, 427] width 62 height 37
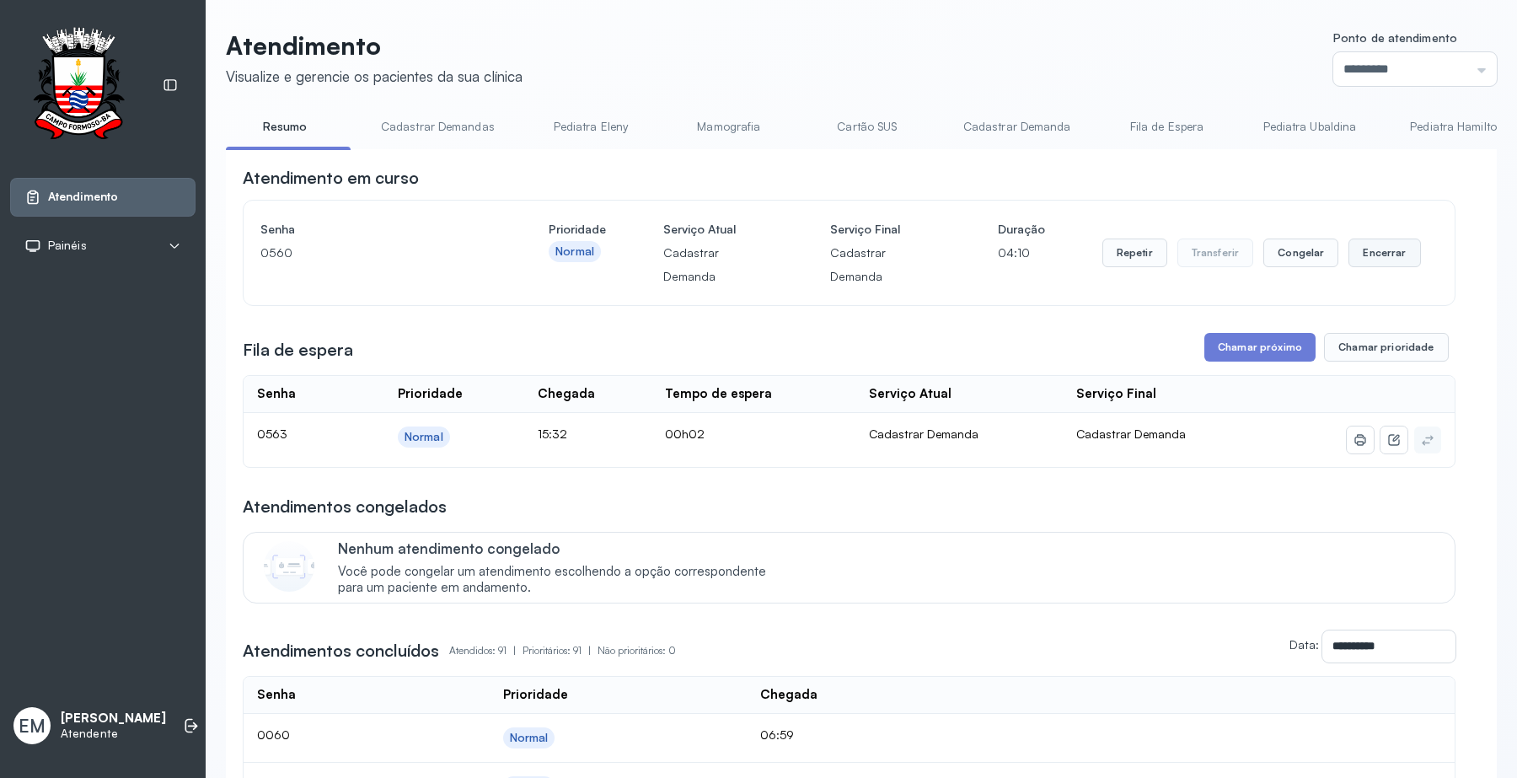
click at [1366, 249] on button "Encerrar" at bounding box center [1384, 252] width 72 height 29
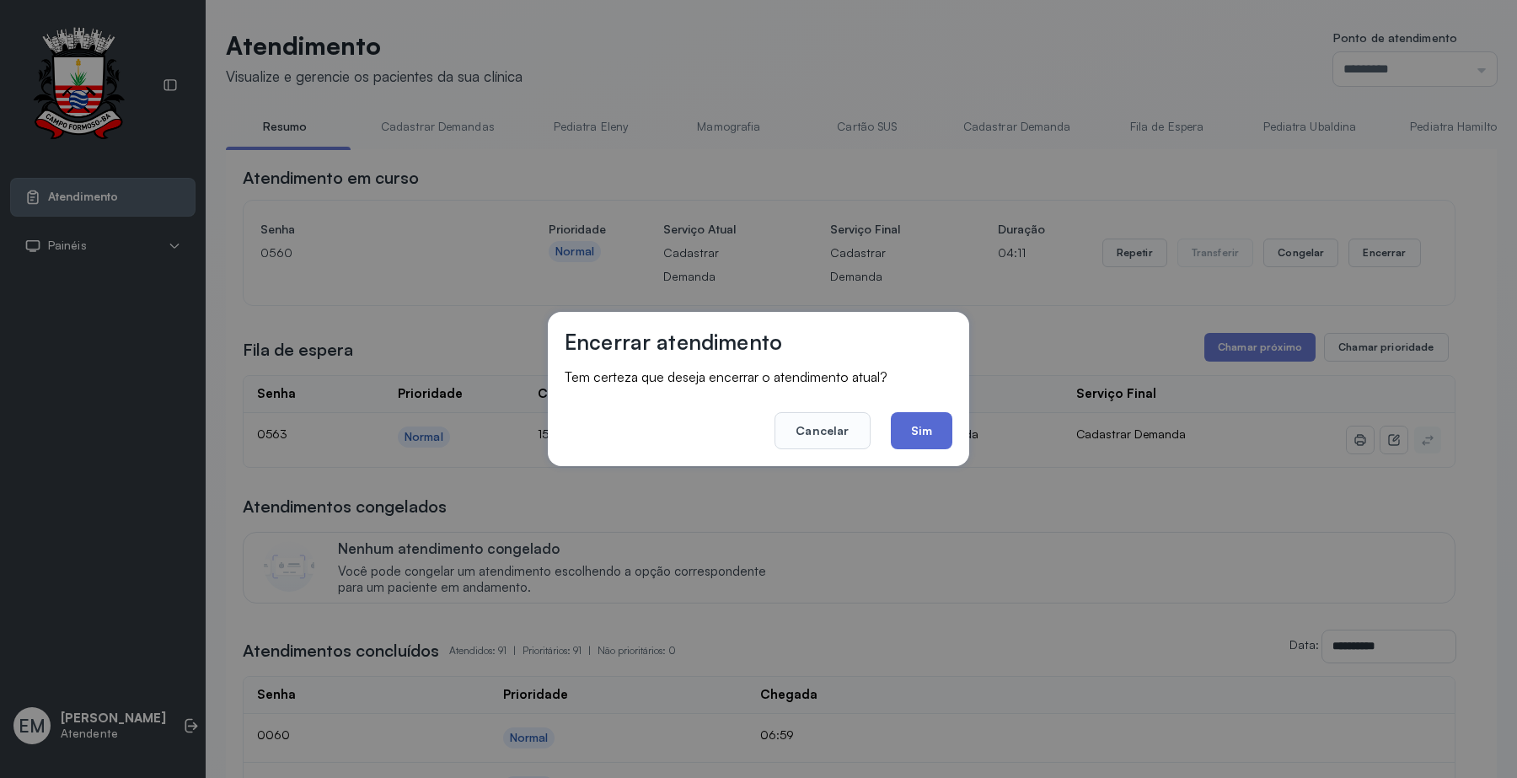
click at [925, 436] on button "Sim" at bounding box center [922, 430] width 62 height 37
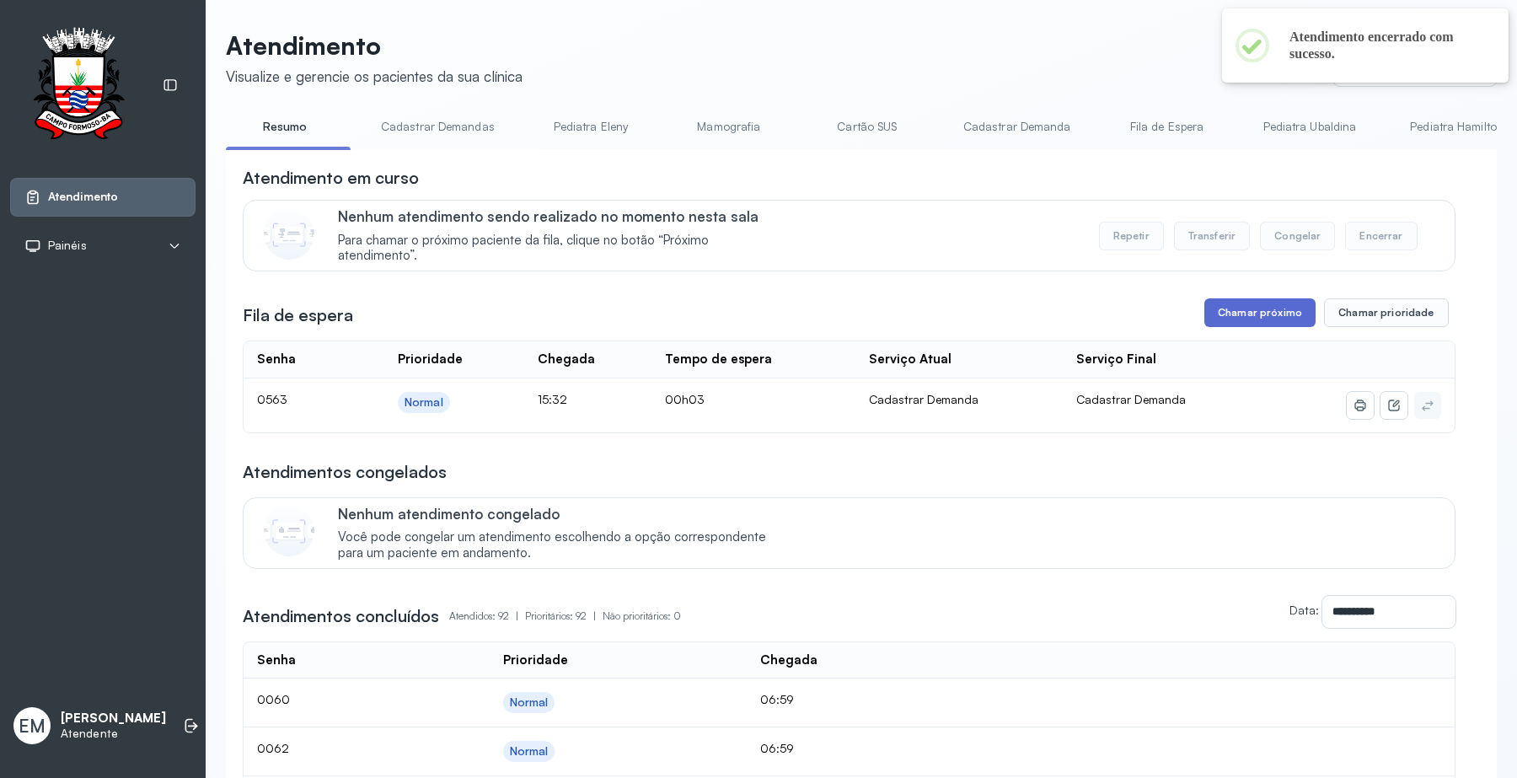
click at [1210, 314] on button "Chamar próximo" at bounding box center [1259, 312] width 111 height 29
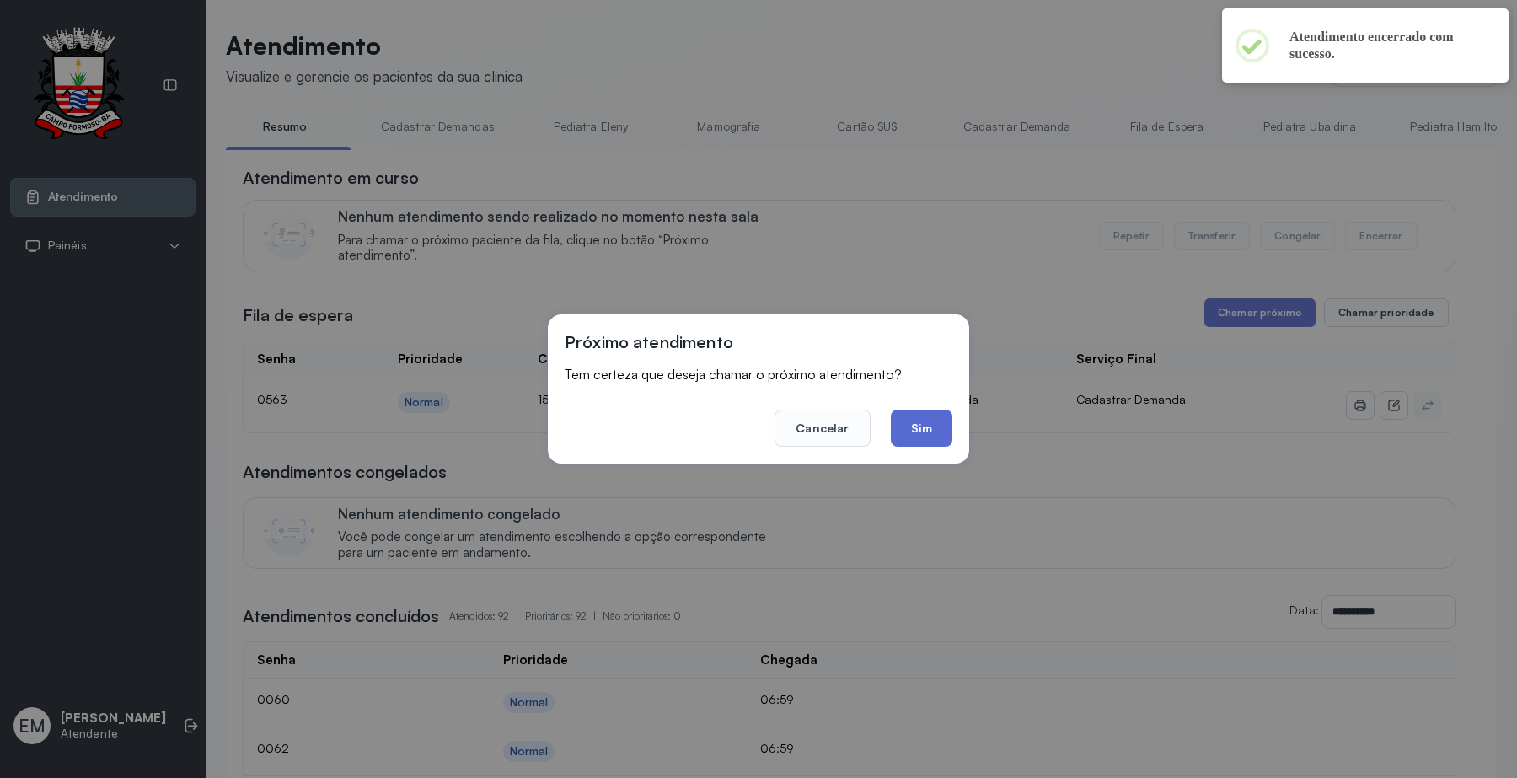
click at [928, 434] on button "Sim" at bounding box center [922, 427] width 62 height 37
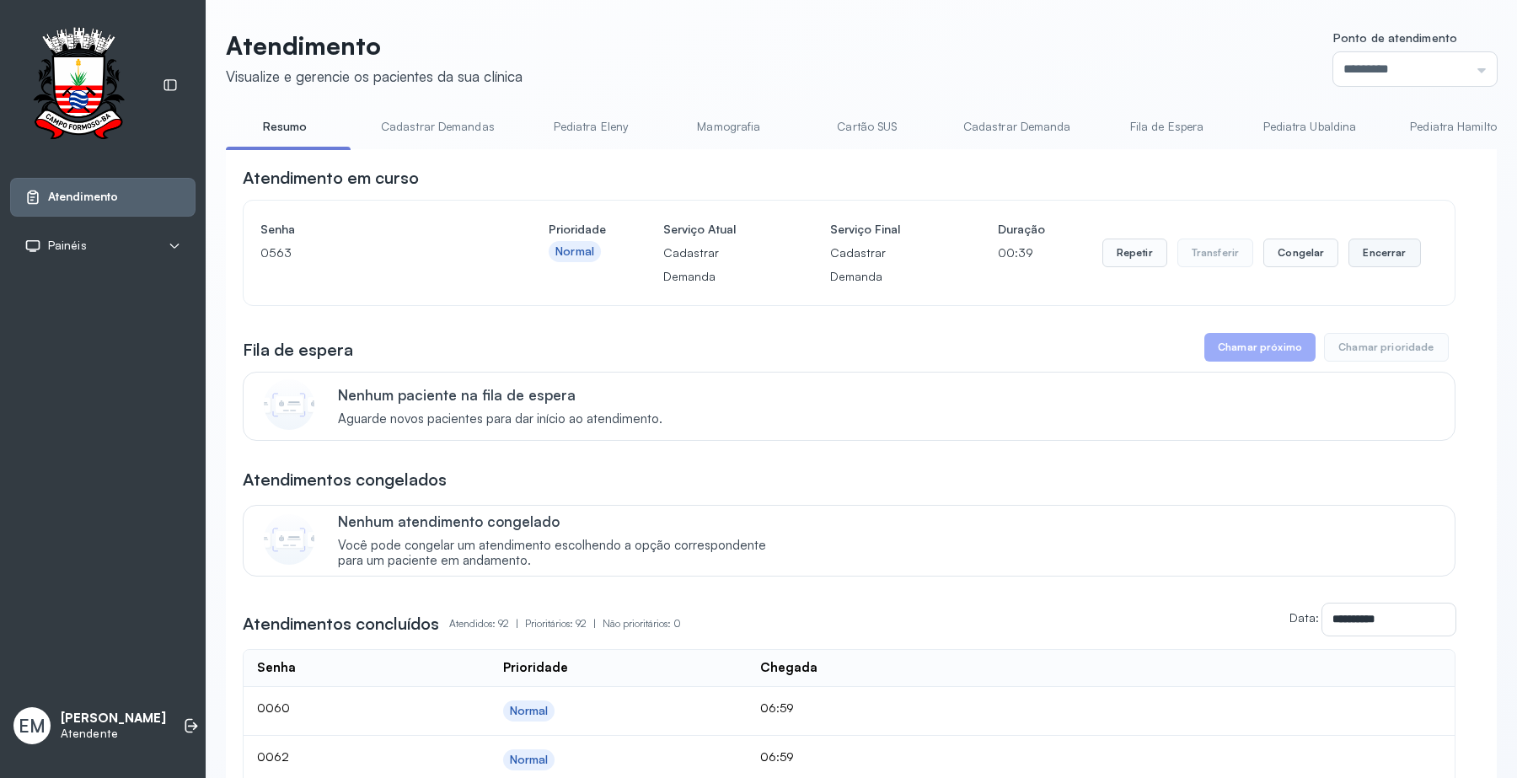
click at [1355, 243] on button "Encerrar" at bounding box center [1384, 252] width 72 height 29
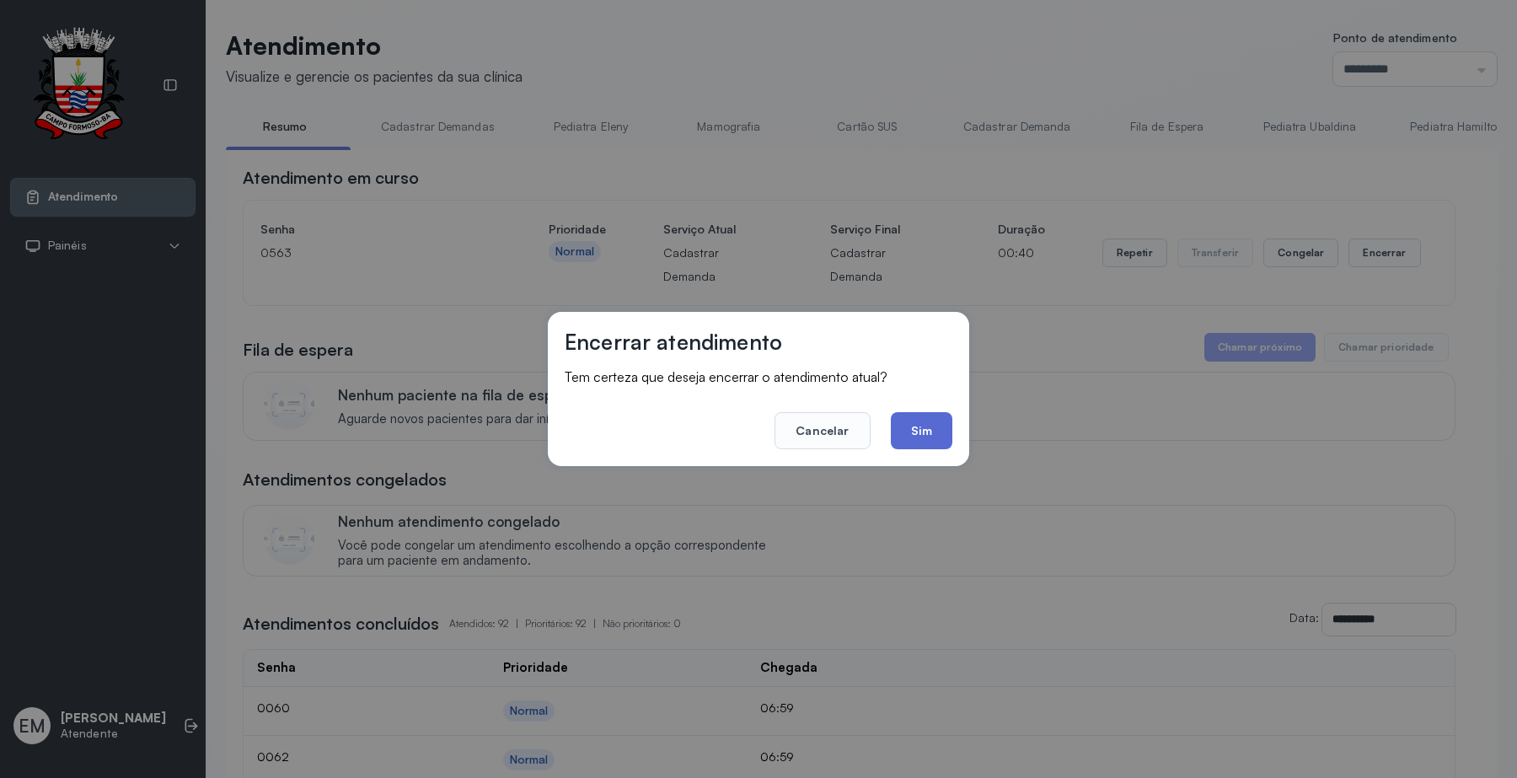
click at [917, 424] on button "Sim" at bounding box center [922, 430] width 62 height 37
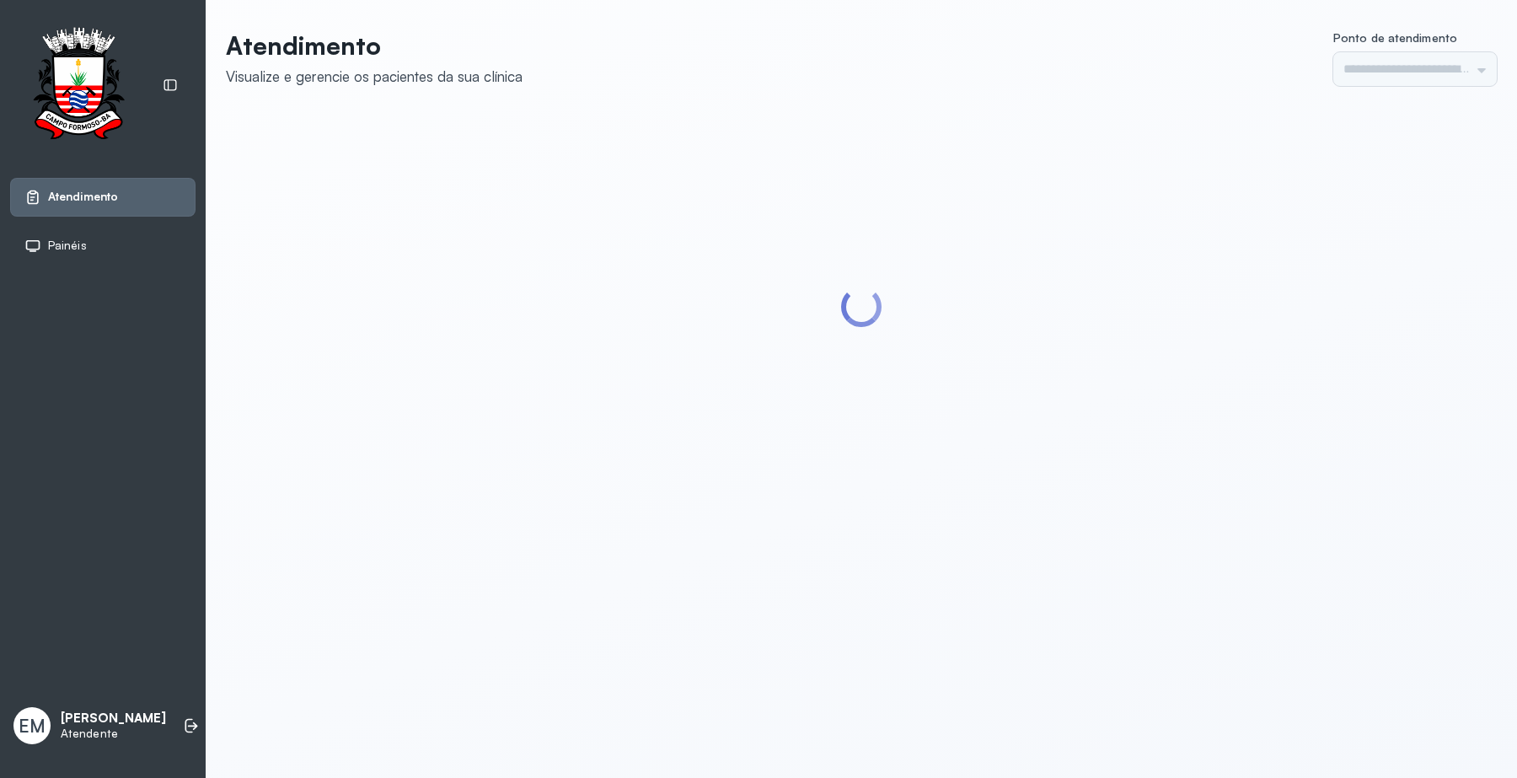
type input "*********"
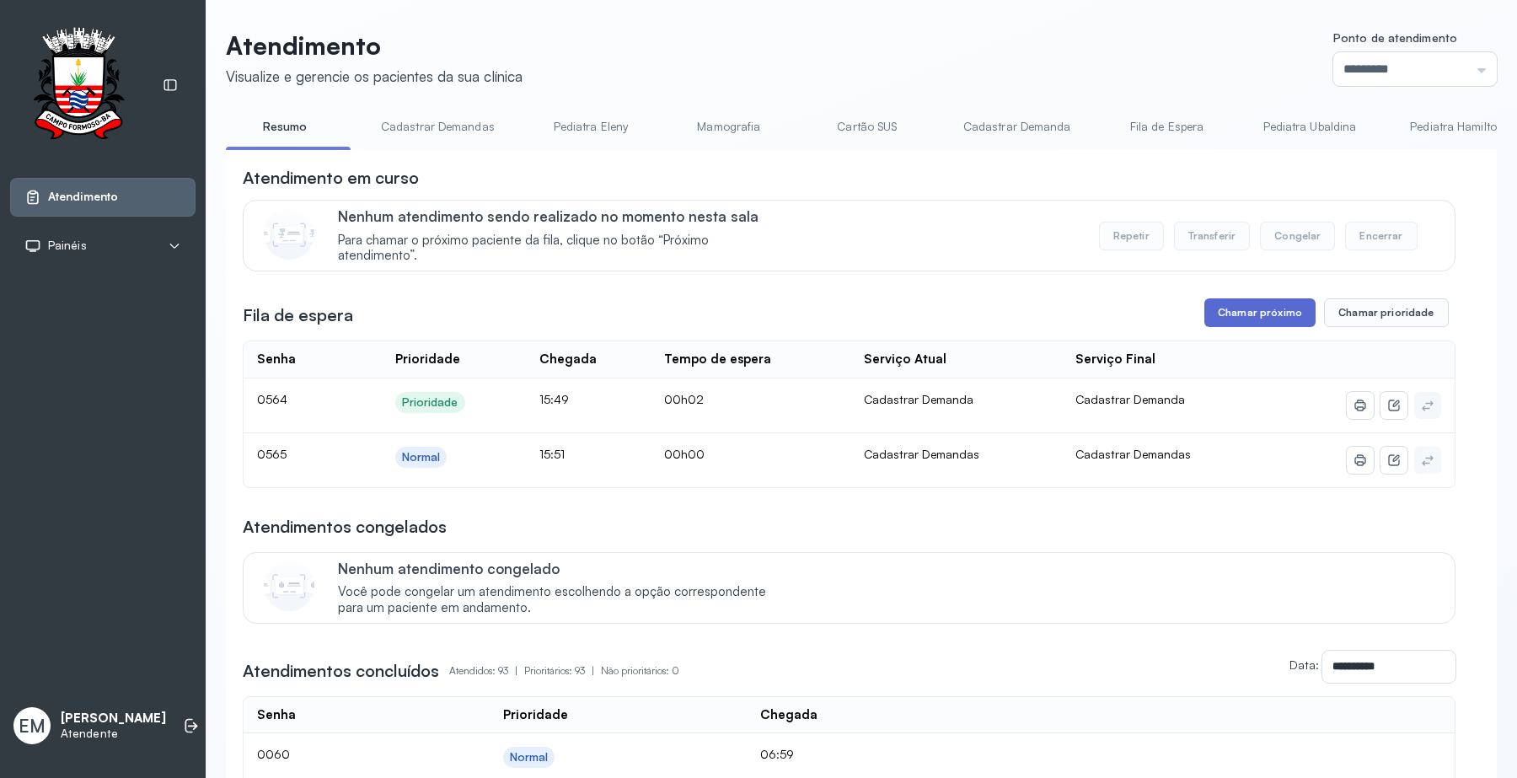
click at [1223, 316] on button "Chamar próximo" at bounding box center [1259, 312] width 111 height 29
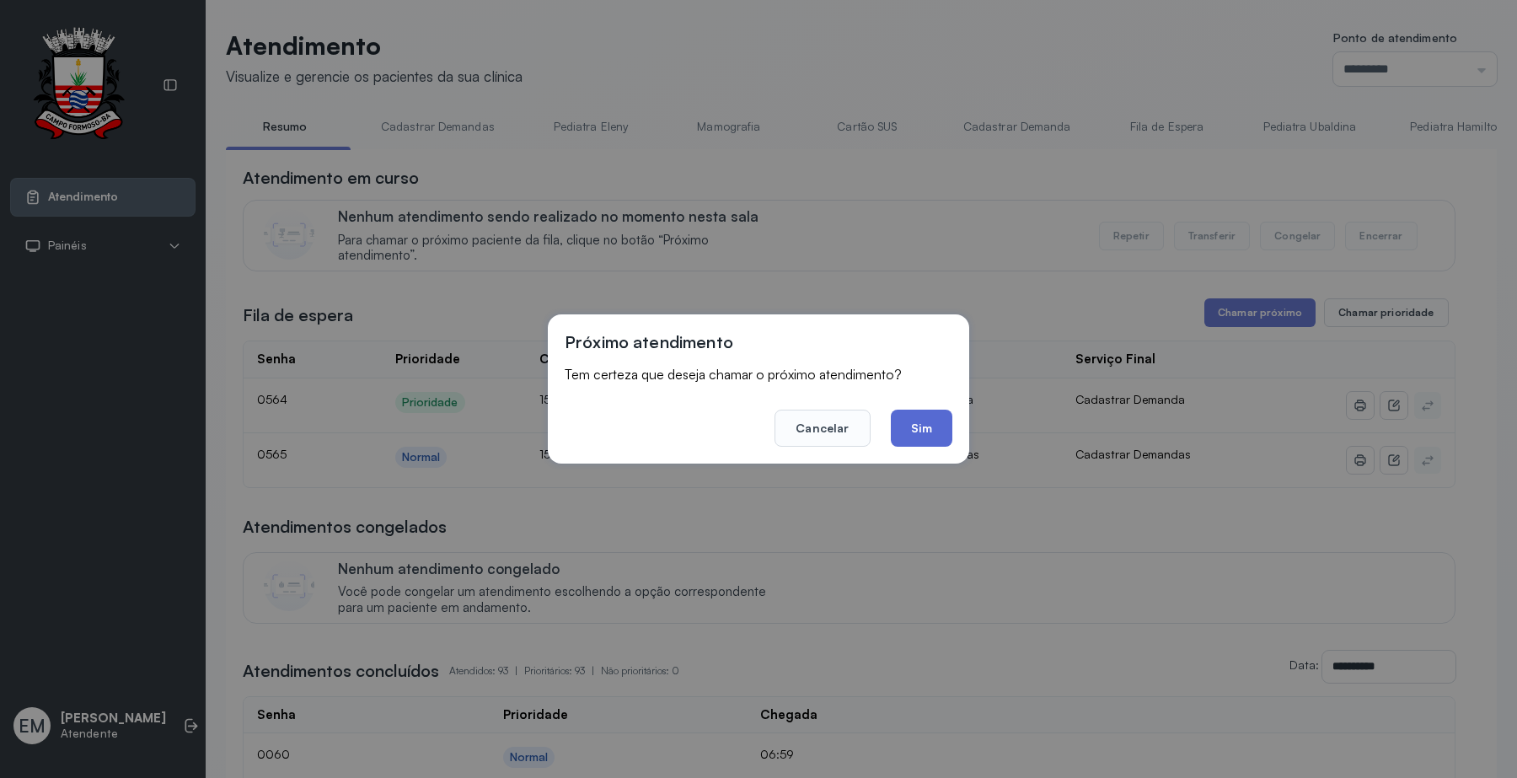
click at [927, 418] on button "Sim" at bounding box center [922, 427] width 62 height 37
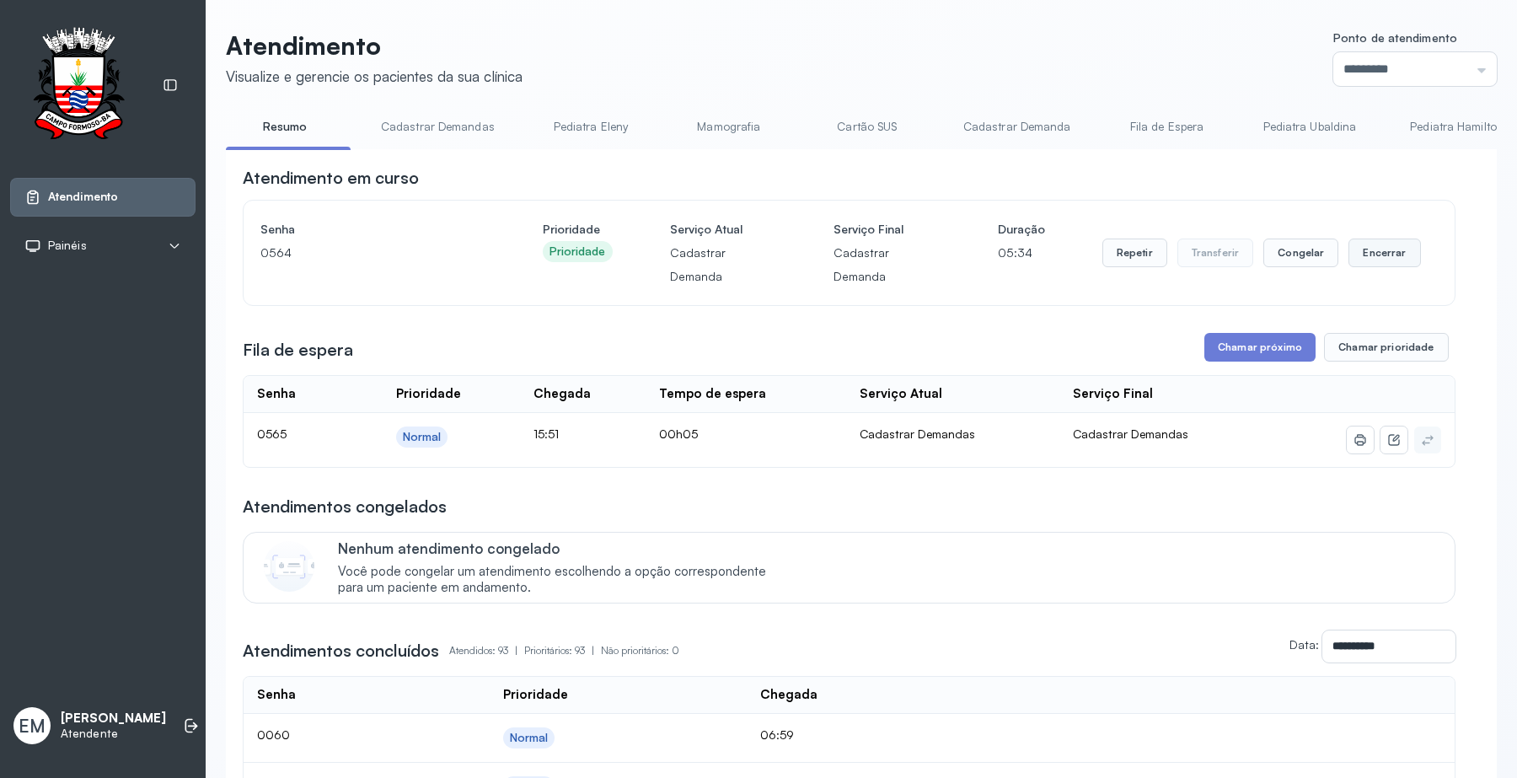
drag, startPoint x: 1378, startPoint y: 254, endPoint x: 1367, endPoint y: 264, distance: 14.3
click at [1367, 264] on button "Encerrar" at bounding box center [1384, 252] width 72 height 29
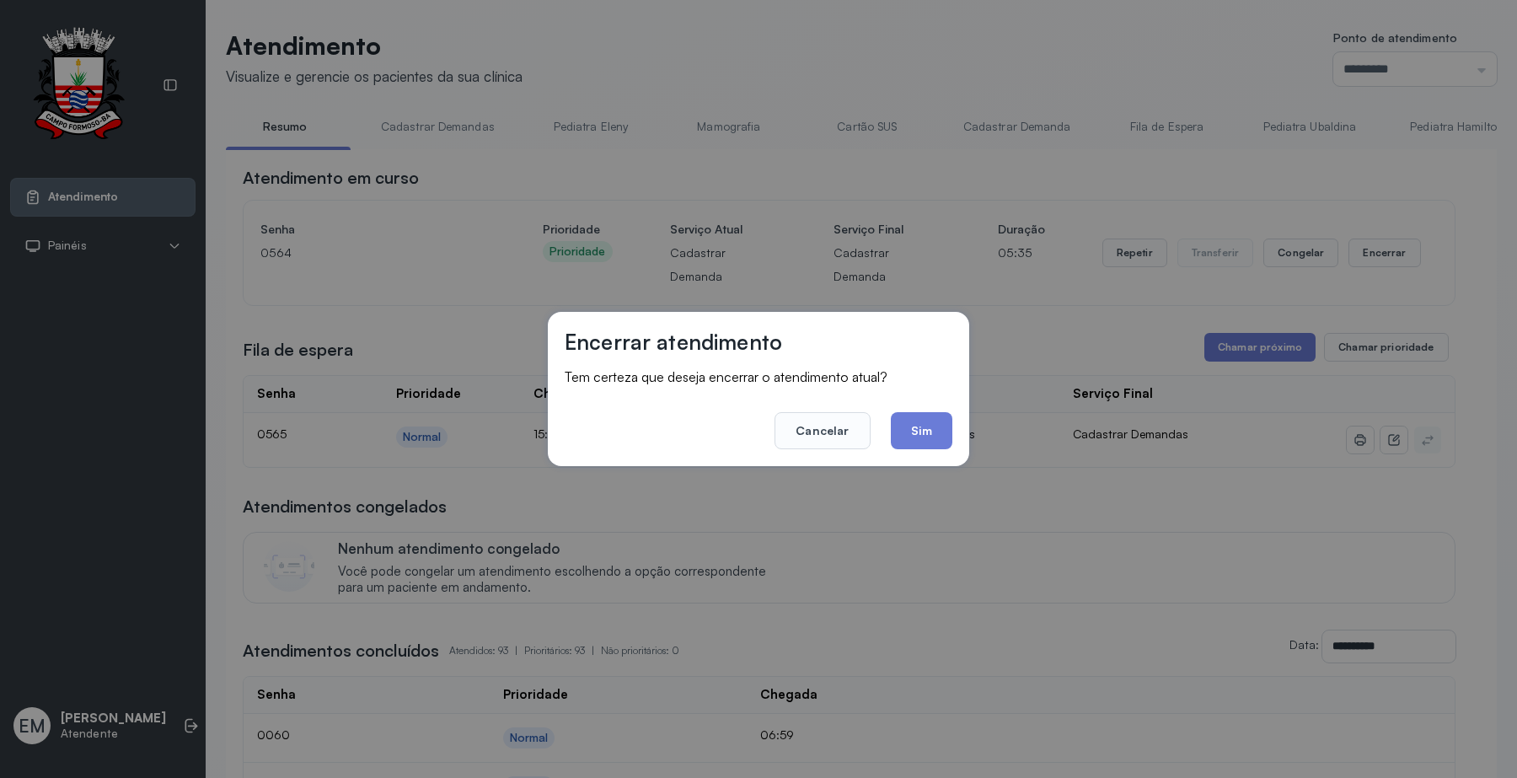
click at [934, 409] on footer "Cancelar Sim" at bounding box center [759, 418] width 388 height 61
click at [921, 420] on button "Sim" at bounding box center [922, 430] width 62 height 37
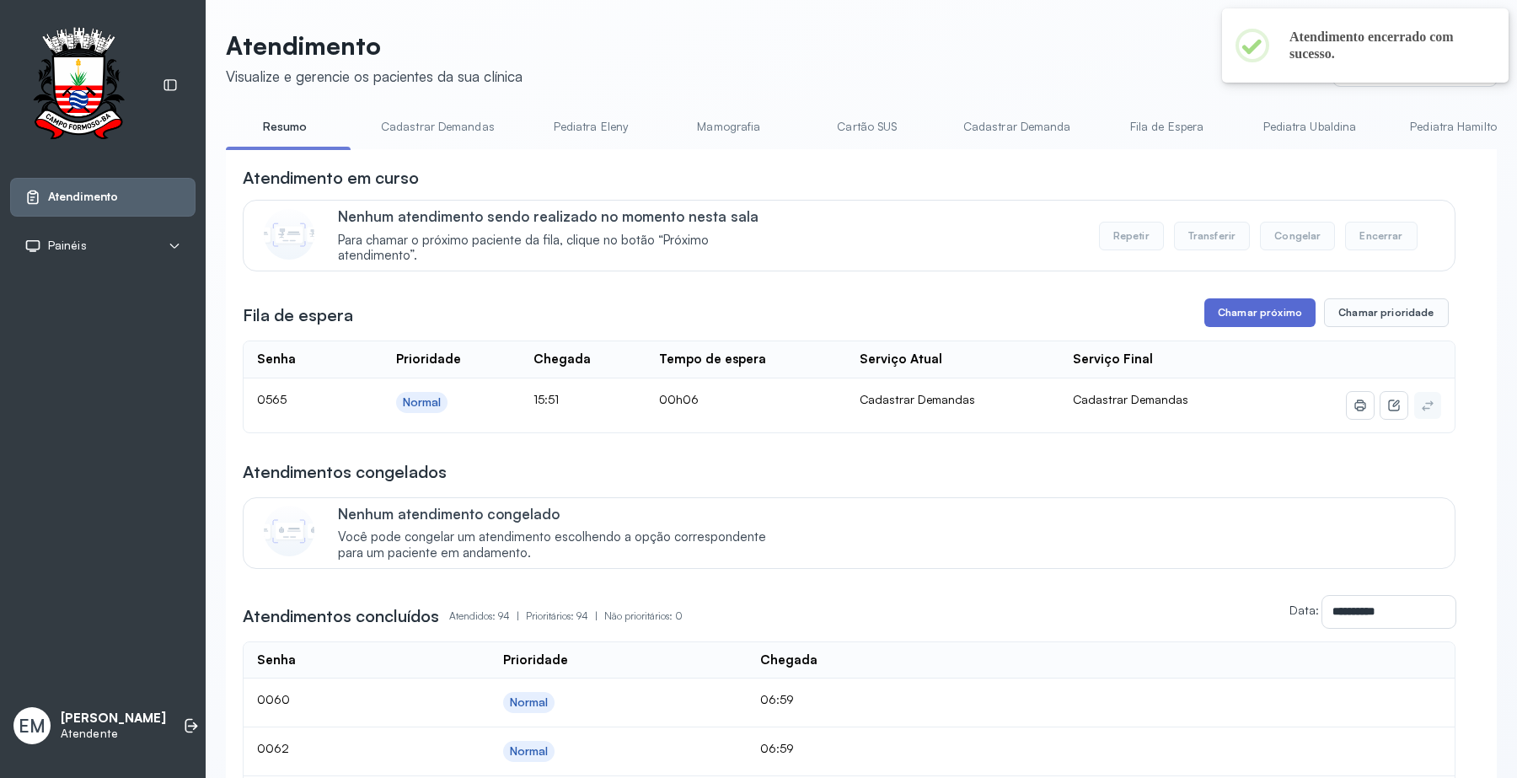
click at [1273, 322] on button "Chamar próximo" at bounding box center [1259, 312] width 111 height 29
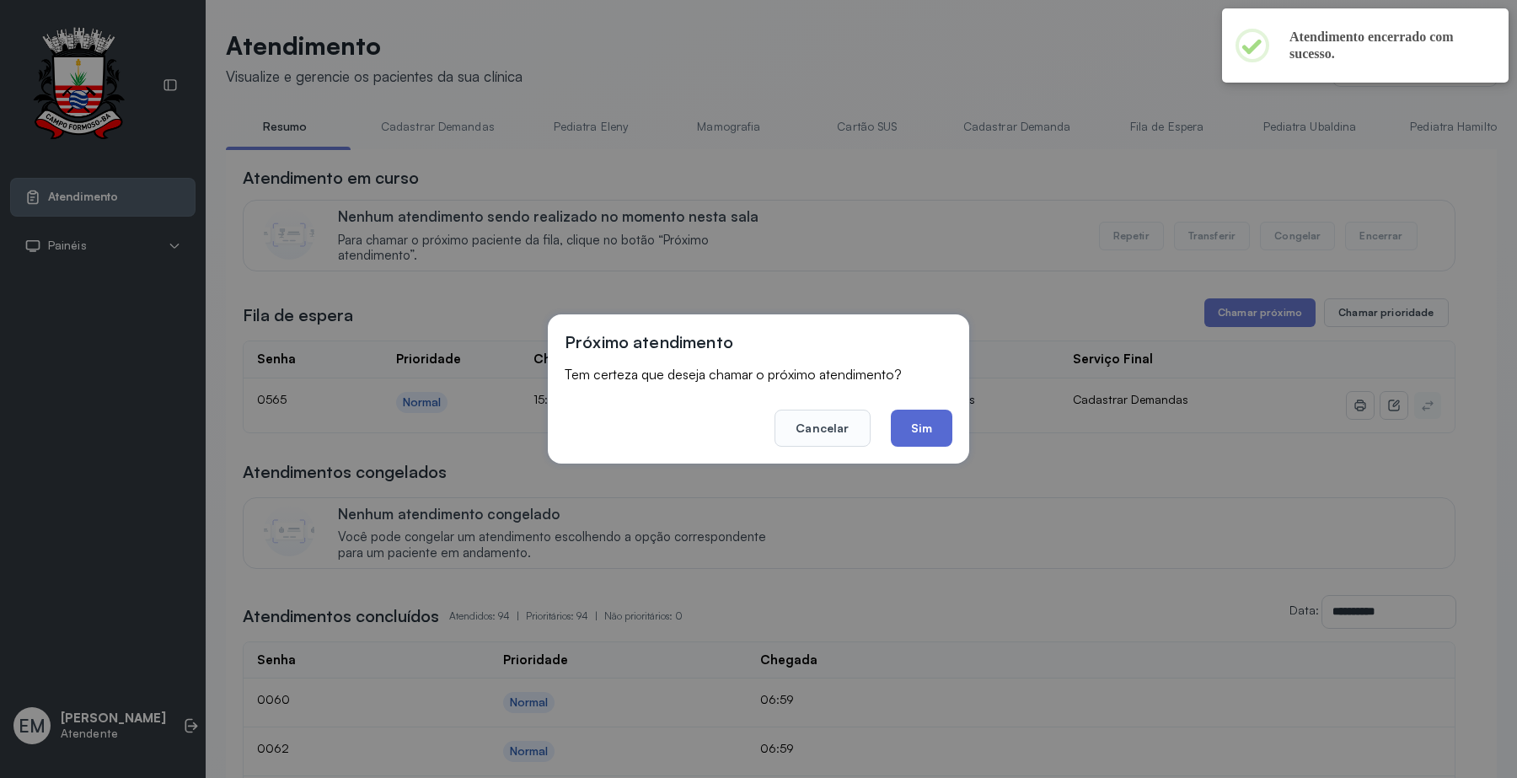
click at [907, 425] on button "Sim" at bounding box center [922, 427] width 62 height 37
